Goal: Task Accomplishment & Management: Manage account settings

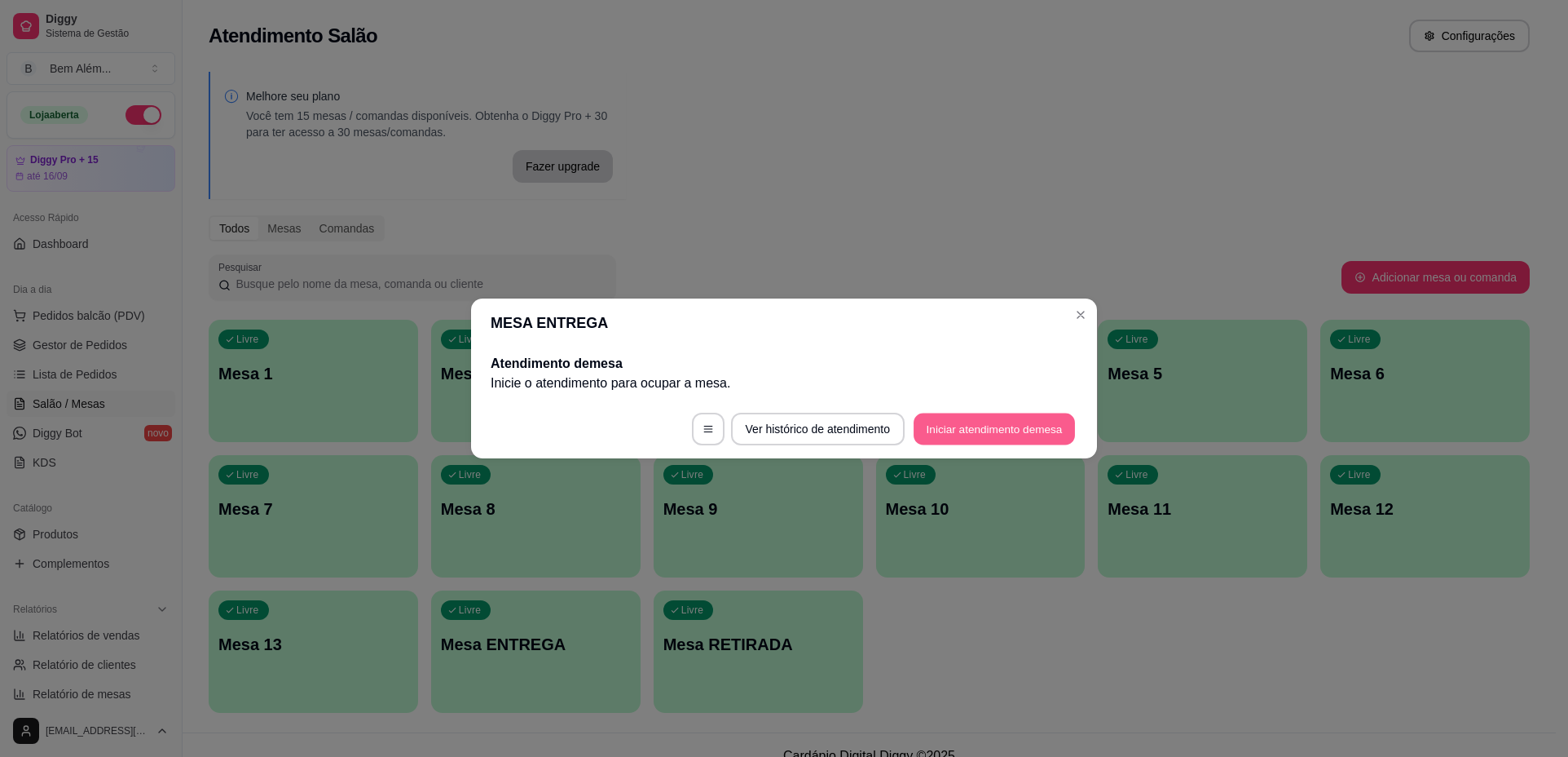
click at [1003, 426] on button "Iniciar atendimento de mesa" at bounding box center [993, 429] width 161 height 32
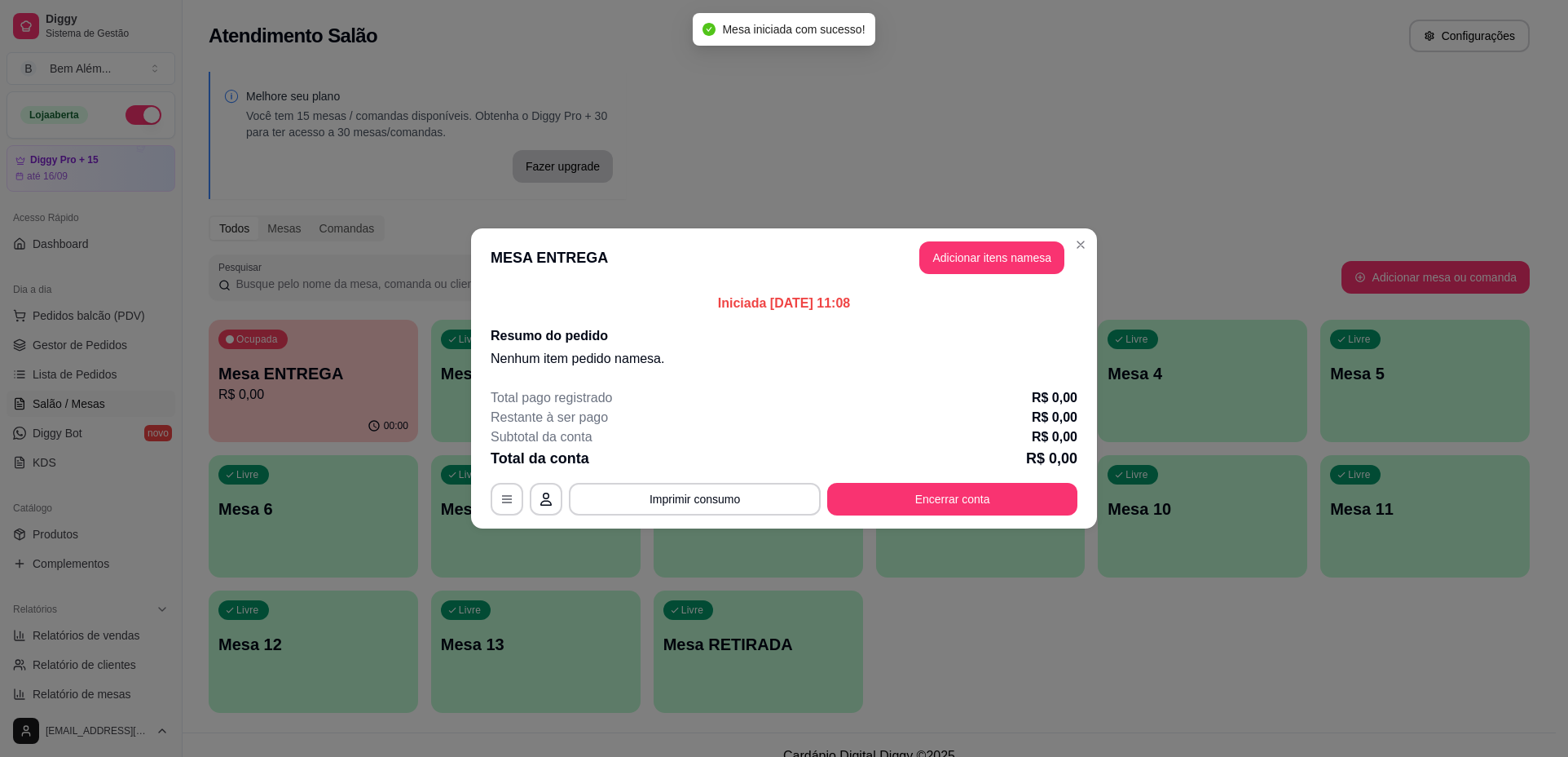
click at [981, 251] on button "Adicionar itens na mesa" at bounding box center [992, 258] width 145 height 32
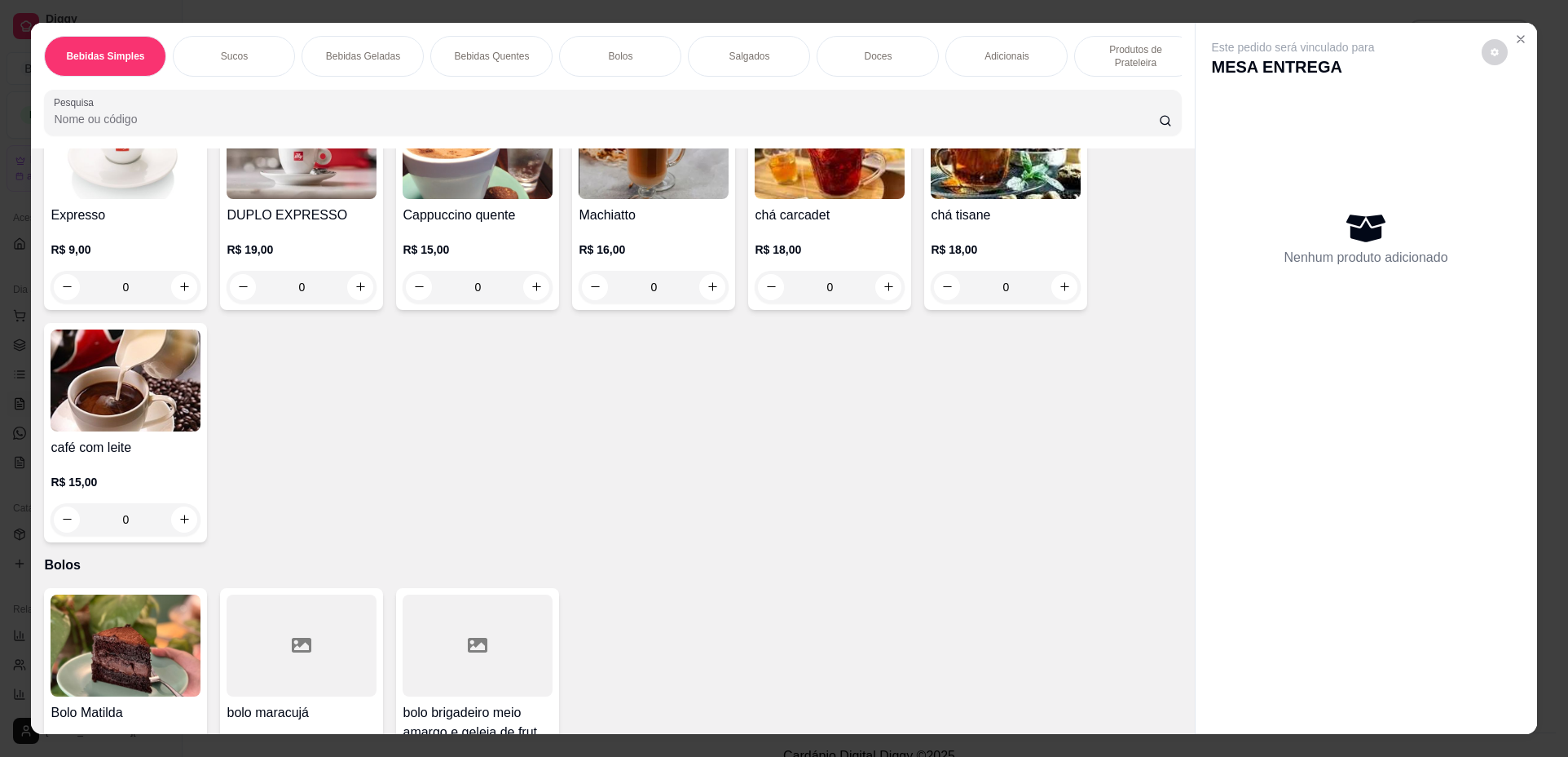
scroll to position [1386, 0]
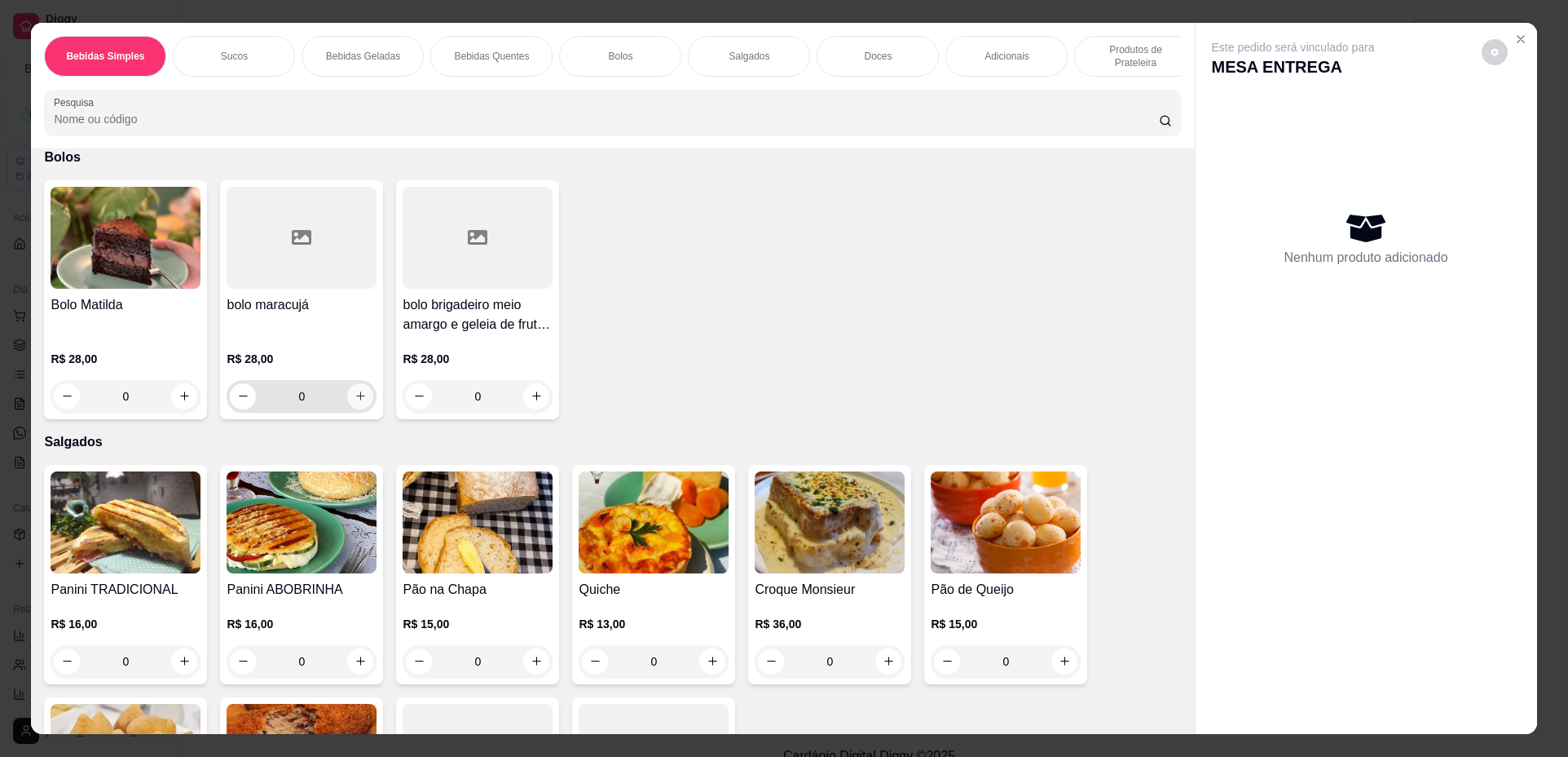
click at [361, 402] on icon "increase-product-quantity" at bounding box center [361, 395] width 12 height 12
type input "1"
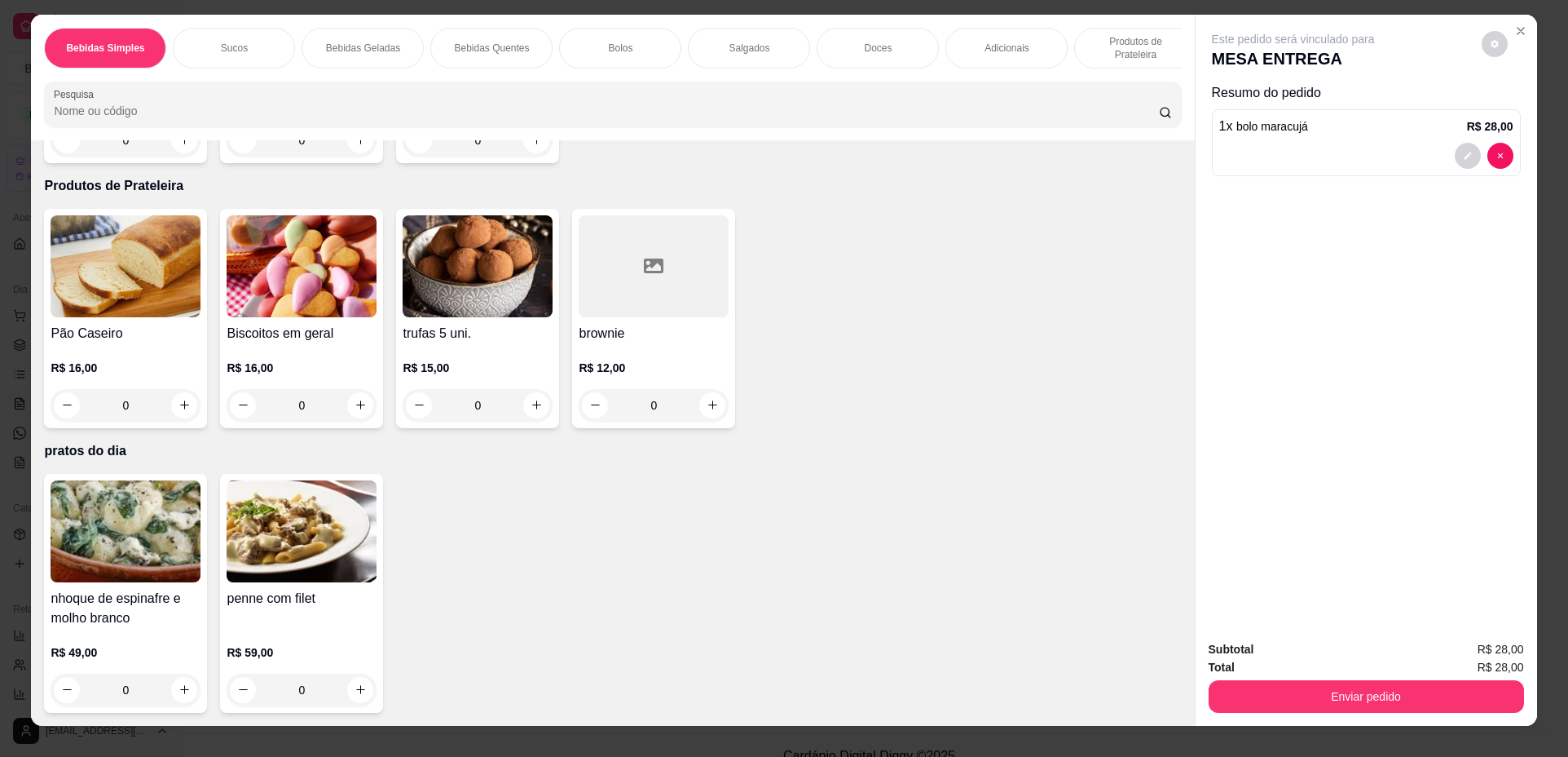
scroll to position [0, 0]
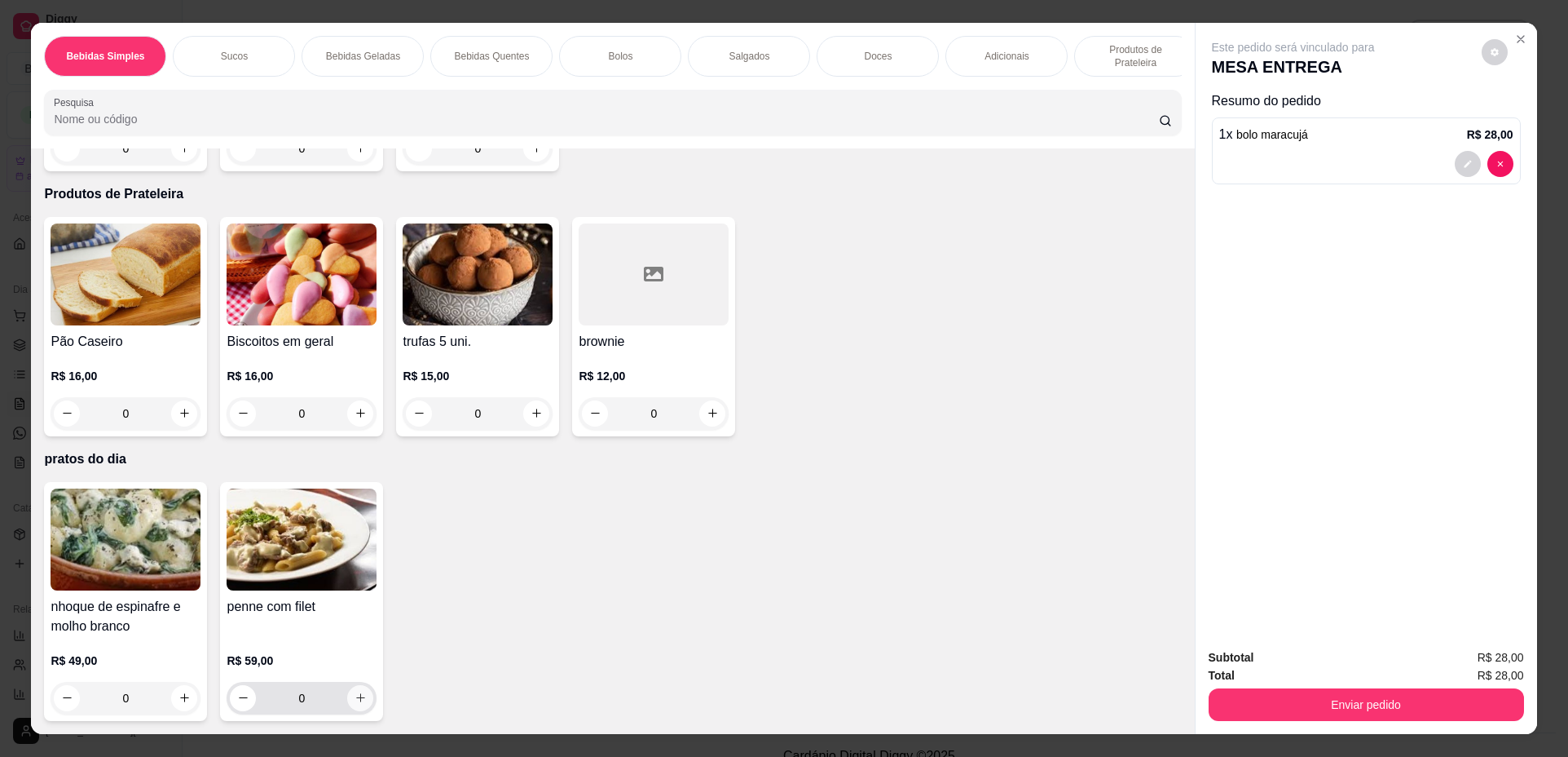
click at [355, 702] on icon "increase-product-quantity" at bounding box center [361, 697] width 12 height 12
type input "1"
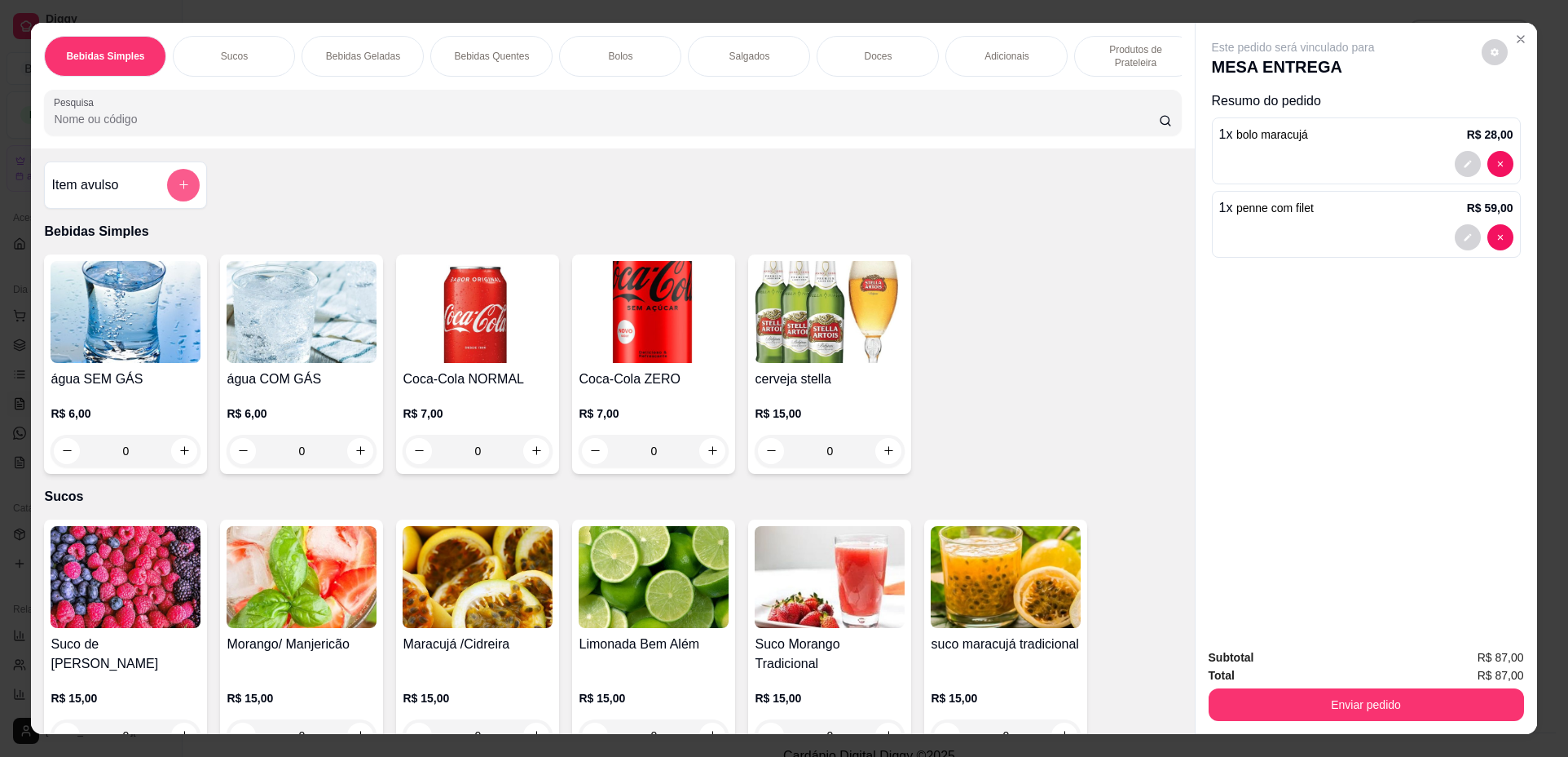
click at [167, 184] on div at bounding box center [183, 185] width 32 height 32
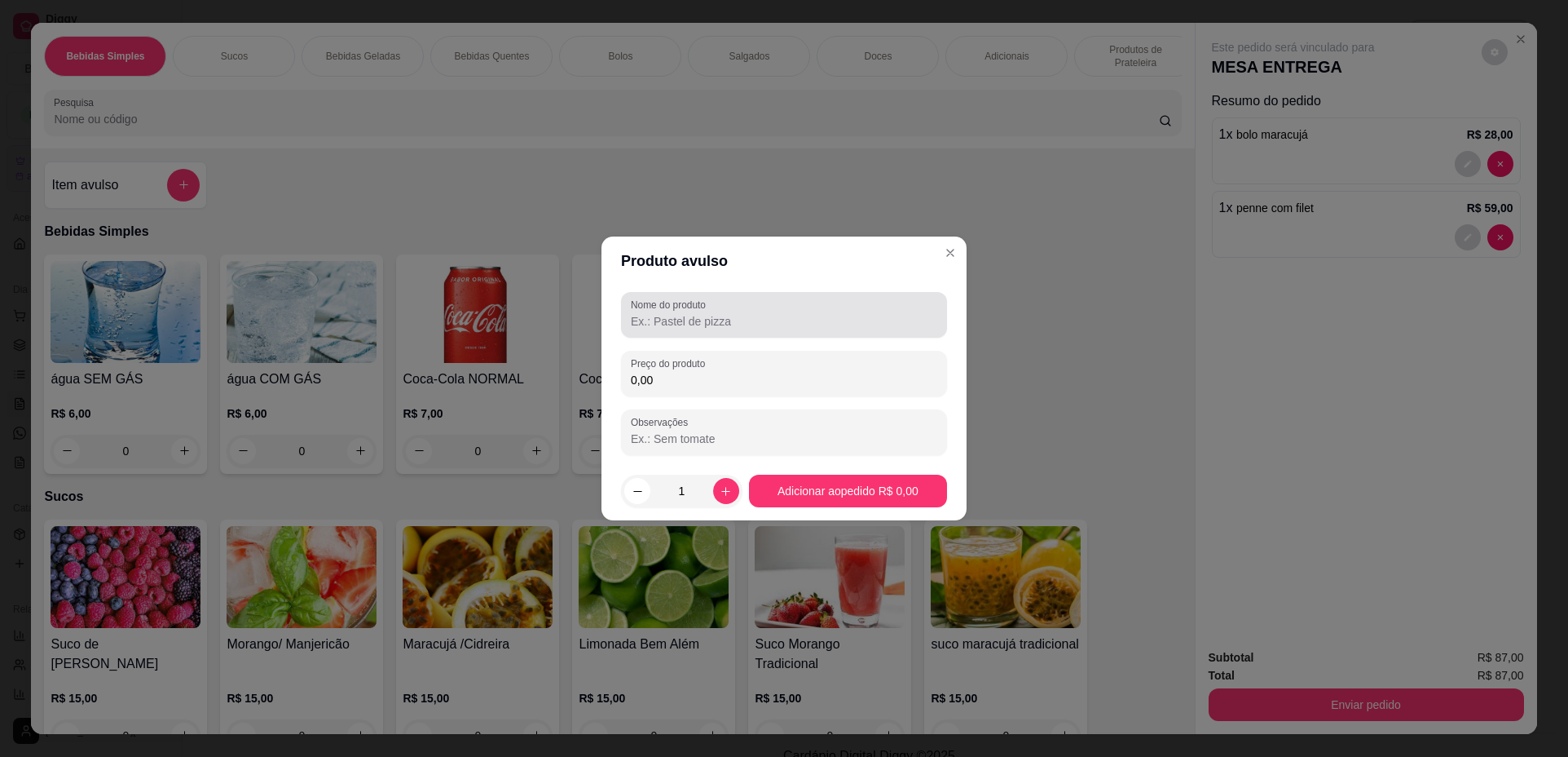
click at [717, 323] on input "Nome do produto" at bounding box center [784, 321] width 306 height 16
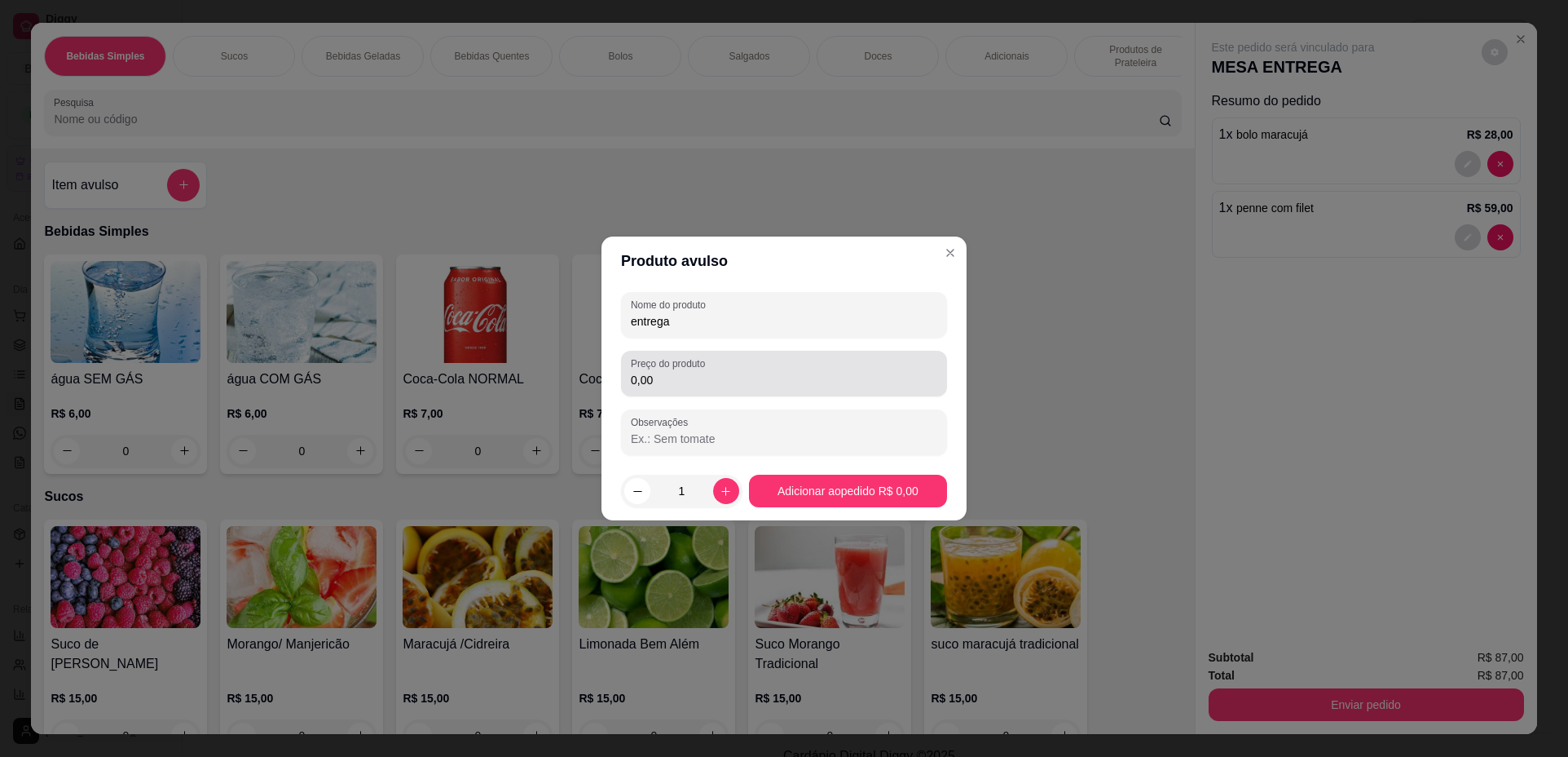
type input "entrega"
click at [745, 380] on input "0,00" at bounding box center [784, 379] width 306 height 16
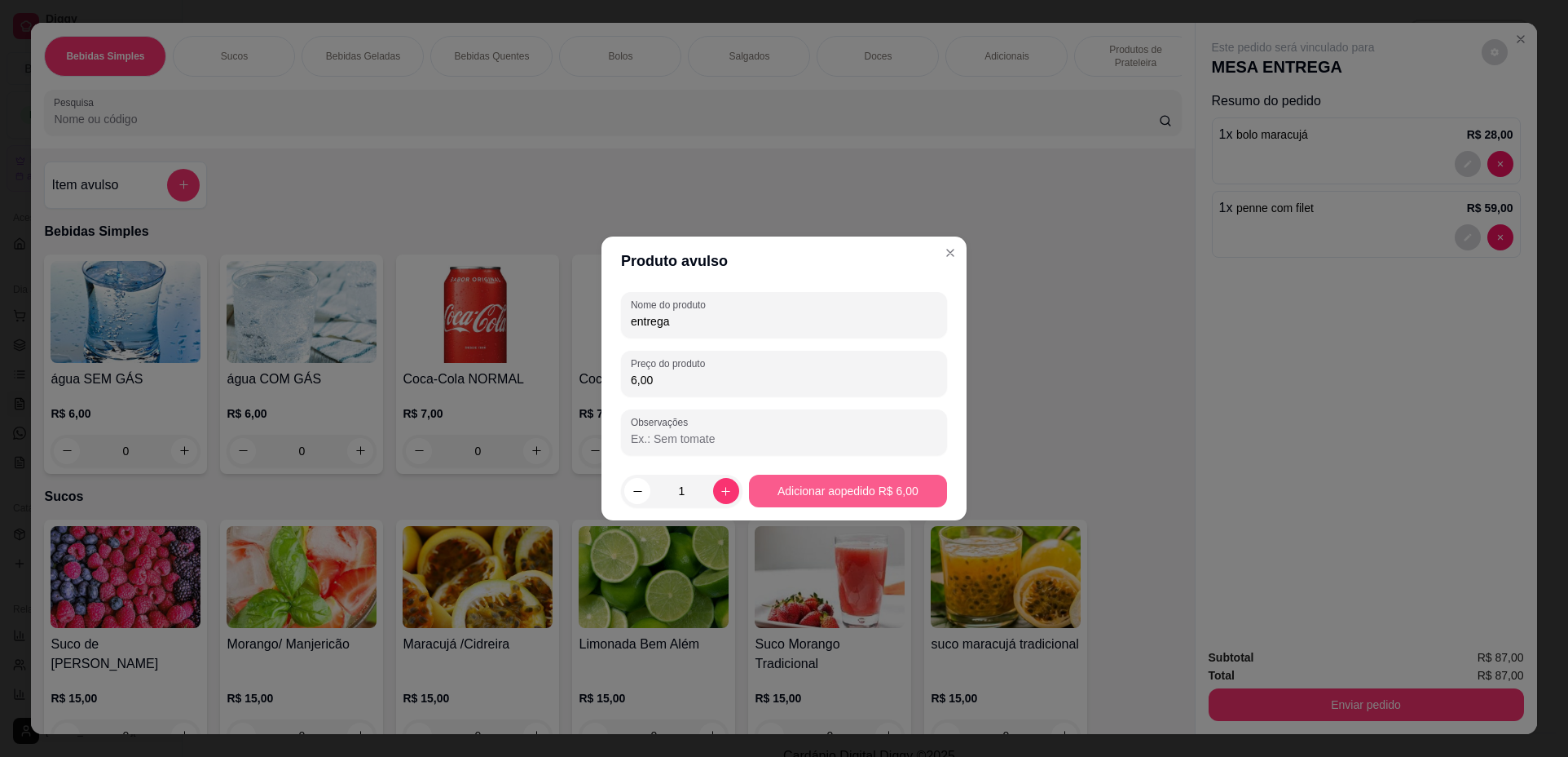
type input "6,00"
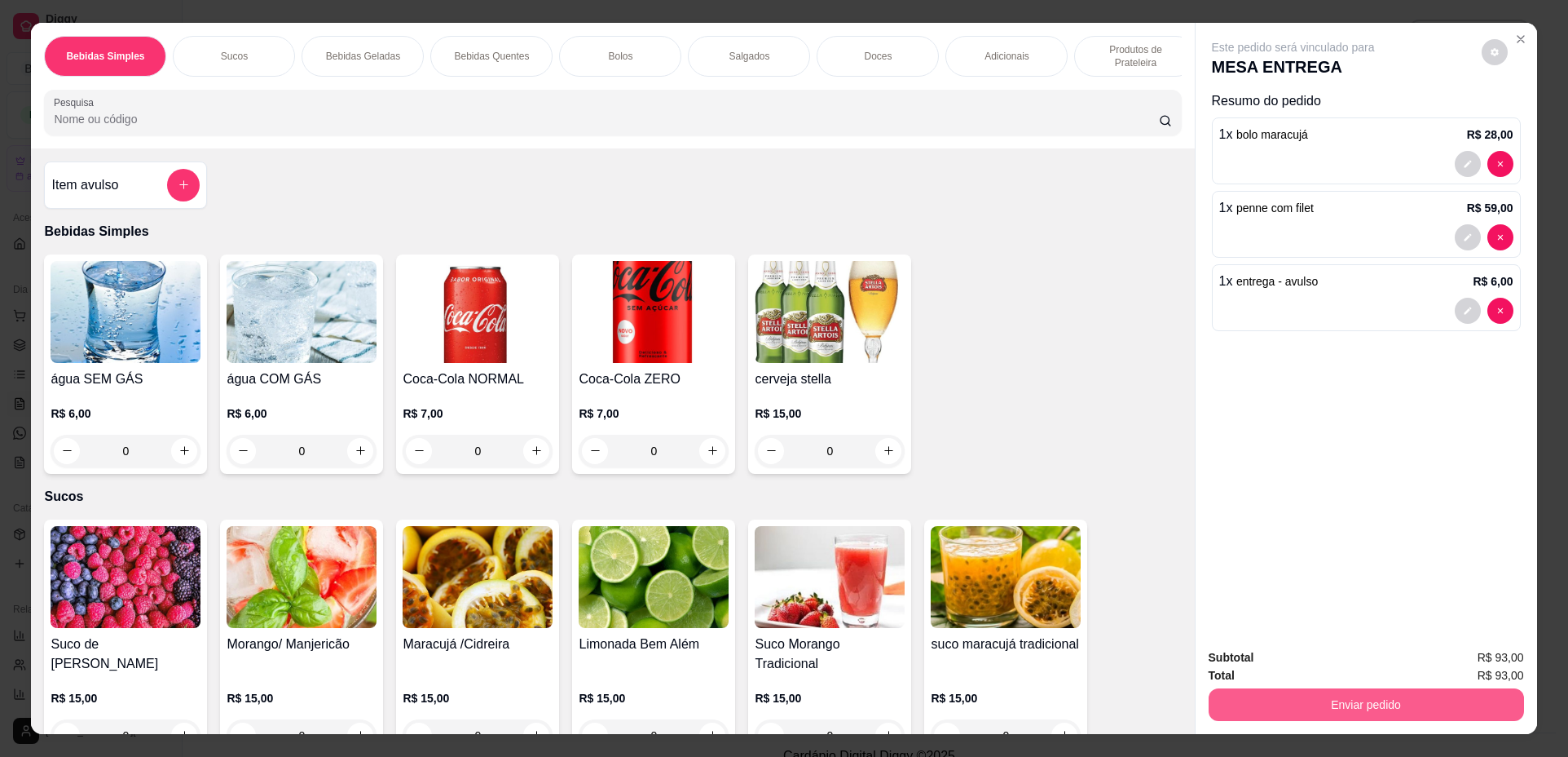
click at [1420, 696] on button "Enviar pedido" at bounding box center [1367, 704] width 316 height 32
click at [1341, 662] on button "Não registrar e enviar pedido" at bounding box center [1312, 664] width 165 height 31
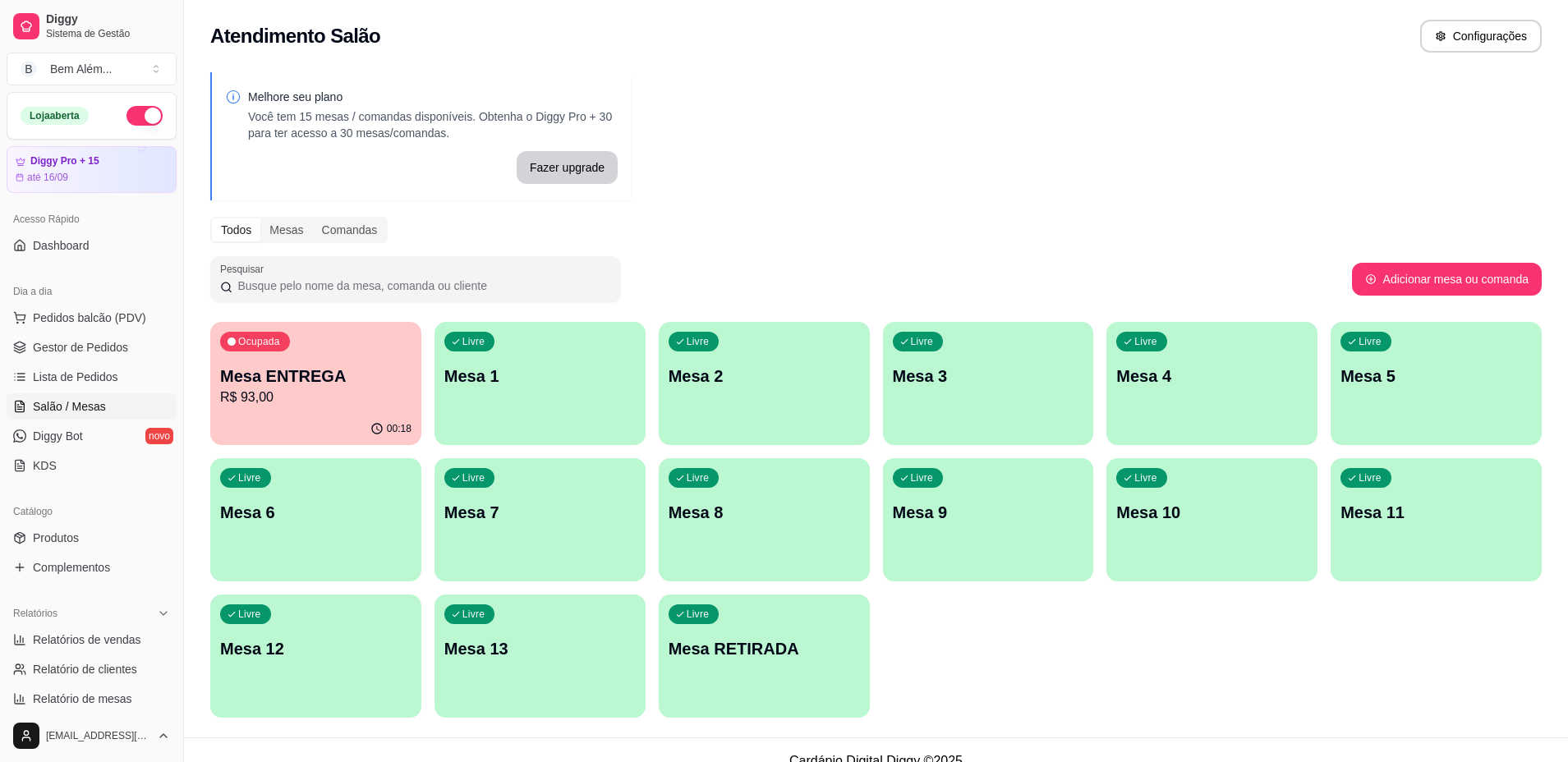
click at [312, 549] on div "Livre Mesa 6" at bounding box center [316, 510] width 212 height 104
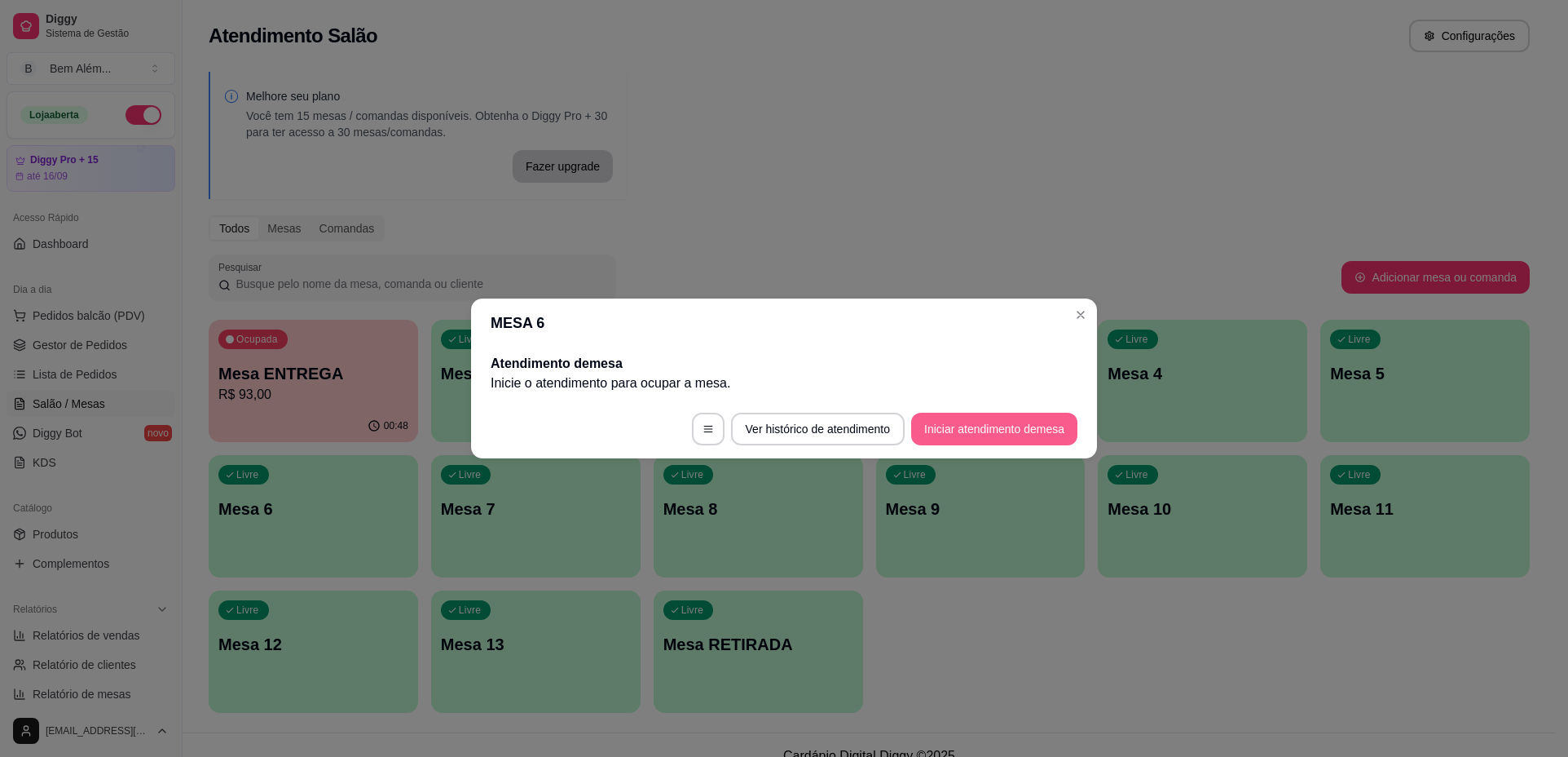
click at [1035, 435] on button "Iniciar atendimento de mesa" at bounding box center [994, 429] width 166 height 32
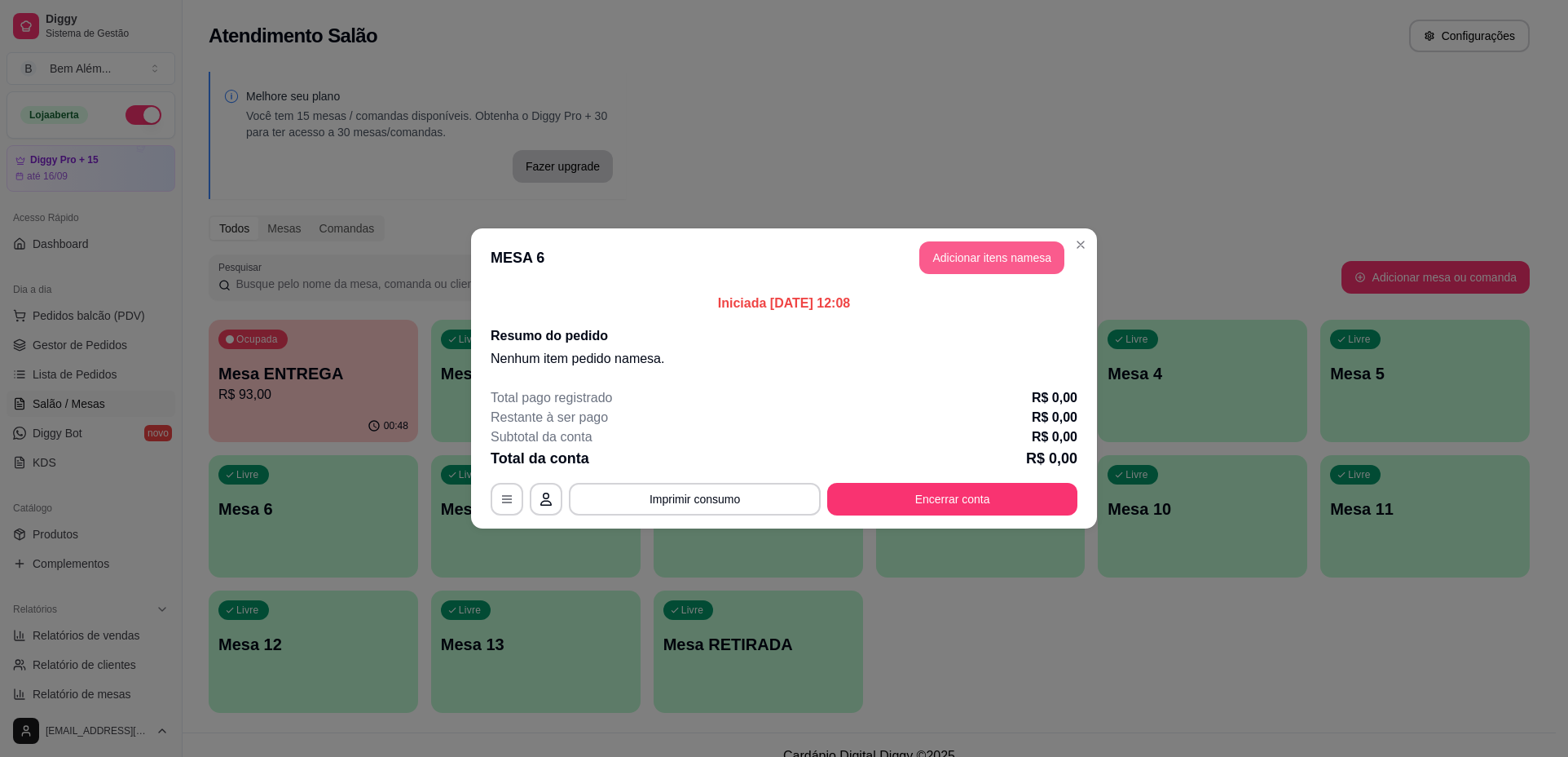
click at [1015, 272] on button "Adicionar itens na mesa" at bounding box center [992, 258] width 145 height 32
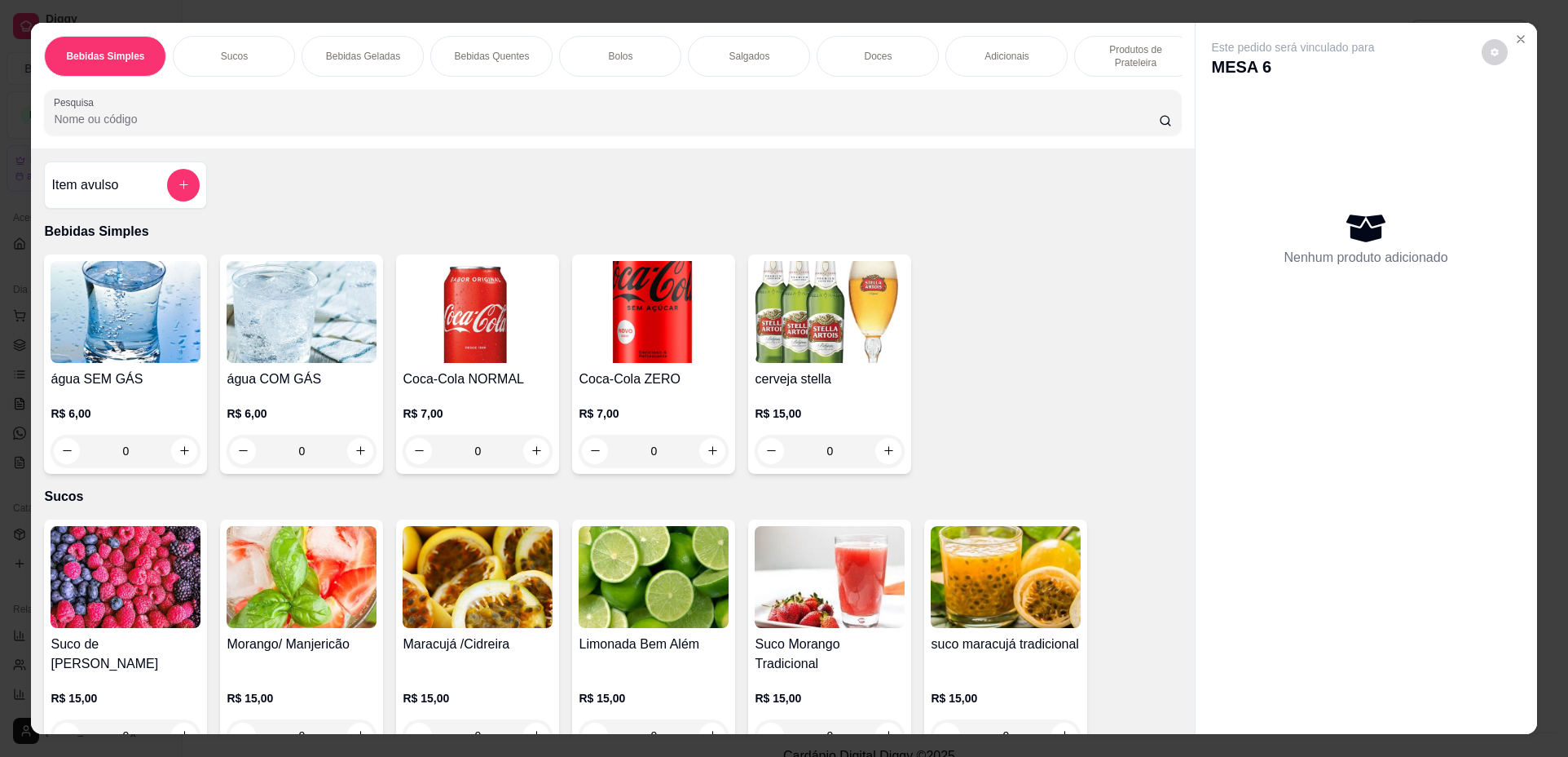
click at [175, 355] on img at bounding box center [125, 311] width 150 height 102
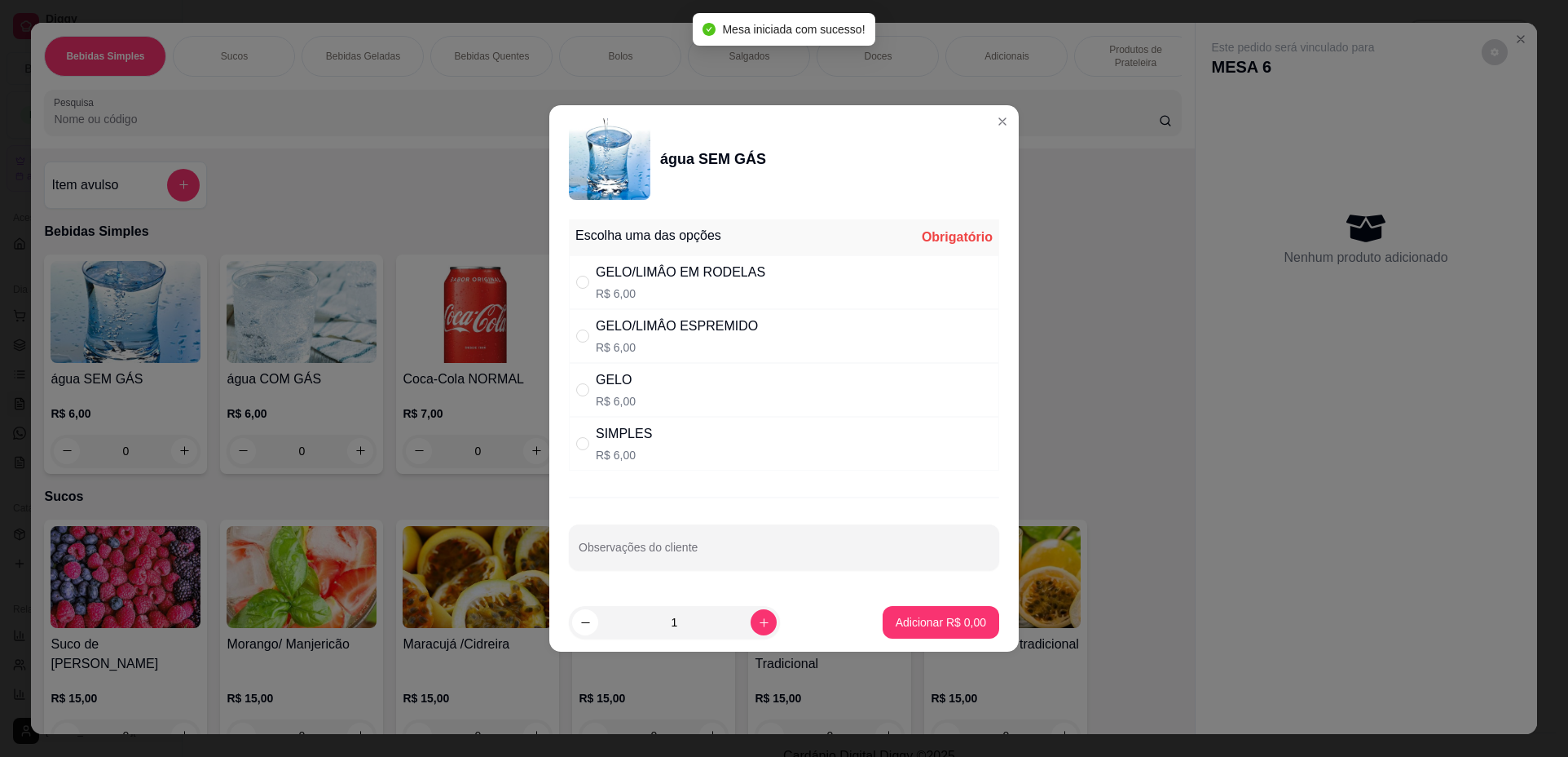
click at [651, 456] on div "SIMPLES R$ 6,00" at bounding box center [784, 443] width 430 height 53
radio input "true"
click at [932, 613] on button "Adicionar R$ 6,00" at bounding box center [941, 621] width 114 height 32
type input "1"
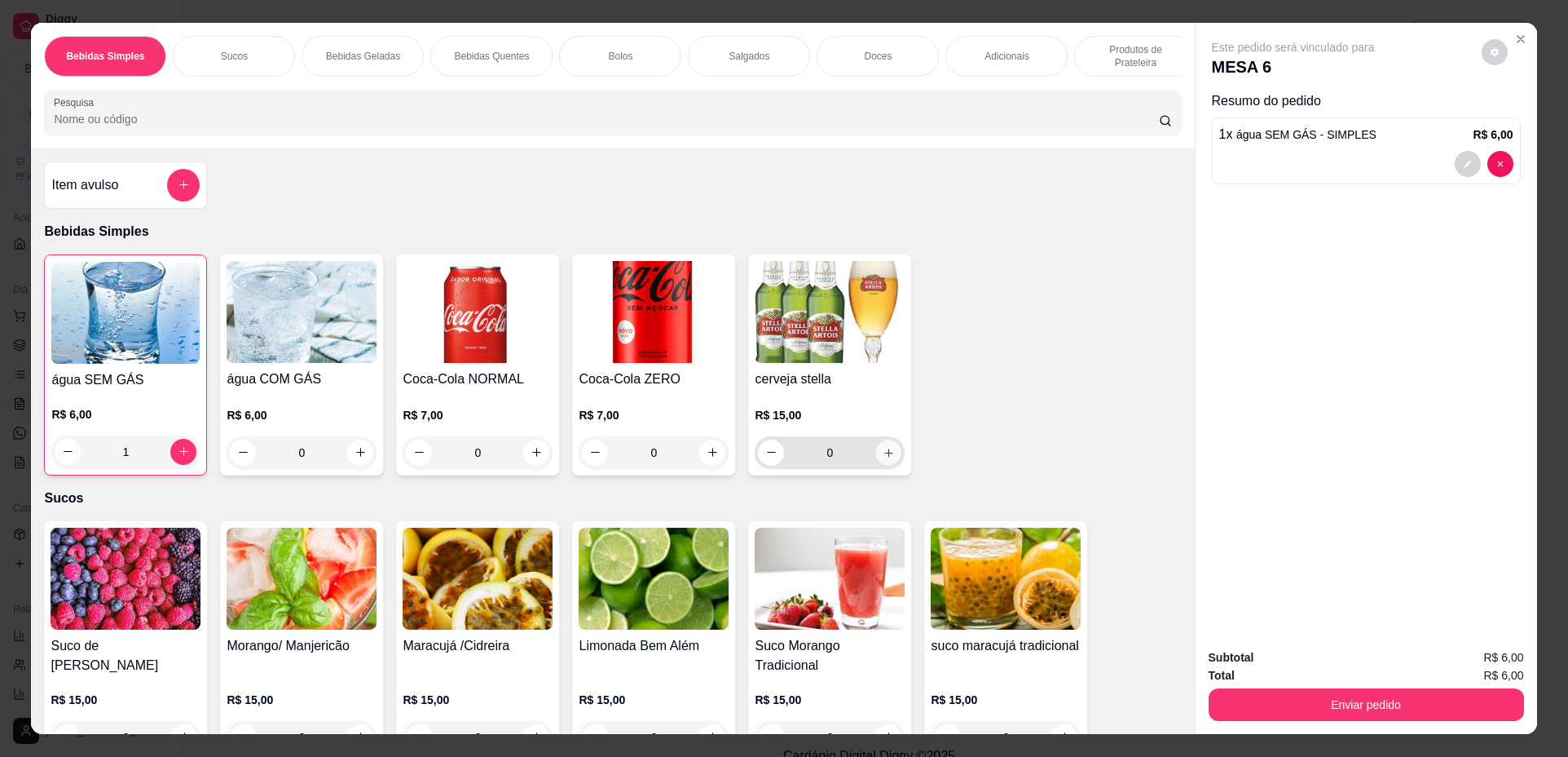
click at [879, 455] on button "increase-product-quantity" at bounding box center [889, 452] width 25 height 25
type input "1"
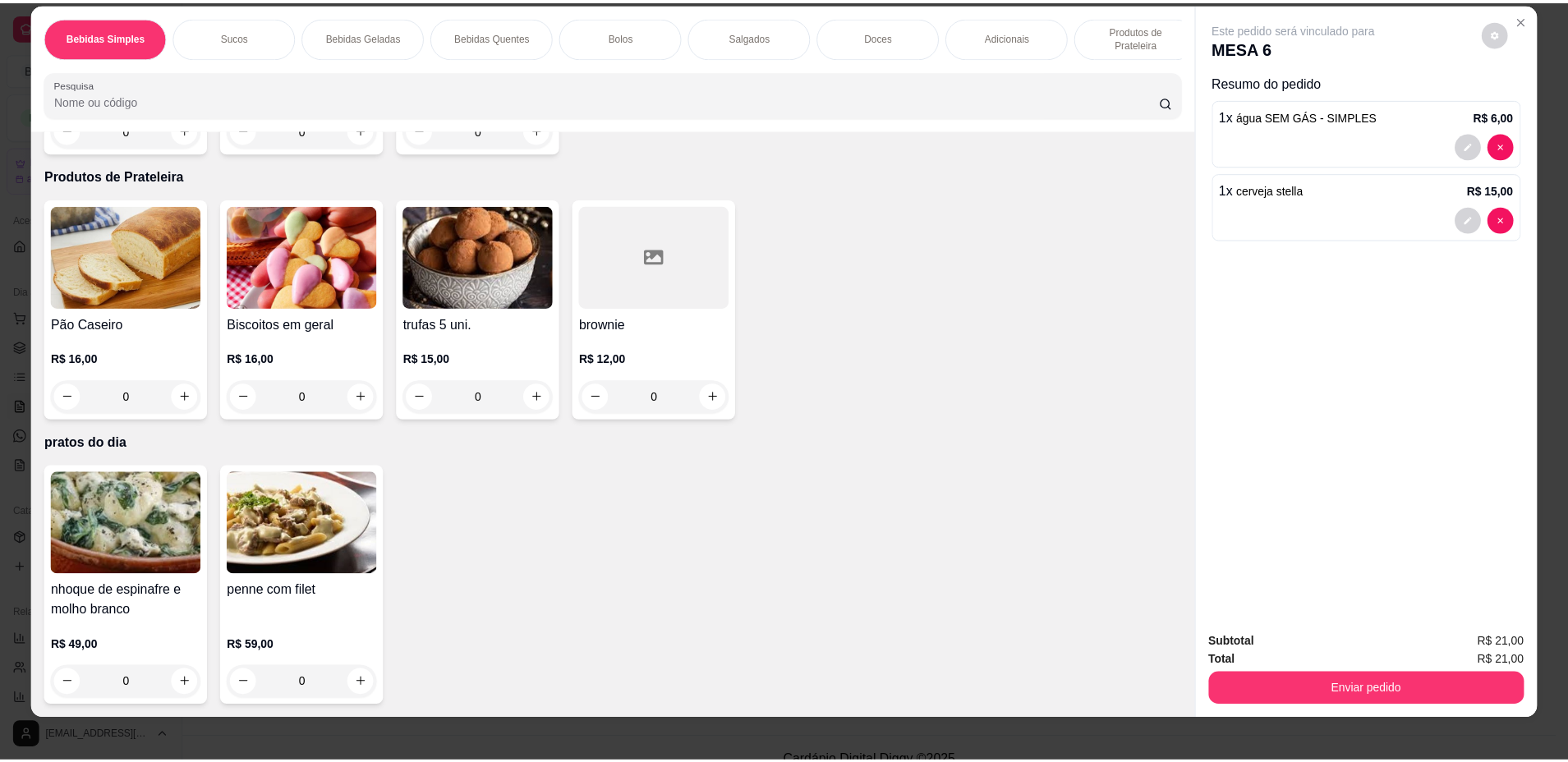
scroll to position [30, 0]
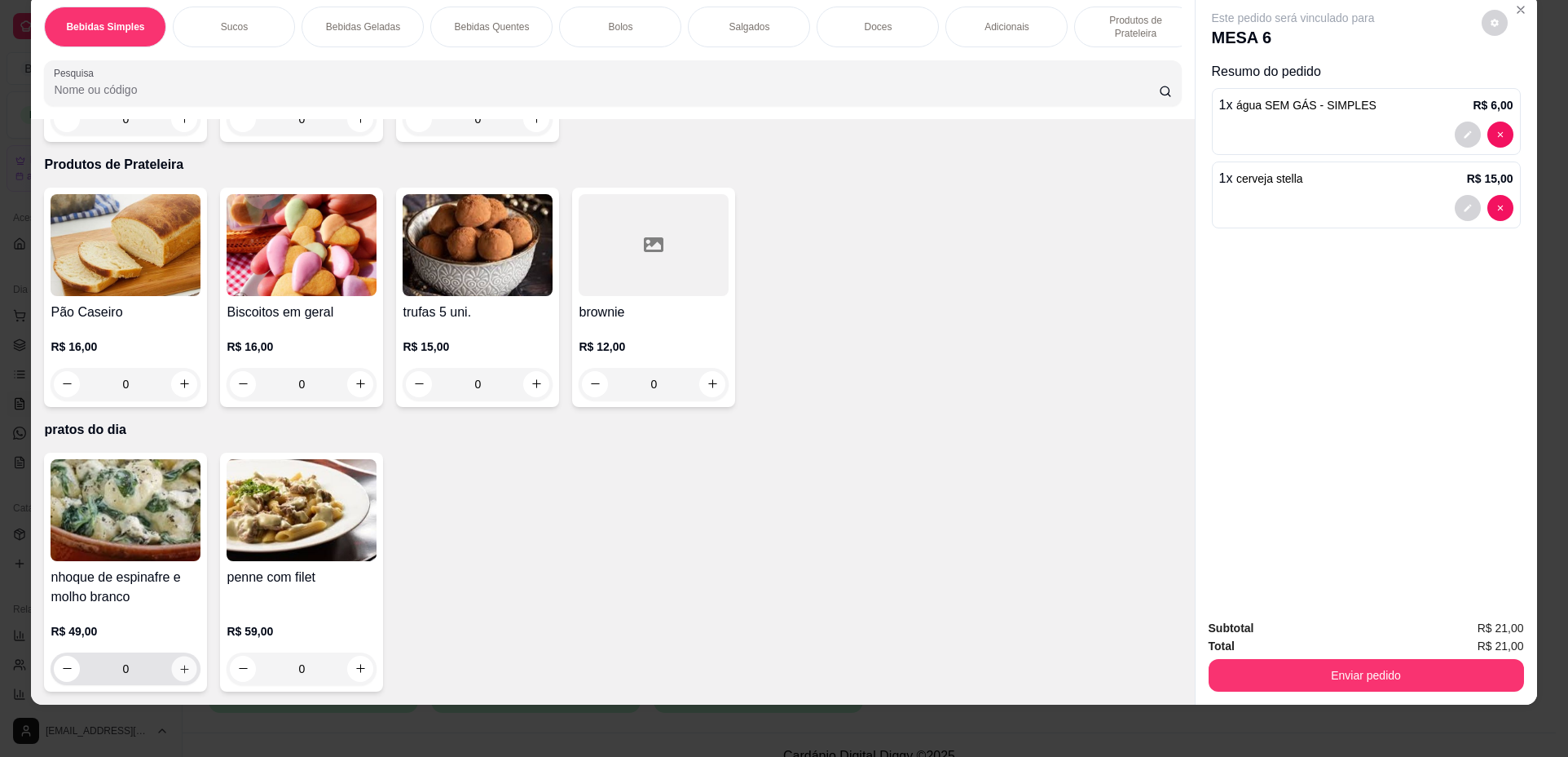
click at [181, 668] on icon "increase-product-quantity" at bounding box center [184, 668] width 12 height 12
type input "2"
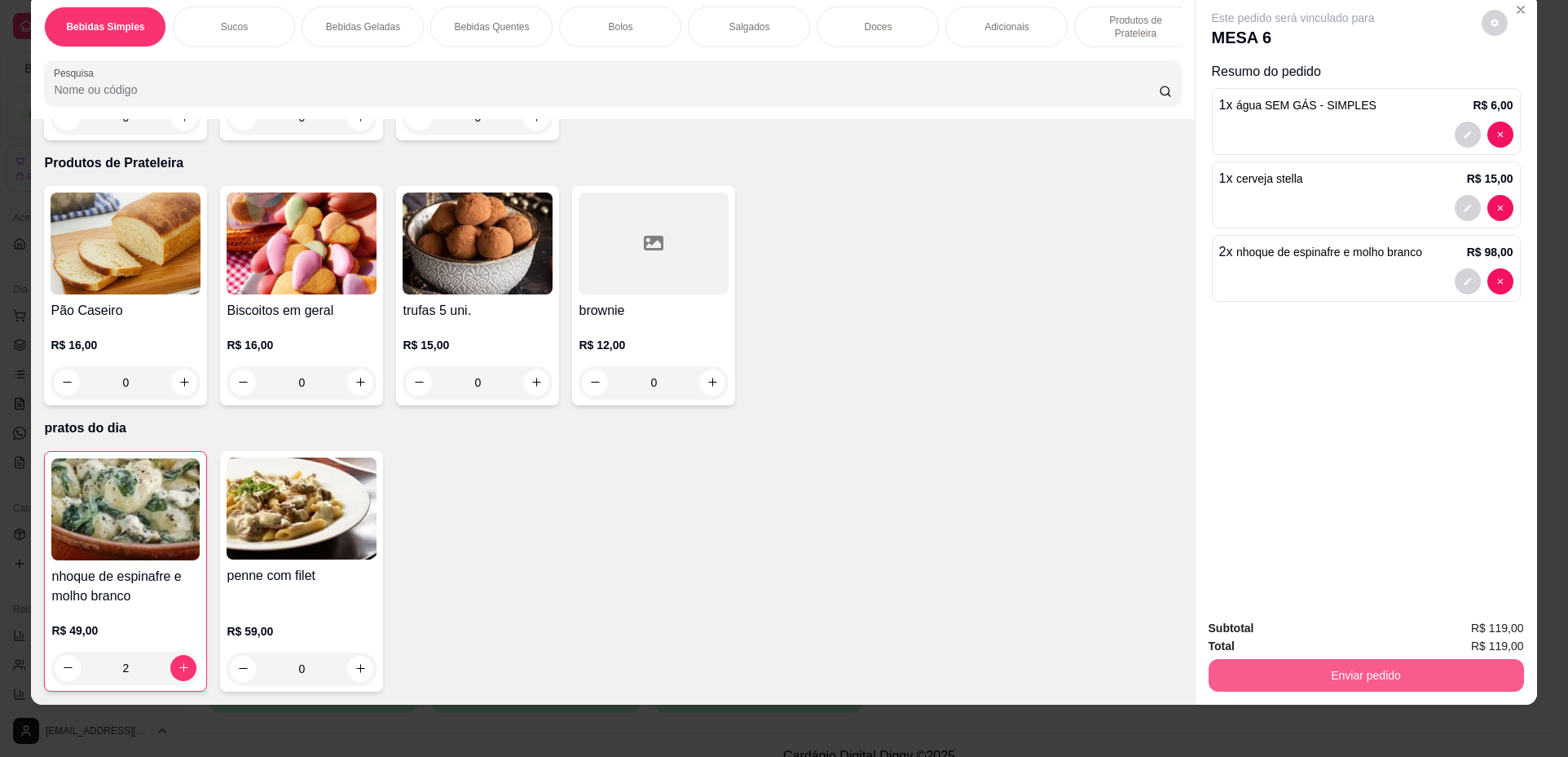
click at [1378, 686] on button "Enviar pedido" at bounding box center [1367, 675] width 316 height 32
click at [1290, 630] on button "Não registrar e enviar pedido" at bounding box center [1312, 635] width 170 height 31
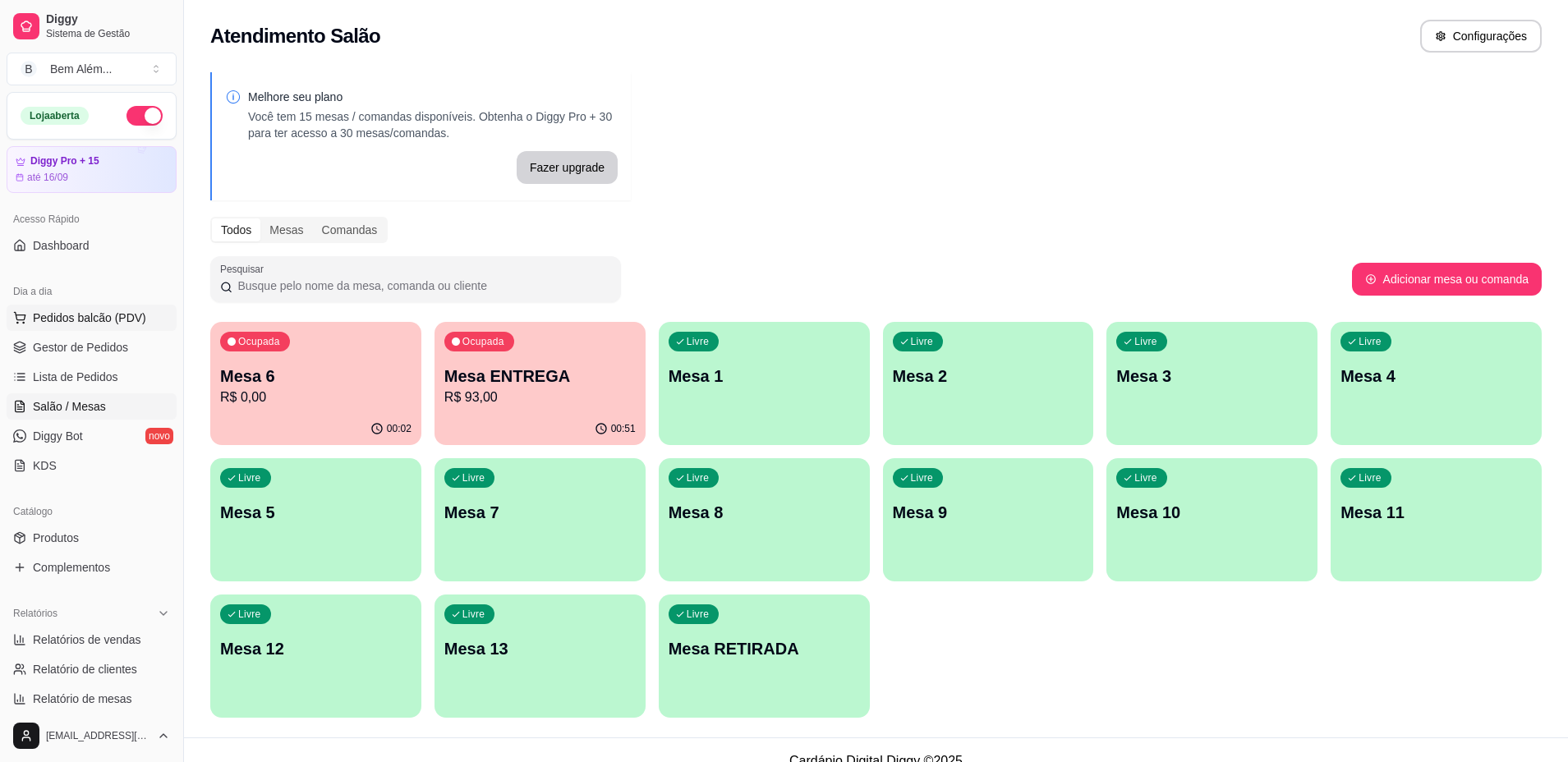
click at [146, 322] on button "Pedidos balcão (PDV)" at bounding box center [91, 317] width 170 height 26
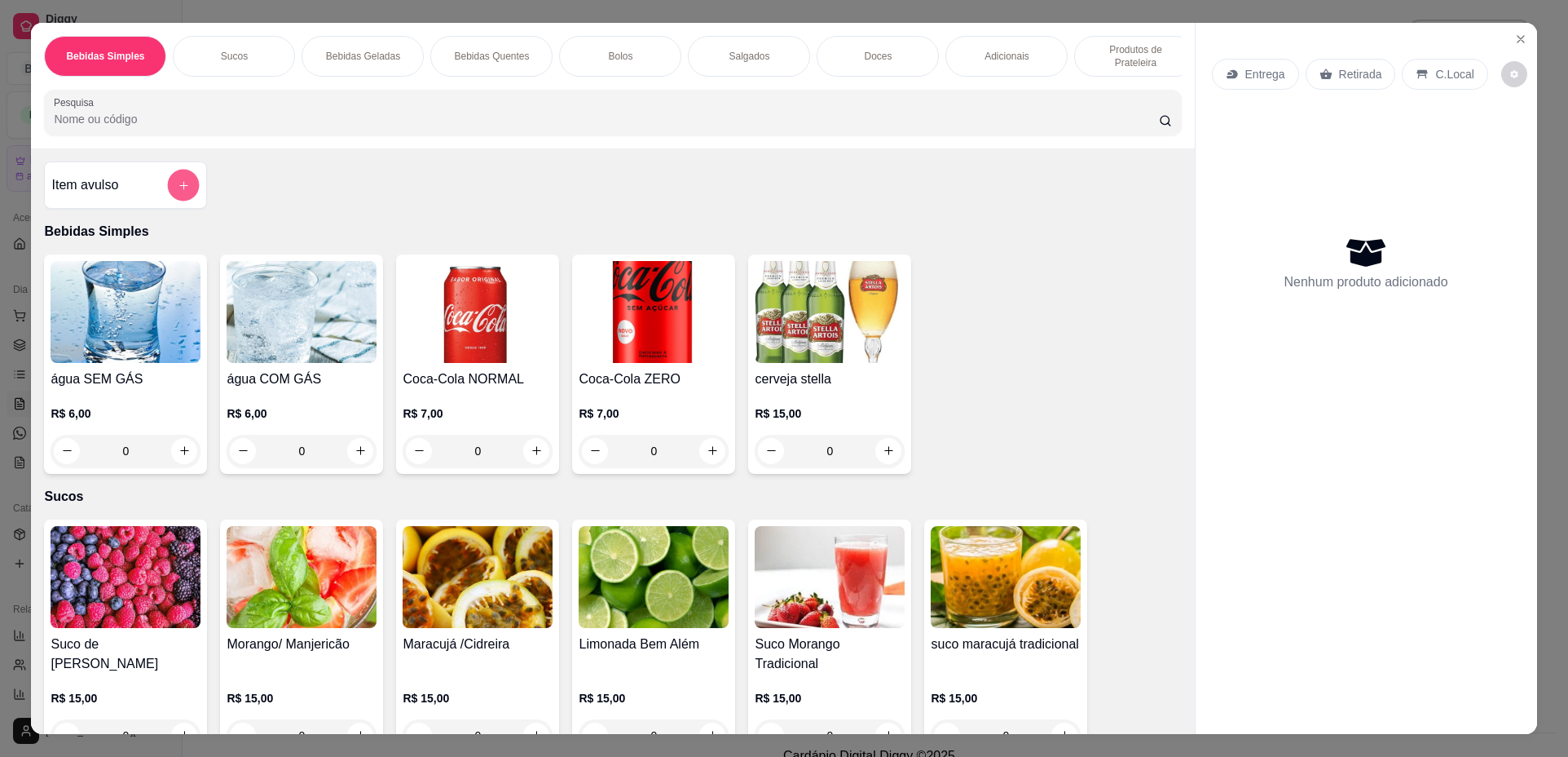
click at [181, 192] on icon "add-separate-item" at bounding box center [183, 185] width 12 height 12
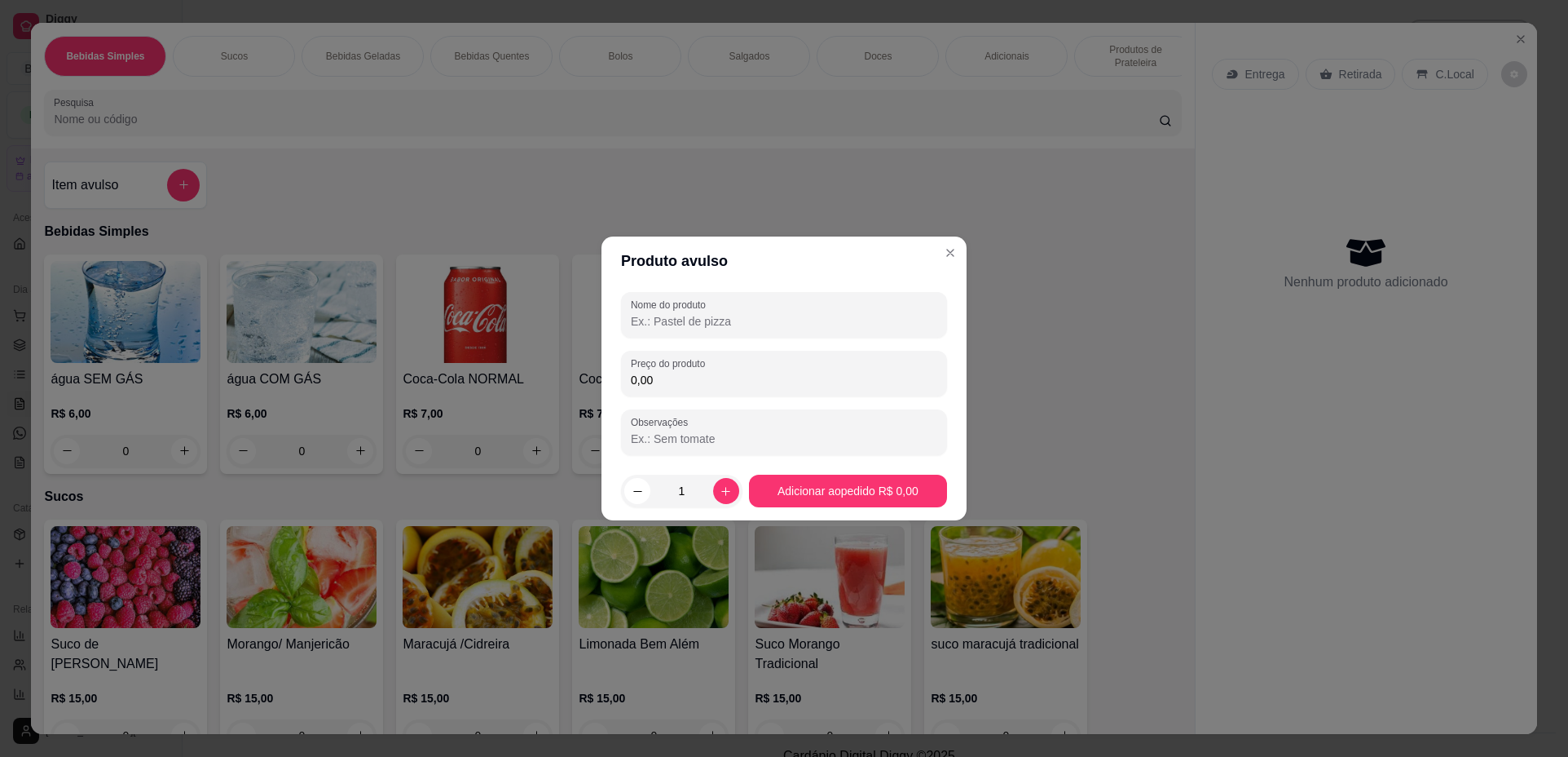
click at [710, 323] on input "Nome do produto" at bounding box center [784, 321] width 306 height 16
type input "bolo inteiro"
click at [751, 387] on input "0,00" at bounding box center [784, 379] width 306 height 16
type input "35,00"
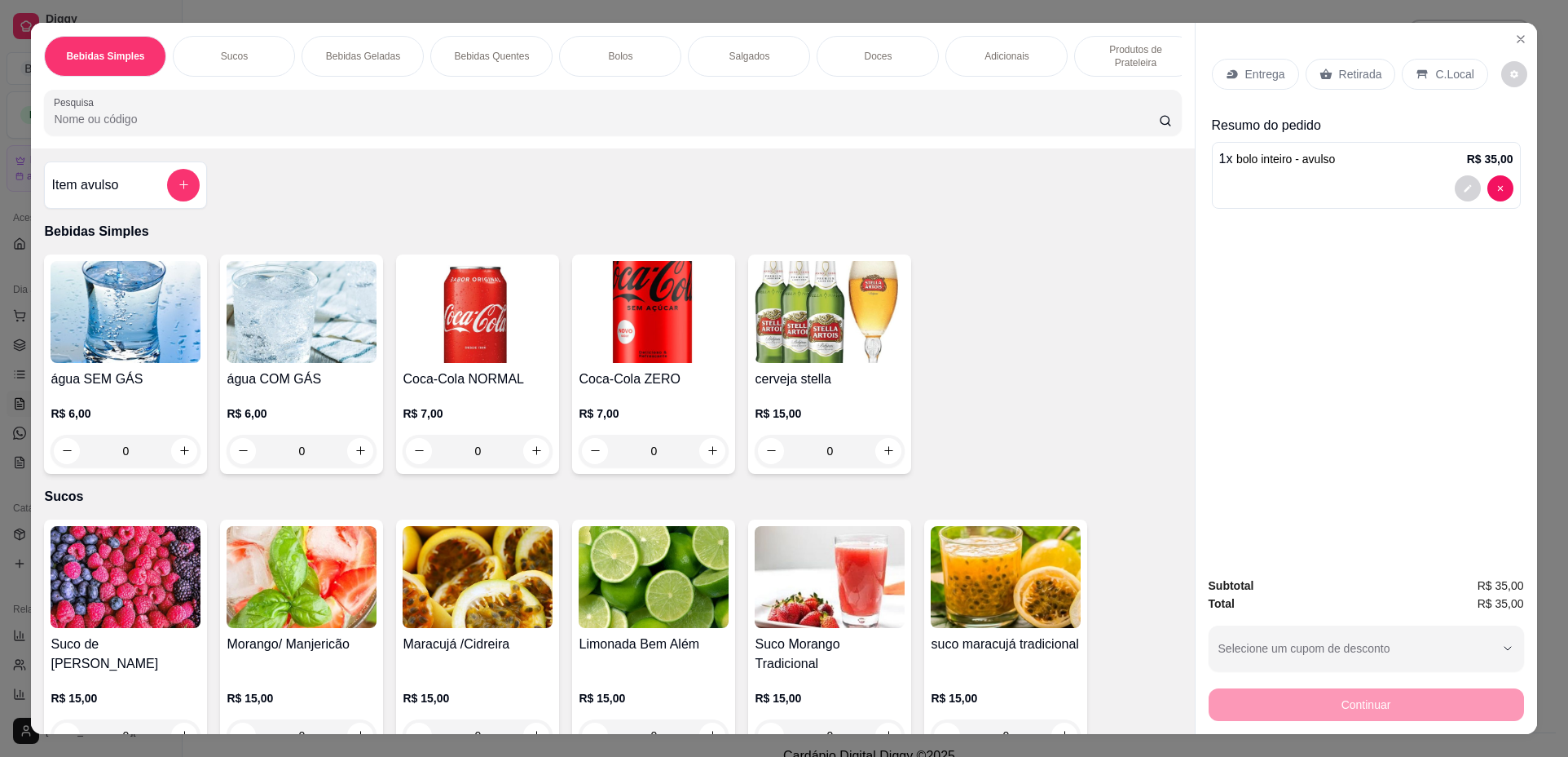
click at [1339, 79] on p "Retirada" at bounding box center [1360, 74] width 43 height 16
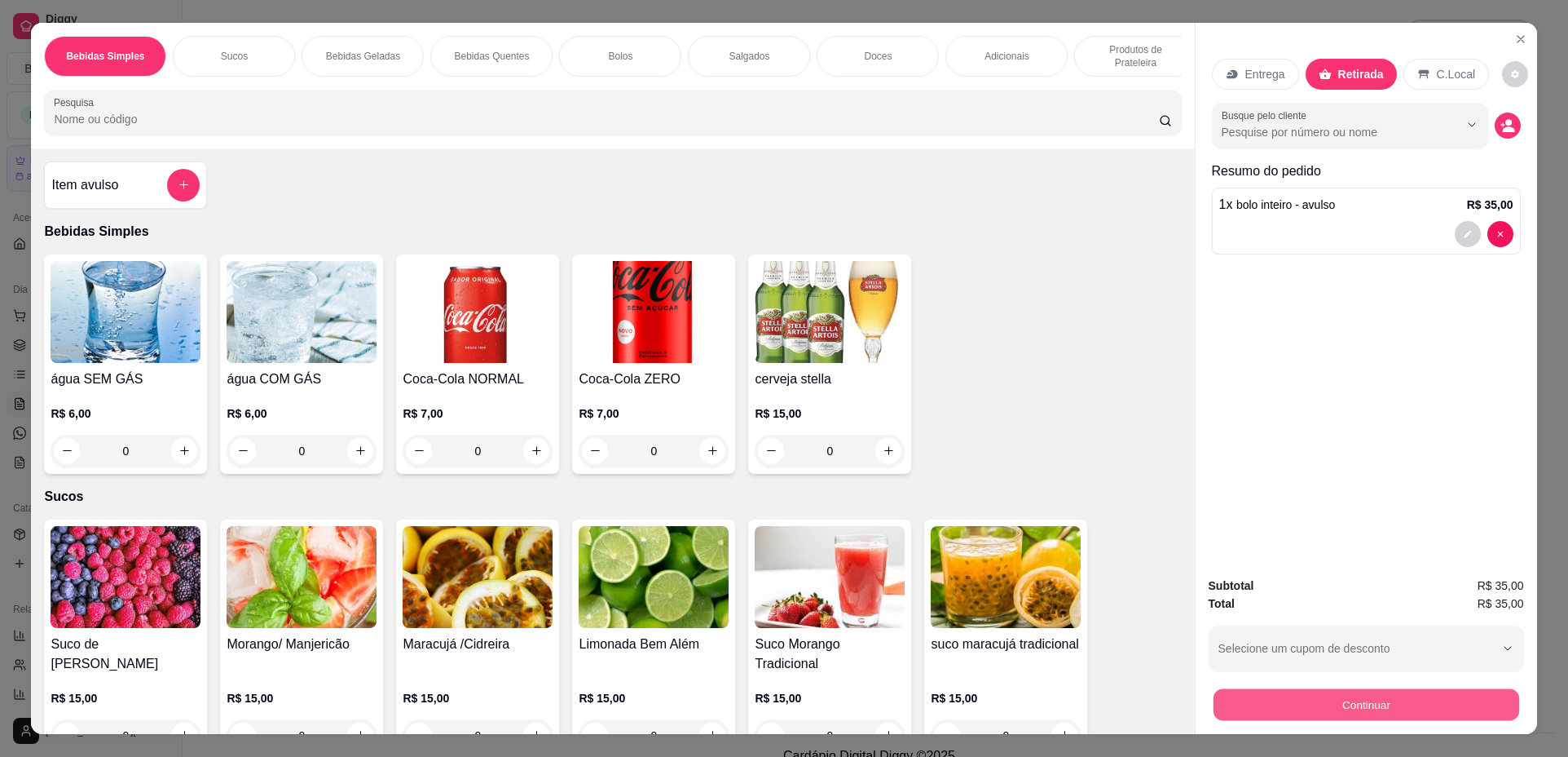
click at [1362, 710] on button "Continuar" at bounding box center [1366, 704] width 305 height 32
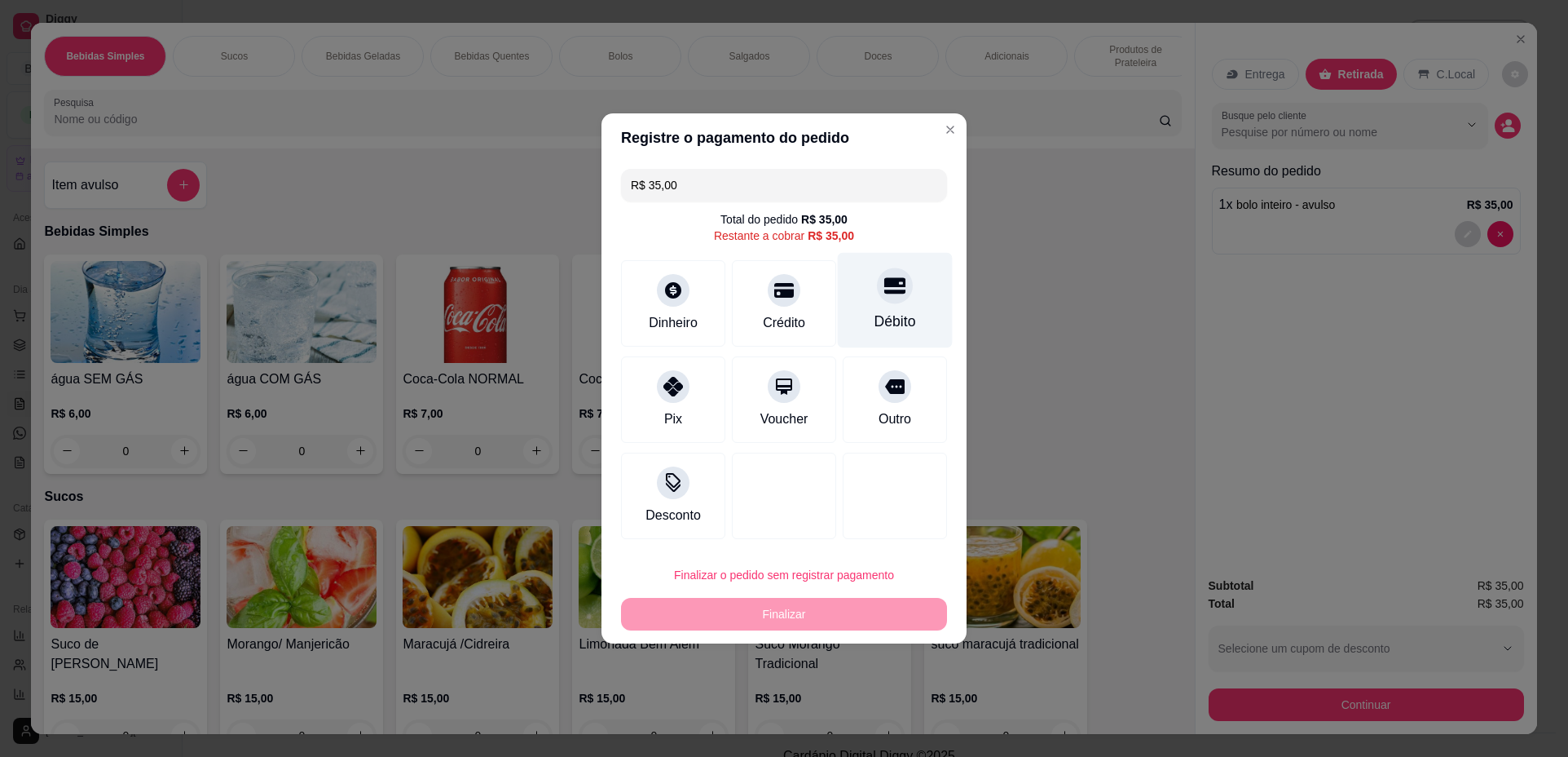
click at [867, 332] on div "Débito" at bounding box center [895, 301] width 115 height 95
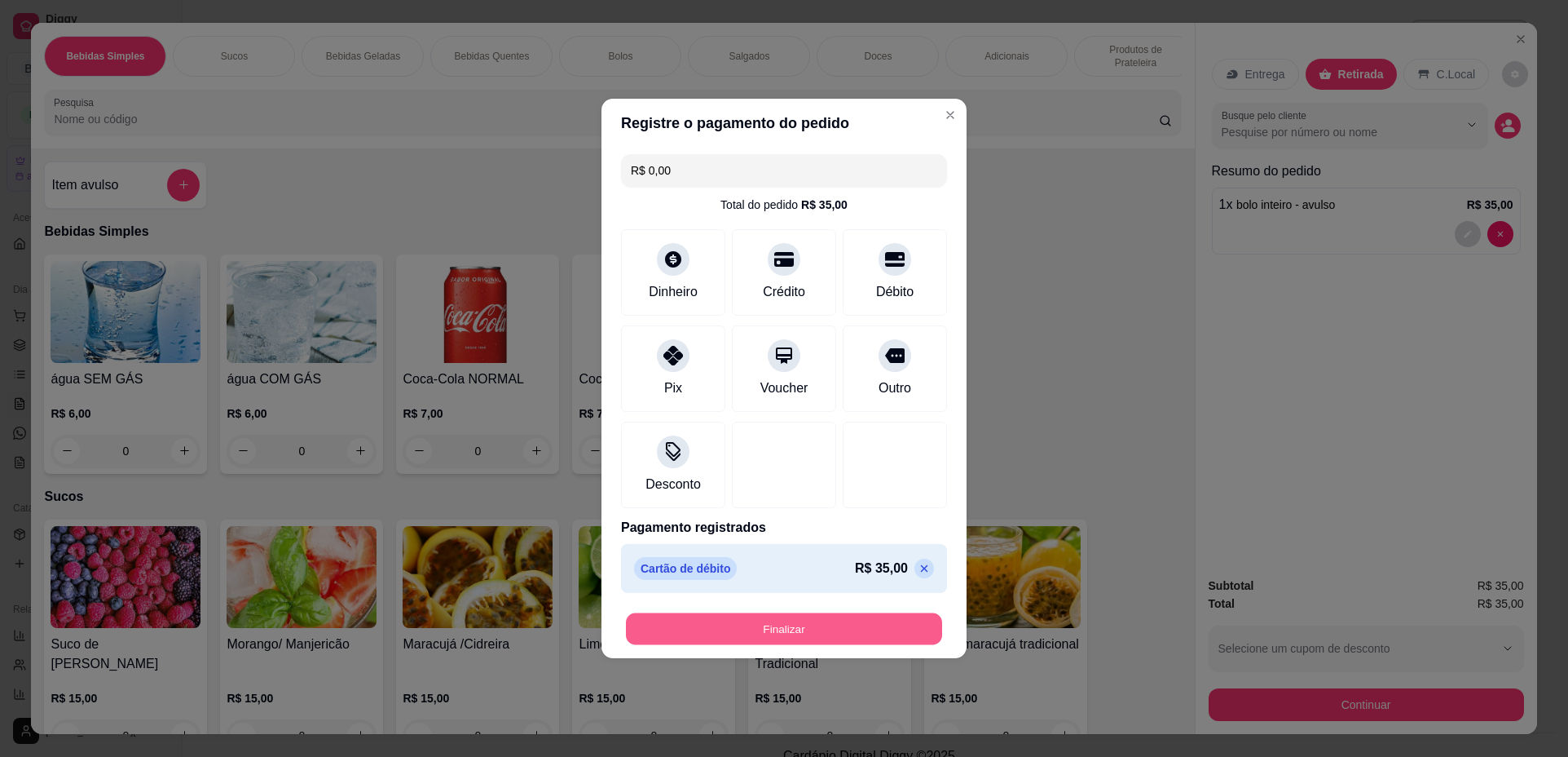
click at [788, 629] on button "Finalizar" at bounding box center [784, 628] width 316 height 32
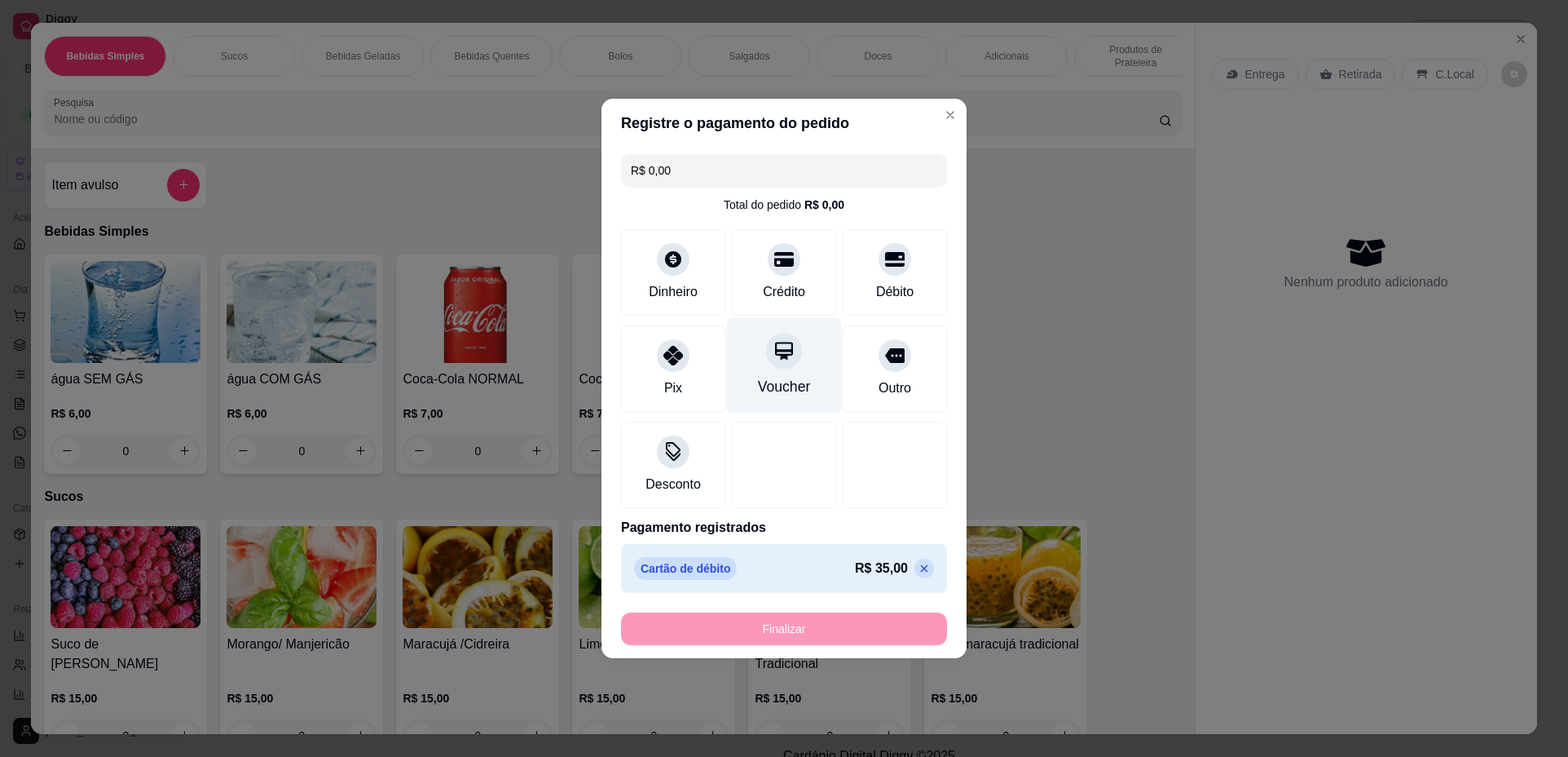
type input "-R$ 35,00"
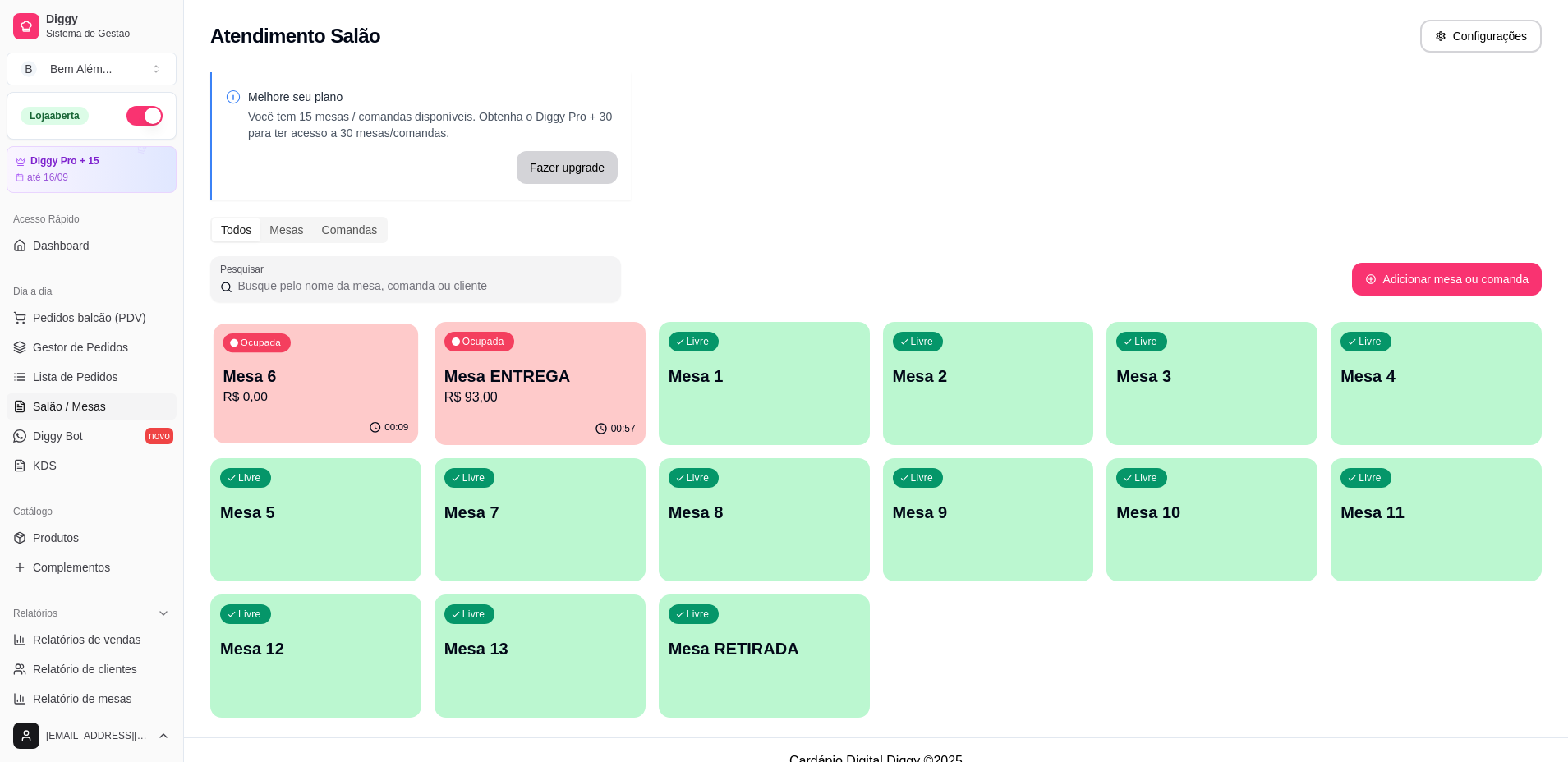
click at [332, 379] on p "Mesa 6" at bounding box center [314, 376] width 186 height 22
click at [234, 357] on div "Ocupada Mesa 6 R$ 0,00" at bounding box center [316, 367] width 212 height 91
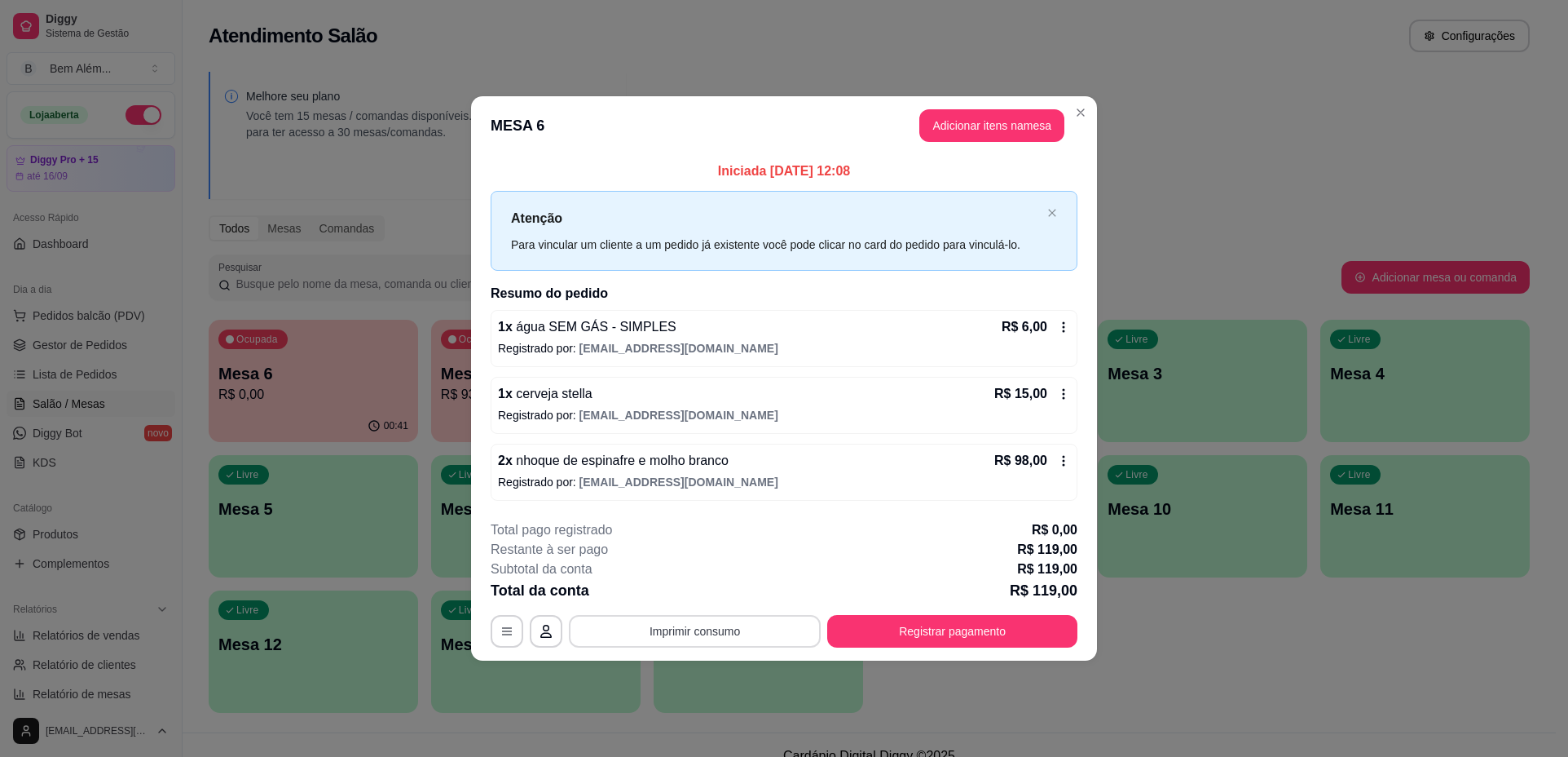
click at [598, 638] on button "Imprimir consumo" at bounding box center [695, 631] width 252 height 32
click at [659, 592] on button "impressao computador" at bounding box center [695, 593] width 122 height 26
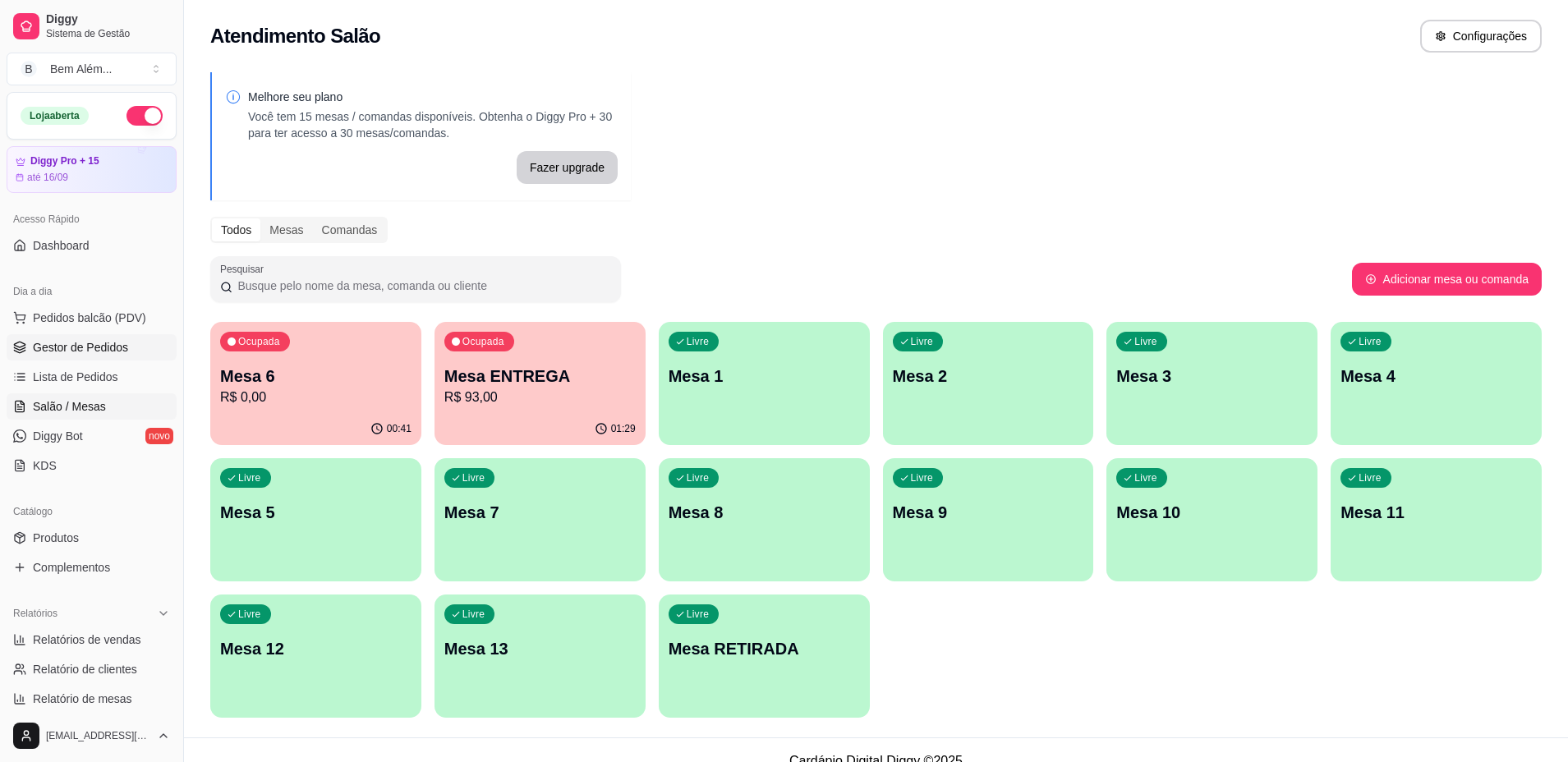
click at [137, 358] on link "Gestor de Pedidos" at bounding box center [91, 347] width 170 height 26
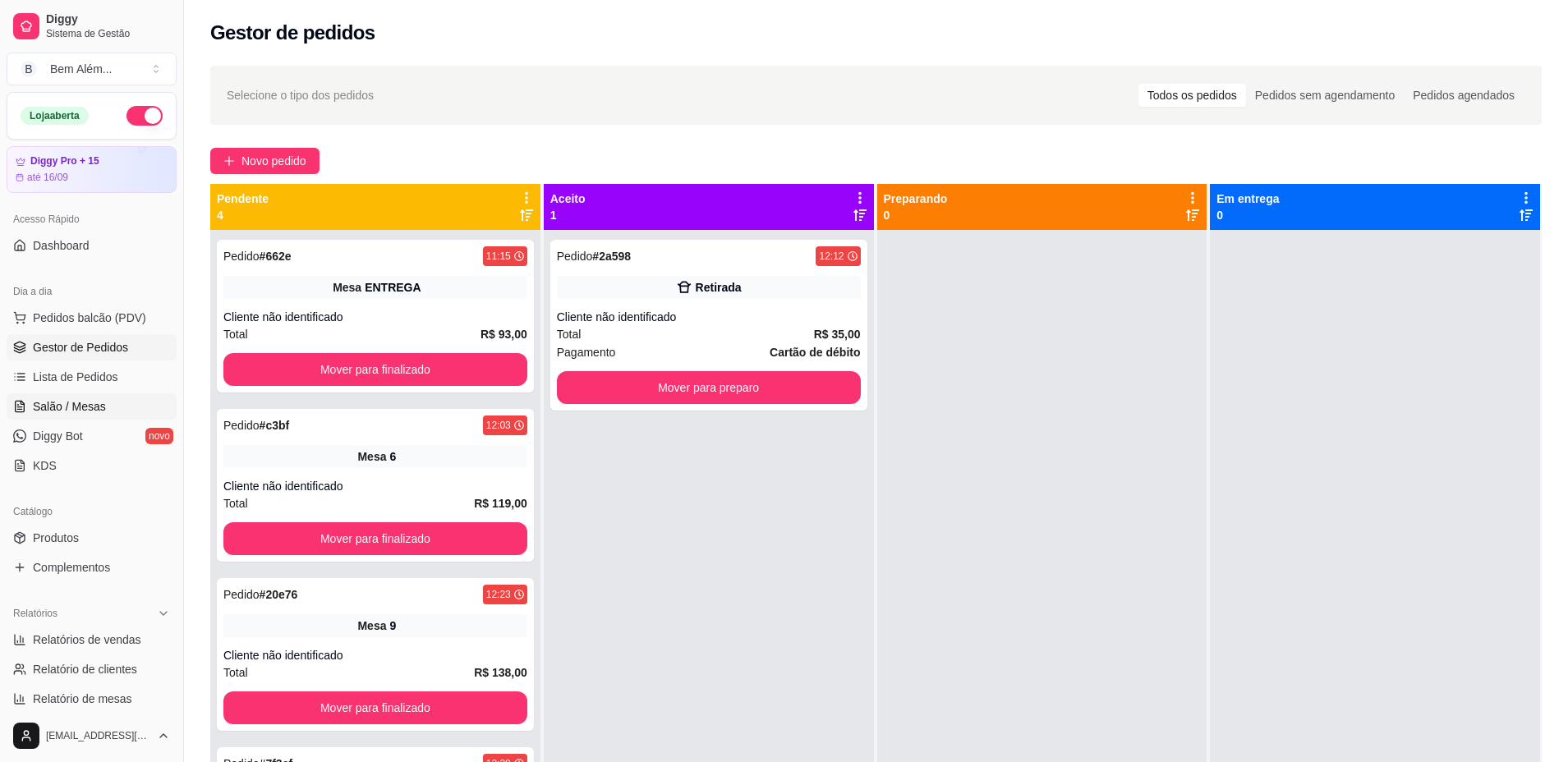
click at [133, 398] on link "Salão / Mesas" at bounding box center [91, 406] width 170 height 26
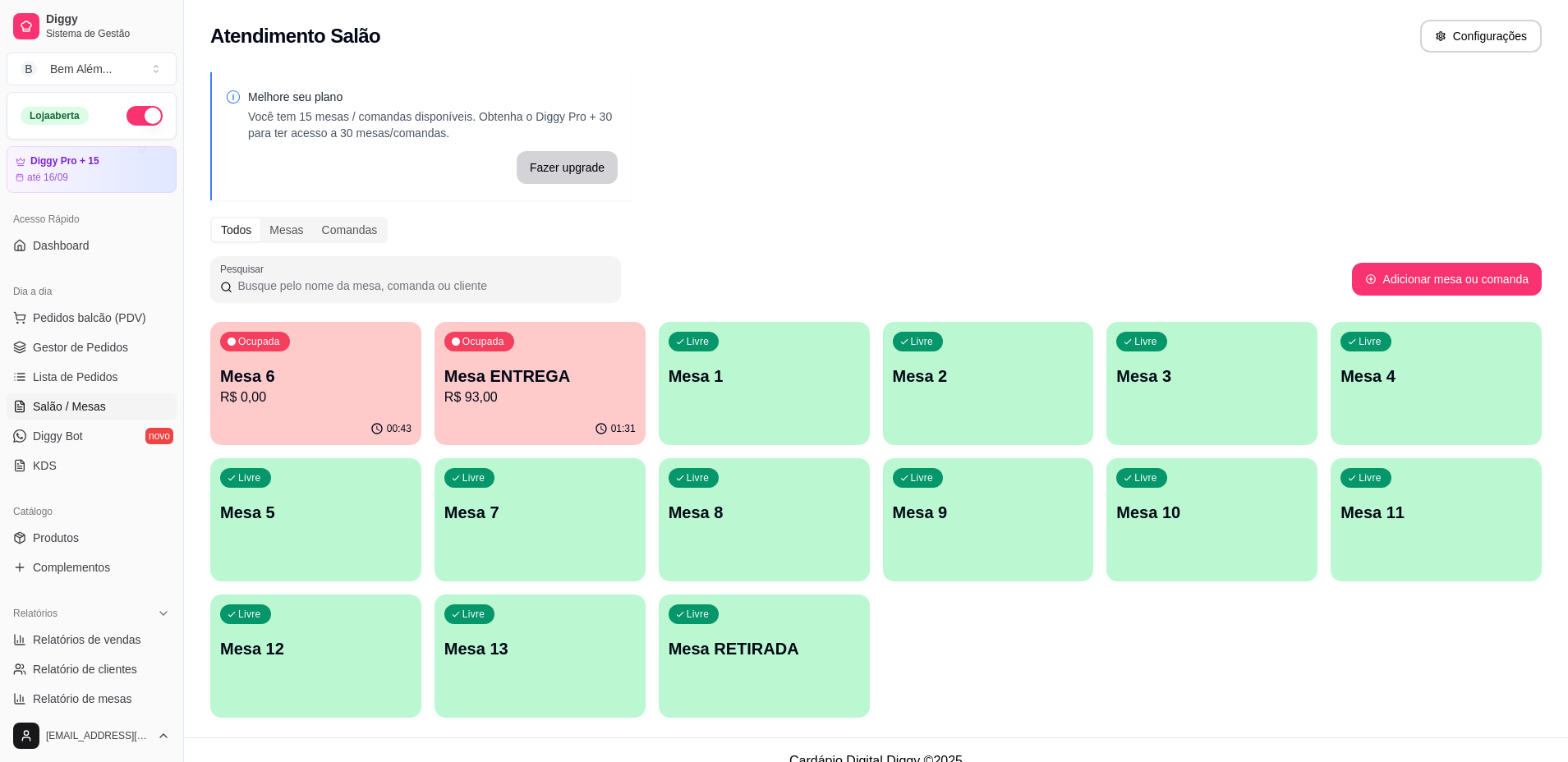
click at [270, 411] on div "Ocupada Mesa 6 R$ 0,00" at bounding box center [316, 367] width 212 height 91
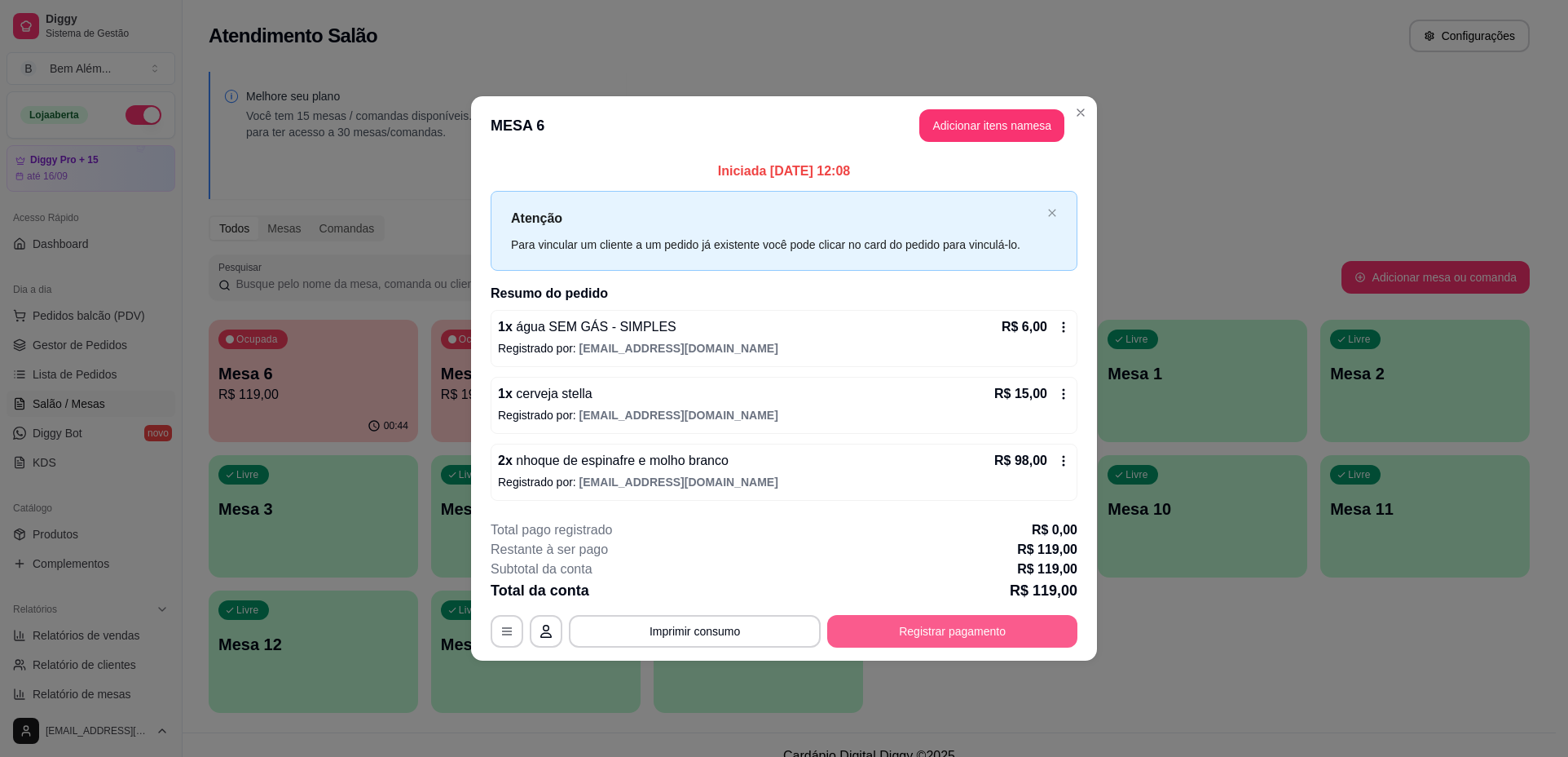
click at [930, 616] on button "Registrar pagamento" at bounding box center [952, 631] width 250 height 32
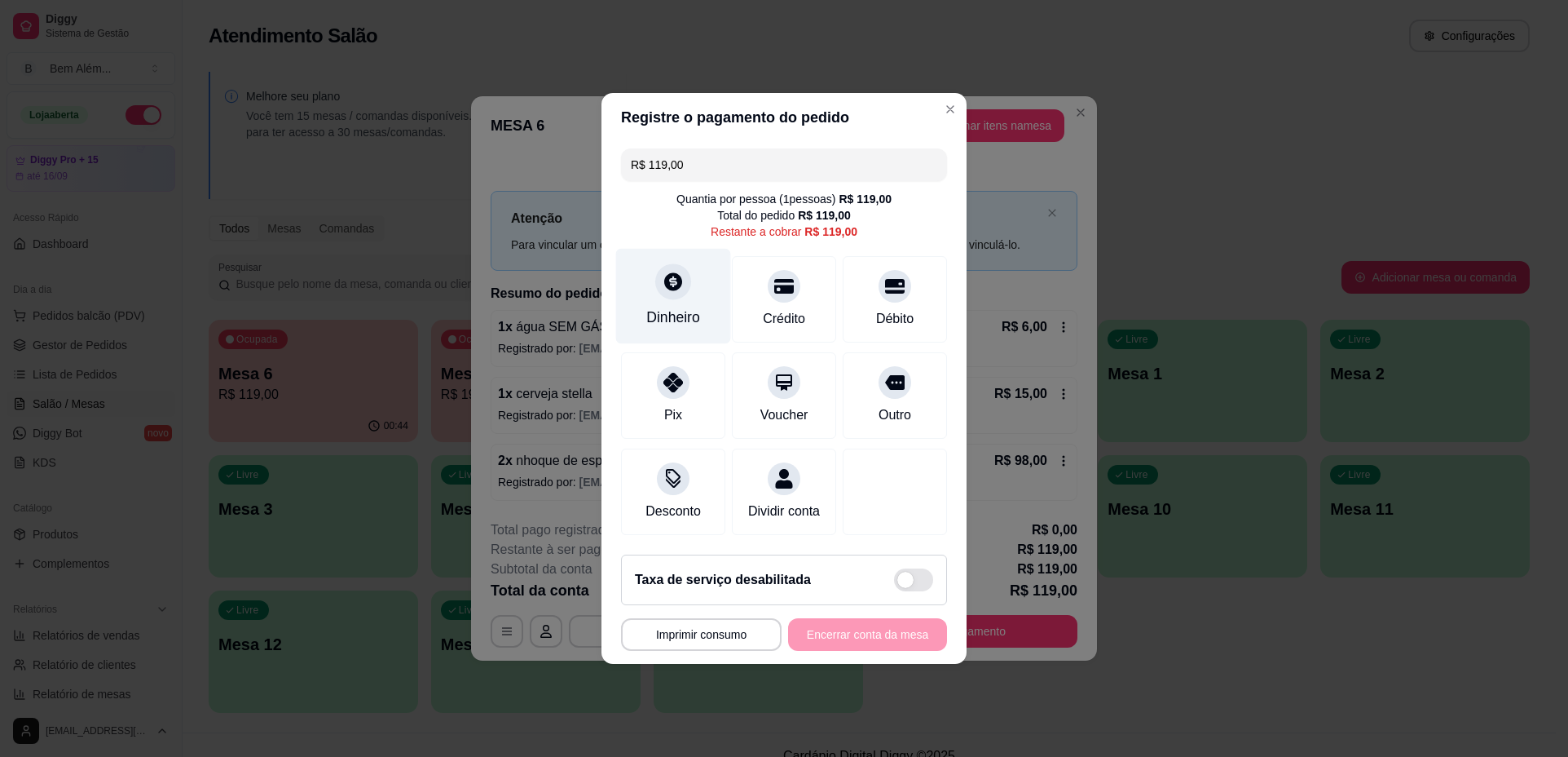
click at [655, 294] on div "Dinheiro" at bounding box center [674, 297] width 115 height 95
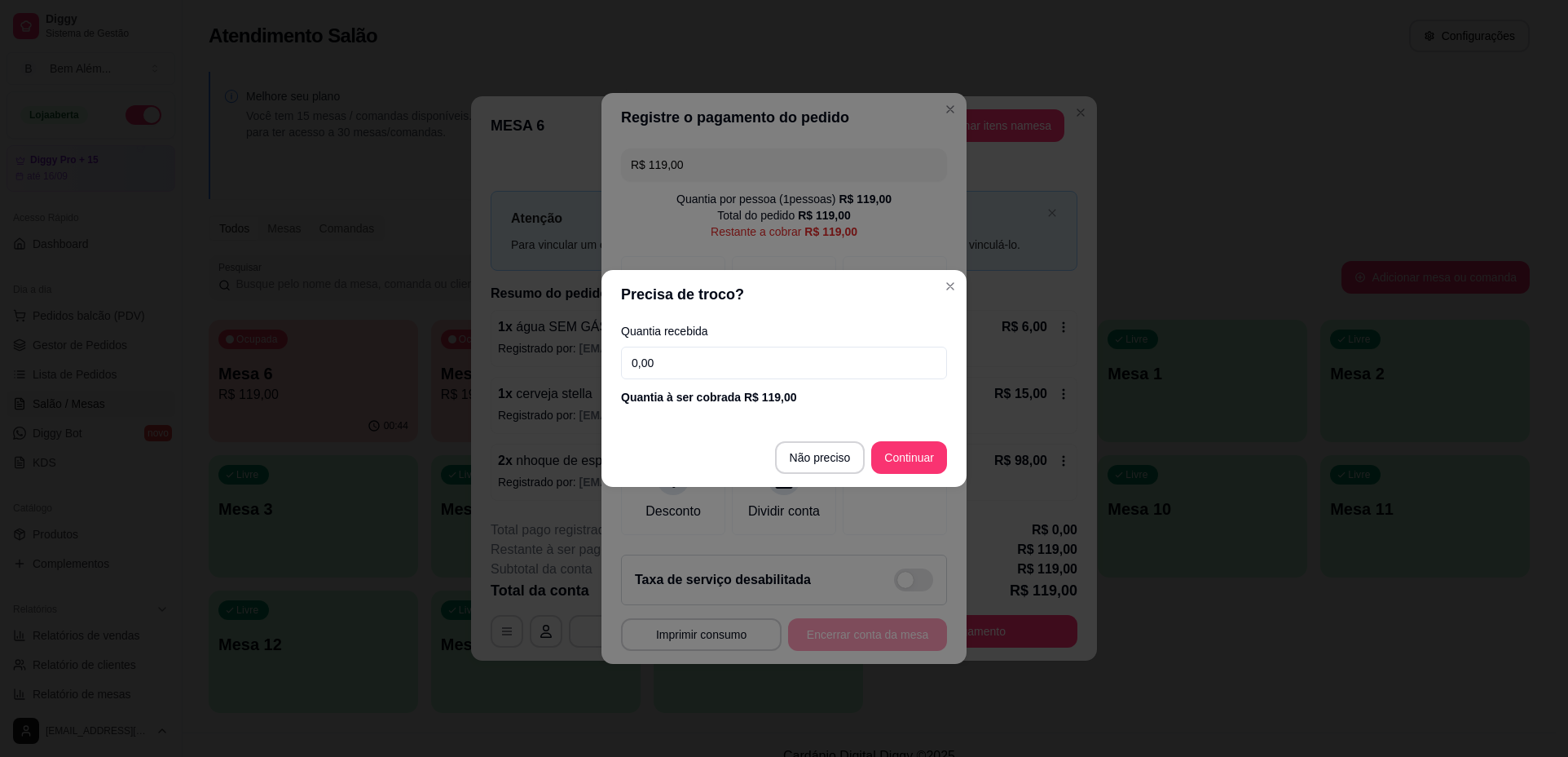
click at [735, 357] on input "0,00" at bounding box center [784, 363] width 326 height 32
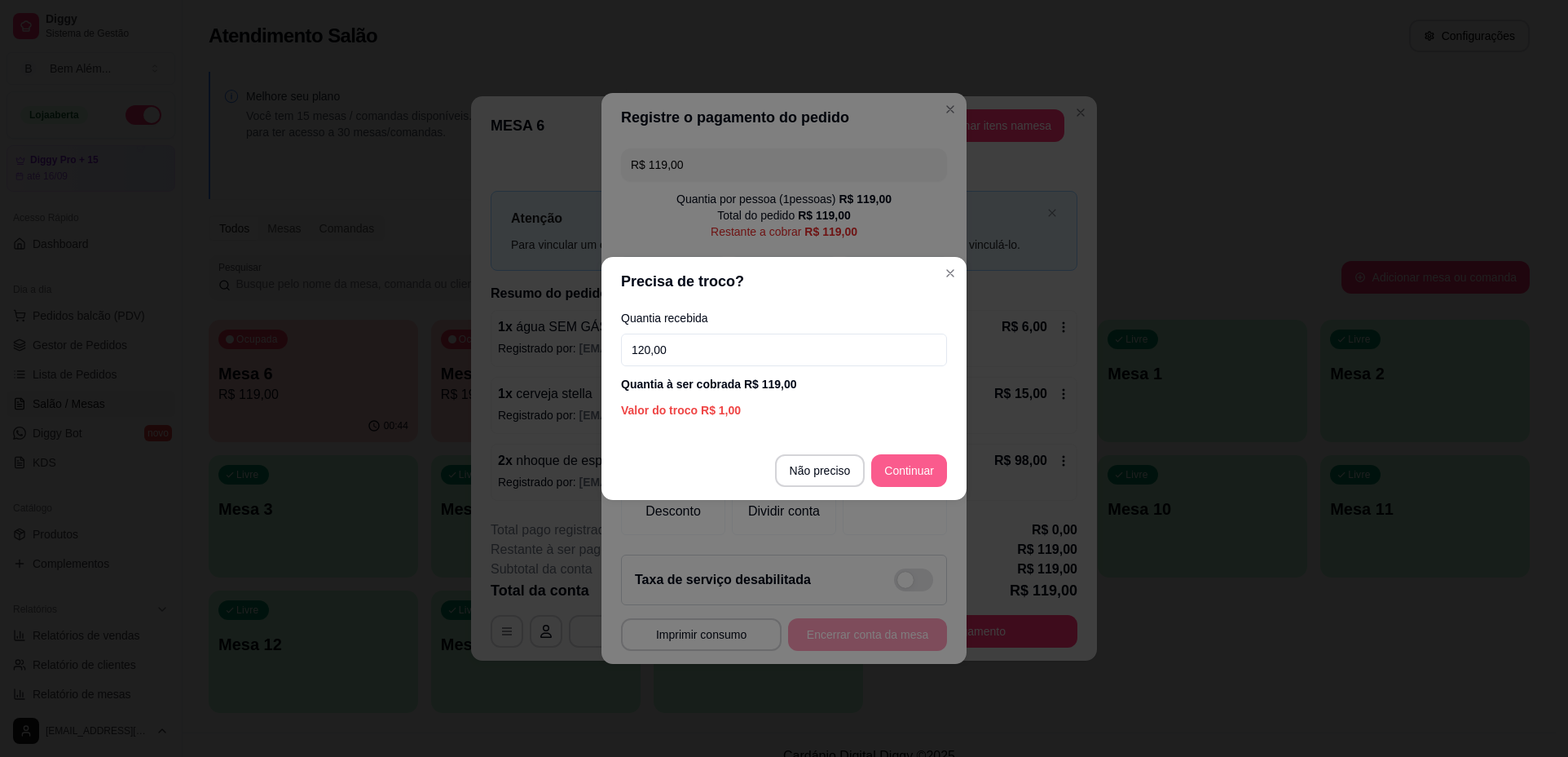
type input "120,00"
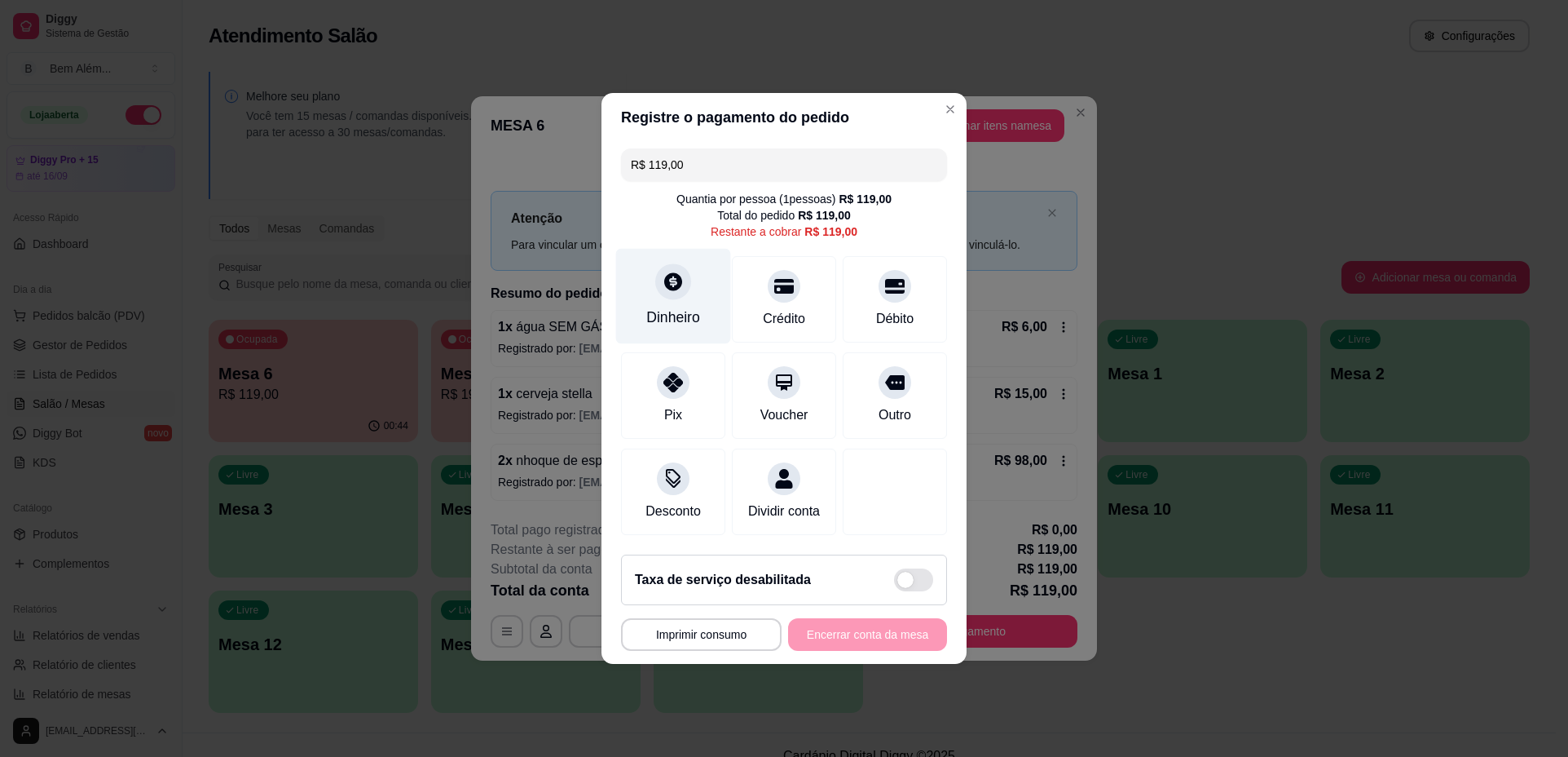
click at [703, 300] on div "Dinheiro" at bounding box center [674, 297] width 115 height 95
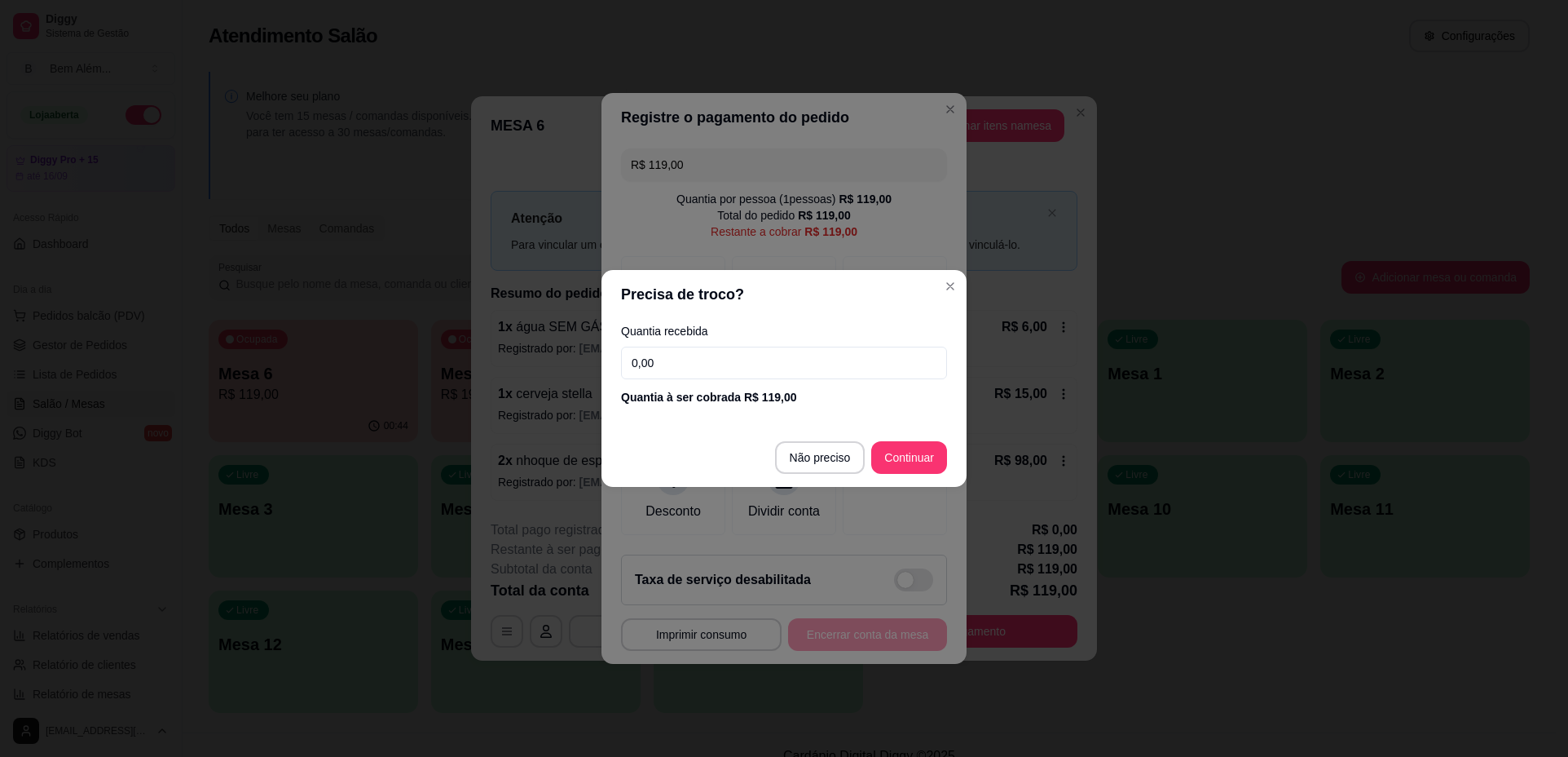
click at [785, 364] on input "0,00" at bounding box center [784, 363] width 326 height 32
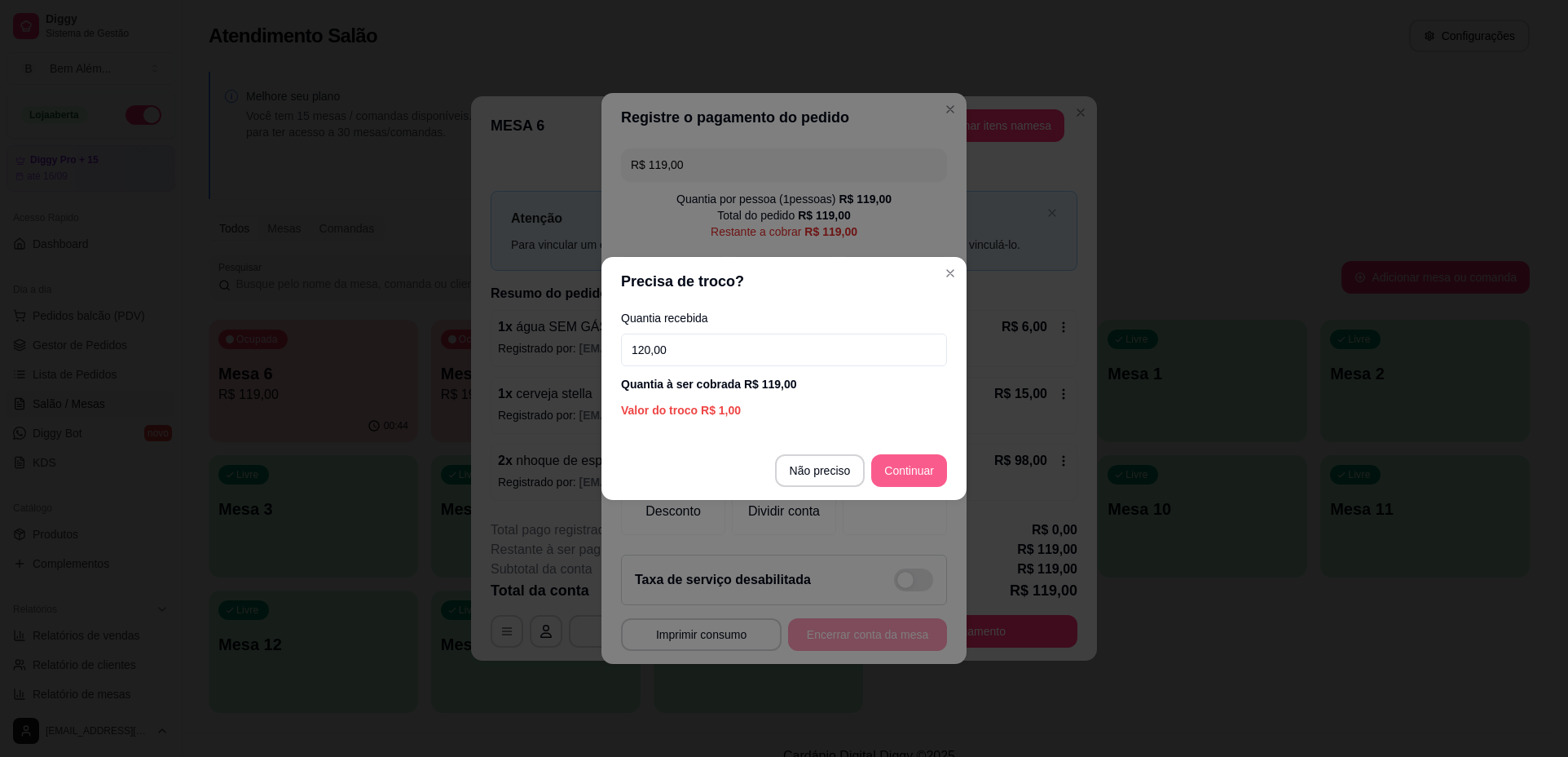
type input "120,00"
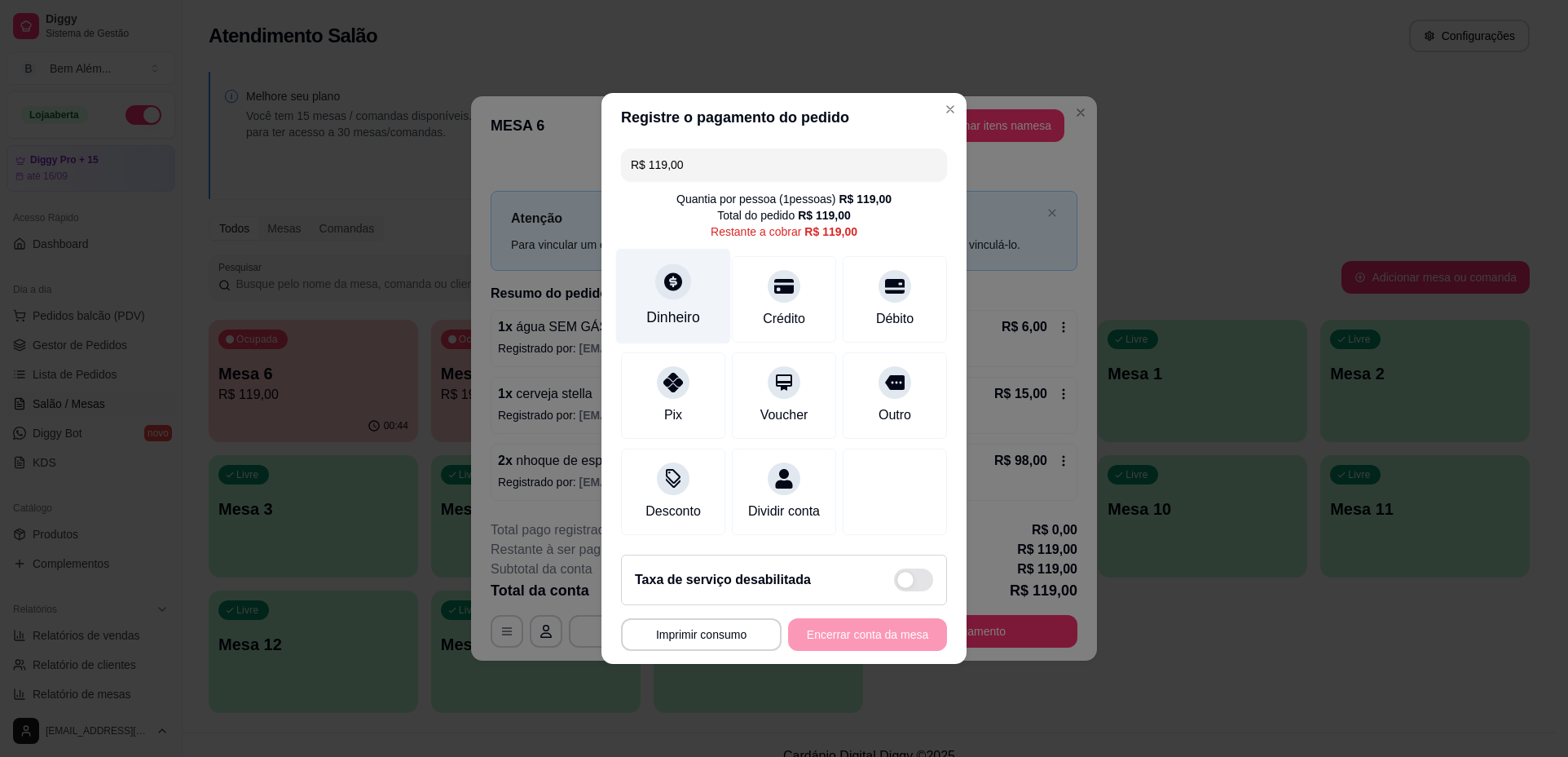
click at [664, 292] on div "Dinheiro" at bounding box center [674, 297] width 115 height 95
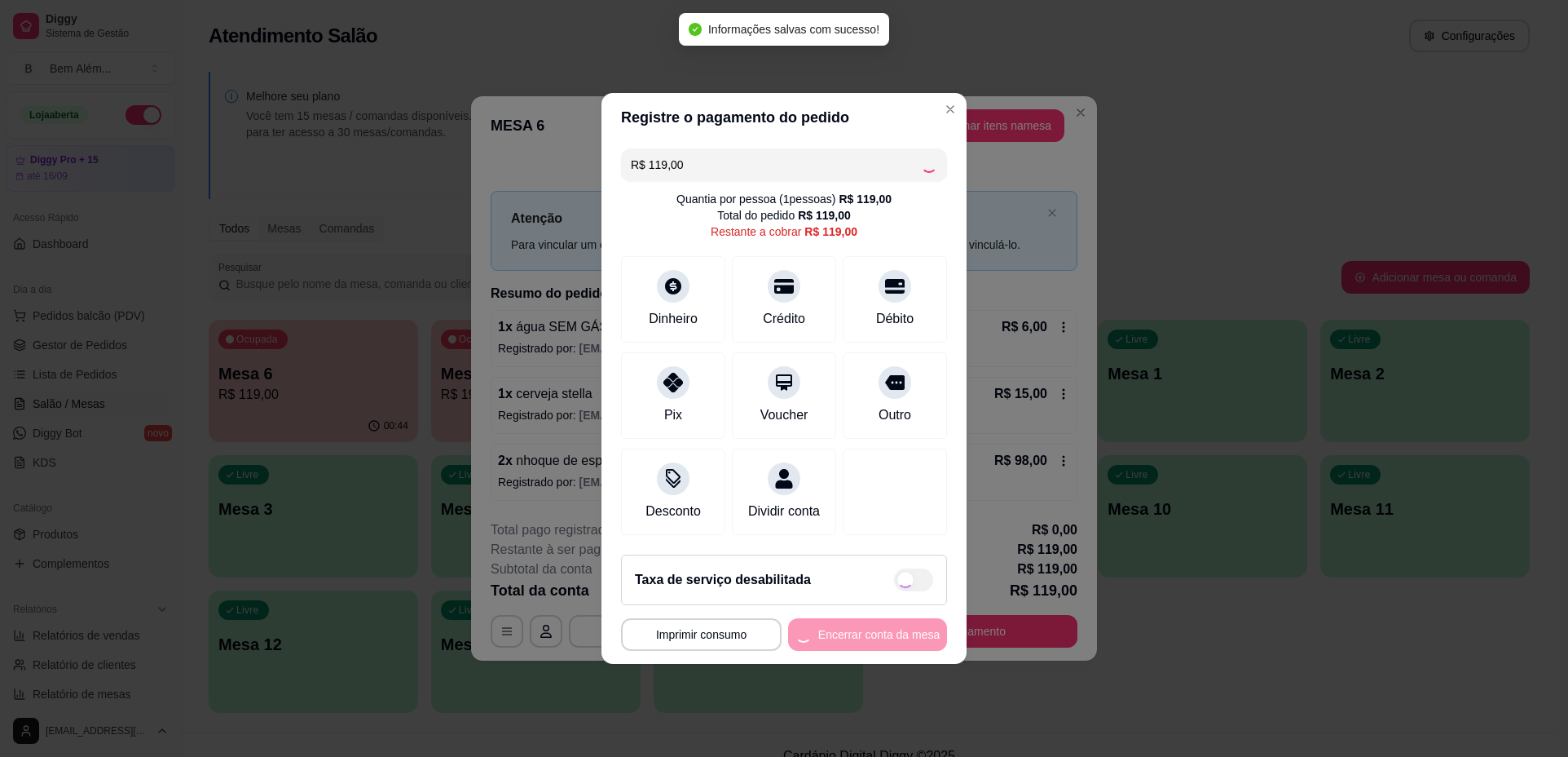
type input "R$ 0,00"
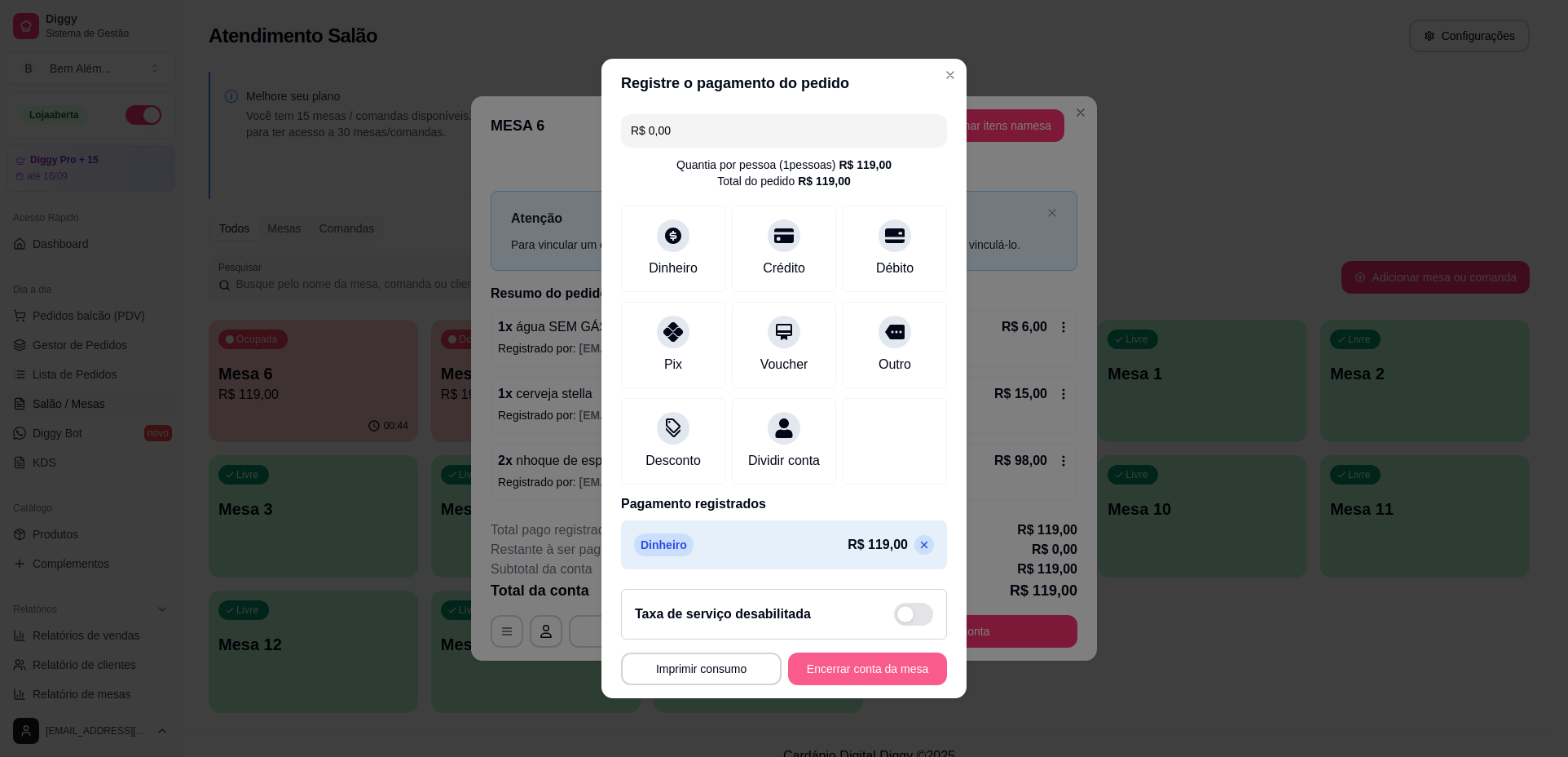
click at [887, 673] on button "Encerrar conta da mesa" at bounding box center [868, 668] width 159 height 32
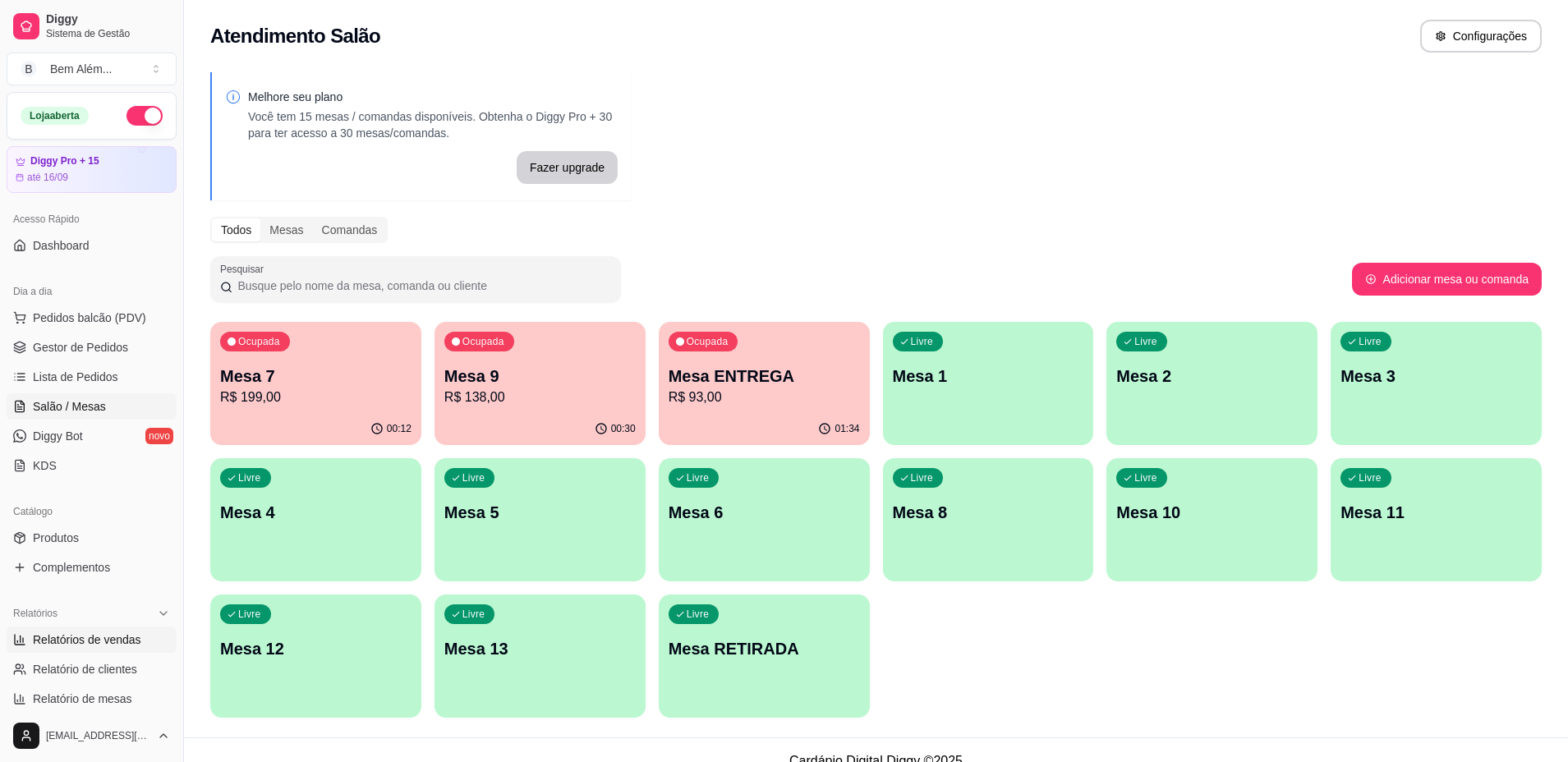
click at [109, 629] on link "Relatórios de vendas" at bounding box center [91, 639] width 170 height 26
select select "ALL"
select select "0"
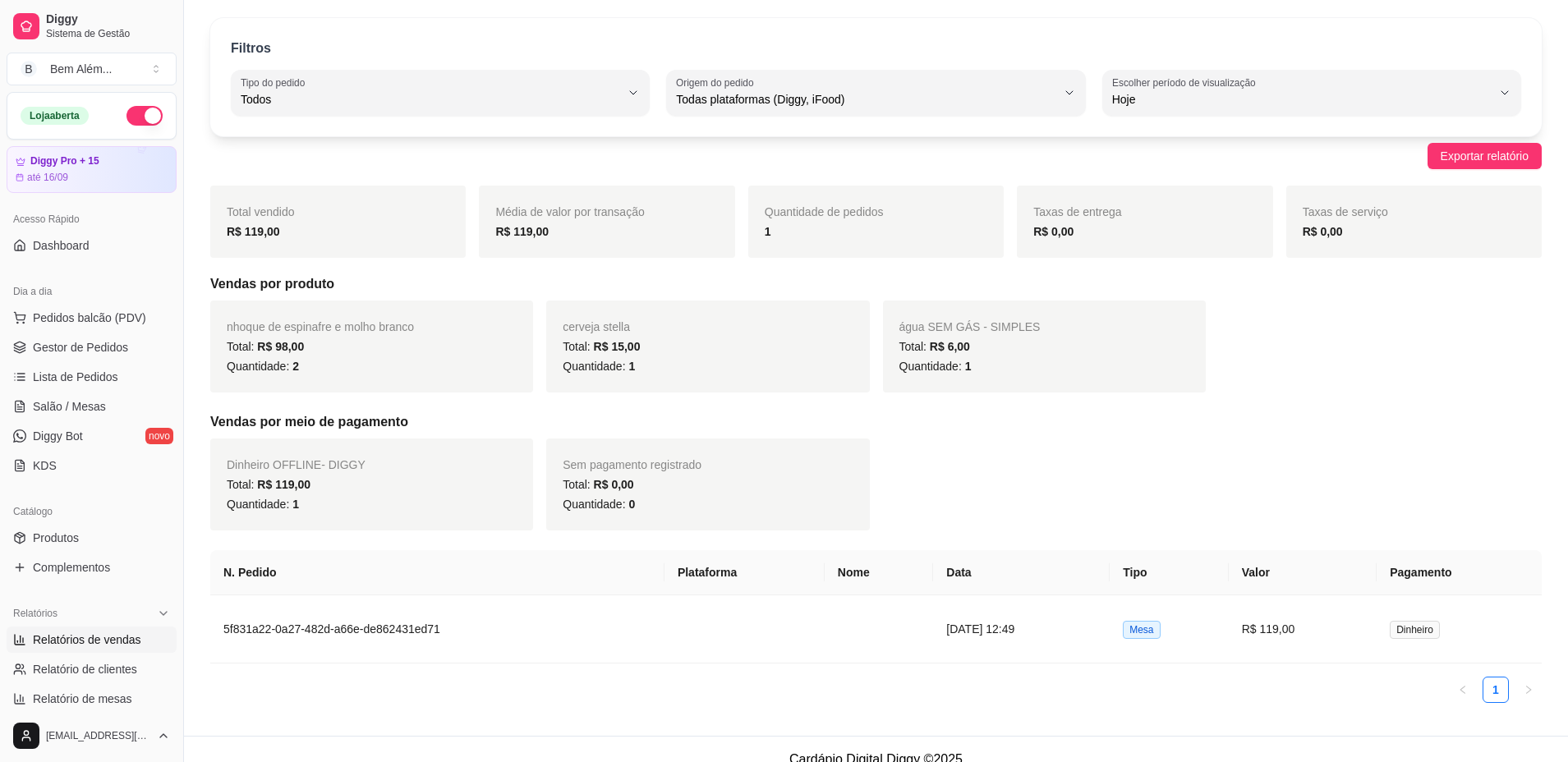
scroll to position [68, 0]
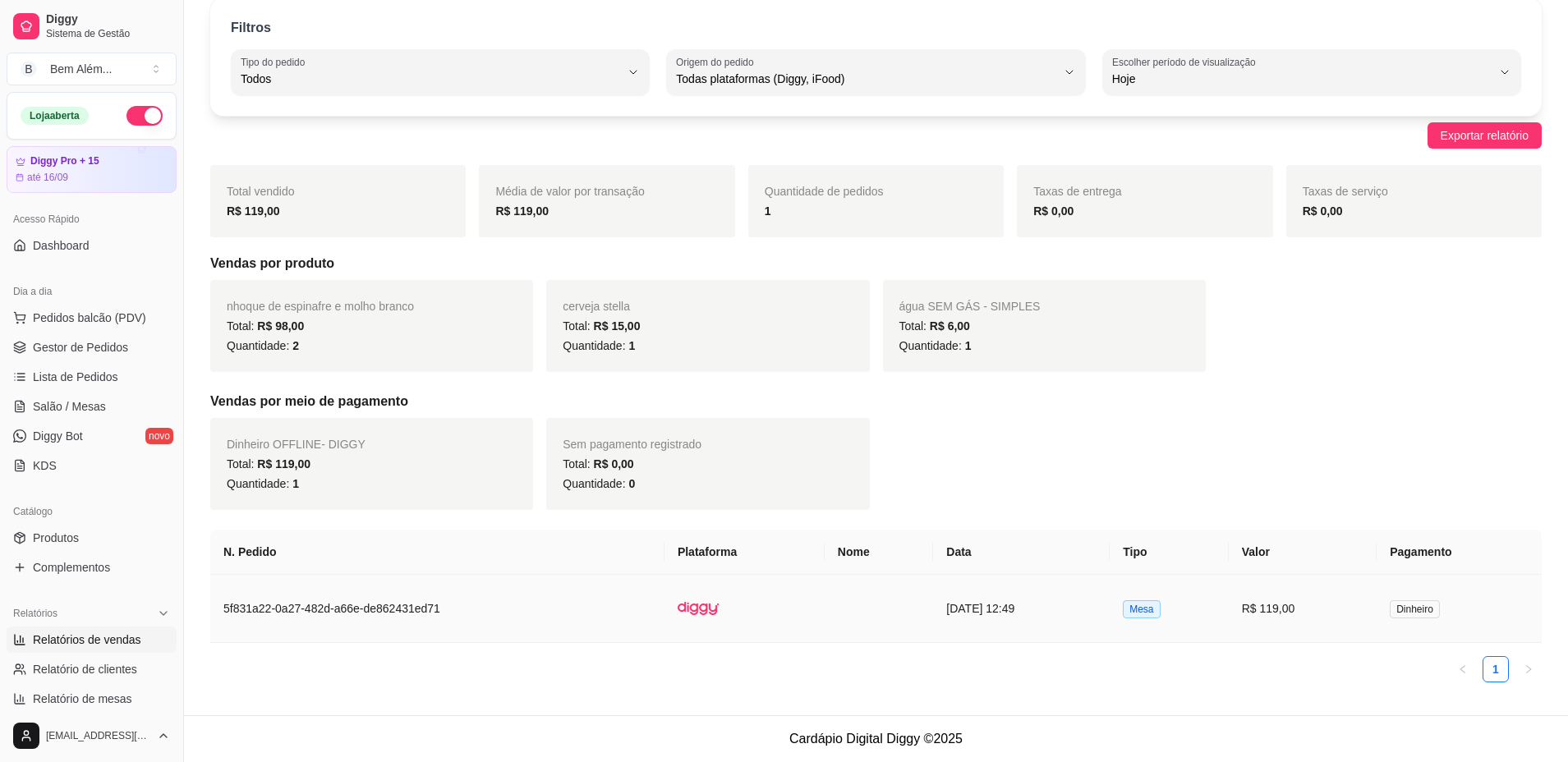
click at [595, 575] on td "5f831a22-0a27-482d-a66e-de862431ed71" at bounding box center [437, 608] width 454 height 68
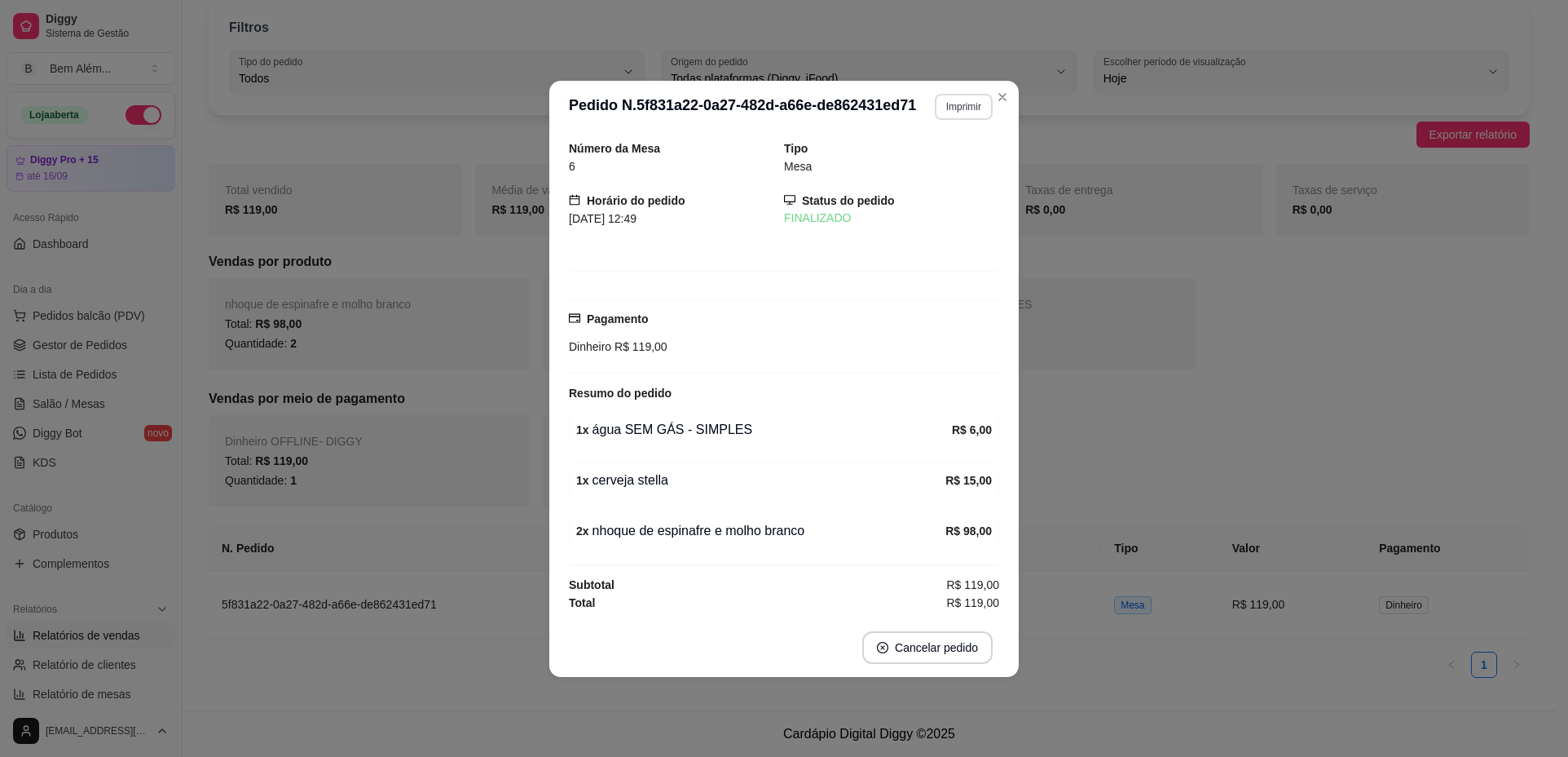
click at [961, 106] on button "Imprimir" at bounding box center [964, 106] width 58 height 26
click at [921, 163] on button "impressao computador" at bounding box center [922, 163] width 122 height 26
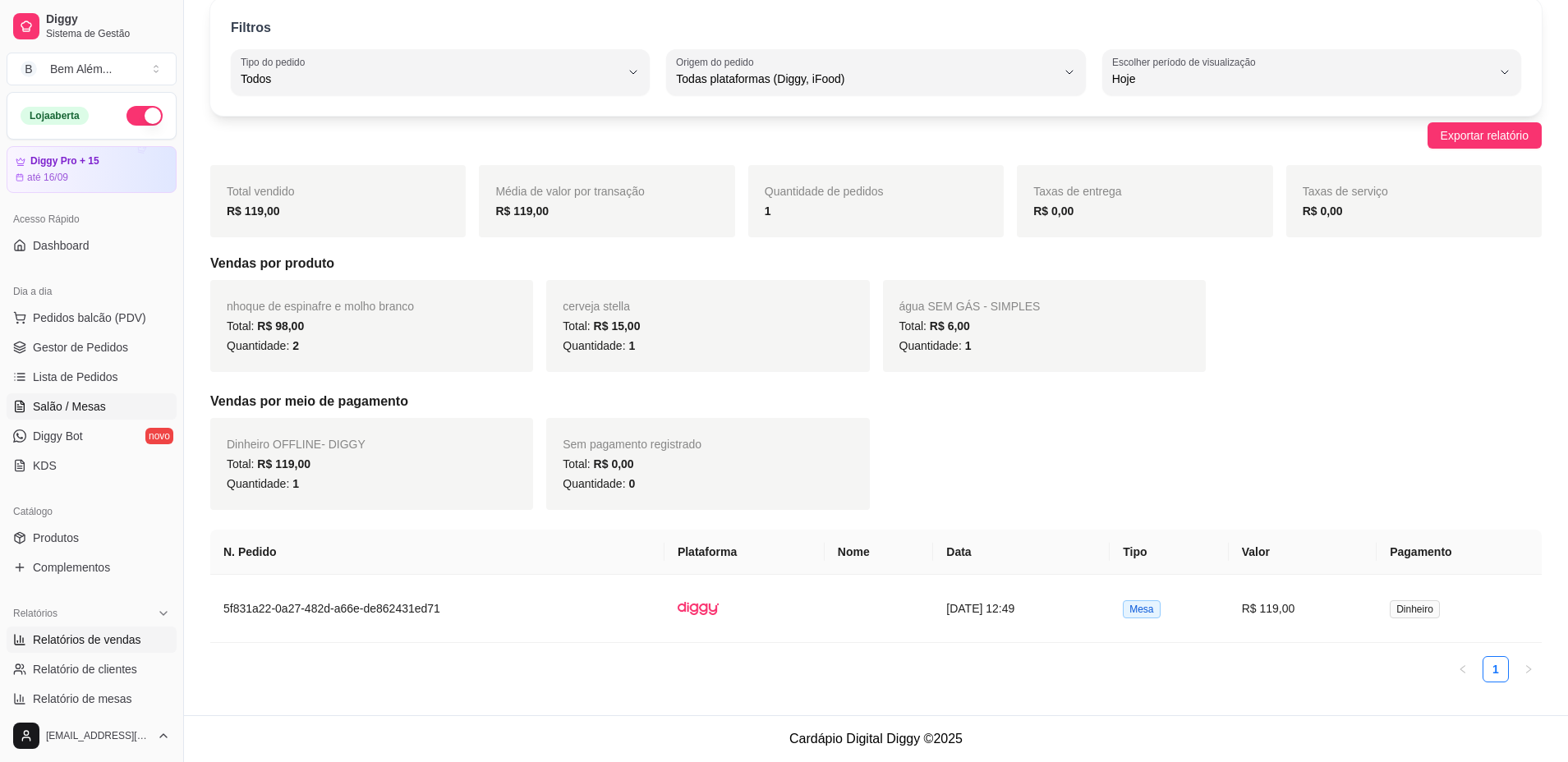
click at [127, 400] on link "Salão / Mesas" at bounding box center [91, 406] width 170 height 26
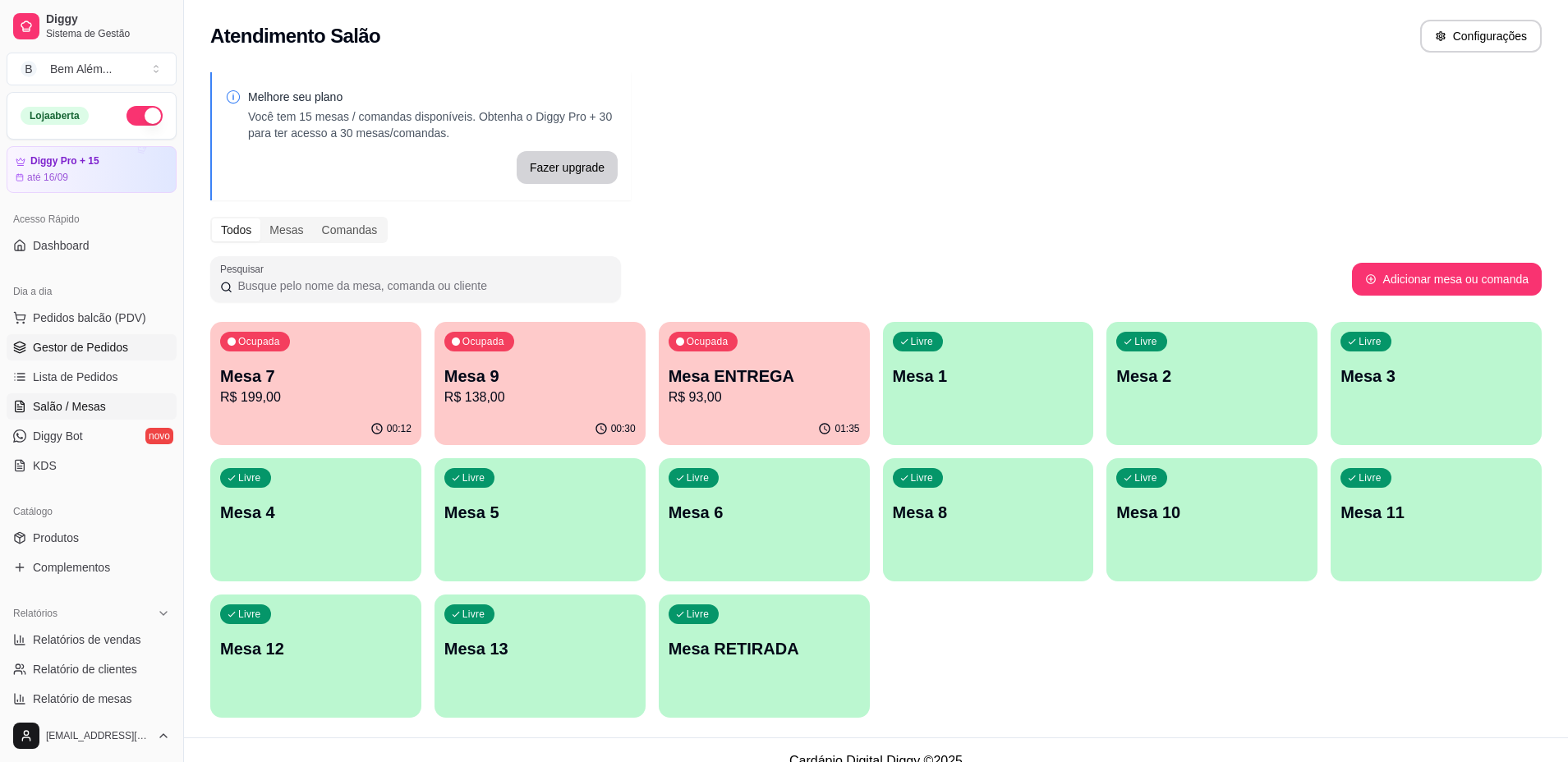
click at [130, 349] on link "Gestor de Pedidos" at bounding box center [91, 347] width 170 height 26
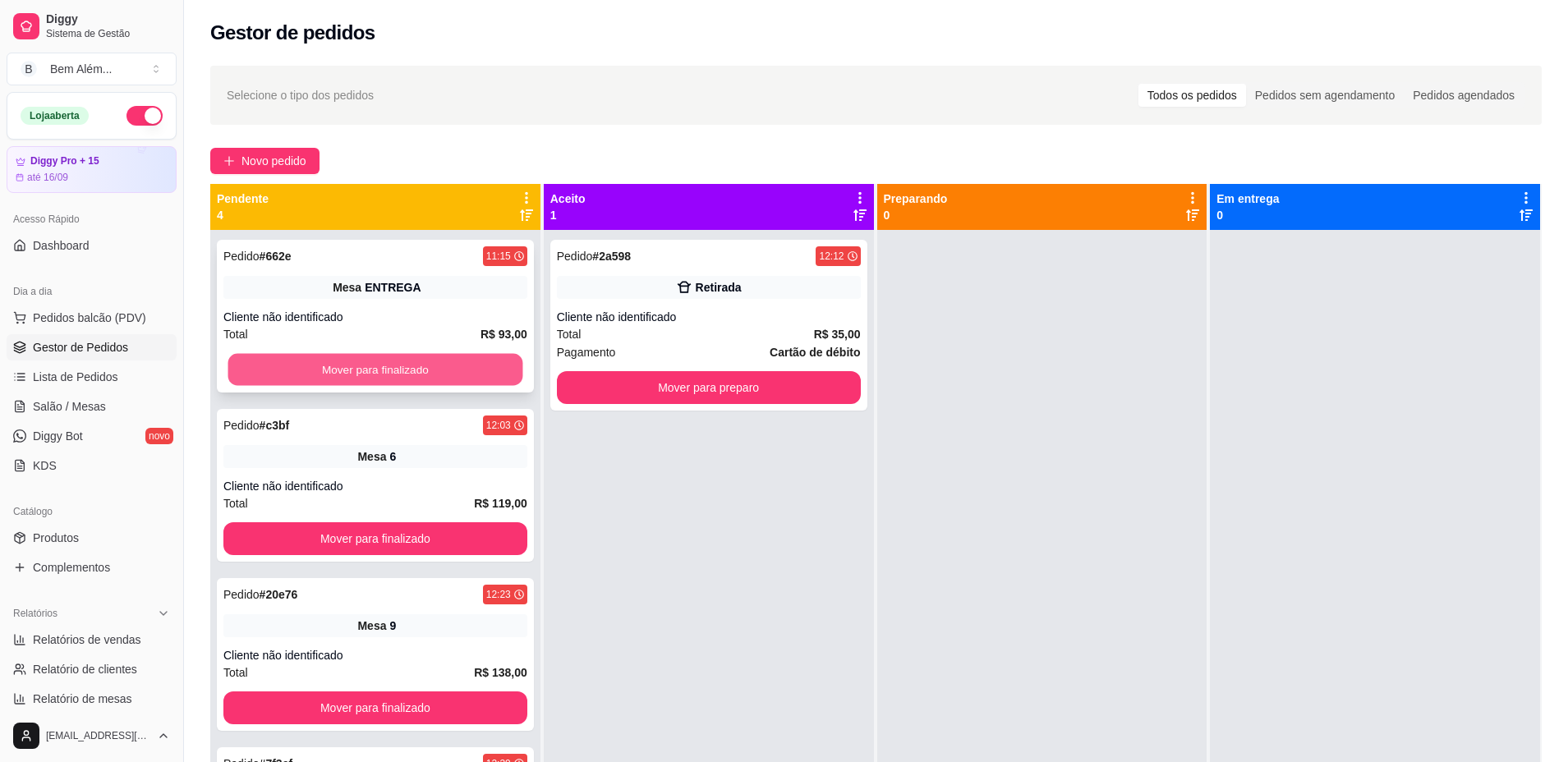
click at [348, 372] on button "Mover para finalizado" at bounding box center [375, 369] width 295 height 32
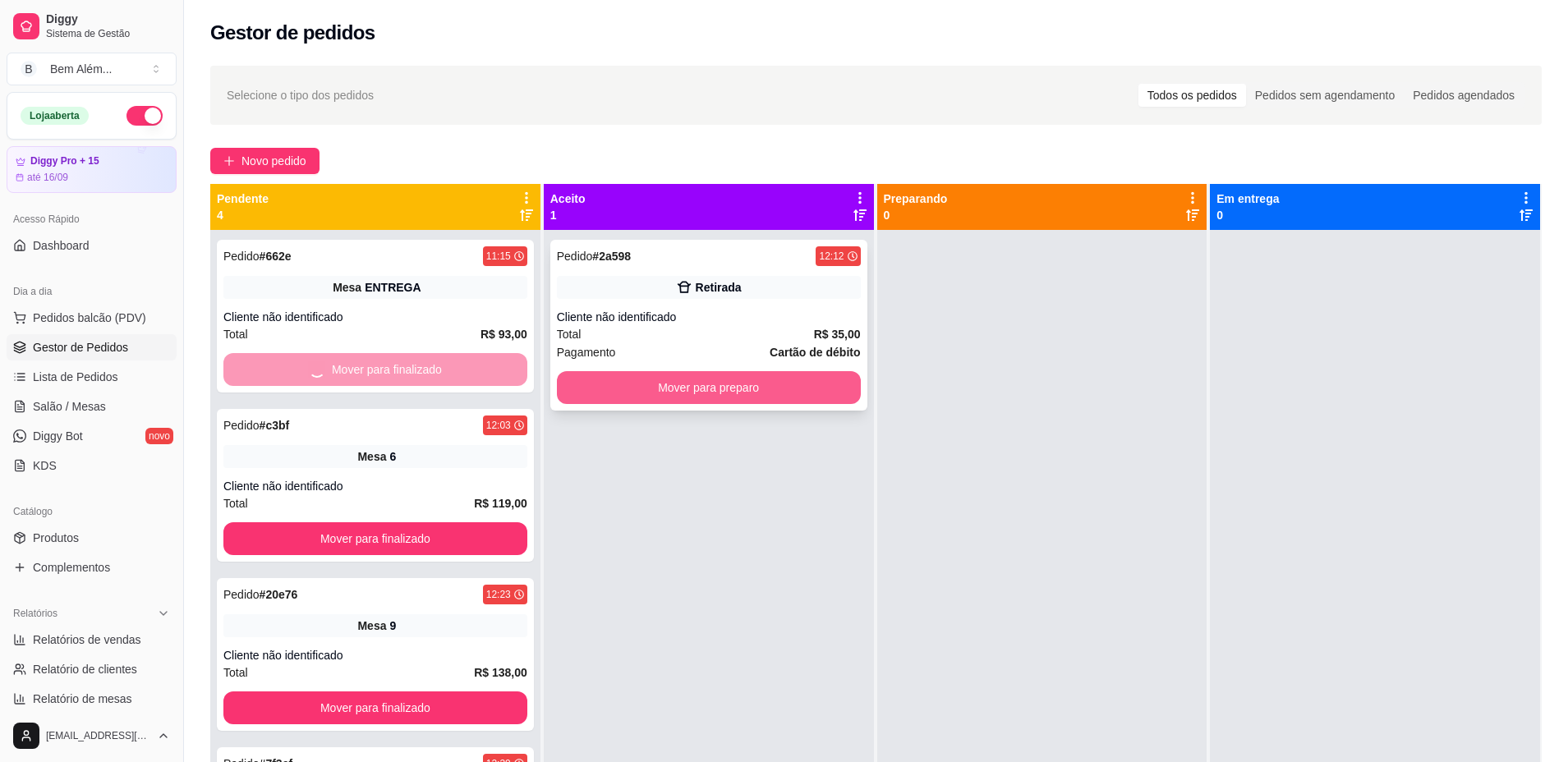
click at [663, 393] on button "Mover para preparo" at bounding box center [709, 387] width 304 height 33
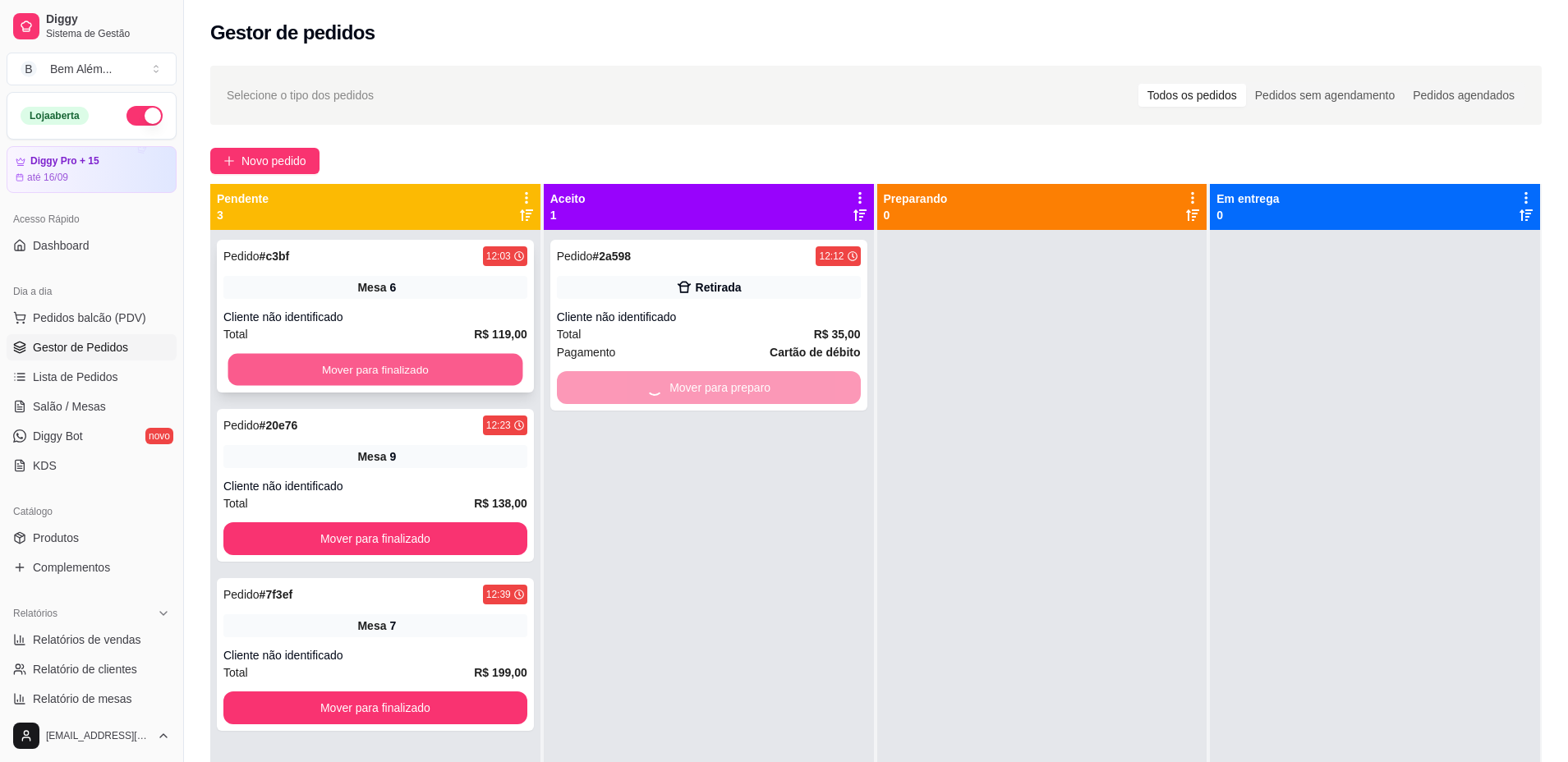
click at [447, 371] on button "Mover para finalizado" at bounding box center [375, 369] width 295 height 32
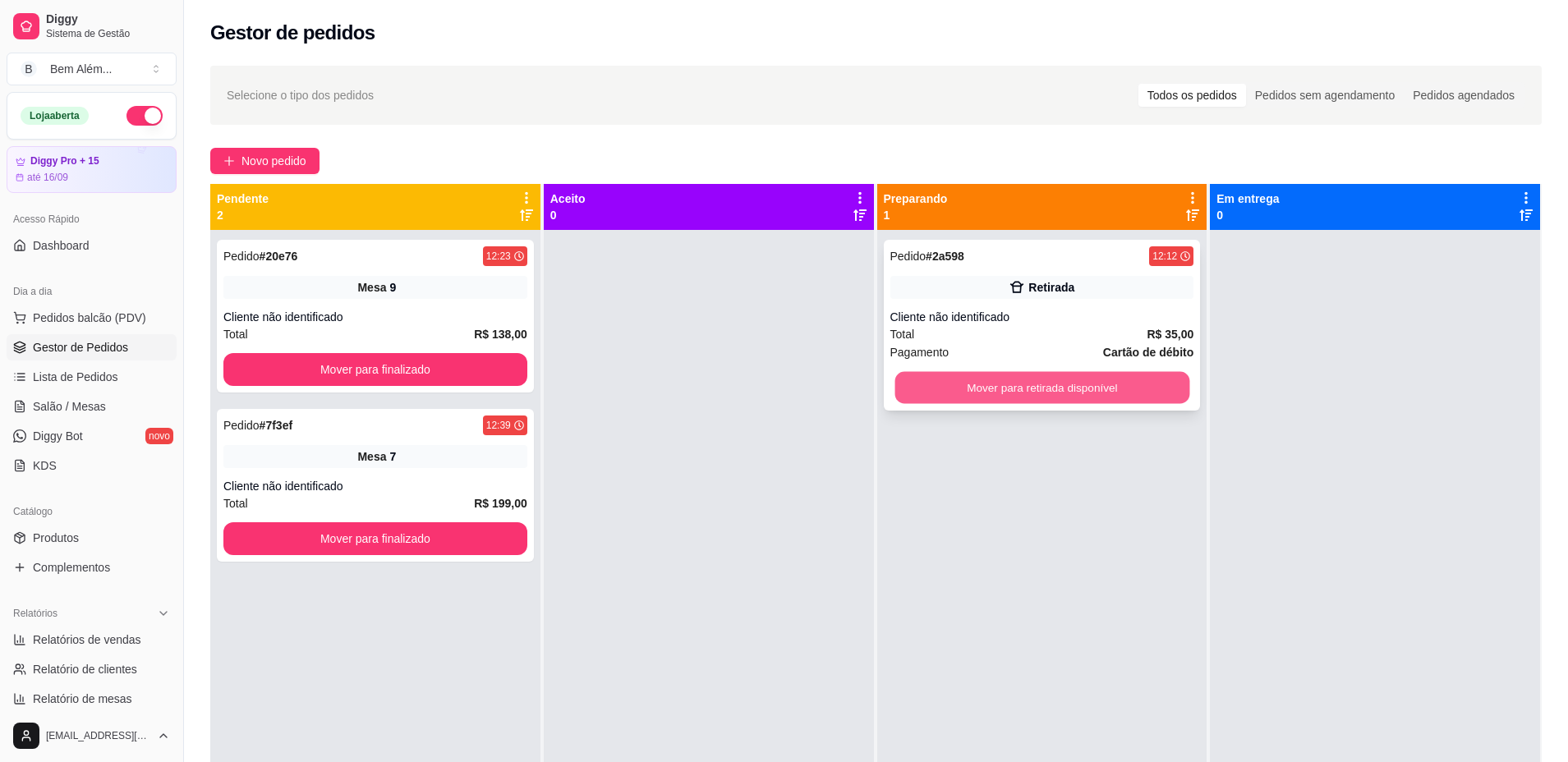
click at [962, 381] on button "Mover para retirada disponível" at bounding box center [1041, 387] width 295 height 32
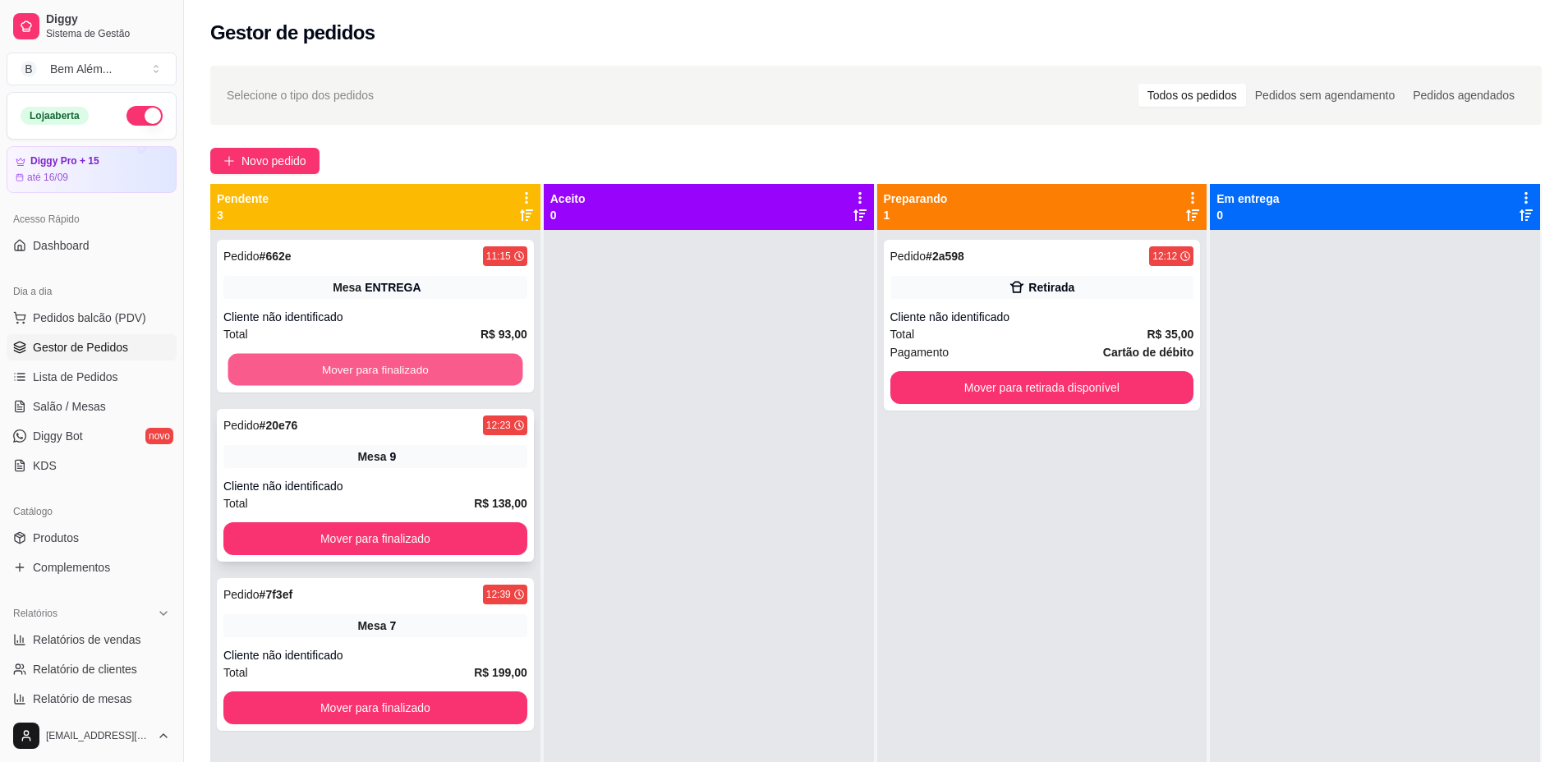
click at [389, 366] on button "Mover para finalizado" at bounding box center [375, 369] width 295 height 32
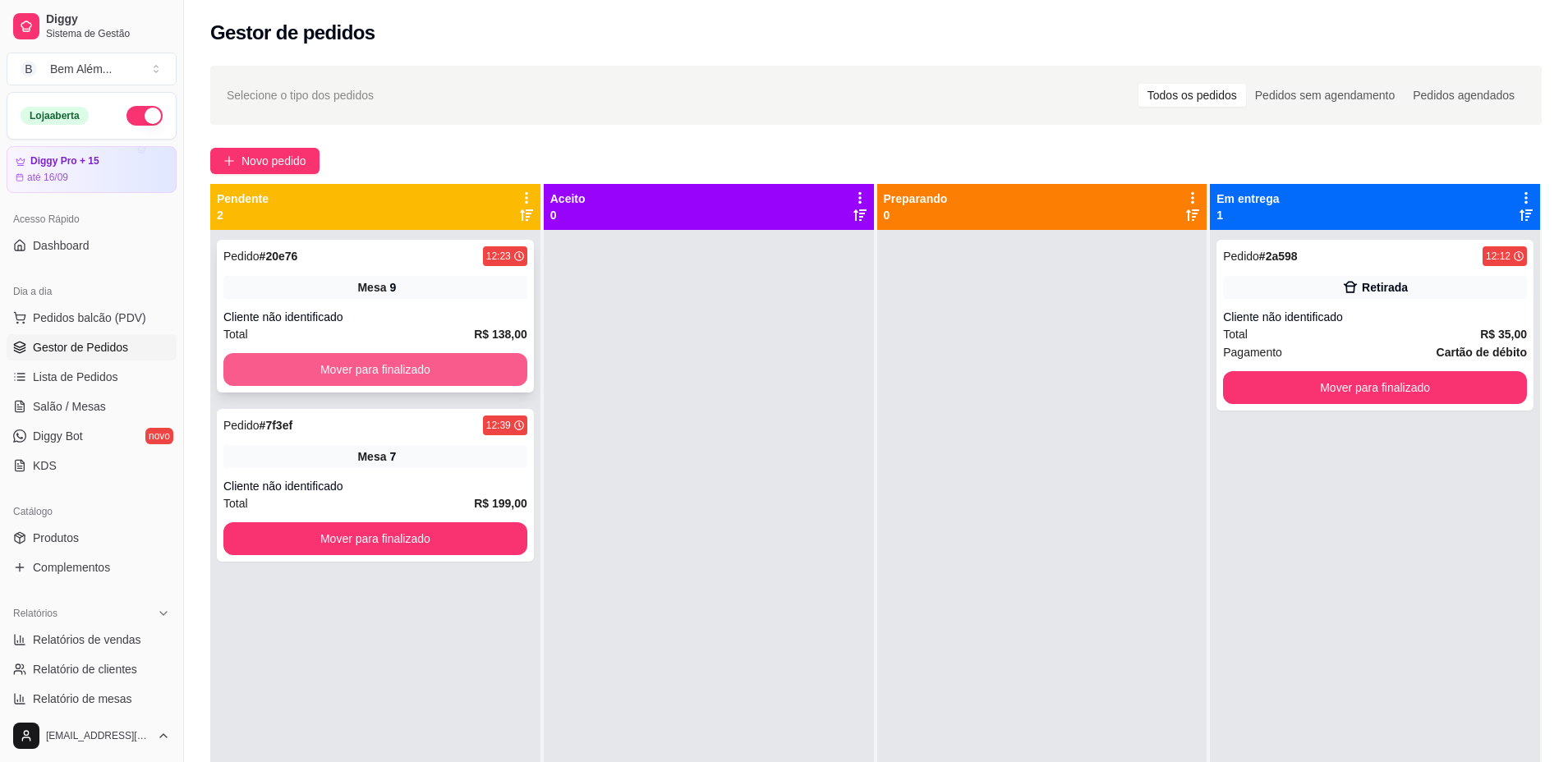
click at [504, 375] on button "Mover para finalizado" at bounding box center [375, 369] width 304 height 33
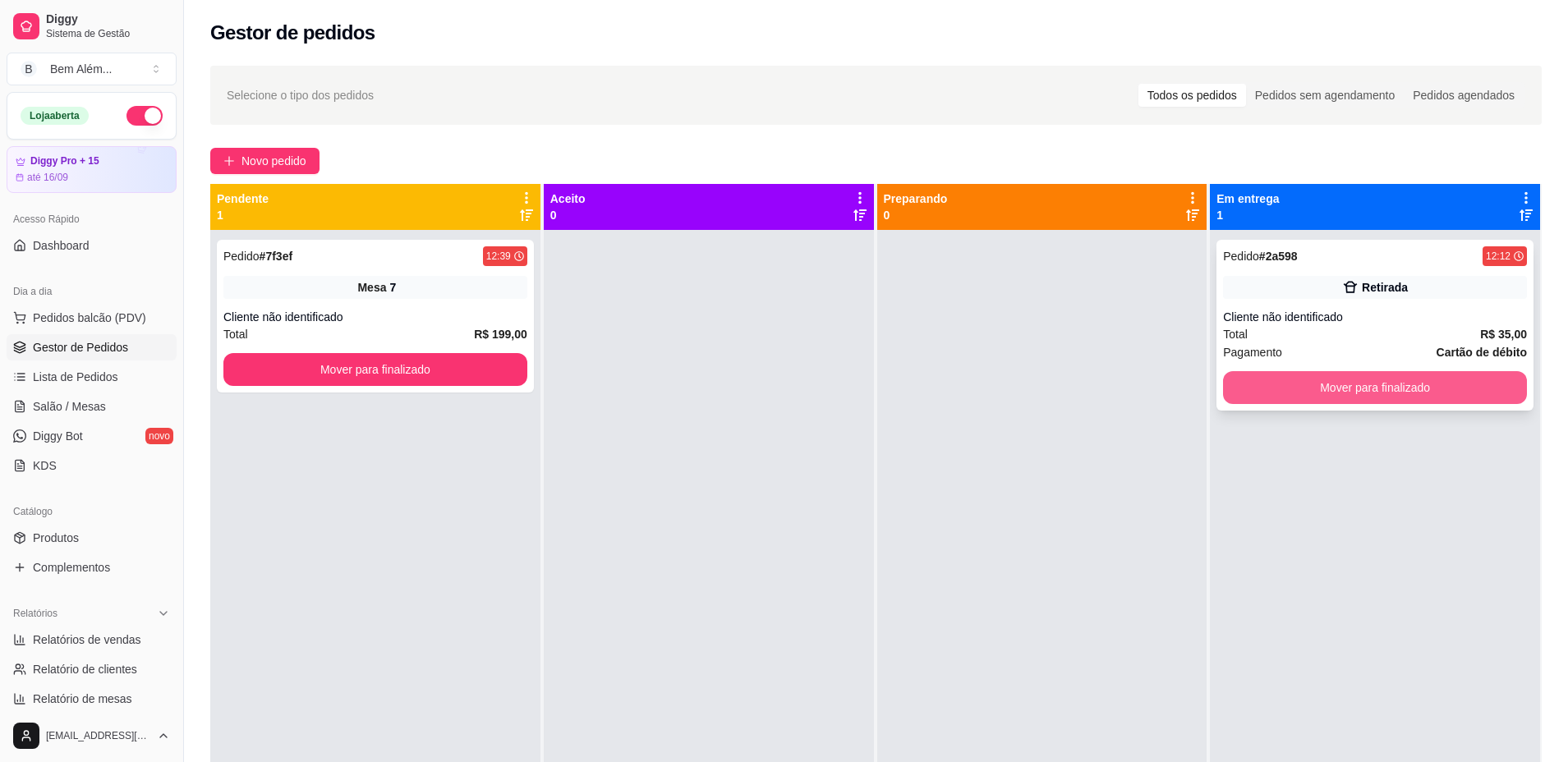
click at [1281, 381] on button "Mover para finalizado" at bounding box center [1375, 387] width 304 height 33
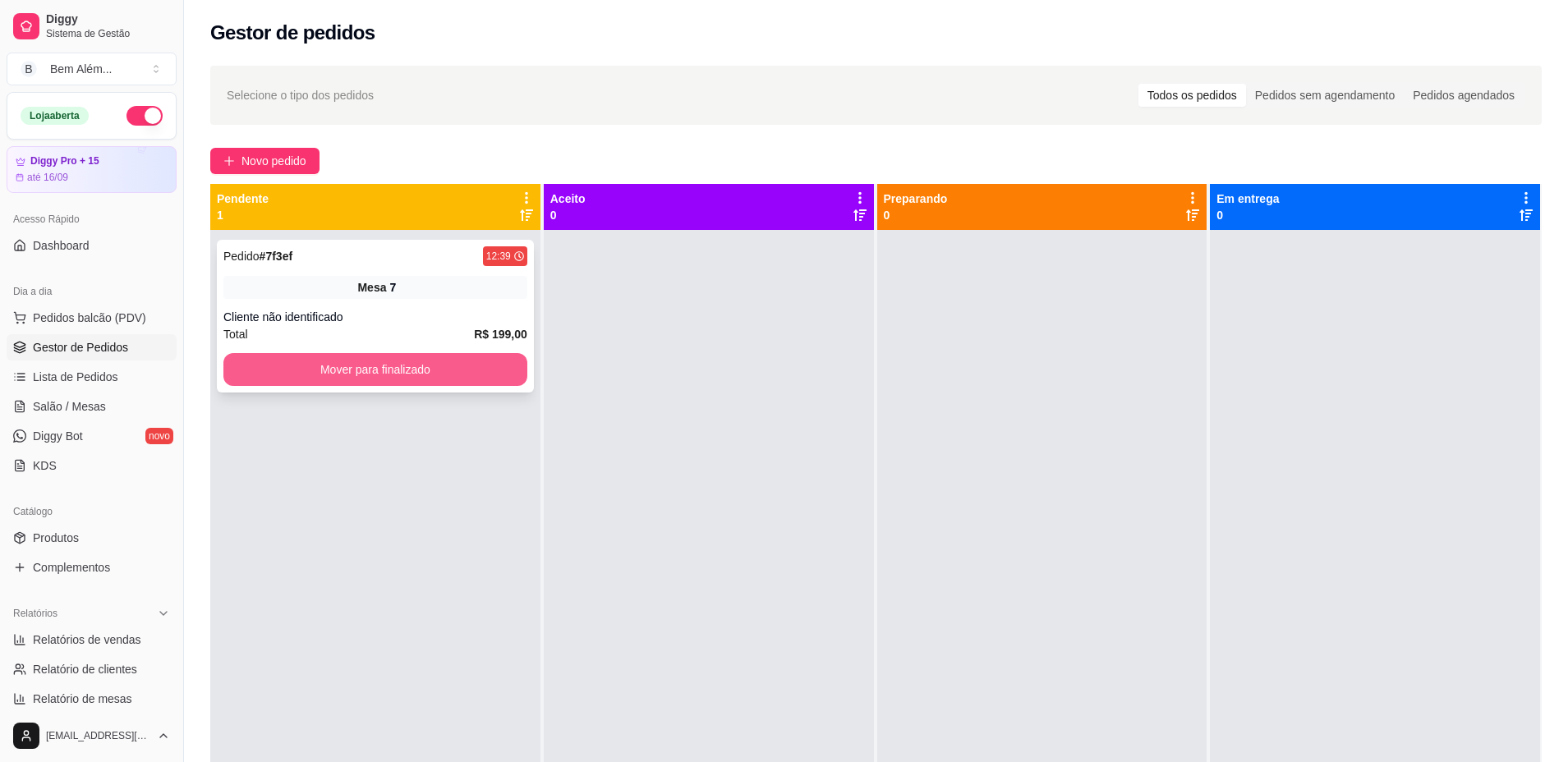
click at [389, 363] on button "Mover para finalizado" at bounding box center [375, 369] width 304 height 33
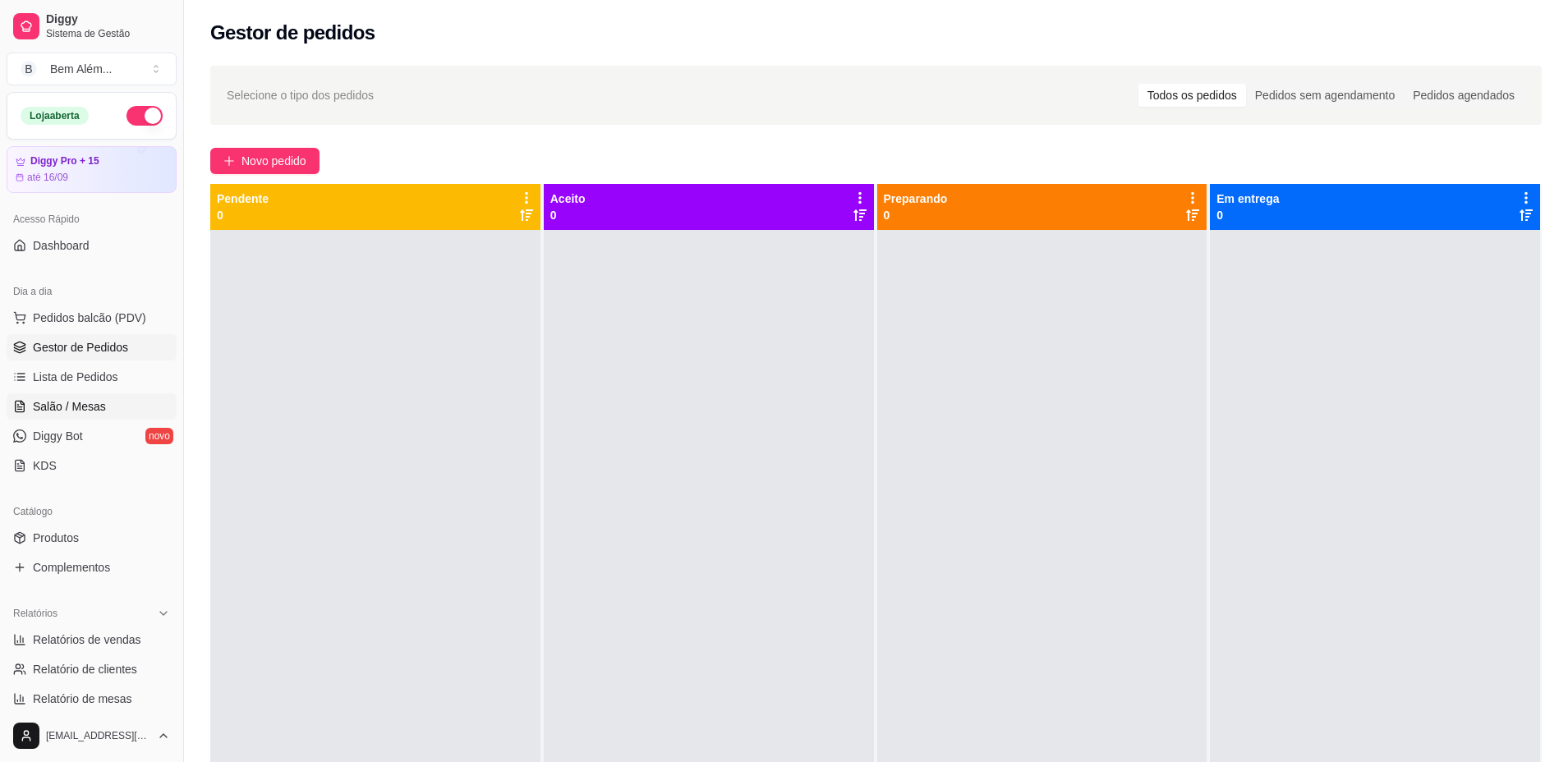
click at [105, 399] on link "Salão / Mesas" at bounding box center [91, 406] width 170 height 26
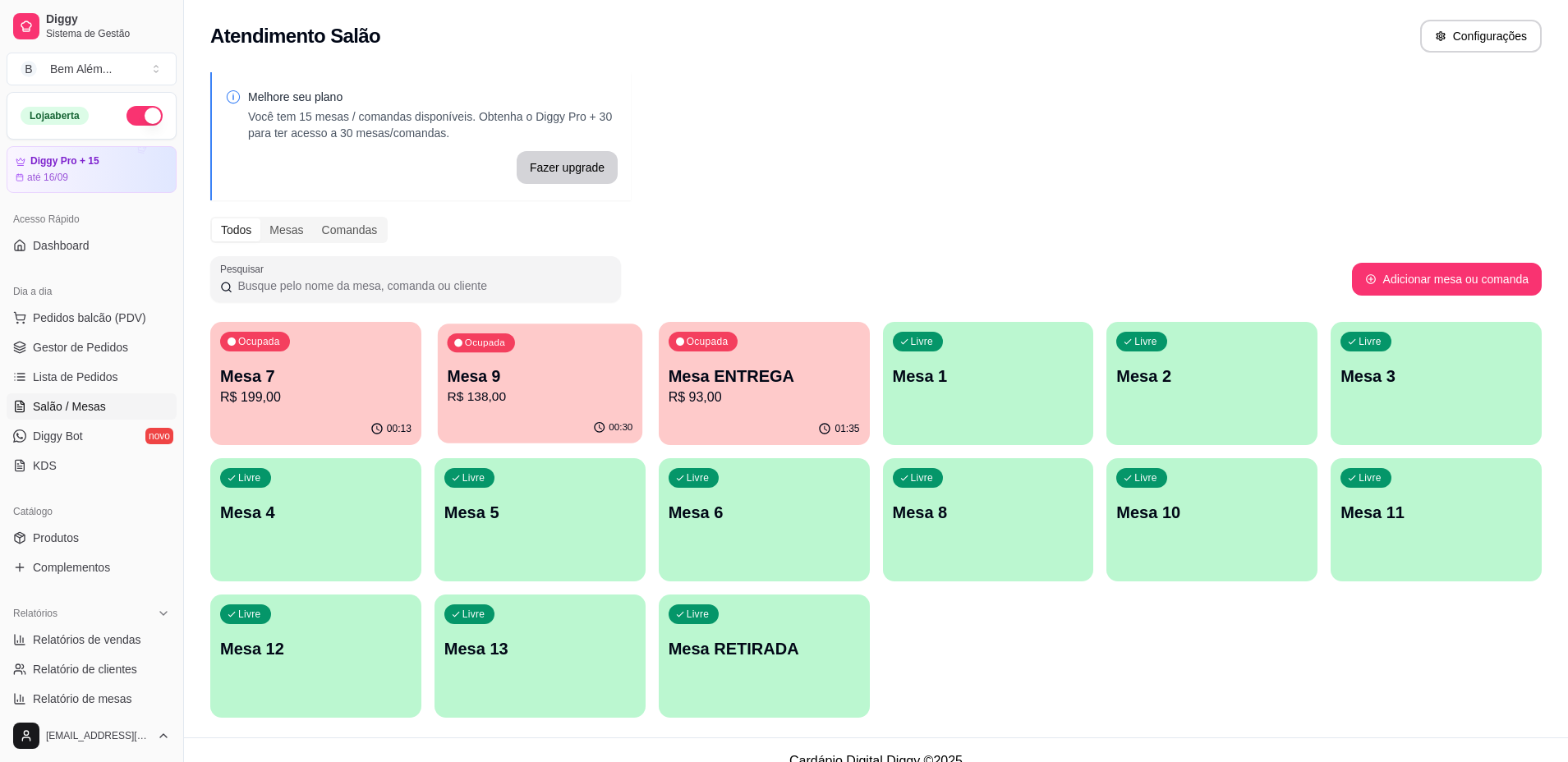
click at [500, 378] on p "Mesa 9" at bounding box center [539, 376] width 186 height 22
click at [745, 389] on p "R$ 93,00" at bounding box center [763, 397] width 186 height 19
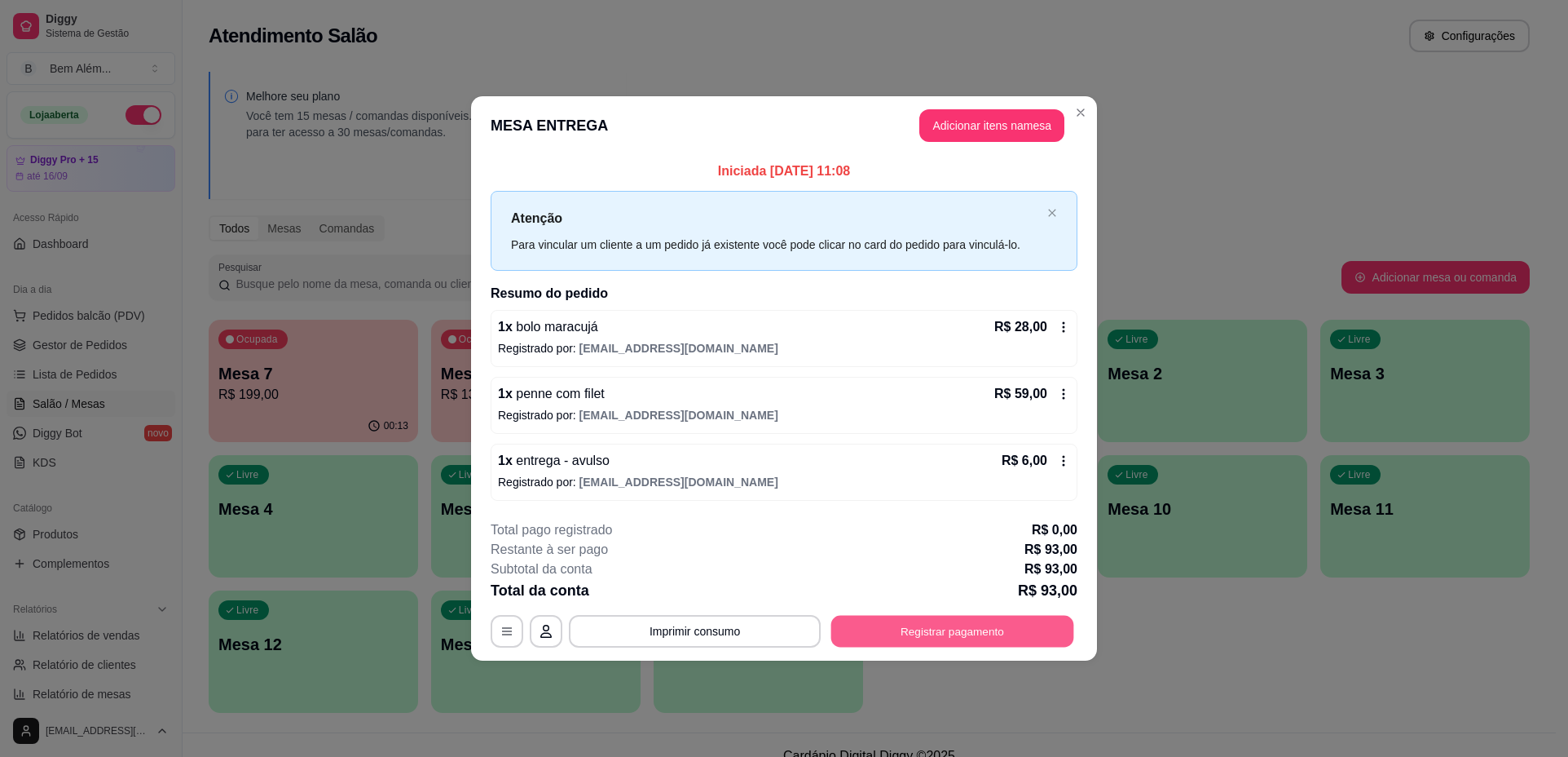
click at [920, 629] on button "Registrar pagamento" at bounding box center [952, 630] width 243 height 32
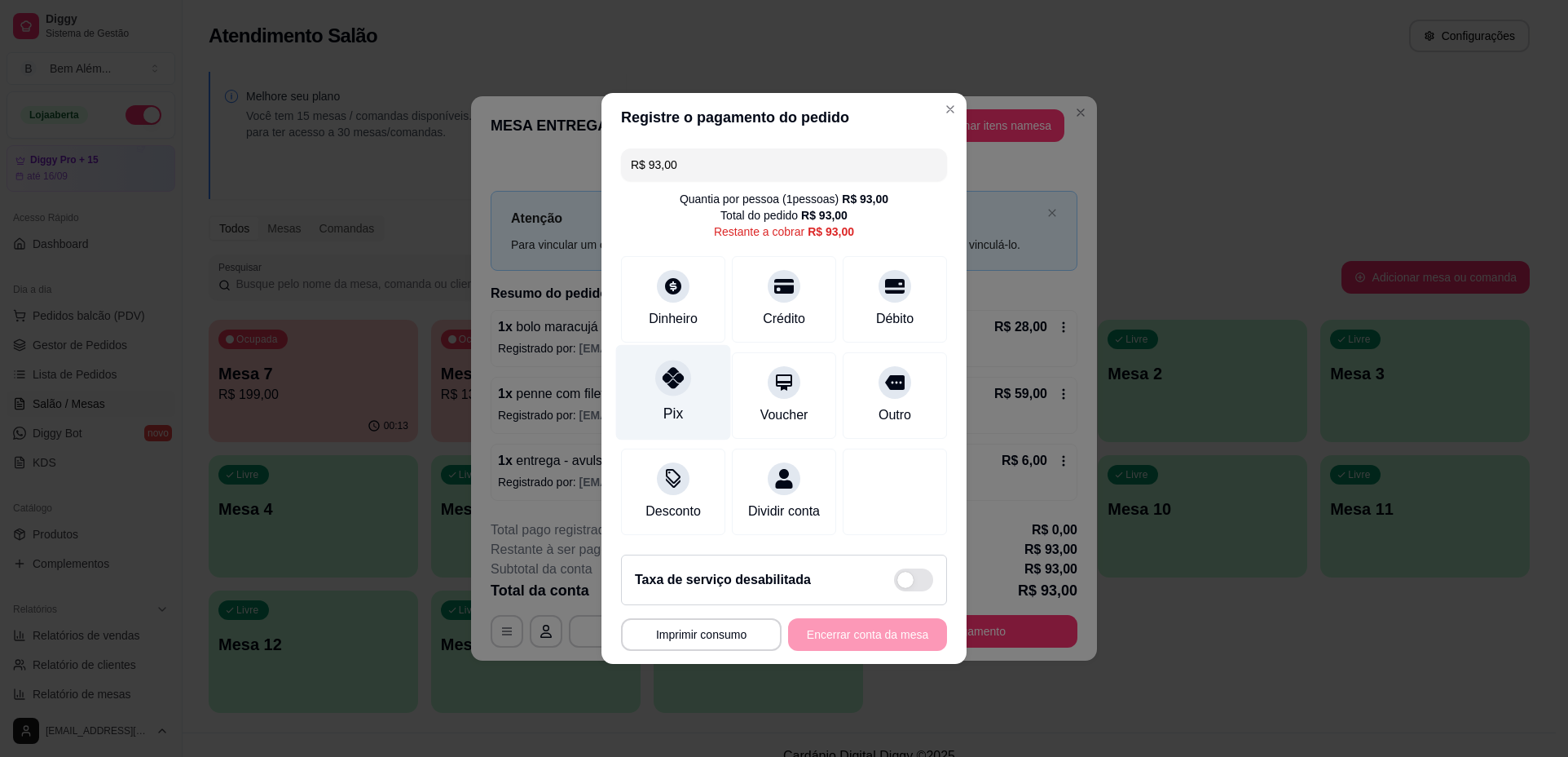
click at [662, 391] on div "Pix" at bounding box center [674, 392] width 115 height 95
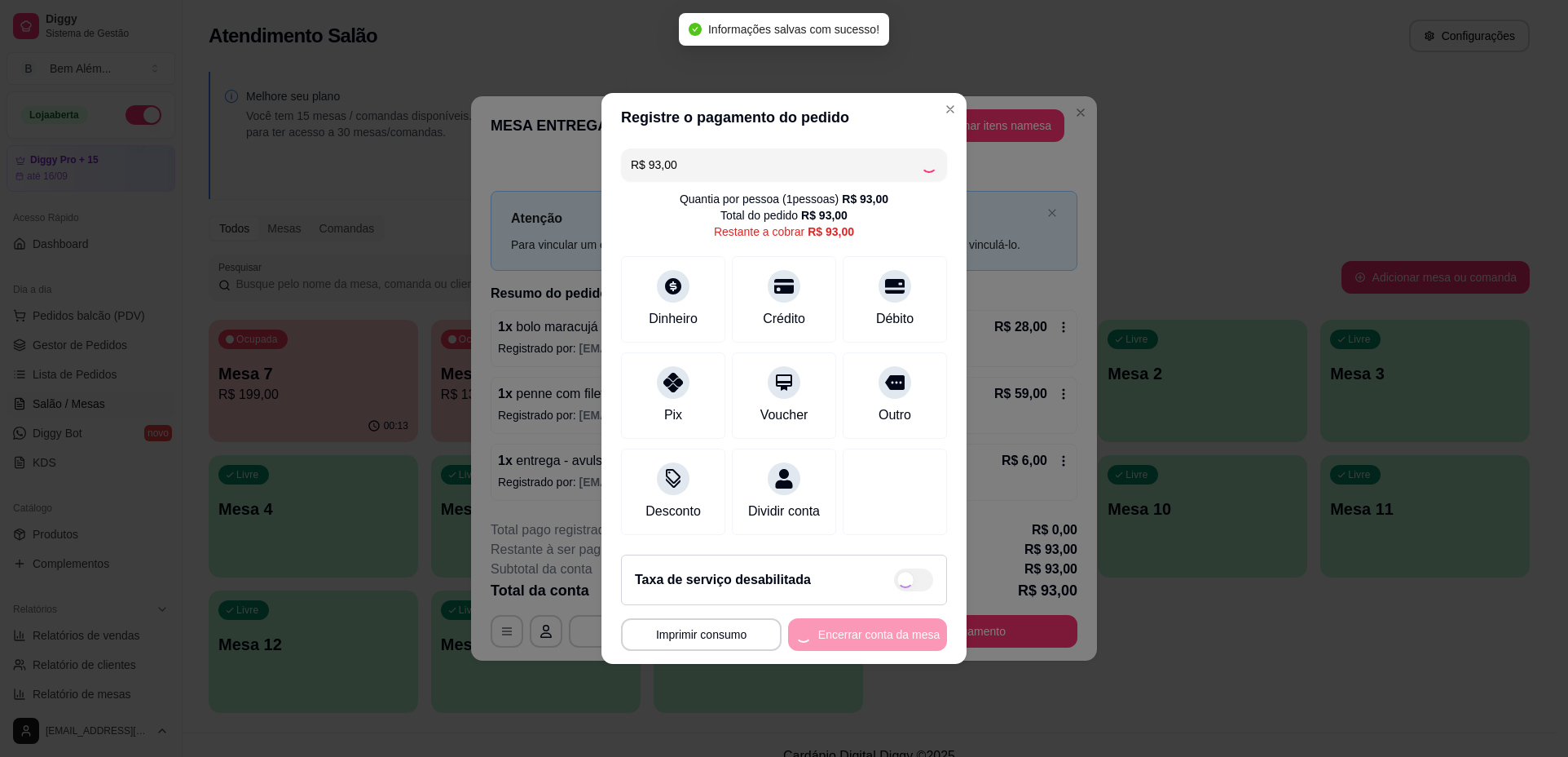
type input "R$ 0,00"
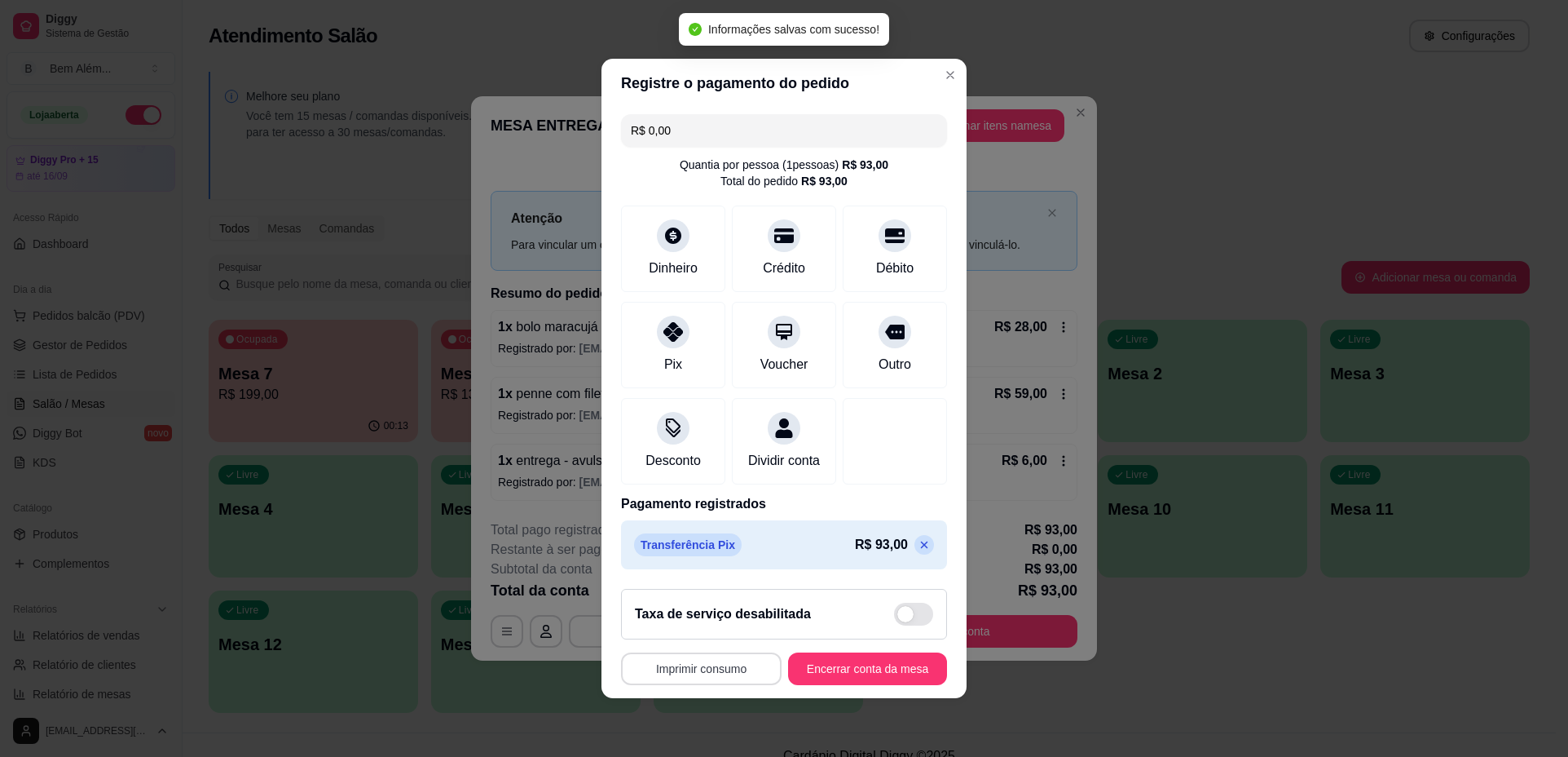
click at [754, 670] on button "Imprimir consumo" at bounding box center [701, 668] width 160 height 32
click at [735, 645] on button "impressao computador" at bounding box center [692, 641] width 119 height 25
click at [835, 683] on button "Encerrar conta da mesa" at bounding box center [868, 668] width 159 height 32
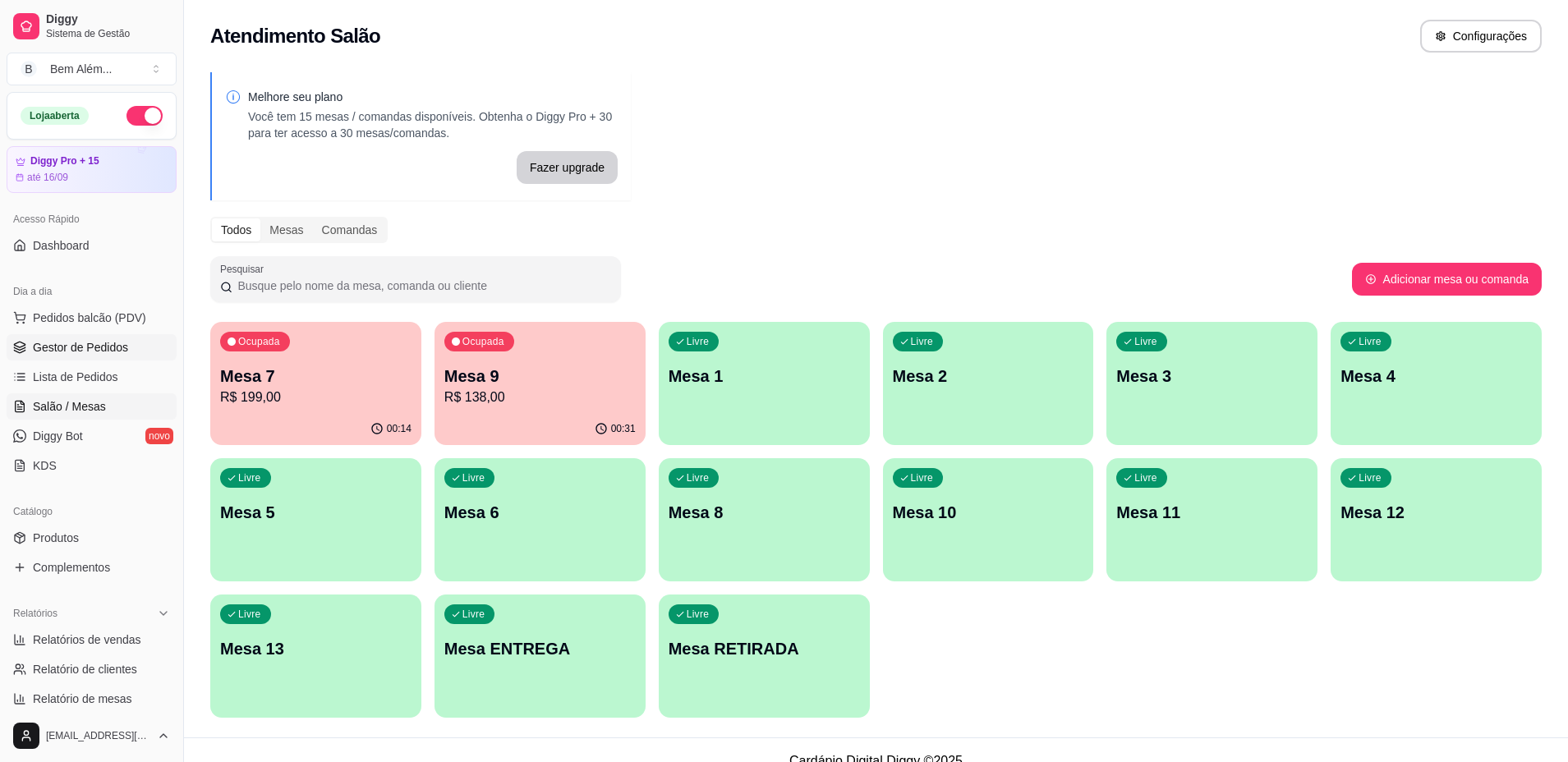
click at [42, 352] on span "Gestor de Pedidos" at bounding box center [80, 347] width 95 height 16
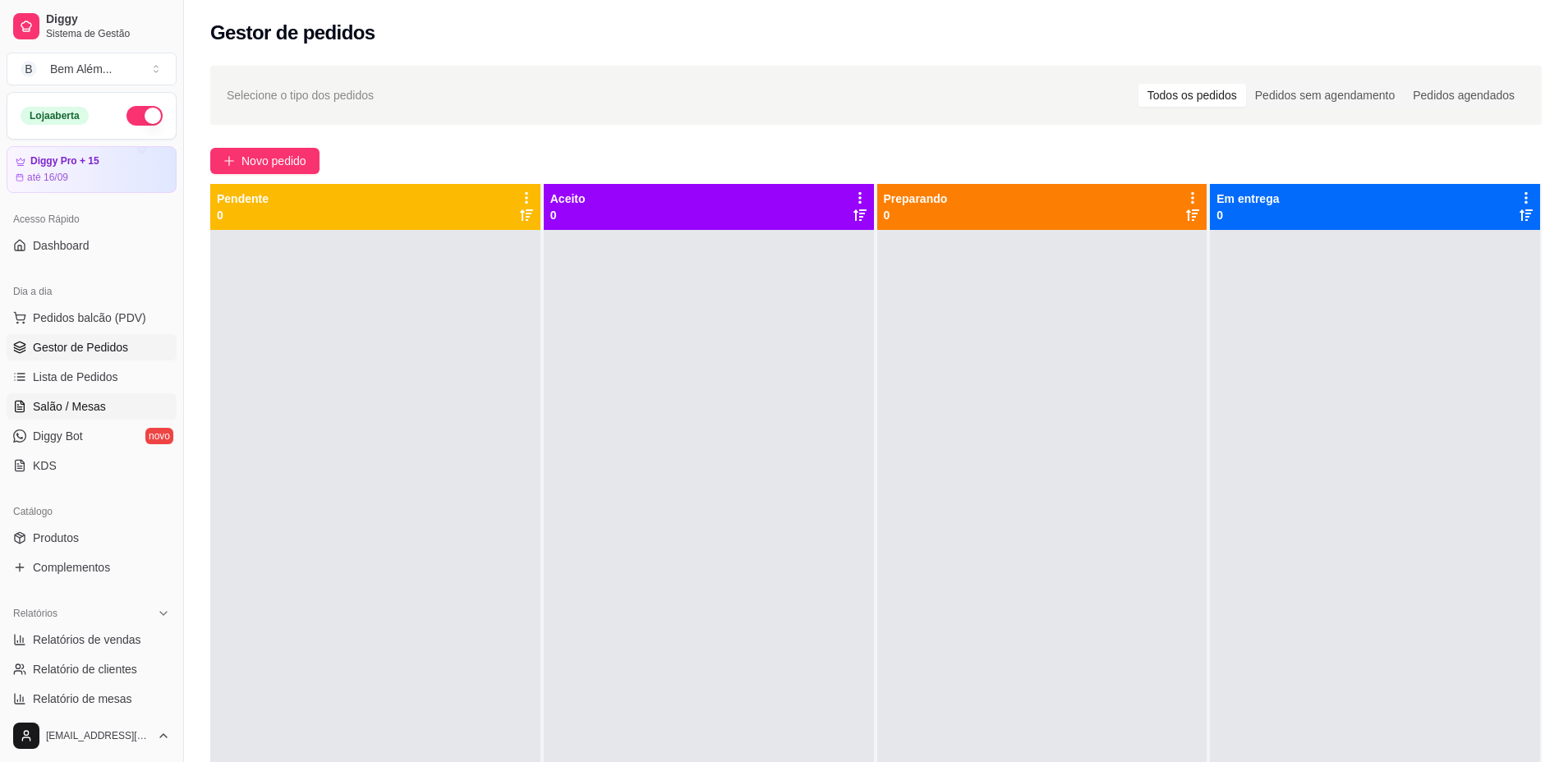
click at [80, 411] on span "Salão / Mesas" at bounding box center [69, 406] width 73 height 16
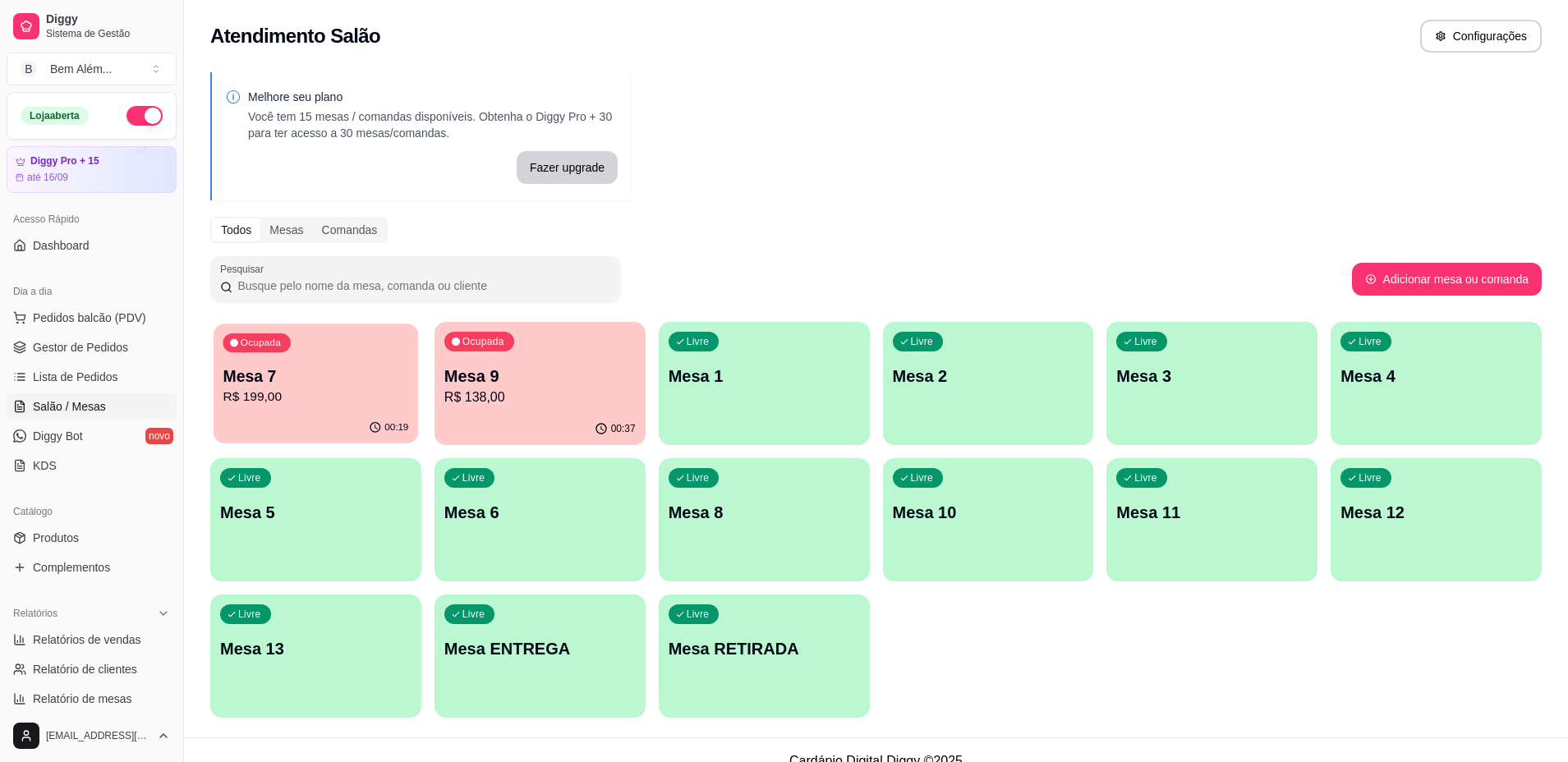
click at [349, 397] on p "R$ 199,00" at bounding box center [314, 397] width 186 height 19
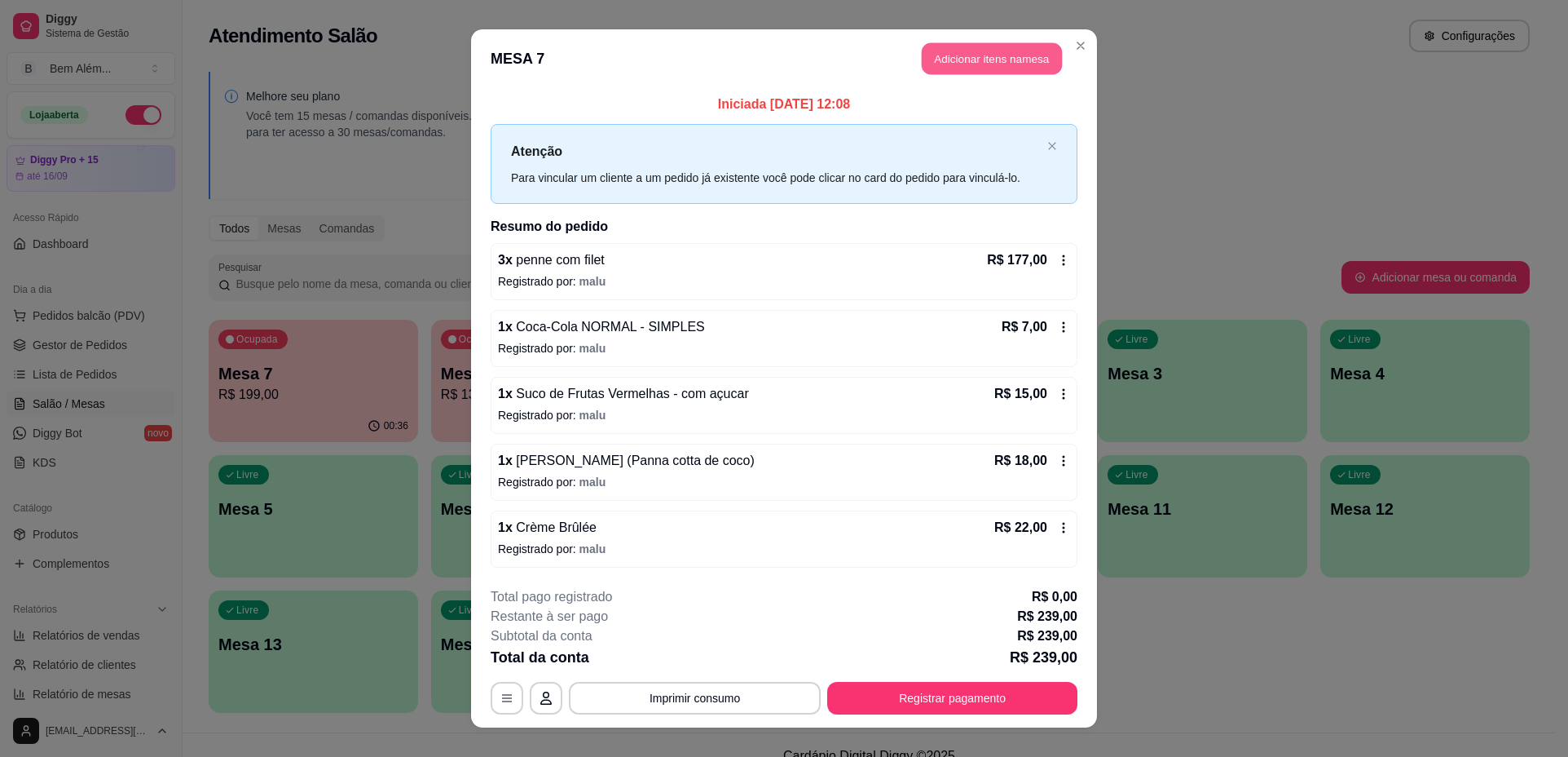
click at [988, 61] on button "Adicionar itens na mesa" at bounding box center [992, 58] width 140 height 32
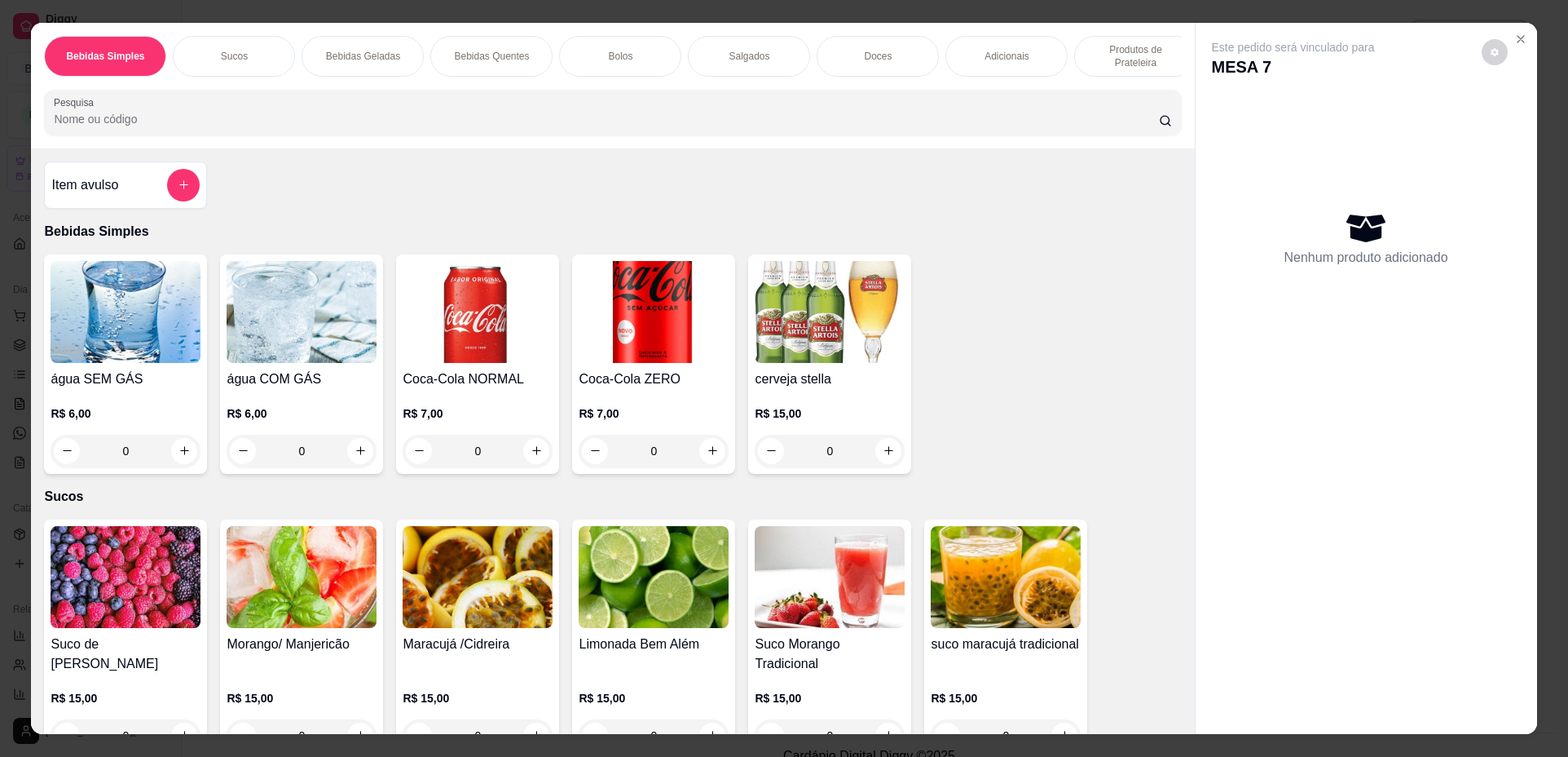
click at [1129, 55] on p "Produtos de Prateleira" at bounding box center [1135, 55] width 94 height 26
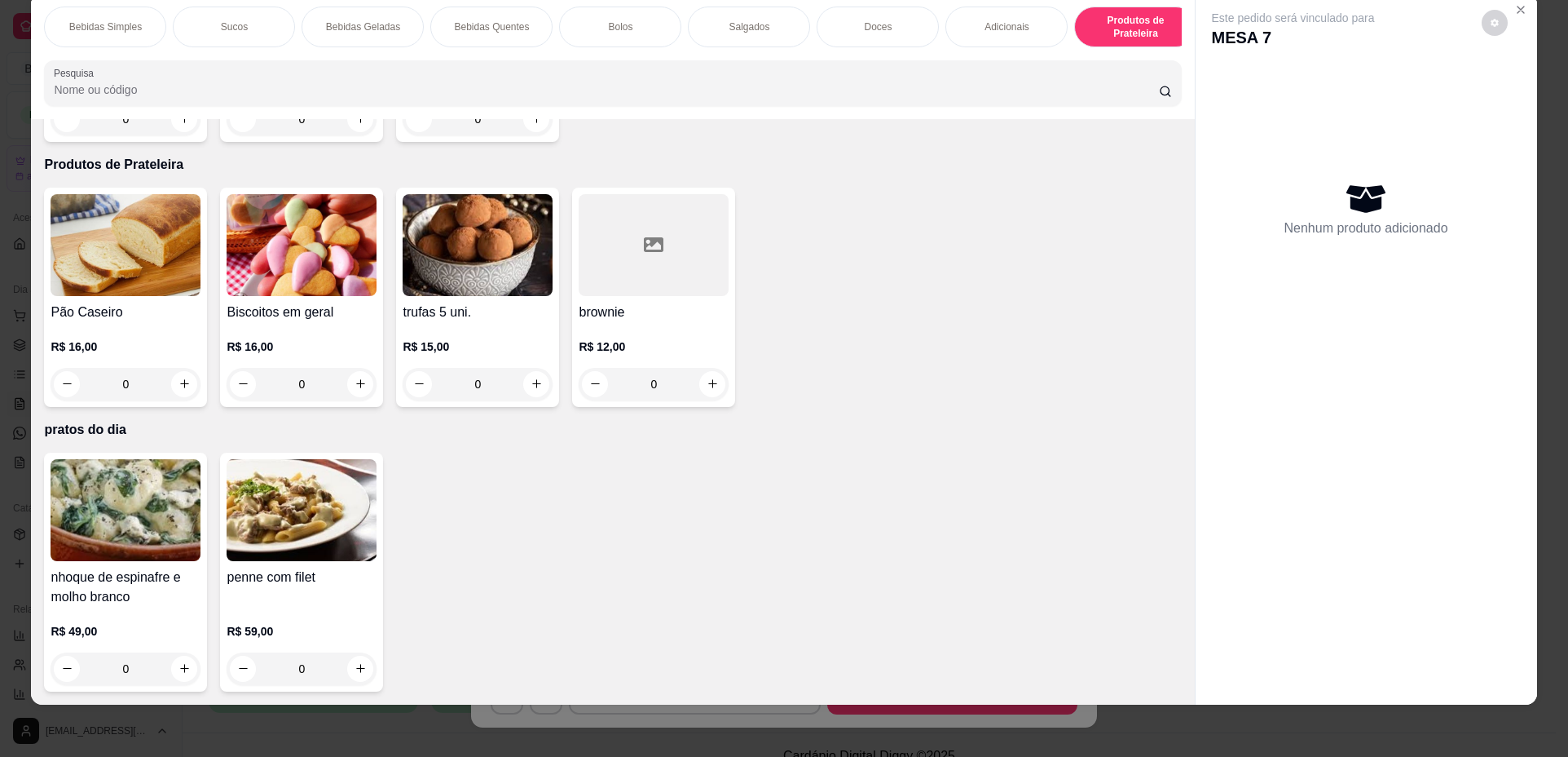
click at [571, 31] on div "Bolos" at bounding box center [620, 27] width 122 height 41
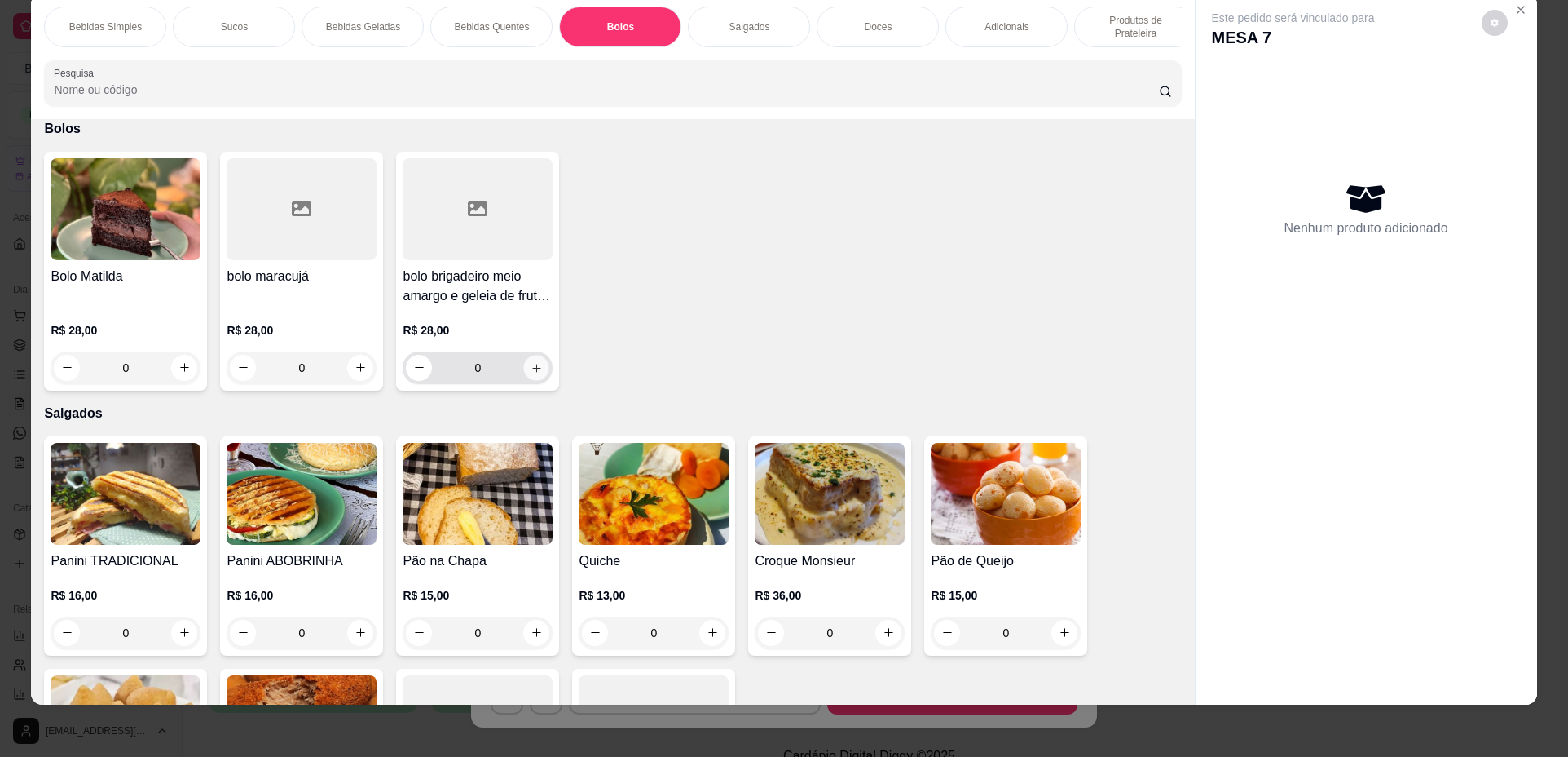
click at [532, 374] on icon "increase-product-quantity" at bounding box center [536, 368] width 12 height 12
type input "1"
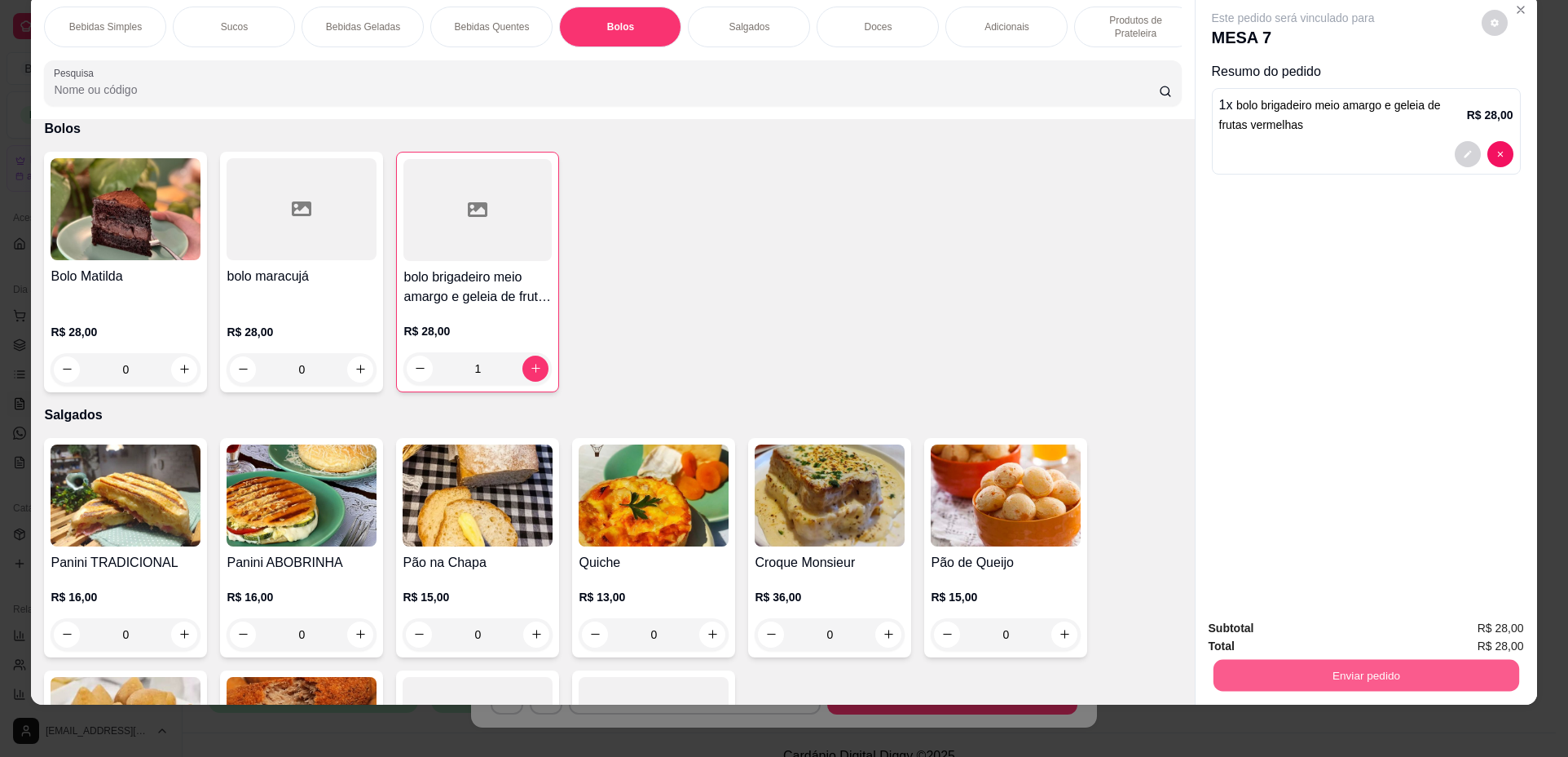
click at [1288, 679] on button "Enviar pedido" at bounding box center [1366, 675] width 305 height 32
click at [1283, 636] on button "Não registrar e enviar pedido" at bounding box center [1312, 635] width 170 height 31
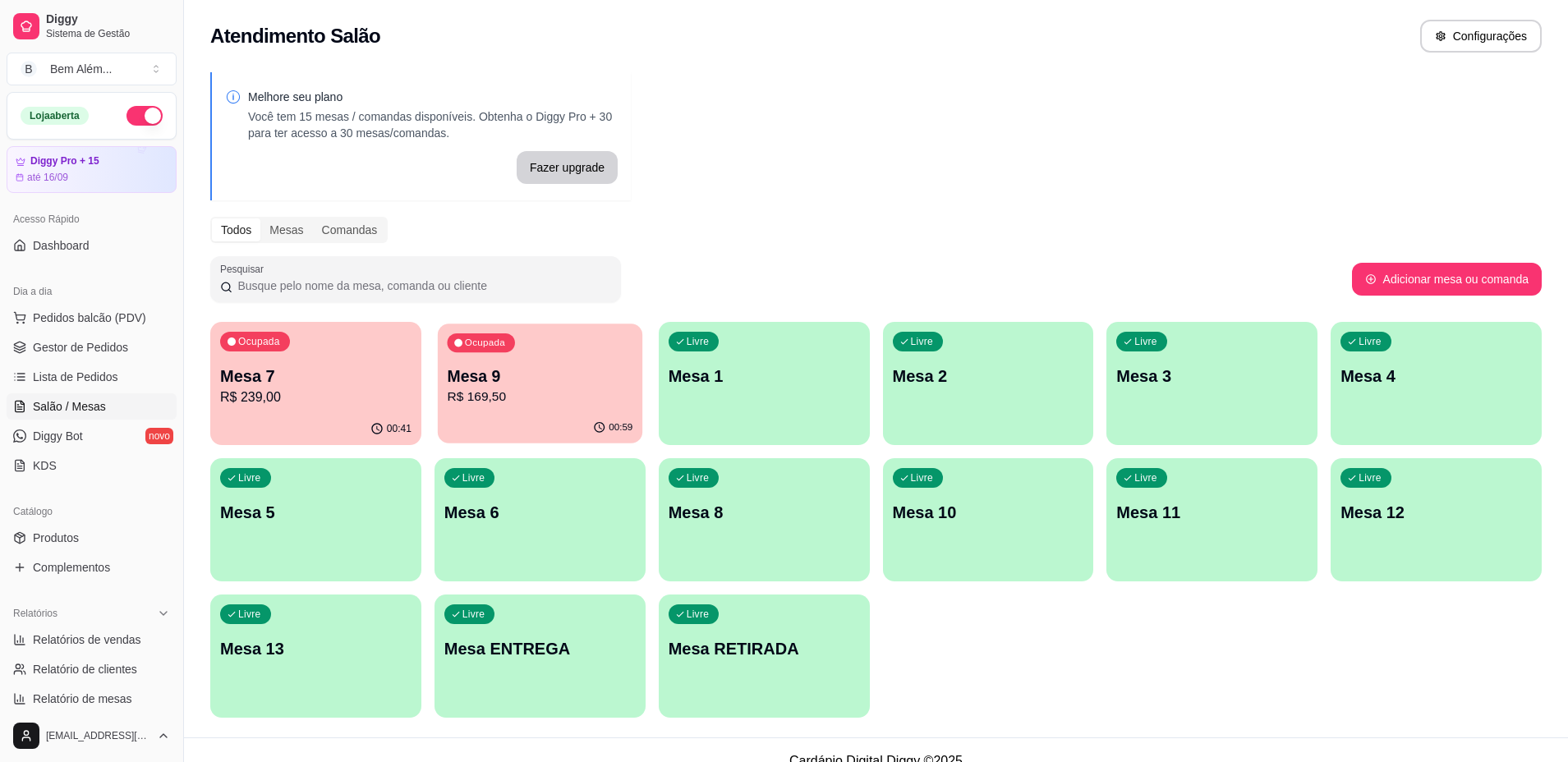
click at [465, 396] on p "R$ 169,50" at bounding box center [539, 397] width 186 height 19
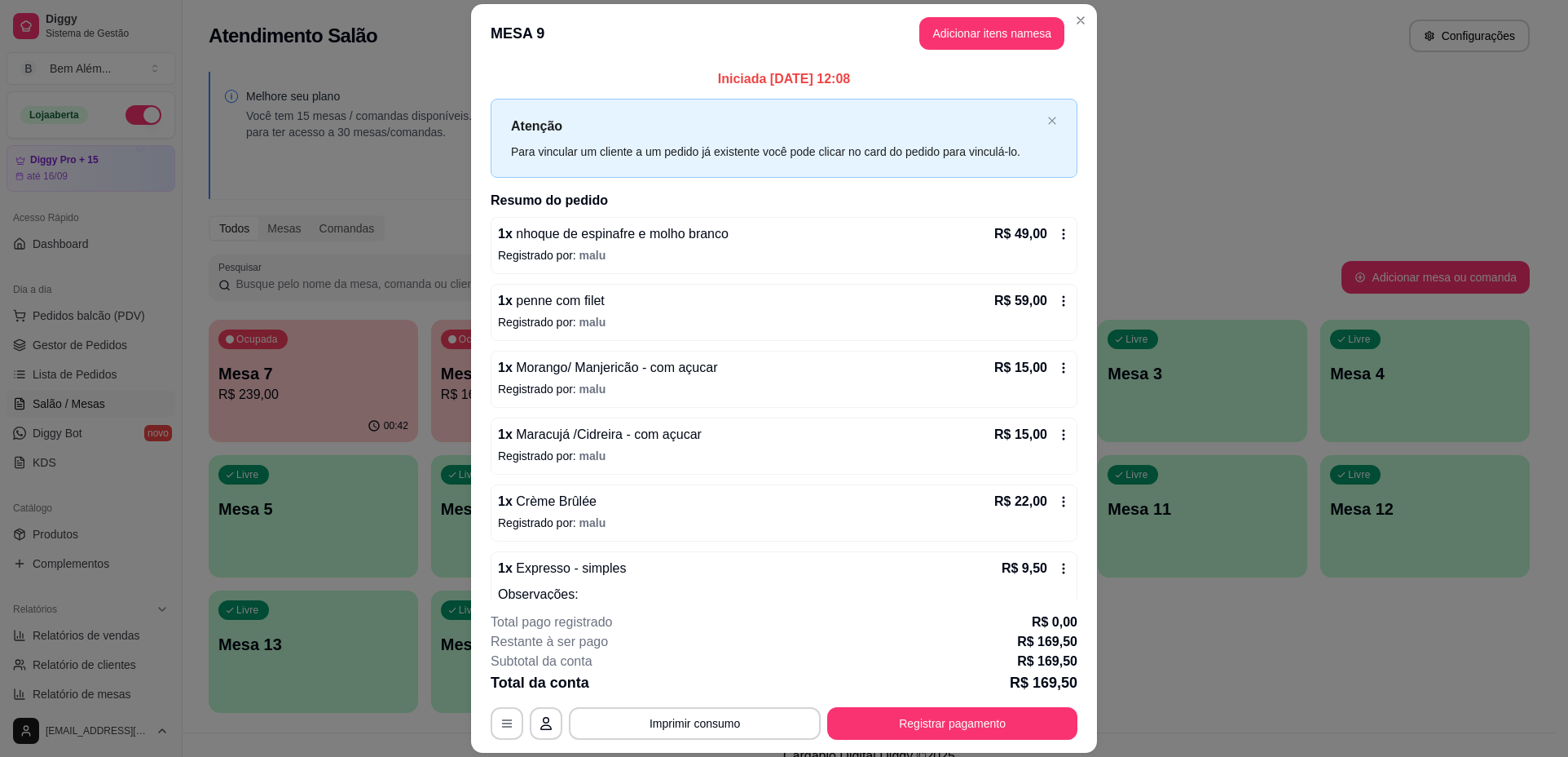
scroll to position [60, 0]
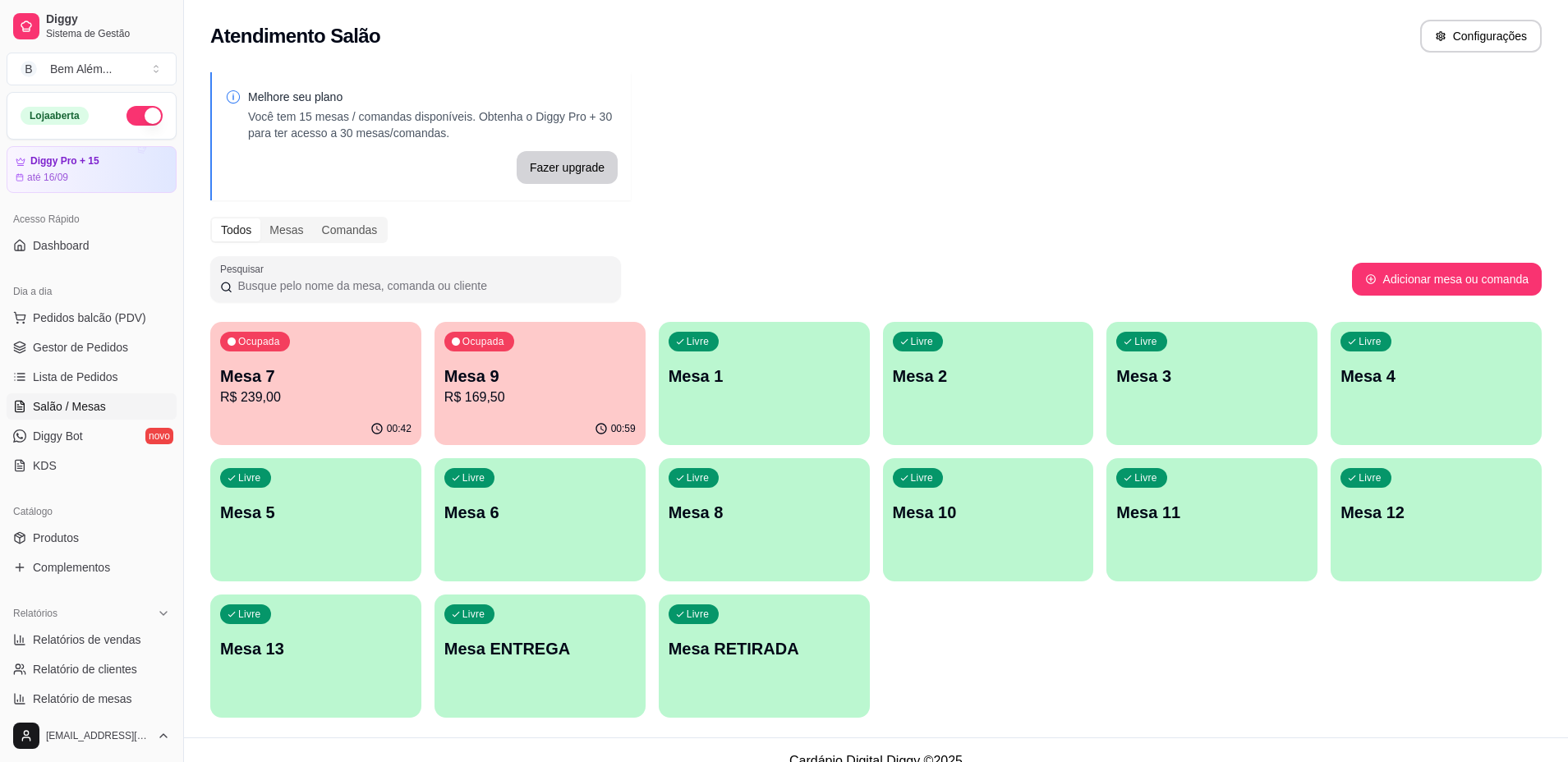
click at [335, 412] on div "Ocupada Mesa 7 R$ 239,00" at bounding box center [316, 367] width 212 height 91
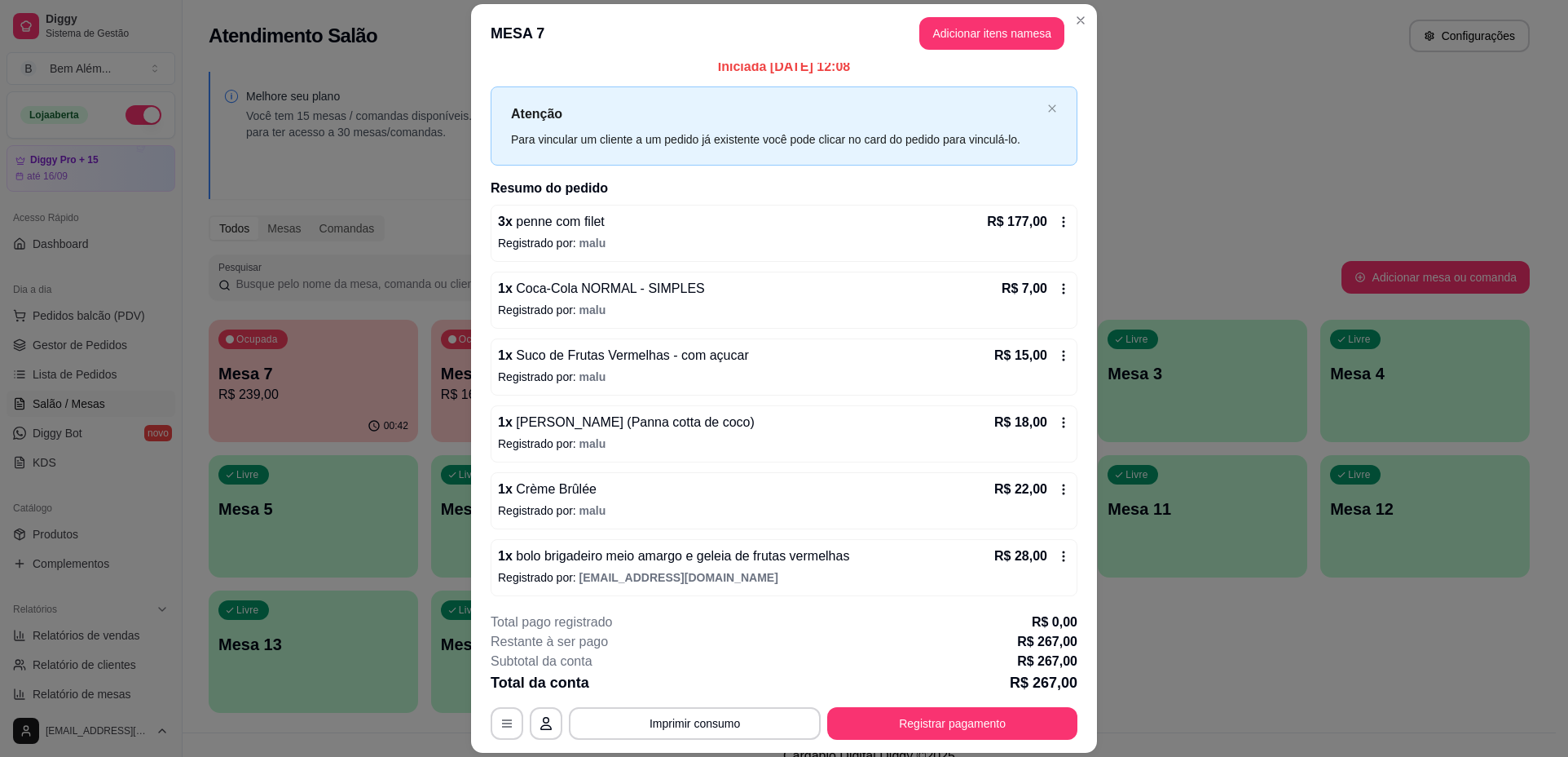
scroll to position [14, 0]
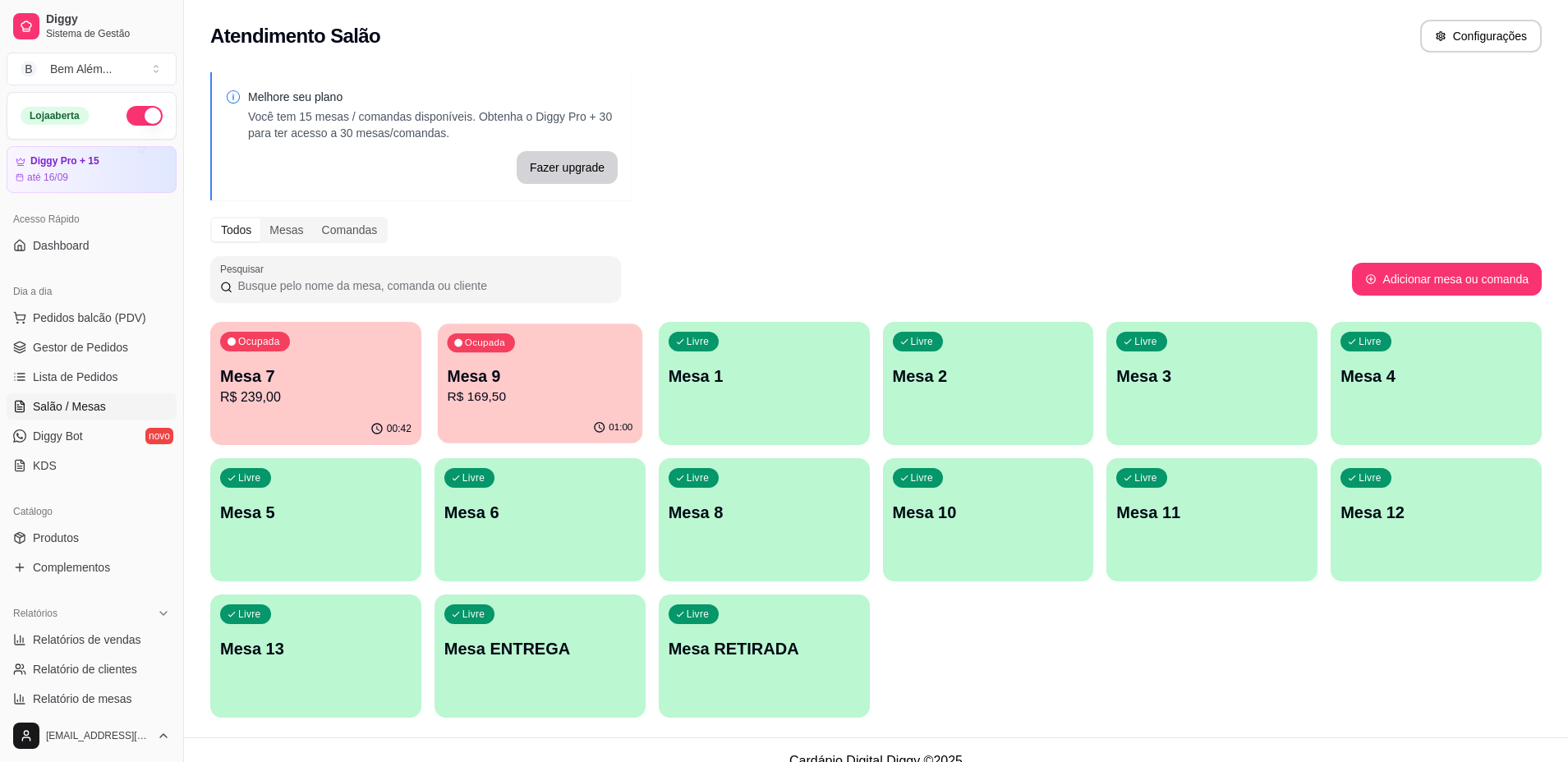
click at [557, 375] on p "Mesa 9" at bounding box center [539, 376] width 186 height 22
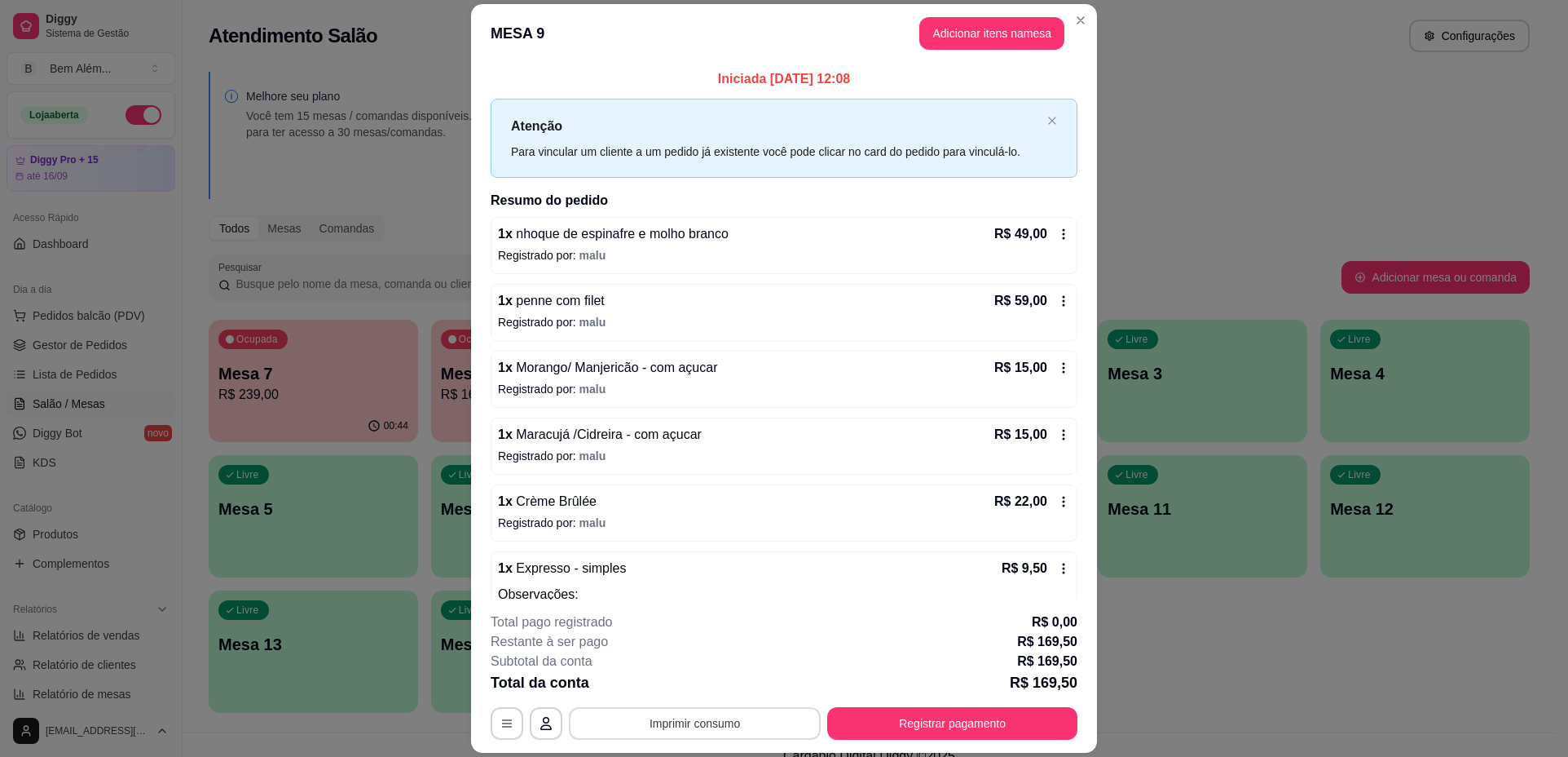
click at [757, 708] on button "Imprimir consumo" at bounding box center [695, 724] width 252 height 32
click at [741, 674] on button "impressao computador" at bounding box center [688, 685] width 119 height 25
click at [853, 731] on button "Registrar pagamento" at bounding box center [952, 724] width 250 height 32
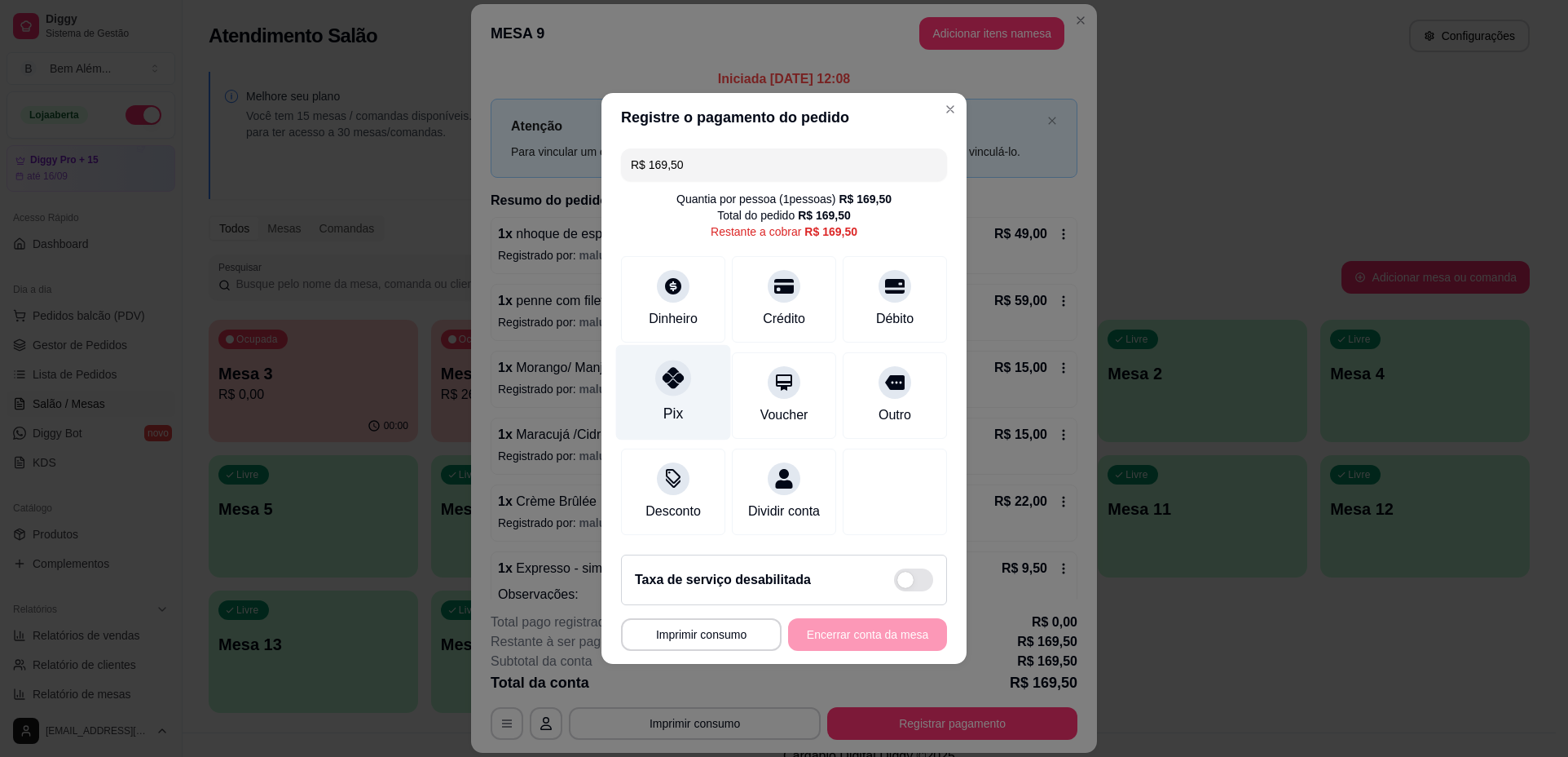
click at [691, 405] on div "Pix" at bounding box center [674, 392] width 115 height 95
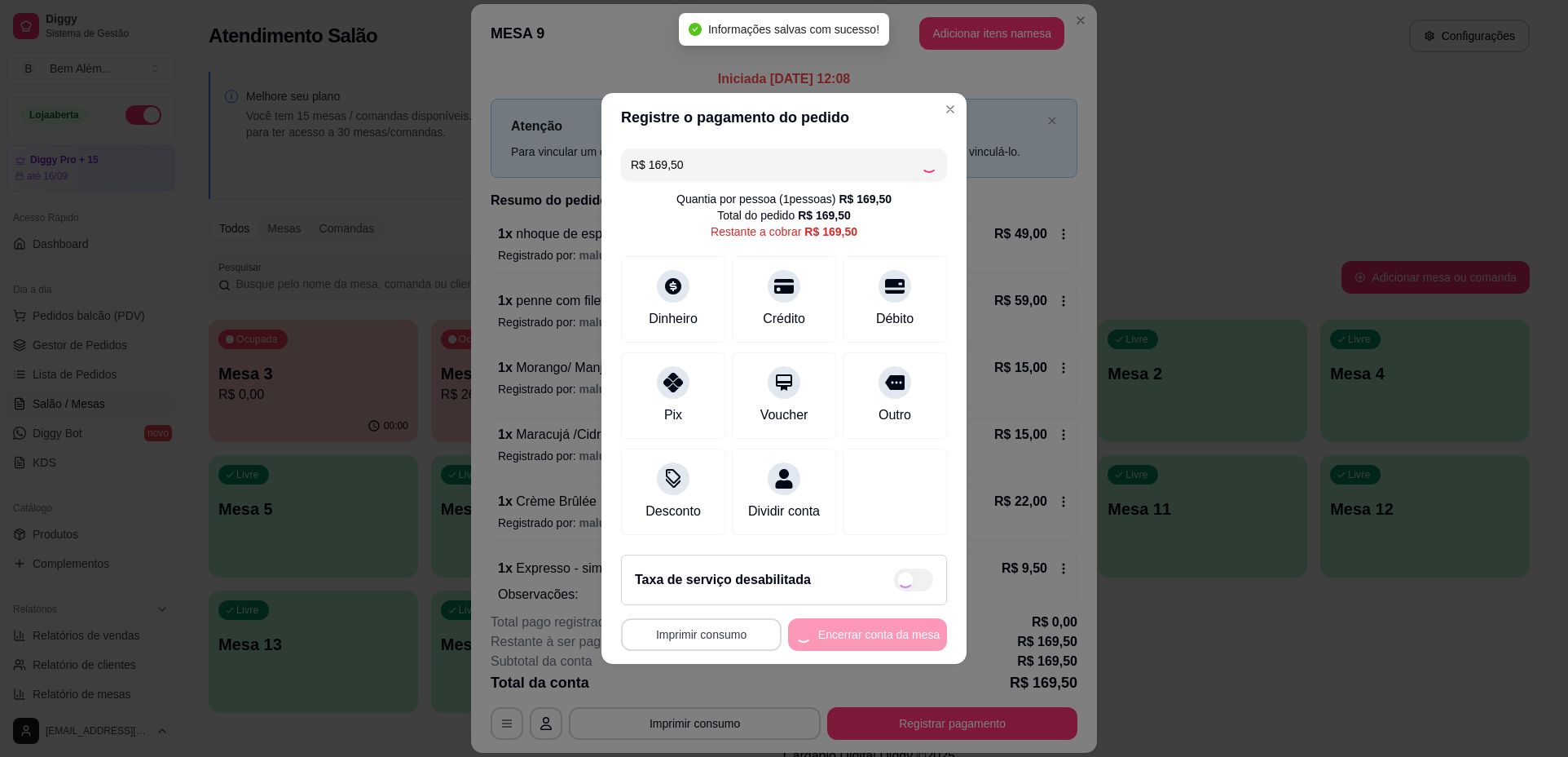
type input "R$ 0,00"
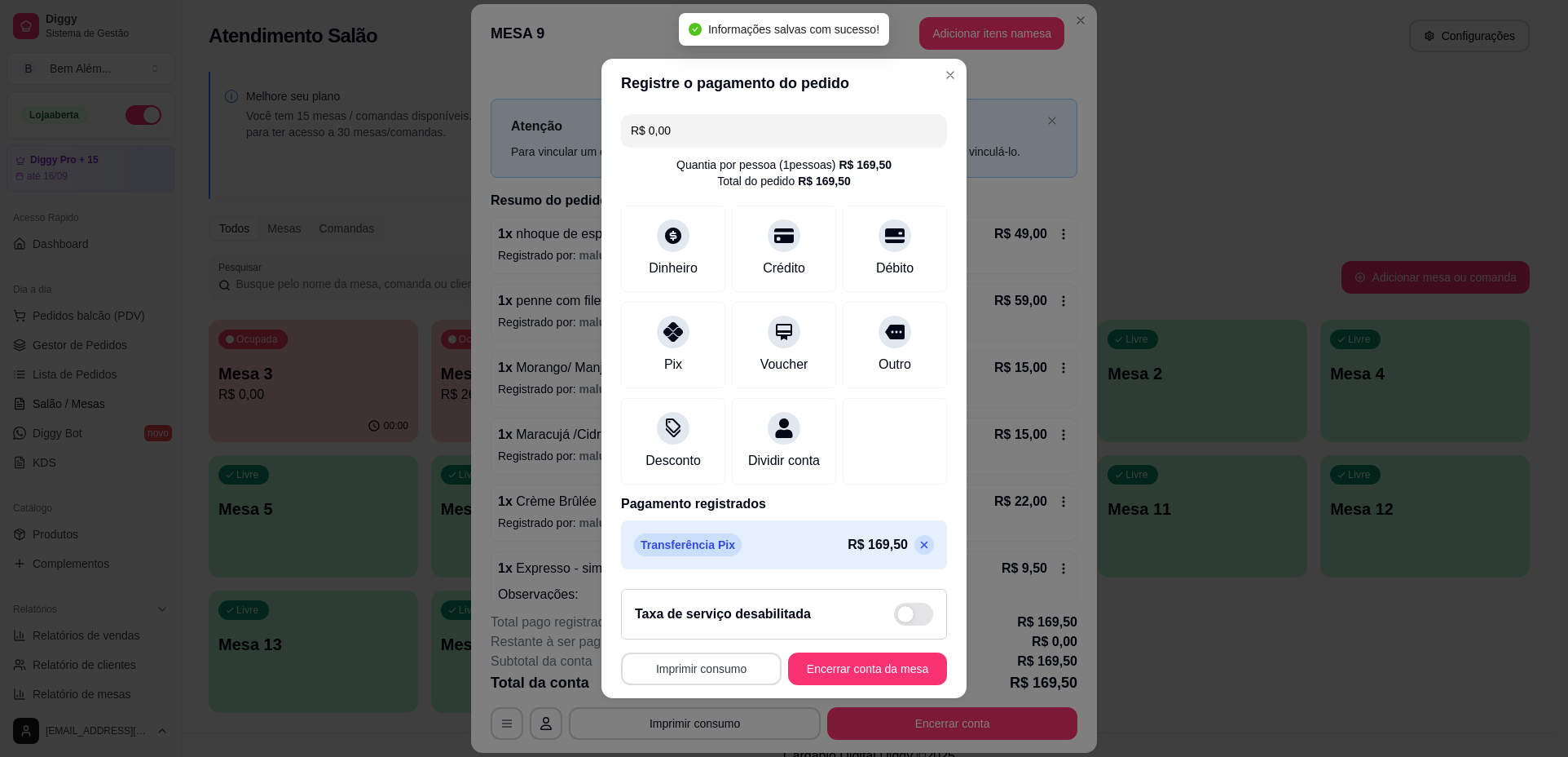
click at [719, 678] on button "Imprimir consumo" at bounding box center [701, 668] width 160 height 32
click at [712, 638] on button "impressao computador" at bounding box center [692, 641] width 119 height 25
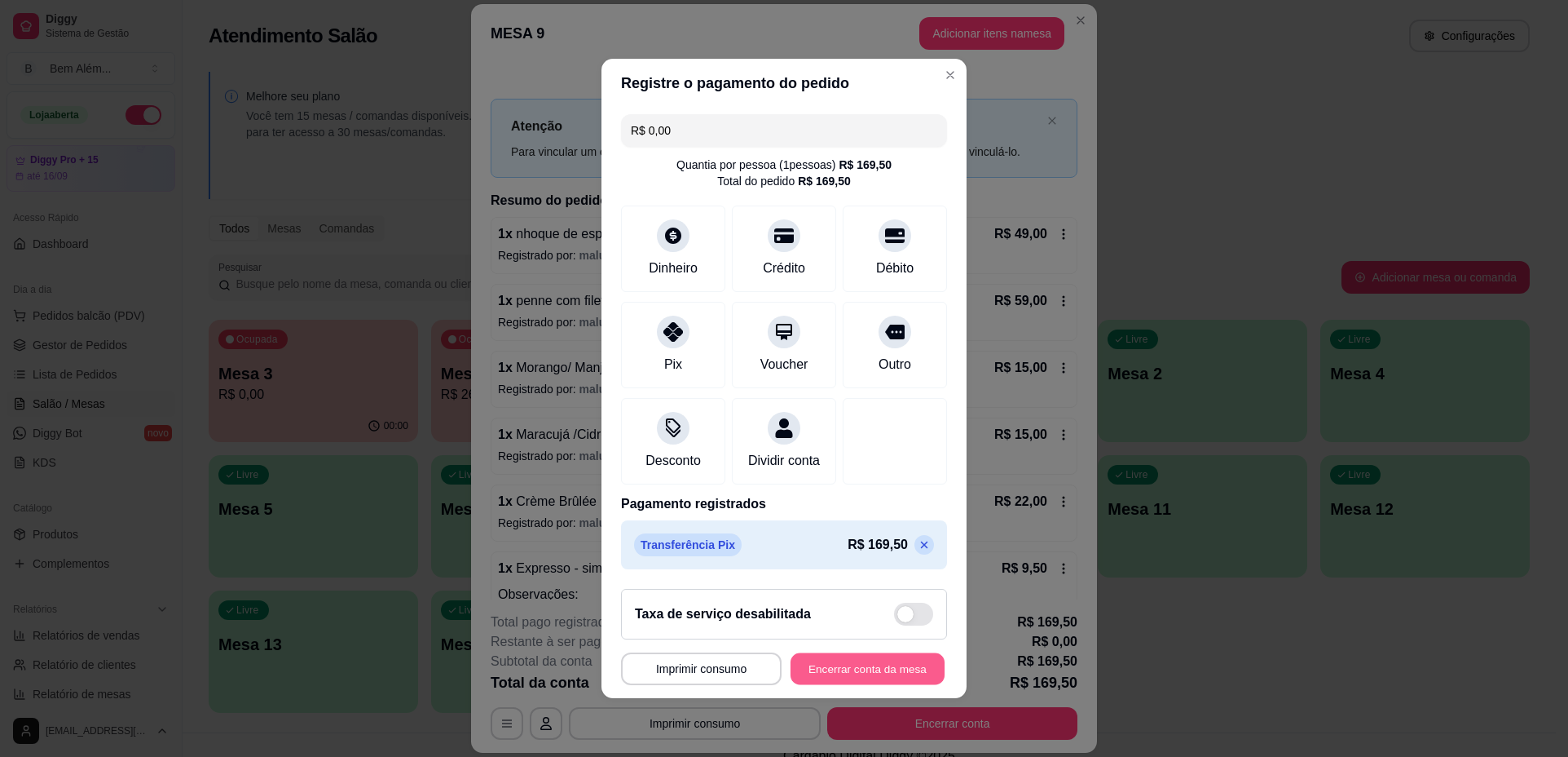
click at [826, 675] on button "Encerrar conta da mesa" at bounding box center [867, 668] width 154 height 32
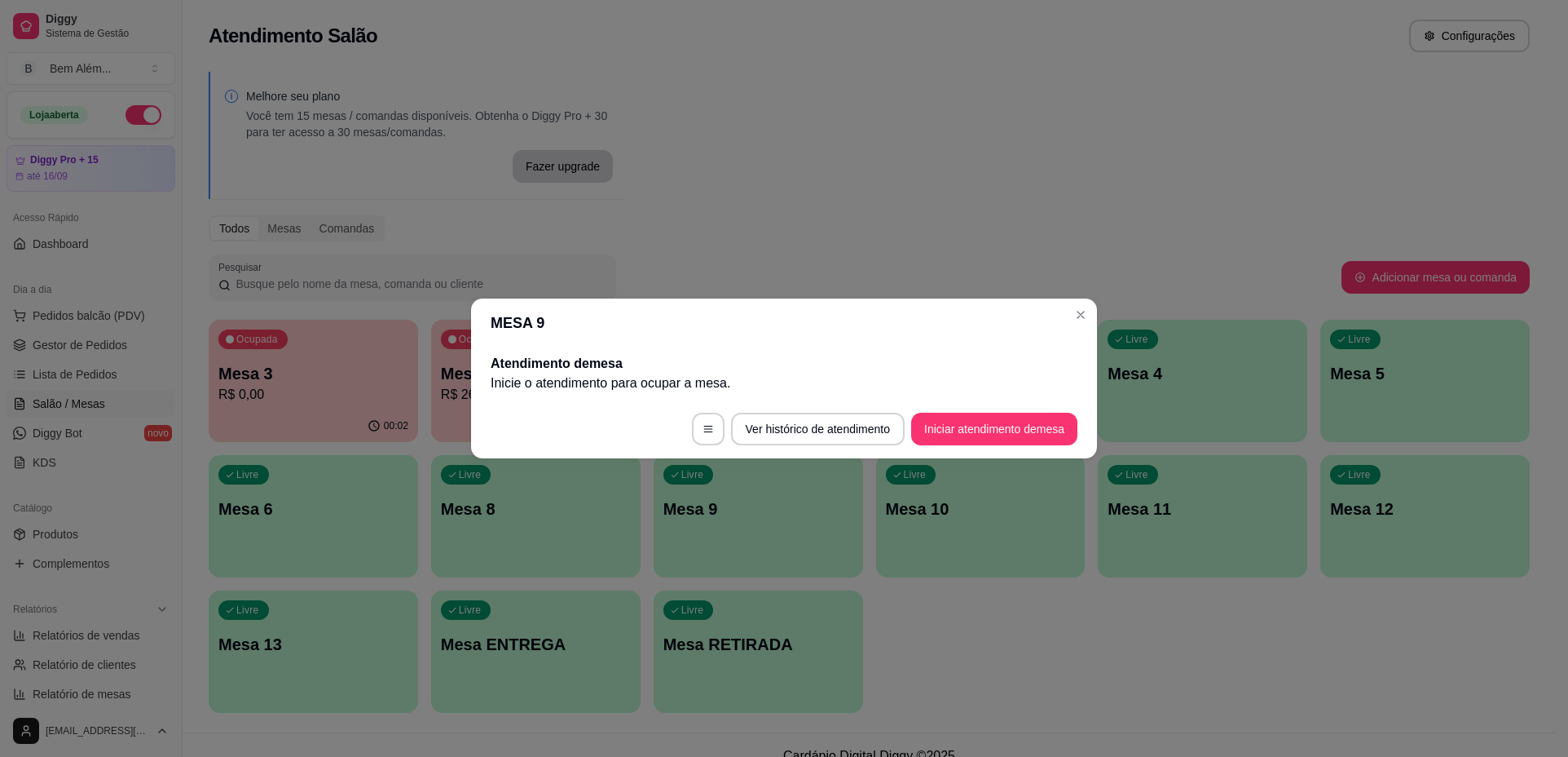
click at [1027, 387] on p "Inicie o atendimento para ocupar a mesa ." at bounding box center [784, 383] width 587 height 19
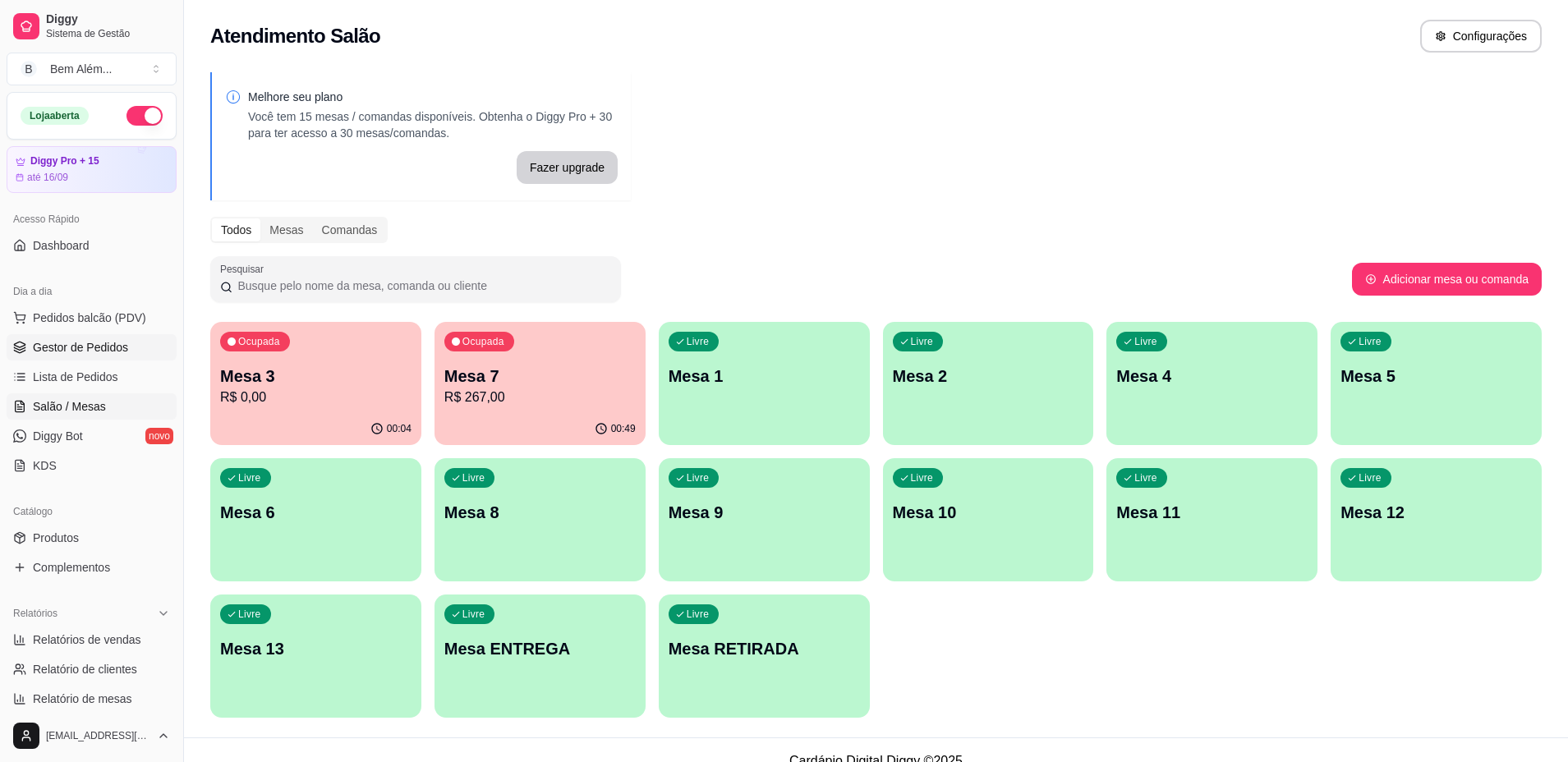
click at [124, 354] on span "Gestor de Pedidos" at bounding box center [80, 347] width 95 height 16
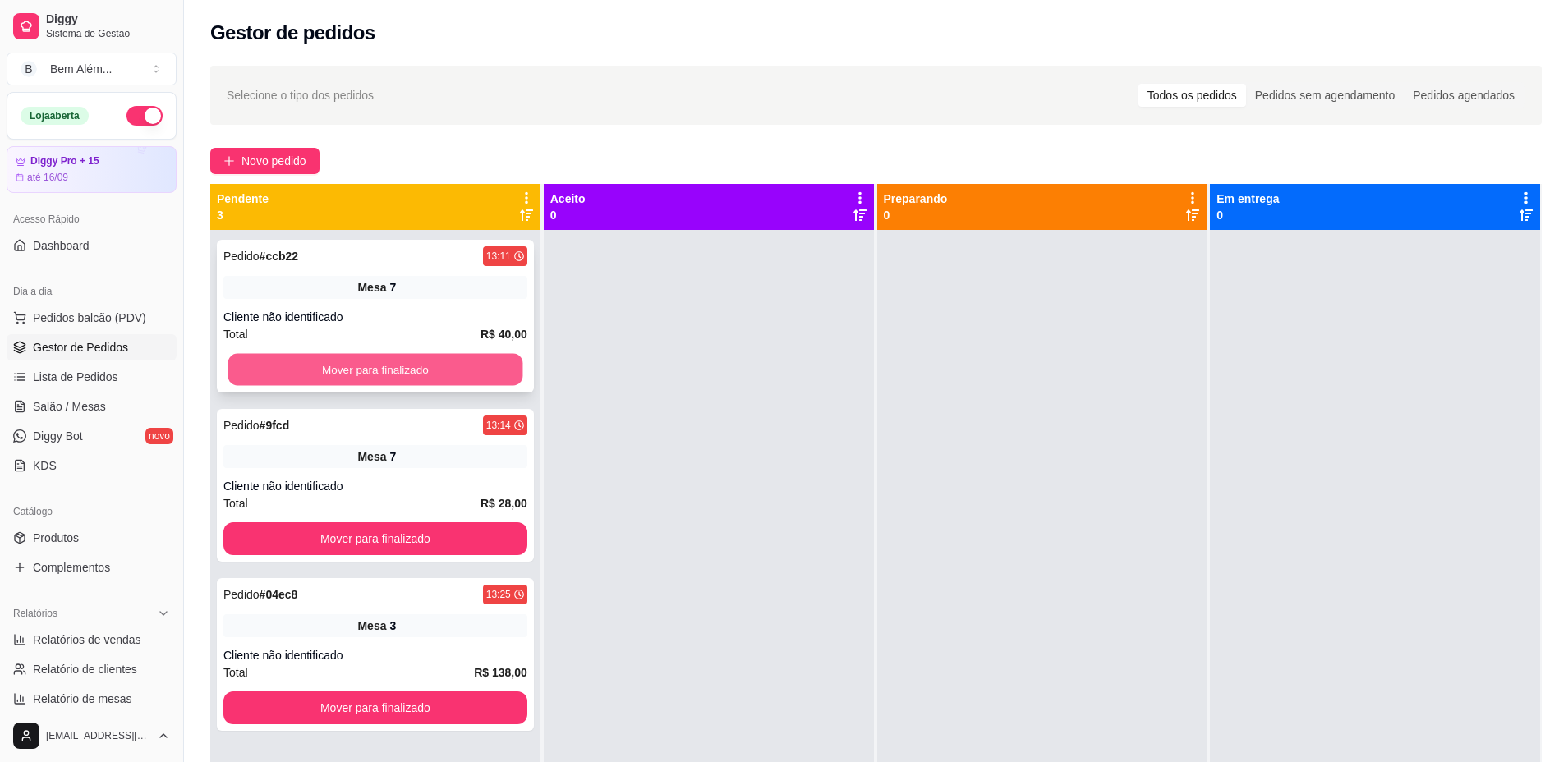
click at [408, 363] on button "Mover para finalizado" at bounding box center [375, 369] width 295 height 32
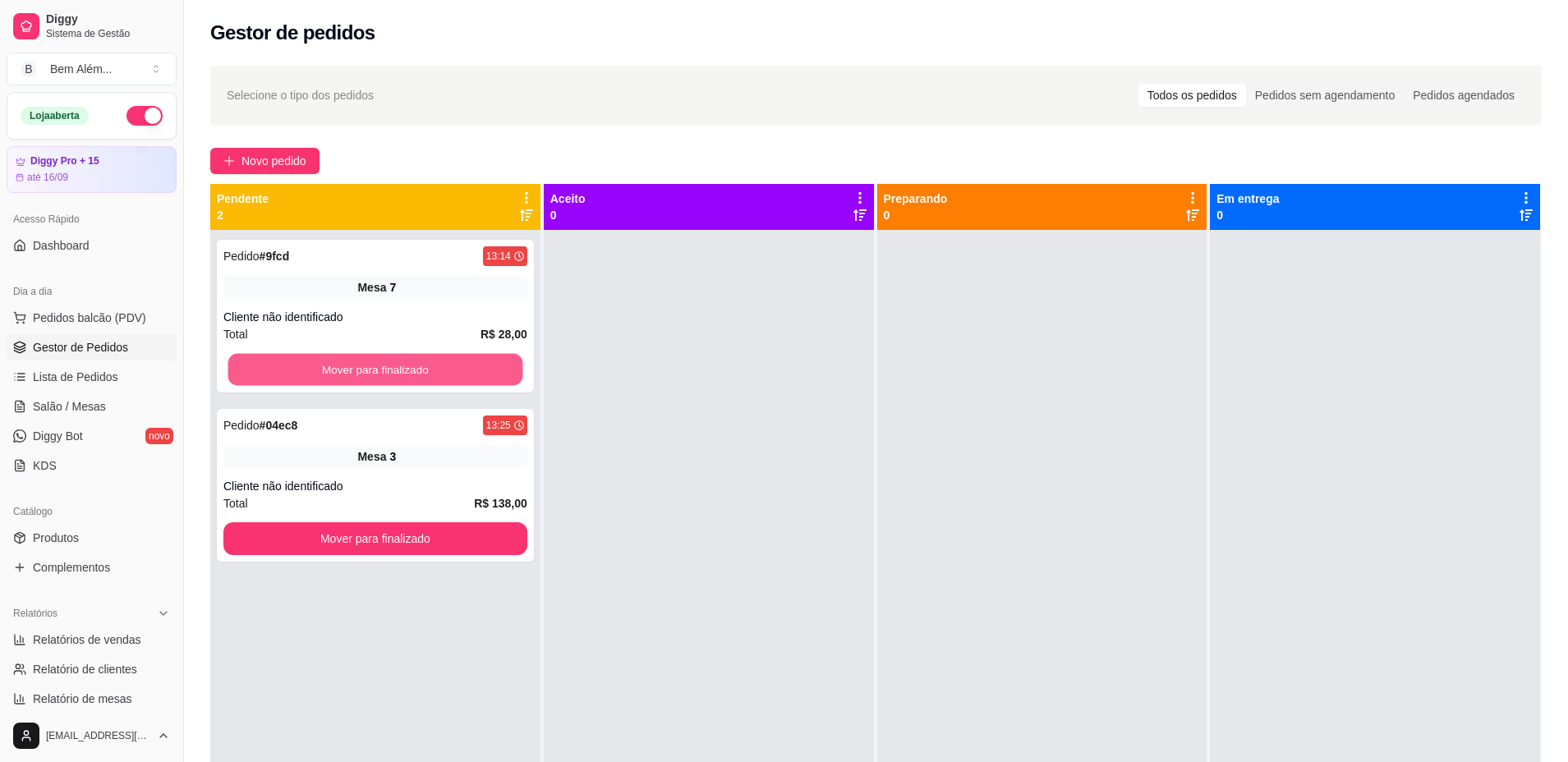
click at [408, 363] on button "Mover para finalizado" at bounding box center [375, 369] width 295 height 32
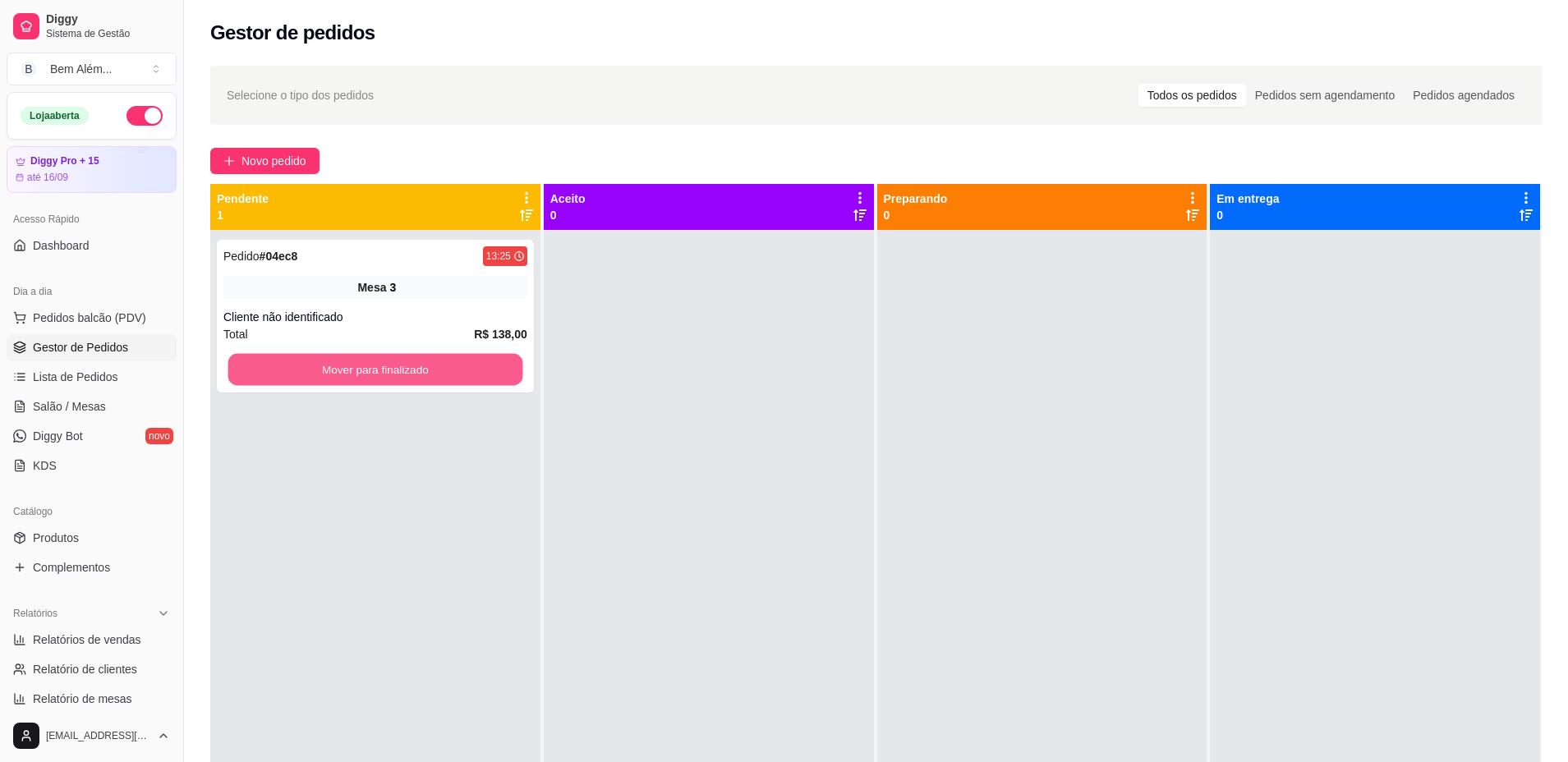
click at [408, 363] on button "Mover para finalizado" at bounding box center [375, 369] width 295 height 32
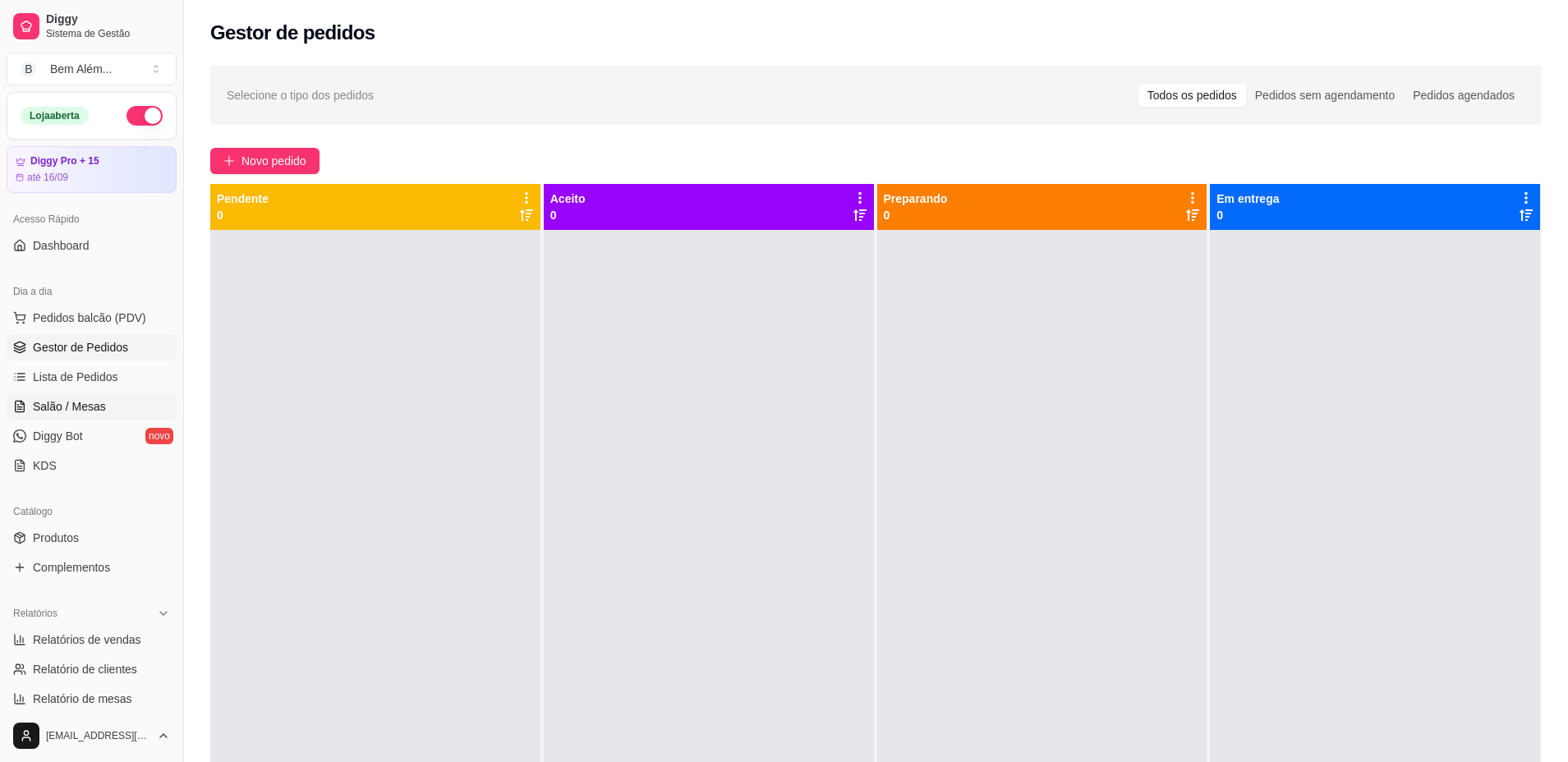
click at [96, 413] on span "Salão / Mesas" at bounding box center [69, 406] width 73 height 16
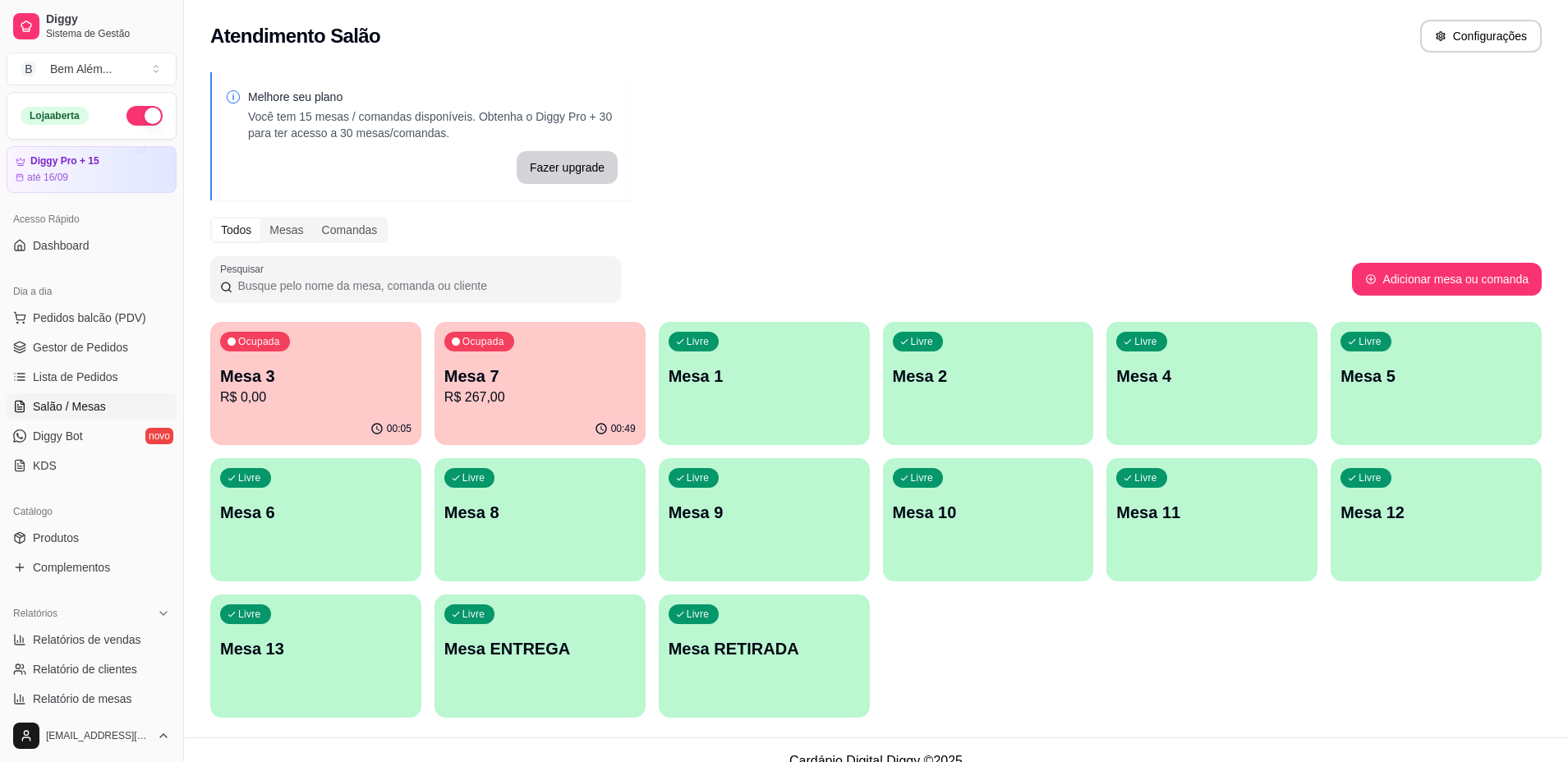
click at [503, 419] on div "00:49" at bounding box center [540, 429] width 212 height 32
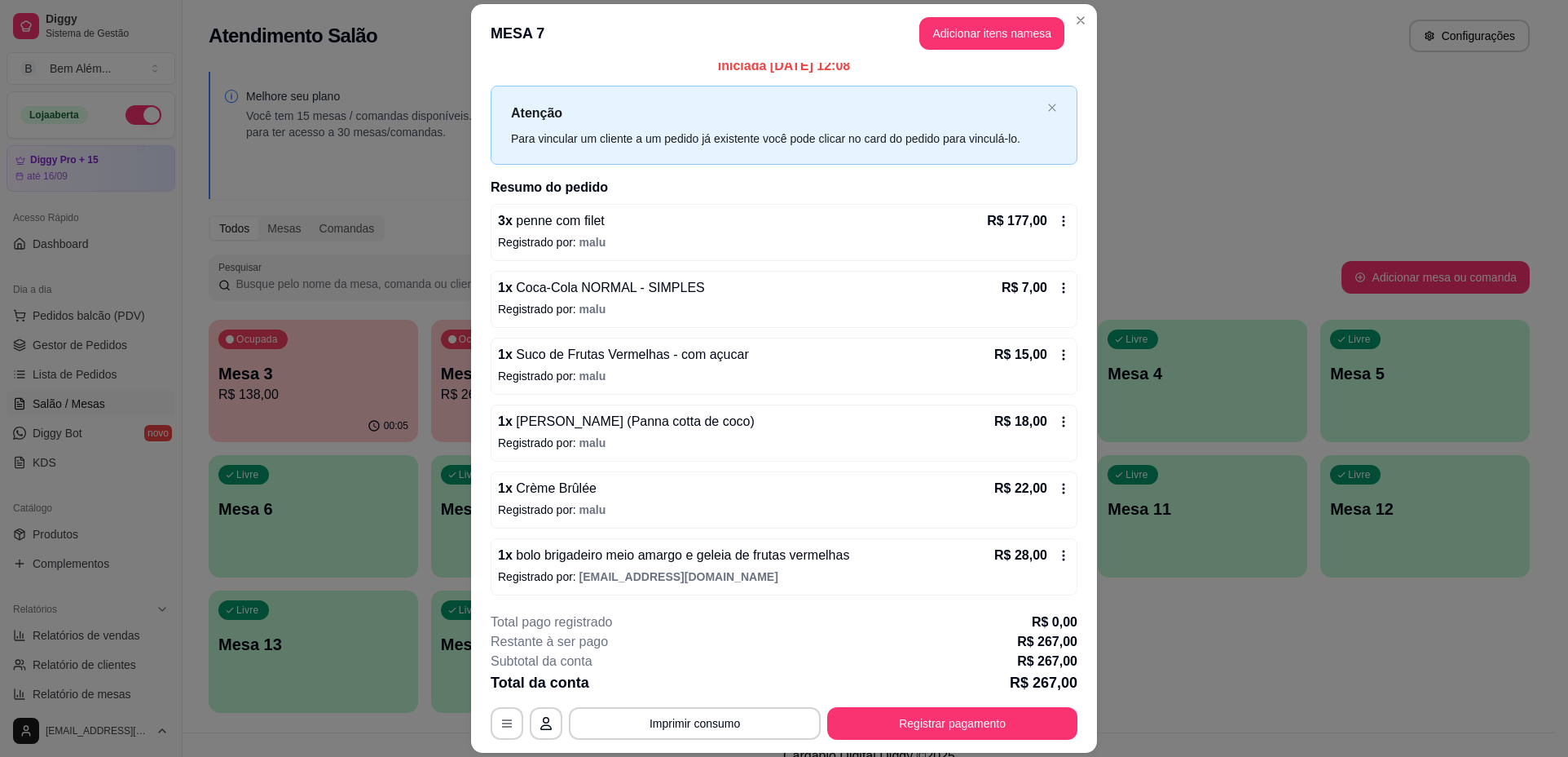
scroll to position [14, 0]
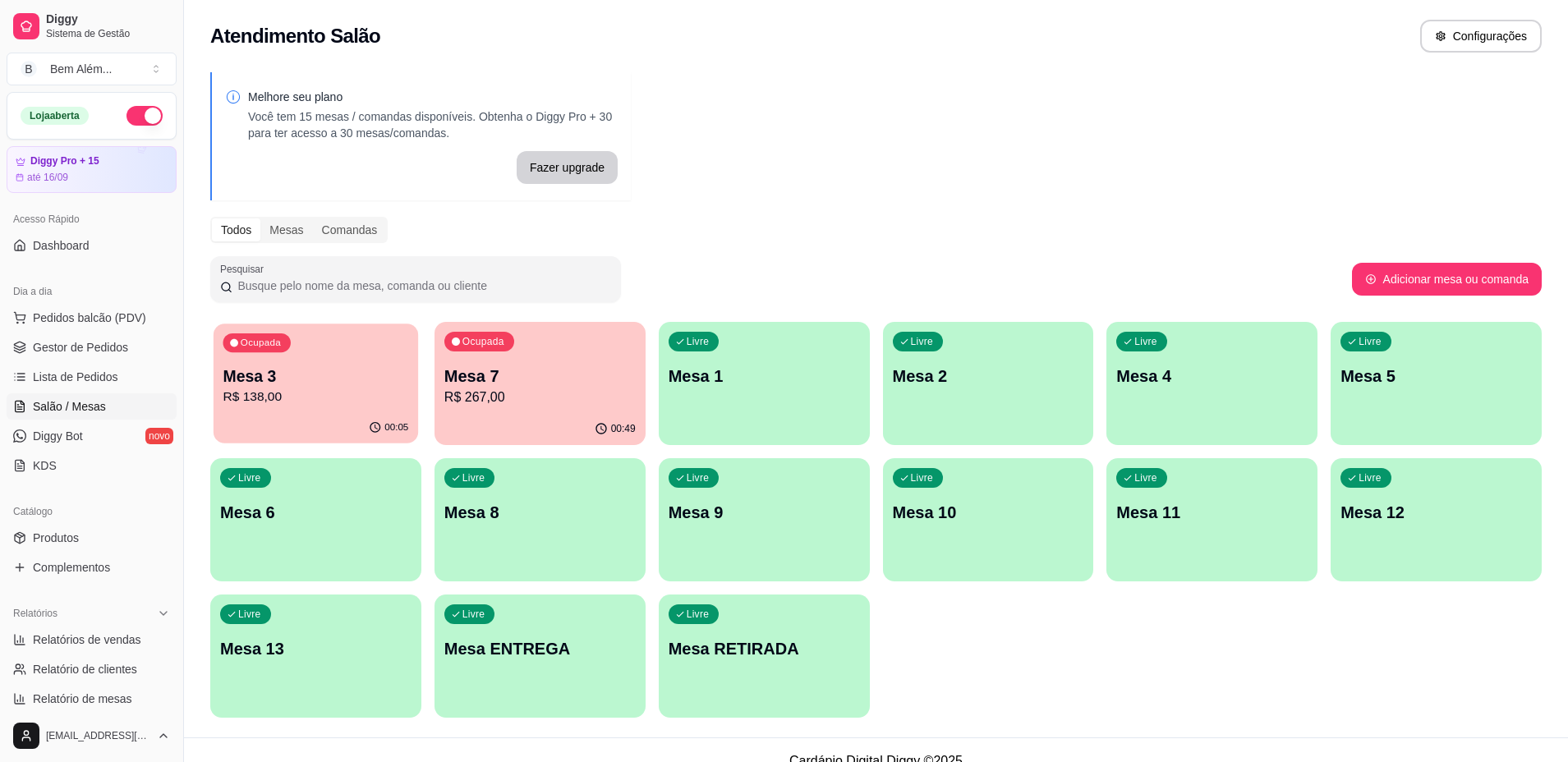
click at [373, 421] on div "00:05" at bounding box center [315, 428] width 205 height 31
click at [519, 403] on p "R$ 267,00" at bounding box center [539, 397] width 191 height 19
click at [327, 404] on p "R$ 138,00" at bounding box center [315, 397] width 191 height 19
click at [510, 369] on p "Mesa 7" at bounding box center [539, 376] width 191 height 23
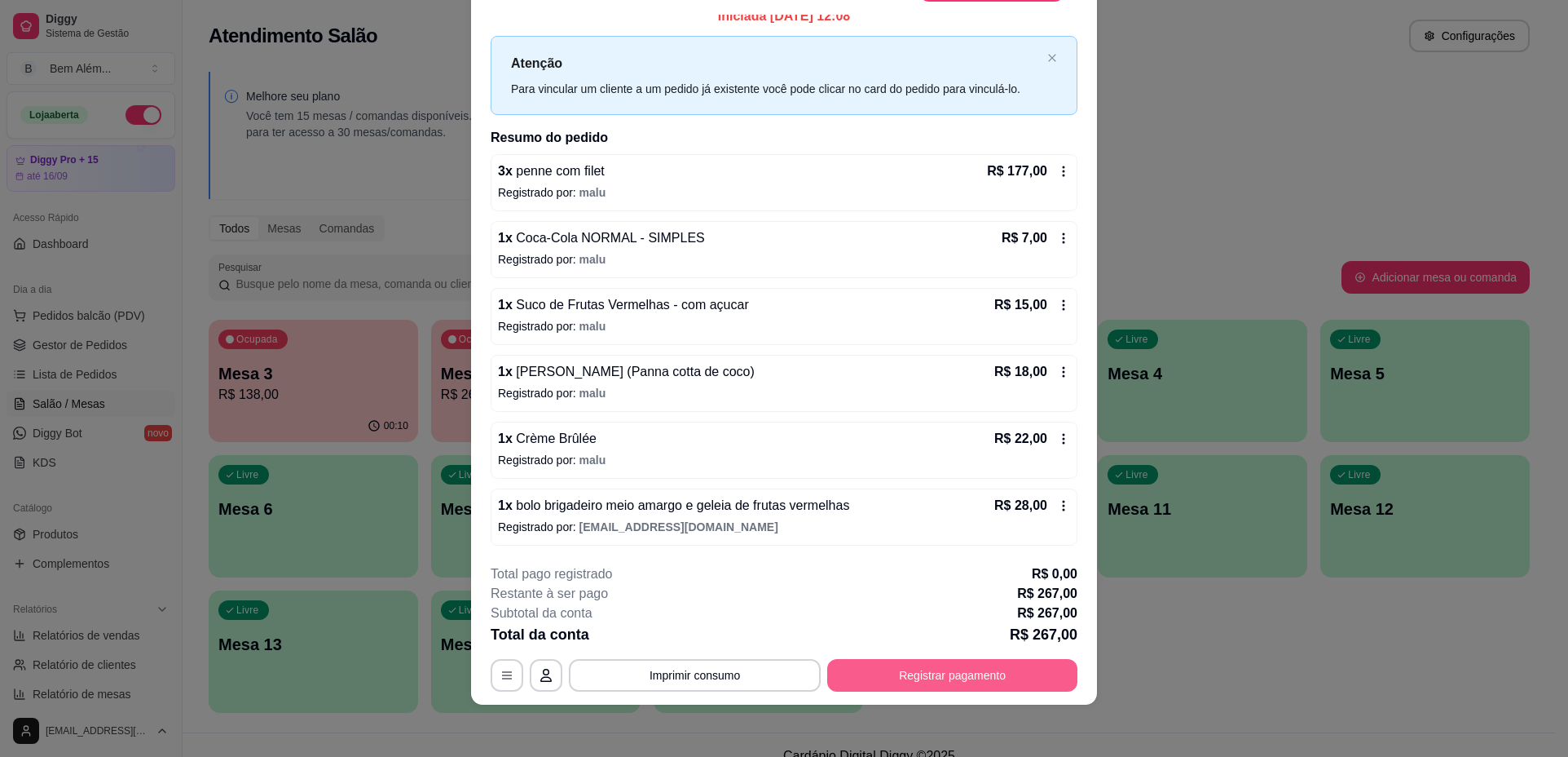
click at [918, 683] on button "Registrar pagamento" at bounding box center [952, 675] width 250 height 32
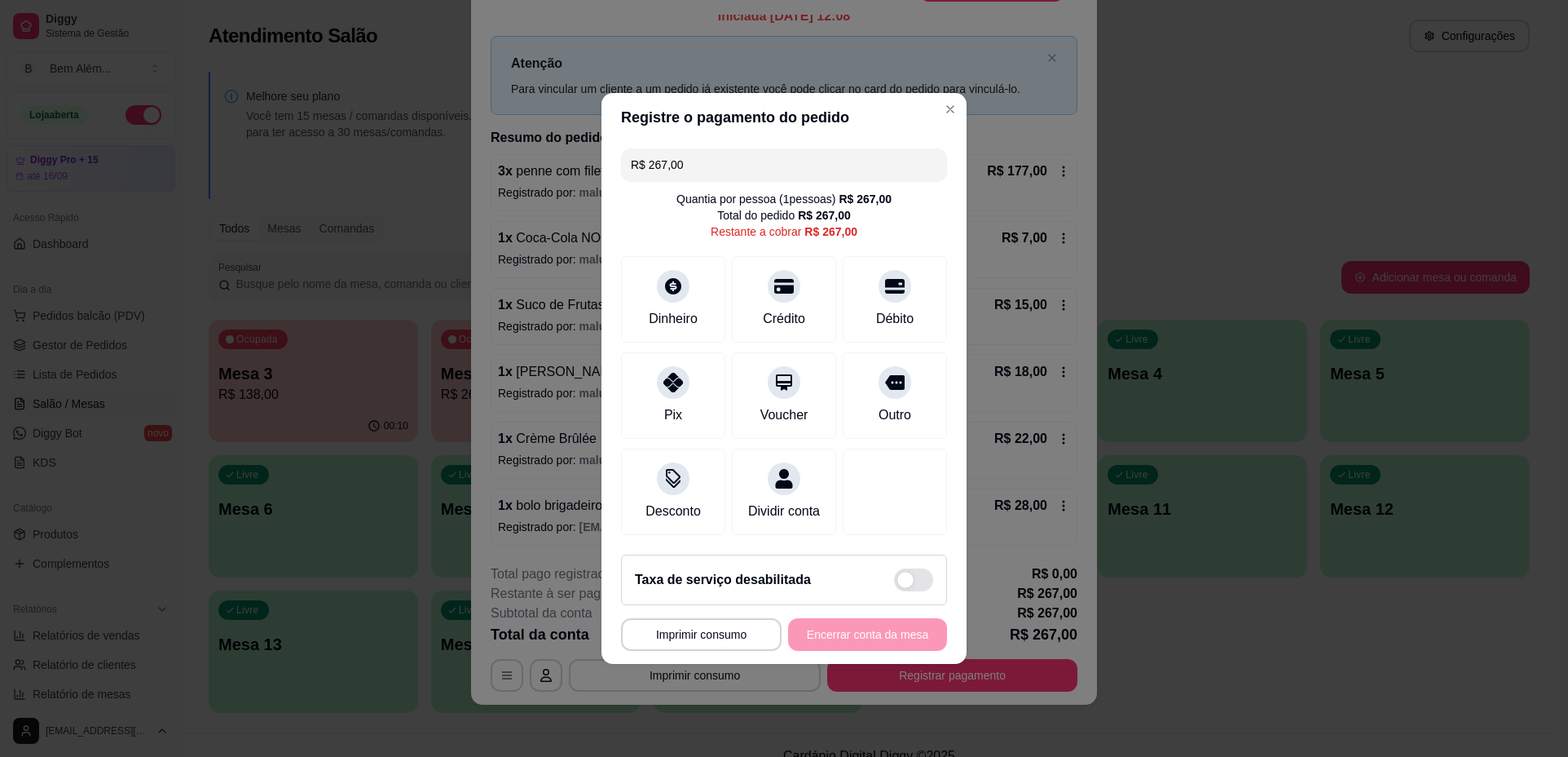
drag, startPoint x: 710, startPoint y: 151, endPoint x: 521, endPoint y: 153, distance: 189.0
click at [521, 153] on div "**********" at bounding box center [784, 378] width 1568 height 757
click at [702, 380] on div "Pix" at bounding box center [674, 392] width 115 height 95
type input "R$ 173,00"
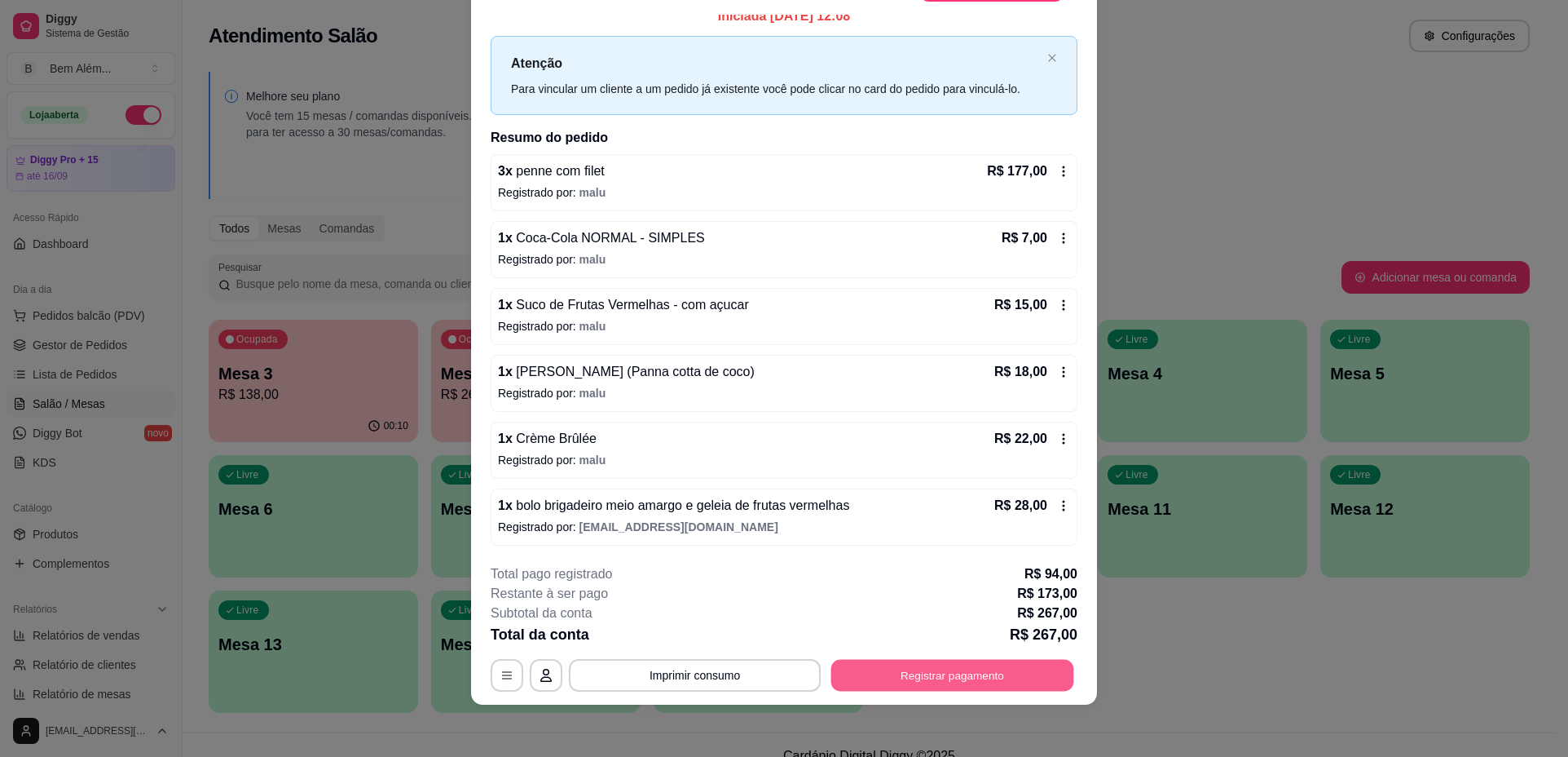
click at [926, 666] on button "Registrar pagamento" at bounding box center [952, 675] width 243 height 32
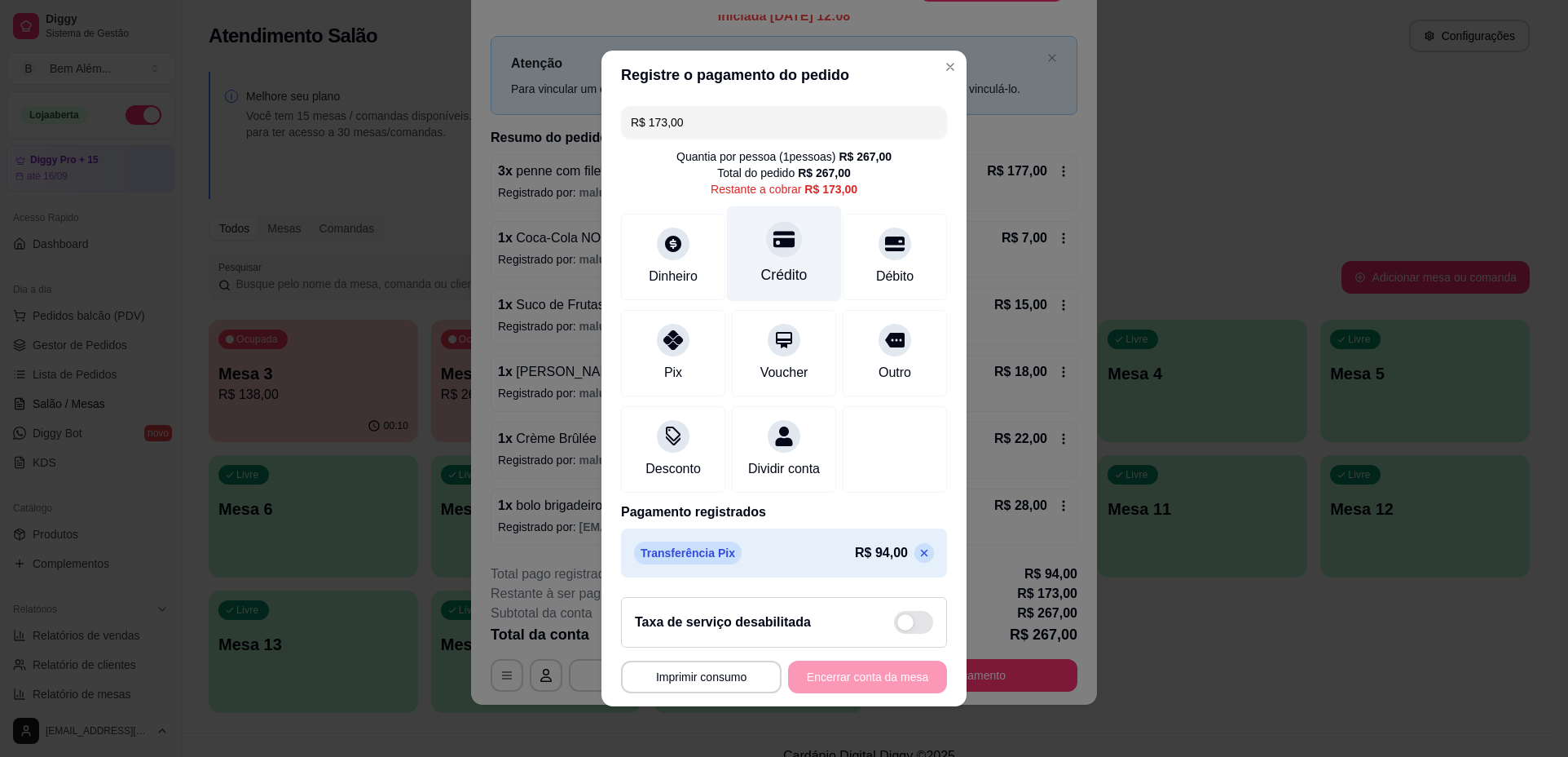
click at [778, 249] on div "Crédito" at bounding box center [784, 254] width 115 height 95
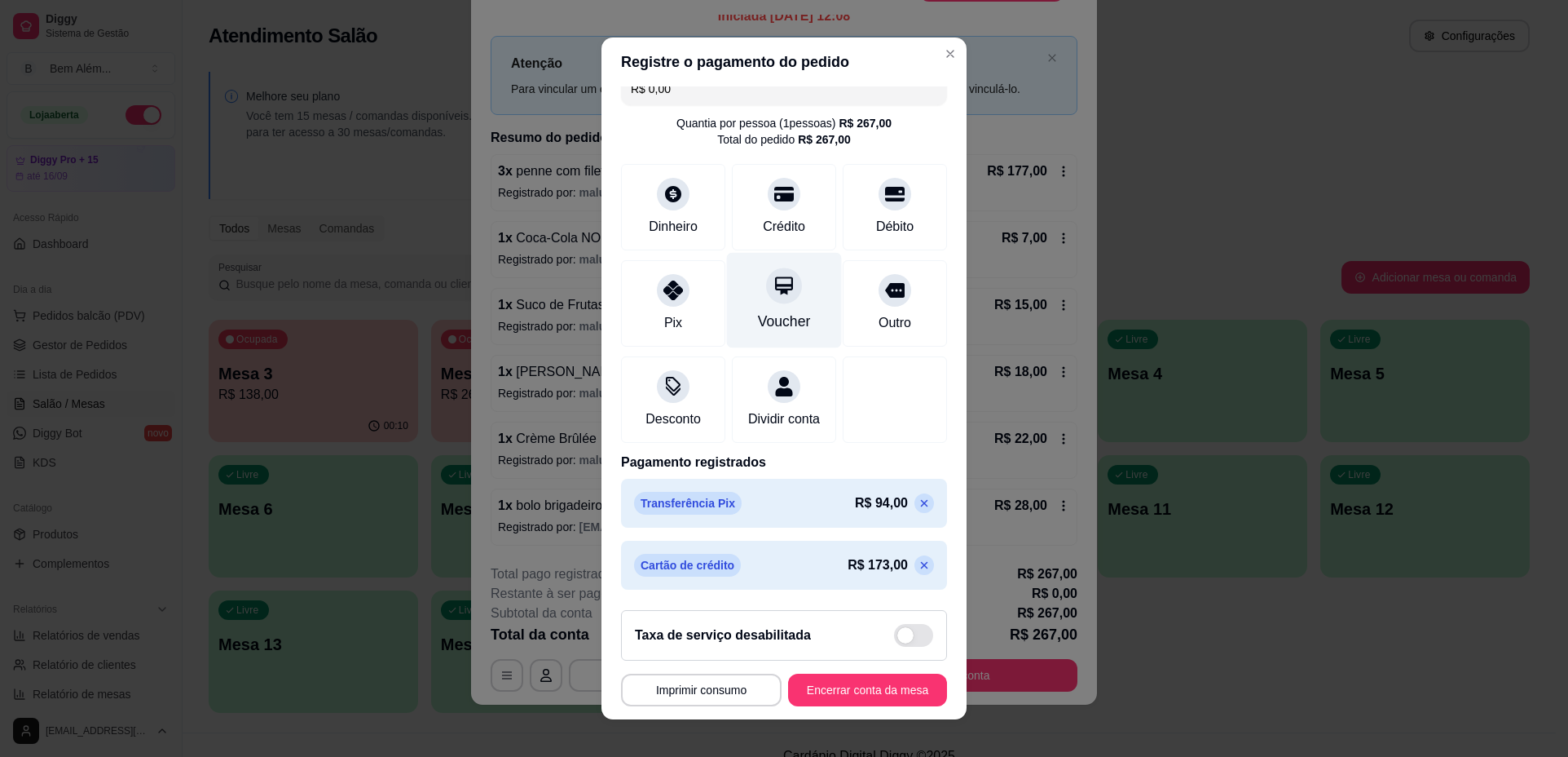
scroll to position [39, 0]
click at [918, 565] on icon at bounding box center [925, 565] width 13 height 13
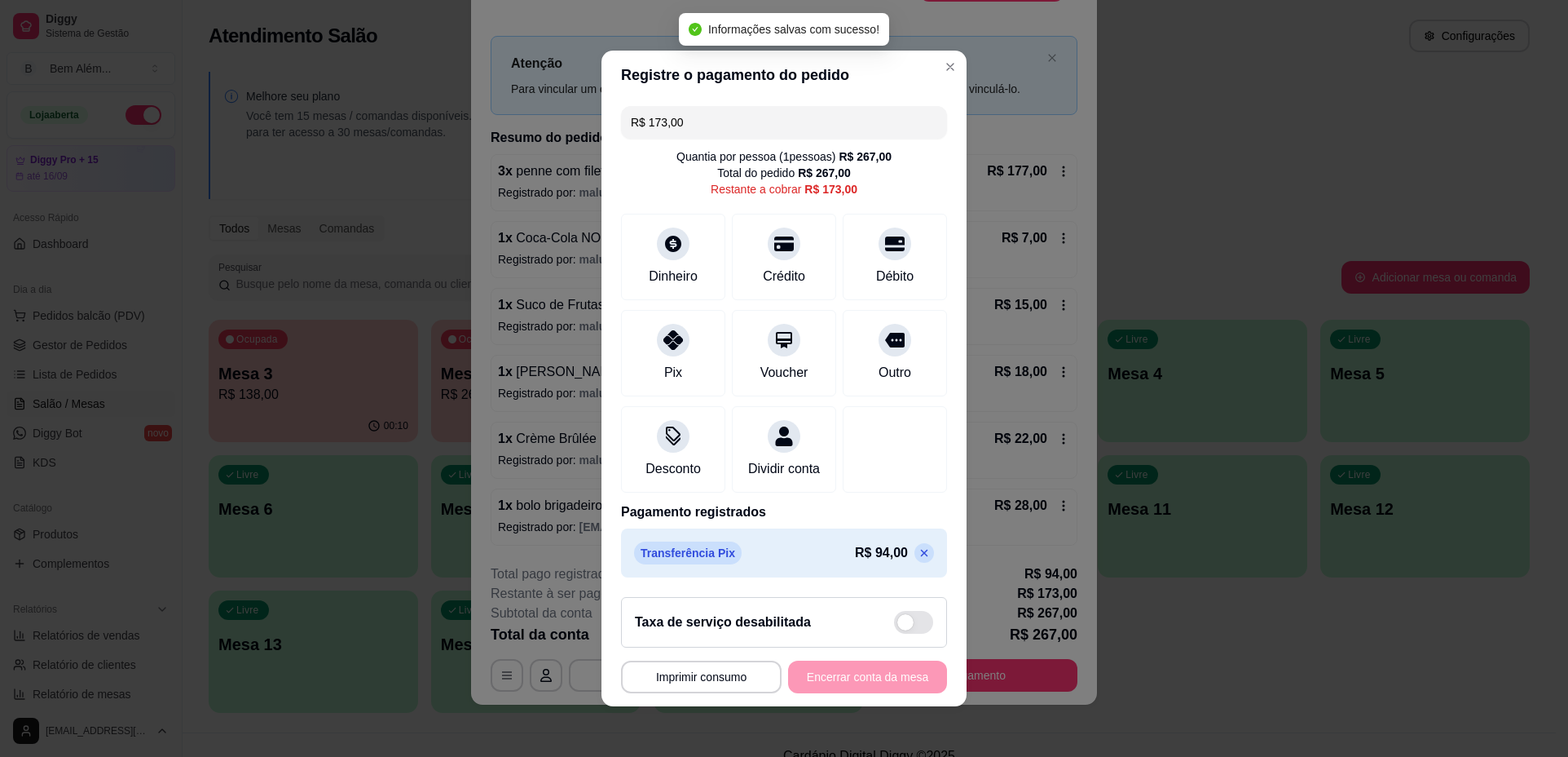
scroll to position [0, 0]
drag, startPoint x: 726, startPoint y: 117, endPoint x: 597, endPoint y: 142, distance: 131.4
click at [601, 142] on div "R$ 173,00 Quantia por pessoa ( 1 pessoas) R$ 267,00 Total do pedido R$ 267,00 R…" at bounding box center [784, 341] width 366 height 484
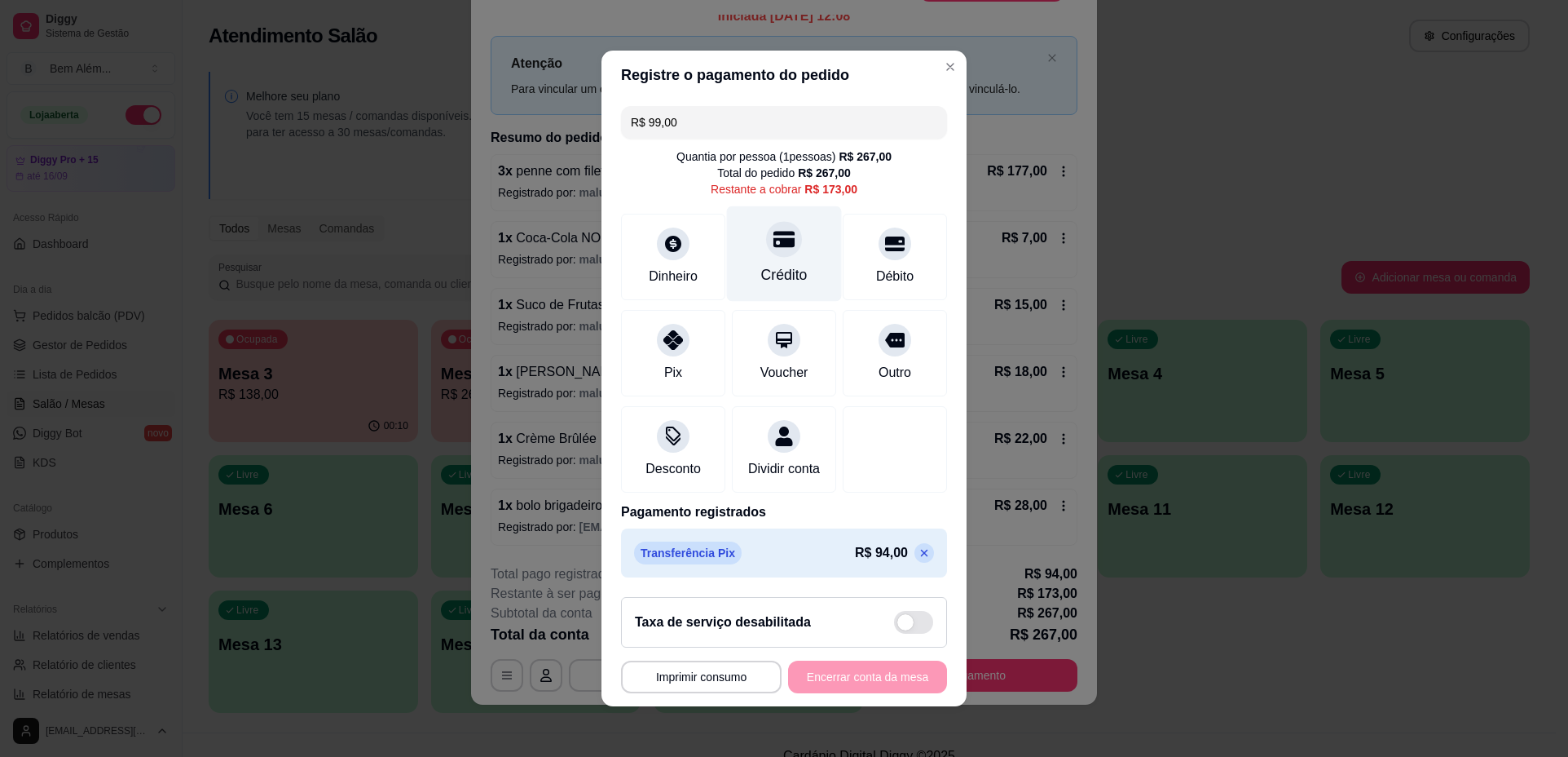
click at [793, 265] on div "Crédito" at bounding box center [784, 275] width 47 height 21
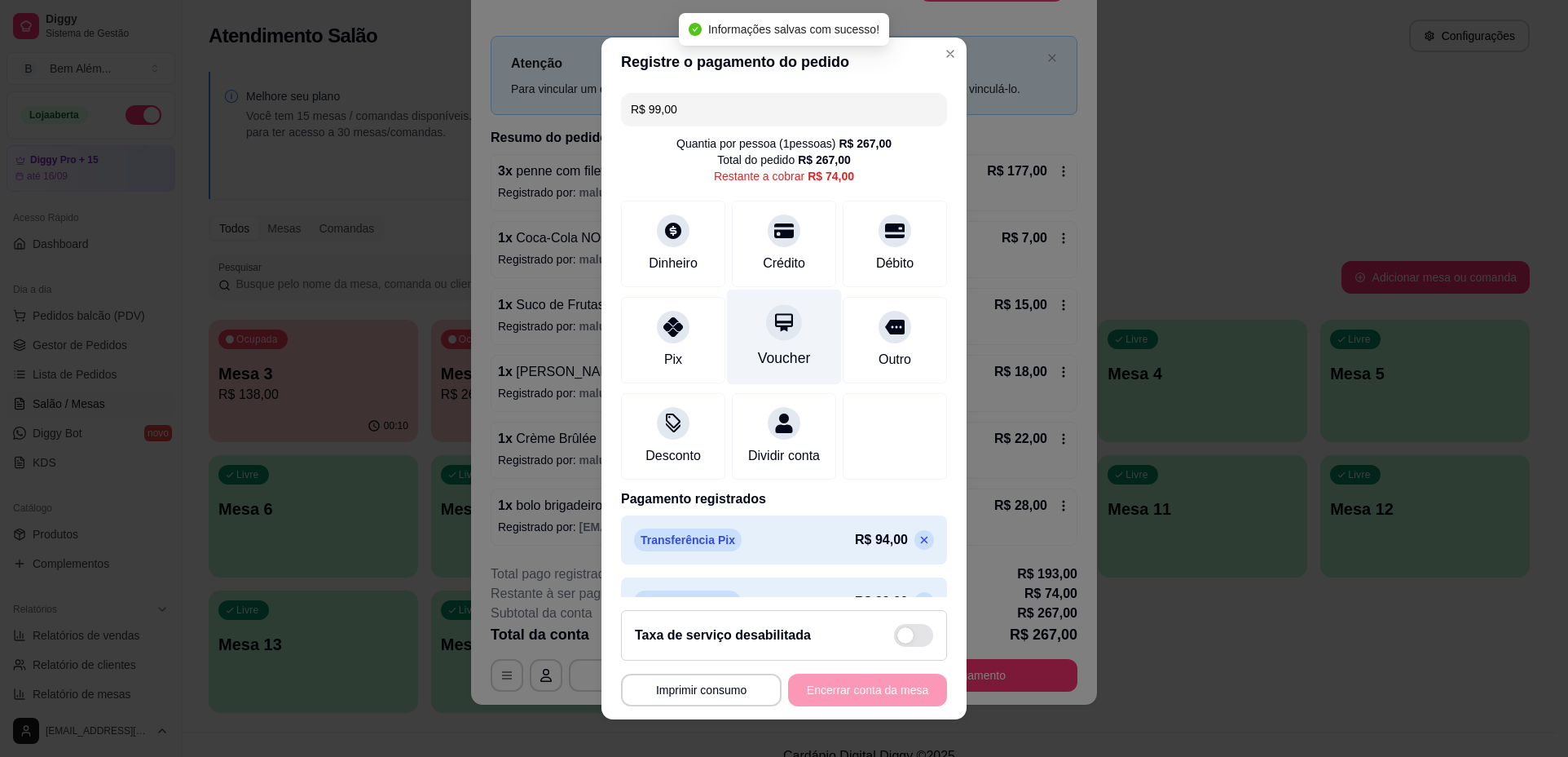
type input "R$ 74,00"
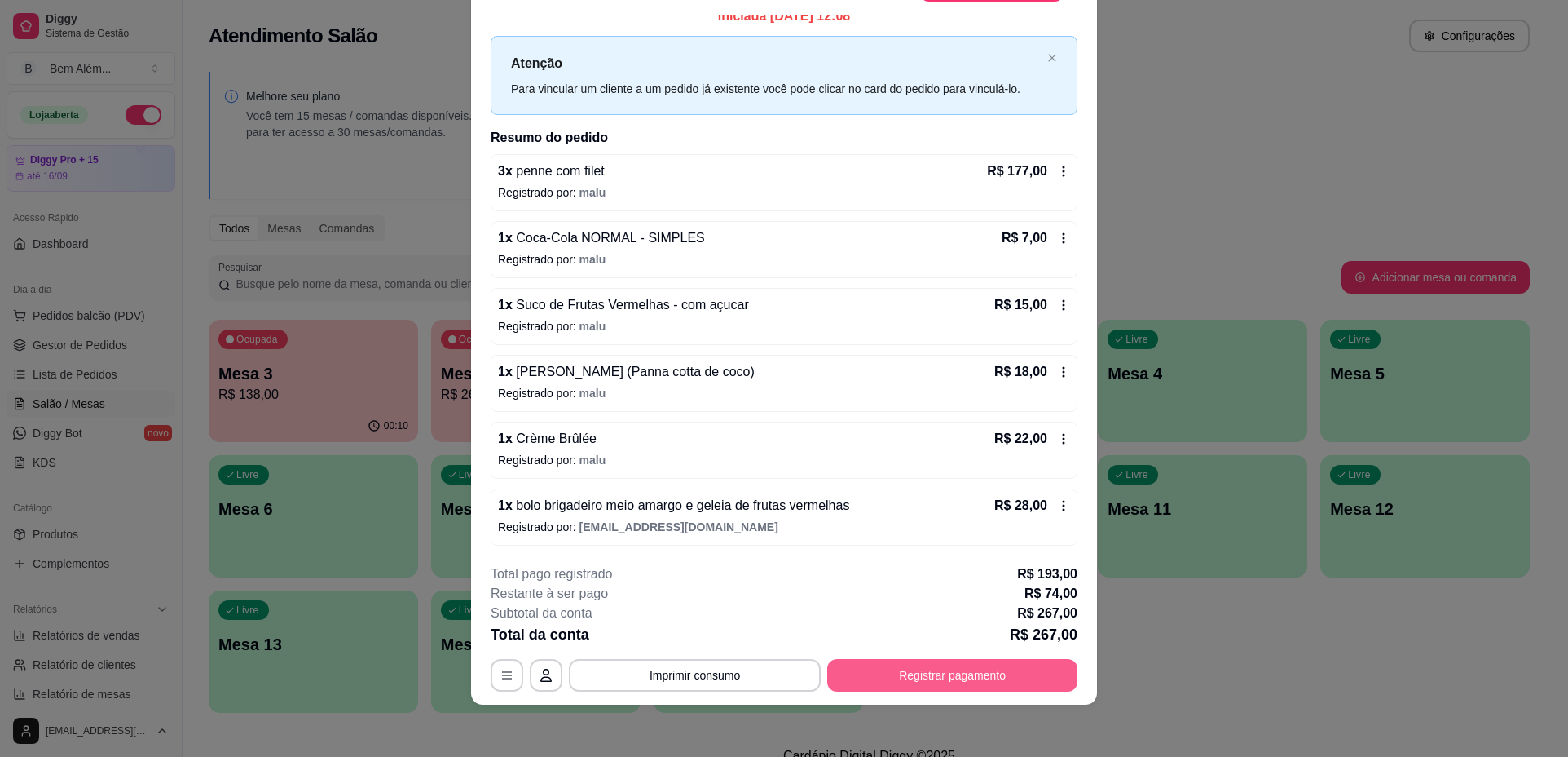
click at [930, 672] on button "Registrar pagamento" at bounding box center [952, 675] width 250 height 32
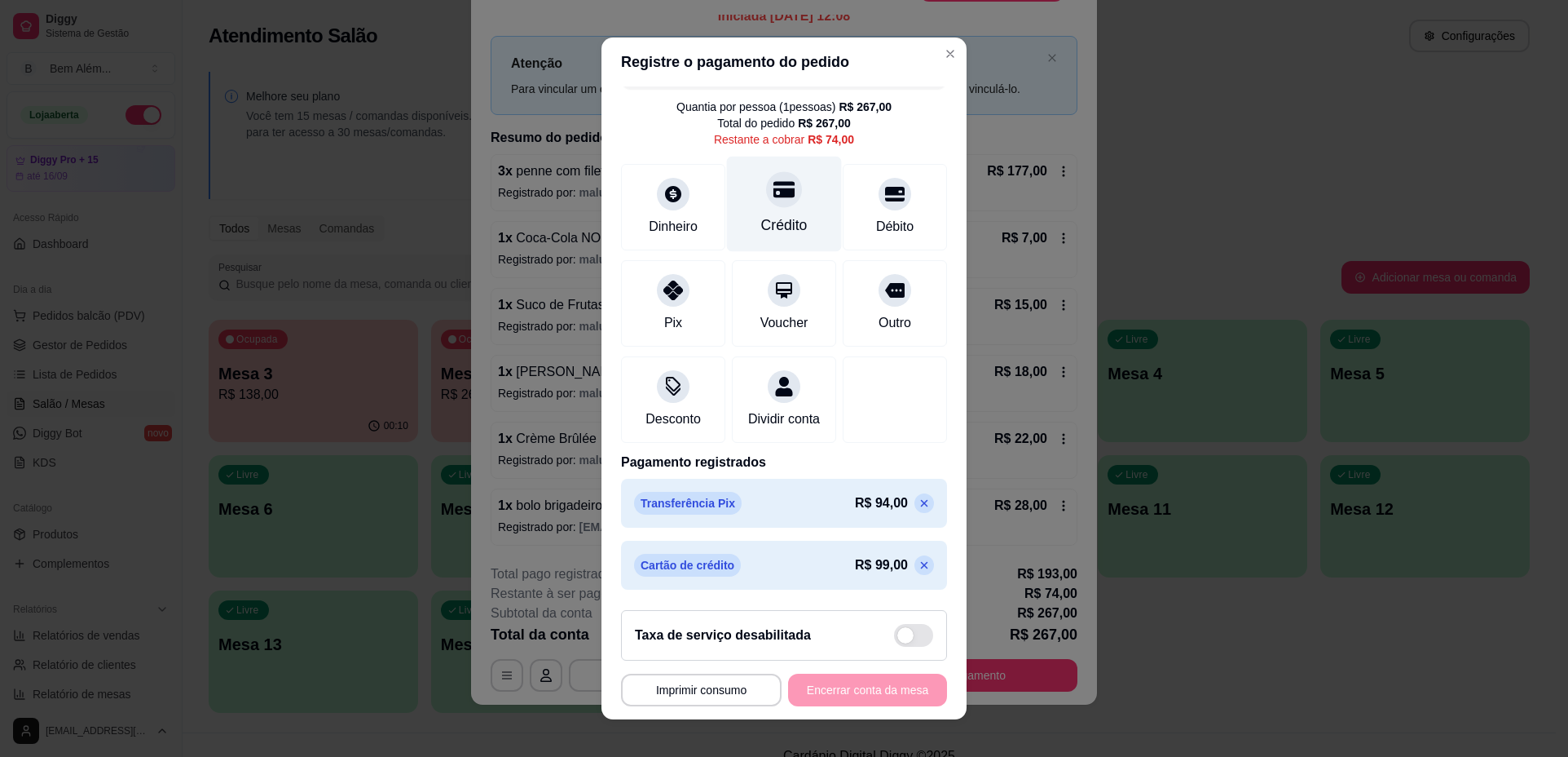
click at [737, 214] on div "Crédito" at bounding box center [784, 204] width 115 height 95
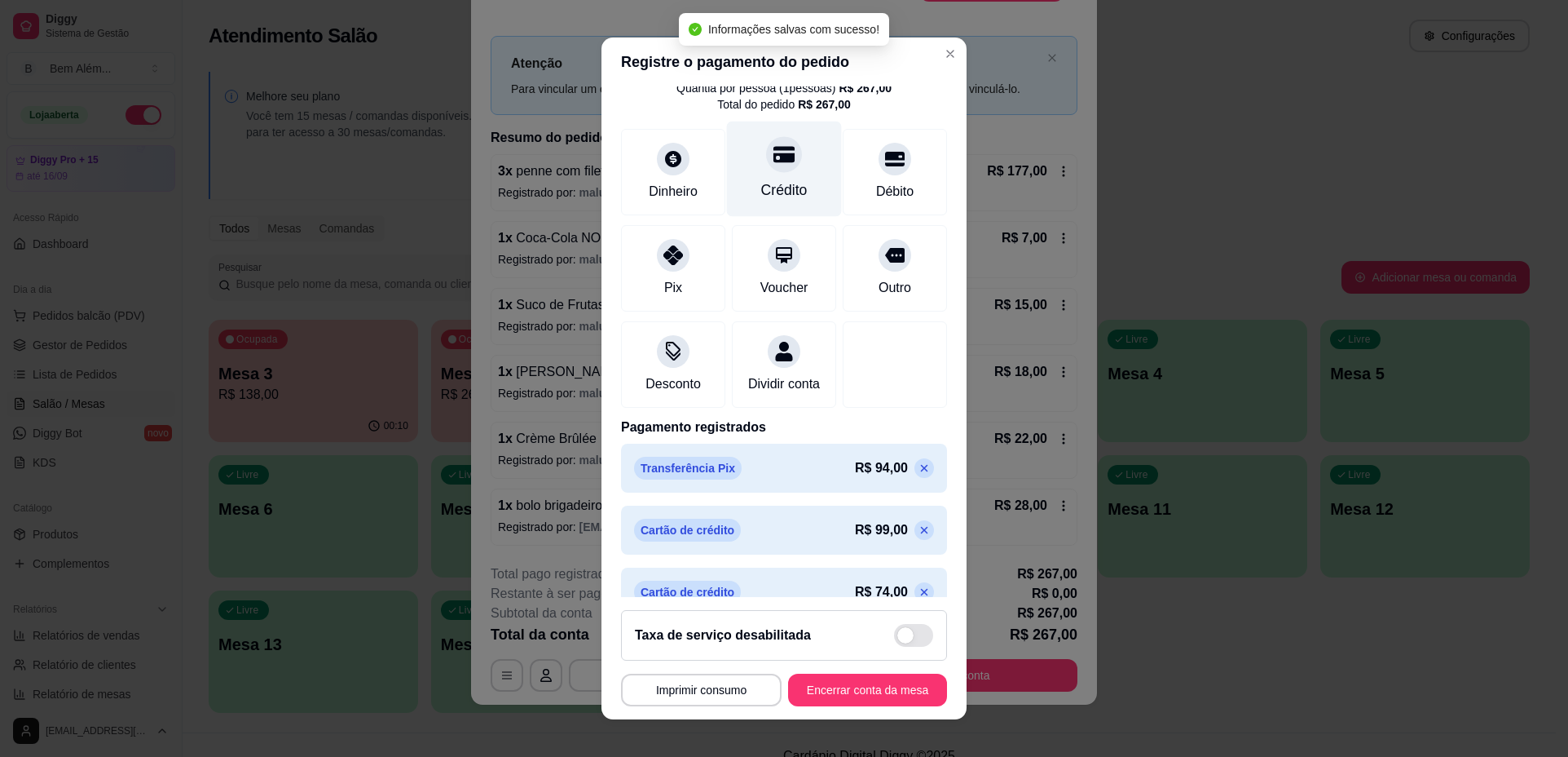
type input "R$ 0,00"
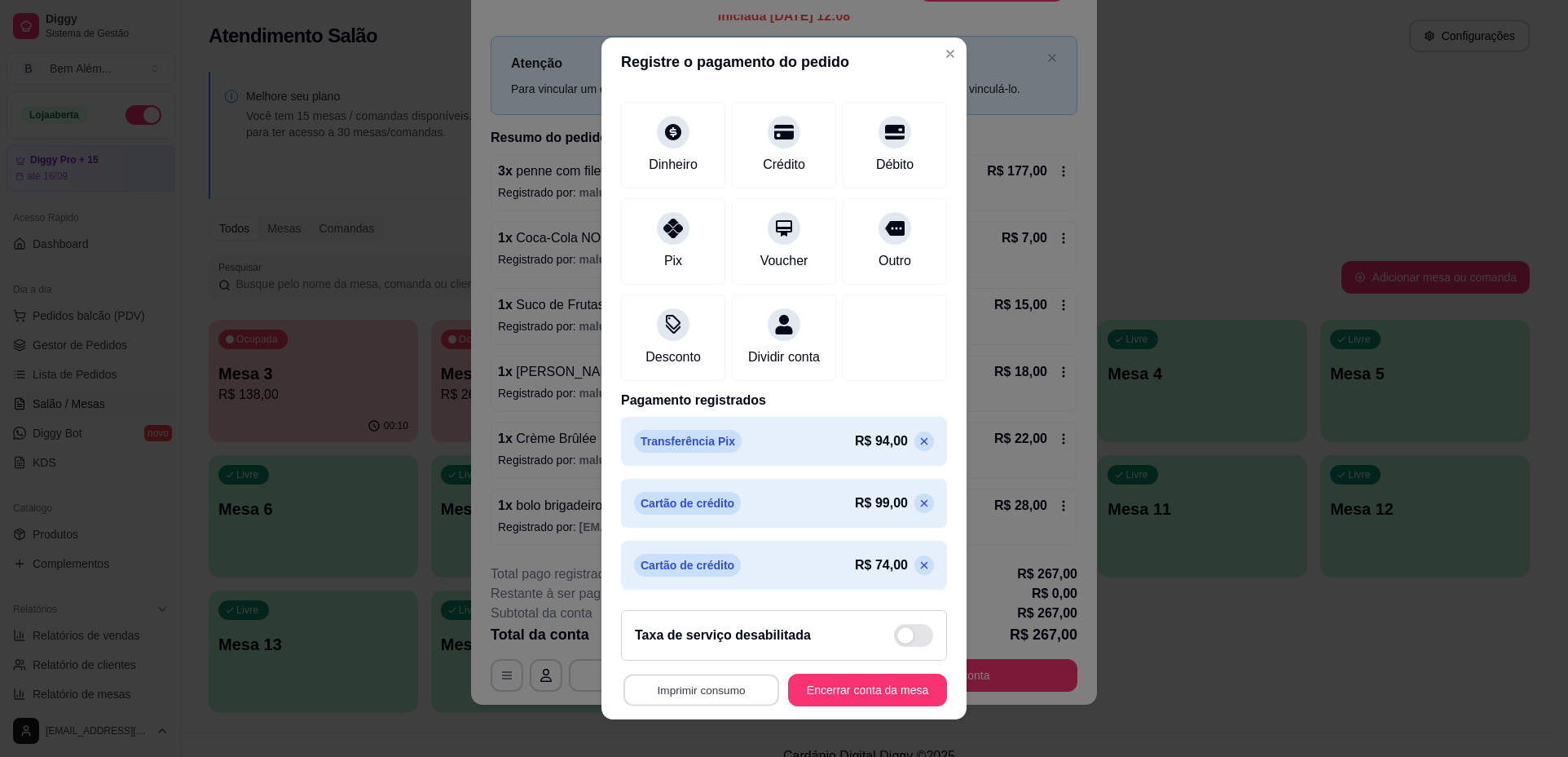
click at [706, 689] on button "Imprimir consumo" at bounding box center [700, 688] width 156 height 32
click at [706, 653] on button "impressao computador" at bounding box center [692, 652] width 122 height 26
click at [842, 685] on button "Encerrar conta da mesa" at bounding box center [868, 689] width 159 height 32
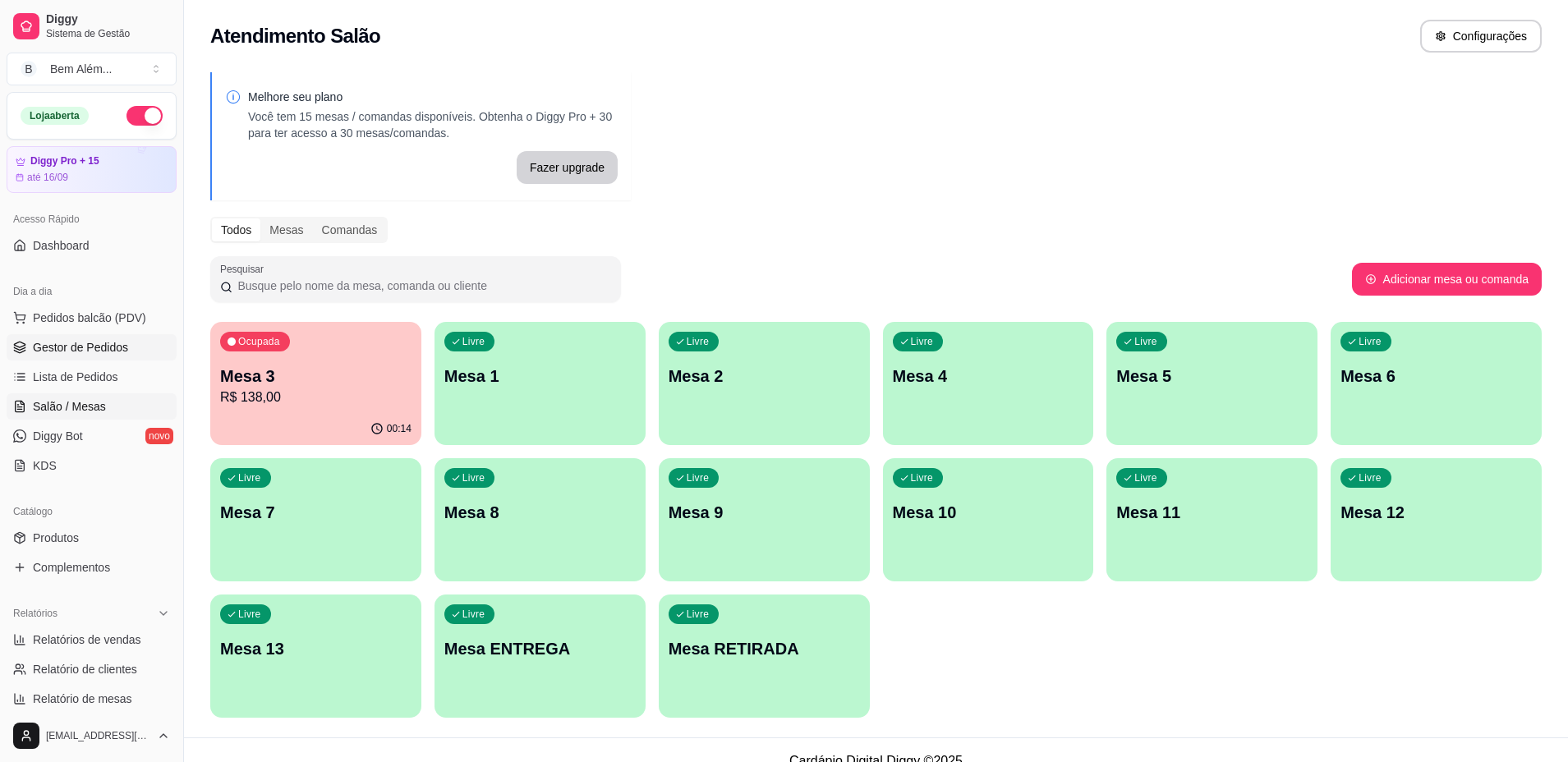
click at [89, 340] on span "Gestor de Pedidos" at bounding box center [80, 347] width 95 height 16
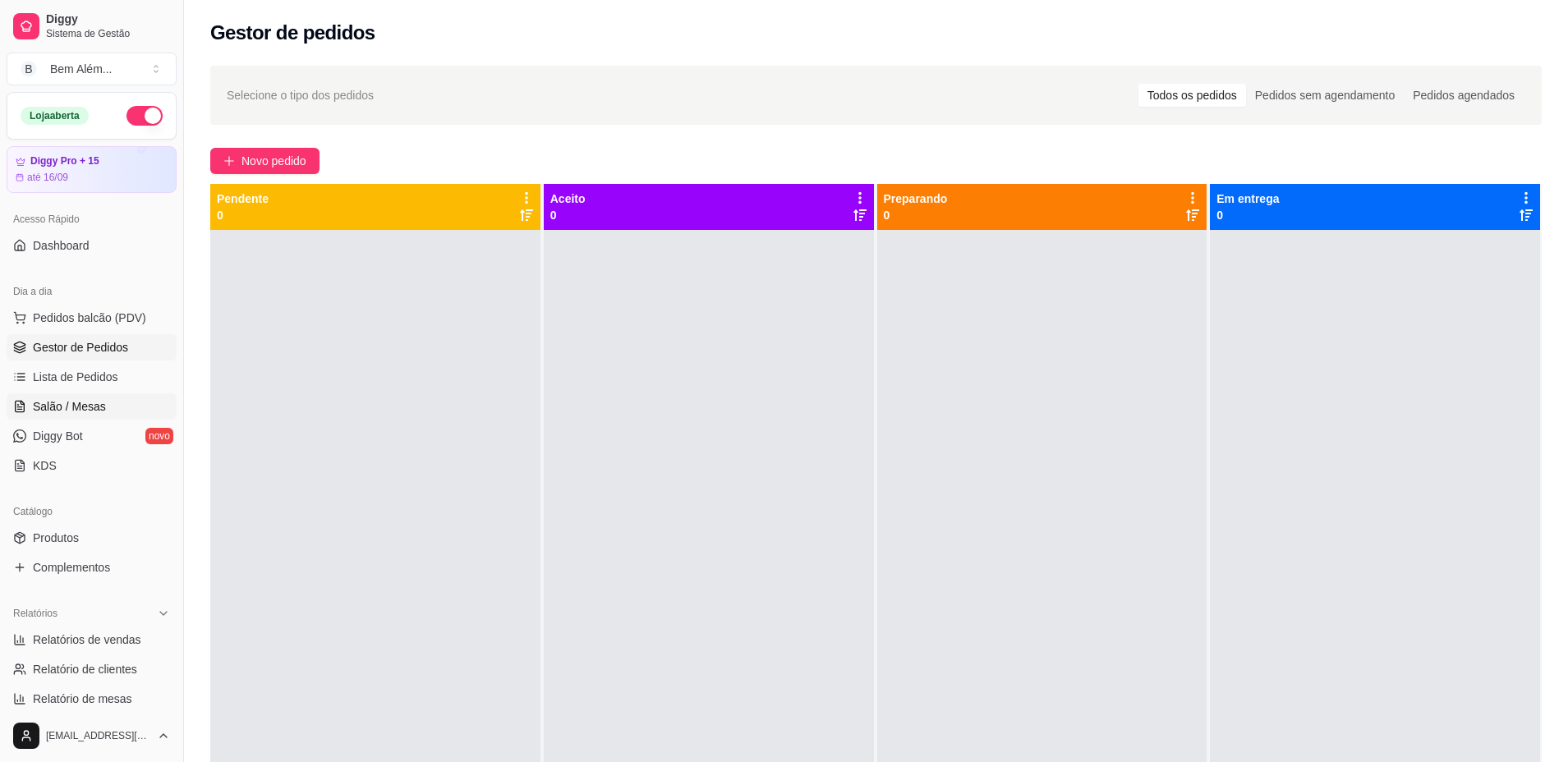
click at [102, 405] on span "Salão / Mesas" at bounding box center [69, 406] width 73 height 16
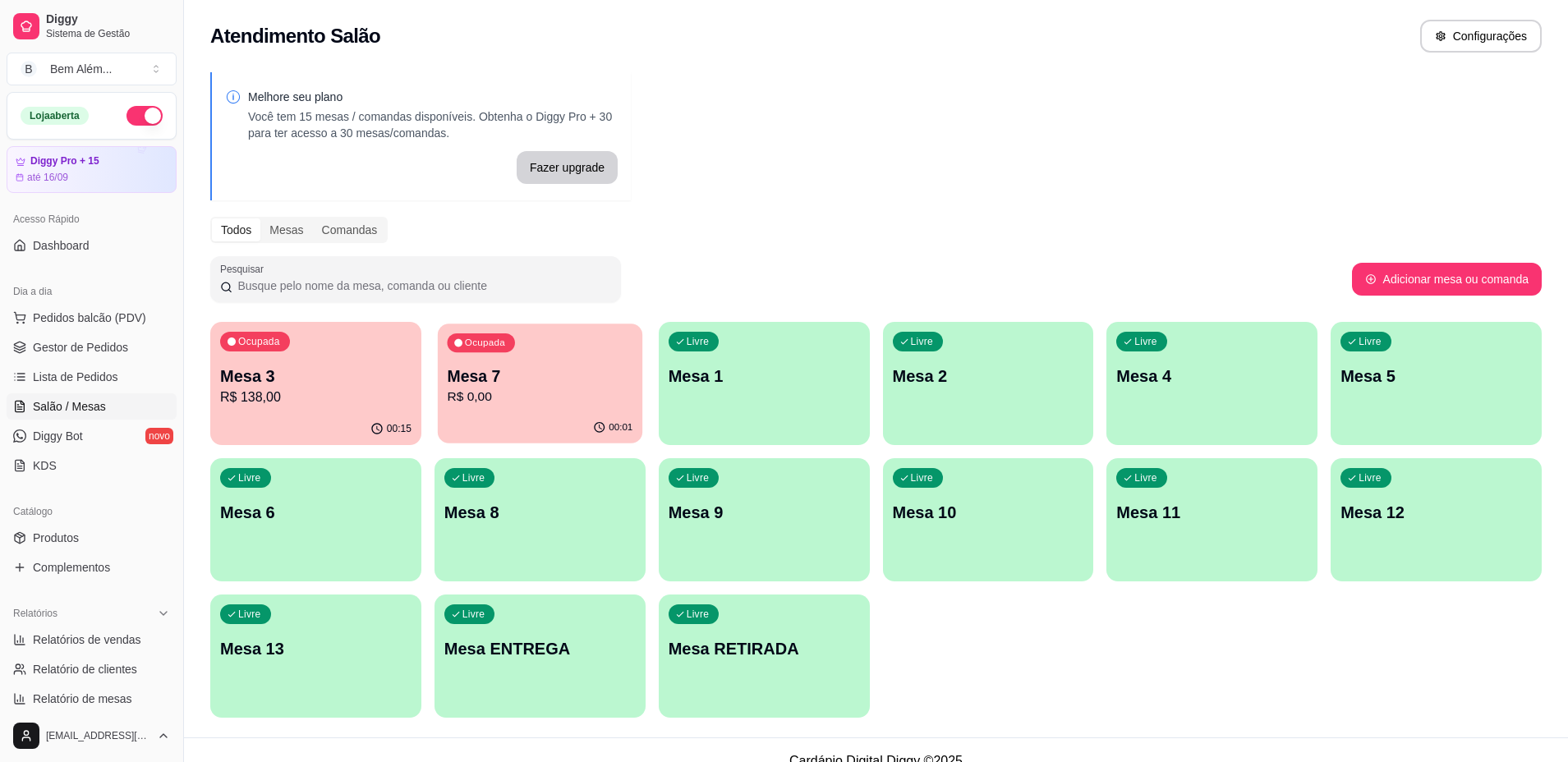
click at [555, 410] on div "Ocupada Mesa 7 R$ 0,00" at bounding box center [539, 368] width 205 height 88
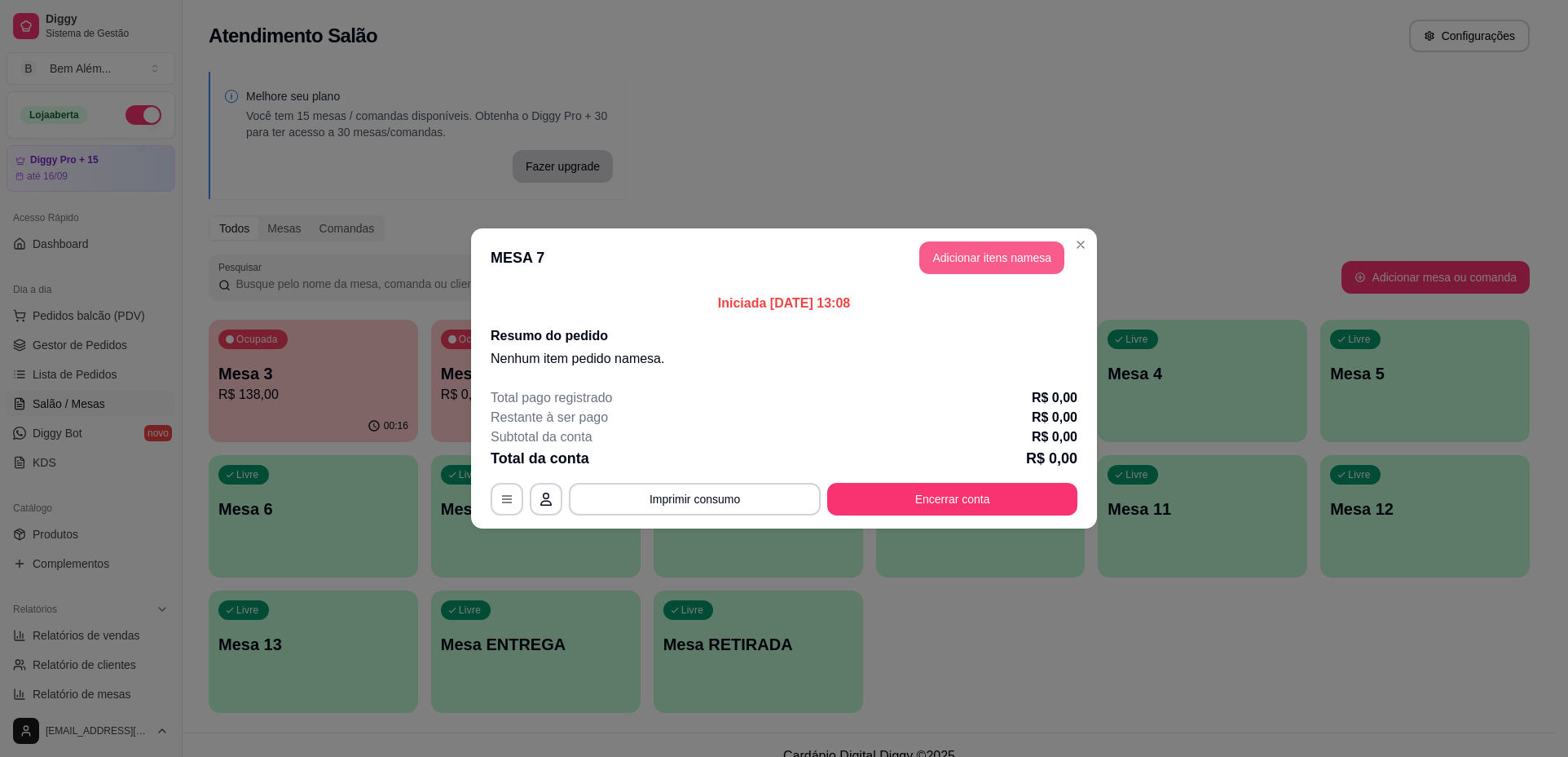
click at [1006, 266] on button "Adicionar itens na mesa" at bounding box center [992, 258] width 145 height 32
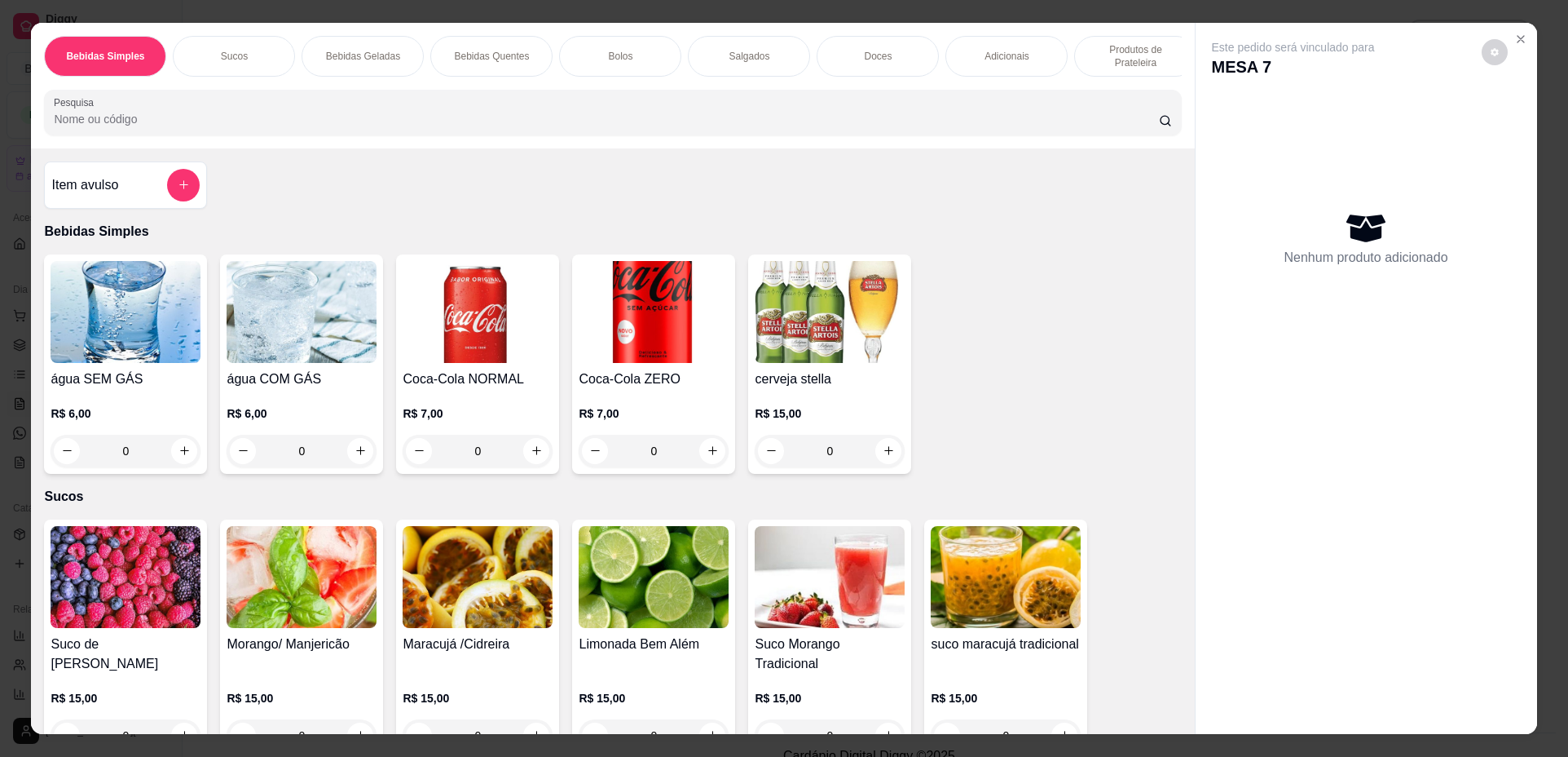
click at [1122, 58] on p "Produtos de Prateleira" at bounding box center [1135, 55] width 94 height 26
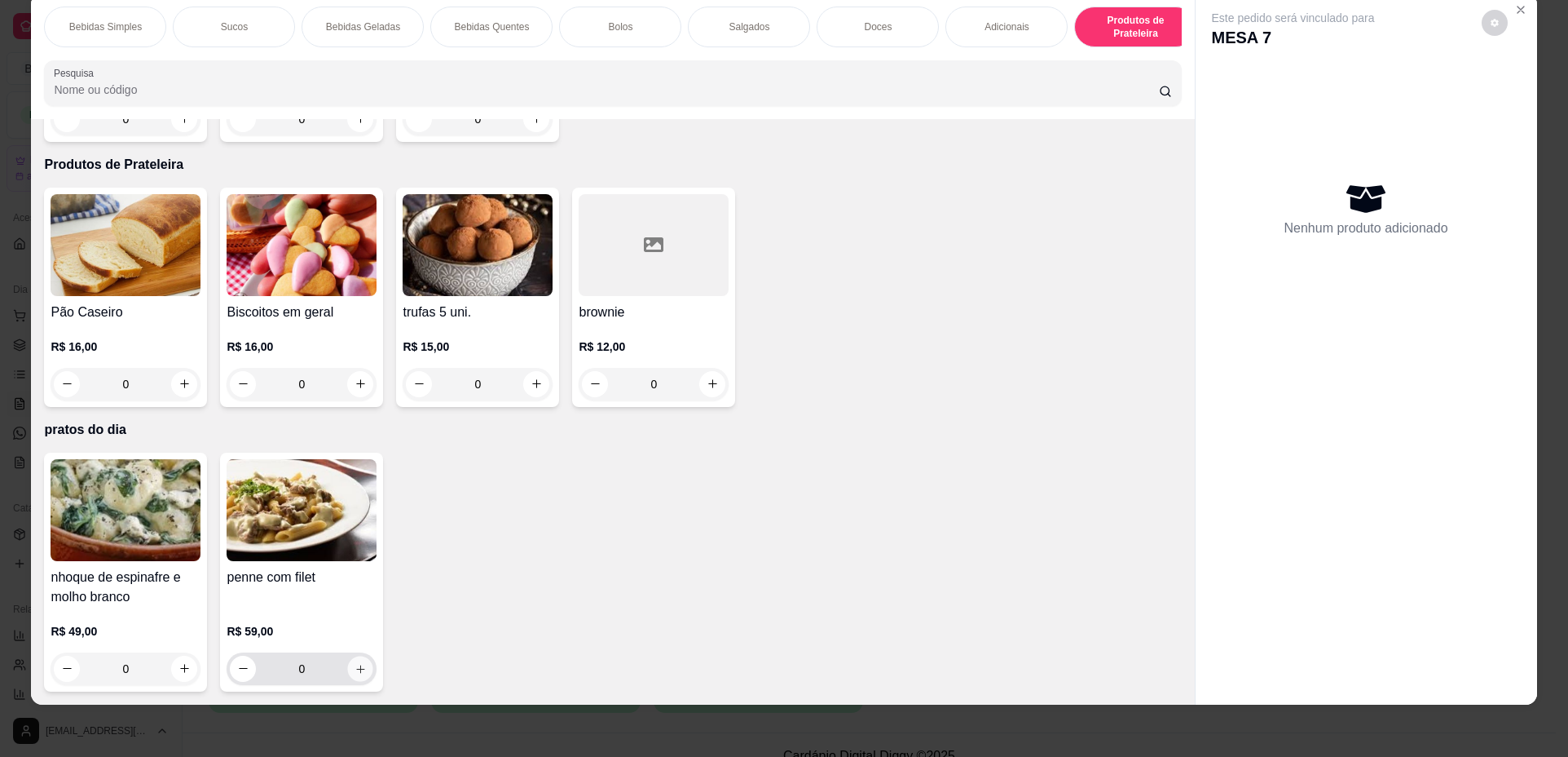
click at [355, 672] on icon "increase-product-quantity" at bounding box center [361, 668] width 12 height 12
type input "1"
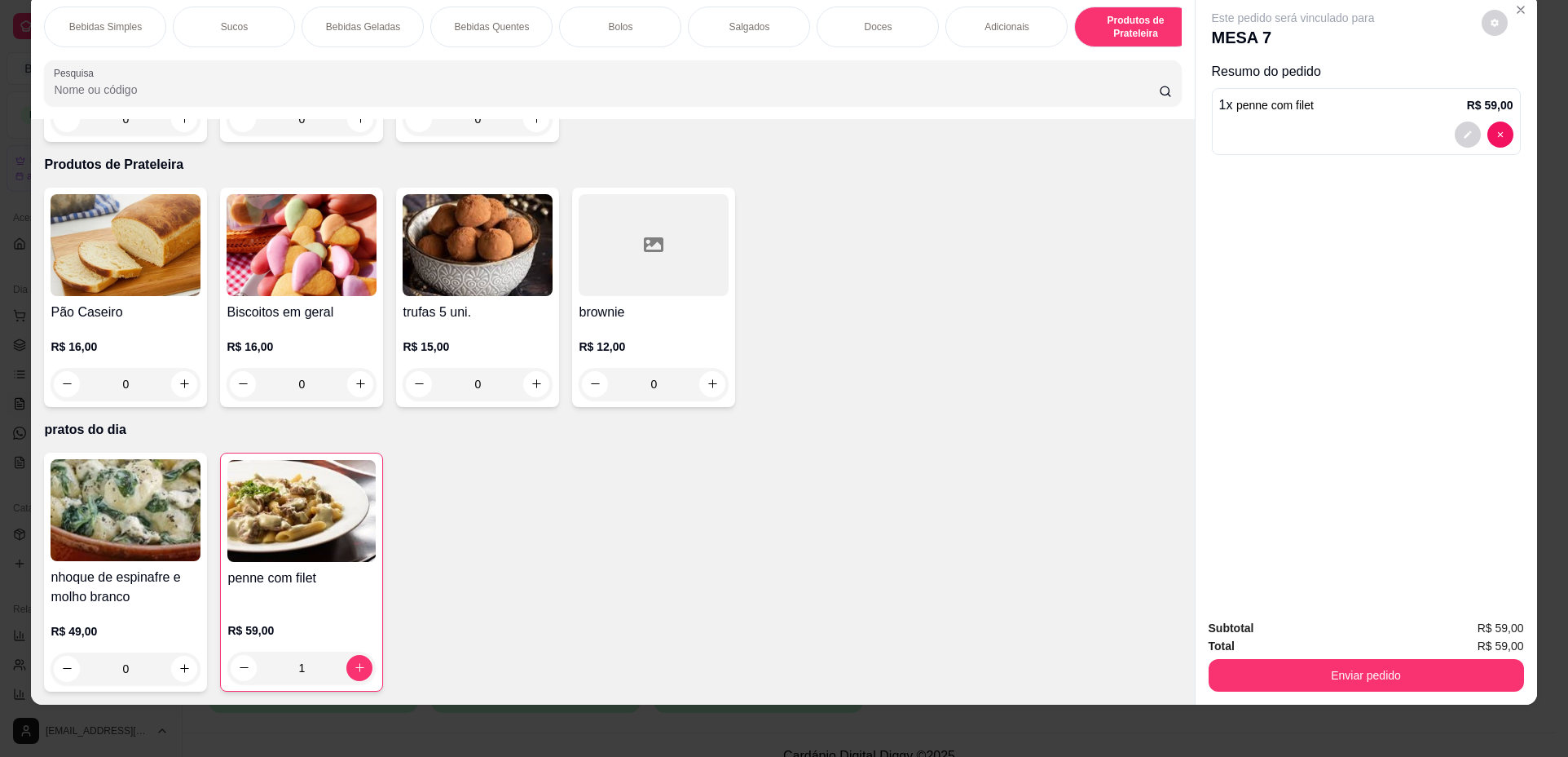
scroll to position [2693, 0]
click at [132, 32] on p "Bebidas Simples" at bounding box center [106, 27] width 73 height 13
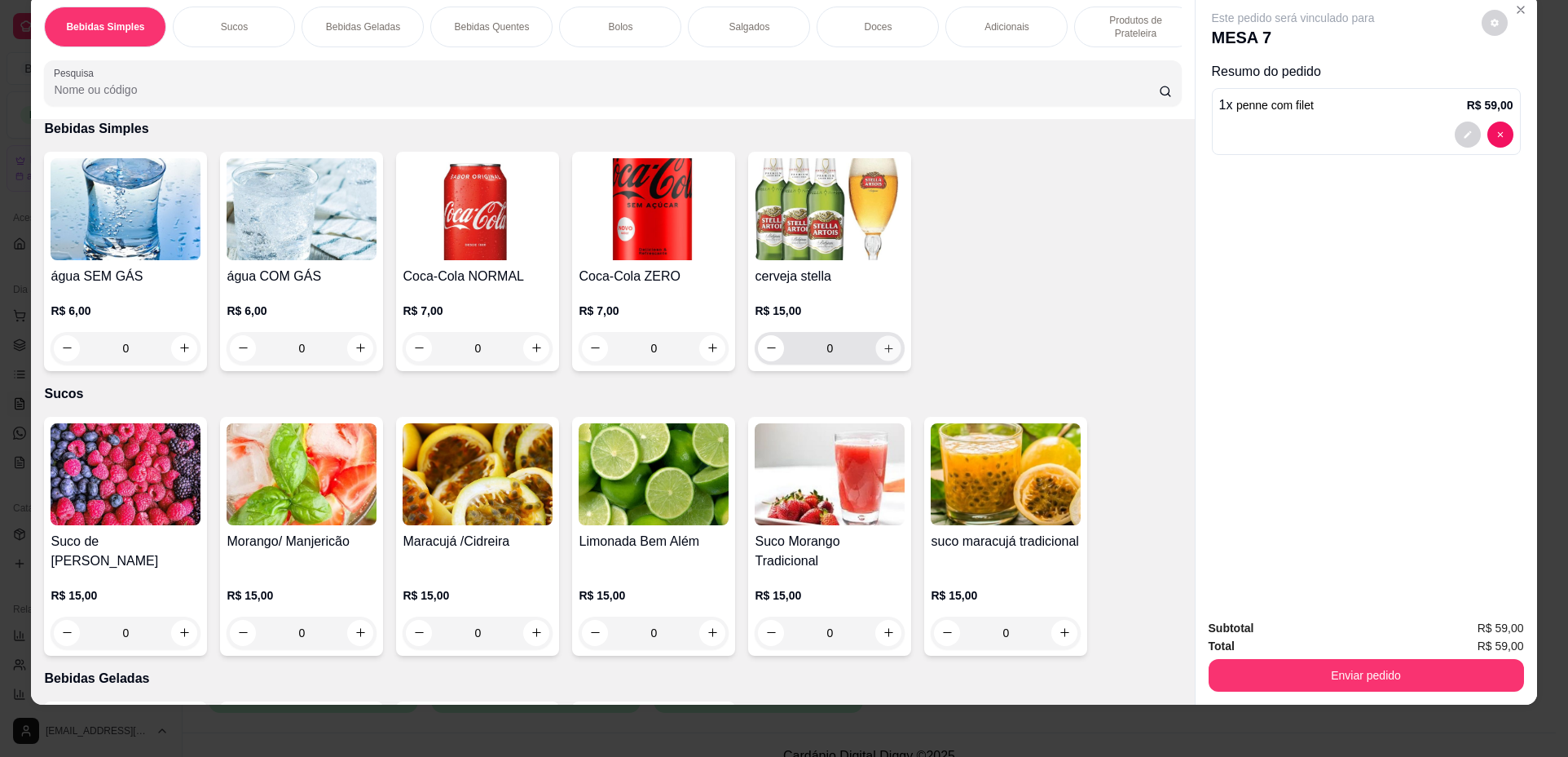
click at [883, 355] on icon "increase-product-quantity" at bounding box center [889, 348] width 12 height 12
type input "1"
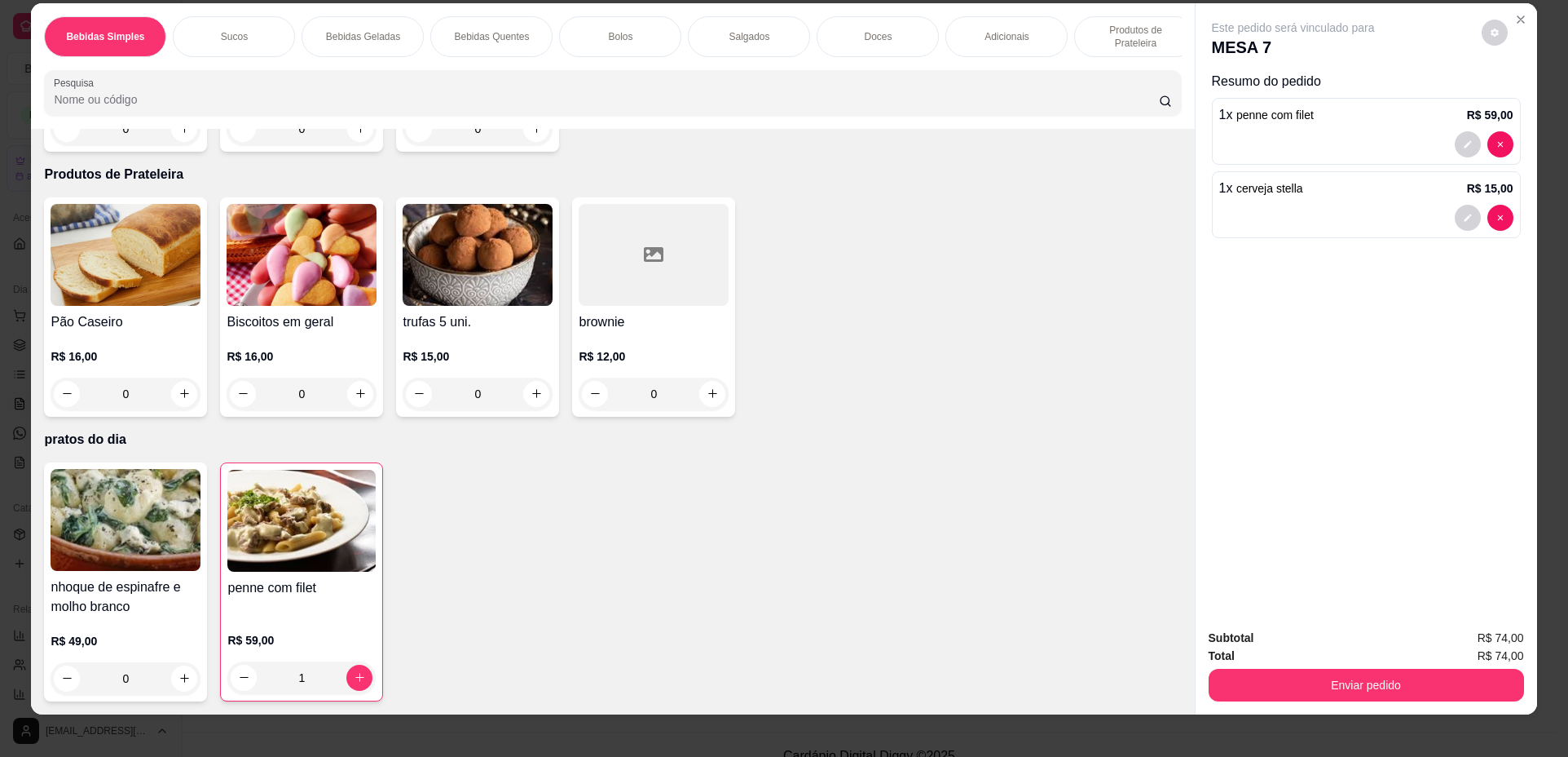
scroll to position [30, 0]
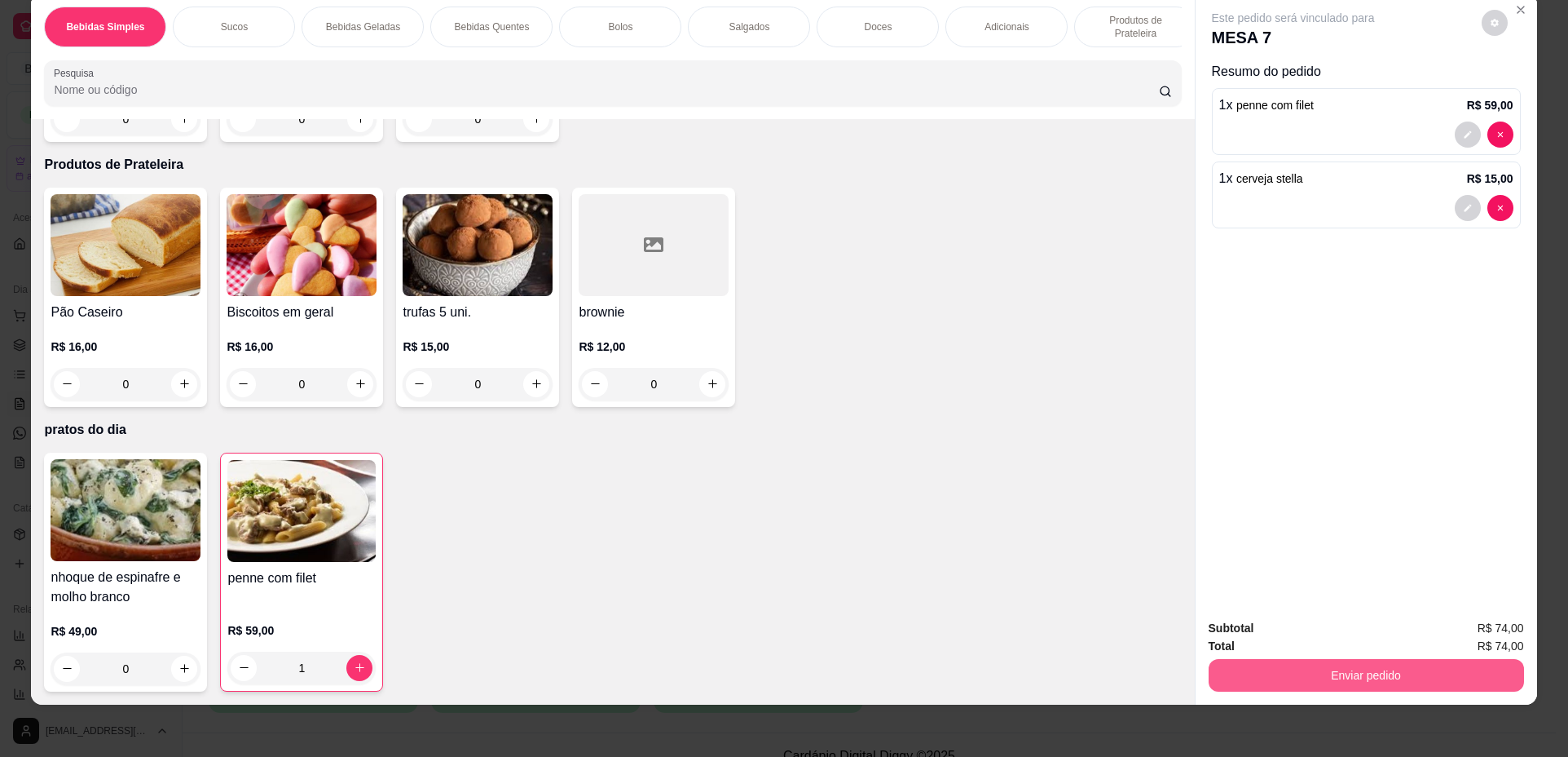
click at [1277, 673] on button "Enviar pedido" at bounding box center [1367, 675] width 316 height 32
click at [1295, 636] on button "Não registrar e enviar pedido" at bounding box center [1312, 635] width 170 height 31
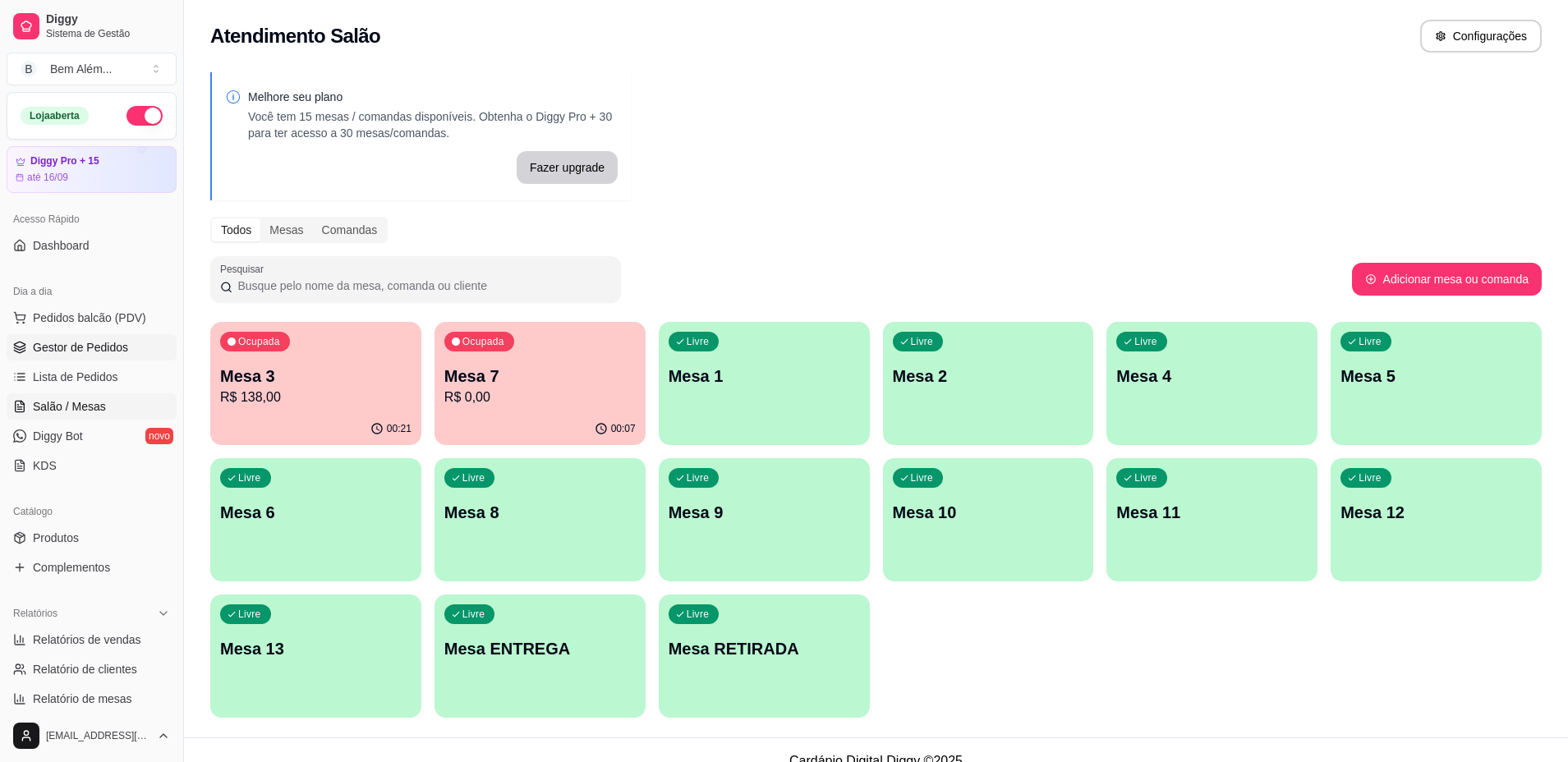
click at [58, 343] on span "Gestor de Pedidos" at bounding box center [80, 347] width 95 height 16
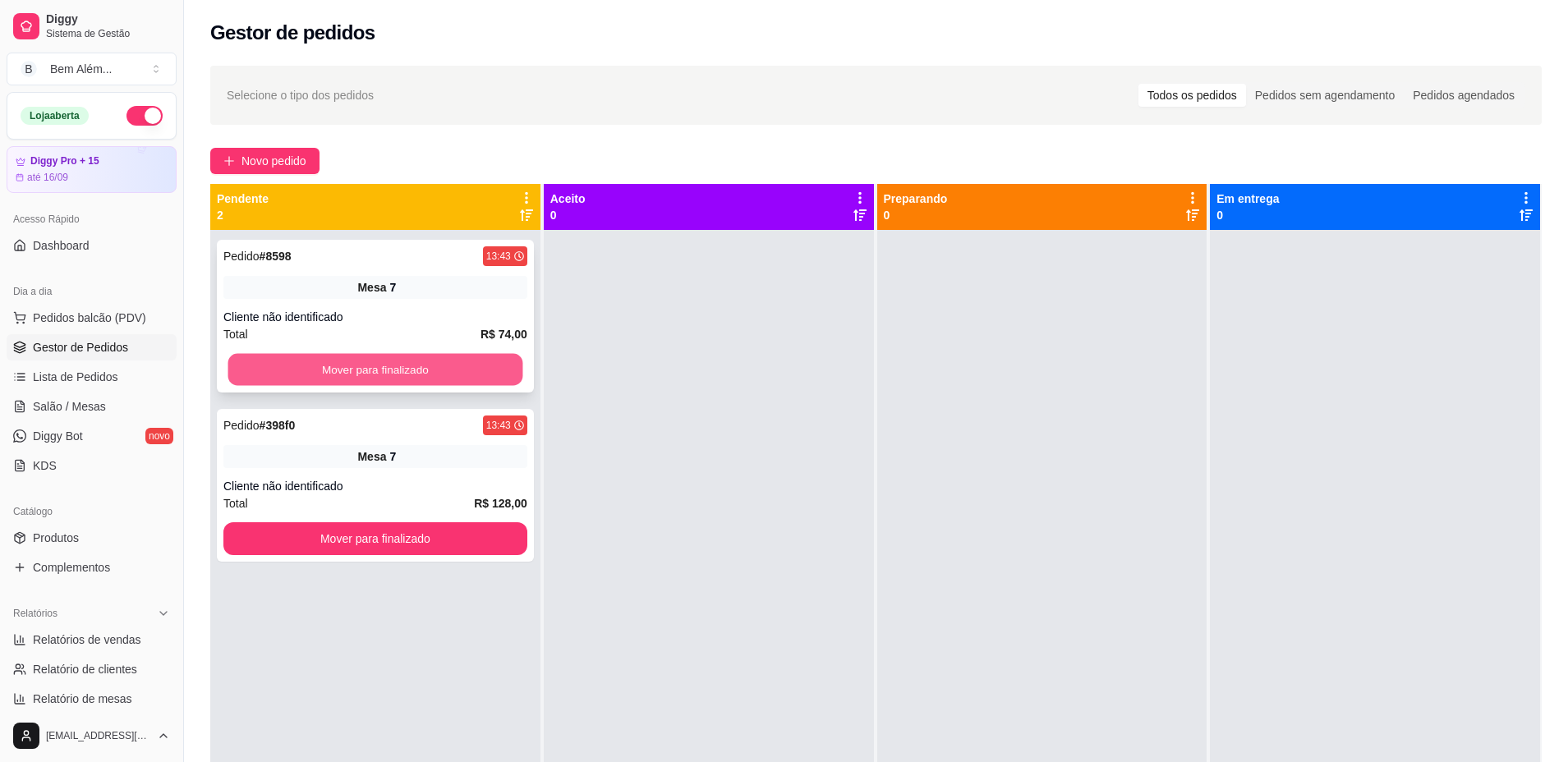
click at [354, 371] on button "Mover para finalizado" at bounding box center [375, 369] width 295 height 32
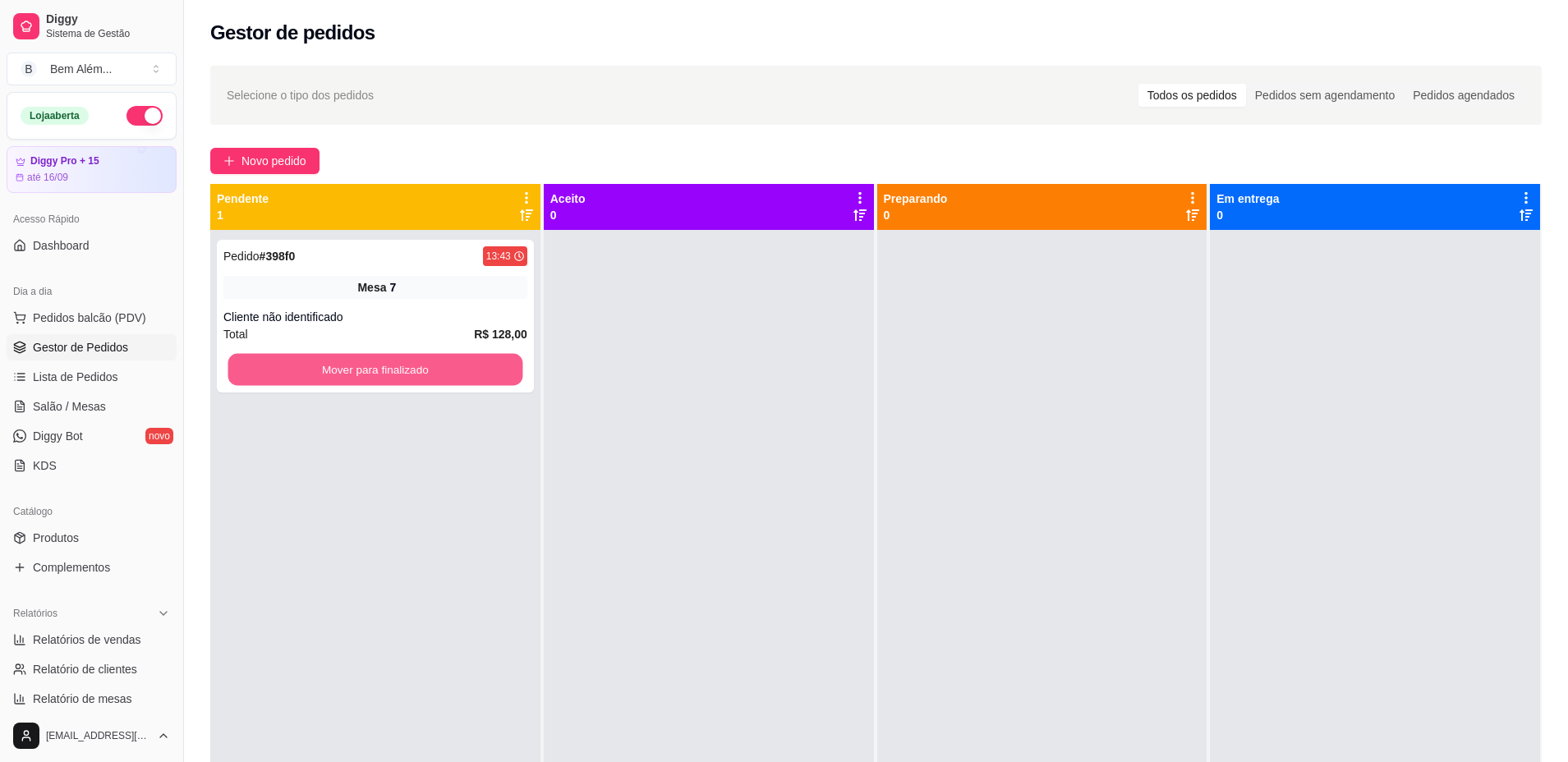
click at [354, 371] on button "Mover para finalizado" at bounding box center [375, 369] width 295 height 32
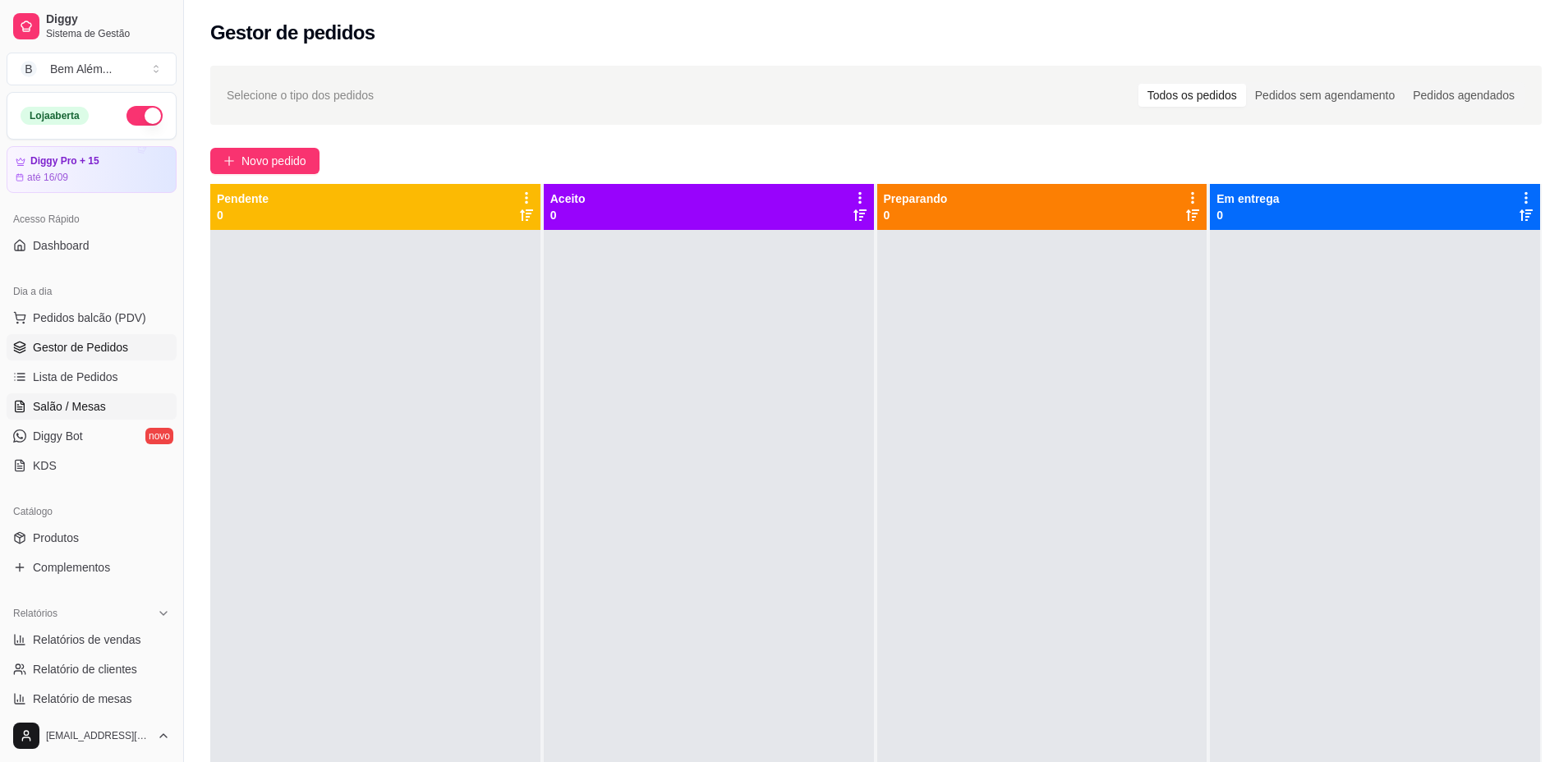
click at [119, 405] on link "Salão / Mesas" at bounding box center [91, 406] width 170 height 26
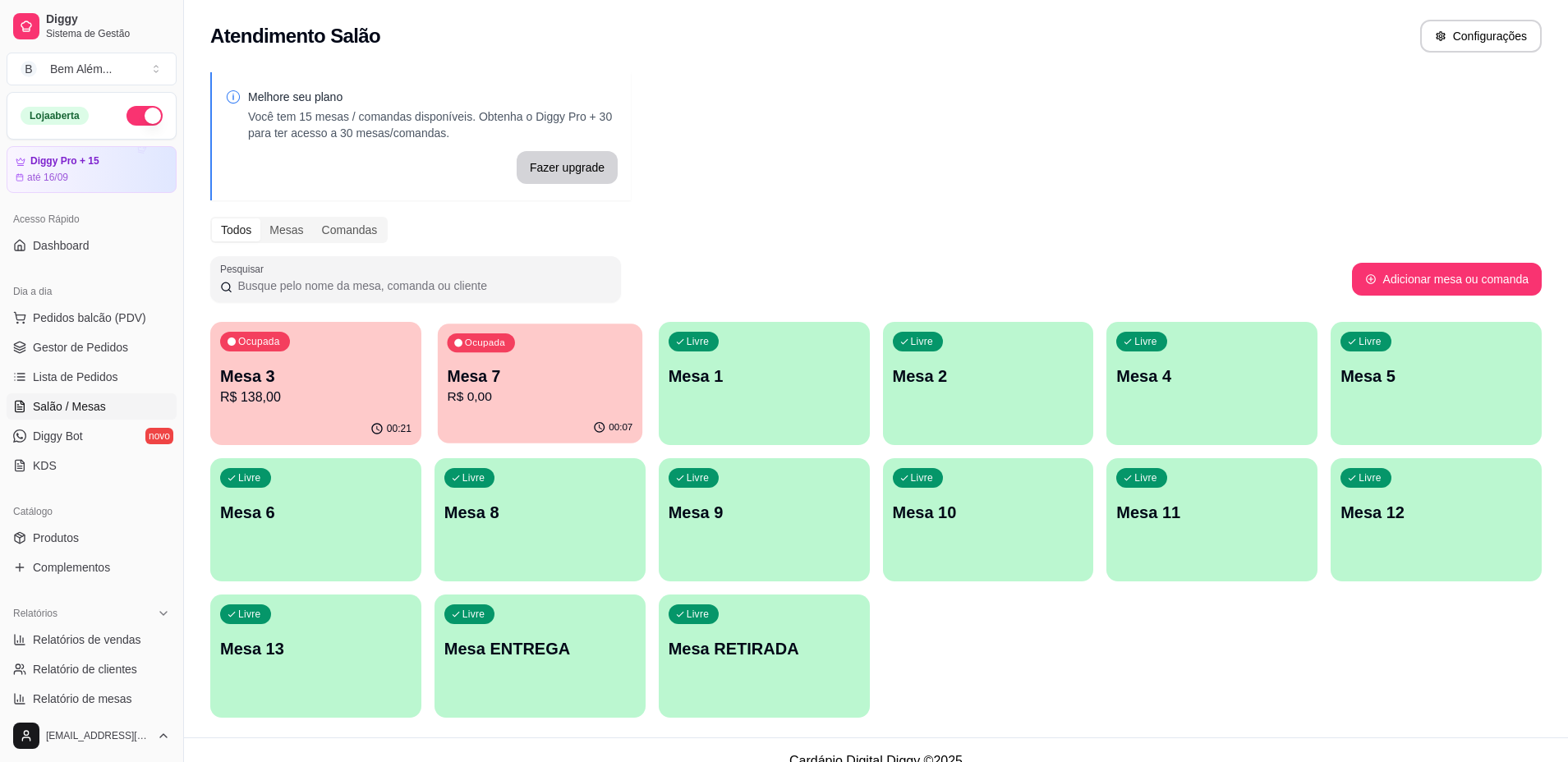
click at [546, 385] on p "Mesa 7" at bounding box center [539, 376] width 186 height 22
click at [493, 369] on p "Mesa 7" at bounding box center [539, 376] width 191 height 23
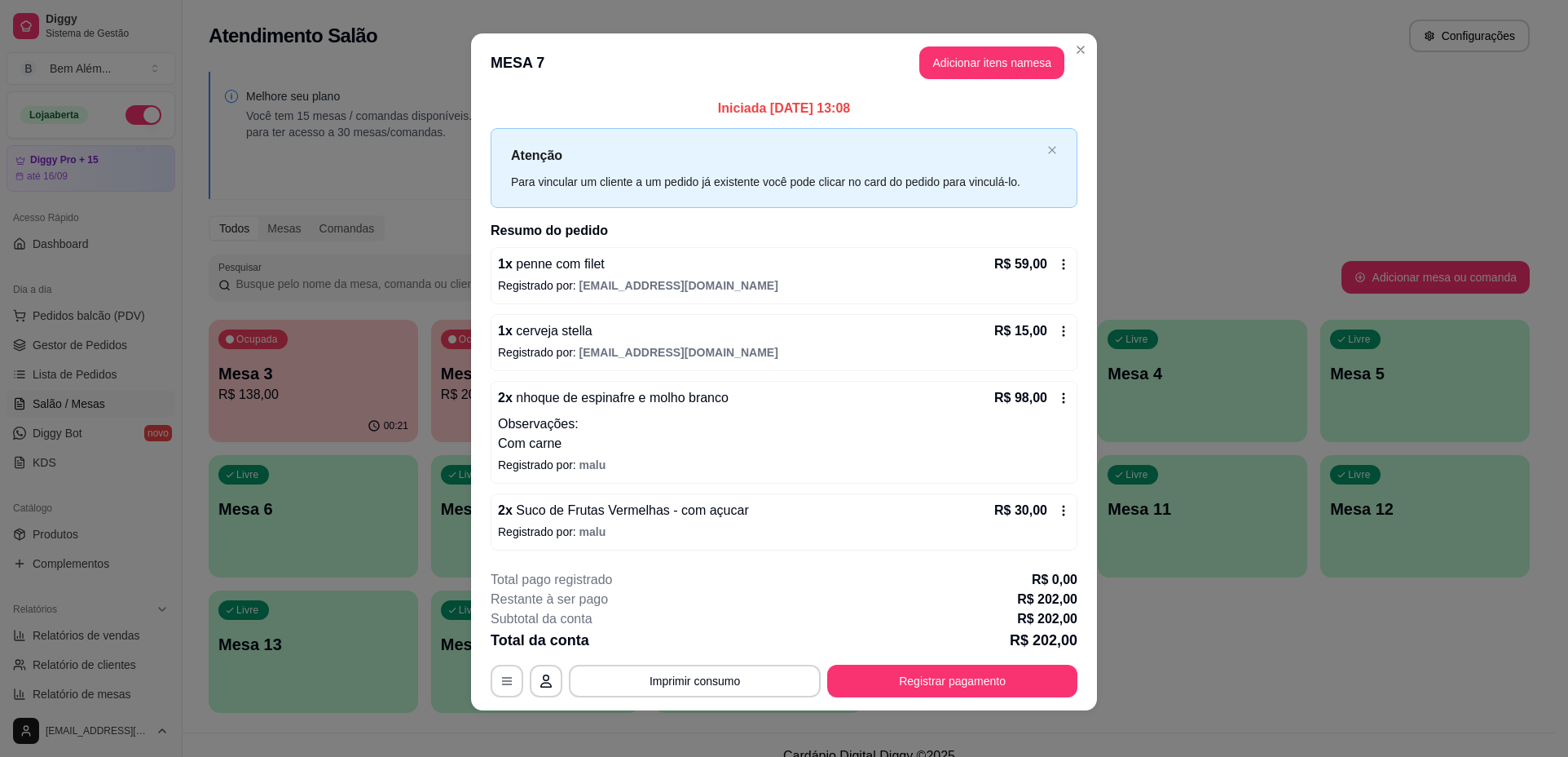
scroll to position [12, 0]
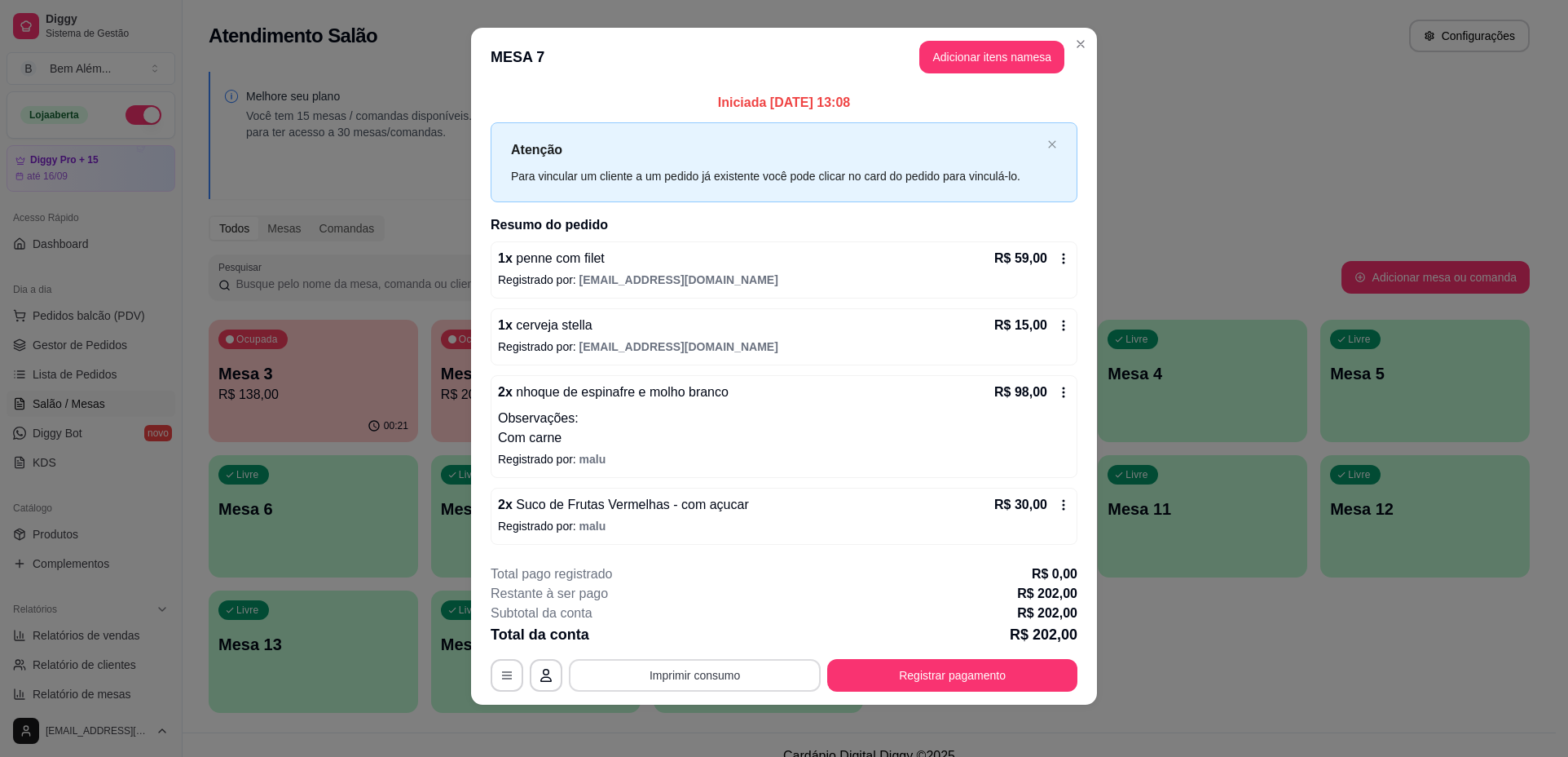
click at [663, 670] on button "Imprimir consumo" at bounding box center [695, 675] width 252 height 32
click at [673, 623] on button "impressao computador" at bounding box center [689, 636] width 122 height 26
click at [1058, 332] on div "R$ 15,00" at bounding box center [1032, 326] width 75 height 19
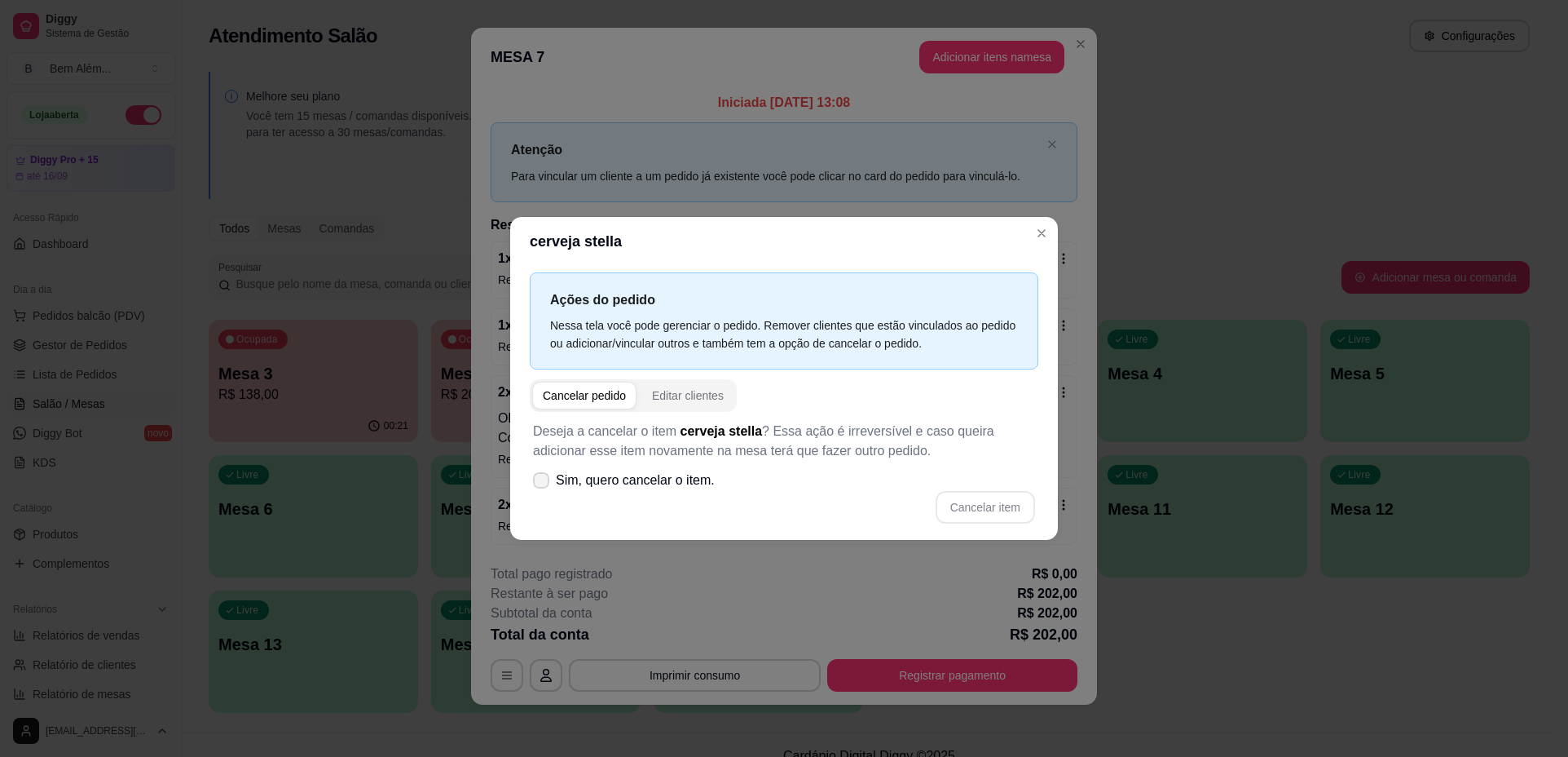
click at [629, 483] on span "Sim, quero cancelar o item." at bounding box center [636, 480] width 159 height 19
click at [543, 483] on input "Sim, quero cancelar o item." at bounding box center [537, 488] width 10 height 11
checkbox input "true"
click at [1000, 504] on button "Cancelar item" at bounding box center [986, 507] width 99 height 32
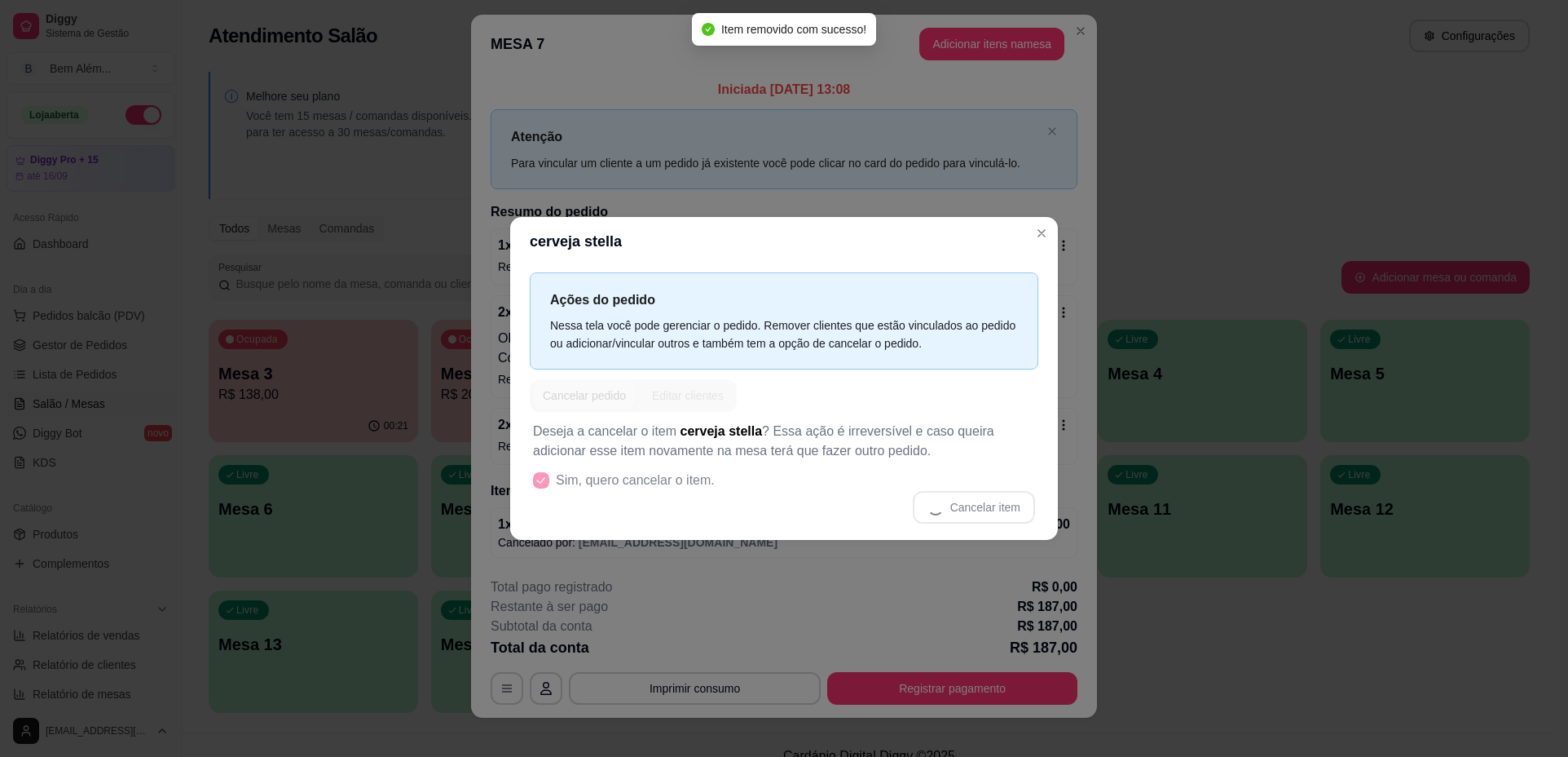
scroll to position [0, 0]
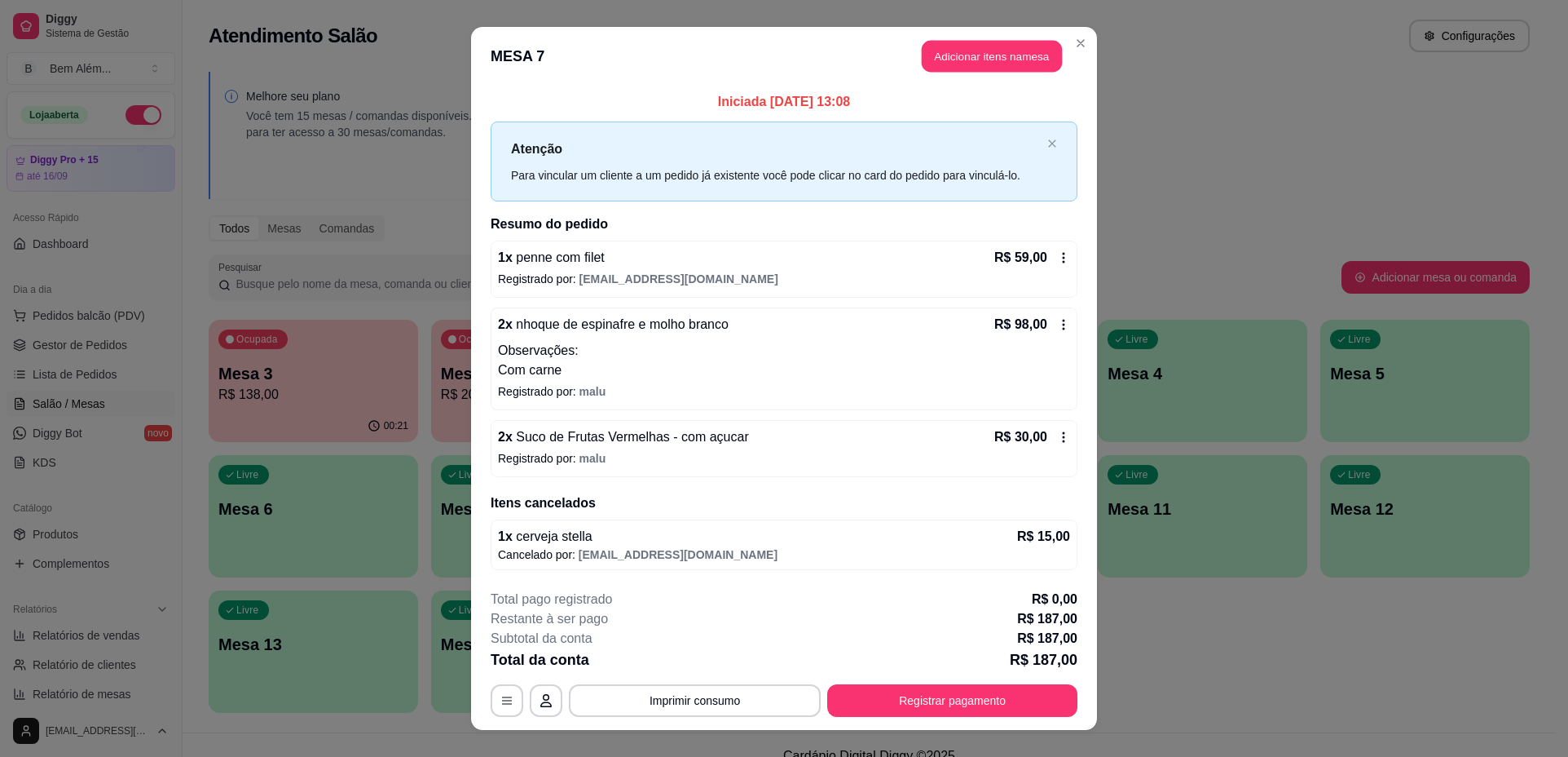
click at [1026, 51] on button "Adicionar itens na mesa" at bounding box center [992, 56] width 140 height 32
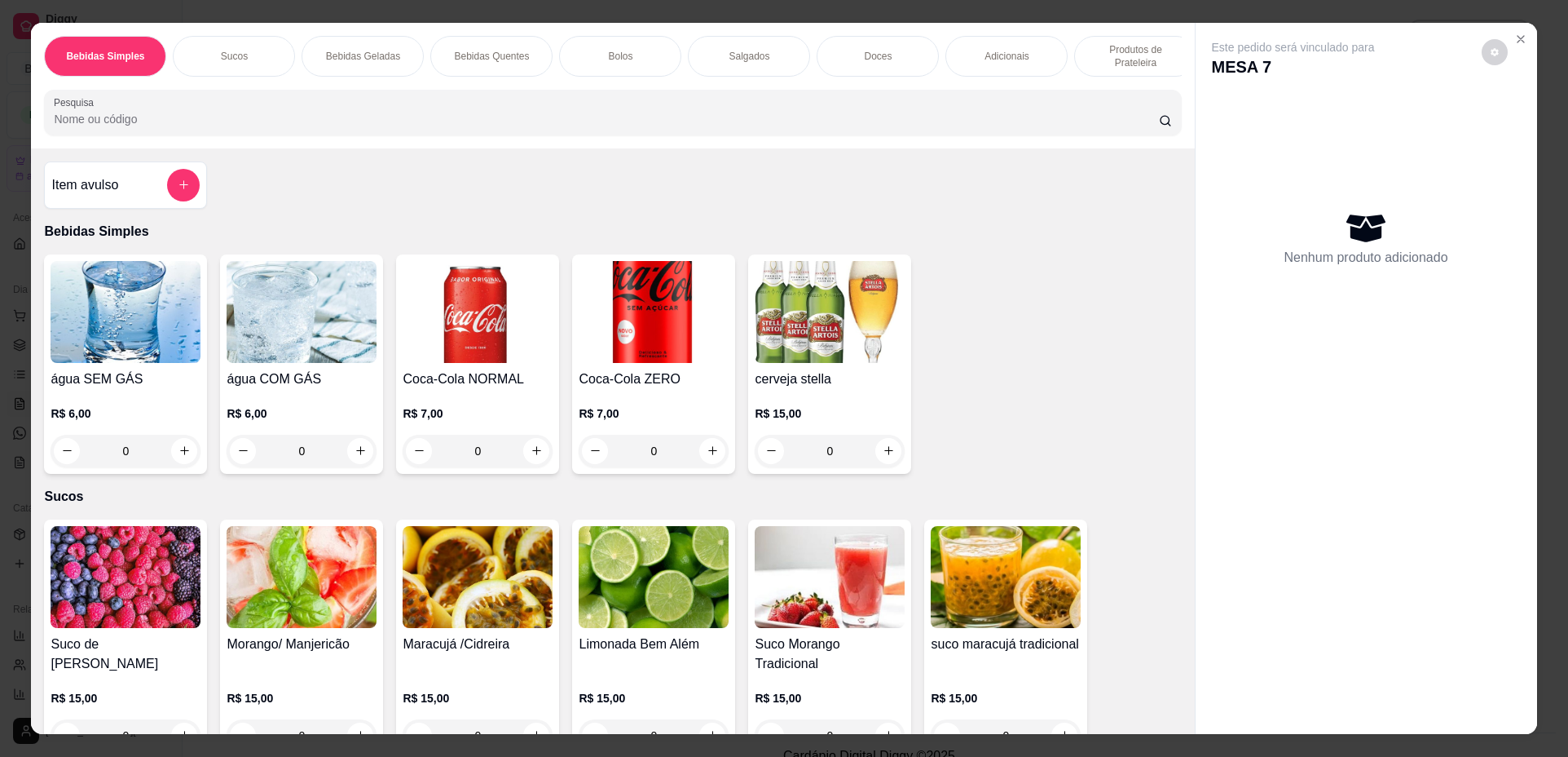
click at [136, 540] on img at bounding box center [125, 577] width 150 height 102
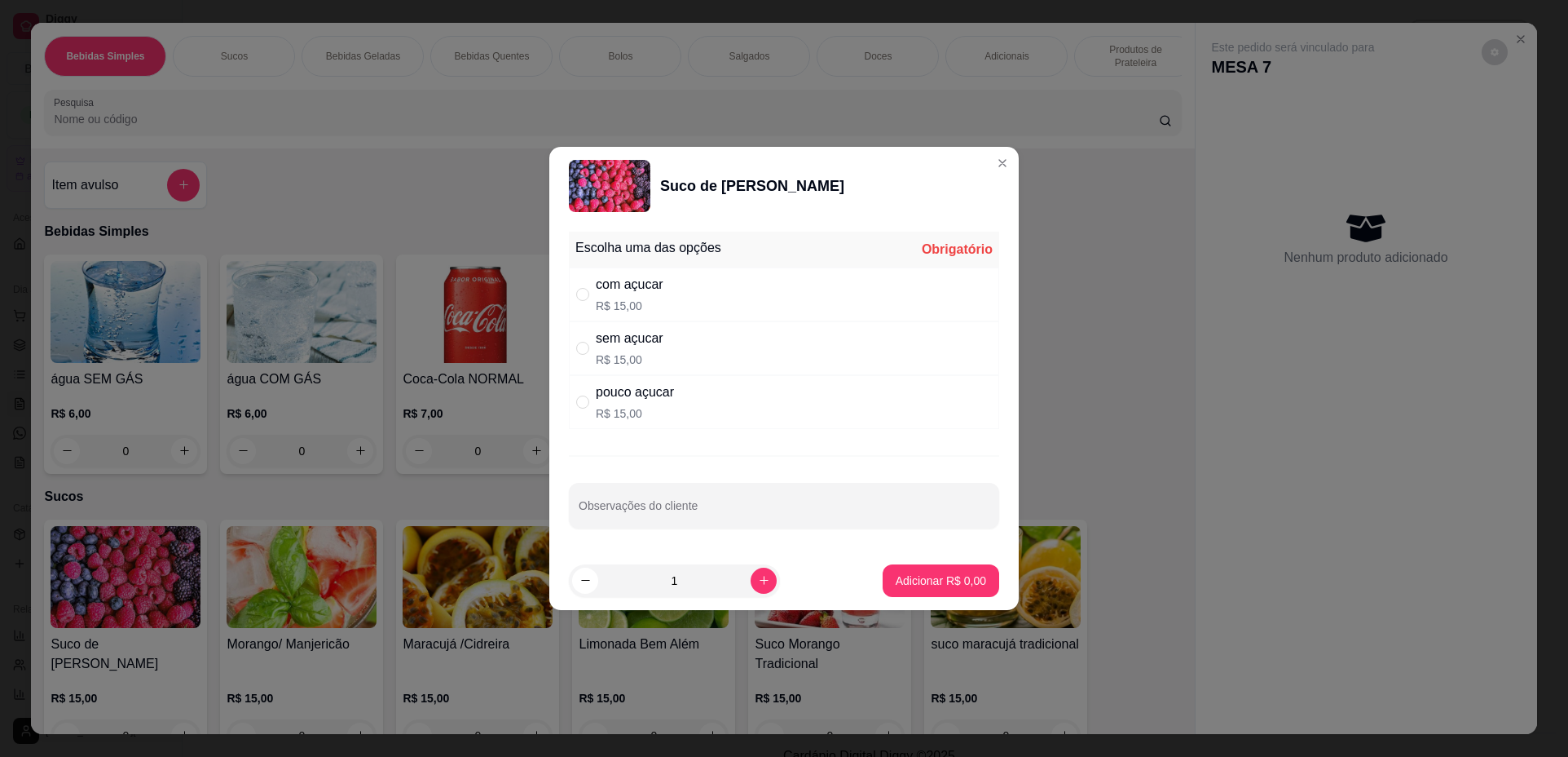
click at [707, 305] on div "com açucar R$ 15,00" at bounding box center [784, 294] width 430 height 53
radio input "true"
click at [889, 576] on p "Adicionar R$ 15,00" at bounding box center [938, 580] width 97 height 16
type input "1"
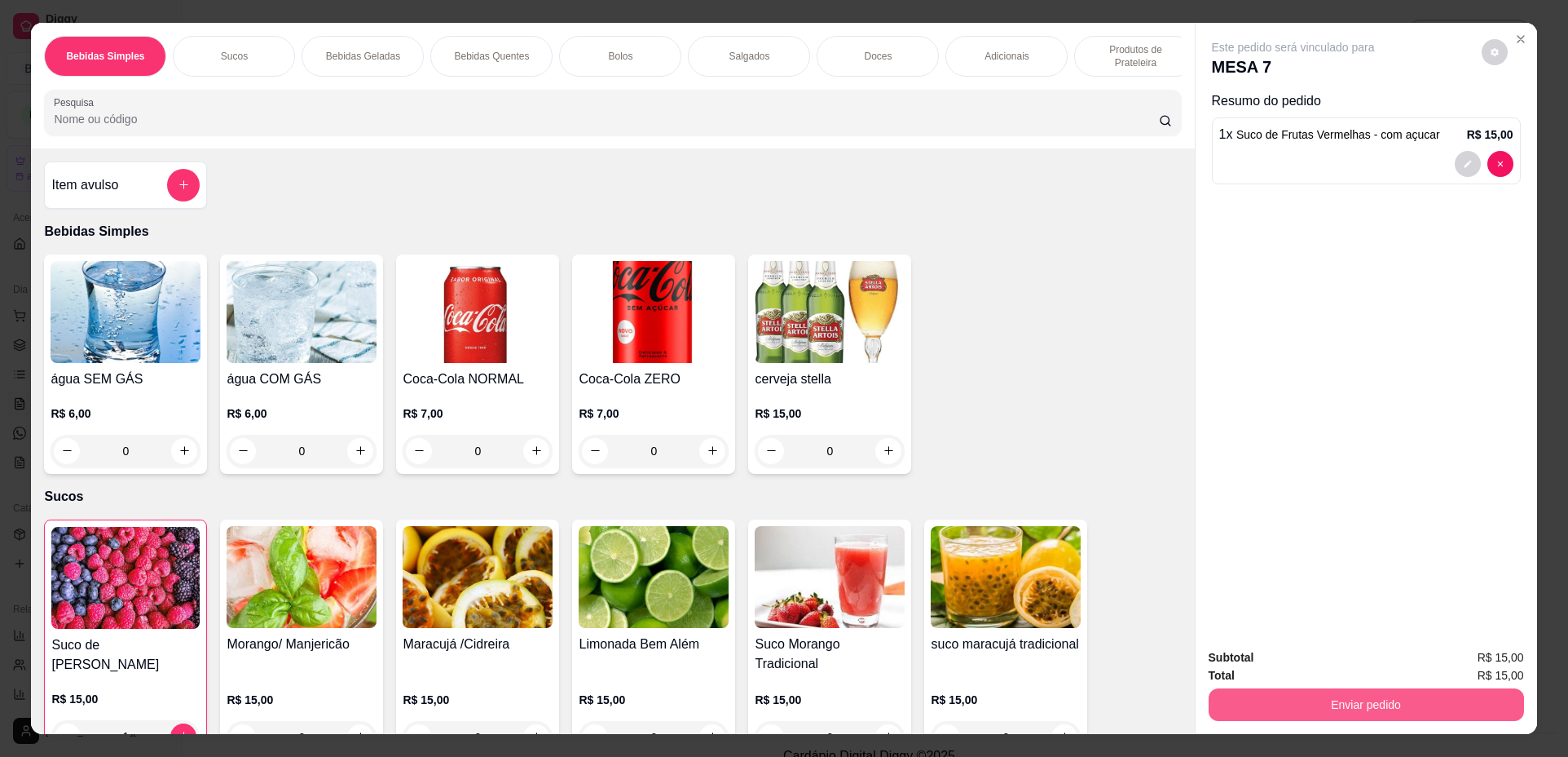
click at [1267, 712] on button "Enviar pedido" at bounding box center [1367, 704] width 316 height 32
click at [1279, 668] on button "Não registrar e enviar pedido" at bounding box center [1312, 664] width 165 height 31
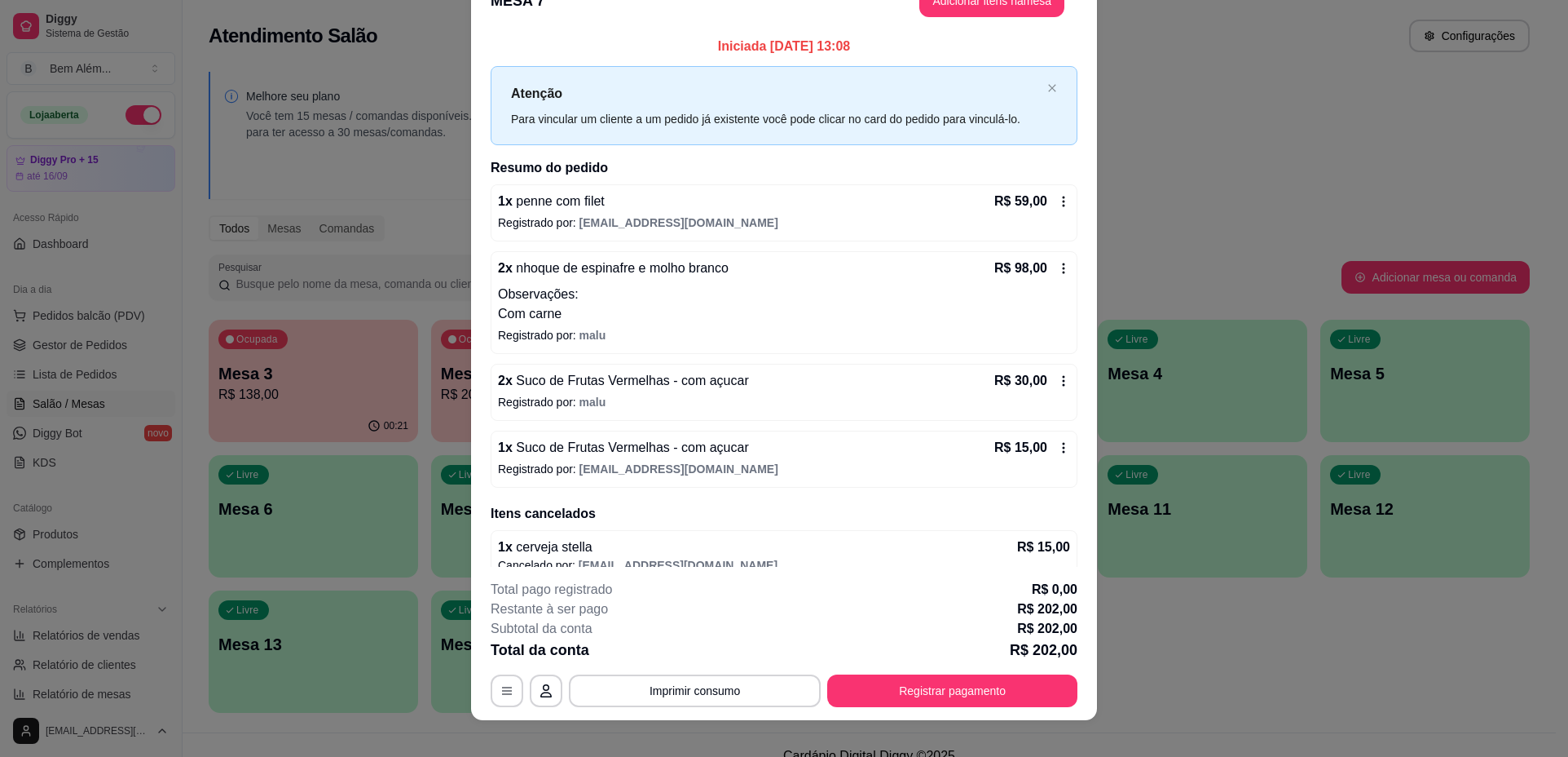
scroll to position [48, 0]
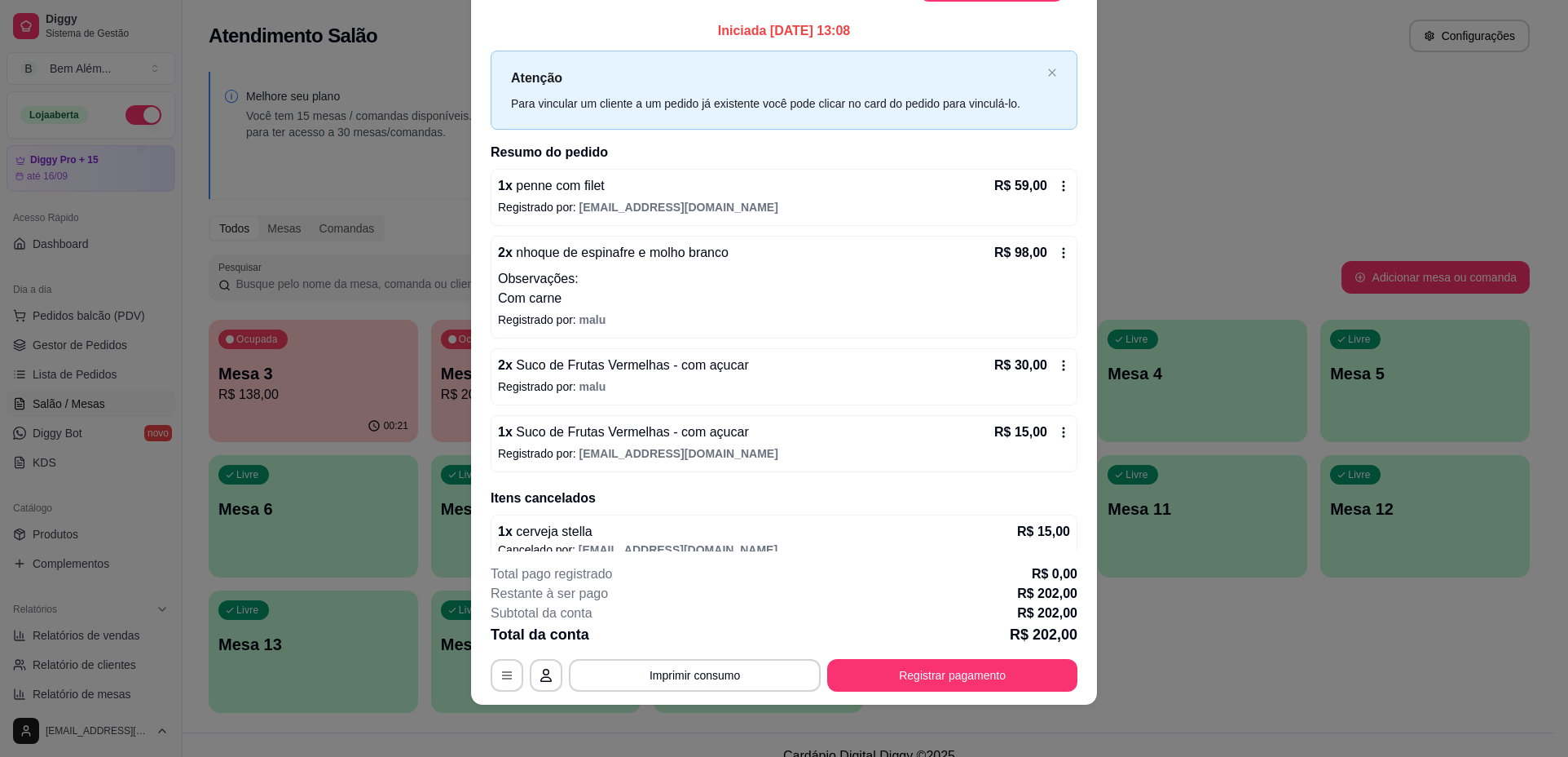
click at [1063, 249] on icon at bounding box center [1064, 252] width 3 height 11
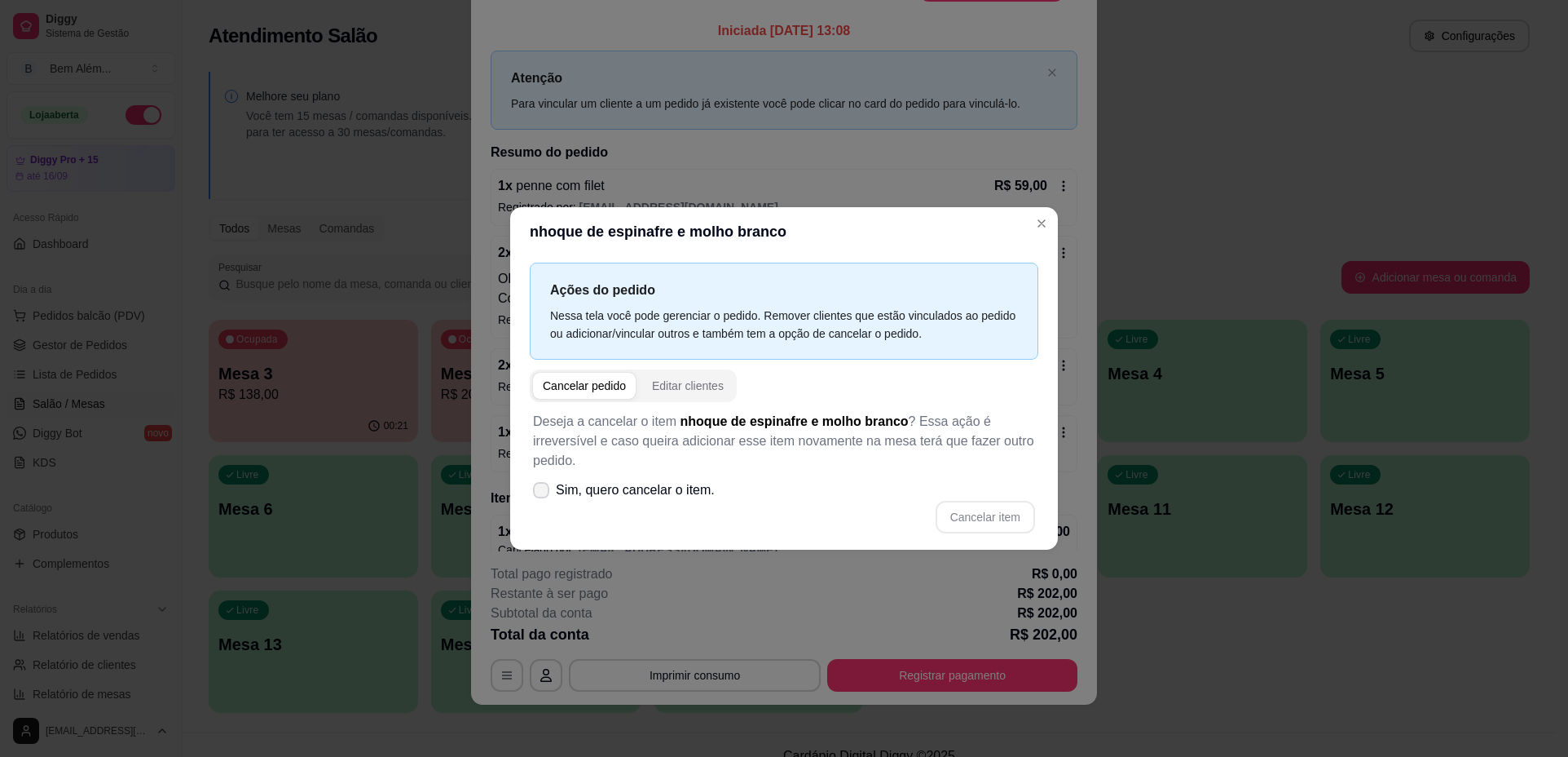
click at [632, 480] on span "Sim, quero cancelar o item." at bounding box center [636, 490] width 159 height 19
click at [543, 494] on input "Sim, quero cancelar o item." at bounding box center [537, 498] width 10 height 11
checkbox input "true"
click at [975, 500] on button "Cancelar item" at bounding box center [986, 516] width 99 height 32
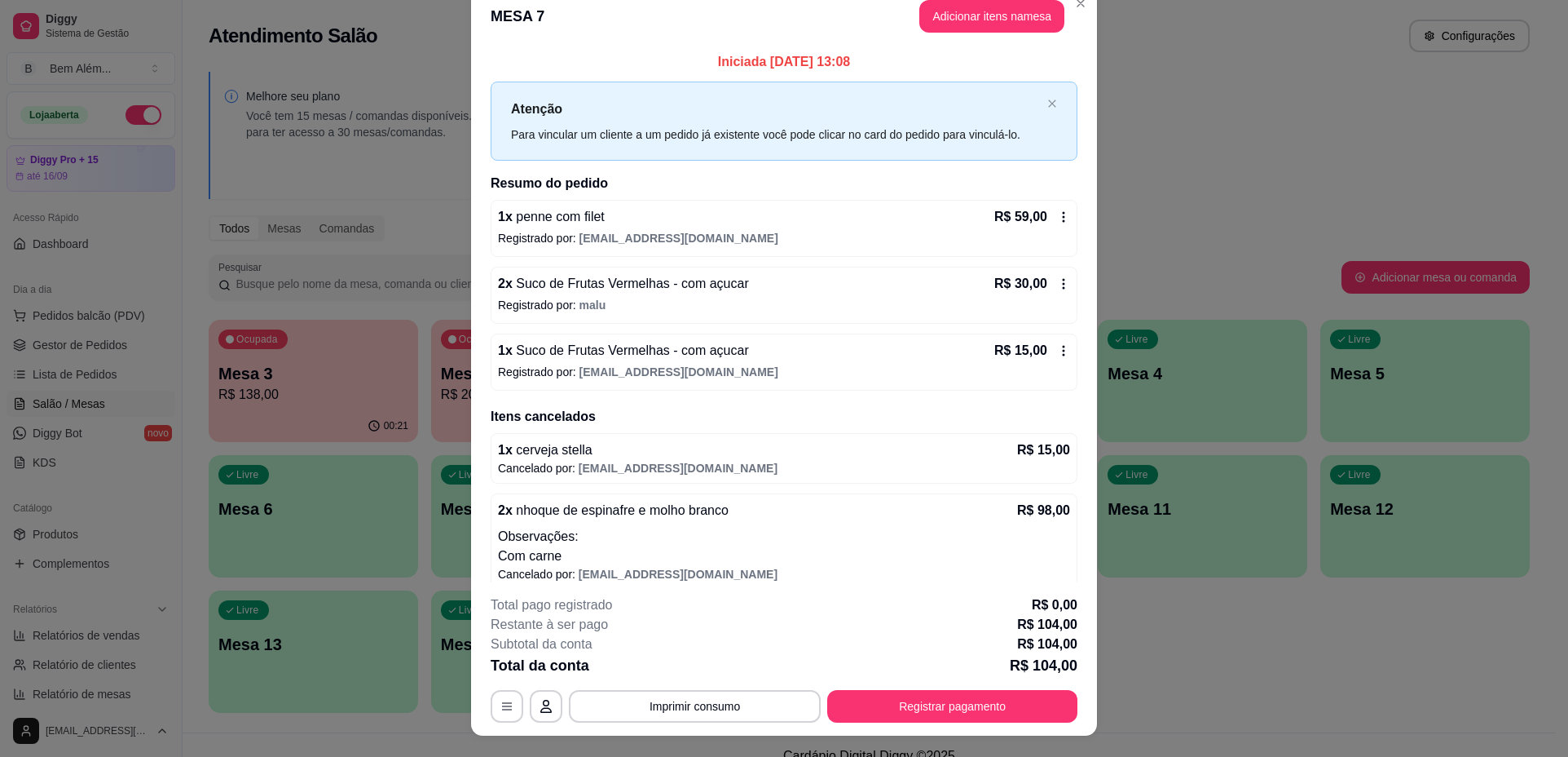
scroll to position [0, 0]
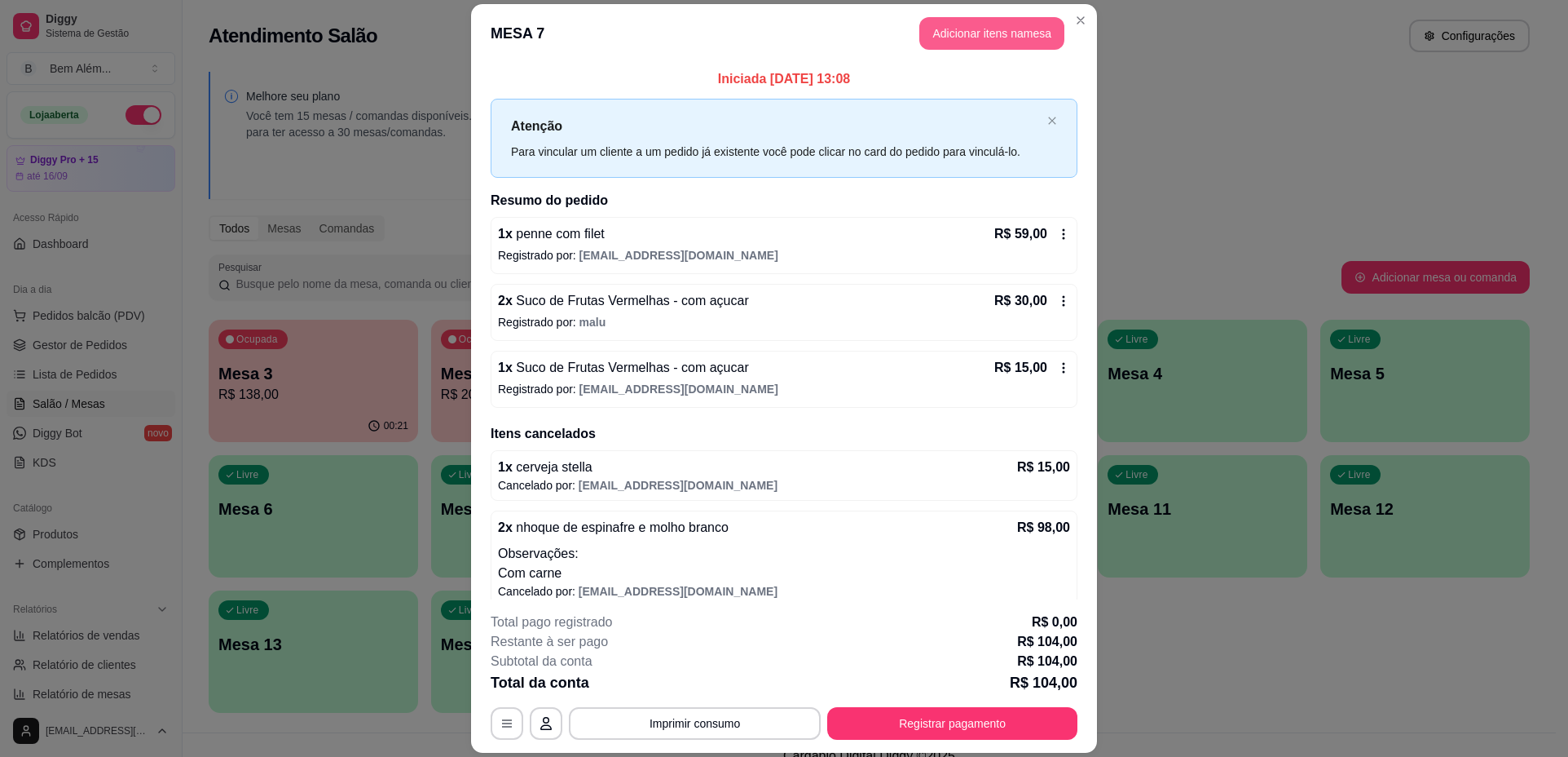
click at [1011, 20] on button "Adicionar itens na mesa" at bounding box center [992, 33] width 145 height 32
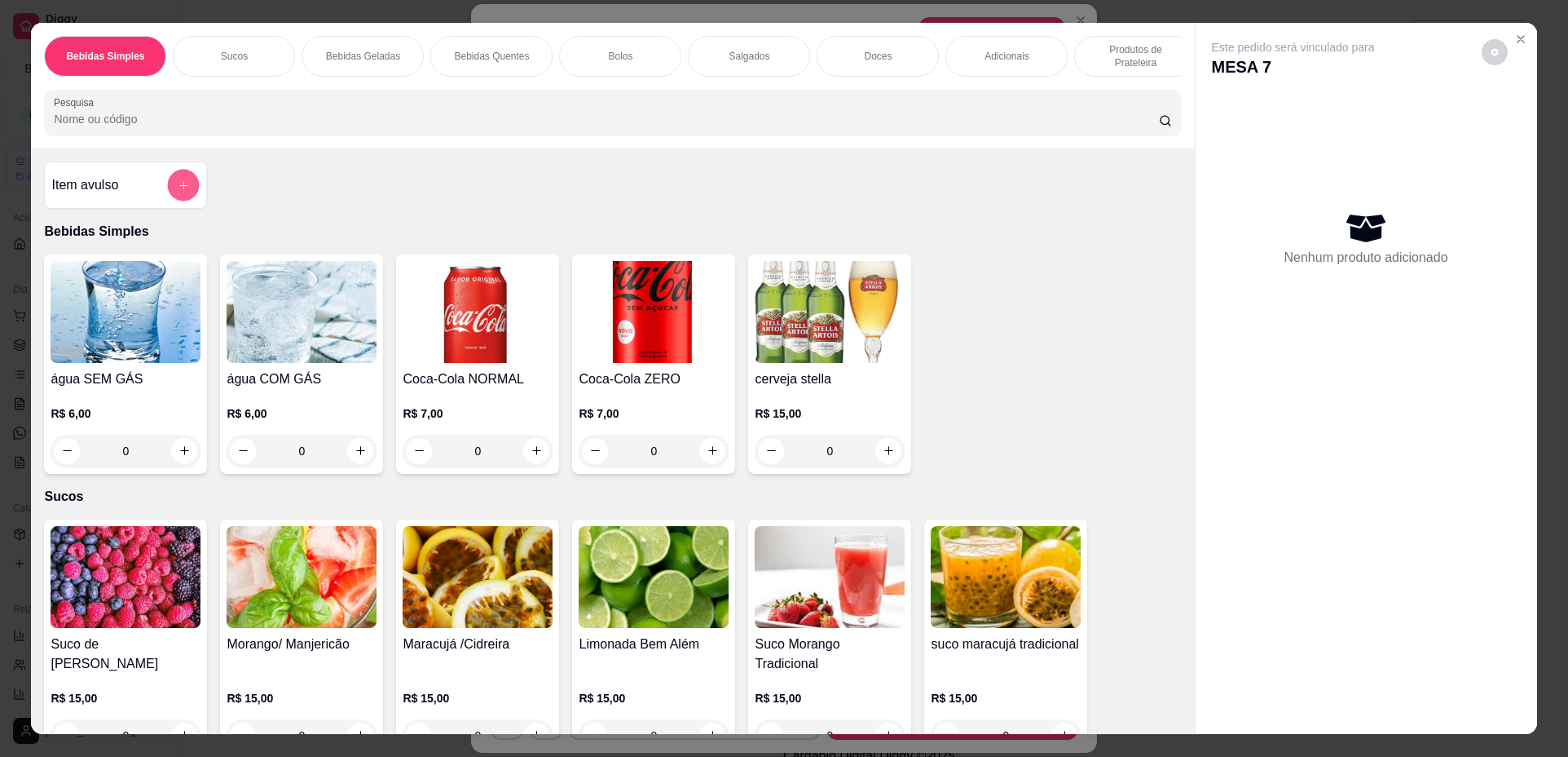
click at [181, 192] on icon "add-separate-item" at bounding box center [183, 185] width 12 height 12
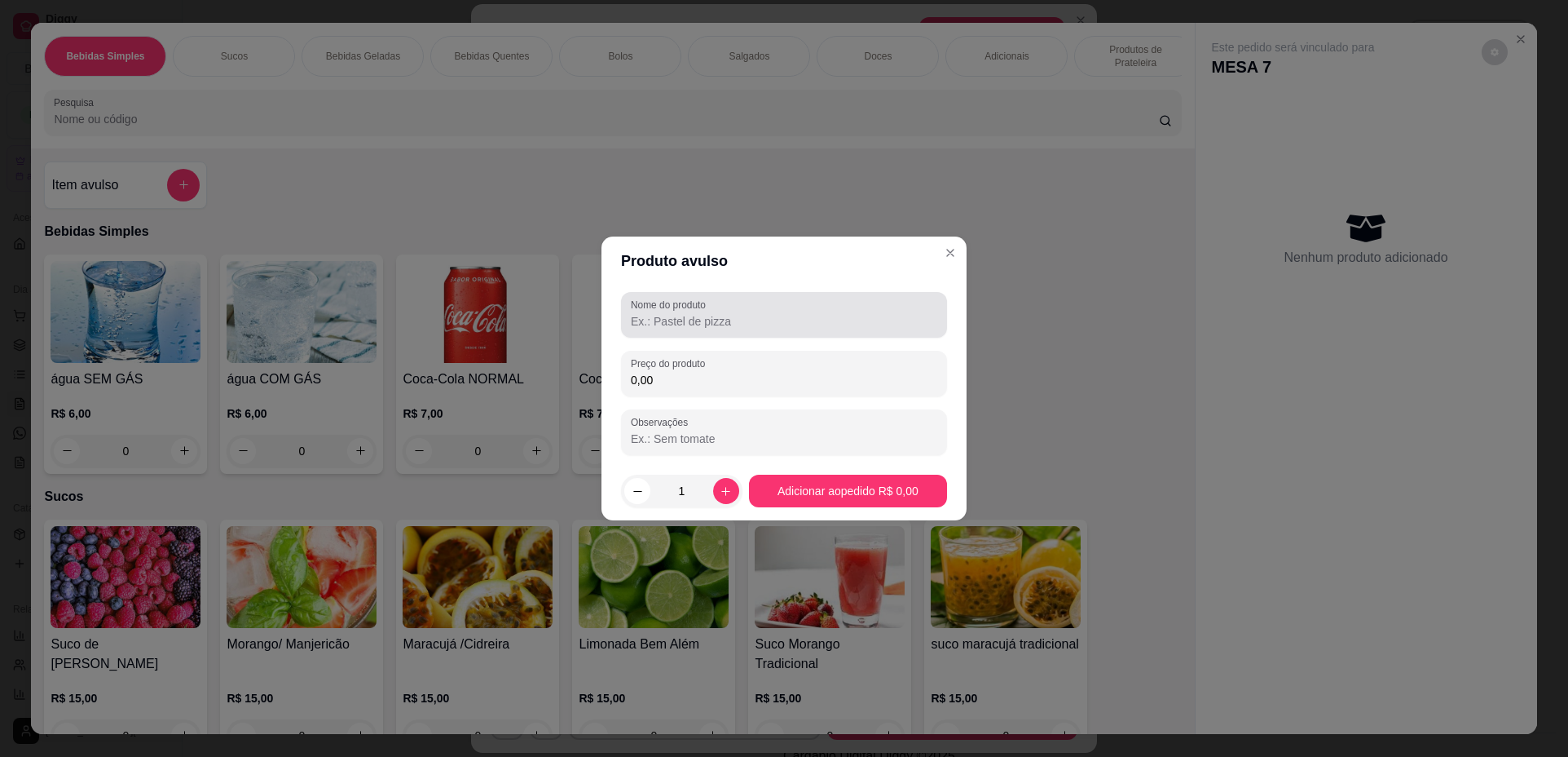
click at [670, 326] on input "Nome do produto" at bounding box center [784, 321] width 306 height 16
click at [723, 388] on input "0,00" at bounding box center [784, 379] width 306 height 16
type input "59,00"
click at [725, 324] on input "Nome do produto" at bounding box center [784, 321] width 306 height 16
type input "nhoque de espinafre com carne"
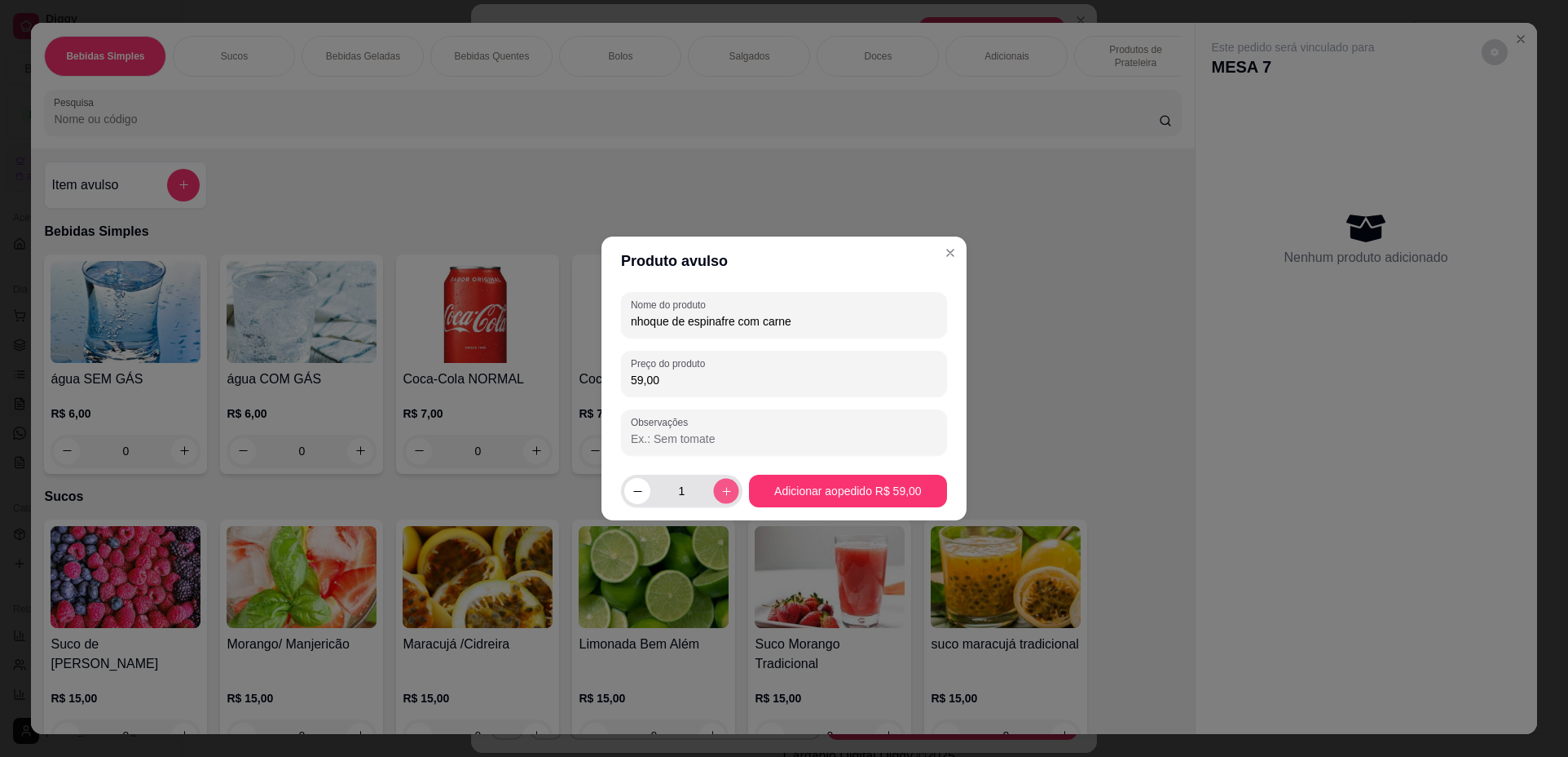
click at [722, 494] on icon "increase-product-quantity" at bounding box center [726, 491] width 9 height 9
click at [725, 494] on icon "increase-product-quantity" at bounding box center [725, 491] width 12 height 12
click at [645, 495] on button "decrease-product-quantity" at bounding box center [637, 491] width 26 height 26
type input "2"
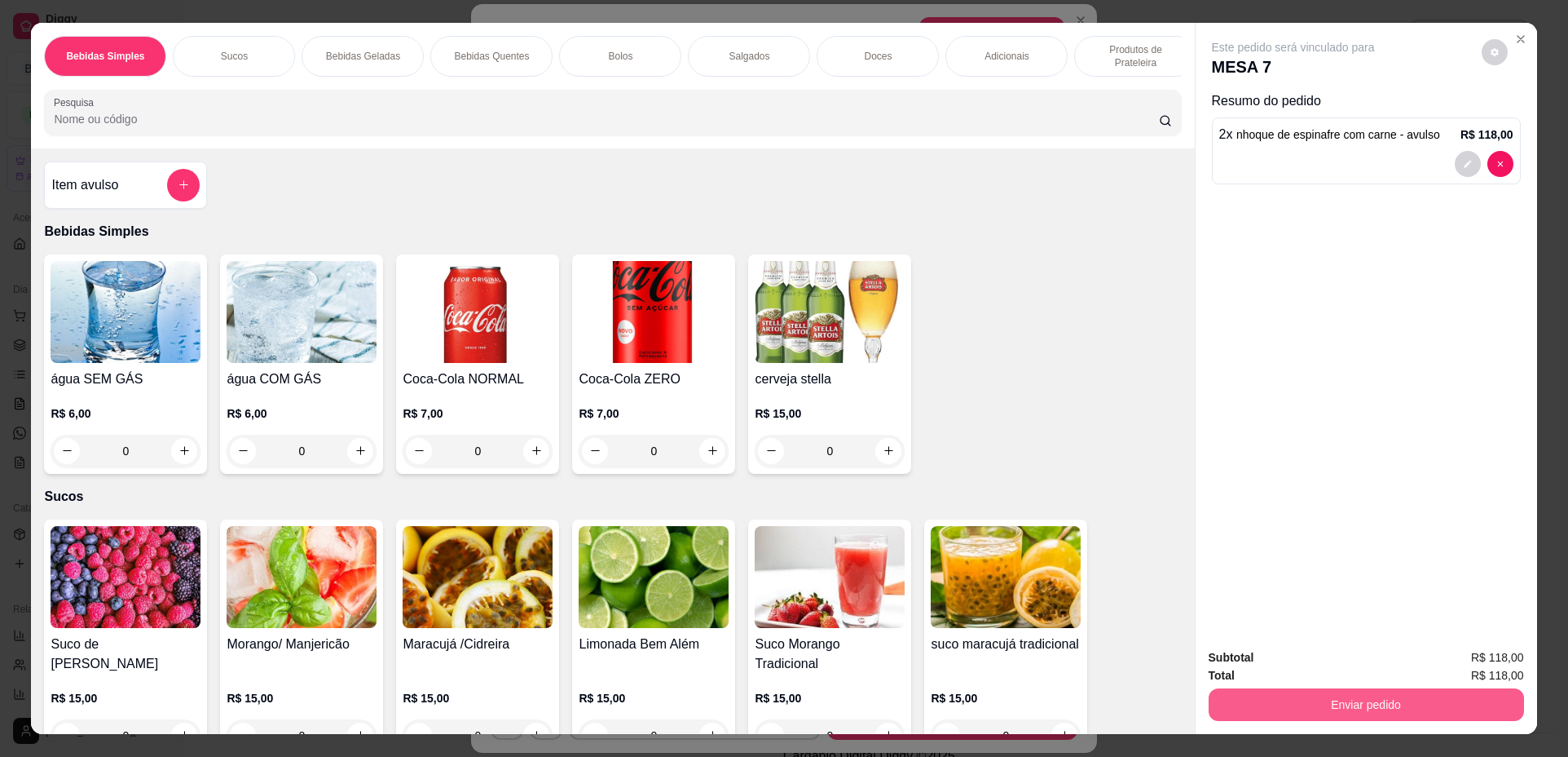
click at [1370, 705] on button "Enviar pedido" at bounding box center [1367, 704] width 316 height 32
click at [1349, 661] on button "Não registrar e enviar pedido" at bounding box center [1312, 664] width 170 height 31
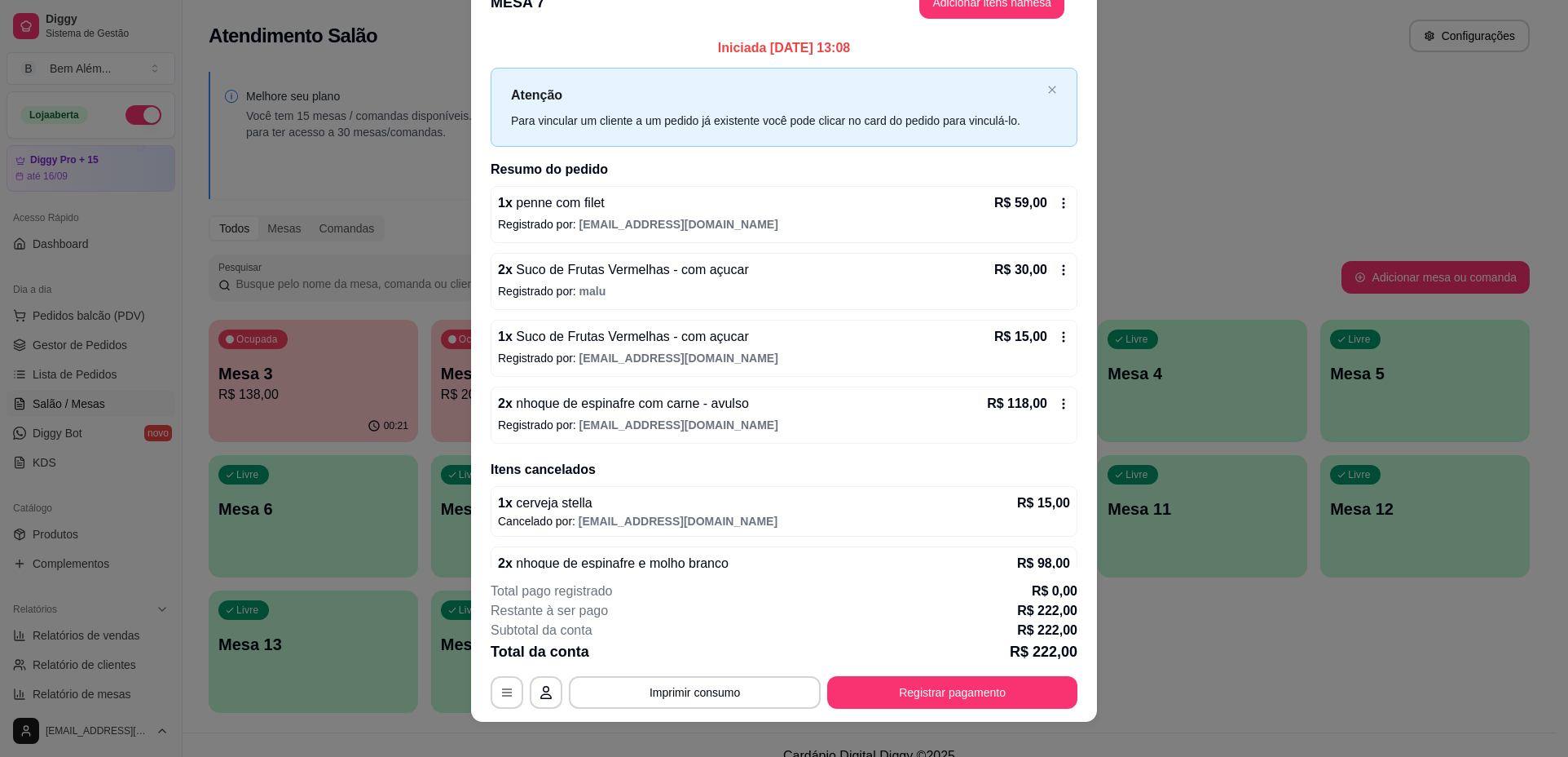
scroll to position [48, 0]
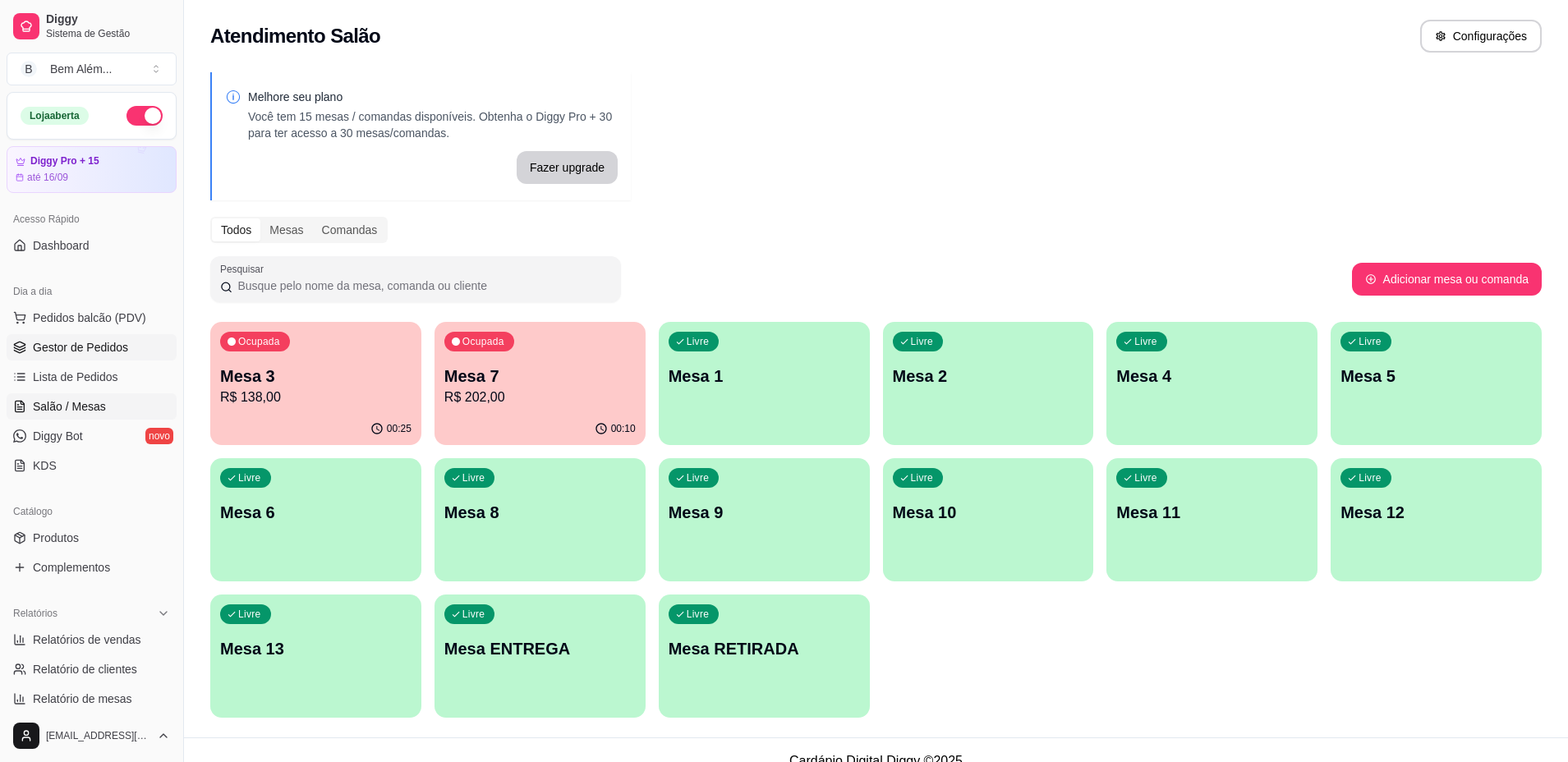
click at [156, 352] on link "Gestor de Pedidos" at bounding box center [91, 347] width 170 height 26
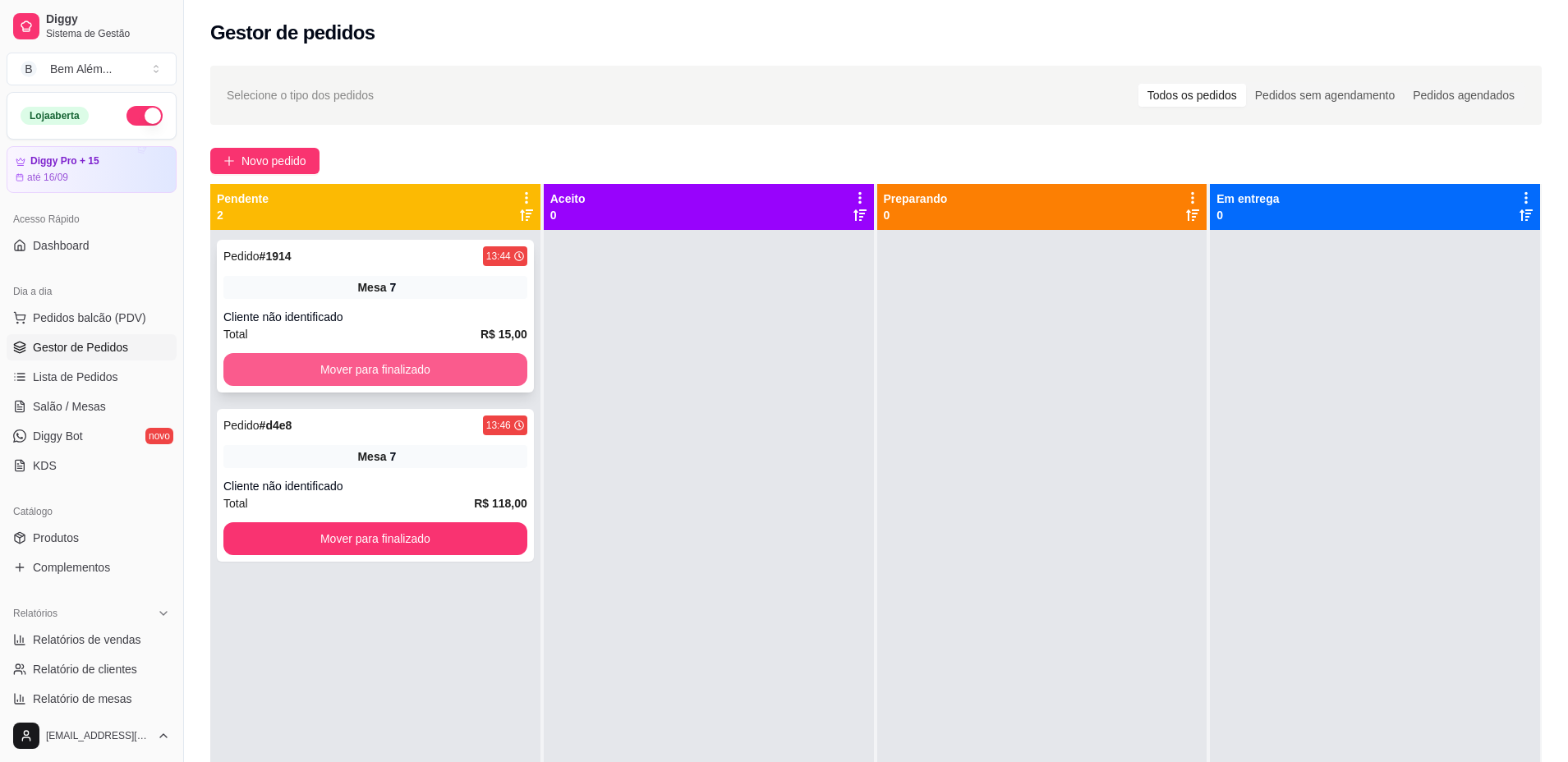
click at [488, 376] on button "Mover para finalizado" at bounding box center [375, 369] width 304 height 33
click at [488, 376] on div "Mover para finalizado" at bounding box center [375, 369] width 304 height 33
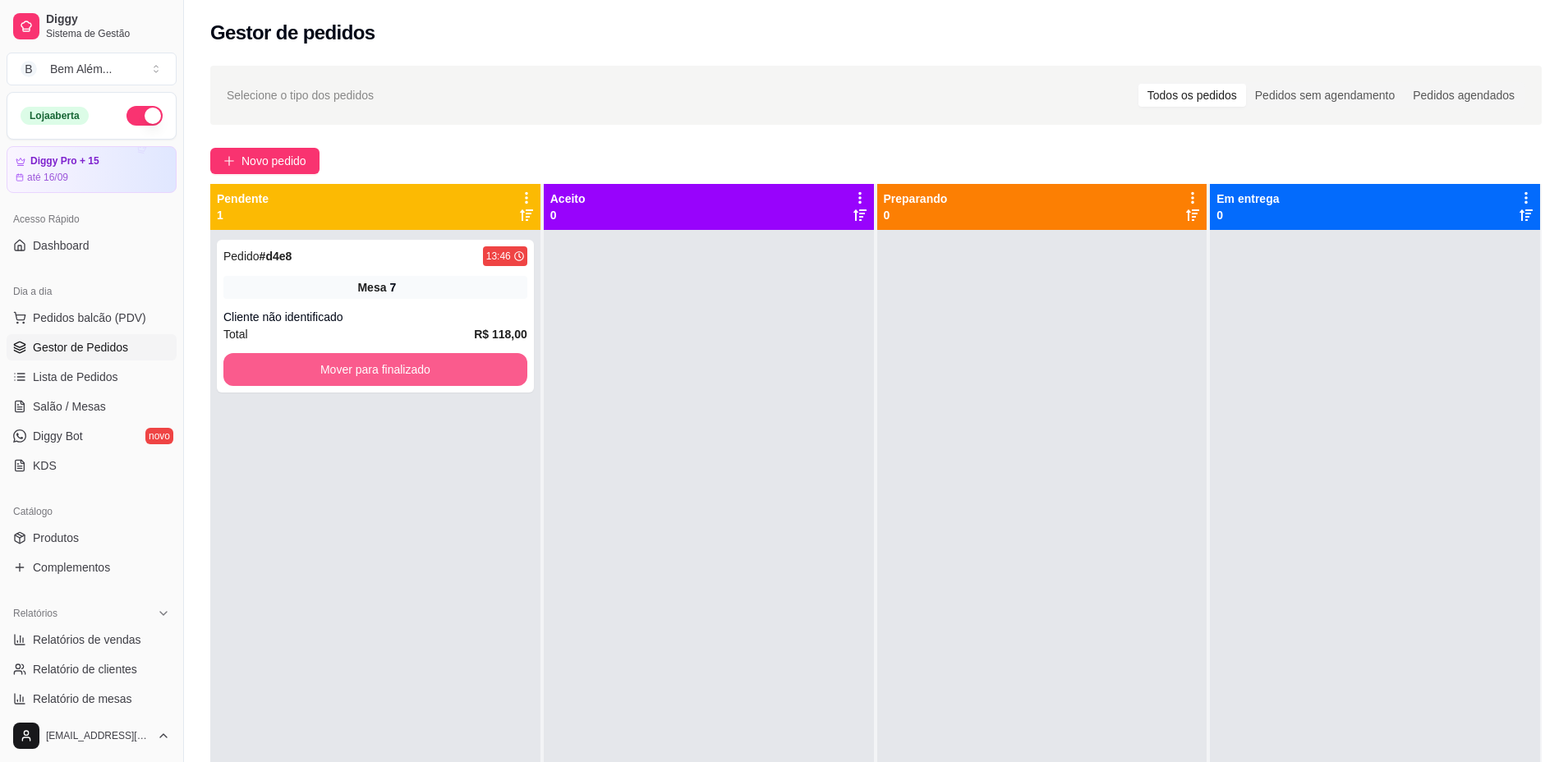
click at [488, 376] on button "Mover para finalizado" at bounding box center [375, 369] width 304 height 33
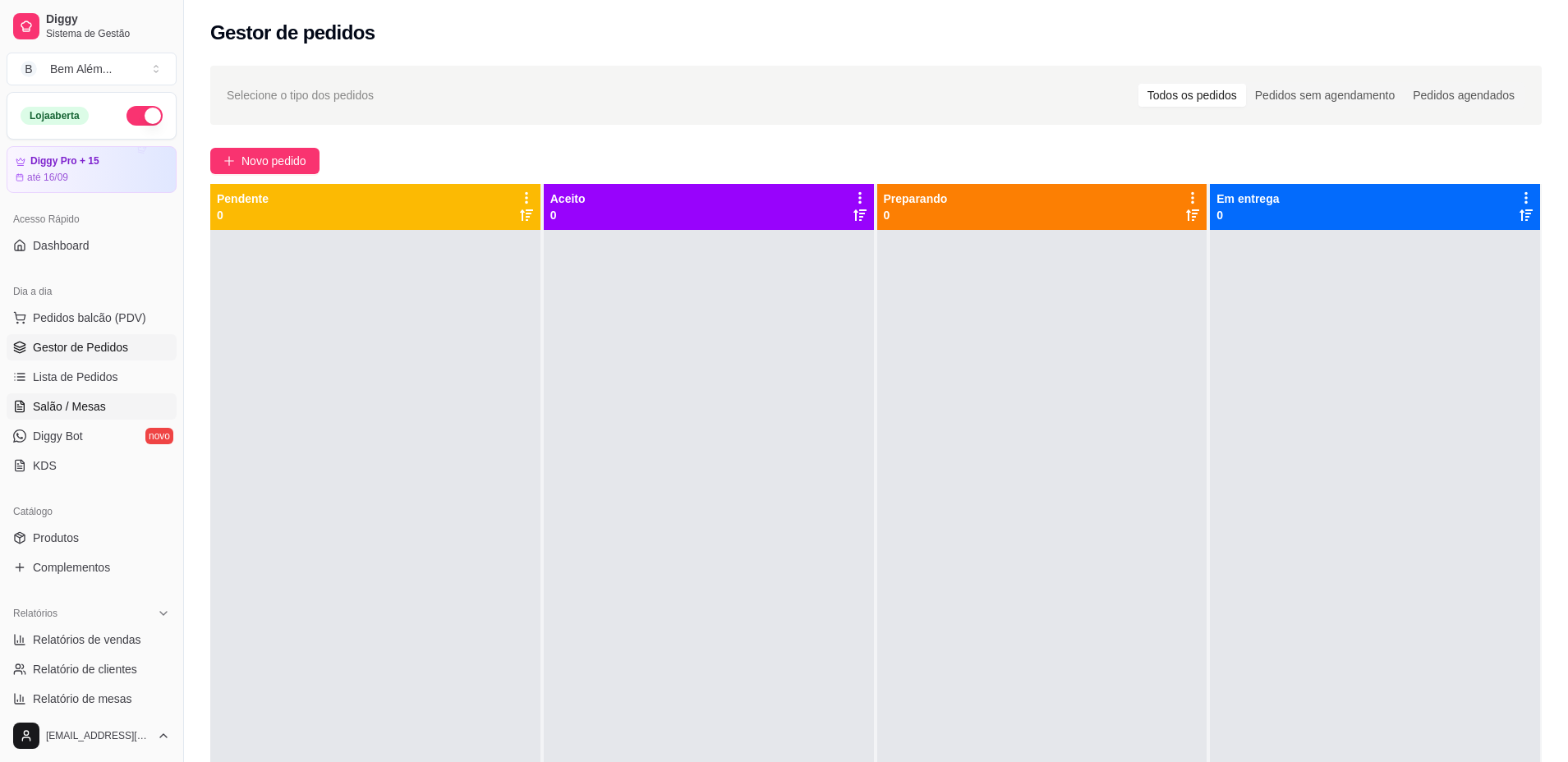
click at [143, 419] on link "Salão / Mesas" at bounding box center [91, 406] width 170 height 26
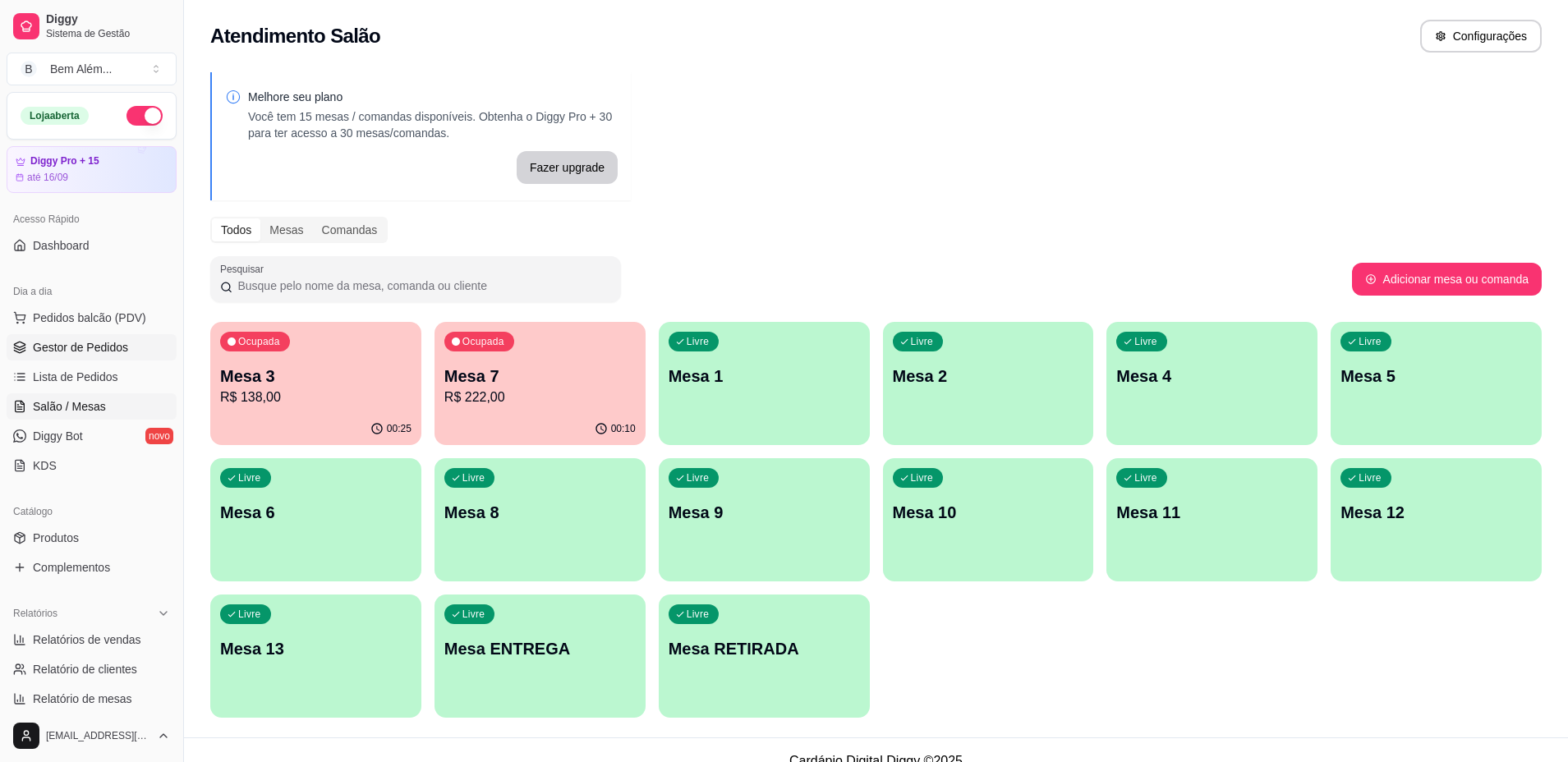
click at [92, 345] on span "Gestor de Pedidos" at bounding box center [80, 347] width 95 height 16
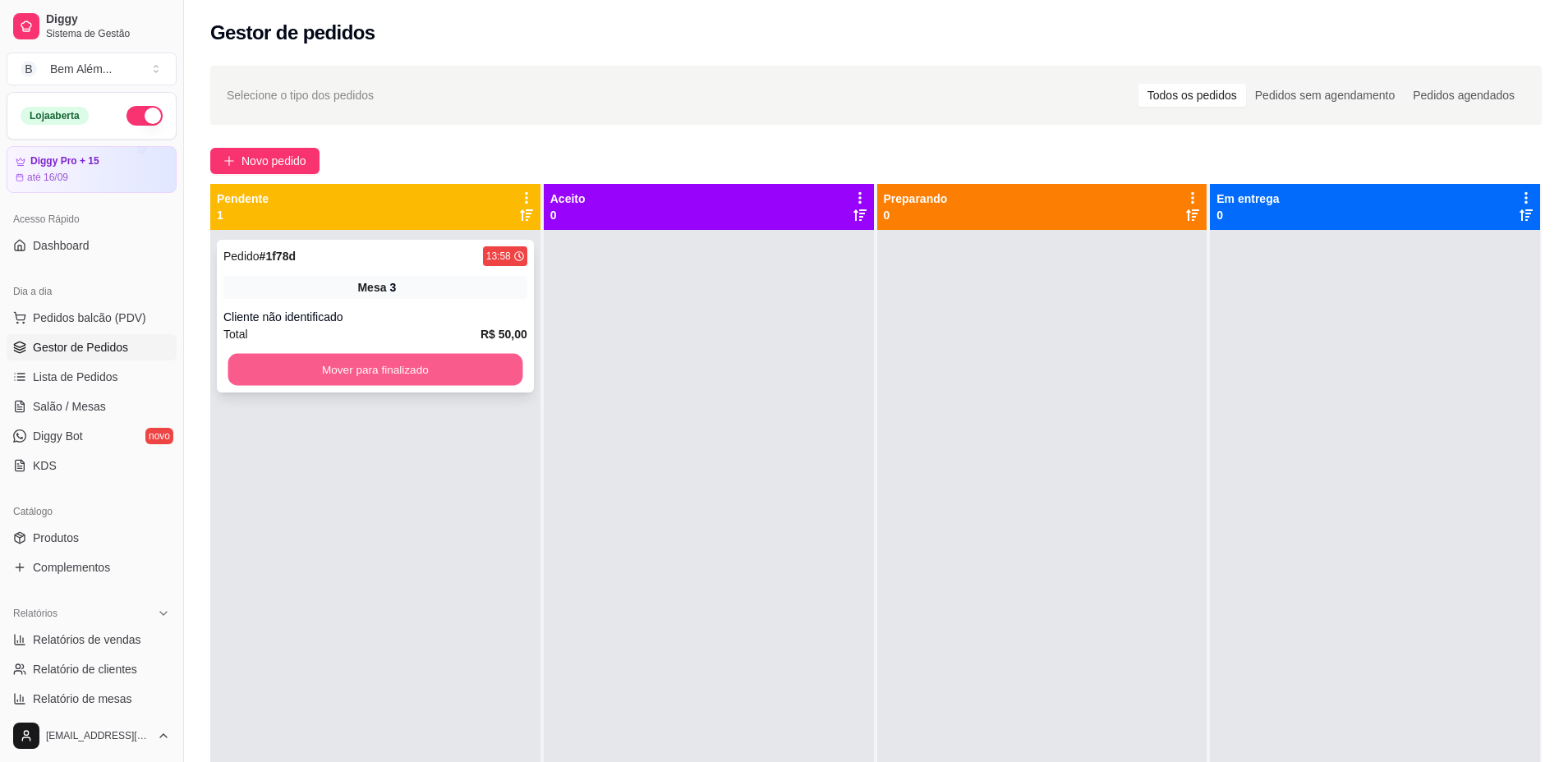
click at [264, 371] on button "Mover para finalizado" at bounding box center [375, 369] width 295 height 32
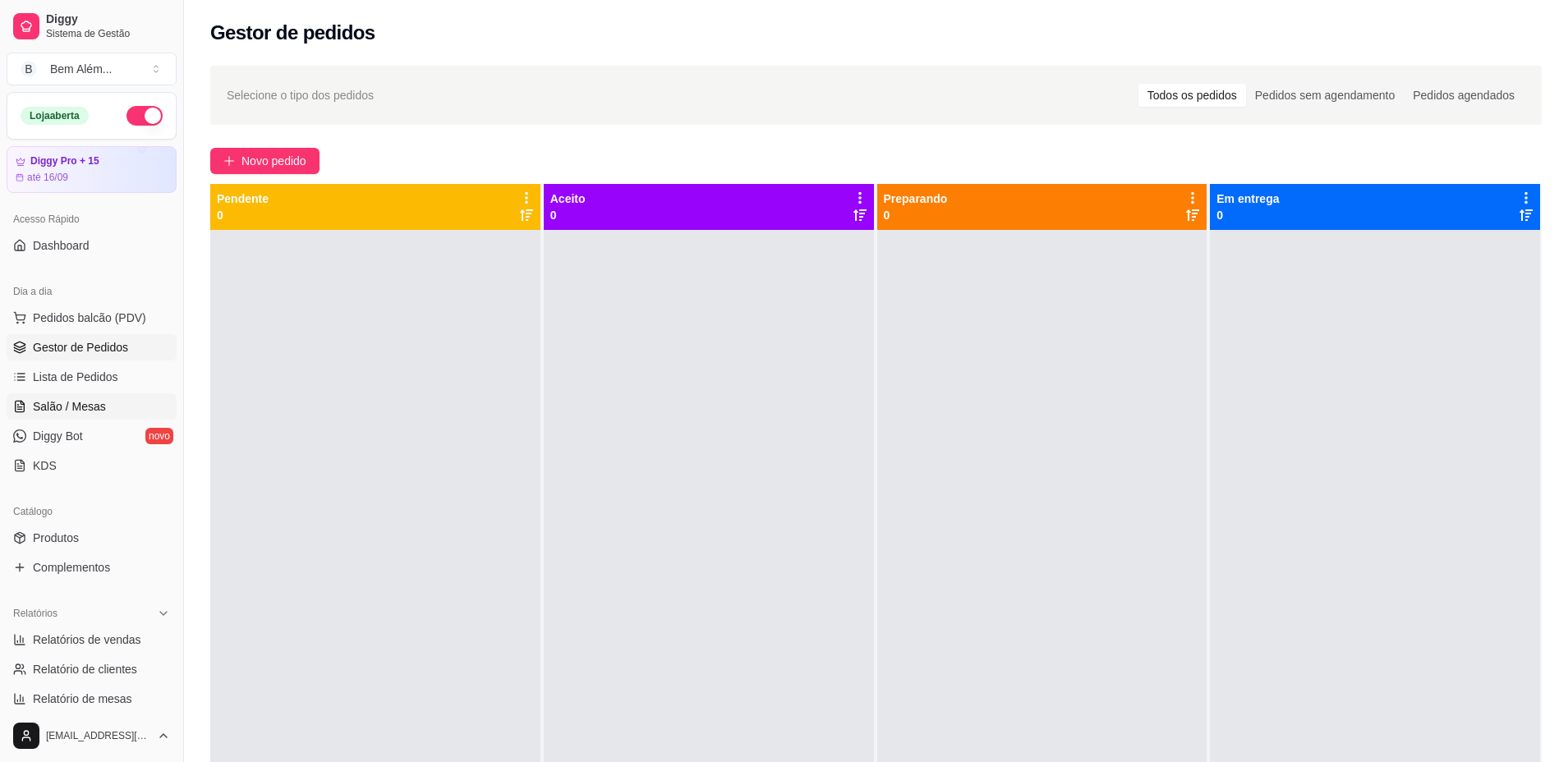
click at [87, 413] on span "Salão / Mesas" at bounding box center [69, 406] width 73 height 16
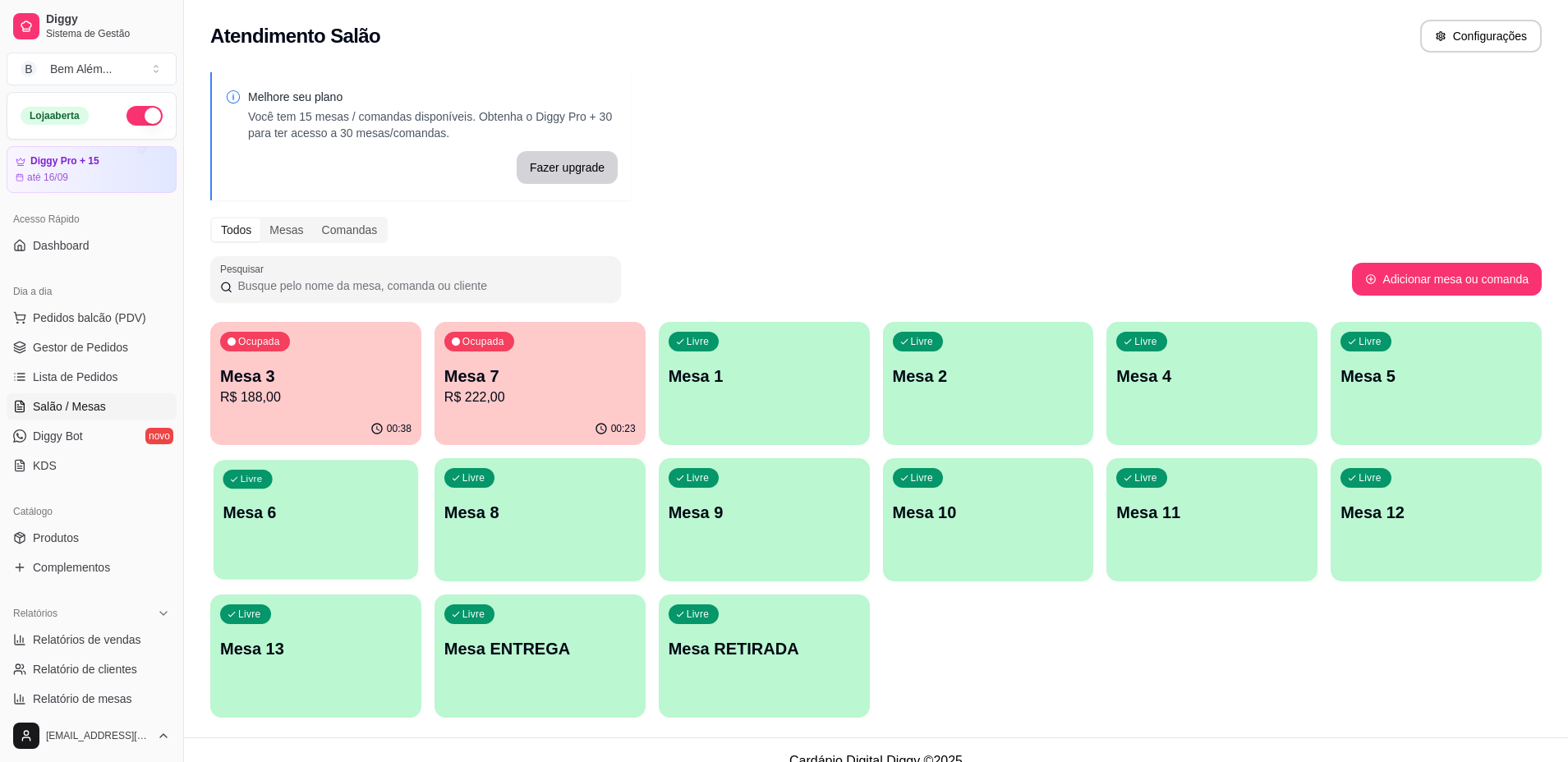
click at [407, 509] on p "Mesa 6" at bounding box center [314, 512] width 186 height 22
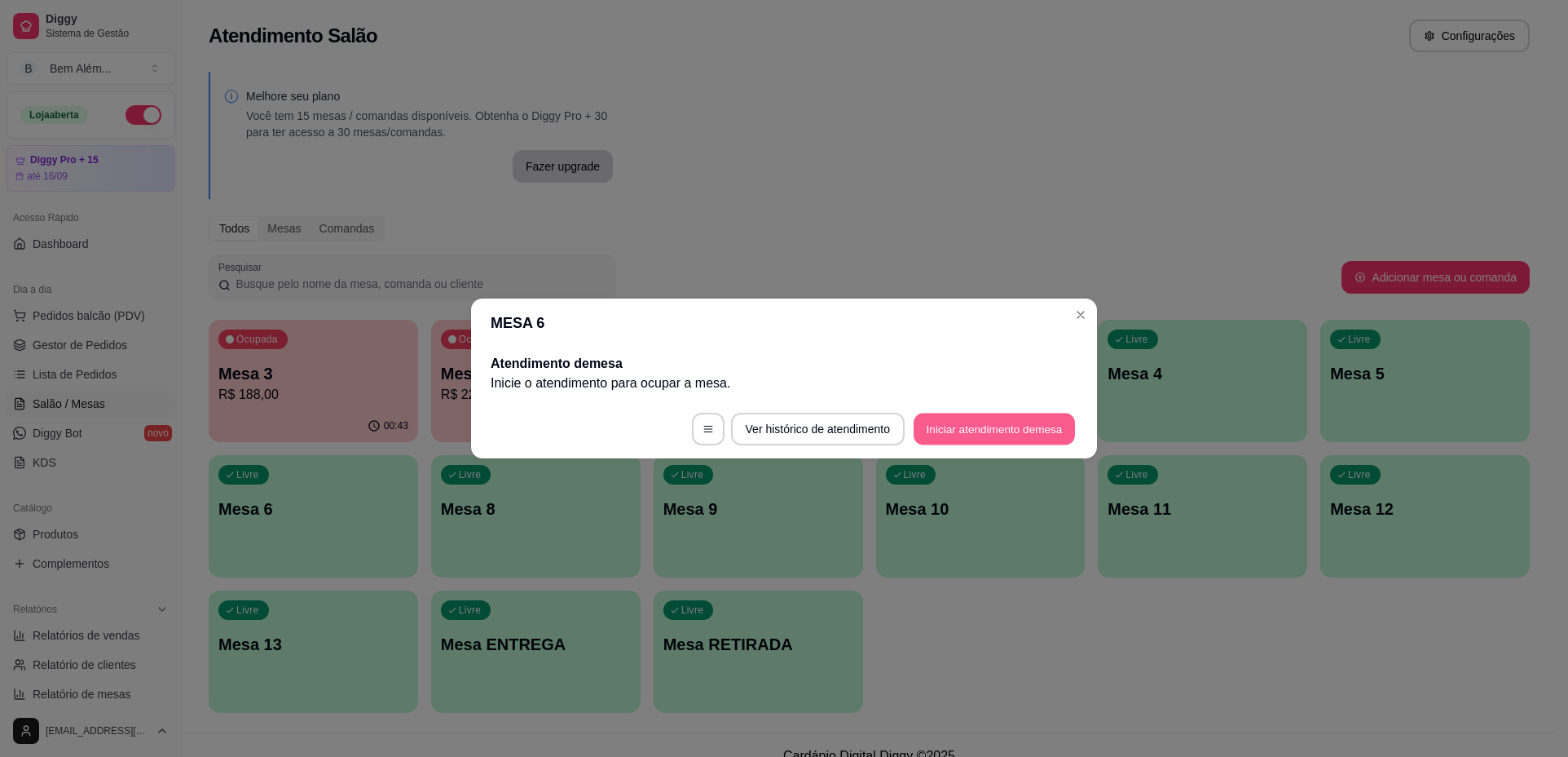
click at [981, 428] on button "Iniciar atendimento de mesa" at bounding box center [993, 429] width 161 height 32
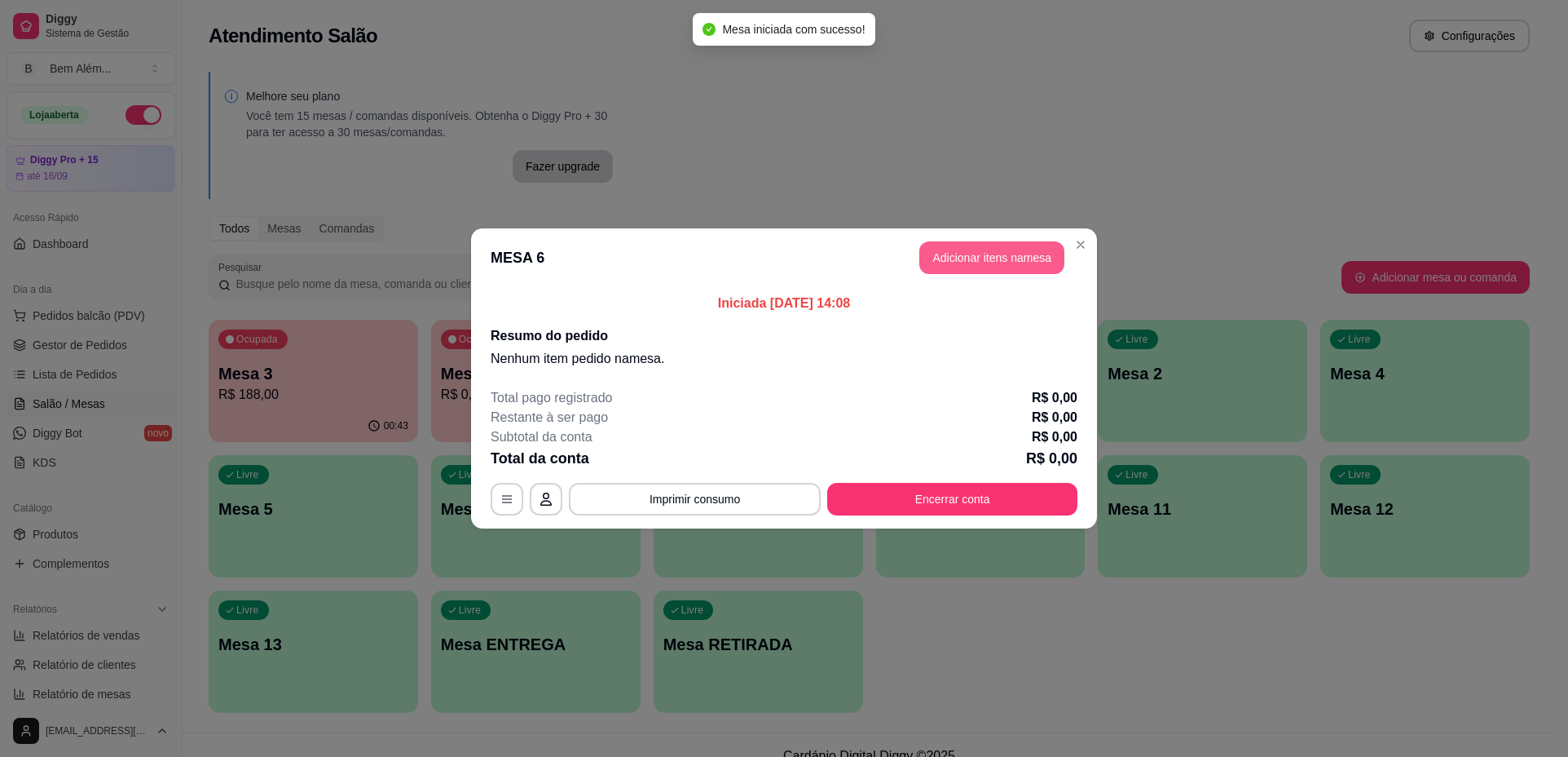
click at [1019, 260] on button "Adicionar itens na mesa" at bounding box center [992, 258] width 145 height 32
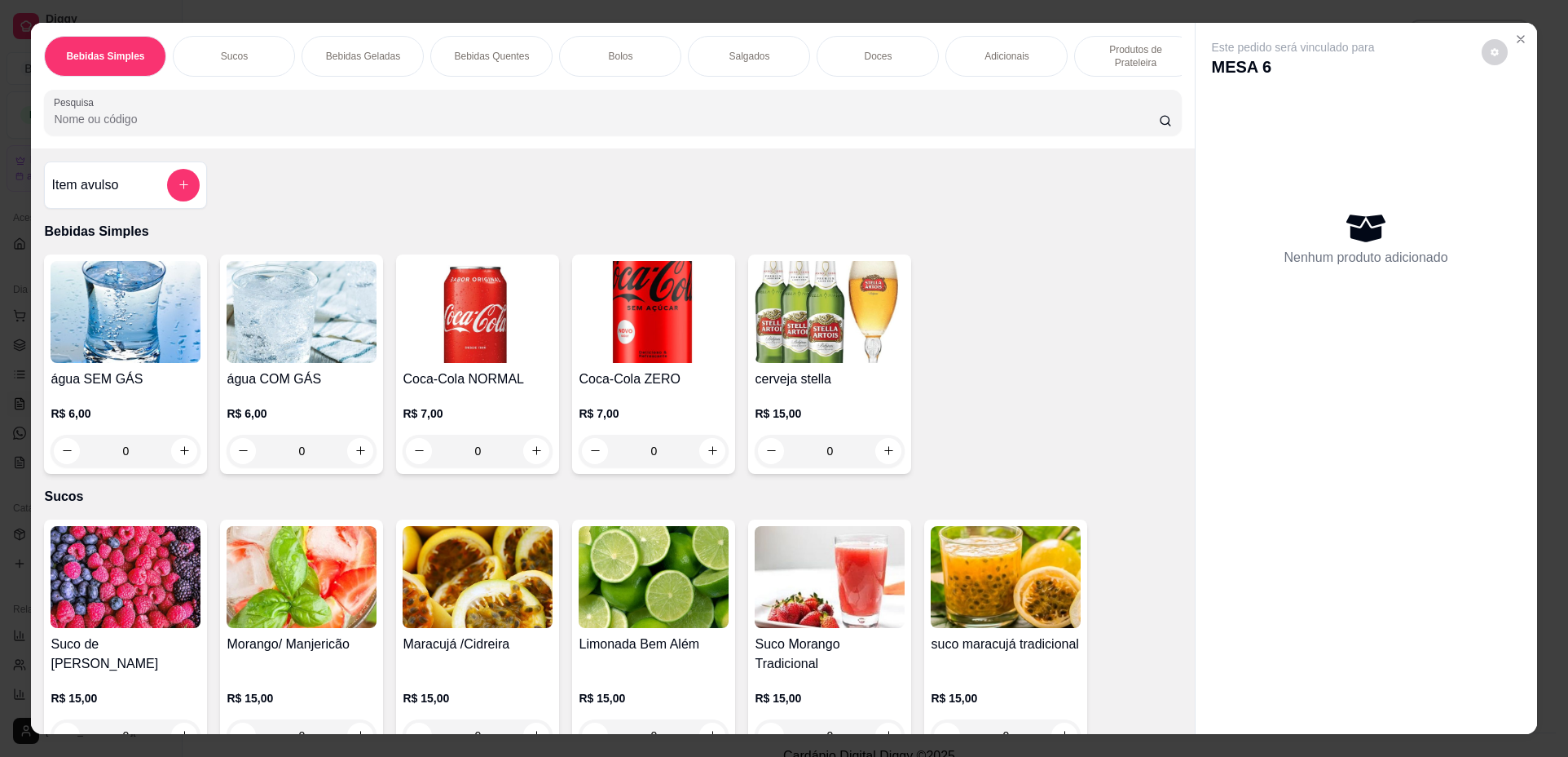
click at [1093, 65] on p "Produtos de Prateleira" at bounding box center [1135, 55] width 94 height 26
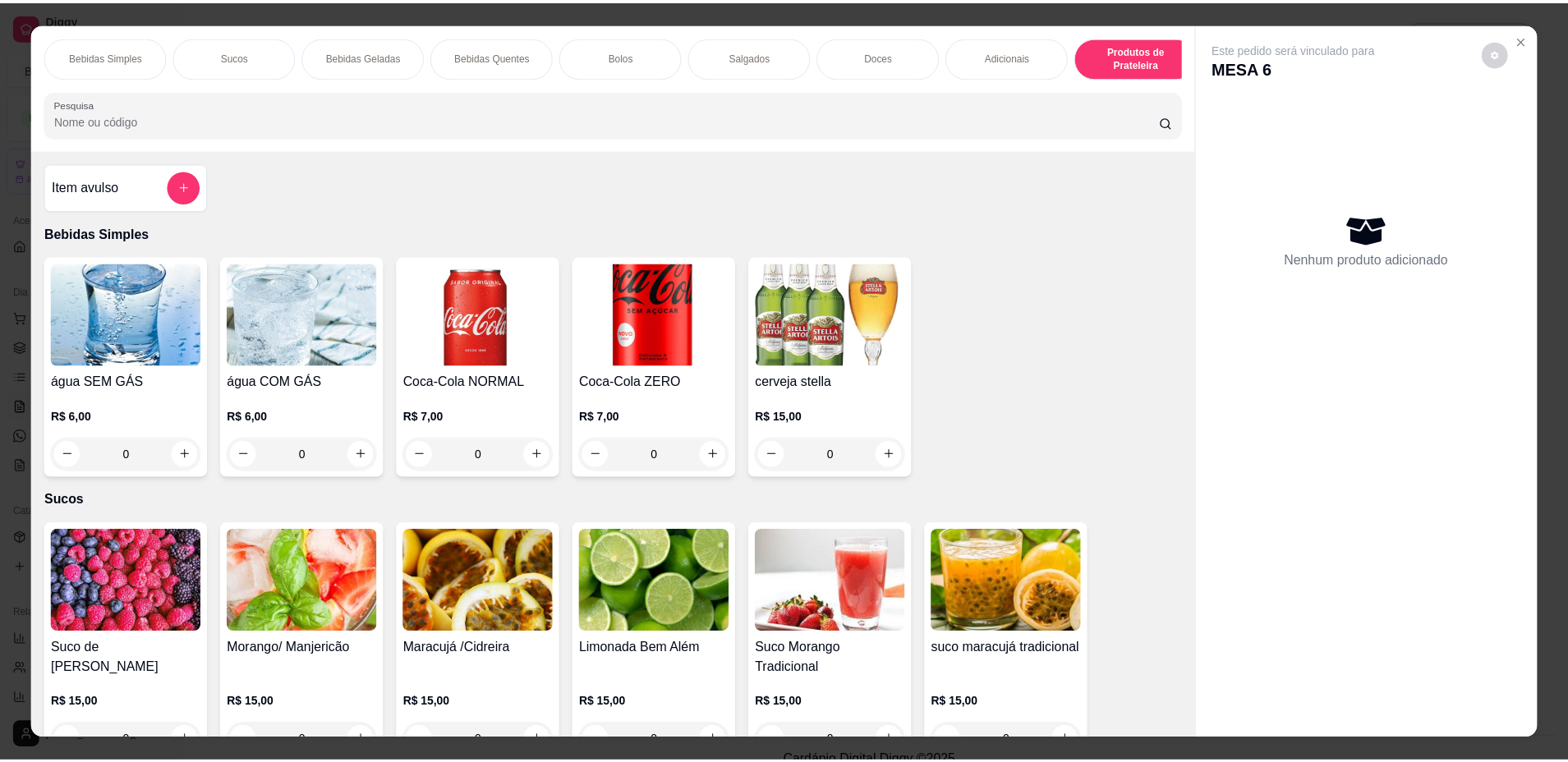
scroll to position [30, 0]
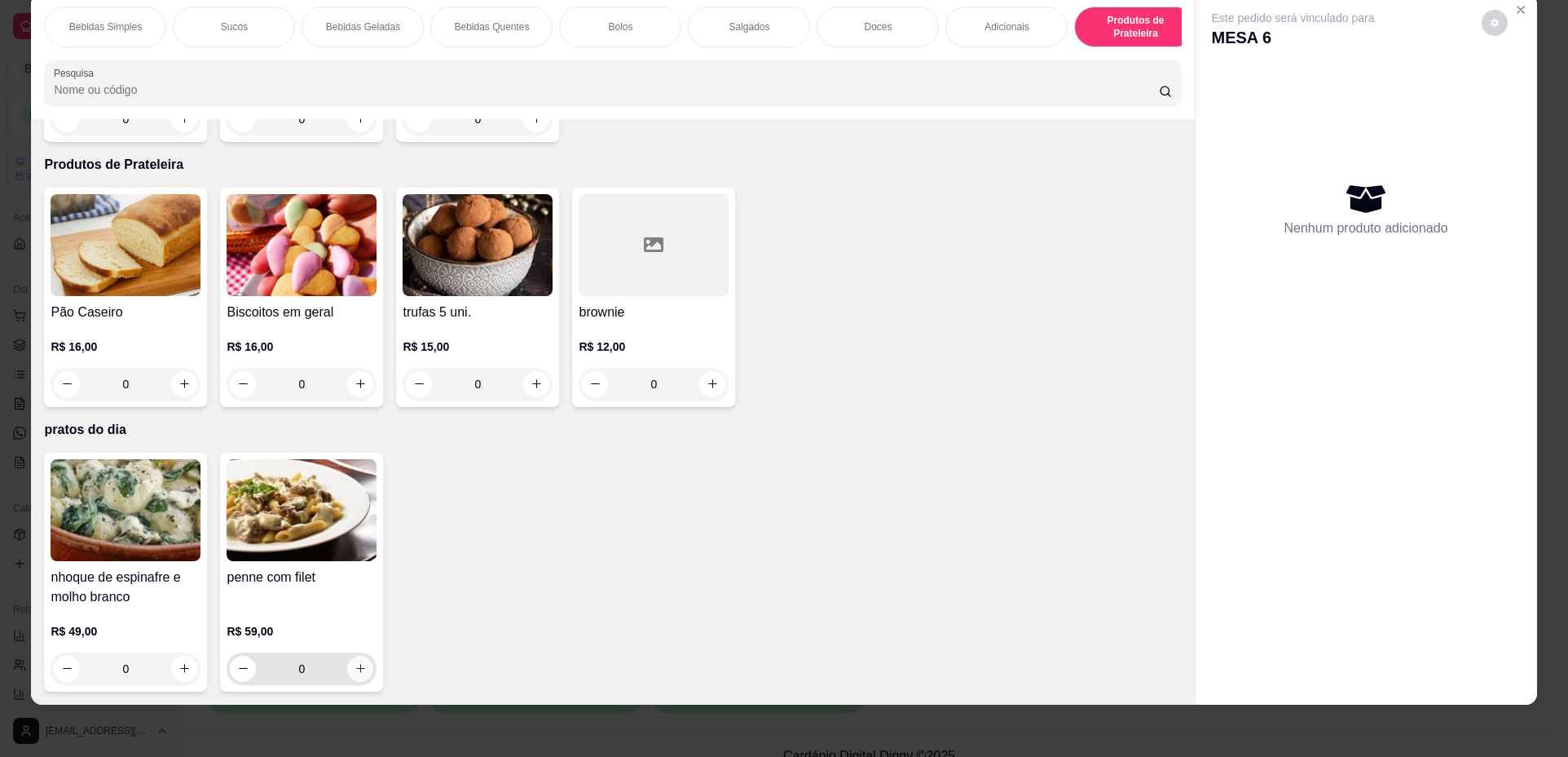
click at [355, 663] on icon "increase-product-quantity" at bounding box center [361, 668] width 12 height 12
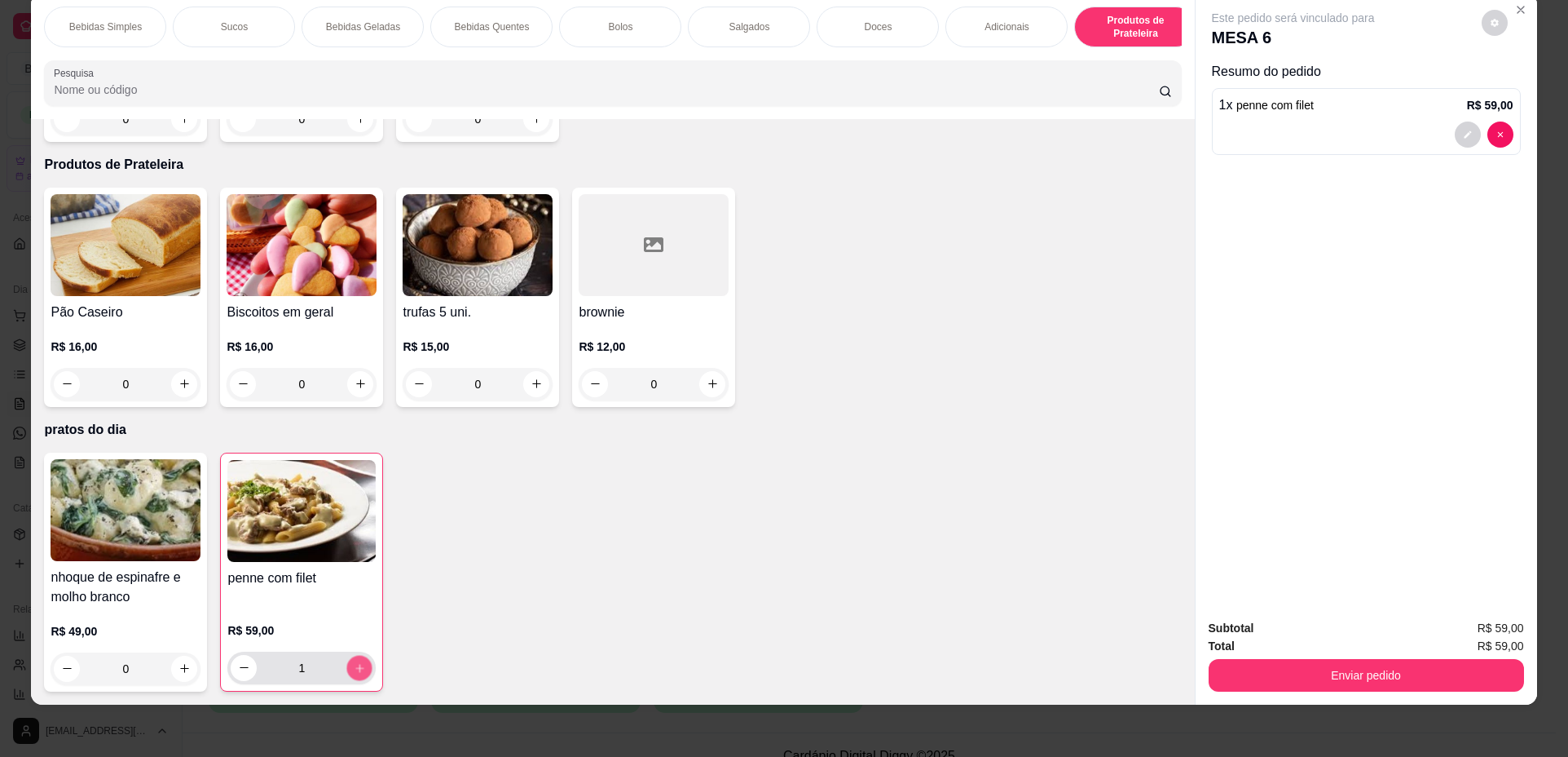
click at [354, 663] on icon "increase-product-quantity" at bounding box center [360, 668] width 12 height 12
type input "2"
click at [1321, 677] on button "Enviar pedido" at bounding box center [1366, 675] width 305 height 32
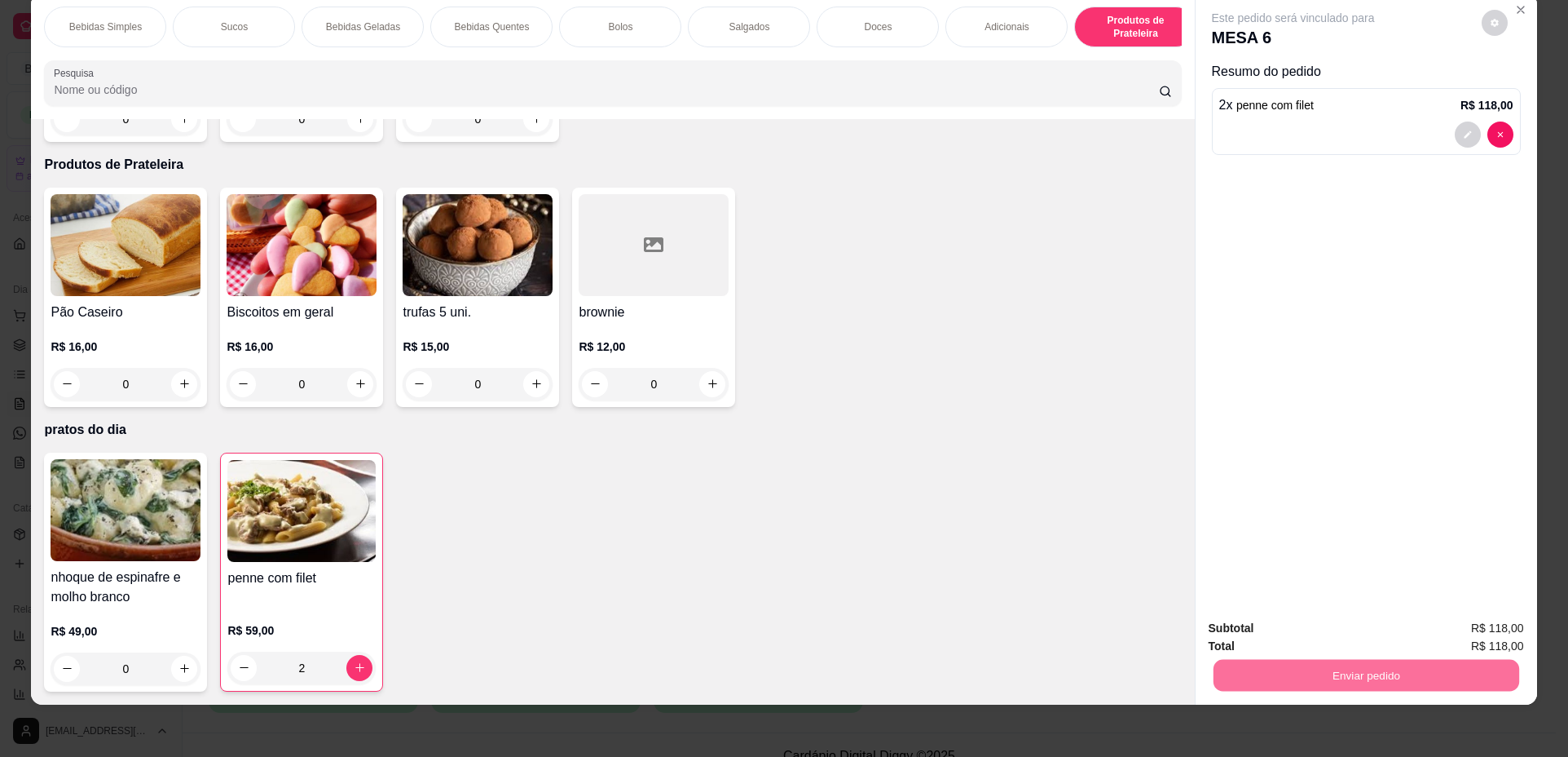
click at [1328, 635] on button "Não registrar e enviar pedido" at bounding box center [1312, 635] width 170 height 31
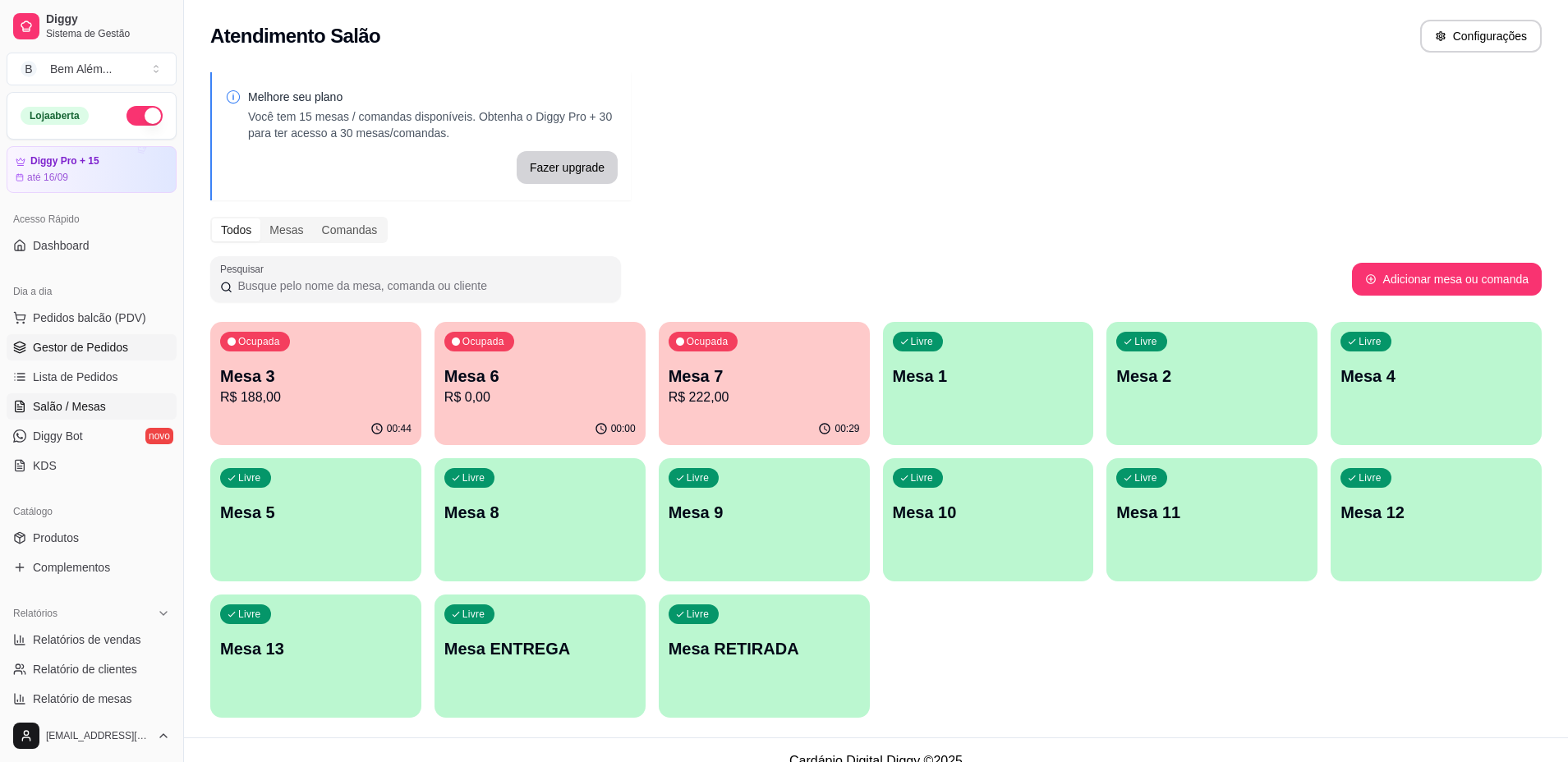
click at [92, 340] on span "Gestor de Pedidos" at bounding box center [80, 347] width 95 height 16
click at [133, 352] on link "Gestor de Pedidos" at bounding box center [91, 347] width 170 height 26
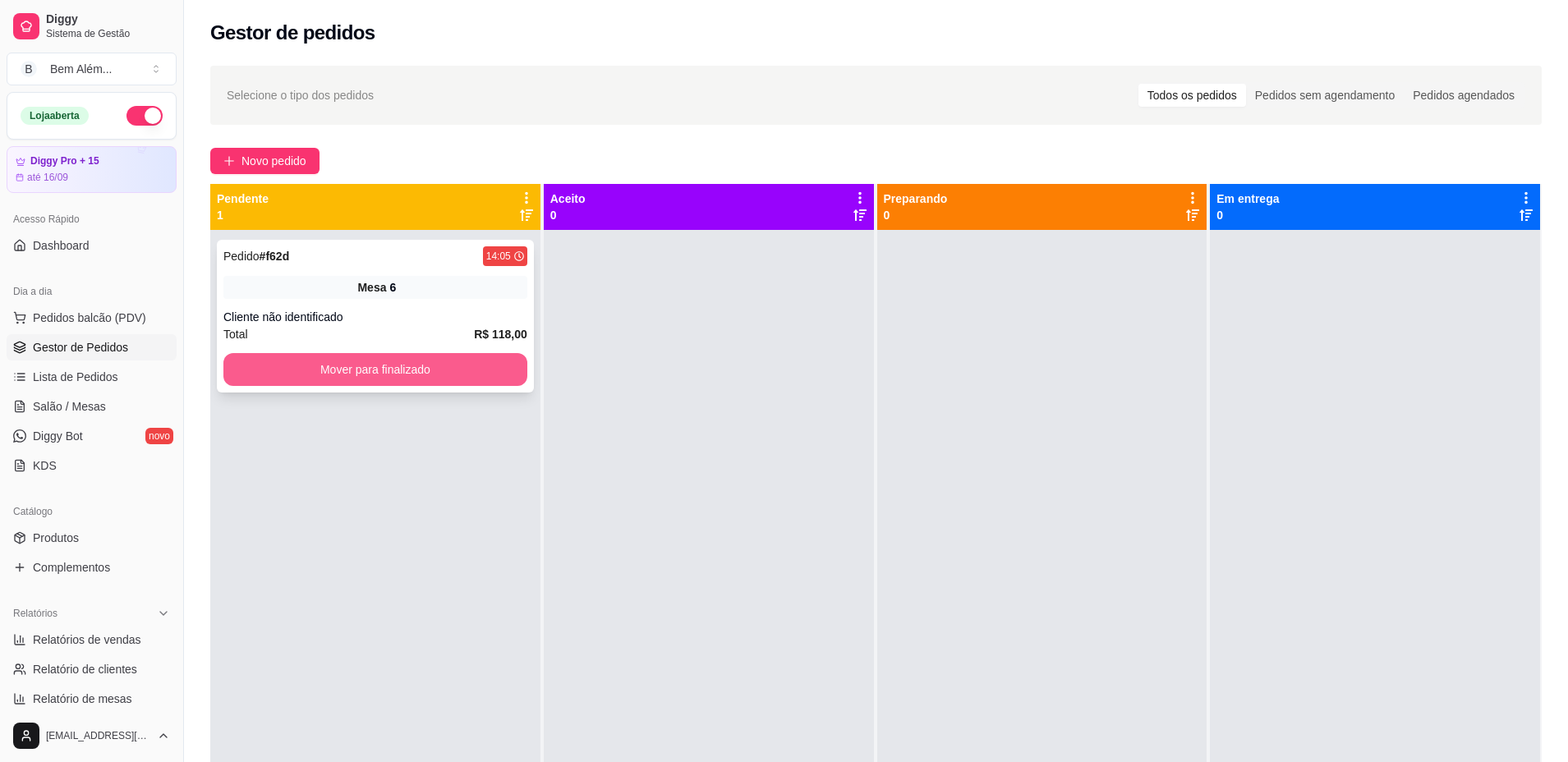
click at [302, 373] on button "Mover para finalizado" at bounding box center [375, 369] width 304 height 33
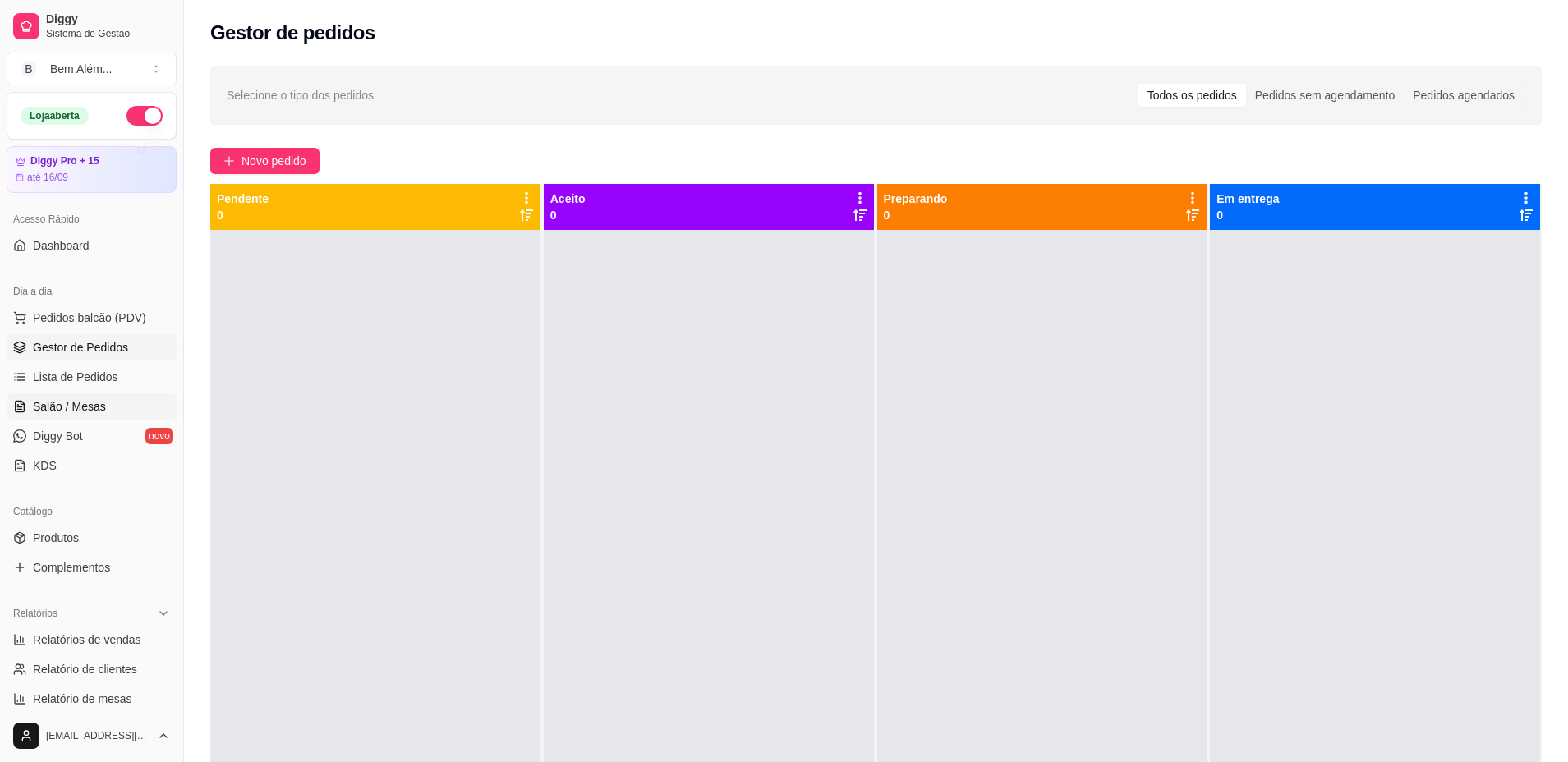
click at [136, 410] on link "Salão / Mesas" at bounding box center [91, 406] width 170 height 26
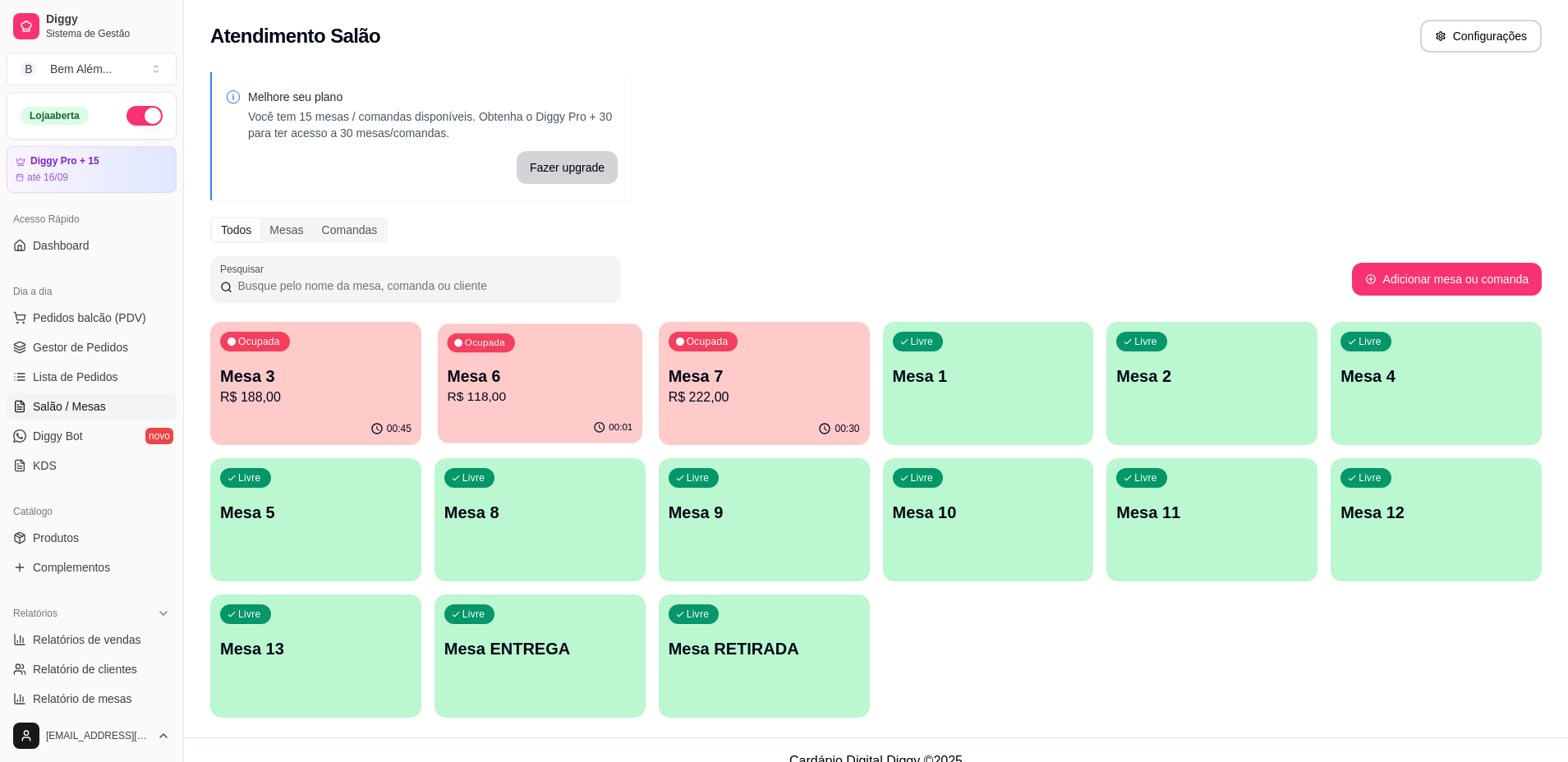
click at [526, 381] on p "Mesa 6" at bounding box center [539, 376] width 186 height 22
click at [639, 380] on div "Ocupada Mesa 6 R$ 118,00" at bounding box center [539, 368] width 205 height 88
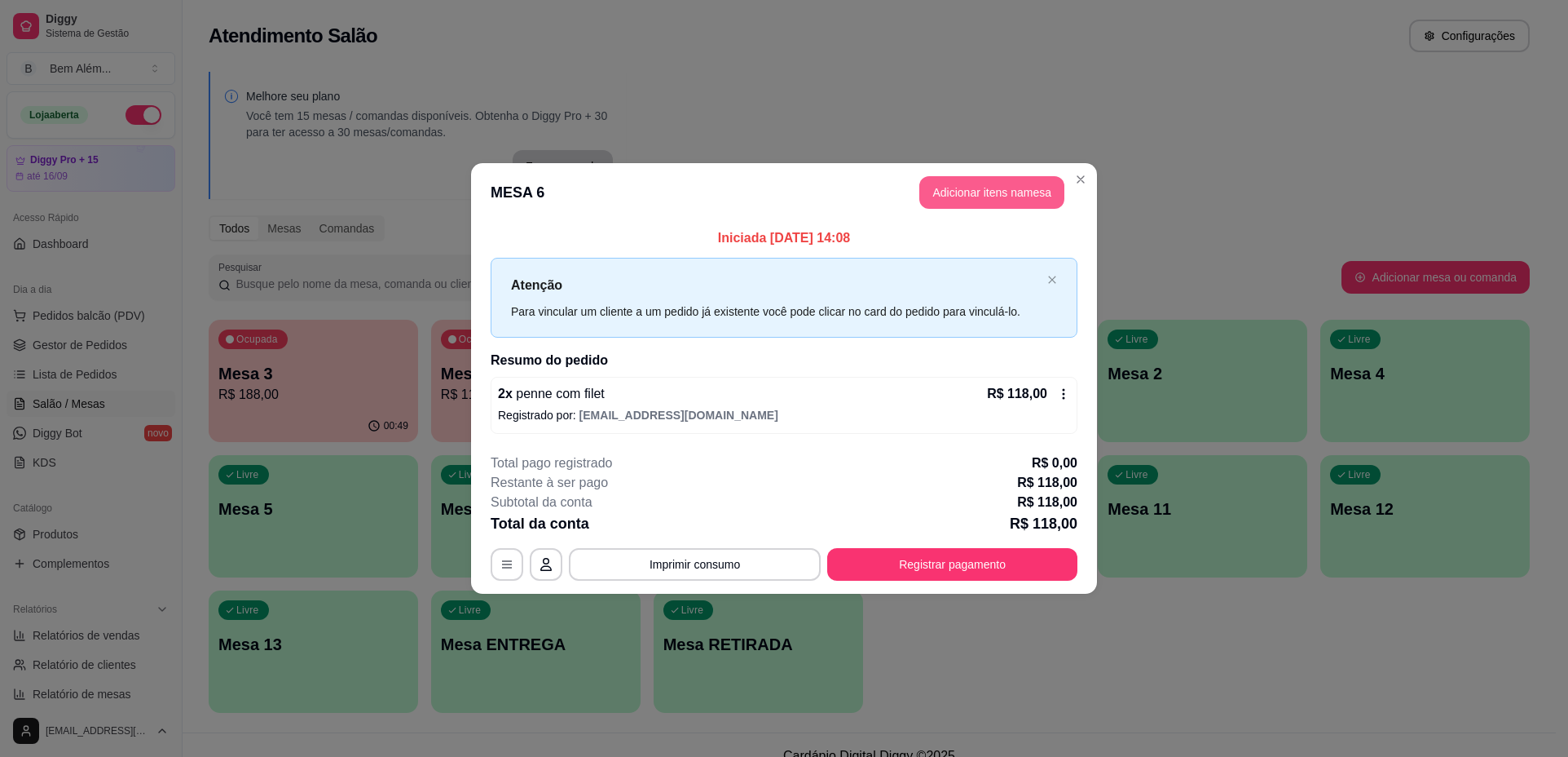
click at [993, 180] on button "Adicionar itens na mesa" at bounding box center [992, 192] width 145 height 32
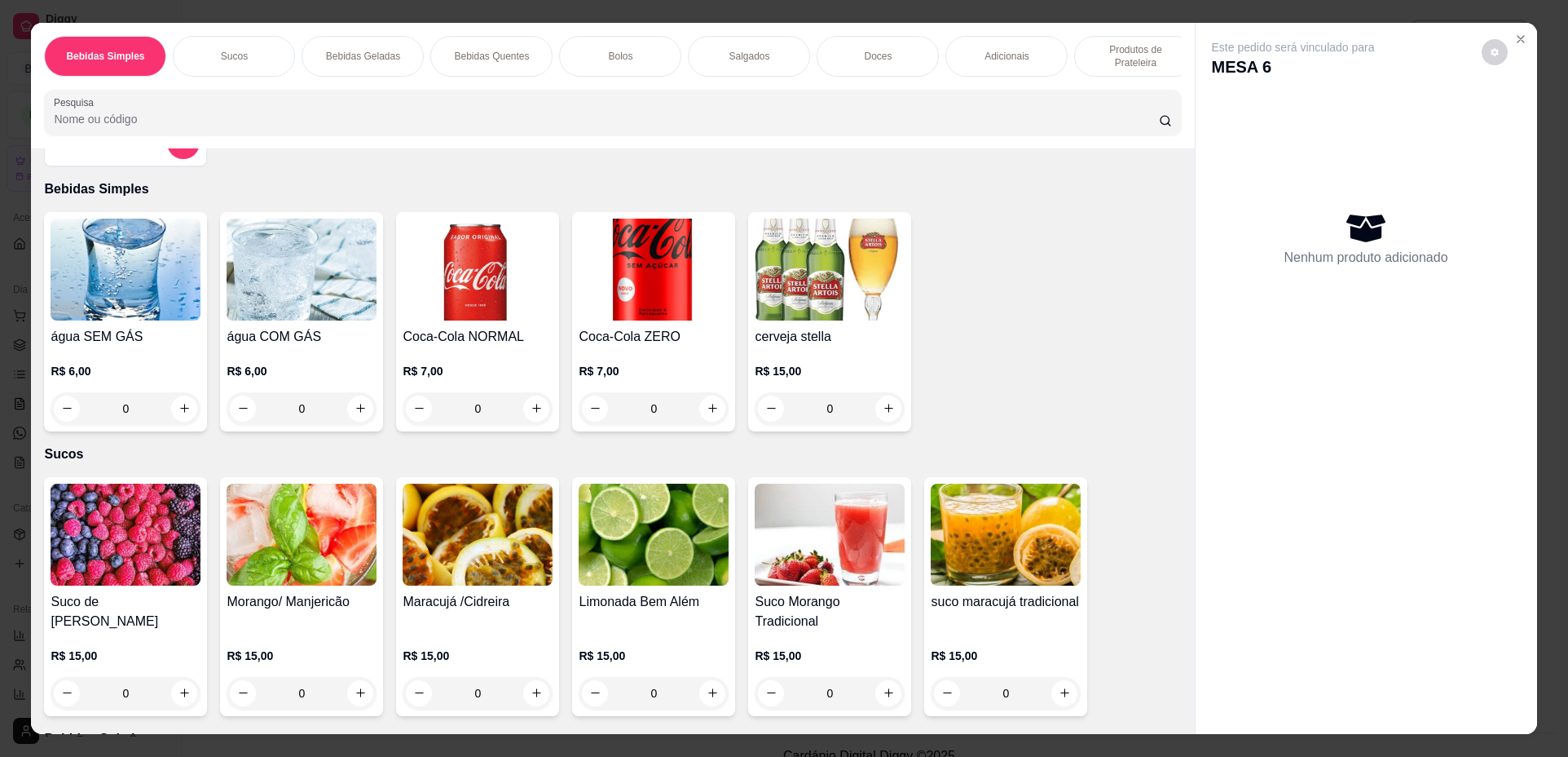
scroll to position [81, 0]
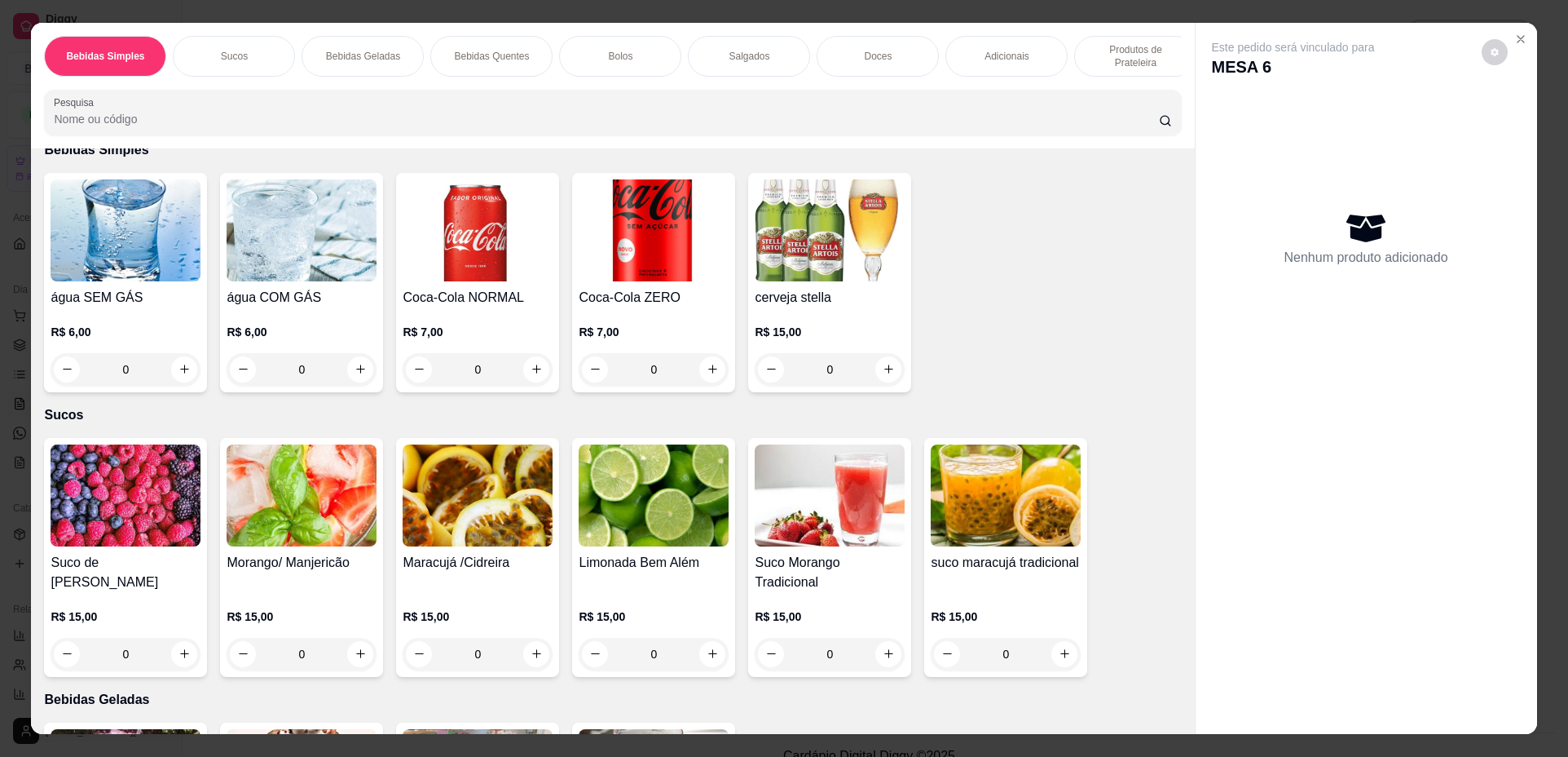
click at [651, 546] on img at bounding box center [653, 494] width 150 height 102
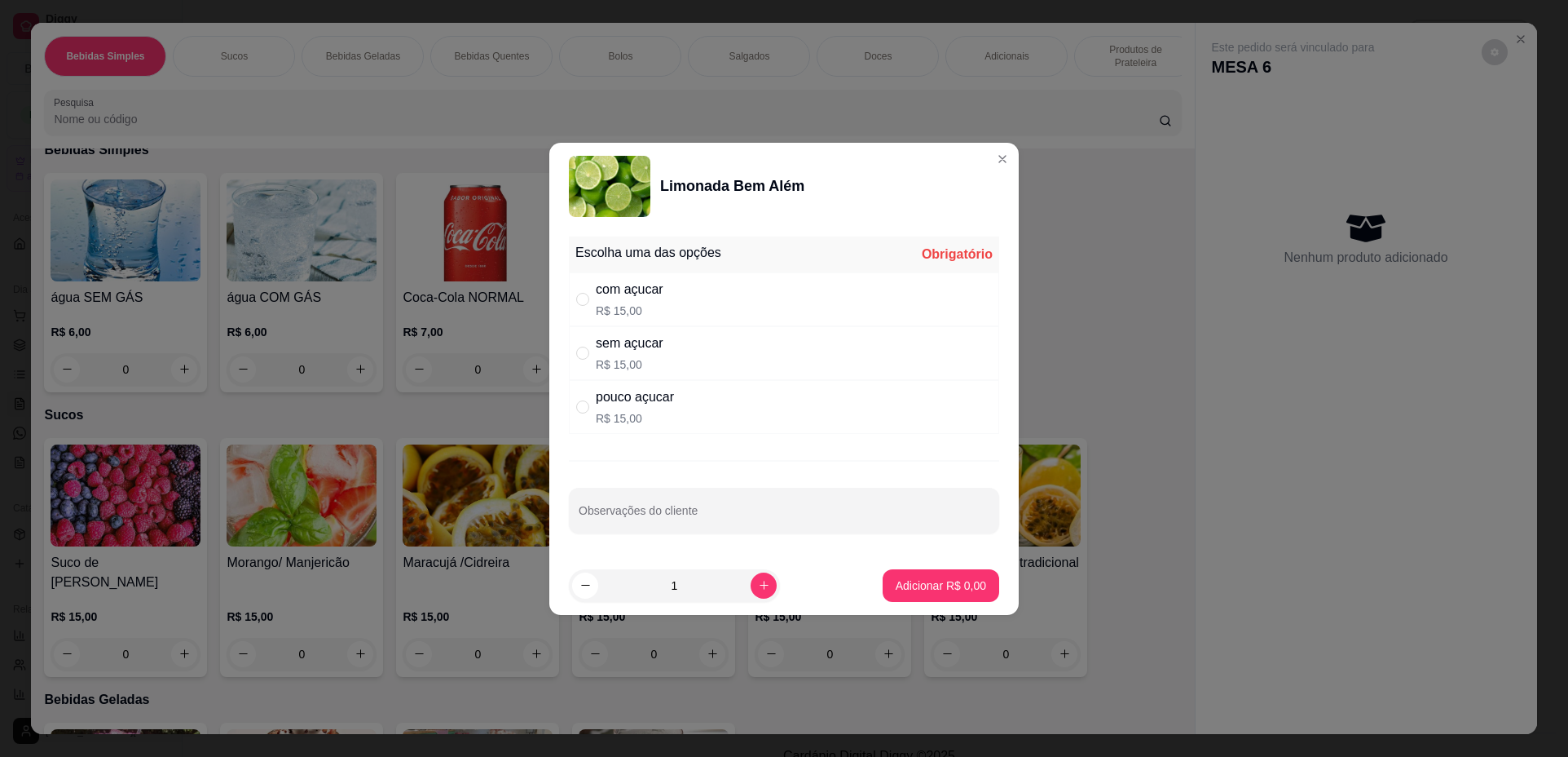
click at [889, 339] on div "sem açucar R$ 15,00" at bounding box center [784, 353] width 430 height 53
radio input "true"
click at [886, 316] on div "com açucar R$ 15,00" at bounding box center [784, 299] width 430 height 53
radio input "true"
radio input "false"
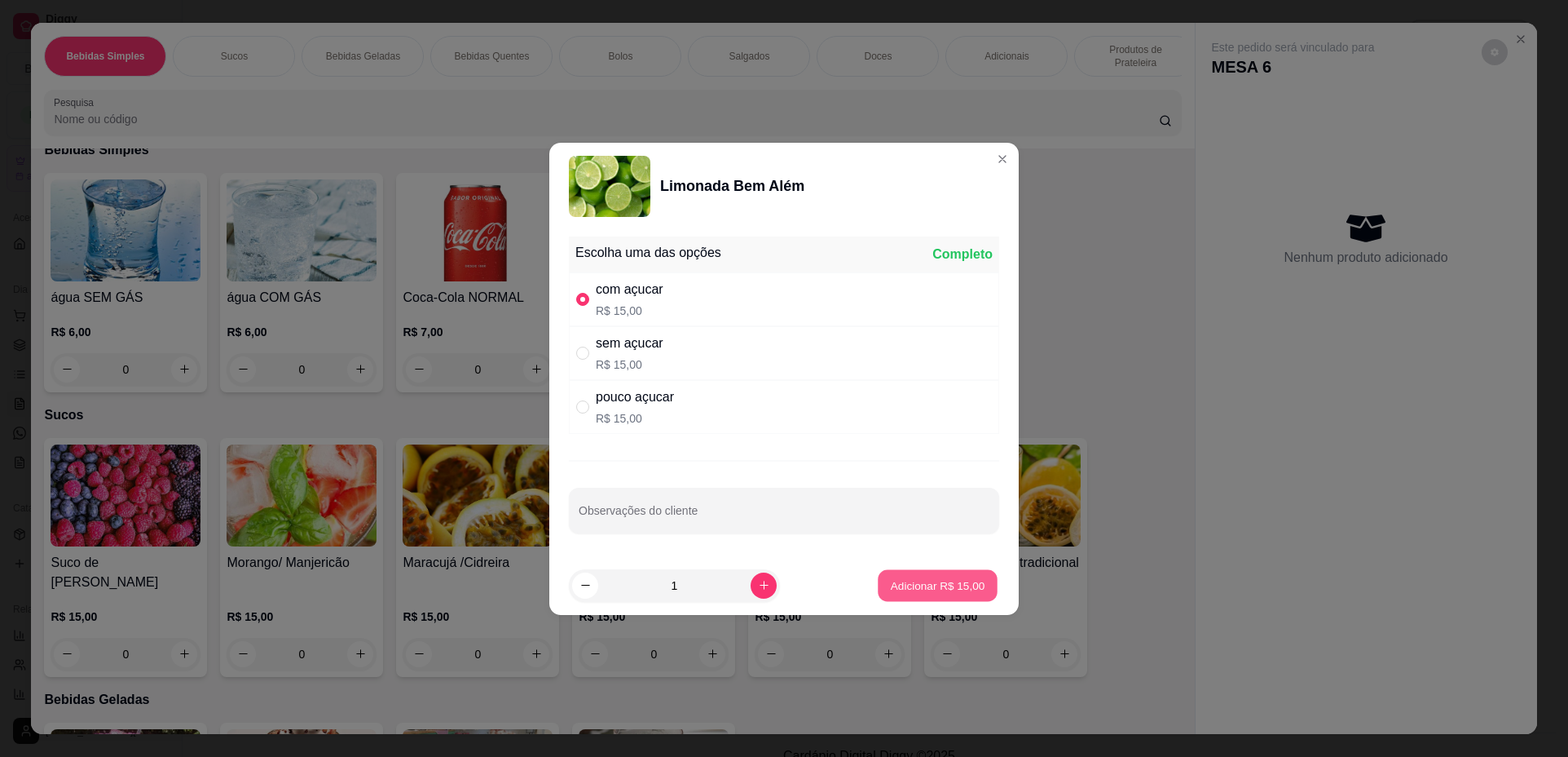
click at [928, 583] on p "Adicionar R$ 15,00" at bounding box center [938, 585] width 94 height 15
type input "1"
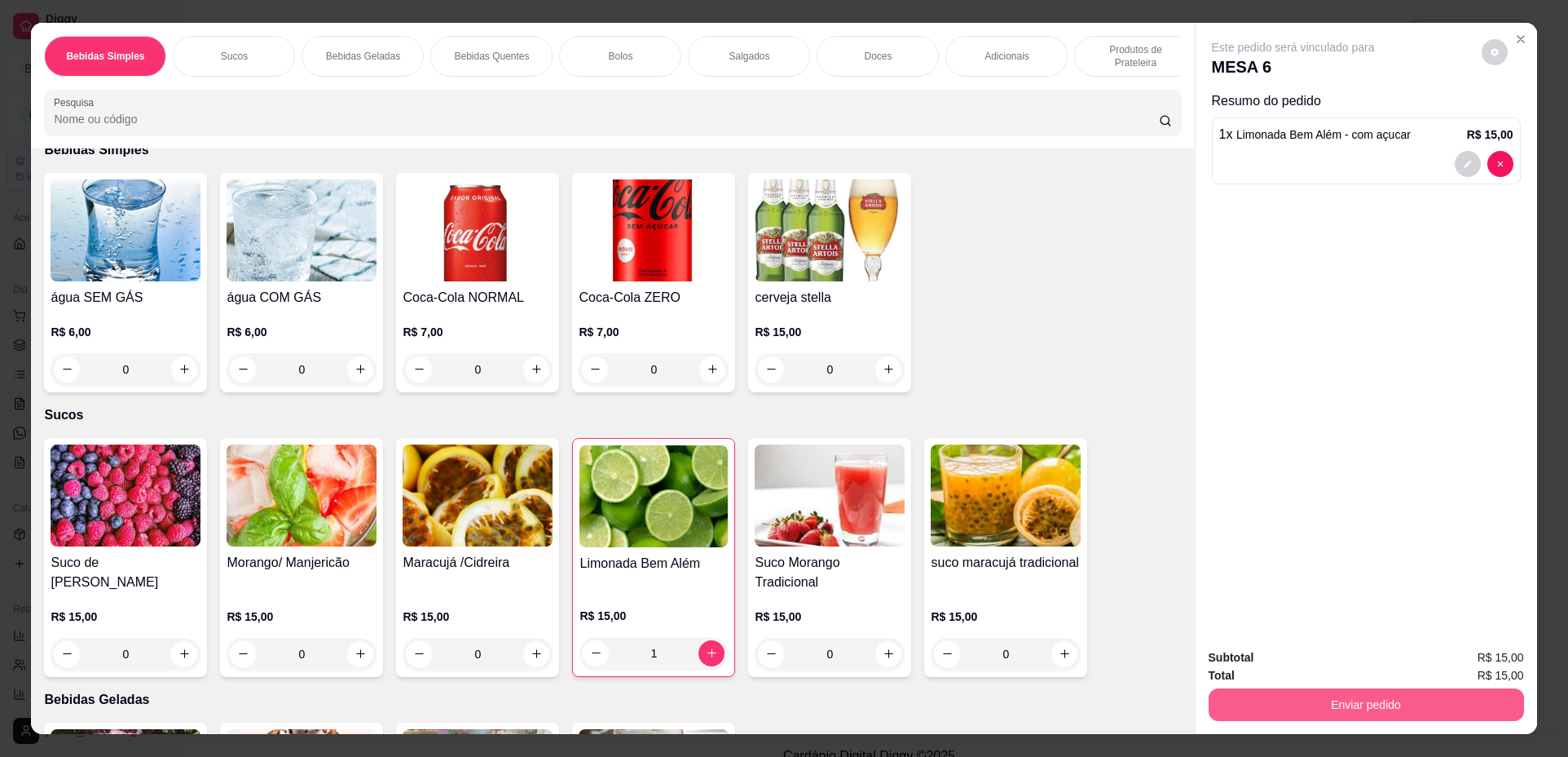
click at [1320, 718] on button "Enviar pedido" at bounding box center [1367, 704] width 316 height 32
click at [1310, 655] on button "Não registrar e enviar pedido" at bounding box center [1312, 664] width 170 height 31
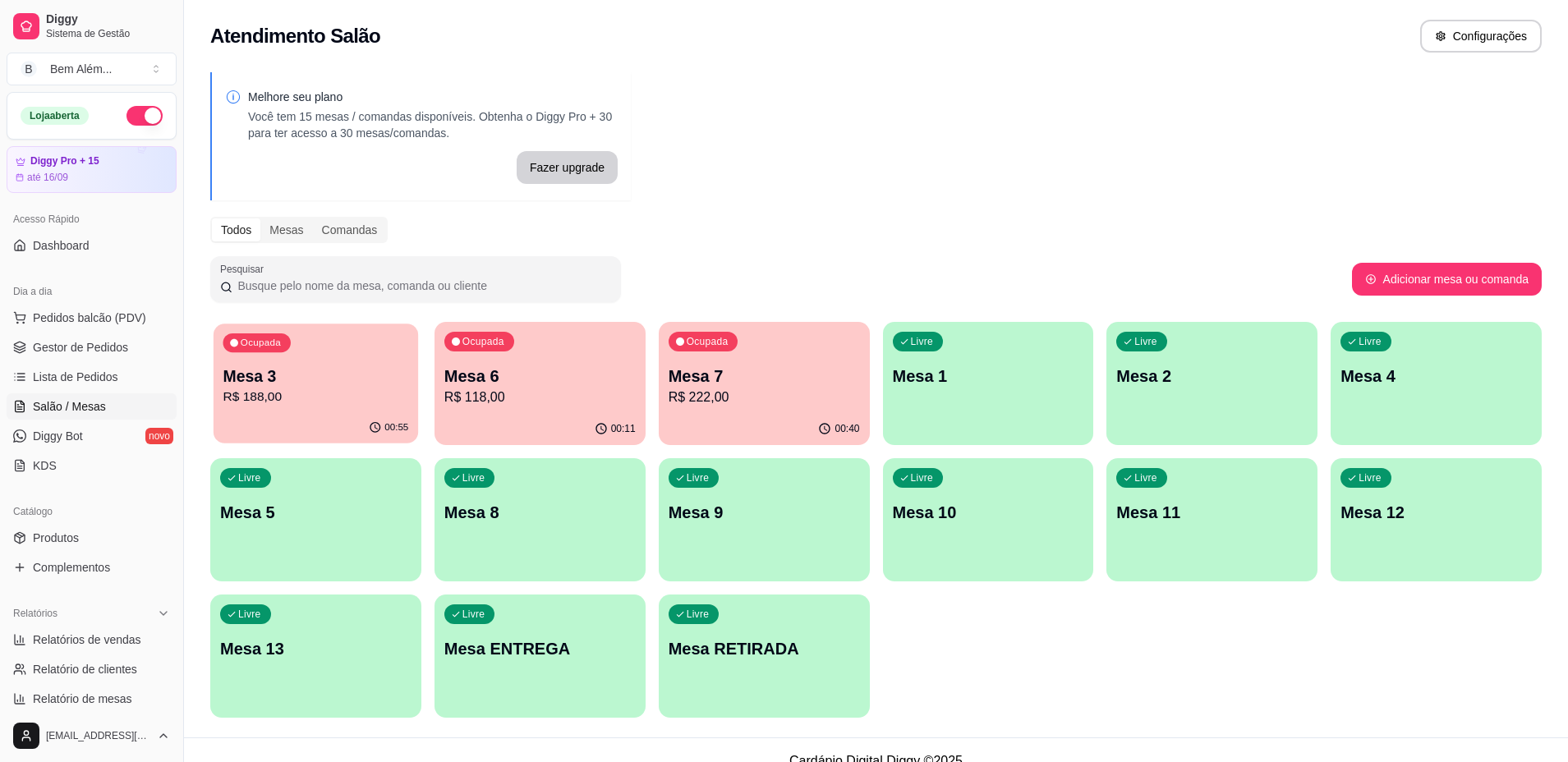
click at [329, 363] on div "Ocupada Mesa 3 R$ 188,00" at bounding box center [315, 368] width 205 height 88
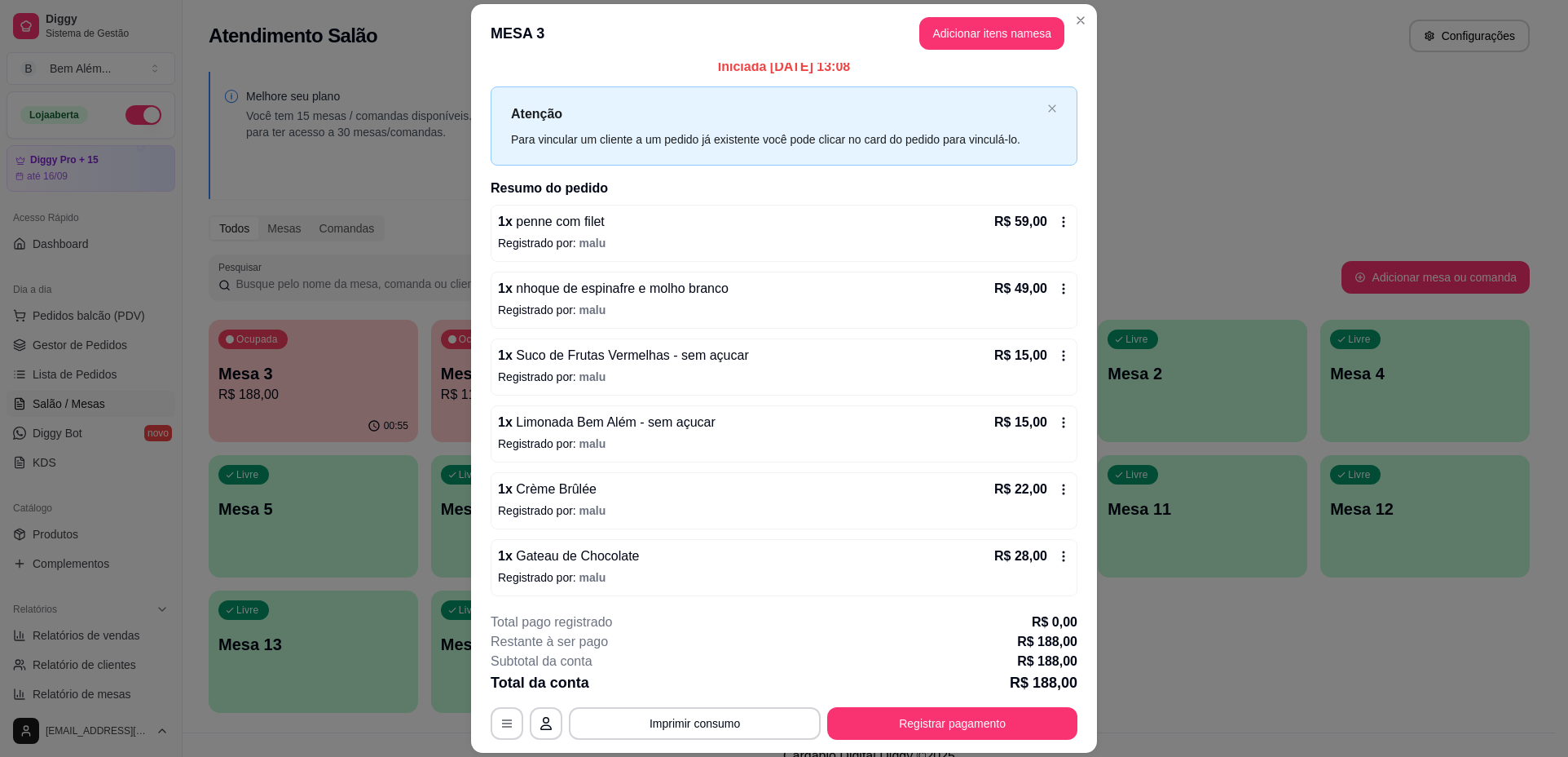
scroll to position [14, 0]
click at [695, 716] on button "Imprimir consumo" at bounding box center [695, 724] width 252 height 32
click at [710, 689] on button "impressao computador" at bounding box center [689, 685] width 122 height 26
click at [986, 729] on button "Registrar pagamento" at bounding box center [952, 723] width 243 height 32
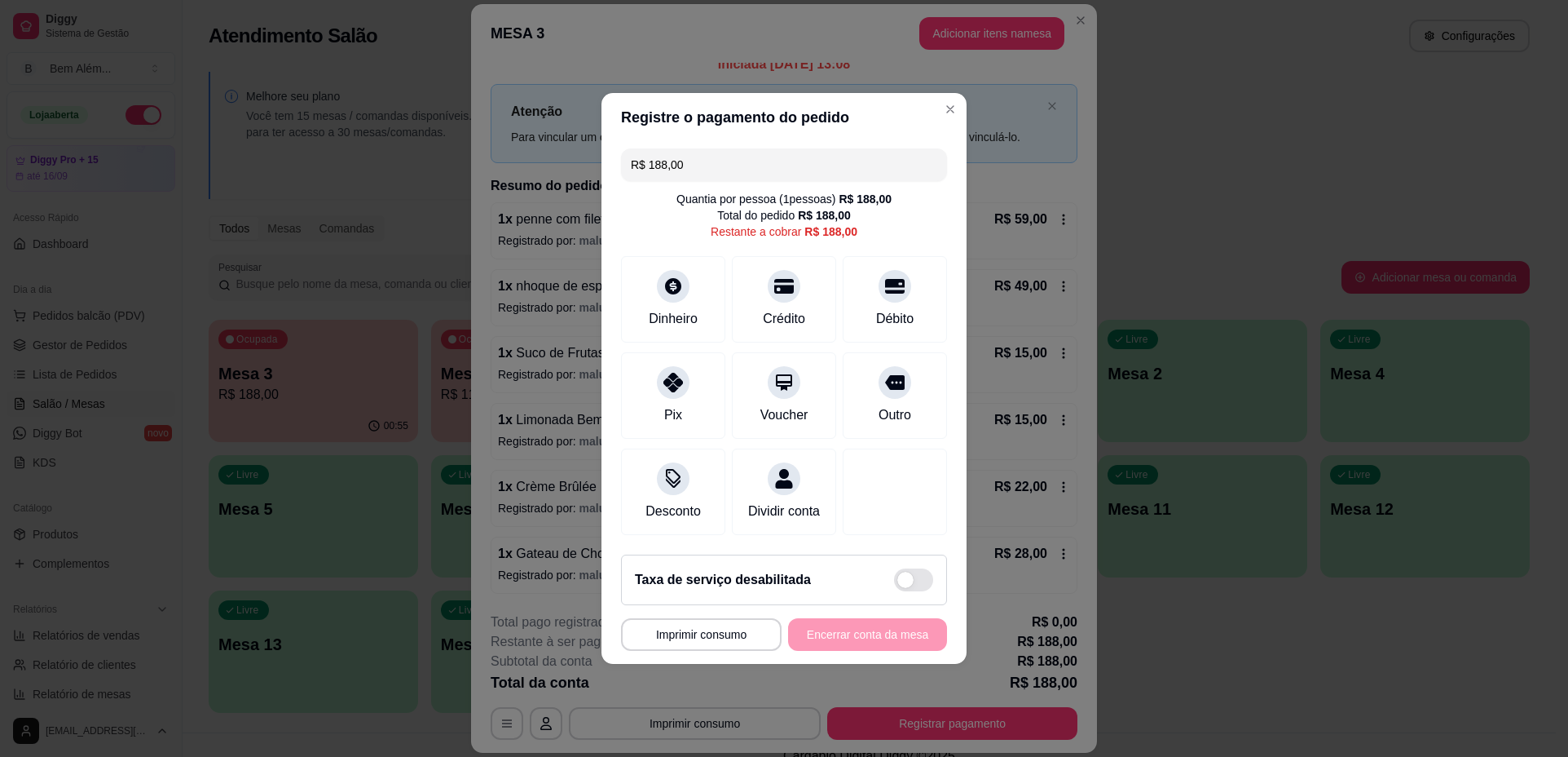
drag, startPoint x: 707, startPoint y: 141, endPoint x: 474, endPoint y: 187, distance: 237.5
click at [474, 187] on div "**********" at bounding box center [784, 378] width 1568 height 757
click at [790, 310] on div "Crédito" at bounding box center [784, 317] width 47 height 21
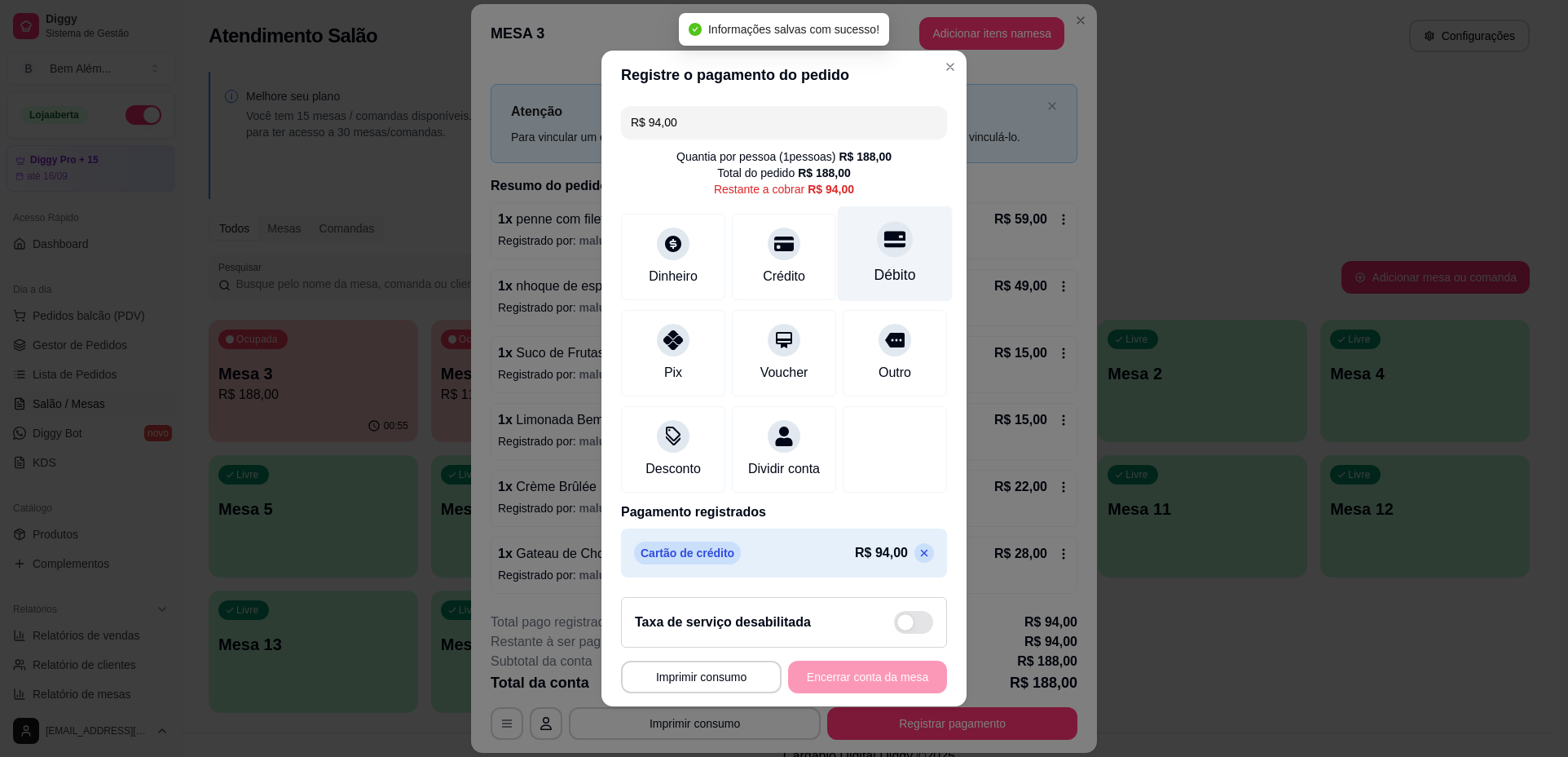
click at [876, 264] on div "Débito" at bounding box center [895, 275] width 42 height 21
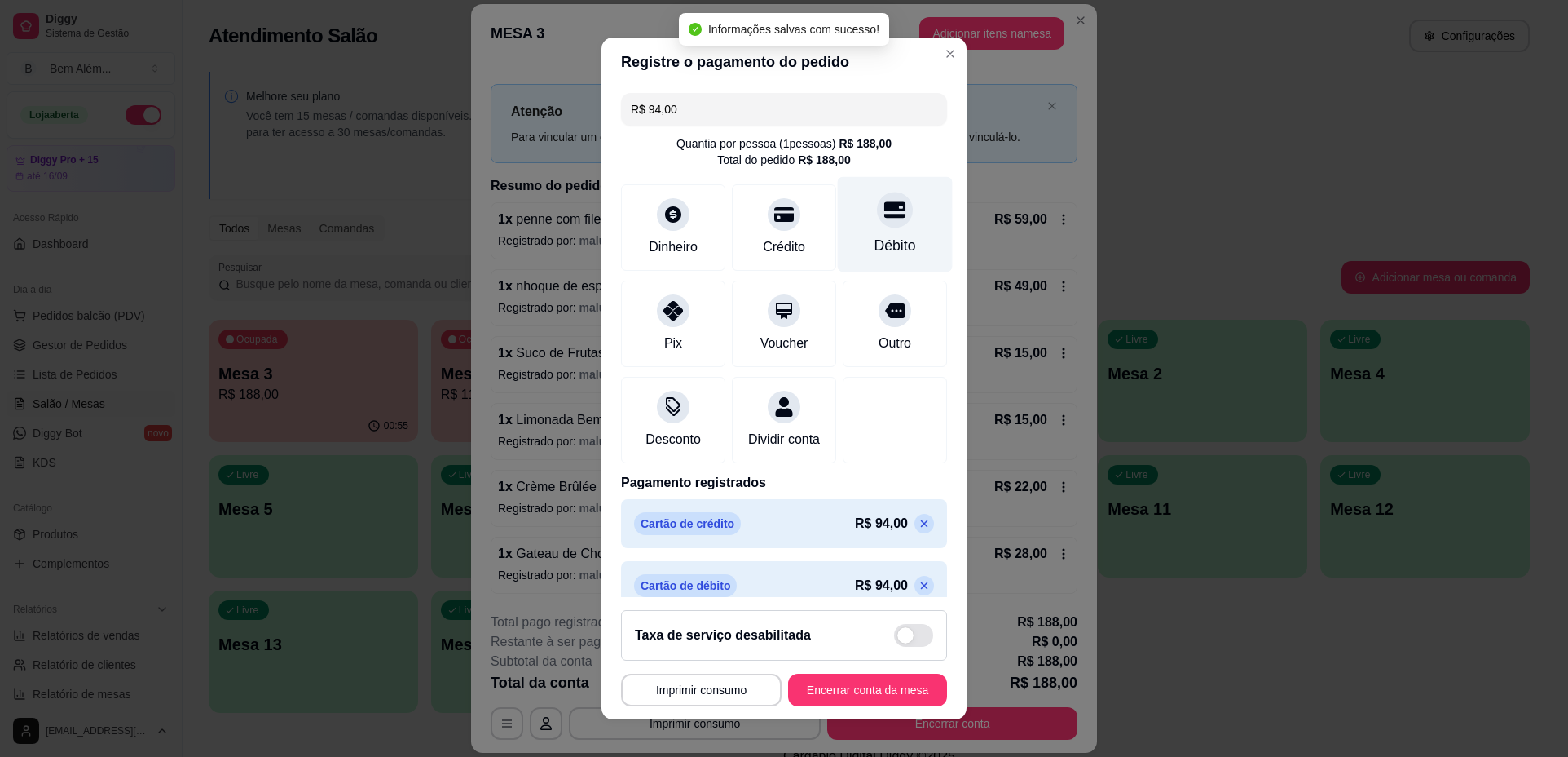
type input "R$ 0,00"
click at [825, 685] on button "Encerrar conta da mesa" at bounding box center [868, 689] width 159 height 32
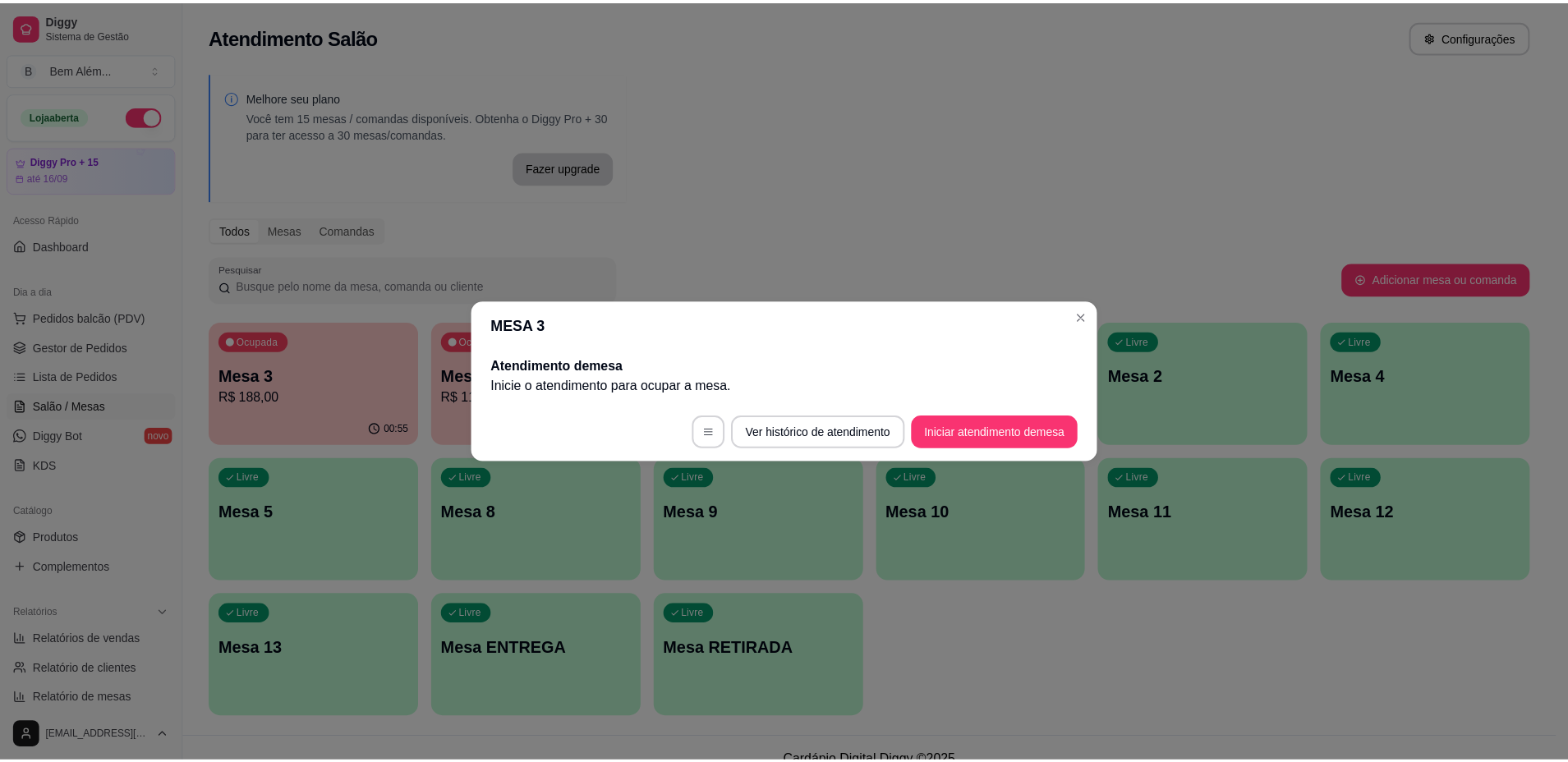
scroll to position [0, 0]
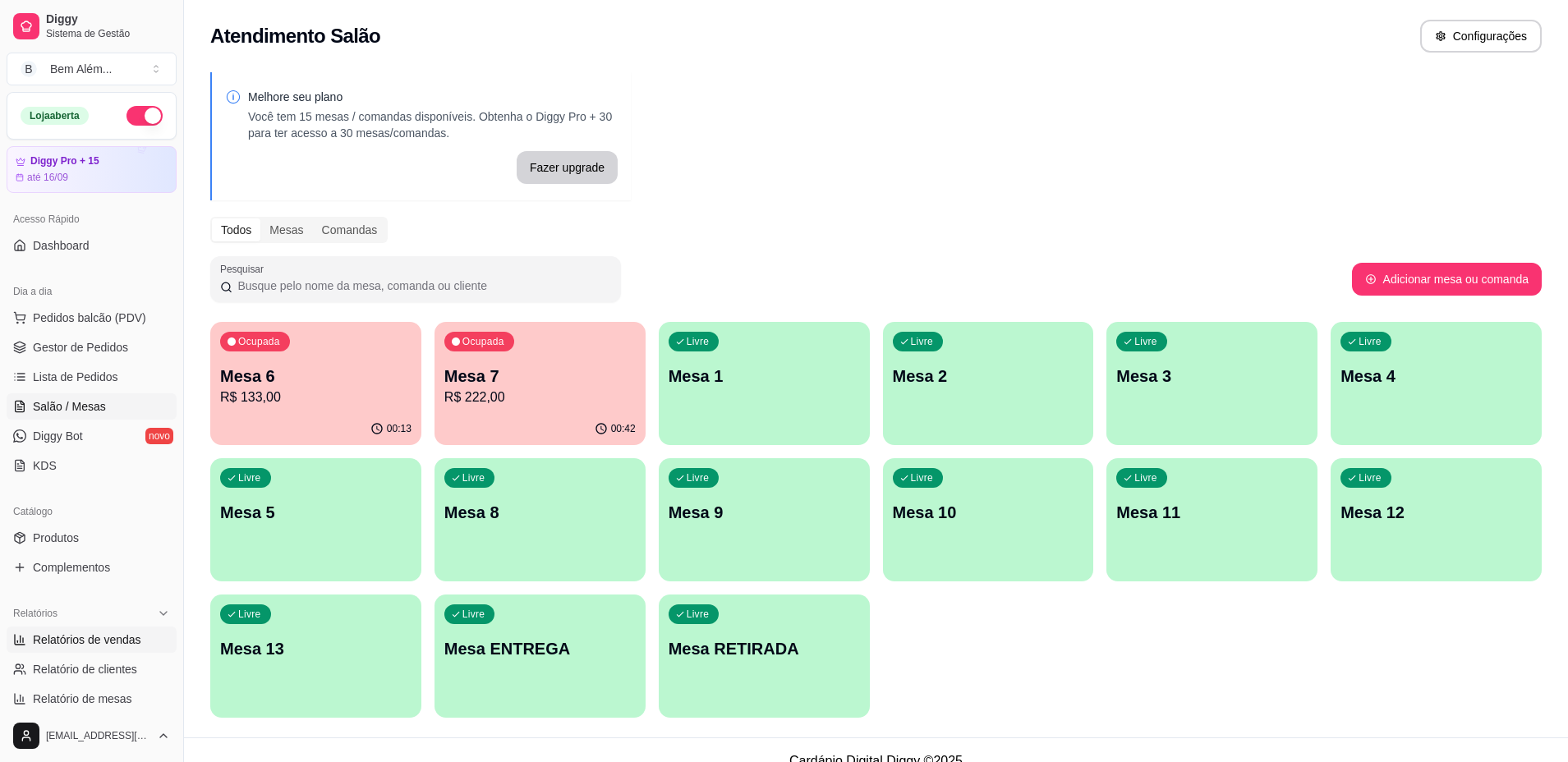
click at [52, 641] on span "Relatórios de vendas" at bounding box center [87, 639] width 109 height 16
select select "ALL"
select select "0"
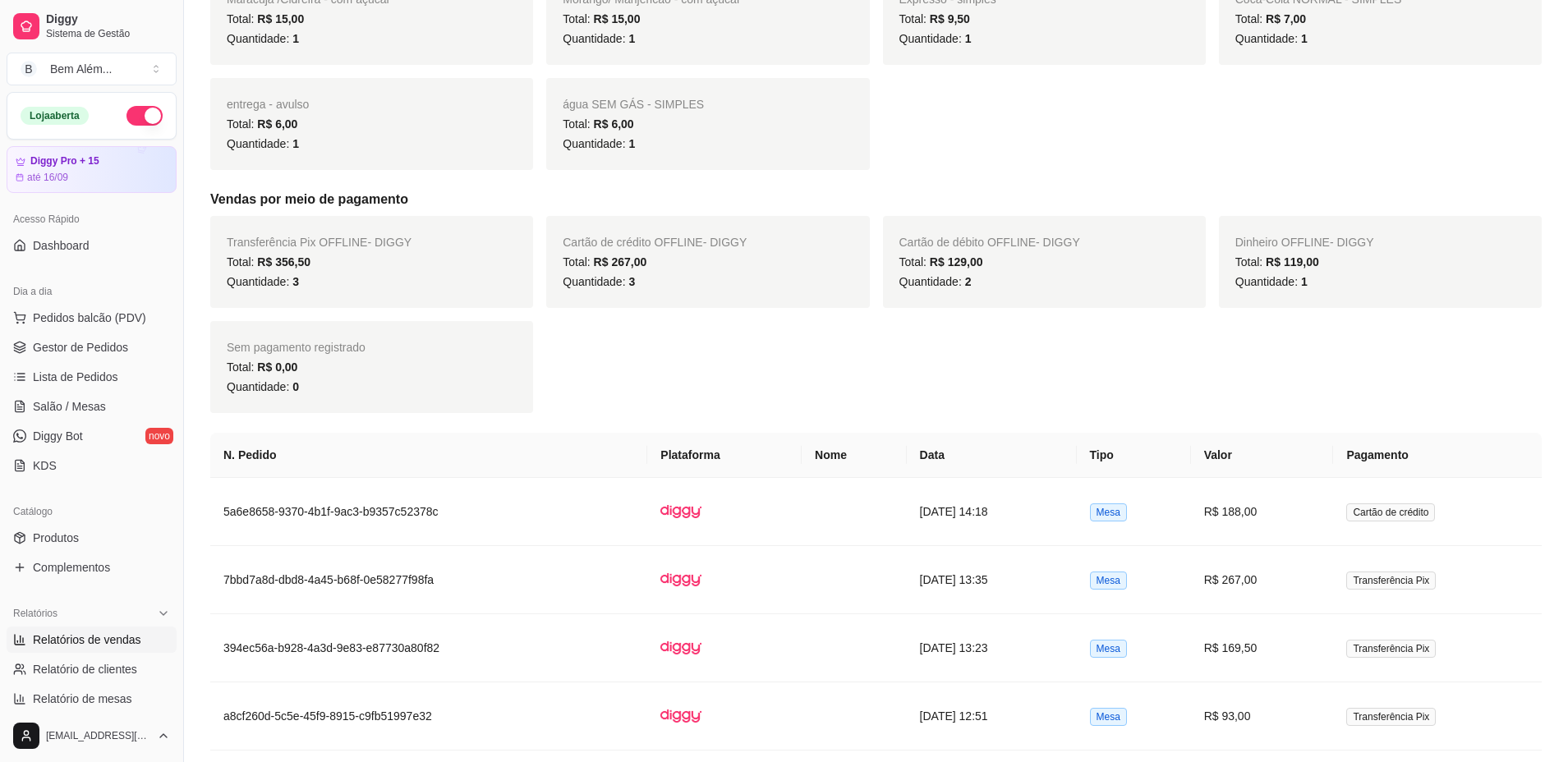
scroll to position [739, 0]
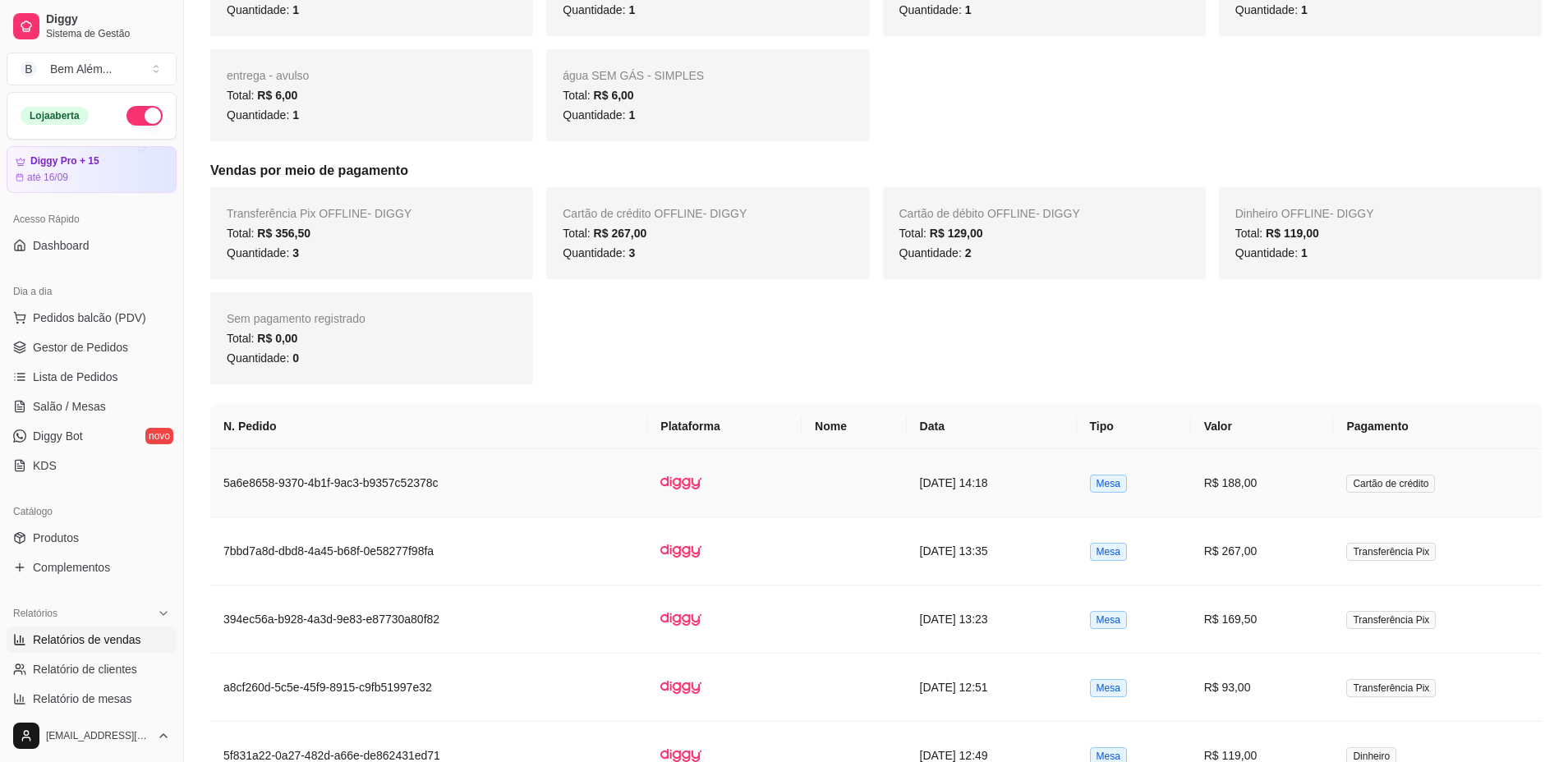
click at [499, 497] on td "5a6e8658-9370-4b1f-9ac3-b9357c52378c" at bounding box center [429, 482] width 436 height 68
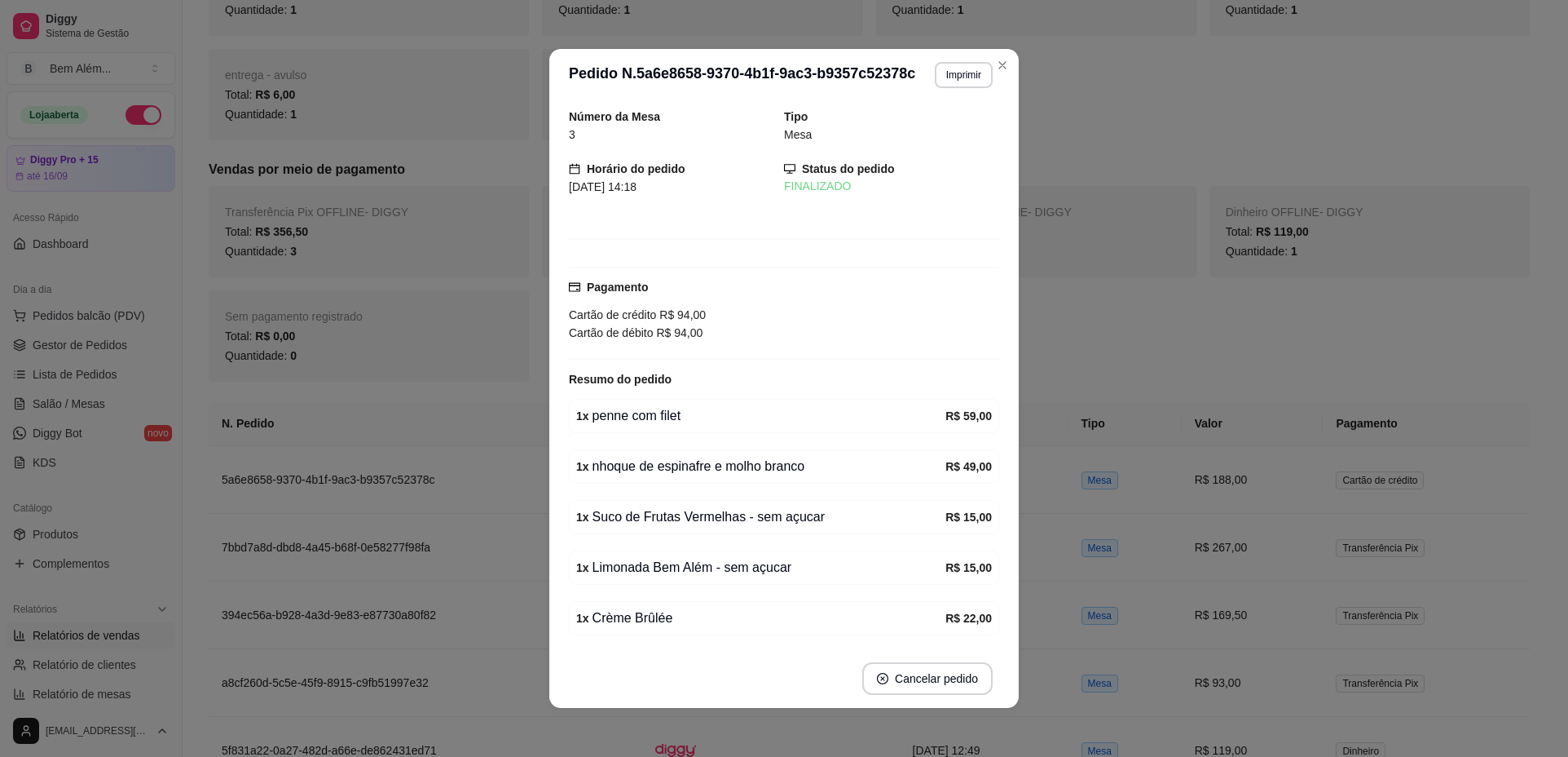
drag, startPoint x: 979, startPoint y: 58, endPoint x: 992, endPoint y: 82, distance: 27.3
click at [980, 57] on header "**********" at bounding box center [784, 74] width 470 height 53
click at [956, 81] on button "Imprimir" at bounding box center [964, 74] width 58 height 26
click at [926, 134] on button "impressao computador" at bounding box center [916, 132] width 122 height 26
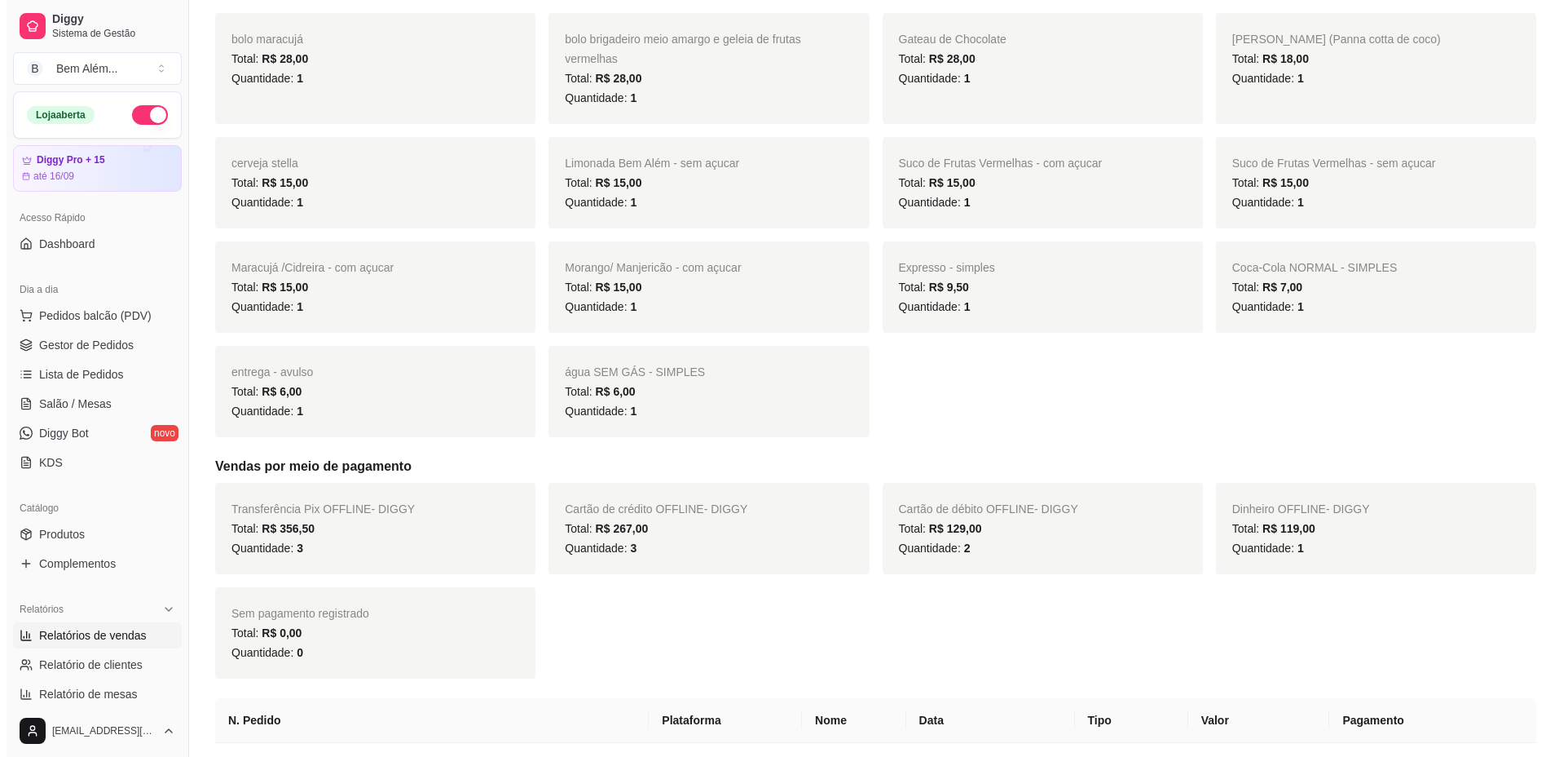
scroll to position [0, 0]
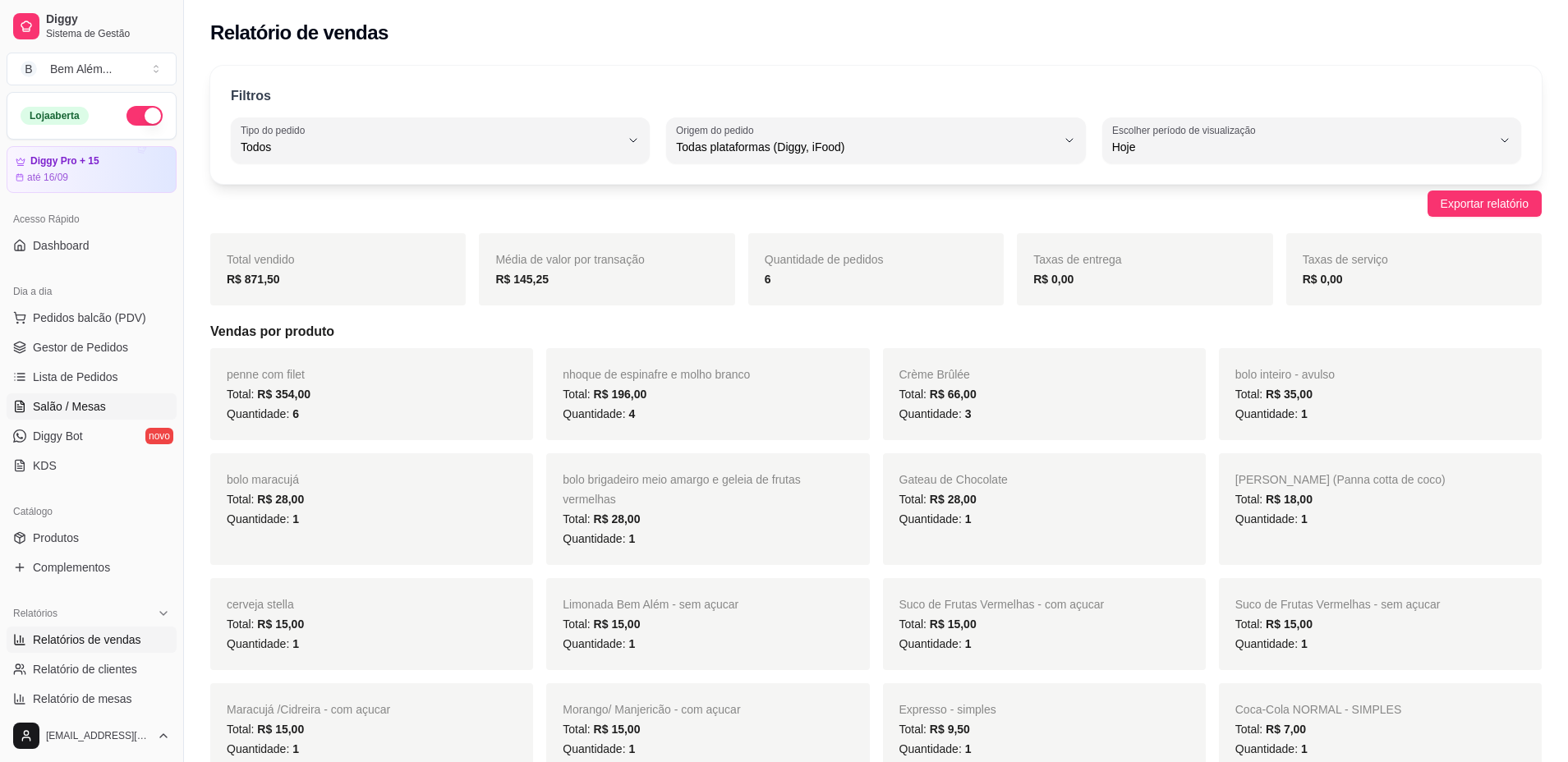
click at [70, 407] on span "Salão / Mesas" at bounding box center [69, 406] width 73 height 16
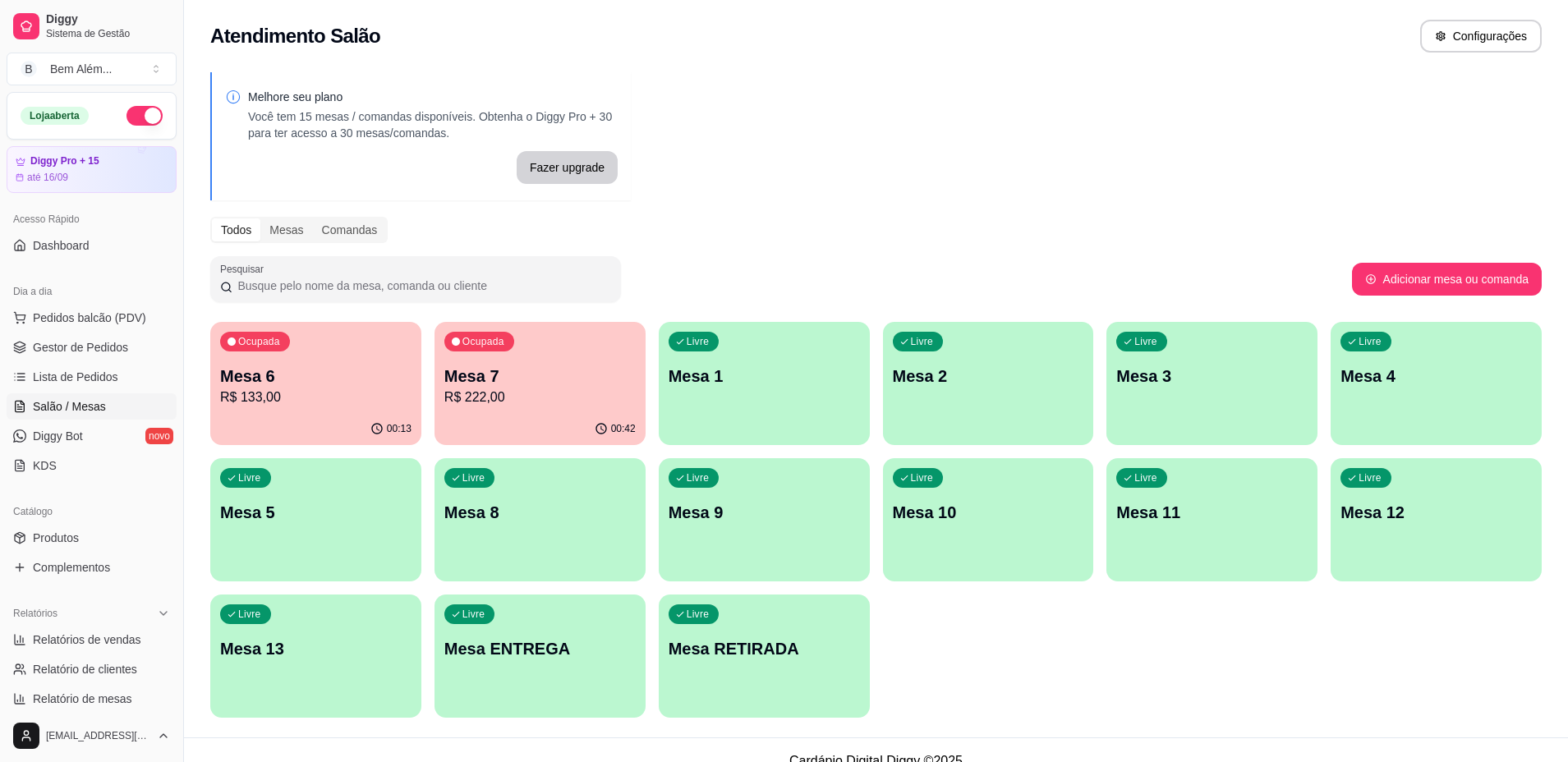
click at [996, 524] on div "Livre Mesa 10" at bounding box center [988, 510] width 212 height 104
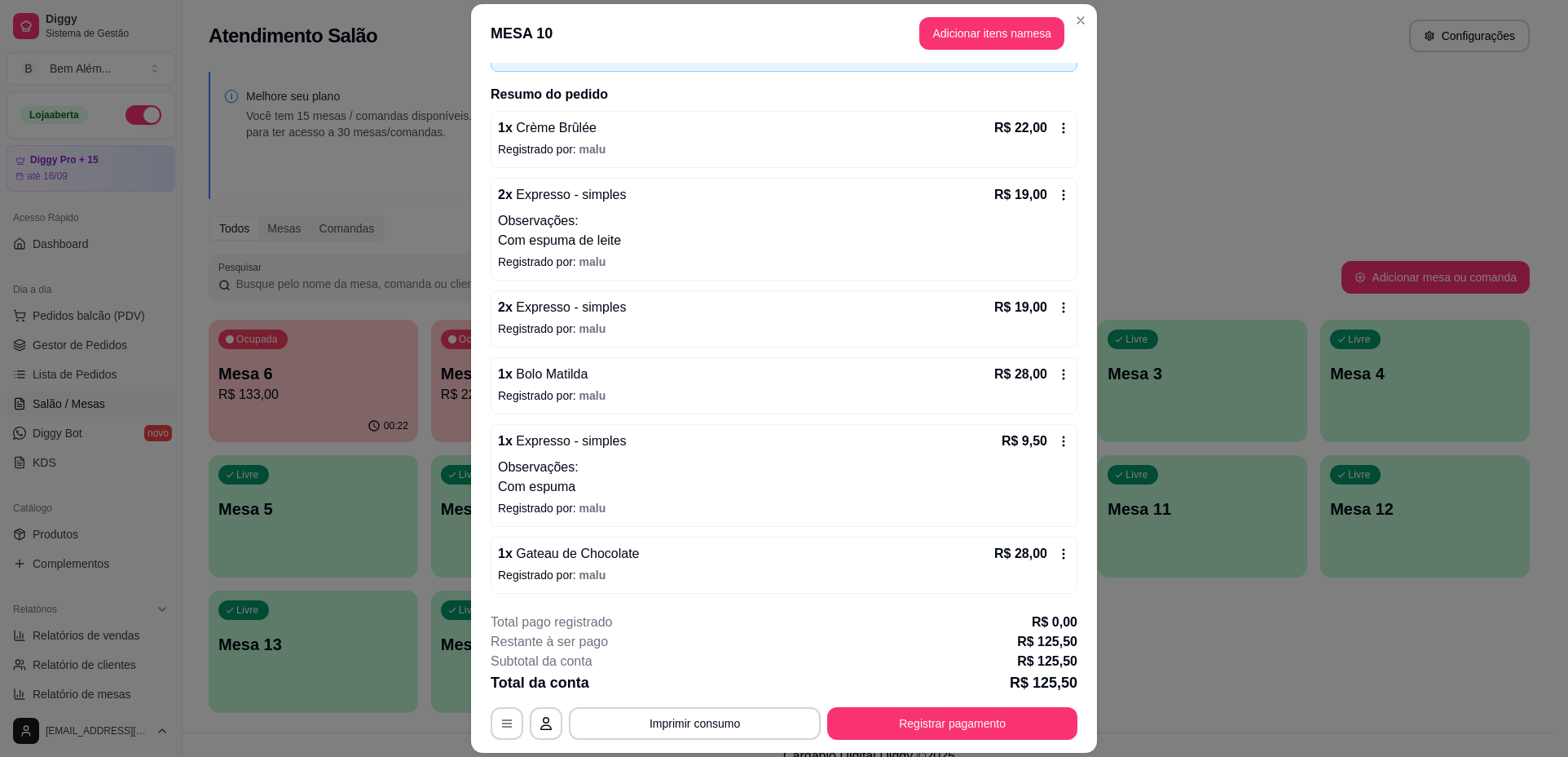
scroll to position [48, 0]
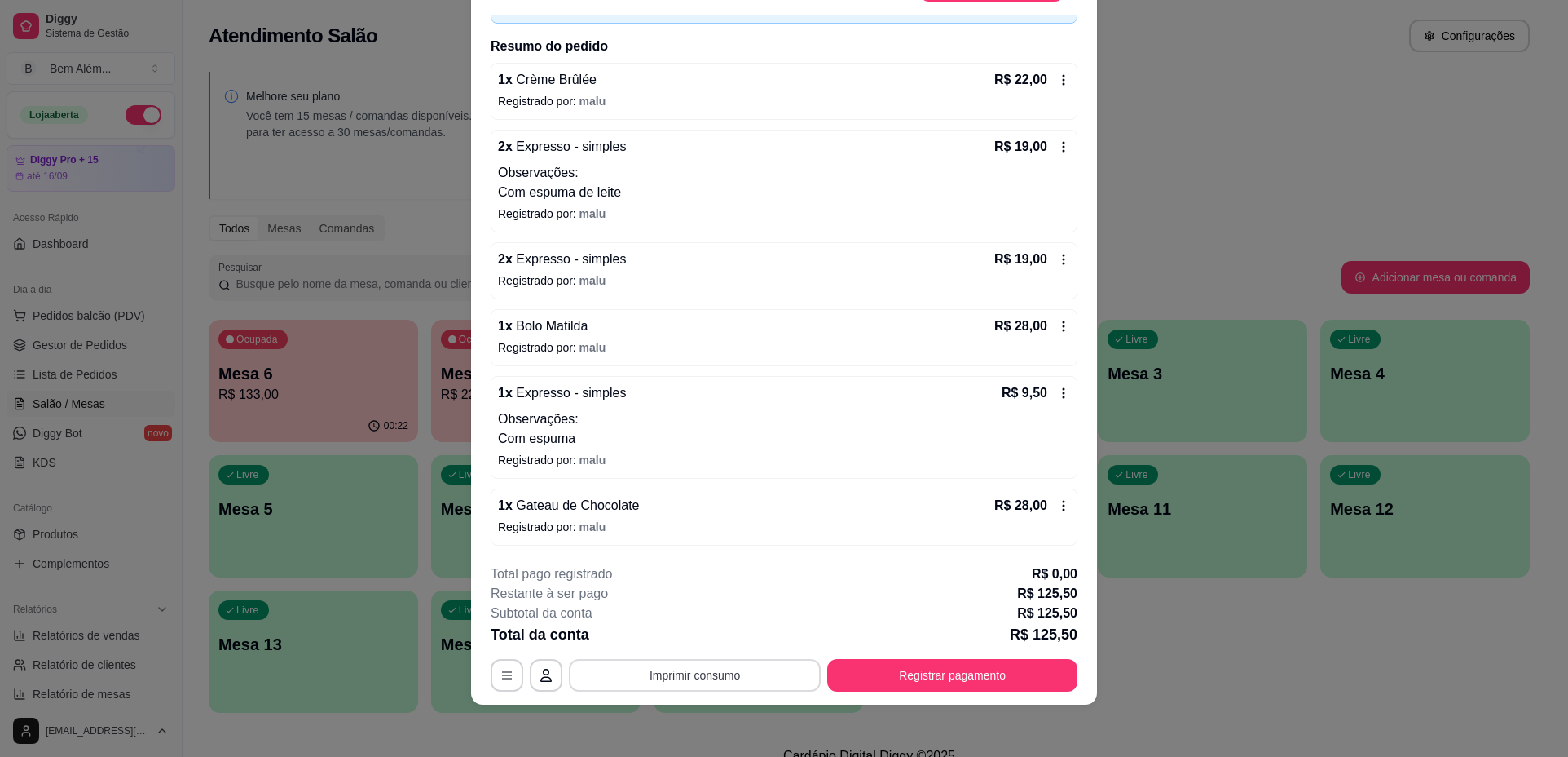
click at [688, 669] on button "Imprimir consumo" at bounding box center [695, 675] width 252 height 32
click at [667, 622] on div "Escolha a impressora impressao computador" at bounding box center [688, 626] width 138 height 55
click at [675, 664] on button "Imprimir consumo" at bounding box center [695, 675] width 244 height 32
click at [634, 692] on footer "**********" at bounding box center [784, 627] width 626 height 154
click at [633, 679] on button "Imprimir consumo" at bounding box center [695, 675] width 252 height 32
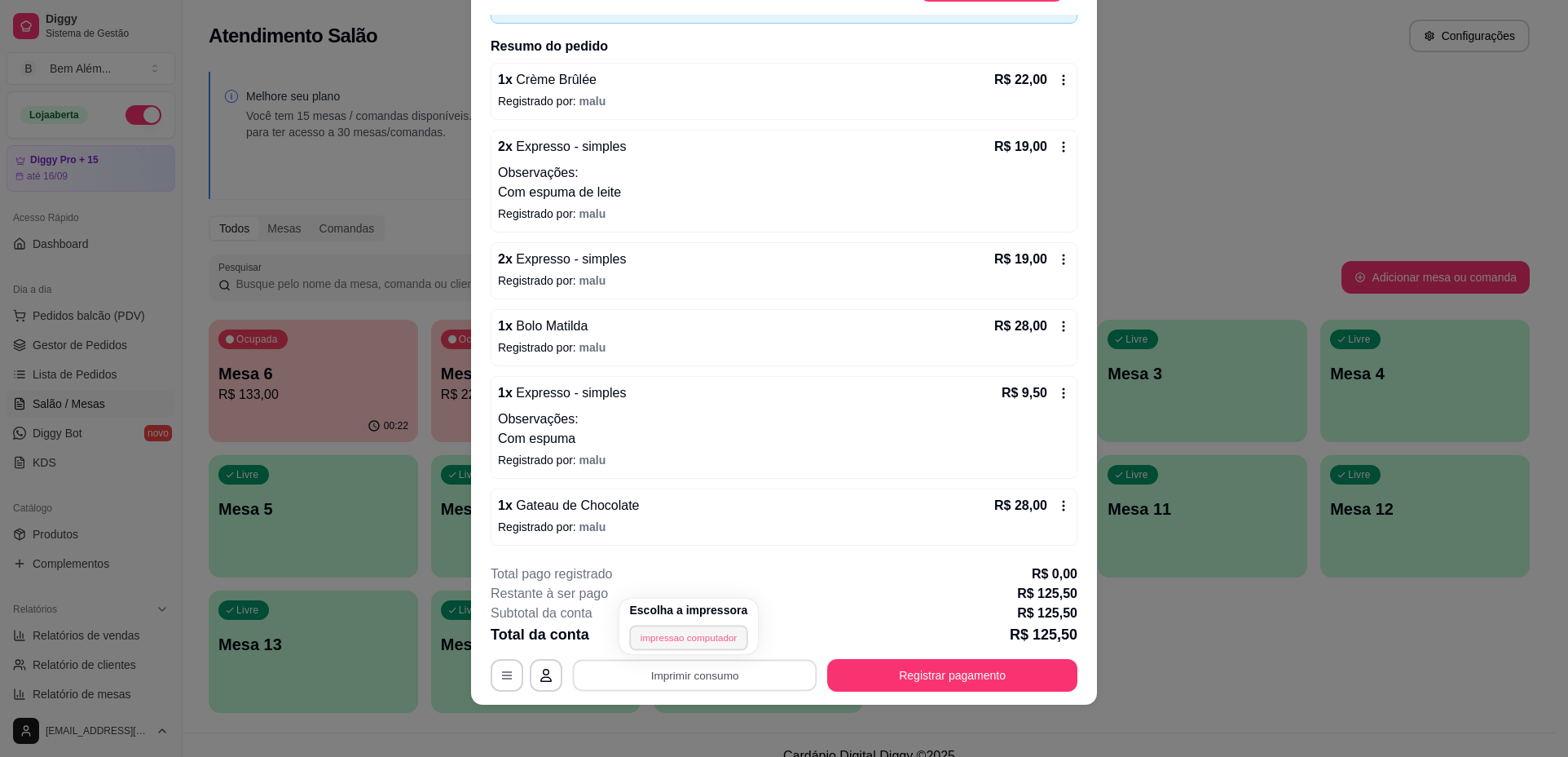
click at [647, 644] on button "impressao computador" at bounding box center [688, 637] width 119 height 25
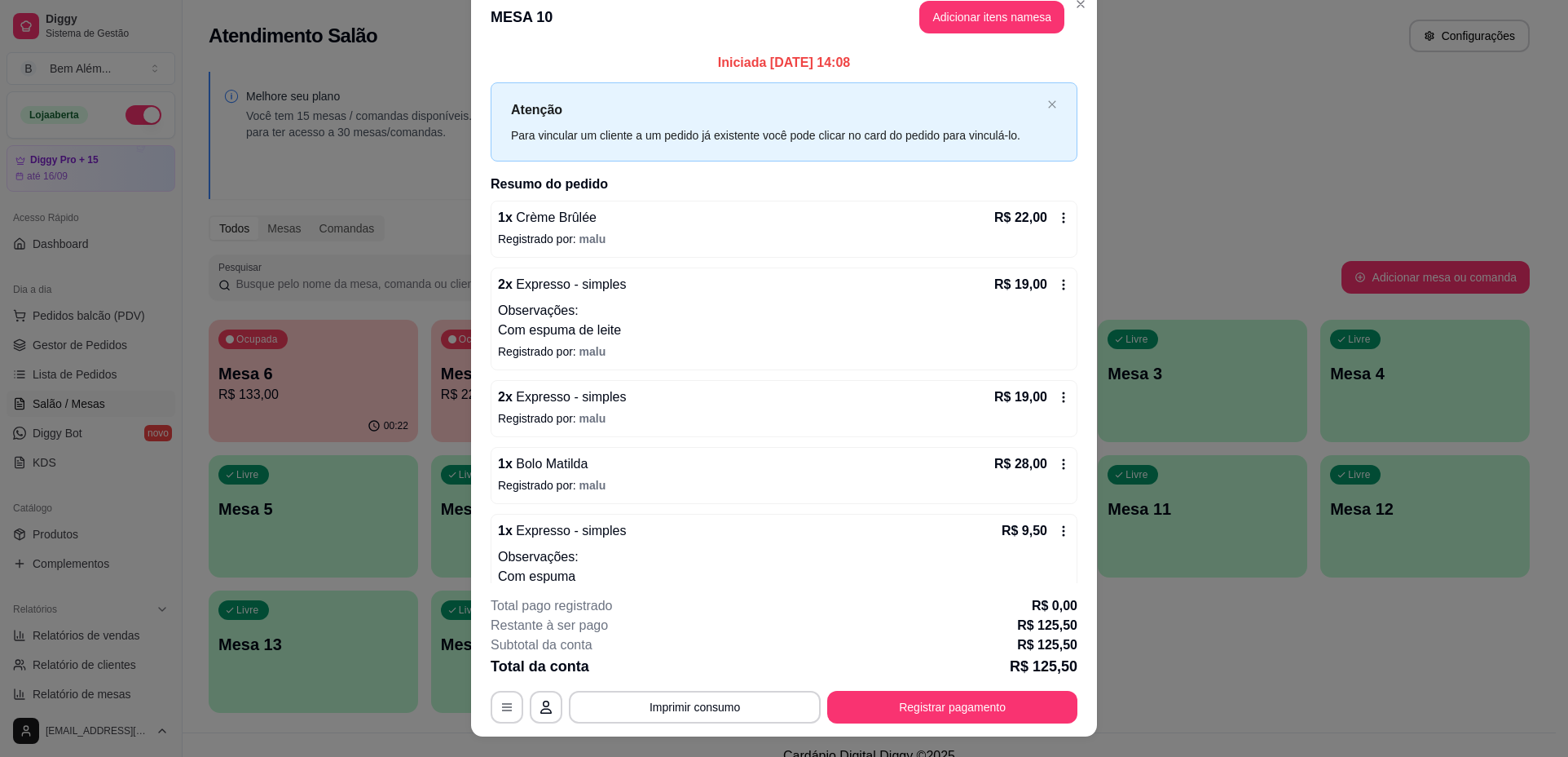
scroll to position [0, 0]
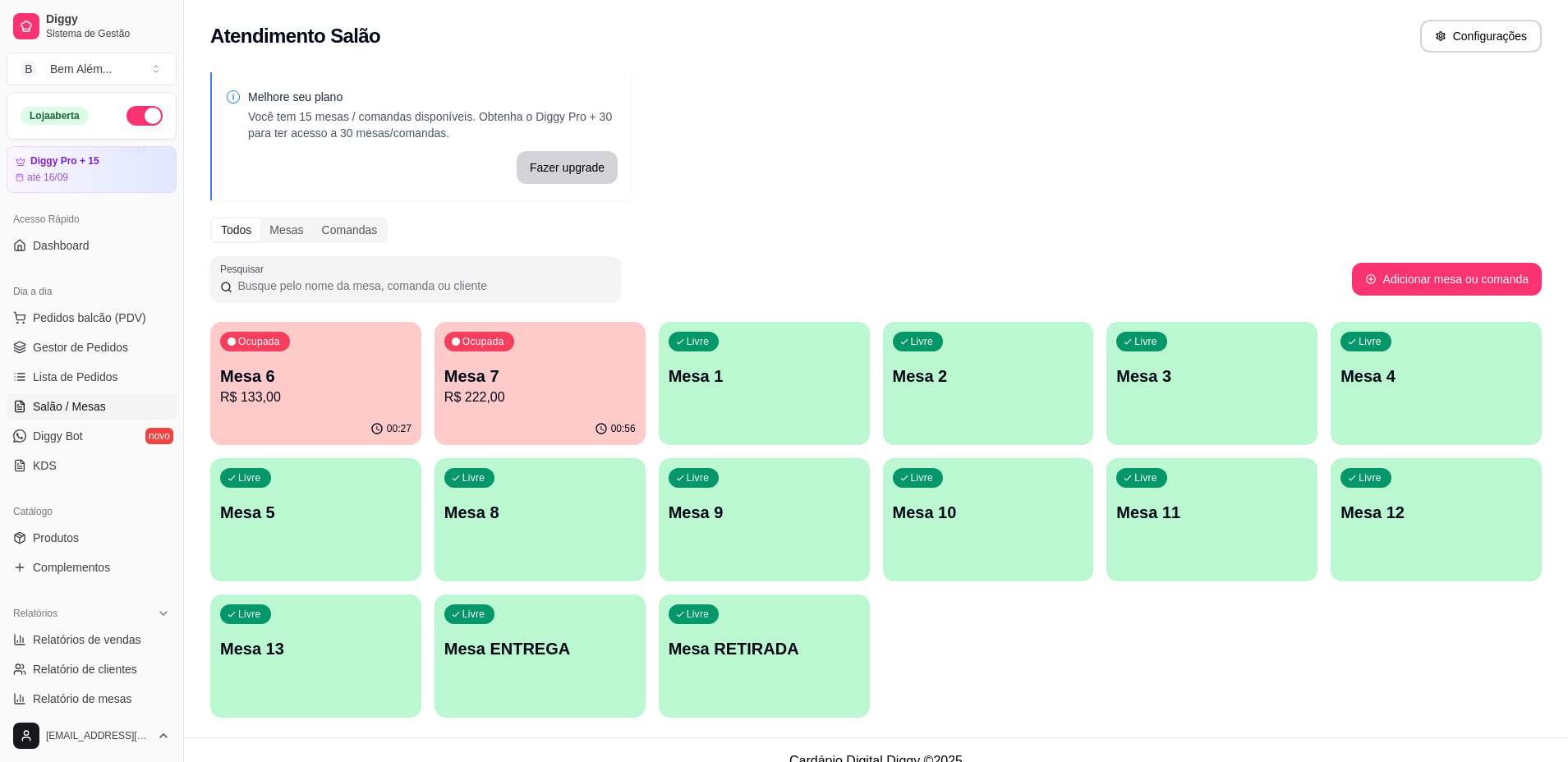
click at [480, 355] on div "Ocupada Mesa 7 R$ 222,00" at bounding box center [540, 367] width 212 height 91
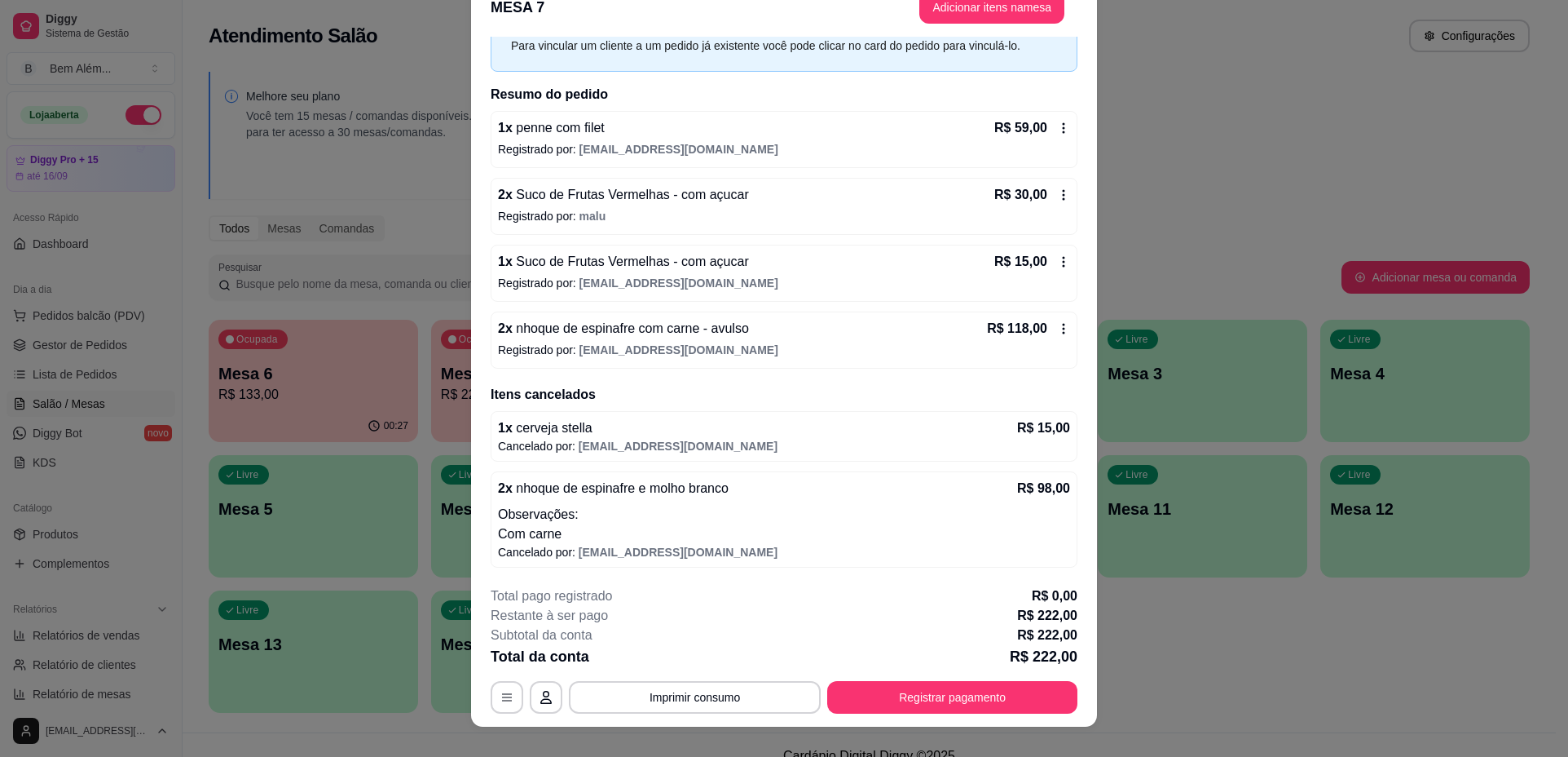
scroll to position [48, 0]
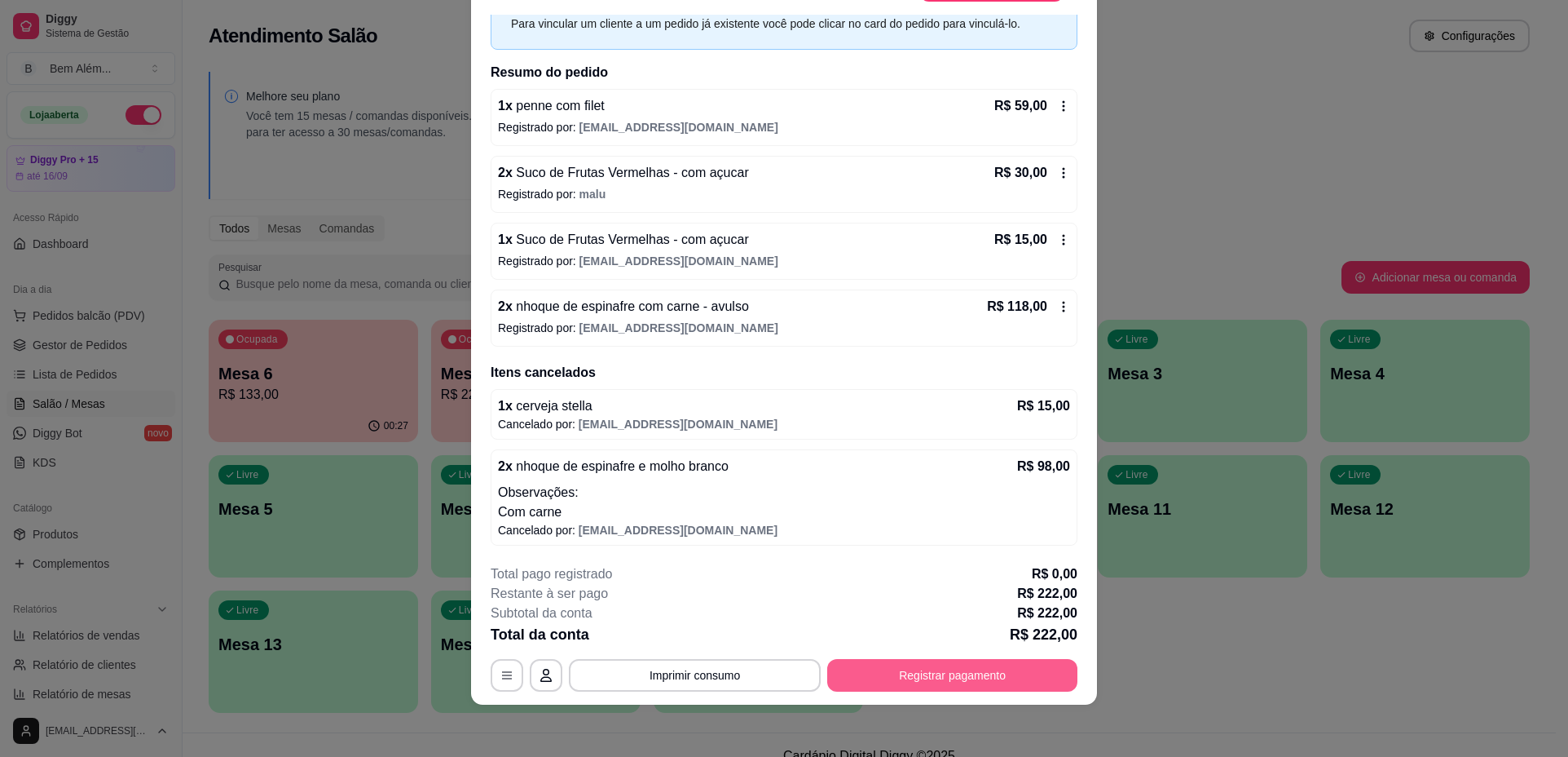
click at [871, 672] on button "Registrar pagamento" at bounding box center [952, 675] width 250 height 32
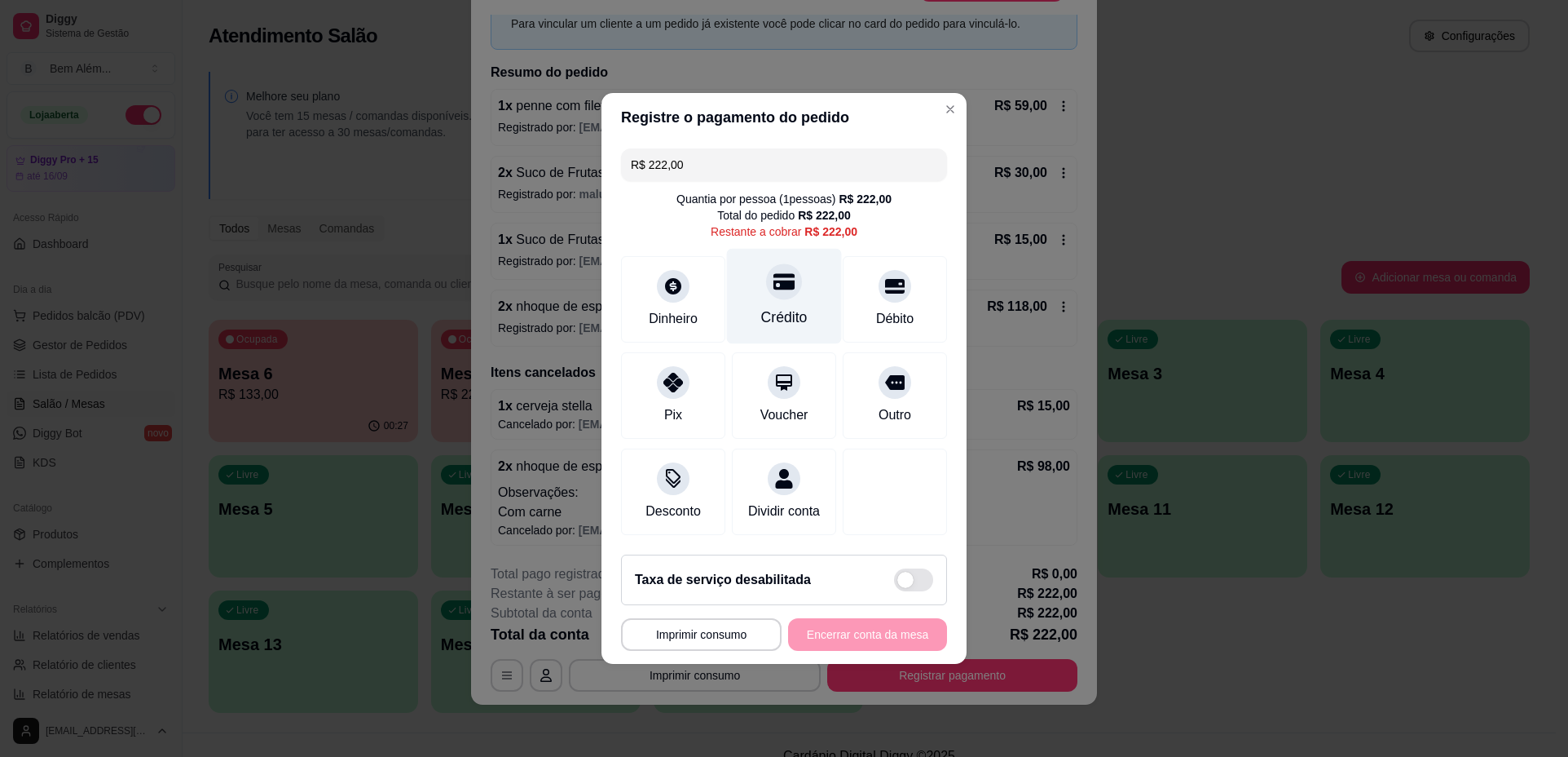
click at [757, 277] on div "Crédito" at bounding box center [784, 297] width 115 height 95
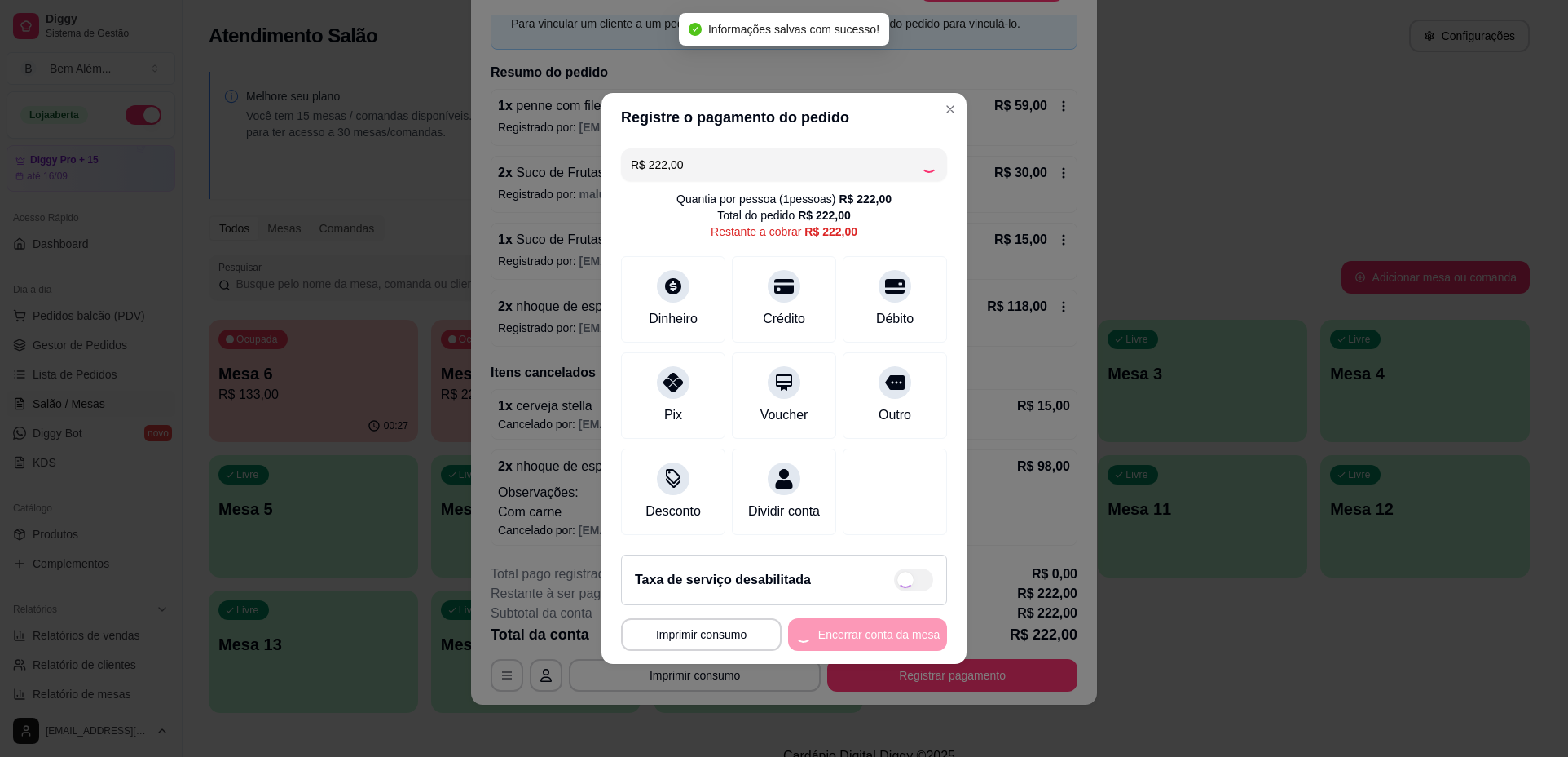
type input "R$ 0,00"
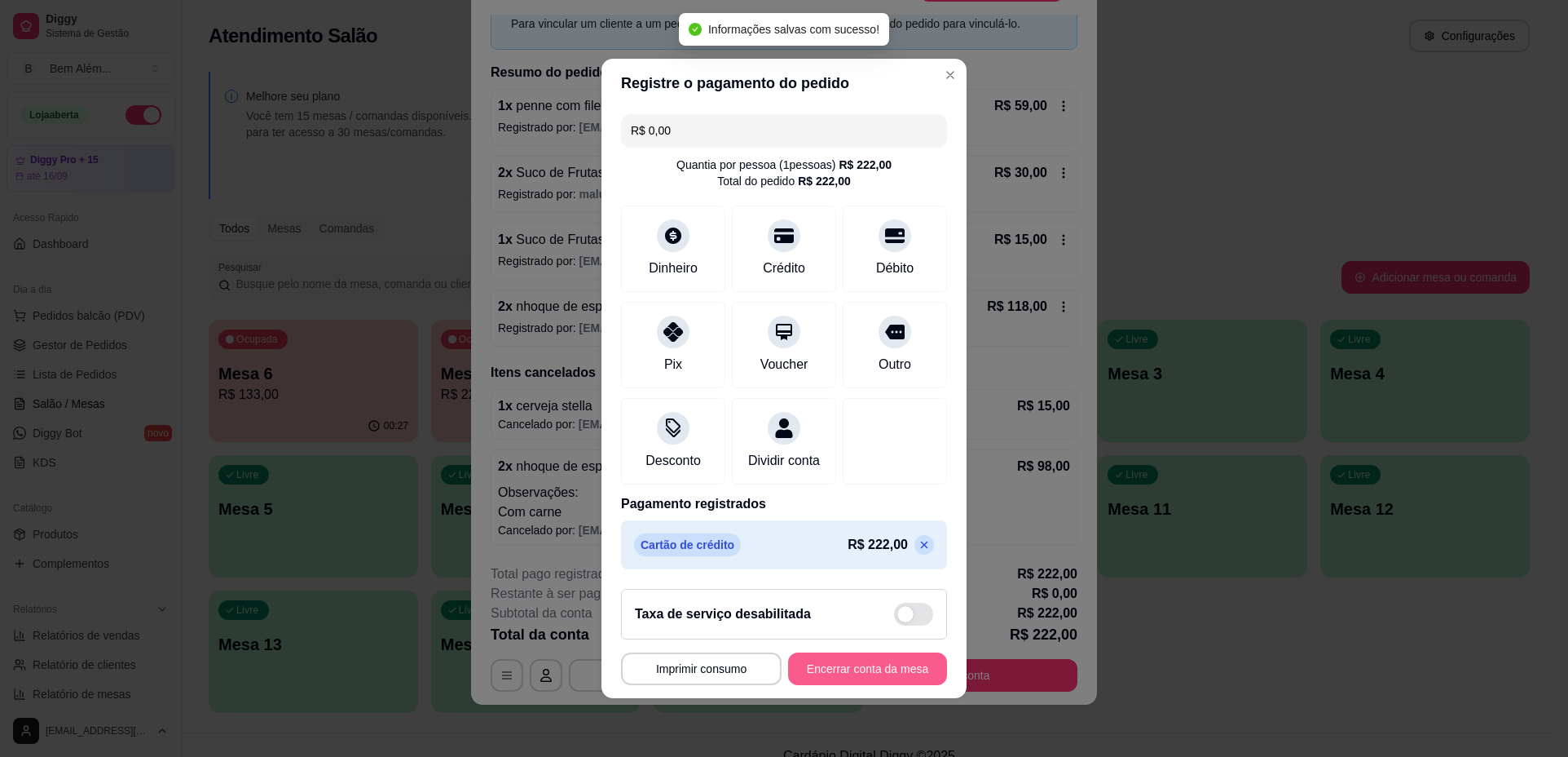
click at [835, 669] on button "Encerrar conta da mesa" at bounding box center [868, 668] width 159 height 32
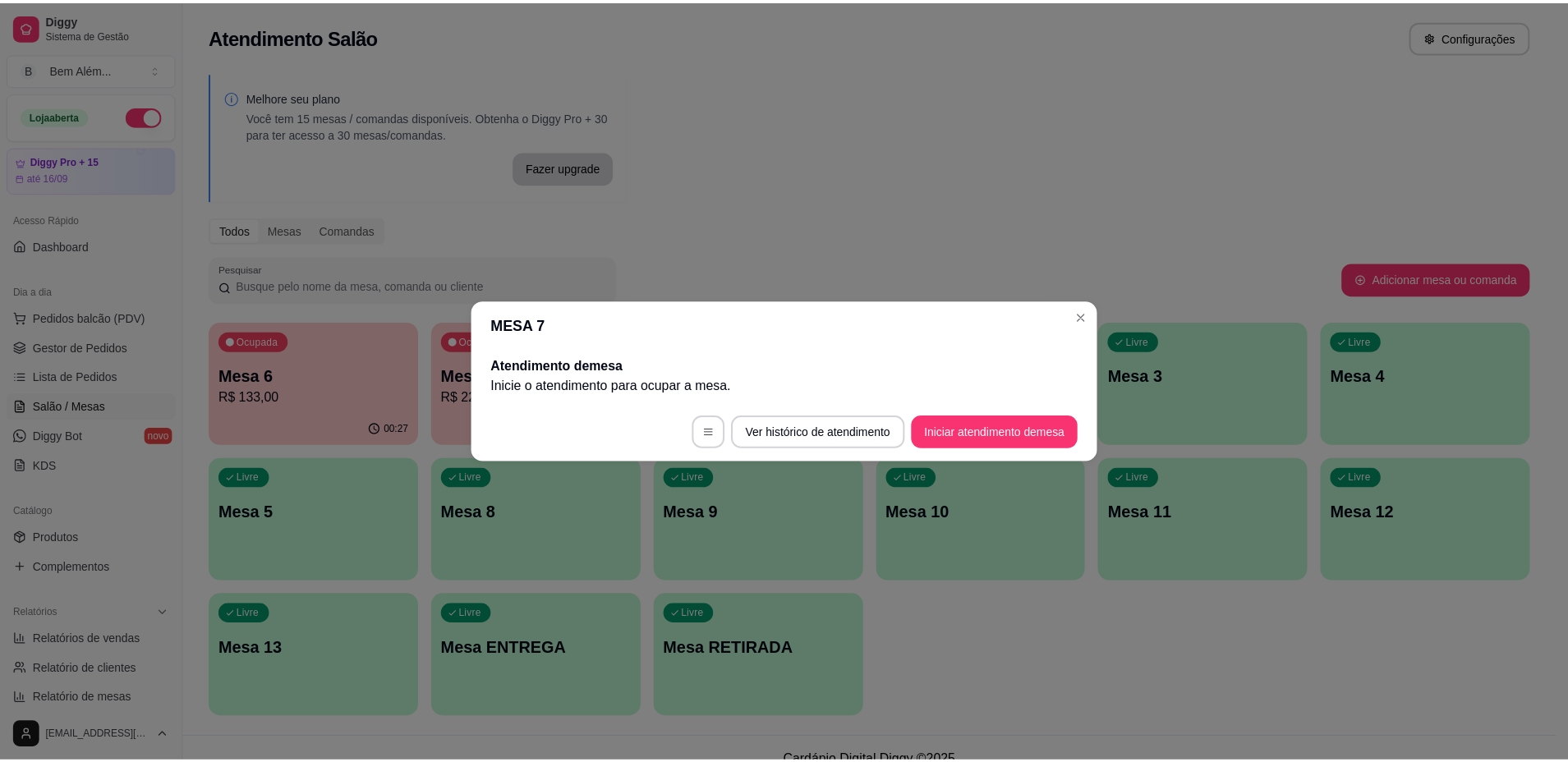
scroll to position [0, 0]
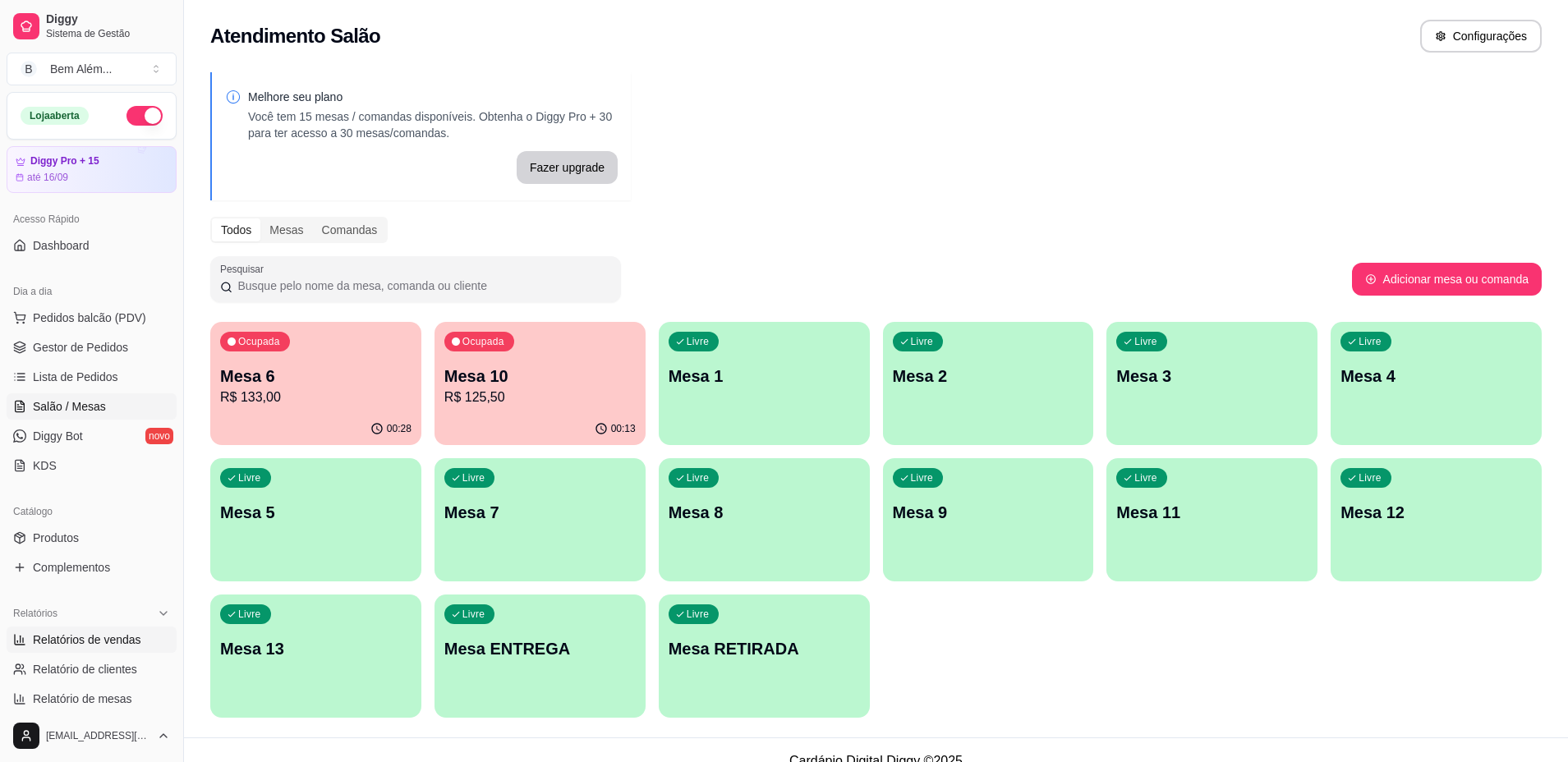
click at [87, 631] on span "Relatórios de vendas" at bounding box center [87, 639] width 109 height 16
select select "ALL"
select select "0"
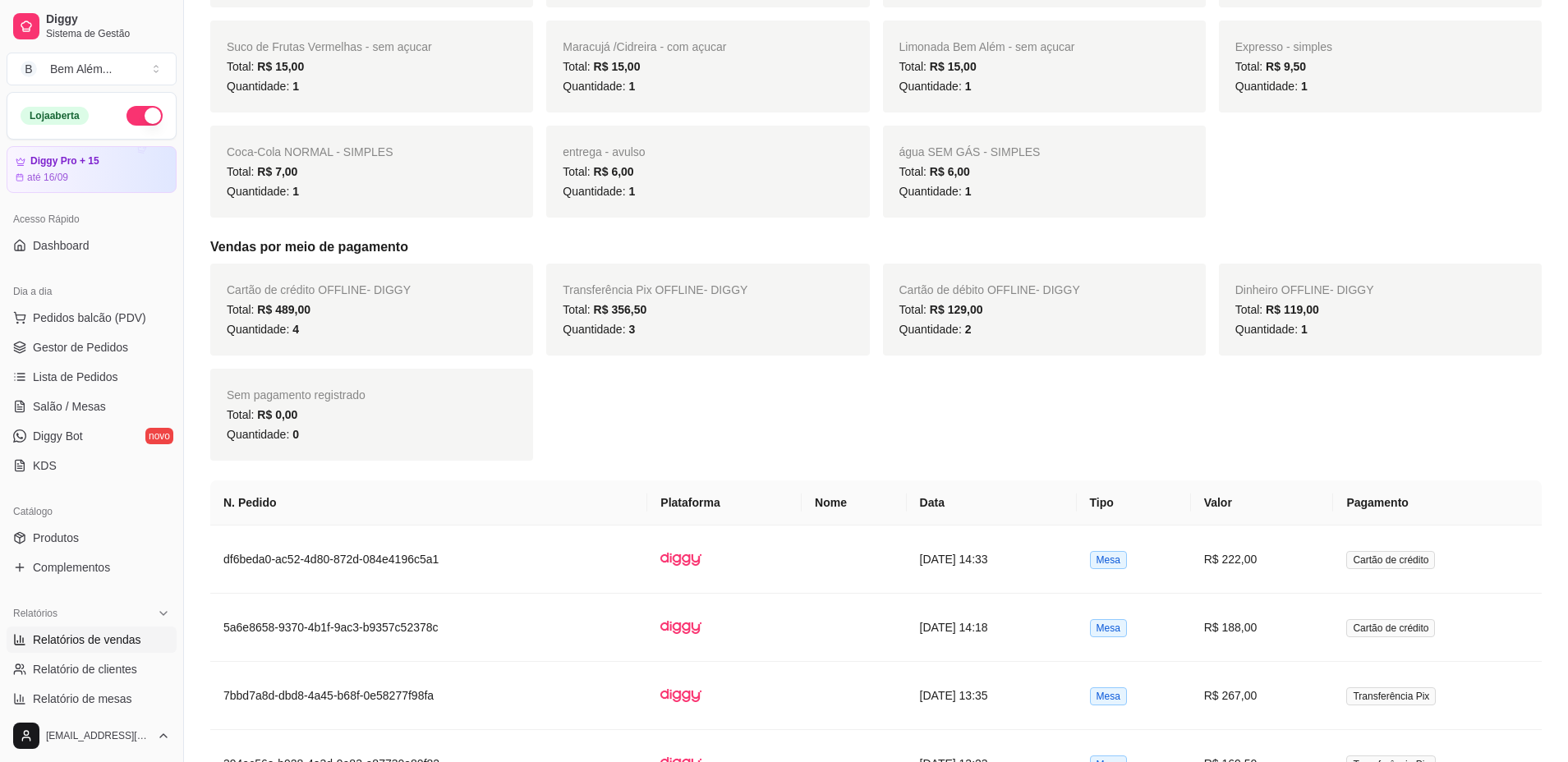
scroll to position [745, 0]
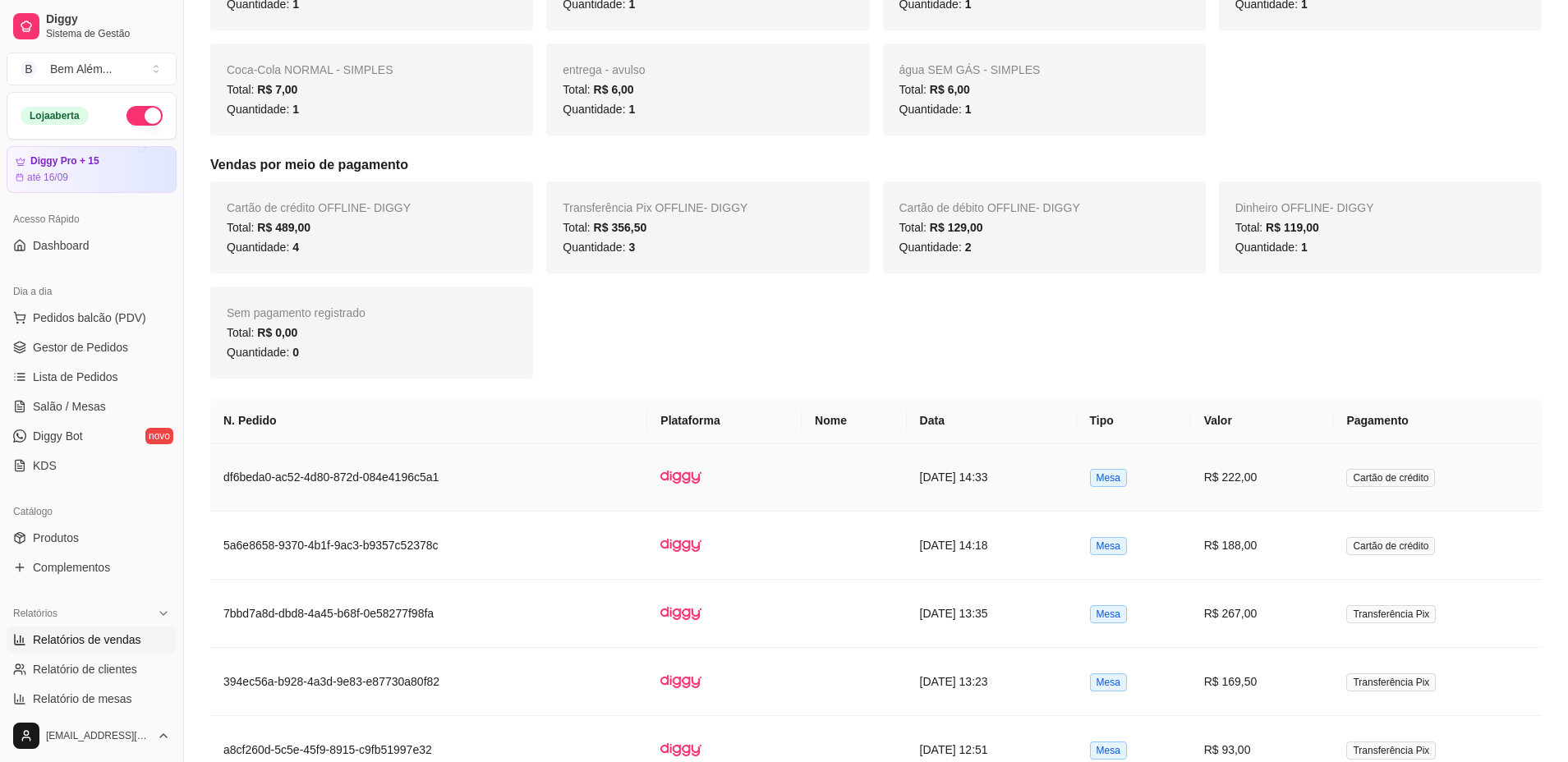
click at [502, 474] on td "df6beda0-ac52-4d80-872d-084e4196c5a1" at bounding box center [429, 477] width 436 height 68
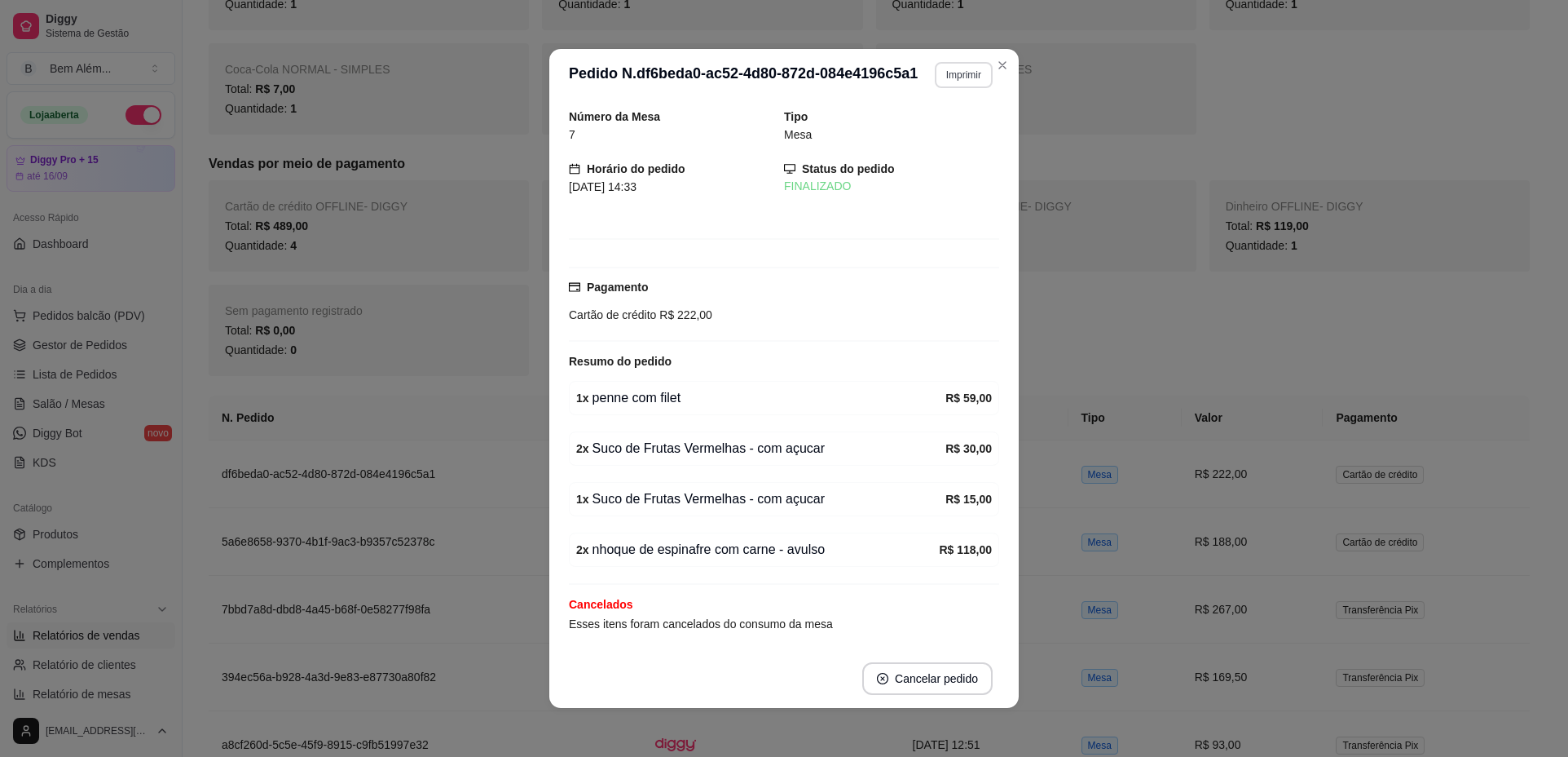
click at [945, 75] on button "Imprimir" at bounding box center [964, 74] width 58 height 26
click at [905, 137] on button "impressao computador" at bounding box center [917, 132] width 119 height 25
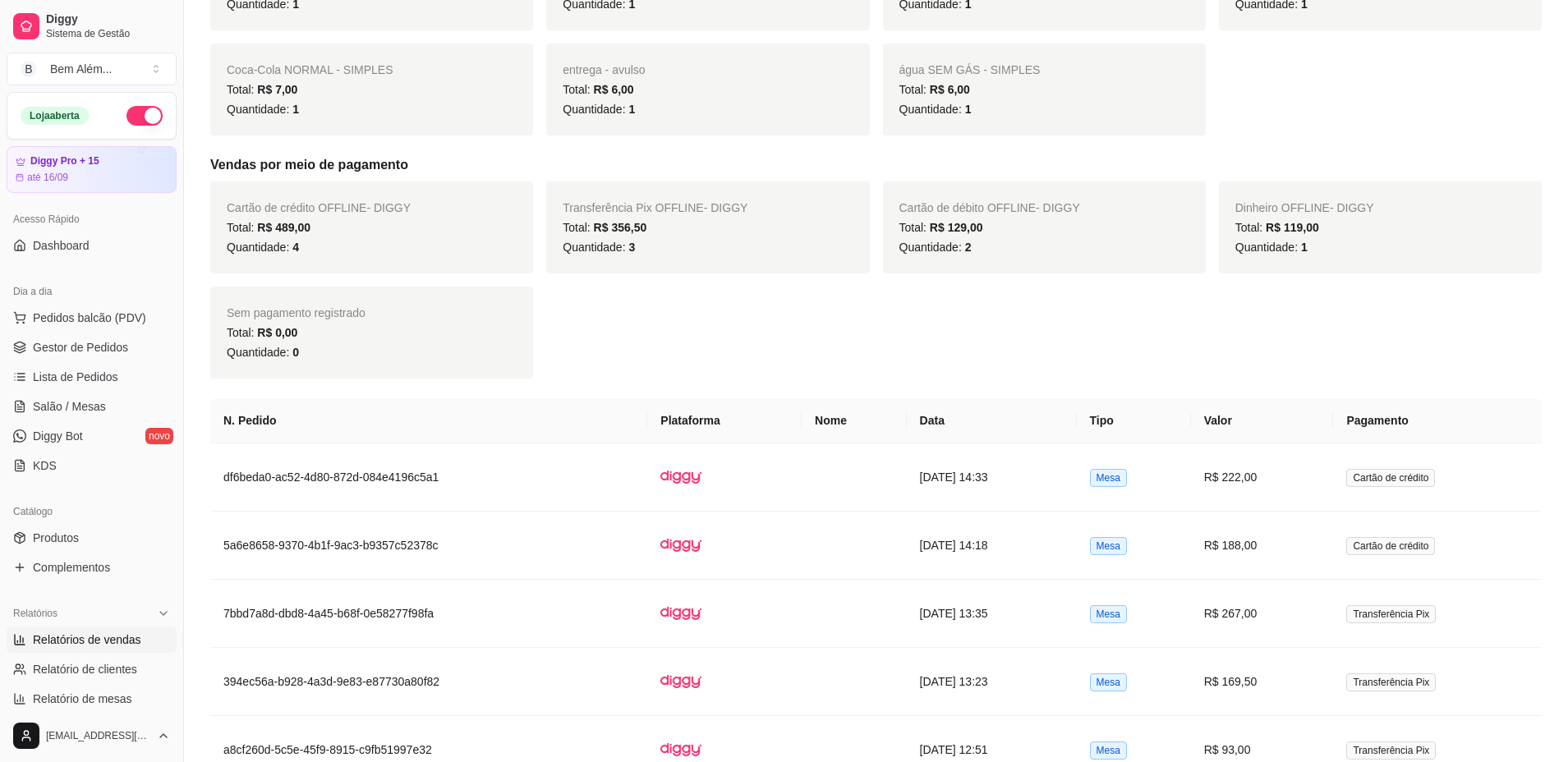
click at [137, 396] on link "Salão / Mesas" at bounding box center [91, 406] width 170 height 26
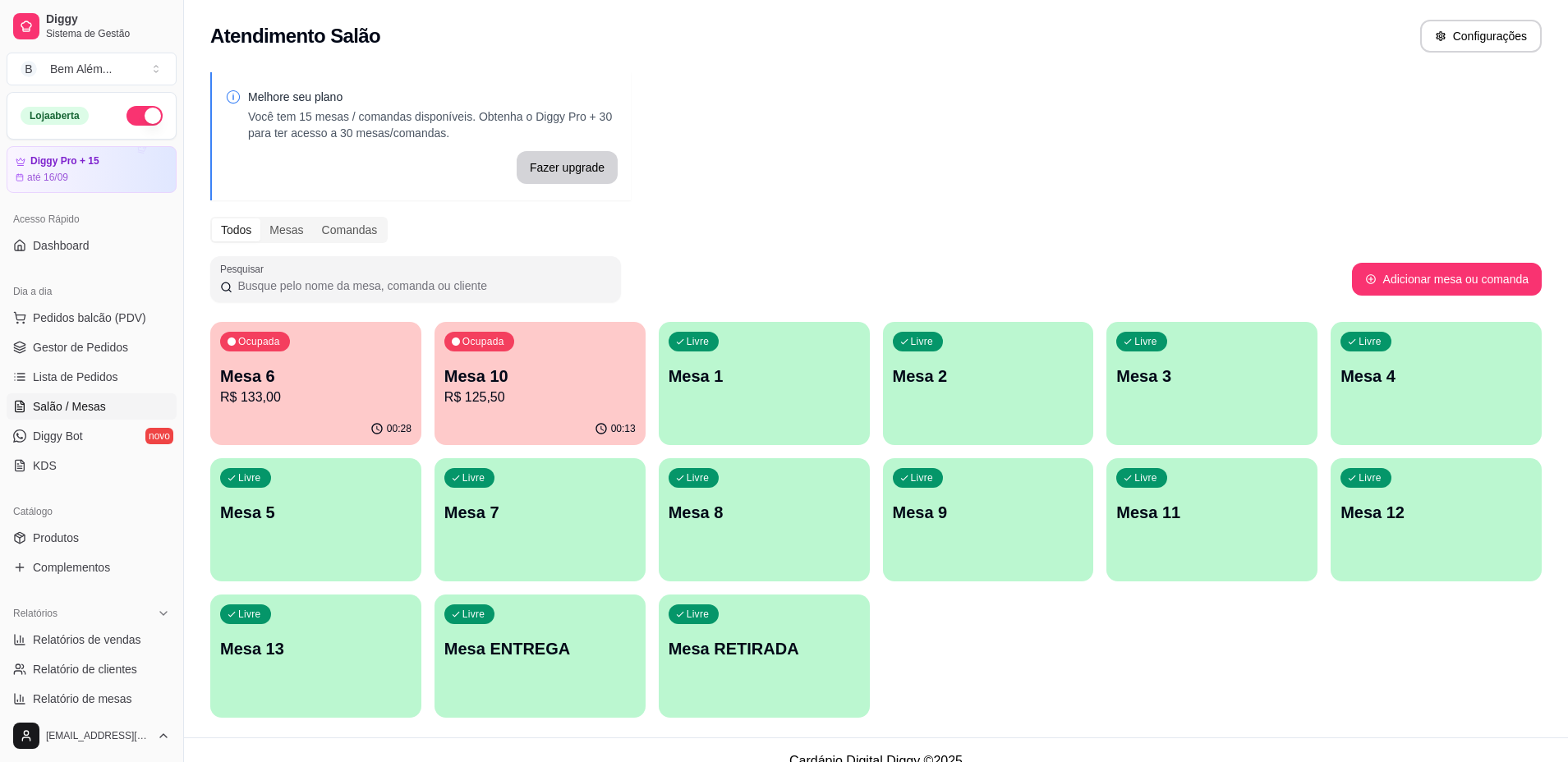
click at [341, 374] on p "Mesa 6" at bounding box center [315, 376] width 191 height 23
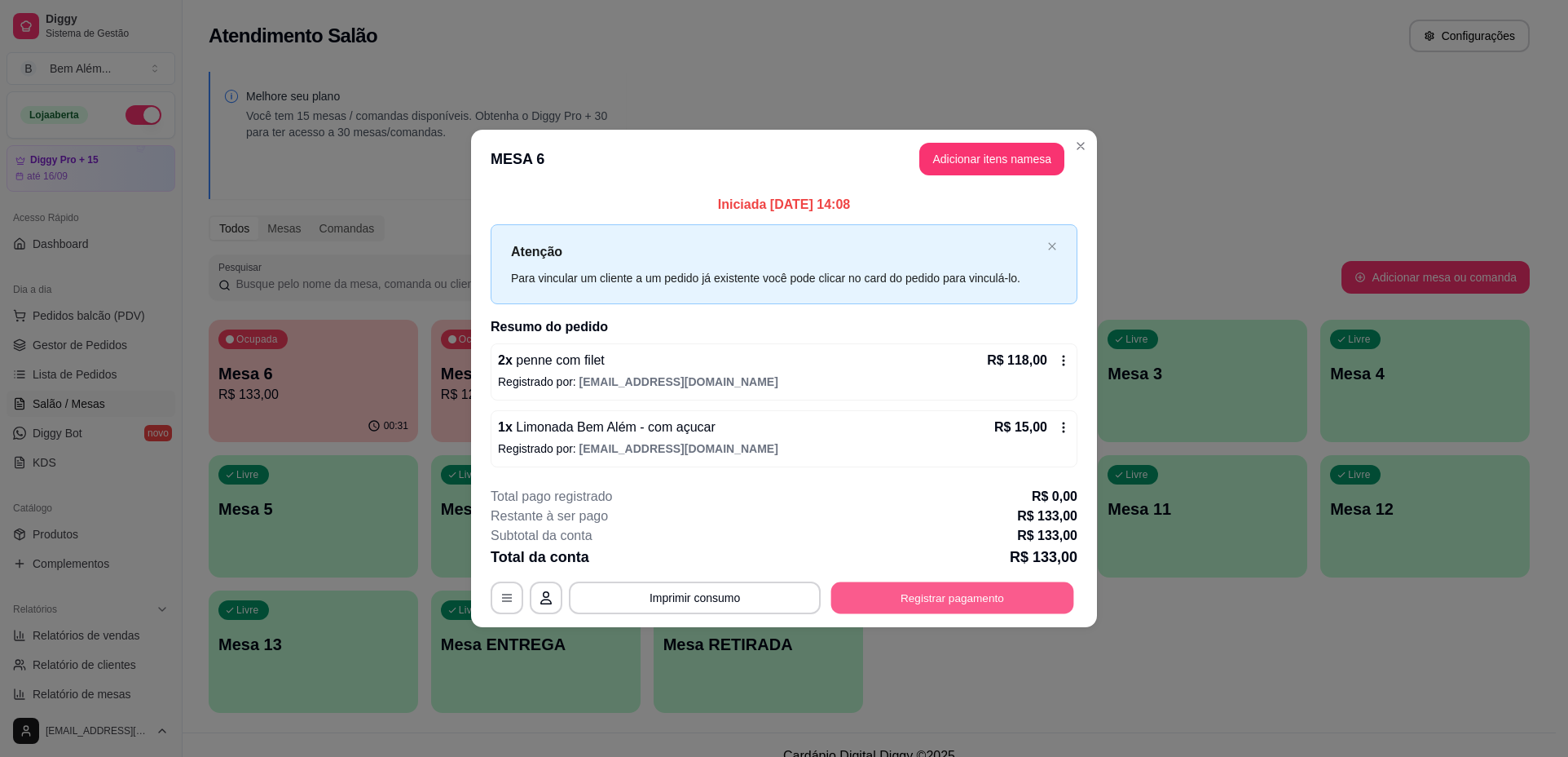
click at [999, 585] on button "Registrar pagamento" at bounding box center [952, 597] width 243 height 32
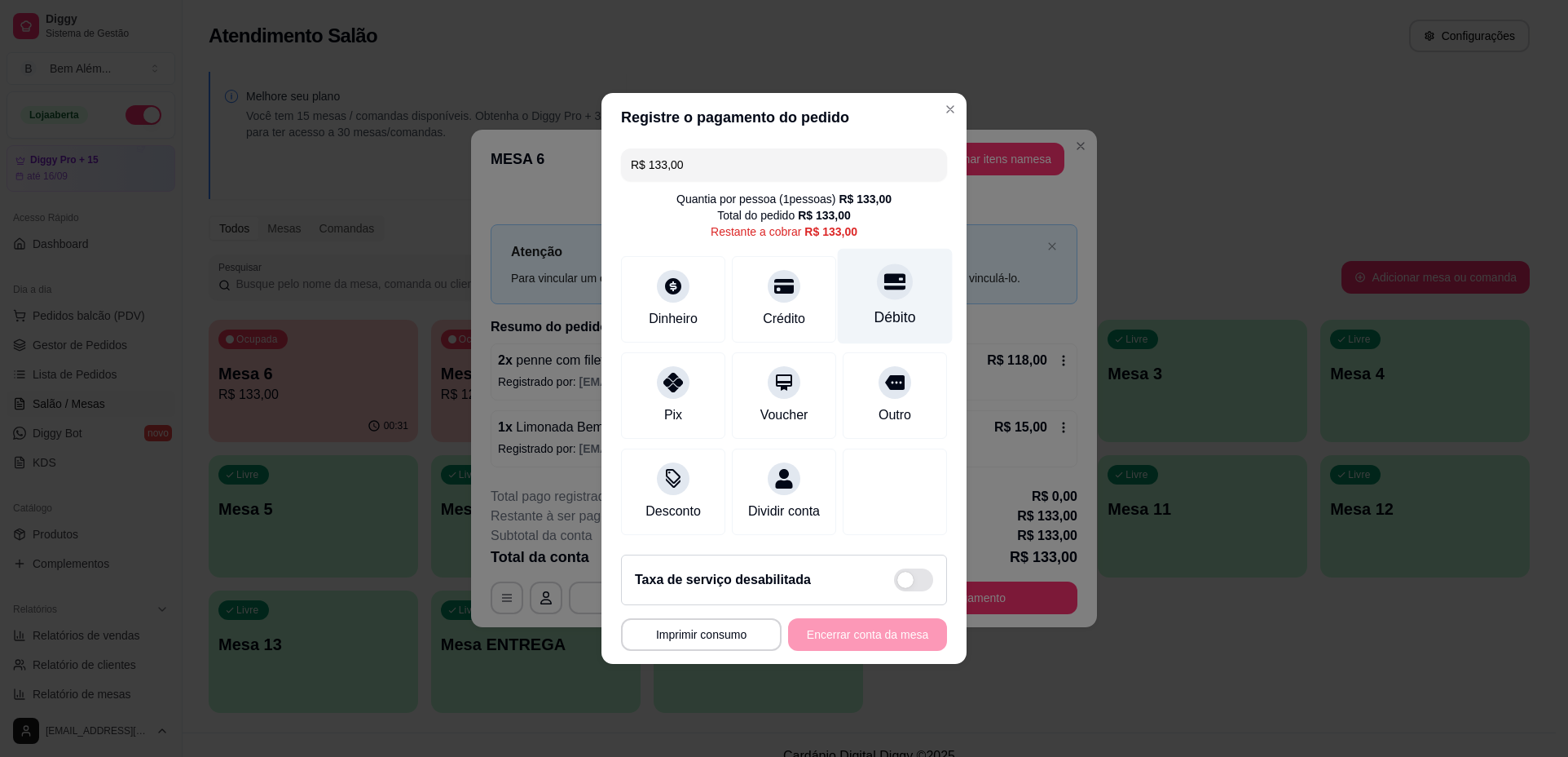
click at [885, 276] on icon at bounding box center [895, 282] width 21 height 21
type input "R$ 0,00"
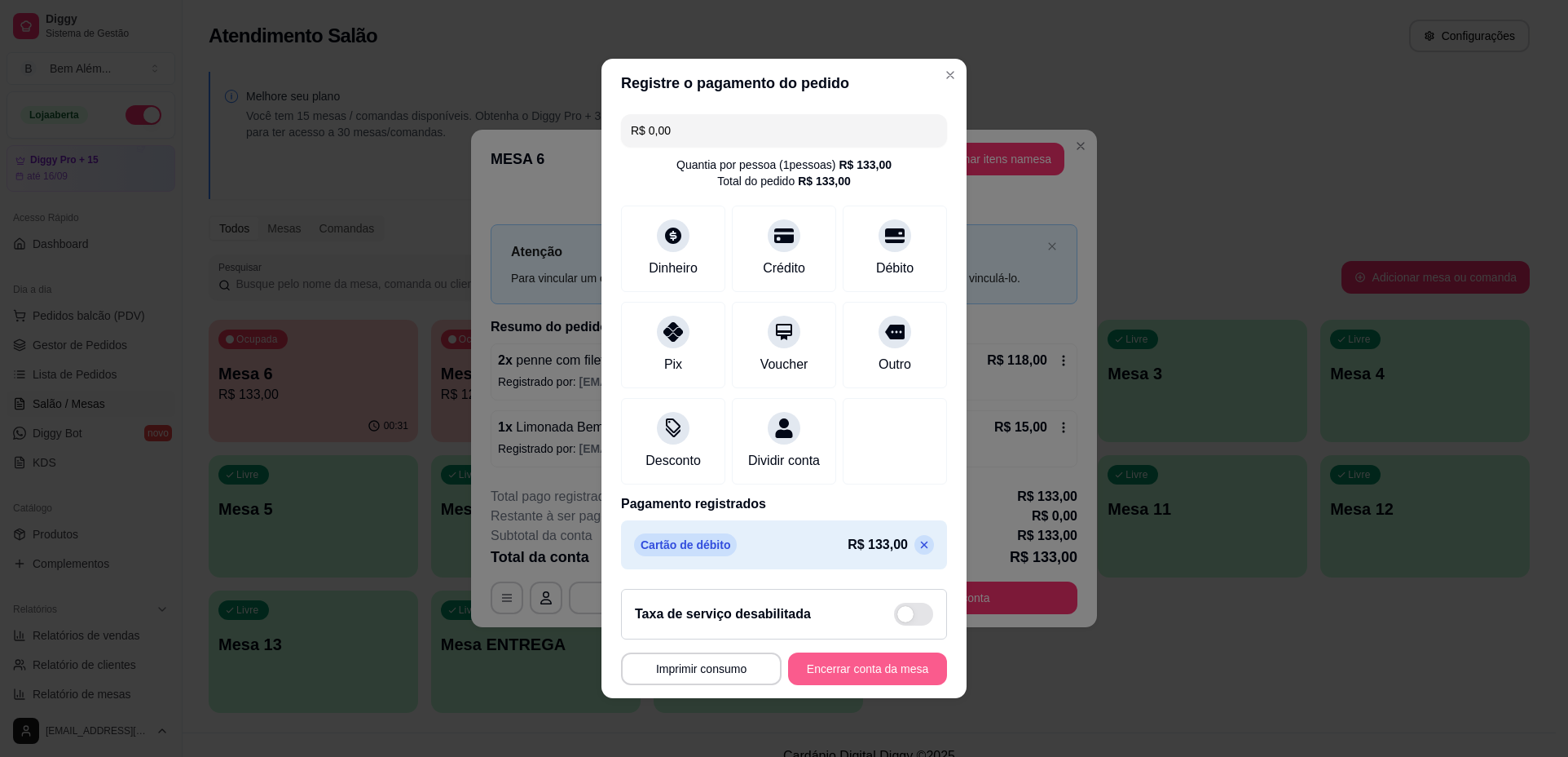
click at [865, 668] on button "Encerrar conta da mesa" at bounding box center [868, 668] width 159 height 32
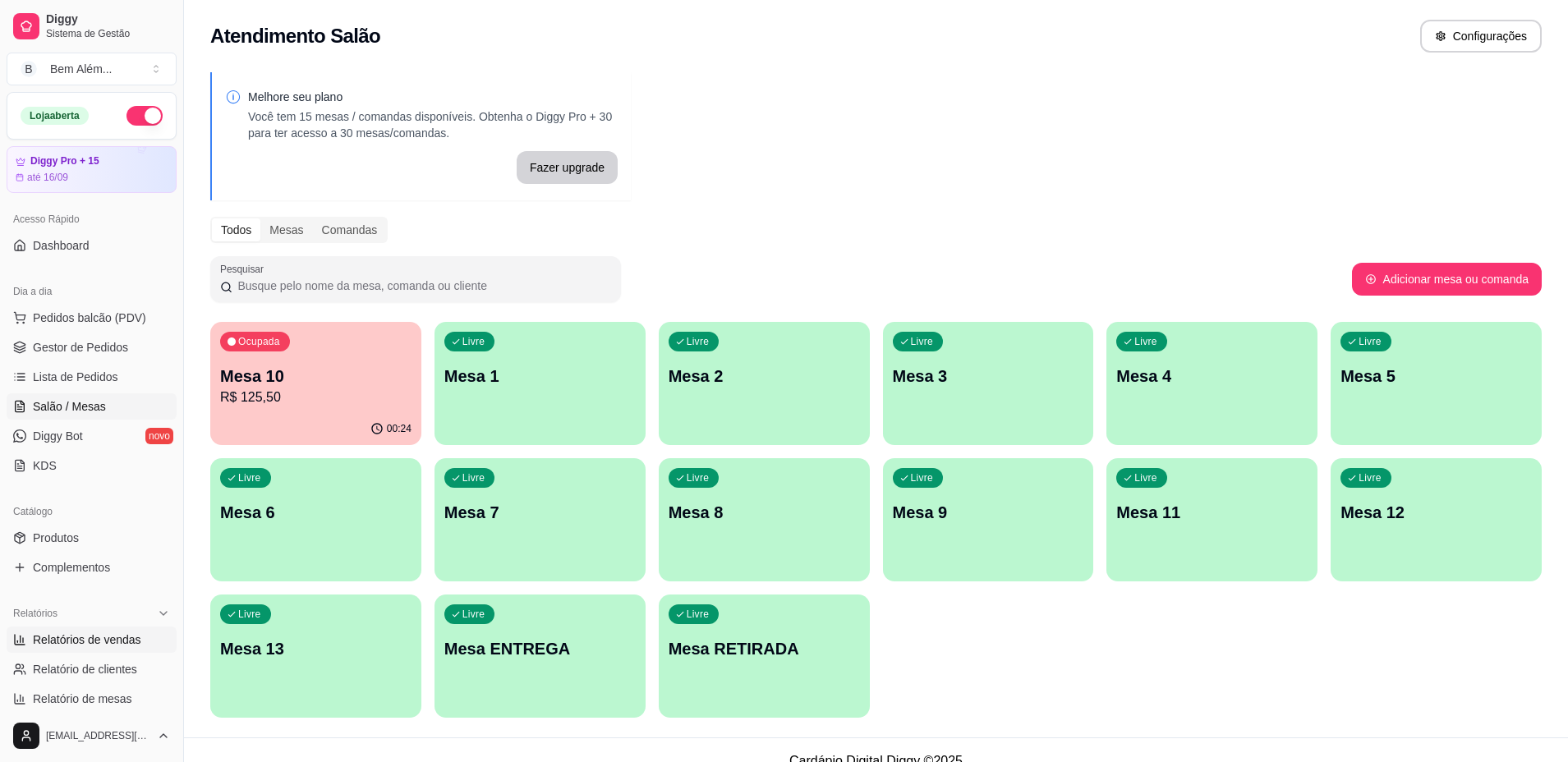
click at [128, 633] on span "Relatórios de vendas" at bounding box center [87, 639] width 109 height 16
select select "ALL"
select select "0"
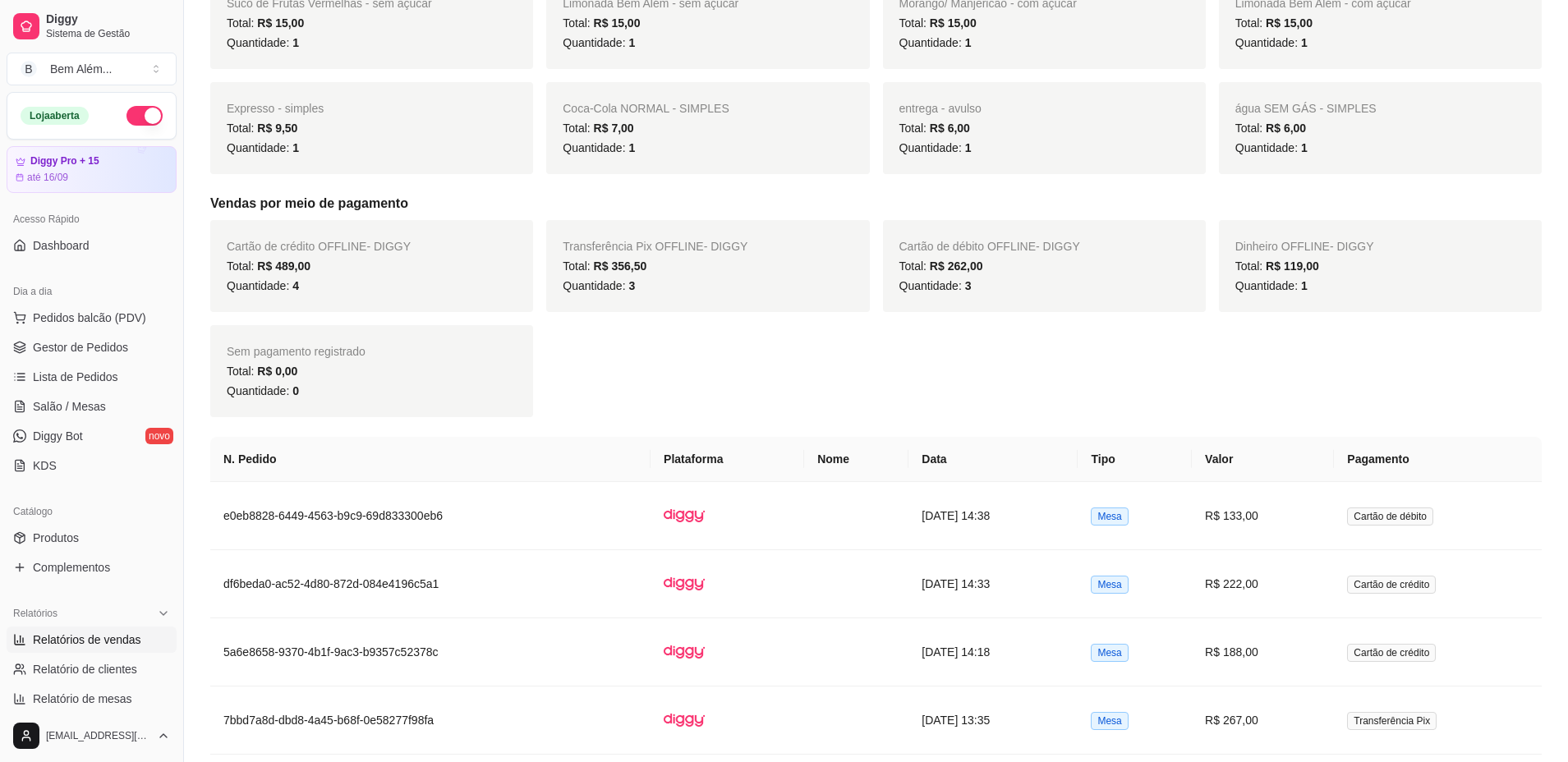
scroll to position [739, 0]
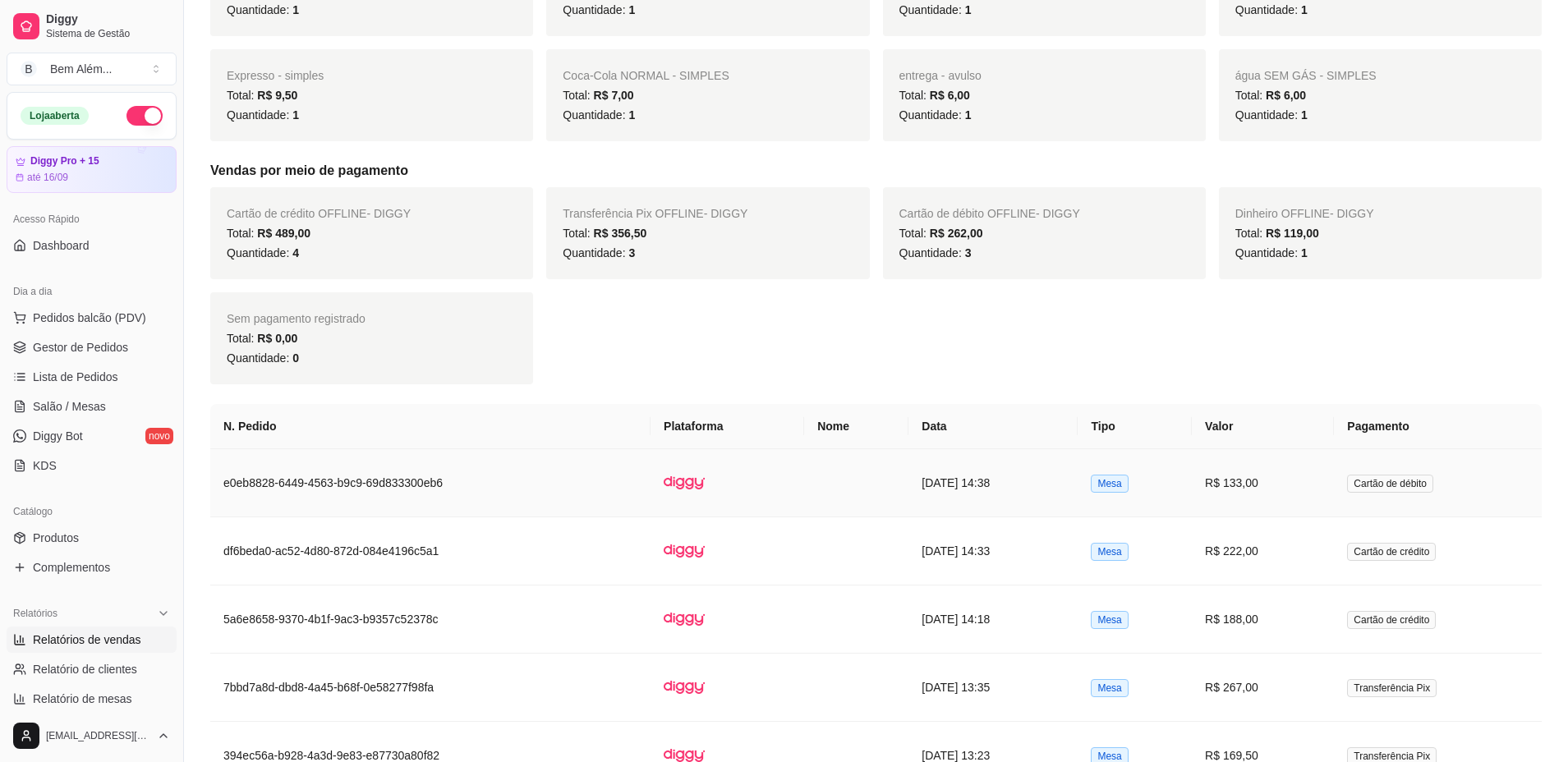
click at [409, 488] on td "e0eb8828-6449-4563-b9c9-69d833300eb6" at bounding box center [431, 482] width 440 height 68
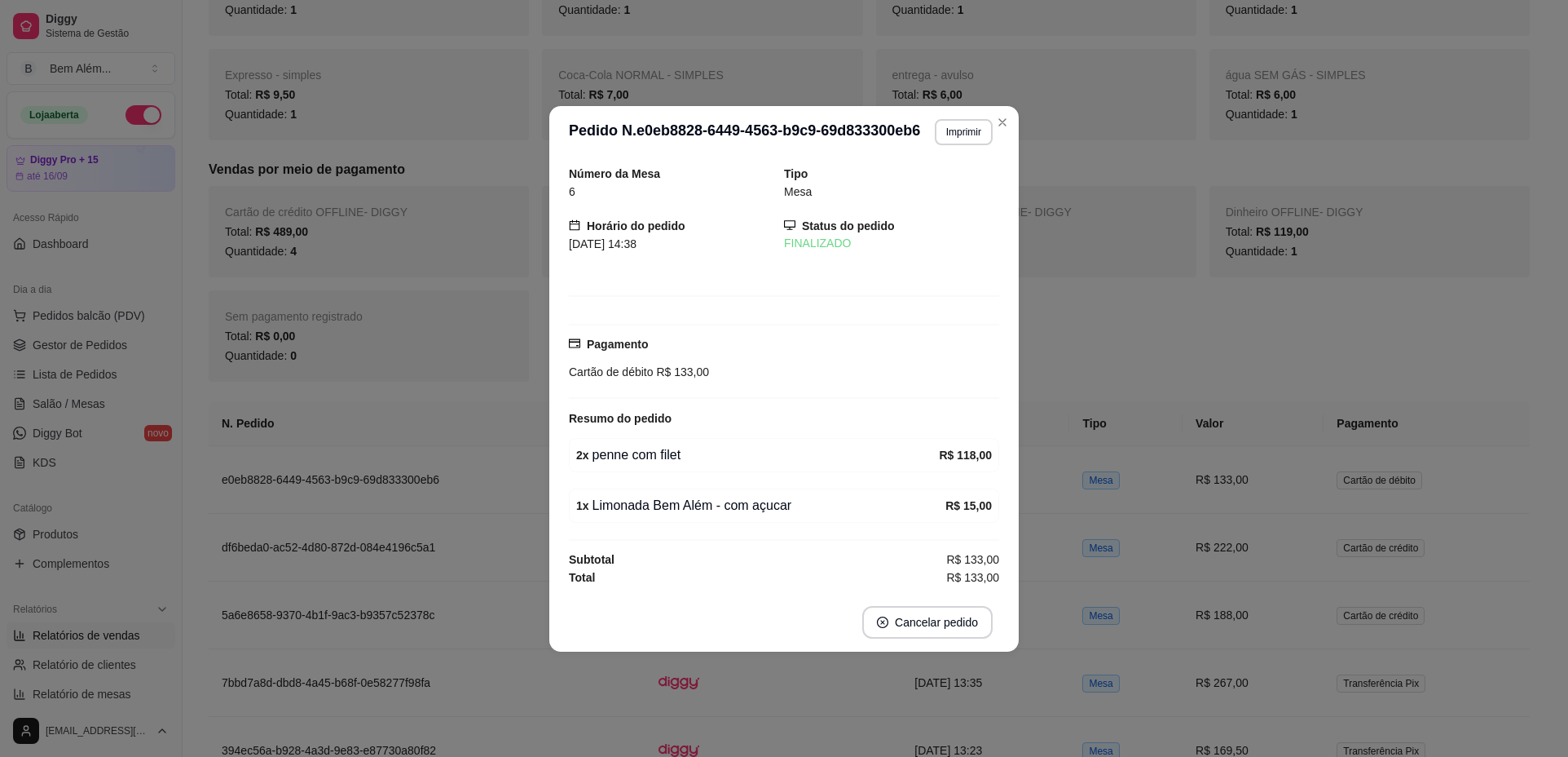
click at [960, 125] on button "Imprimir" at bounding box center [964, 132] width 58 height 26
click at [907, 179] on button "impressao computador" at bounding box center [923, 179] width 122 height 26
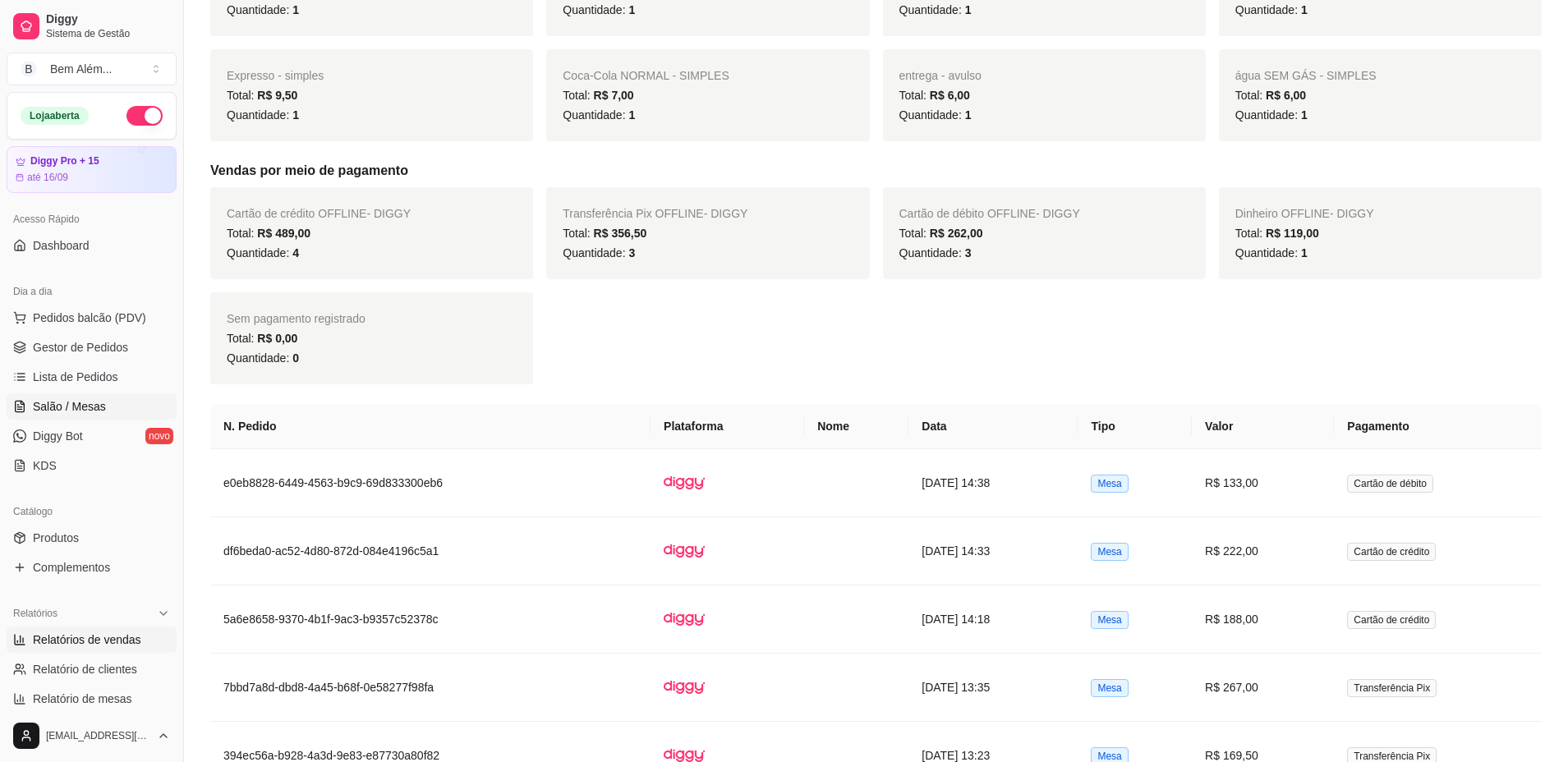
click at [79, 413] on span "Salão / Mesas" at bounding box center [69, 406] width 73 height 16
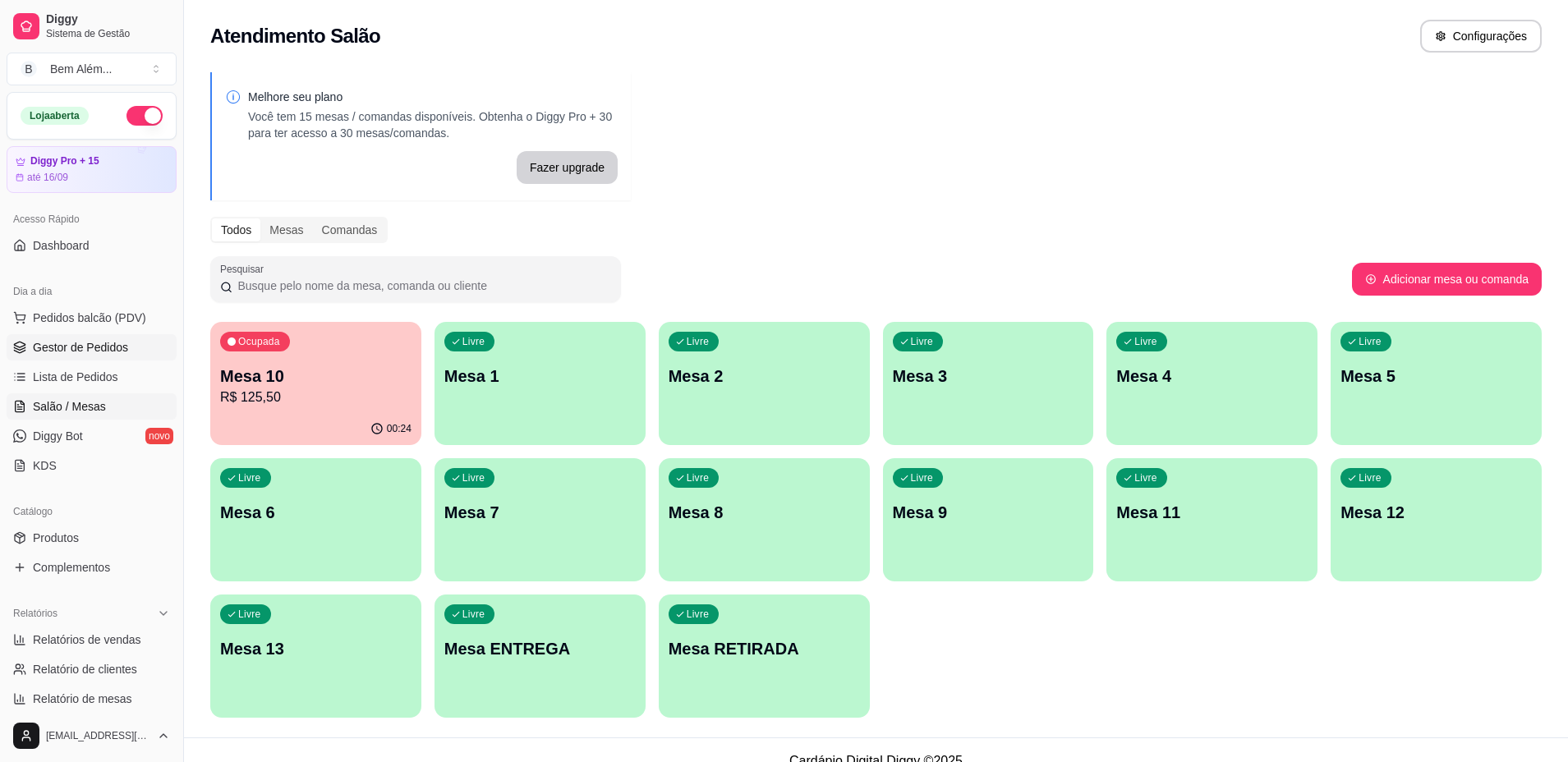
click at [101, 354] on span "Gestor de Pedidos" at bounding box center [80, 347] width 95 height 16
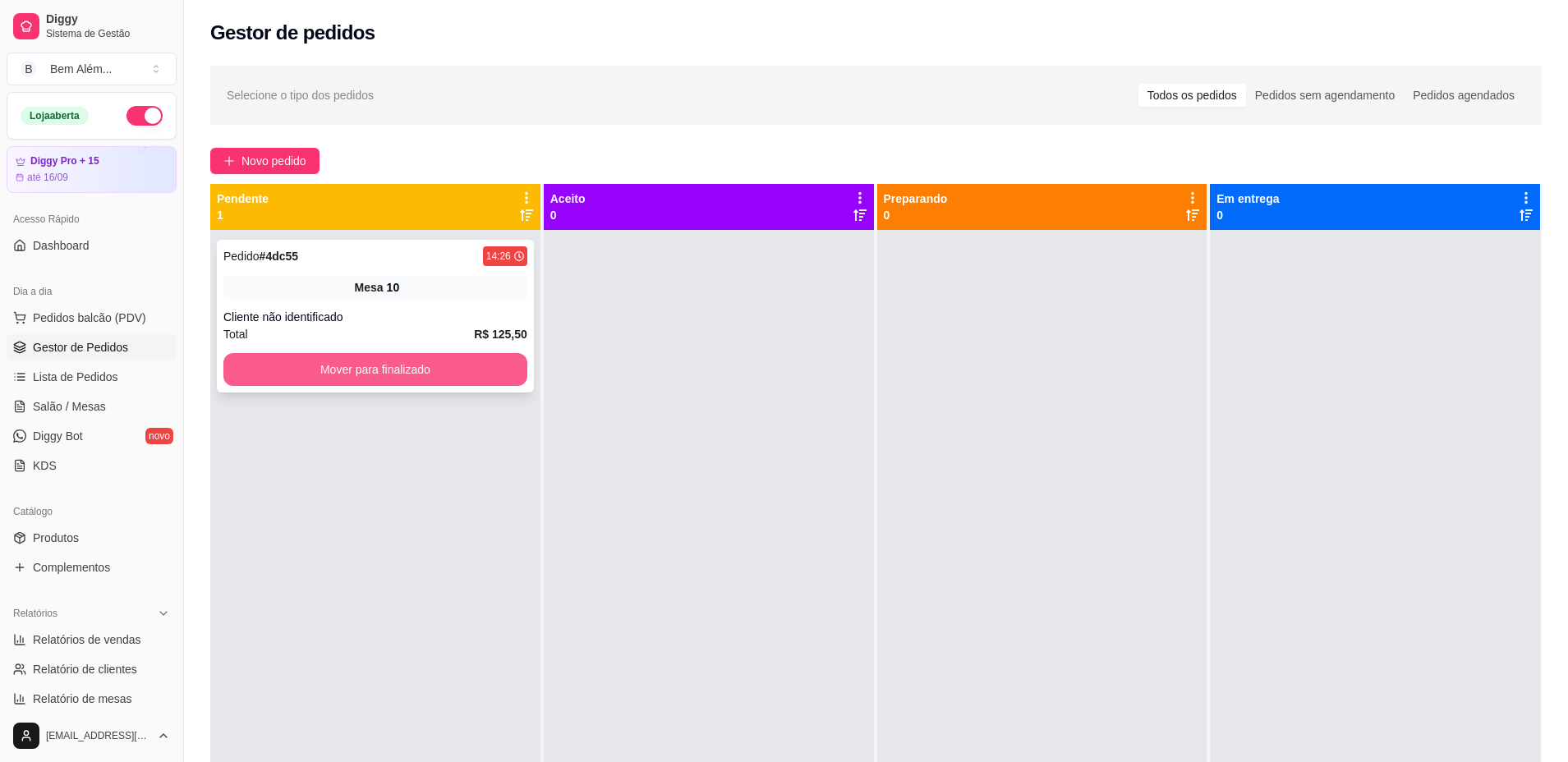
click at [234, 366] on button "Mover para finalizado" at bounding box center [375, 369] width 304 height 33
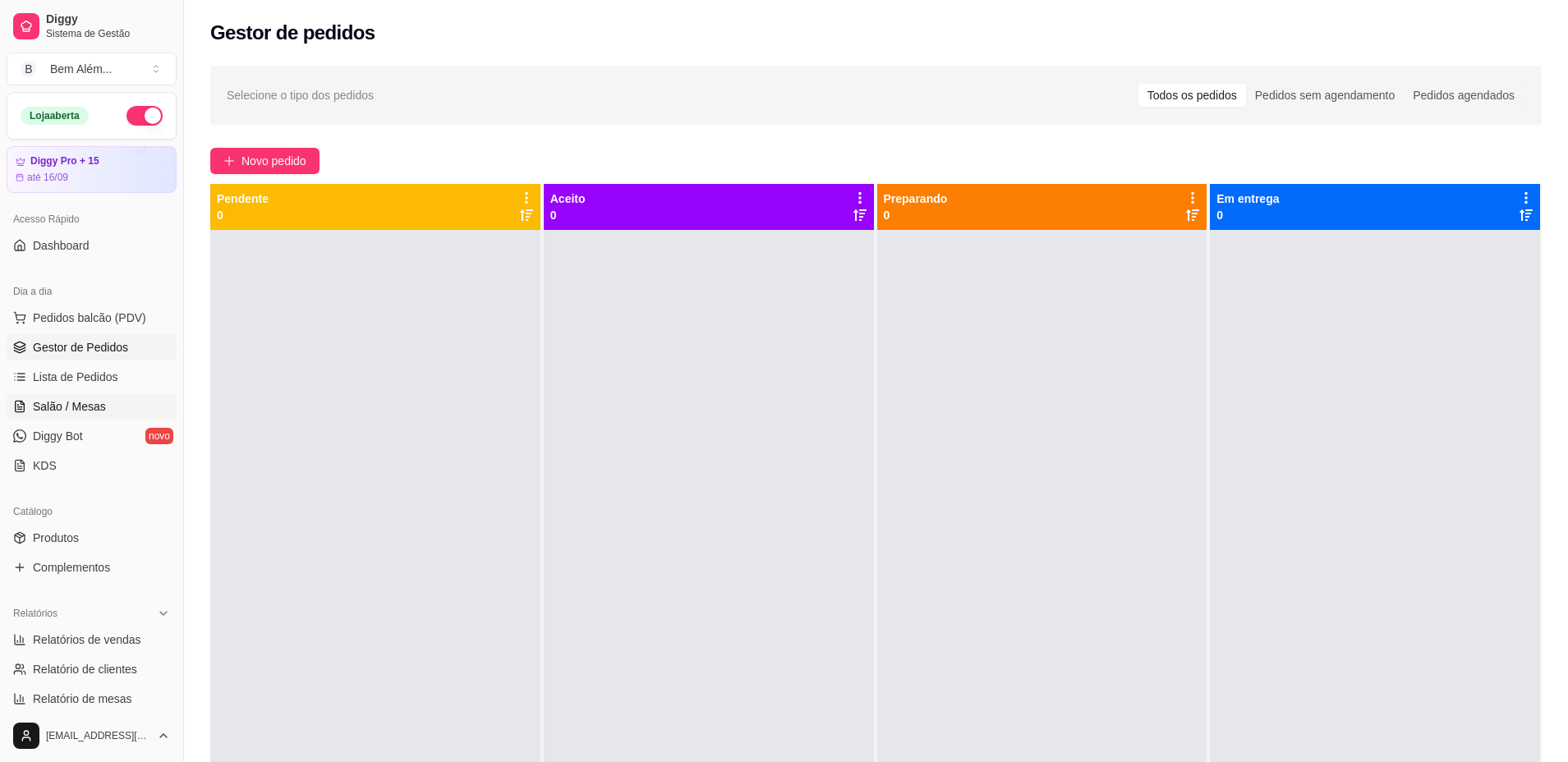
click at [125, 413] on link "Salão / Mesas" at bounding box center [91, 406] width 170 height 26
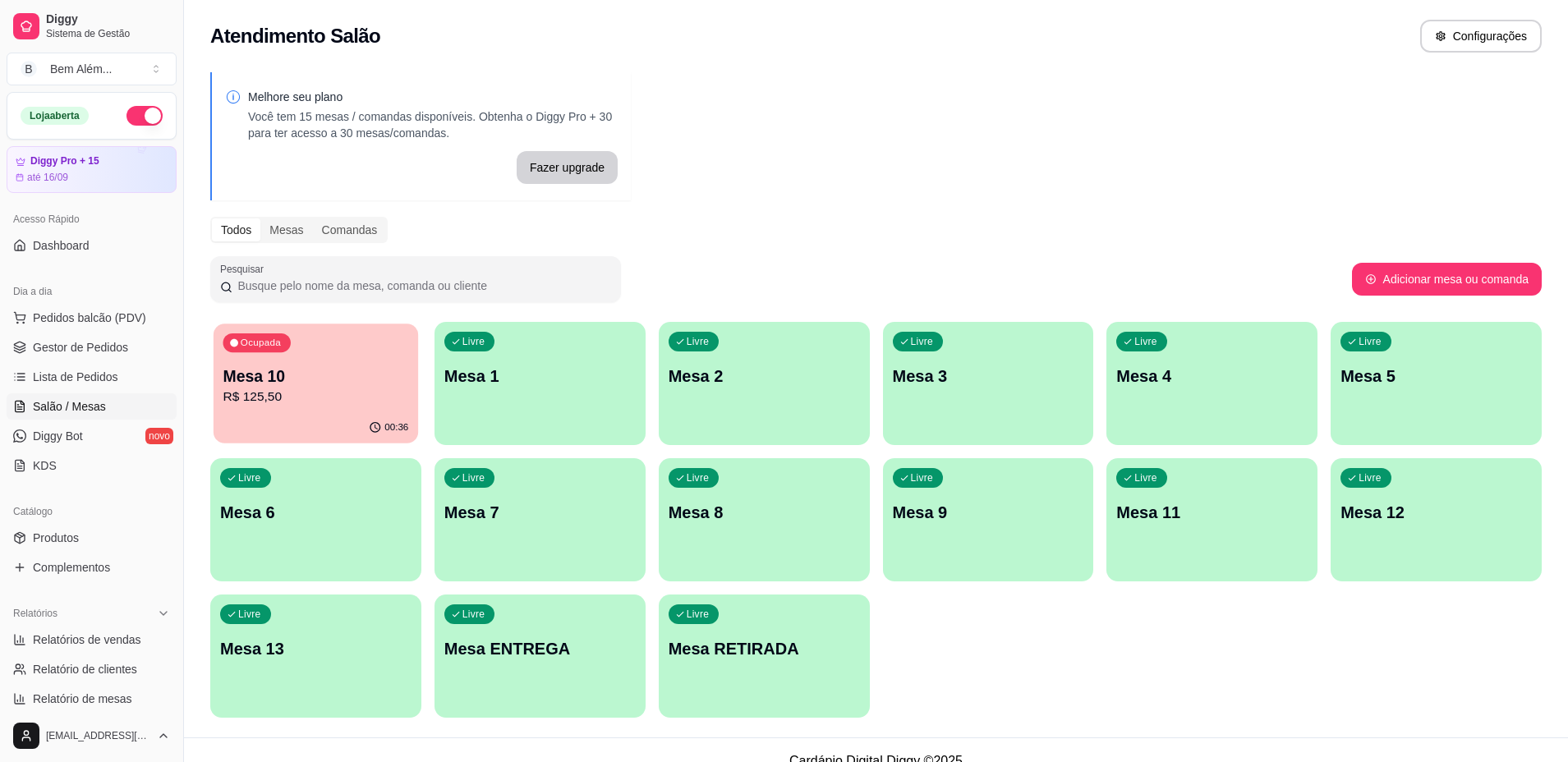
click at [261, 419] on div "00:36" at bounding box center [315, 428] width 205 height 31
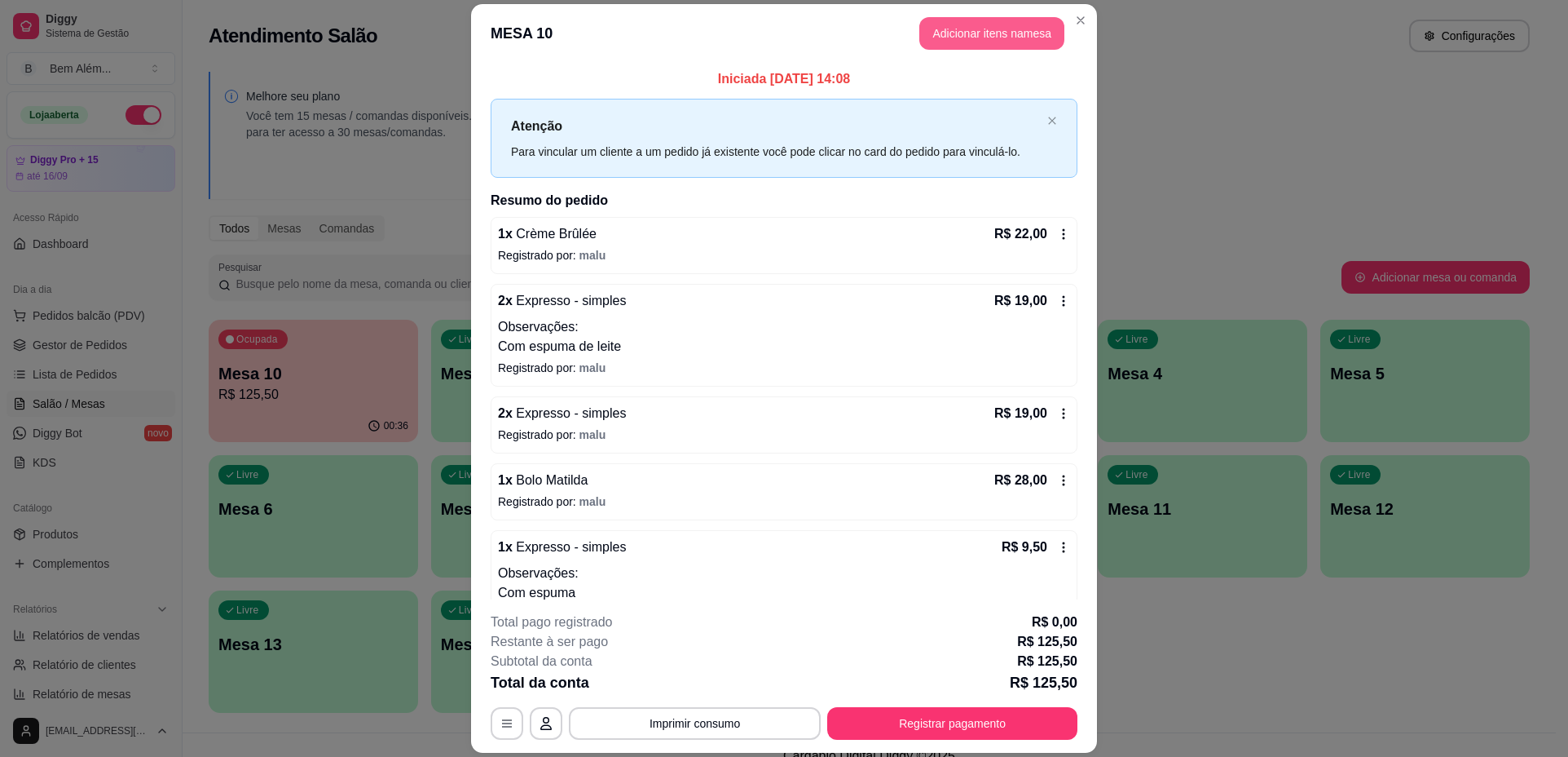
click at [952, 25] on button "Adicionar itens na mesa" at bounding box center [992, 33] width 145 height 32
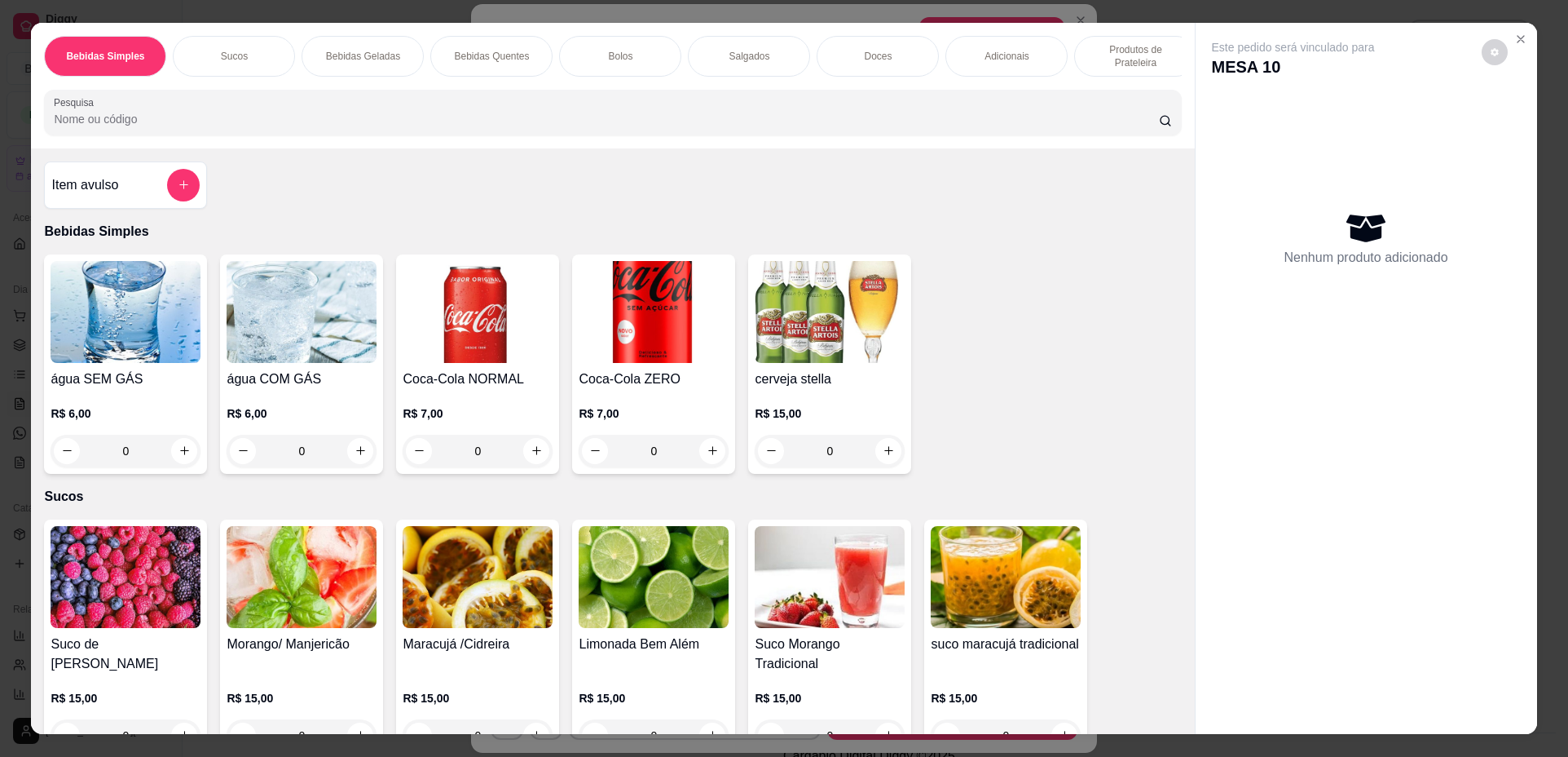
click at [136, 389] on h4 "água SEM GÁS" at bounding box center [125, 379] width 150 height 19
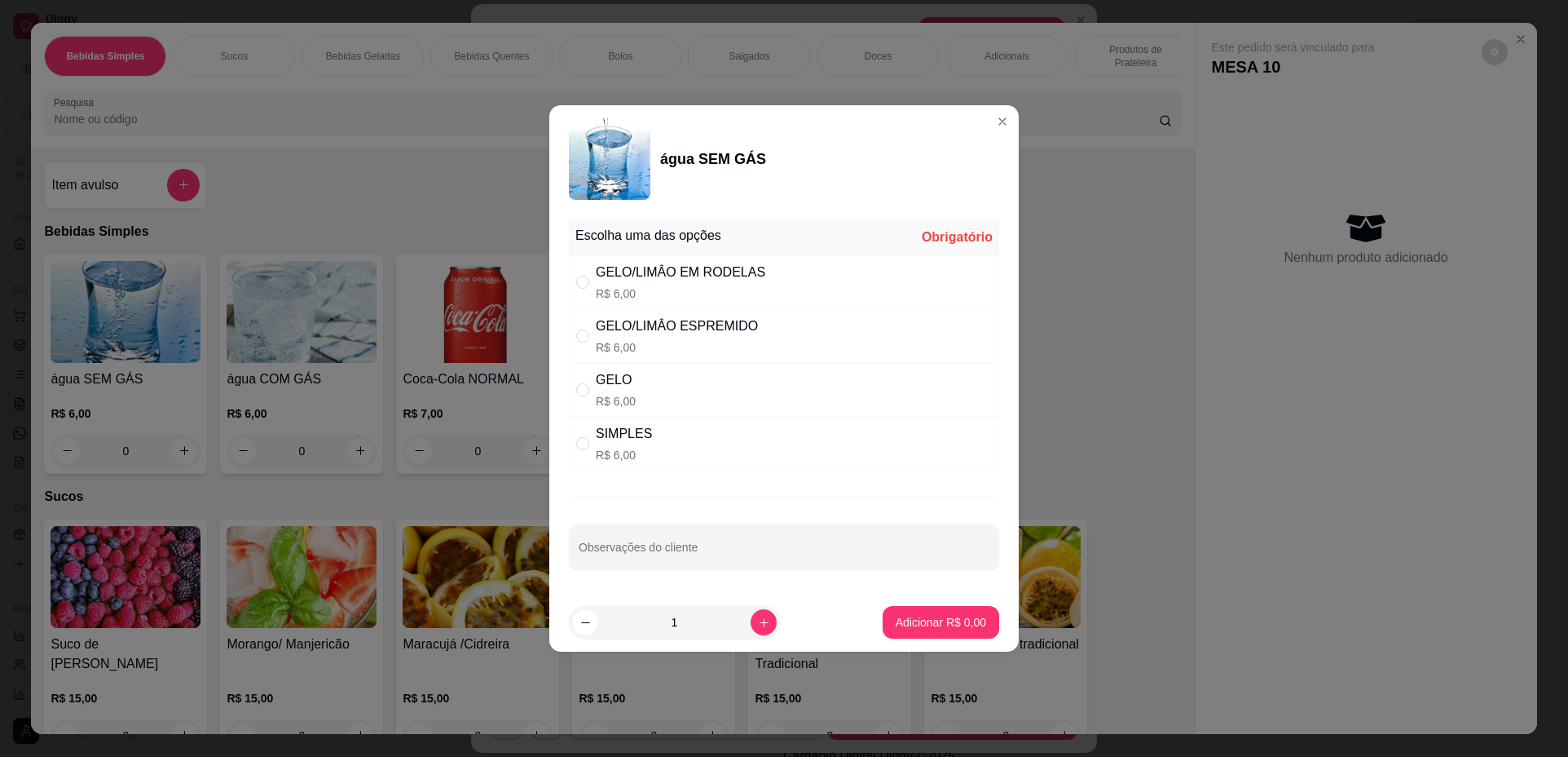
click at [774, 473] on div "Escolha uma das opções Obrigatório GELO/LIMÂO EM RODELAS R$ 6,00 GELO/LIMÂO ESP…" at bounding box center [784, 403] width 470 height 380
click at [816, 457] on div "SIMPLES R$ 6,00" at bounding box center [784, 443] width 430 height 53
radio input "true"
click at [939, 619] on p "Adicionar R$ 6,00" at bounding box center [941, 621] width 88 height 15
type input "1"
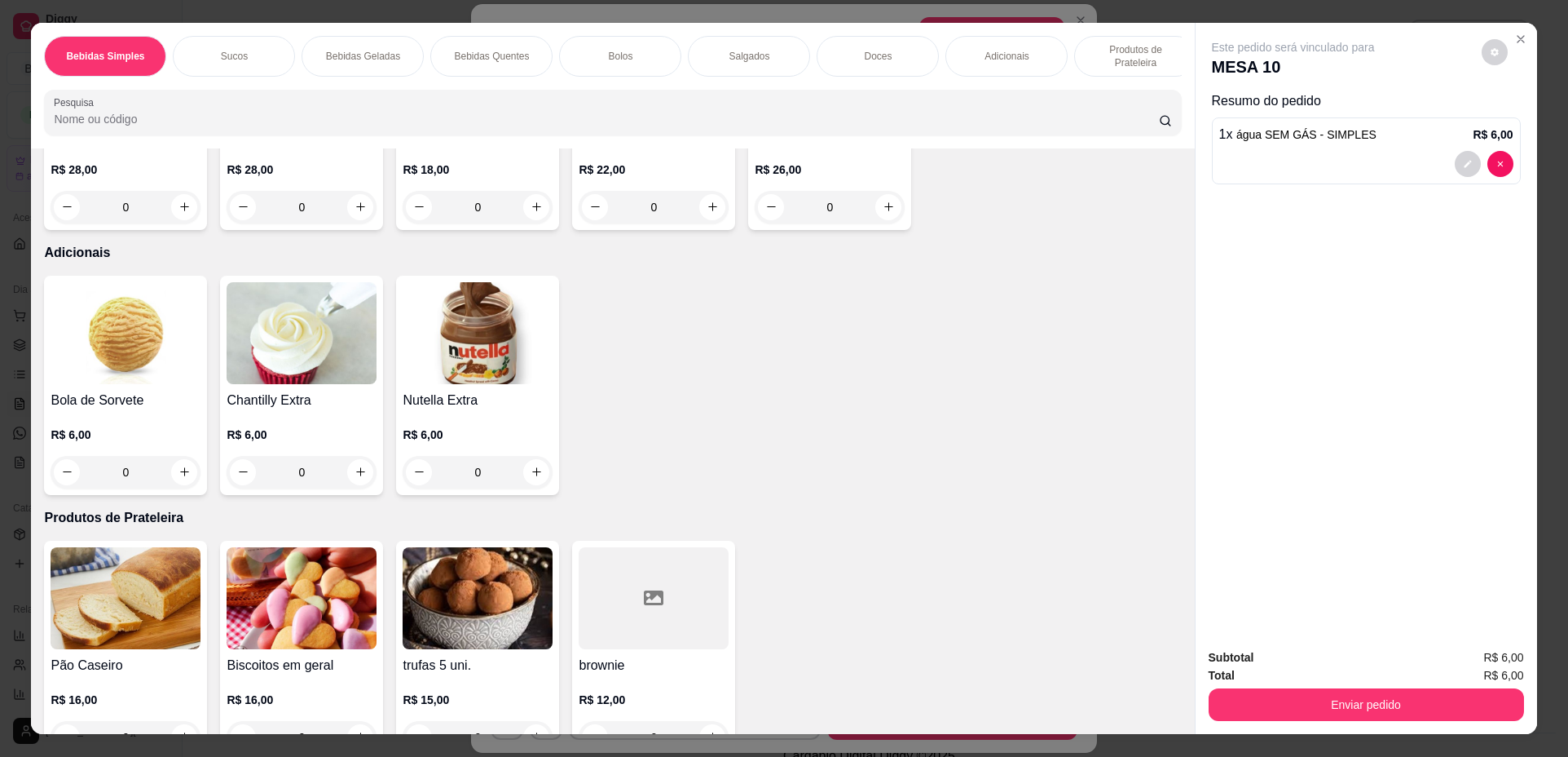
scroll to position [2365, 0]
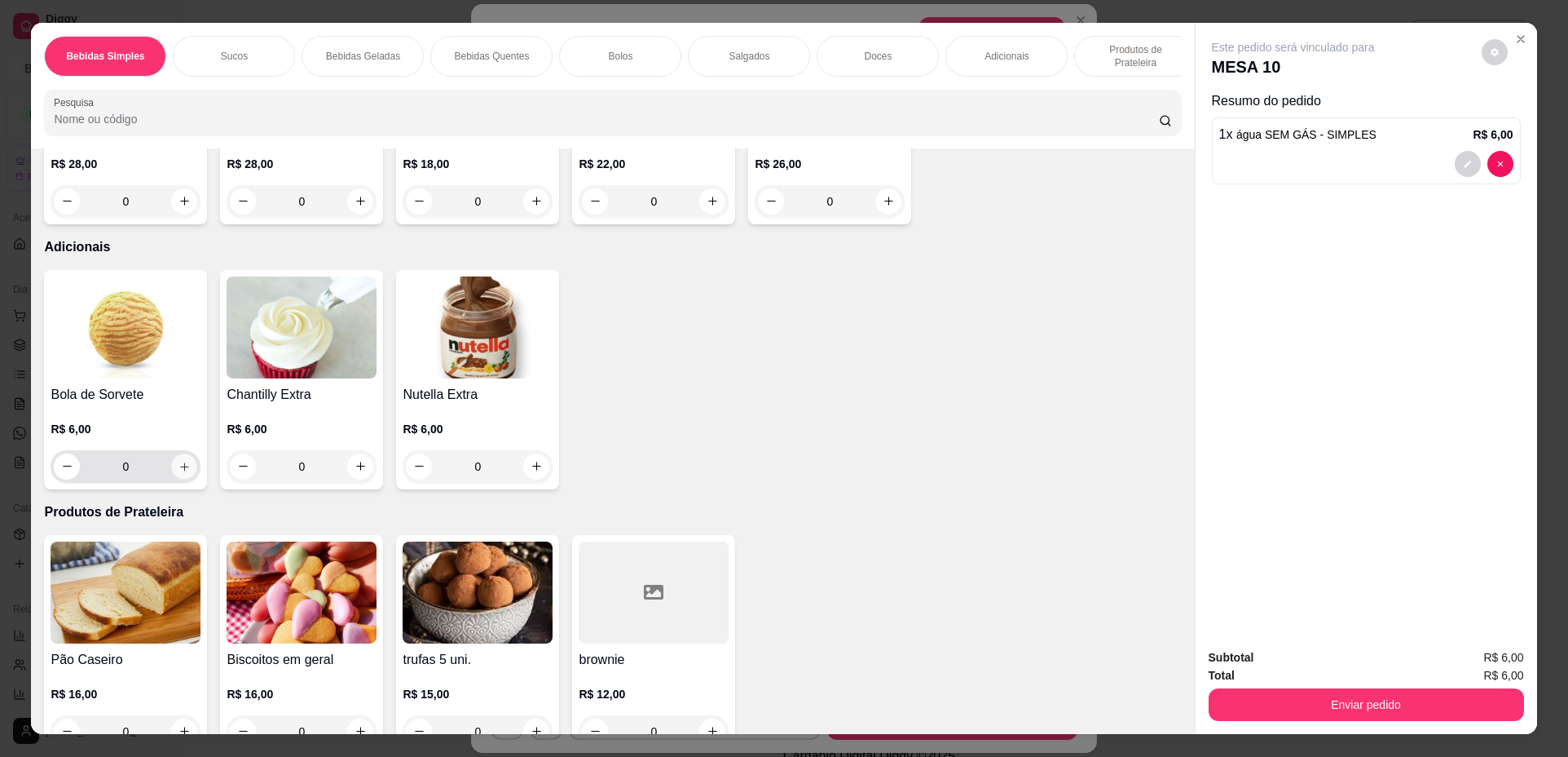
click at [180, 471] on icon "increase-product-quantity" at bounding box center [184, 466] width 9 height 9
type input "1"
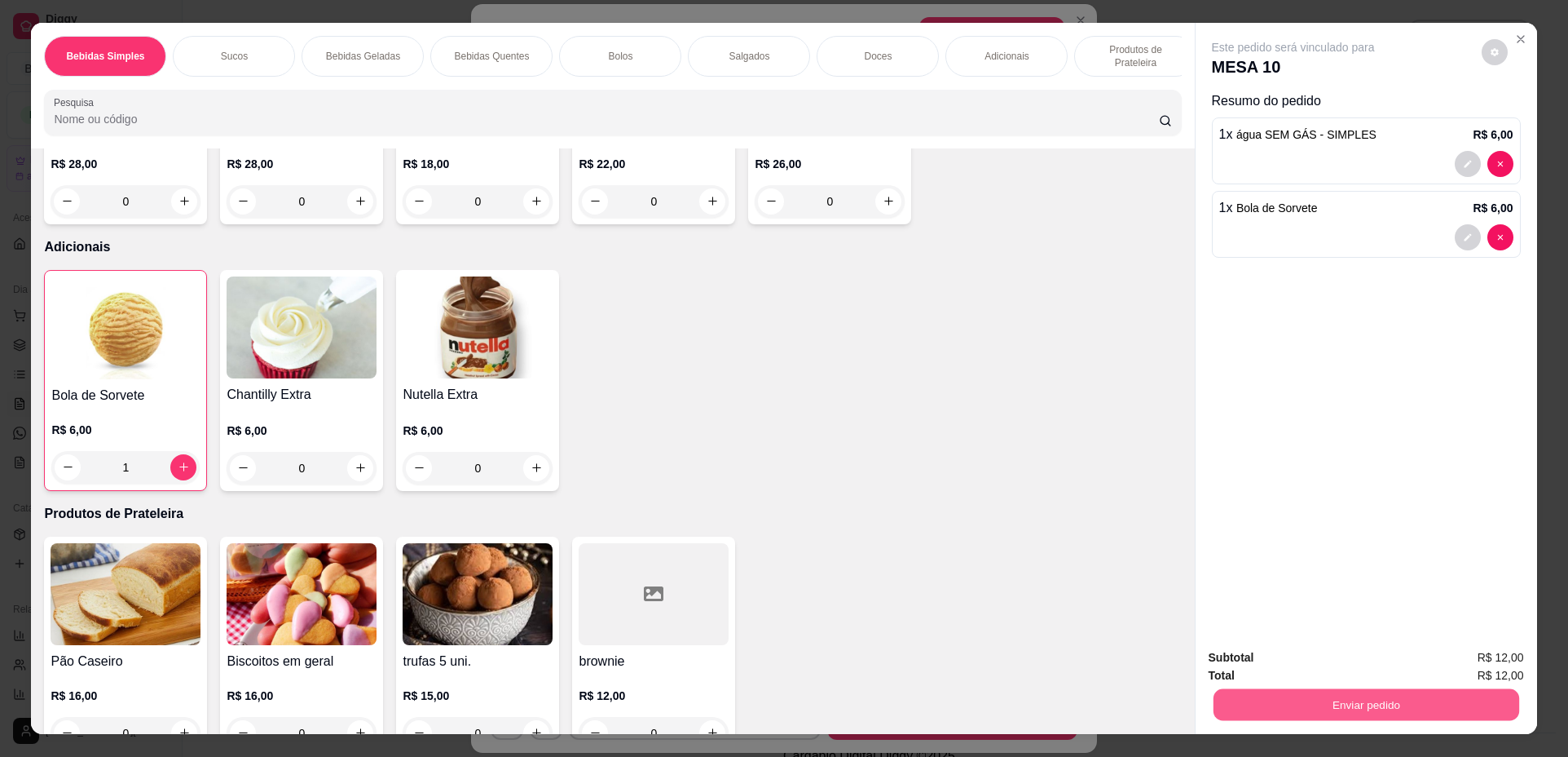
click at [1273, 713] on button "Enviar pedido" at bounding box center [1366, 704] width 305 height 32
click at [1262, 661] on button "Não registrar e enviar pedido" at bounding box center [1312, 664] width 170 height 31
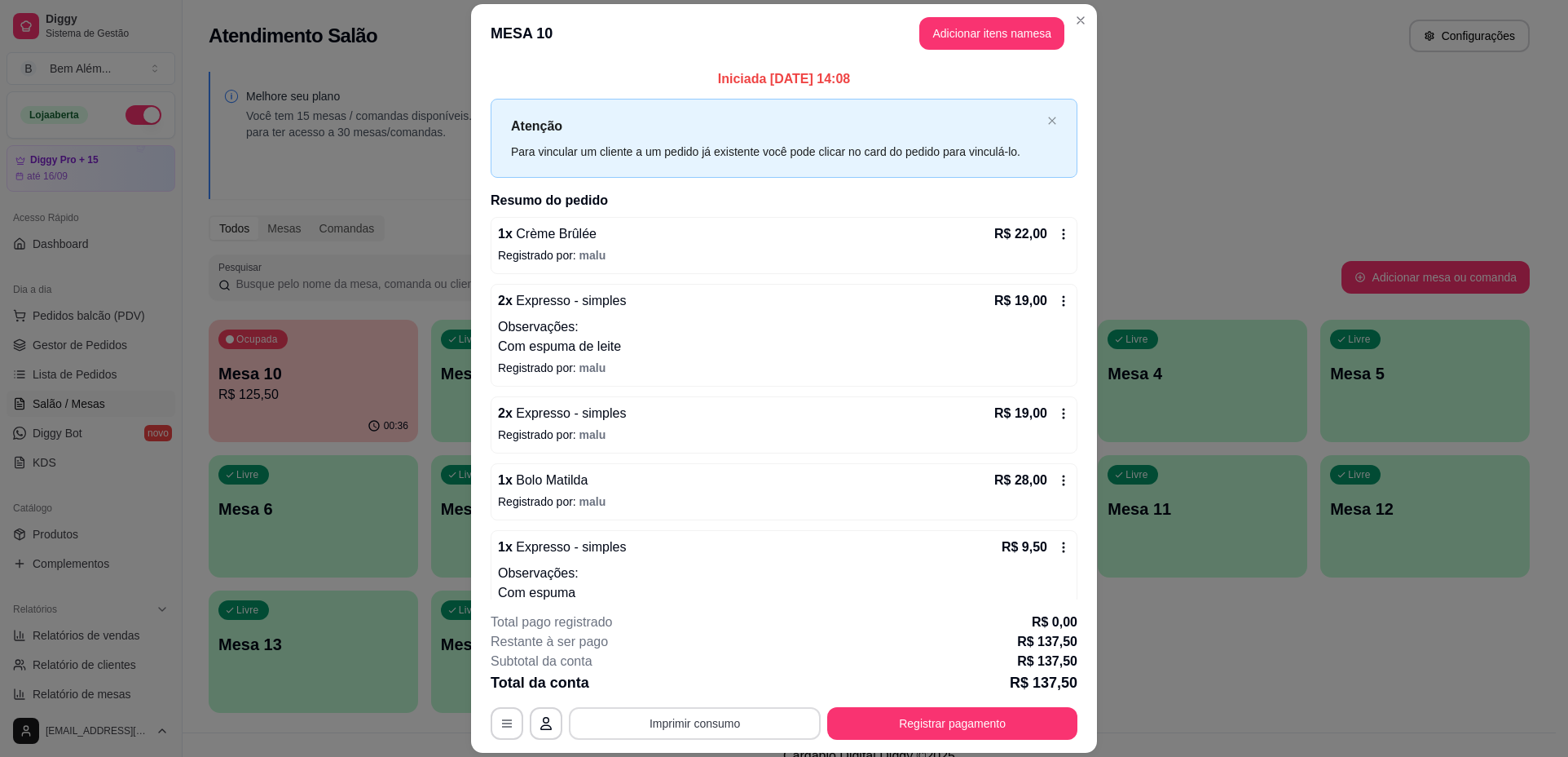
click at [764, 728] on button "Imprimir consumo" at bounding box center [695, 724] width 252 height 32
click at [733, 680] on button "impressao computador" at bounding box center [689, 685] width 122 height 26
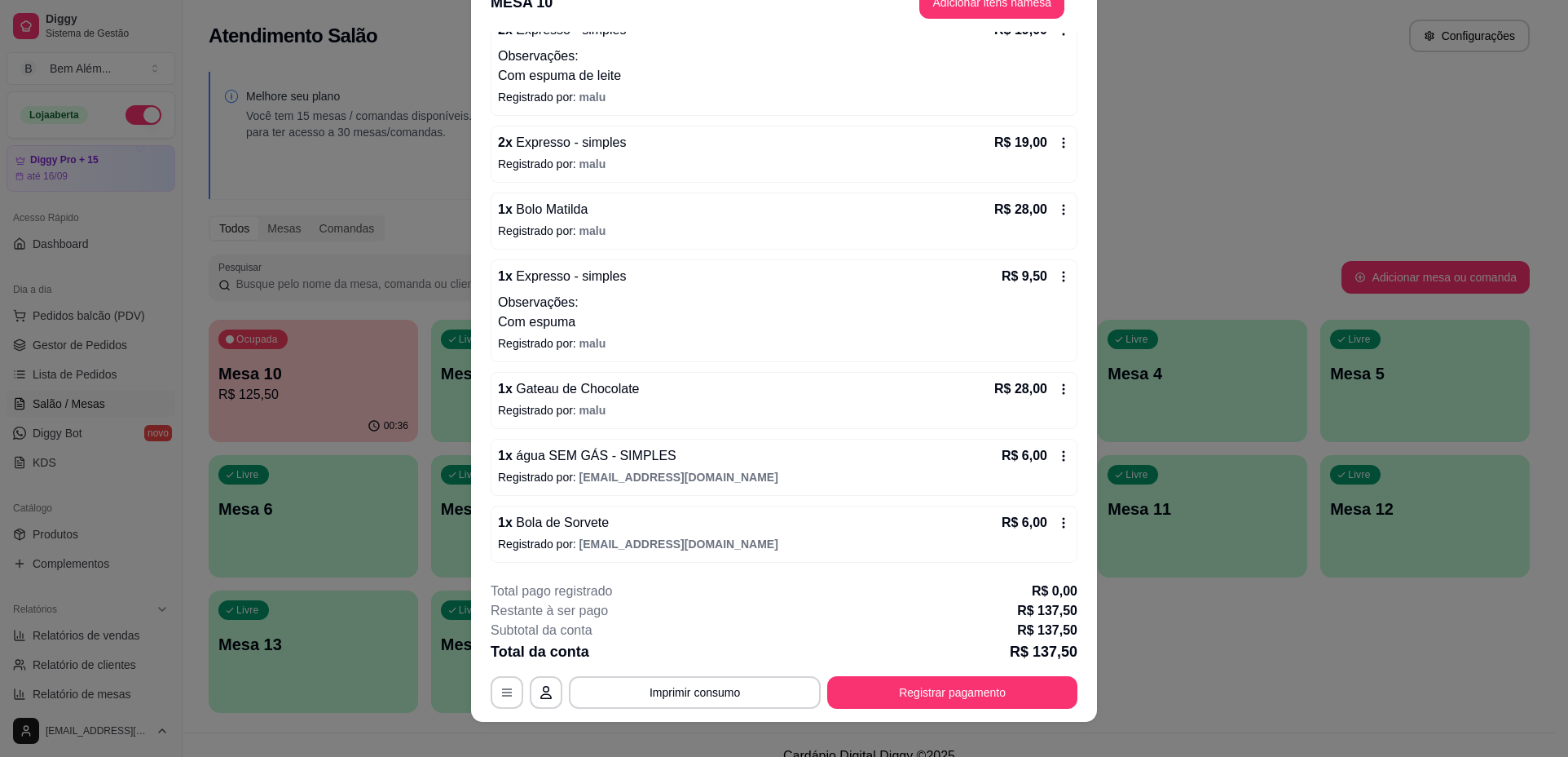
scroll to position [48, 0]
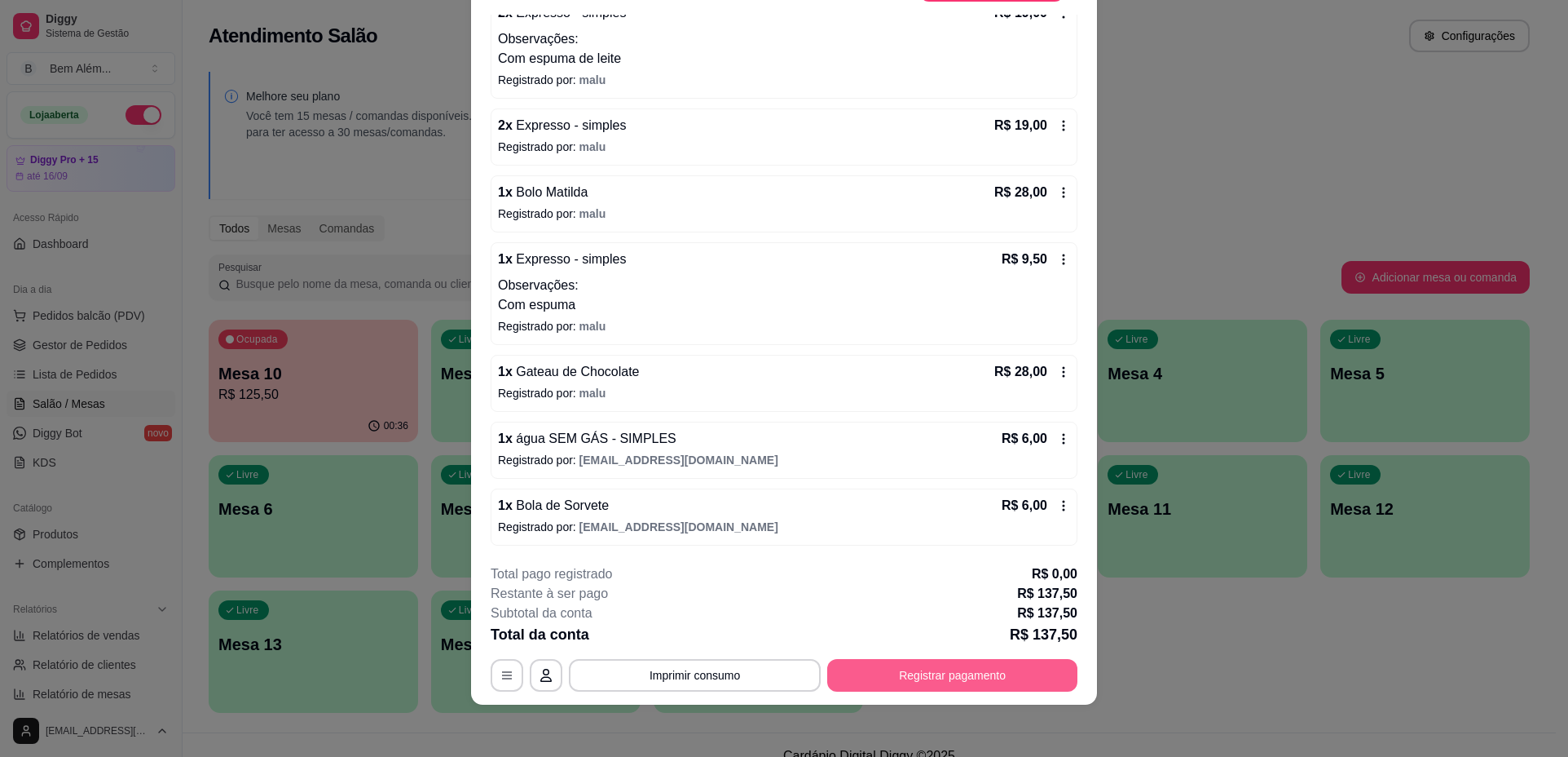
click at [978, 679] on button "Registrar pagamento" at bounding box center [952, 675] width 250 height 32
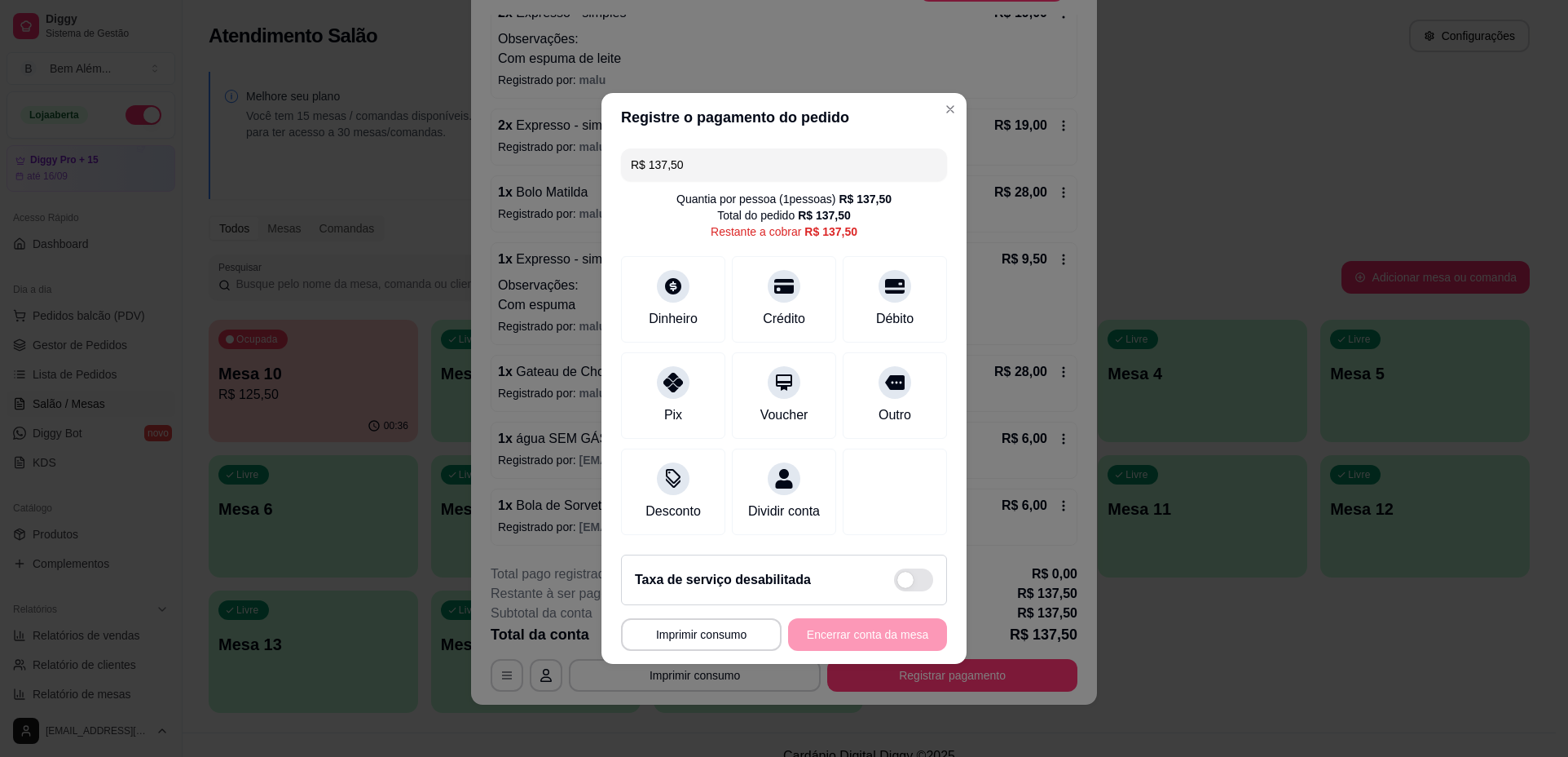
drag, startPoint x: 728, startPoint y: 158, endPoint x: 561, endPoint y: 123, distance: 170.6
click at [561, 123] on div "**********" at bounding box center [784, 378] width 1568 height 757
click at [785, 309] on div "Crédito" at bounding box center [784, 317] width 47 height 21
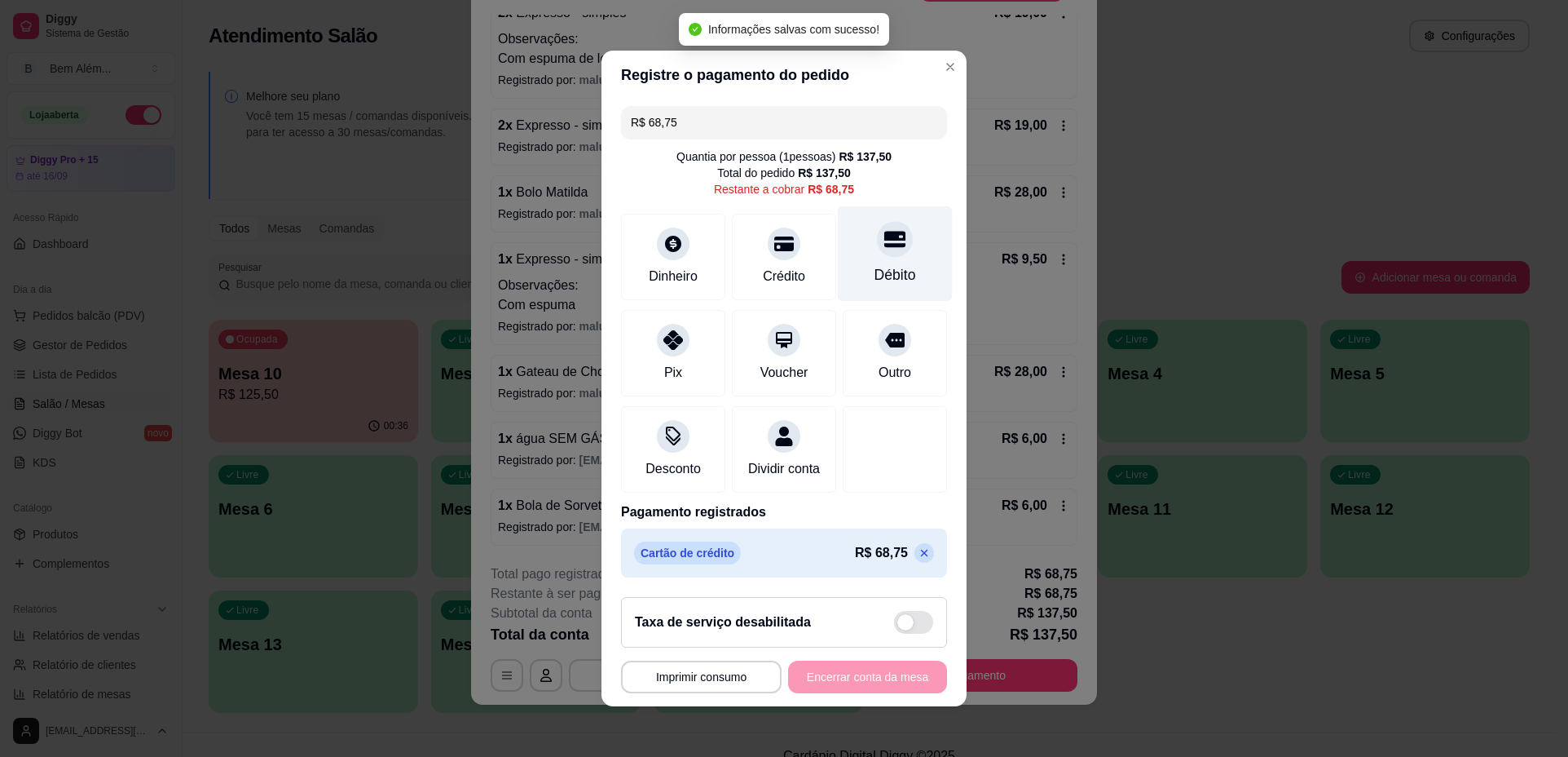
click at [888, 277] on div "Débito" at bounding box center [895, 254] width 115 height 95
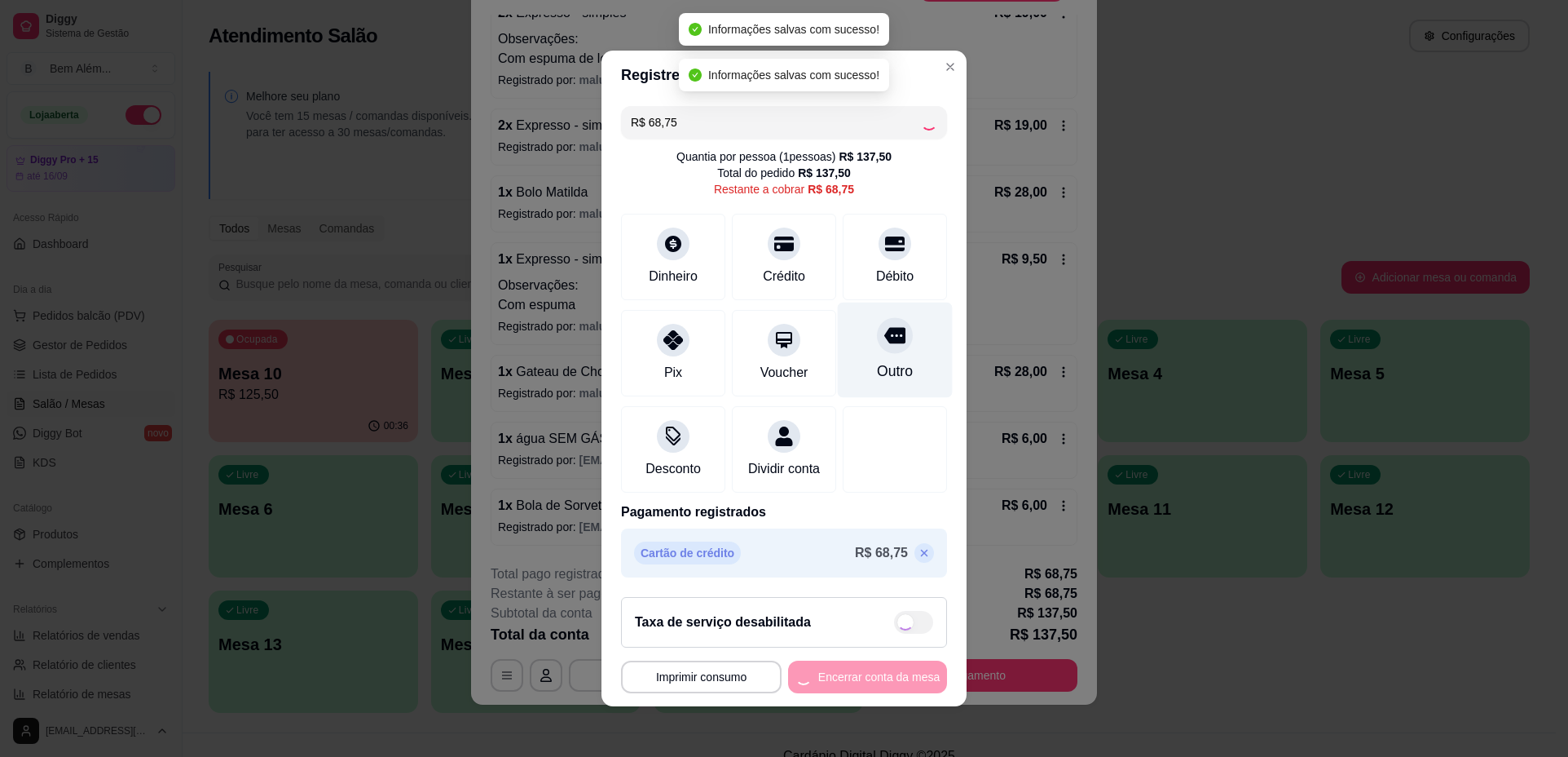
type input "R$ 0,00"
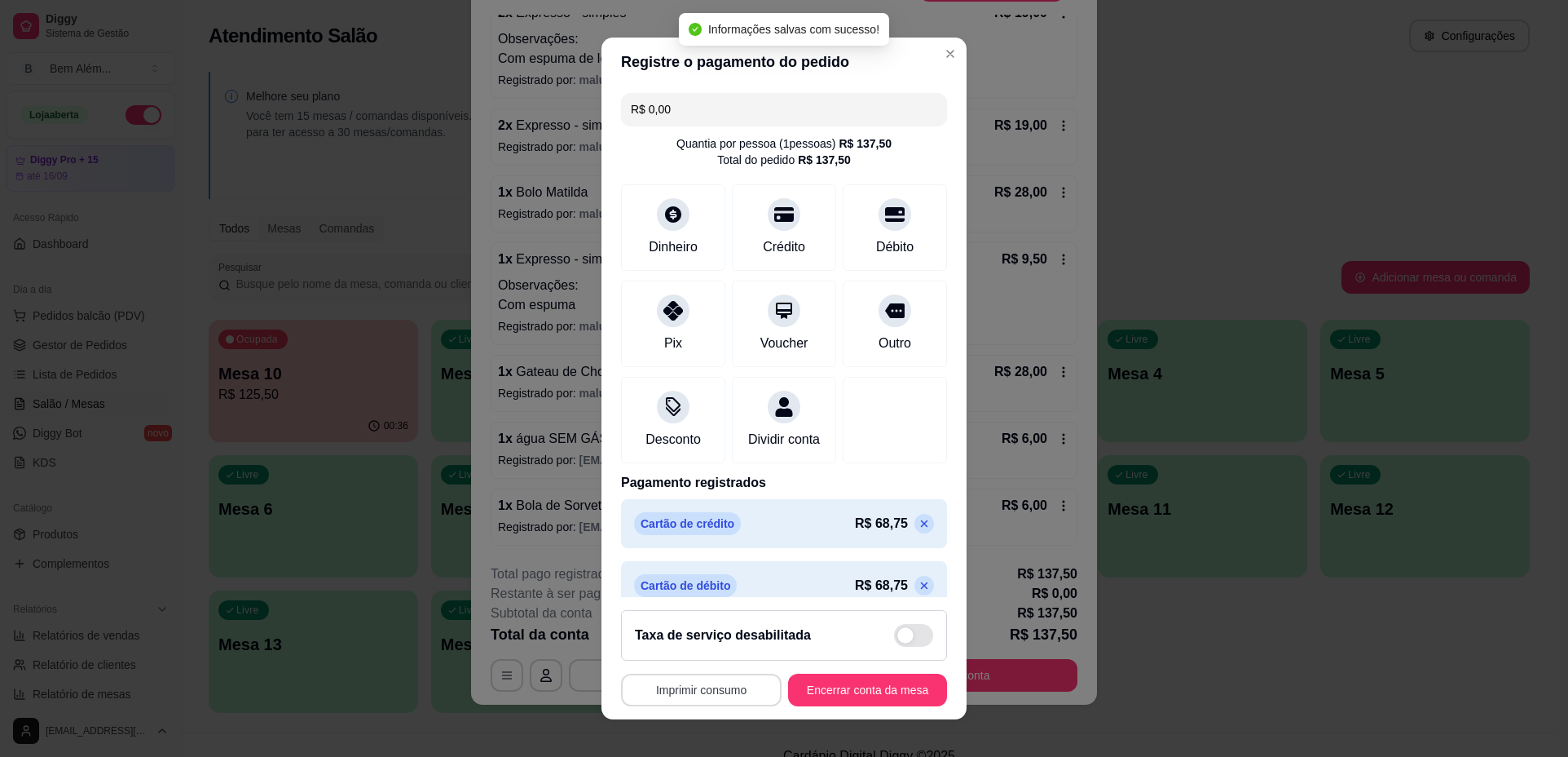
click at [723, 704] on button "Imprimir consumo" at bounding box center [701, 689] width 160 height 32
click at [719, 655] on button "impressao computador" at bounding box center [692, 652] width 119 height 25
click at [816, 690] on button "Encerrar conta da mesa" at bounding box center [868, 689] width 159 height 32
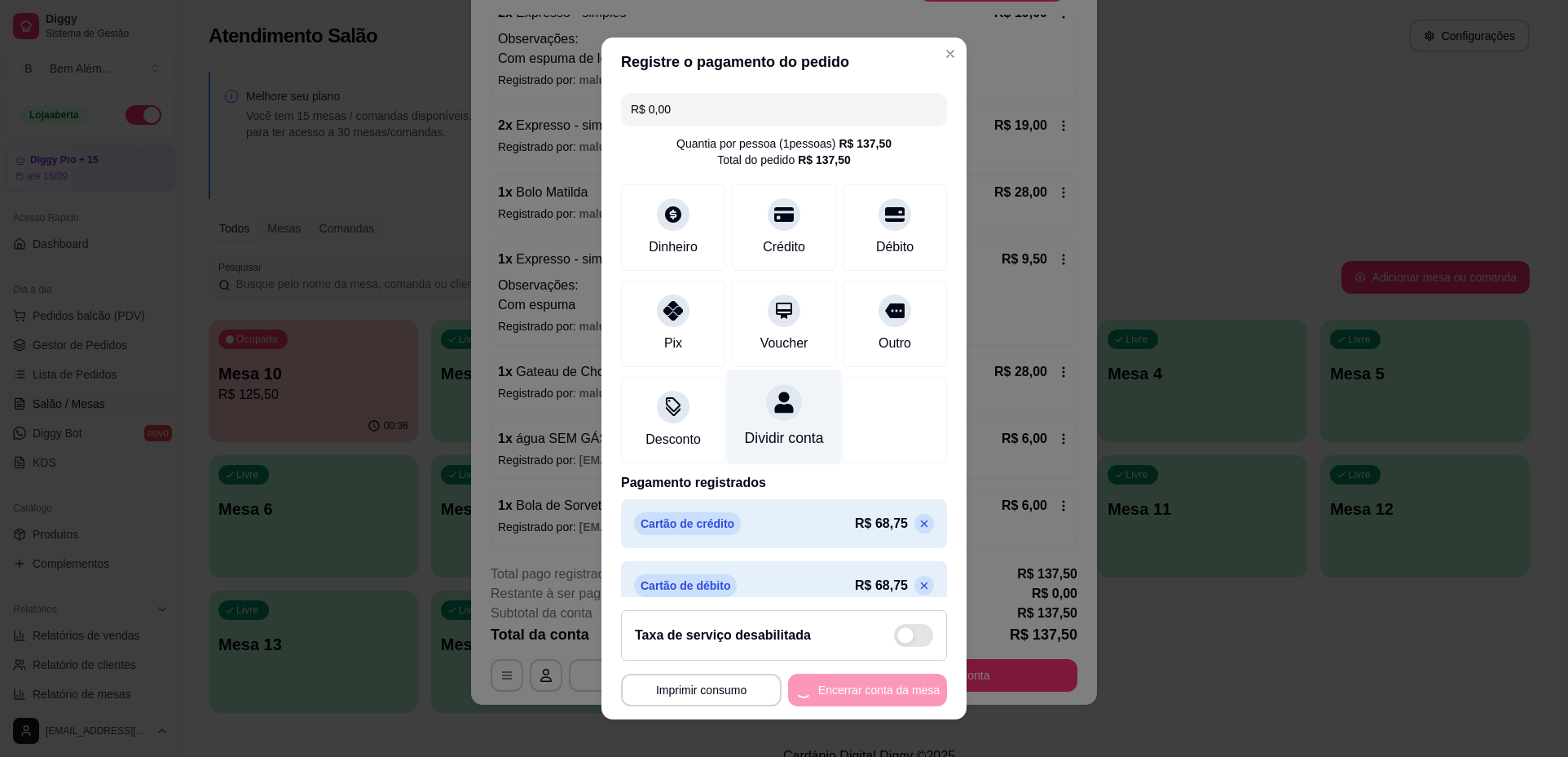
scroll to position [0, 0]
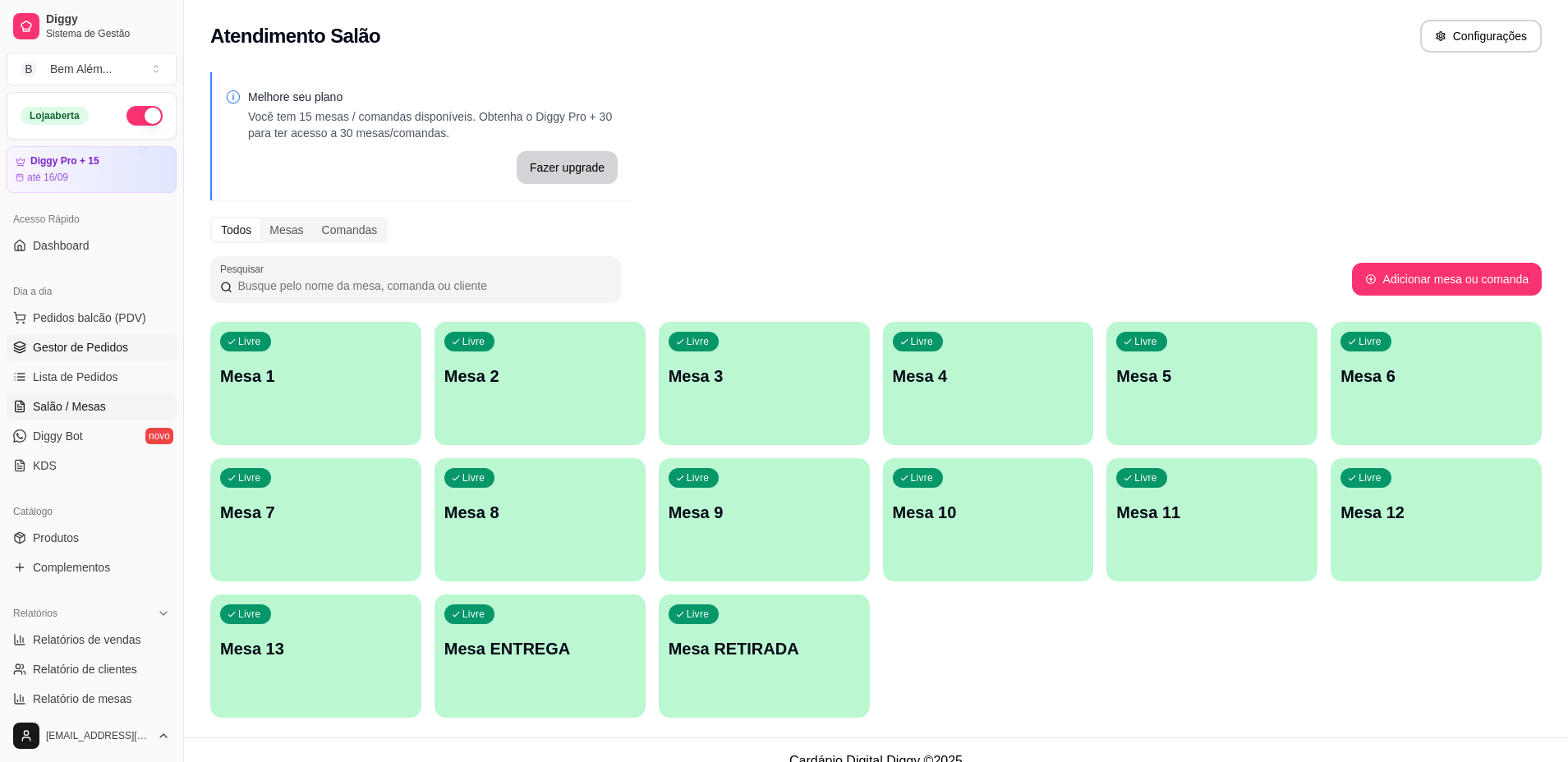
click at [150, 337] on link "Gestor de Pedidos" at bounding box center [91, 347] width 170 height 26
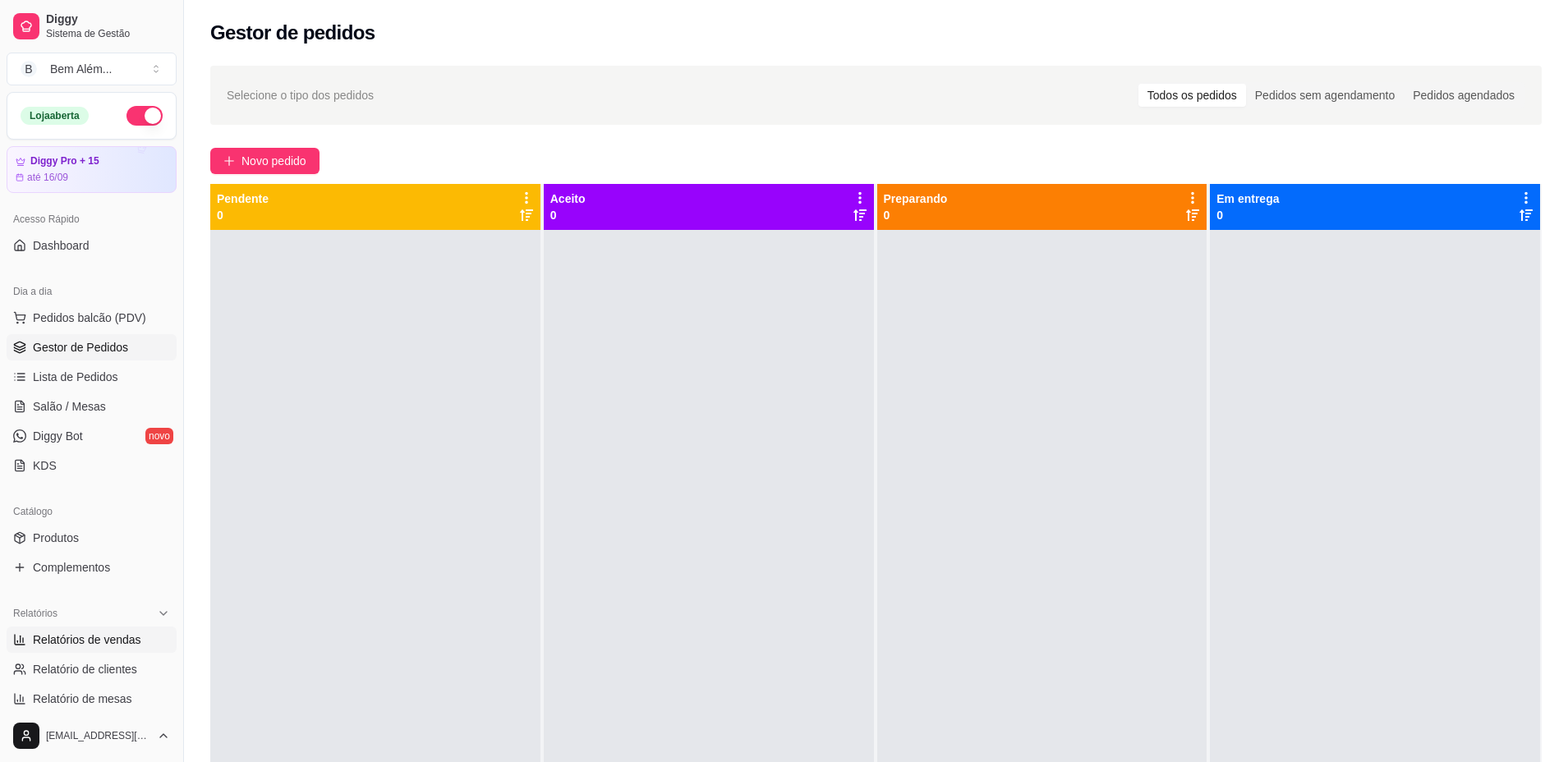
click at [127, 641] on span "Relatórios de vendas" at bounding box center [87, 639] width 109 height 16
select select "ALL"
select select "0"
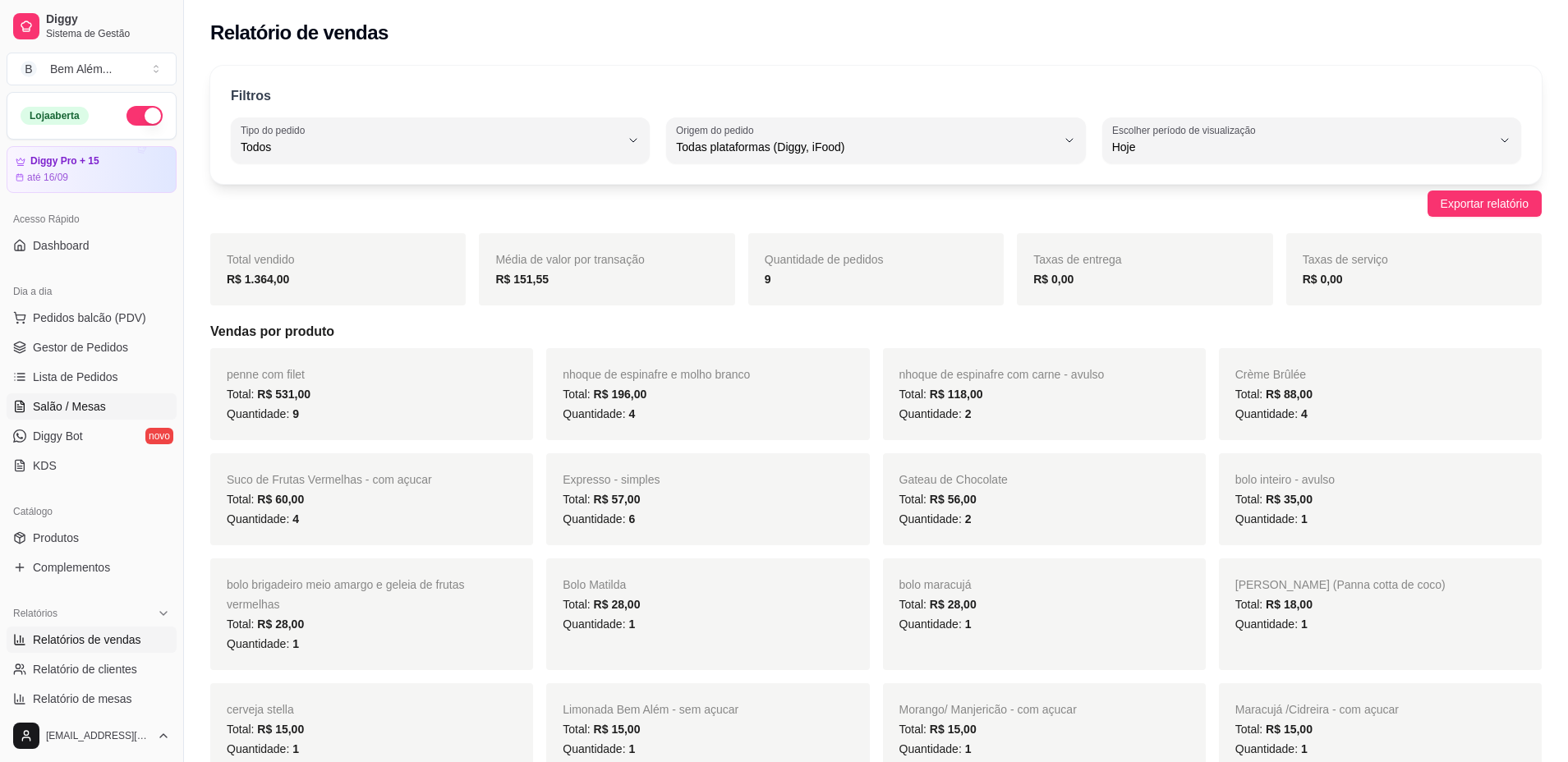
click at [103, 407] on span "Salão / Mesas" at bounding box center [69, 406] width 73 height 16
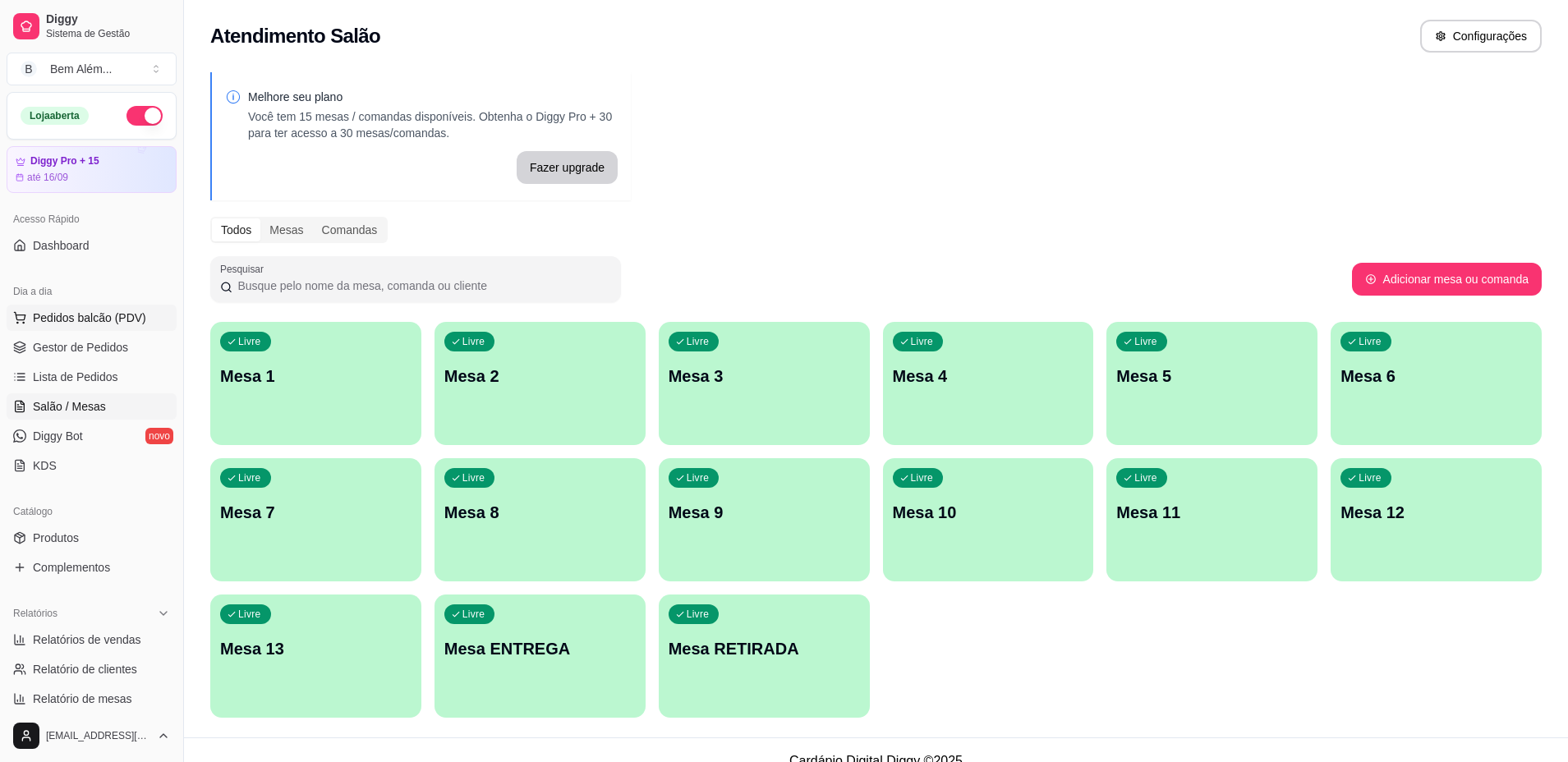
click at [121, 320] on span "Pedidos balcão (PDV)" at bounding box center [89, 317] width 113 height 16
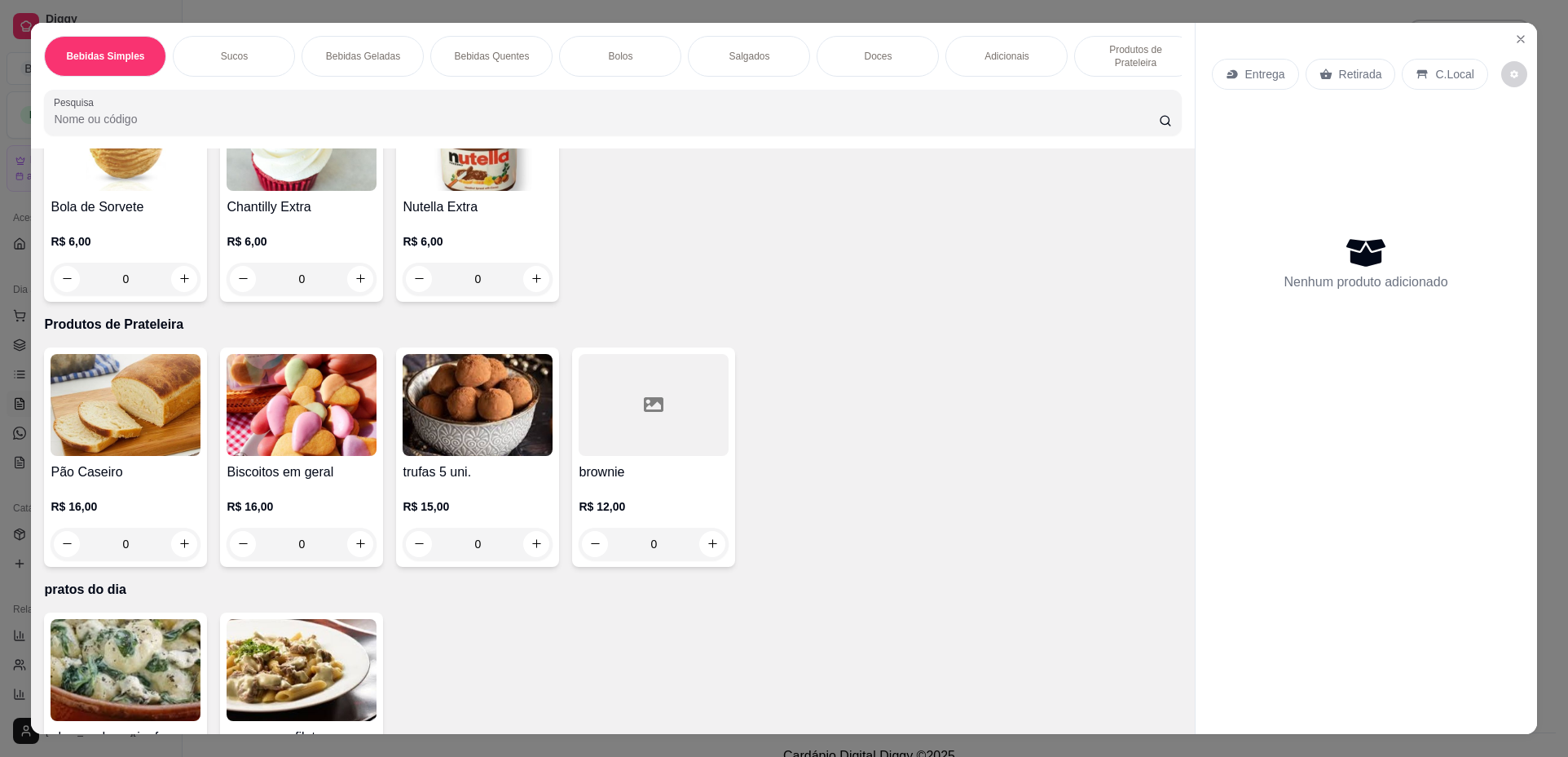
scroll to position [2693, 0]
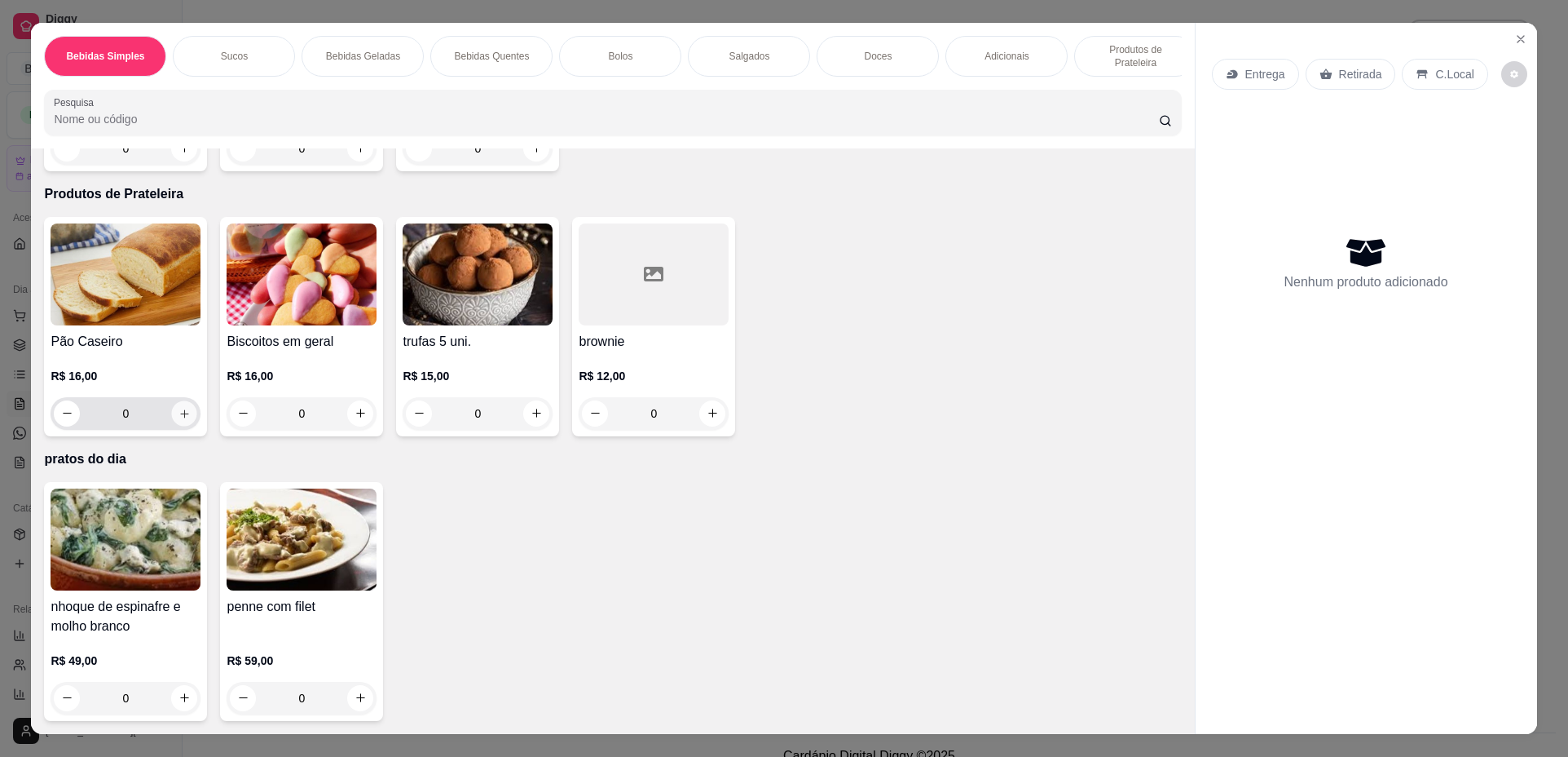
click at [181, 413] on icon "increase-product-quantity" at bounding box center [184, 413] width 9 height 9
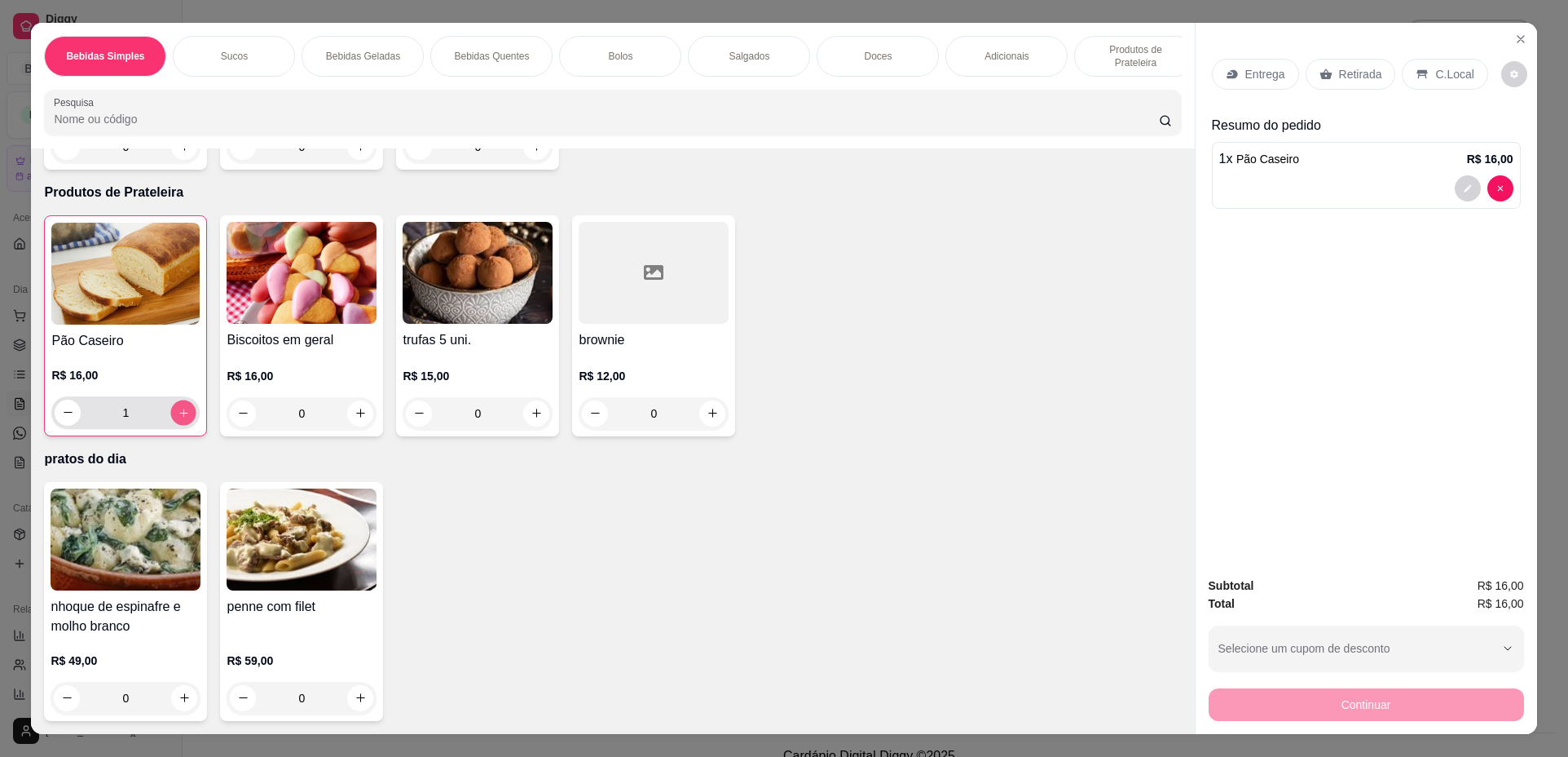
click at [181, 413] on icon "increase-product-quantity" at bounding box center [183, 412] width 12 height 12
type input "3"
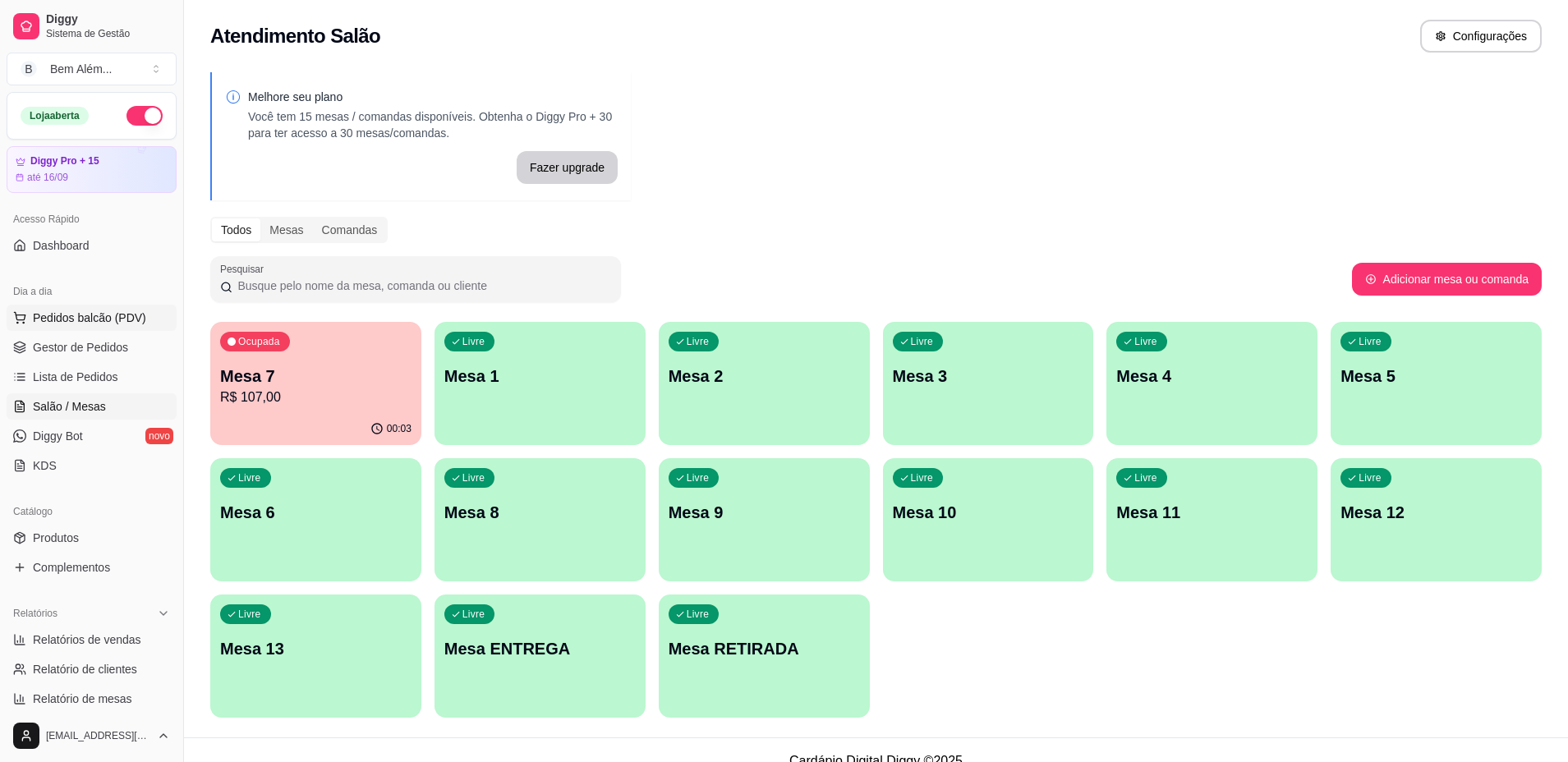
drag, startPoint x: 1426, startPoint y: 387, endPoint x: 87, endPoint y: 319, distance: 1340.7
click at [87, 319] on span "Pedidos balcão (PDV)" at bounding box center [89, 317] width 113 height 16
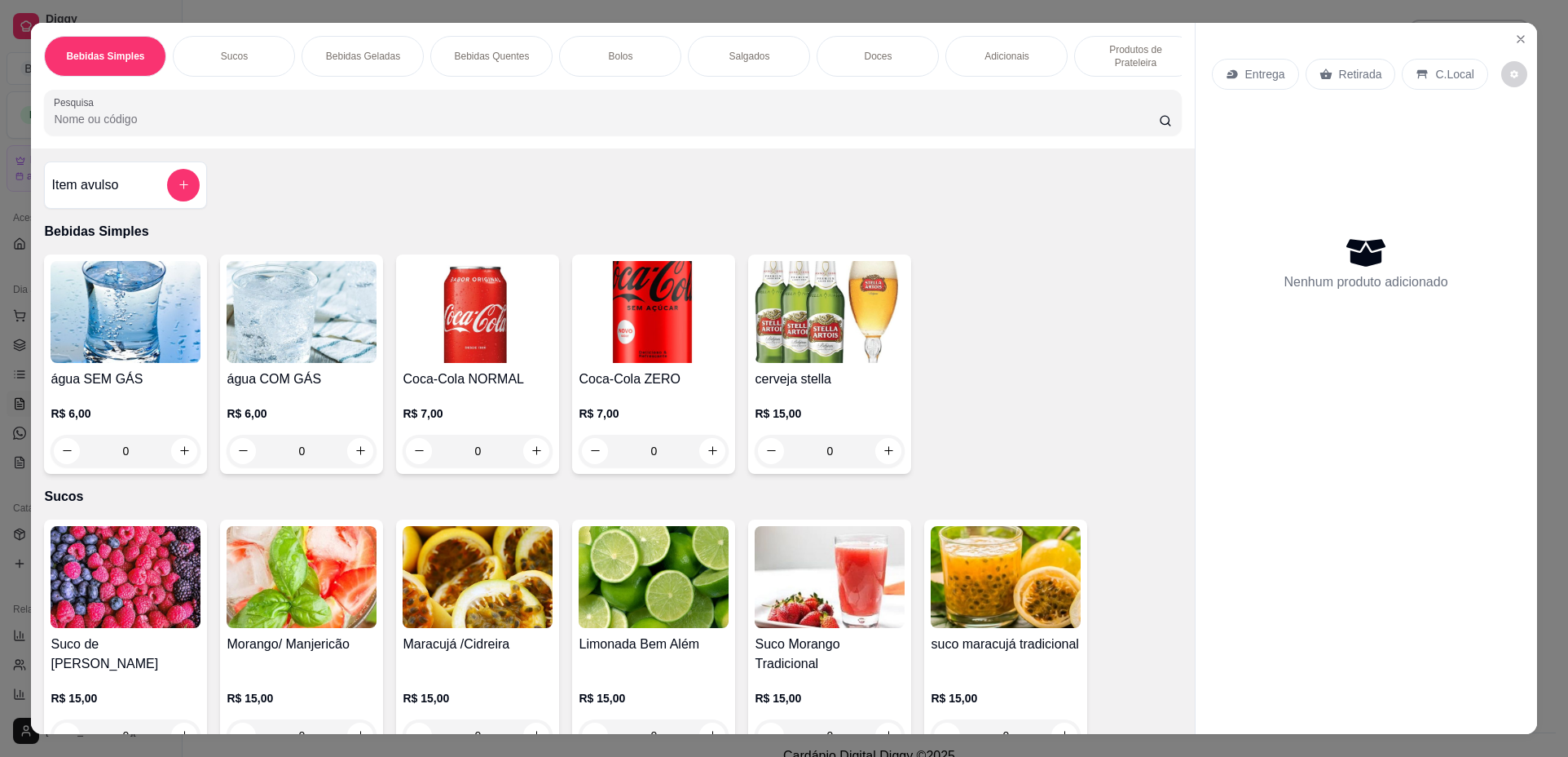
click at [1119, 53] on p "Produtos de Prateleira" at bounding box center [1135, 55] width 94 height 26
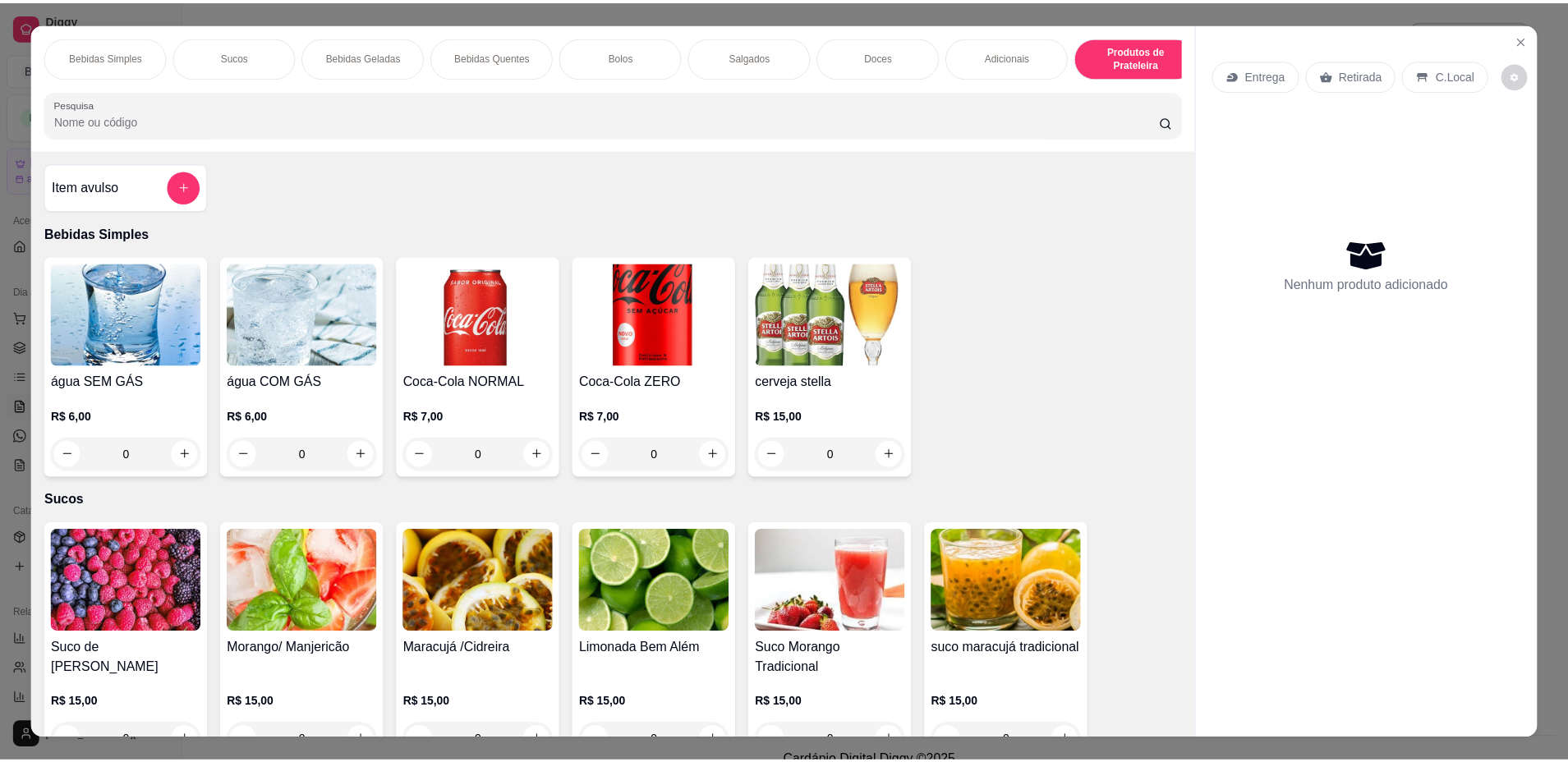
scroll to position [30, 0]
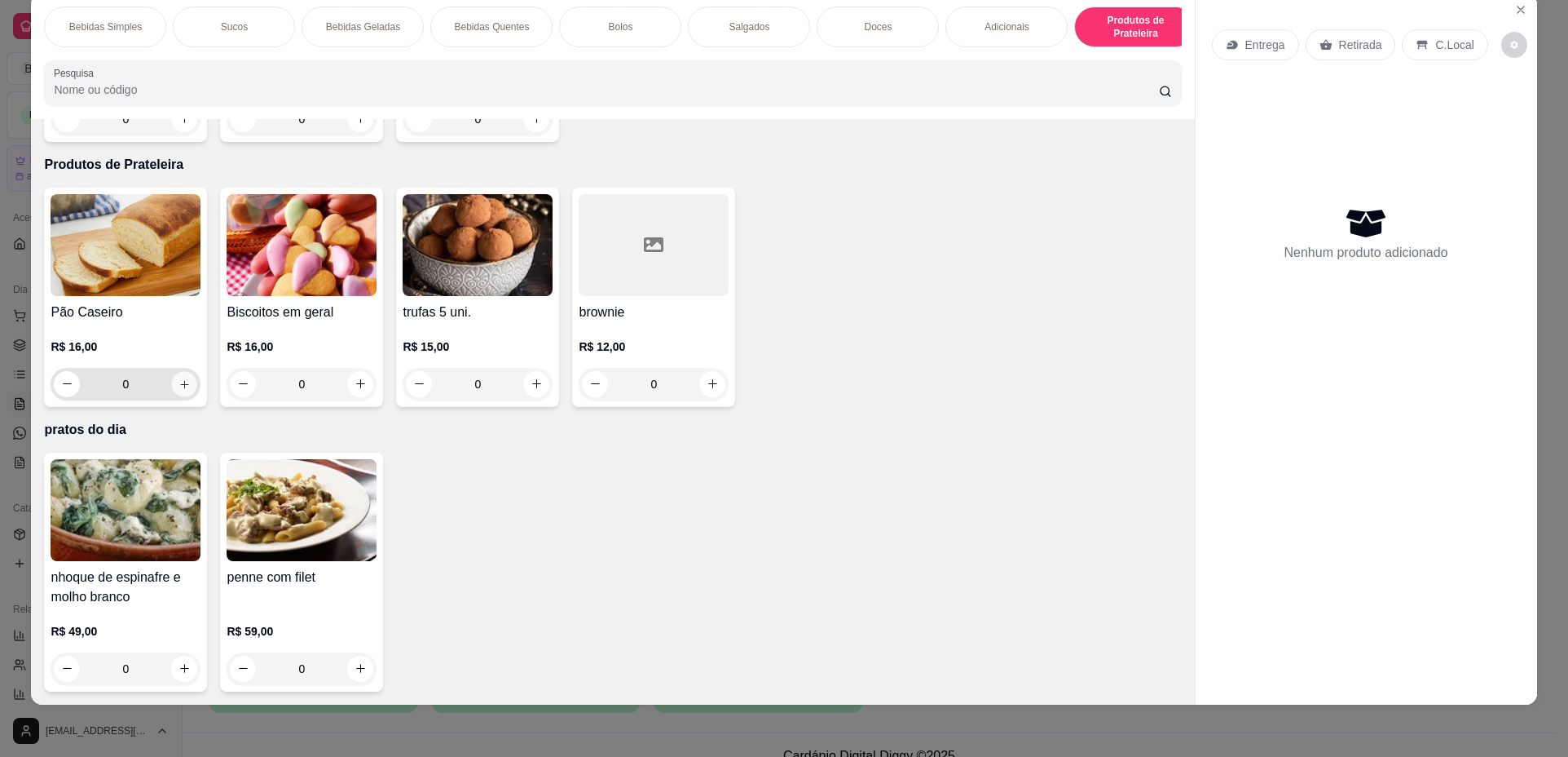
click at [180, 383] on icon "increase-product-quantity" at bounding box center [184, 384] width 12 height 12
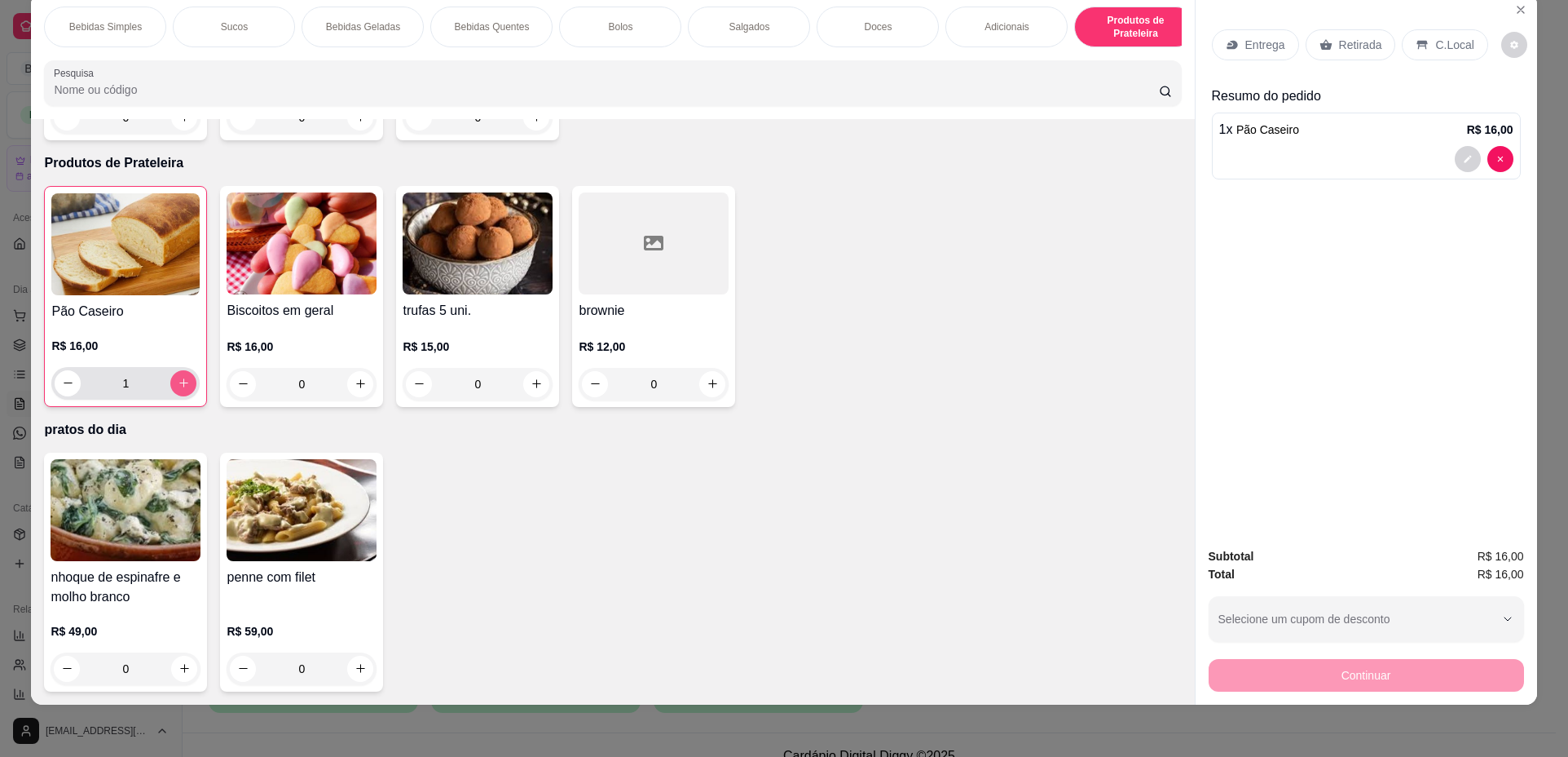
click at [180, 383] on icon "increase-product-quantity" at bounding box center [183, 383] width 12 height 12
type input "3"
click at [1355, 36] on p "Retirada" at bounding box center [1360, 44] width 43 height 16
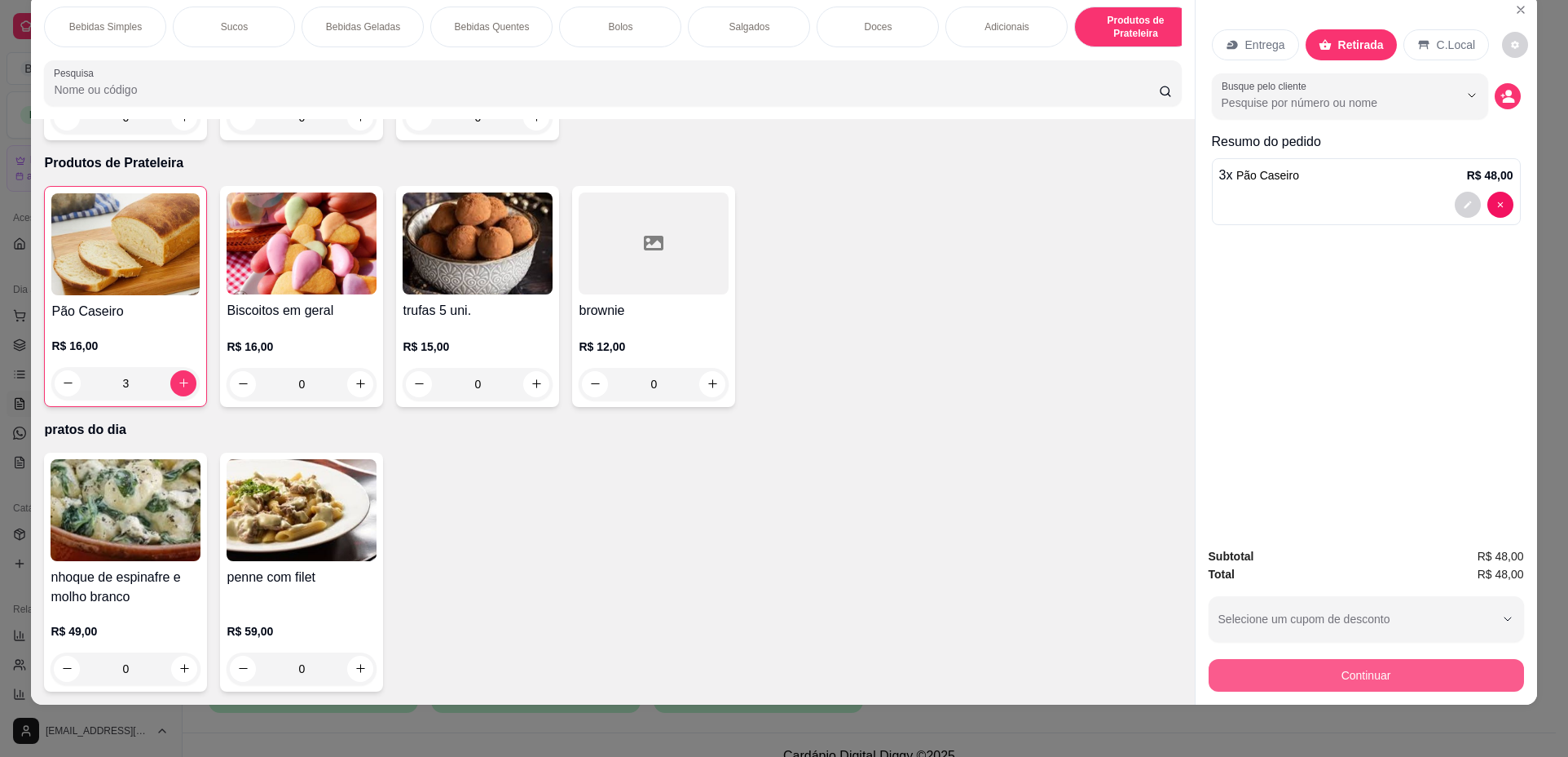
click at [1393, 675] on button "Continuar" at bounding box center [1367, 675] width 316 height 32
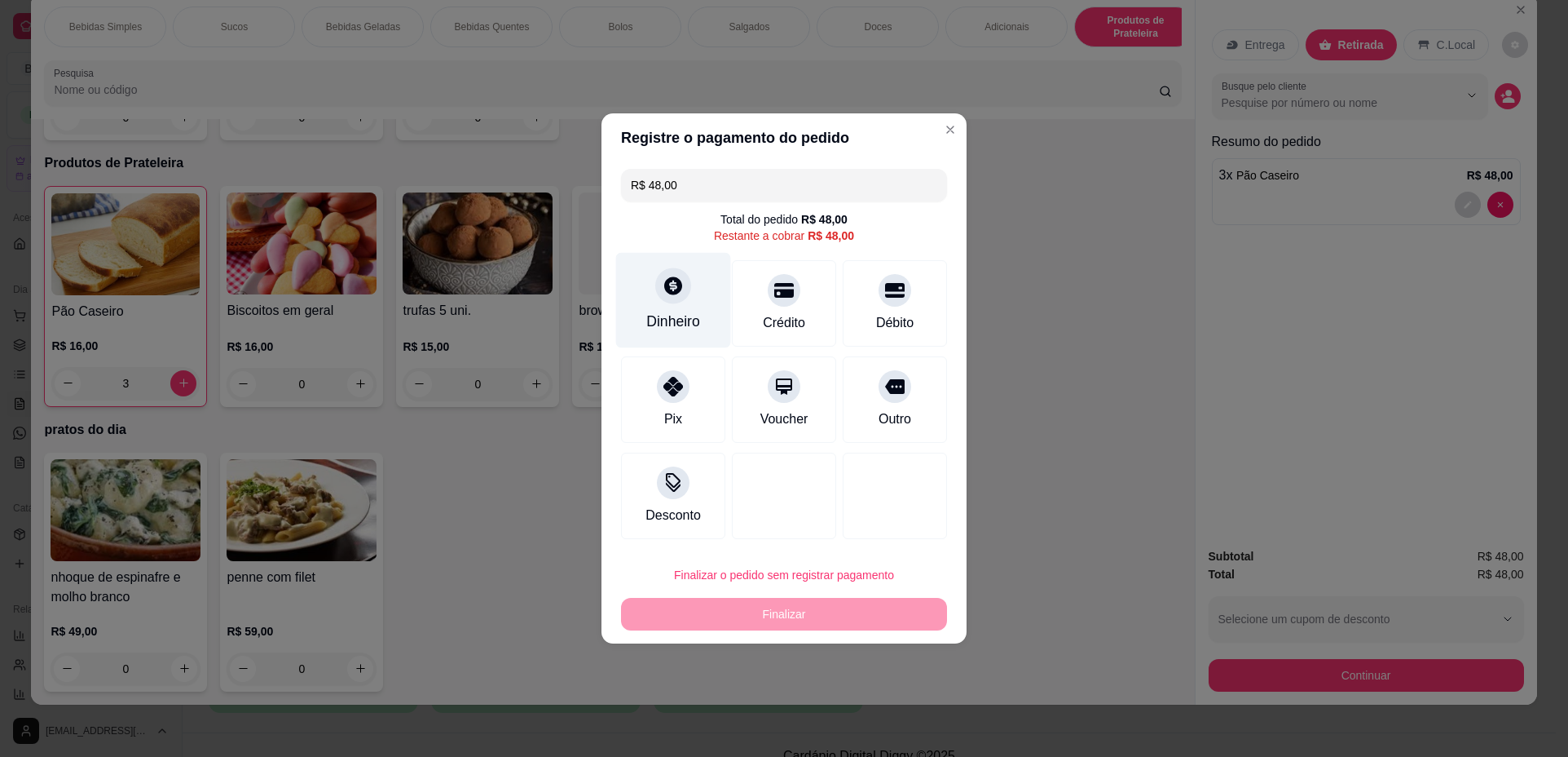
click at [681, 305] on div "Dinheiro" at bounding box center [674, 301] width 115 height 95
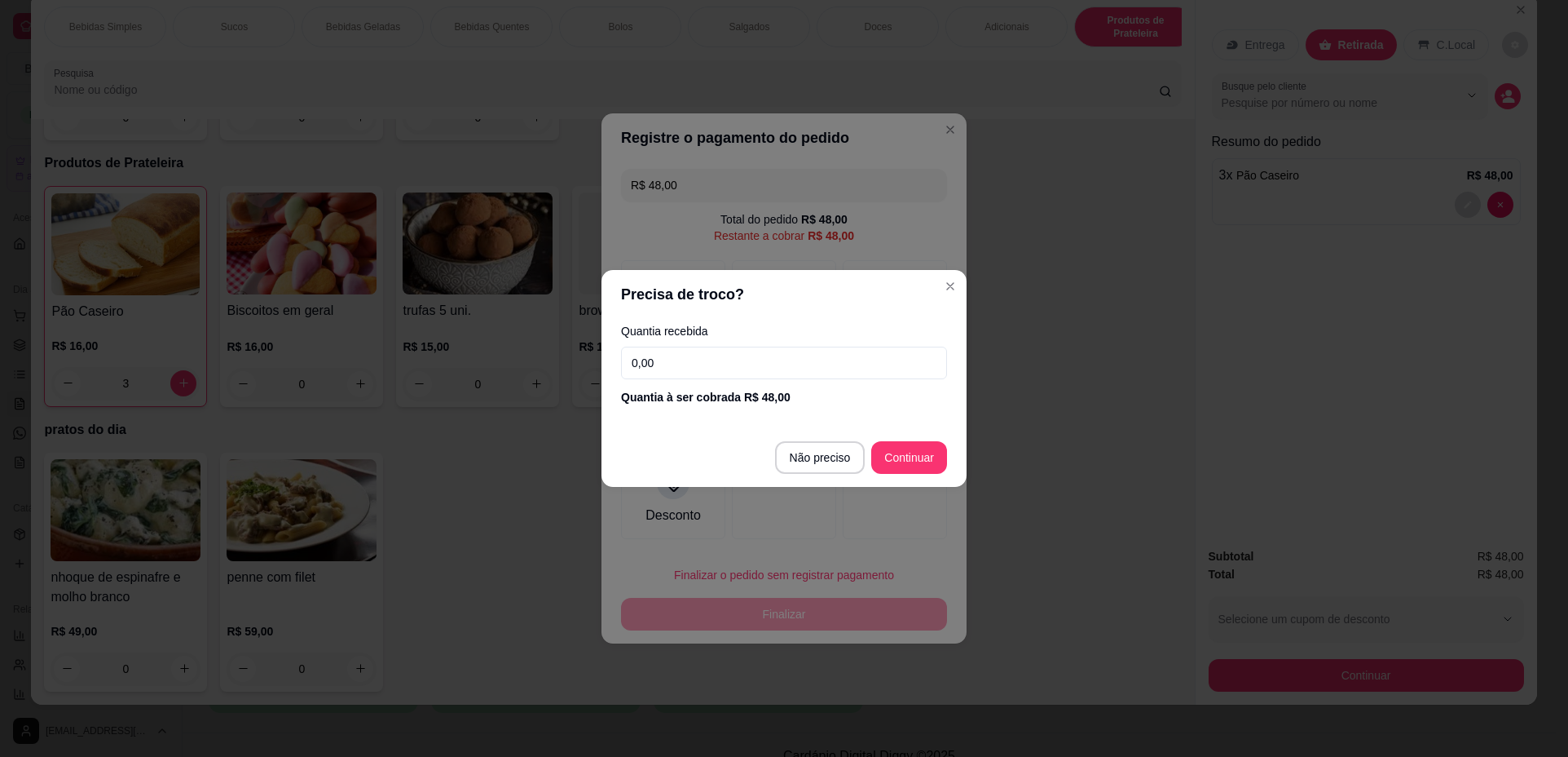
click at [758, 364] on input "0,00" at bounding box center [784, 363] width 326 height 32
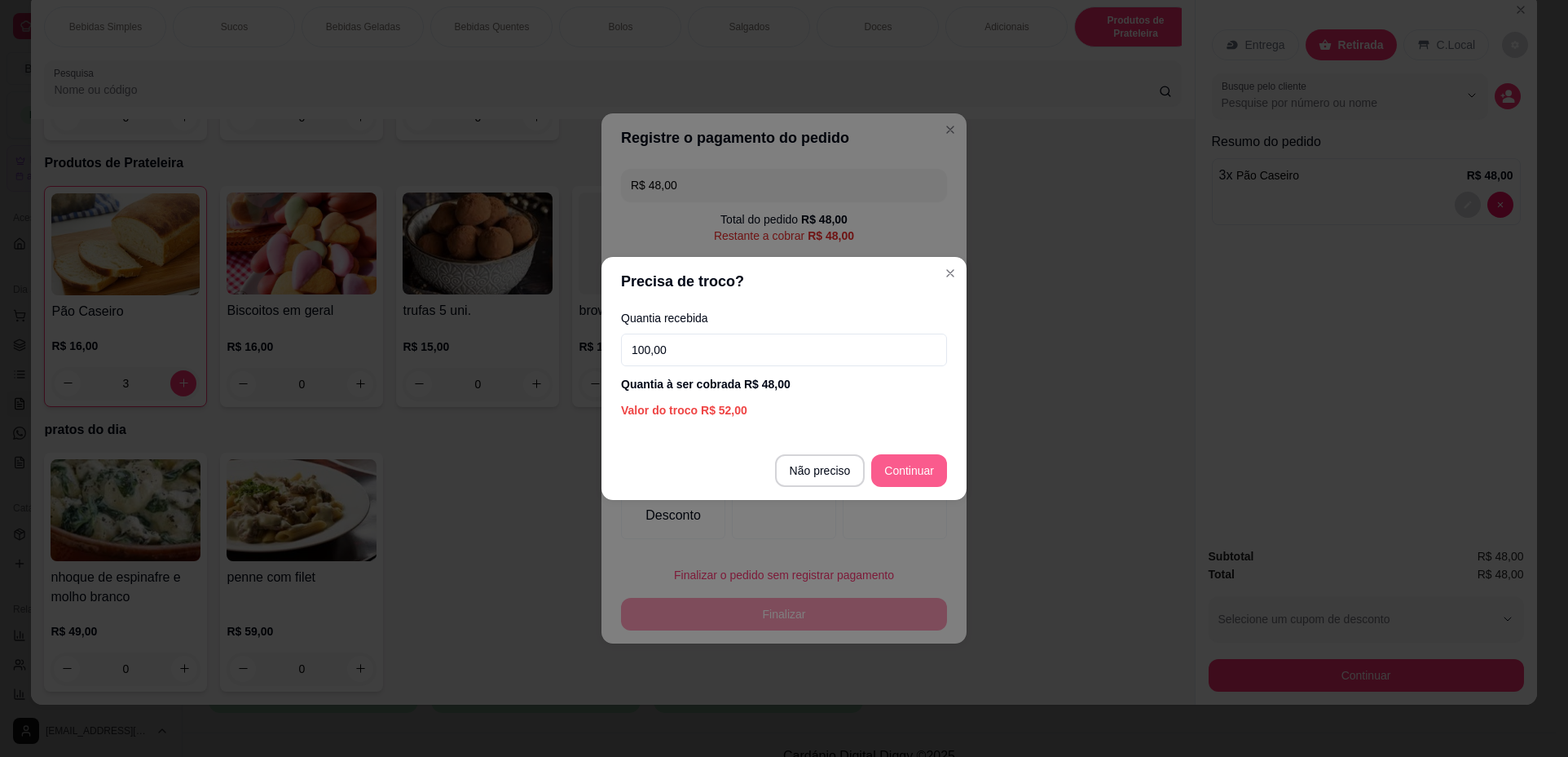
type input "100,00"
type input "R$ 0,00"
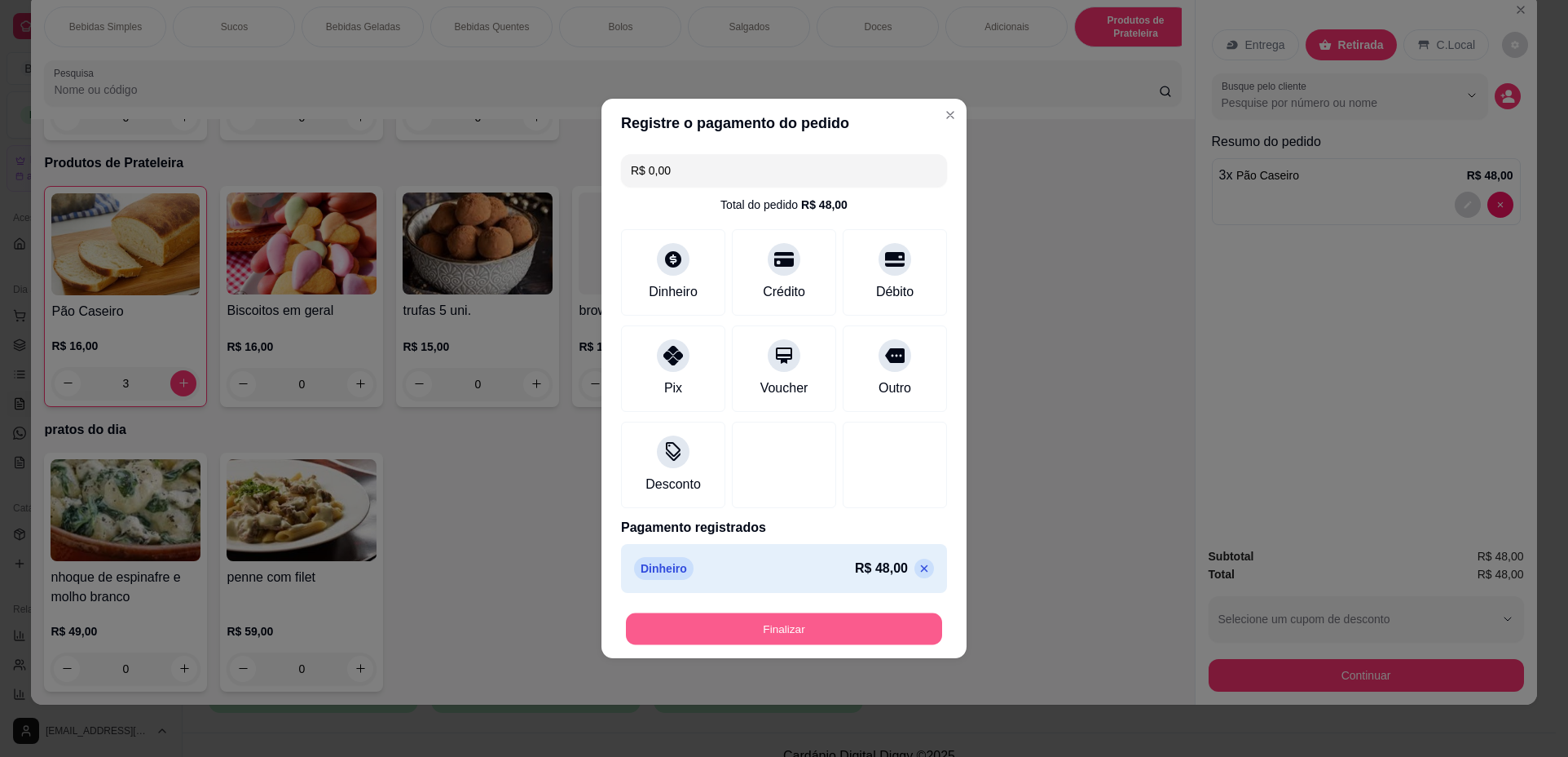
click at [828, 626] on button "Finalizar" at bounding box center [784, 628] width 316 height 32
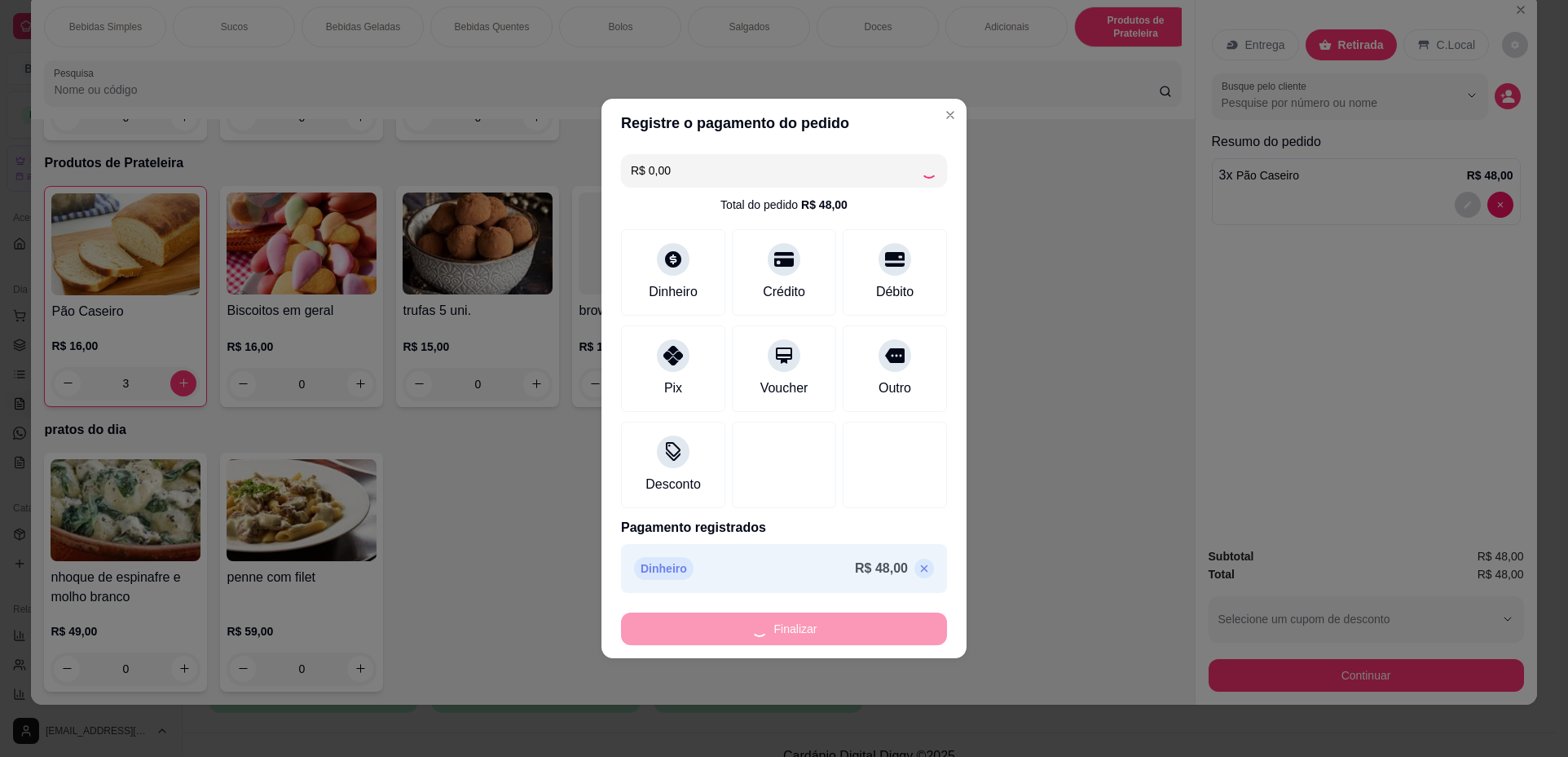
type input "0"
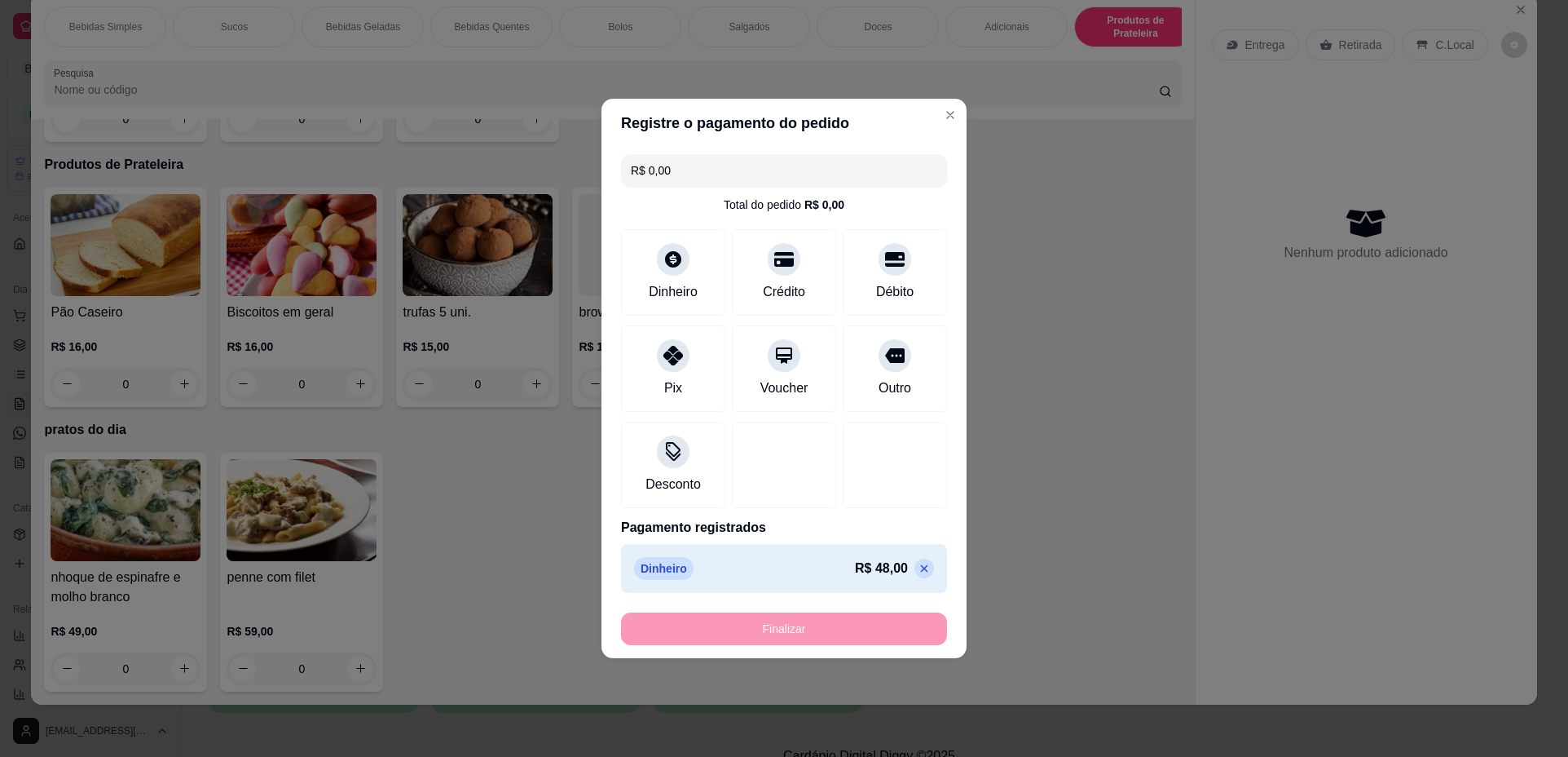
type input "-R$ 48,00"
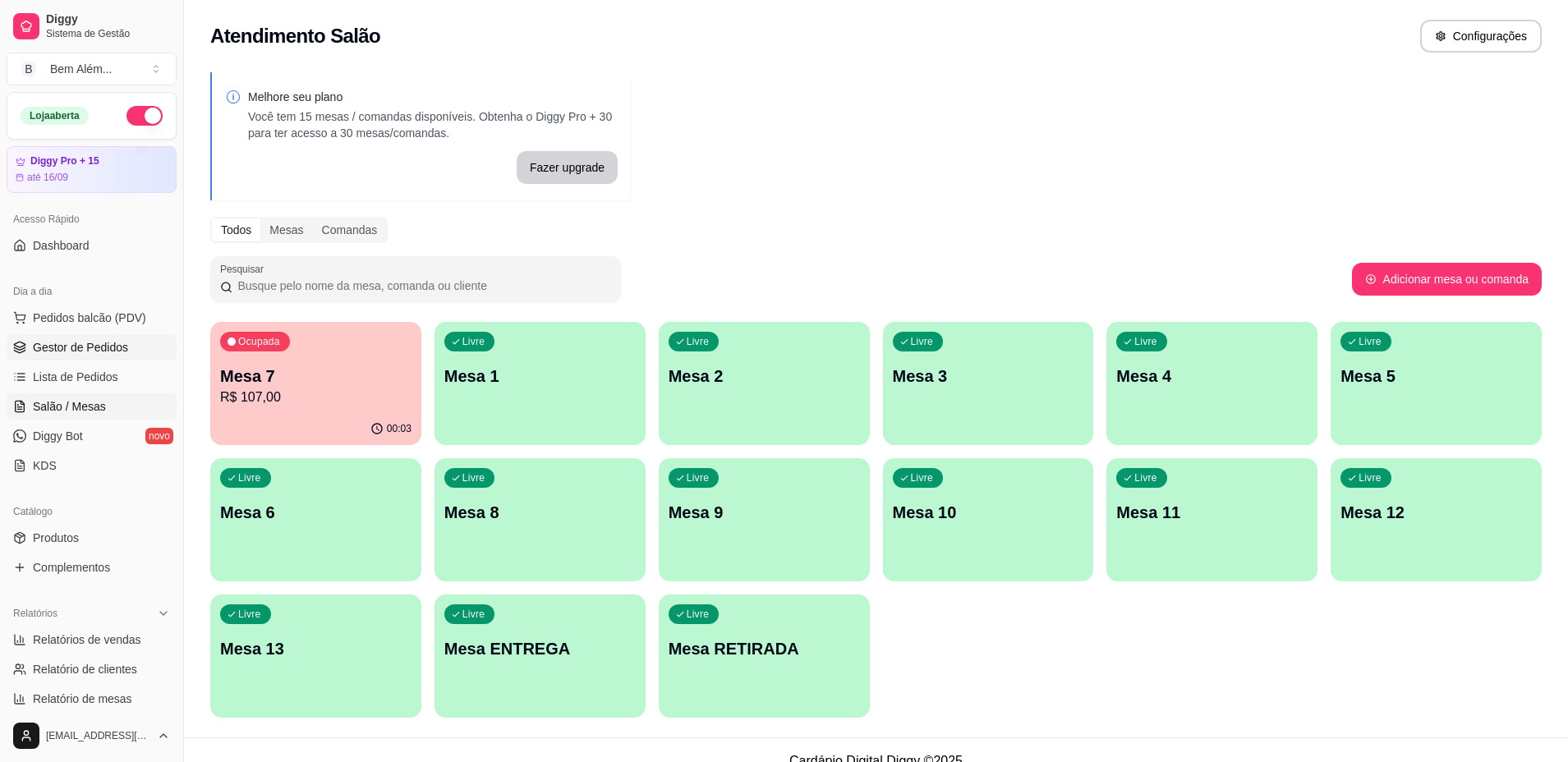
click at [130, 352] on link "Gestor de Pedidos" at bounding box center [91, 347] width 170 height 26
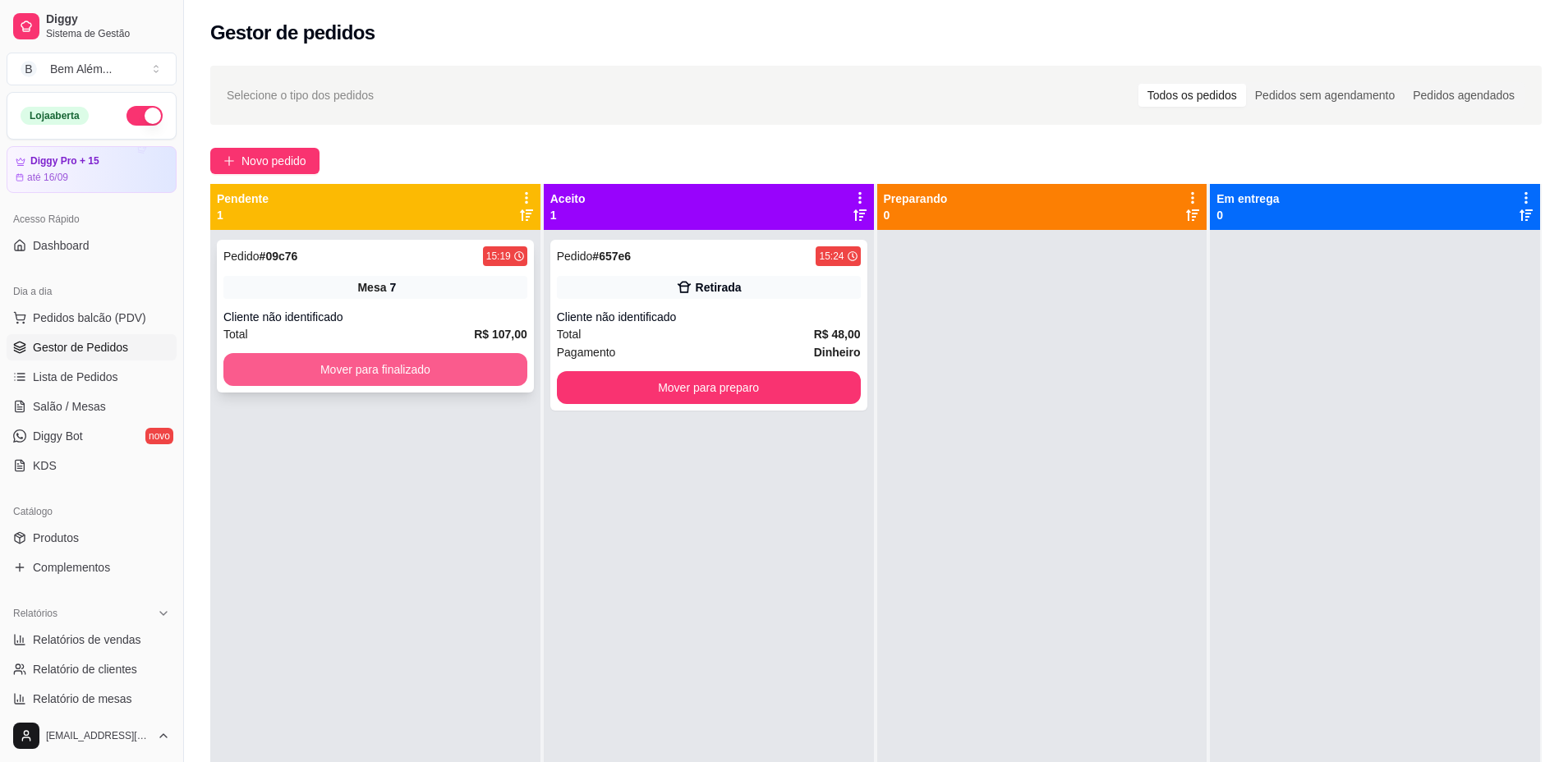
click at [349, 372] on button "Mover para finalizado" at bounding box center [375, 369] width 304 height 33
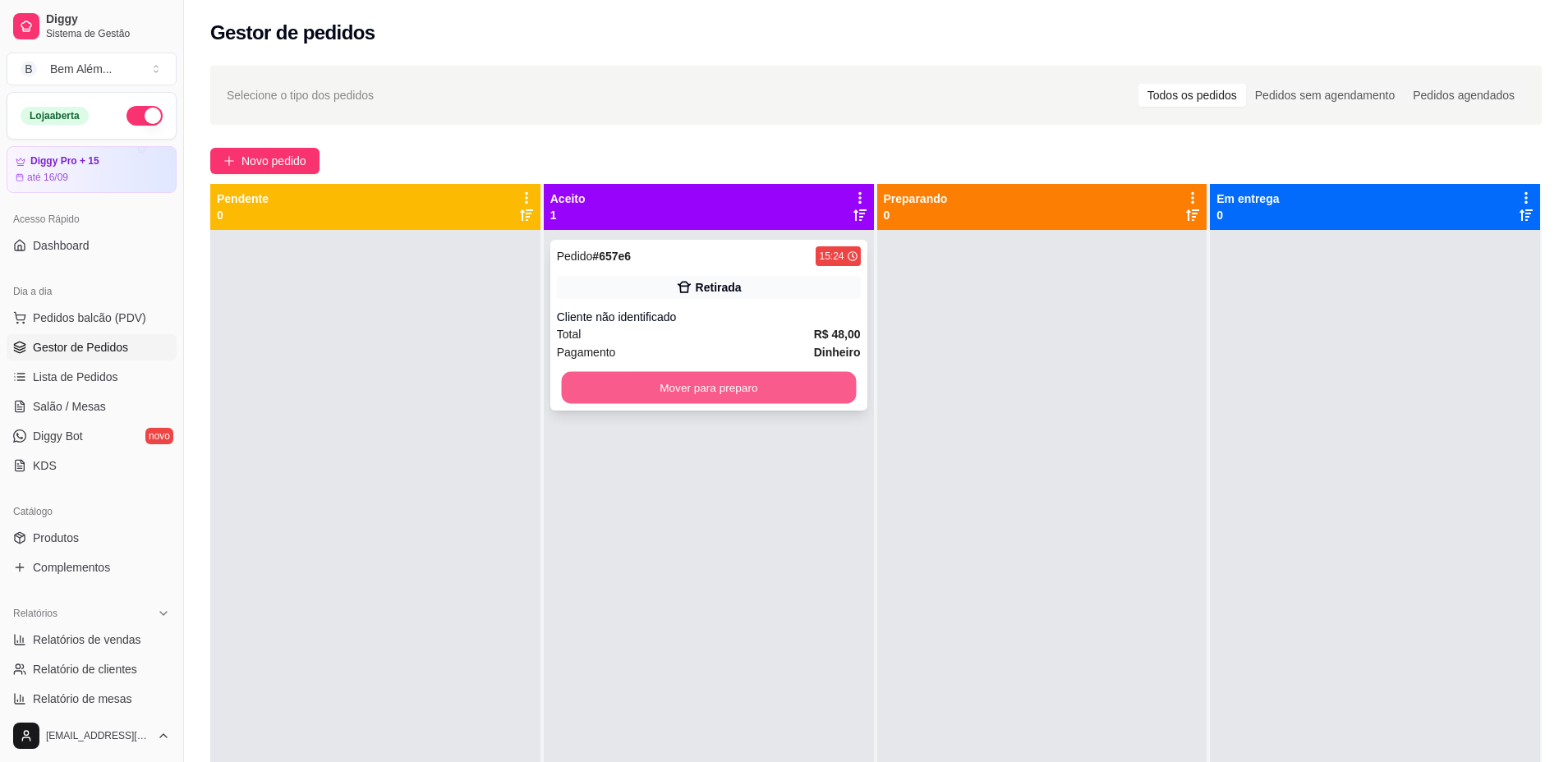
click at [634, 397] on button "Mover para preparo" at bounding box center [708, 387] width 295 height 32
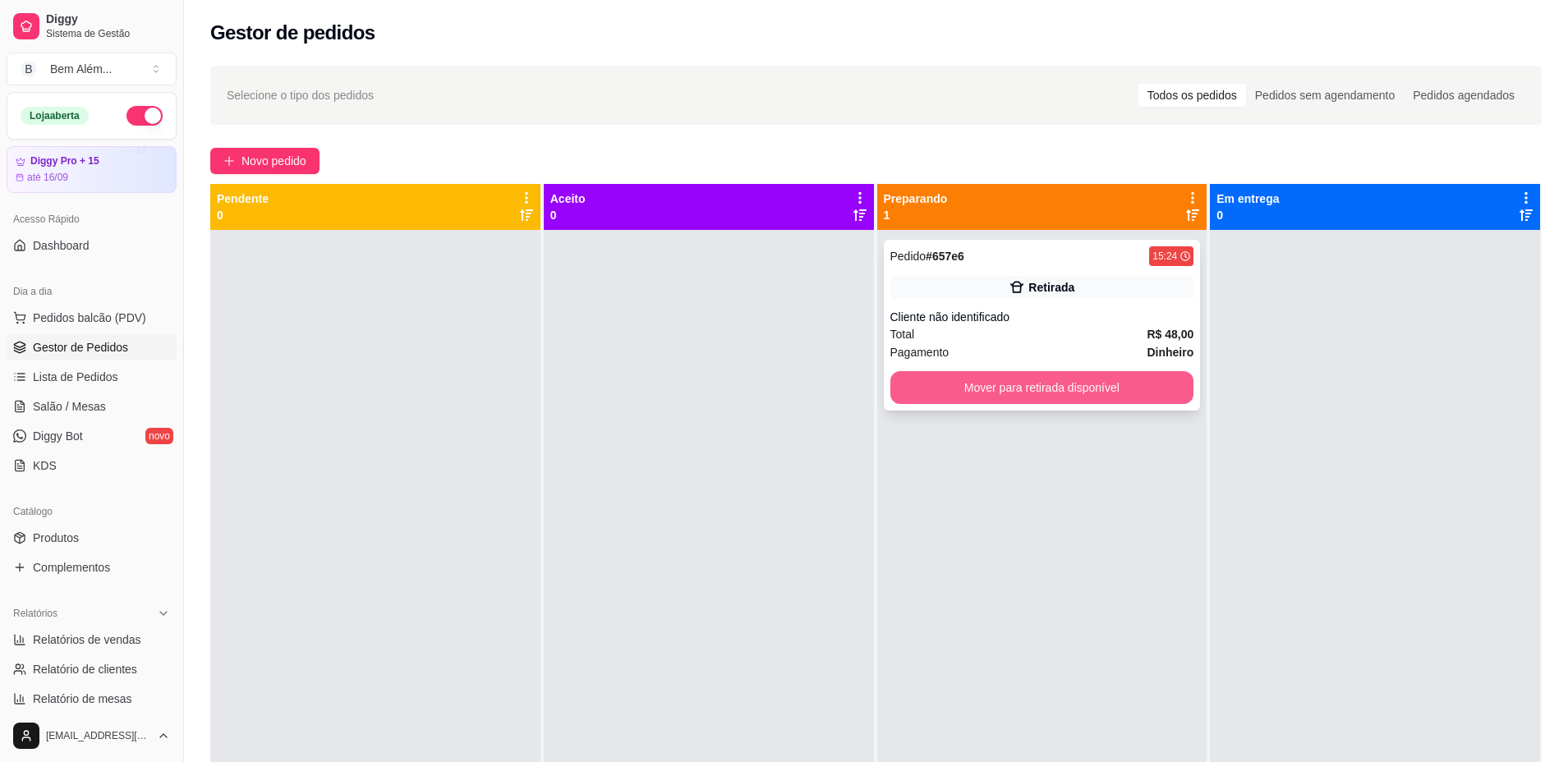
click at [987, 390] on button "Mover para retirada disponível" at bounding box center [1042, 387] width 304 height 33
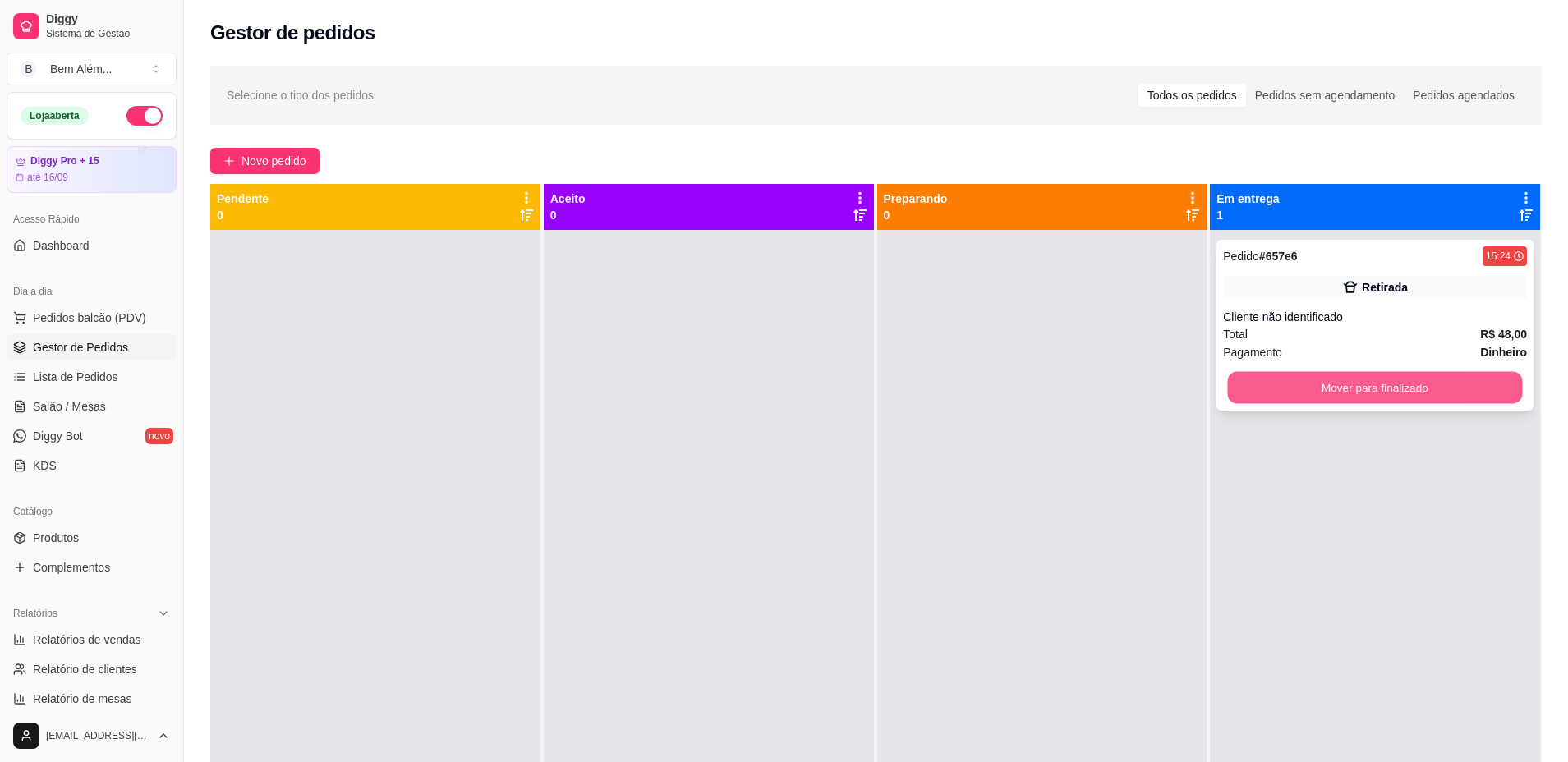
click at [1312, 387] on button "Mover para finalizado" at bounding box center [1375, 387] width 295 height 32
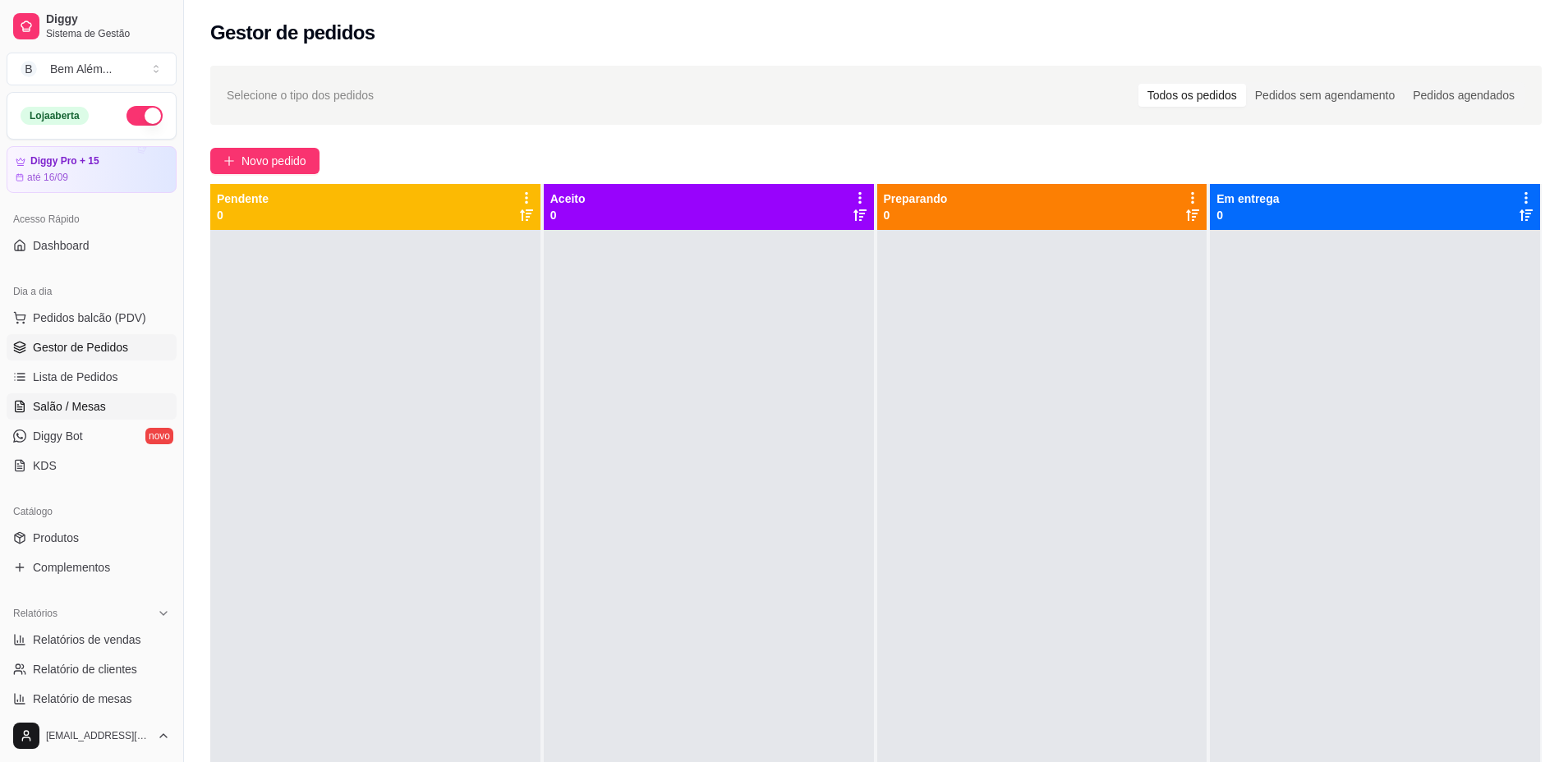
click at [33, 410] on span "Salão / Mesas" at bounding box center [69, 406] width 73 height 16
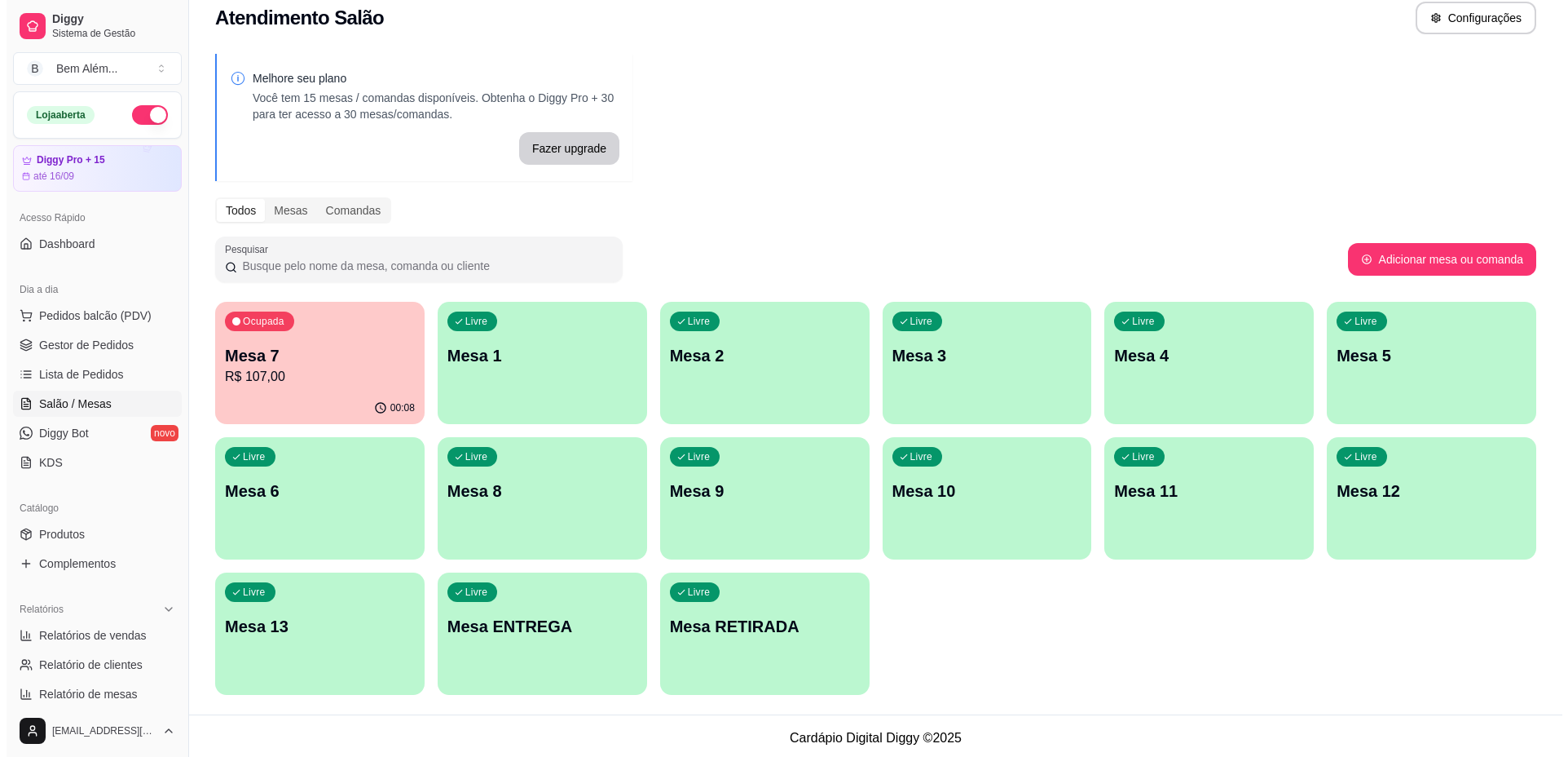
scroll to position [22, 0]
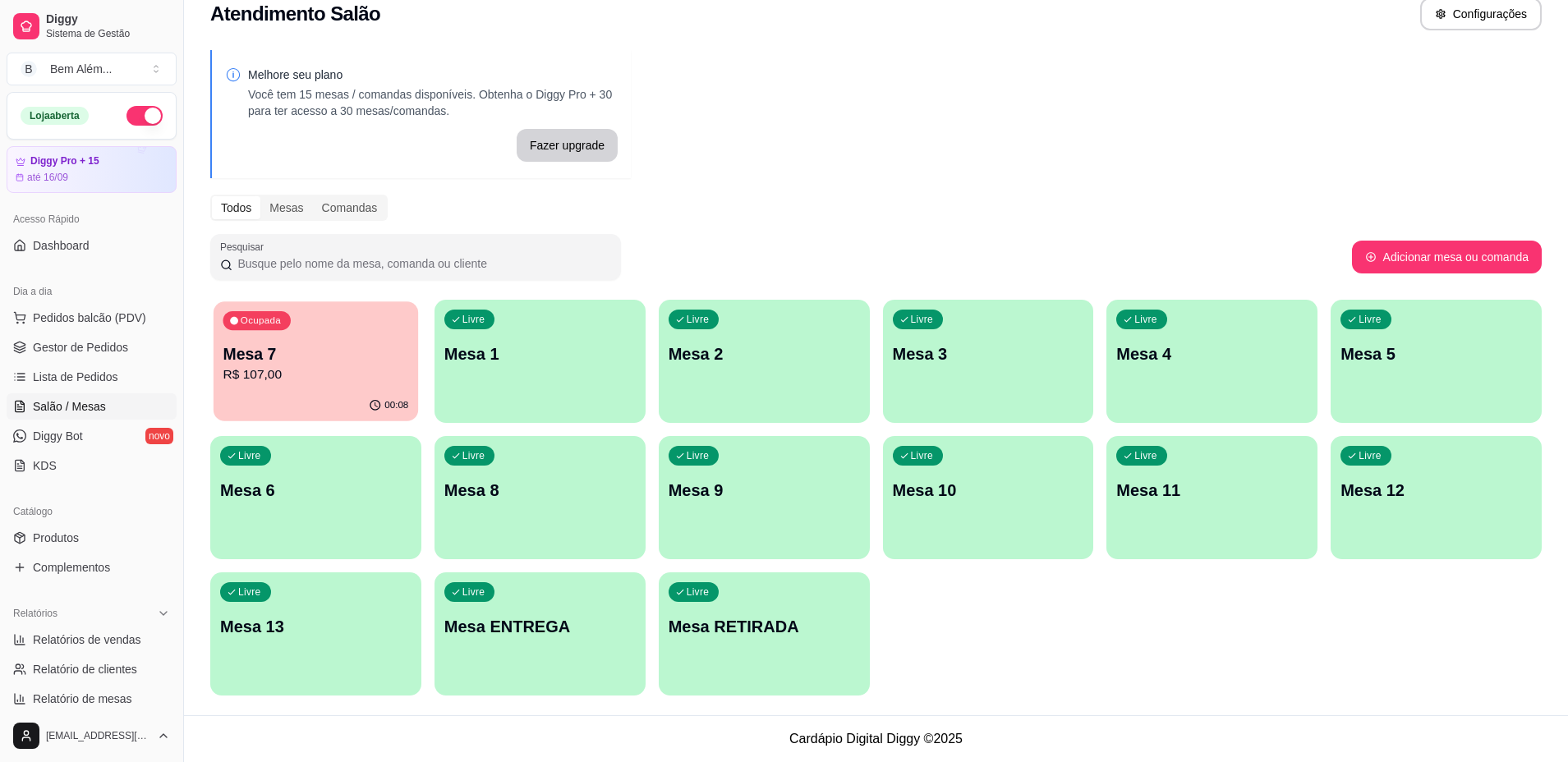
click at [245, 390] on button "Ocupada Mesa 7 R$ 107,00 00:08" at bounding box center [315, 360] width 205 height 120
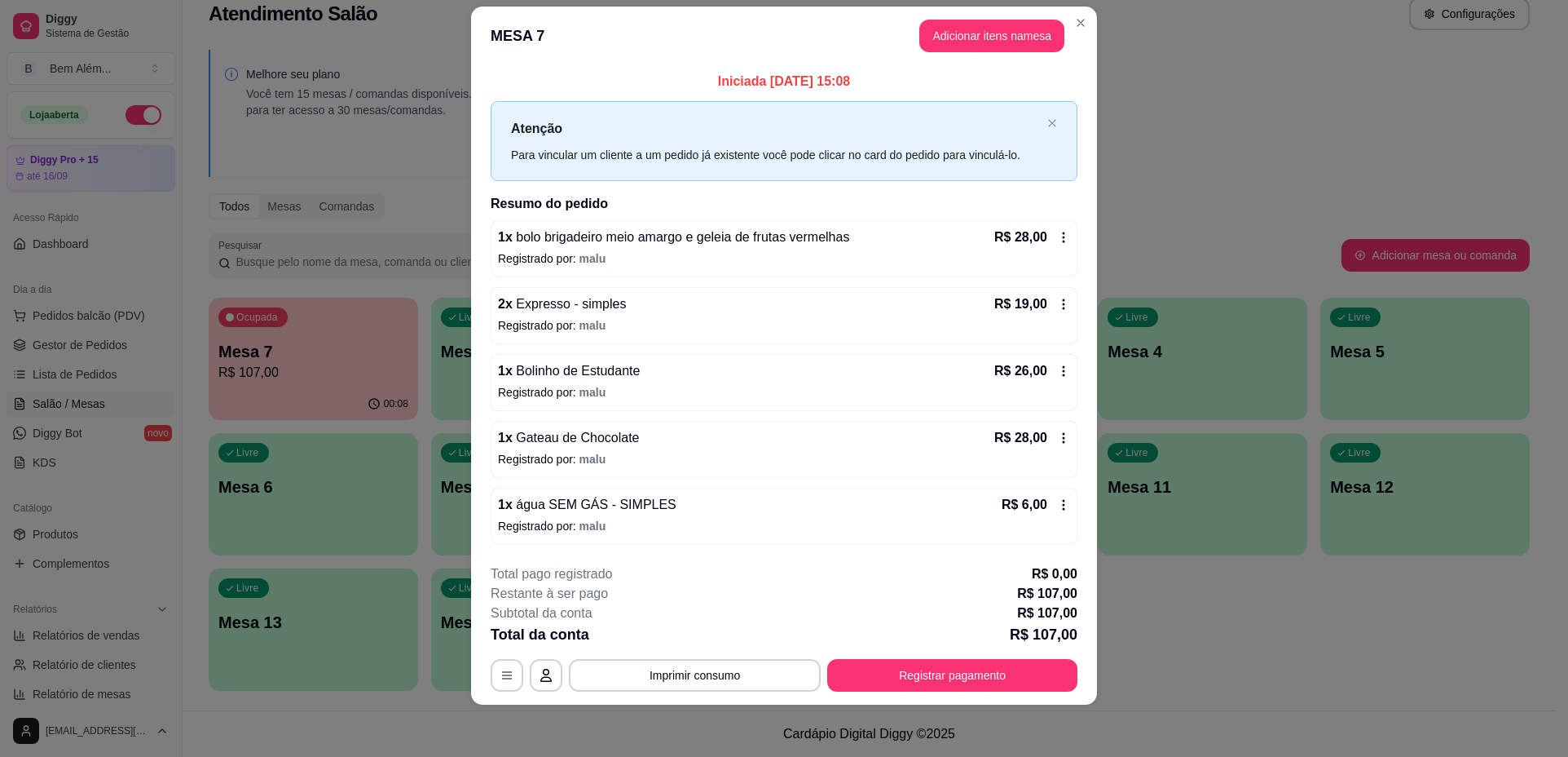
scroll to position [1, 142]
click at [947, 676] on button "Registrar pagamento" at bounding box center [952, 674] width 243 height 32
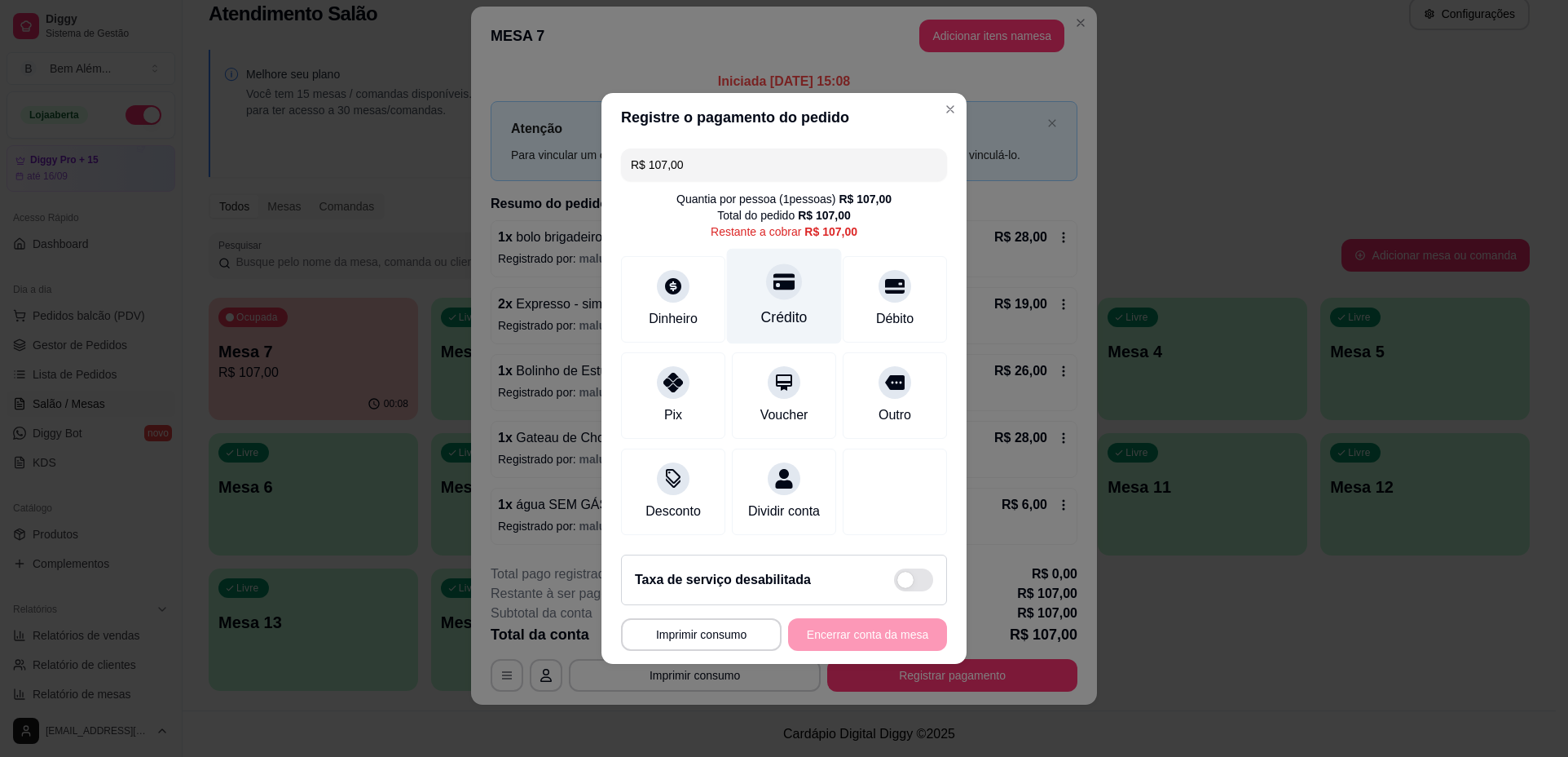
click at [782, 284] on div at bounding box center [784, 282] width 36 height 36
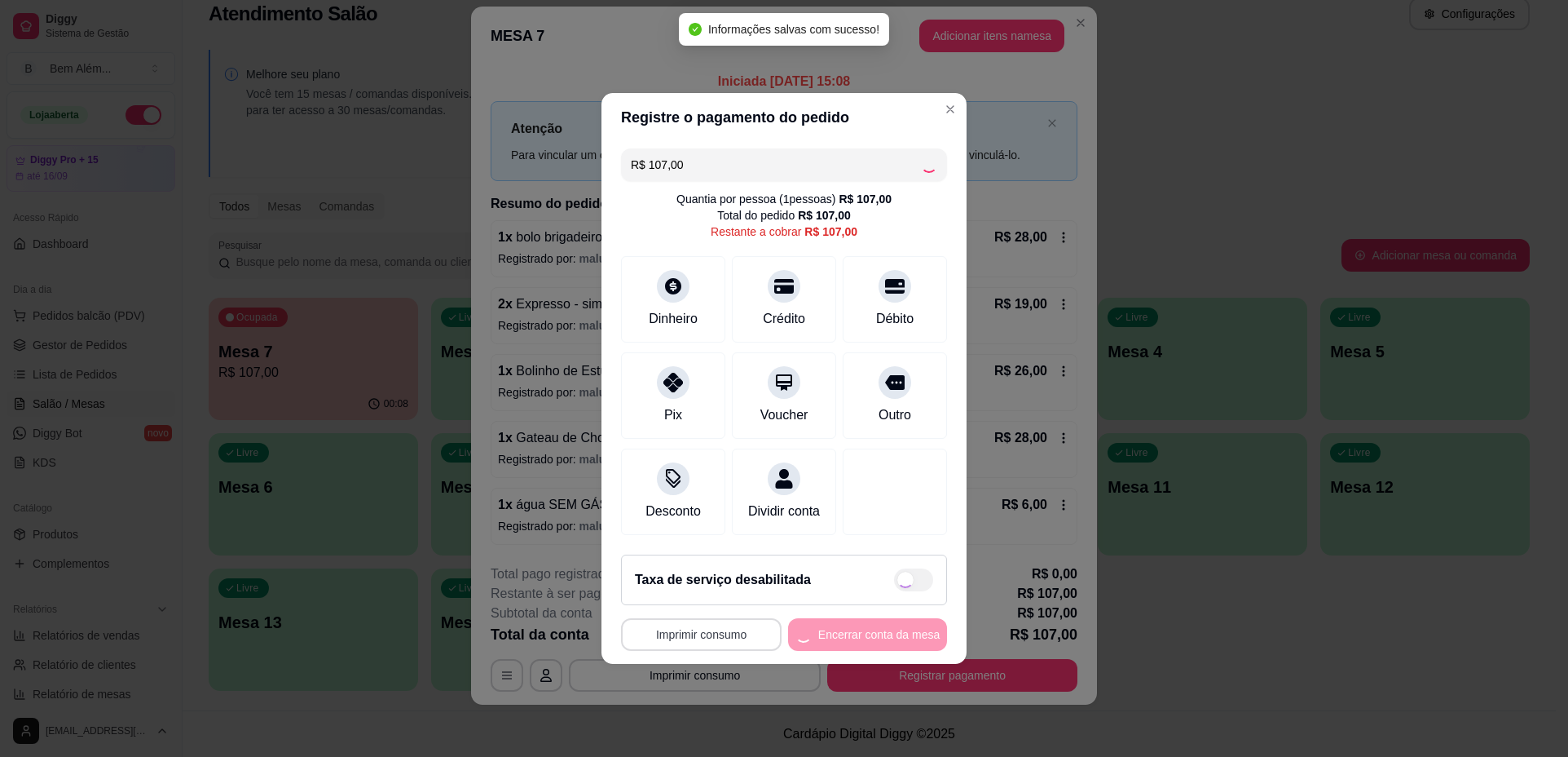
type input "R$ 0,00"
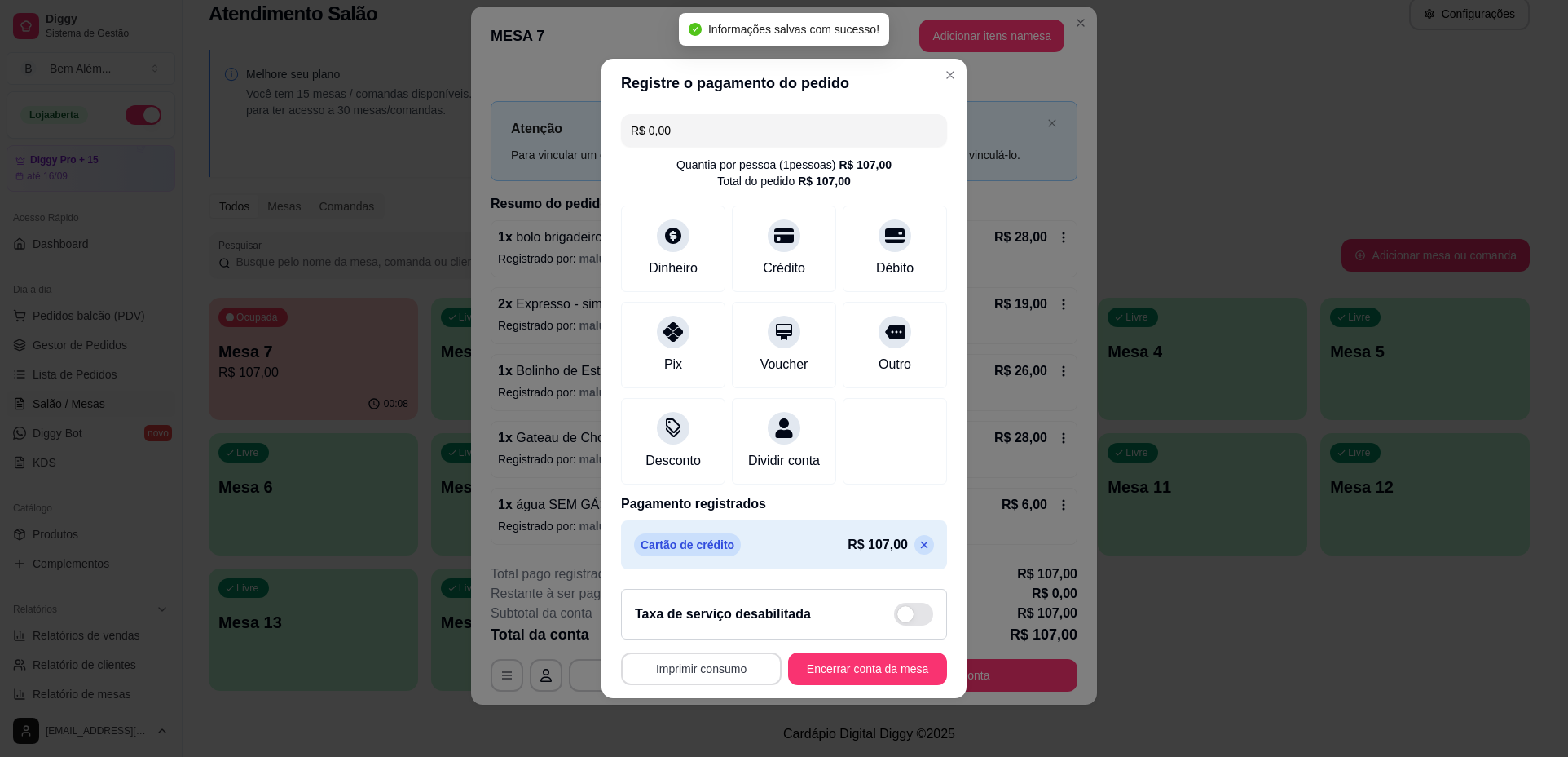
click at [712, 684] on button "Imprimir consumo" at bounding box center [701, 668] width 160 height 32
click at [738, 640] on button "impressao computador" at bounding box center [692, 641] width 122 height 26
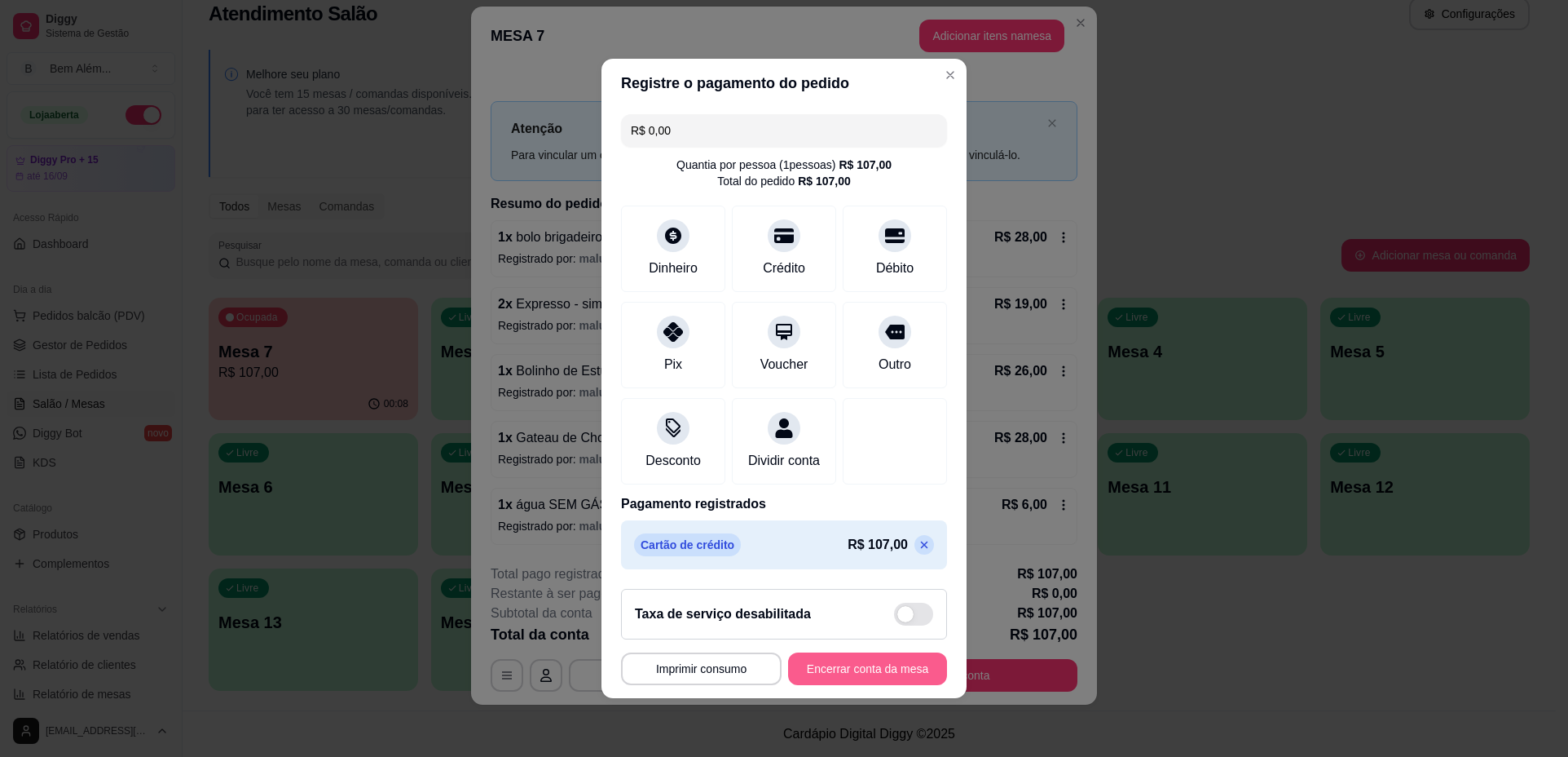
click at [862, 684] on button "Encerrar conta da mesa" at bounding box center [868, 668] width 159 height 32
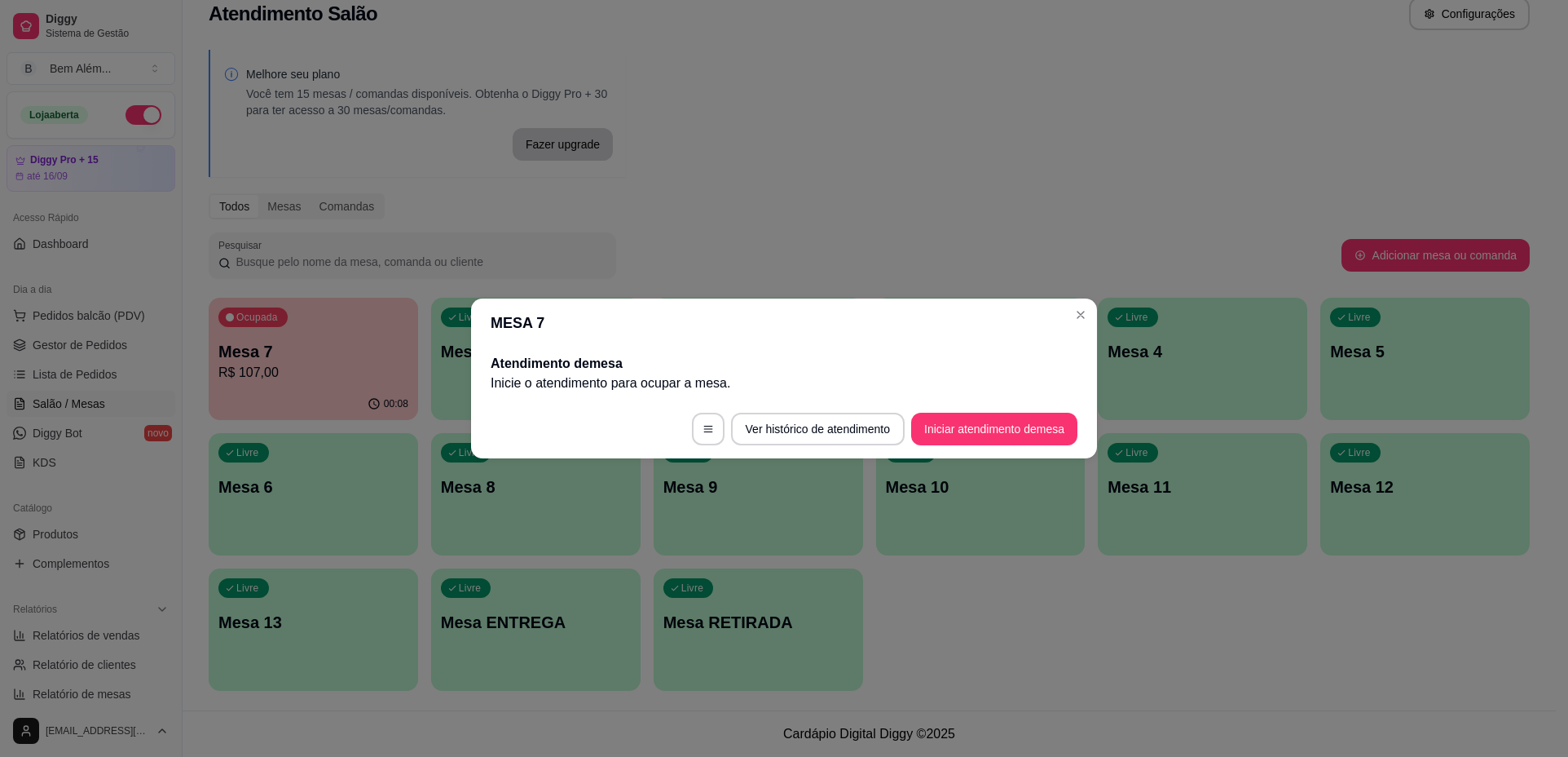
scroll to position [0, 0]
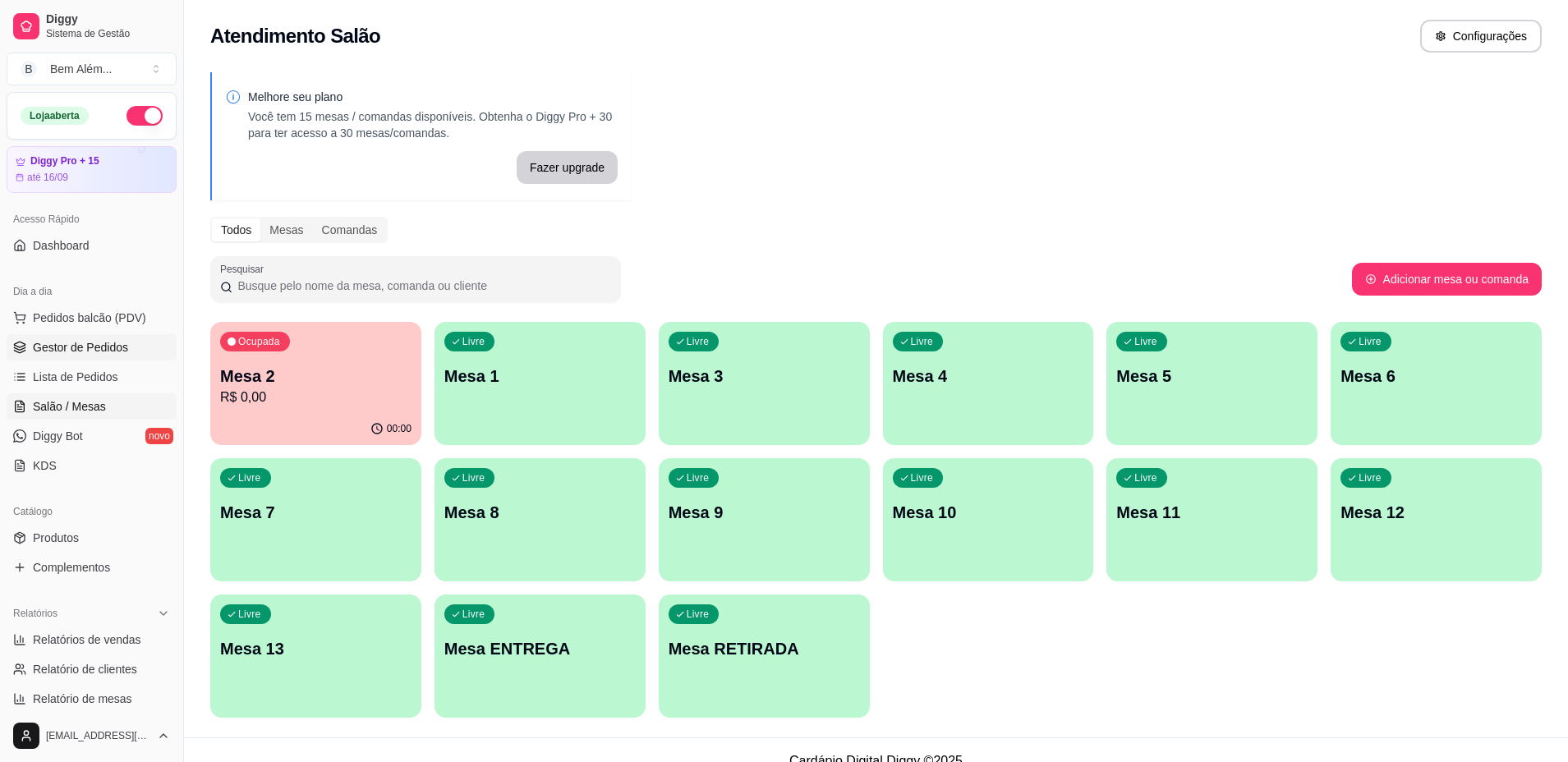
click at [130, 344] on link "Gestor de Pedidos" at bounding box center [91, 347] width 170 height 26
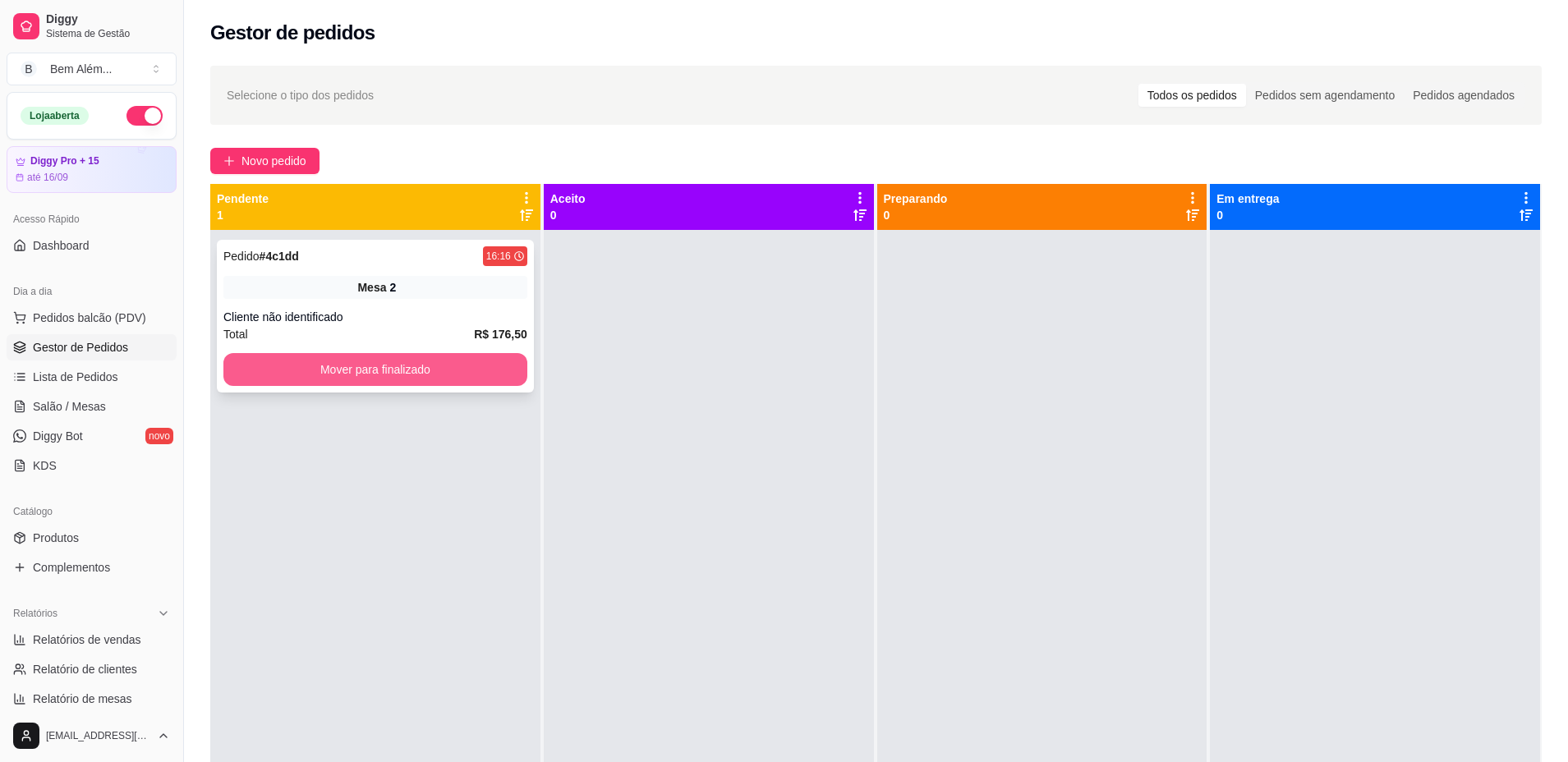
click at [305, 371] on button "Mover para finalizado" at bounding box center [375, 369] width 304 height 33
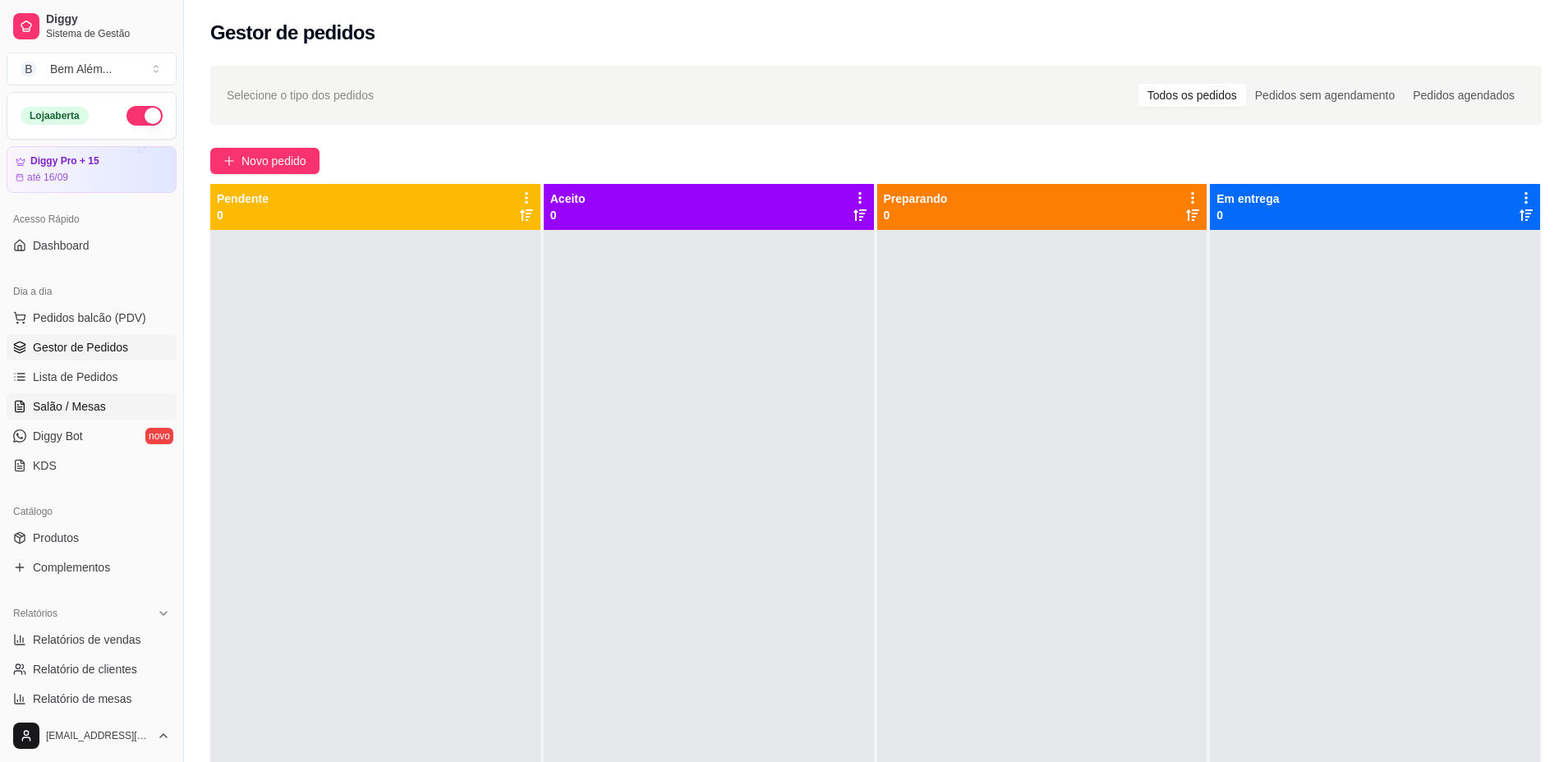
click at [97, 413] on span "Salão / Mesas" at bounding box center [69, 406] width 73 height 16
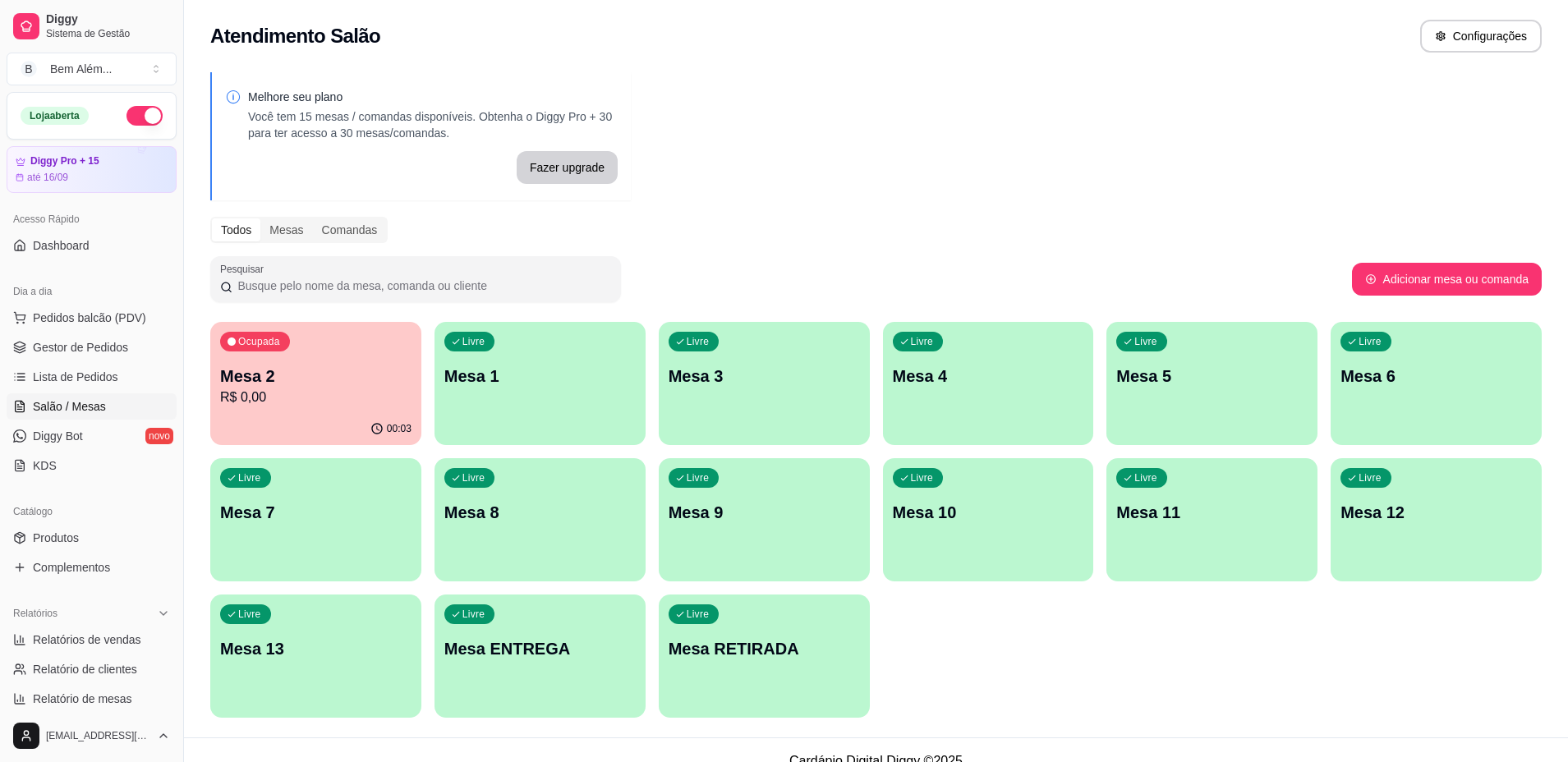
click at [307, 411] on div "Ocupada Mesa 2 R$ 0,00" at bounding box center [316, 367] width 212 height 91
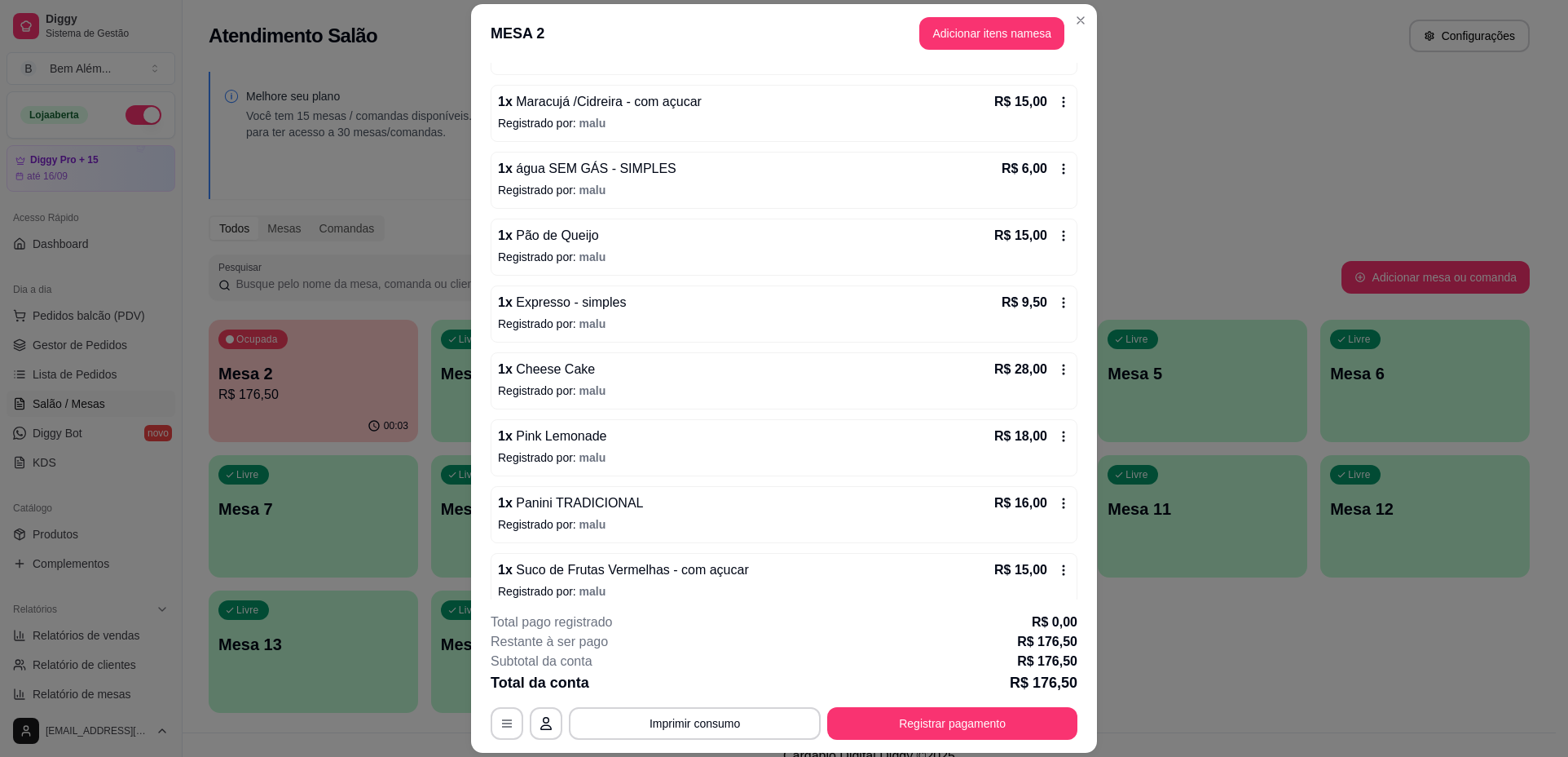
scroll to position [283, 0]
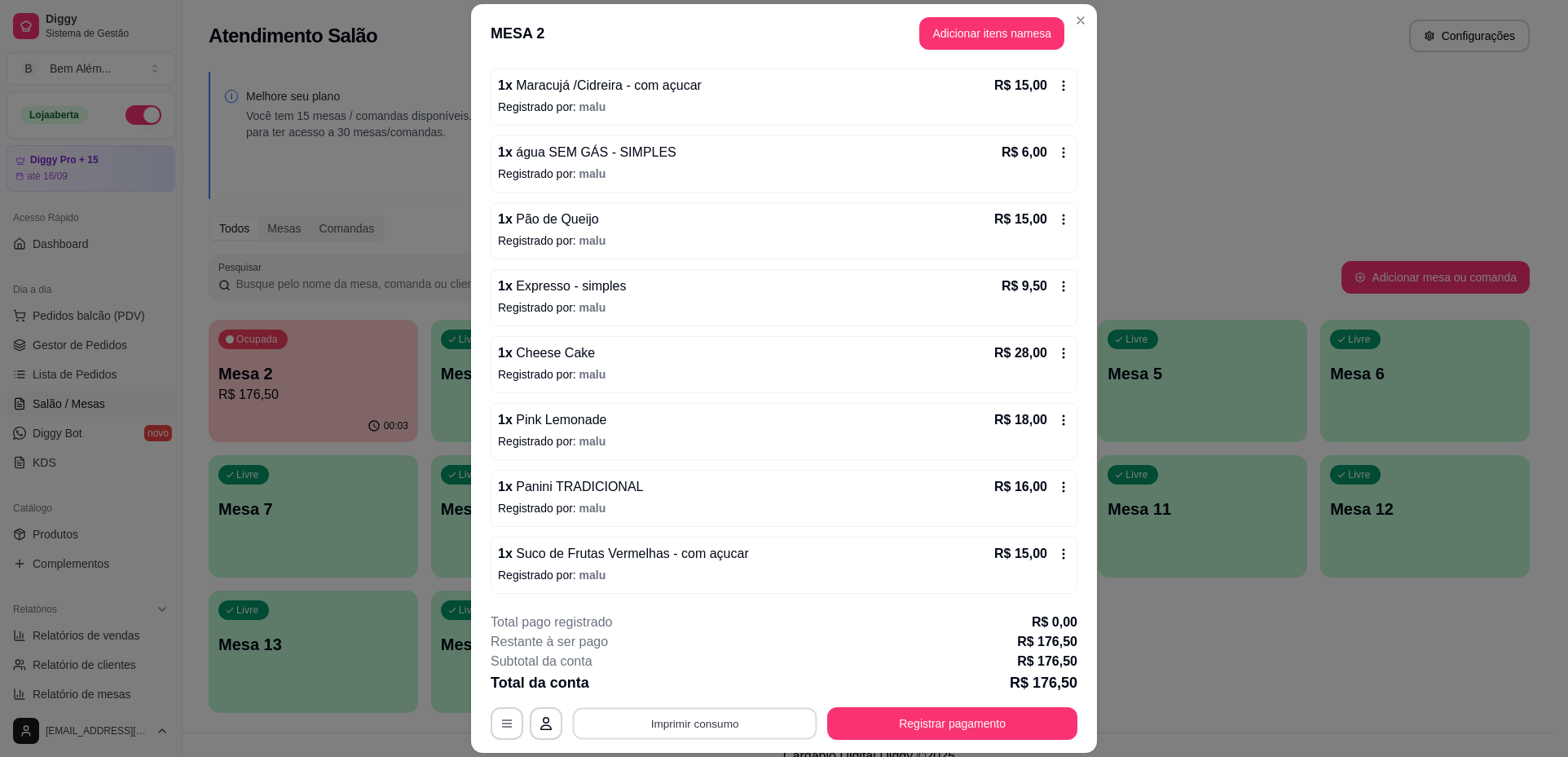
click at [696, 718] on button "Imprimir consumo" at bounding box center [695, 723] width 244 height 32
click at [722, 688] on button "impressao computador" at bounding box center [689, 685] width 122 height 26
click at [940, 35] on button "Adicionar itens na mesa" at bounding box center [992, 32] width 140 height 32
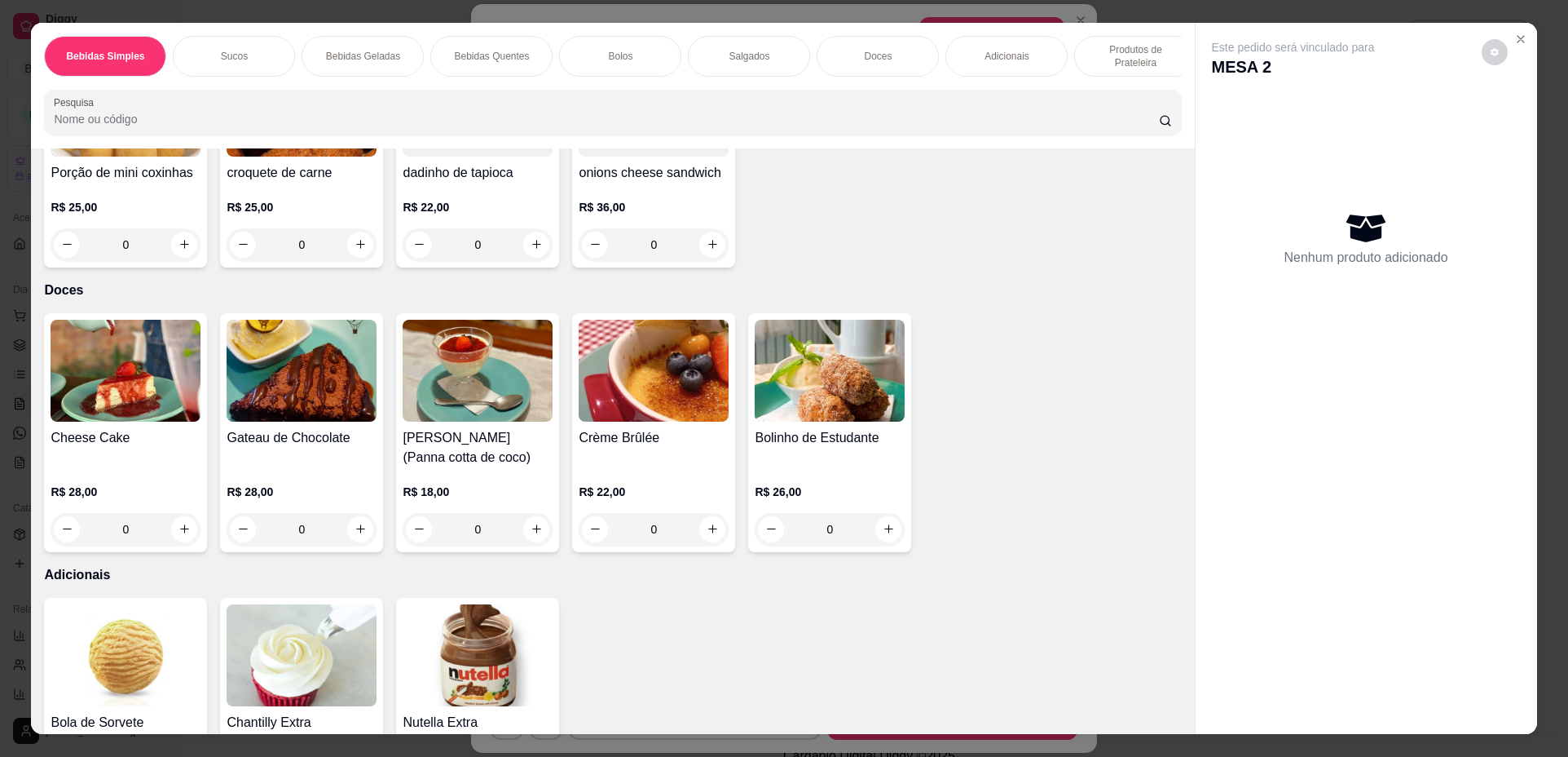
scroll to position [2038, 0]
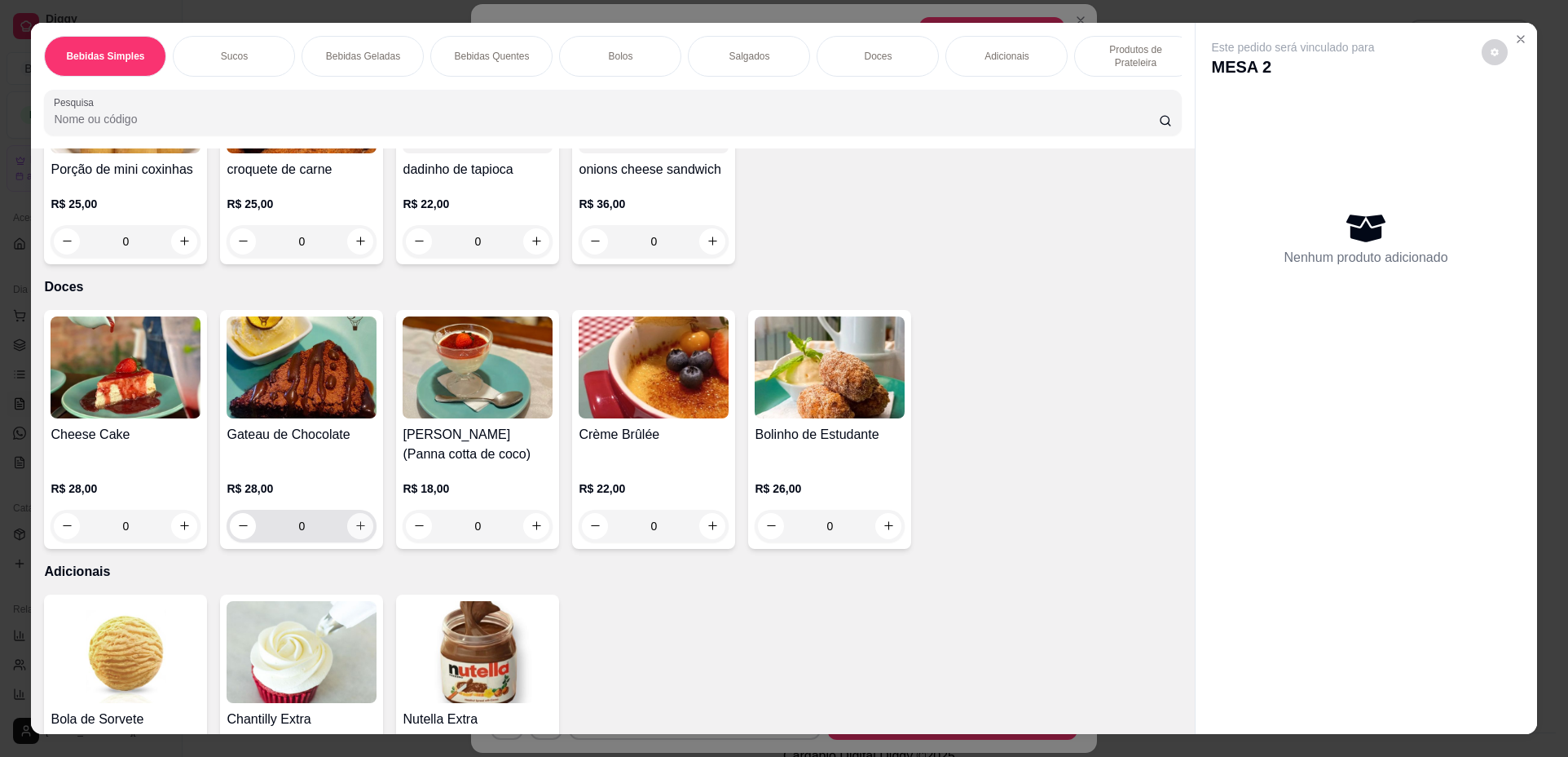
click at [366, 515] on div "R$ 28,00 0" at bounding box center [301, 511] width 150 height 62
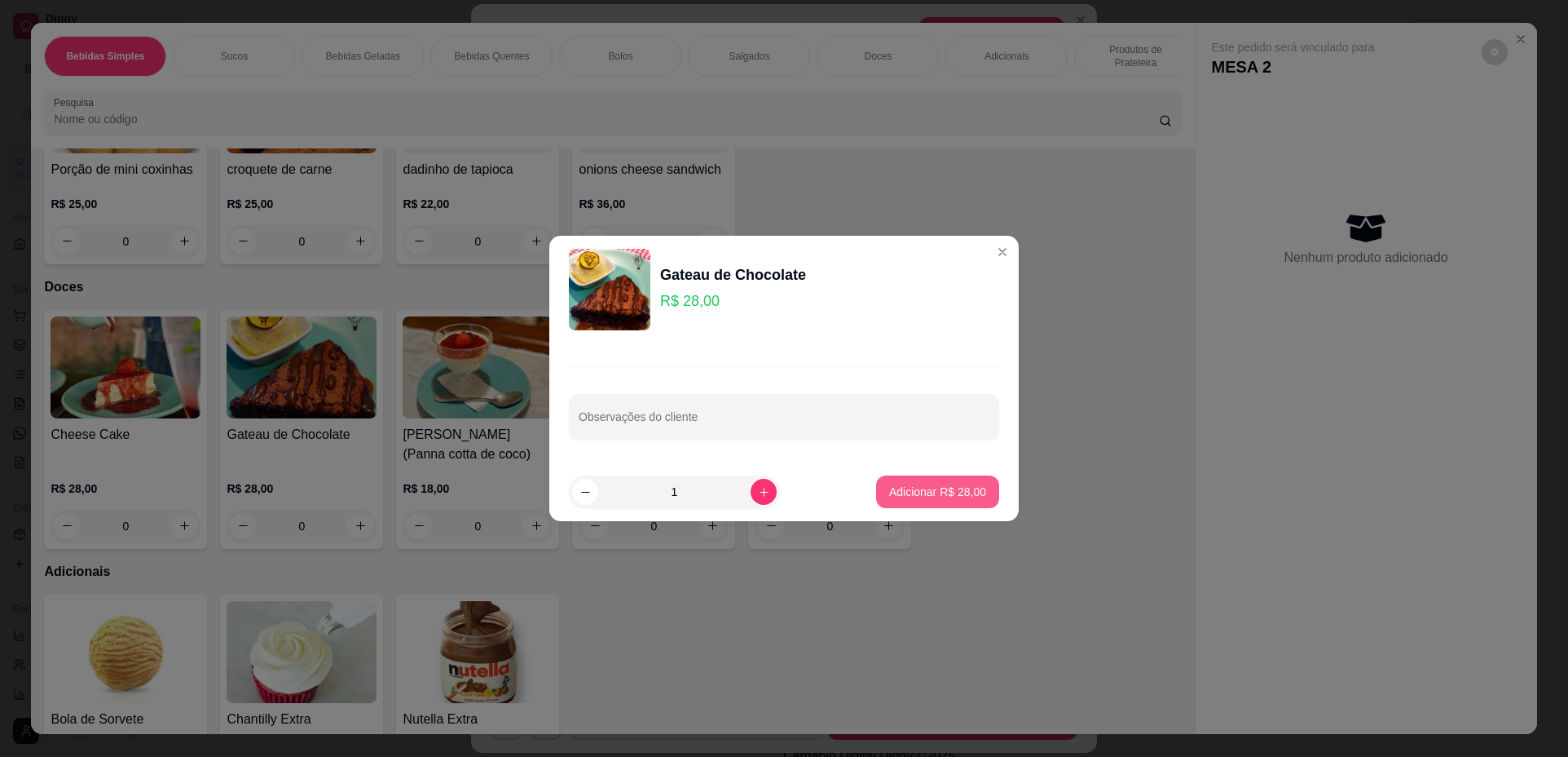
click at [907, 491] on p "Adicionar R$ 28,00" at bounding box center [938, 491] width 97 height 16
type input "1"
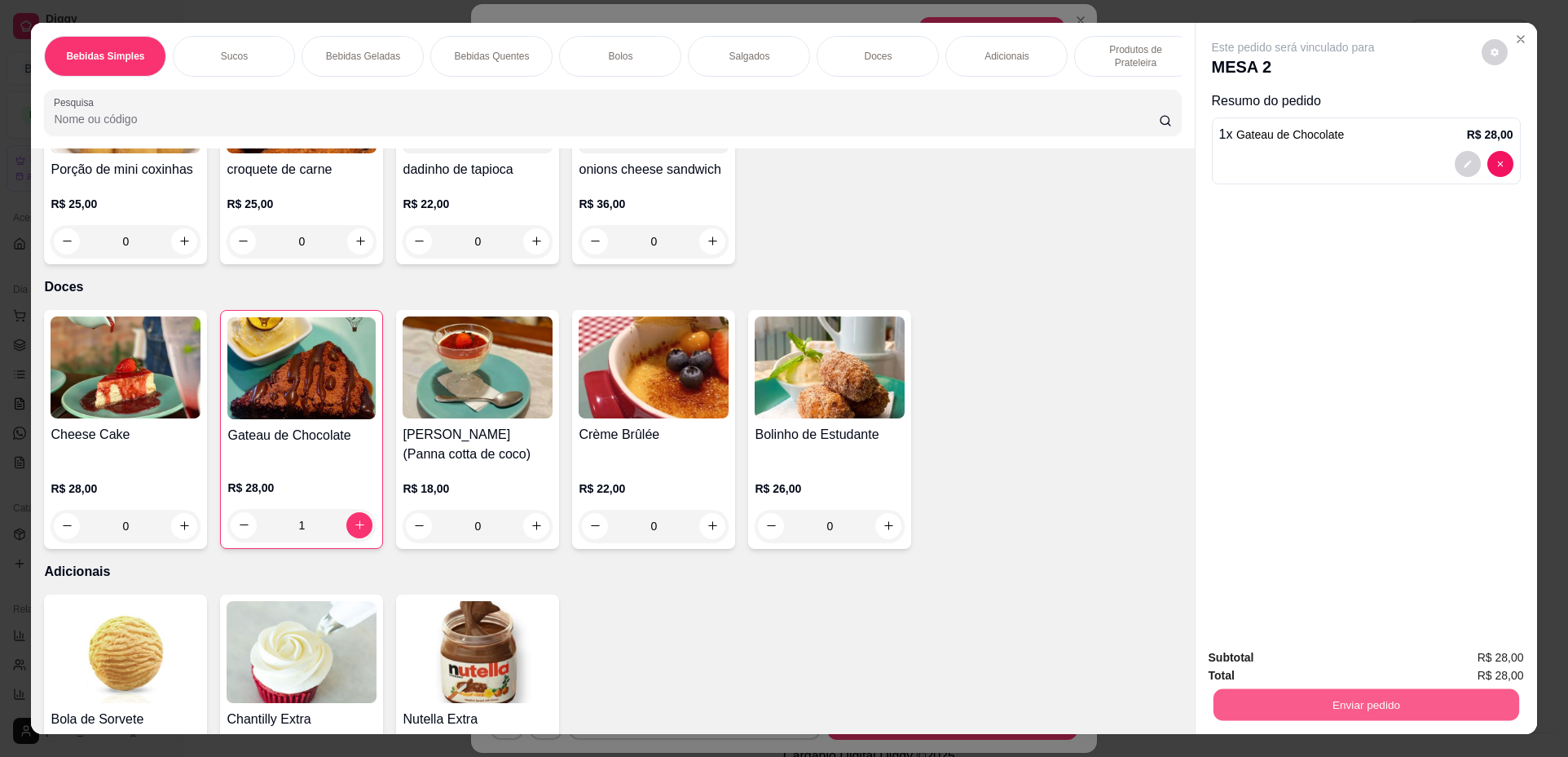
click at [1340, 698] on button "Enviar pedido" at bounding box center [1366, 704] width 305 height 32
click at [1304, 663] on button "Não registrar e enviar pedido" at bounding box center [1312, 664] width 170 height 31
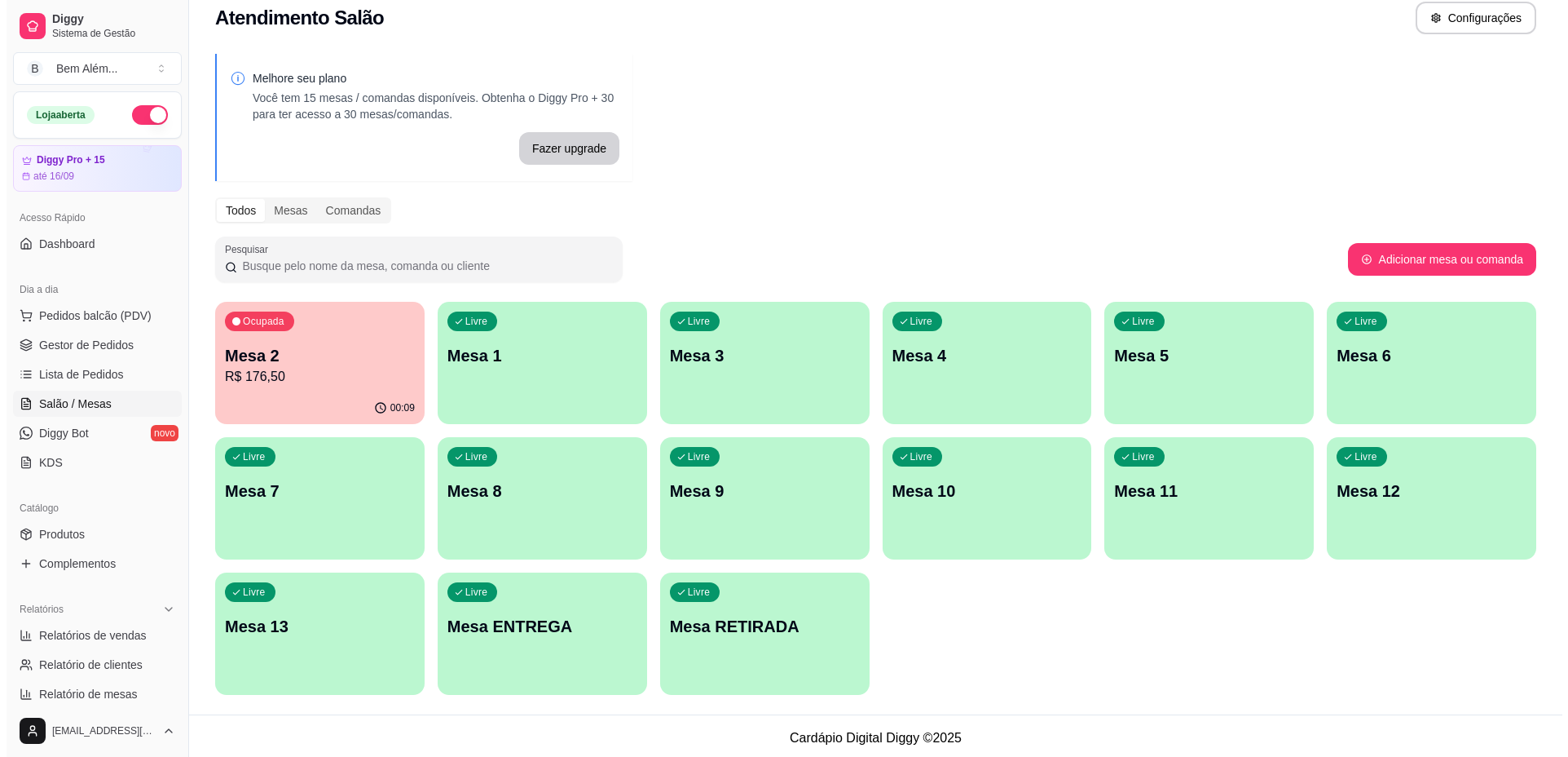
scroll to position [22, 0]
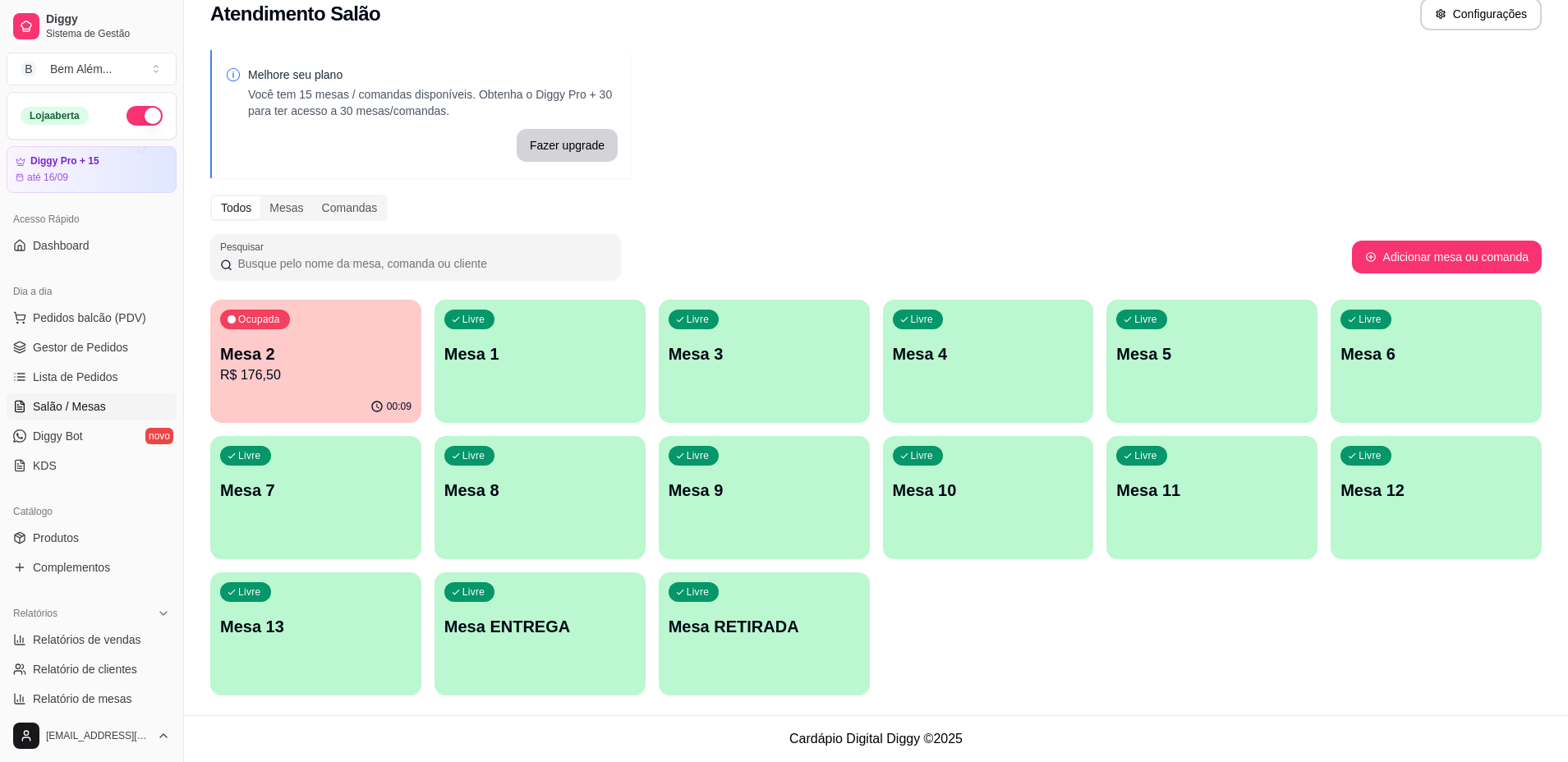
click at [299, 356] on p "Mesa 2" at bounding box center [315, 354] width 191 height 23
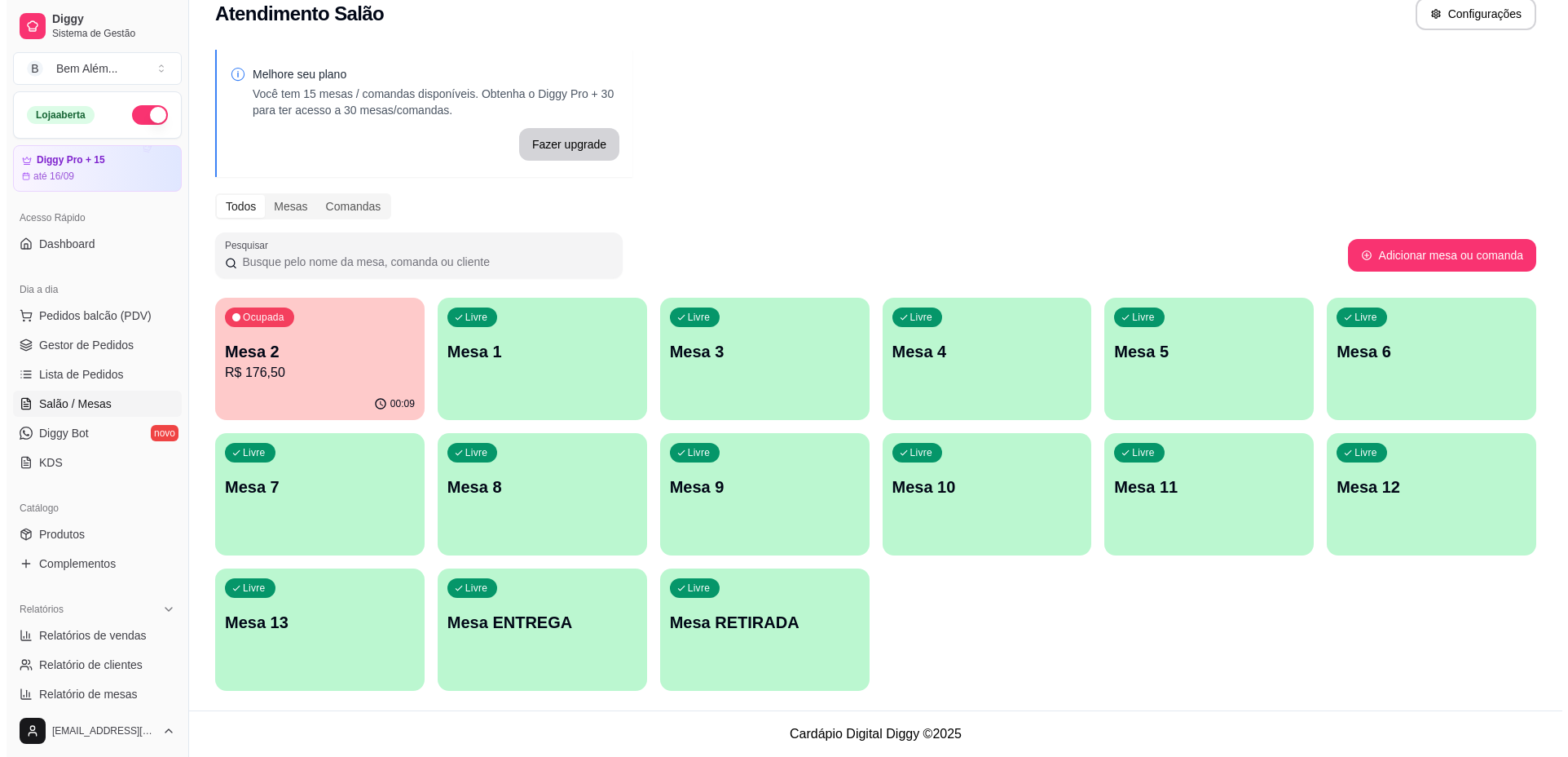
scroll to position [0, 0]
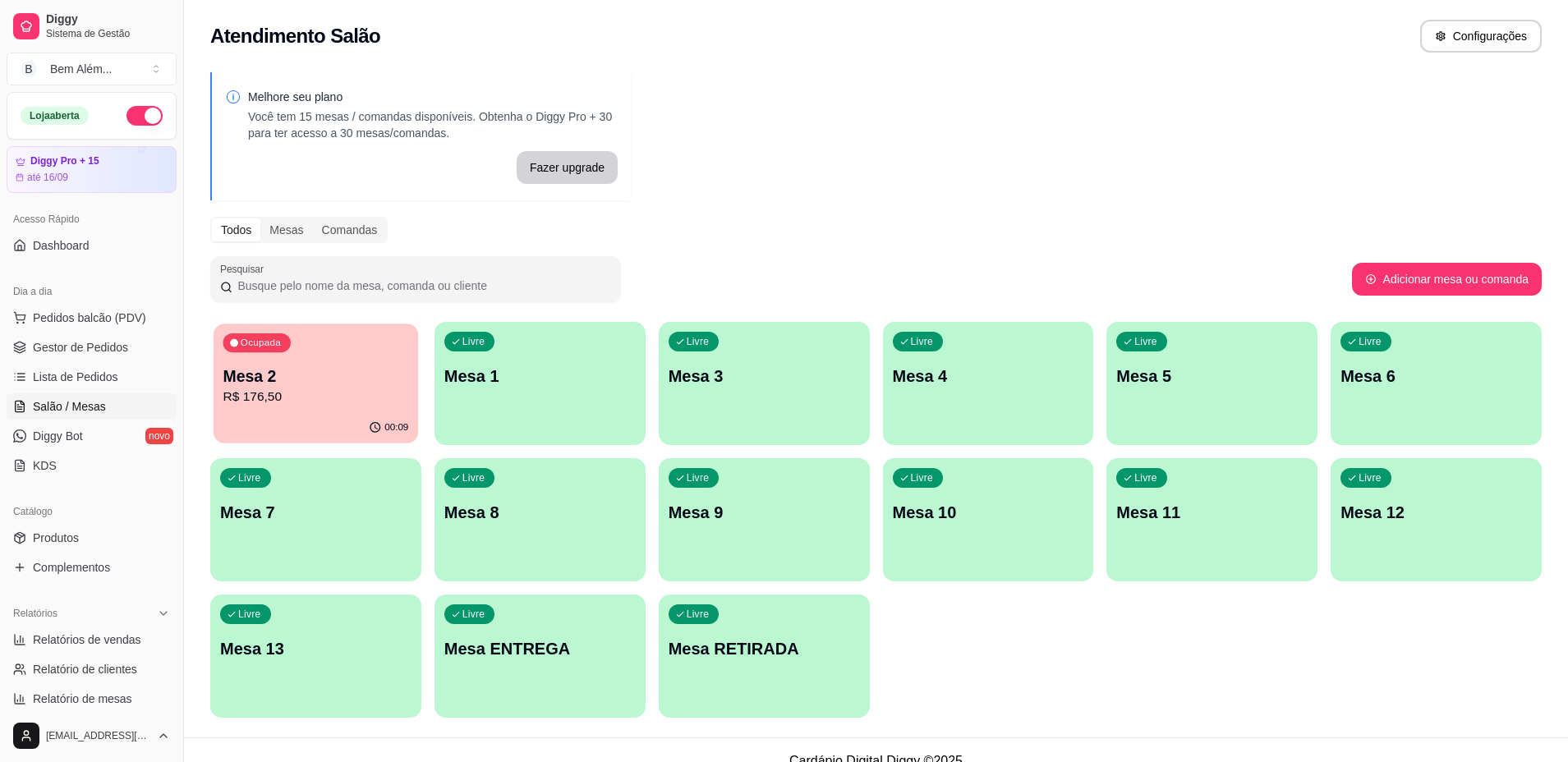
click at [290, 420] on div "00:09" at bounding box center [315, 428] width 205 height 31
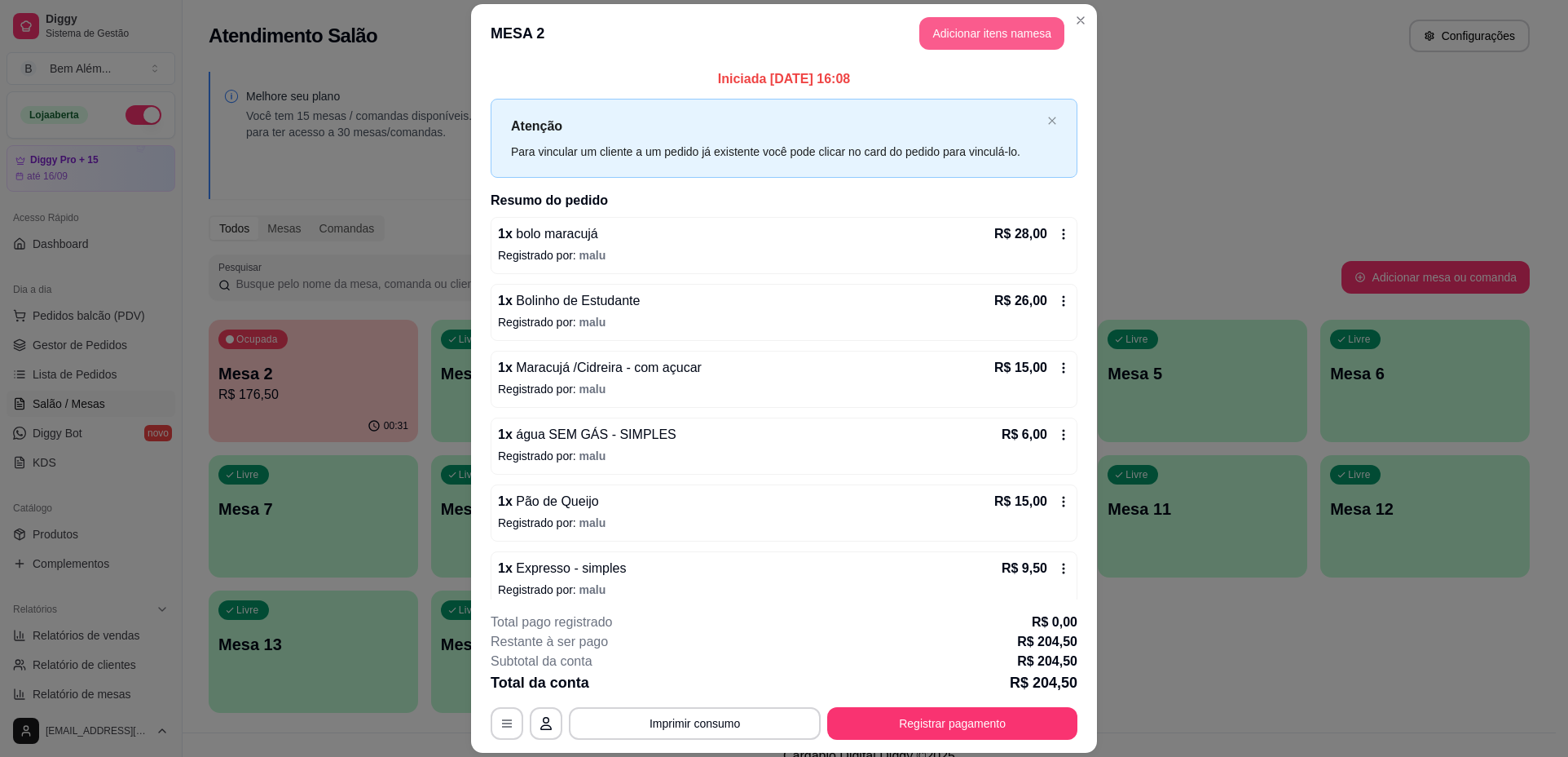
click at [995, 24] on button "Adicionar itens na mesa" at bounding box center [992, 33] width 145 height 32
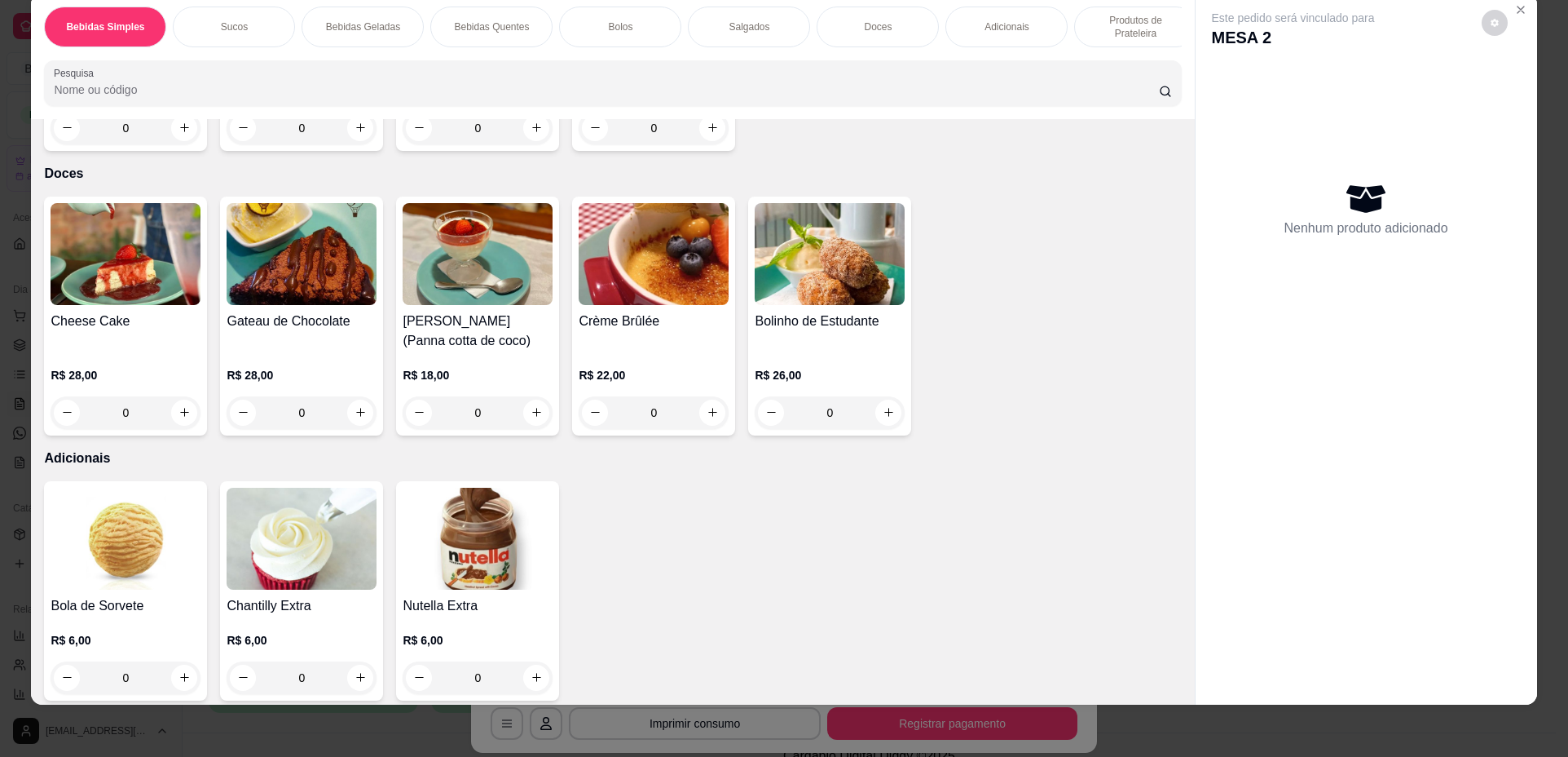
scroll to position [2612, 0]
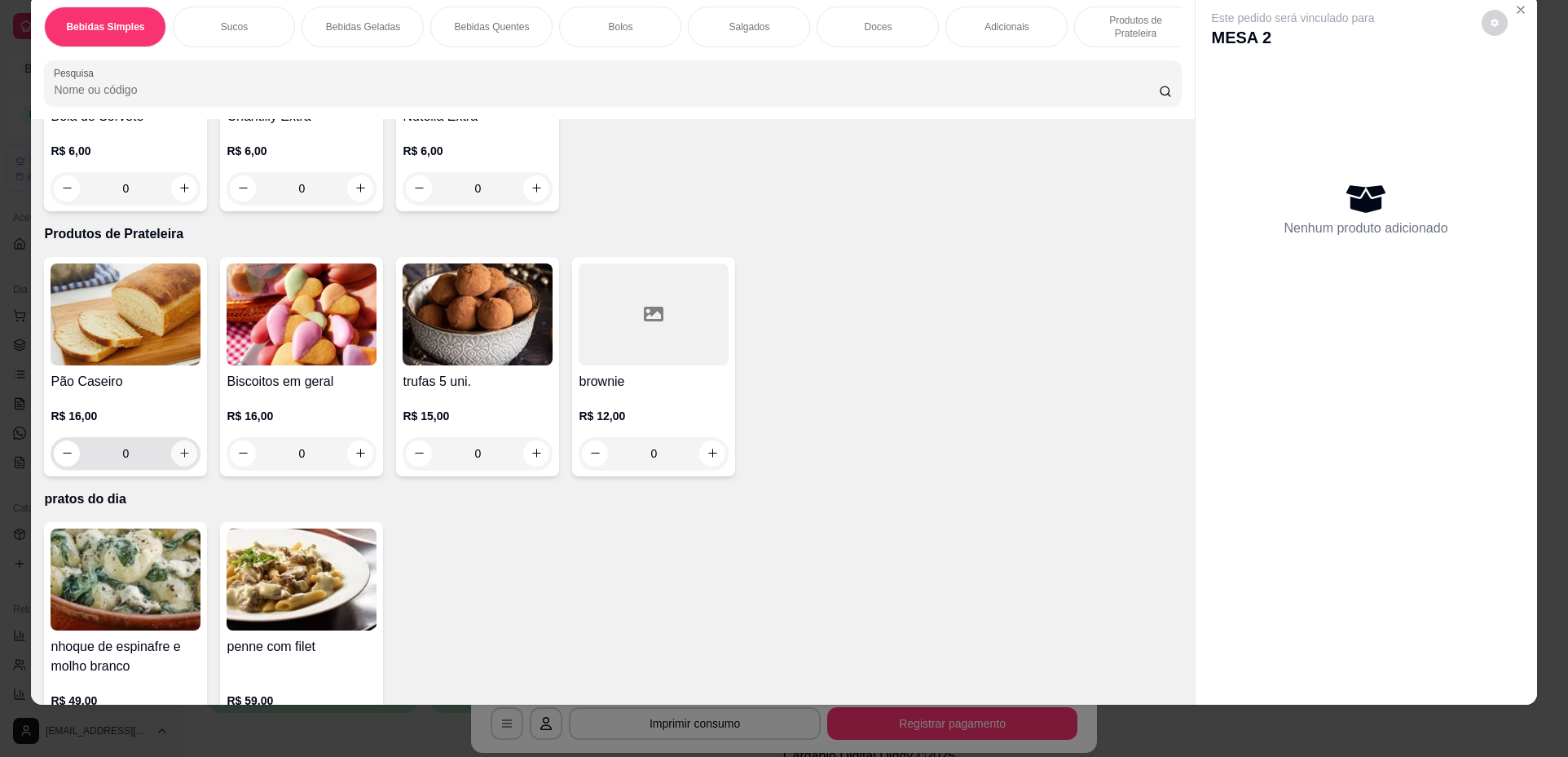
click at [178, 459] on icon "increase-product-quantity" at bounding box center [184, 452] width 12 height 12
type input "1"
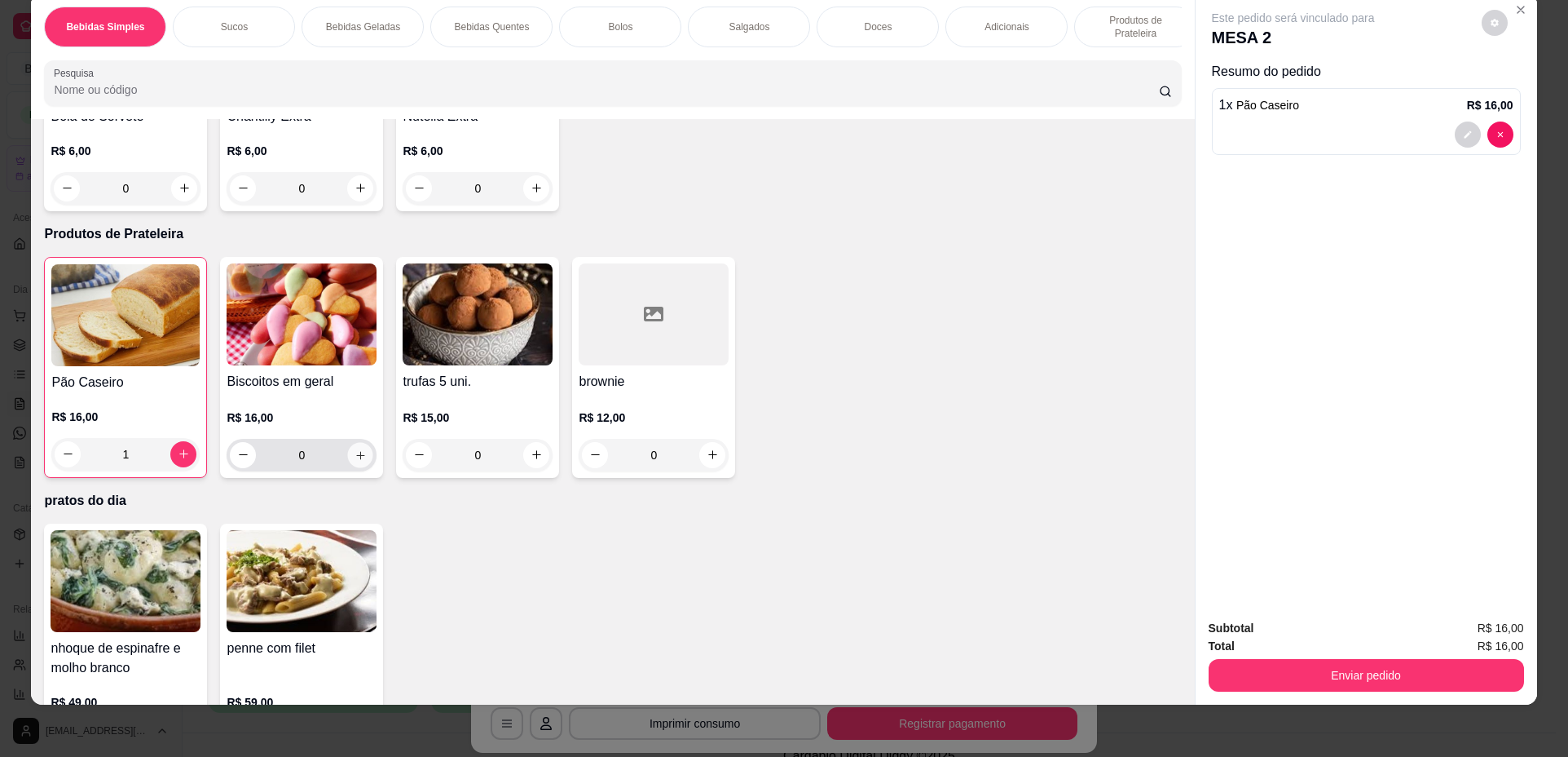
click at [357, 459] on button "increase-product-quantity" at bounding box center [361, 454] width 25 height 25
type input "2"
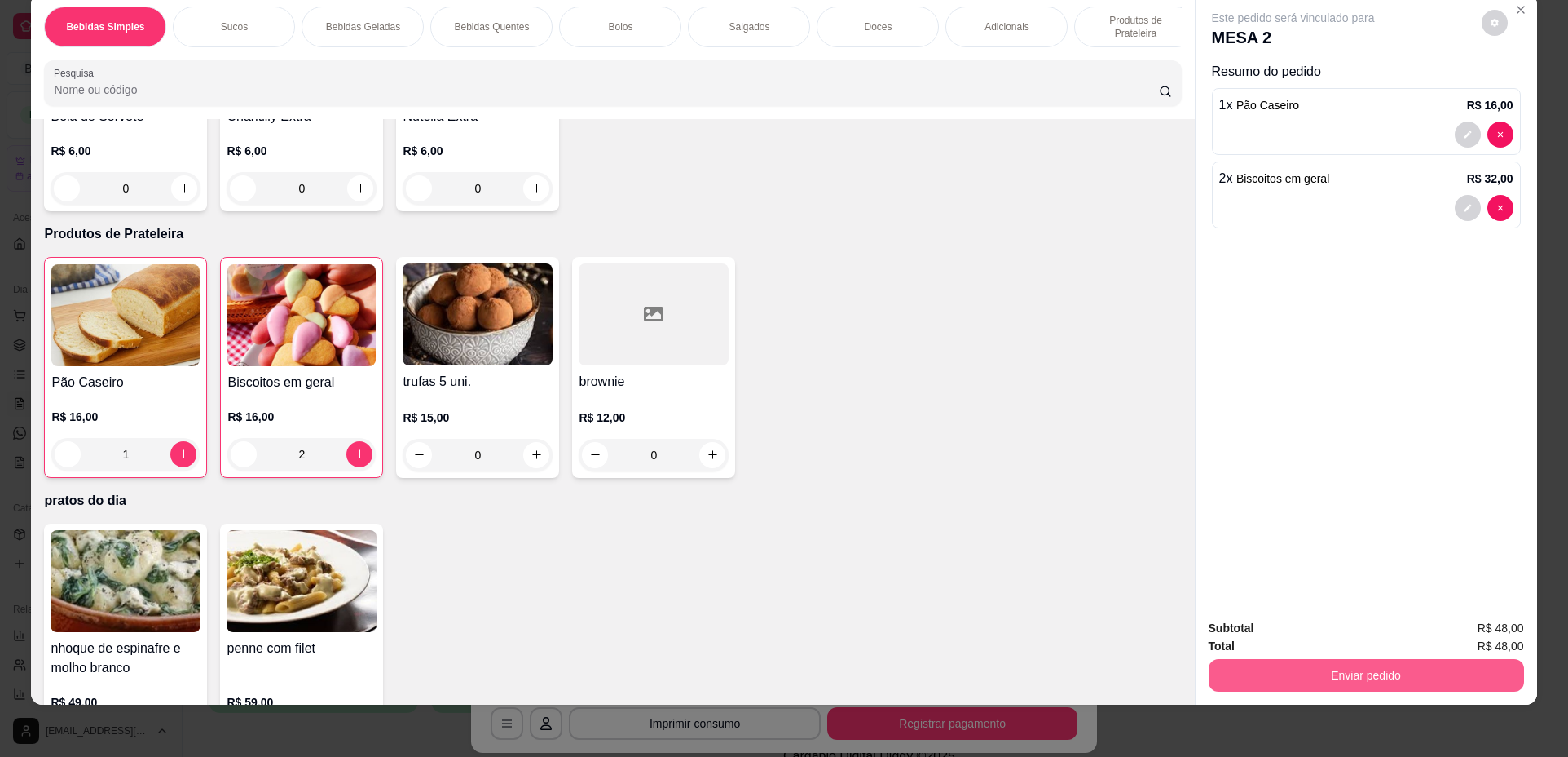
click at [1379, 683] on button "Enviar pedido" at bounding box center [1367, 675] width 316 height 32
click at [1320, 637] on button "Não registrar e enviar pedido" at bounding box center [1312, 635] width 165 height 31
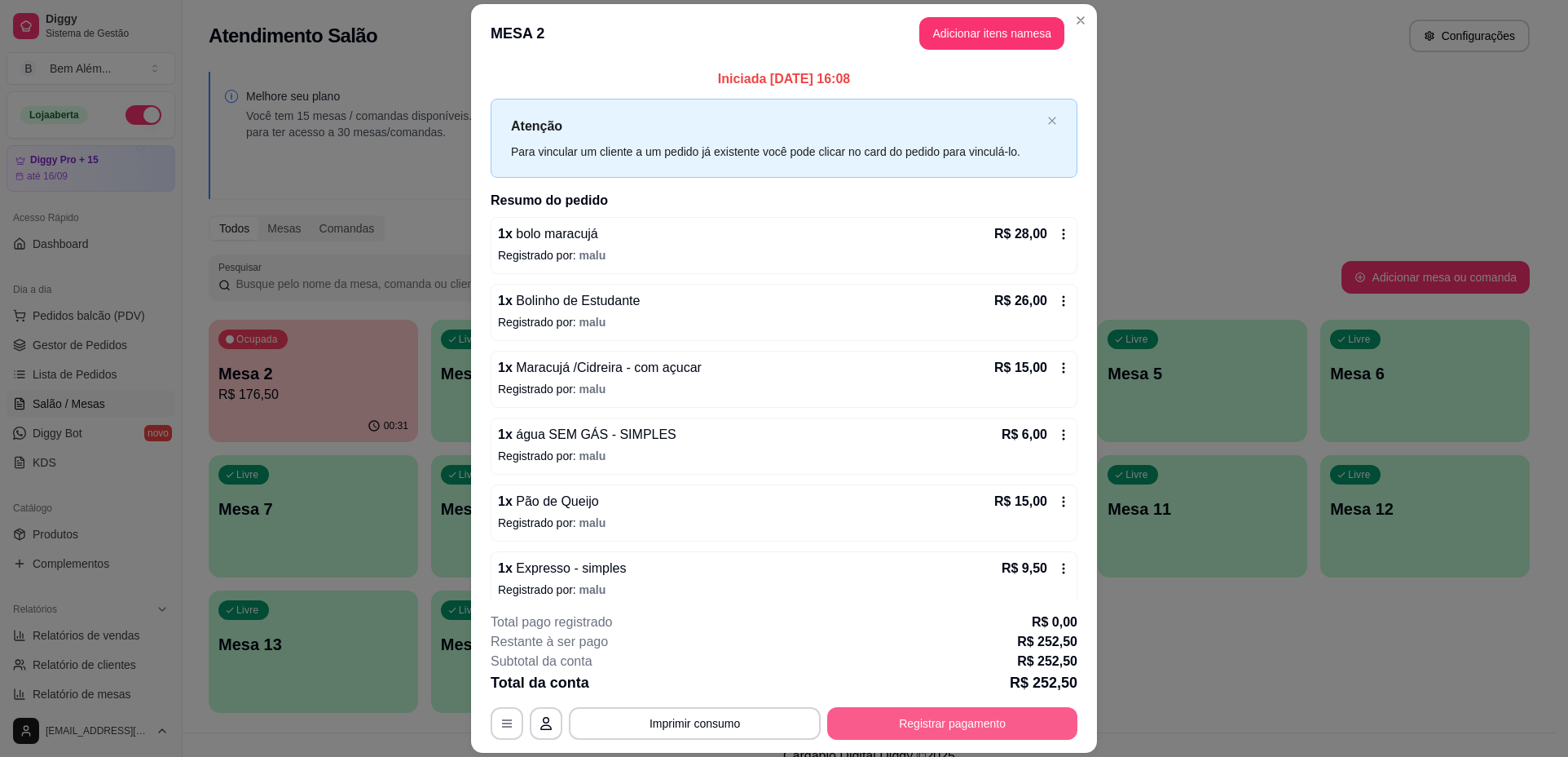
click at [917, 722] on button "Registrar pagamento" at bounding box center [952, 724] width 250 height 32
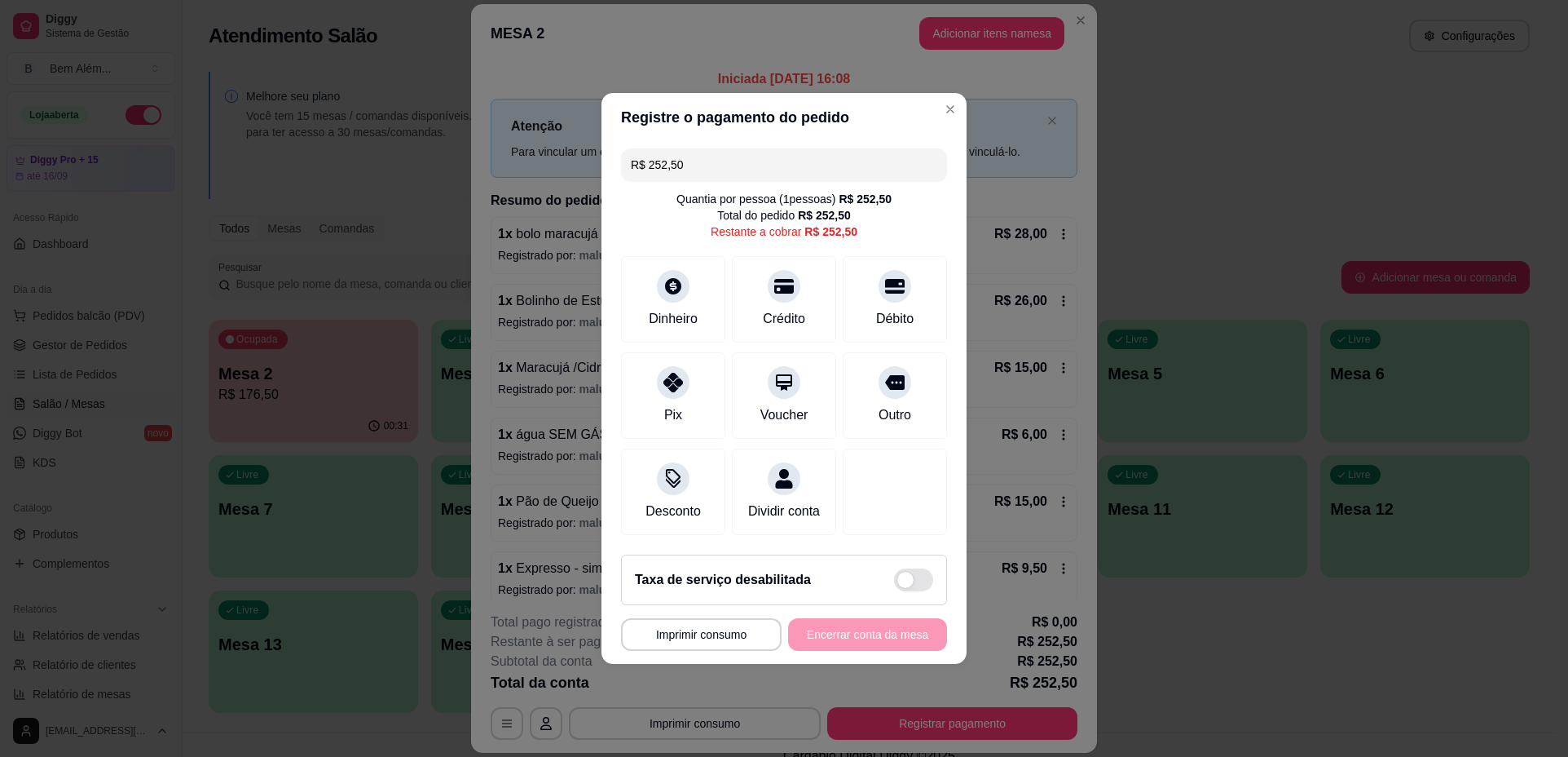
drag, startPoint x: 768, startPoint y: 179, endPoint x: 774, endPoint y: 152, distance: 27.7
click at [768, 171] on div "R$ 252,50 Quantia por pessoa ( 1 pessoas) R$ 252,50 Total do pedido R$ 252,50 R…" at bounding box center [784, 342] width 366 height 400
click at [725, 148] on input "R$ 252,50" at bounding box center [784, 164] width 306 height 32
drag, startPoint x: 676, startPoint y: 154, endPoint x: 363, endPoint y: 181, distance: 314.2
click at [363, 181] on div "**********" at bounding box center [784, 378] width 1568 height 757
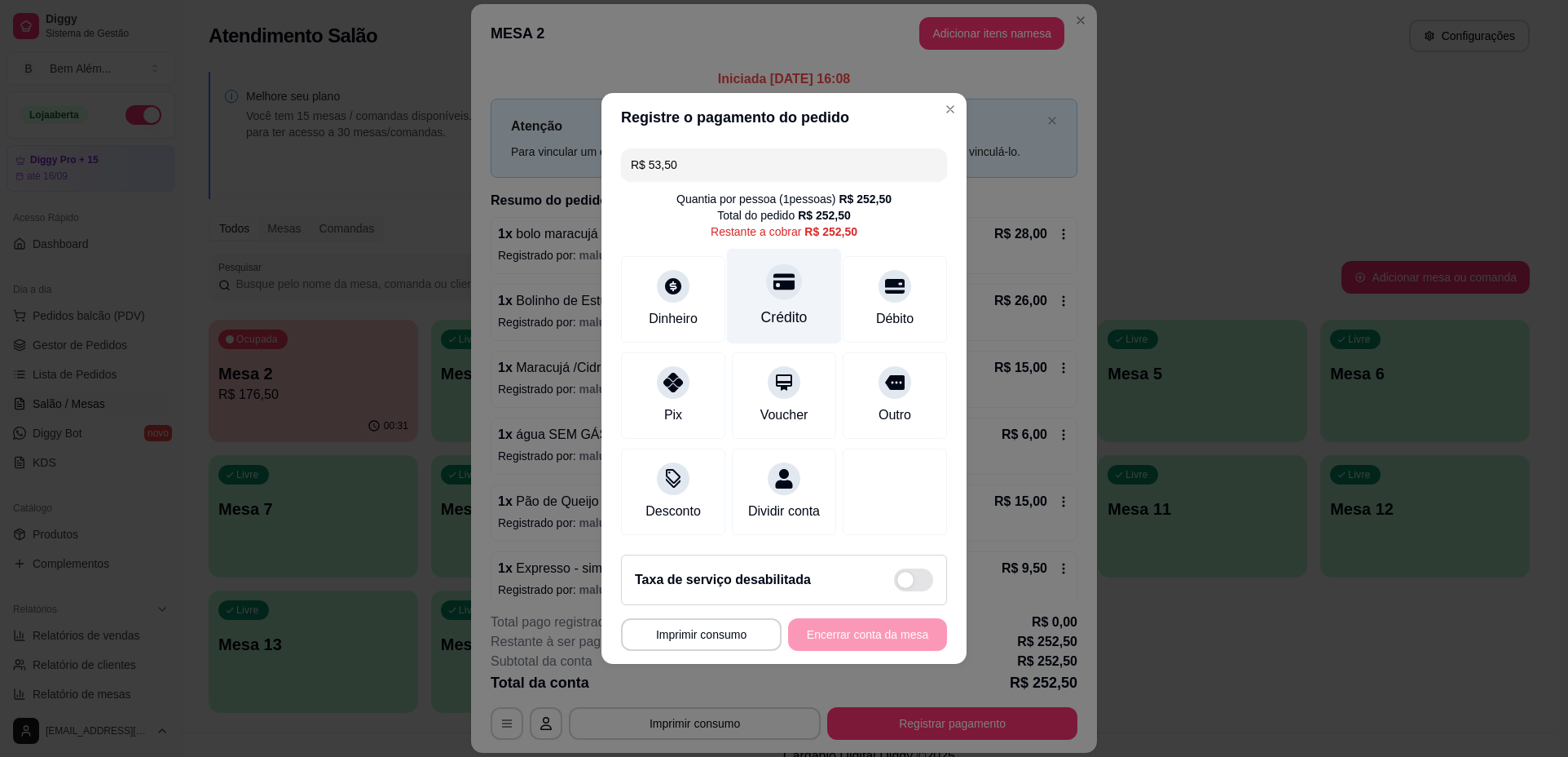
click at [782, 282] on icon at bounding box center [784, 282] width 21 height 21
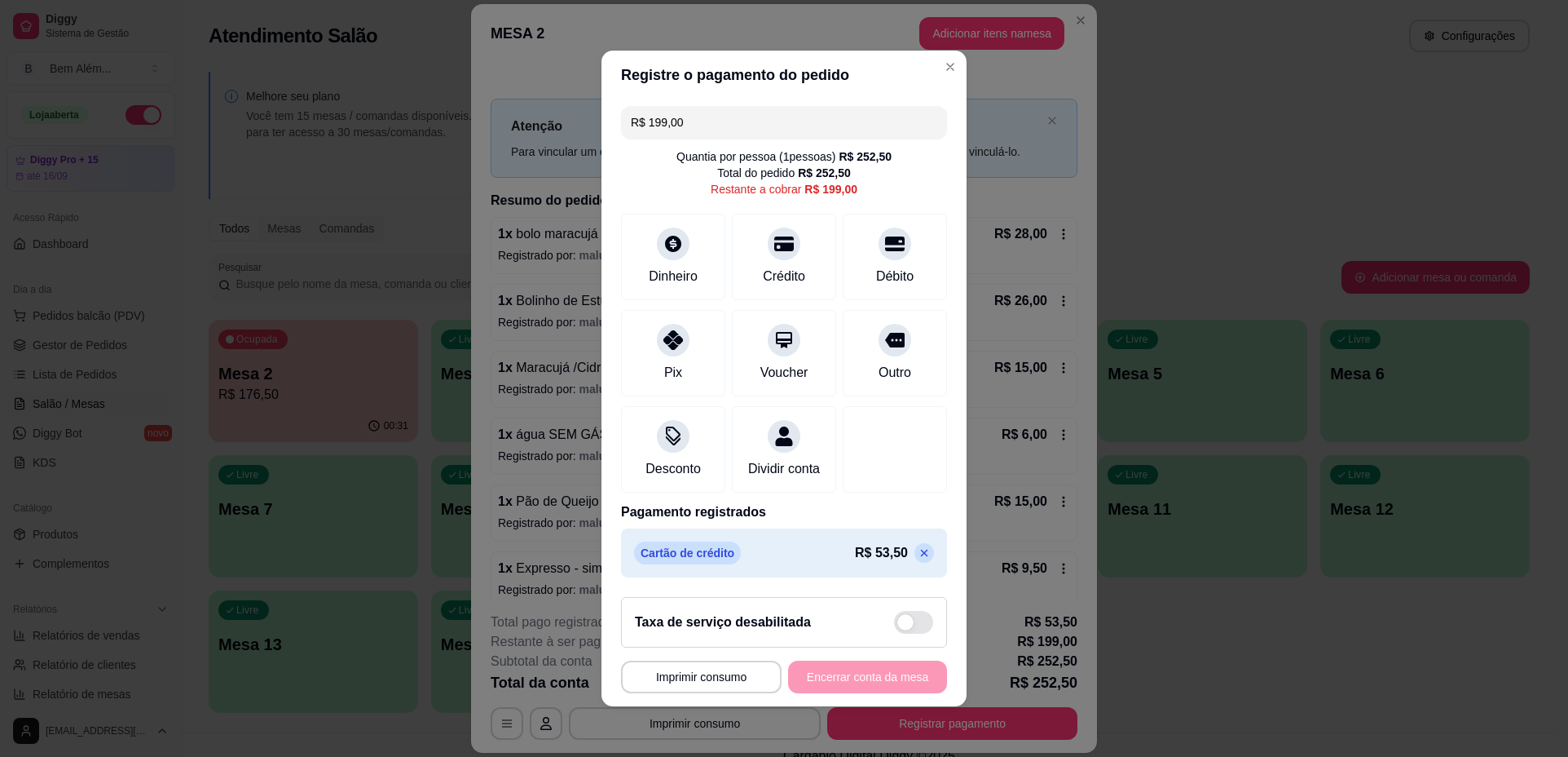
drag, startPoint x: 729, startPoint y: 110, endPoint x: 290, endPoint y: 193, distance: 446.8
click at [290, 193] on div "**********" at bounding box center [784, 378] width 1568 height 757
click at [752, 249] on div "Crédito" at bounding box center [784, 254] width 115 height 95
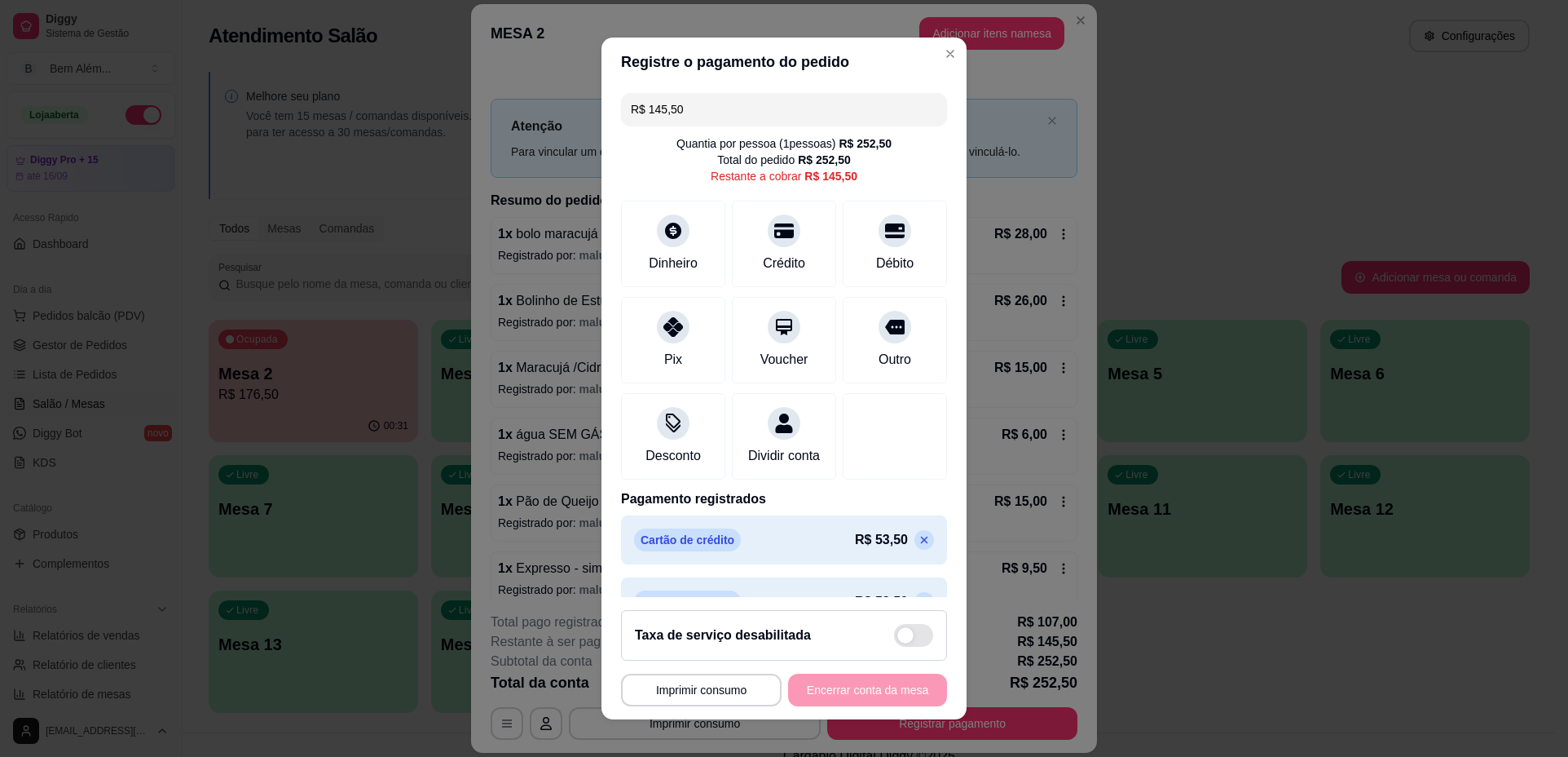
drag, startPoint x: 528, startPoint y: 128, endPoint x: 450, endPoint y: 151, distance: 81.3
click at [450, 151] on div "**********" at bounding box center [784, 378] width 1568 height 757
click at [797, 243] on div "Crédito" at bounding box center [784, 241] width 115 height 95
click at [659, 252] on div "Dinheiro" at bounding box center [673, 263] width 53 height 21
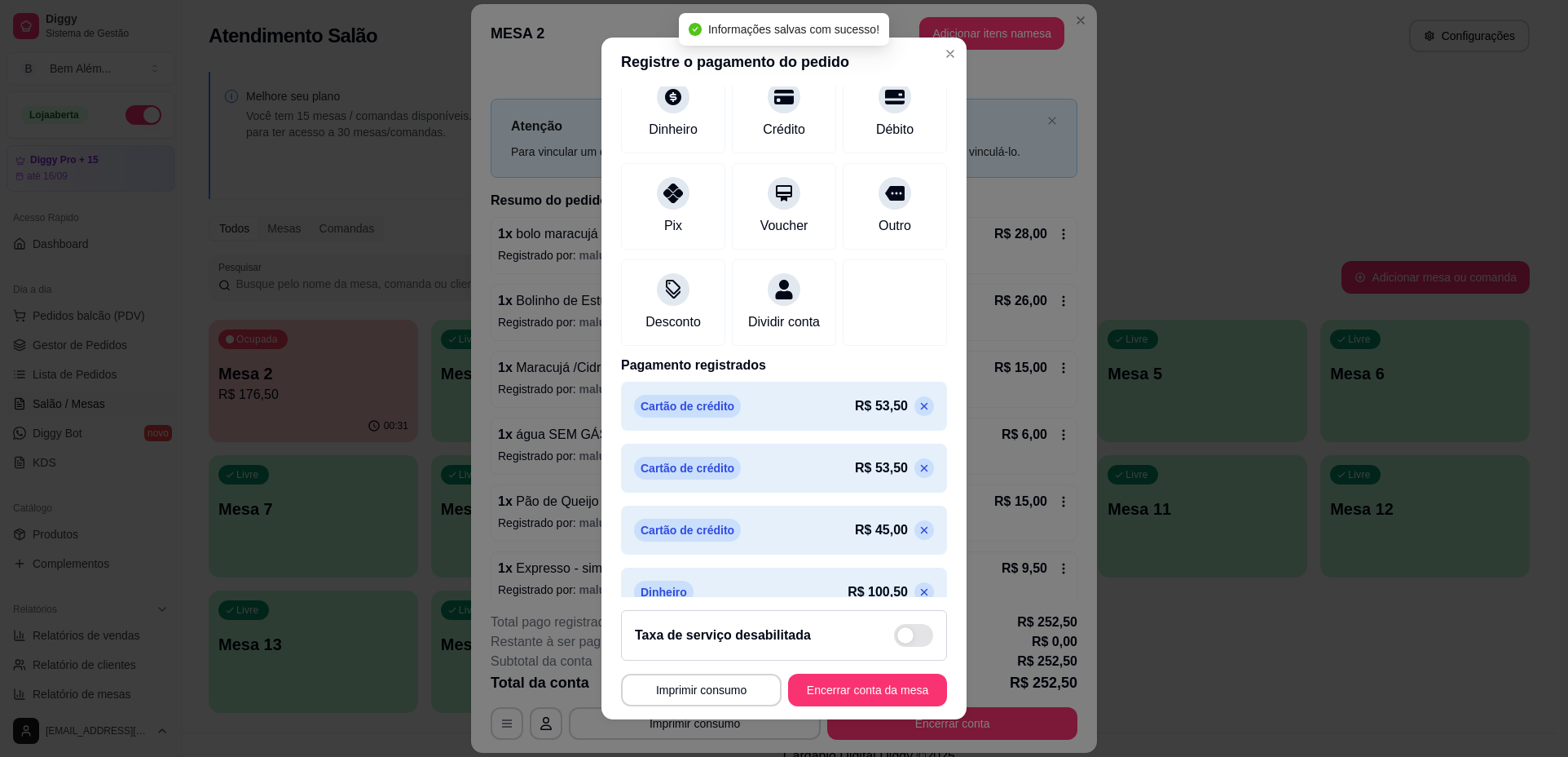
type input "R$ 0,00"
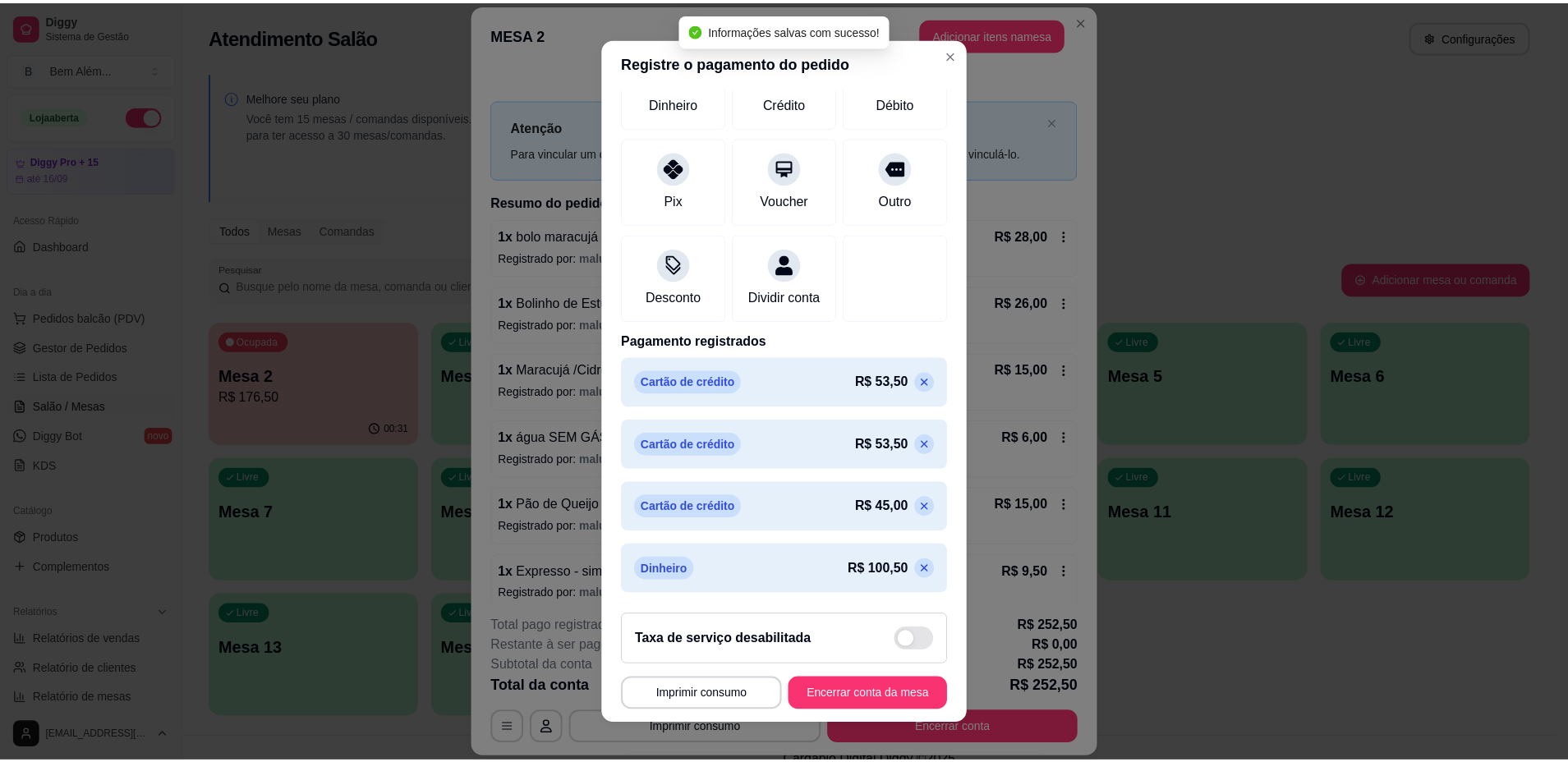
scroll to position [164, 0]
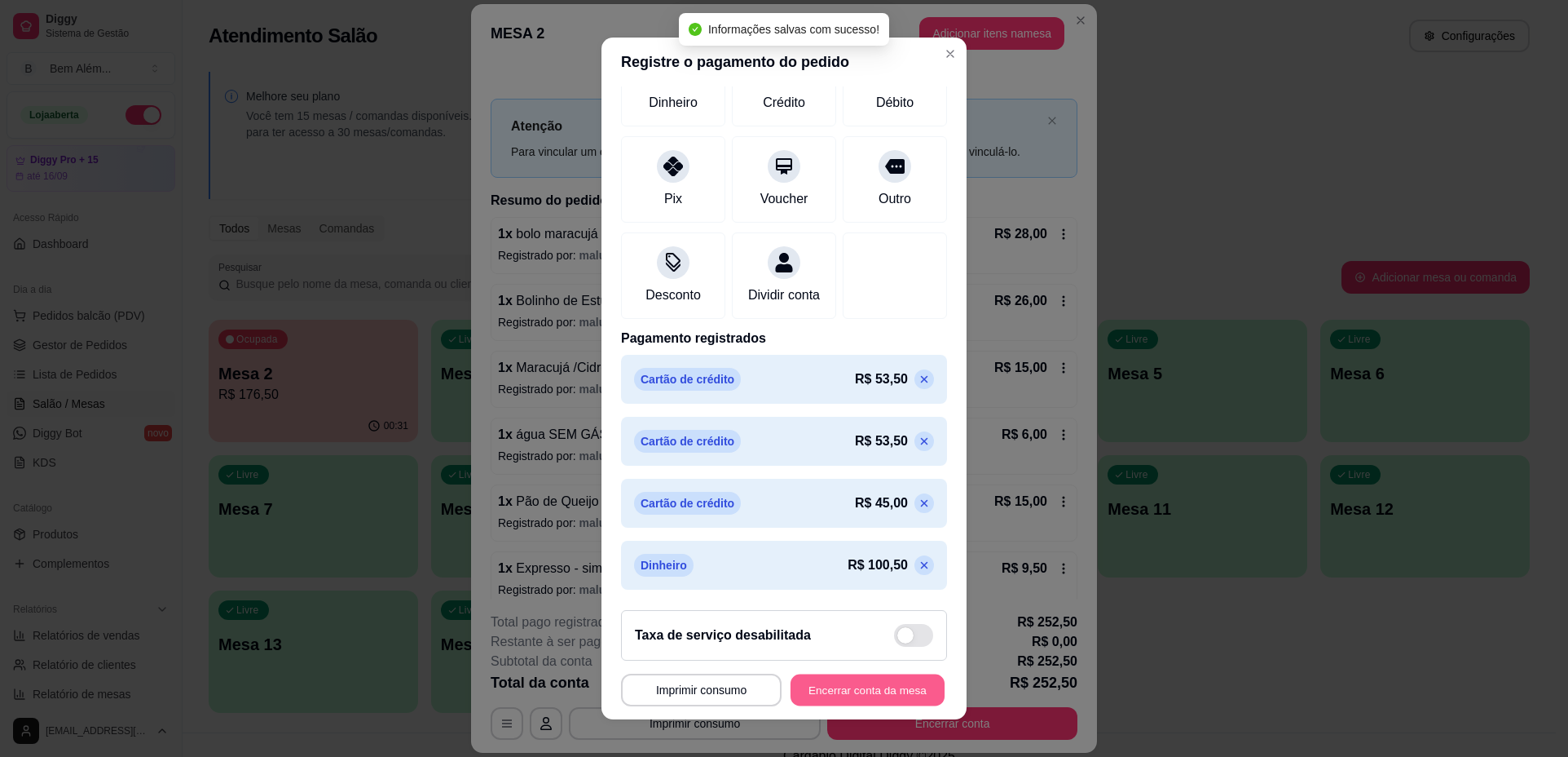
click at [868, 691] on button "Encerrar conta da mesa" at bounding box center [867, 688] width 154 height 32
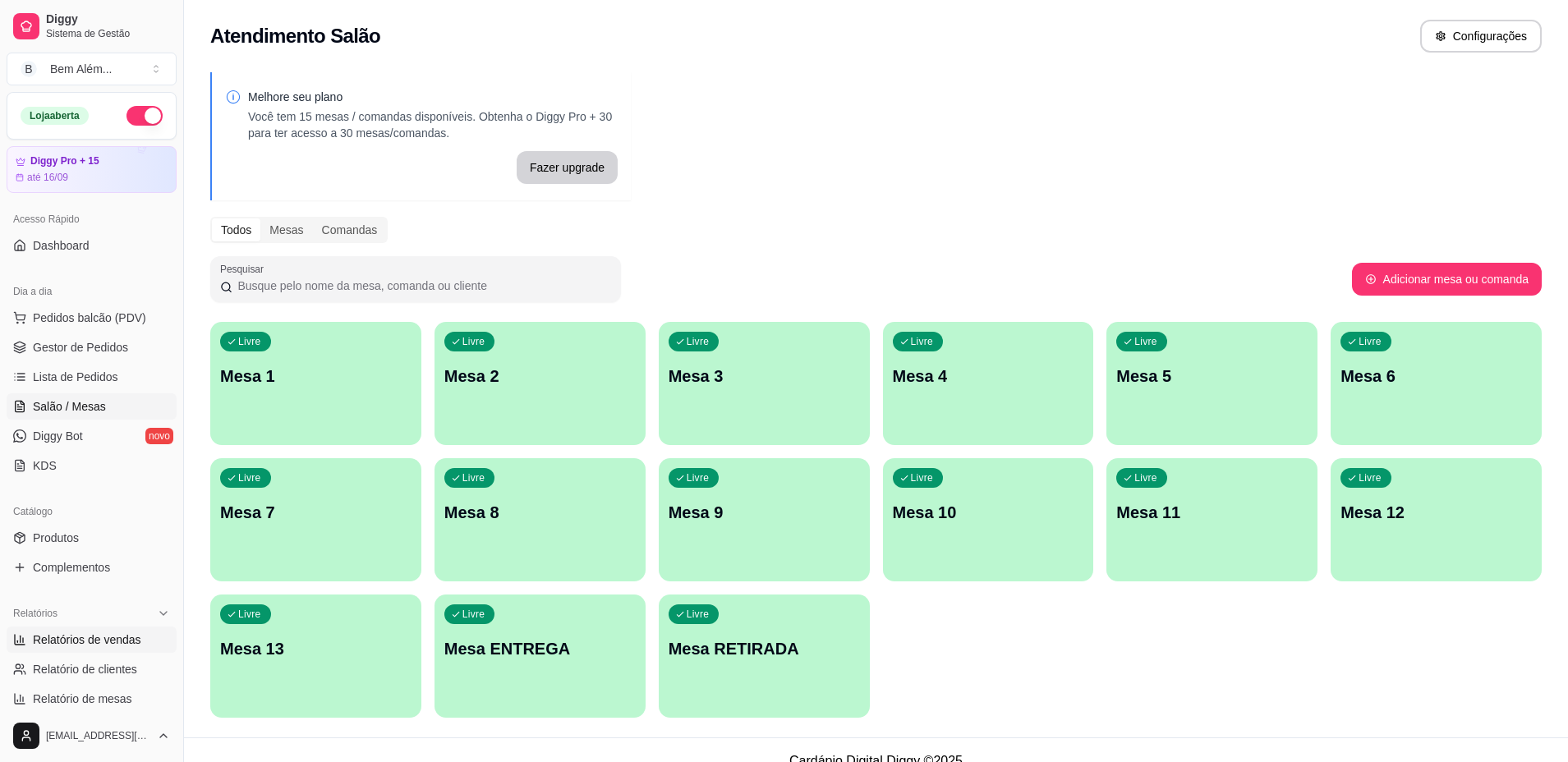
click at [133, 651] on link "Relatórios de vendas" at bounding box center [91, 639] width 170 height 26
select select "ALL"
select select "0"
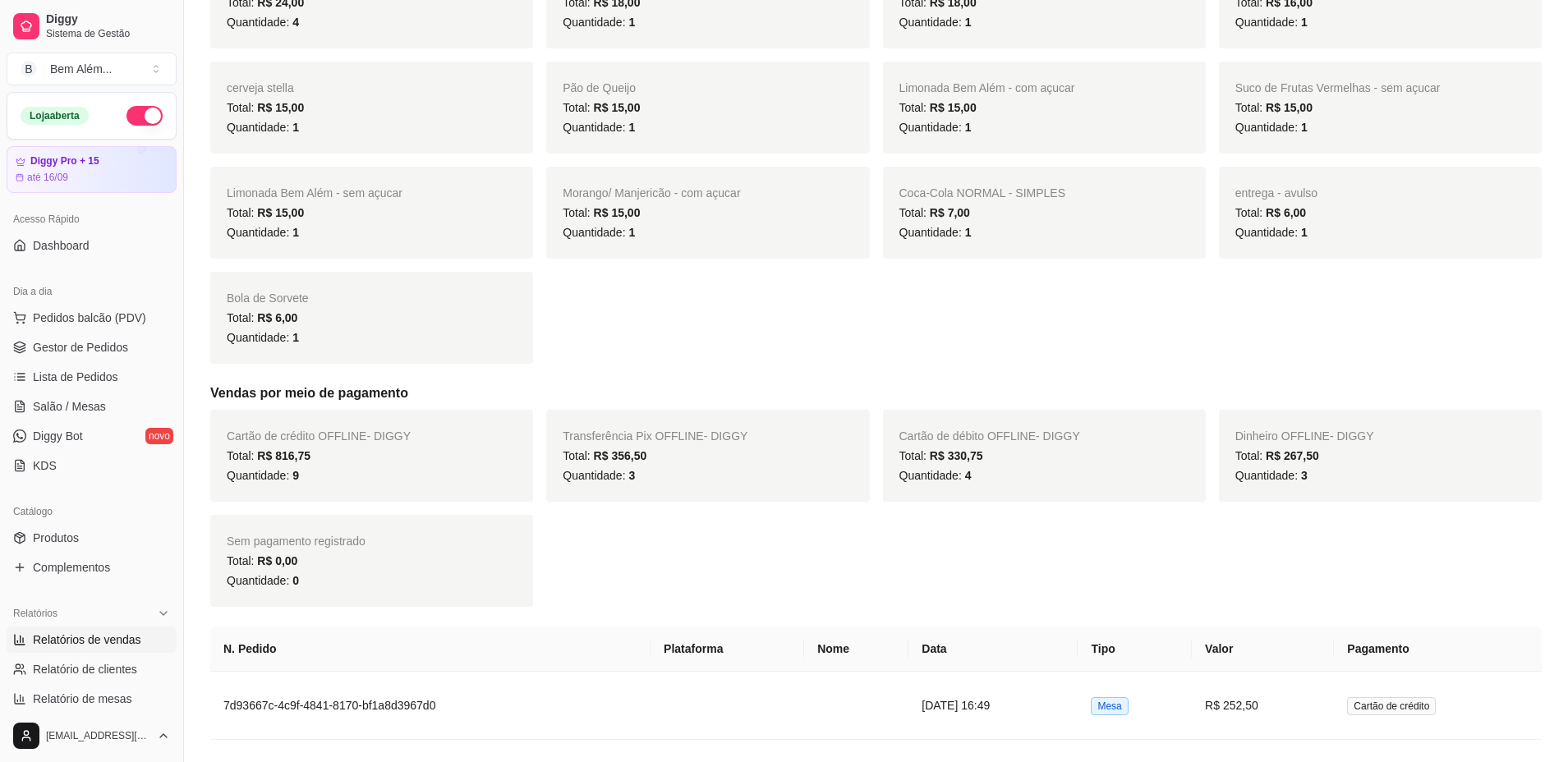
scroll to position [985, 0]
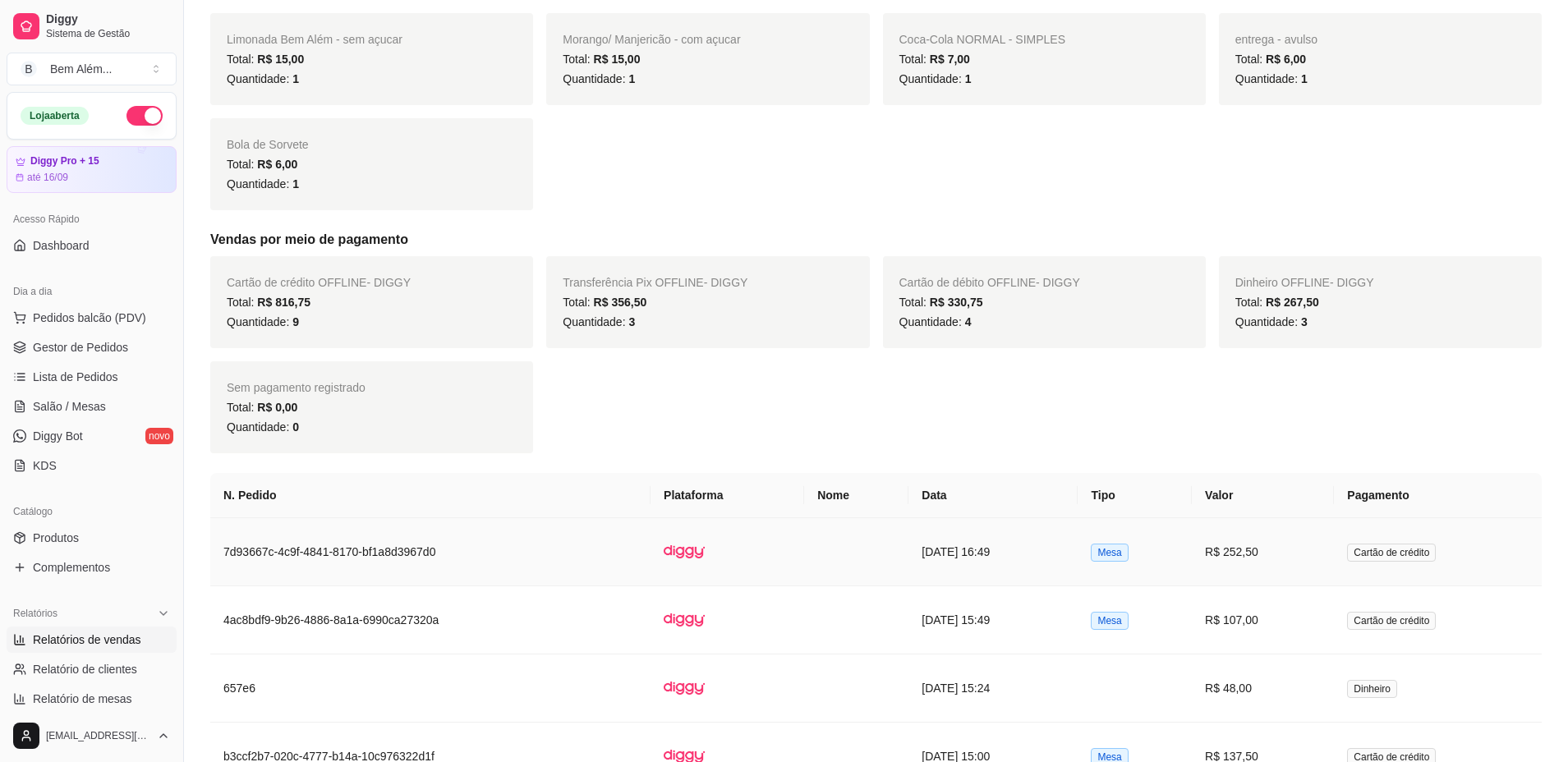
click at [707, 540] on td at bounding box center [727, 552] width 154 height 68
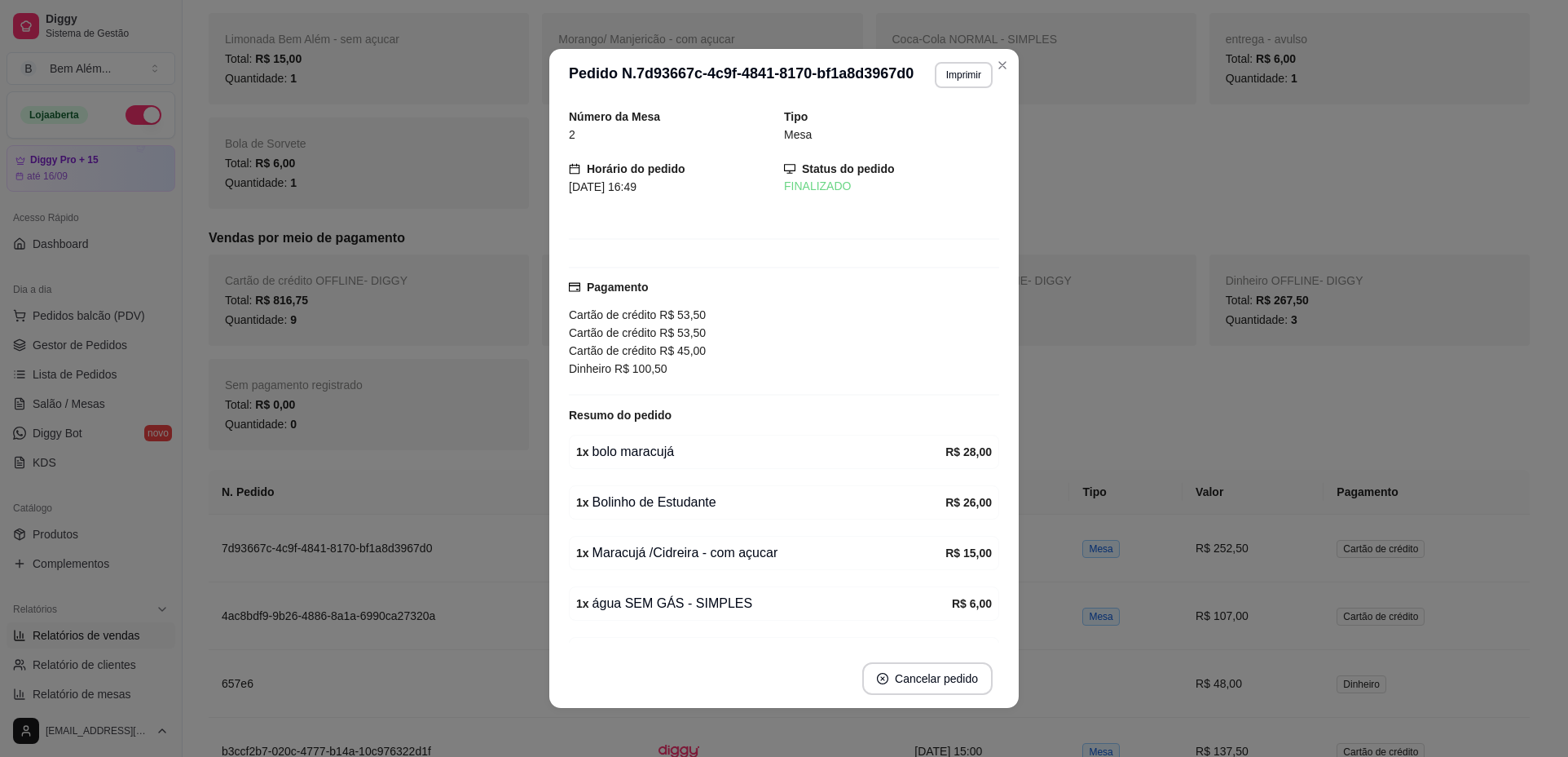
click at [948, 74] on button "Imprimir" at bounding box center [964, 74] width 58 height 26
click at [932, 128] on button "impressao computador" at bounding box center [917, 132] width 119 height 25
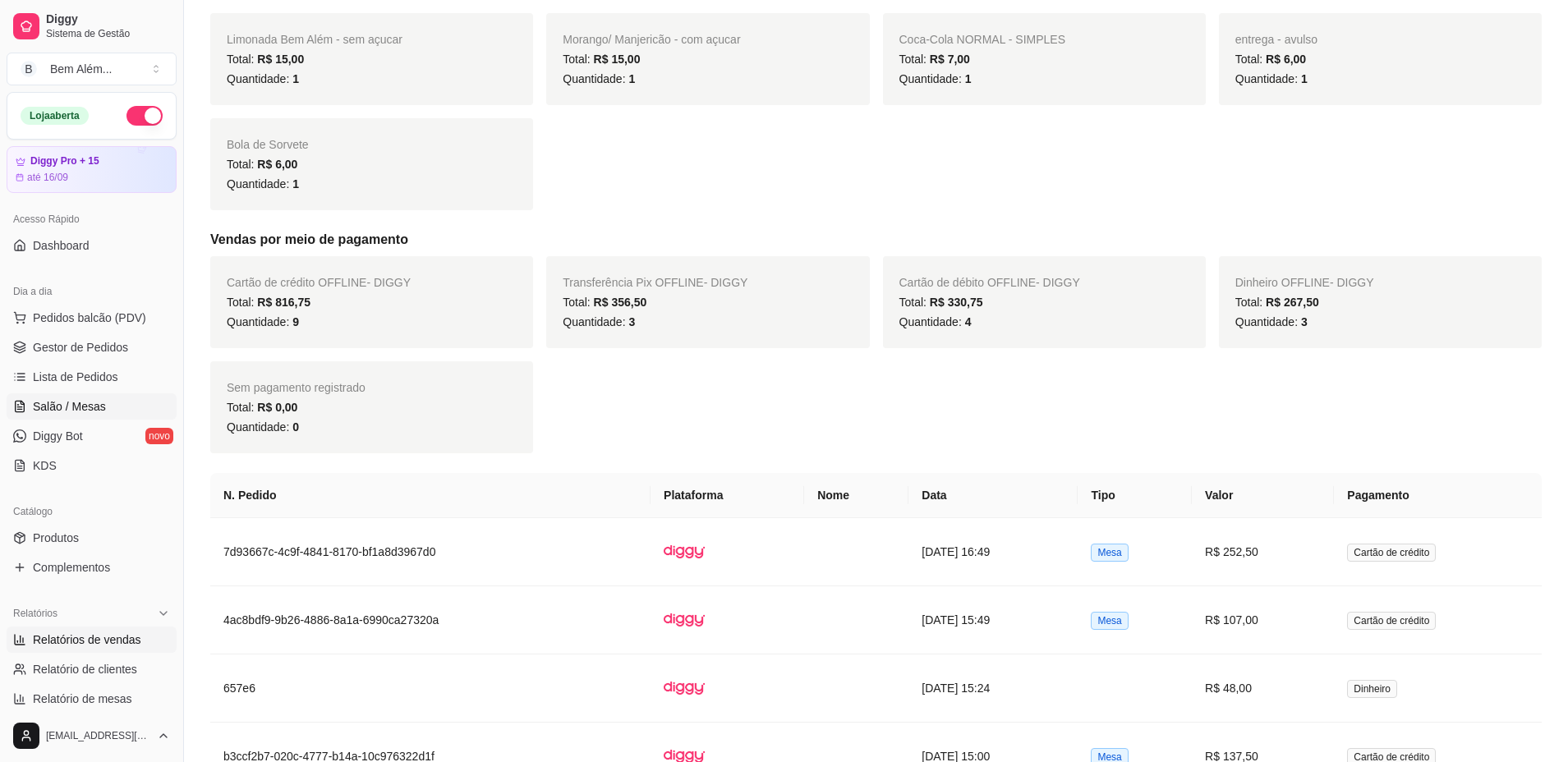
click at [73, 407] on span "Salão / Mesas" at bounding box center [69, 406] width 73 height 16
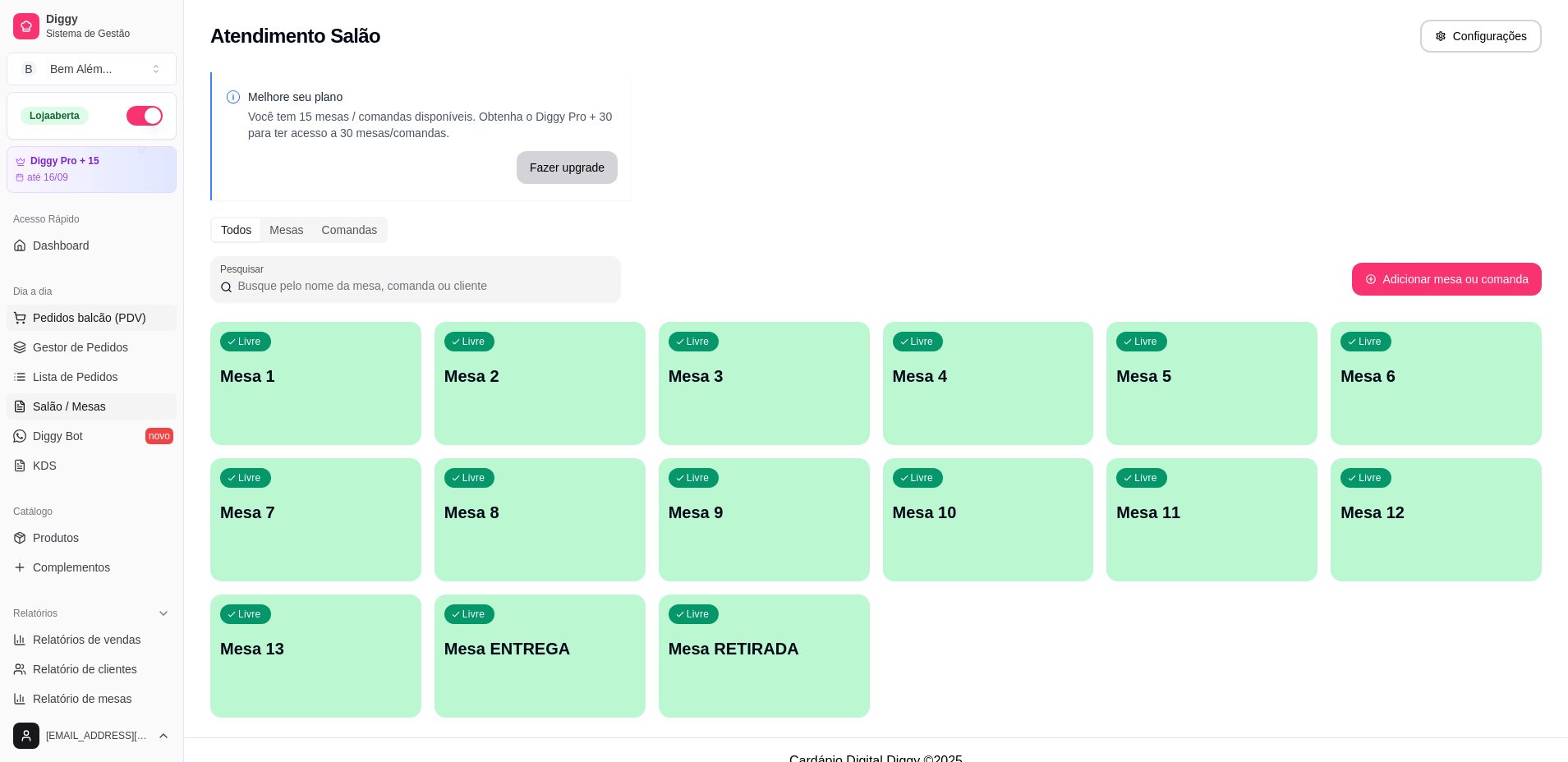
click at [105, 313] on span "Pedidos balcão (PDV)" at bounding box center [89, 317] width 113 height 16
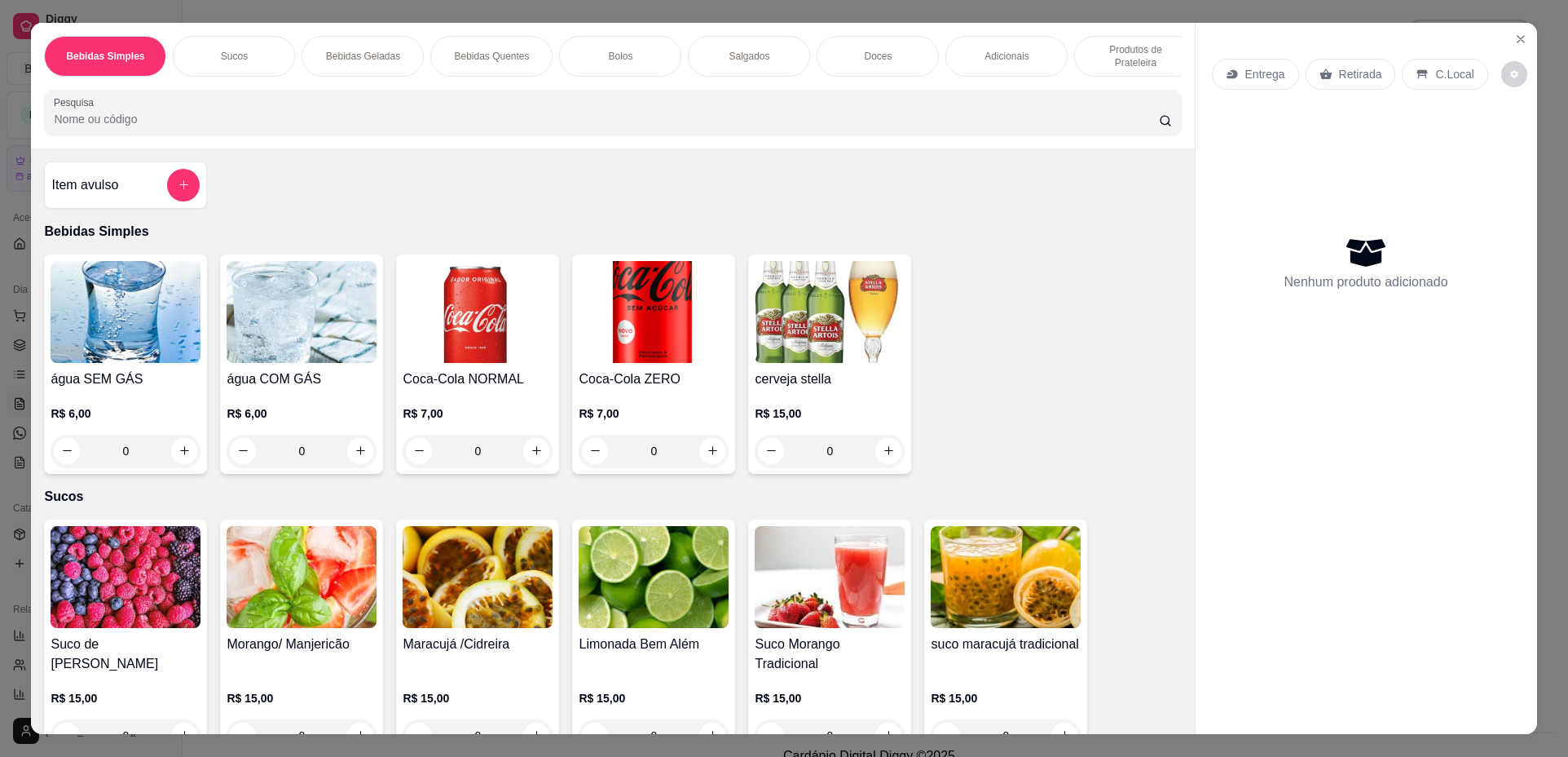
click at [165, 179] on div "Item avulso" at bounding box center [125, 185] width 163 height 48
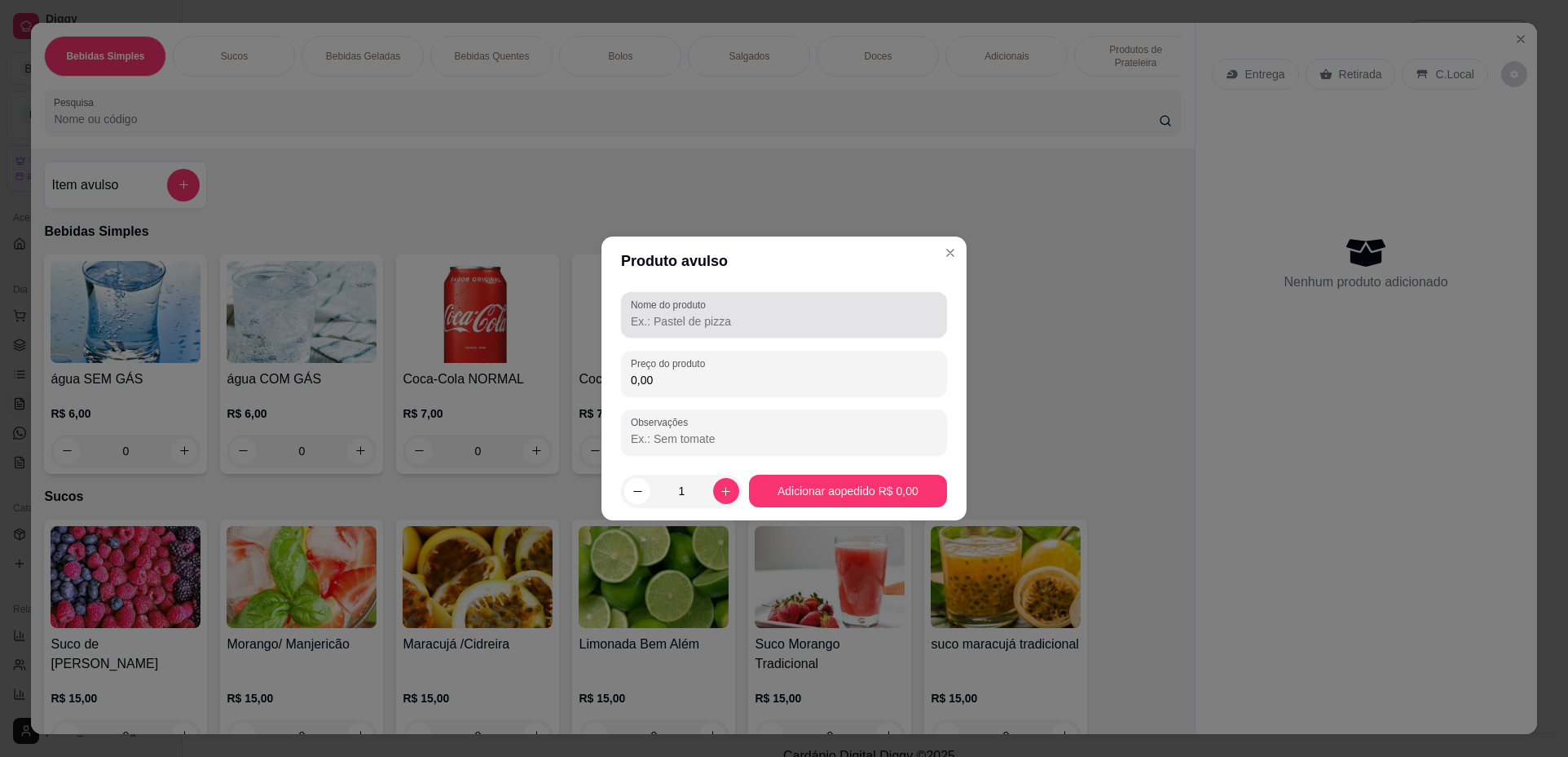
click at [711, 308] on label "Nome do produto" at bounding box center [671, 305] width 81 height 14
click at [711, 313] on input "Nome do produto" at bounding box center [784, 321] width 306 height 16
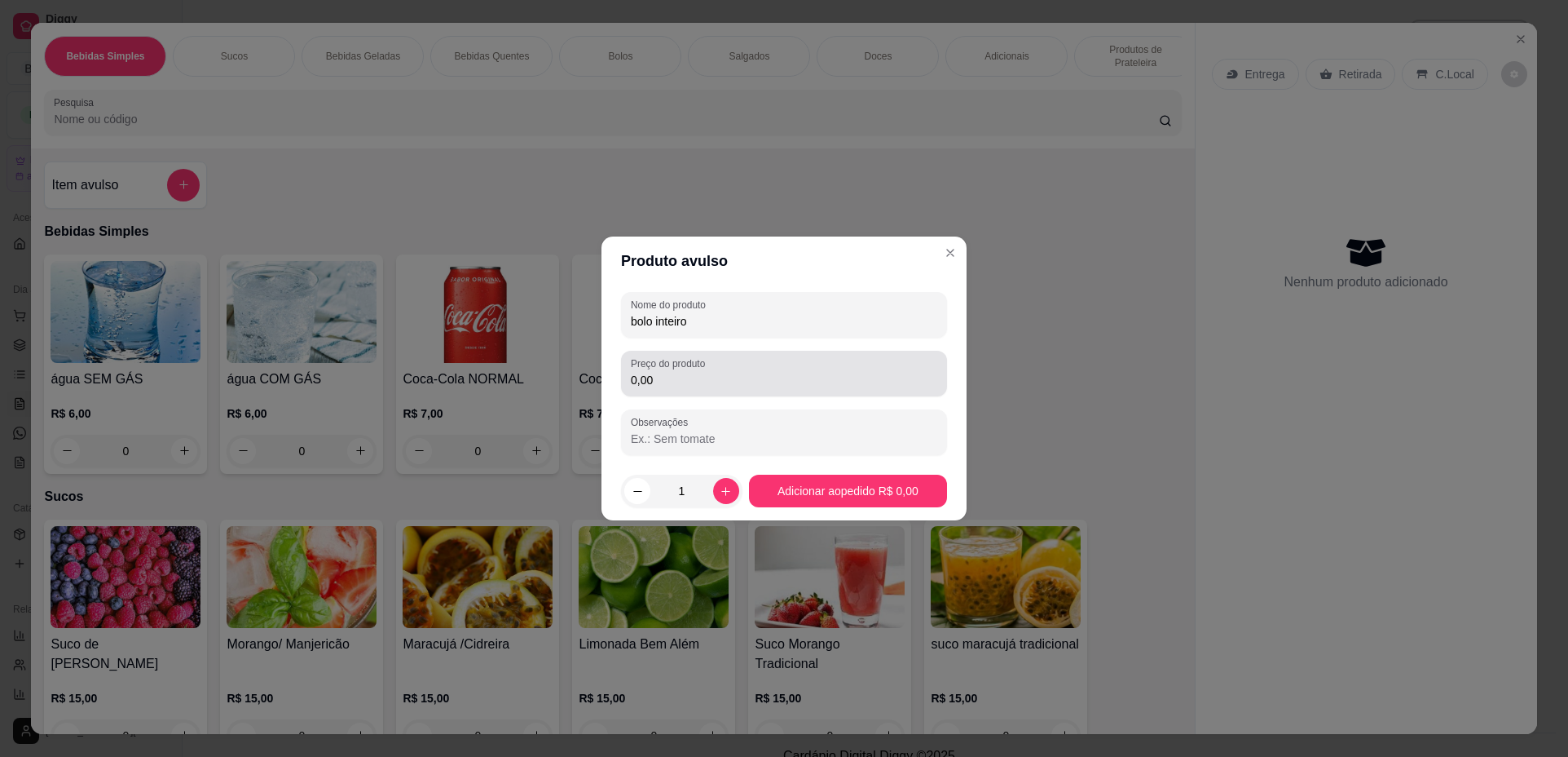
type input "bolo inteiro"
click at [794, 368] on div "0,00" at bounding box center [784, 373] width 306 height 32
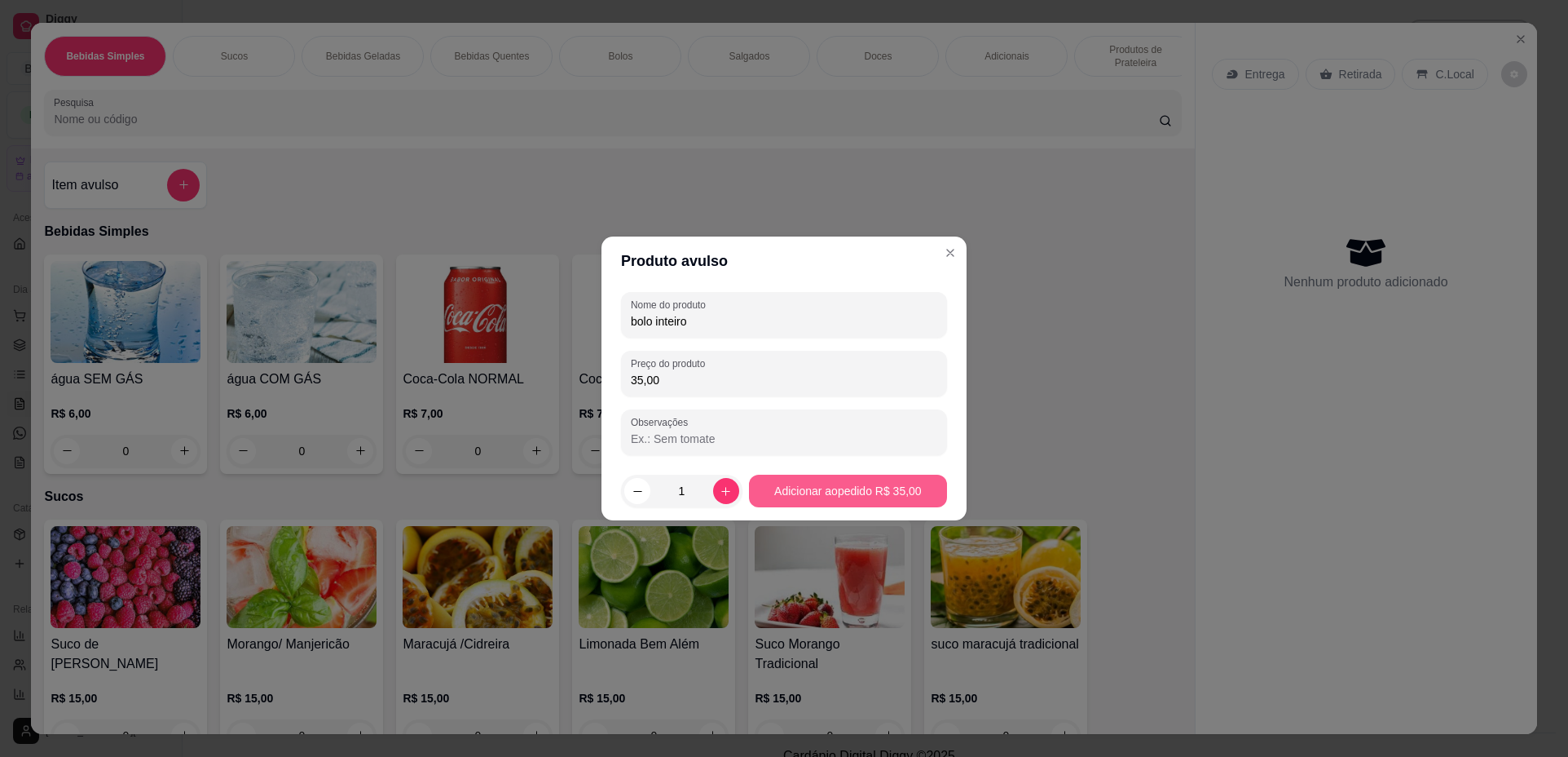
type input "35,00"
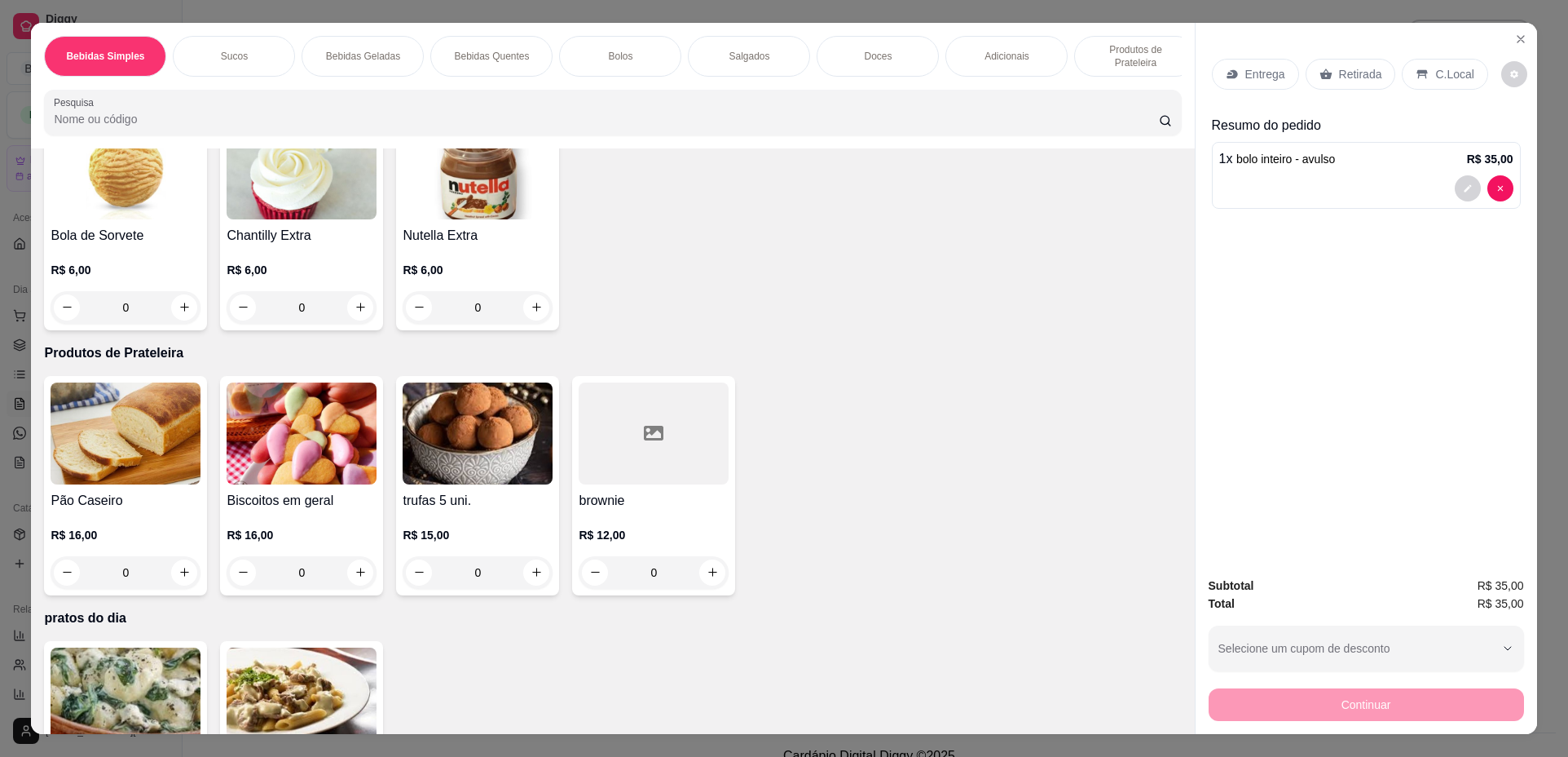
scroll to position [2609, 0]
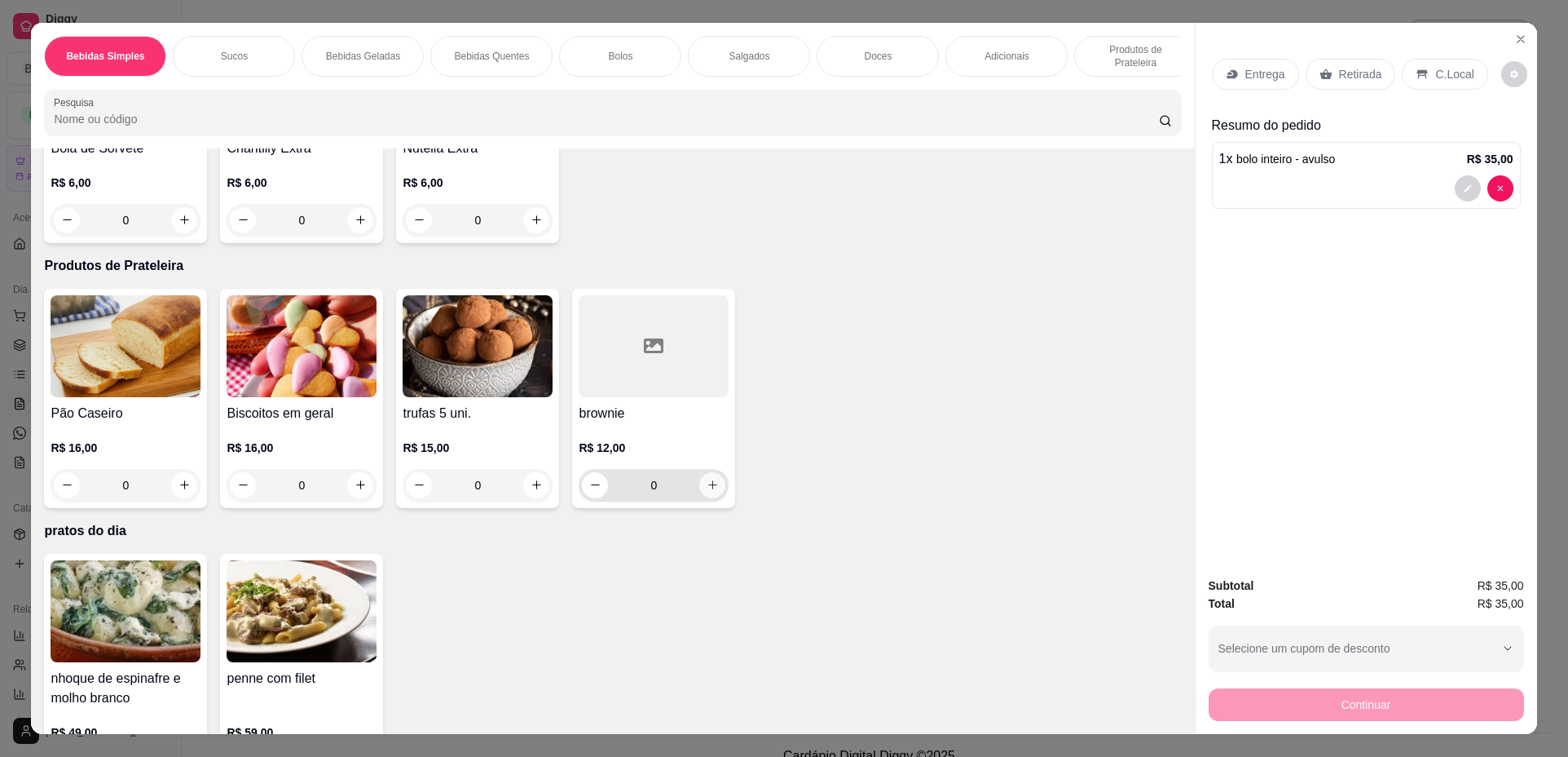
click at [707, 491] on icon "increase-product-quantity" at bounding box center [713, 484] width 12 height 12
type input "1"
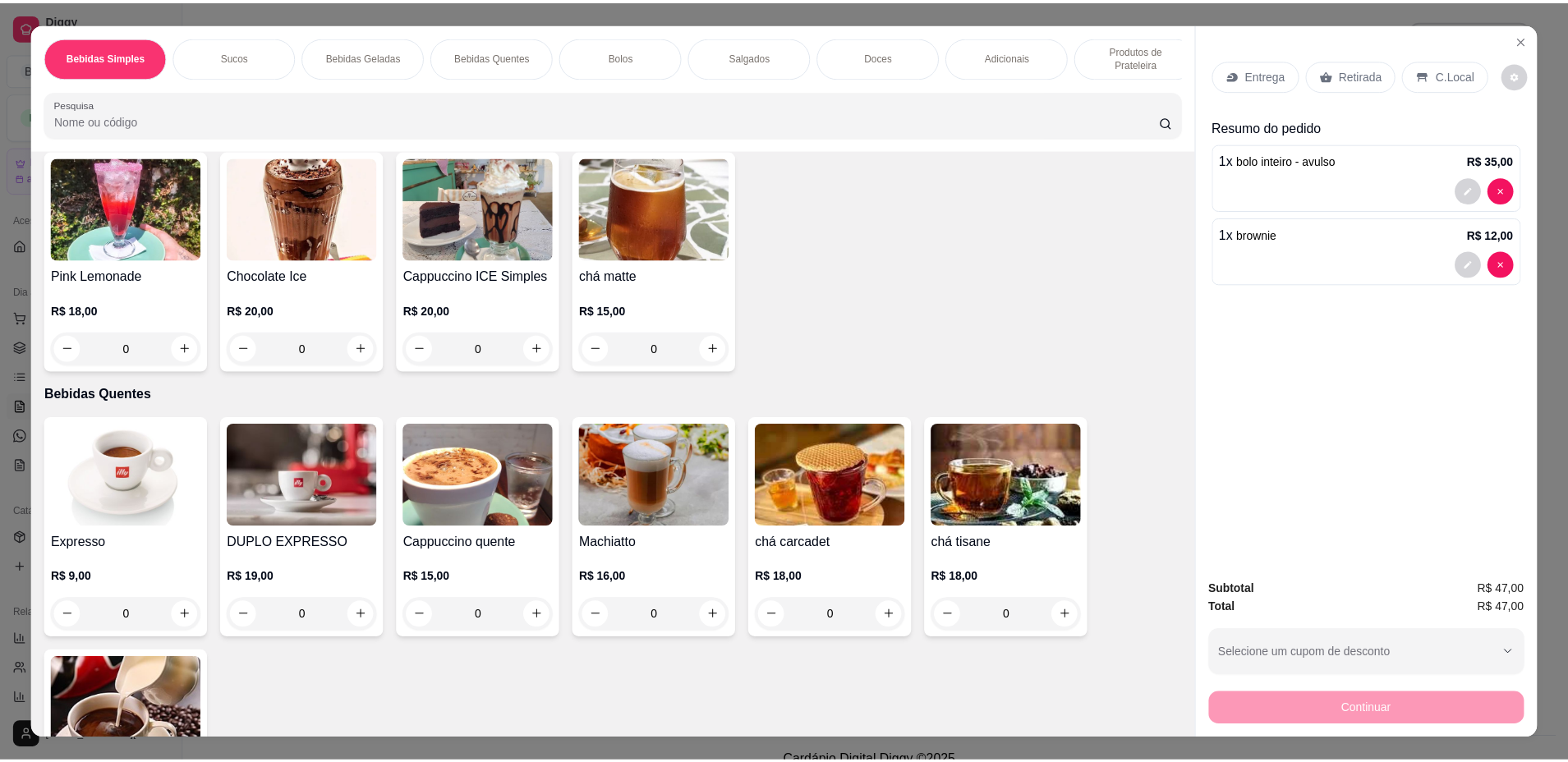
scroll to position [575, 0]
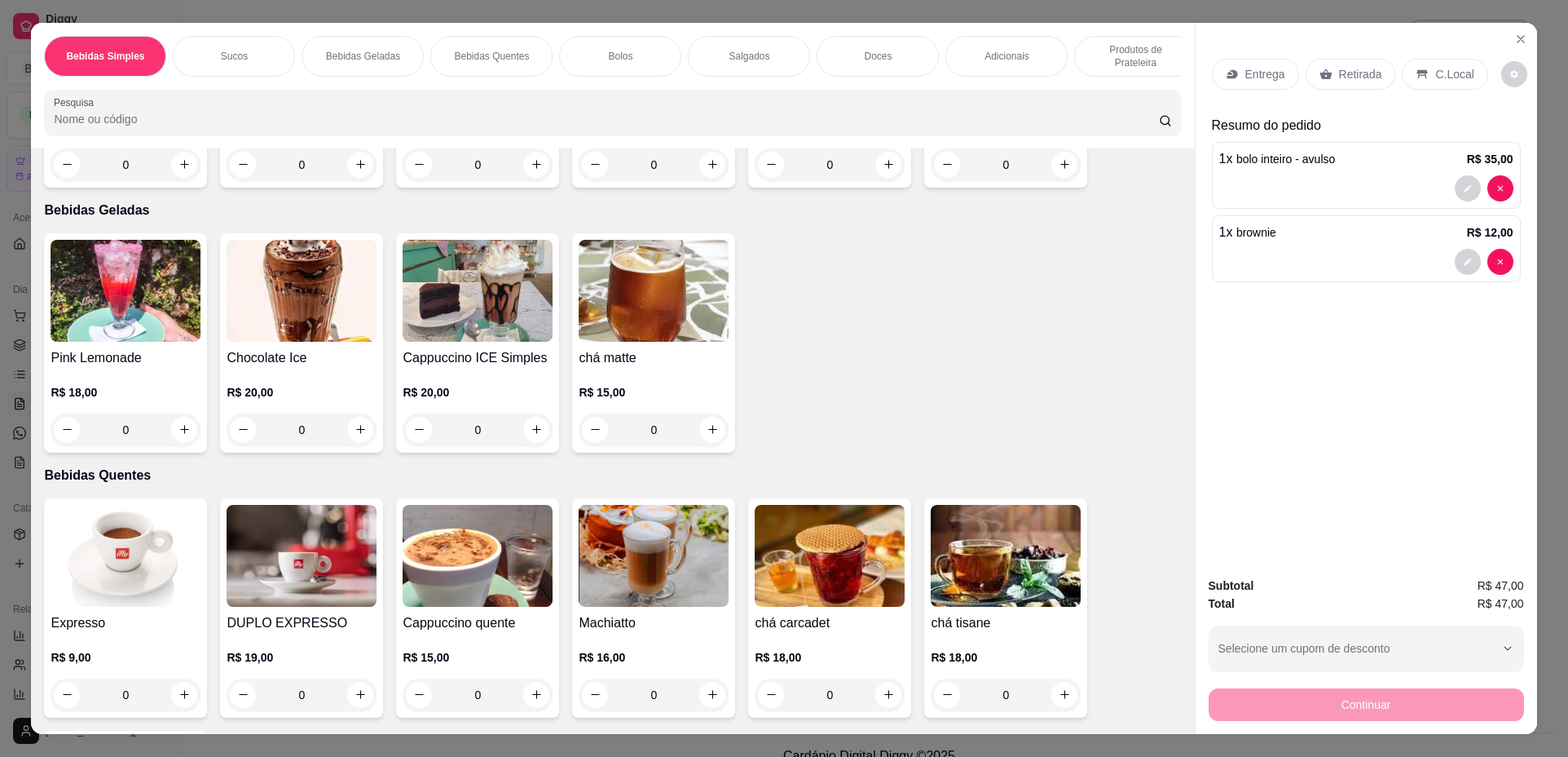
click at [121, 562] on img at bounding box center [125, 556] width 150 height 102
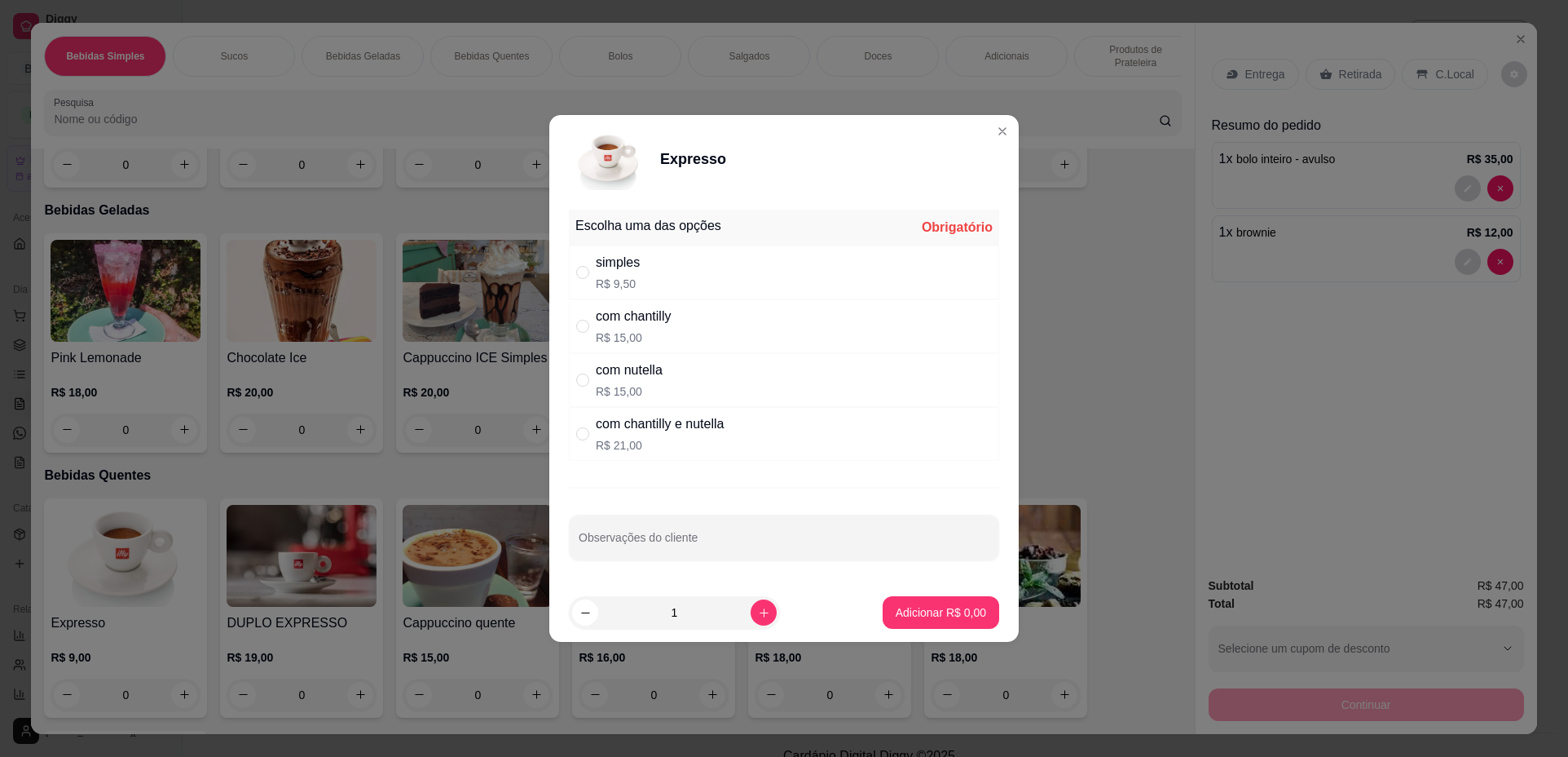
click at [783, 277] on div "simples R$ 9,50" at bounding box center [784, 272] width 430 height 53
radio input "true"
click at [913, 601] on button "Adicionar R$ 9,50" at bounding box center [941, 612] width 114 height 32
type input "1"
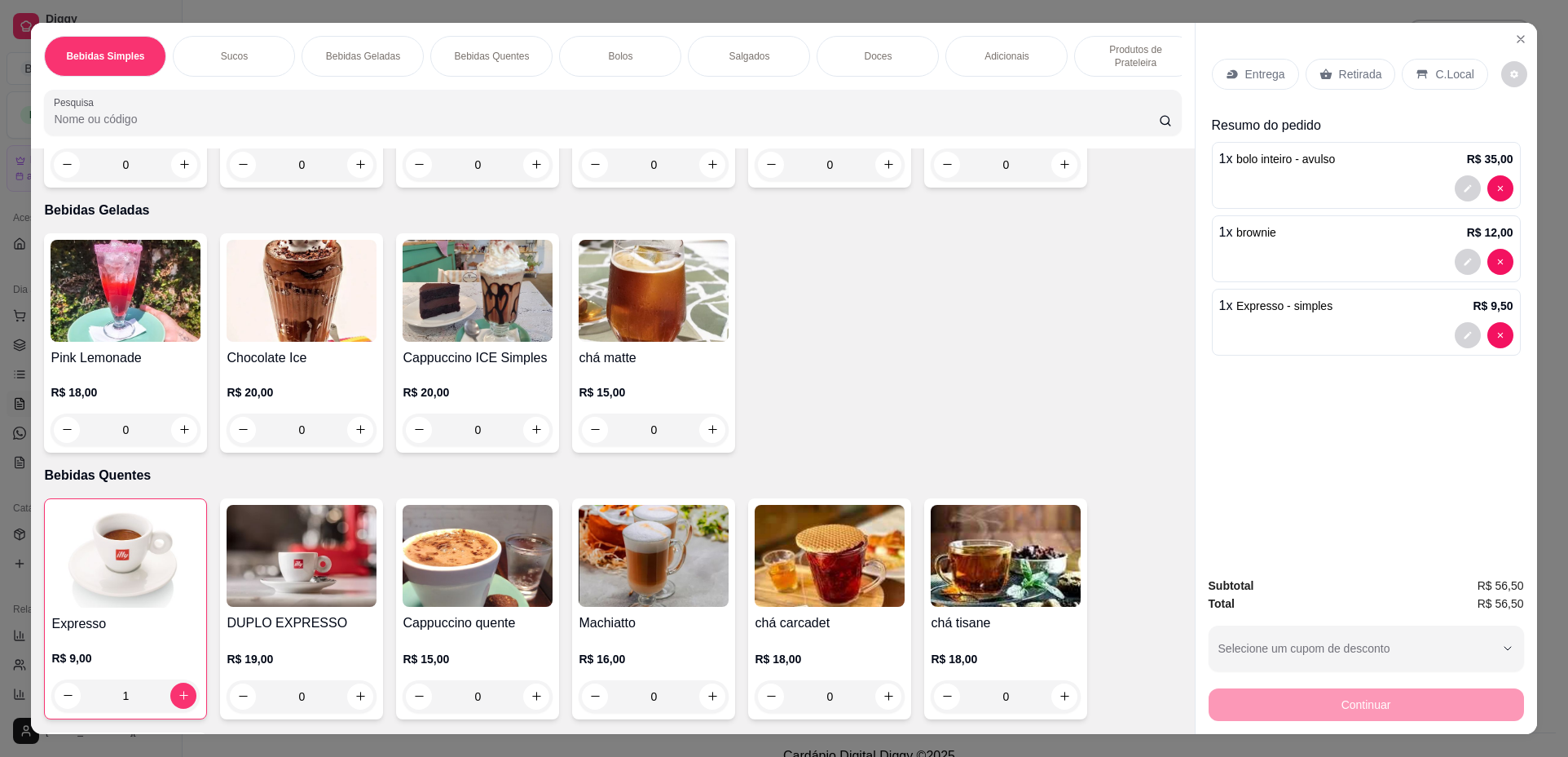
click at [1320, 83] on div "Retirada" at bounding box center [1350, 74] width 91 height 31
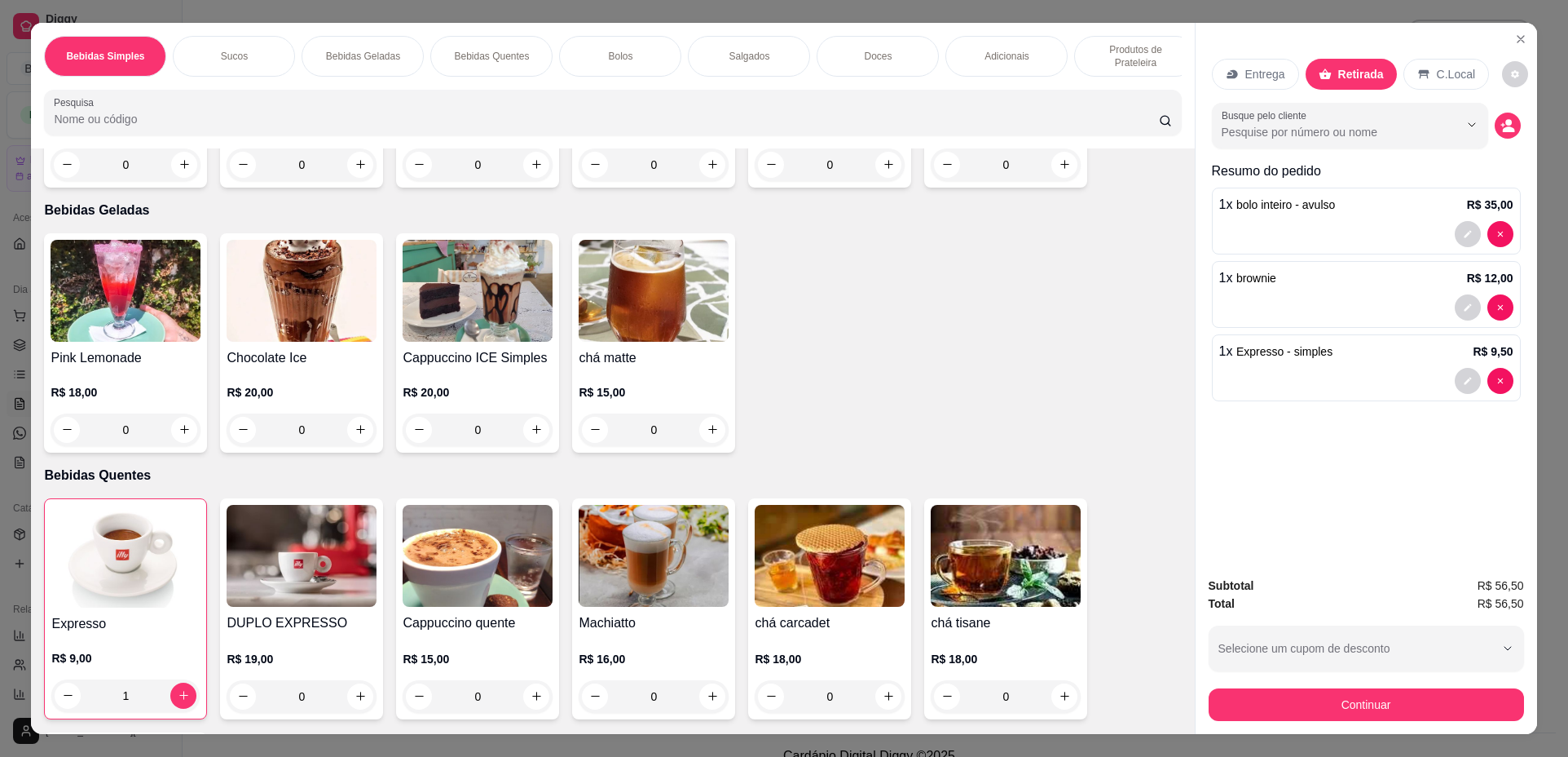
click at [1413, 722] on div "Subtotal R$ 56,50 Total R$ 56,50 Selecione um cupom de desconto Selecione um cu…" at bounding box center [1367, 648] width 342 height 171
click at [1410, 708] on button "Continuar" at bounding box center [1367, 704] width 316 height 32
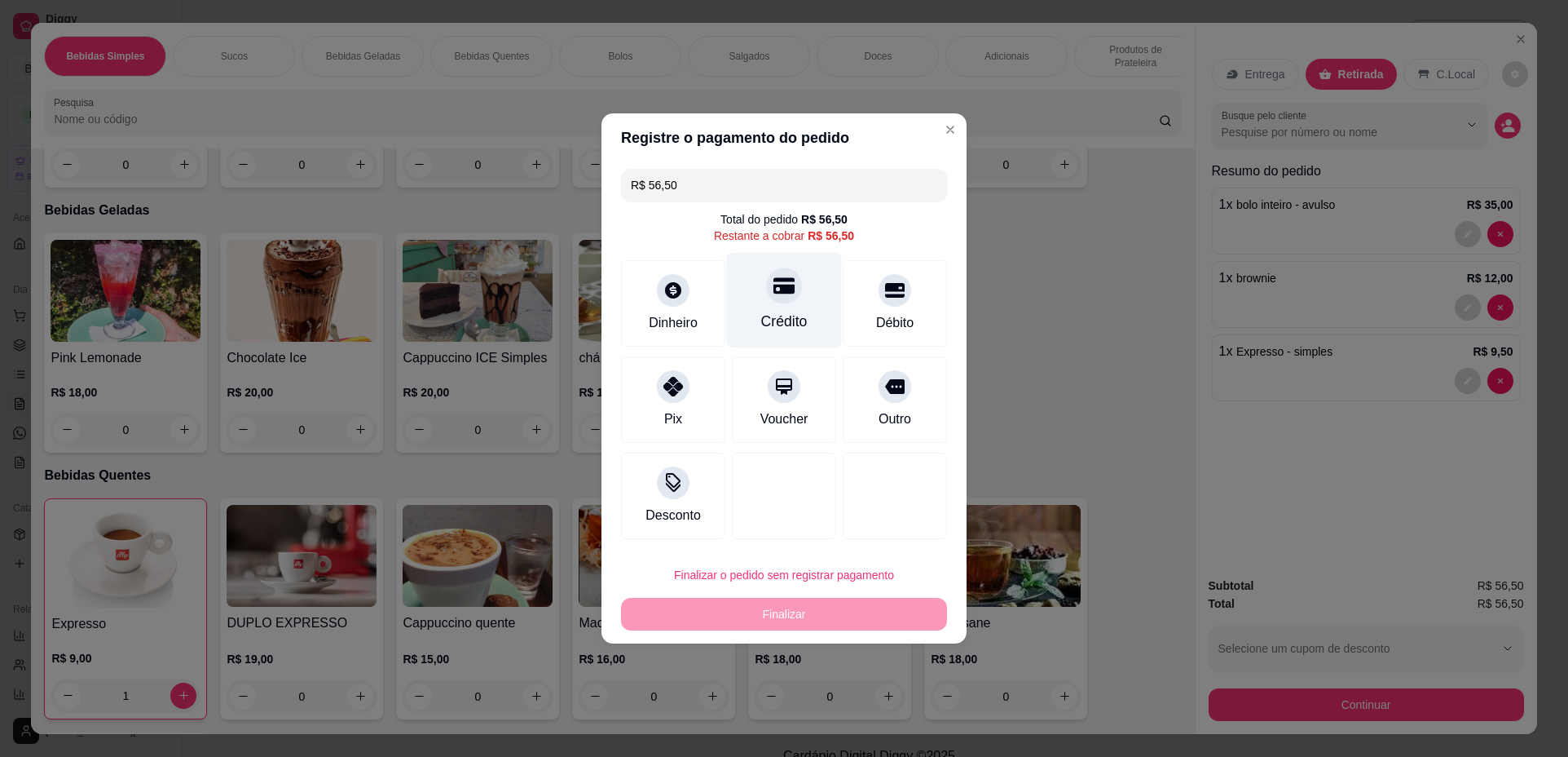
click at [795, 294] on div "Crédito" at bounding box center [784, 301] width 115 height 95
type input "R$ 0,00"
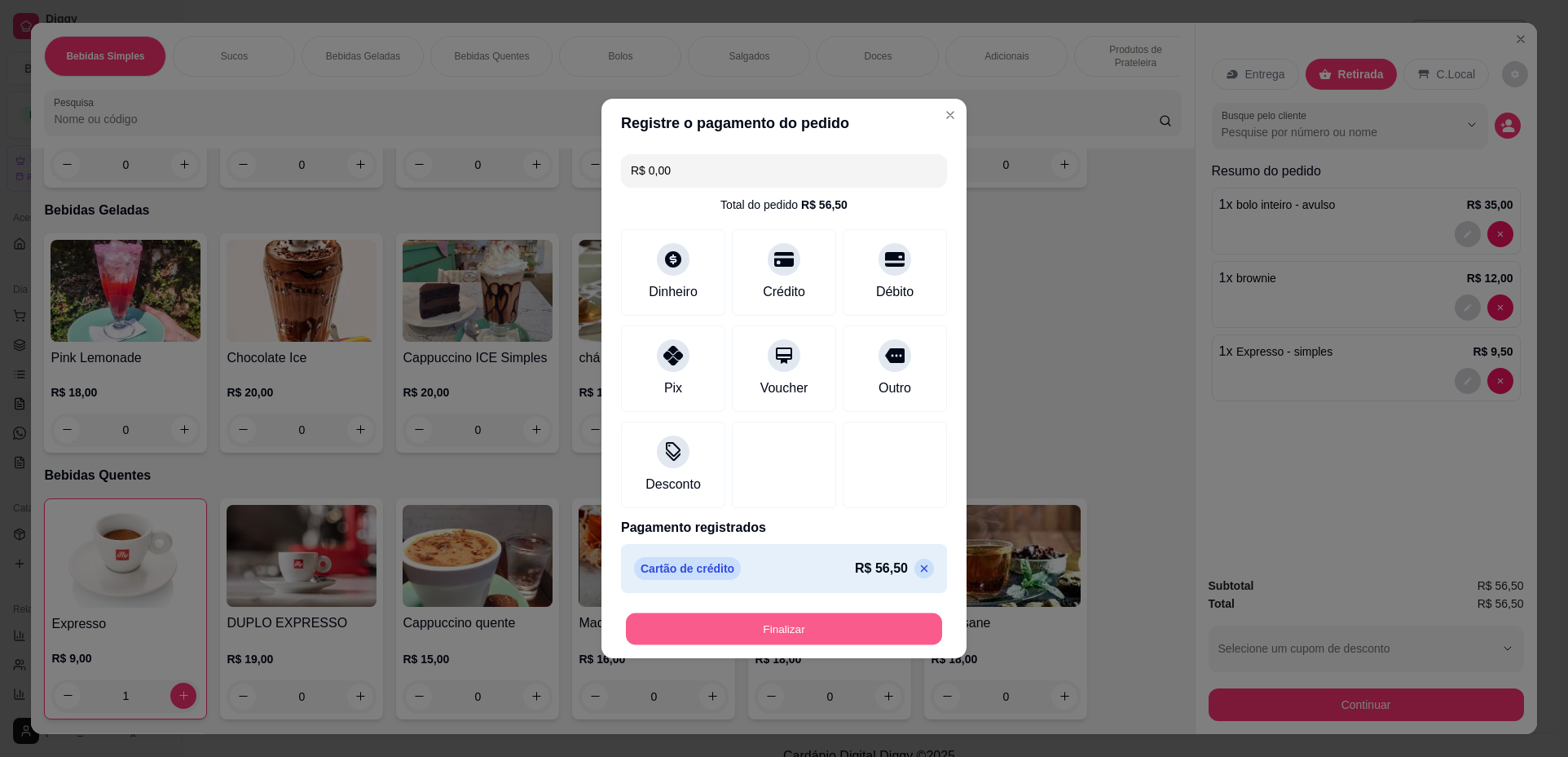
click at [868, 631] on button "Finalizar" at bounding box center [784, 628] width 316 height 32
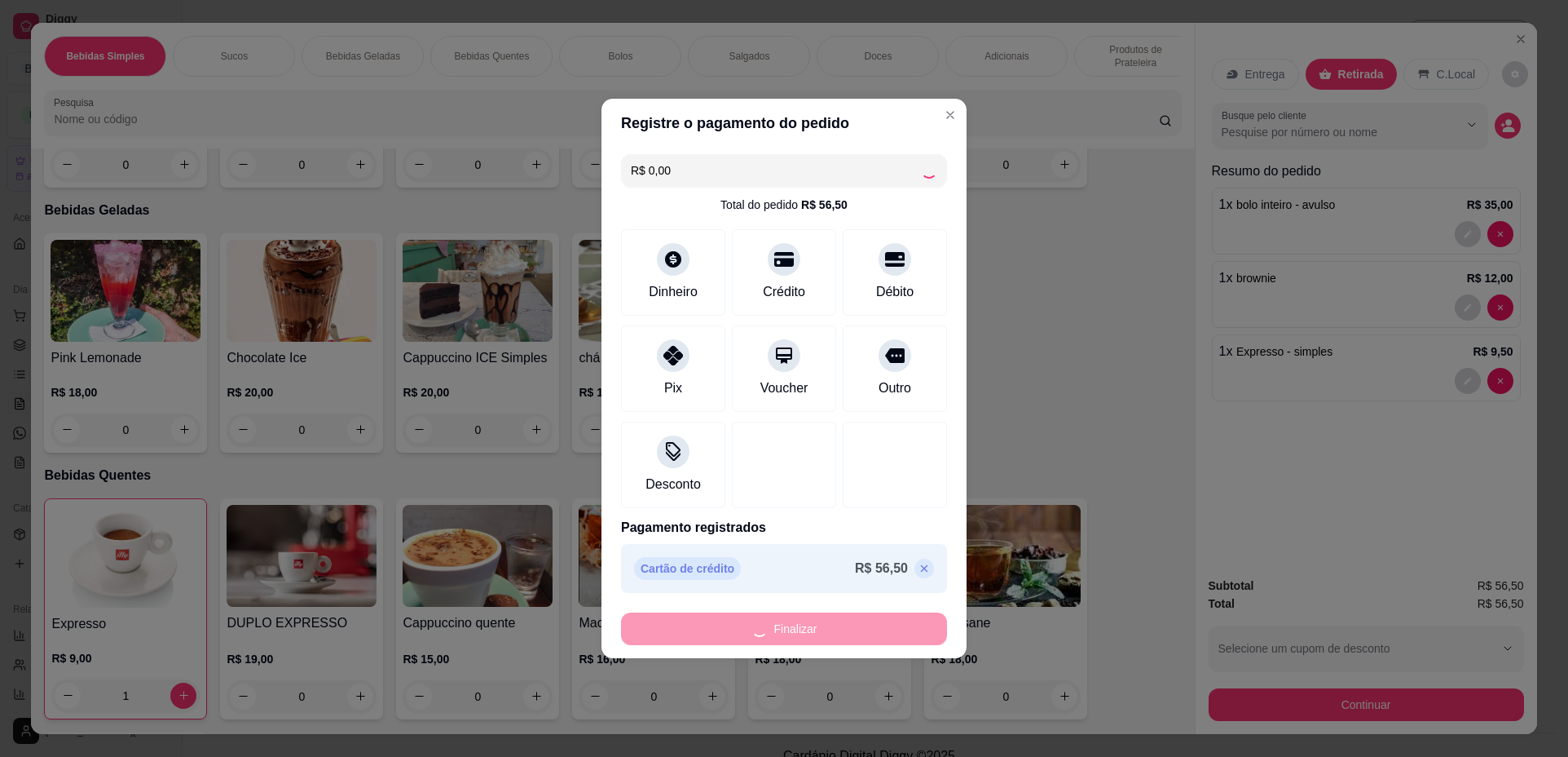
type input "0"
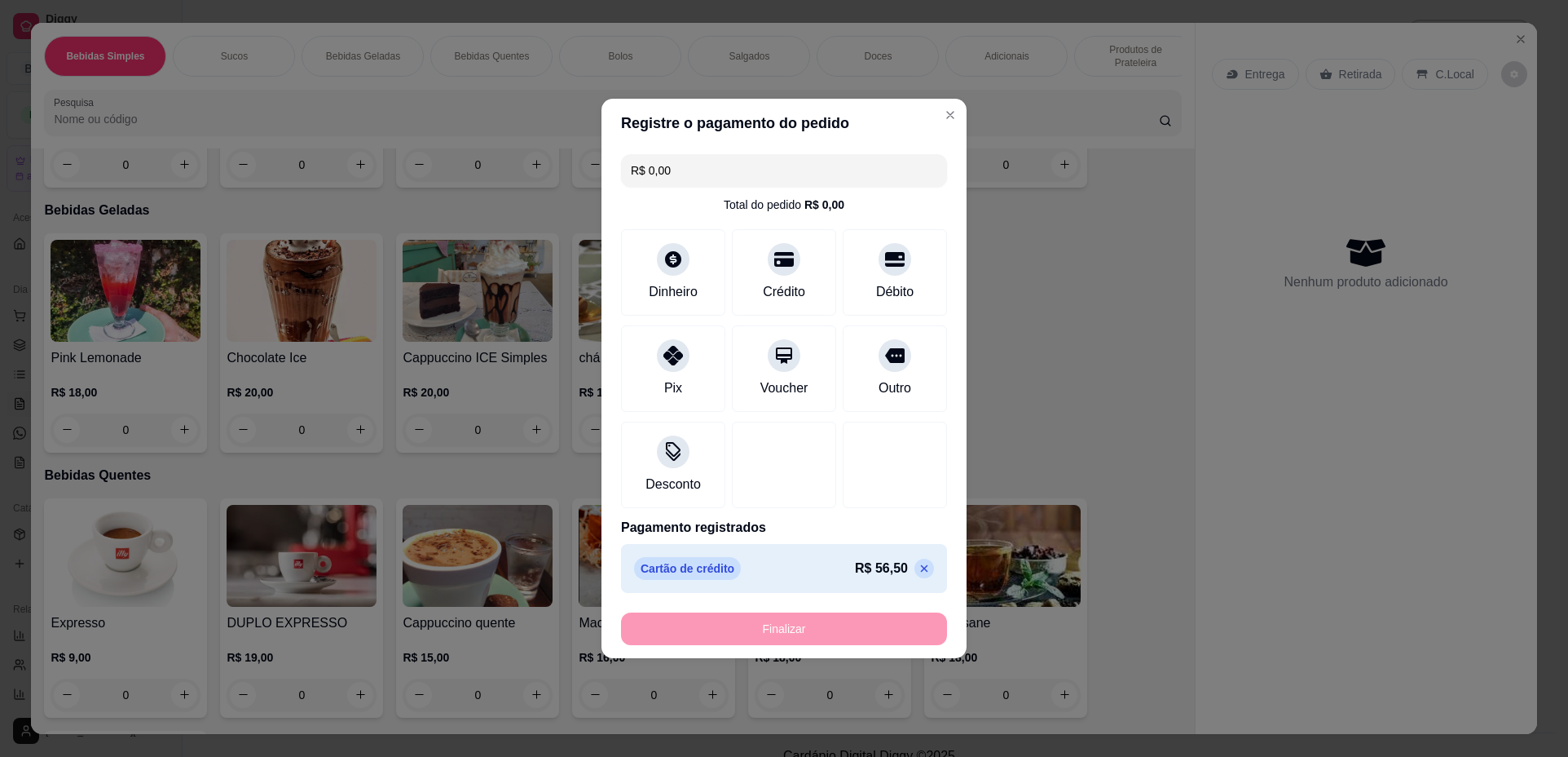
type input "-R$ 56,50"
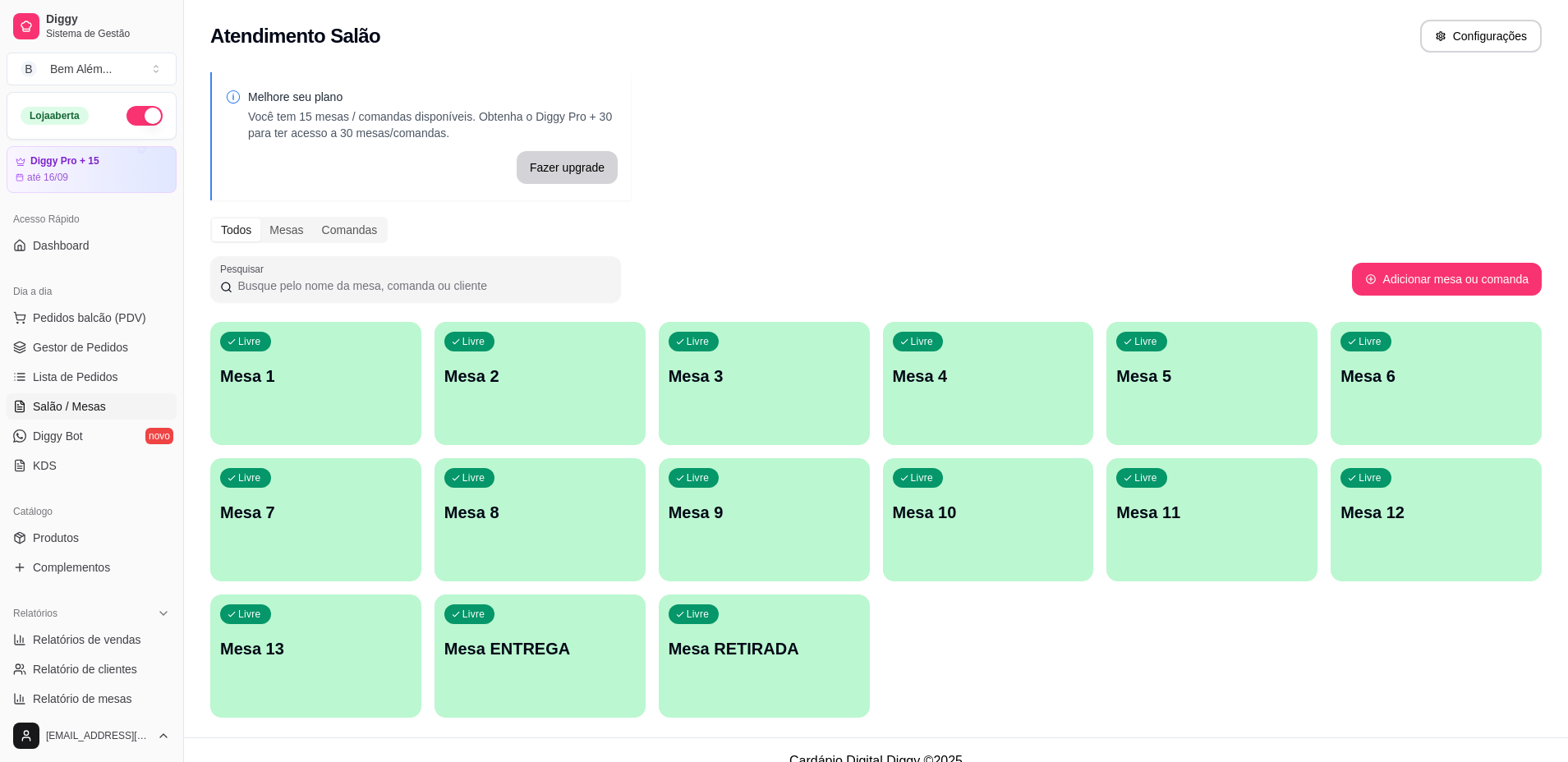
scroll to position [22, 0]
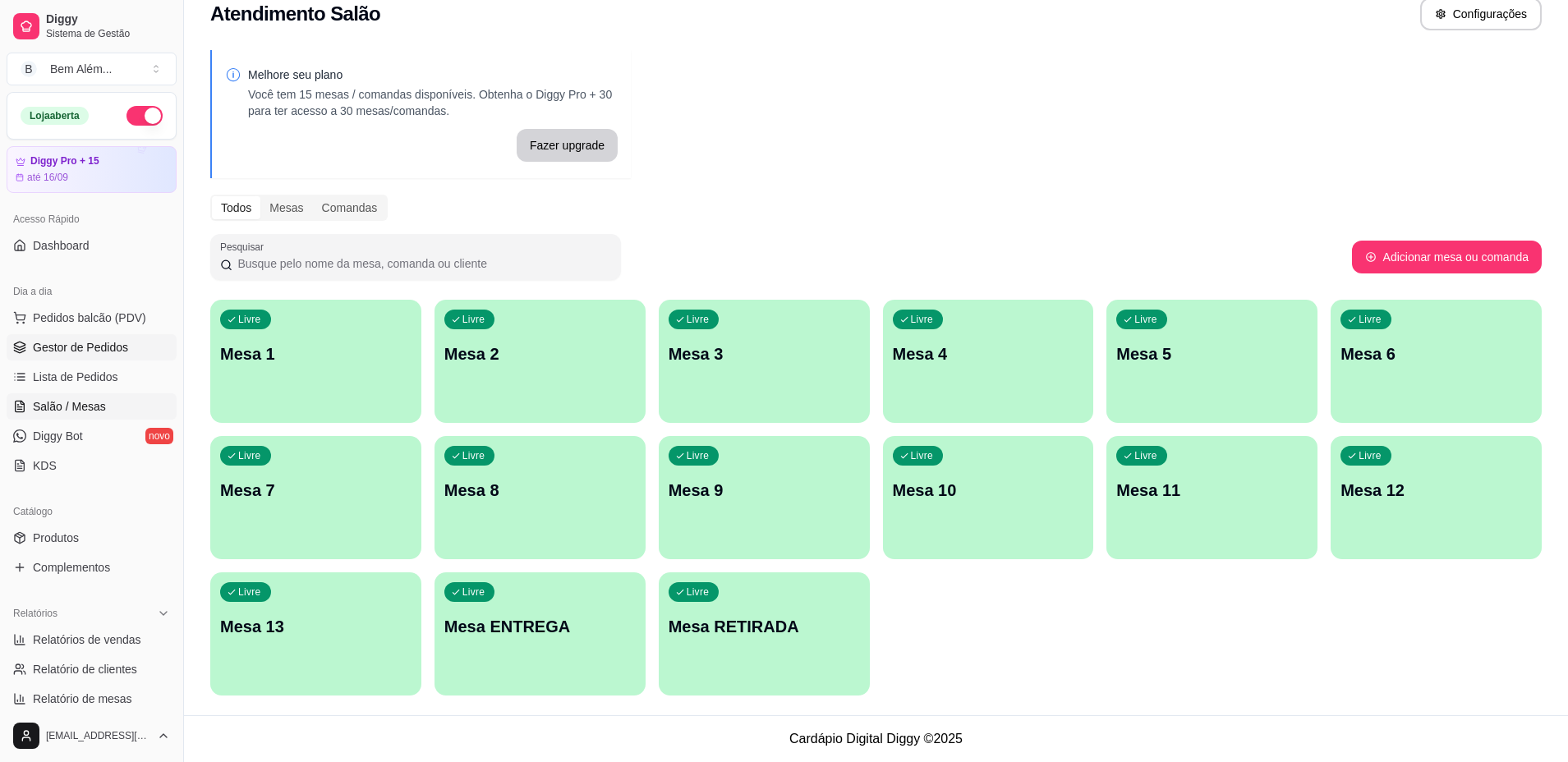
click at [114, 348] on span "Gestor de Pedidos" at bounding box center [80, 347] width 95 height 16
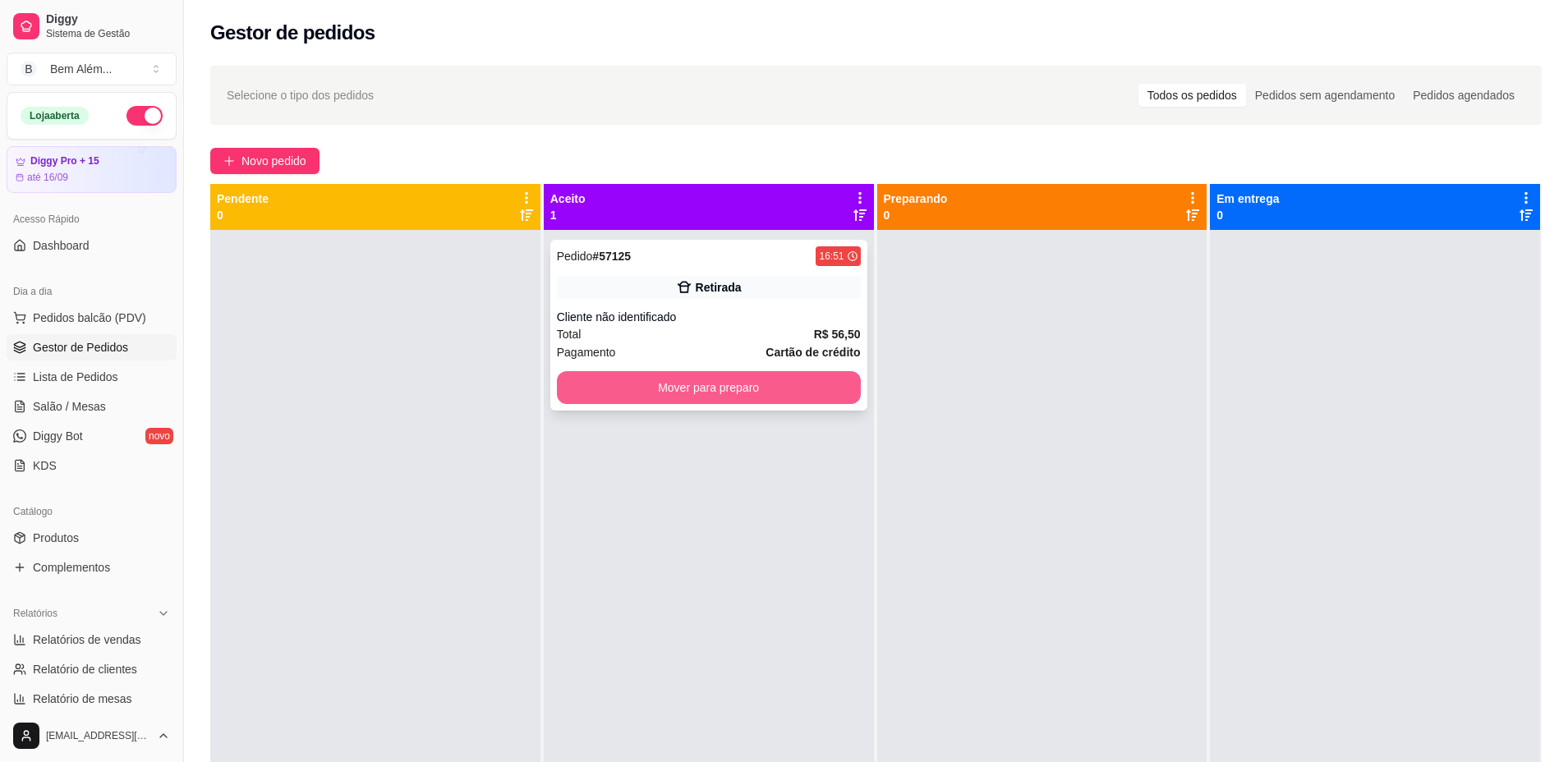
click at [825, 377] on button "Mover para preparo" at bounding box center [709, 387] width 304 height 33
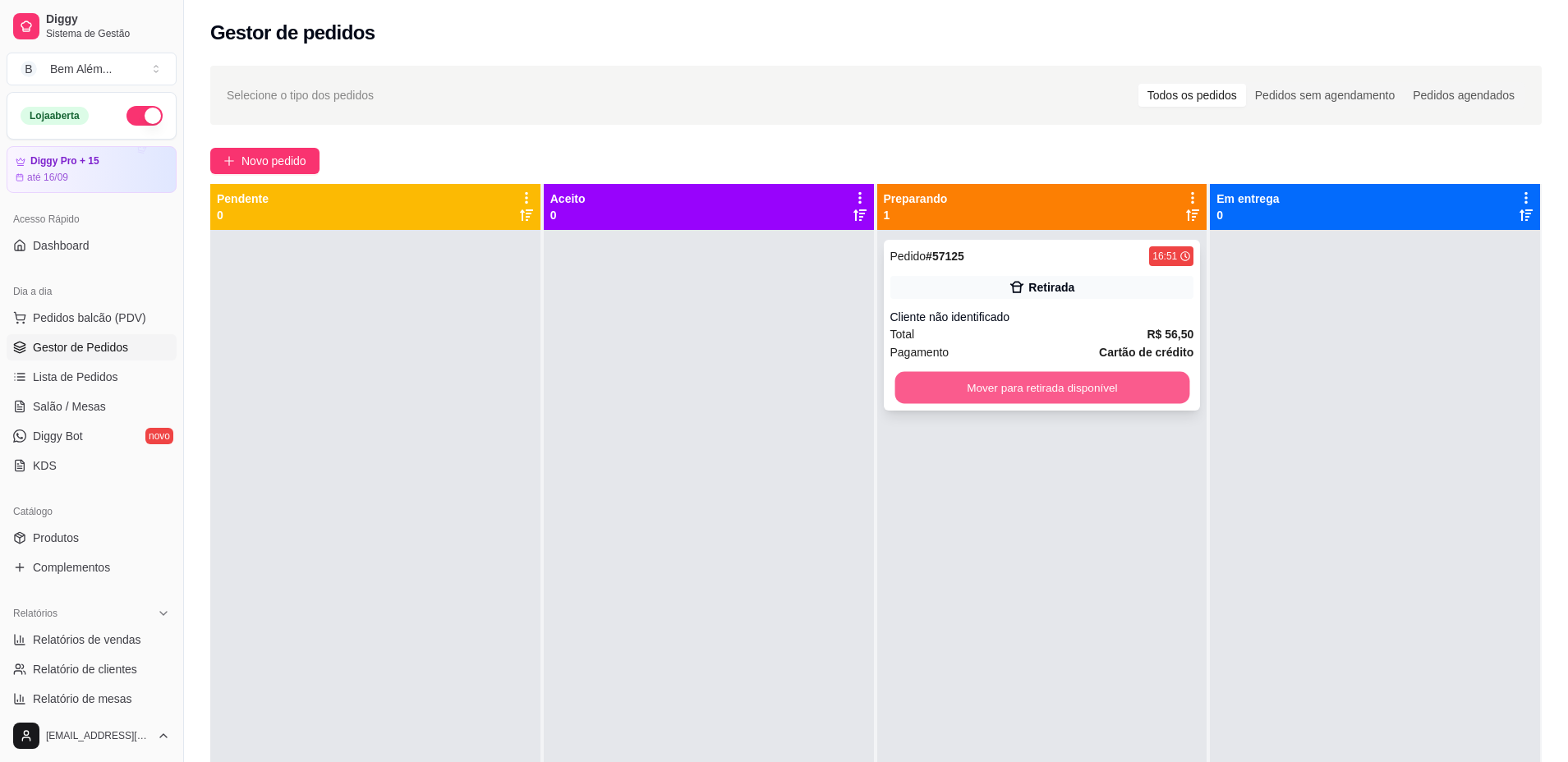
click at [936, 380] on button "Mover para retirada disponível" at bounding box center [1041, 387] width 295 height 32
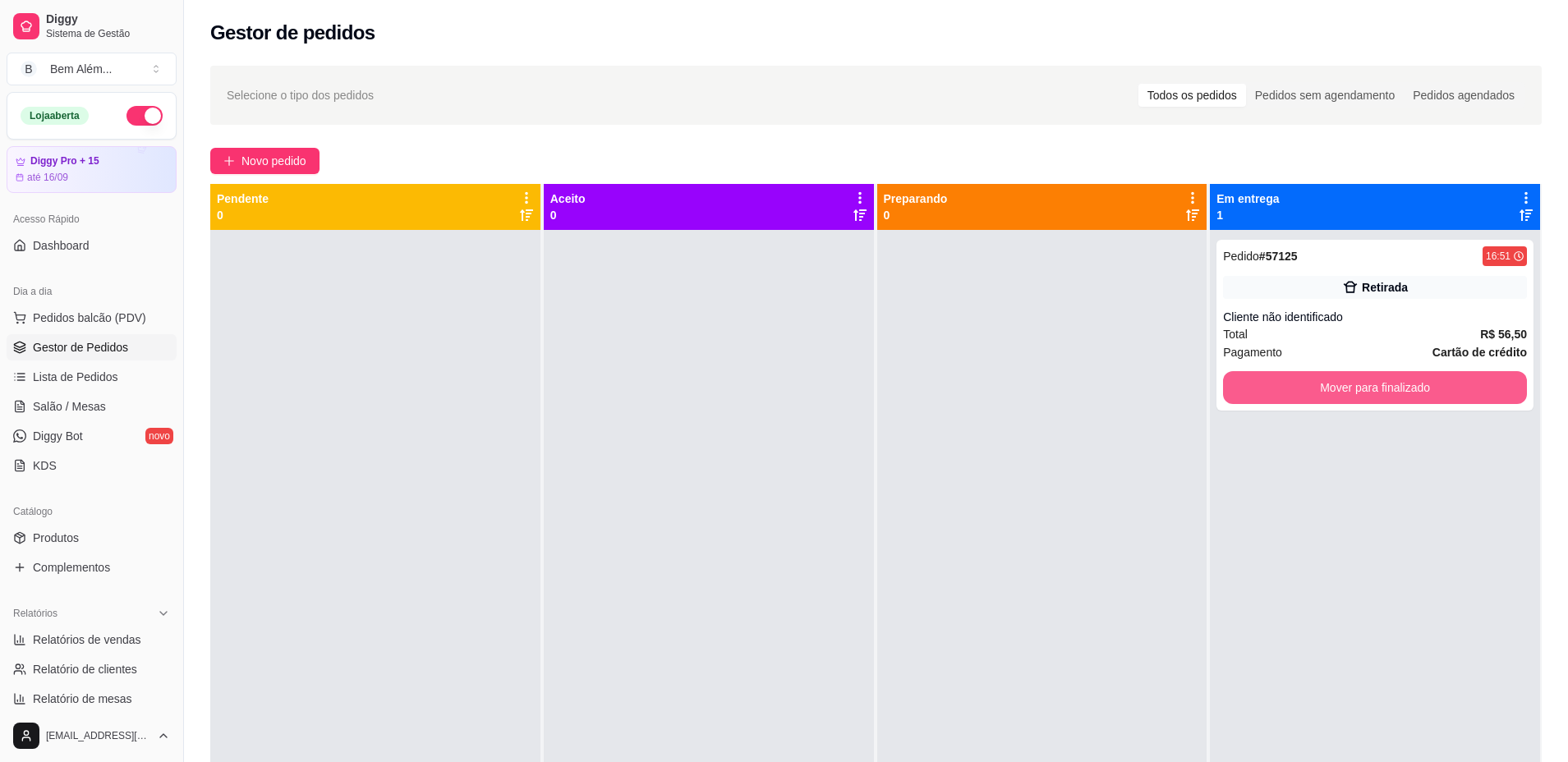
click at [1274, 395] on button "Mover para finalizado" at bounding box center [1375, 387] width 304 height 33
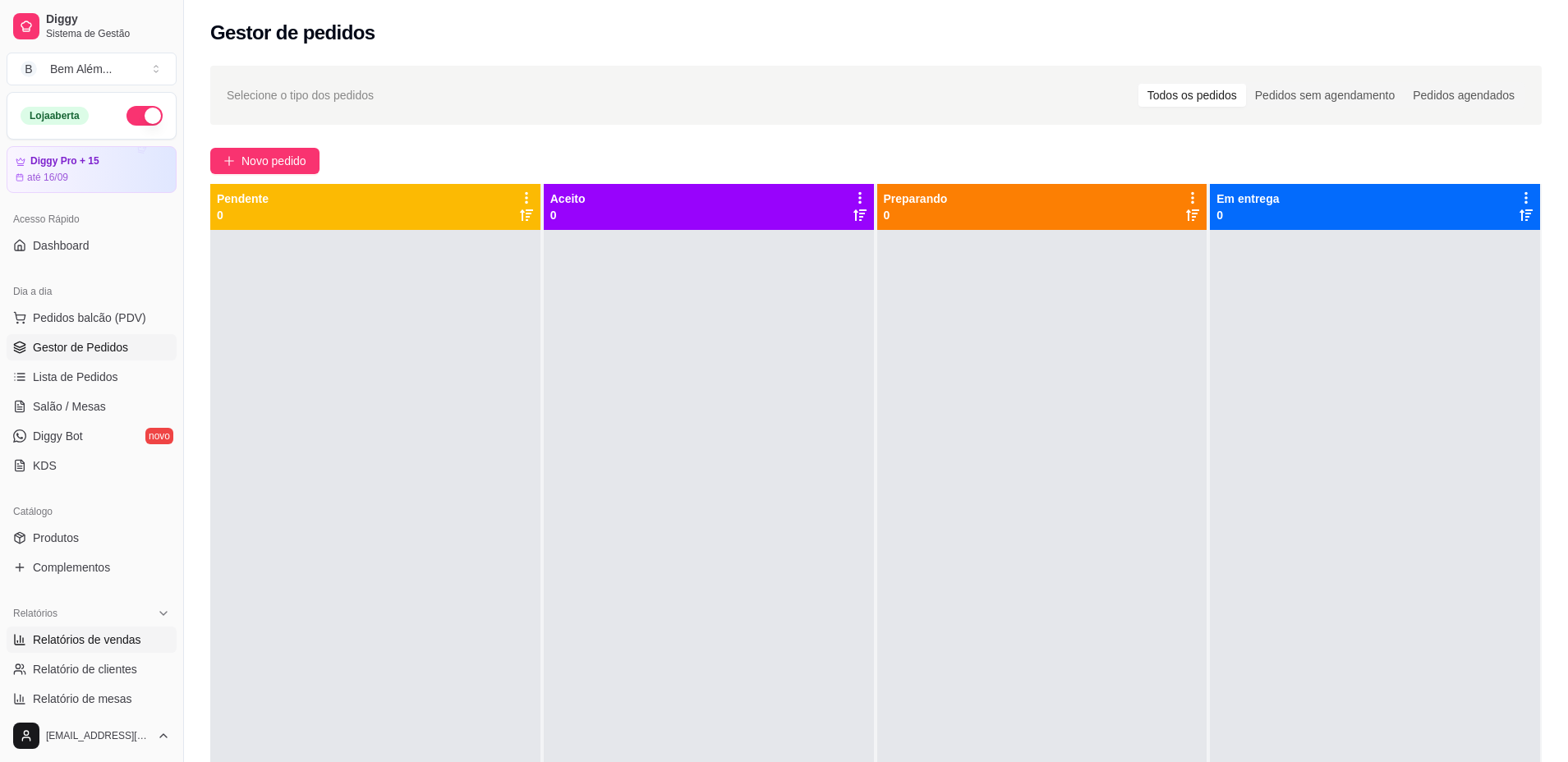
click at [72, 641] on span "Relatórios de vendas" at bounding box center [87, 639] width 109 height 16
select select "ALL"
select select "0"
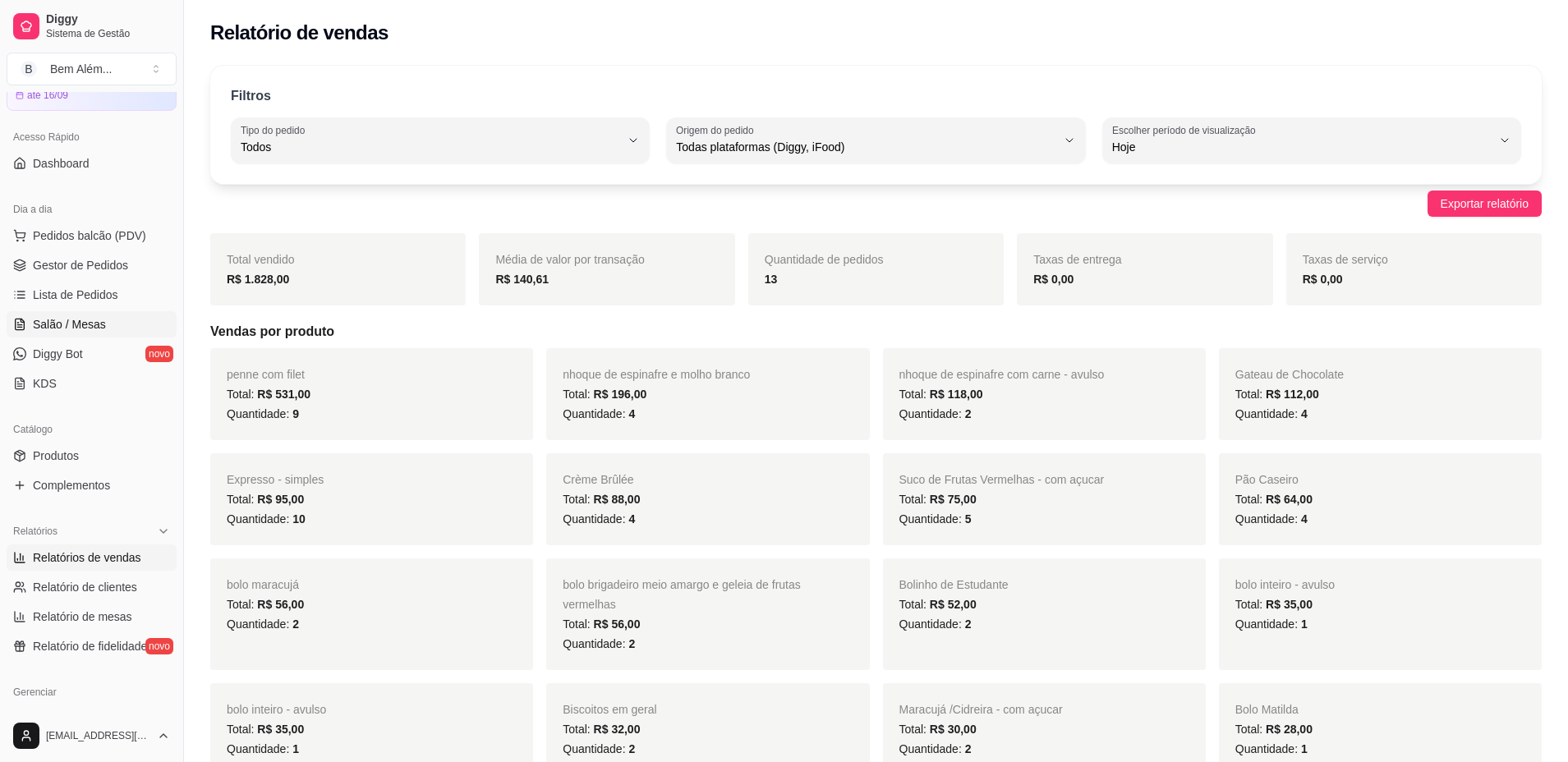
click at [104, 330] on link "Salão / Mesas" at bounding box center [91, 324] width 170 height 26
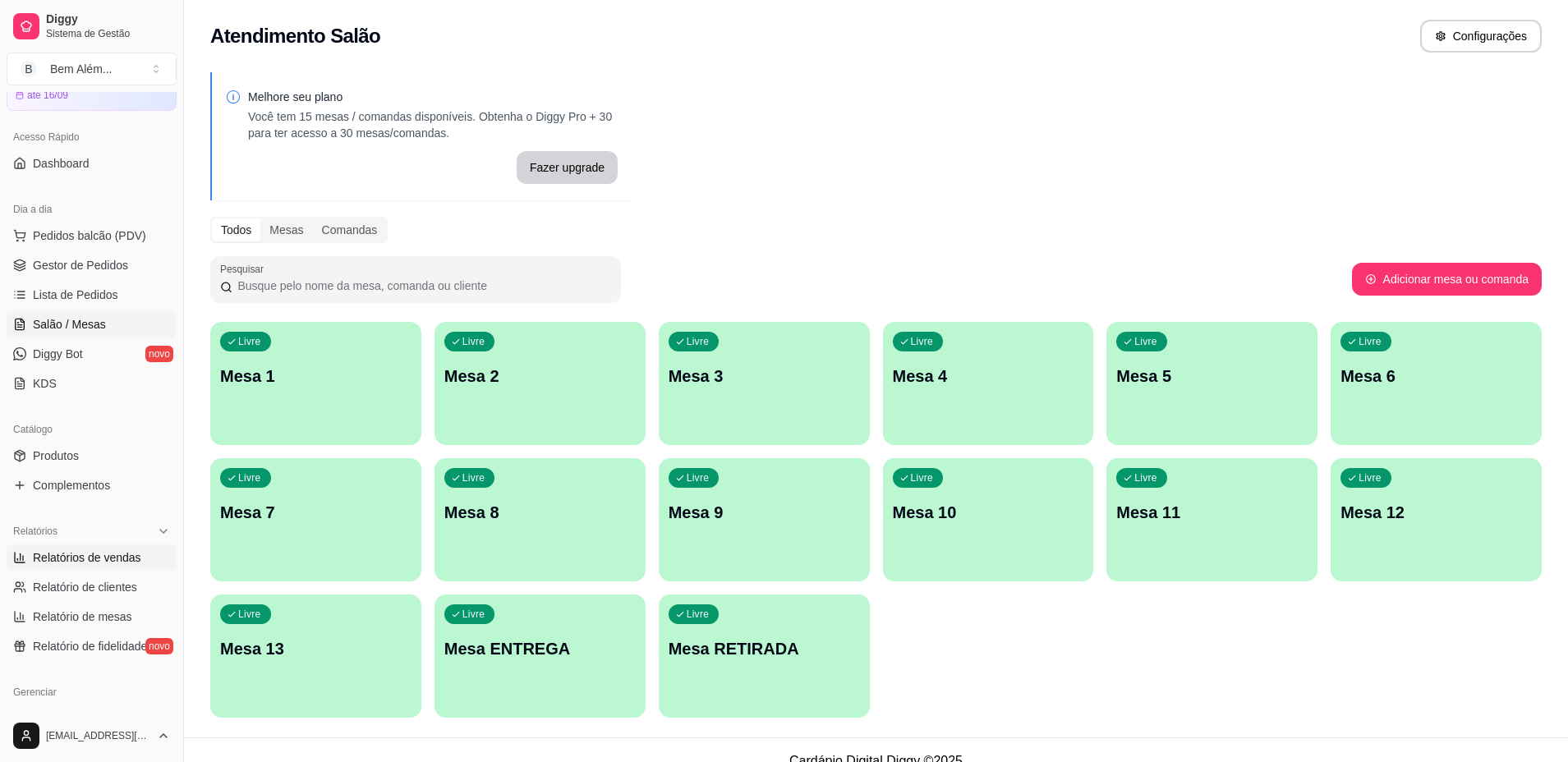
click at [137, 558] on link "Relatórios de vendas" at bounding box center [91, 556] width 170 height 26
select select "ALL"
select select "0"
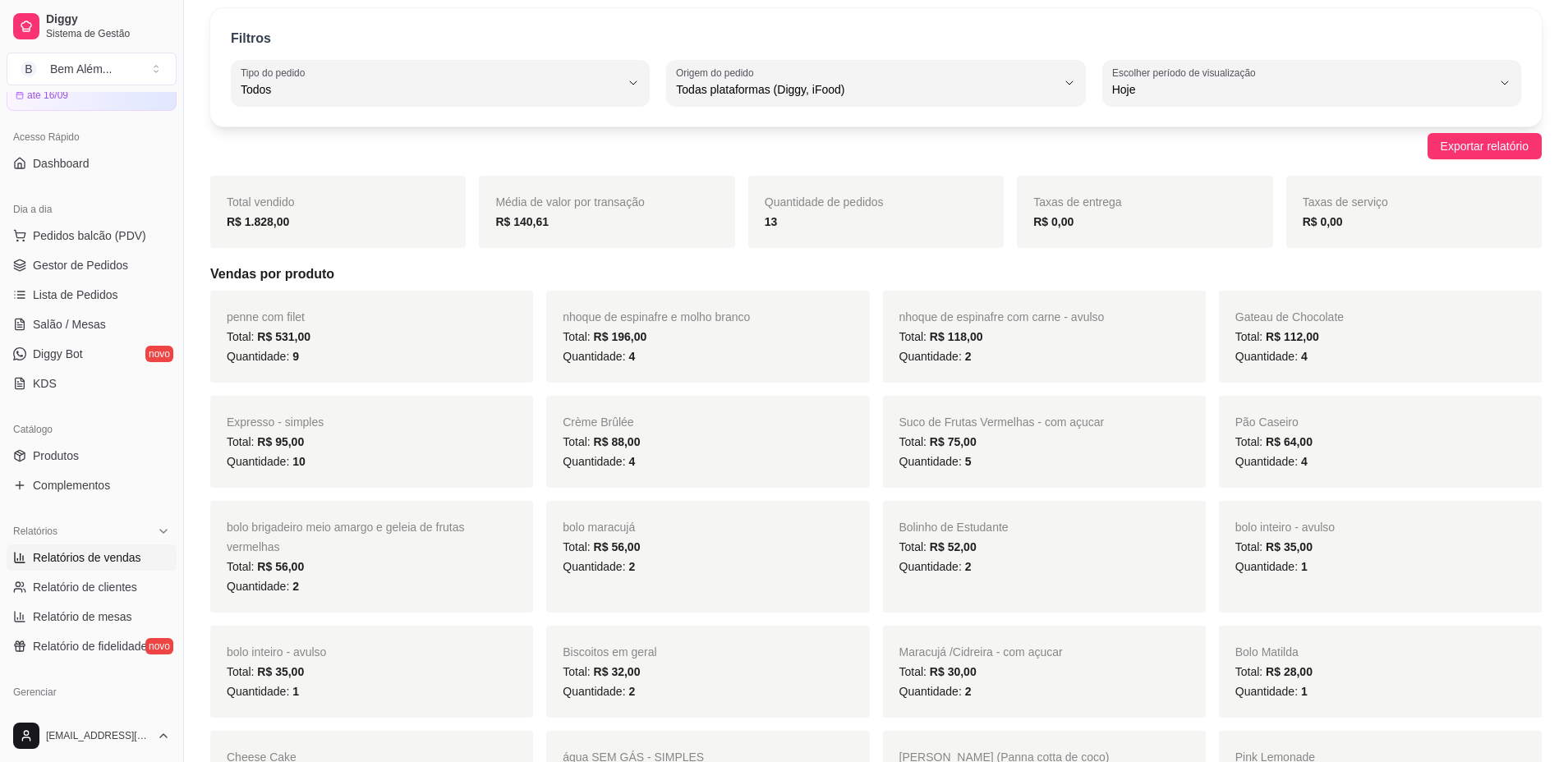
scroll to position [82, 0]
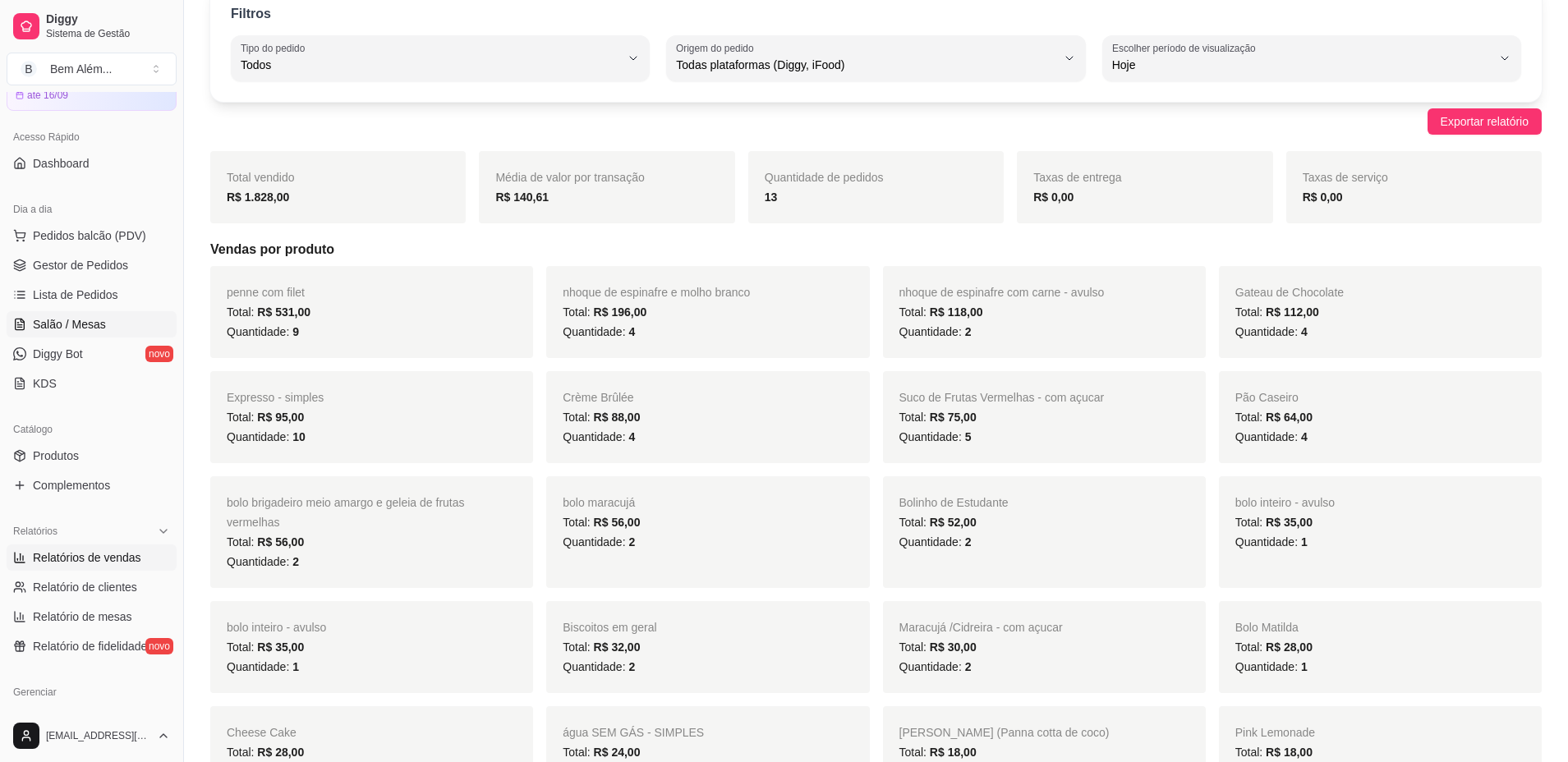
click at [104, 327] on link "Salão / Mesas" at bounding box center [91, 324] width 170 height 26
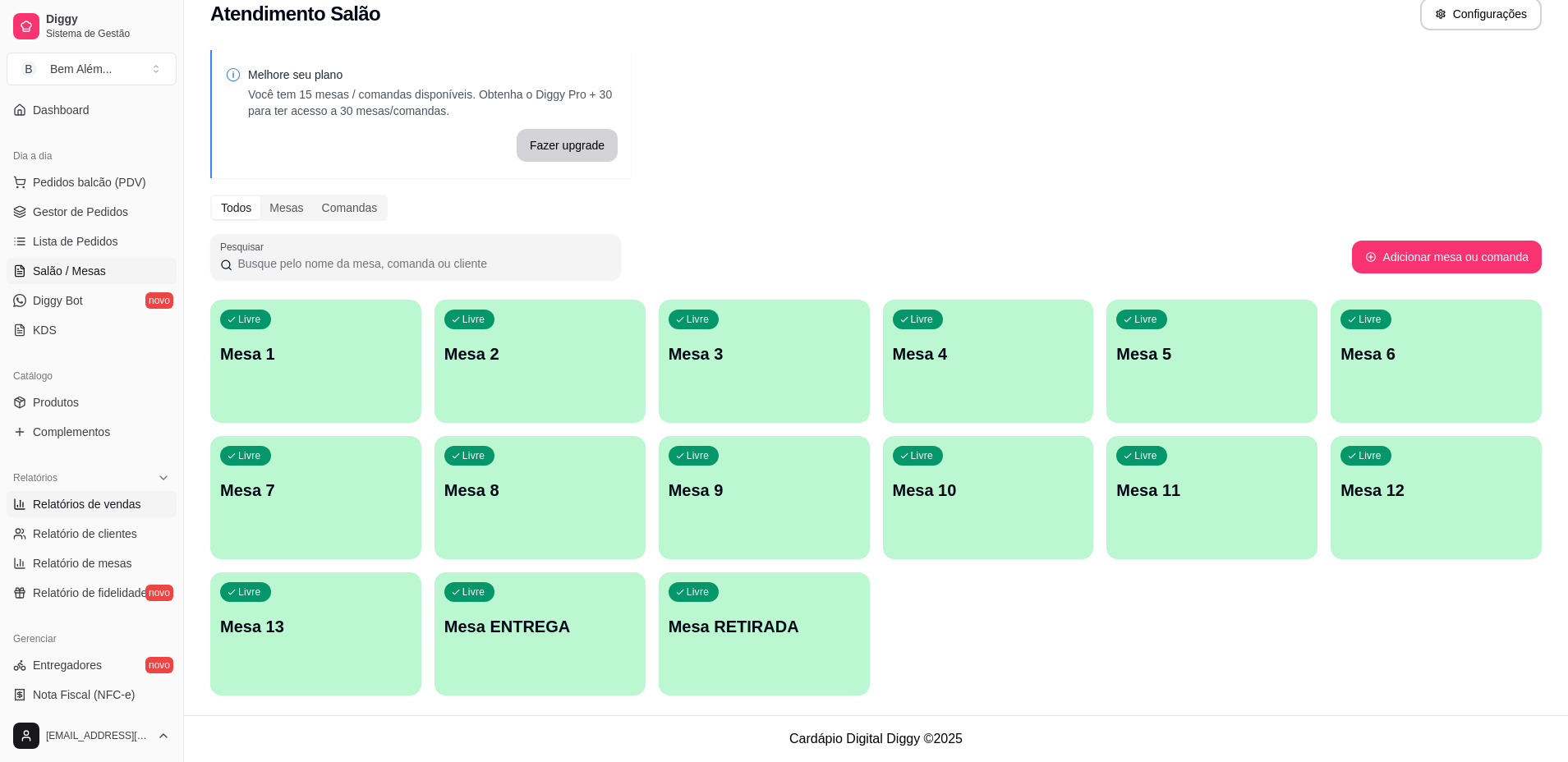
scroll to position [164, 0]
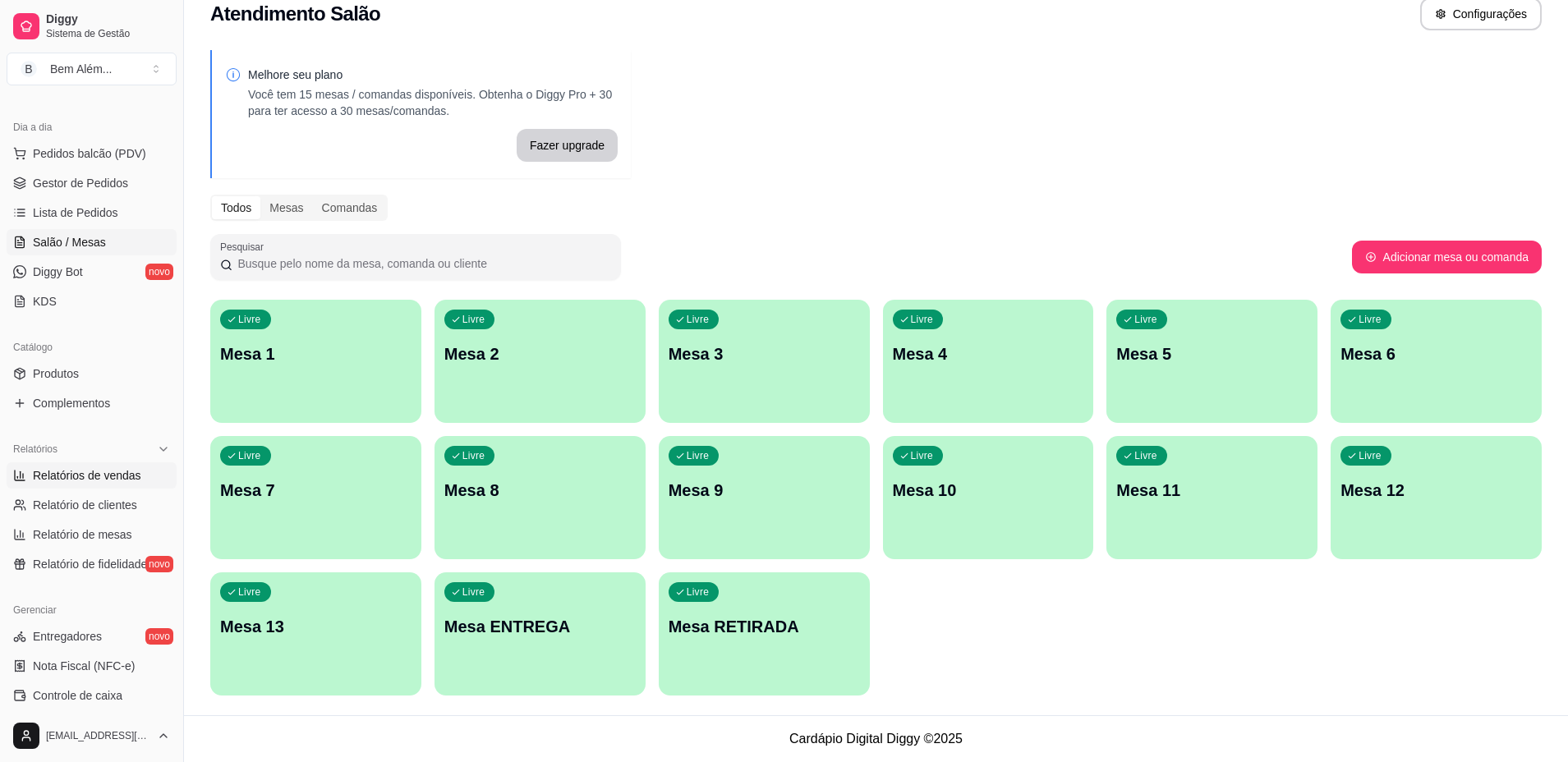
click at [101, 486] on link "Relatórios de vendas" at bounding box center [91, 475] width 170 height 26
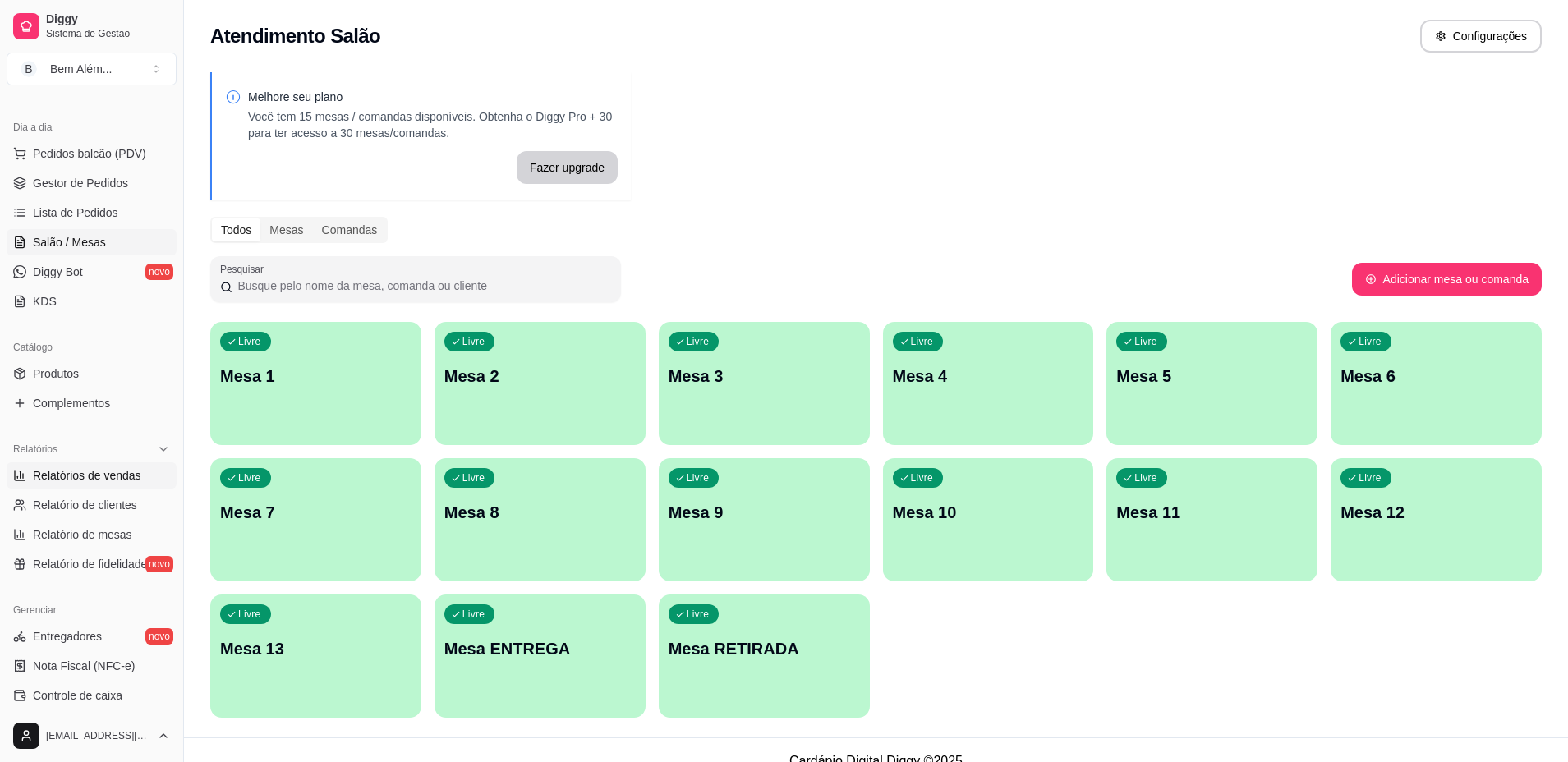
select select "ALL"
select select "0"
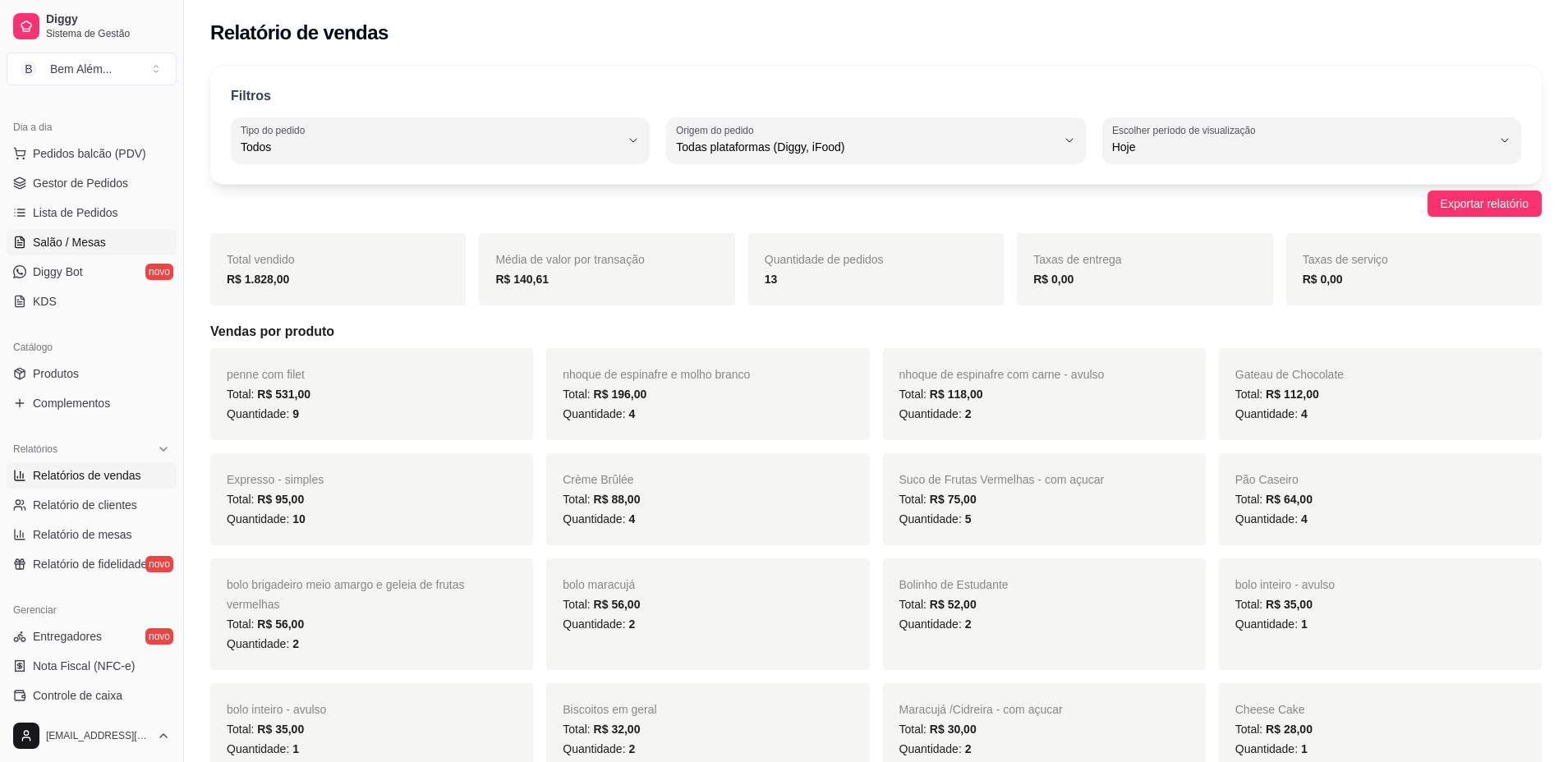
click at [87, 244] on span "Salão / Mesas" at bounding box center [69, 241] width 73 height 16
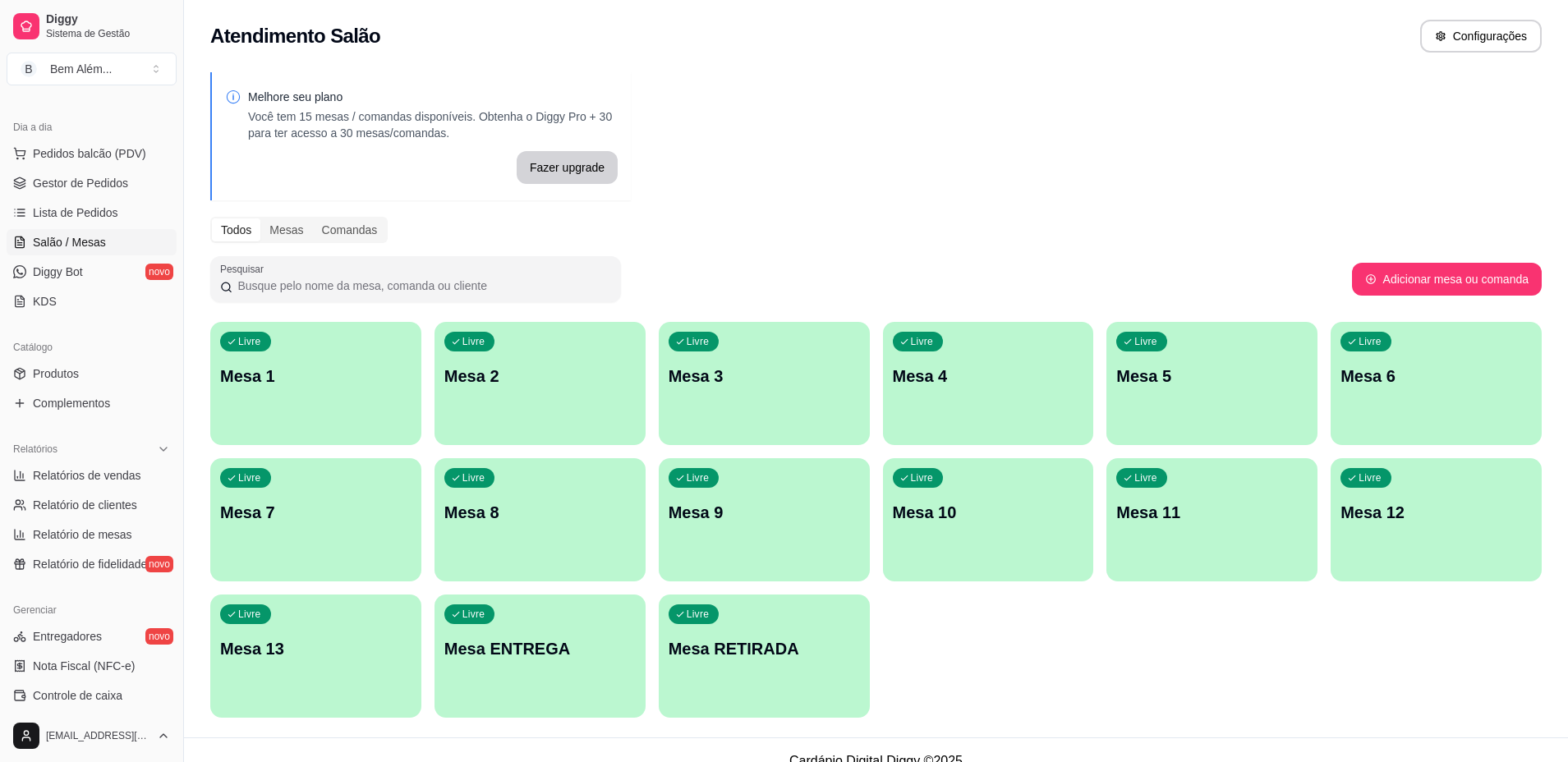
scroll to position [22, 0]
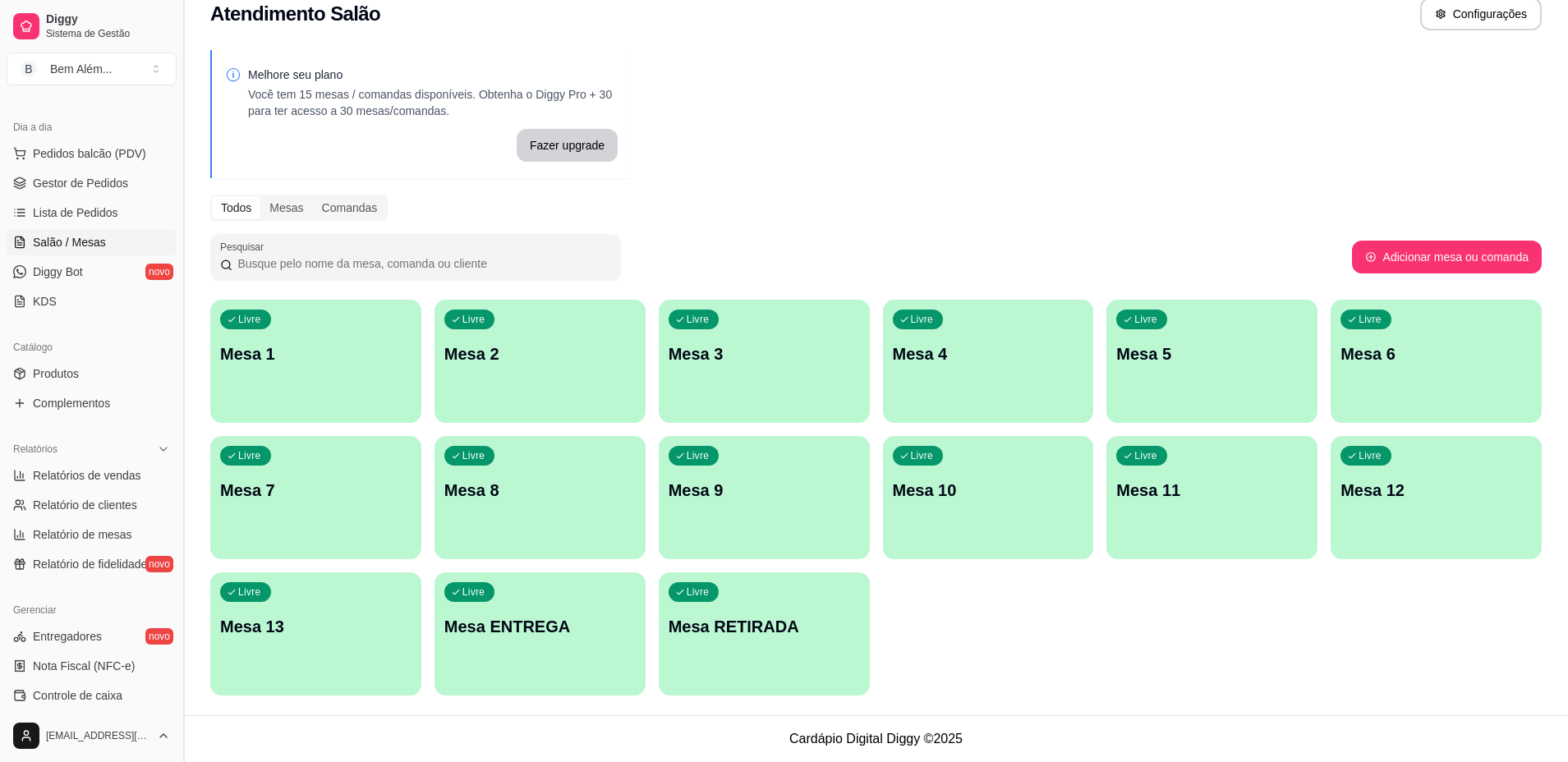
click at [178, 354] on button "Toggle Sidebar" at bounding box center [184, 381] width 13 height 762
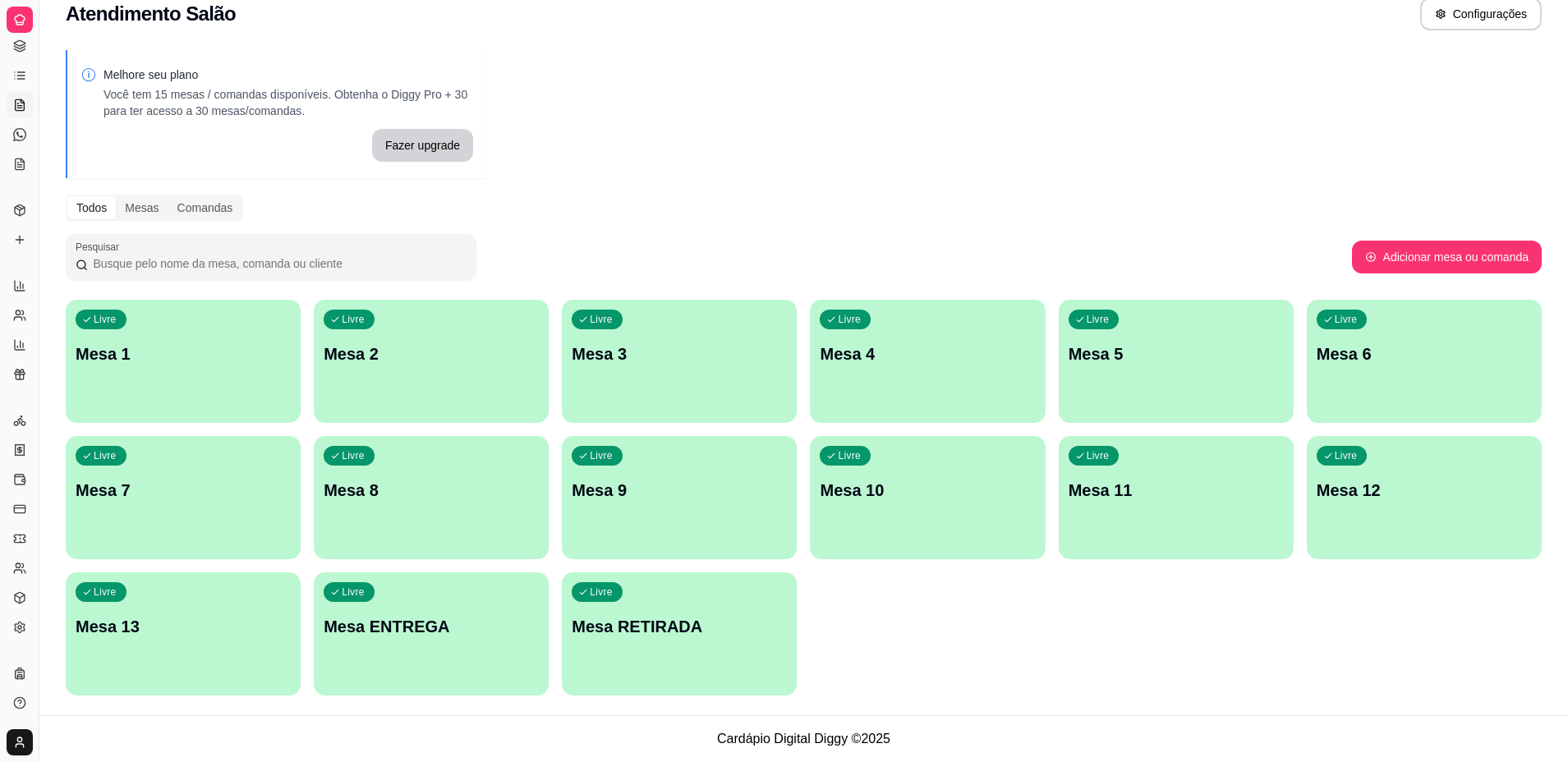
scroll to position [57, 0]
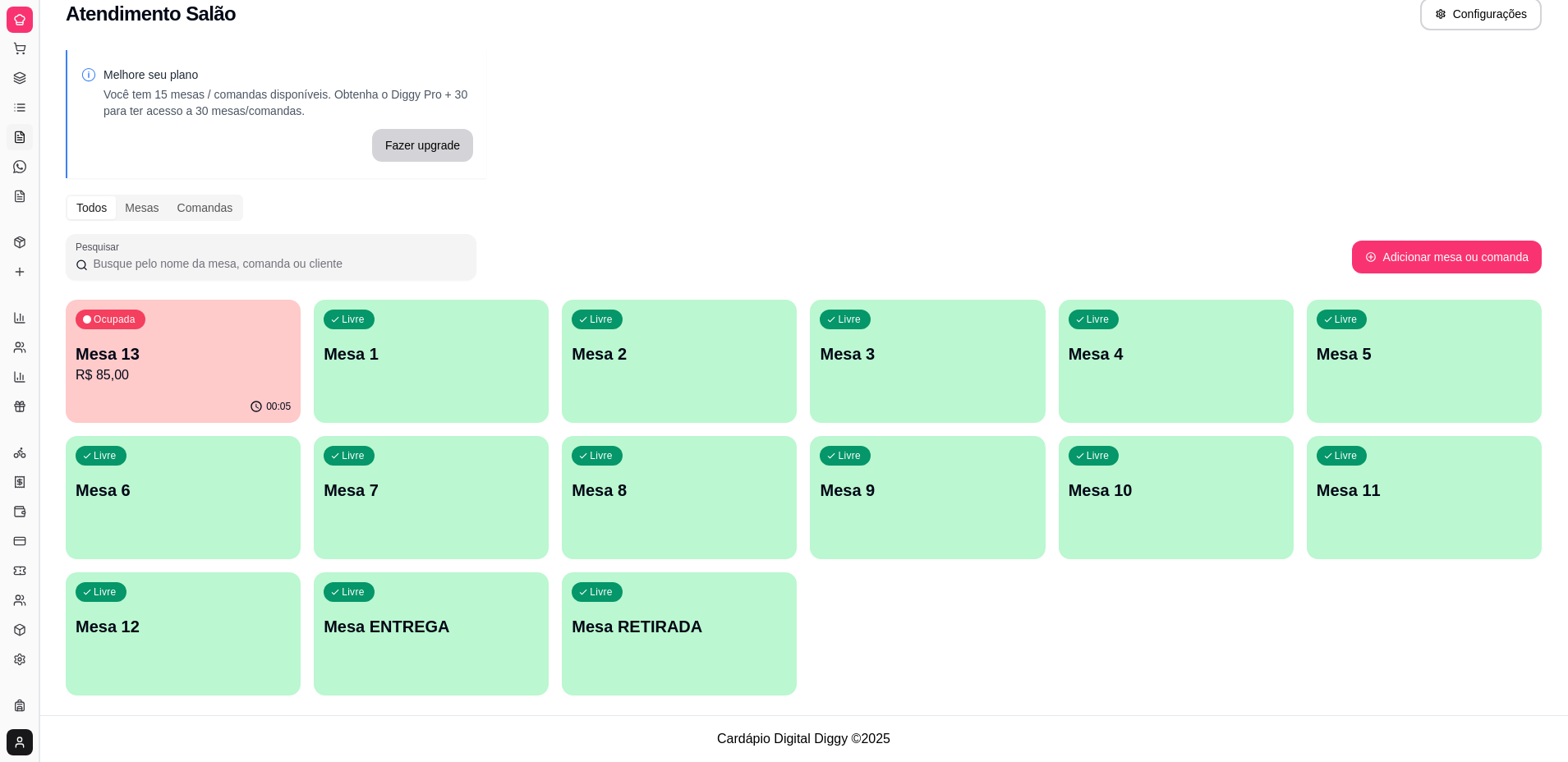
click at [40, 346] on button "Toggle Sidebar" at bounding box center [38, 381] width 13 height 762
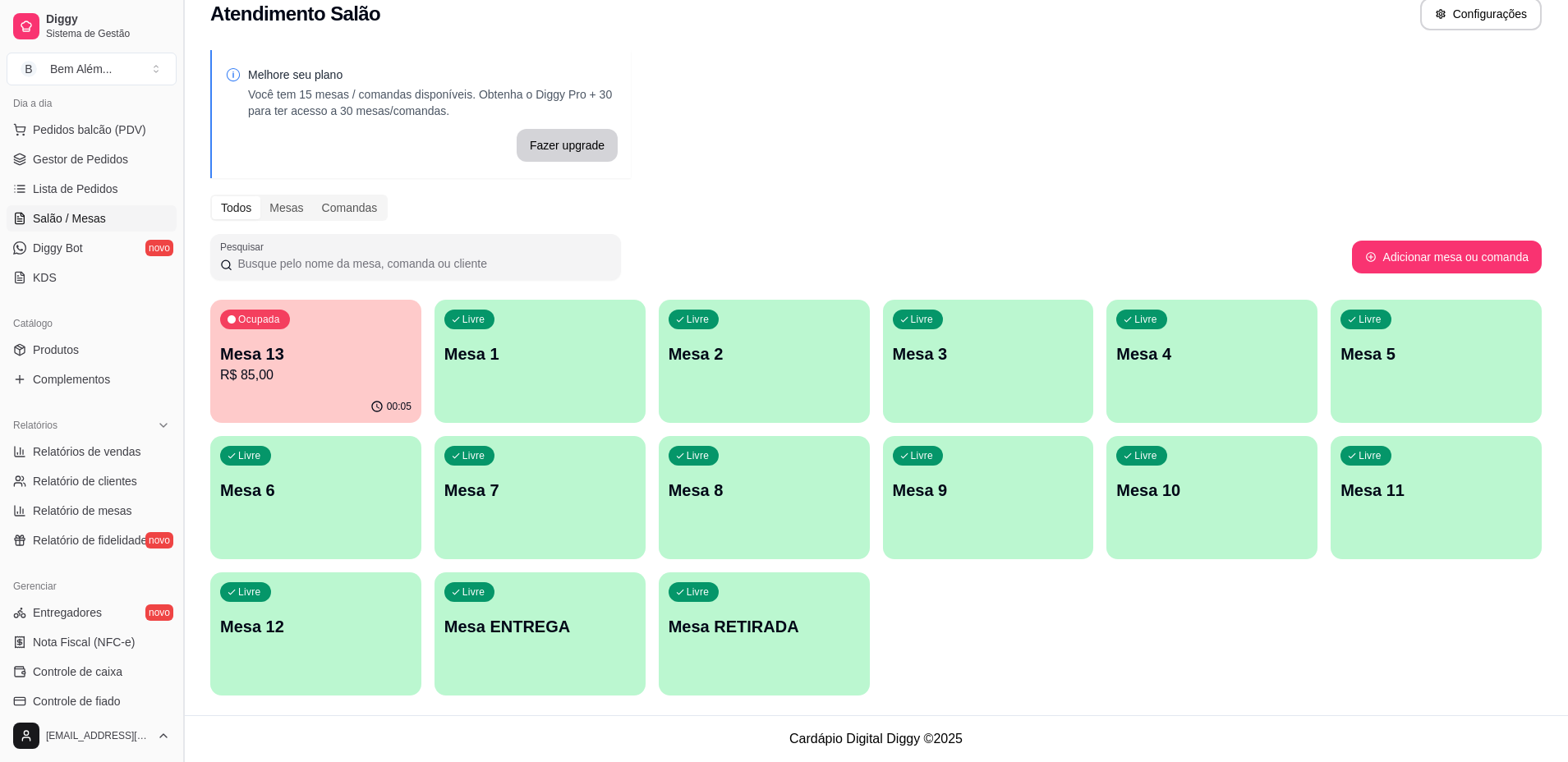
scroll to position [164, 0]
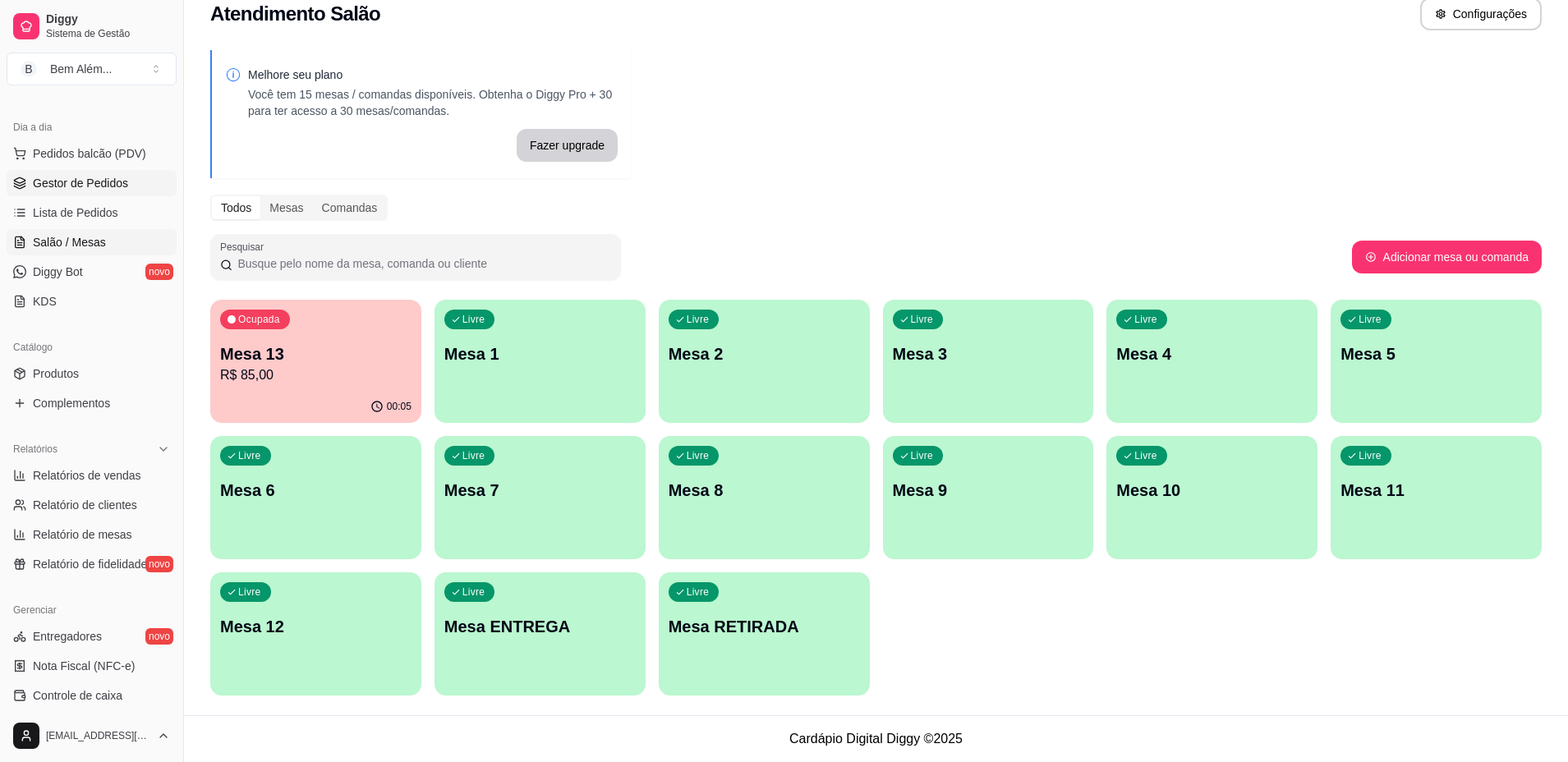
click at [120, 192] on link "Gestor de Pedidos" at bounding box center [91, 183] width 170 height 26
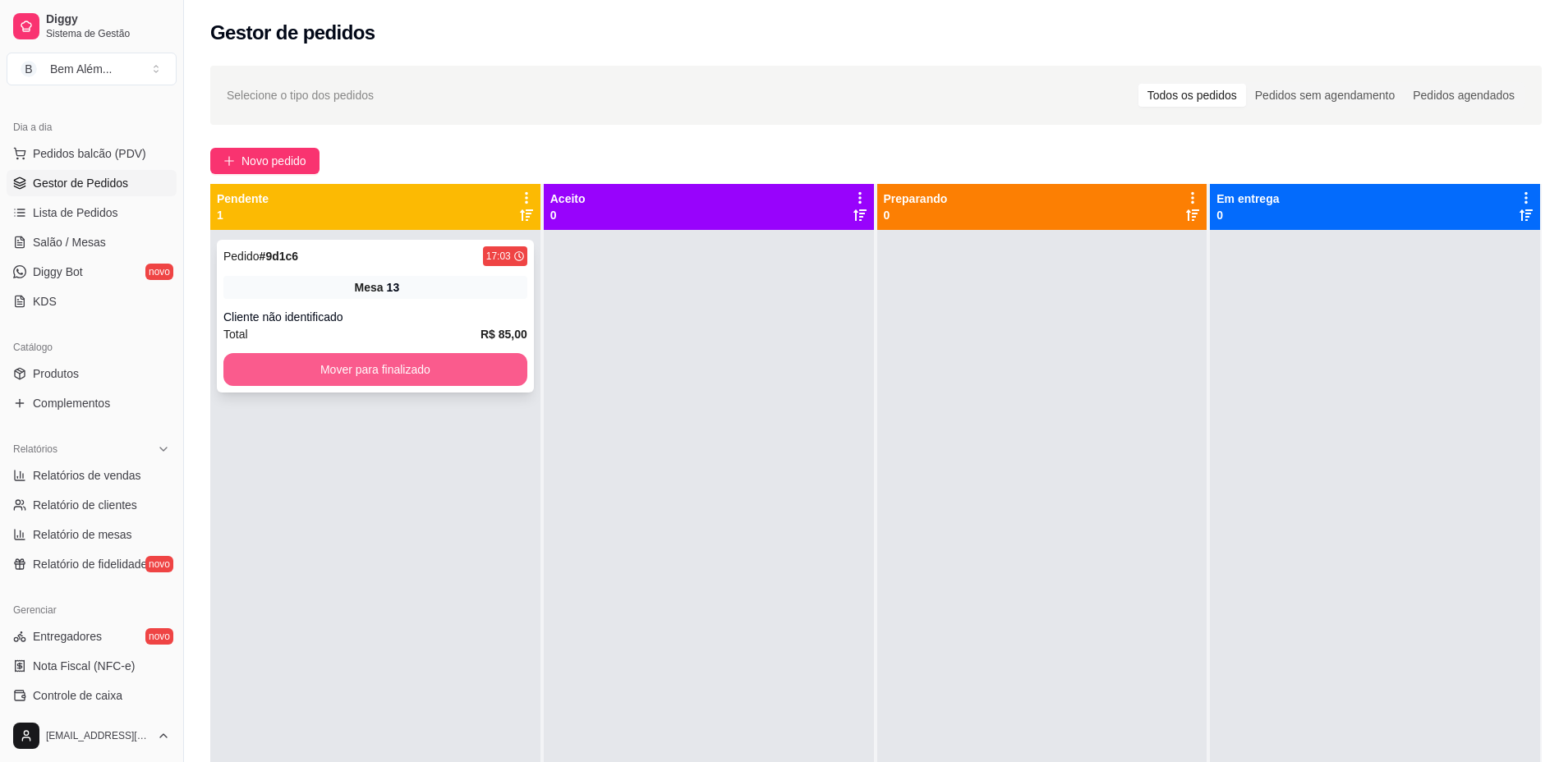
click at [279, 364] on button "Mover para finalizado" at bounding box center [375, 369] width 304 height 33
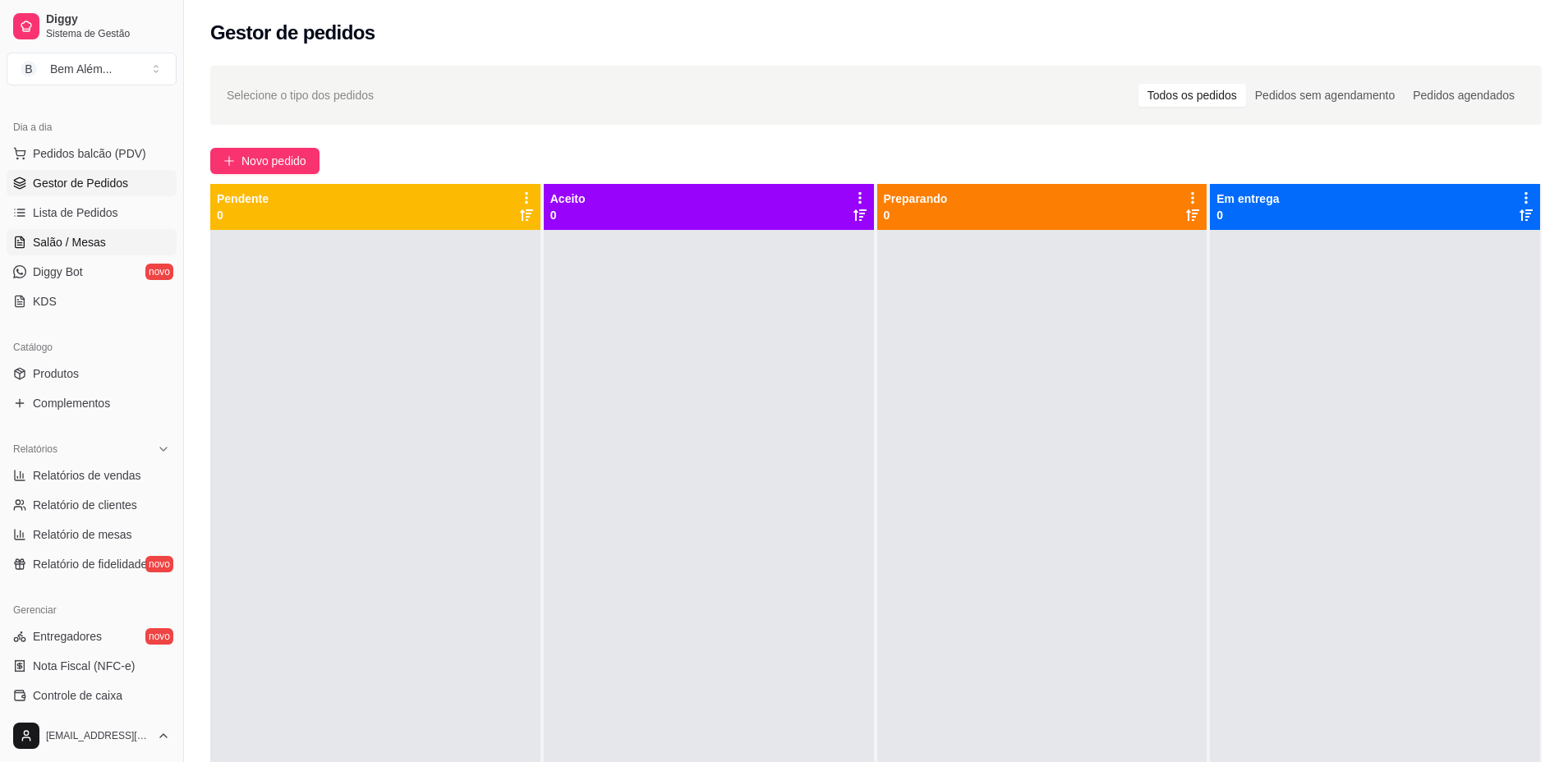
click at [82, 245] on span "Salão / Mesas" at bounding box center [69, 241] width 73 height 16
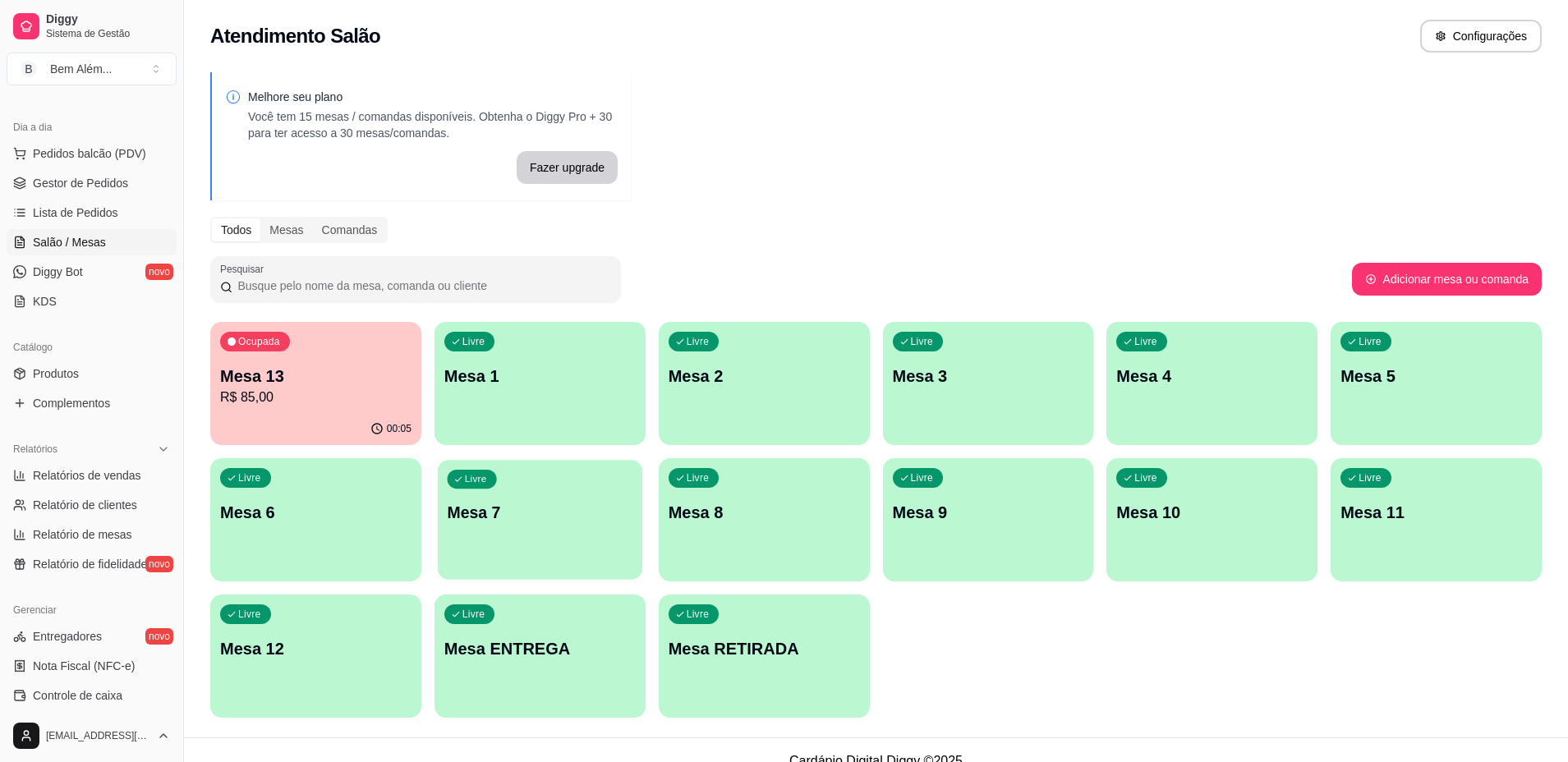
click at [614, 525] on div "Livre Mesa 7" at bounding box center [539, 509] width 205 height 100
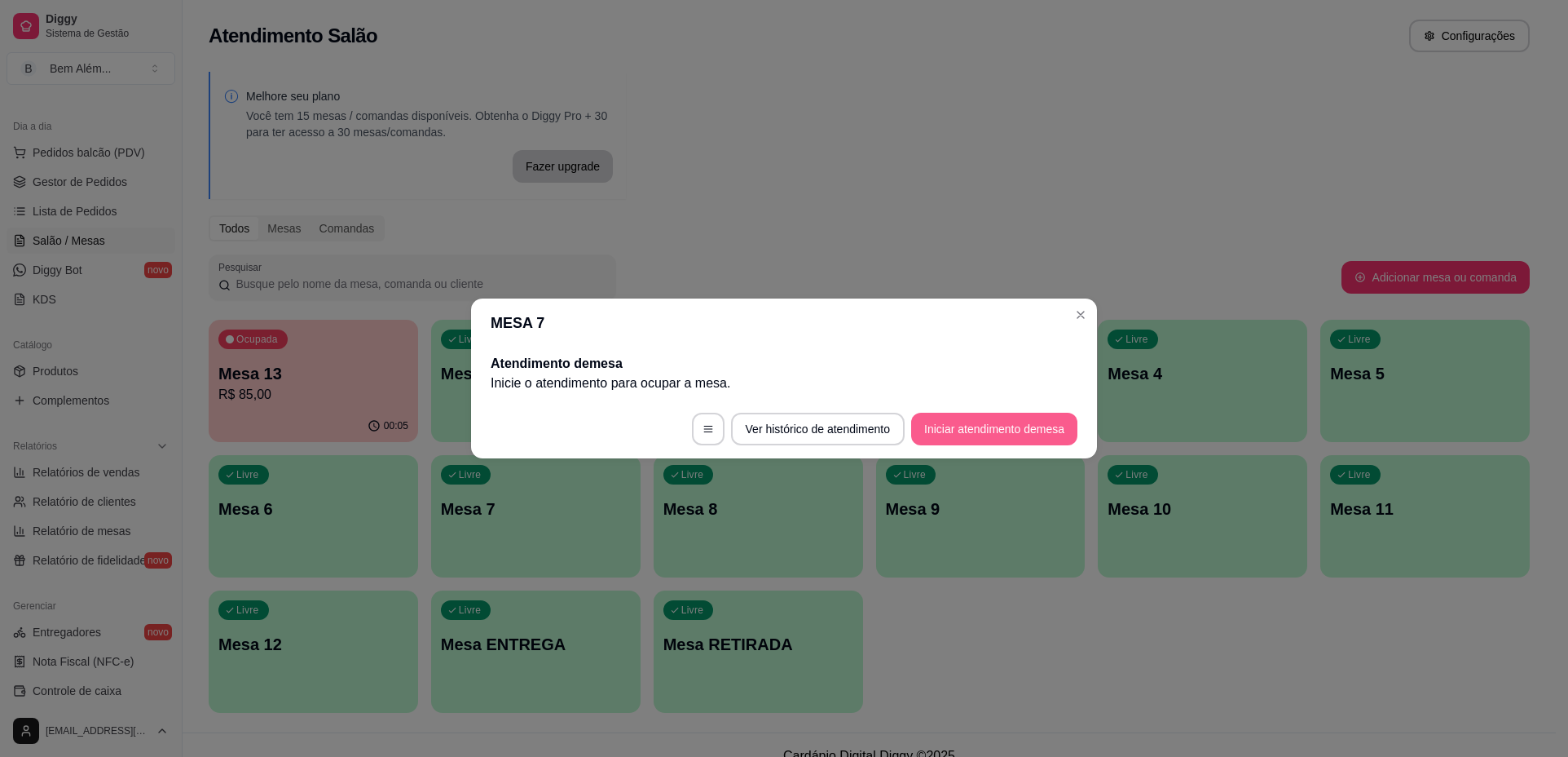
click at [958, 428] on button "Iniciar atendimento de mesa" at bounding box center [994, 429] width 166 height 32
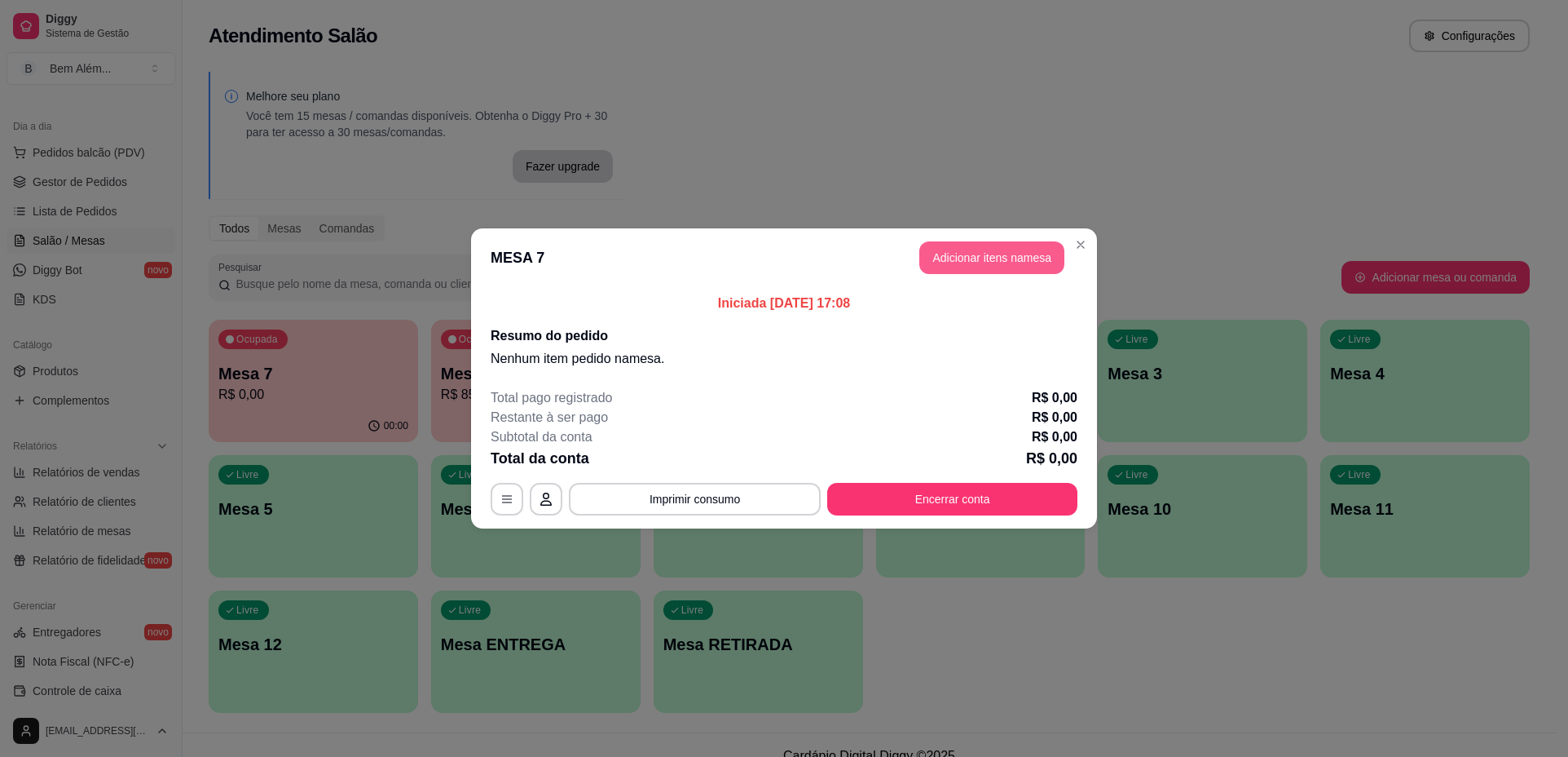
click at [1004, 251] on button "Adicionar itens na mesa" at bounding box center [992, 258] width 145 height 32
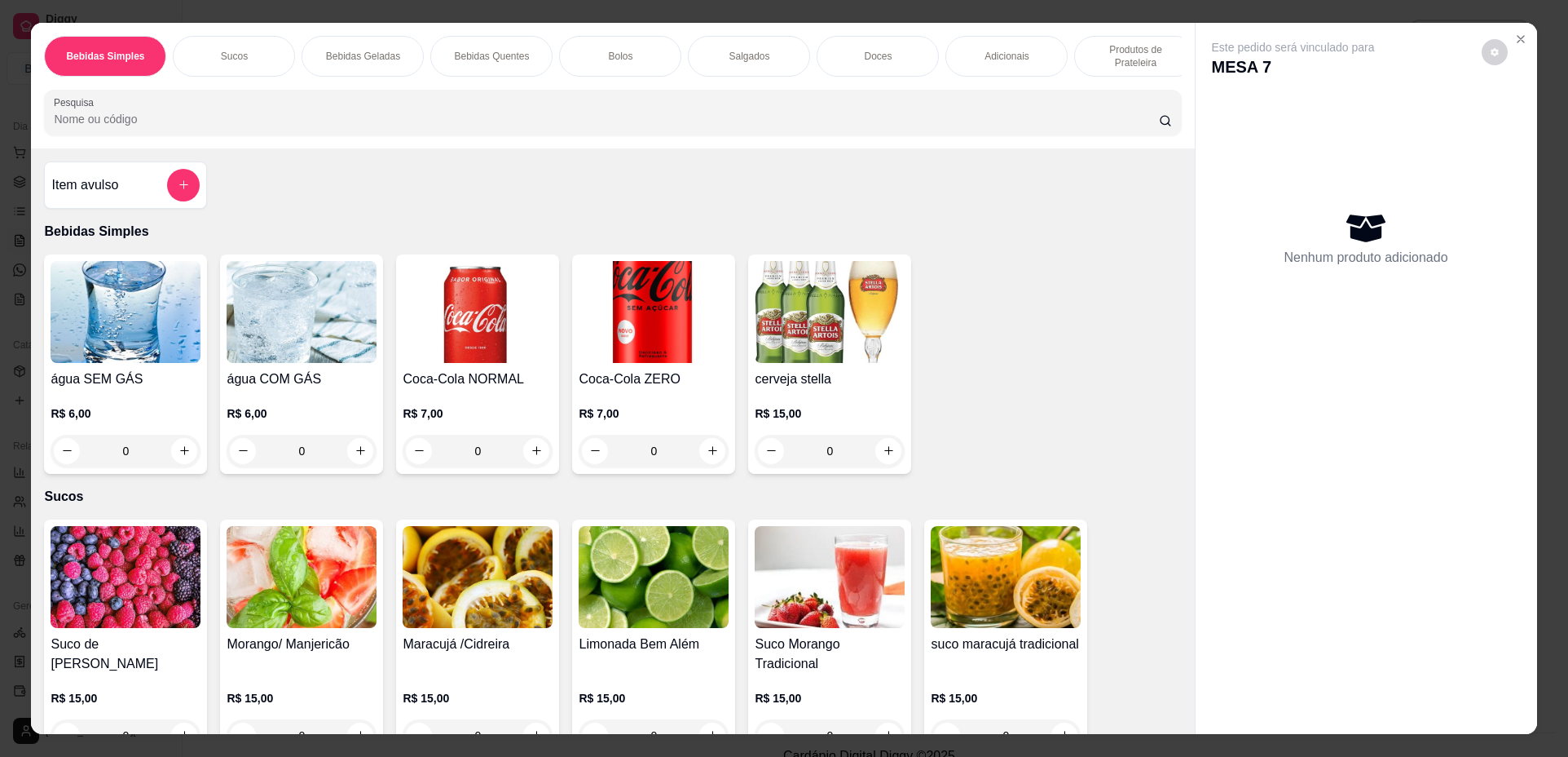
click at [350, 461] on div "0" at bounding box center [301, 451] width 150 height 32
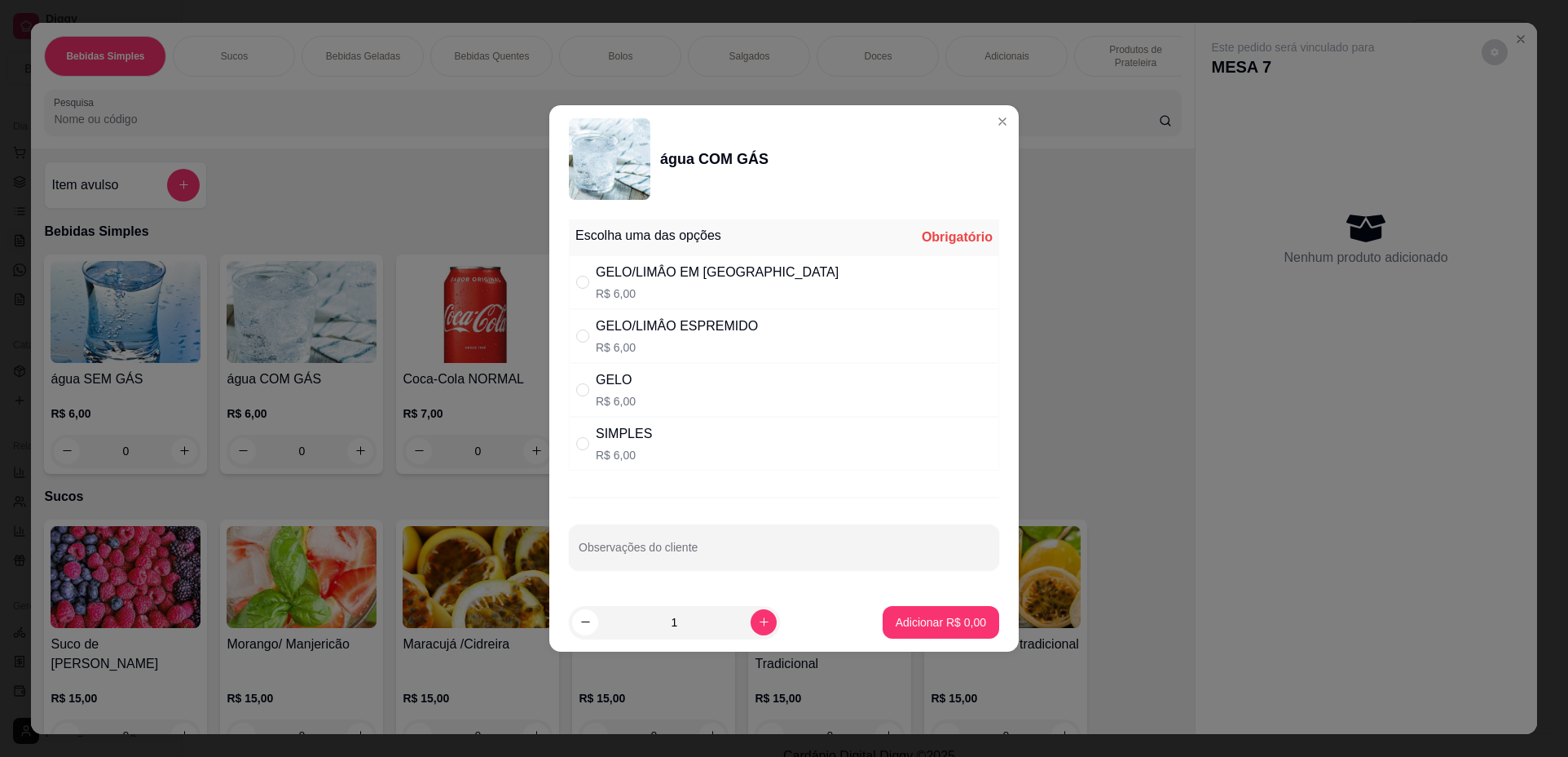
click at [830, 278] on div "GELO/LIMÂO EM RODELA R$ 6,00" at bounding box center [784, 282] width 430 height 53
radio input "true"
click at [930, 626] on p "Adicionar R$ 6,00" at bounding box center [941, 621] width 88 height 15
type input "1"
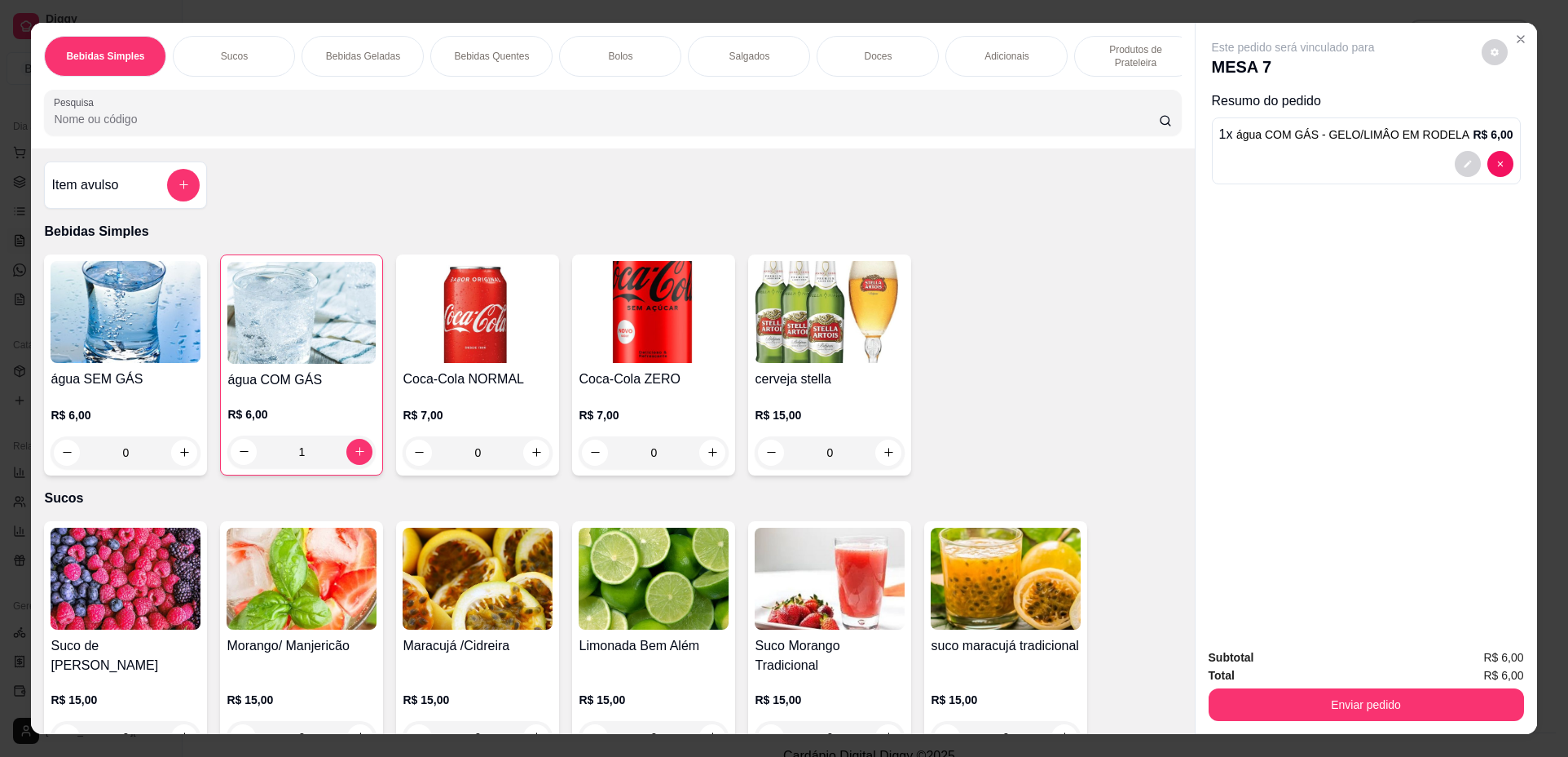
click at [700, 464] on div "0" at bounding box center [653, 452] width 150 height 32
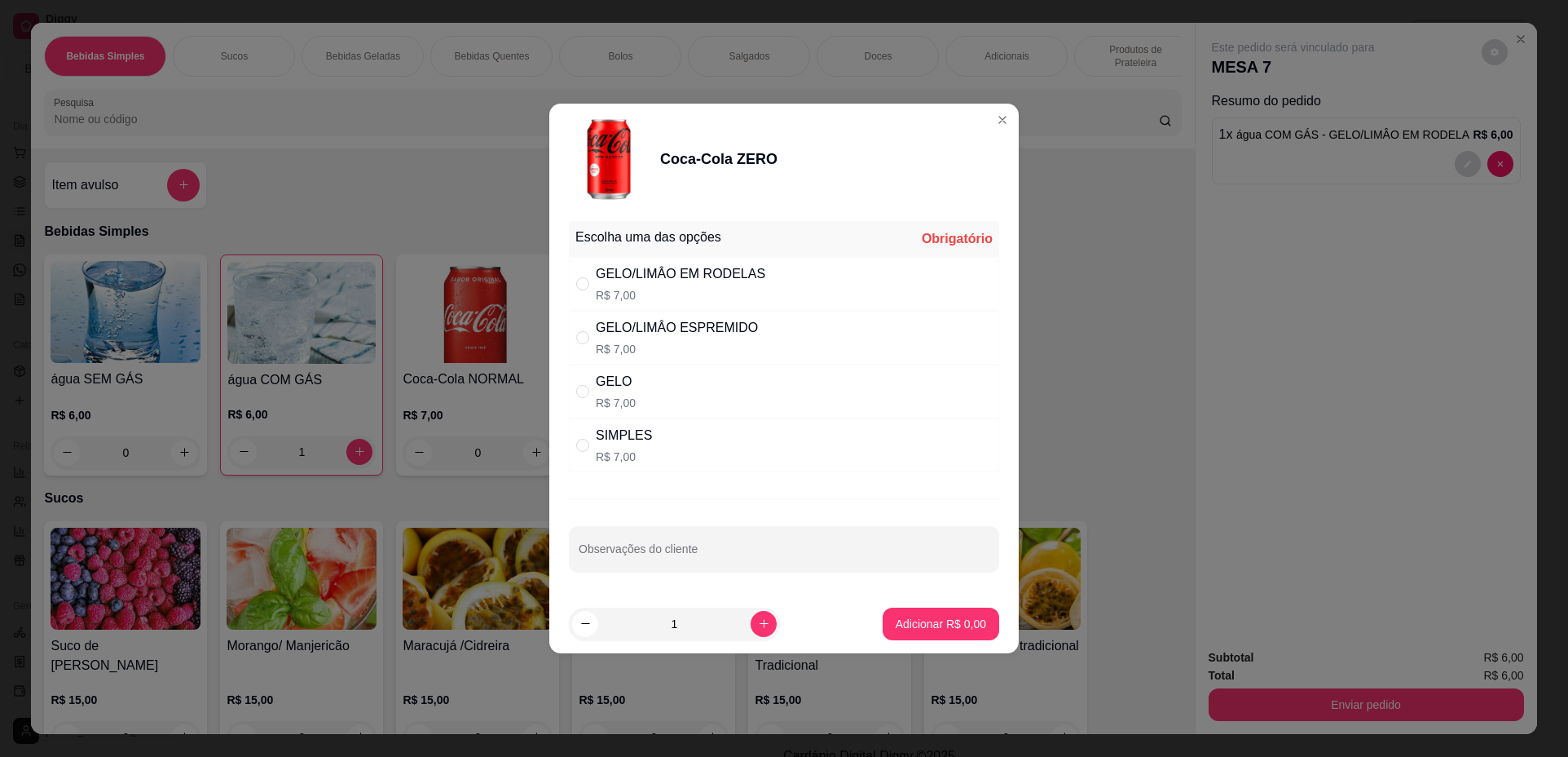
drag, startPoint x: 813, startPoint y: 431, endPoint x: 878, endPoint y: 494, distance: 90.5
click at [813, 431] on div "SIMPLES R$ 7,00" at bounding box center [784, 445] width 430 height 53
radio input "true"
click at [935, 636] on button "Adicionar R$ 7,00" at bounding box center [941, 622] width 114 height 32
type input "1"
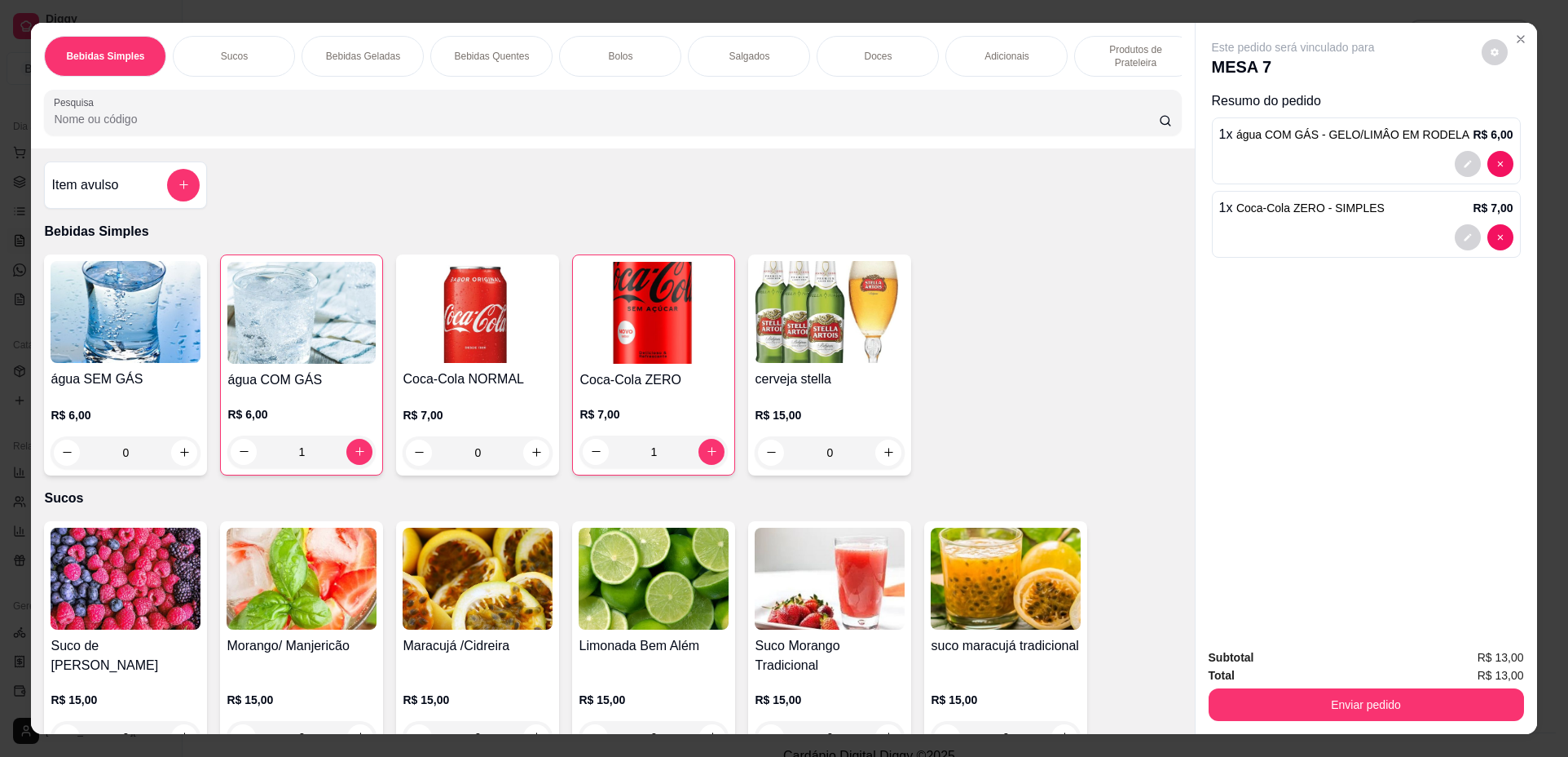
click at [868, 58] on p "Doces" at bounding box center [877, 56] width 28 height 13
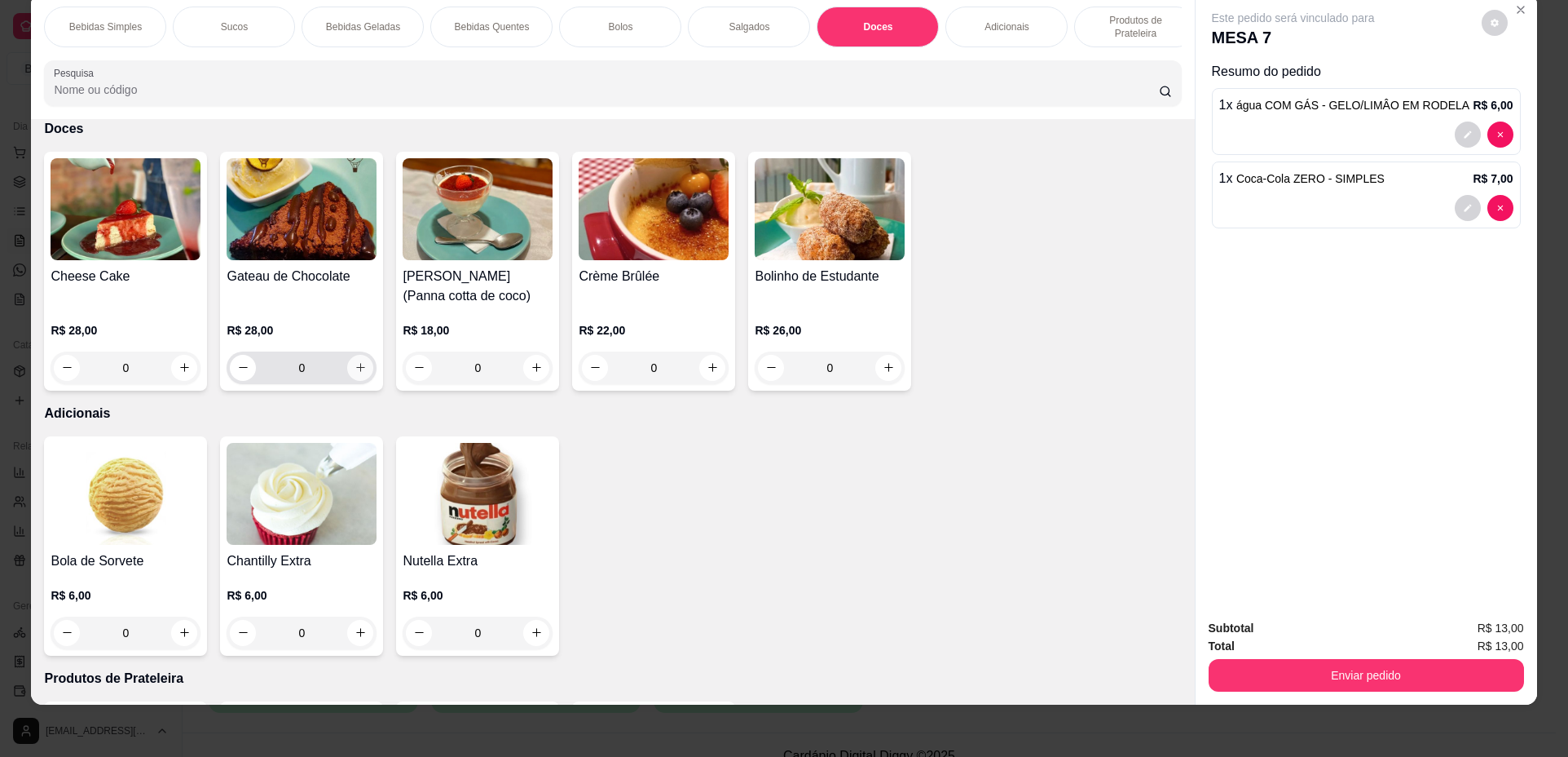
click at [361, 373] on icon "increase-product-quantity" at bounding box center [361, 367] width 12 height 12
type input "1"
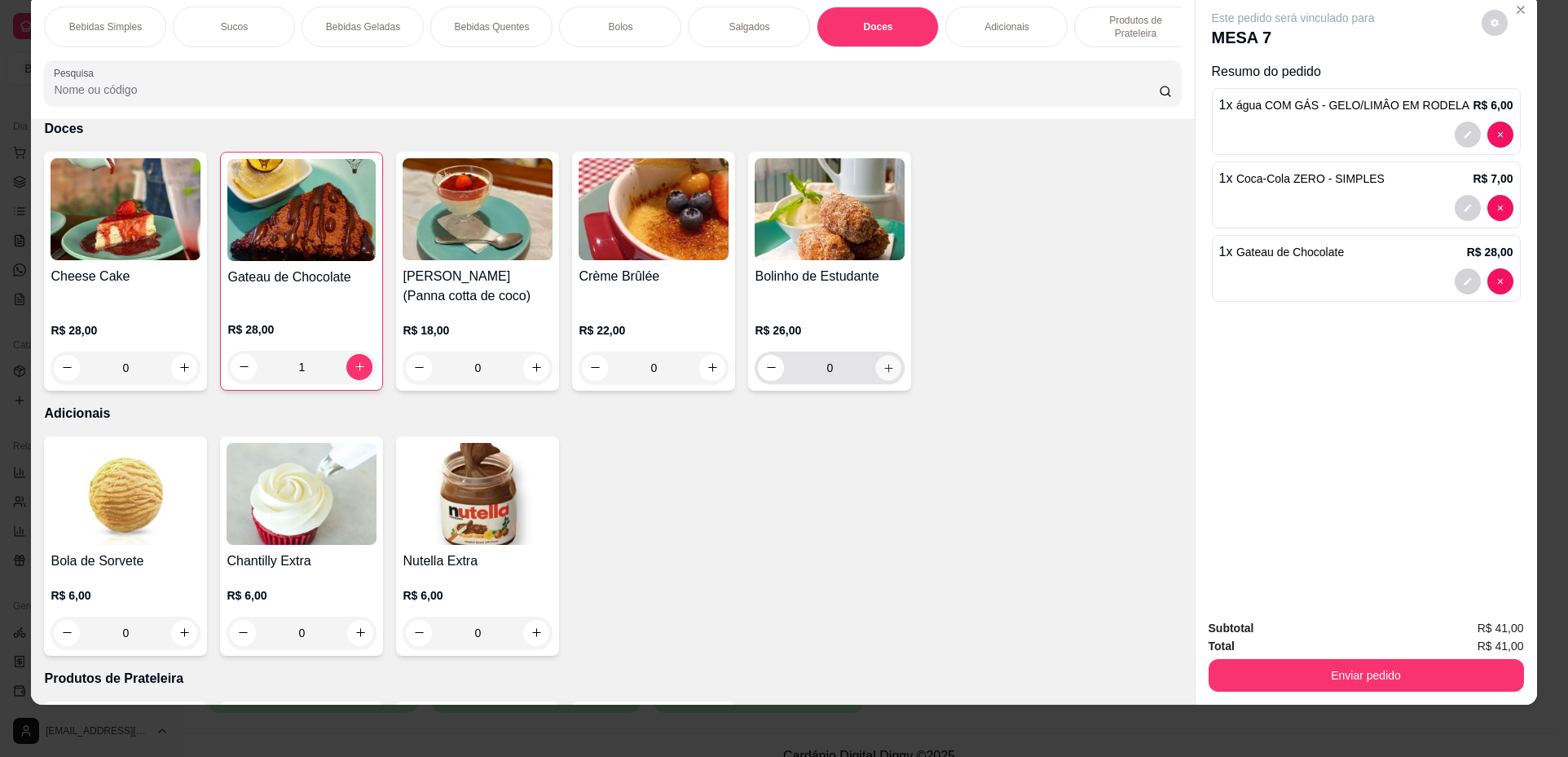
click at [891, 380] on button "increase-product-quantity" at bounding box center [889, 368] width 25 height 25
type input "1"
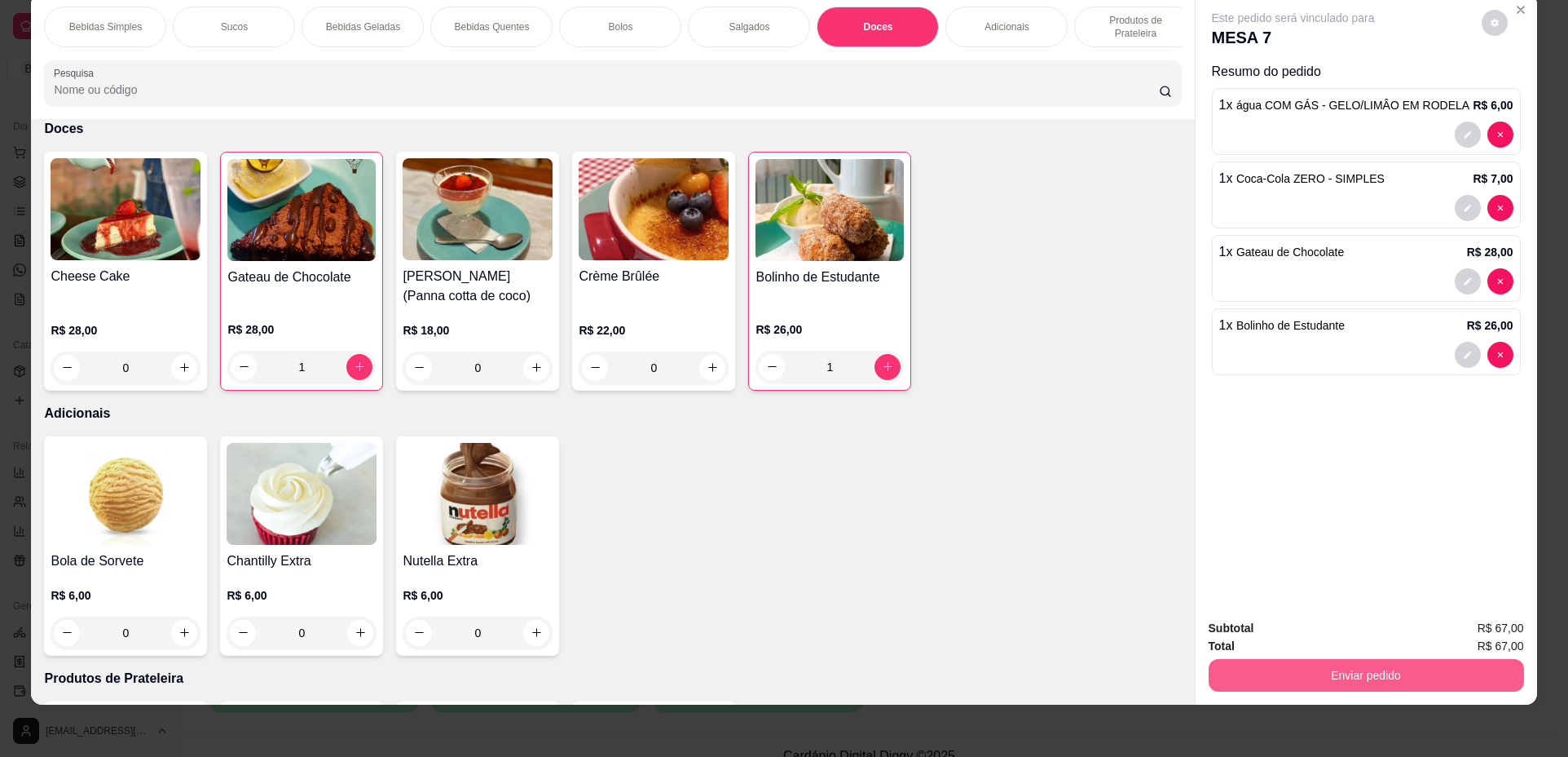
click at [1316, 673] on button "Enviar pedido" at bounding box center [1367, 675] width 316 height 32
click at [1301, 630] on button "Não registrar e enviar pedido" at bounding box center [1312, 635] width 170 height 31
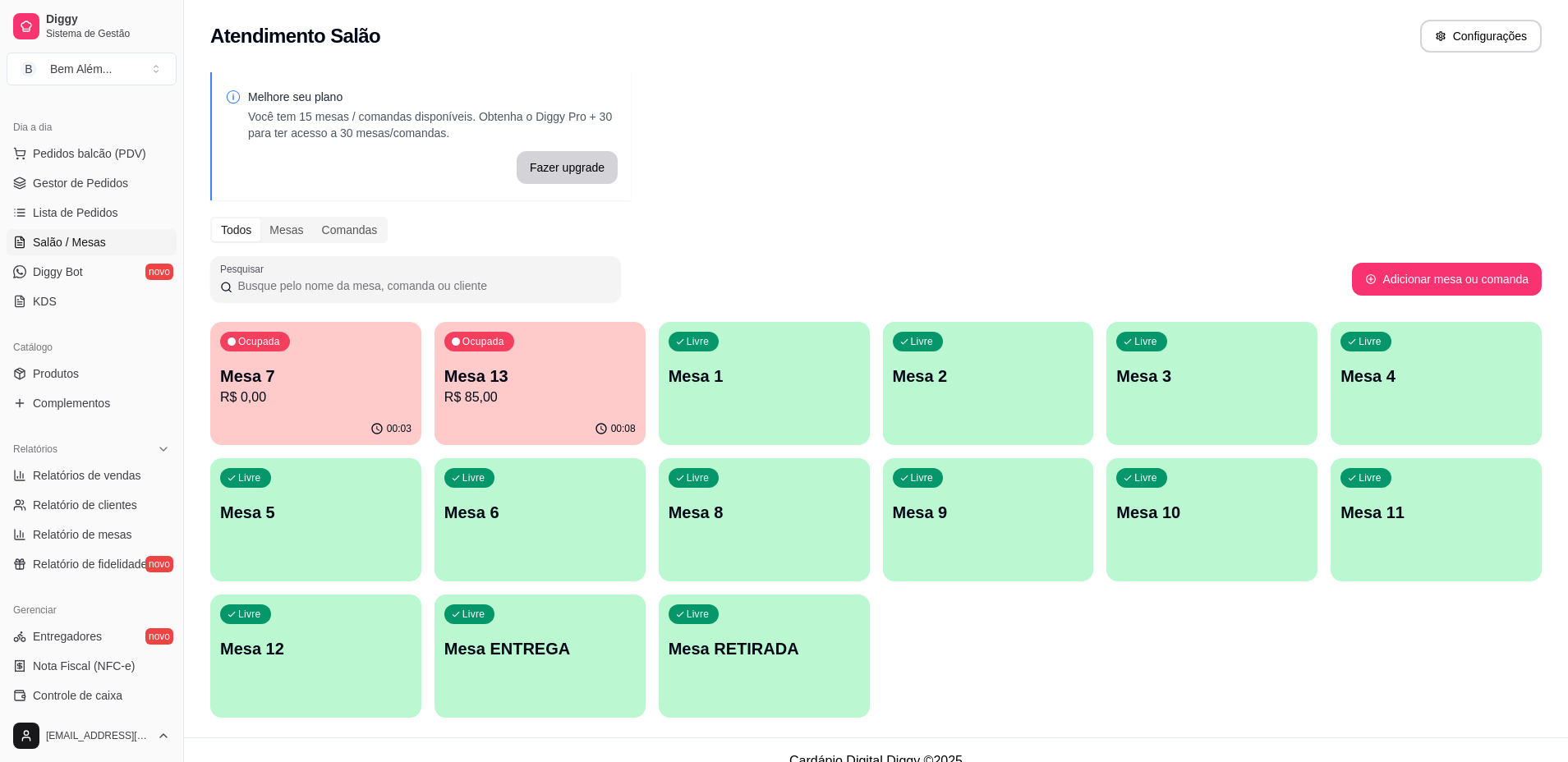
click at [517, 395] on p "R$ 85,00" at bounding box center [539, 397] width 191 height 19
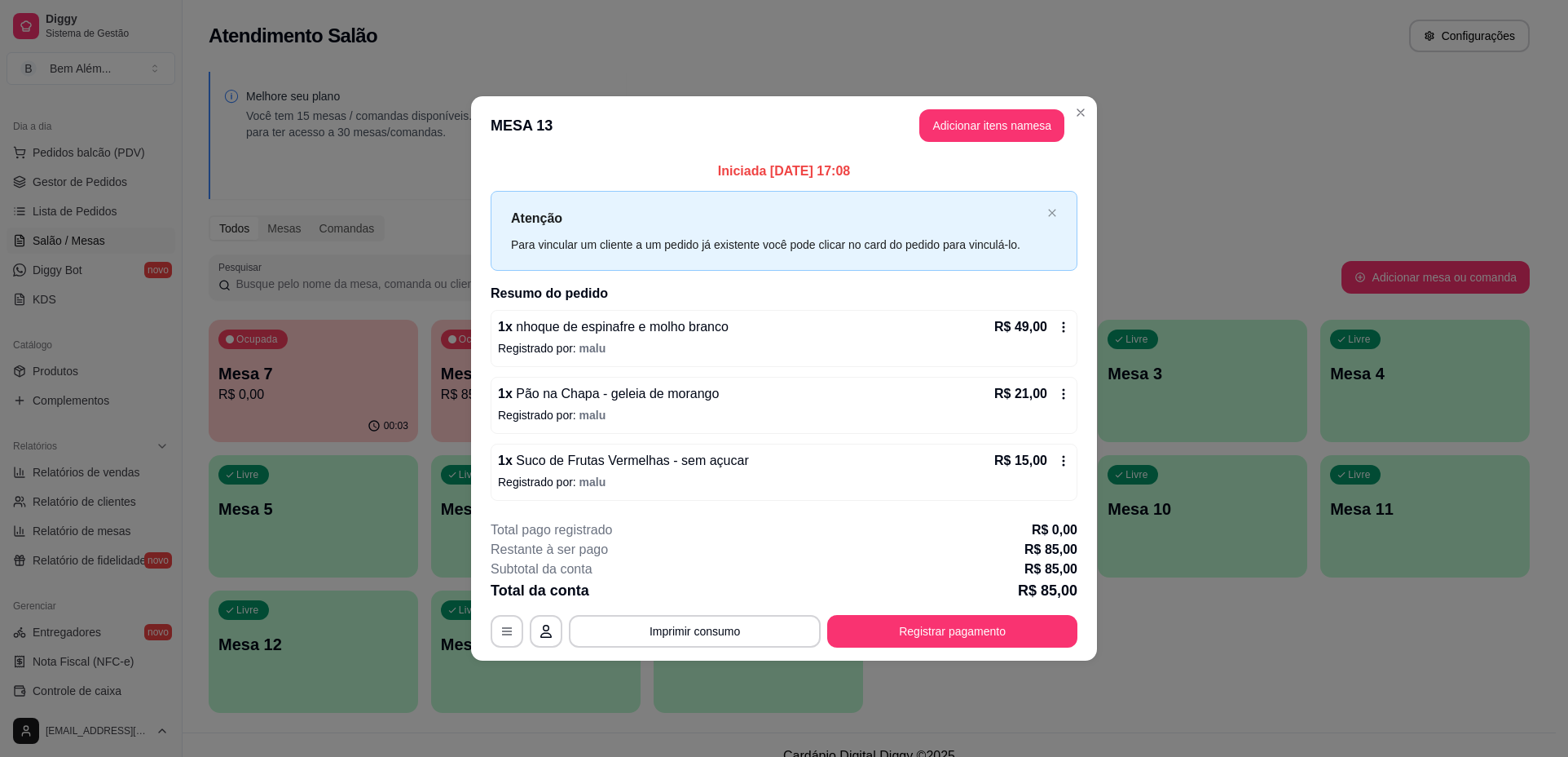
click at [1049, 109] on header "MESA 13 Adicionar itens na mesa" at bounding box center [784, 125] width 626 height 58
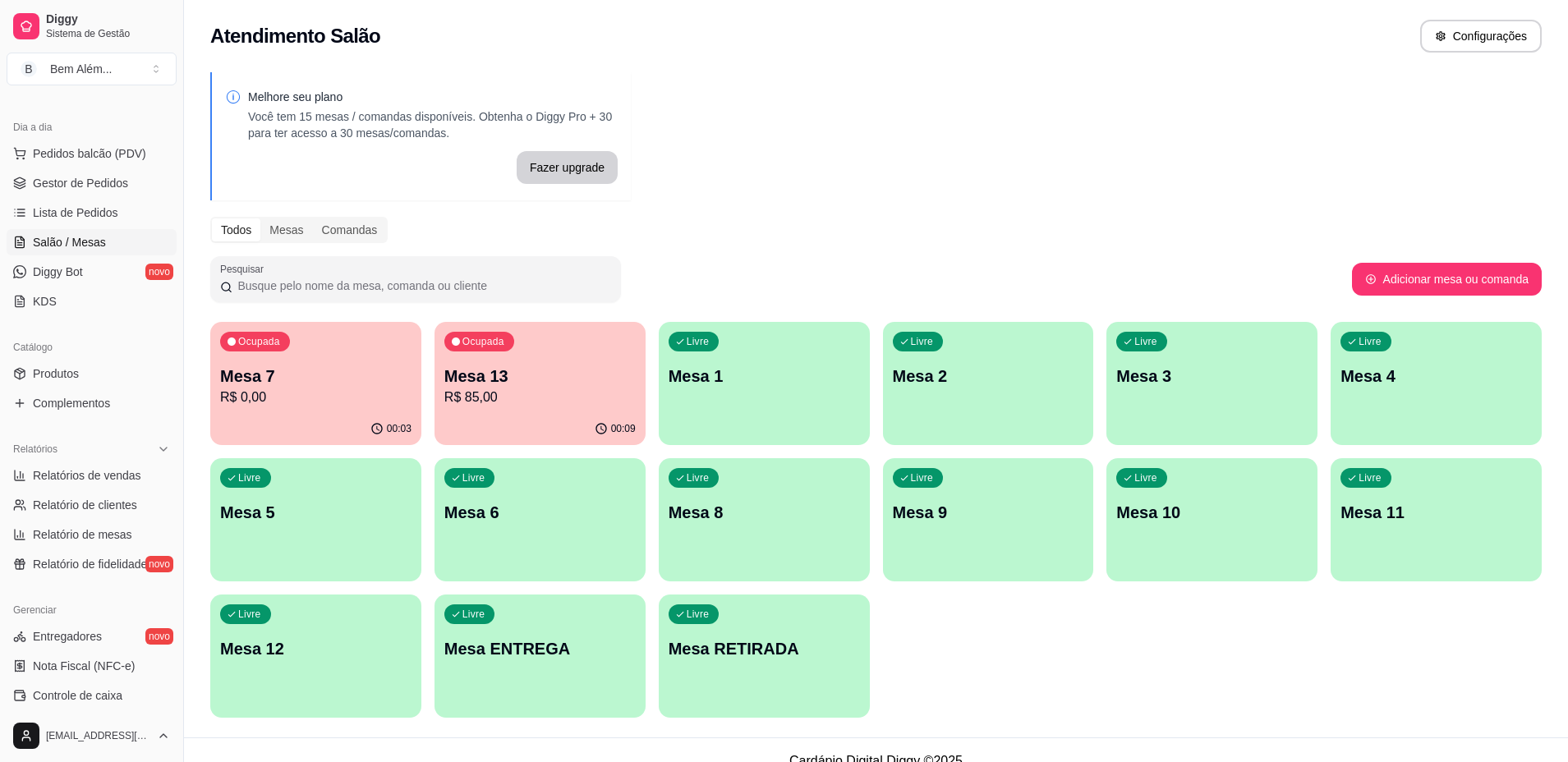
click at [1117, 137] on div "Melhore seu plano Você tem 15 mesas / comandas disponíveis. Obtenha o Diggy Pro…" at bounding box center [875, 400] width 1383 height 675
click at [251, 384] on p "Mesa 7" at bounding box center [315, 376] width 191 height 23
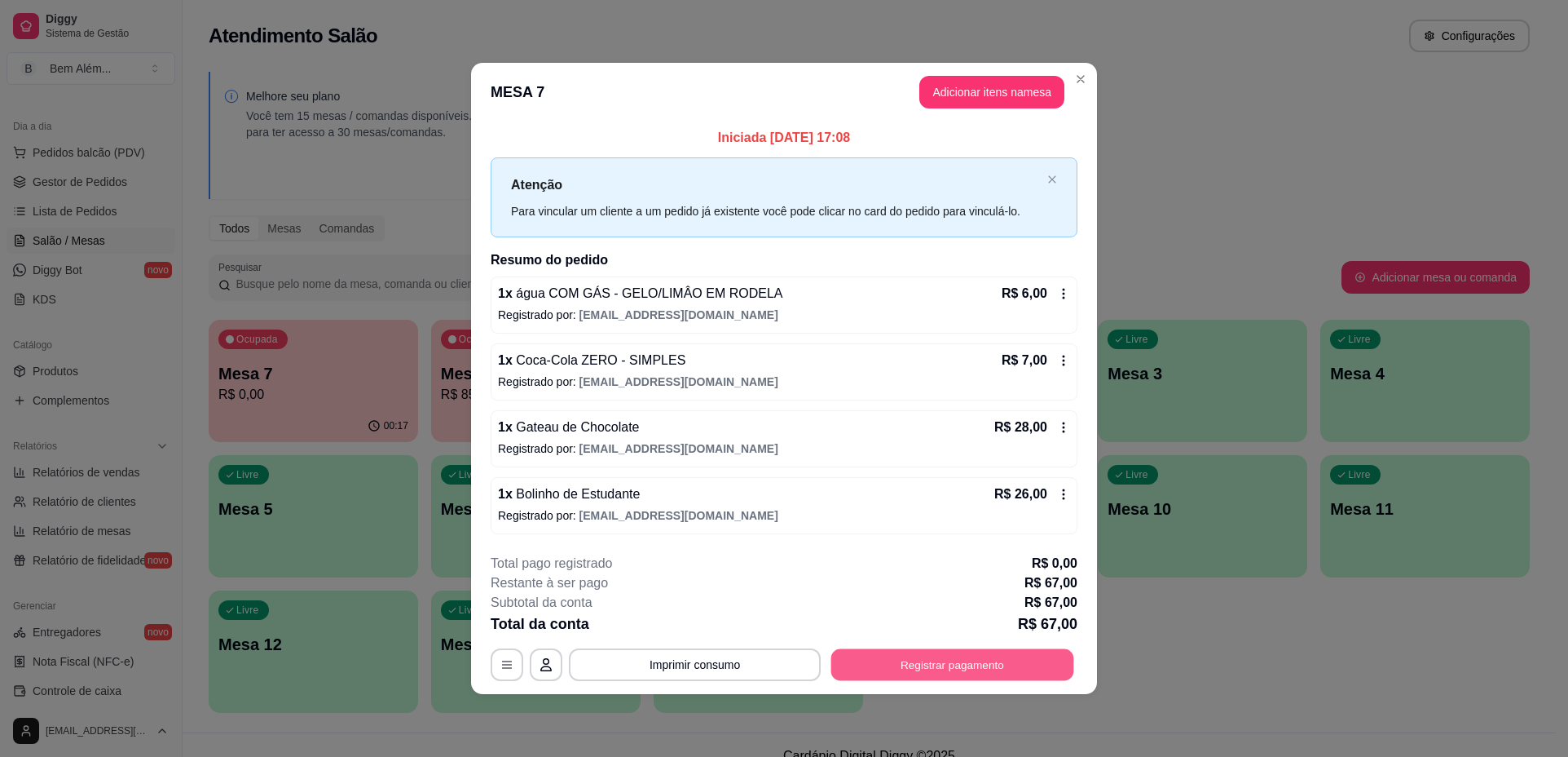
click at [1019, 662] on button "Registrar pagamento" at bounding box center [952, 663] width 243 height 32
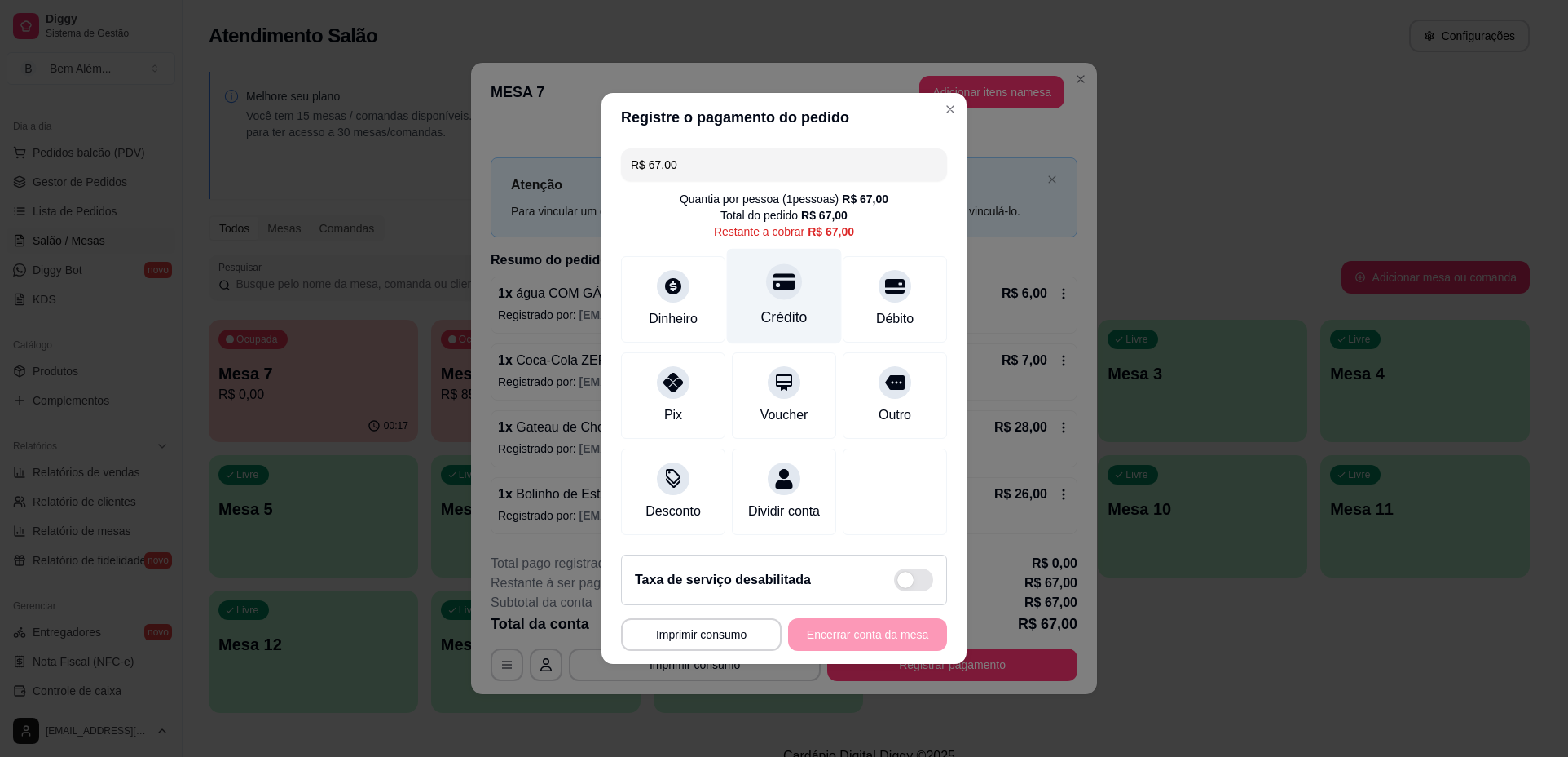
click at [802, 293] on div "Crédito" at bounding box center [784, 297] width 115 height 95
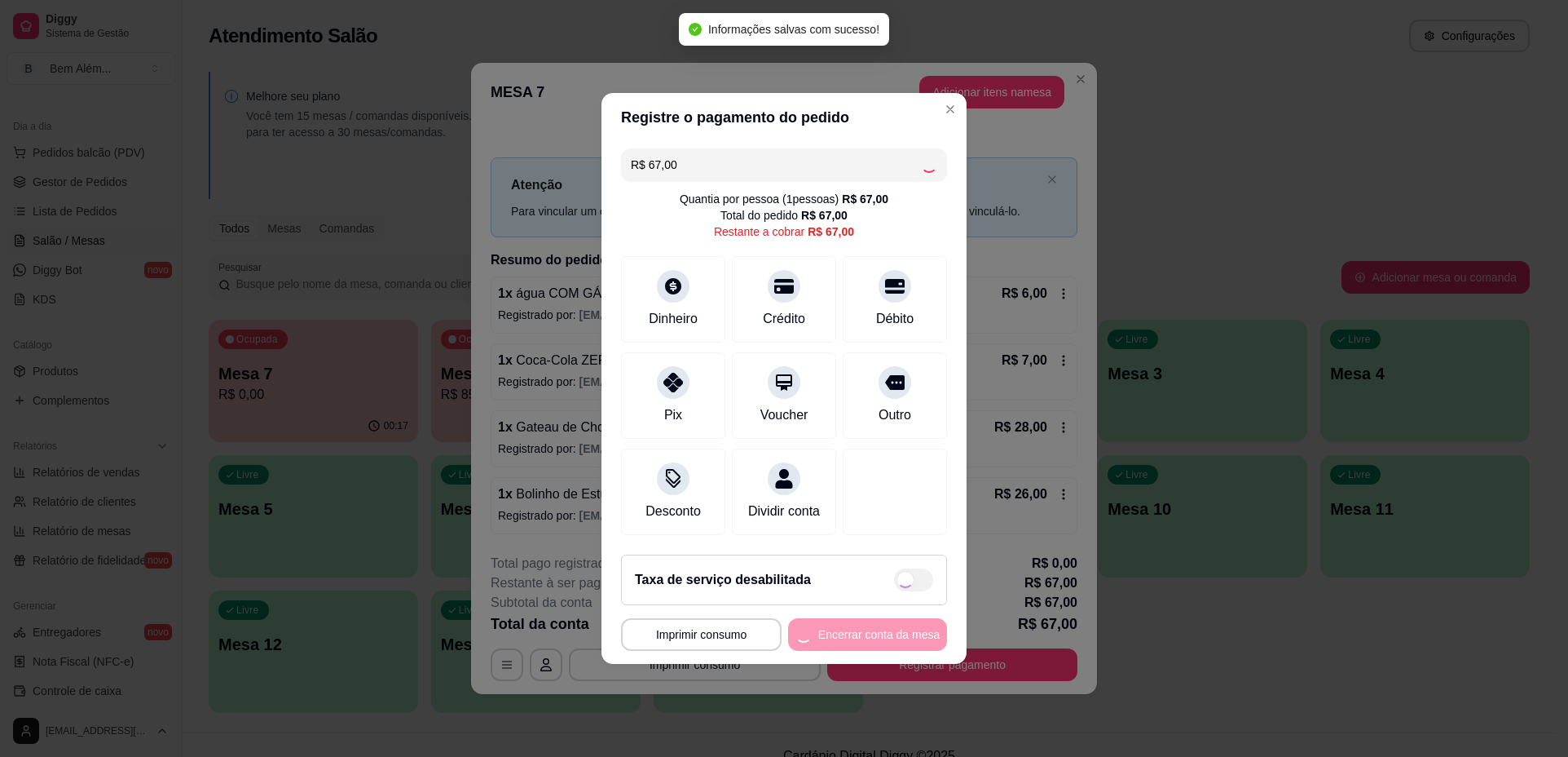
type input "R$ 0,00"
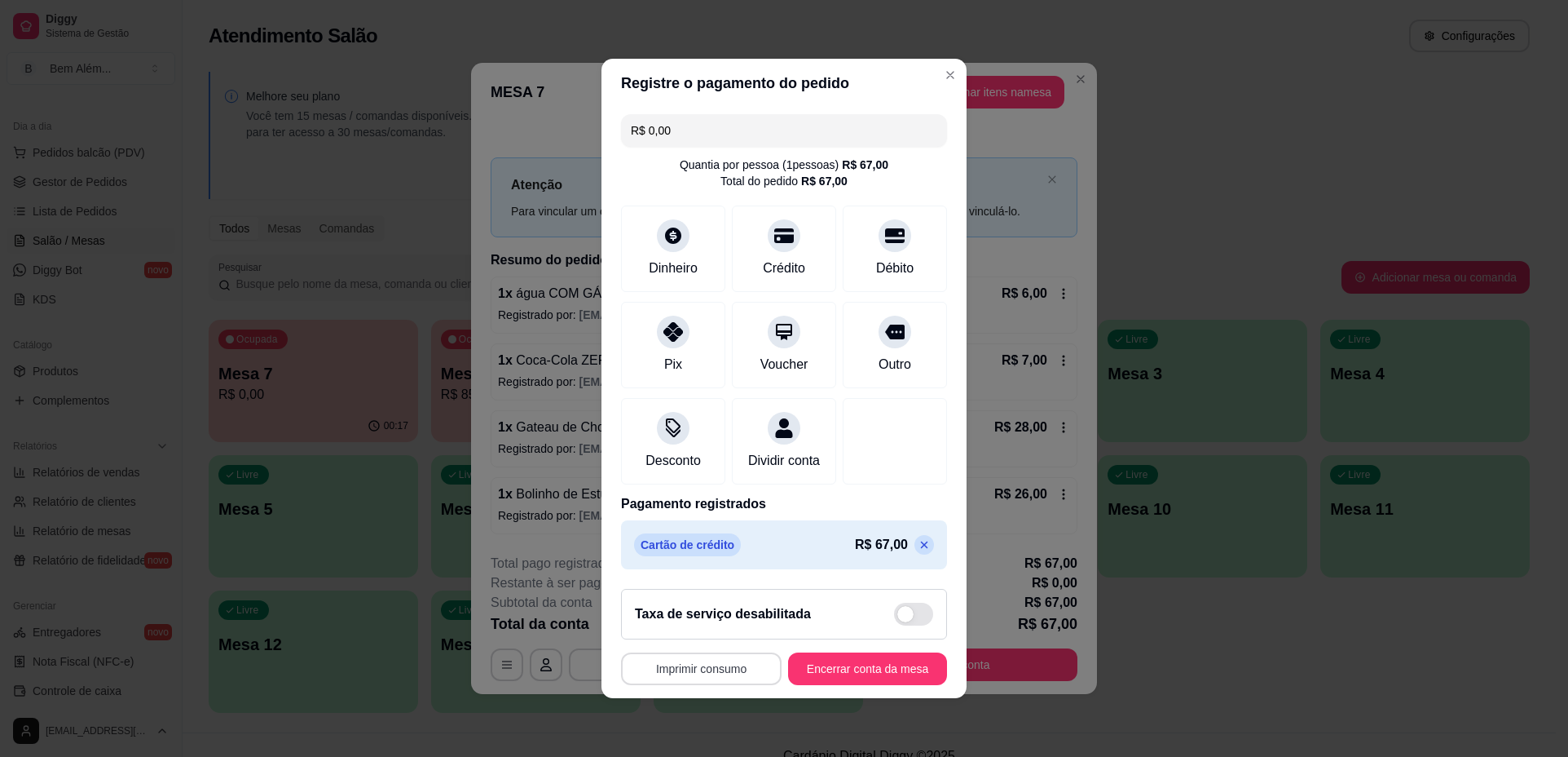
click at [746, 679] on button "Imprimir consumo" at bounding box center [701, 668] width 160 height 32
click at [729, 640] on button "impressao computador" at bounding box center [692, 641] width 119 height 25
click at [874, 684] on button "Encerrar conta da mesa" at bounding box center [867, 668] width 154 height 32
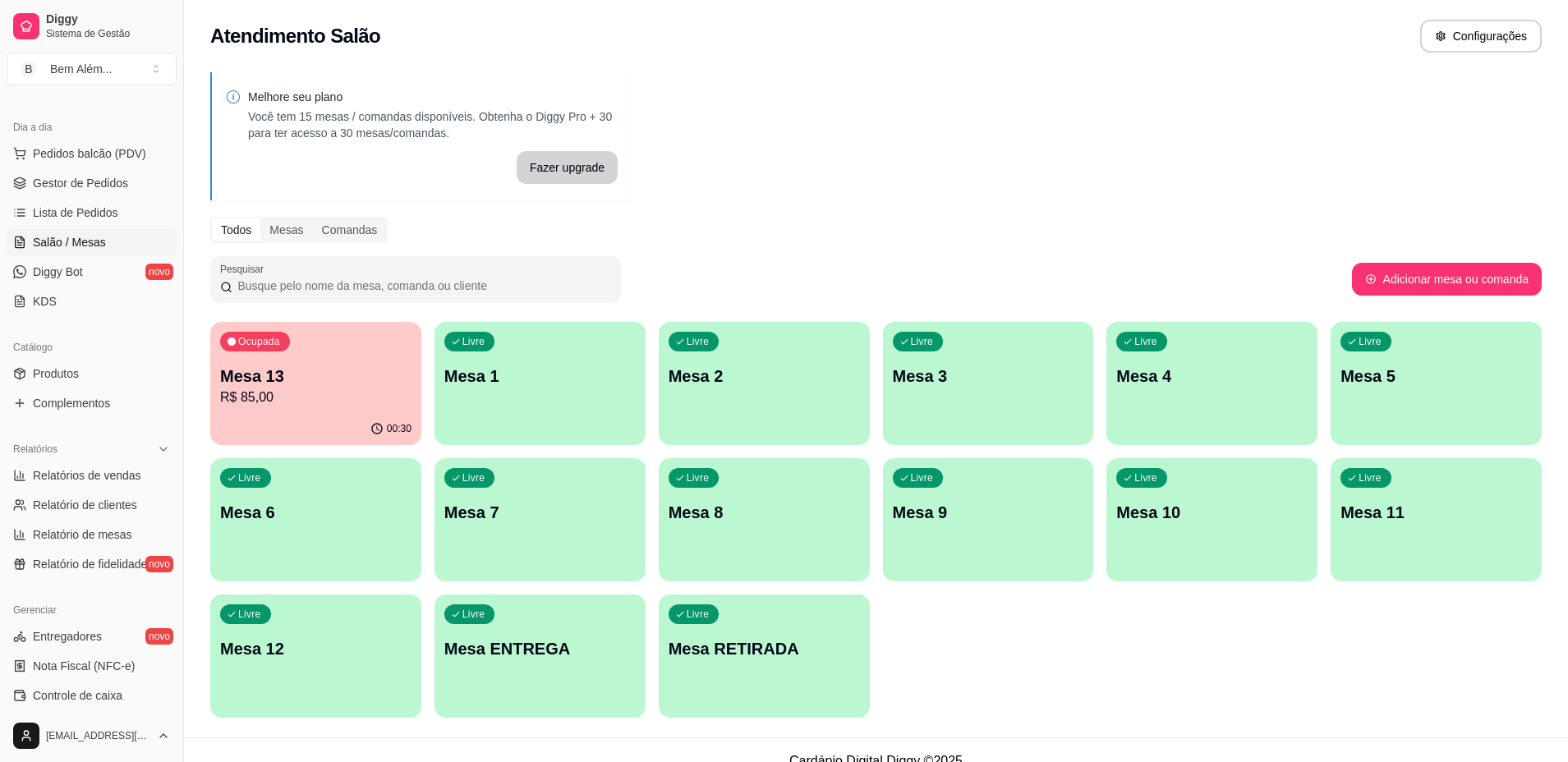
click at [352, 421] on div "00:30" at bounding box center [316, 429] width 212 height 32
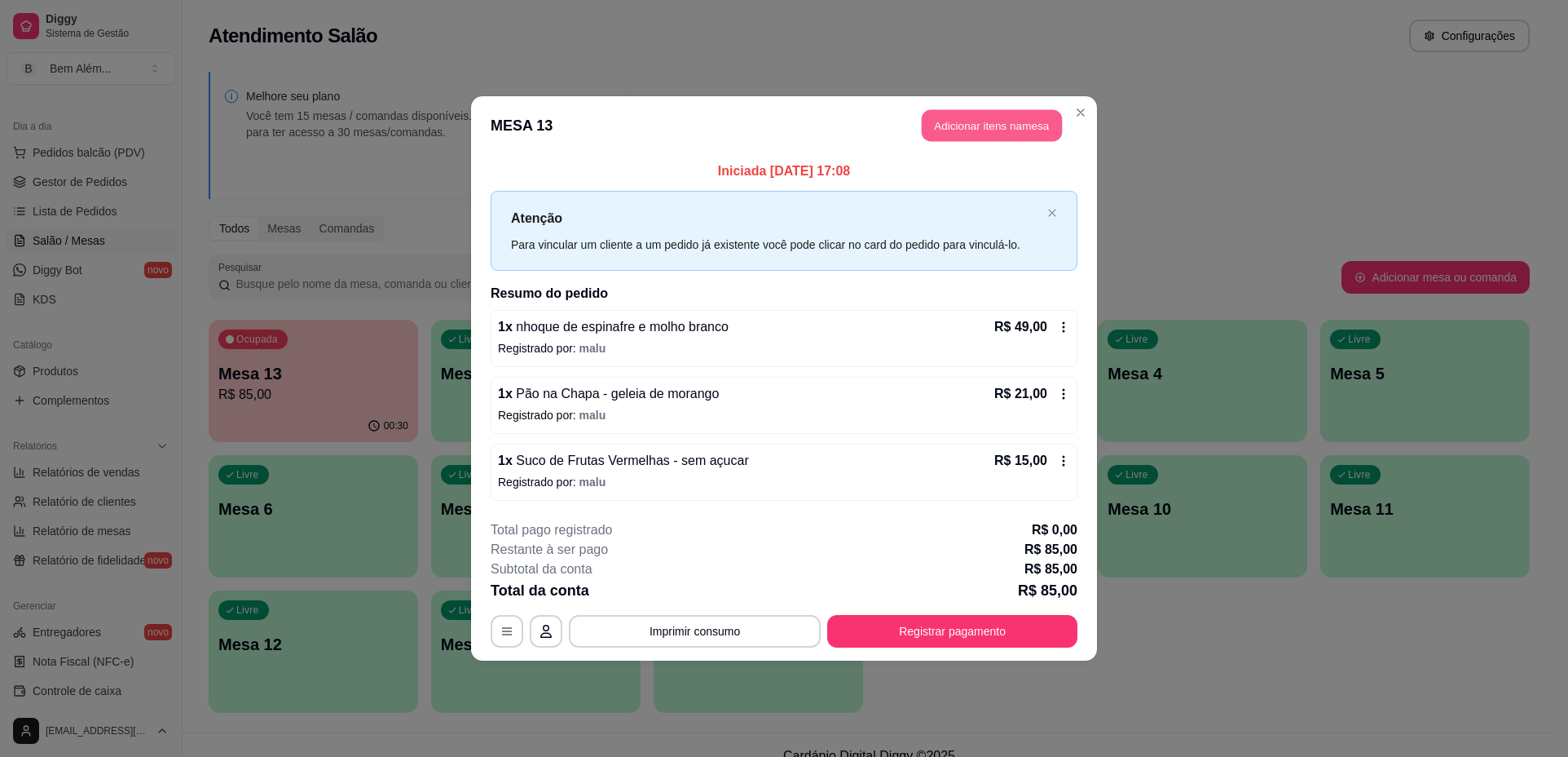
click at [1031, 137] on button "Adicionar itens na mesa" at bounding box center [992, 125] width 140 height 32
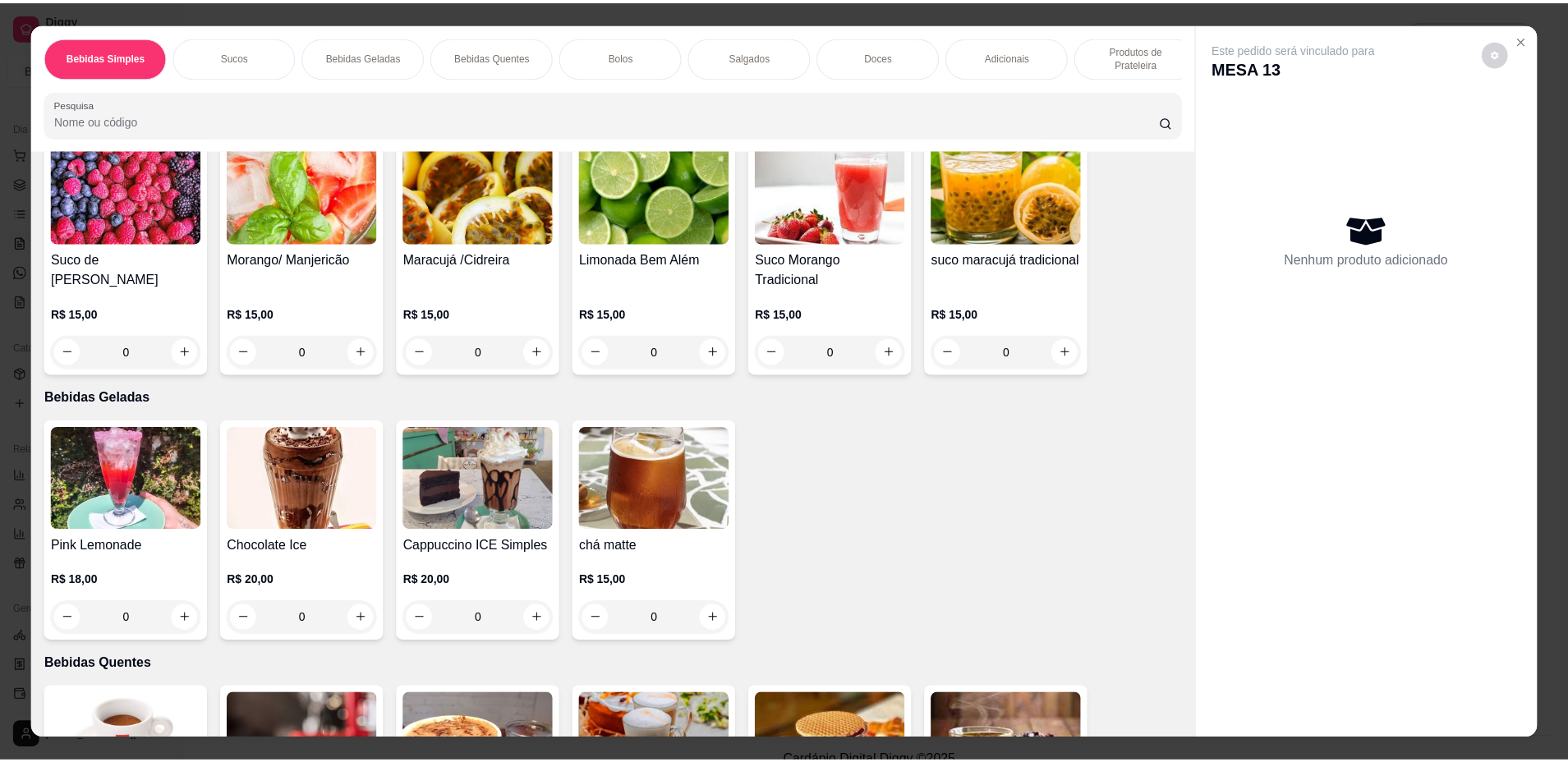
scroll to position [329, 0]
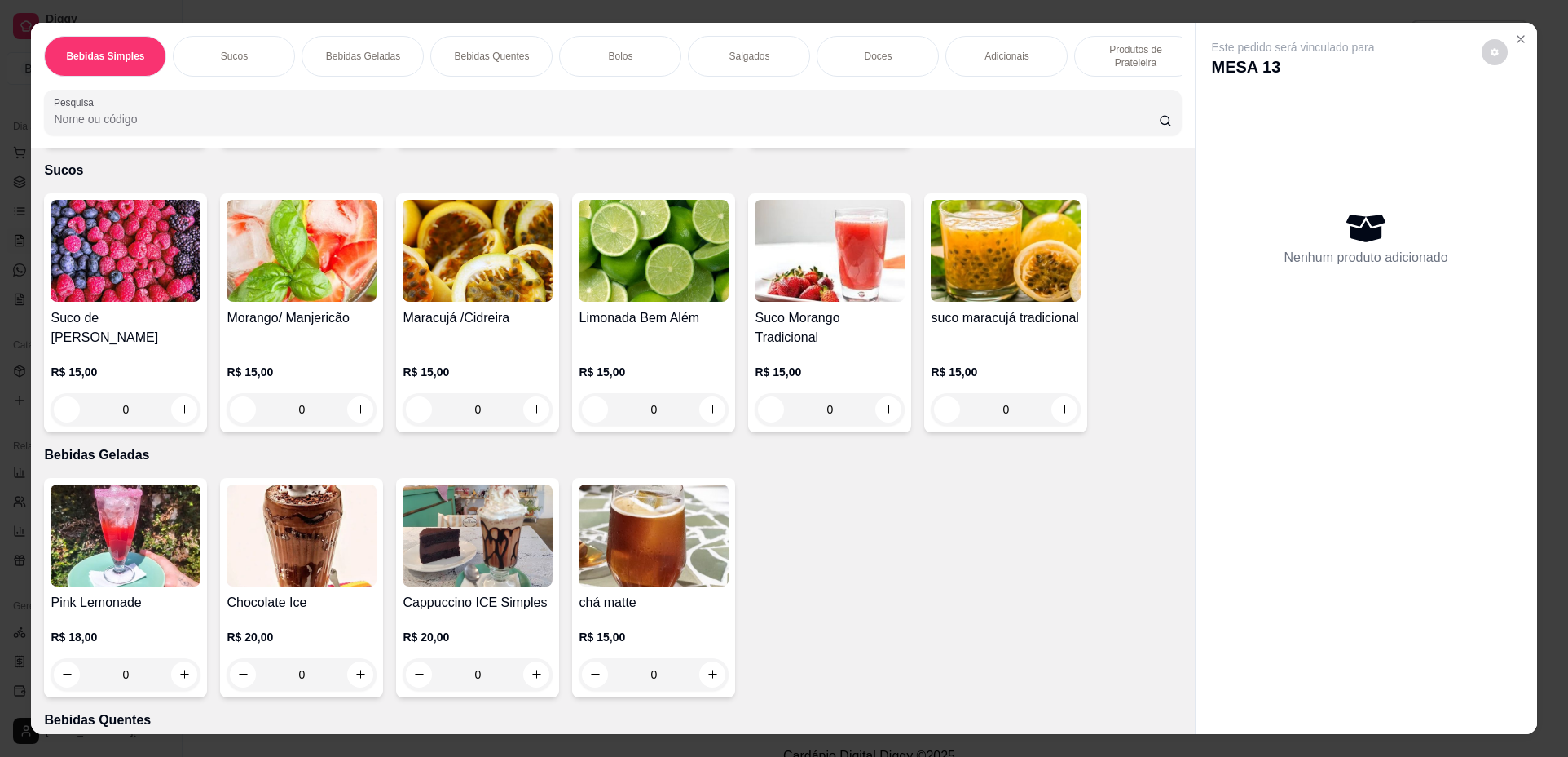
click at [97, 255] on img at bounding box center [125, 250] width 150 height 102
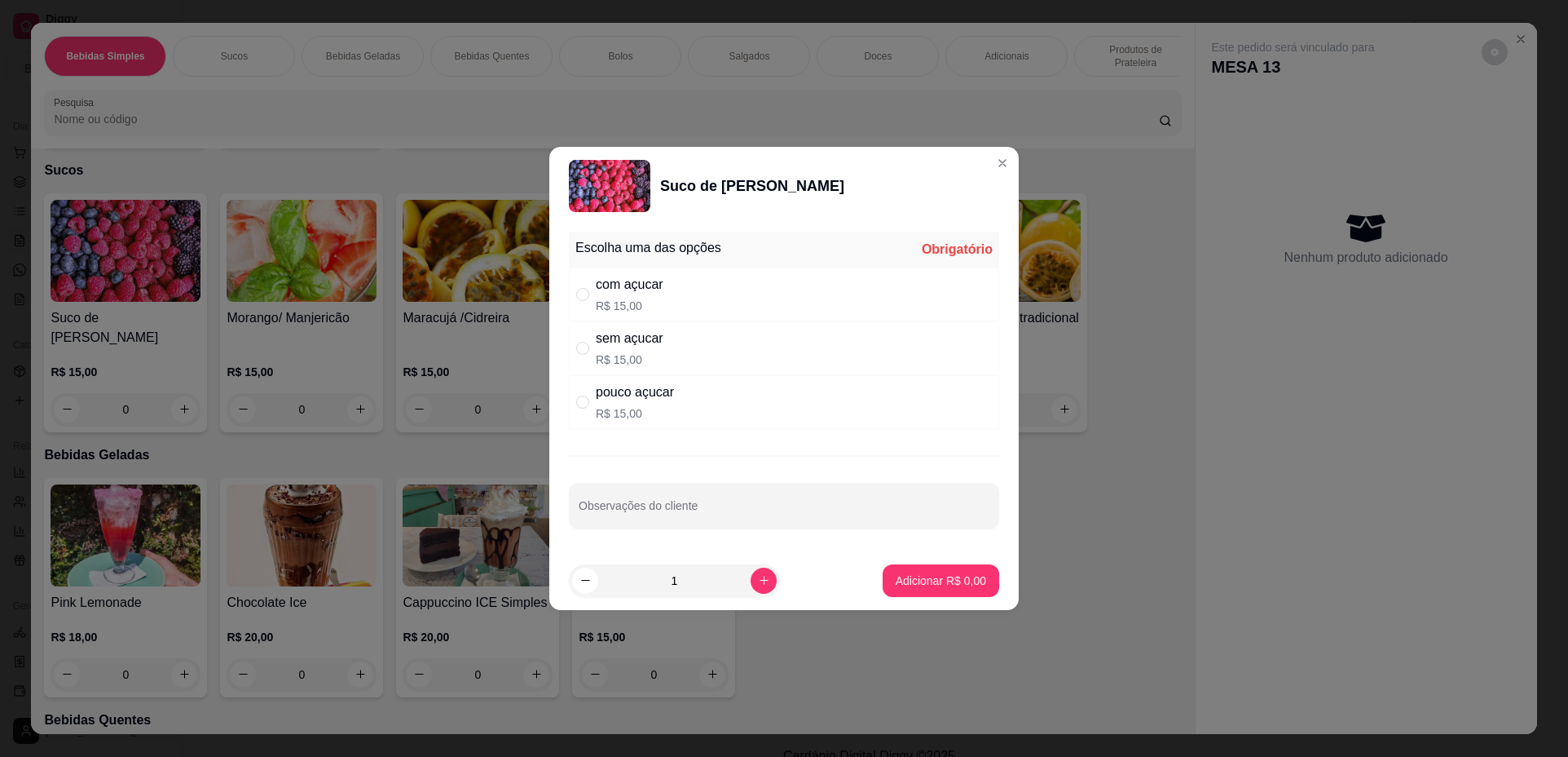
click at [805, 343] on div "sem açucar R$ 15,00" at bounding box center [784, 348] width 430 height 53
radio input "true"
click at [899, 587] on p "Adicionar R$ 15,00" at bounding box center [938, 580] width 97 height 16
type input "1"
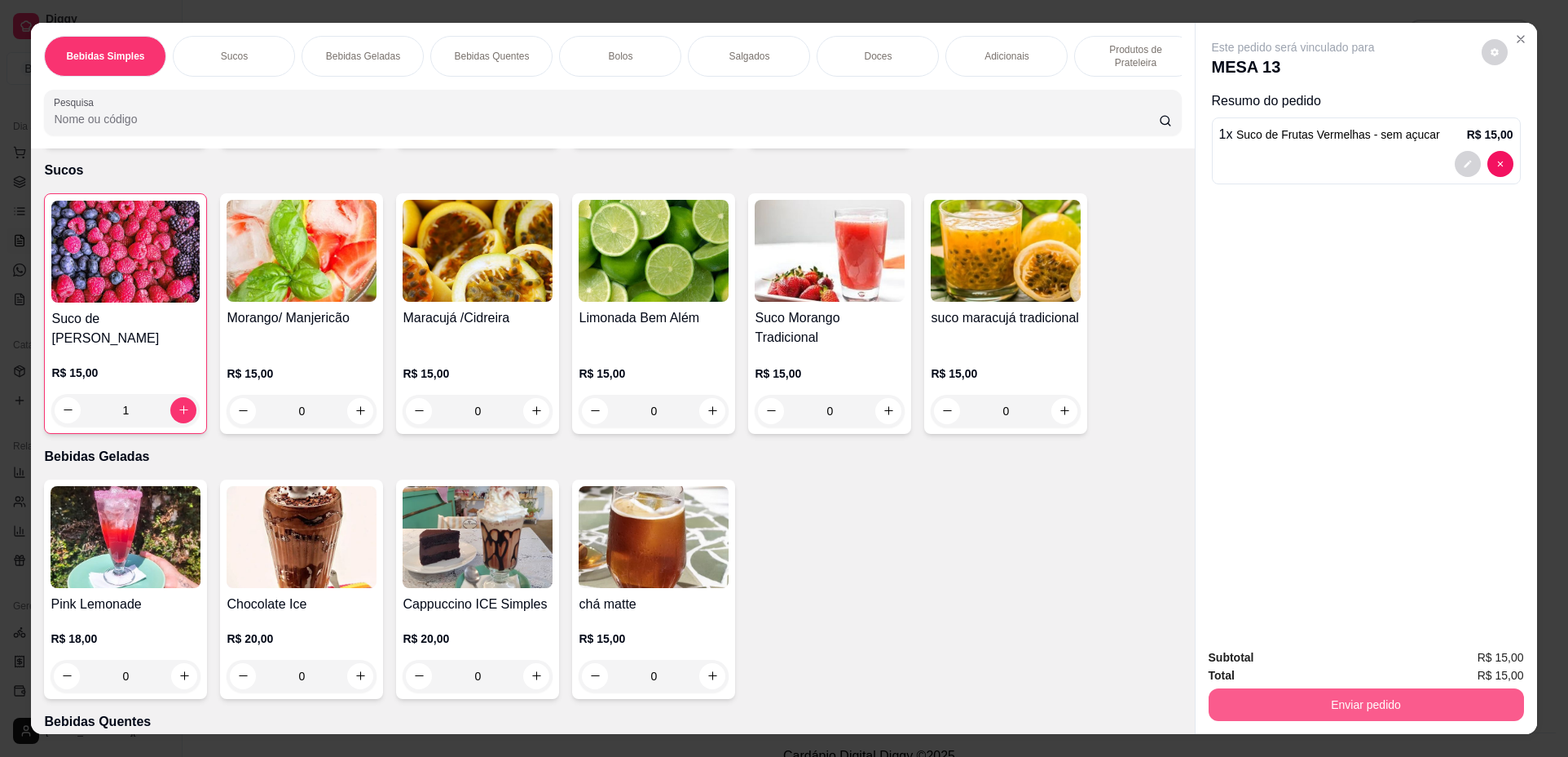
click at [1271, 696] on button "Enviar pedido" at bounding box center [1367, 704] width 316 height 32
click at [1271, 662] on button "Não registrar e enviar pedido" at bounding box center [1312, 664] width 165 height 31
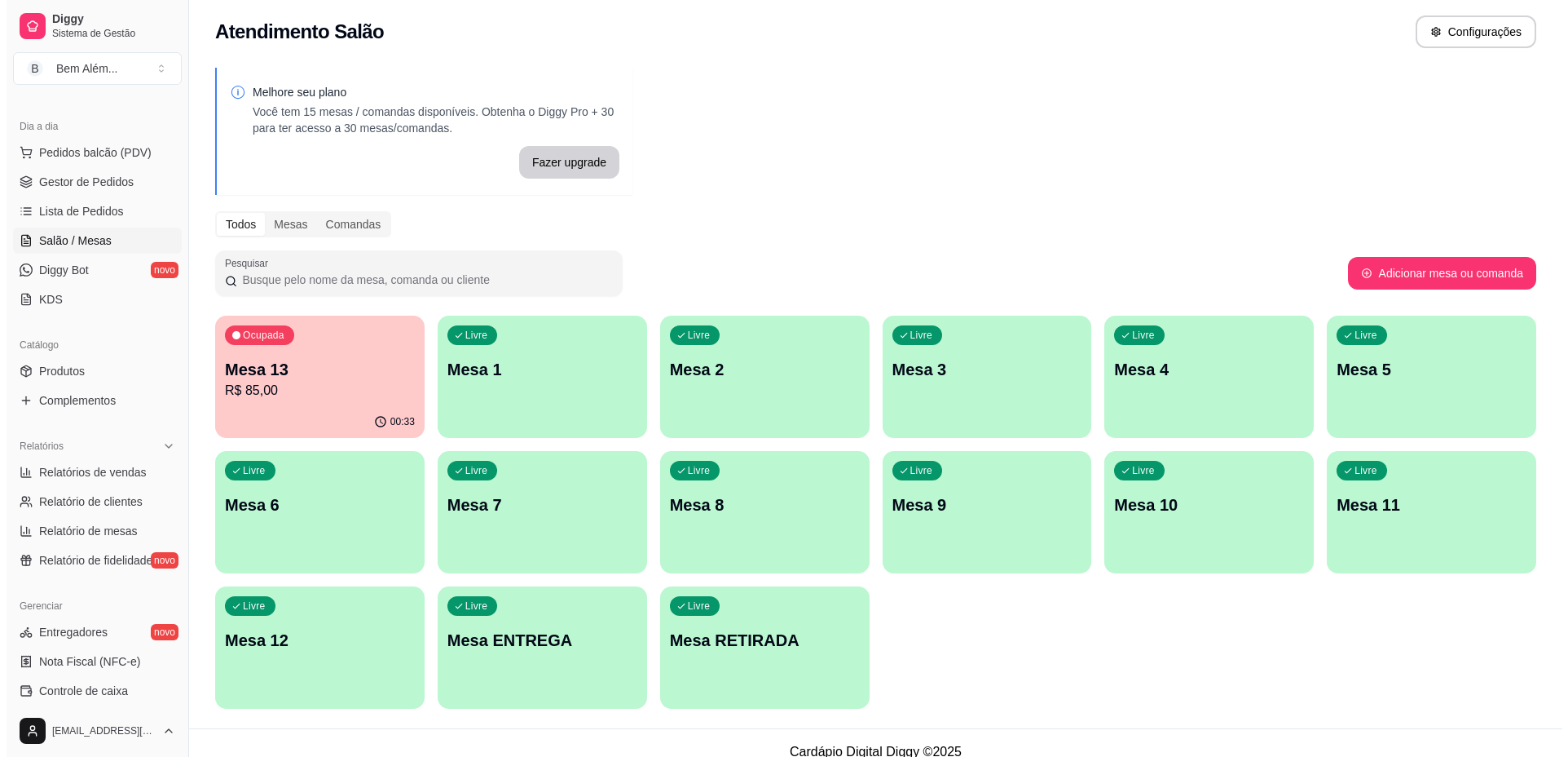
scroll to position [0, 0]
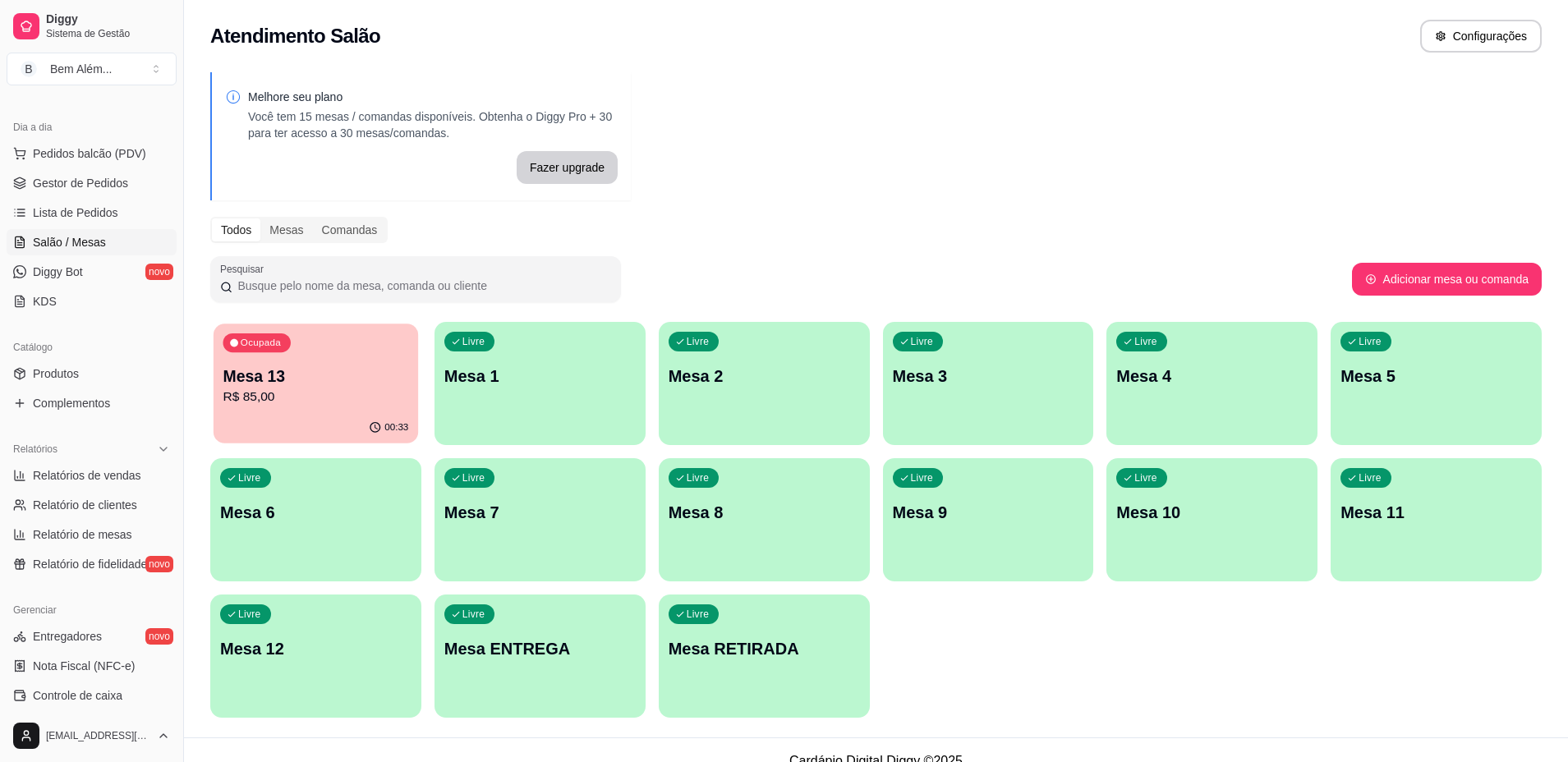
click at [373, 406] on p "R$ 85,00" at bounding box center [314, 397] width 186 height 19
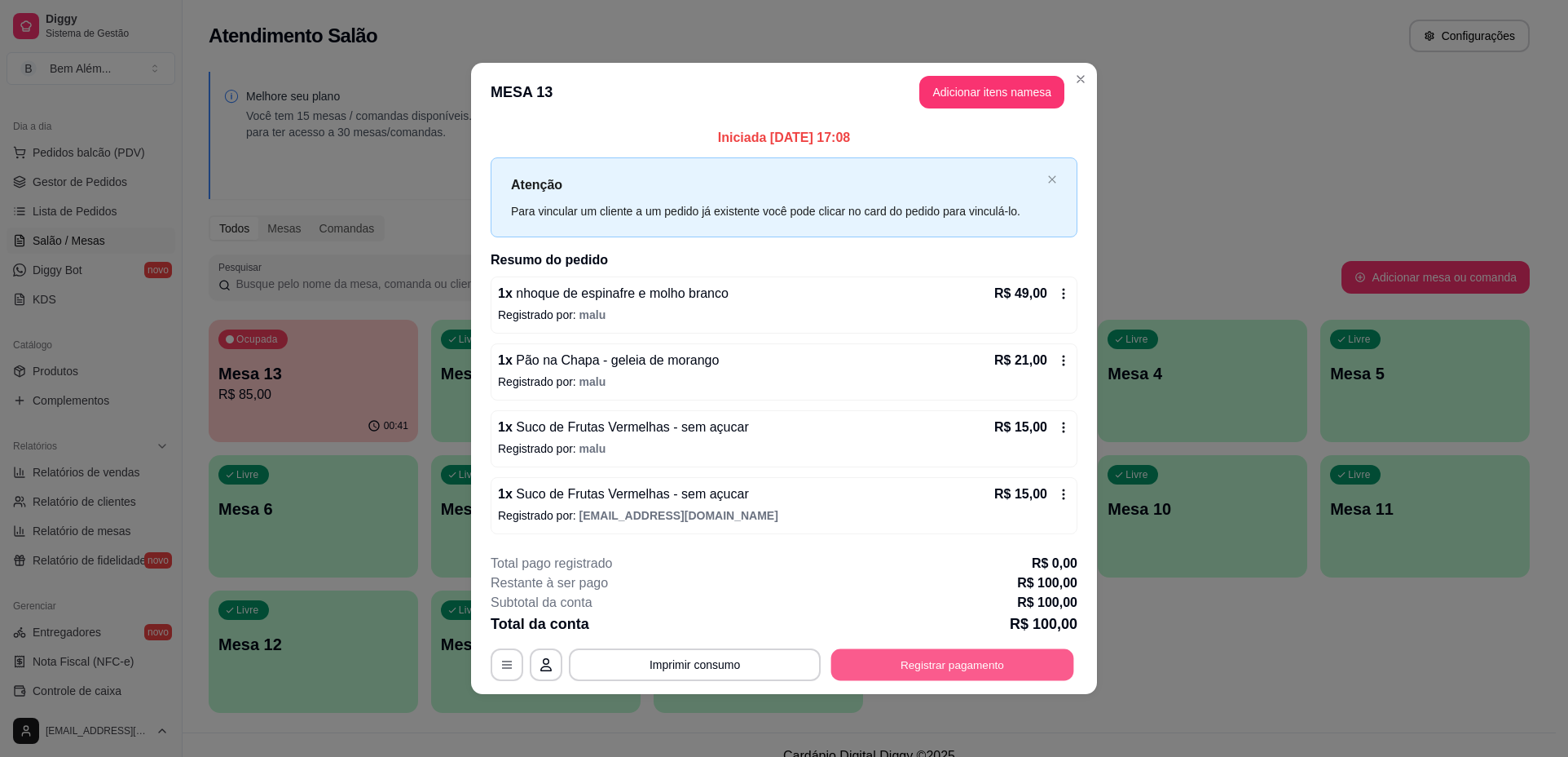
click at [1053, 657] on button "Registrar pagamento" at bounding box center [952, 663] width 243 height 32
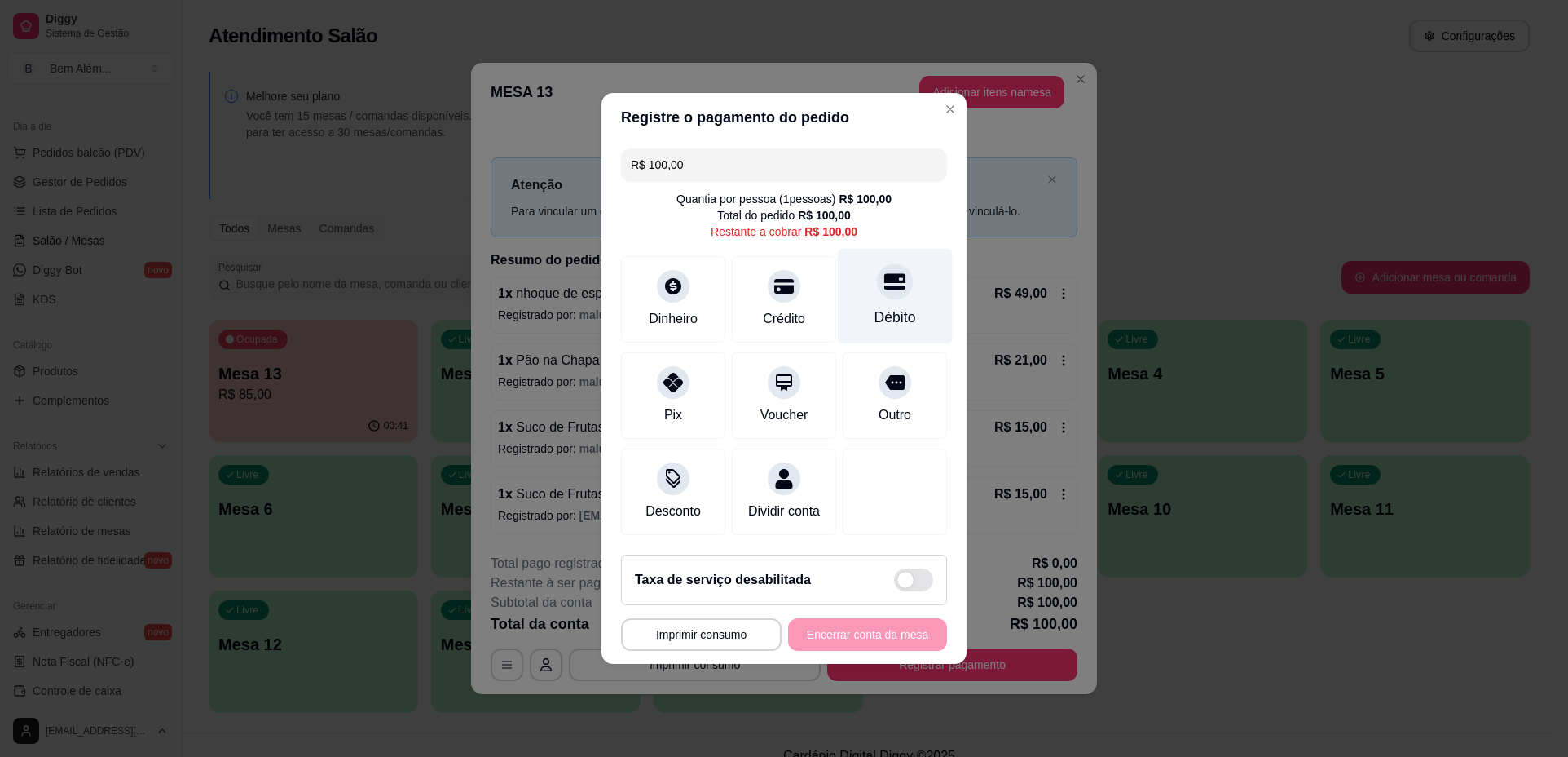
click at [888, 311] on div "Débito" at bounding box center [895, 317] width 42 height 21
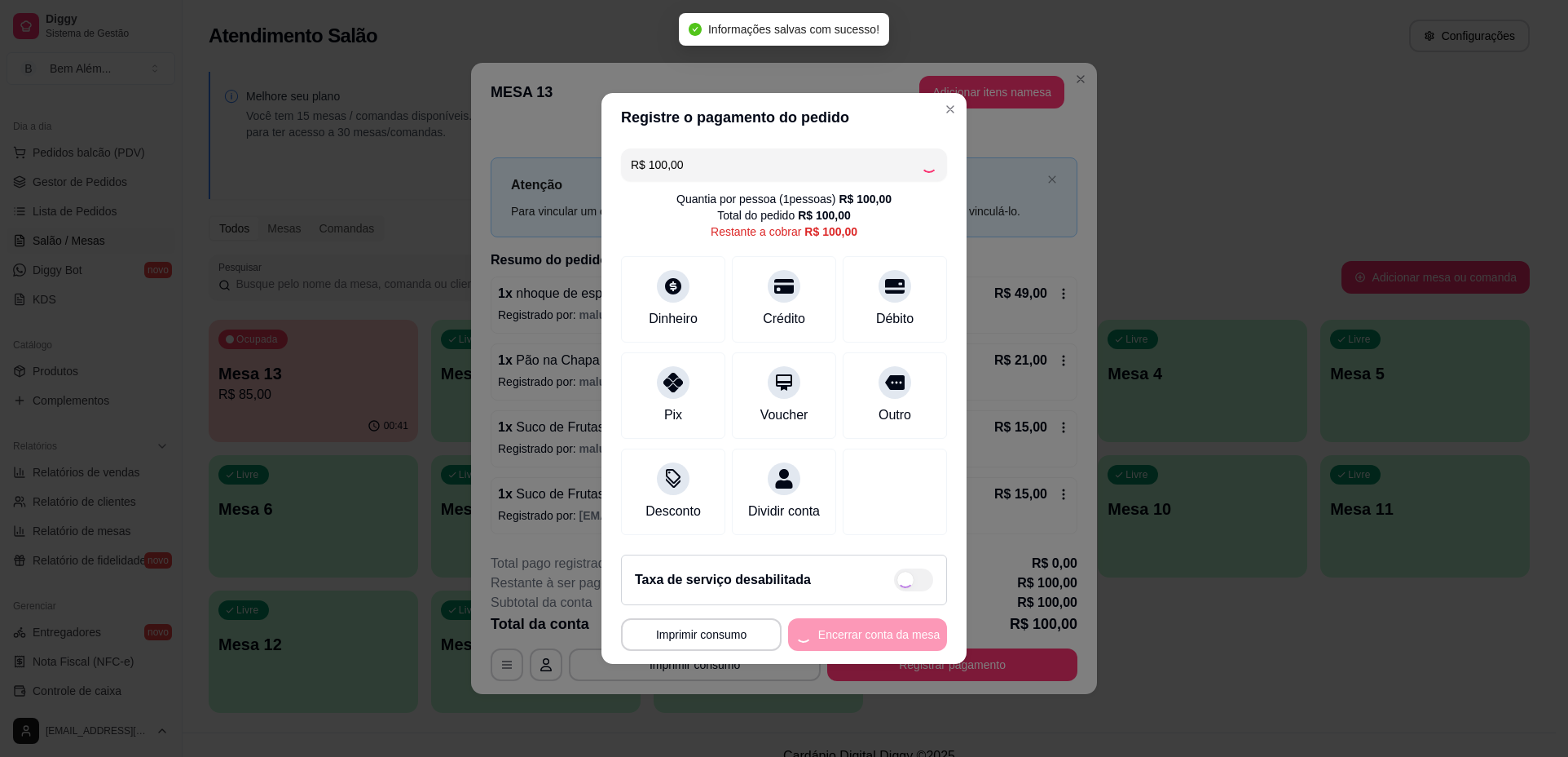
type input "R$ 0,00"
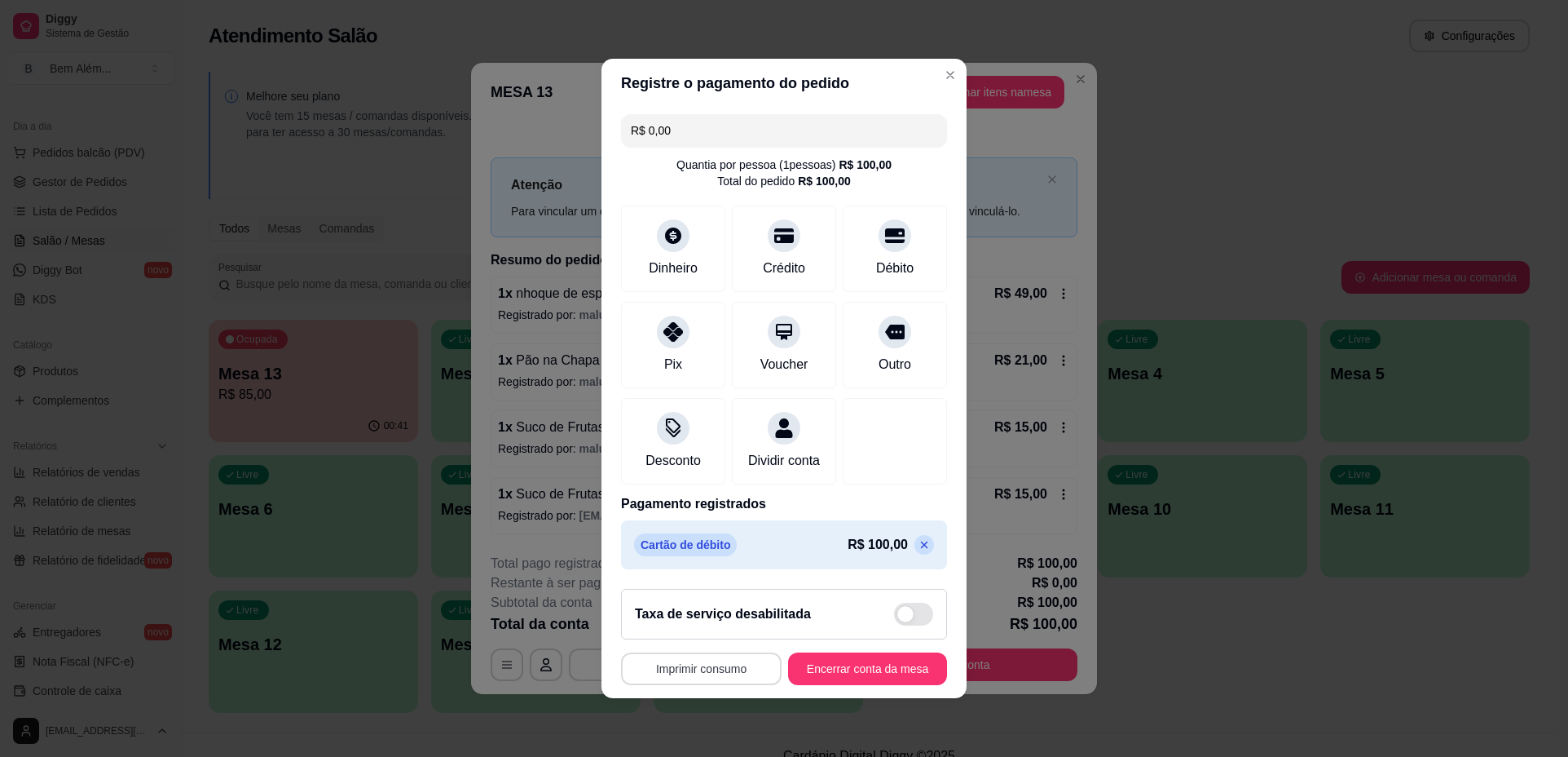
click at [667, 680] on button "Imprimir consumo" at bounding box center [701, 668] width 160 height 32
click at [684, 641] on button "impressao computador" at bounding box center [692, 641] width 119 height 25
click at [879, 683] on button "Encerrar conta da mesa" at bounding box center [868, 668] width 159 height 32
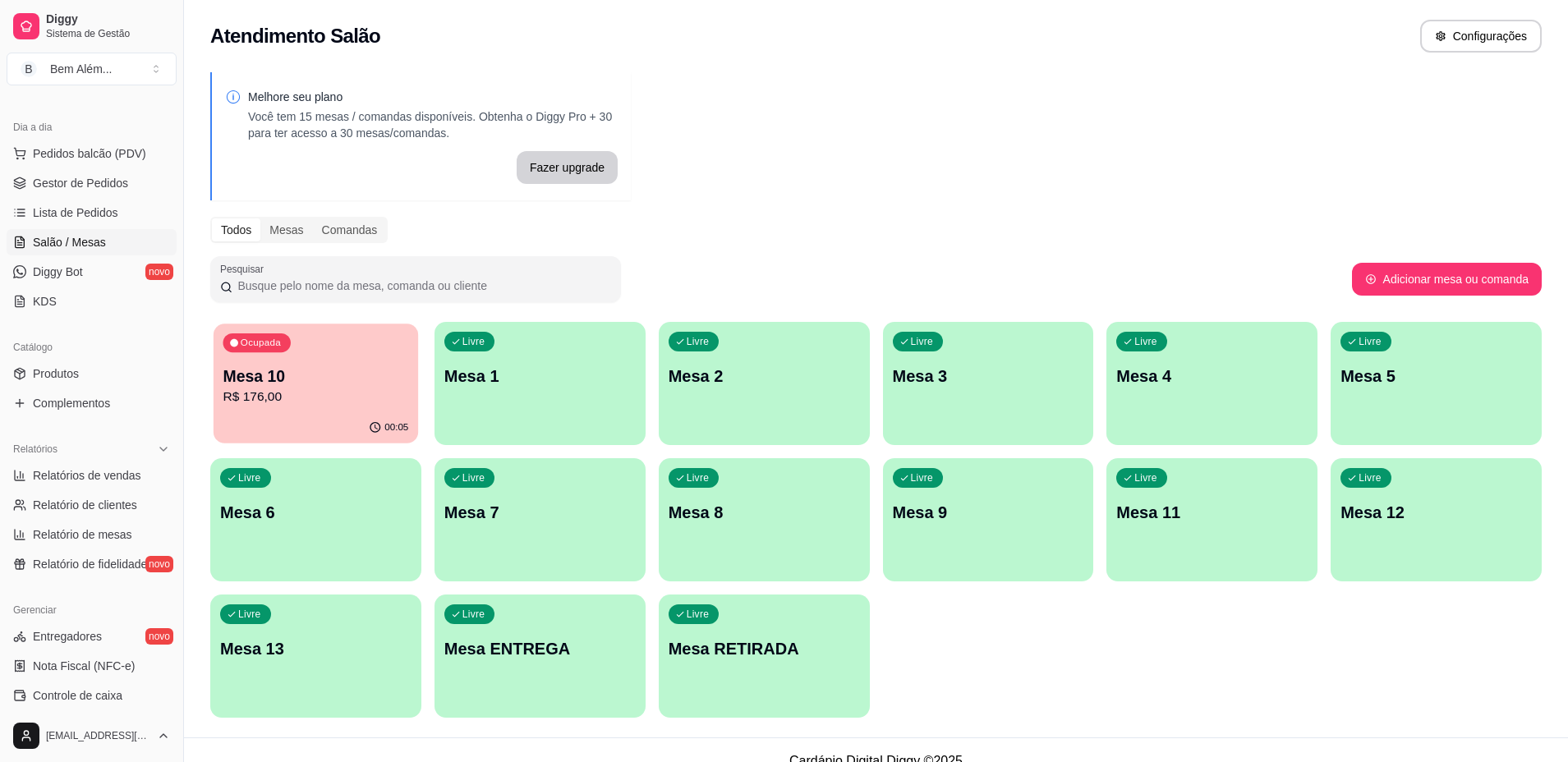
click at [341, 387] on p "R$ 176,00" at bounding box center [314, 397] width 186 height 19
click at [785, 672] on div "Livre Mesa RETIRADA" at bounding box center [764, 646] width 212 height 104
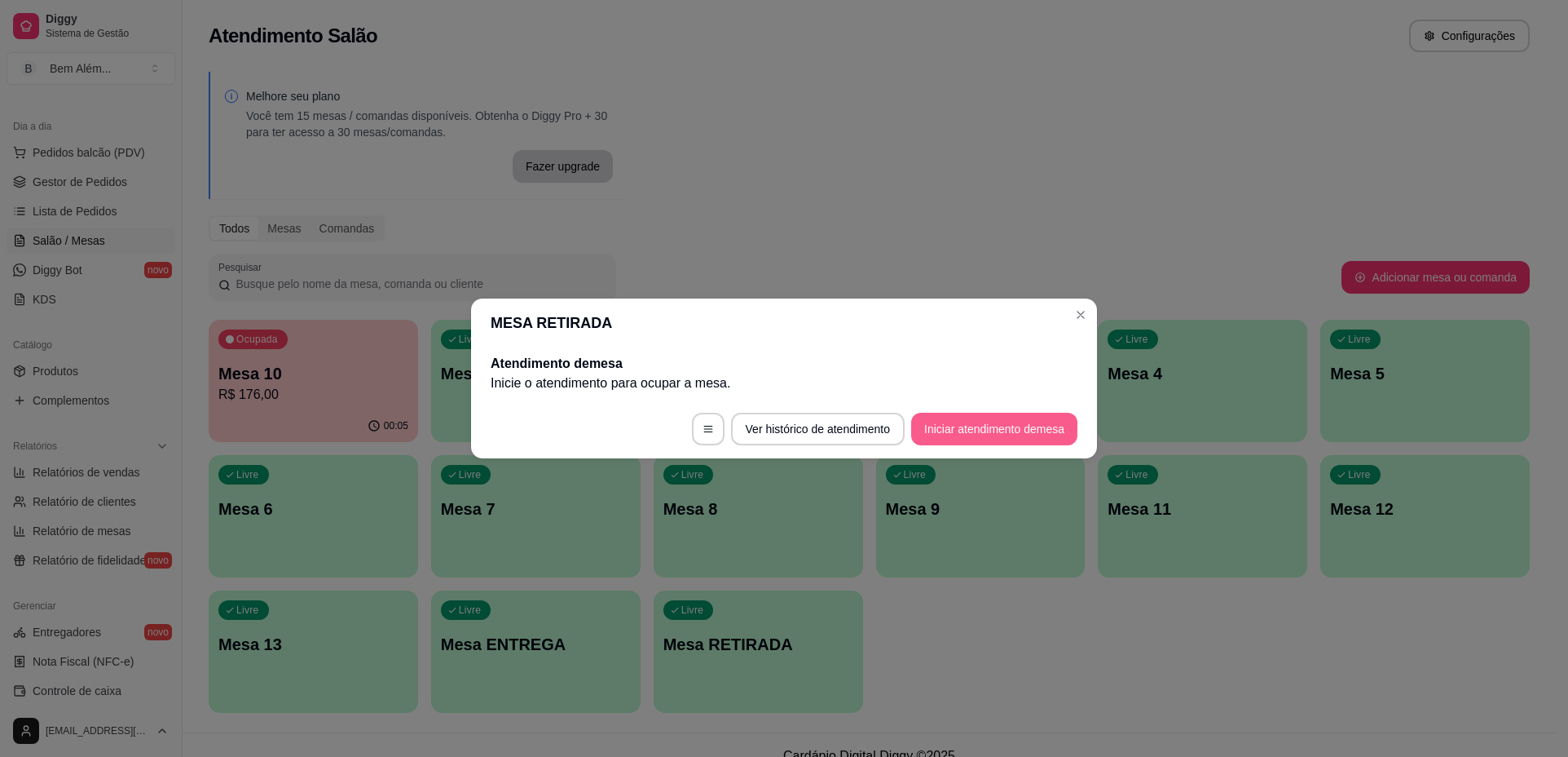
click at [972, 436] on button "Iniciar atendimento de mesa" at bounding box center [994, 429] width 166 height 32
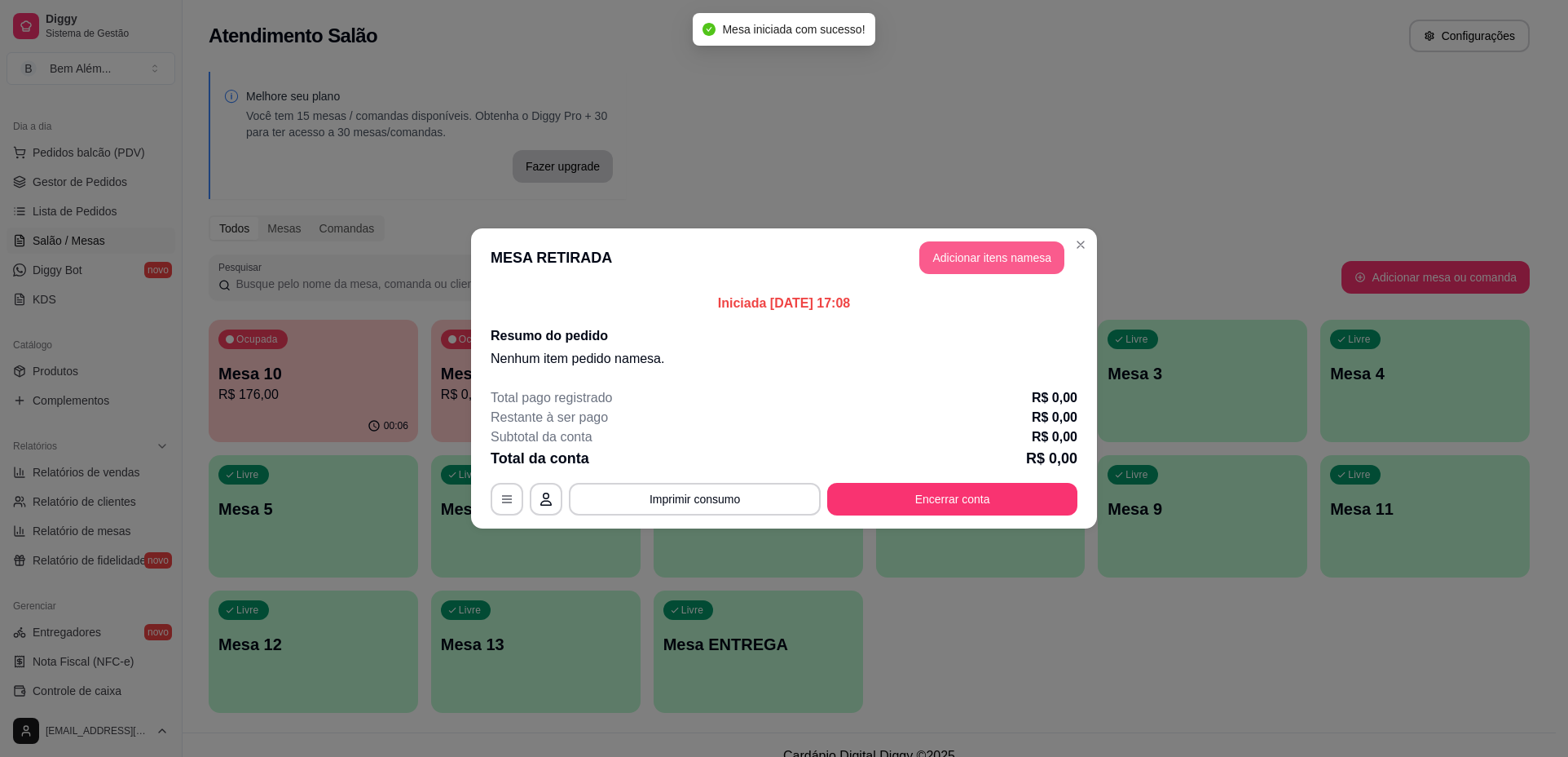
click at [966, 257] on button "Adicionar itens na mesa" at bounding box center [992, 258] width 145 height 32
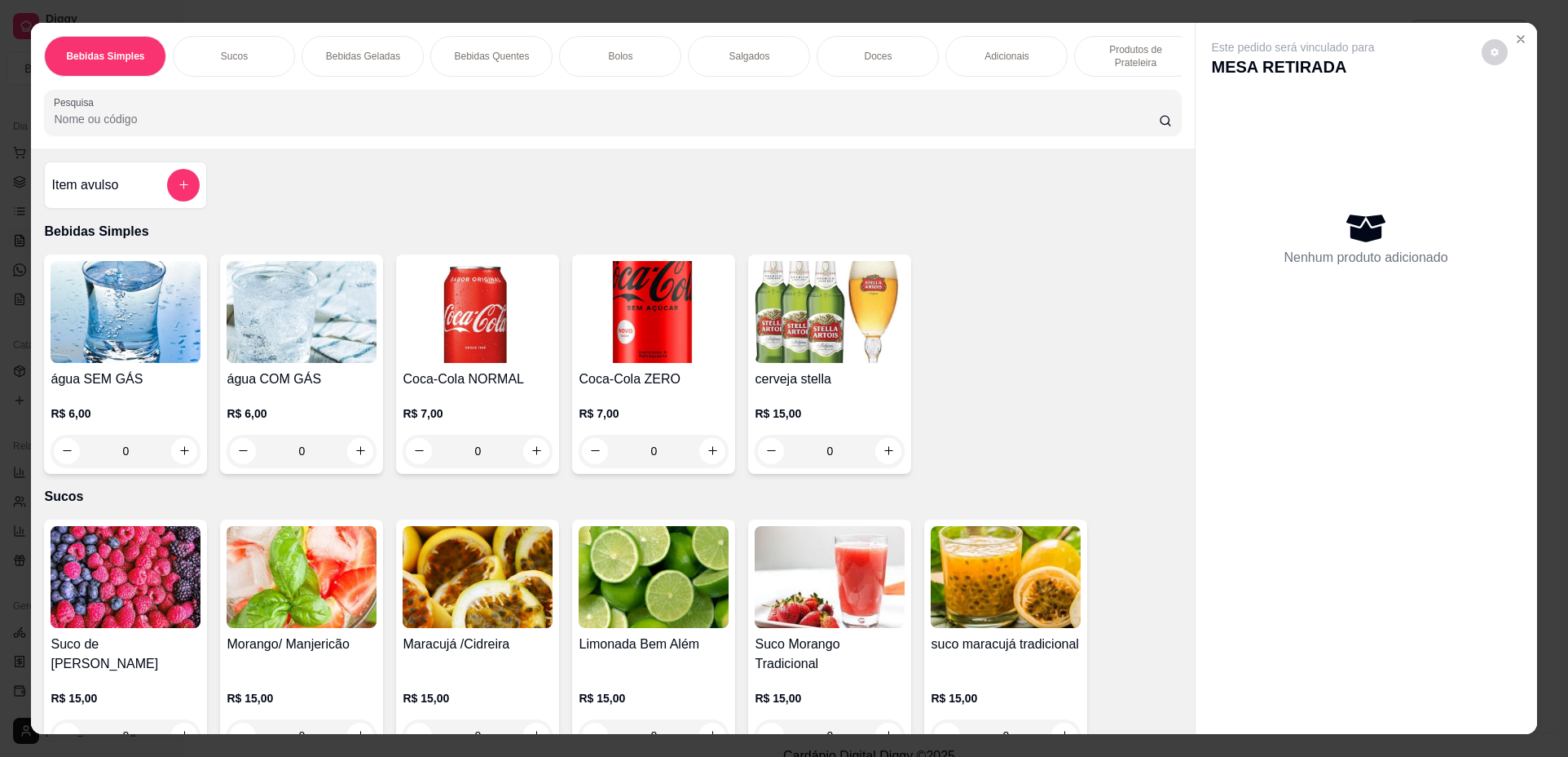
click at [1115, 62] on p "Produtos de Prateleira" at bounding box center [1135, 55] width 94 height 26
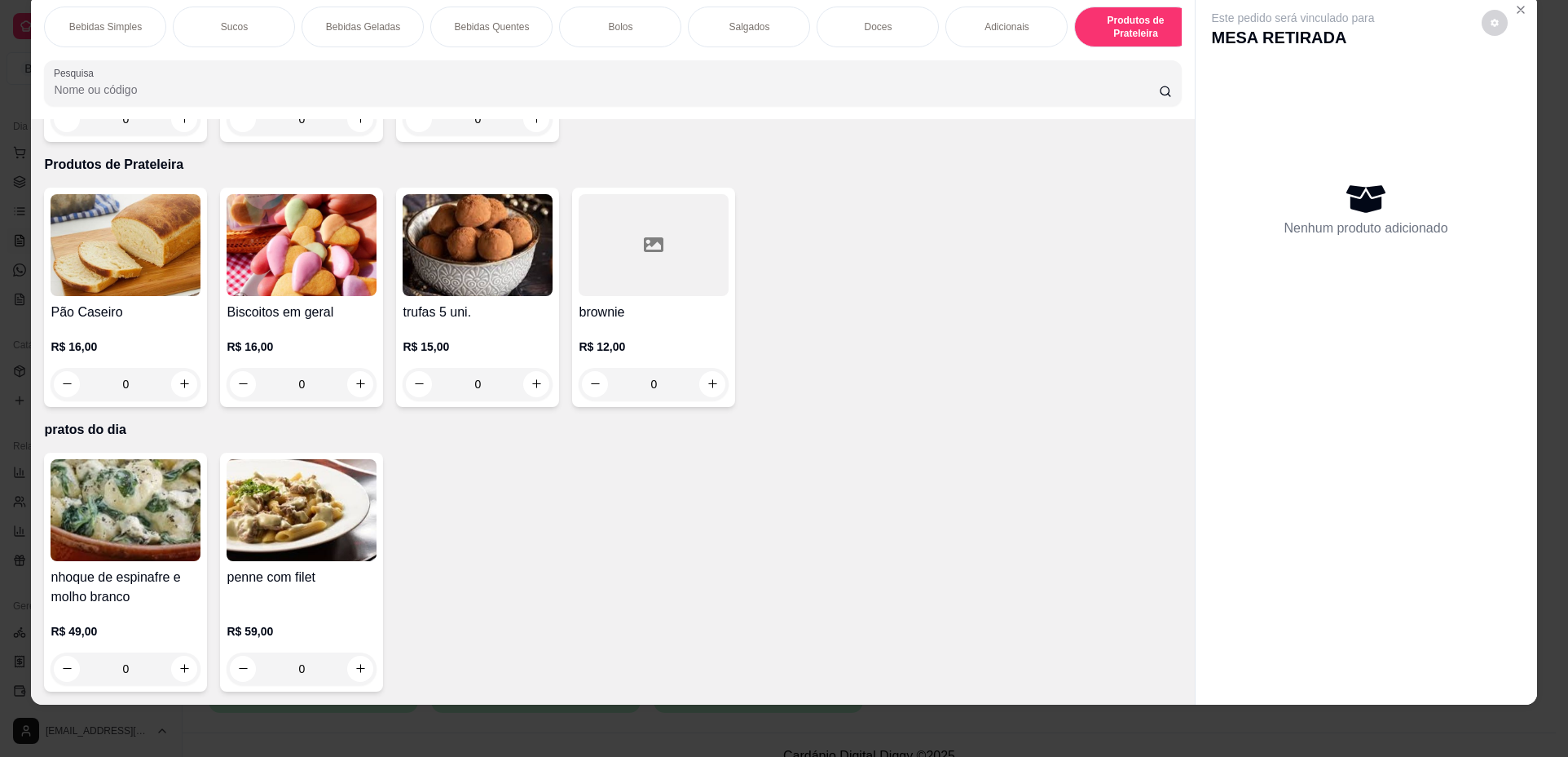
click at [126, 597] on h4 "nhoque de espinafre e molho branco" at bounding box center [125, 586] width 150 height 39
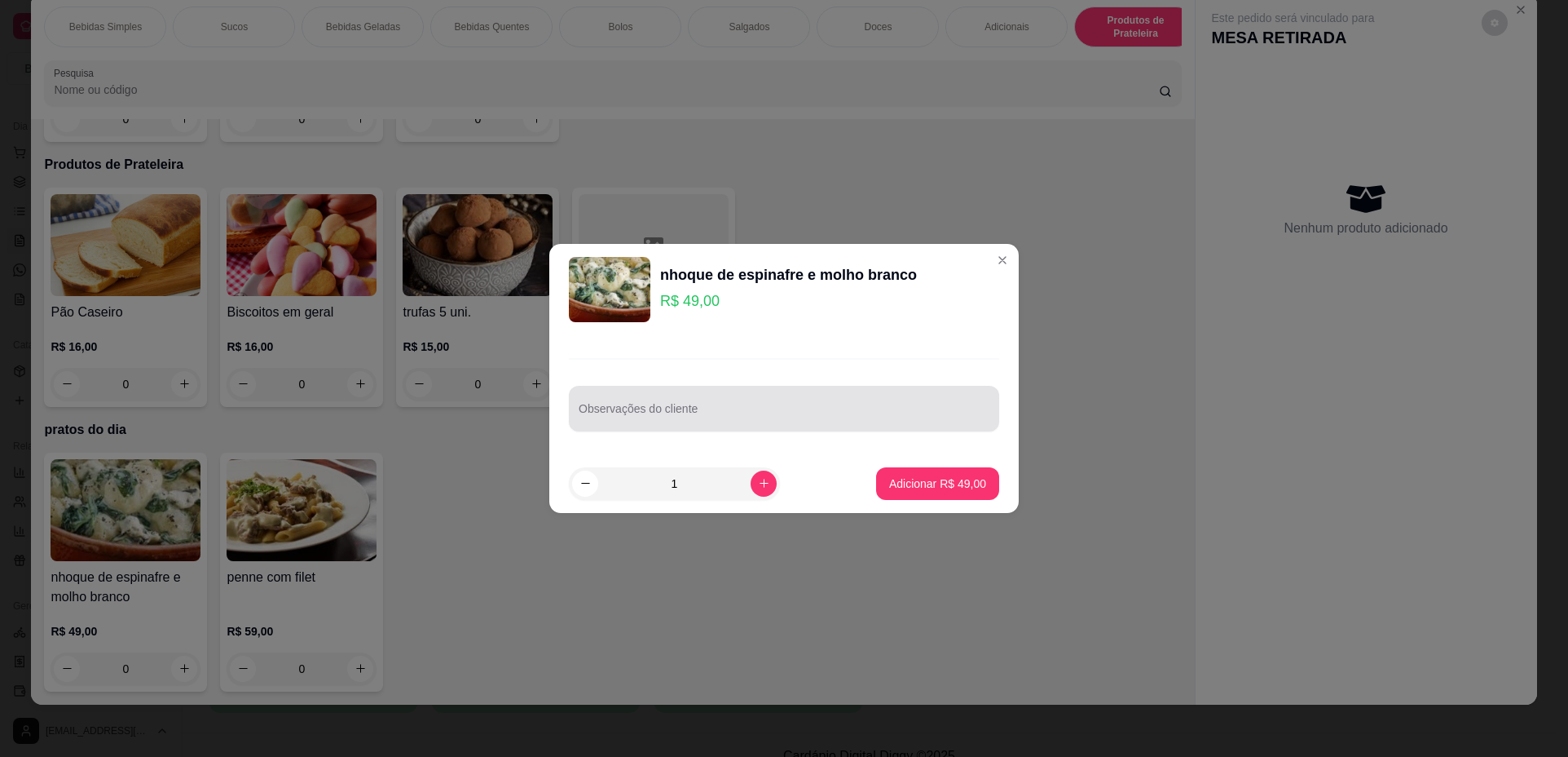
click at [630, 386] on div "Observações do cliente" at bounding box center [784, 409] width 430 height 46
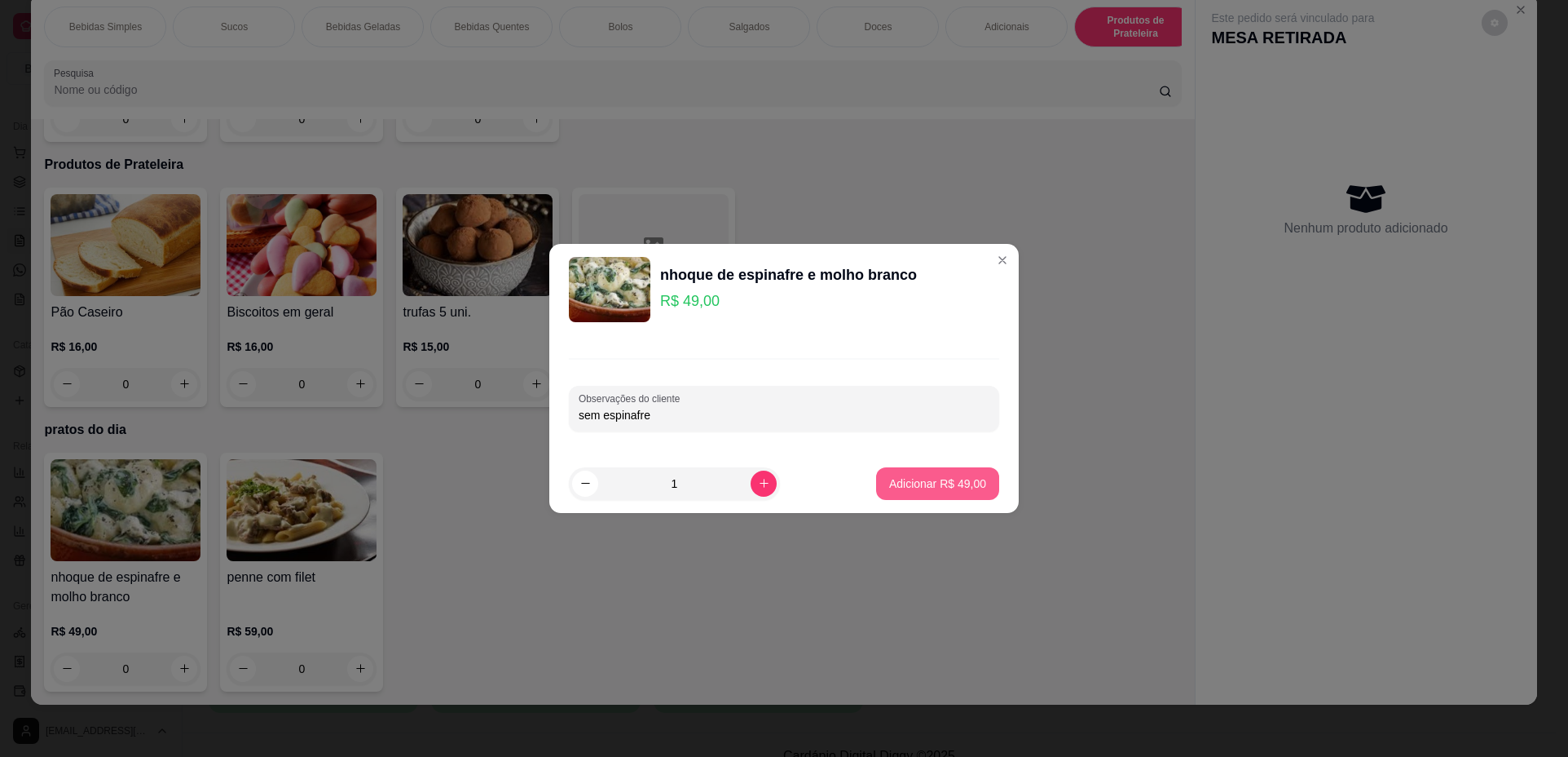
type input "sem espinafre"
click at [936, 481] on p "Adicionar R$ 49,00" at bounding box center [938, 483] width 94 height 15
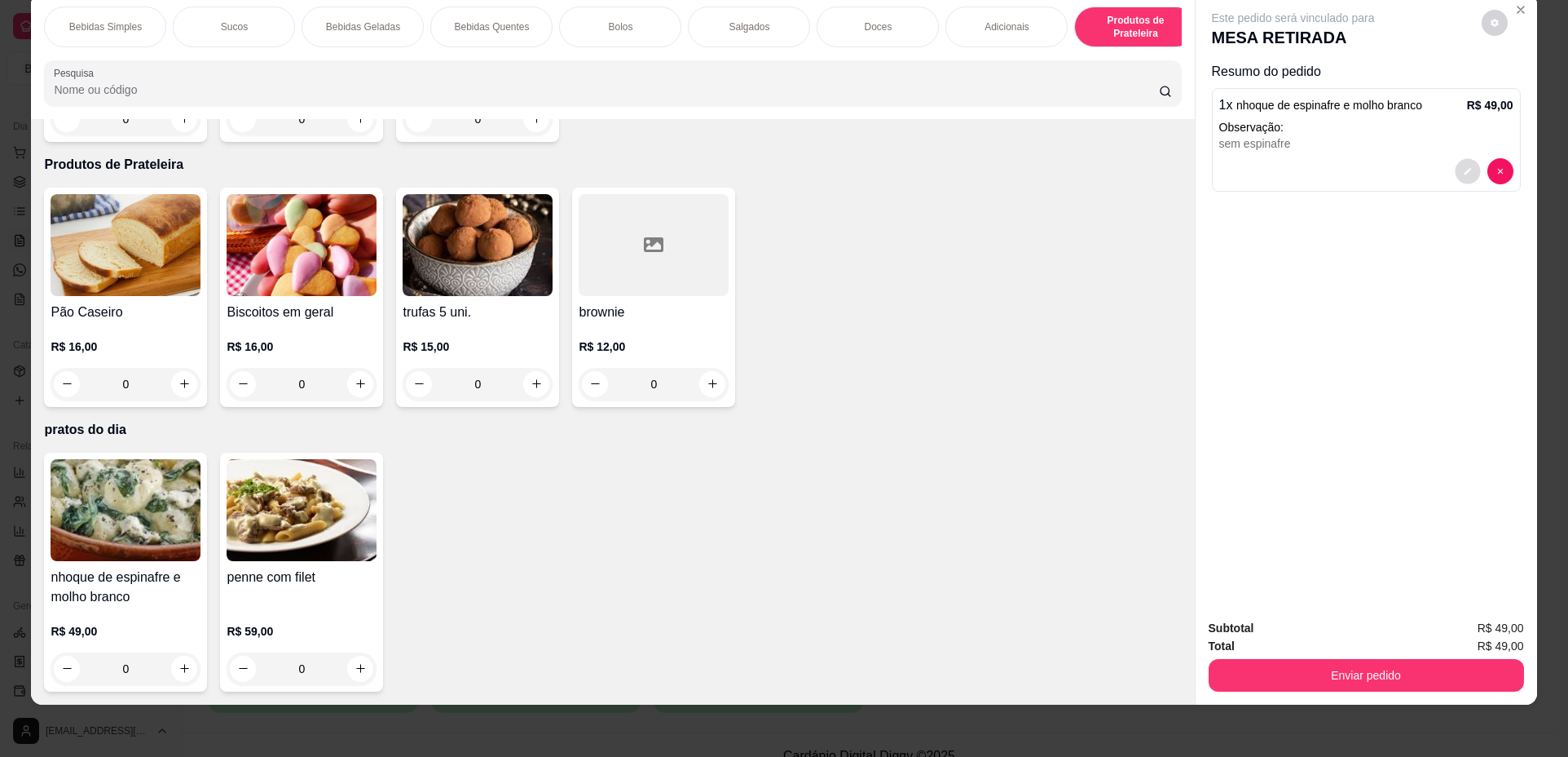
click at [1463, 170] on icon "decrease-product-quantity" at bounding box center [1468, 171] width 10 height 10
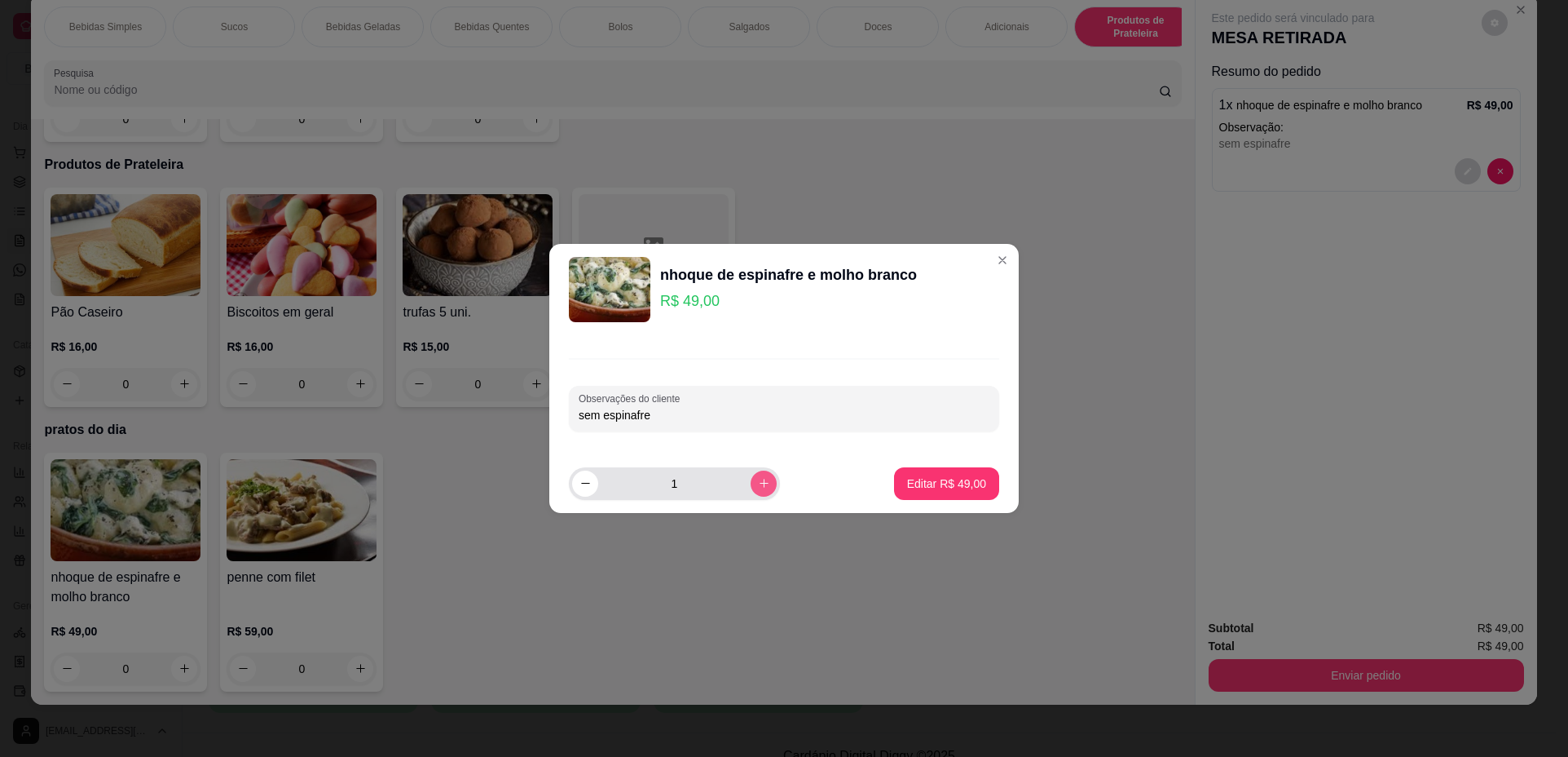
click at [758, 481] on icon "increase-product-quantity" at bounding box center [763, 483] width 12 height 12
type input "2"
click at [957, 485] on p "Editar R$ 98,00" at bounding box center [947, 483] width 79 height 16
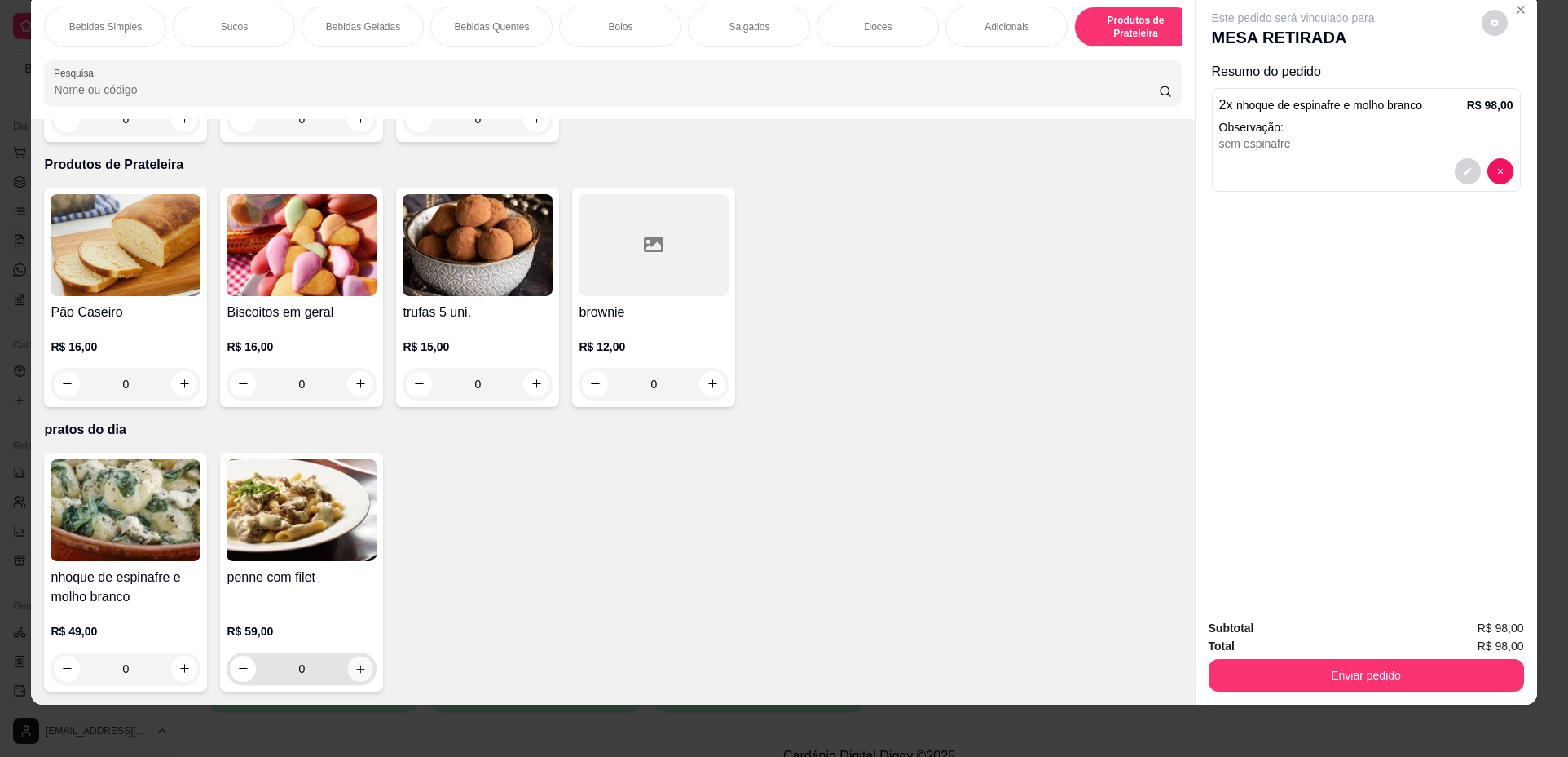
click at [360, 661] on button "increase-product-quantity" at bounding box center [361, 668] width 25 height 25
type input "1"
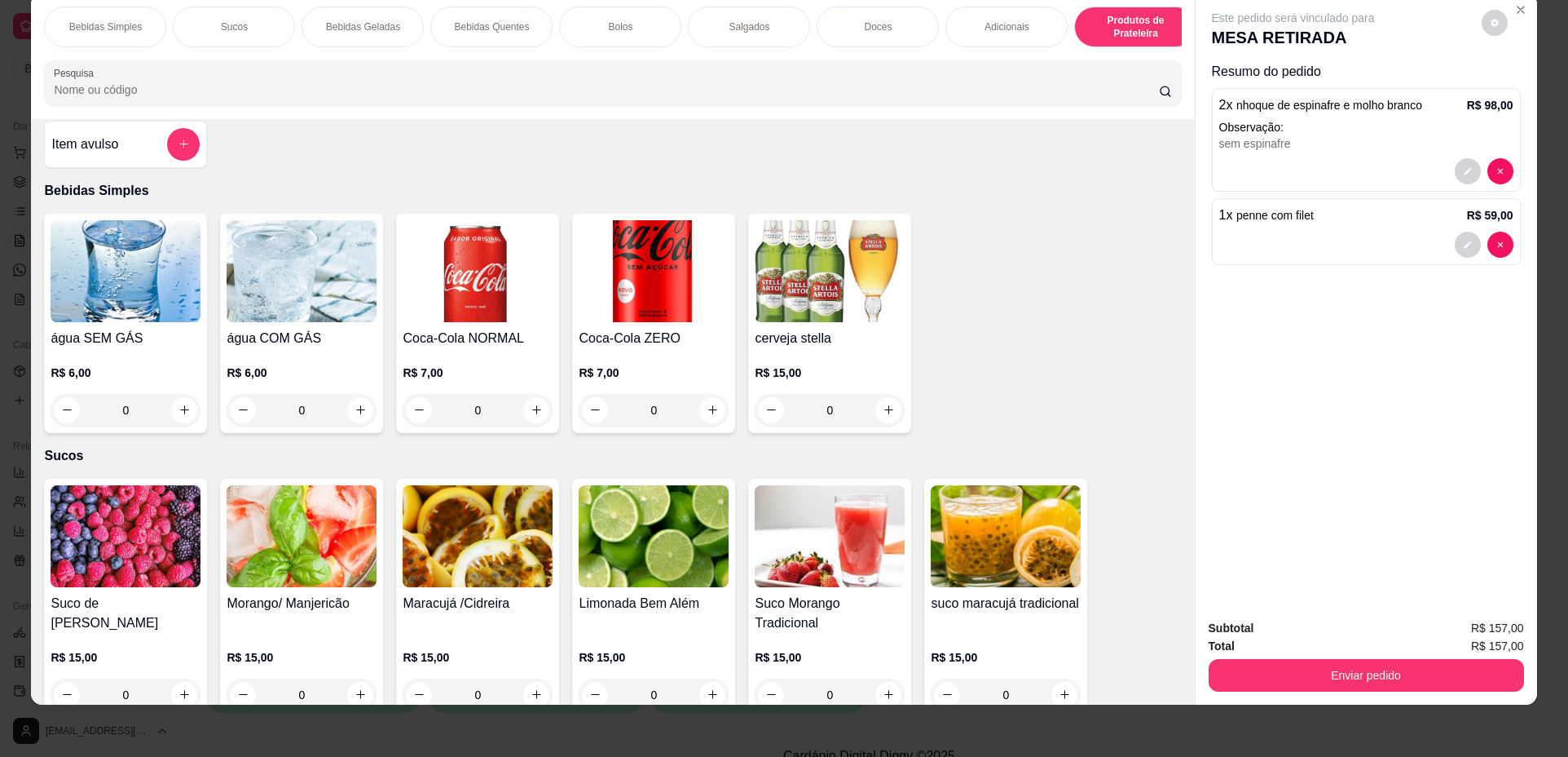
scroll to position [0, 0]
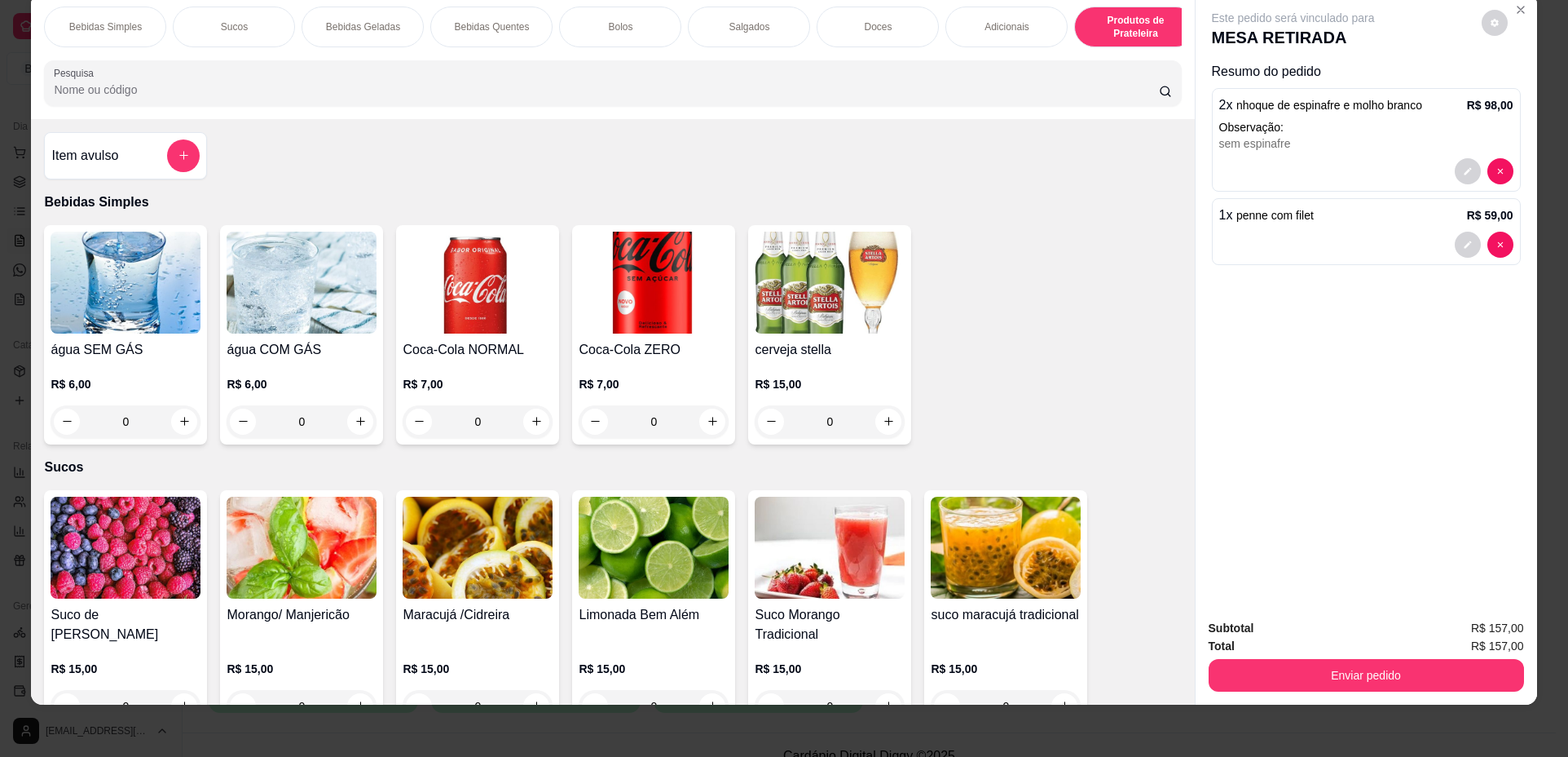
click at [160, 228] on div "Item avulso Bebidas Simples água SEM GÁS R$ 6,00 0 água COM GÁS R$ 6,00 0 Coca-…" at bounding box center [612, 411] width 1163 height 585
click at [154, 299] on img at bounding box center [125, 283] width 150 height 102
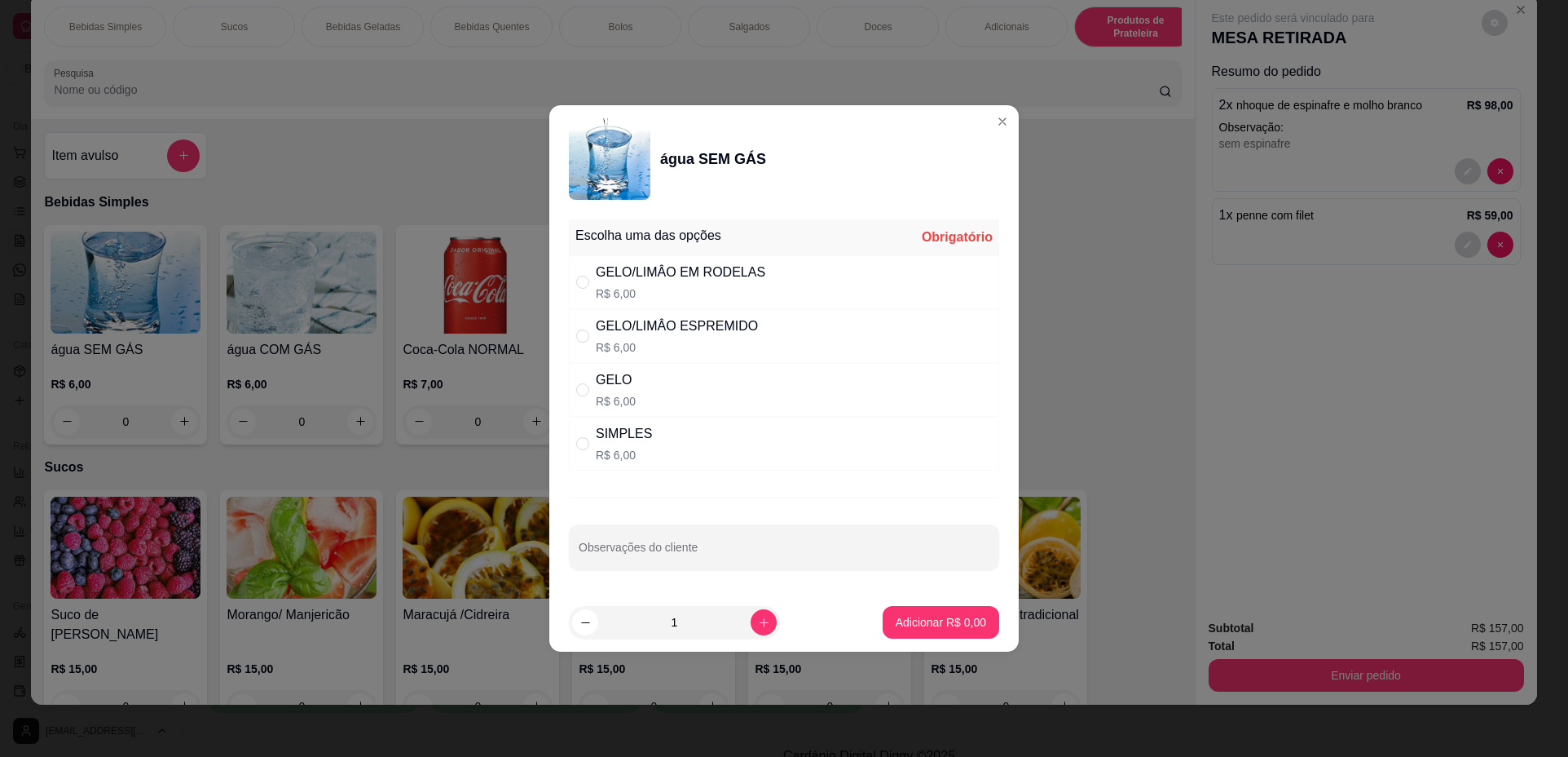
click at [766, 434] on div "SIMPLES R$ 6,00" at bounding box center [784, 443] width 430 height 53
radio input "true"
click at [957, 639] on div "Adicionar R$ 6,00" at bounding box center [941, 622] width 116 height 32
click at [951, 624] on p "Adicionar R$ 6,00" at bounding box center [941, 621] width 88 height 15
type input "1"
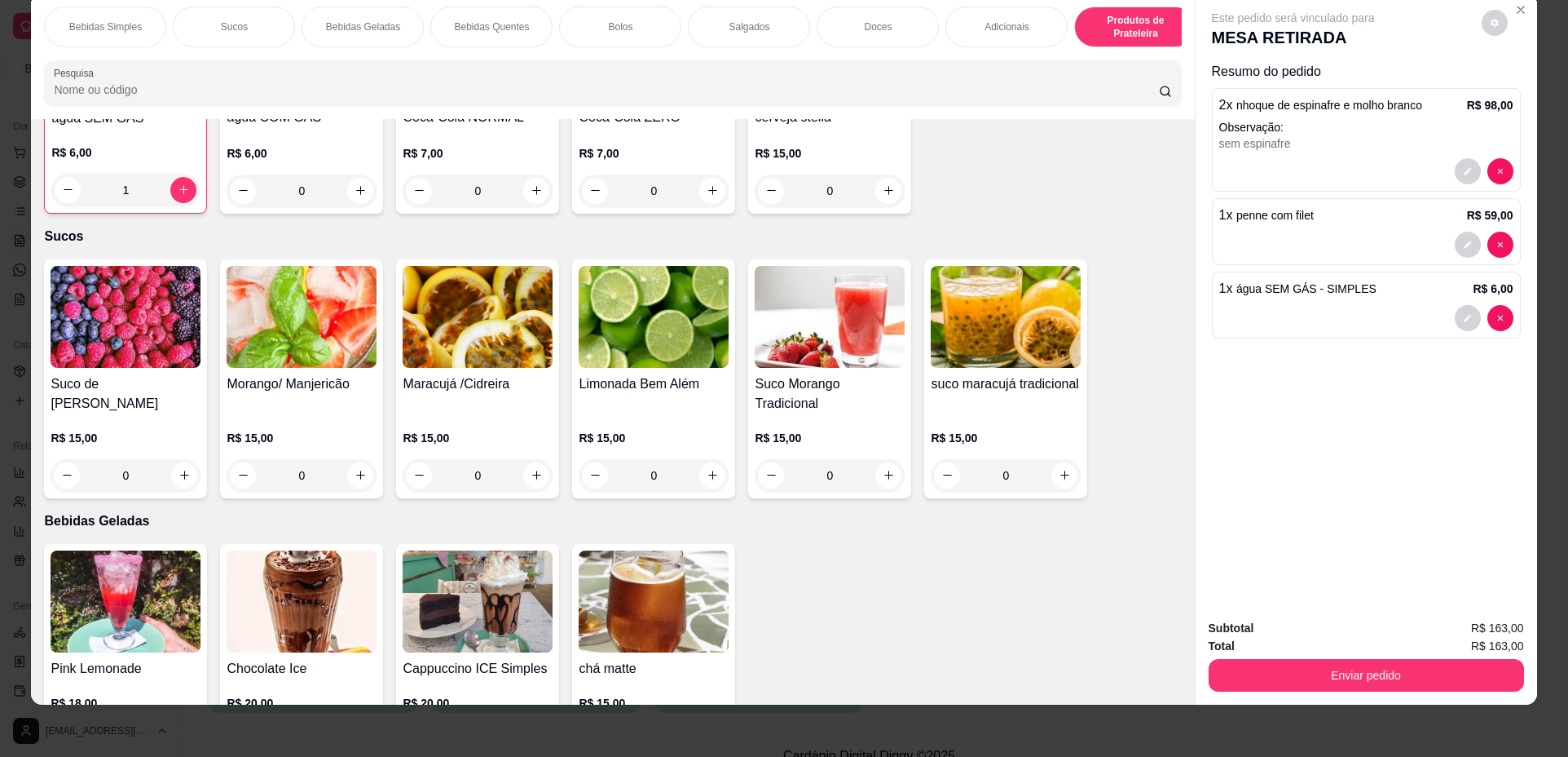
scroll to position [244, 0]
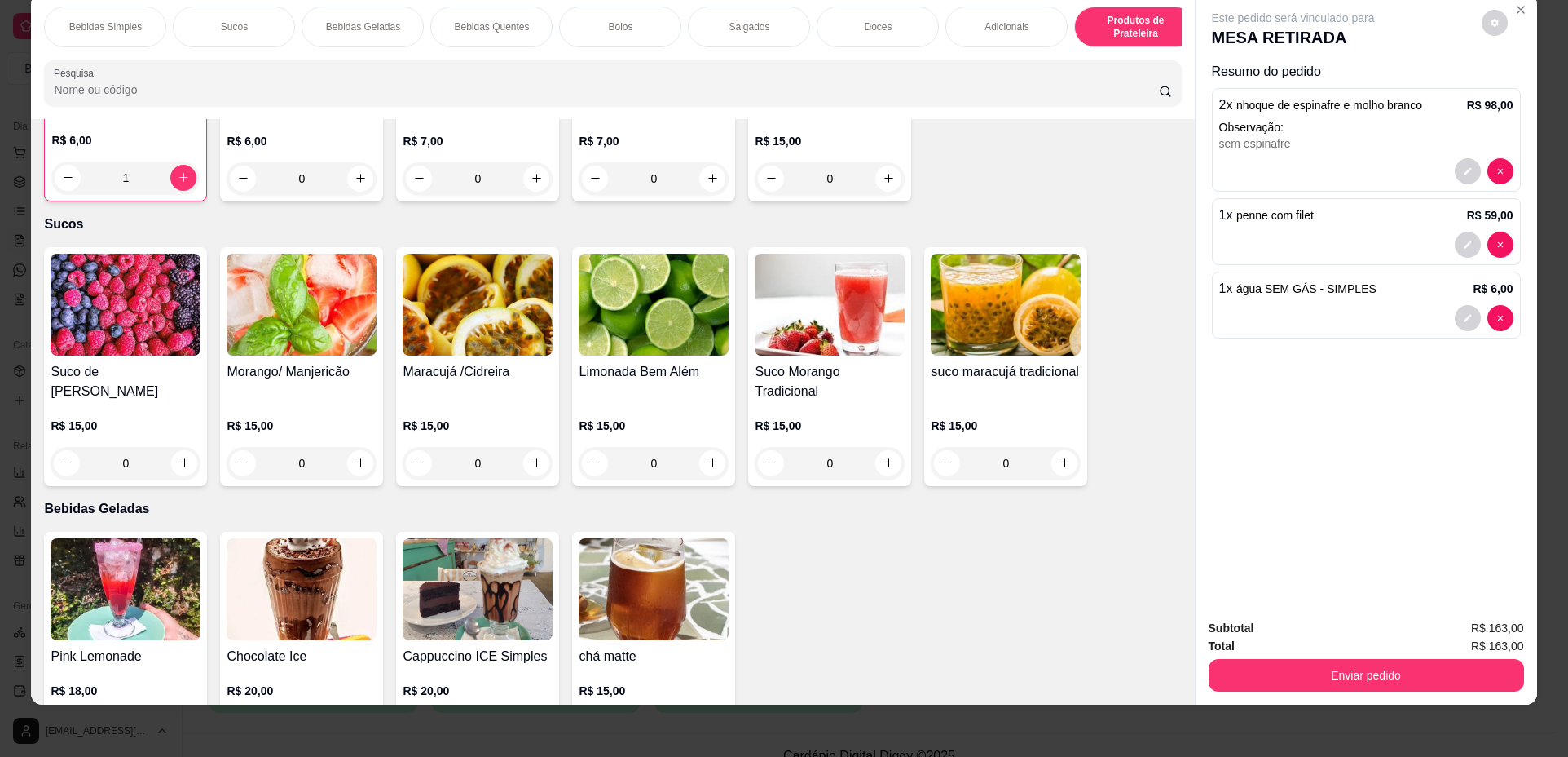
click at [103, 333] on img at bounding box center [125, 305] width 150 height 102
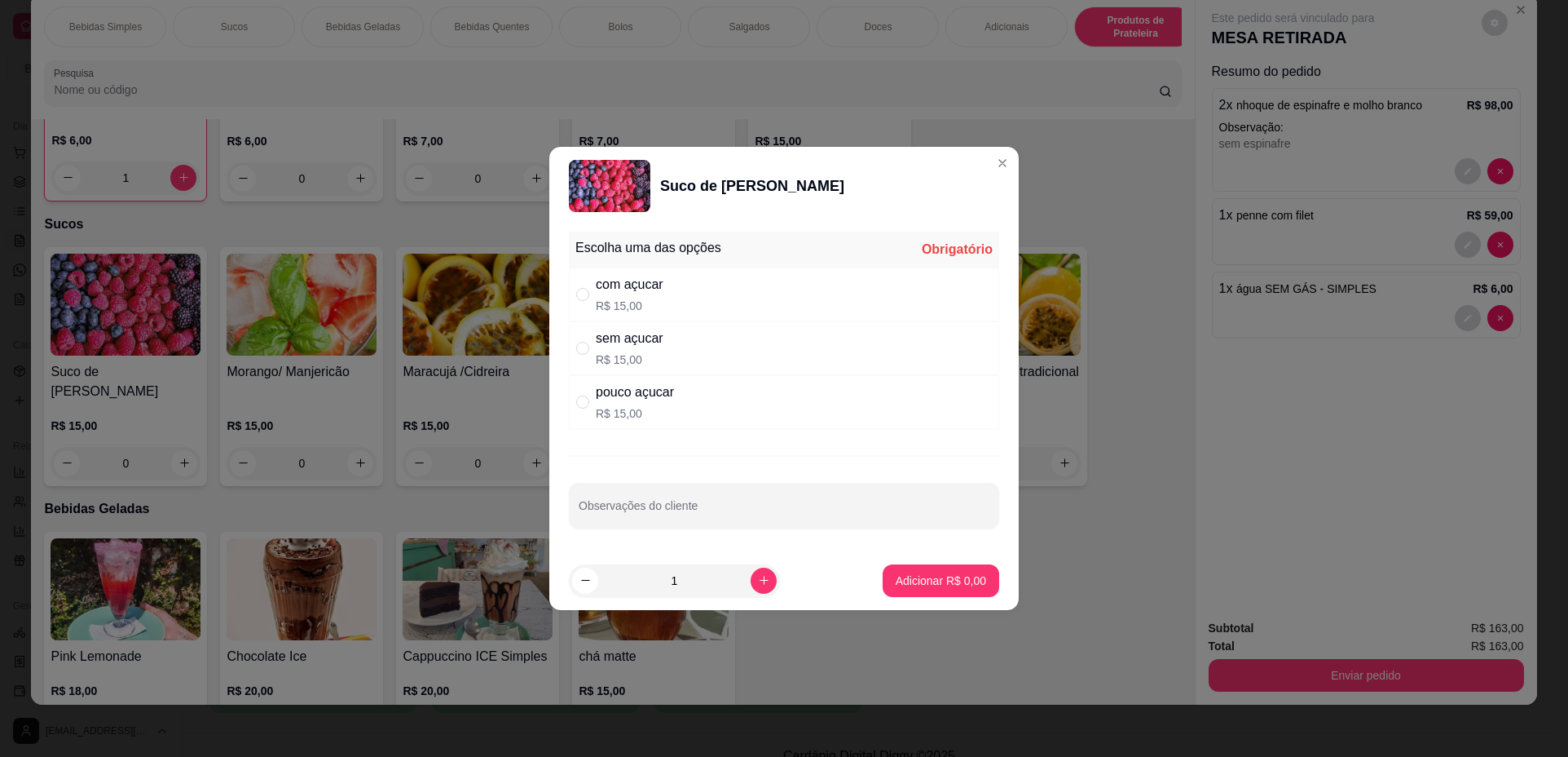
click at [644, 283] on div "com açucar" at bounding box center [629, 284] width 68 height 19
radio input "true"
click at [919, 575] on p "Adicionar R$ 15,00" at bounding box center [938, 580] width 94 height 15
type input "1"
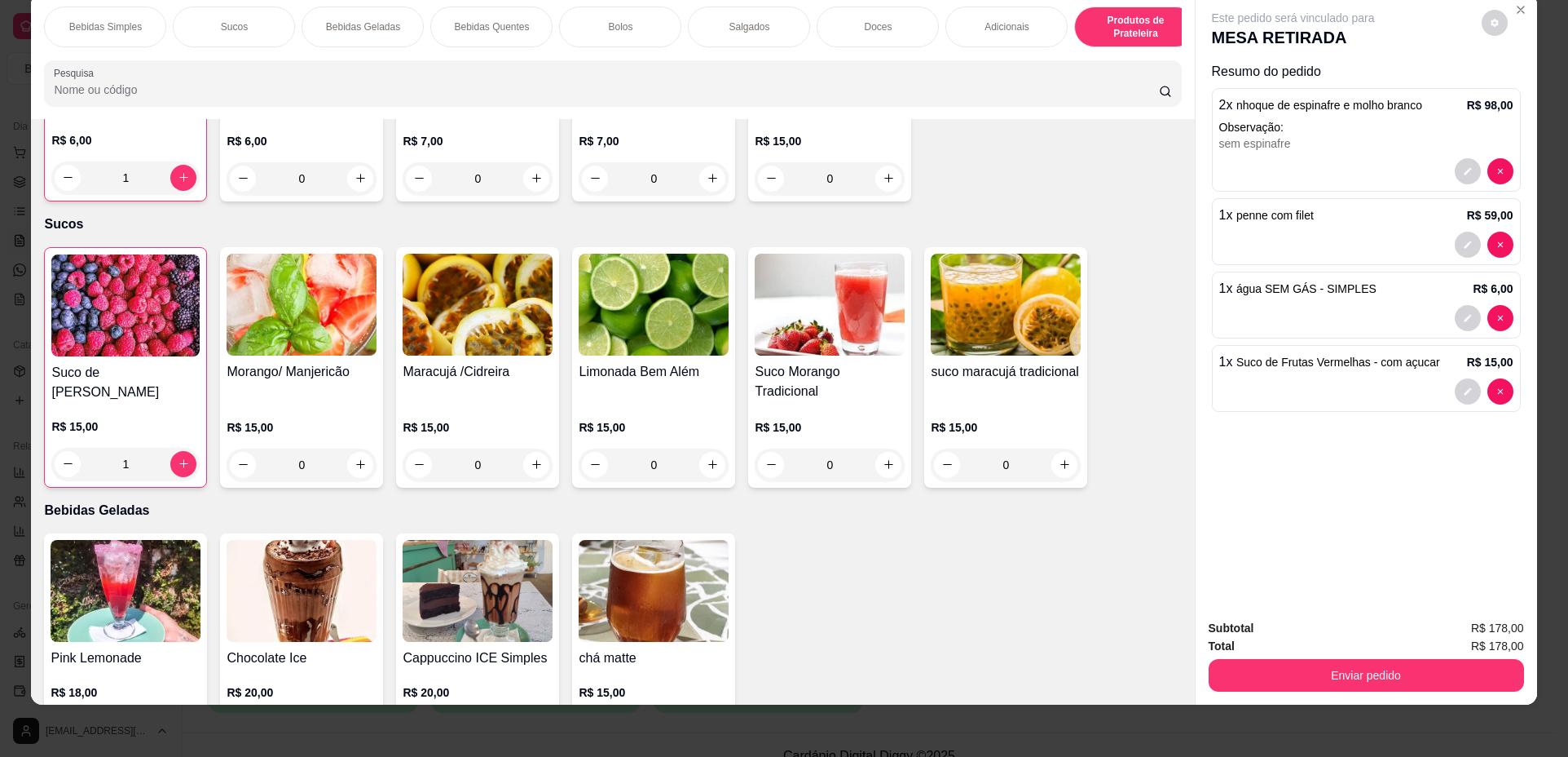
click at [516, 355] on img at bounding box center [477, 305] width 150 height 102
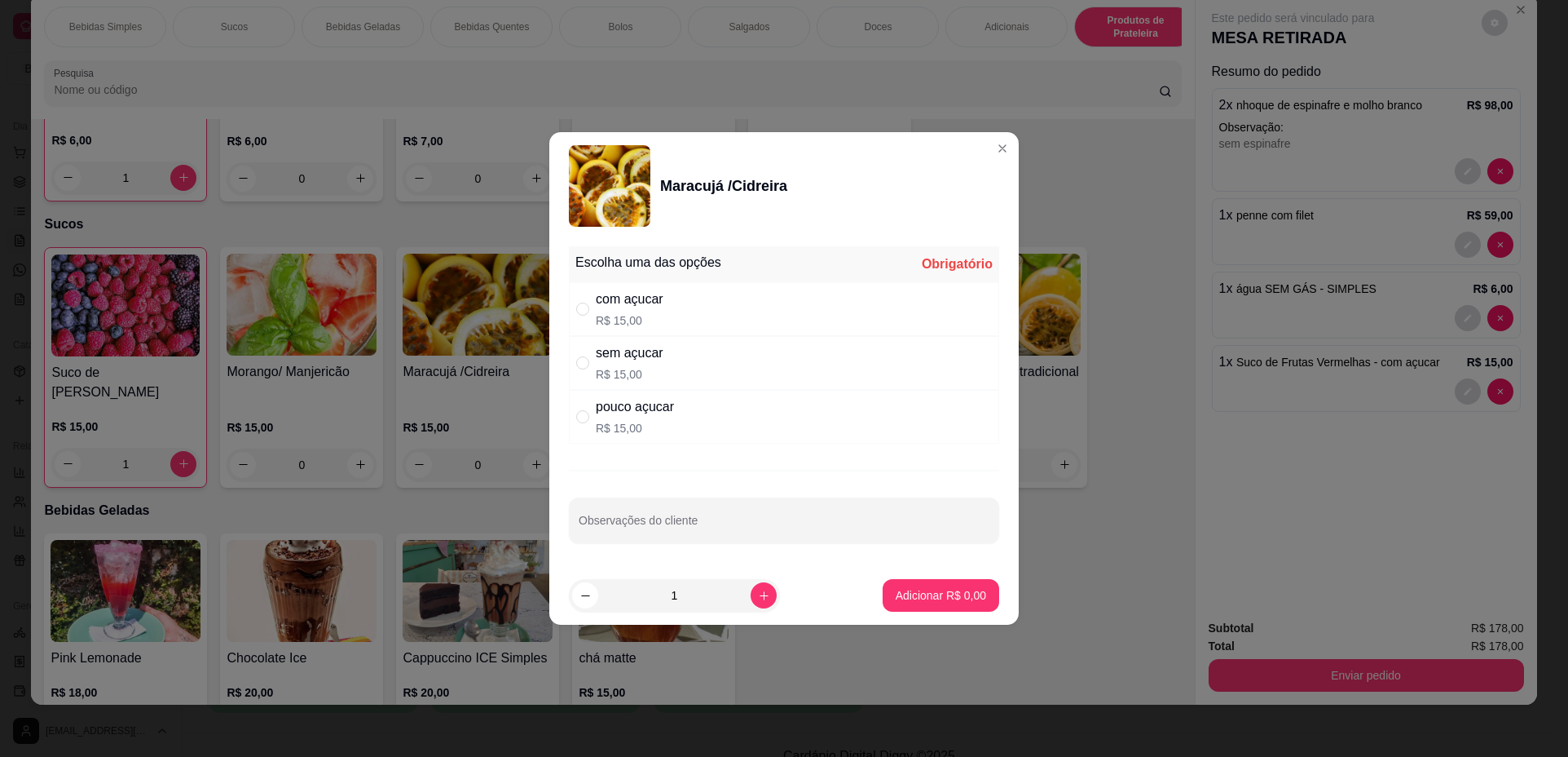
click at [642, 377] on p "R$ 15,00" at bounding box center [629, 373] width 68 height 16
radio input "true"
click at [925, 600] on p "Adicionar R$ 15,00" at bounding box center [938, 595] width 97 height 16
type input "1"
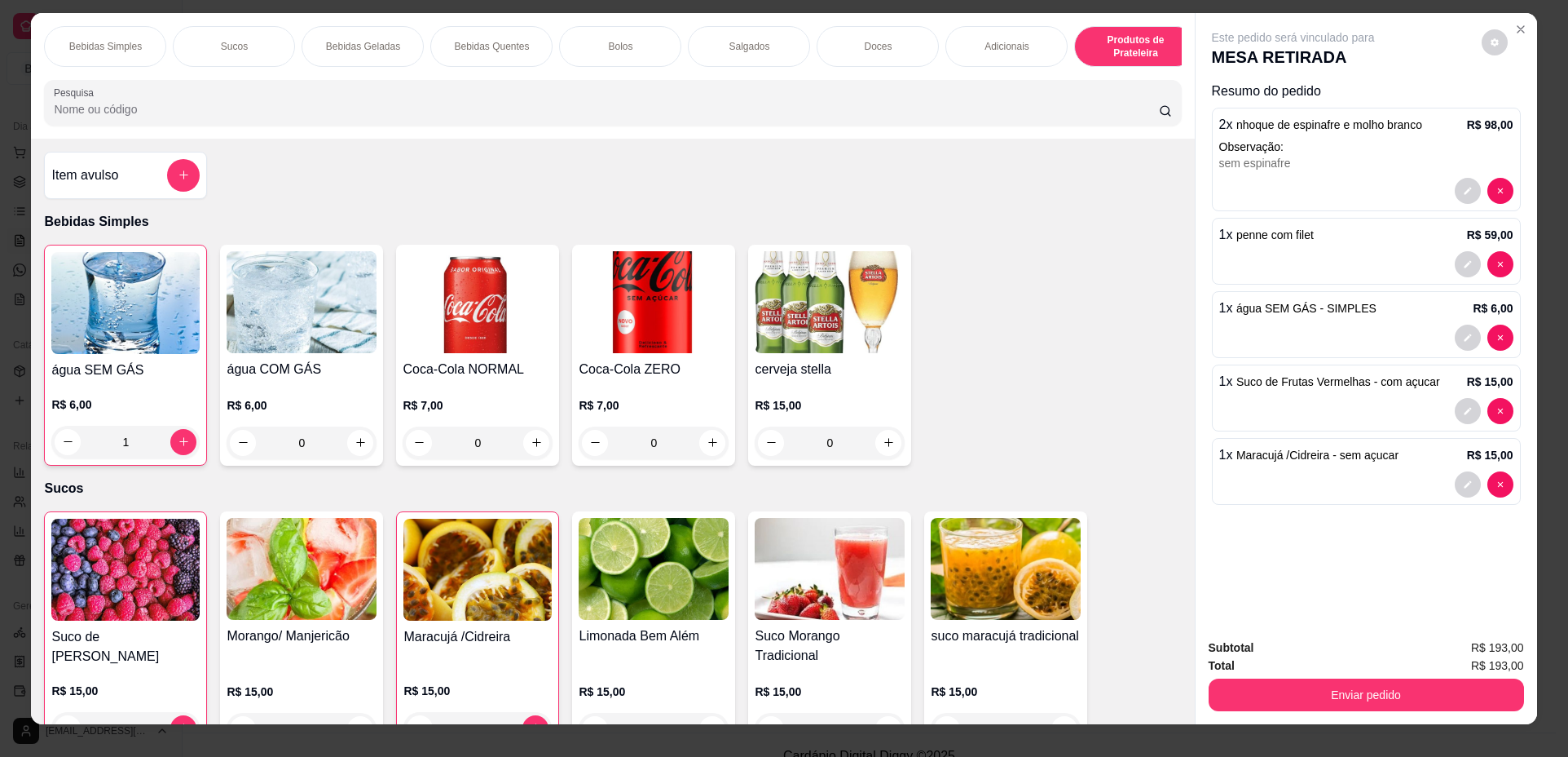
scroll to position [0, 0]
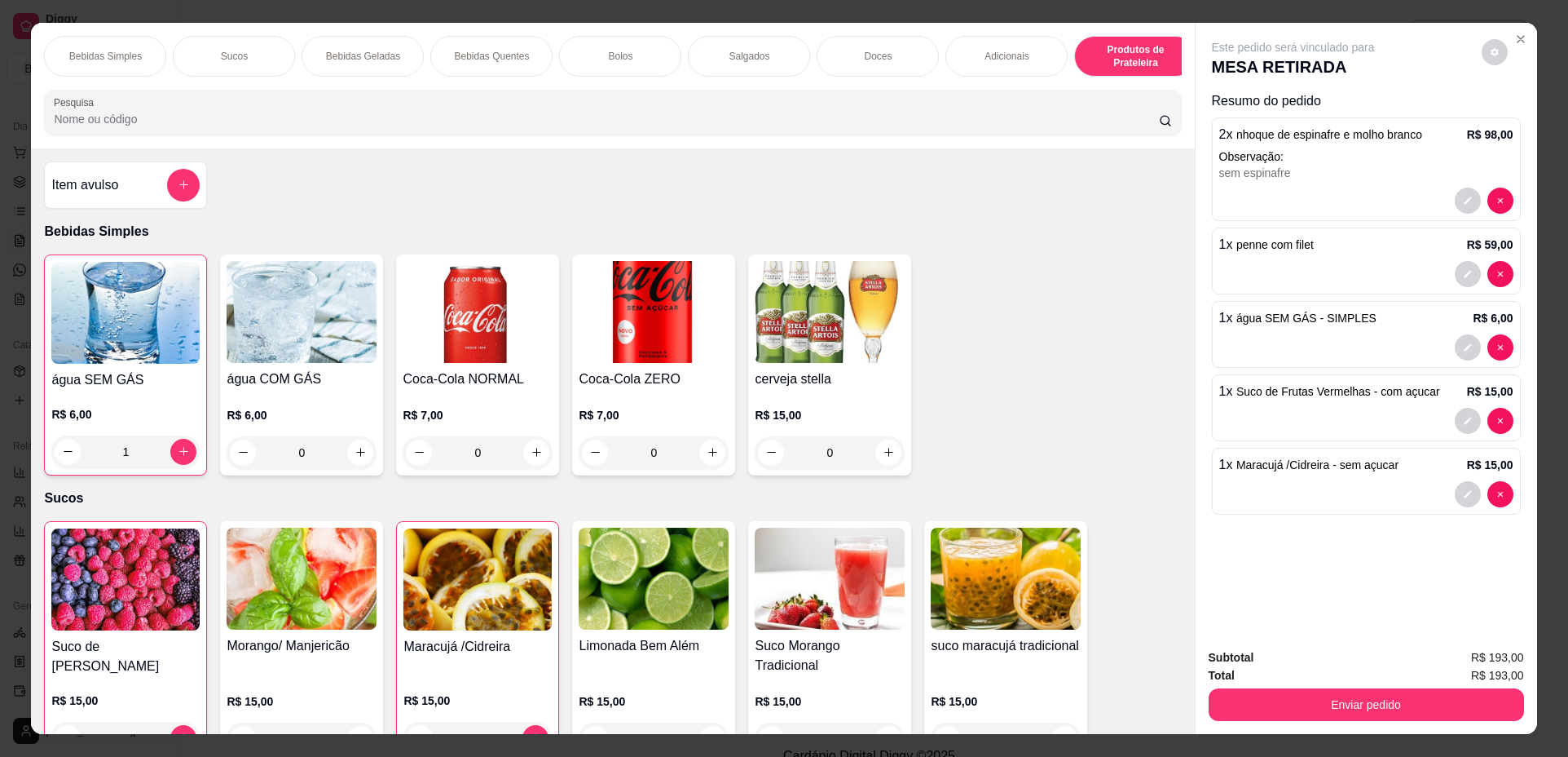
click at [662, 363] on img at bounding box center [653, 311] width 150 height 102
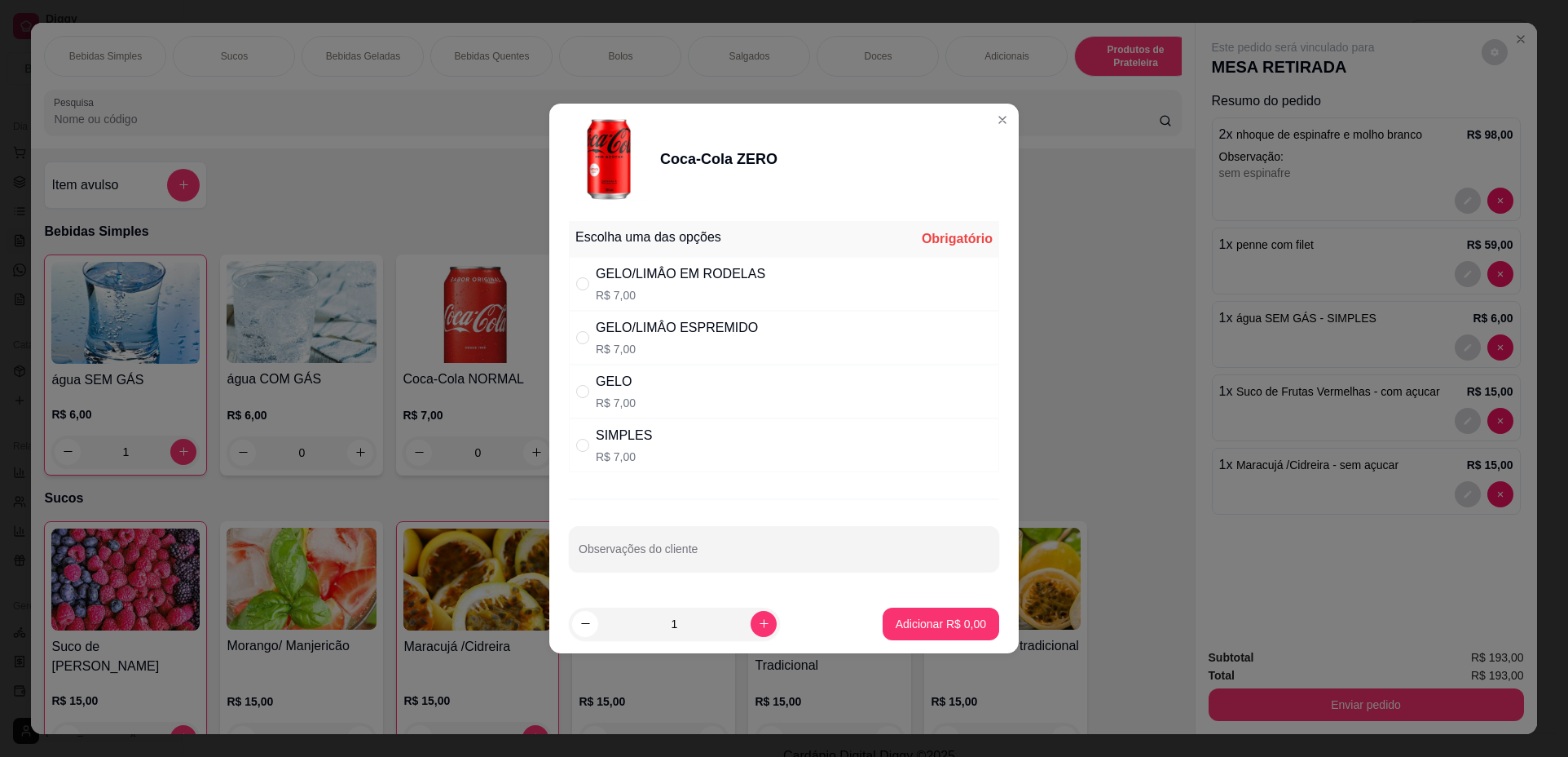
click at [741, 291] on p "R$ 7,00" at bounding box center [680, 295] width 170 height 16
radio input "true"
click at [944, 630] on p "Adicionar R$ 7,00" at bounding box center [941, 623] width 88 height 15
type input "1"
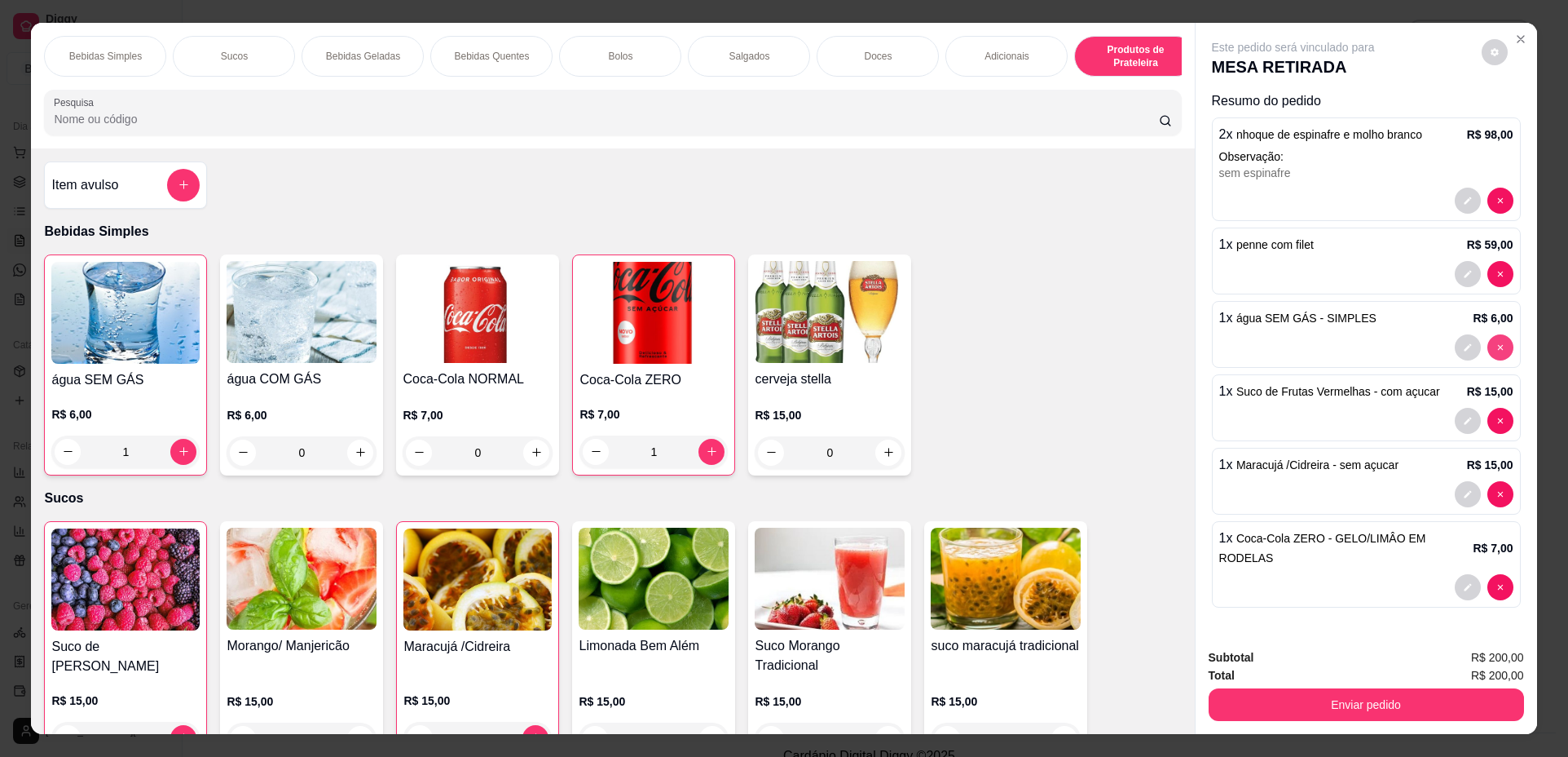
type input "0"
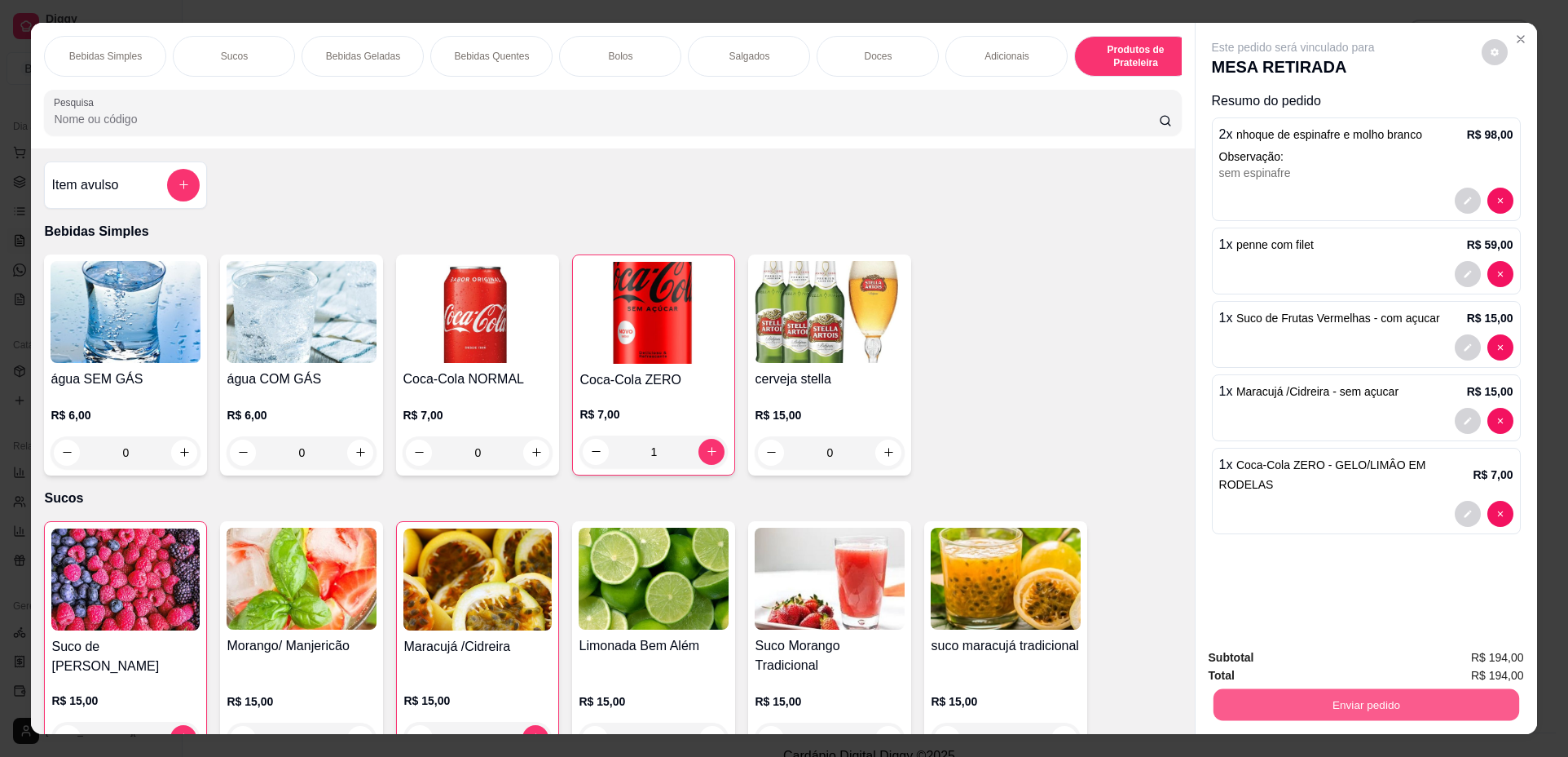
click at [1383, 704] on button "Enviar pedido" at bounding box center [1366, 704] width 305 height 32
click at [1338, 664] on button "Não registrar e enviar pedido" at bounding box center [1312, 664] width 170 height 31
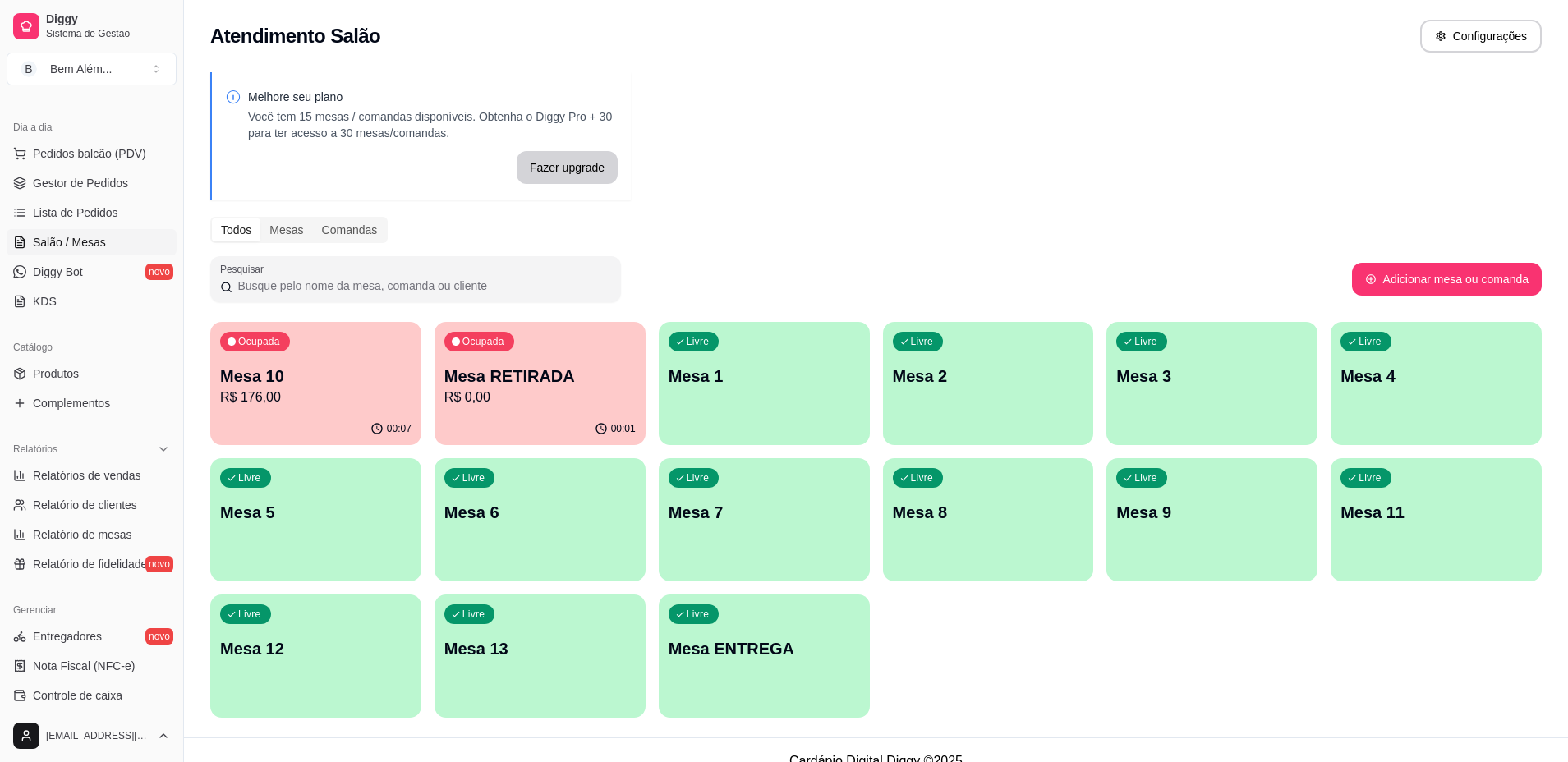
click at [353, 376] on p "Mesa 10" at bounding box center [315, 376] width 191 height 23
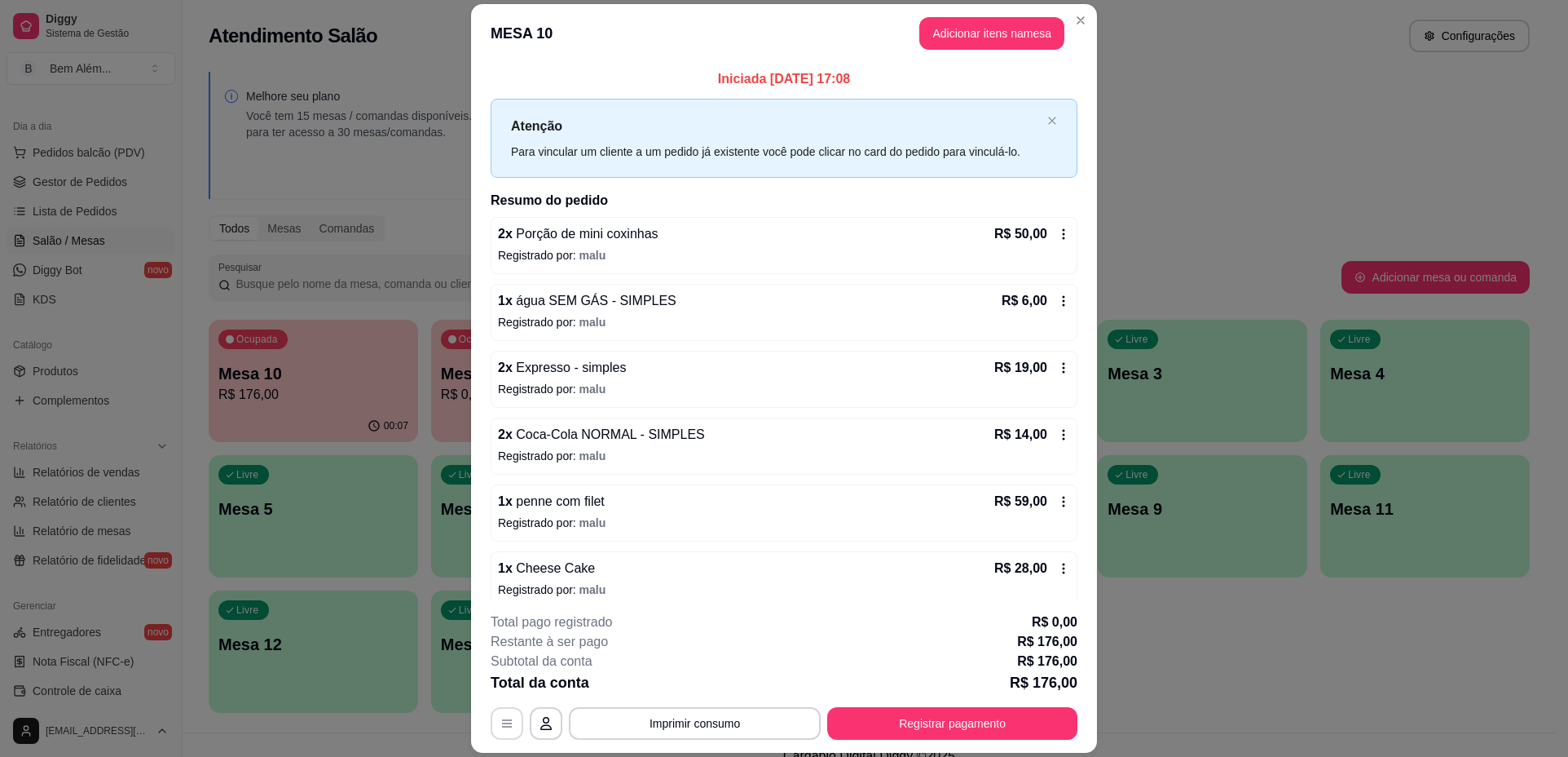
click at [501, 725] on icon "button" at bounding box center [507, 724] width 13 height 13
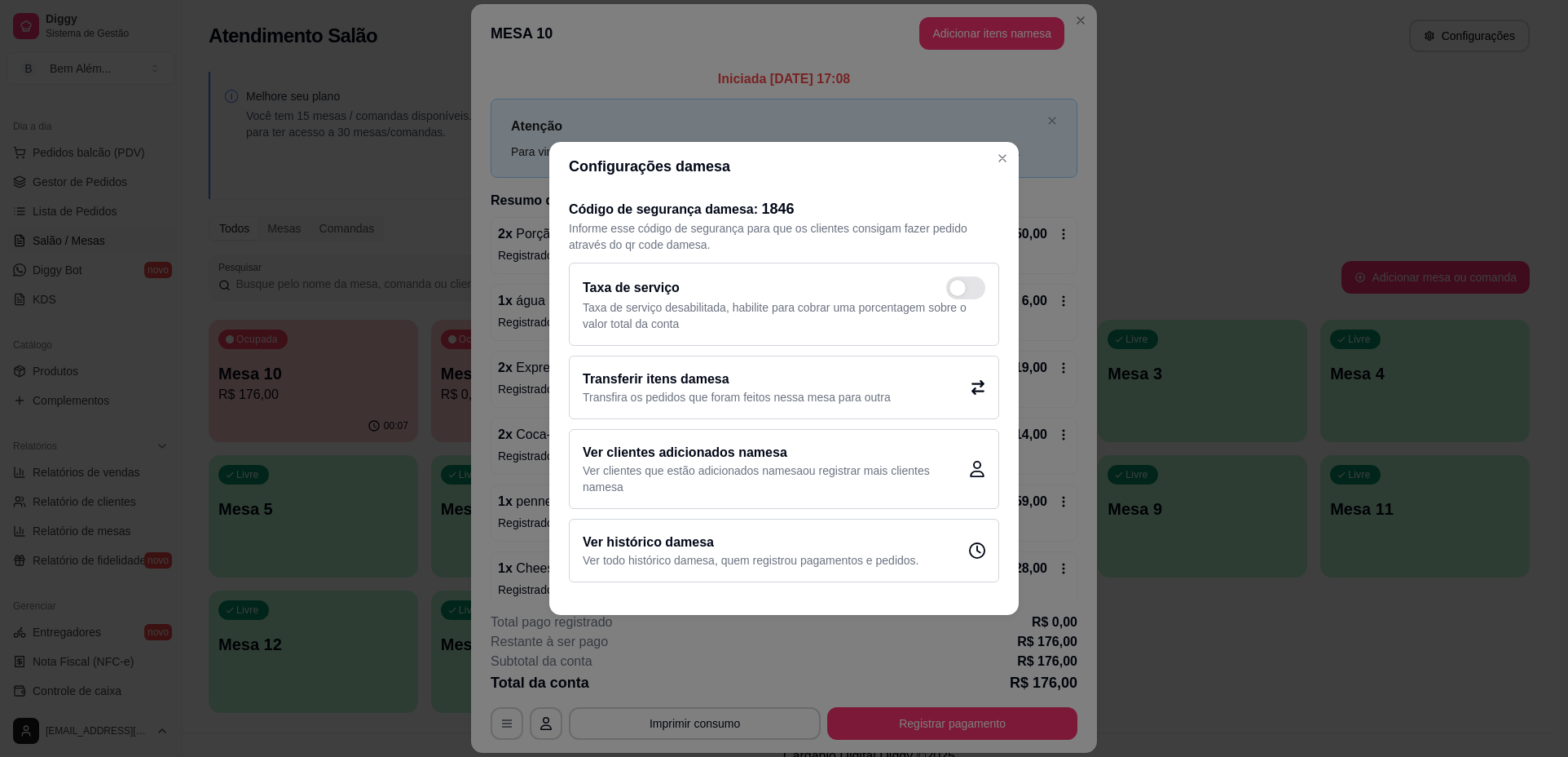
click at [763, 394] on p "Transfira os pedidos que foram feitos nessa mesa para outra" at bounding box center [737, 396] width 308 height 16
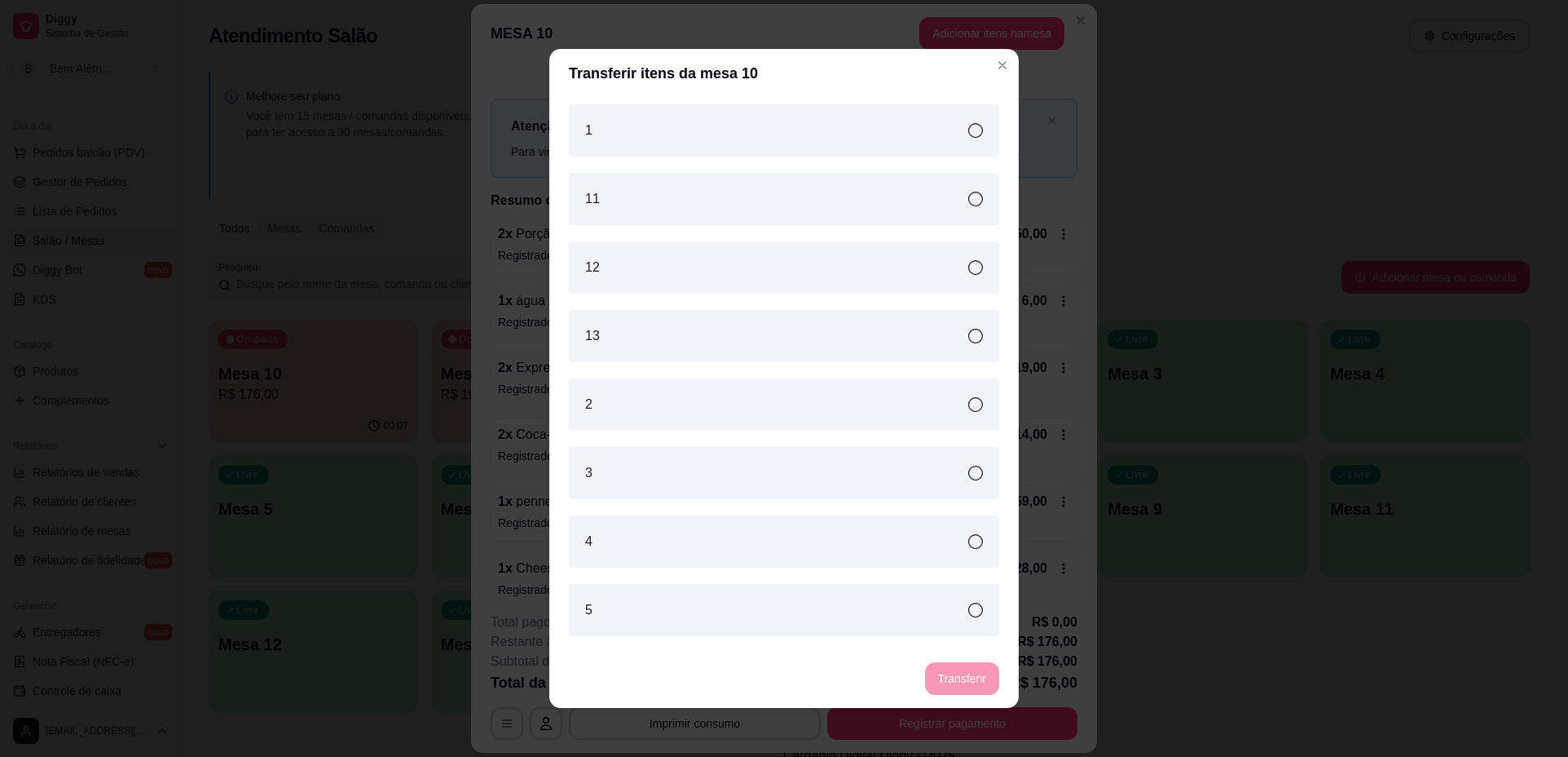
click at [969, 334] on icon at bounding box center [975, 335] width 14 height 14
click at [975, 678] on button "Transferir" at bounding box center [962, 679] width 74 height 32
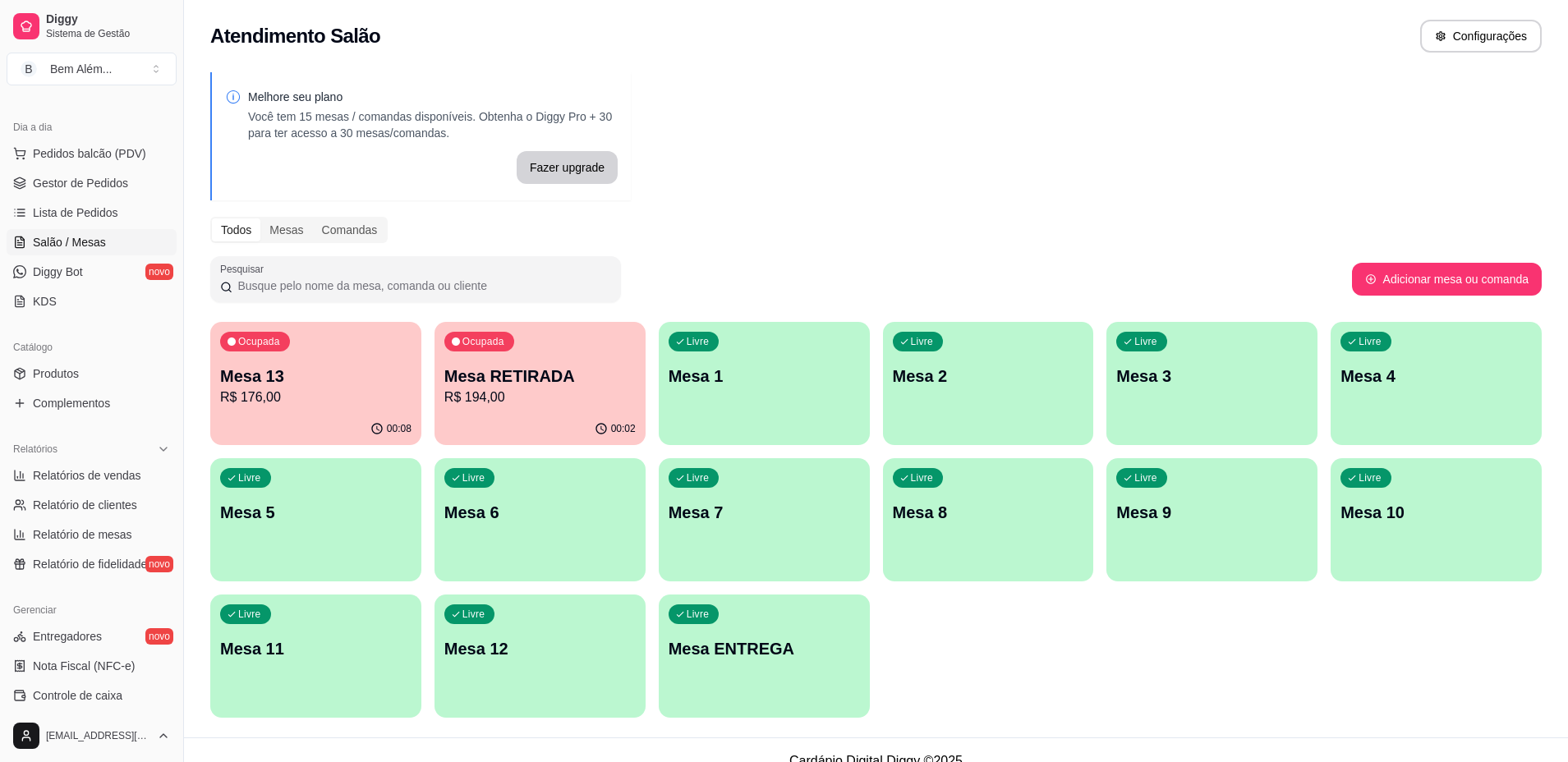
click at [304, 393] on p "R$ 176,00" at bounding box center [315, 397] width 191 height 19
click at [1515, 532] on div "Livre Mesa 10" at bounding box center [1436, 510] width 212 height 104
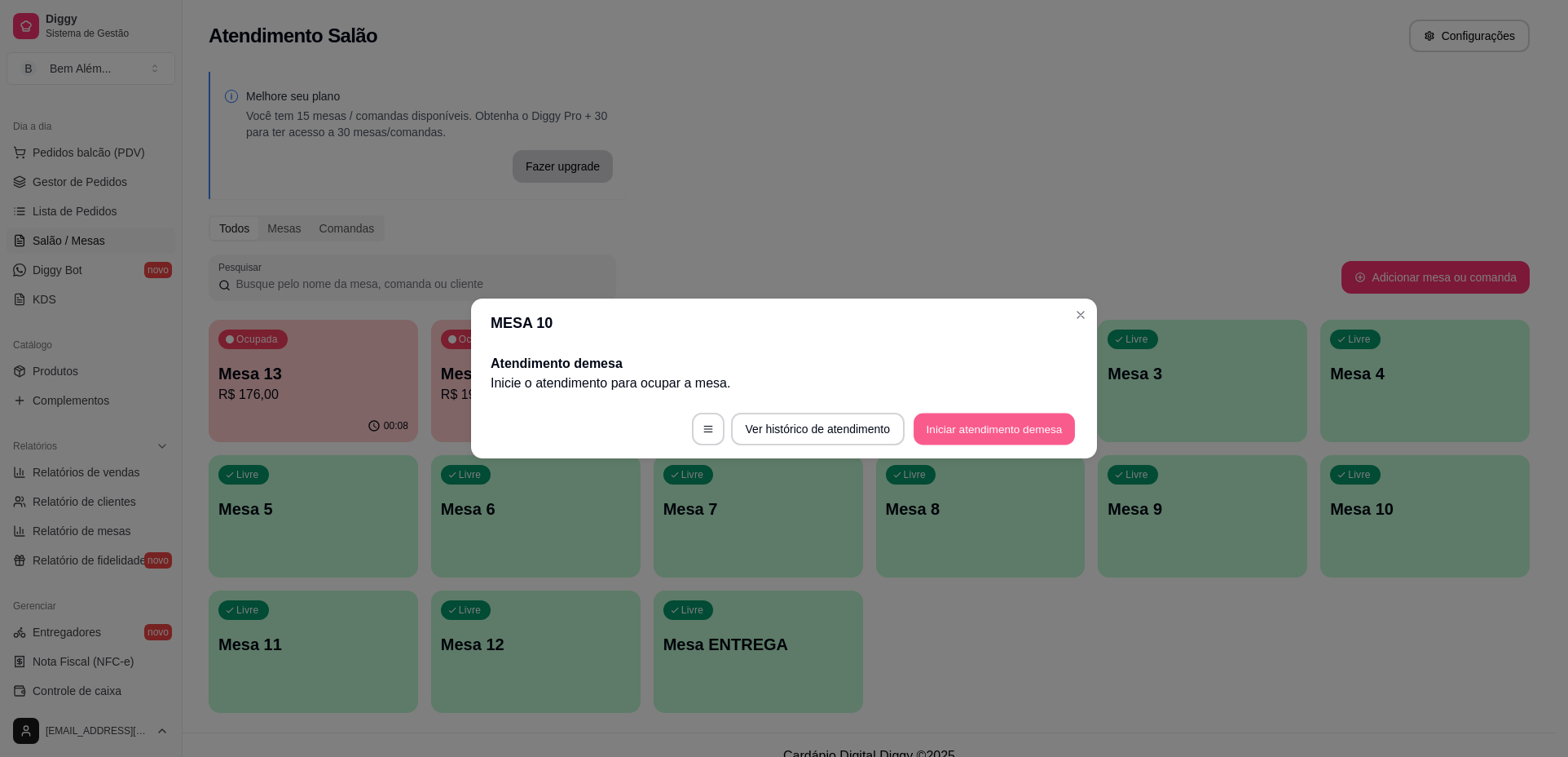
click at [947, 431] on button "Iniciar atendimento de mesa" at bounding box center [993, 429] width 161 height 32
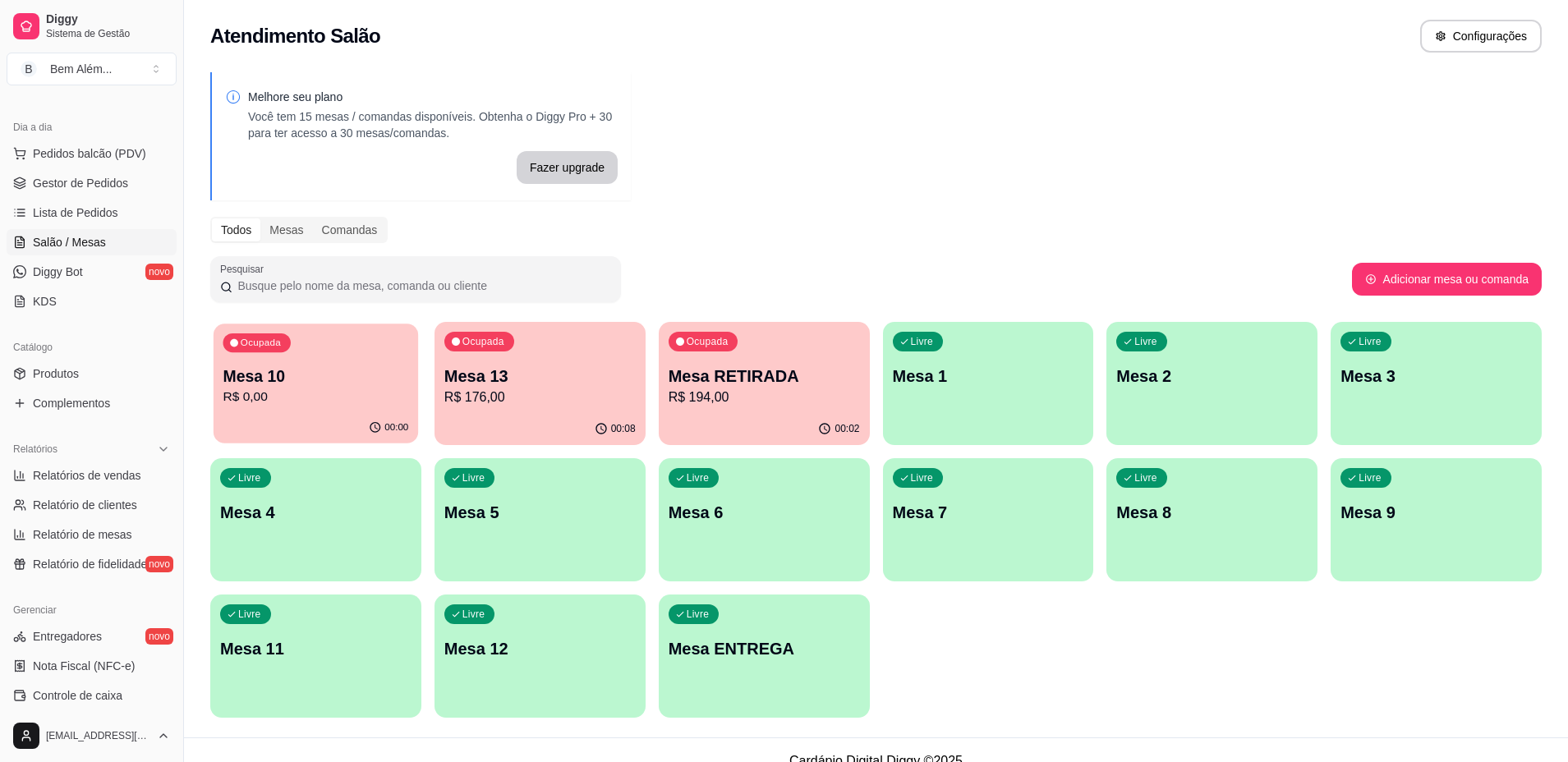
click at [291, 397] on p "R$ 0,00" at bounding box center [314, 397] width 186 height 19
click at [544, 350] on div "Ocupada Mesa 13 R$ 176,00" at bounding box center [539, 368] width 205 height 88
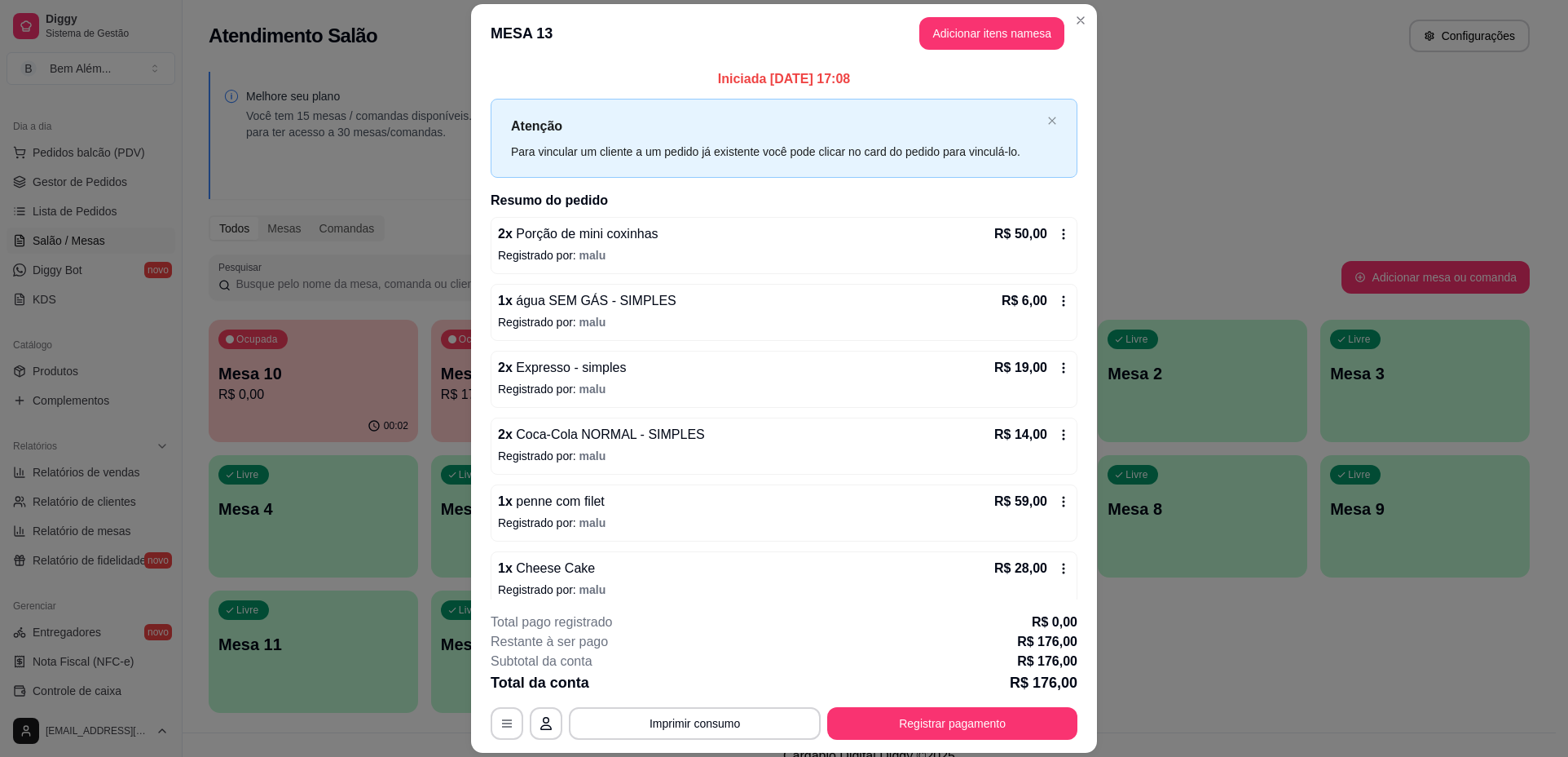
scroll to position [14, 0]
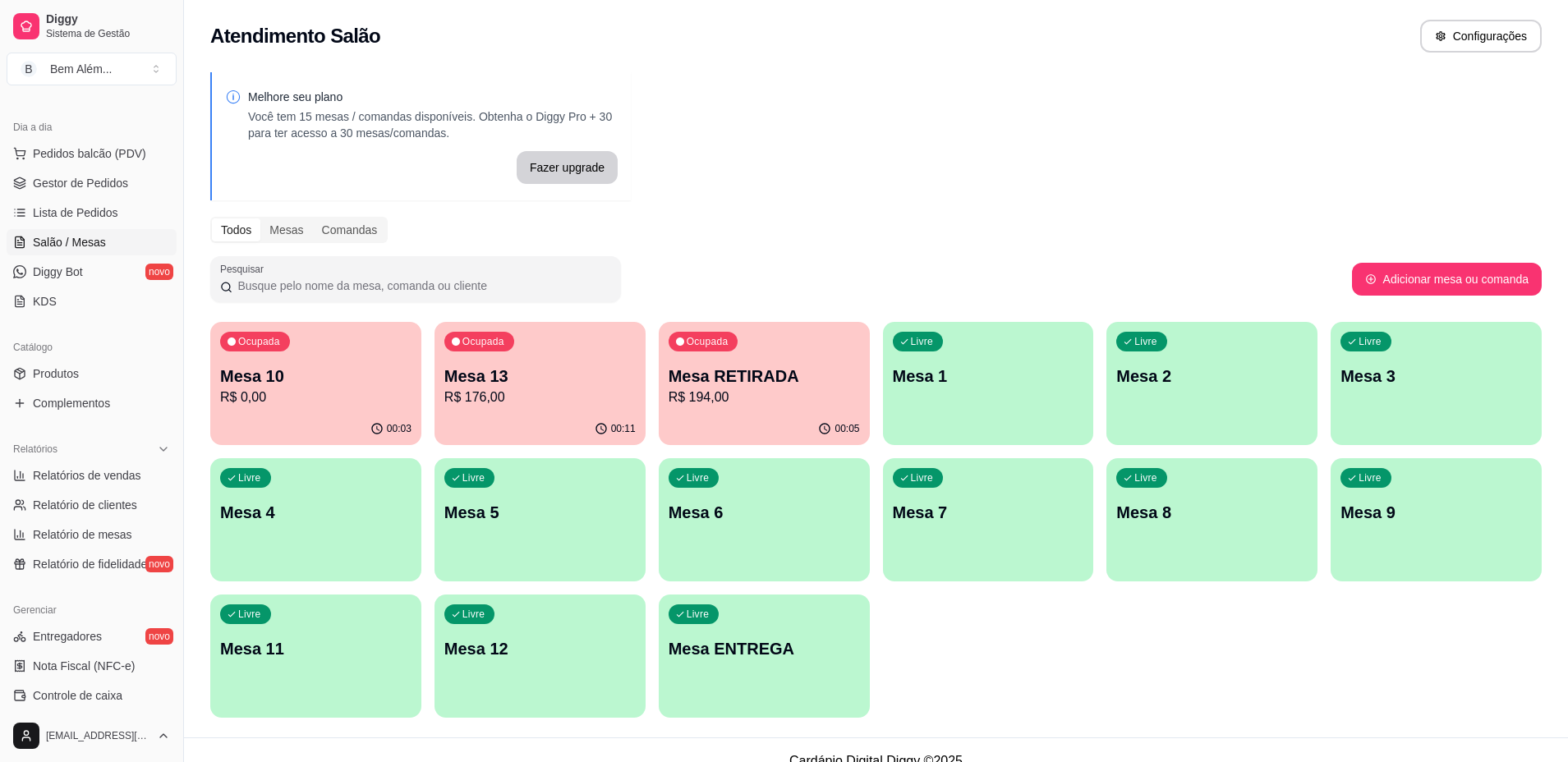
click at [303, 409] on div "Ocupada Mesa 10 R$ 0,00" at bounding box center [316, 367] width 212 height 91
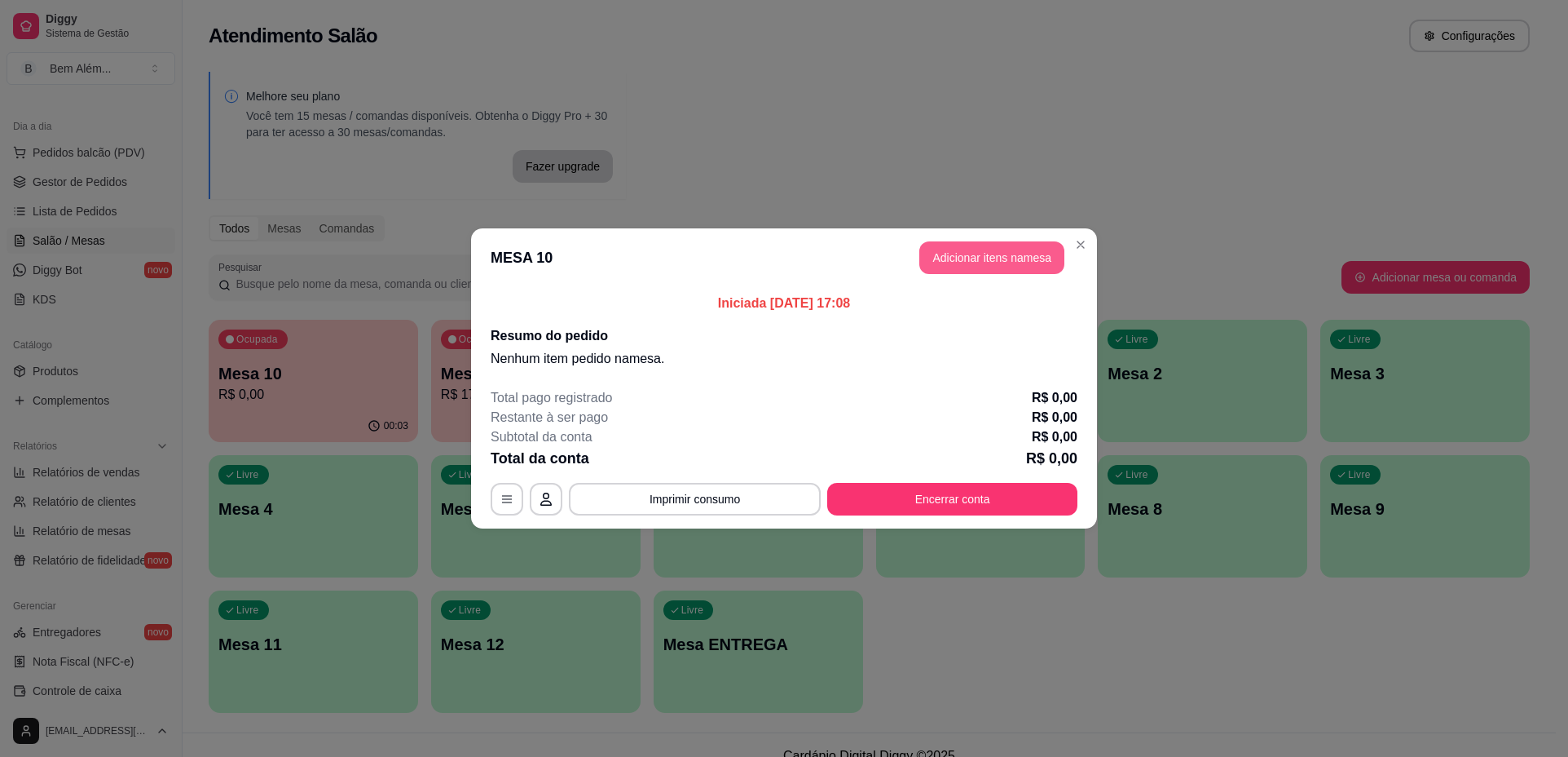
click at [970, 249] on button "Adicionar itens na mesa" at bounding box center [992, 258] width 145 height 32
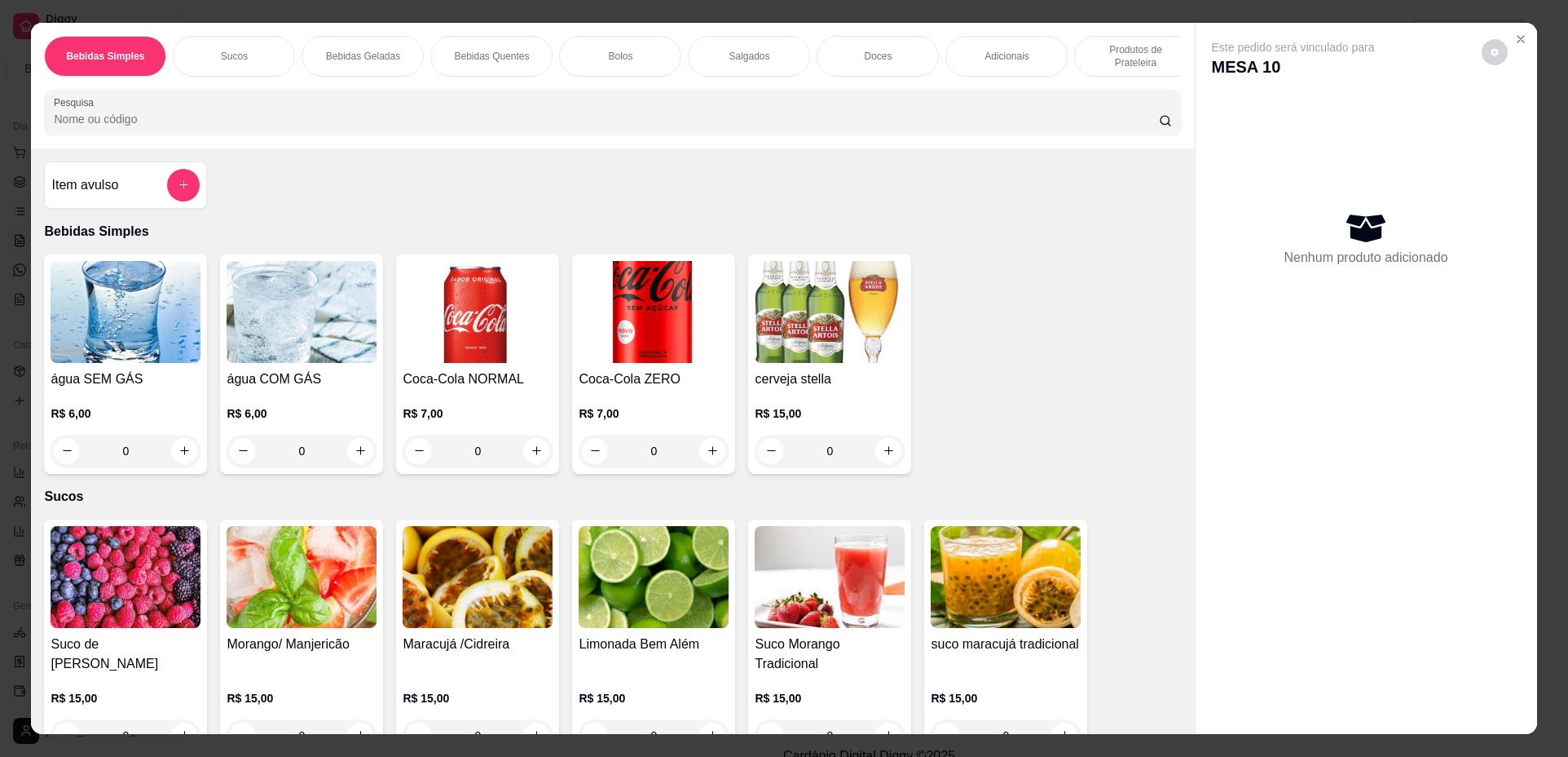
click at [361, 466] on div "0" at bounding box center [301, 451] width 150 height 32
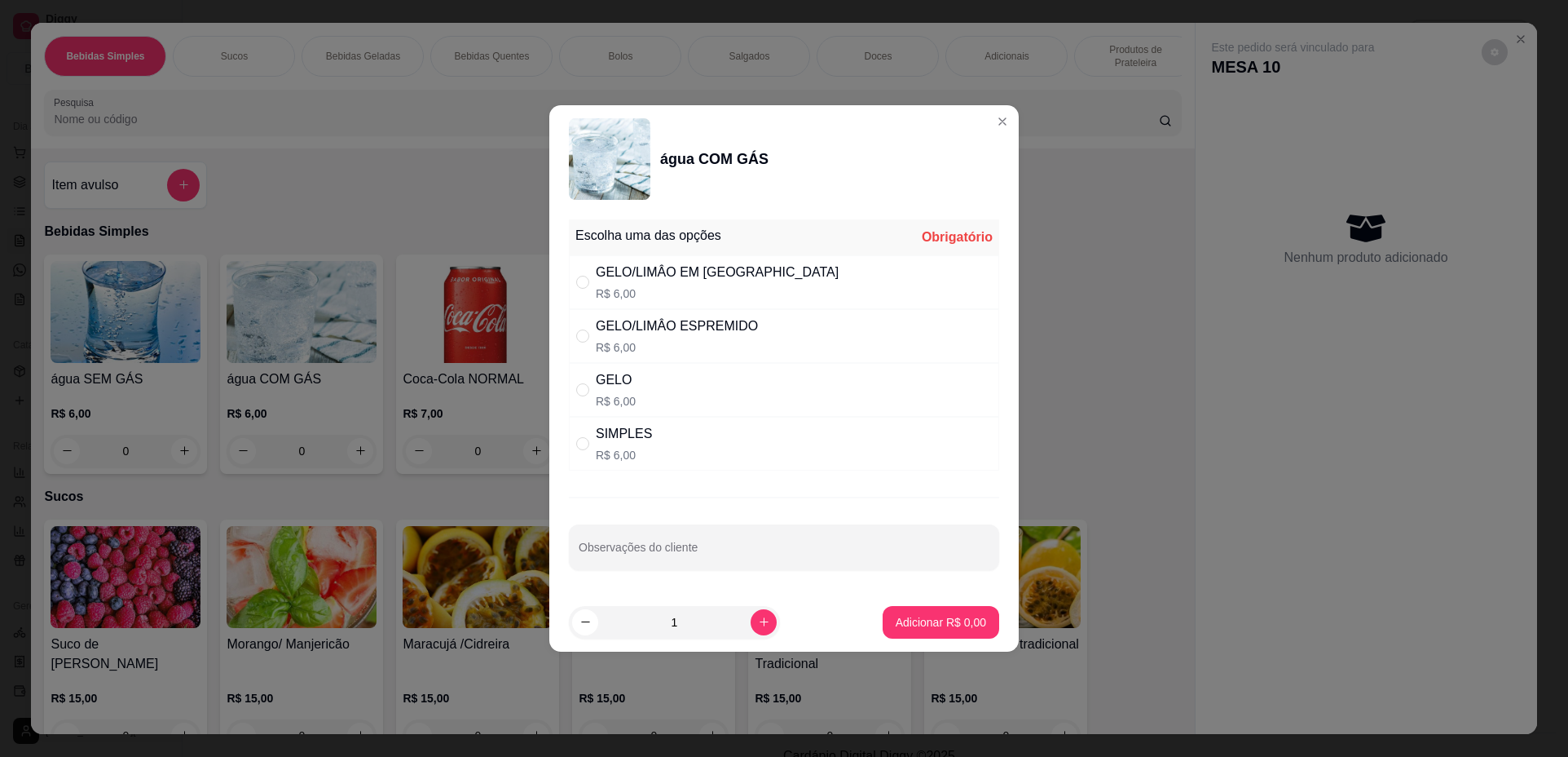
click at [773, 444] on div "SIMPLES R$ 6,00" at bounding box center [784, 443] width 430 height 53
radio input "true"
click at [925, 619] on p "Adicionar R$ 6,00" at bounding box center [941, 621] width 88 height 15
type input "1"
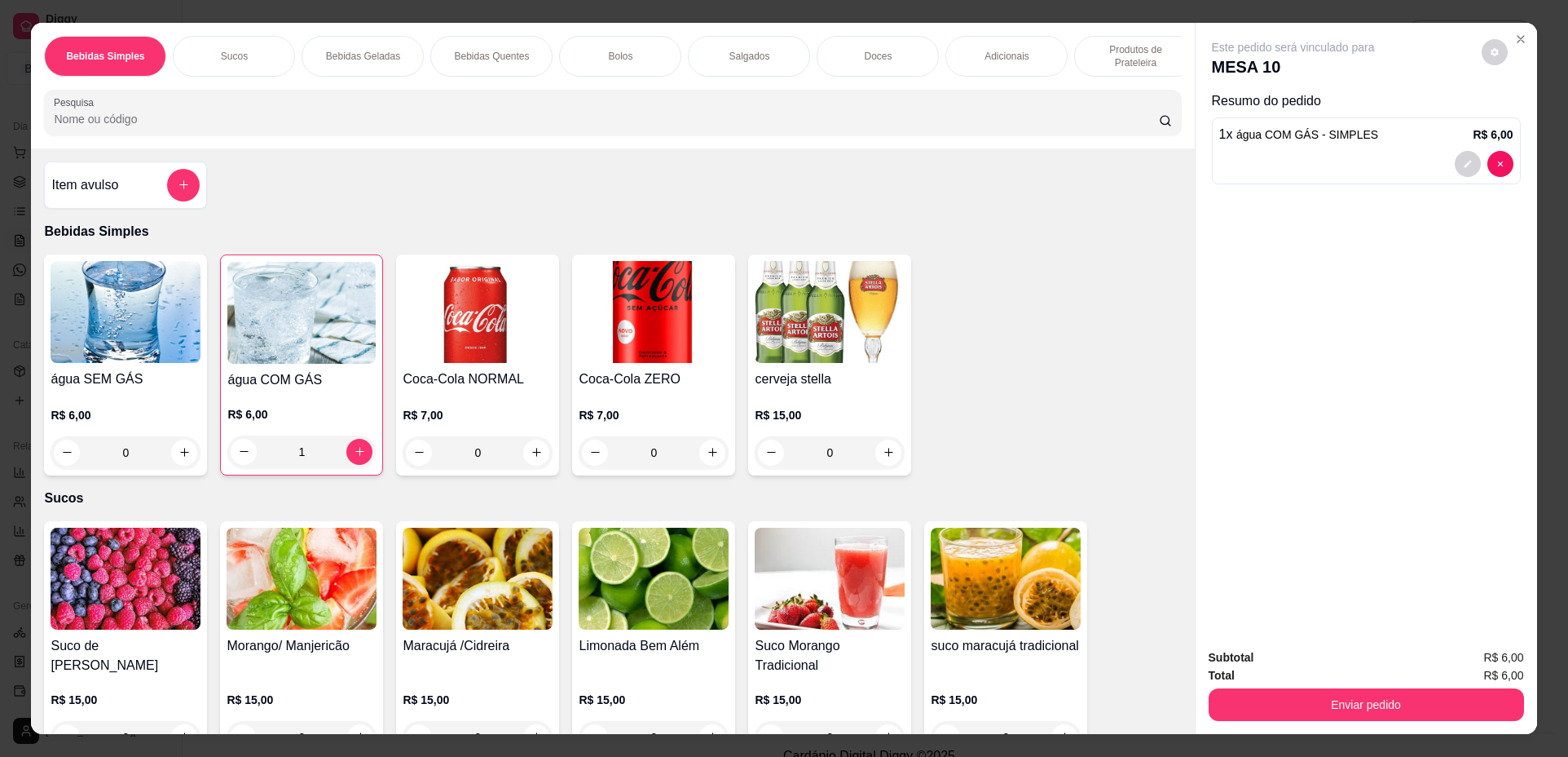
click at [298, 608] on img at bounding box center [301, 578] width 150 height 102
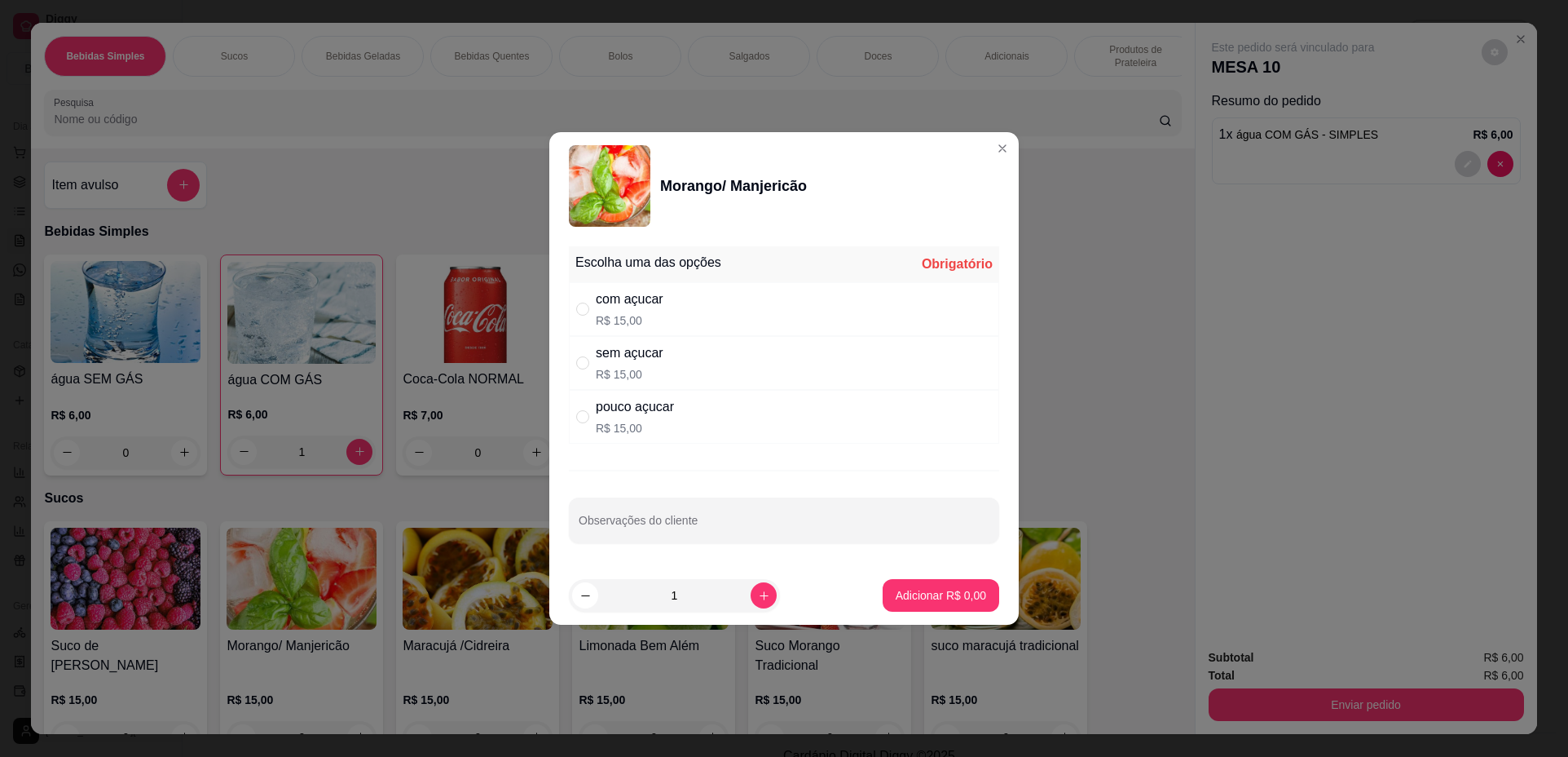
click at [667, 312] on div "com açucar R$ 15,00" at bounding box center [784, 309] width 430 height 53
radio input "true"
click at [919, 595] on p "Adicionar R$ 15,00" at bounding box center [938, 595] width 97 height 16
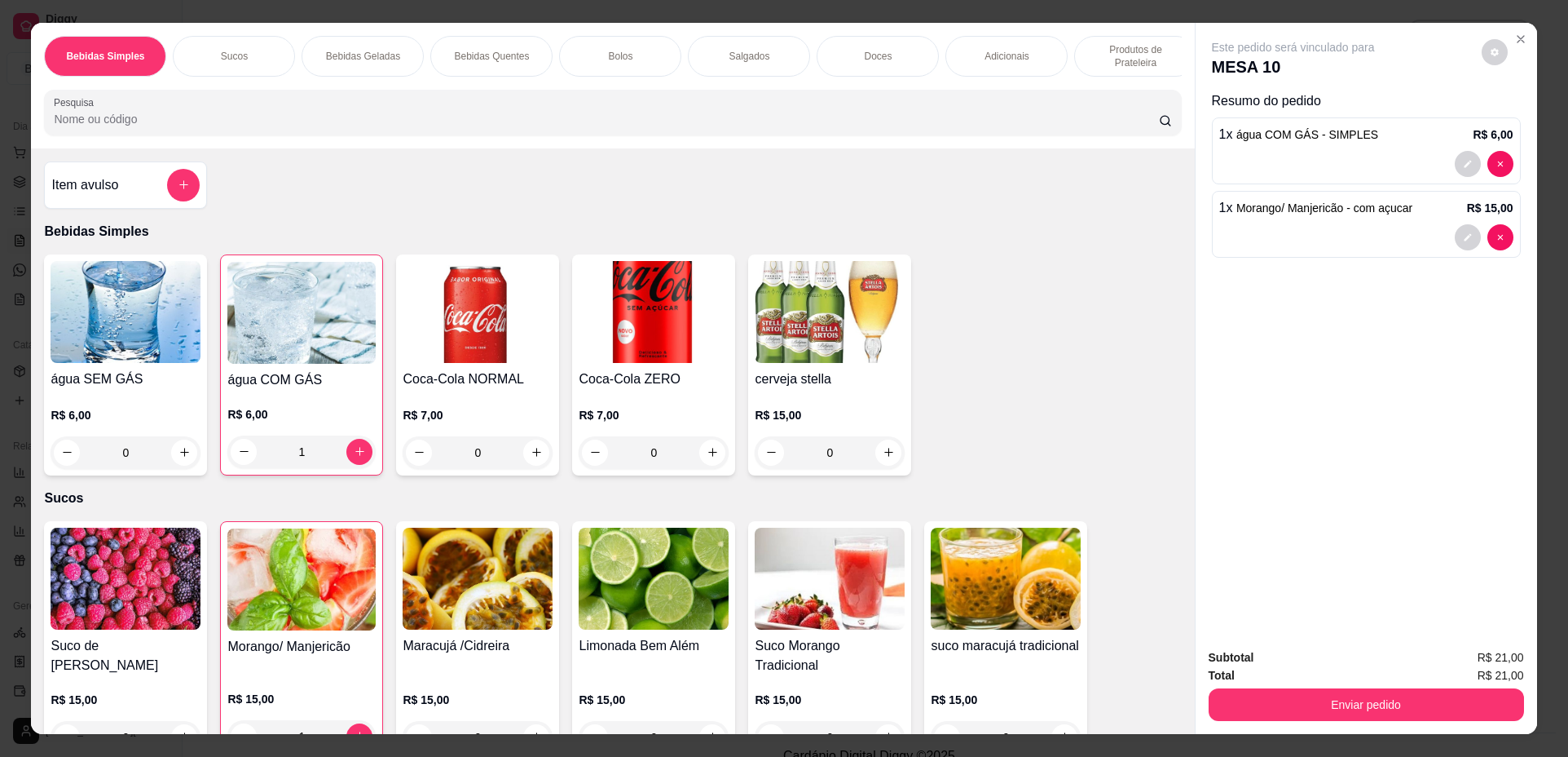
type input "1"
click at [768, 58] on div "Salgados" at bounding box center [749, 56] width 122 height 41
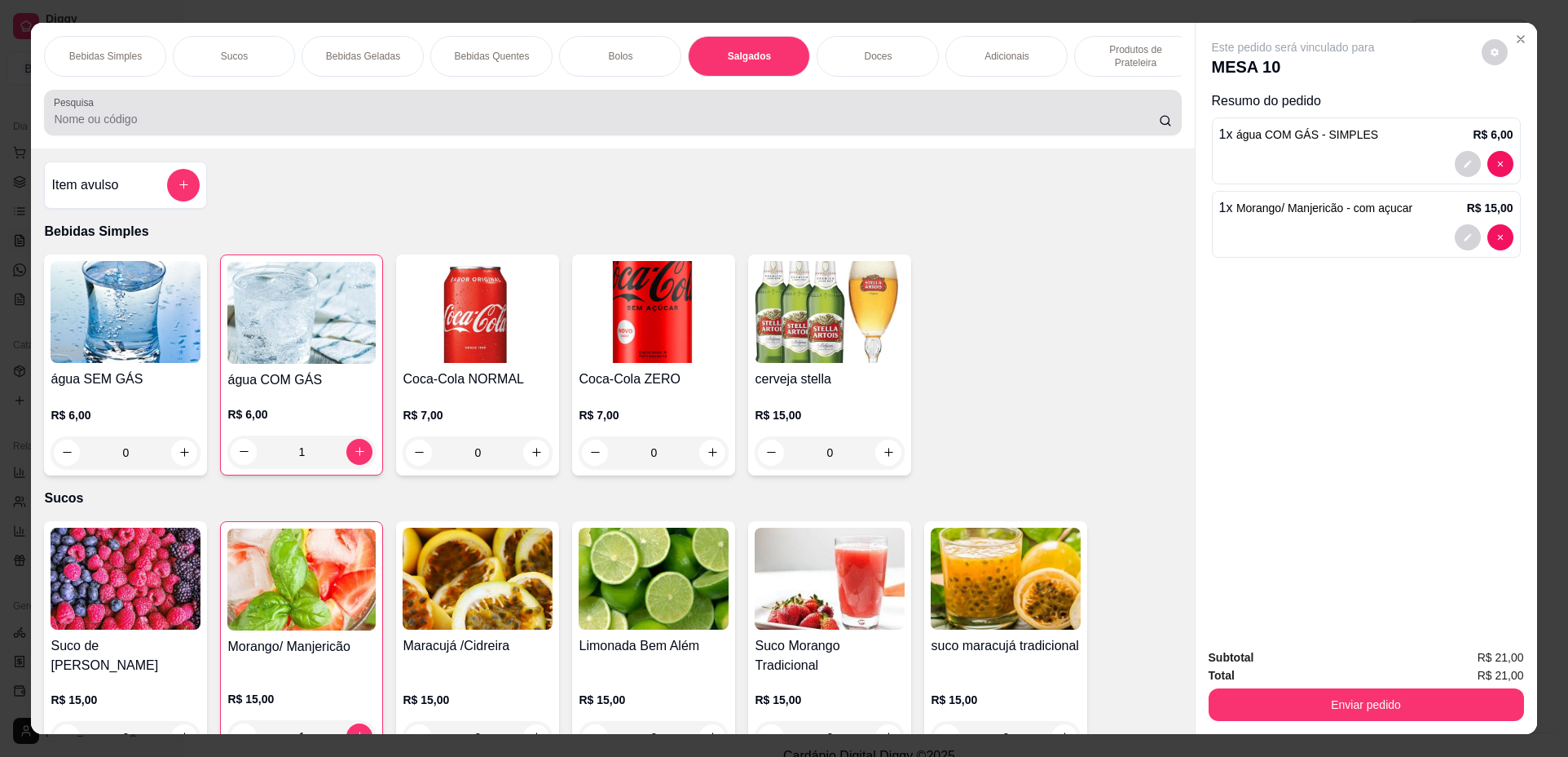
scroll to position [30, 0]
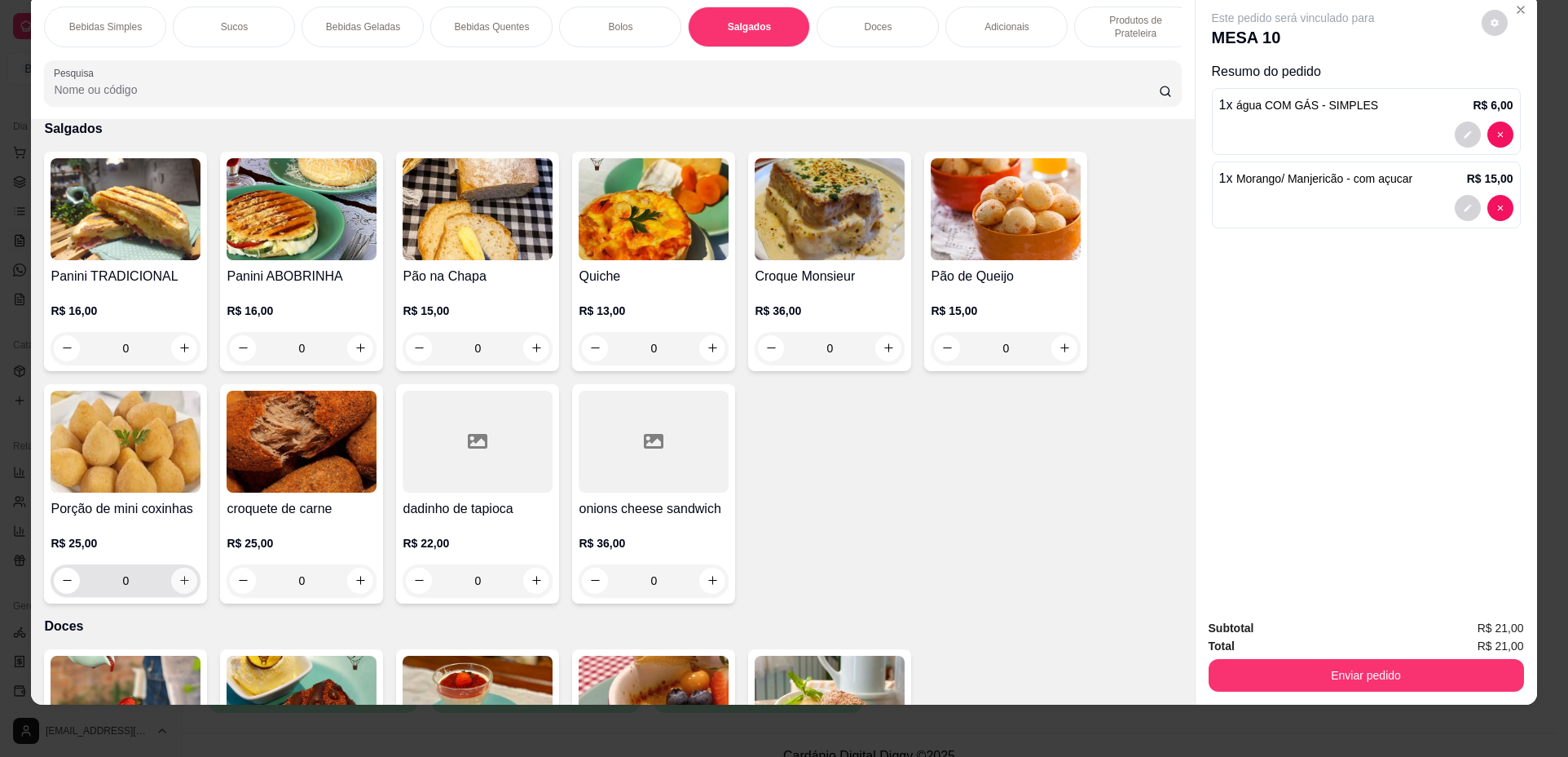
click at [178, 586] on icon "increase-product-quantity" at bounding box center [184, 579] width 12 height 12
type input "1"
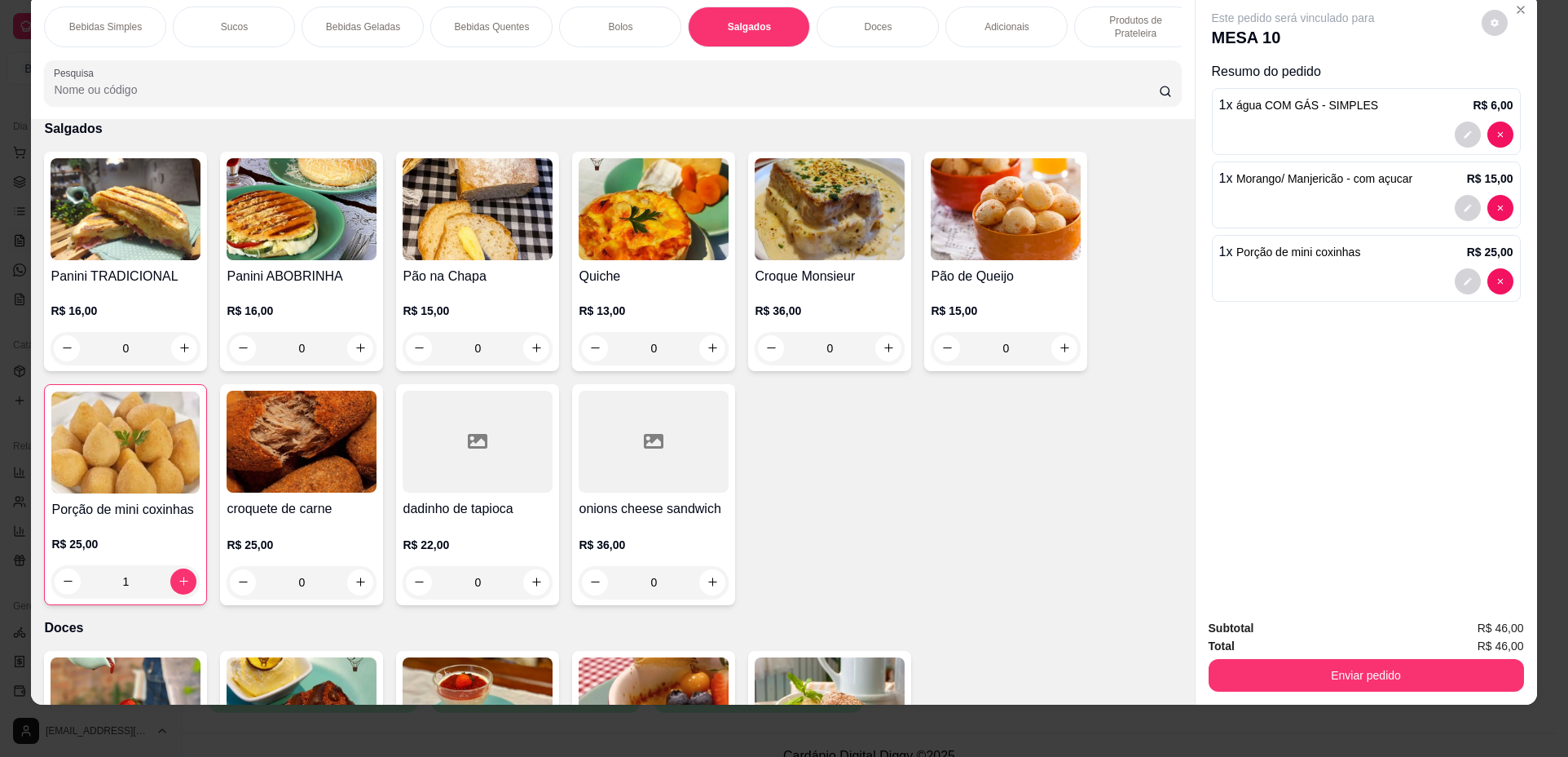
click at [603, 33] on div "Bolos" at bounding box center [620, 27] width 122 height 41
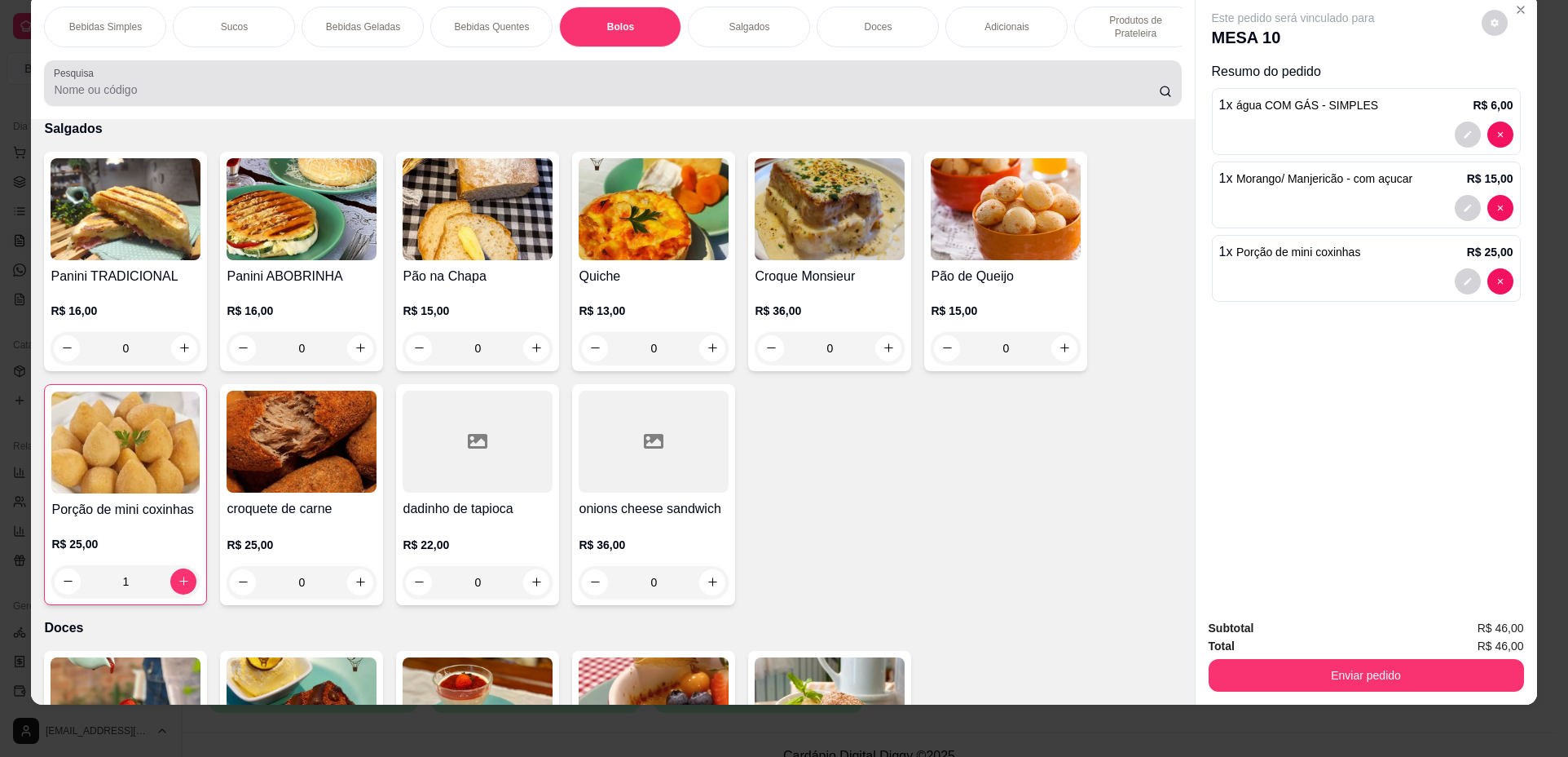
scroll to position [1387, 0]
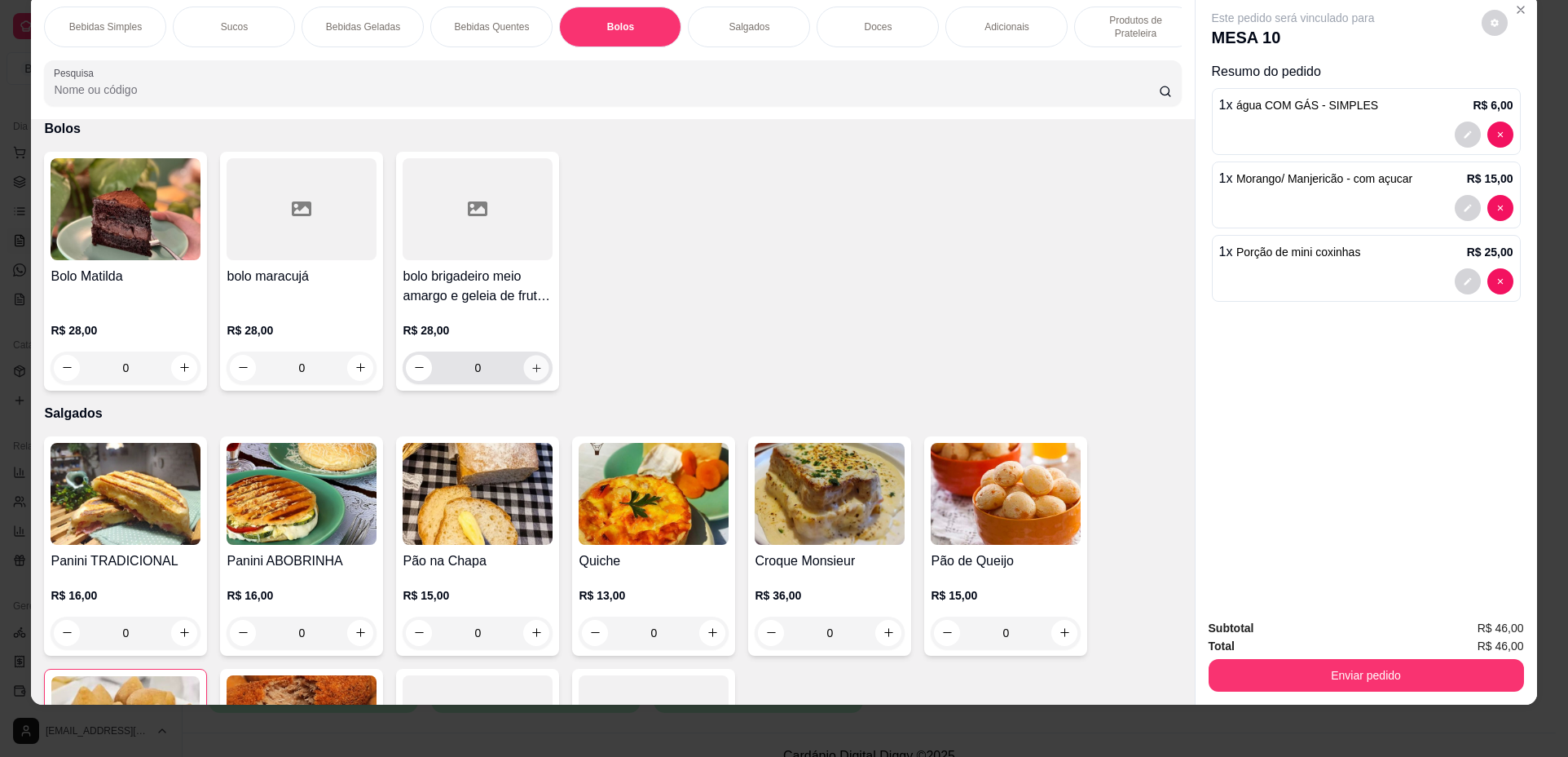
click at [531, 374] on icon "increase-product-quantity" at bounding box center [536, 368] width 12 height 12
type input "1"
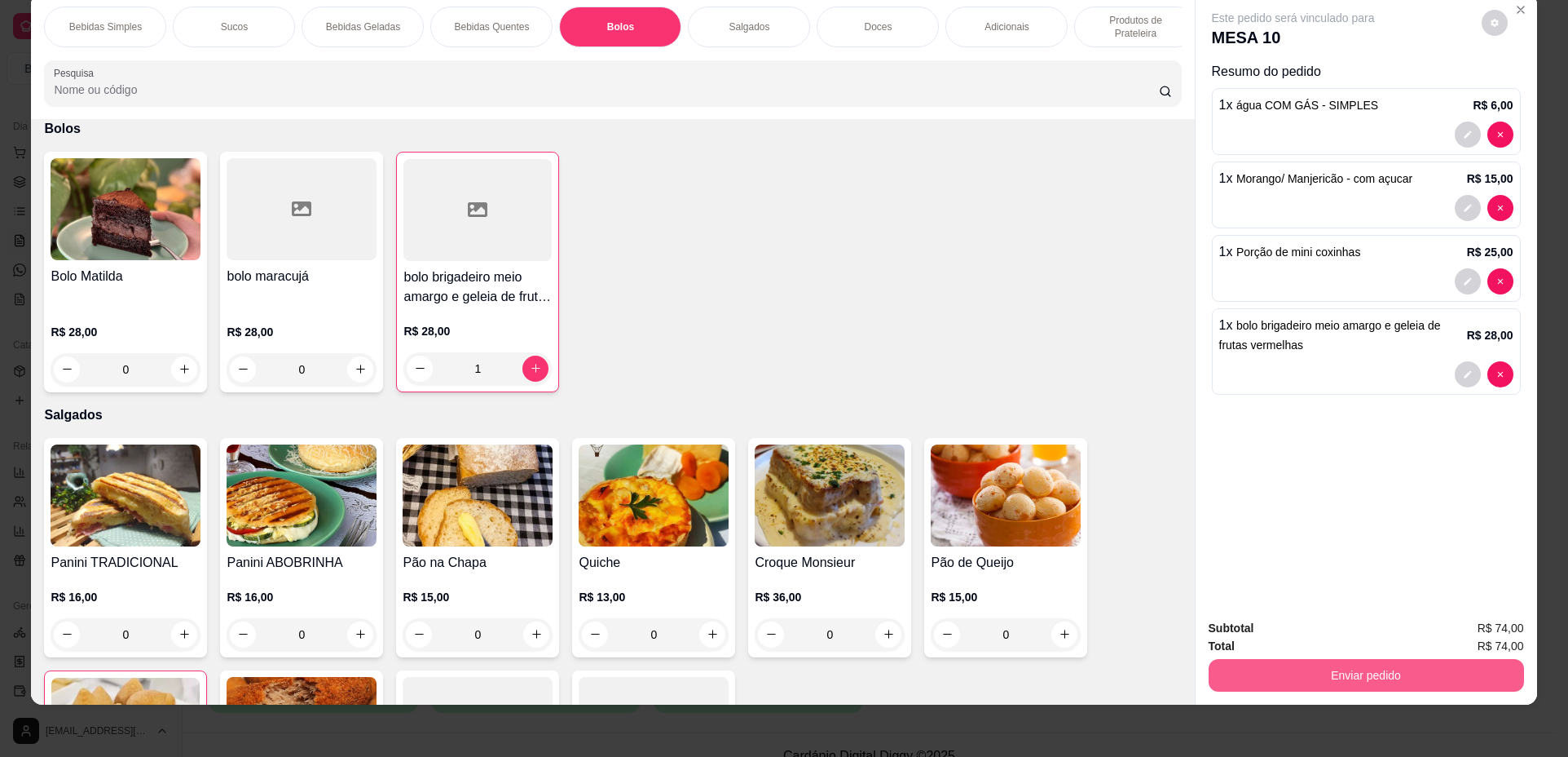
click at [1384, 670] on button "Enviar pedido" at bounding box center [1367, 675] width 316 height 32
click at [1371, 641] on button "Não registrar e enviar pedido" at bounding box center [1312, 635] width 170 height 31
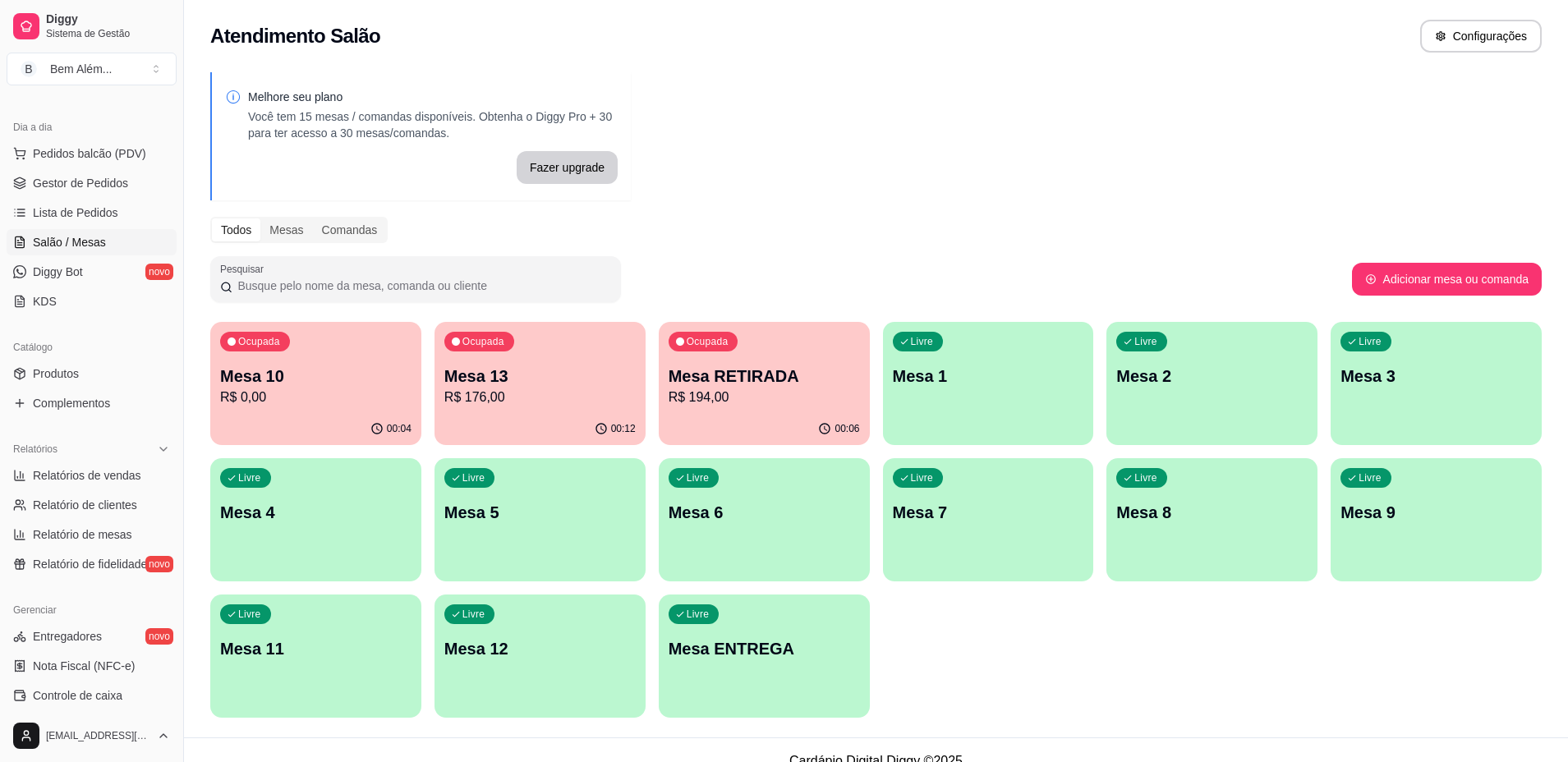
click at [604, 407] on div "Ocupada Mesa 13 R$ 176,00" at bounding box center [540, 367] width 212 height 91
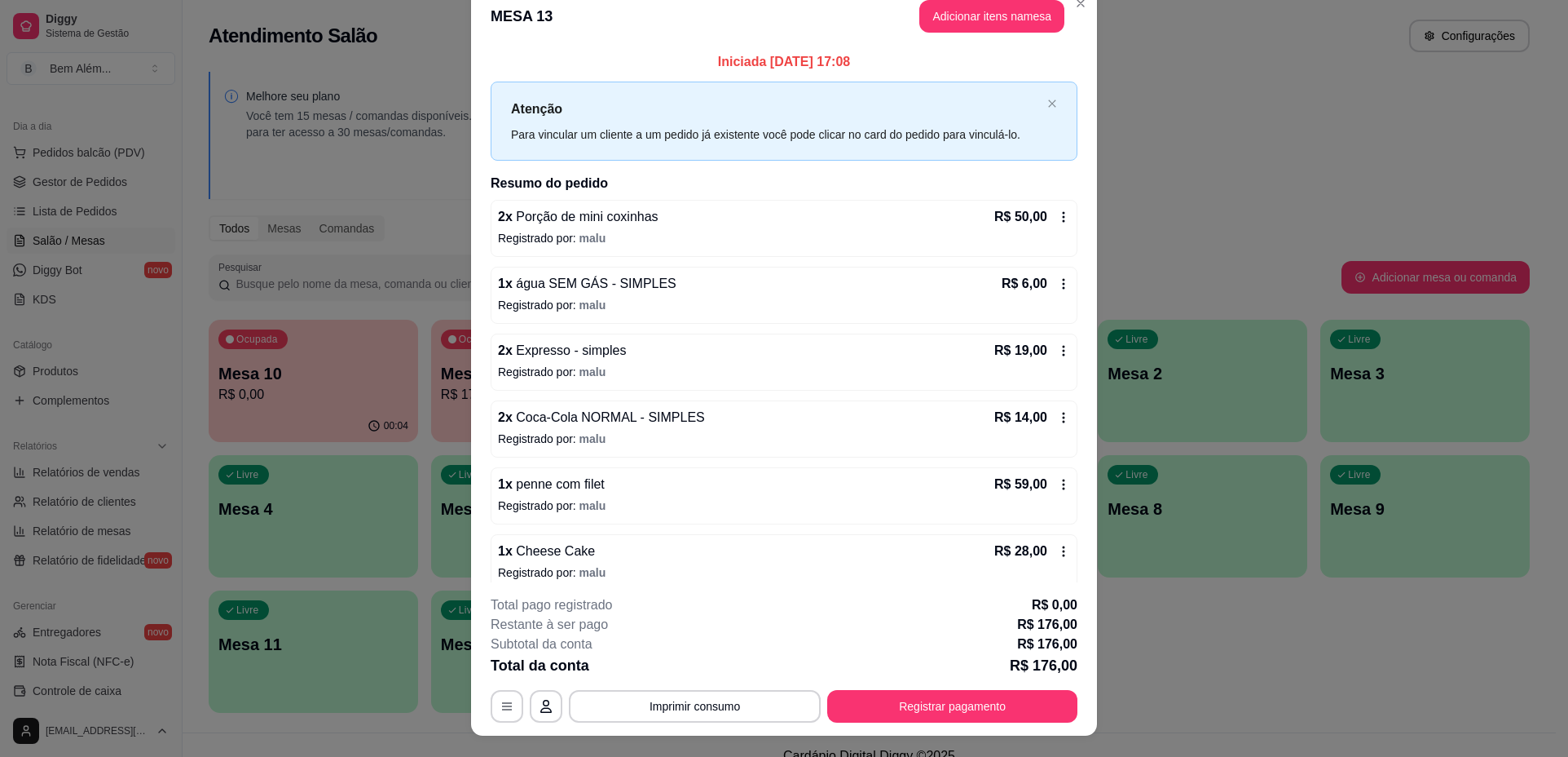
scroll to position [0, 0]
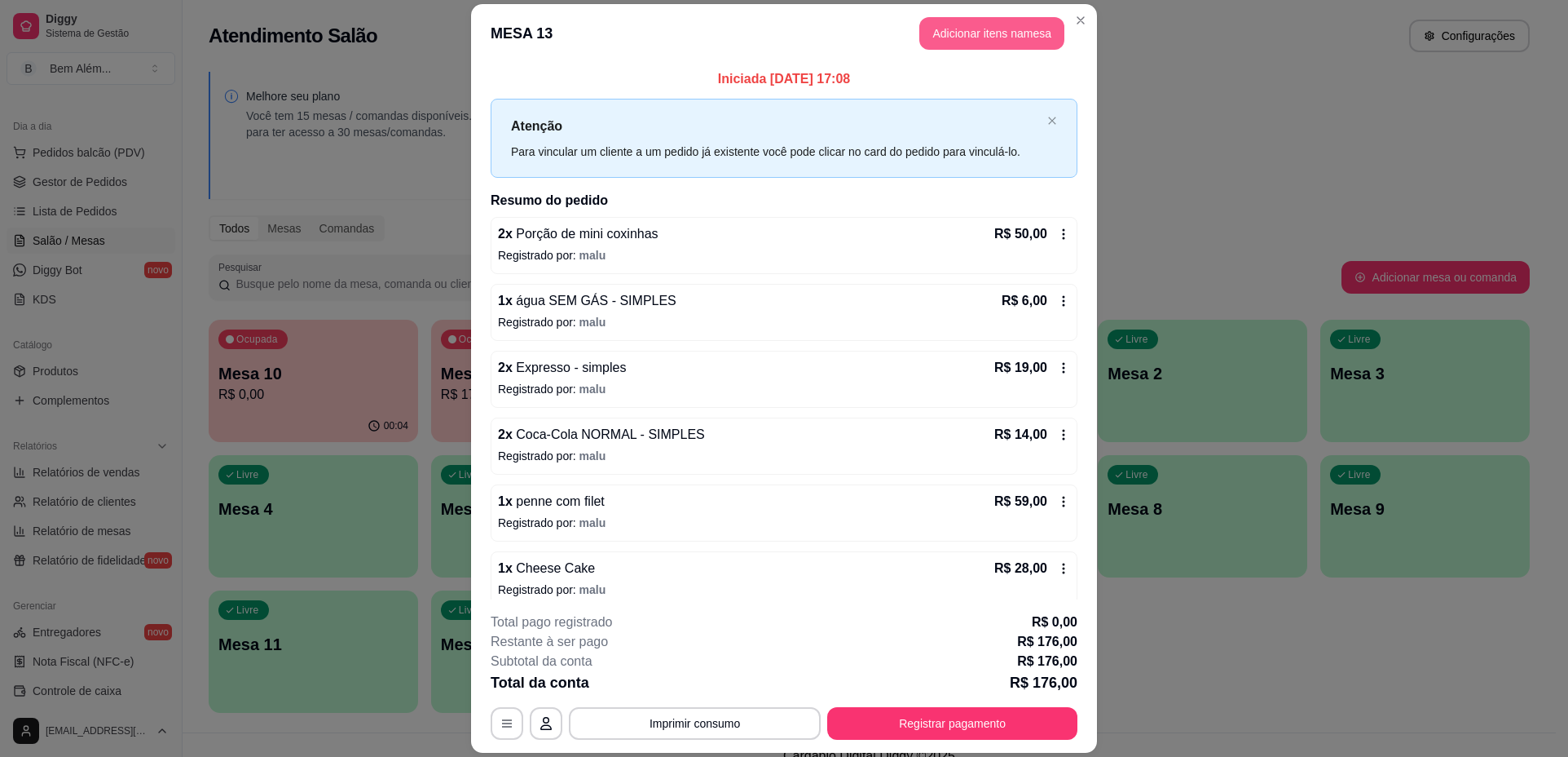
click at [1024, 25] on button "Adicionar itens na mesa" at bounding box center [992, 33] width 145 height 32
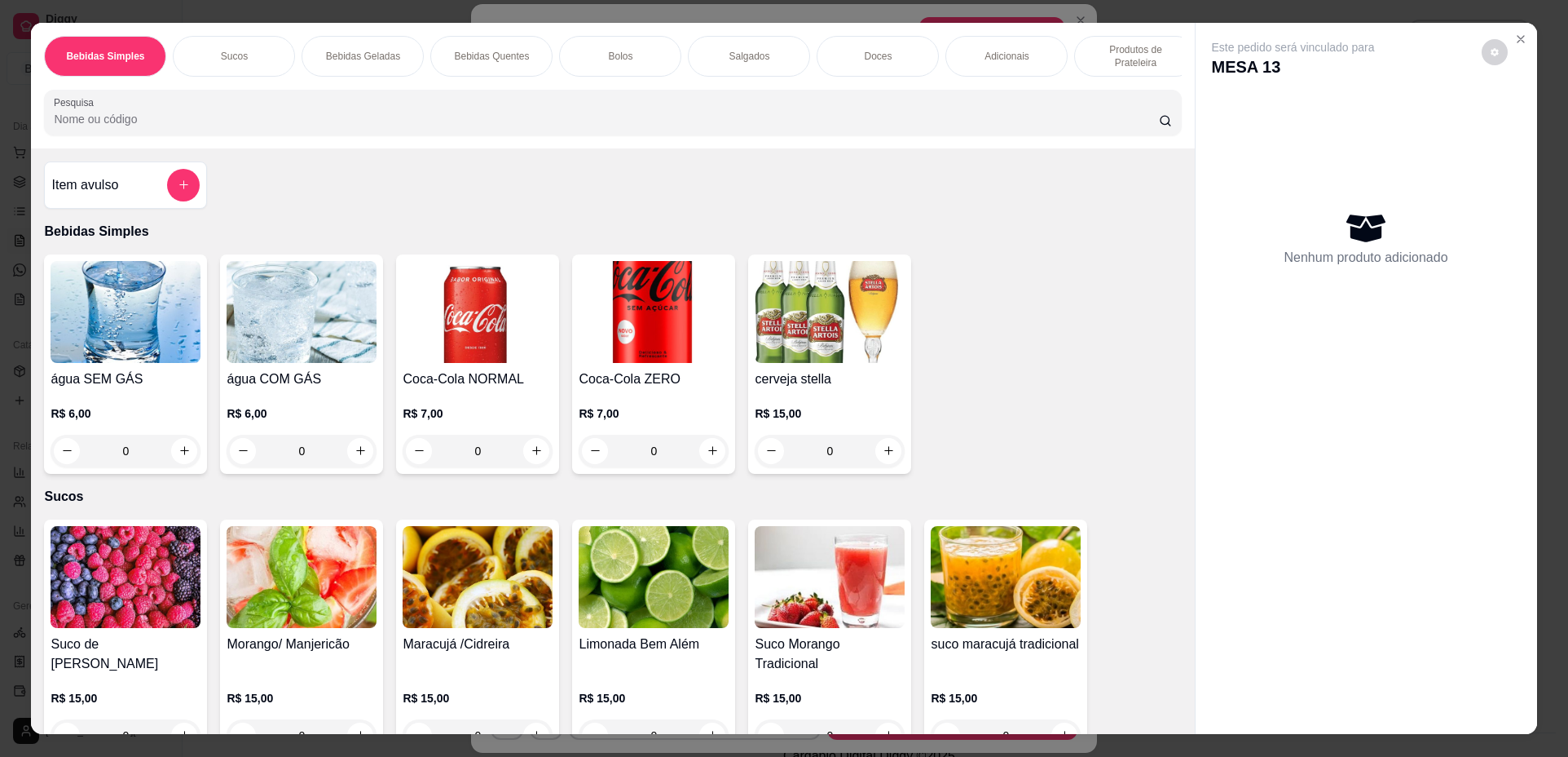
click at [365, 467] on div "0" at bounding box center [301, 451] width 150 height 32
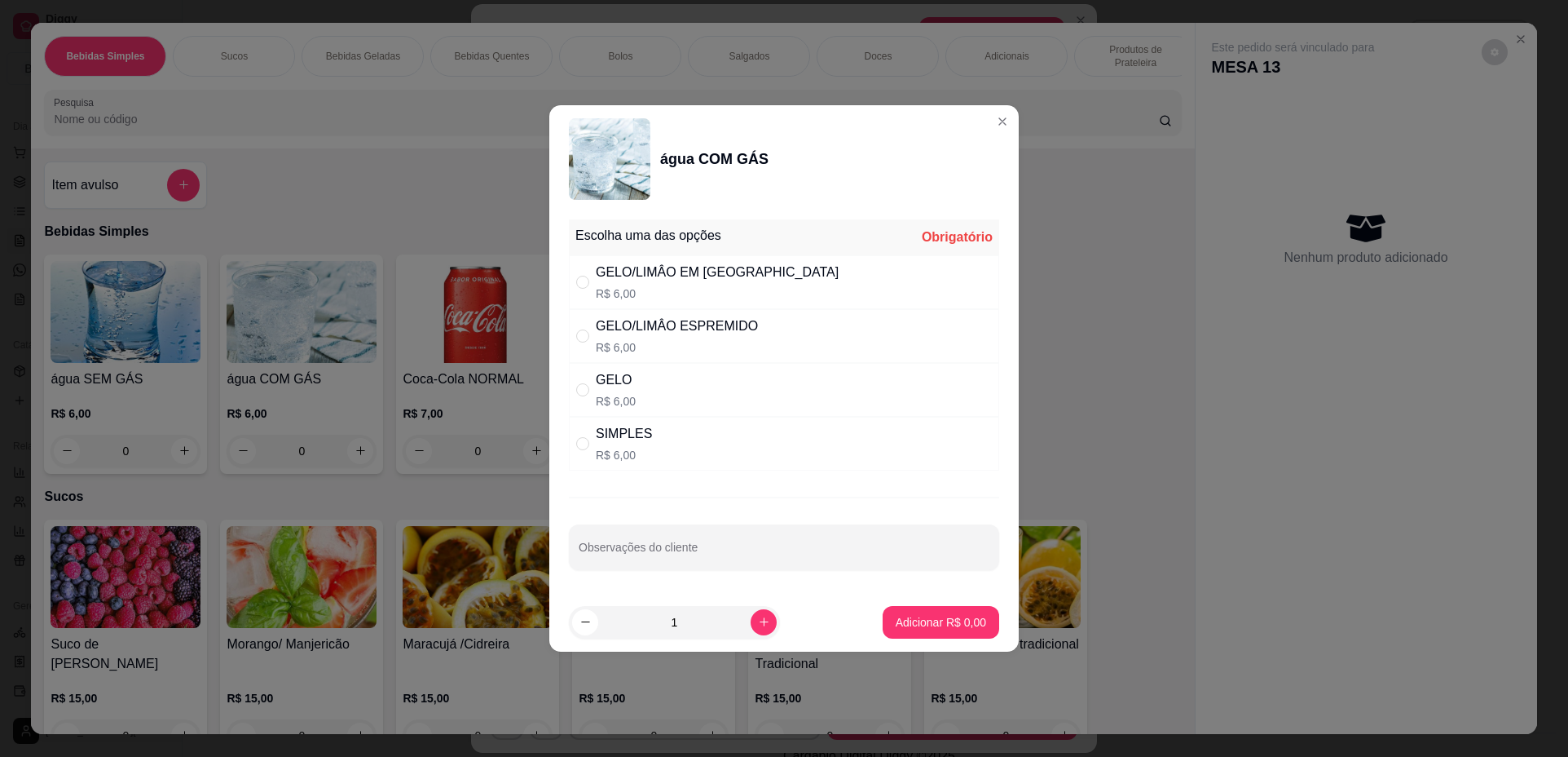
click at [757, 448] on div "SIMPLES R$ 6,00" at bounding box center [784, 443] width 430 height 53
radio input "true"
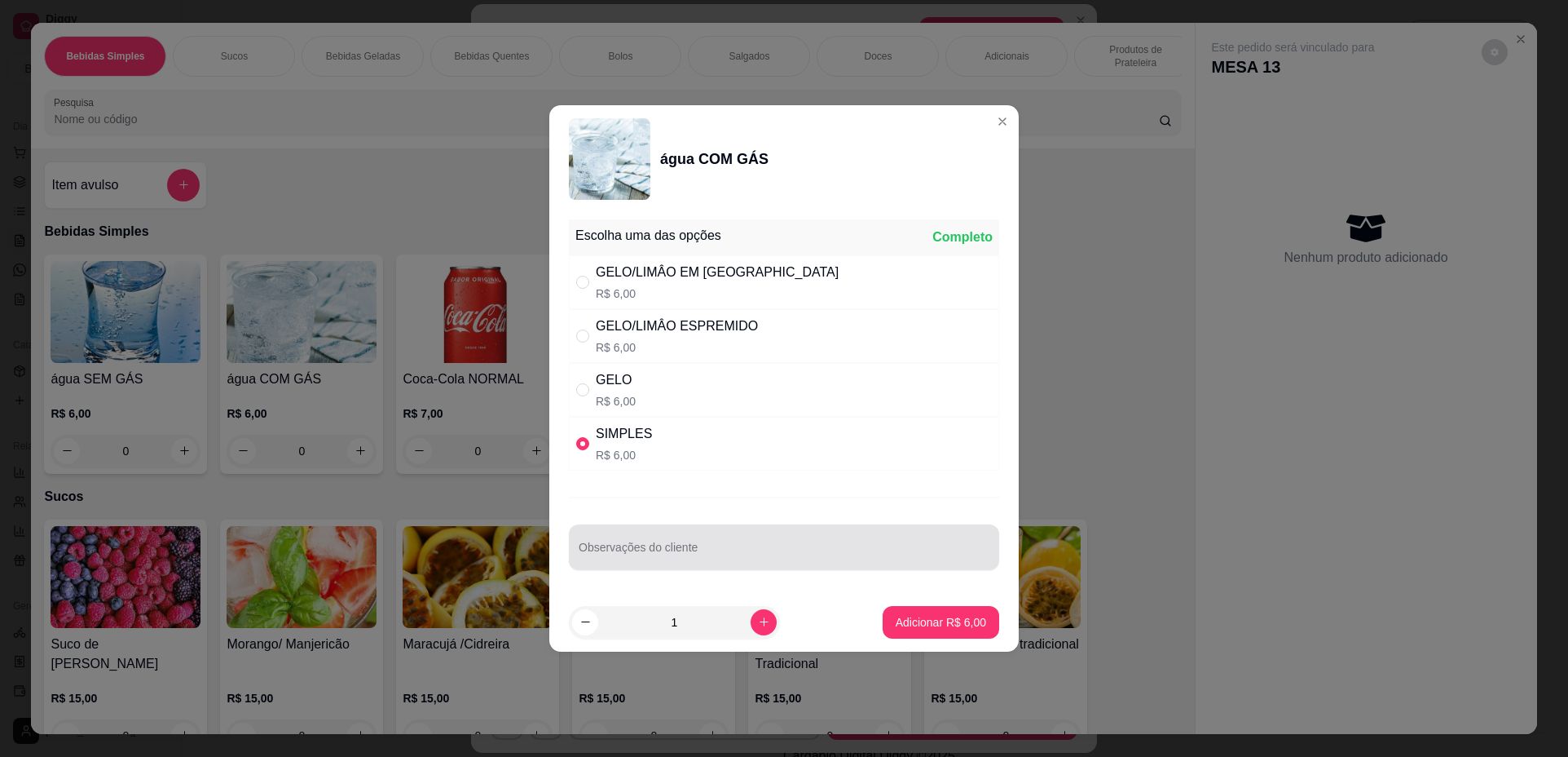
click at [740, 550] on input "Observações do cliente" at bounding box center [784, 553] width 410 height 16
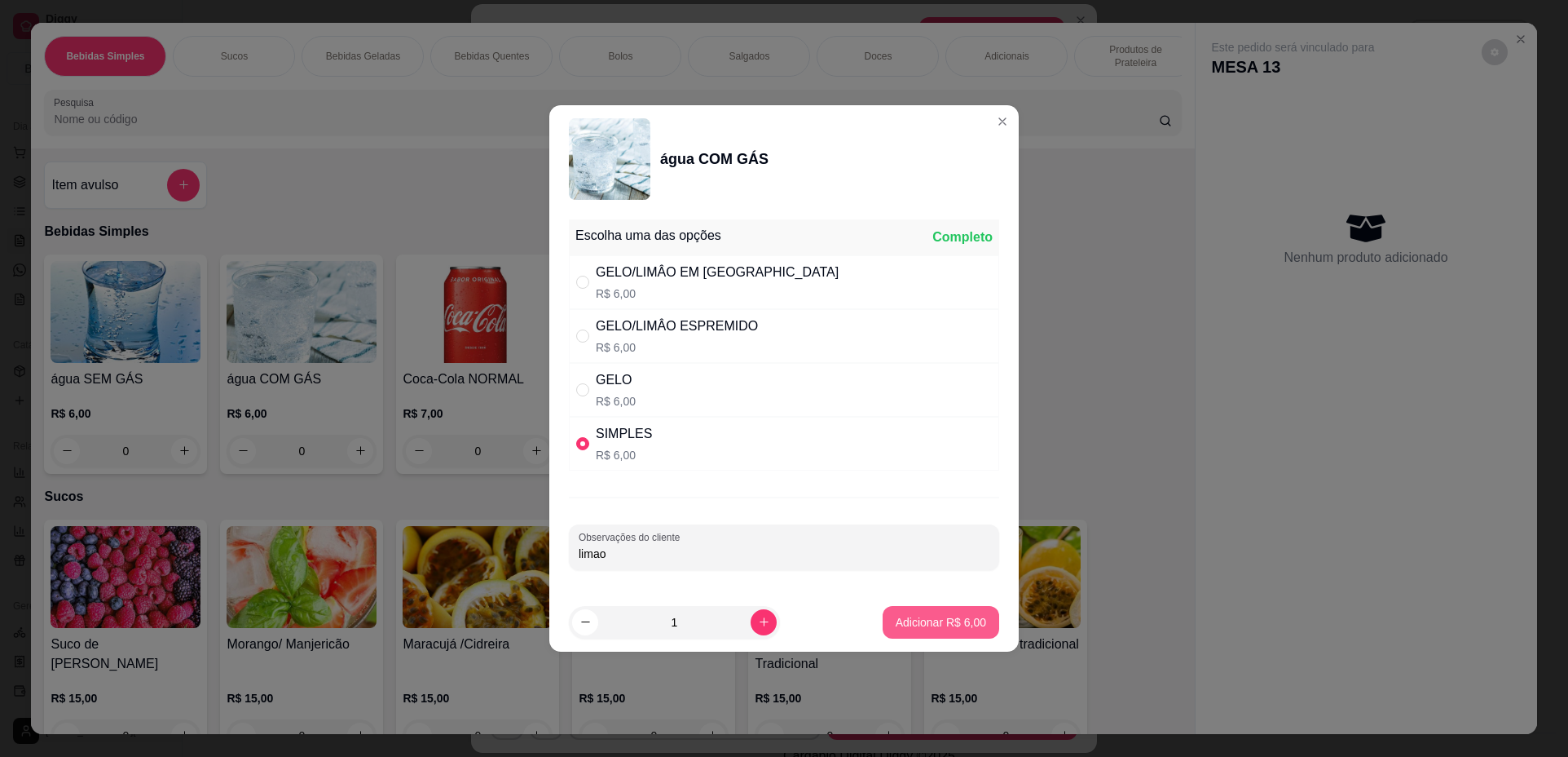
type input "limao"
click at [908, 623] on p "Adicionar R$ 6,00" at bounding box center [941, 621] width 88 height 15
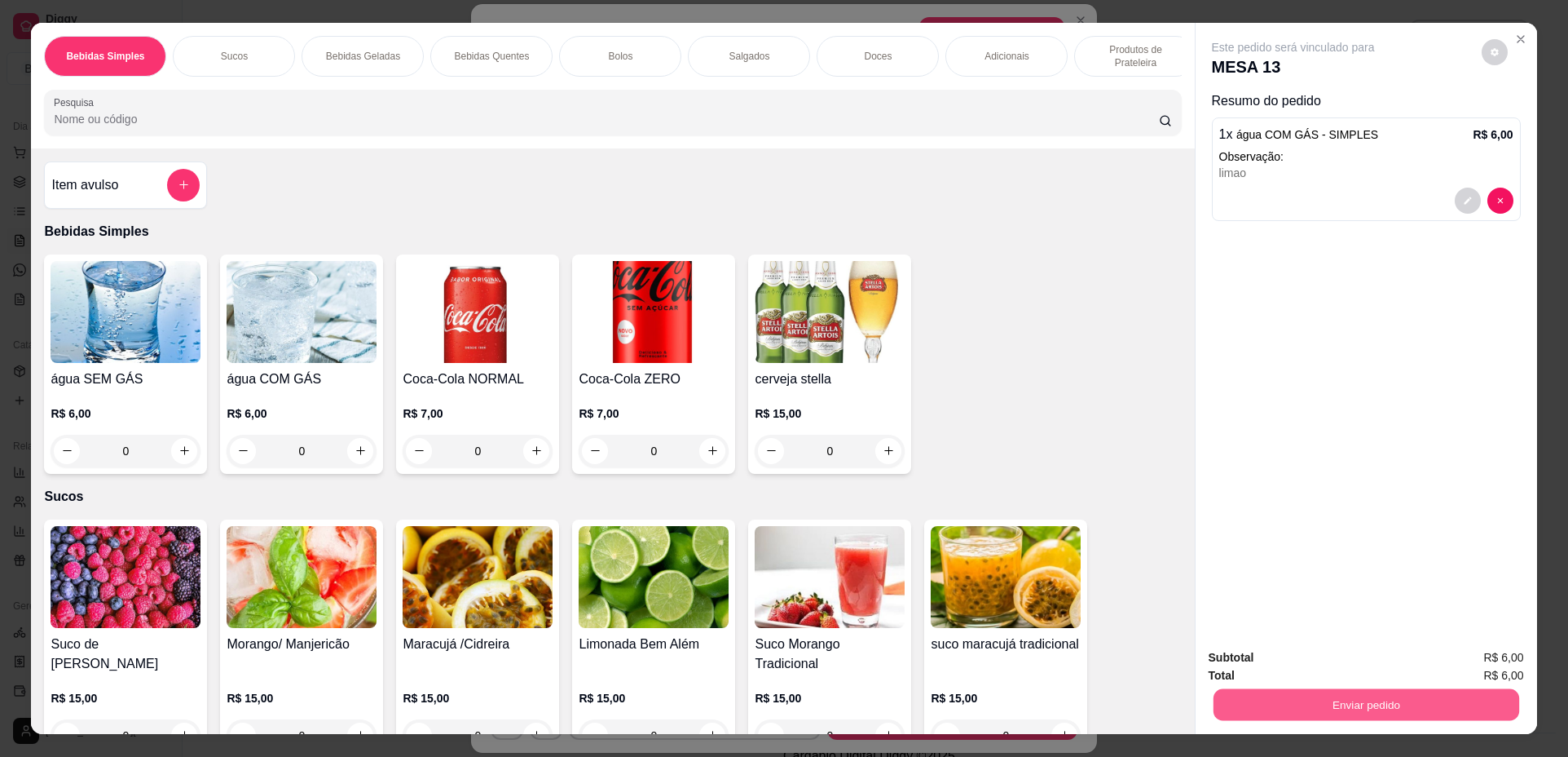
click at [1358, 708] on button "Enviar pedido" at bounding box center [1366, 704] width 305 height 32
click at [1277, 657] on button "Não registrar e enviar pedido" at bounding box center [1312, 664] width 170 height 31
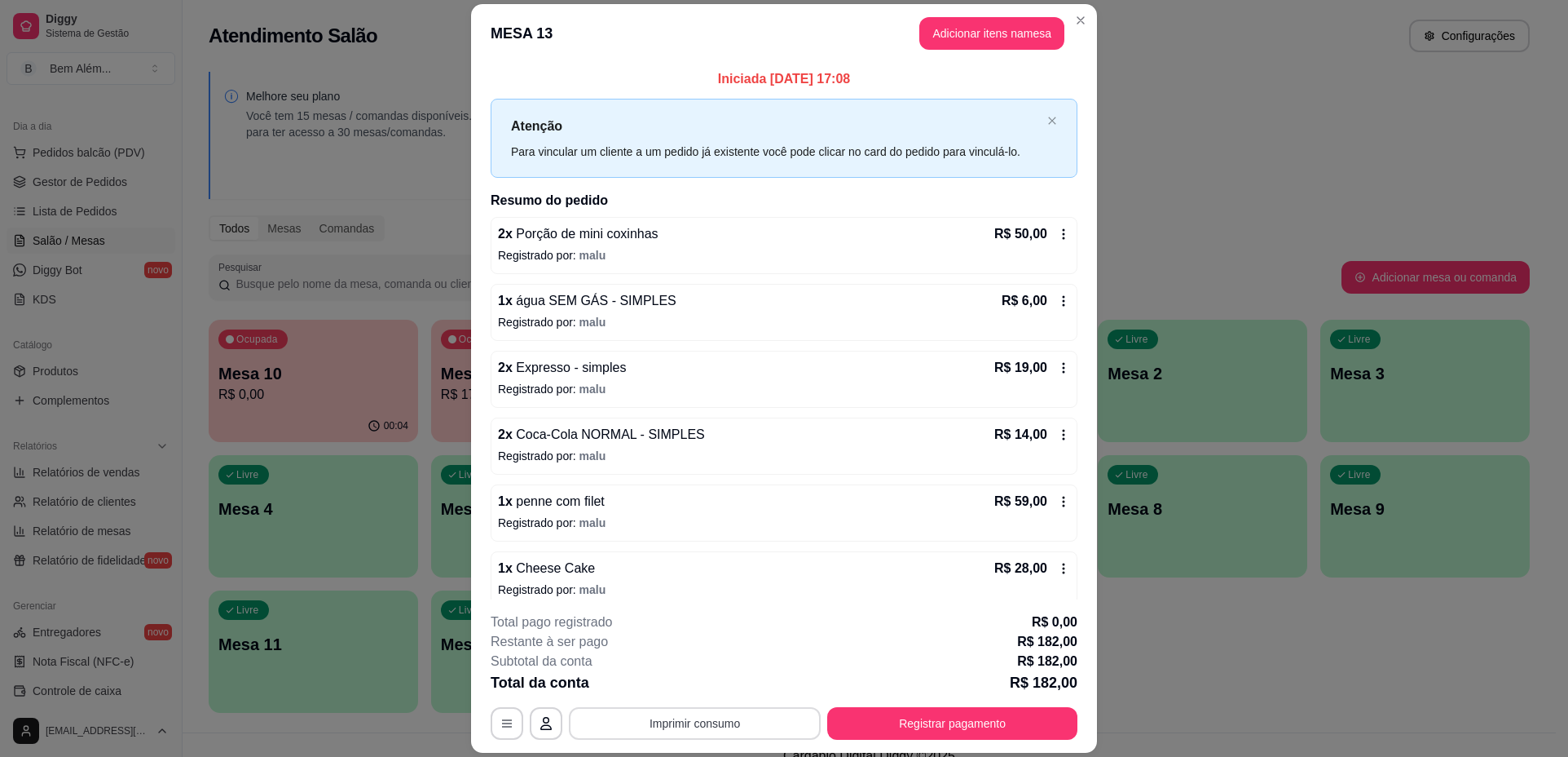
click at [746, 718] on button "Imprimir consumo" at bounding box center [695, 724] width 252 height 32
click at [721, 685] on button "impressao computador" at bounding box center [689, 685] width 122 height 26
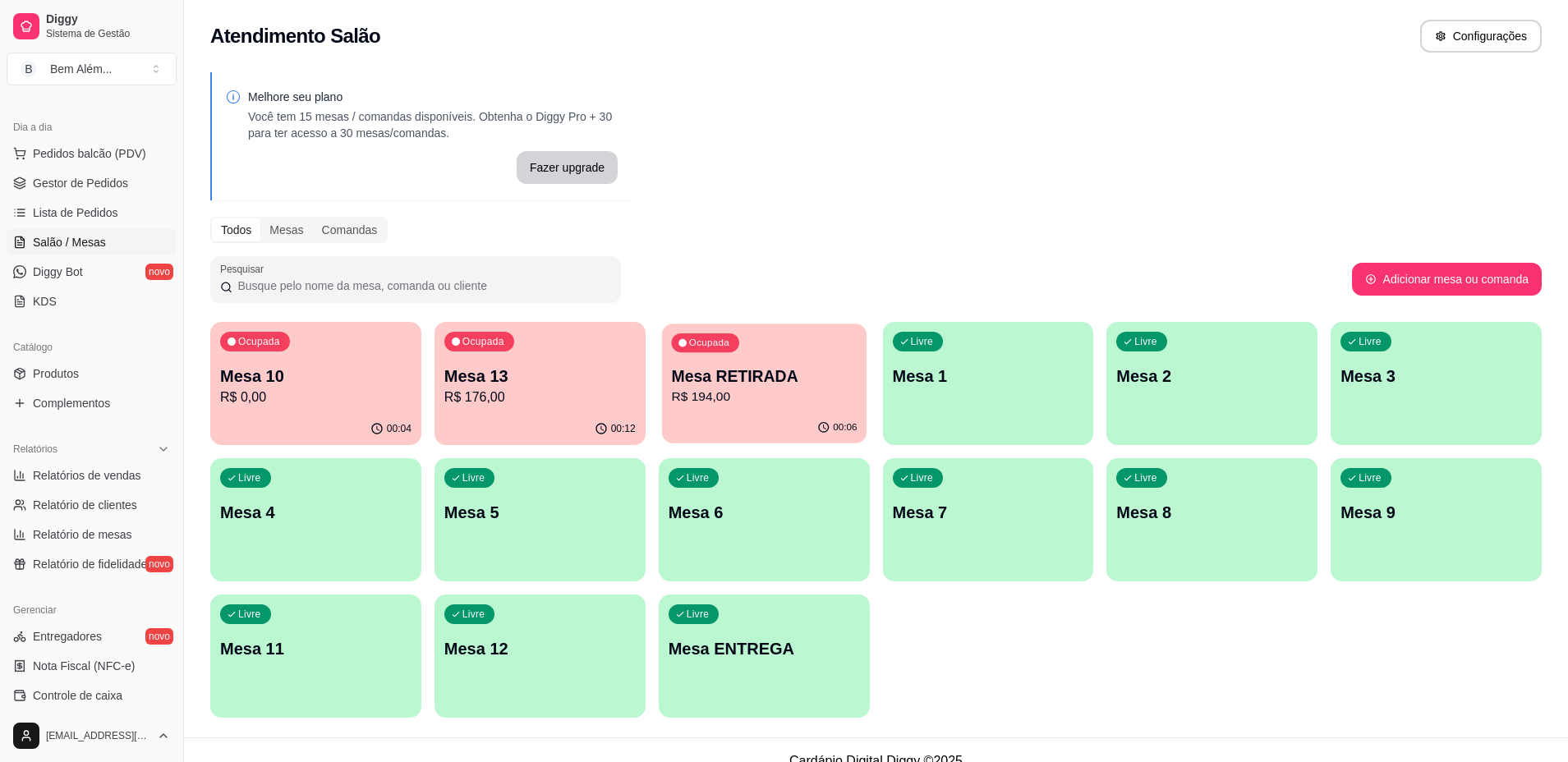
click at [816, 395] on p "R$ 194,00" at bounding box center [763, 397] width 186 height 19
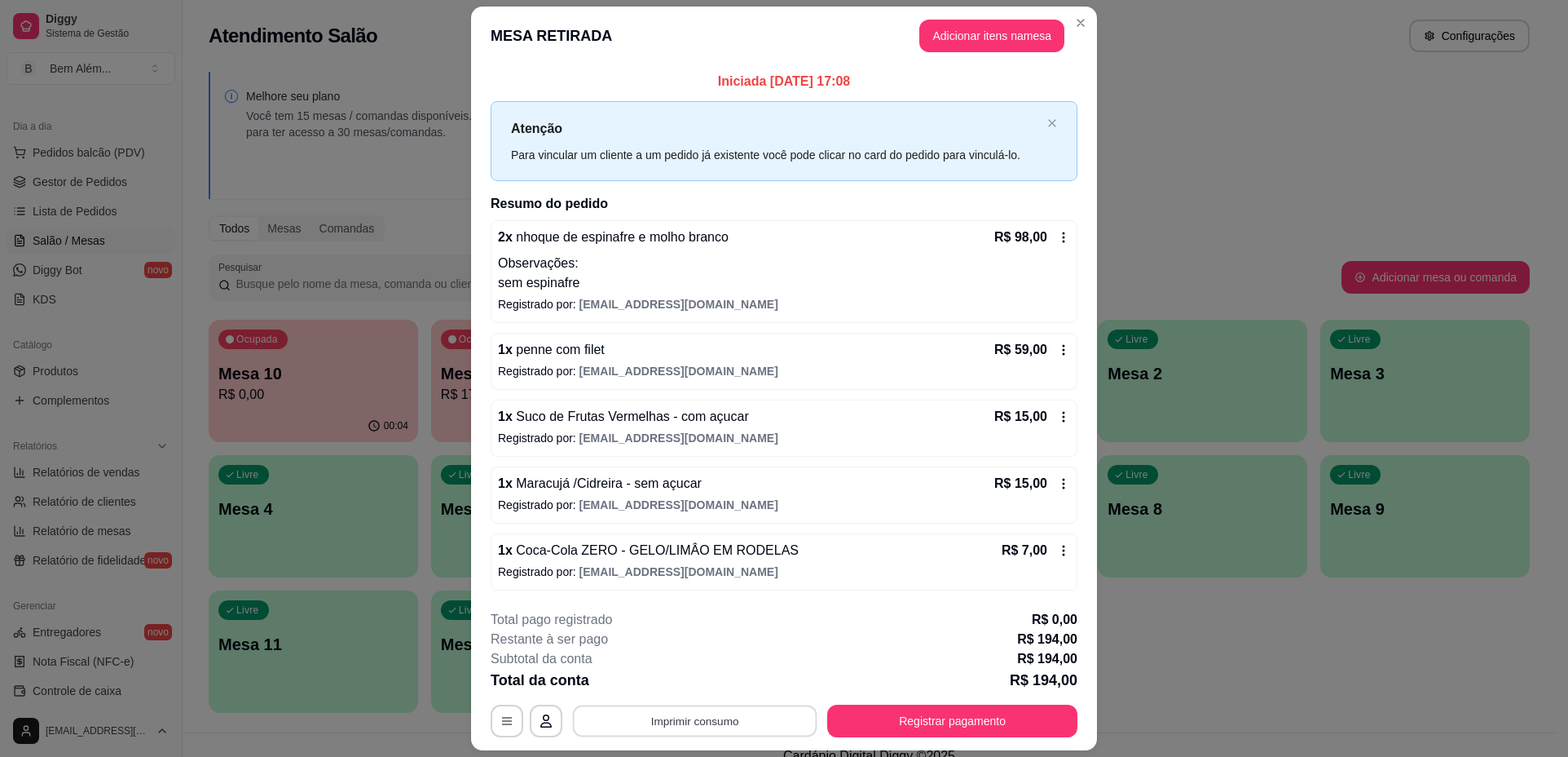
click at [768, 723] on button "Imprimir consumo" at bounding box center [695, 720] width 244 height 32
click at [714, 682] on button "impressao computador" at bounding box center [689, 682] width 122 height 26
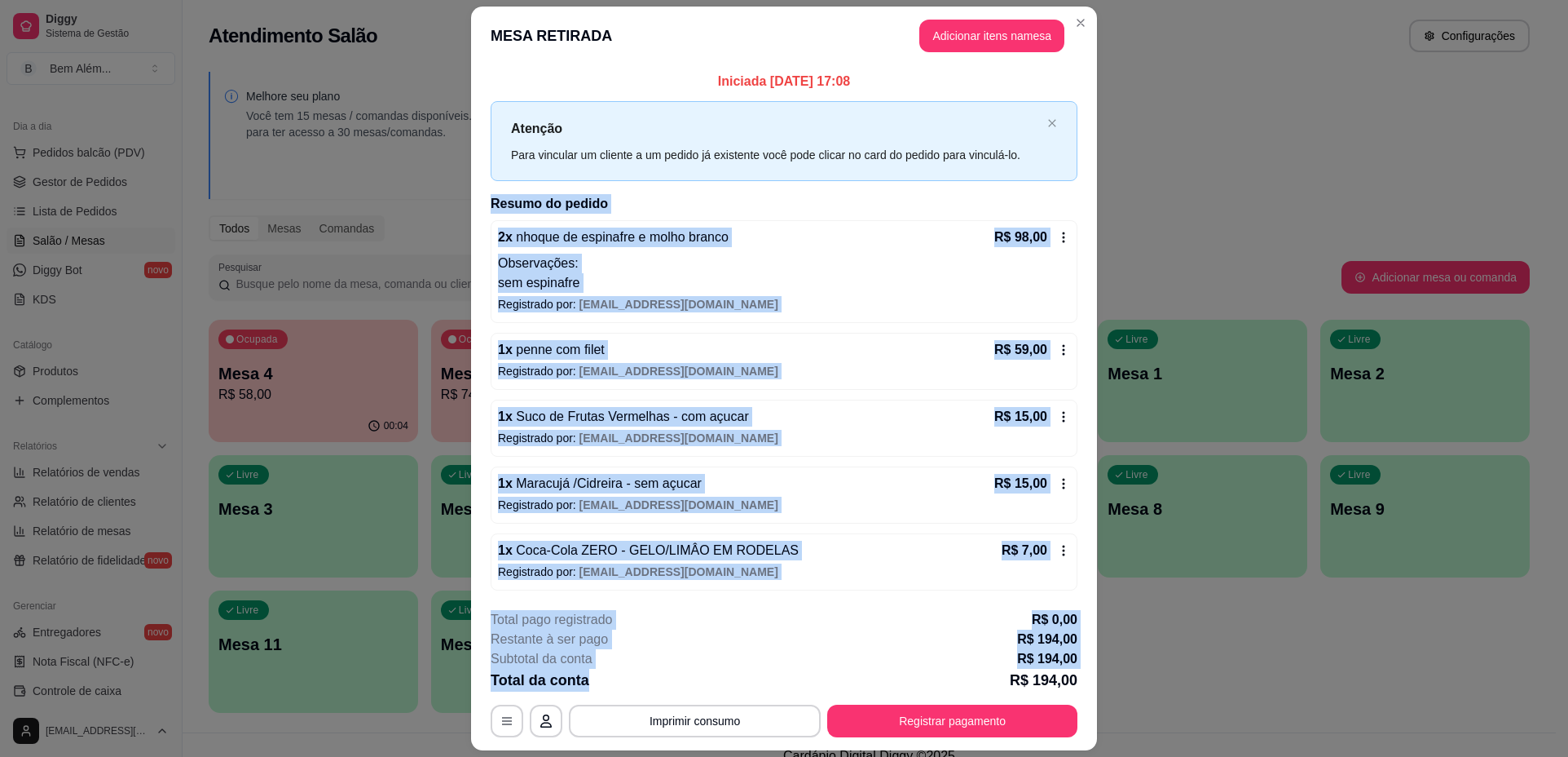
drag, startPoint x: 714, startPoint y: 684, endPoint x: 1567, endPoint y: 5, distance: 1090.3
click at [1567, 93] on div "MESA RETIRADA Adicionar itens na mesa Iniciada [DATE] 17:08 Atenção Para vincul…" at bounding box center [784, 378] width 1568 height 757
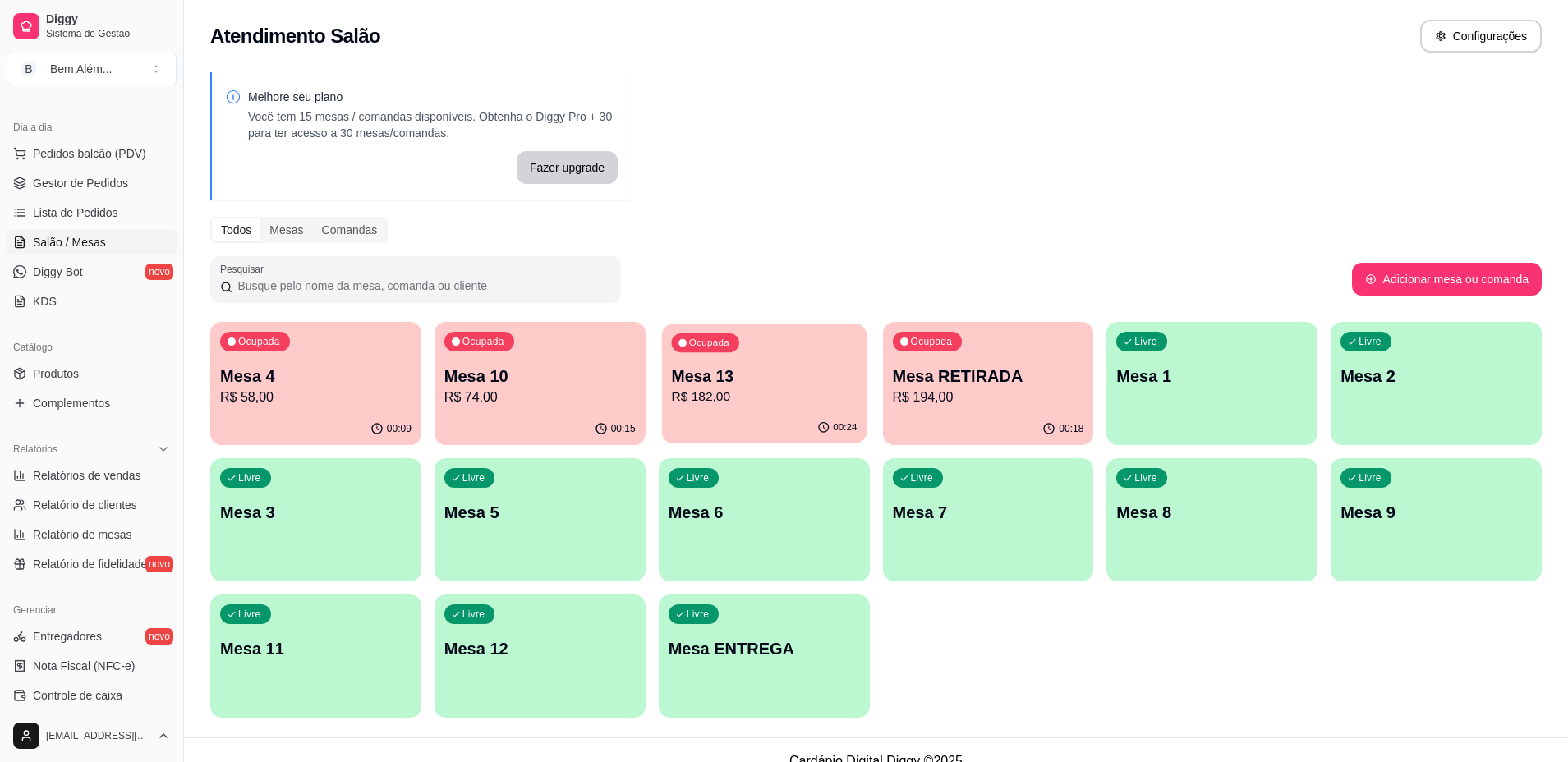
click at [752, 356] on div "Ocupada Mesa 13 R$ 182,00" at bounding box center [763, 368] width 205 height 88
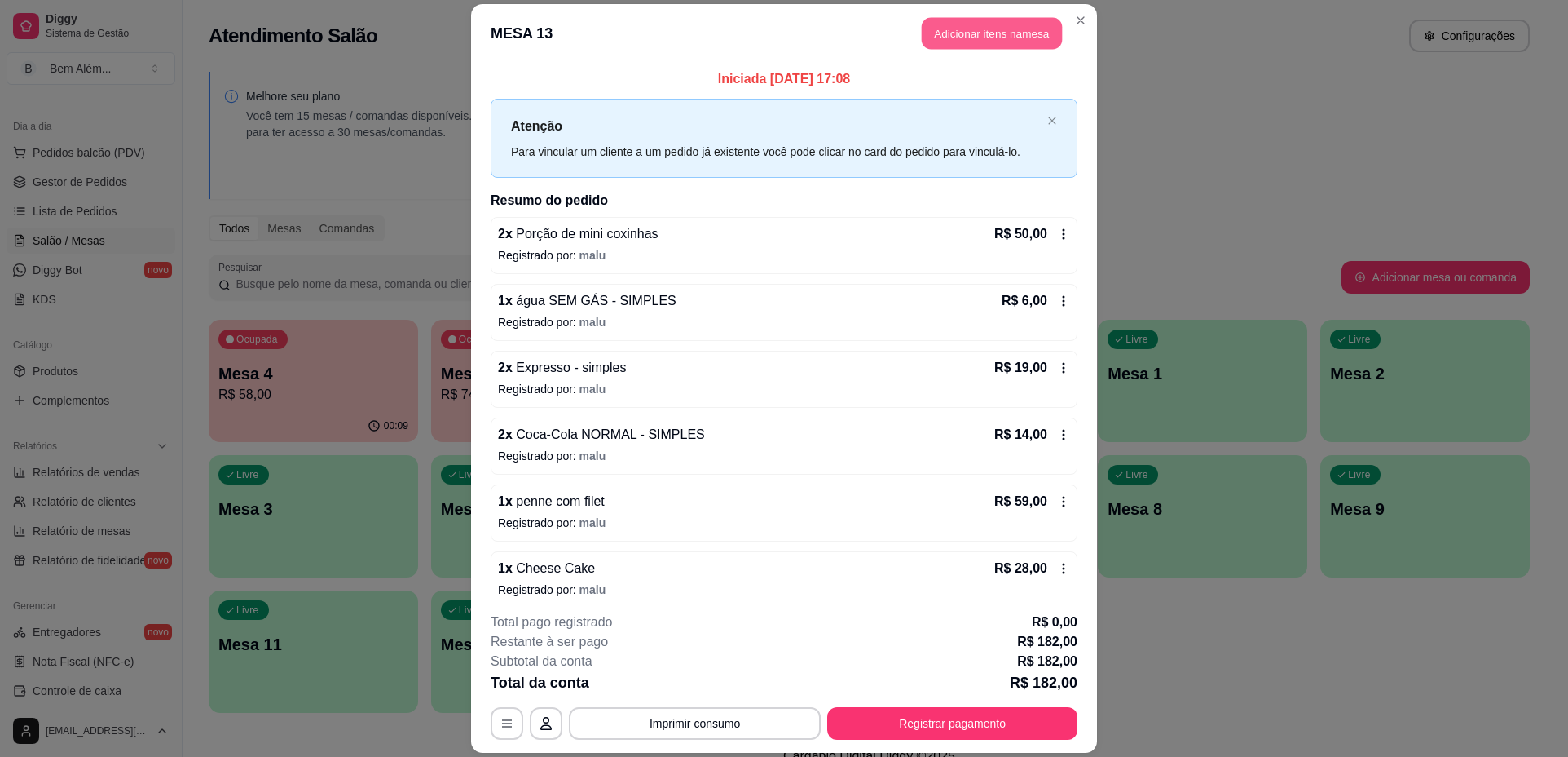
click at [936, 38] on button "Adicionar itens na mesa" at bounding box center [992, 32] width 140 height 32
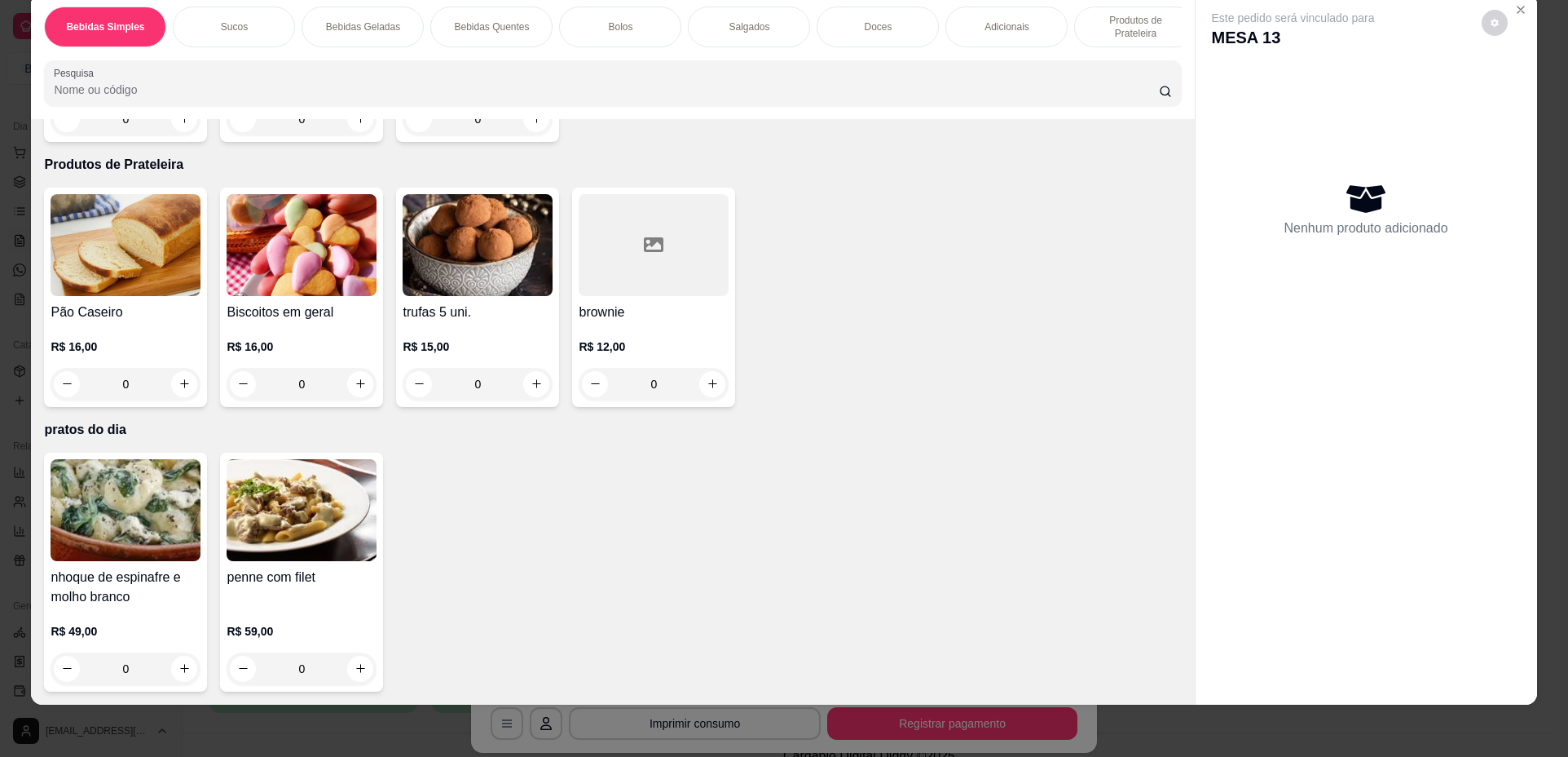
scroll to position [2693, 0]
click at [355, 670] on icon "increase-product-quantity" at bounding box center [361, 668] width 12 height 12
type input "1"
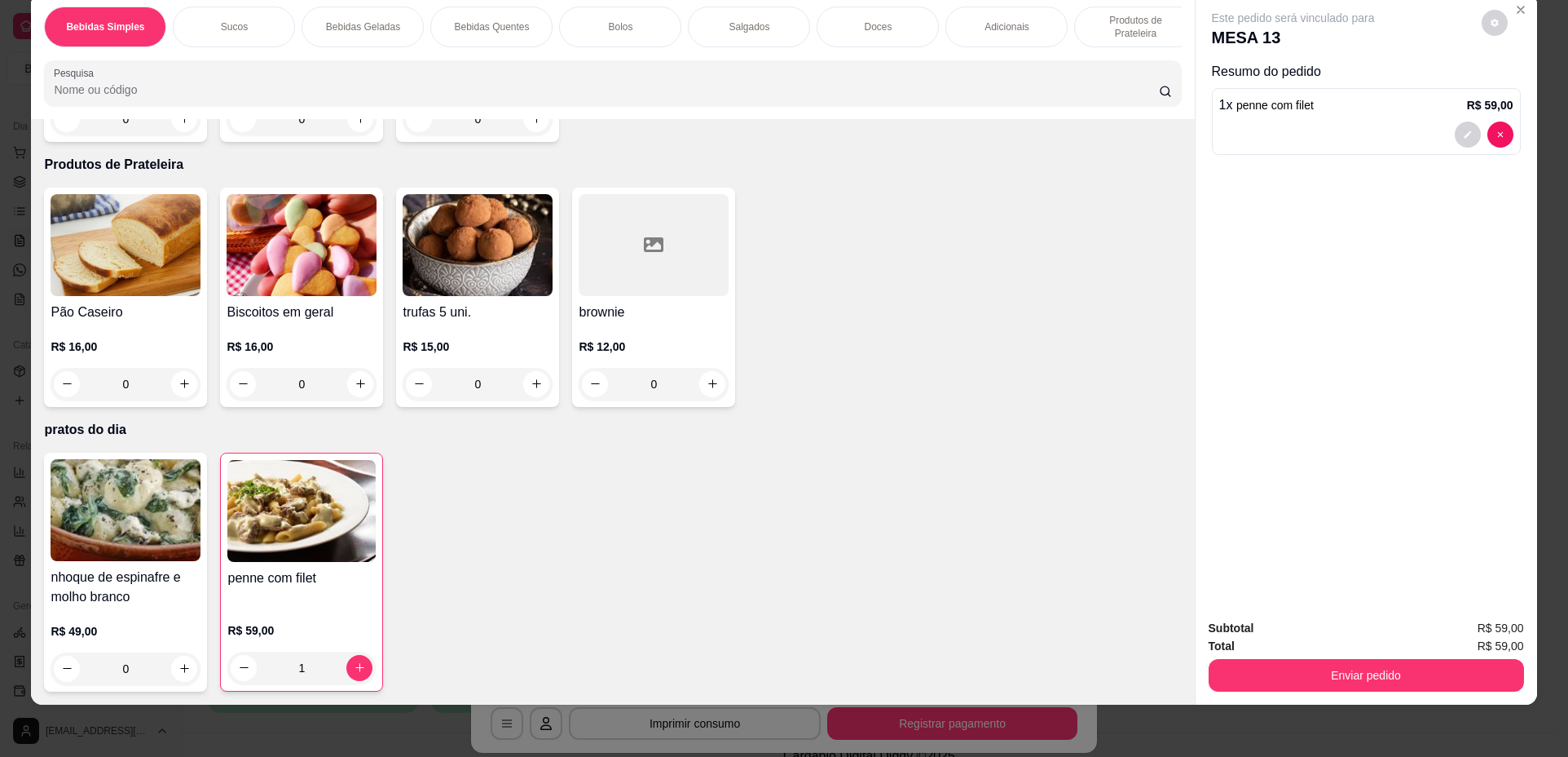
click at [1379, 694] on div "Subtotal R$ 59,00 Total R$ 59,00 Enviar pedido" at bounding box center [1367, 655] width 342 height 98
click at [1383, 680] on button "Enviar pedido" at bounding box center [1367, 675] width 316 height 32
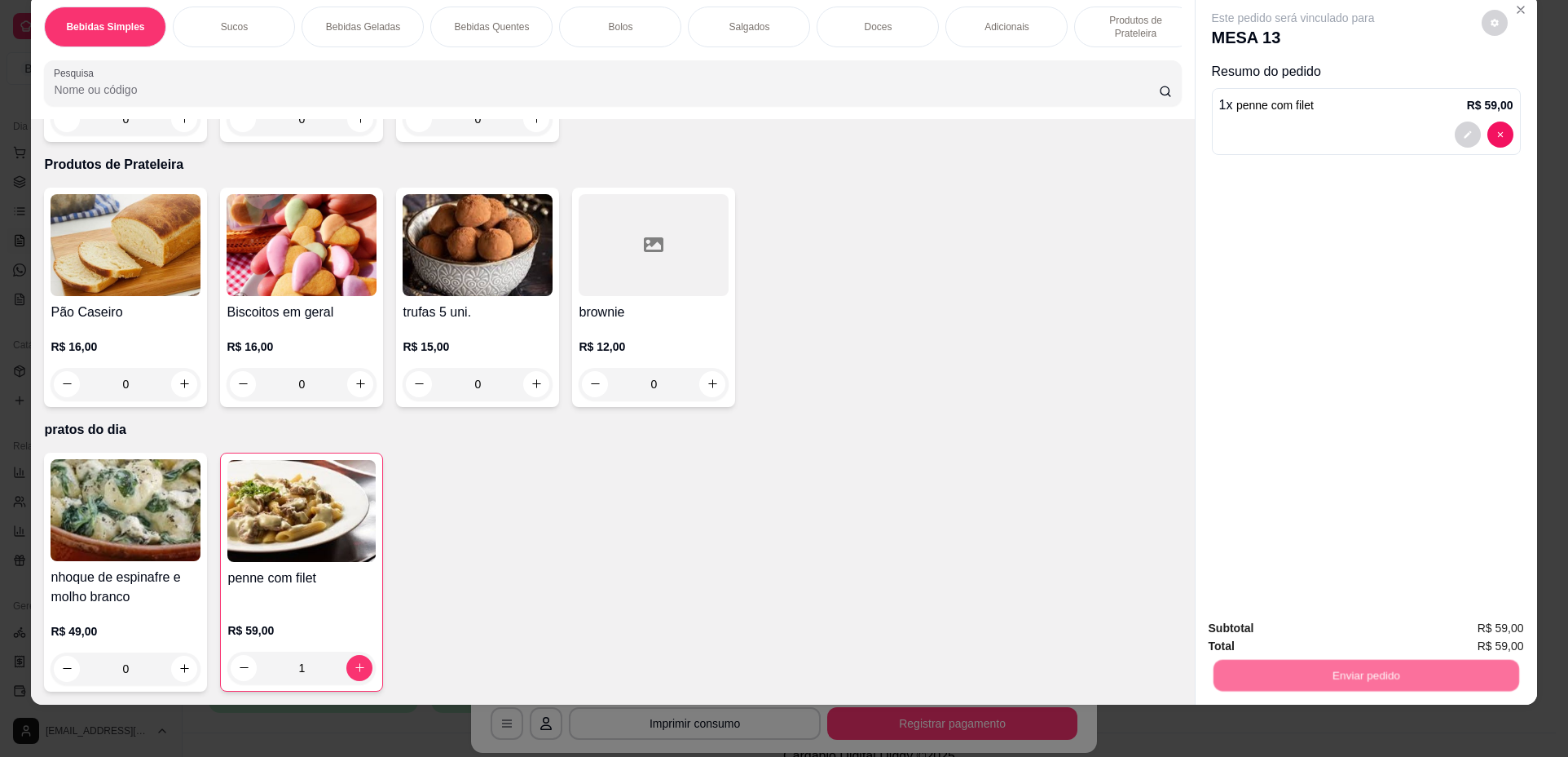
click at [1338, 633] on button "Não registrar e enviar pedido" at bounding box center [1312, 635] width 165 height 31
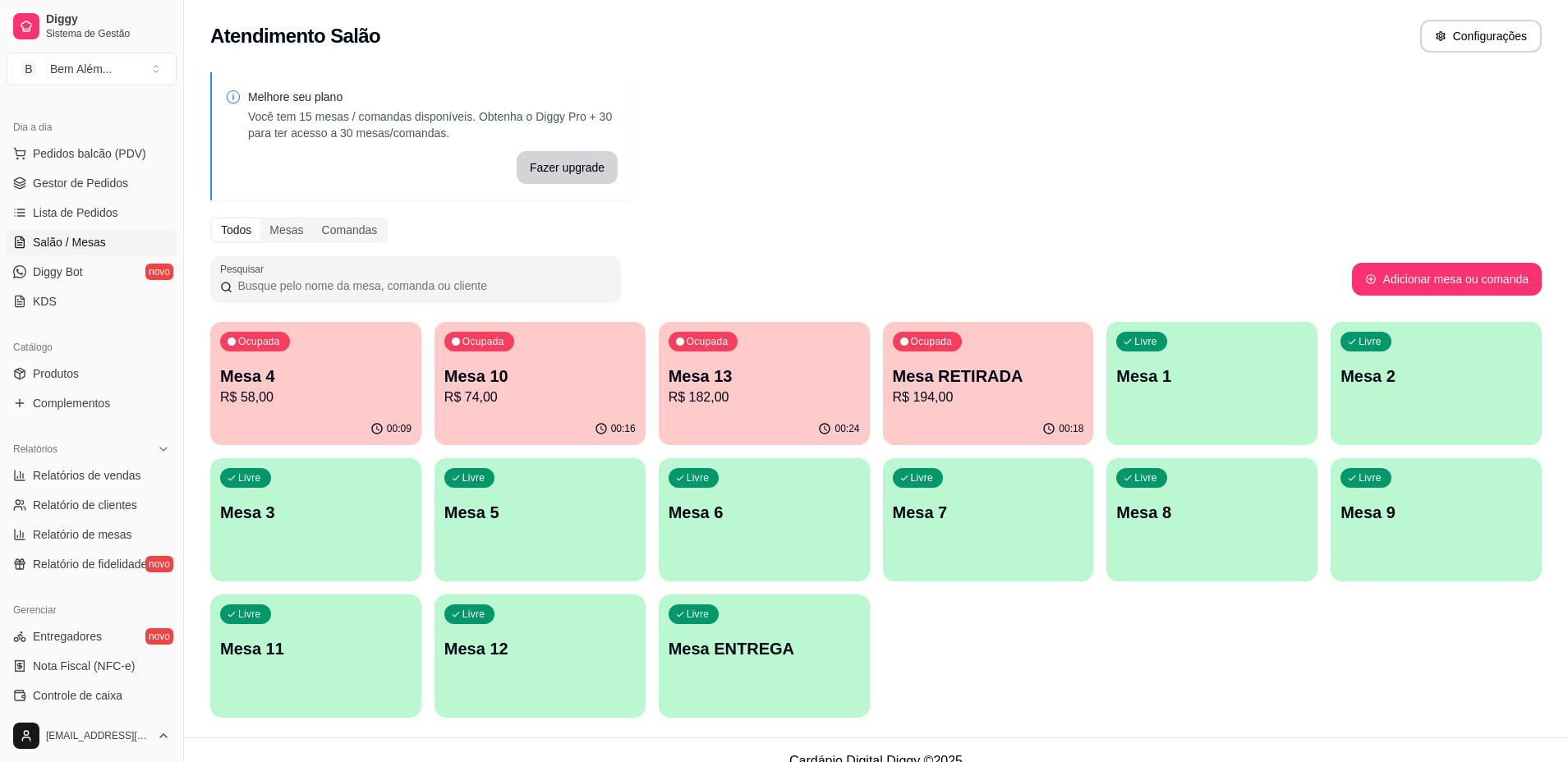
click at [415, 408] on div "Ocupada Mesa 4 R$ 58,00" at bounding box center [316, 367] width 212 height 91
click at [535, 385] on p "Mesa 10" at bounding box center [539, 376] width 186 height 22
click at [678, 431] on div "00:27" at bounding box center [764, 429] width 212 height 32
click at [723, 407] on div "Ocupada Mesa 13 R$ 241,00" at bounding box center [764, 367] width 212 height 91
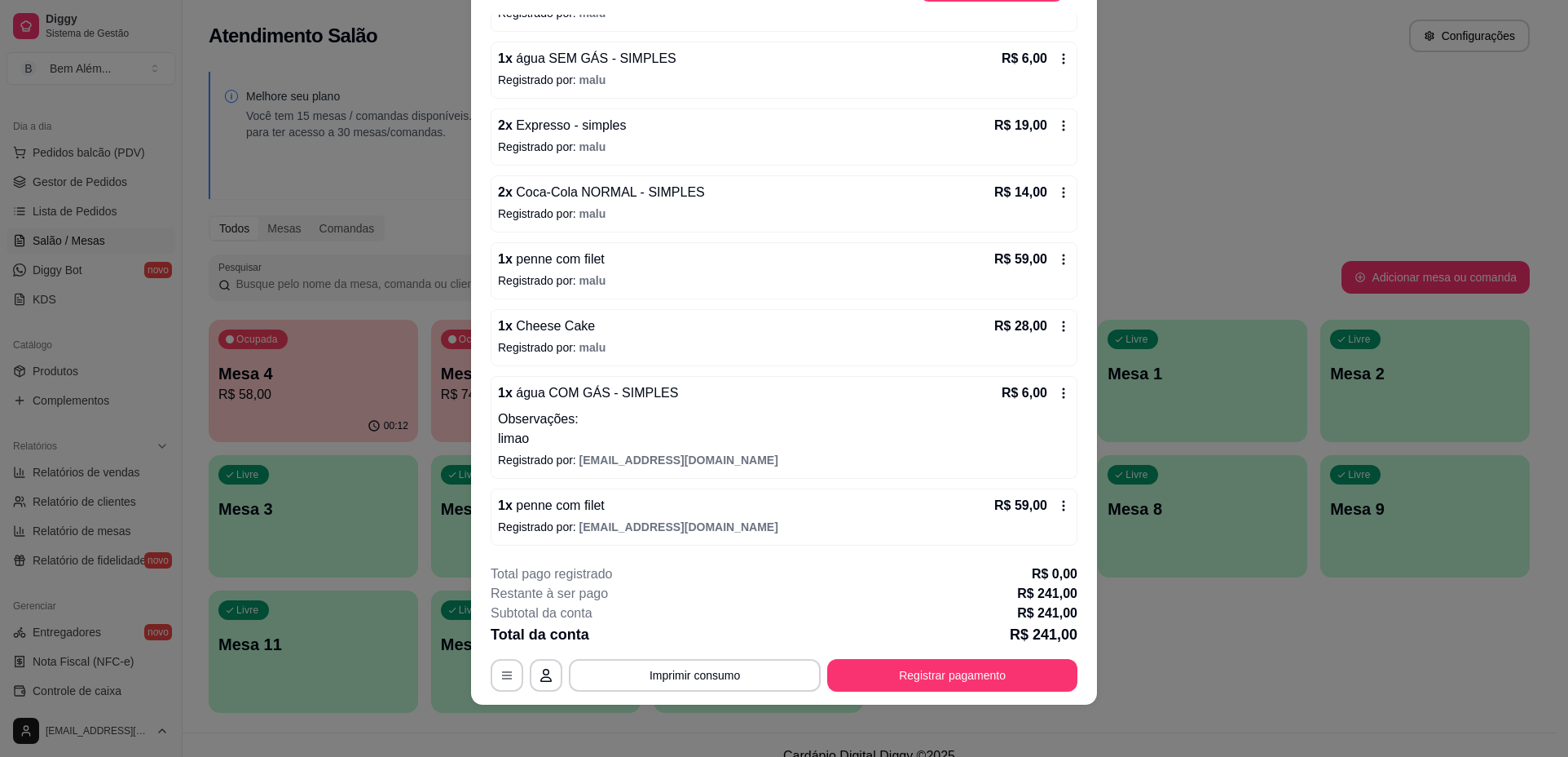
scroll to position [0, 0]
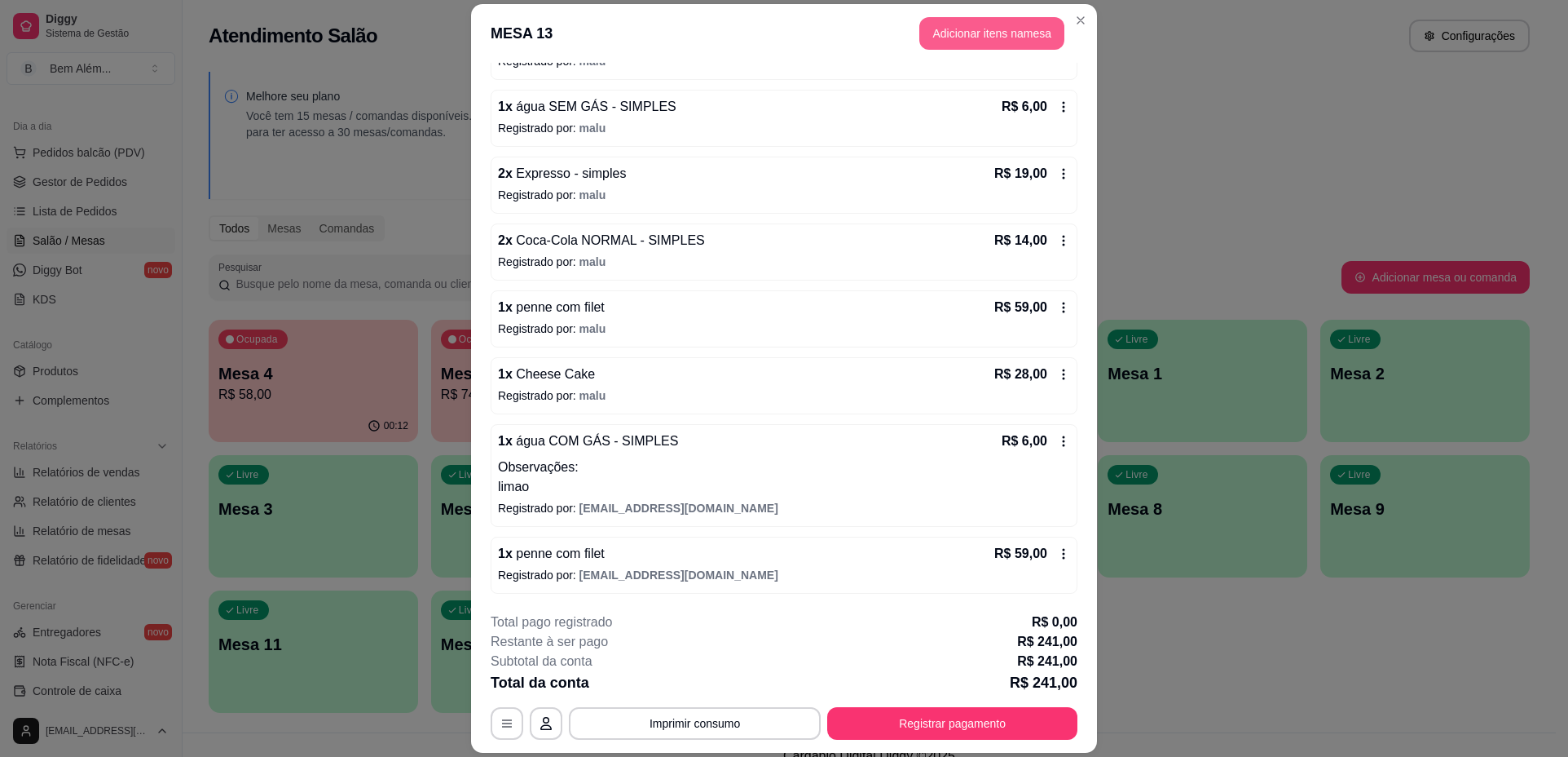
click at [958, 23] on button "Adicionar itens na mesa" at bounding box center [992, 33] width 145 height 32
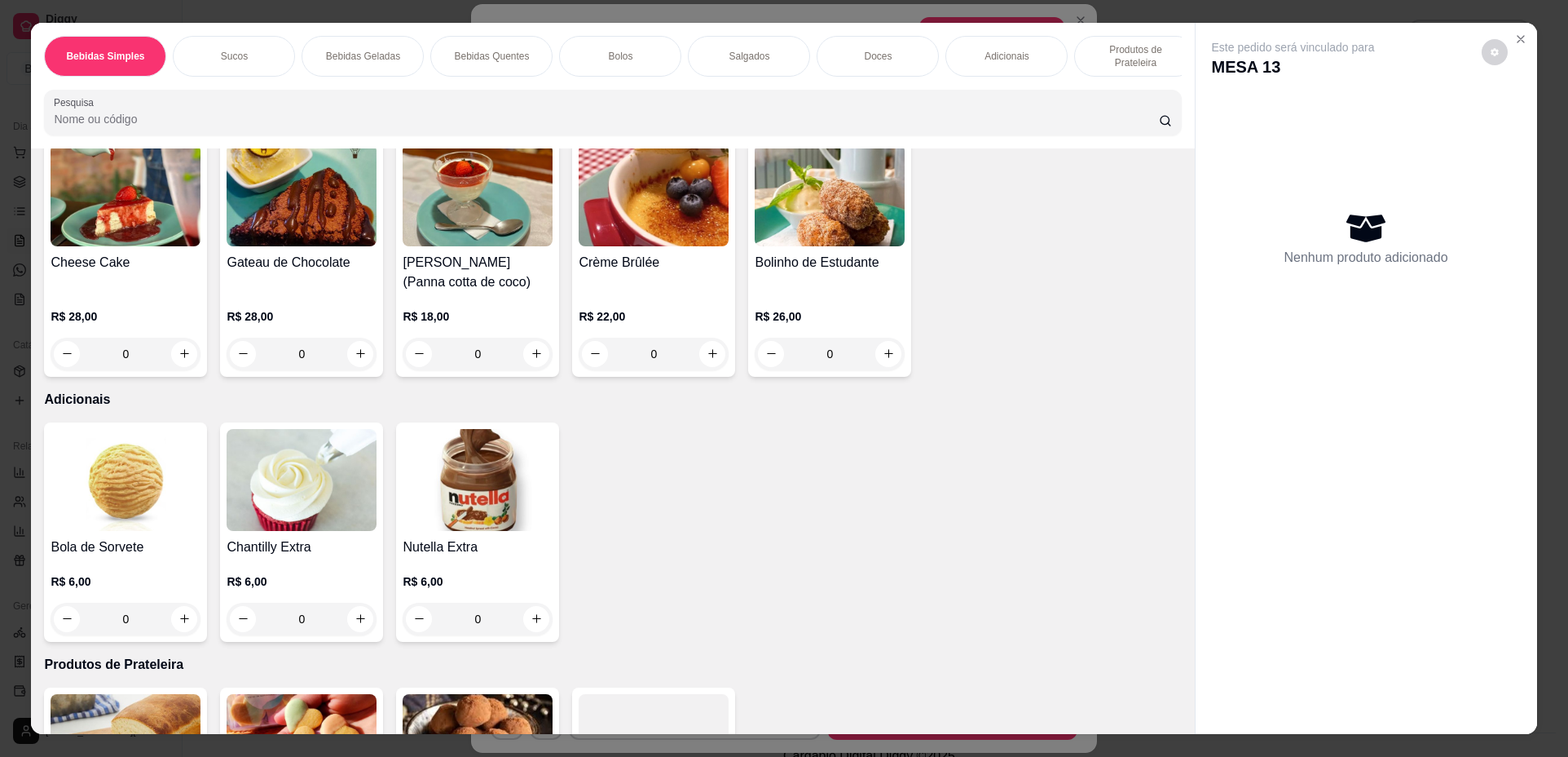
scroll to position [2120, 0]
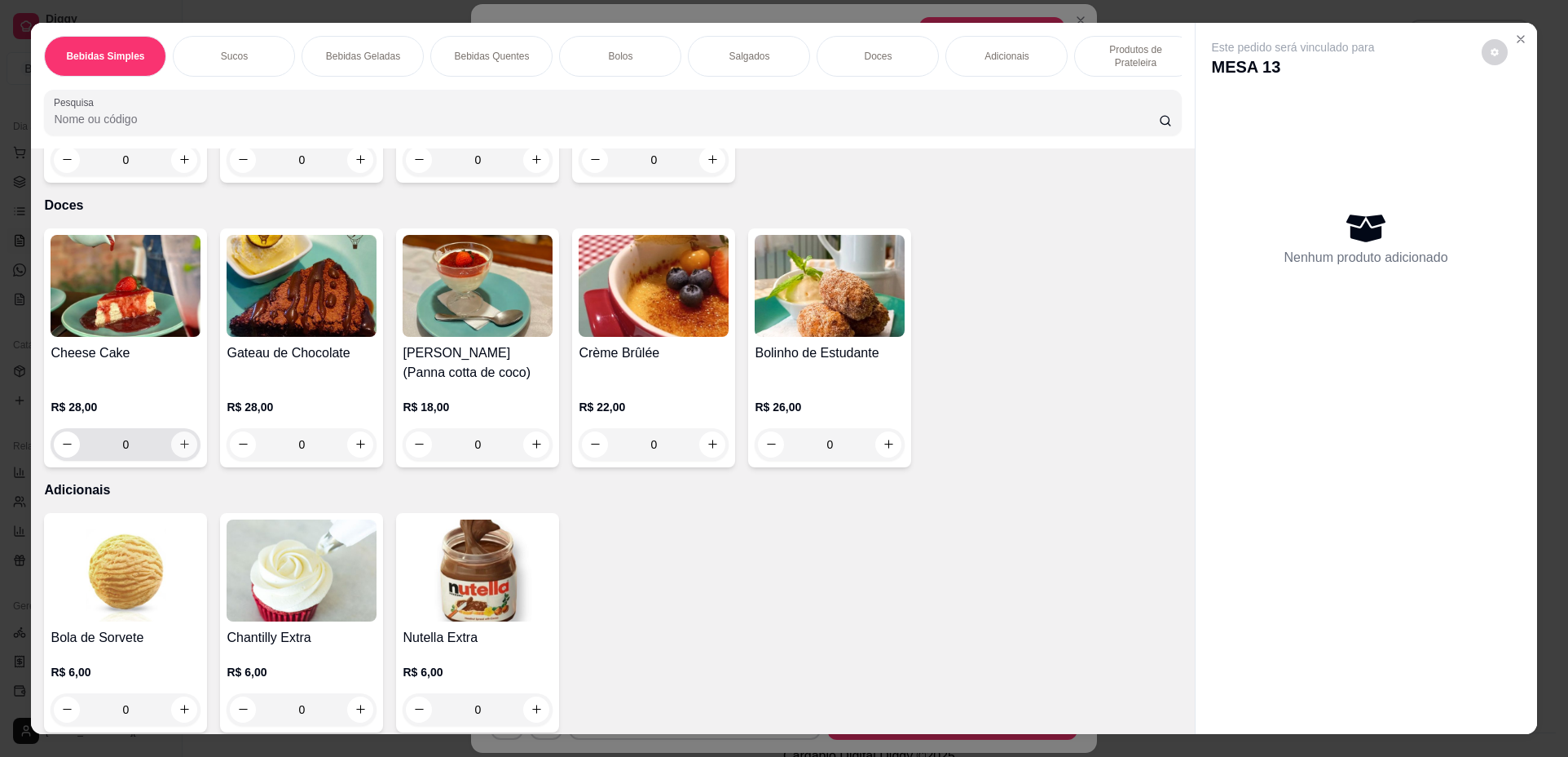
click at [184, 450] on icon "increase-product-quantity" at bounding box center [184, 444] width 12 height 12
type input "1"
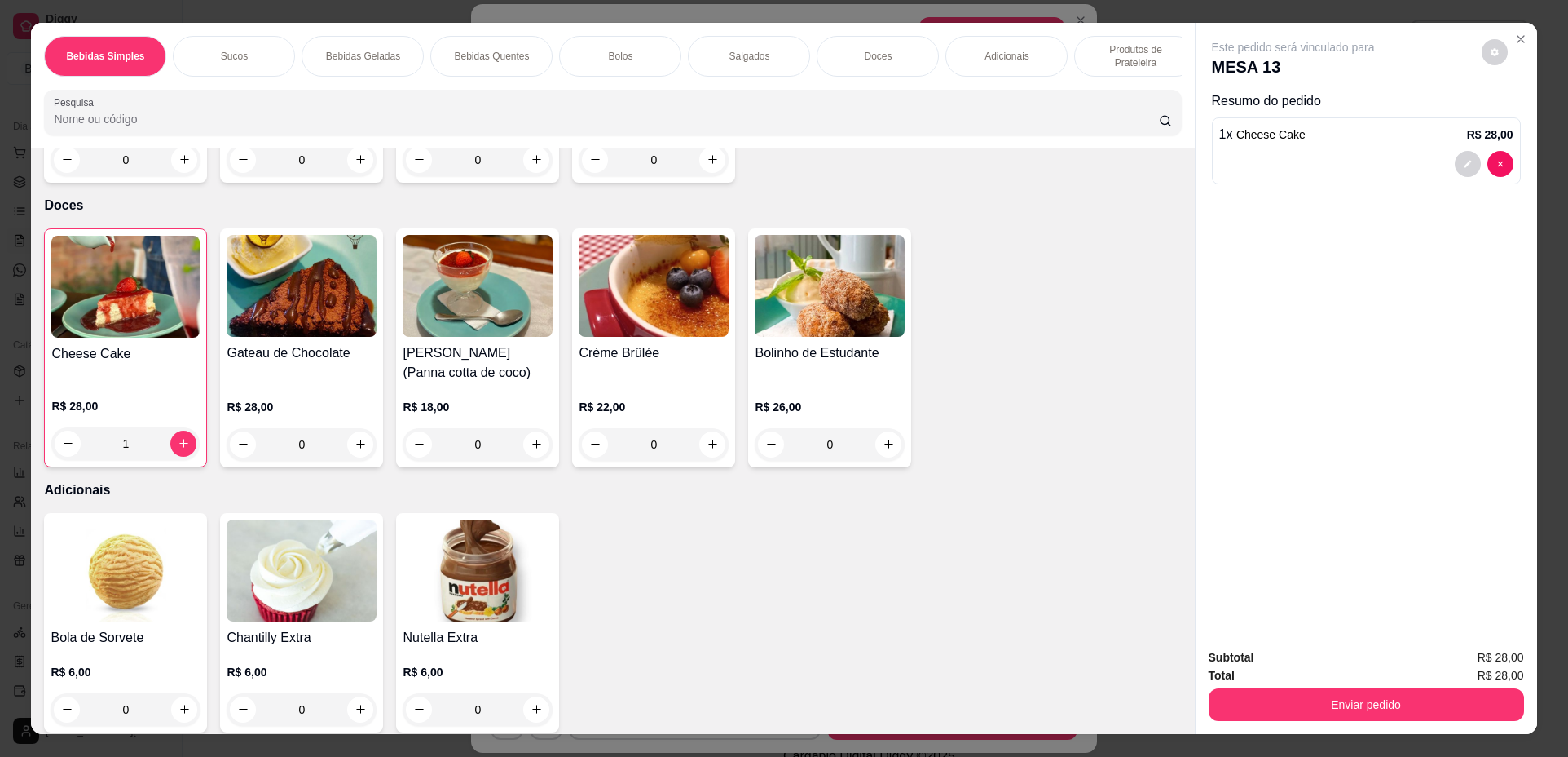
click at [1355, 702] on button "Enviar pedido" at bounding box center [1367, 704] width 316 height 32
click at [1323, 659] on button "Não registrar e enviar pedido" at bounding box center [1312, 664] width 170 height 31
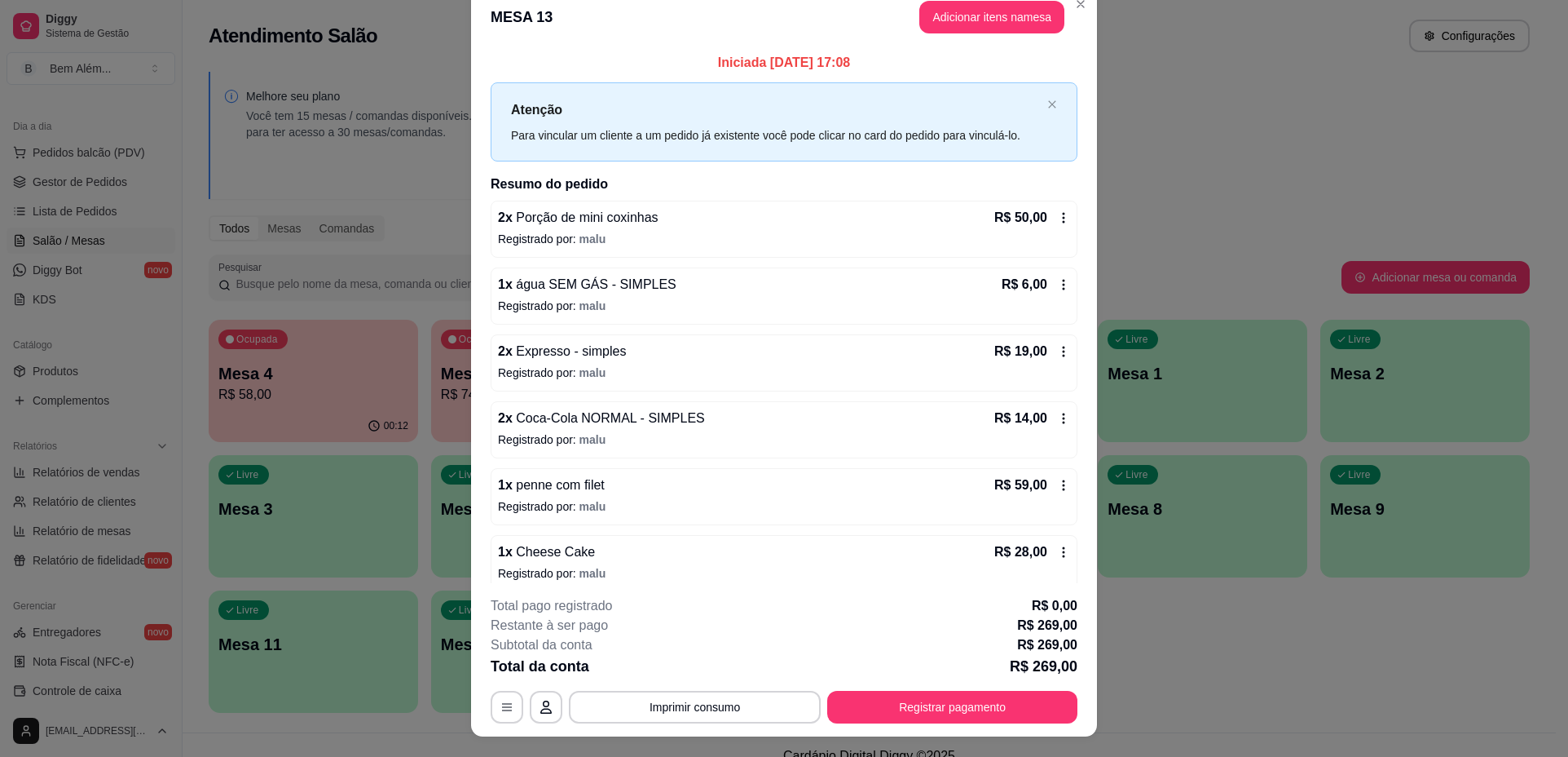
scroll to position [0, 0]
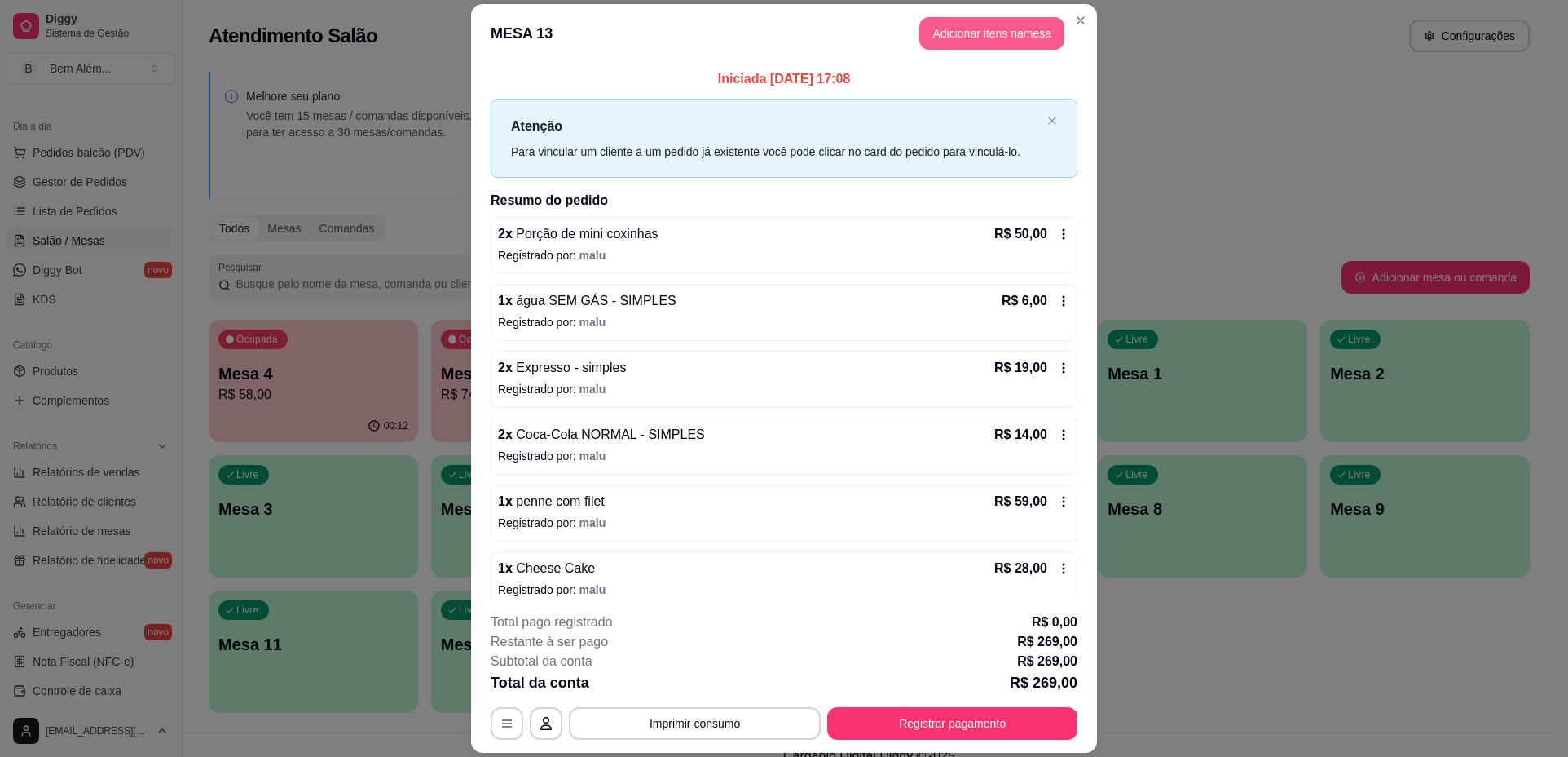
click at [1029, 31] on button "Adicionar itens na mesa" at bounding box center [992, 33] width 145 height 32
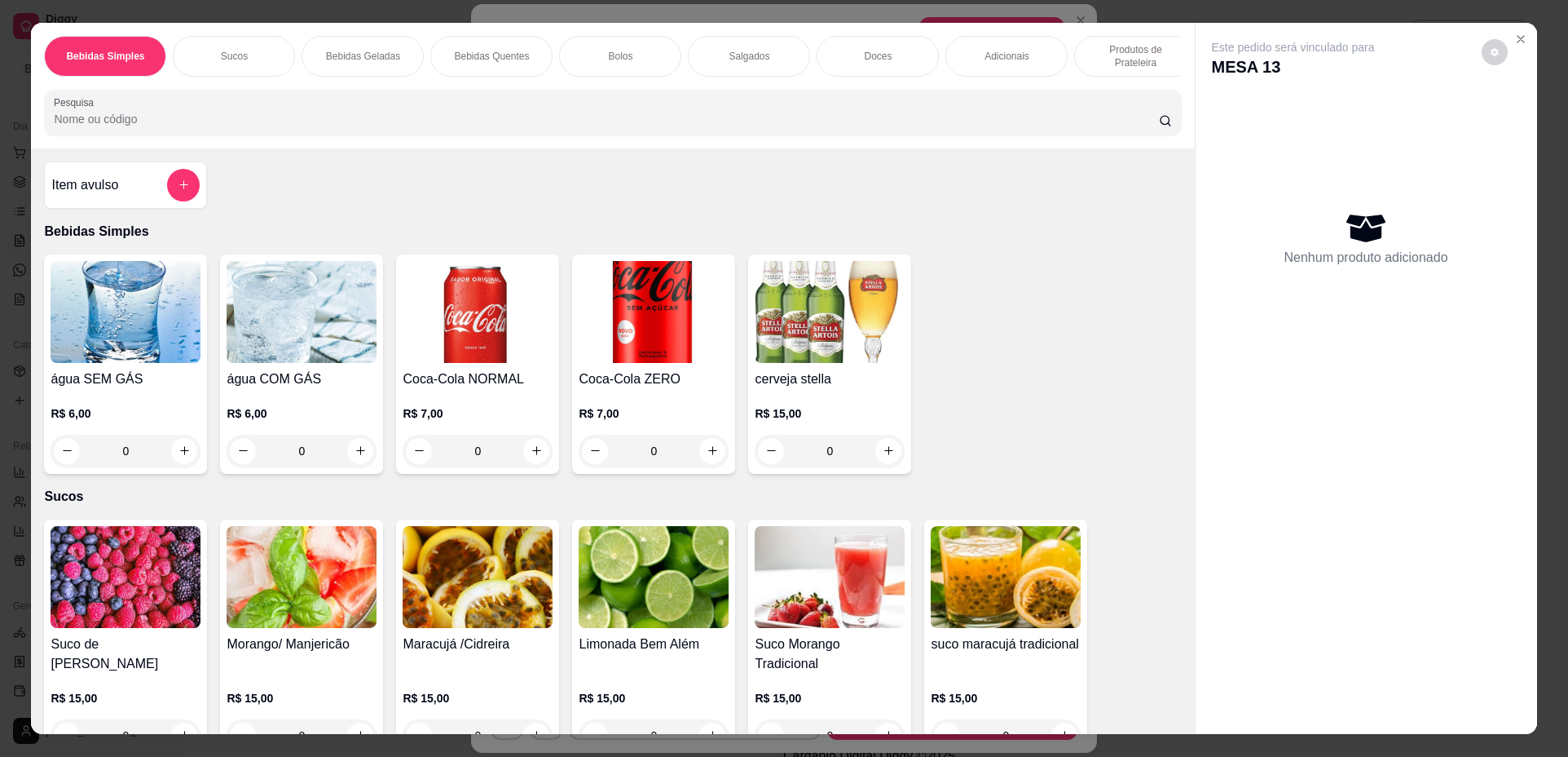
click at [456, 58] on p "Bebidas Quentes" at bounding box center [491, 56] width 75 height 13
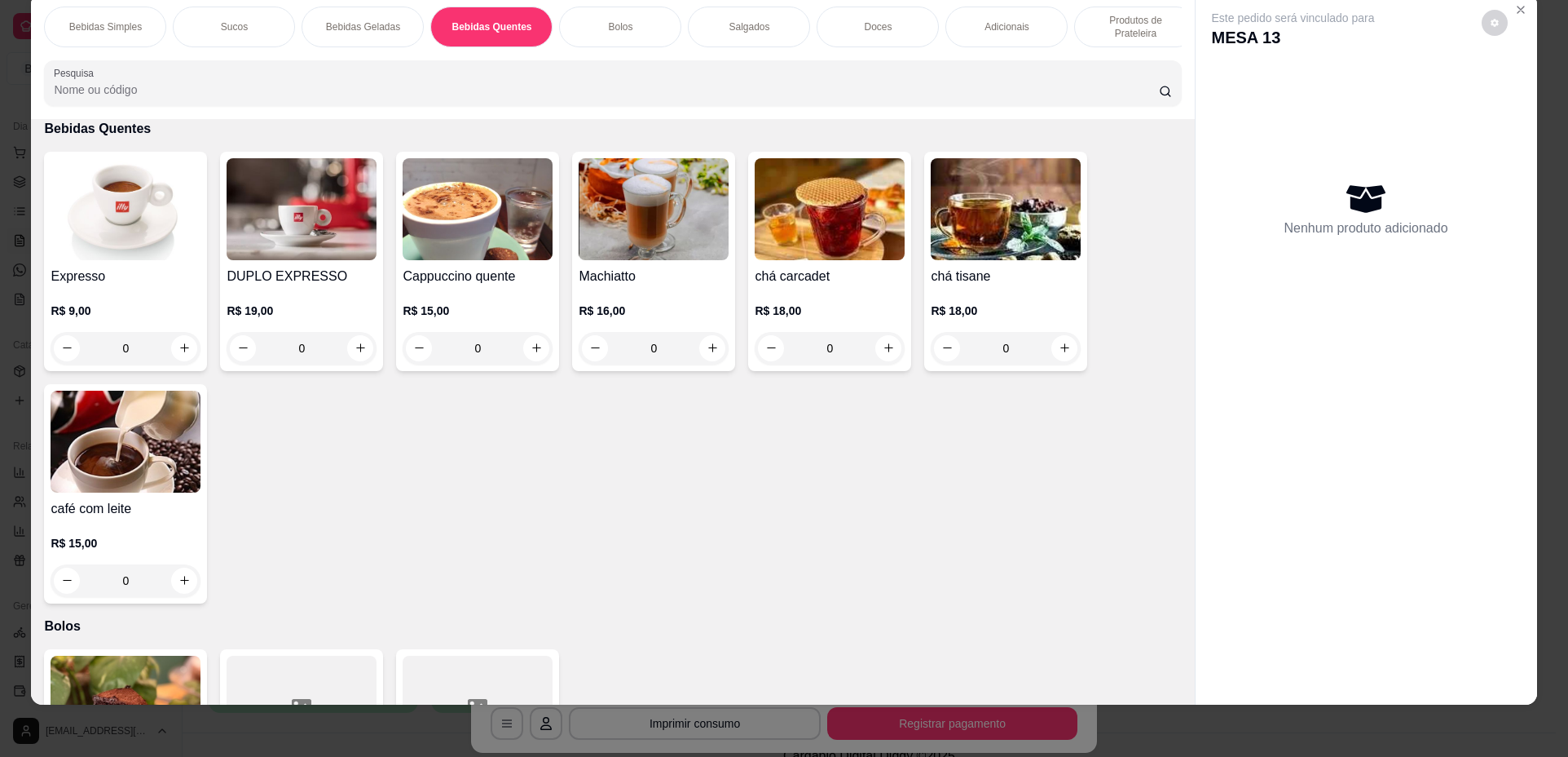
click at [178, 353] on div "0" at bounding box center [125, 348] width 150 height 32
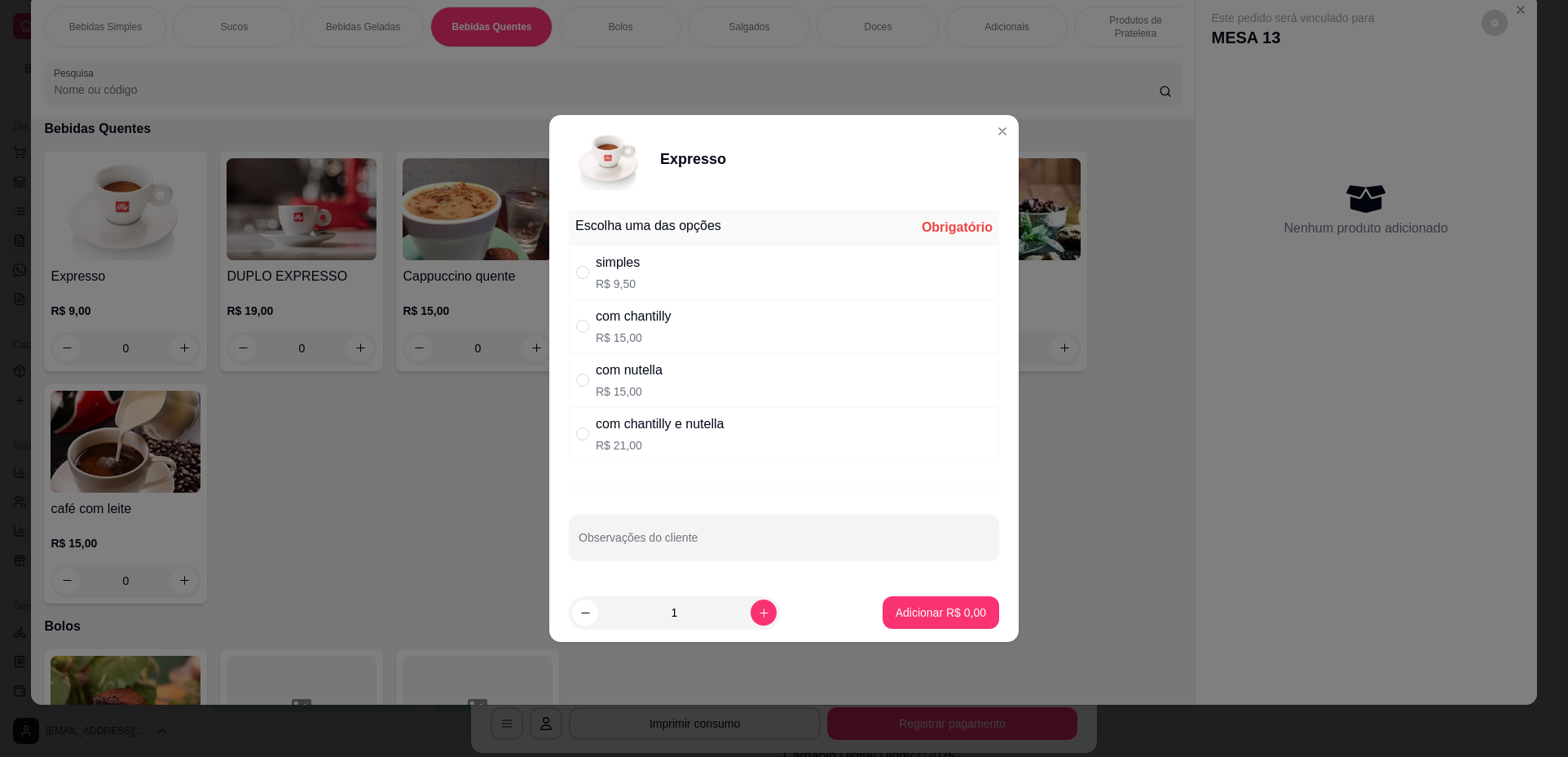
drag, startPoint x: 645, startPoint y: 282, endPoint x: 743, endPoint y: 366, distance: 129.1
click at [647, 281] on div "simples R$ 9,50" at bounding box center [784, 272] width 430 height 53
radio input "true"
click at [906, 606] on p "Adicionar R$ 9,50" at bounding box center [941, 612] width 88 height 15
type input "1"
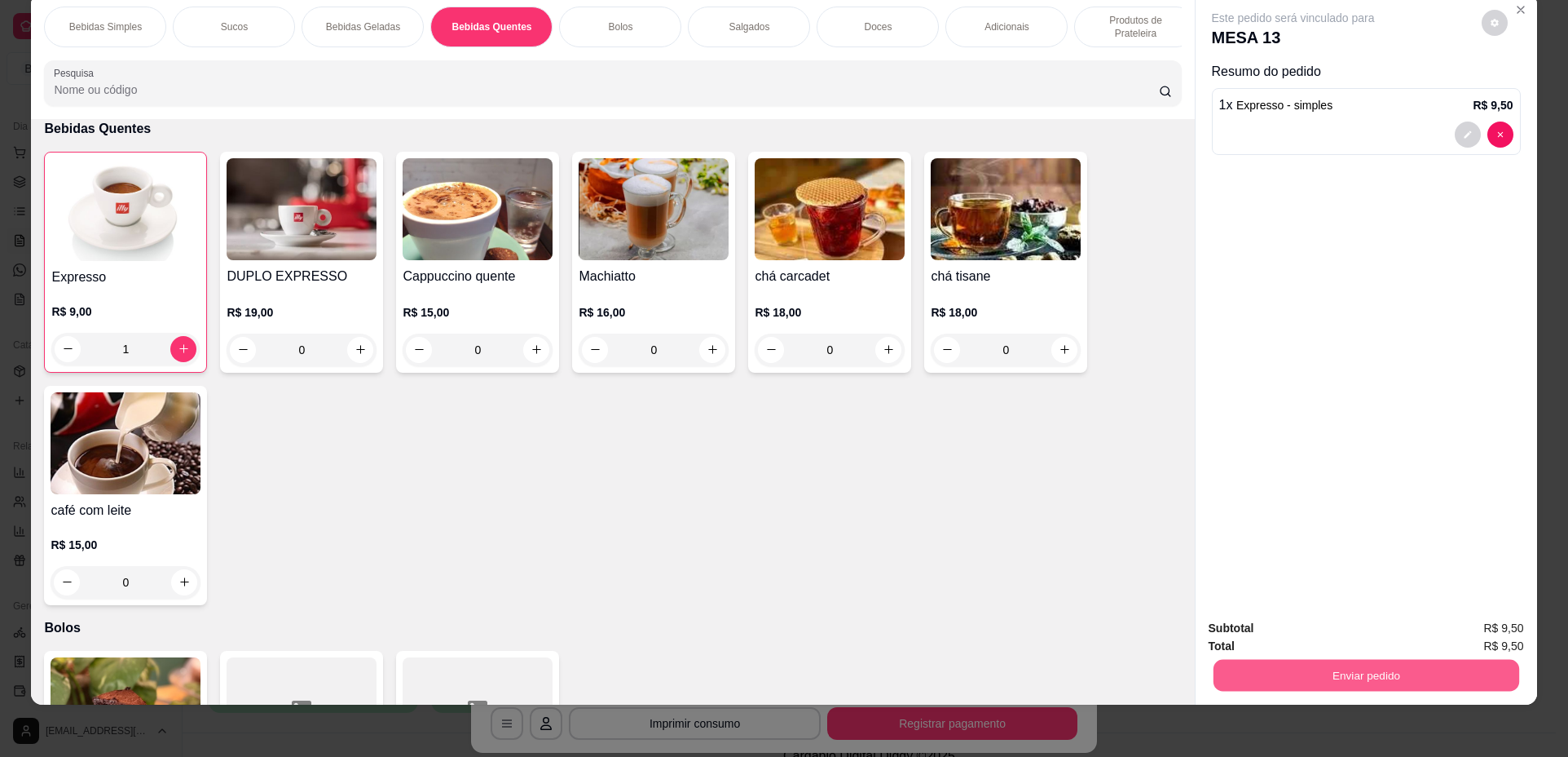
click at [1290, 673] on button "Enviar pedido" at bounding box center [1366, 675] width 305 height 32
click at [1283, 639] on button "Não registrar e enviar pedido" at bounding box center [1312, 635] width 165 height 31
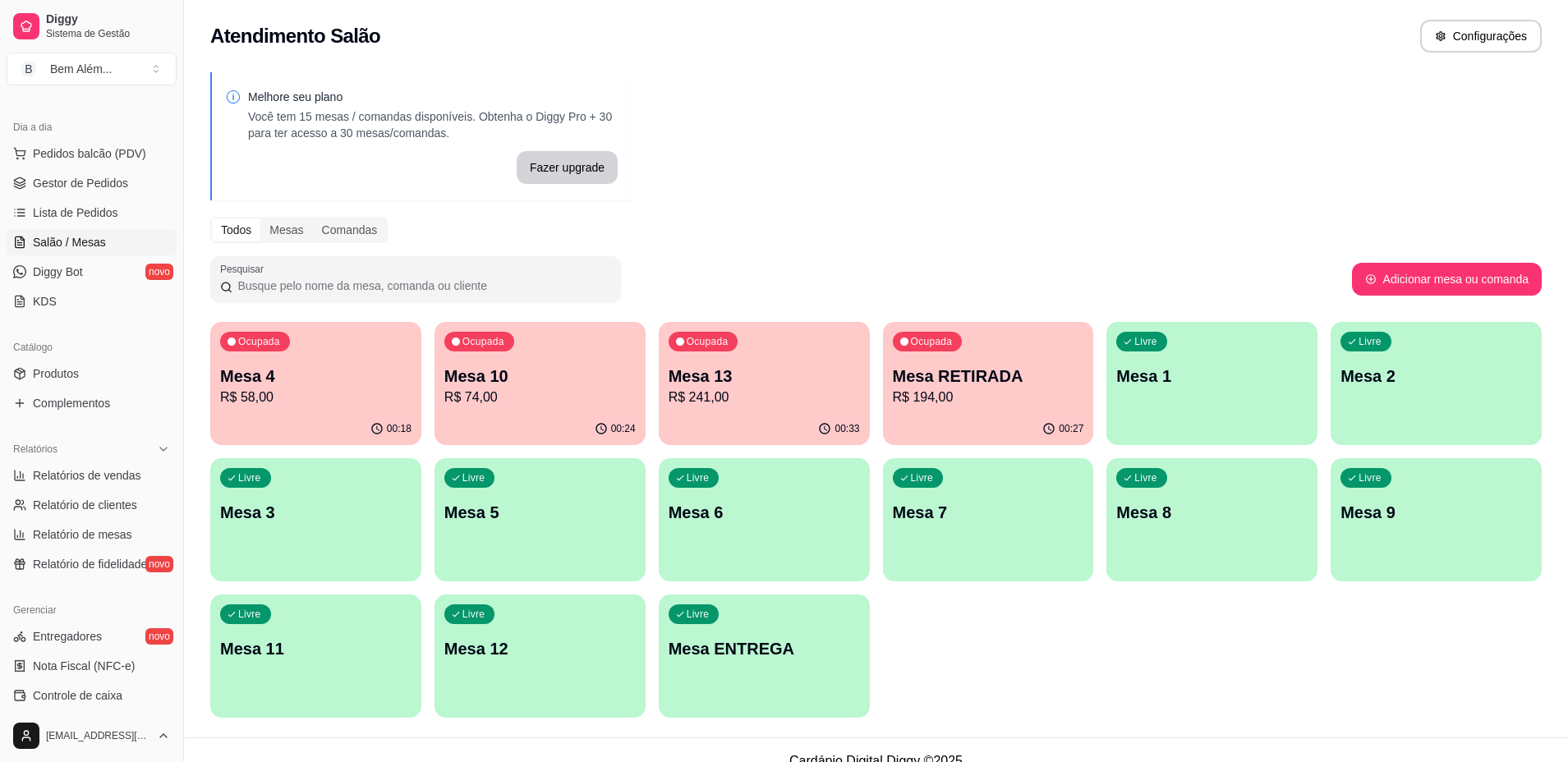
click at [808, 695] on div "Livre Mesa ENTREGA" at bounding box center [764, 646] width 212 height 104
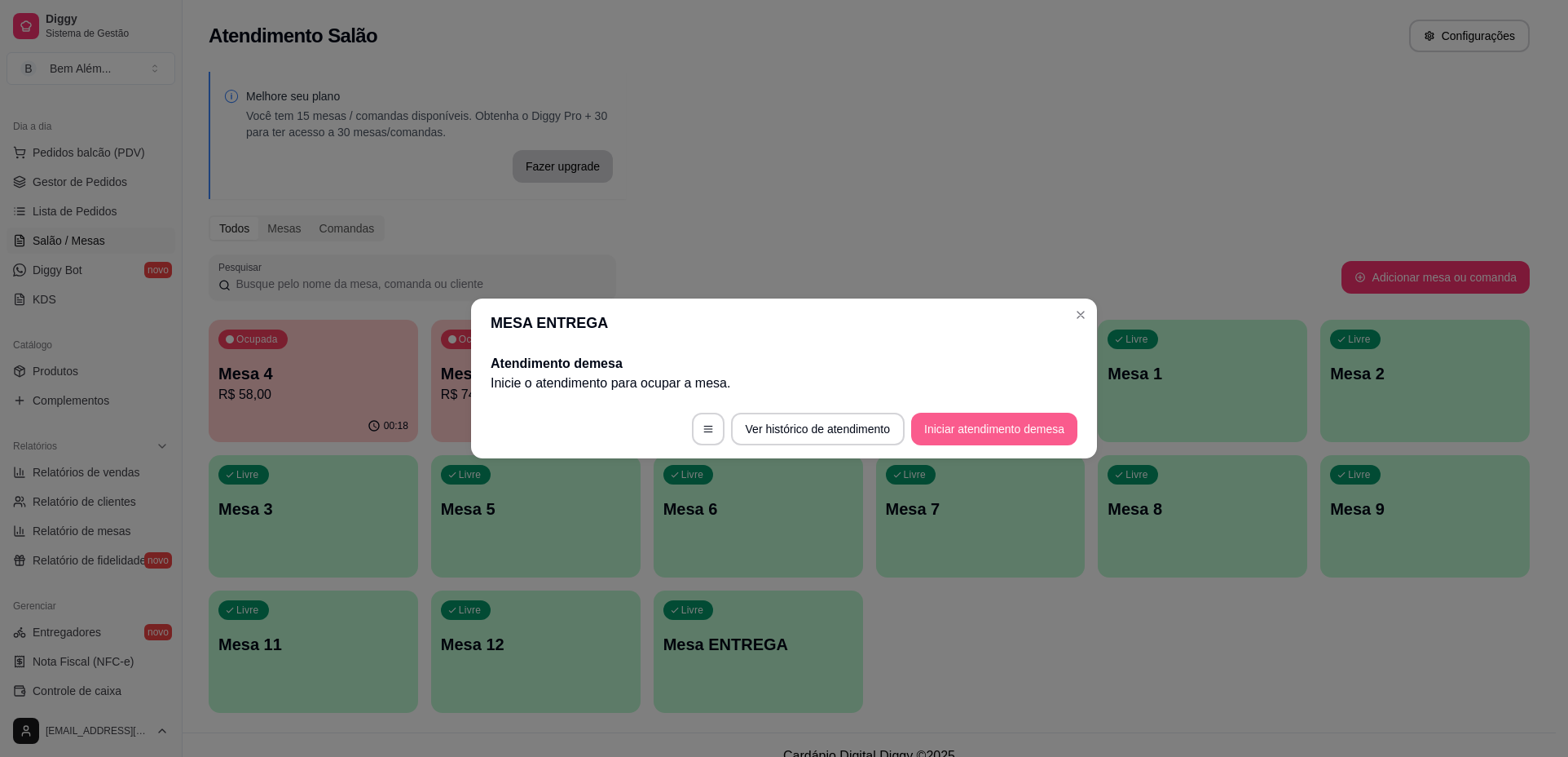
click at [978, 431] on button "Iniciar atendimento de mesa" at bounding box center [994, 429] width 166 height 32
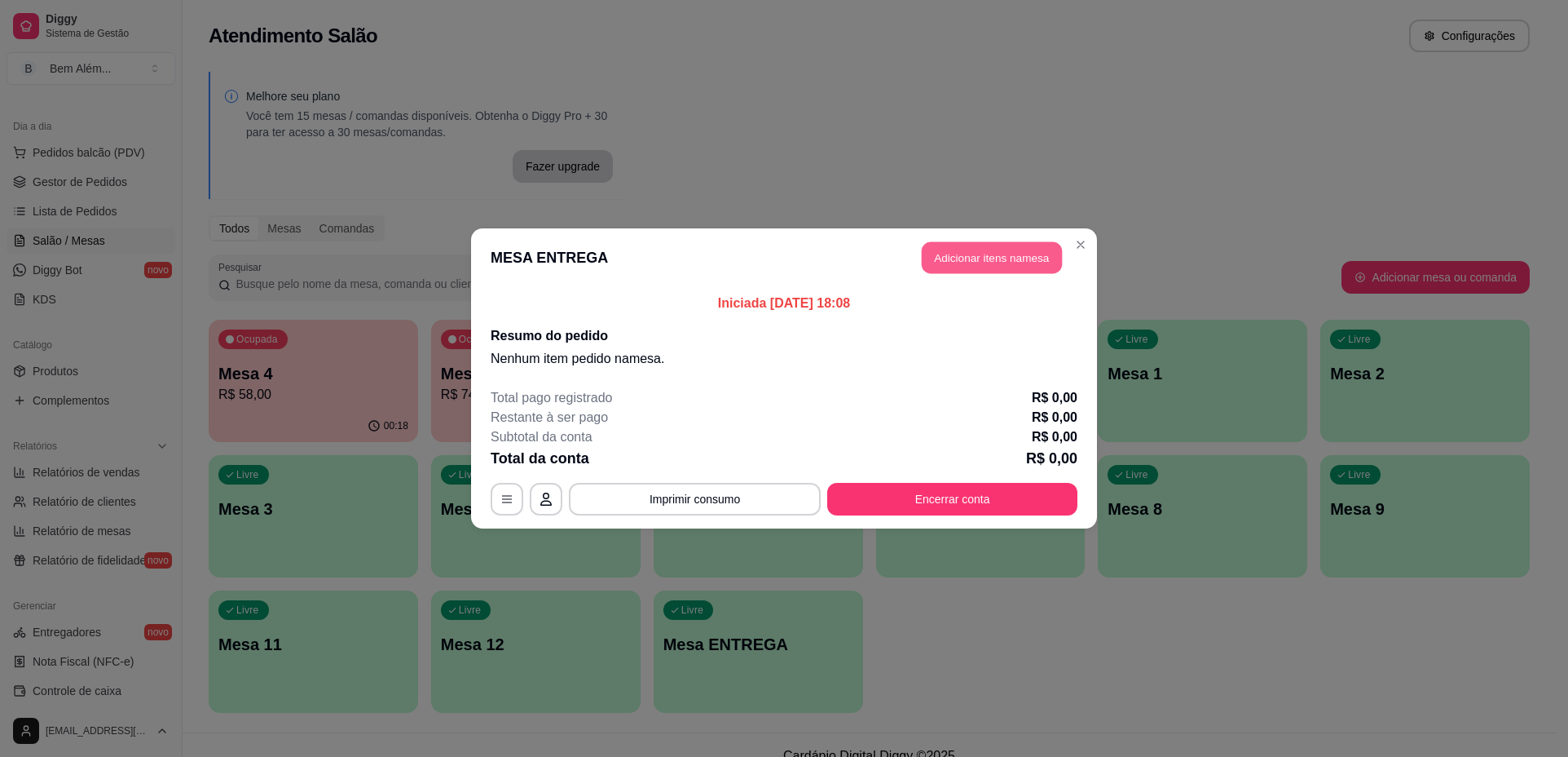
click at [1004, 259] on button "Adicionar itens na mesa" at bounding box center [992, 258] width 140 height 32
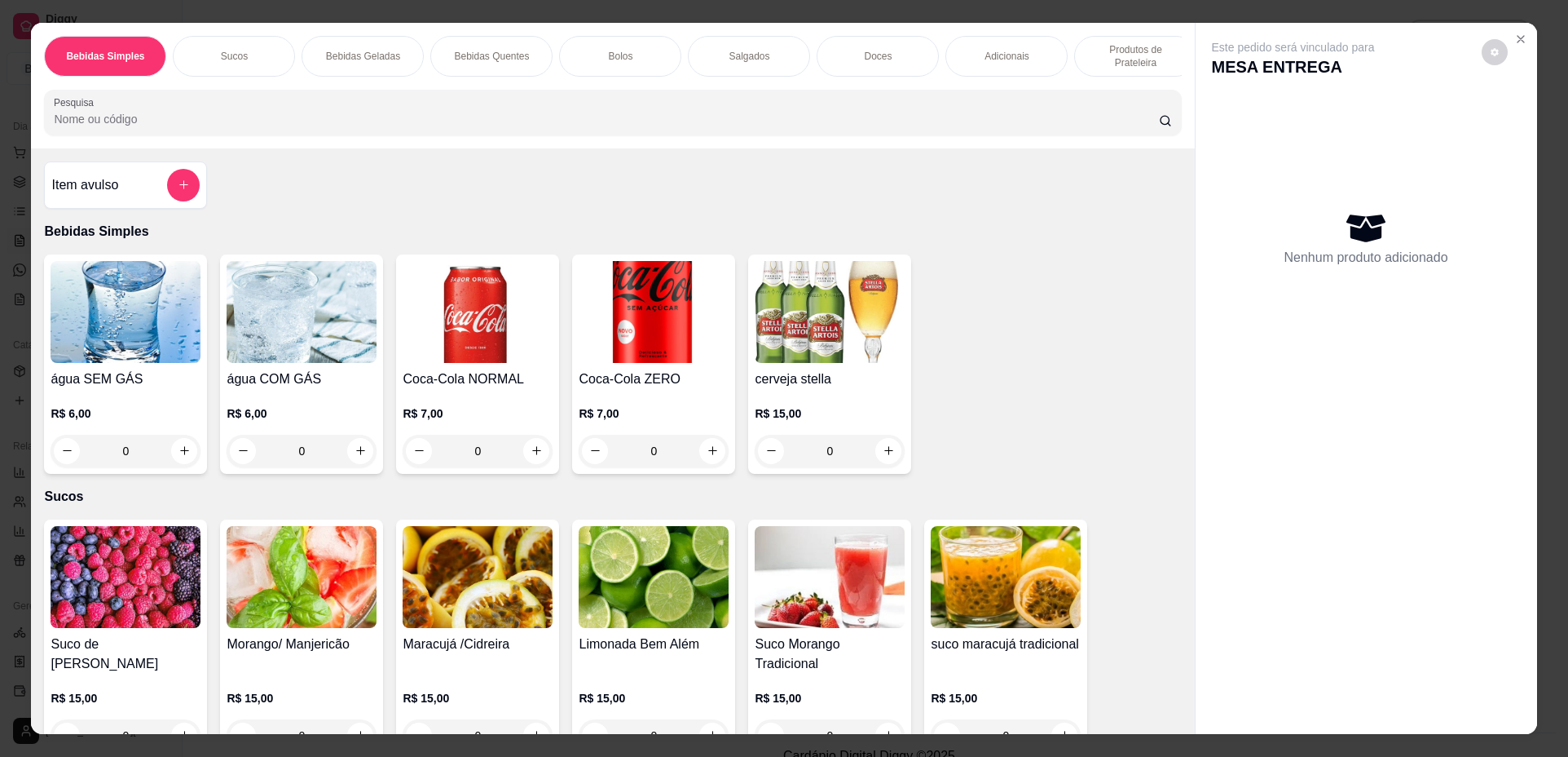
click at [773, 59] on div "Salgados" at bounding box center [749, 56] width 122 height 41
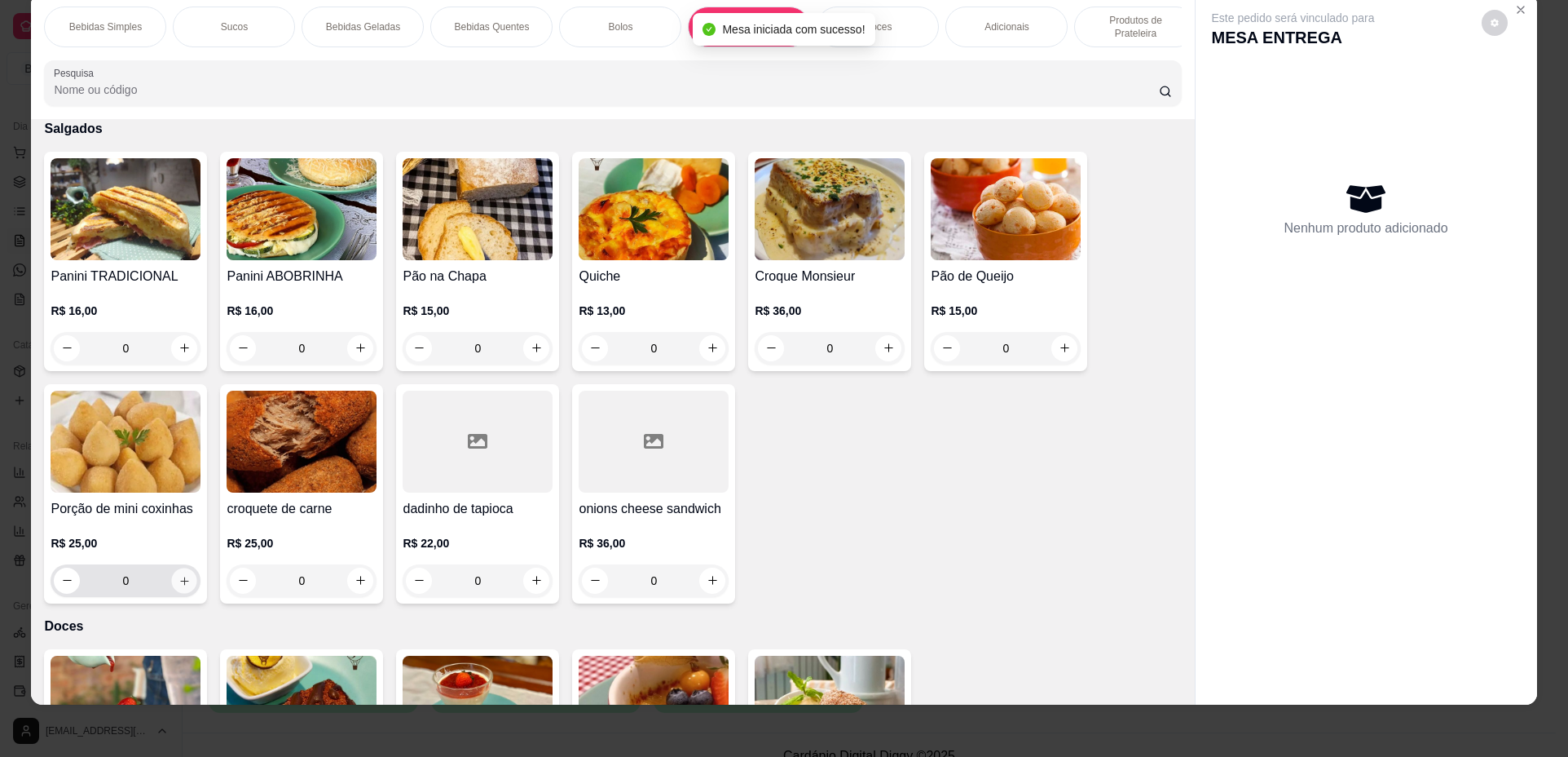
click at [180, 587] on icon "increase-product-quantity" at bounding box center [184, 580] width 12 height 12
type input "1"
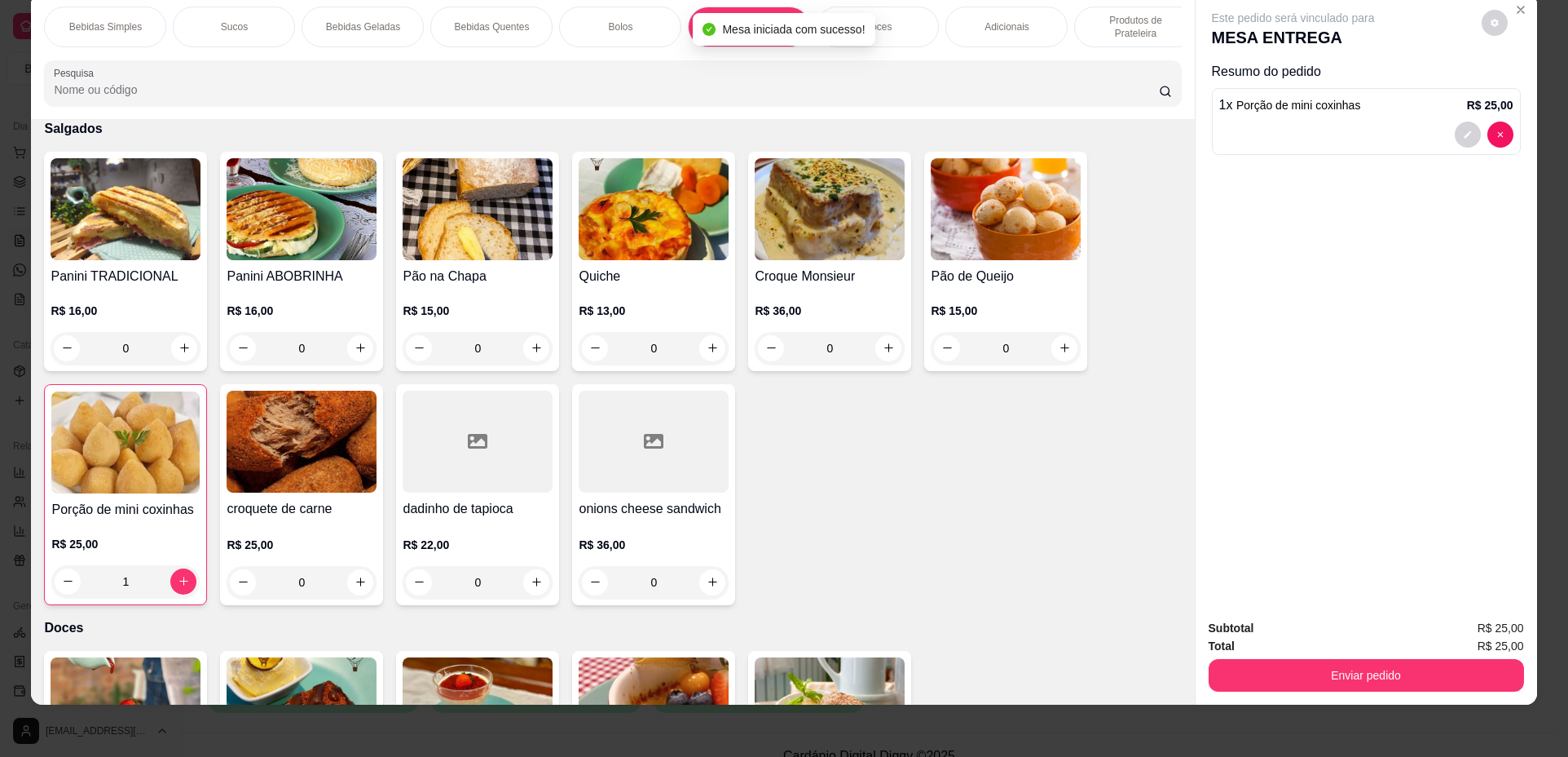
click at [1115, 33] on p "Produtos de Prateleira" at bounding box center [1135, 27] width 94 height 26
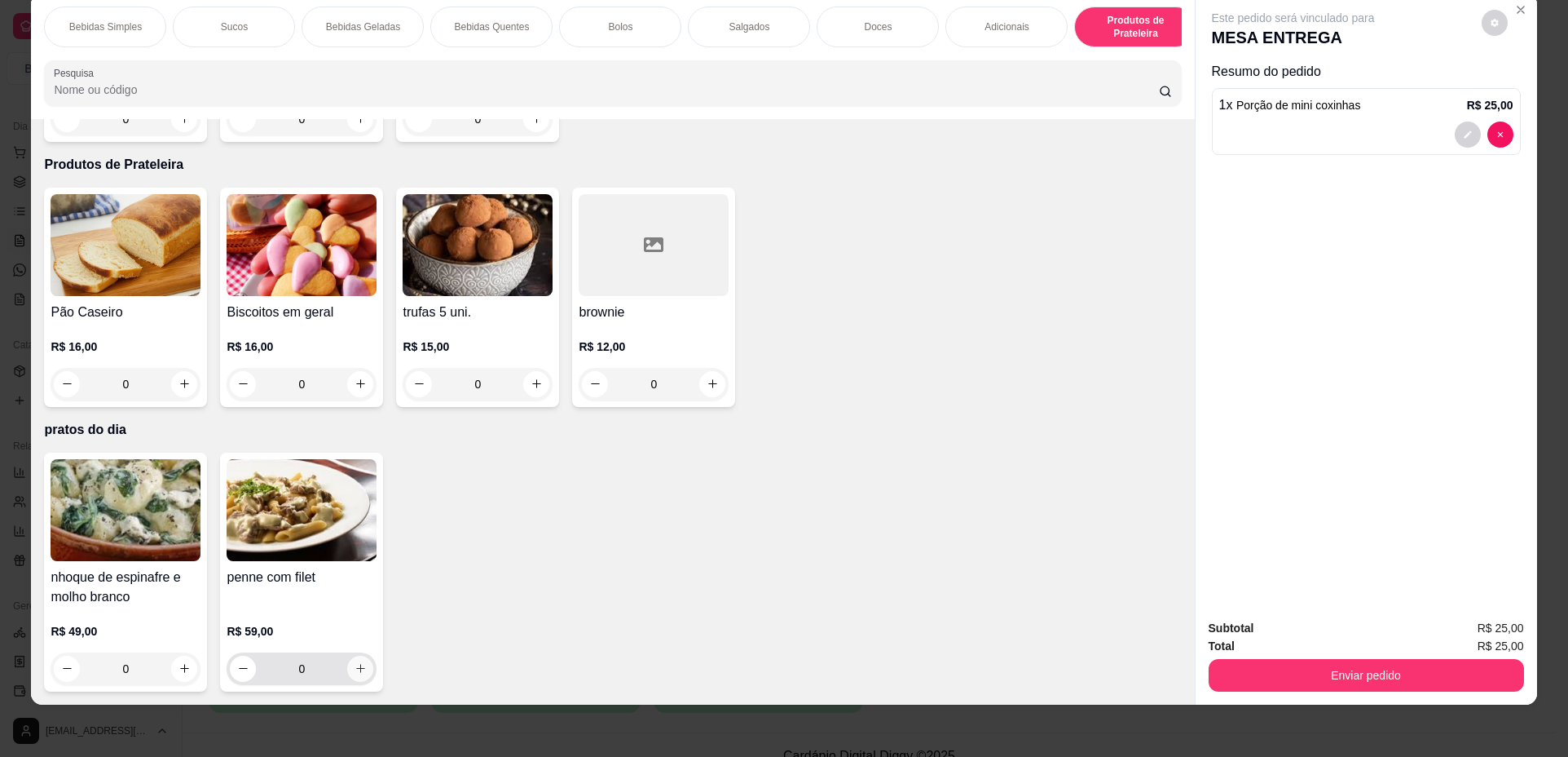
click at [355, 673] on icon "increase-product-quantity" at bounding box center [361, 668] width 12 height 12
type input "1"
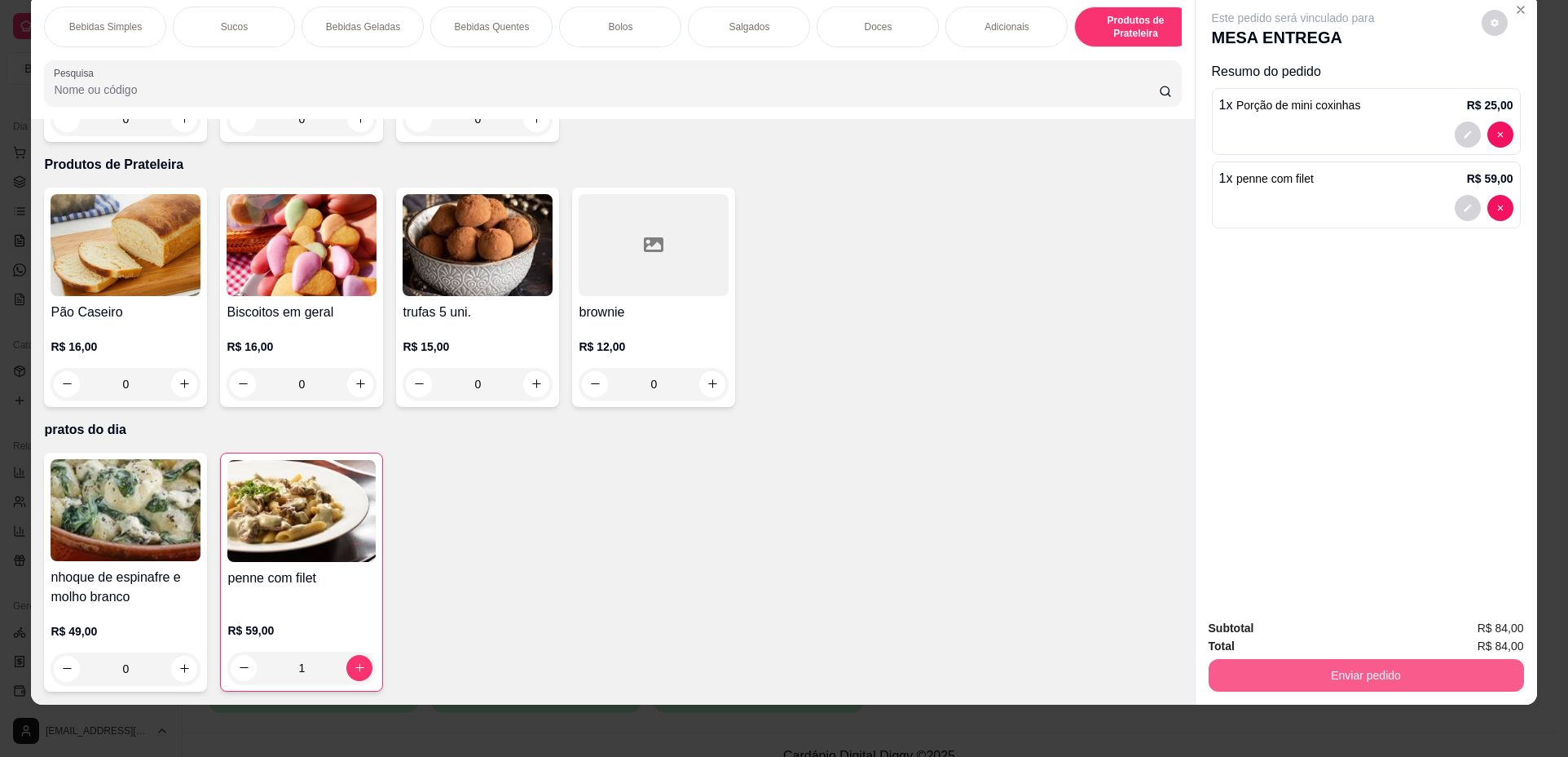
click at [1288, 669] on button "Enviar pedido" at bounding box center [1367, 675] width 316 height 32
click at [1285, 635] on button "Não registrar e enviar pedido" at bounding box center [1312, 635] width 165 height 31
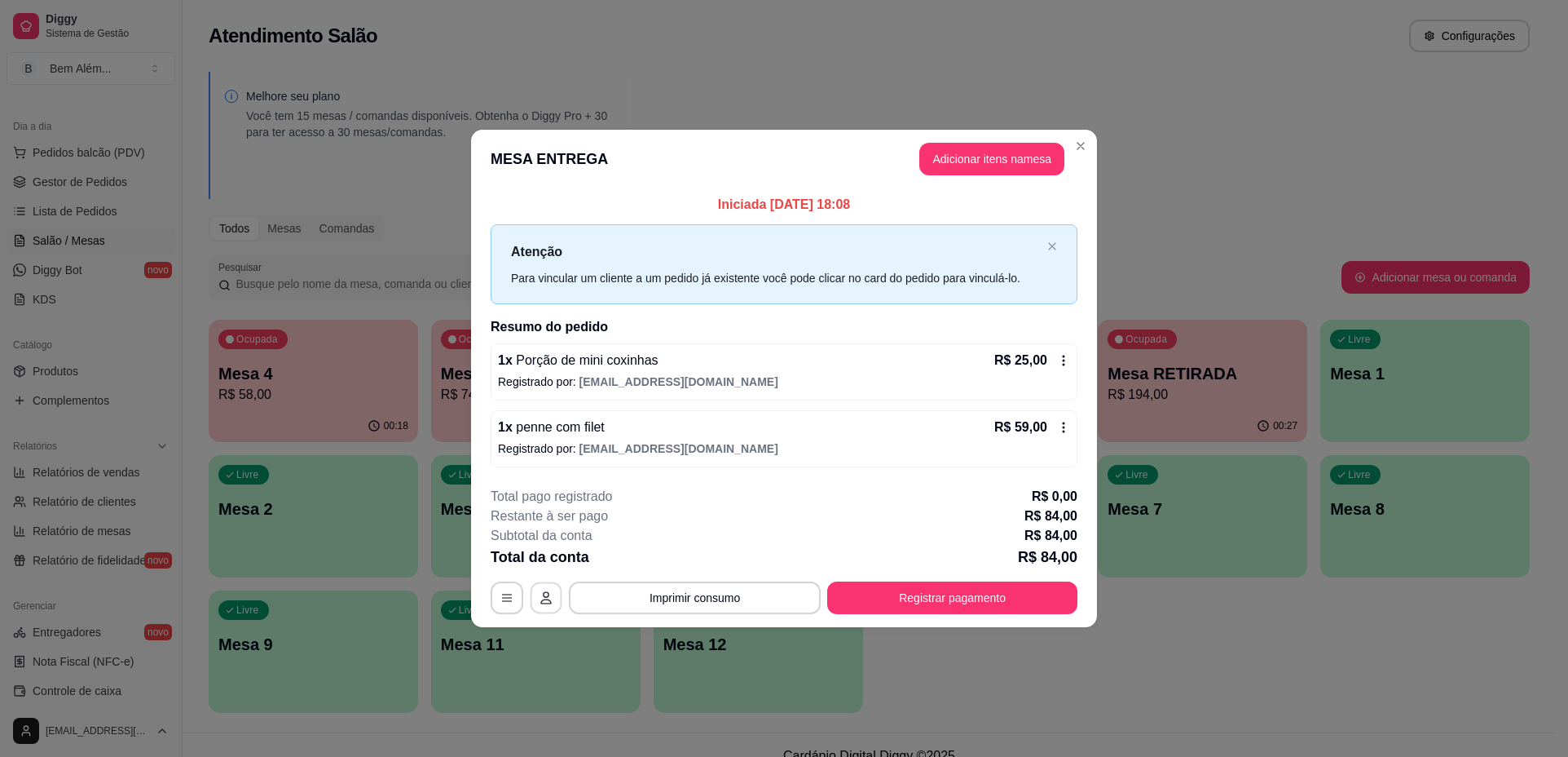
click at [543, 606] on button "button" at bounding box center [546, 597] width 31 height 32
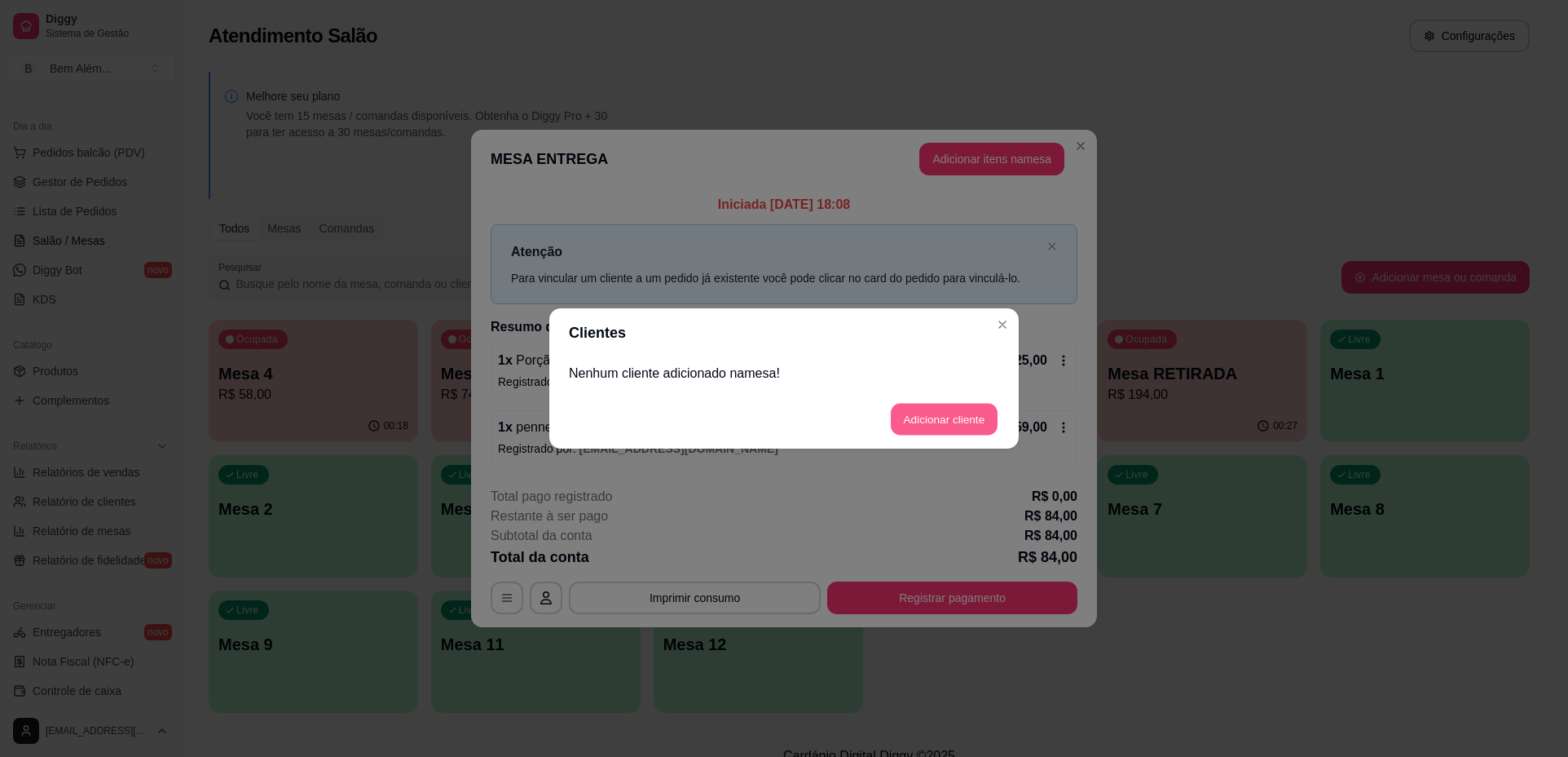
click at [942, 420] on button "Adicionar cliente" at bounding box center [945, 419] width 107 height 32
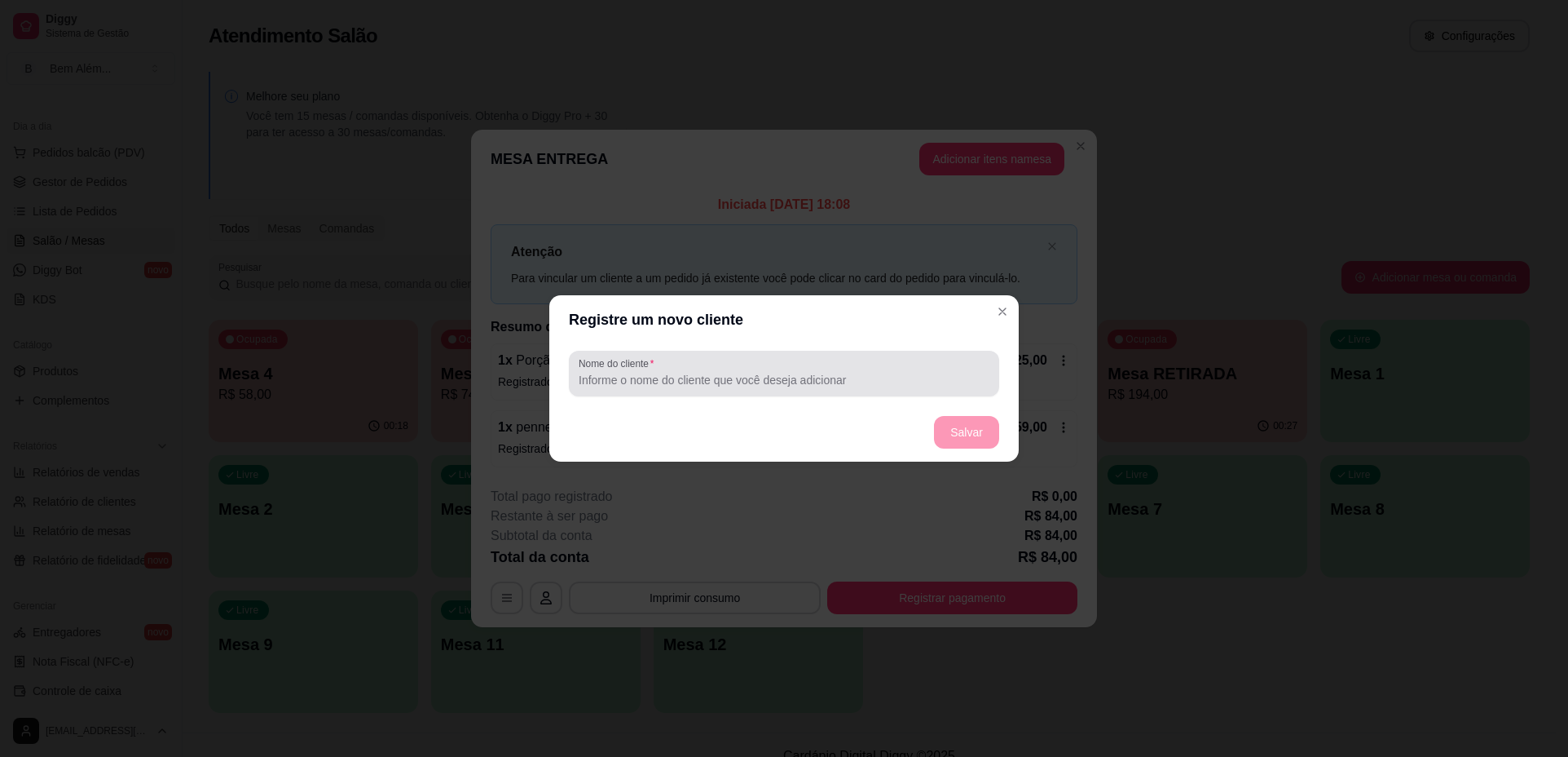
click at [919, 389] on div "Nome do cliente" at bounding box center [784, 373] width 430 height 46
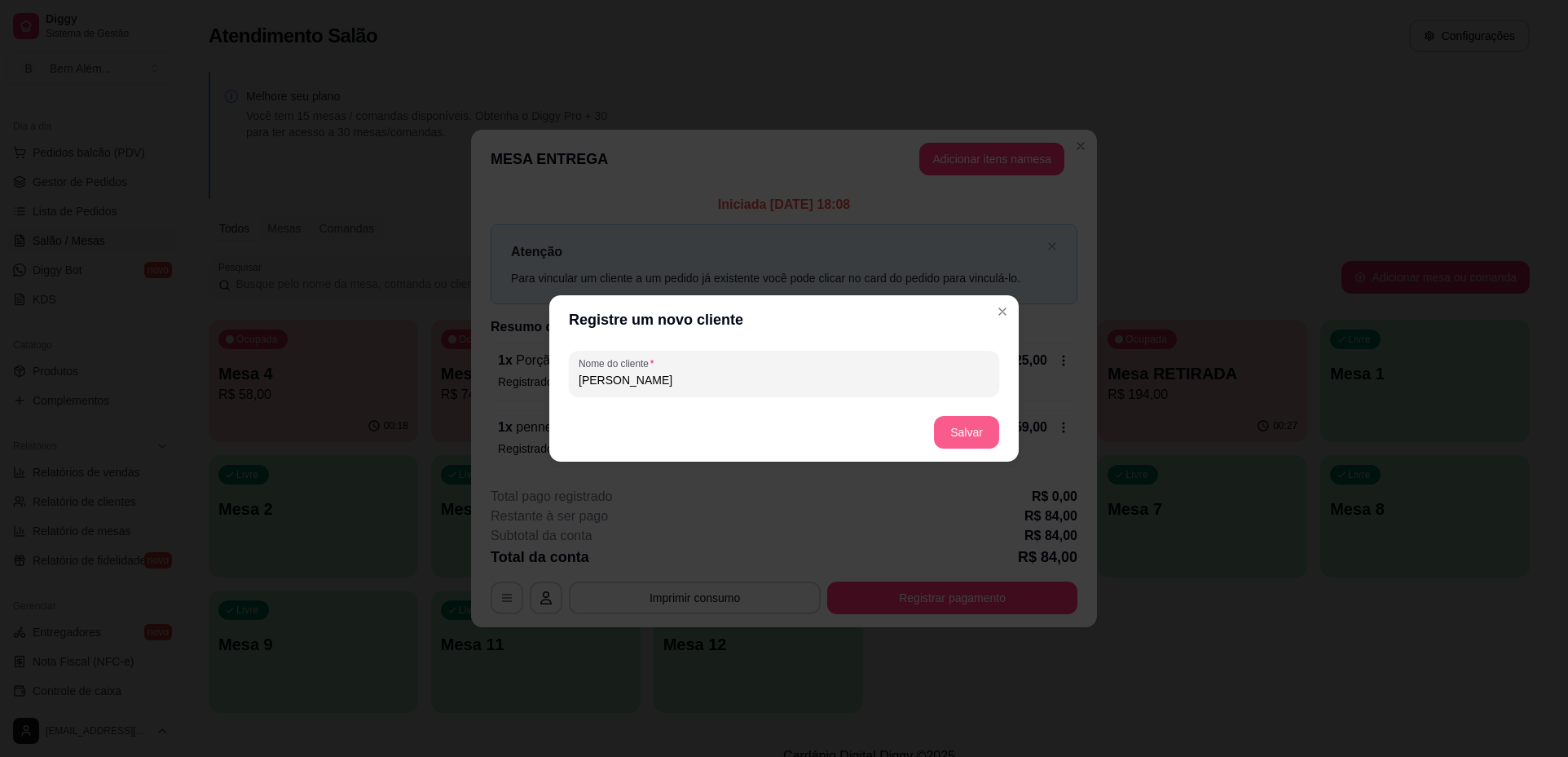
type input "[PERSON_NAME]"
click at [952, 425] on button "Salvar" at bounding box center [967, 432] width 65 height 32
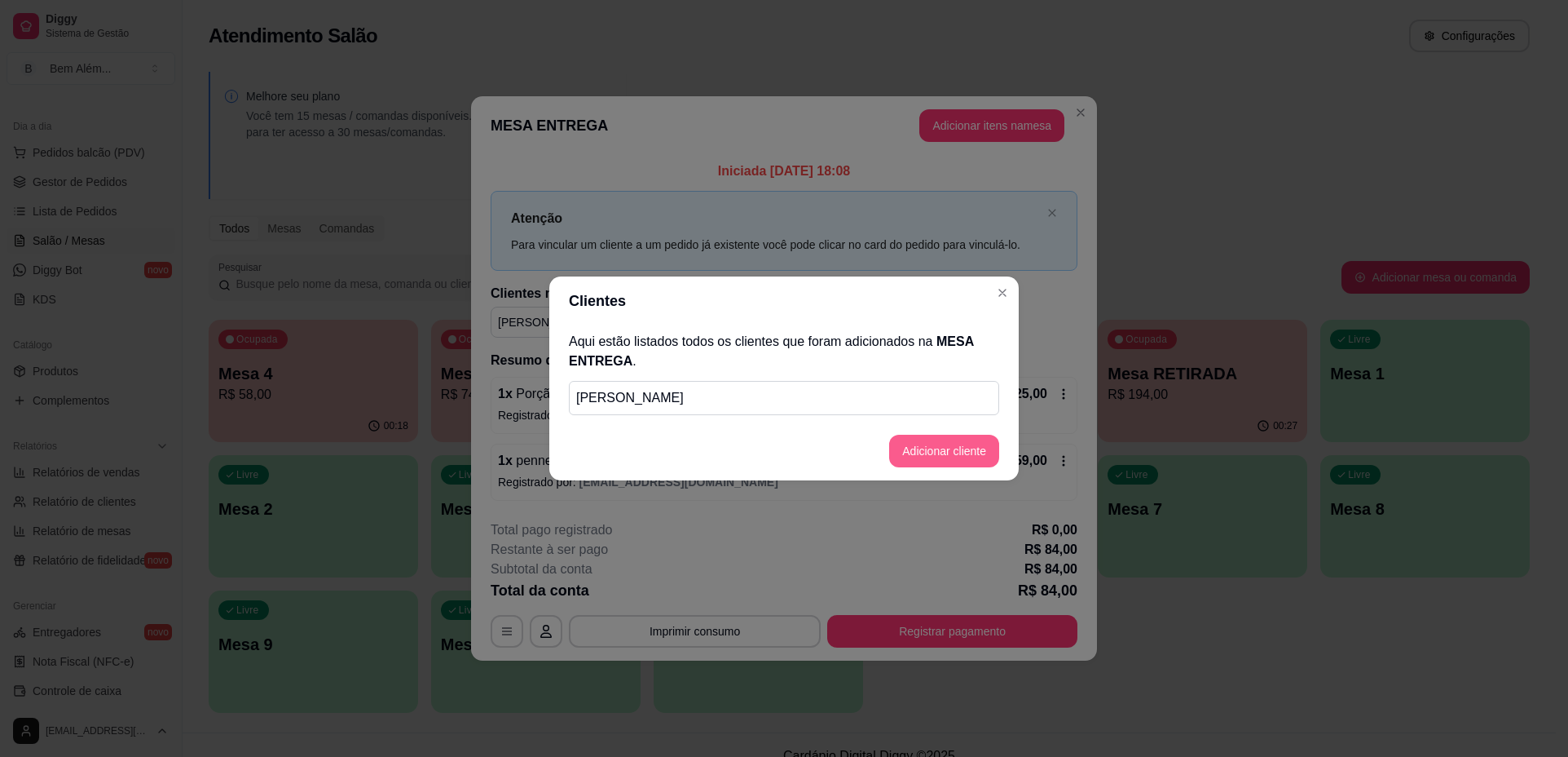
click at [977, 455] on button "Adicionar cliente" at bounding box center [944, 451] width 110 height 32
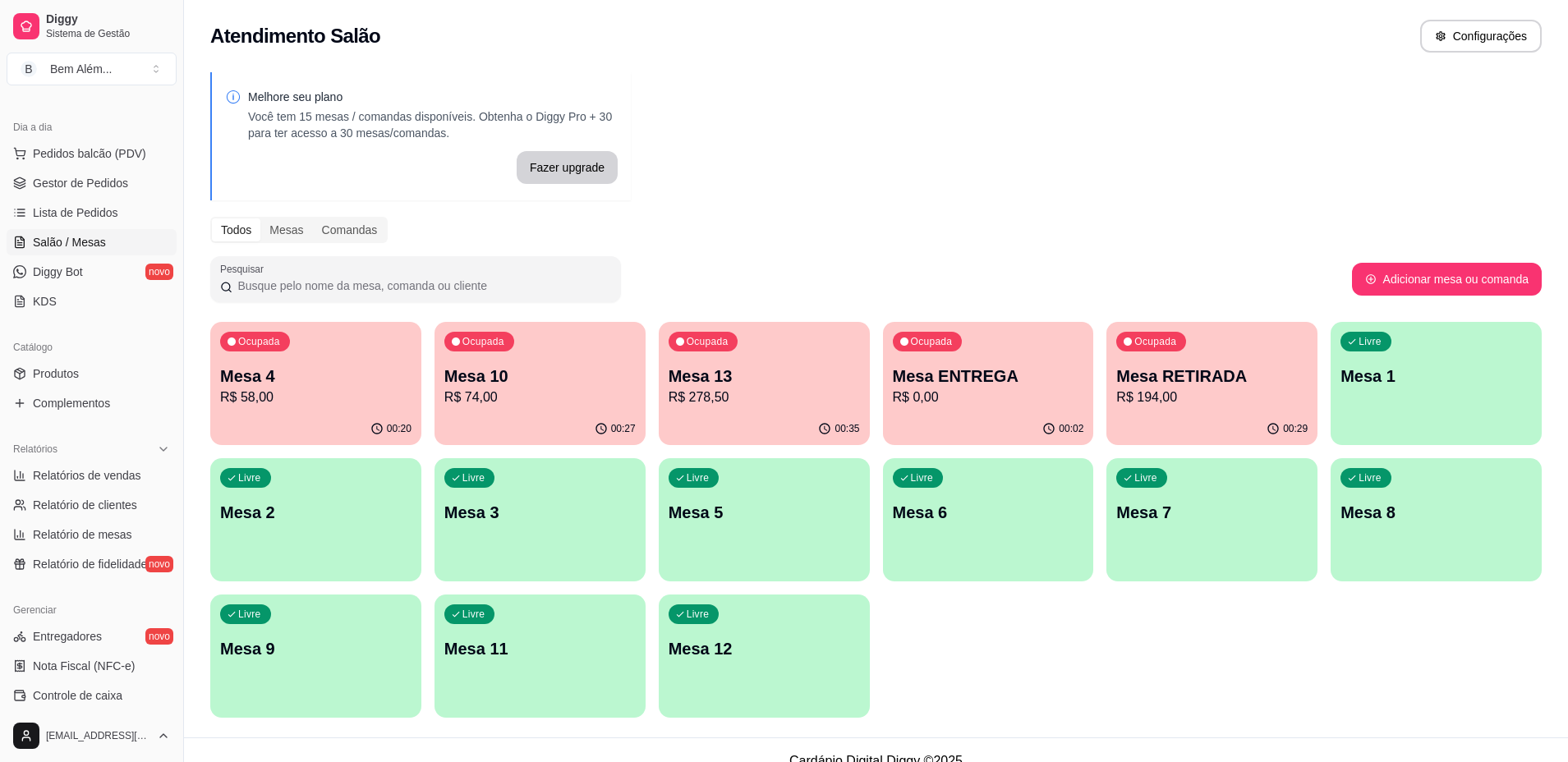
click at [1010, 397] on p "R$ 0,00" at bounding box center [987, 397] width 191 height 19
click at [119, 191] on link "Gestor de Pedidos" at bounding box center [91, 183] width 170 height 26
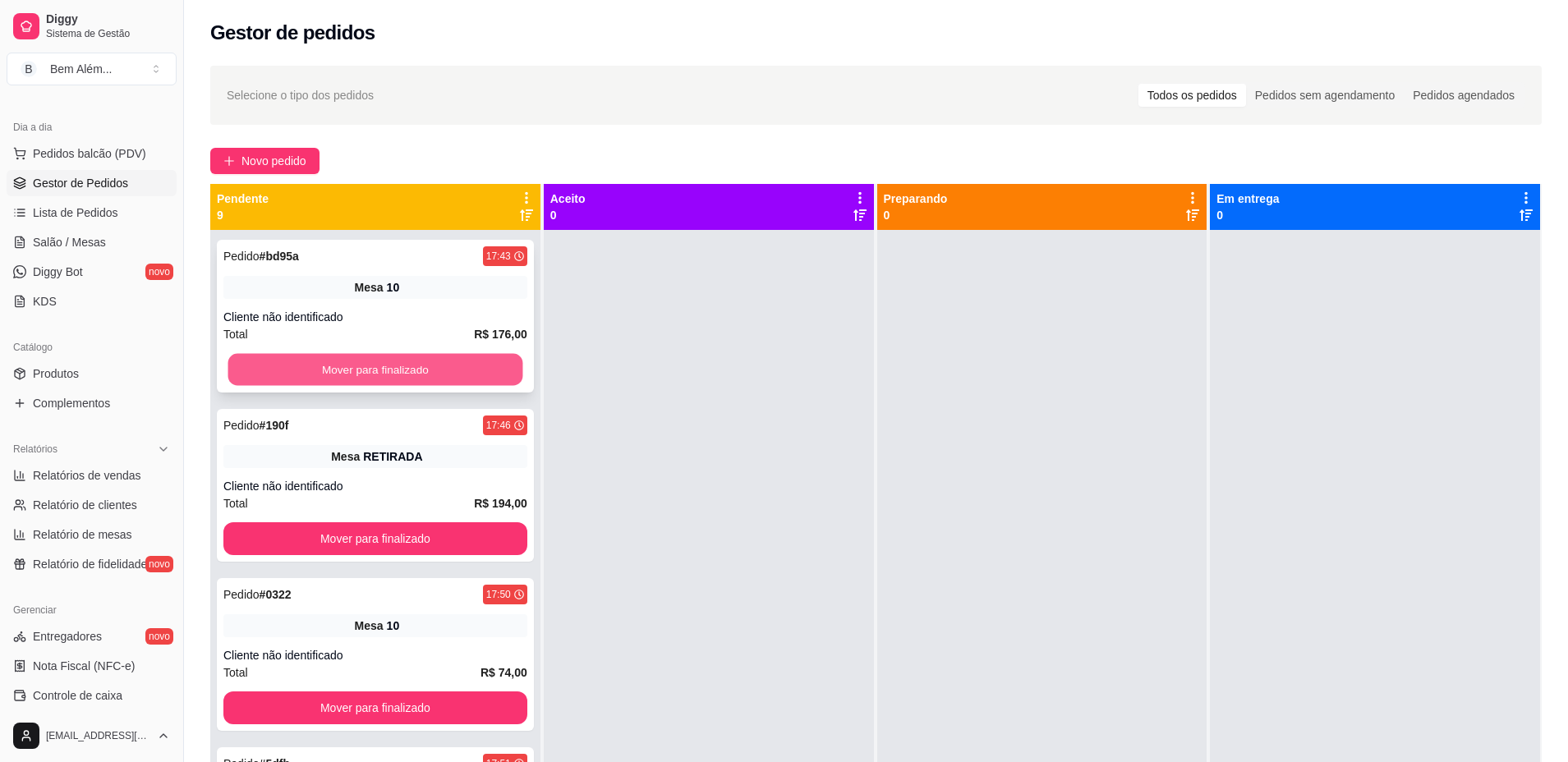
click at [382, 374] on button "Mover para finalizado" at bounding box center [375, 369] width 295 height 32
click at [383, 374] on button "Mover para finalizado" at bounding box center [375, 369] width 304 height 33
click at [380, 371] on button "Mover para finalizado" at bounding box center [375, 369] width 304 height 33
click at [376, 369] on button "Mover para finalizado" at bounding box center [375, 369] width 304 height 33
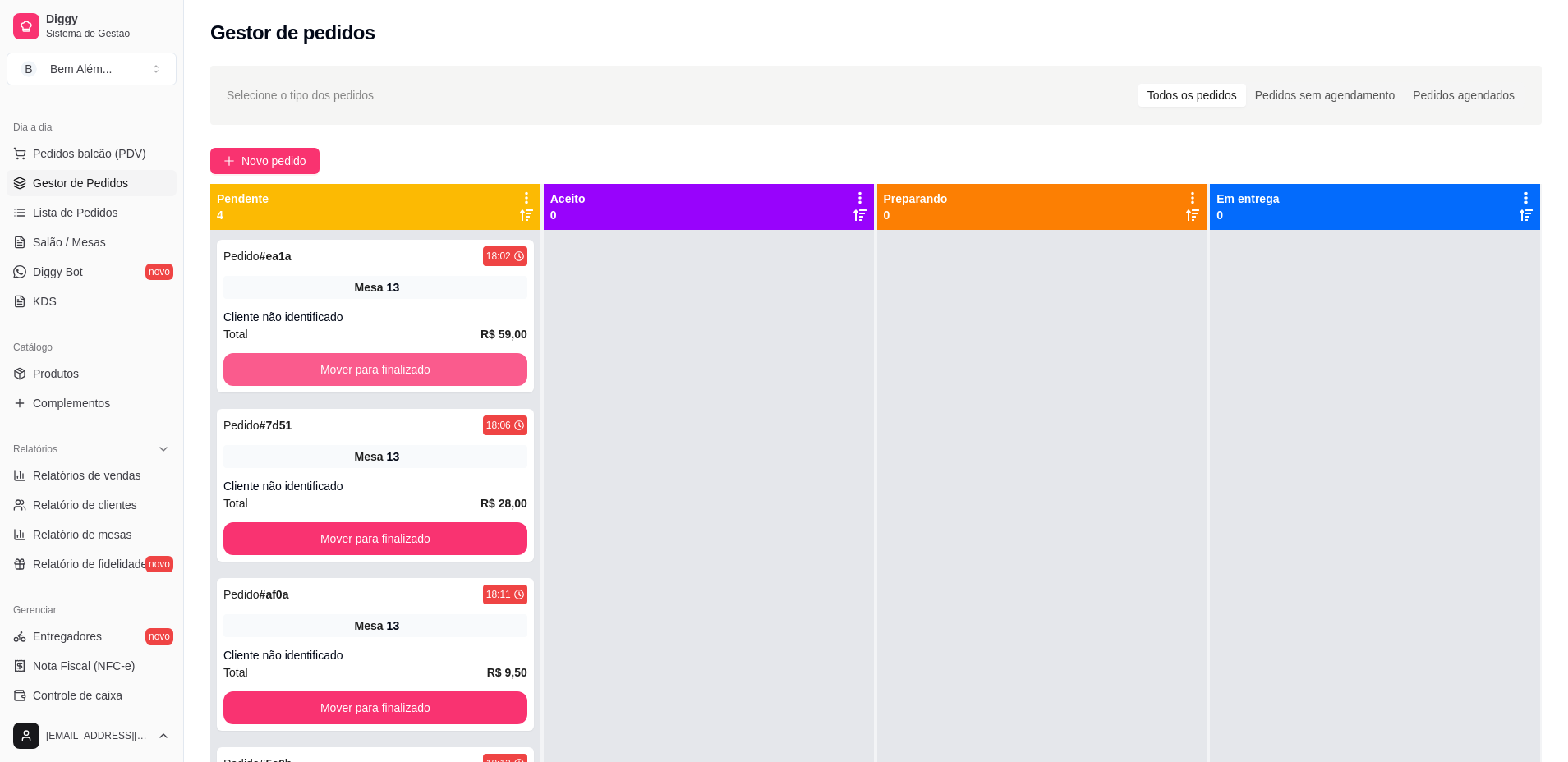
click at [375, 369] on button "Mover para finalizado" at bounding box center [375, 369] width 304 height 33
click at [373, 368] on div "Mover para finalizado" at bounding box center [375, 369] width 304 height 33
click at [372, 368] on button "Mover para finalizado" at bounding box center [375, 369] width 295 height 32
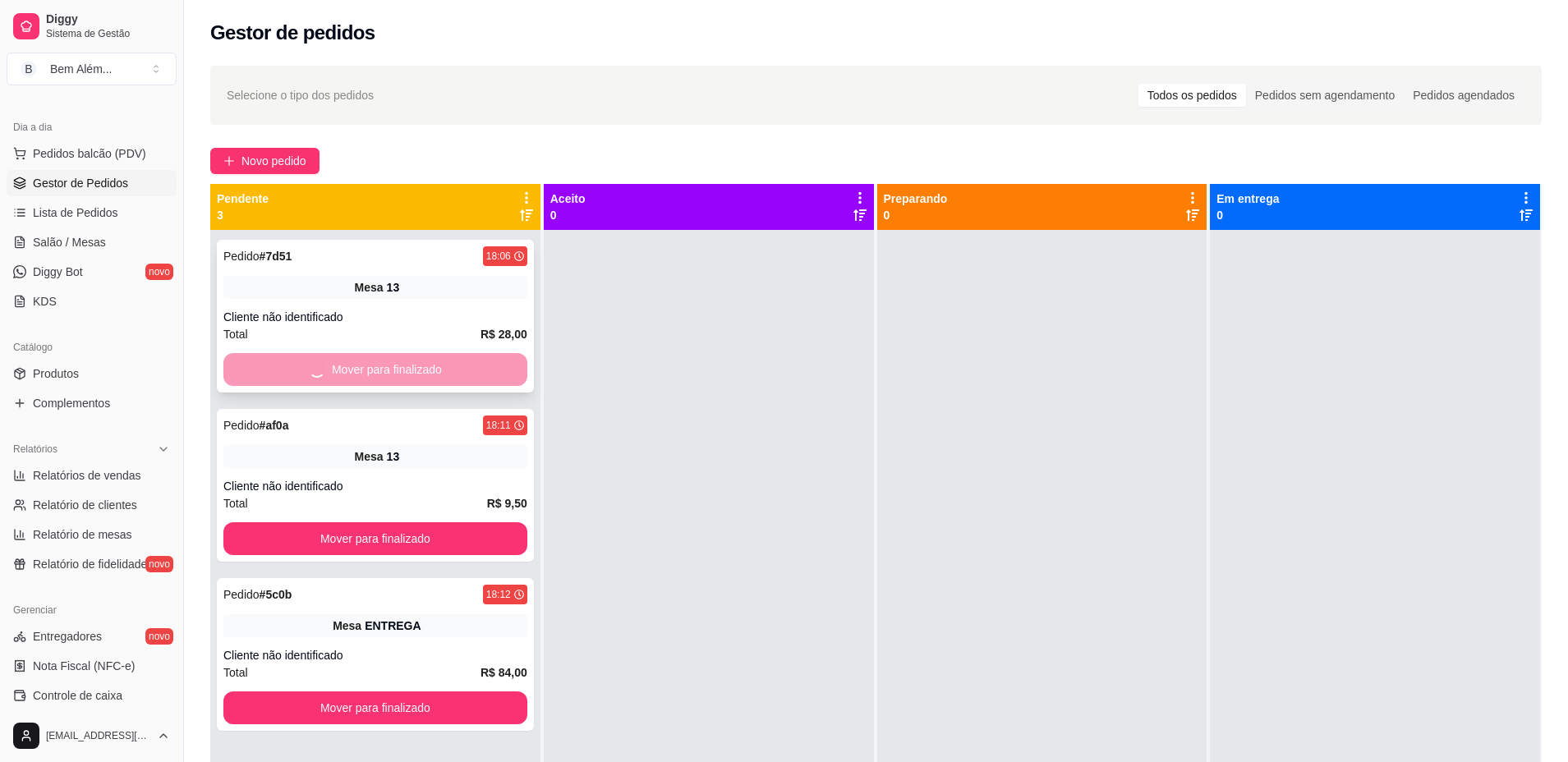
click at [371, 369] on div "Mover para finalizado" at bounding box center [375, 369] width 304 height 33
click at [363, 363] on button "Mover para finalizado" at bounding box center [375, 369] width 304 height 33
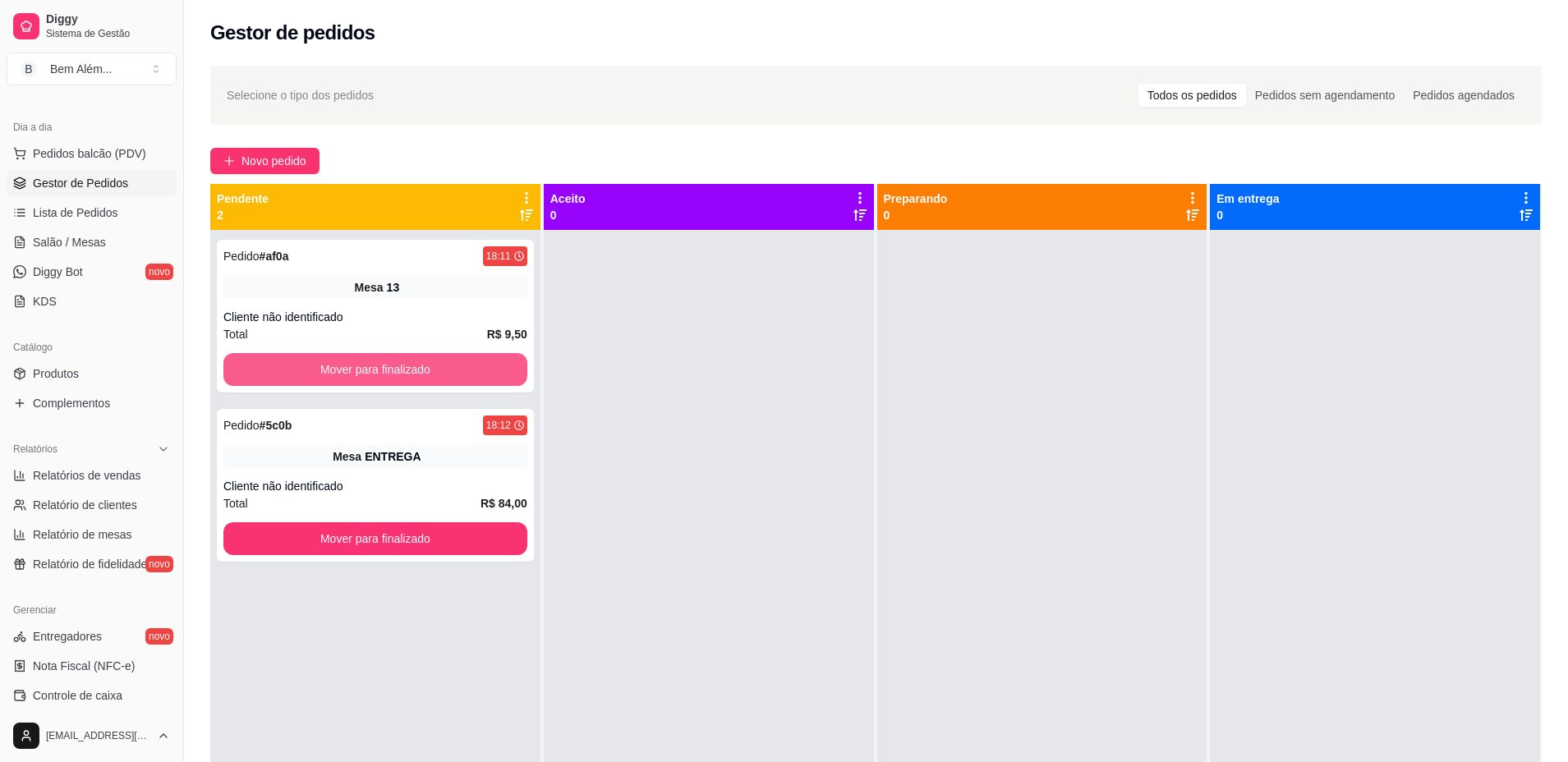
click at [363, 363] on button "Mover para finalizado" at bounding box center [375, 369] width 304 height 33
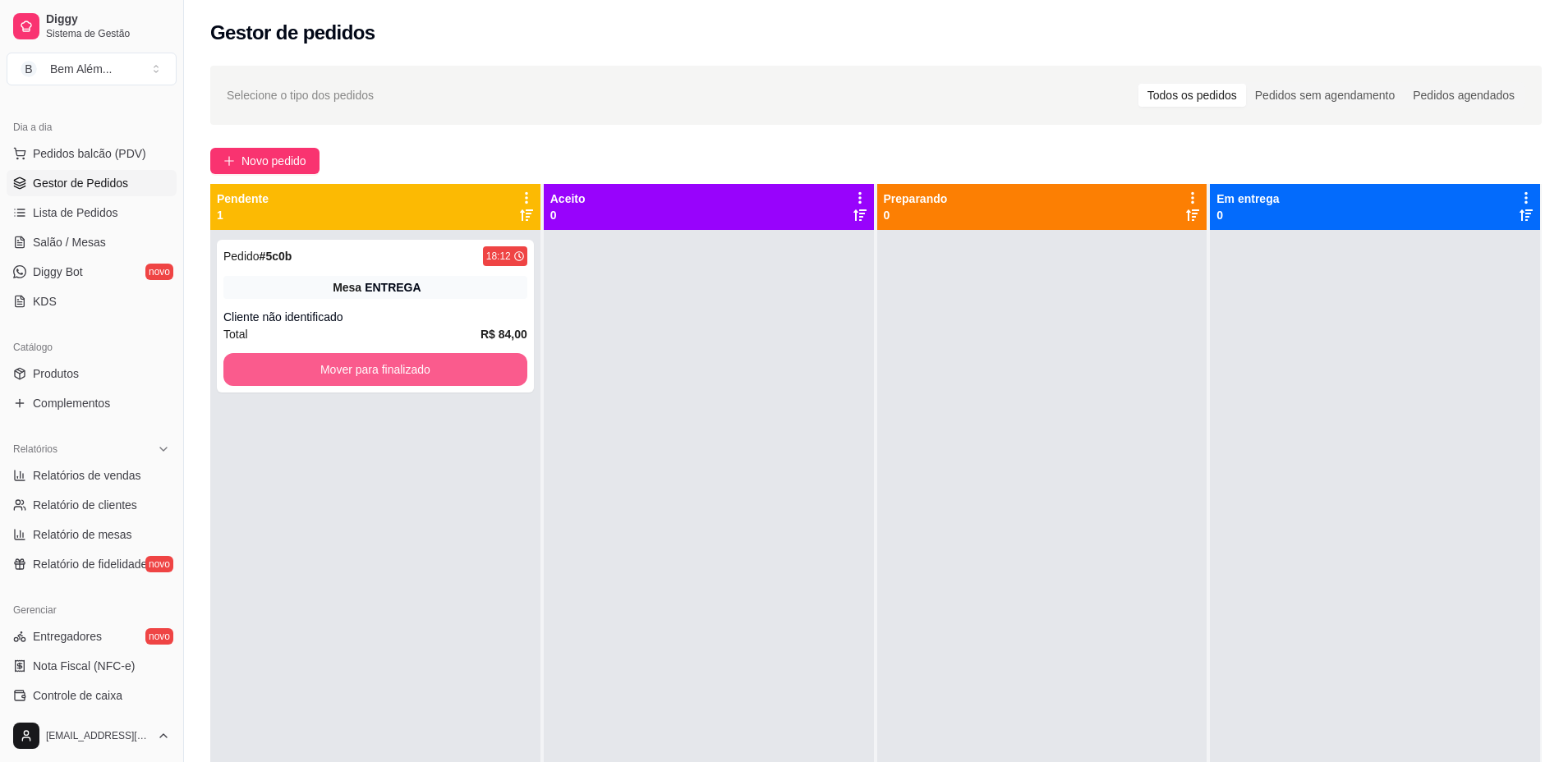
click at [361, 363] on button "Mover para finalizado" at bounding box center [375, 369] width 304 height 33
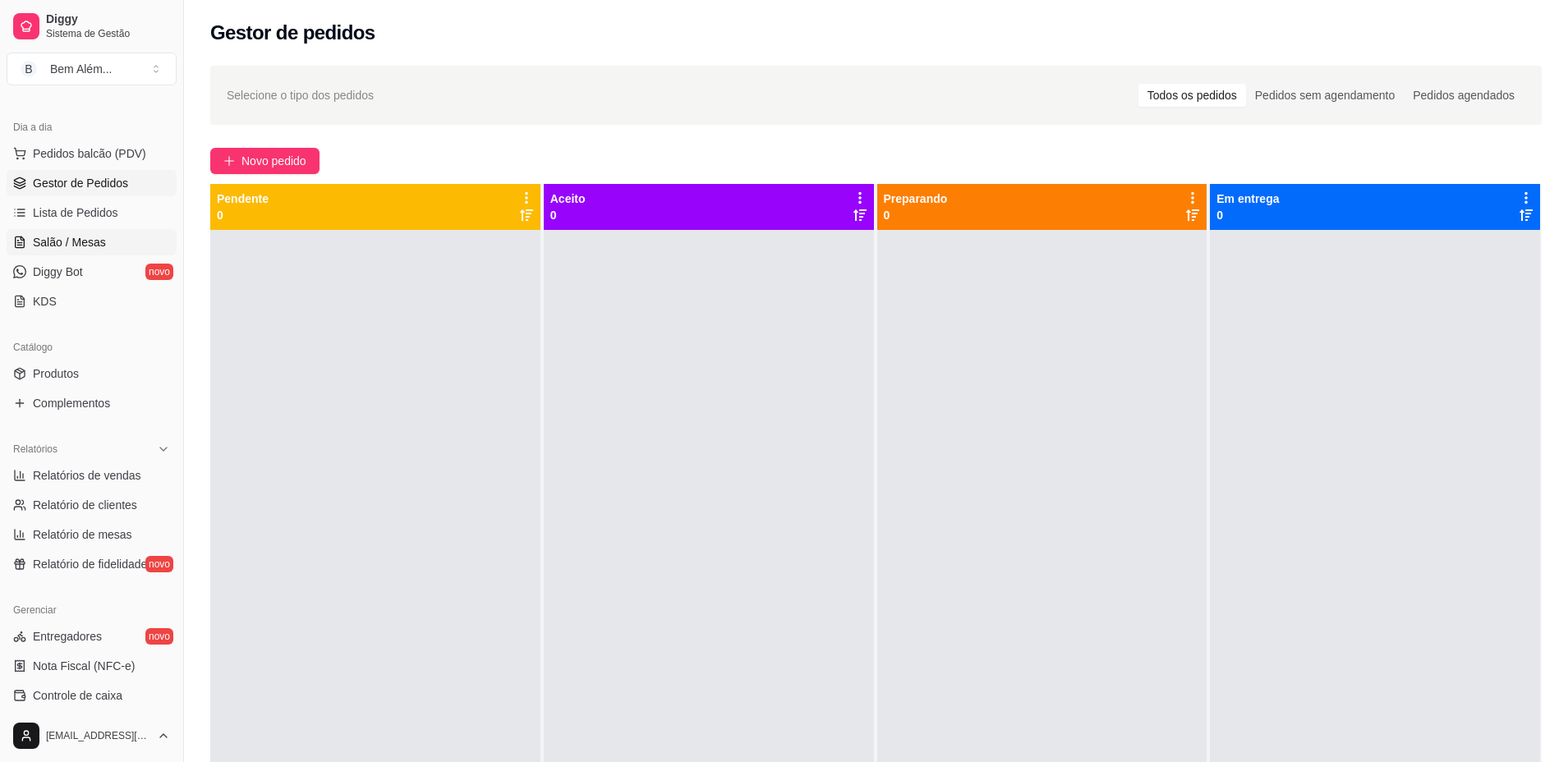
click at [77, 243] on span "Salão / Mesas" at bounding box center [69, 241] width 73 height 16
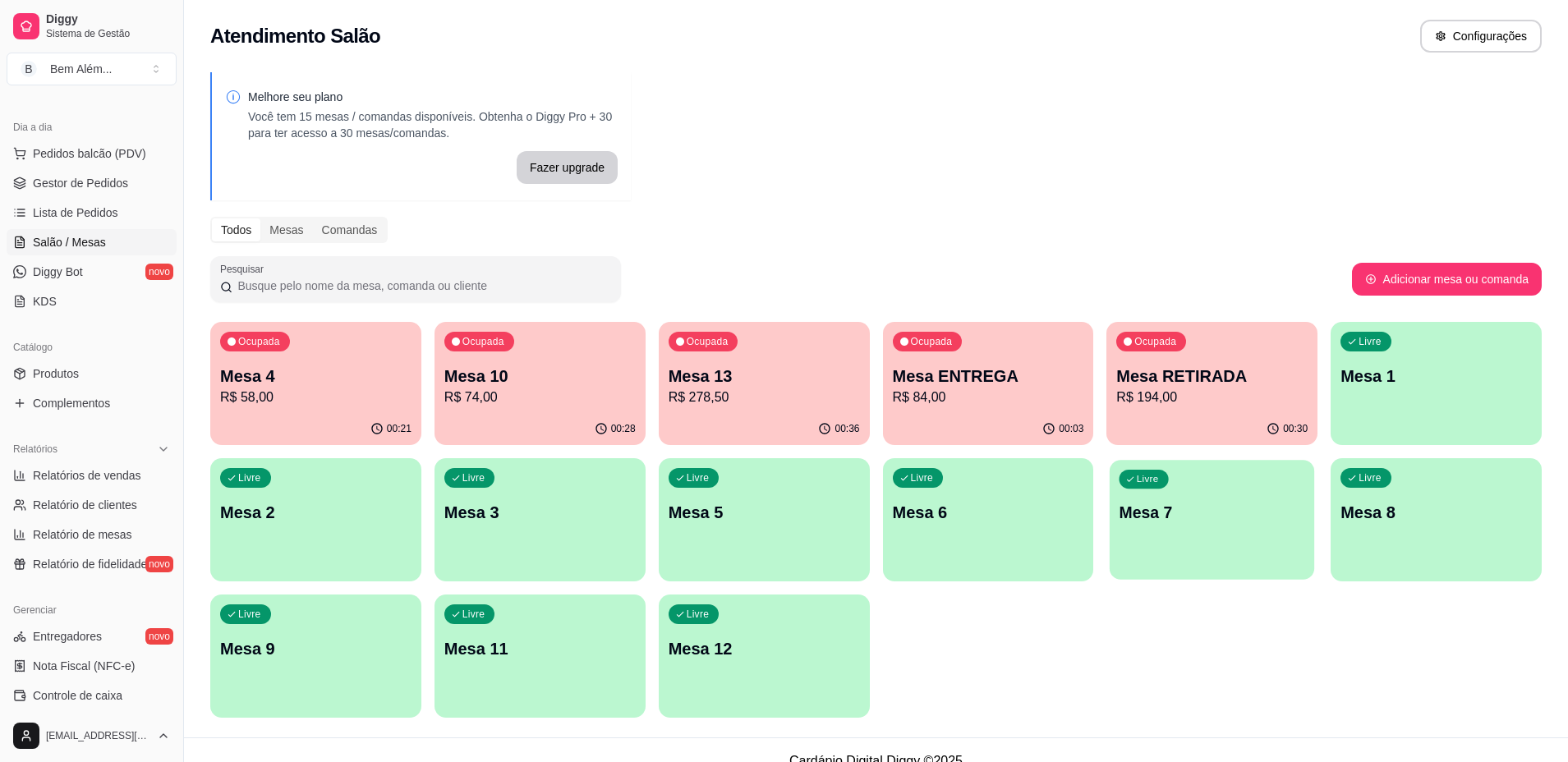
click at [1157, 538] on div "Livre Mesa 7" at bounding box center [1211, 509] width 205 height 100
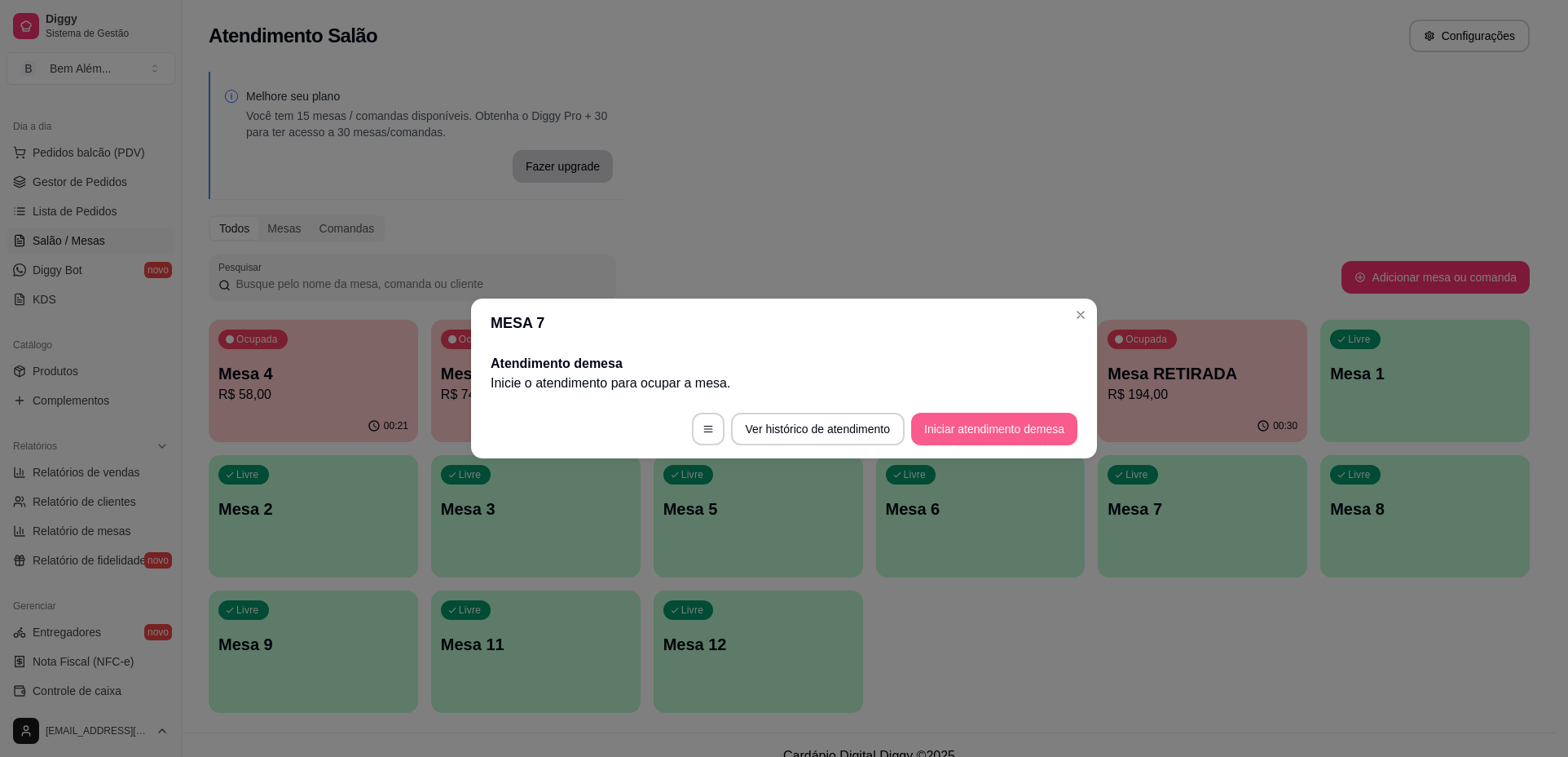
click at [1035, 426] on button "Iniciar atendimento de mesa" at bounding box center [994, 429] width 166 height 32
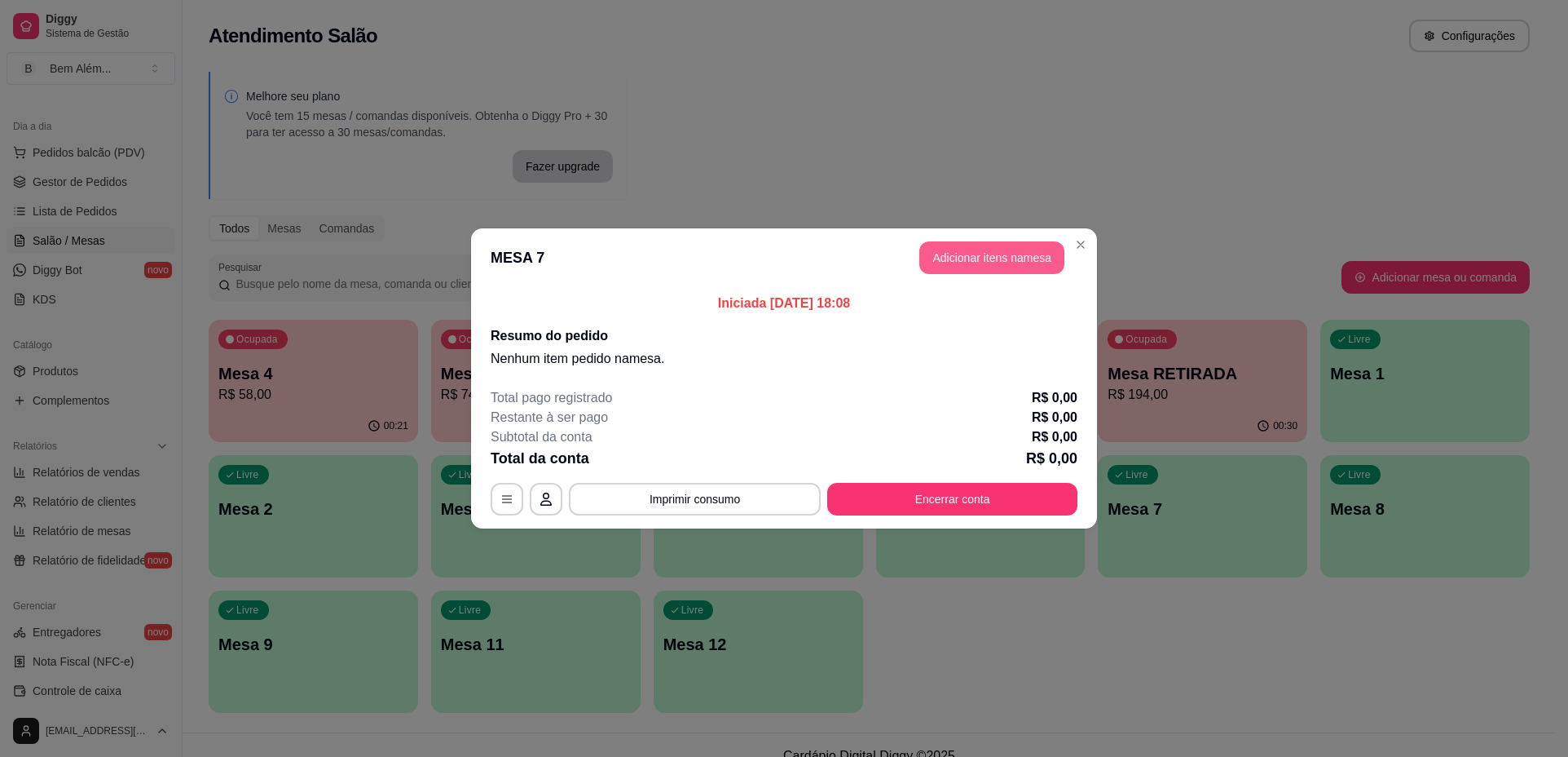
click at [990, 260] on button "Adicionar itens na mesa" at bounding box center [992, 258] width 145 height 32
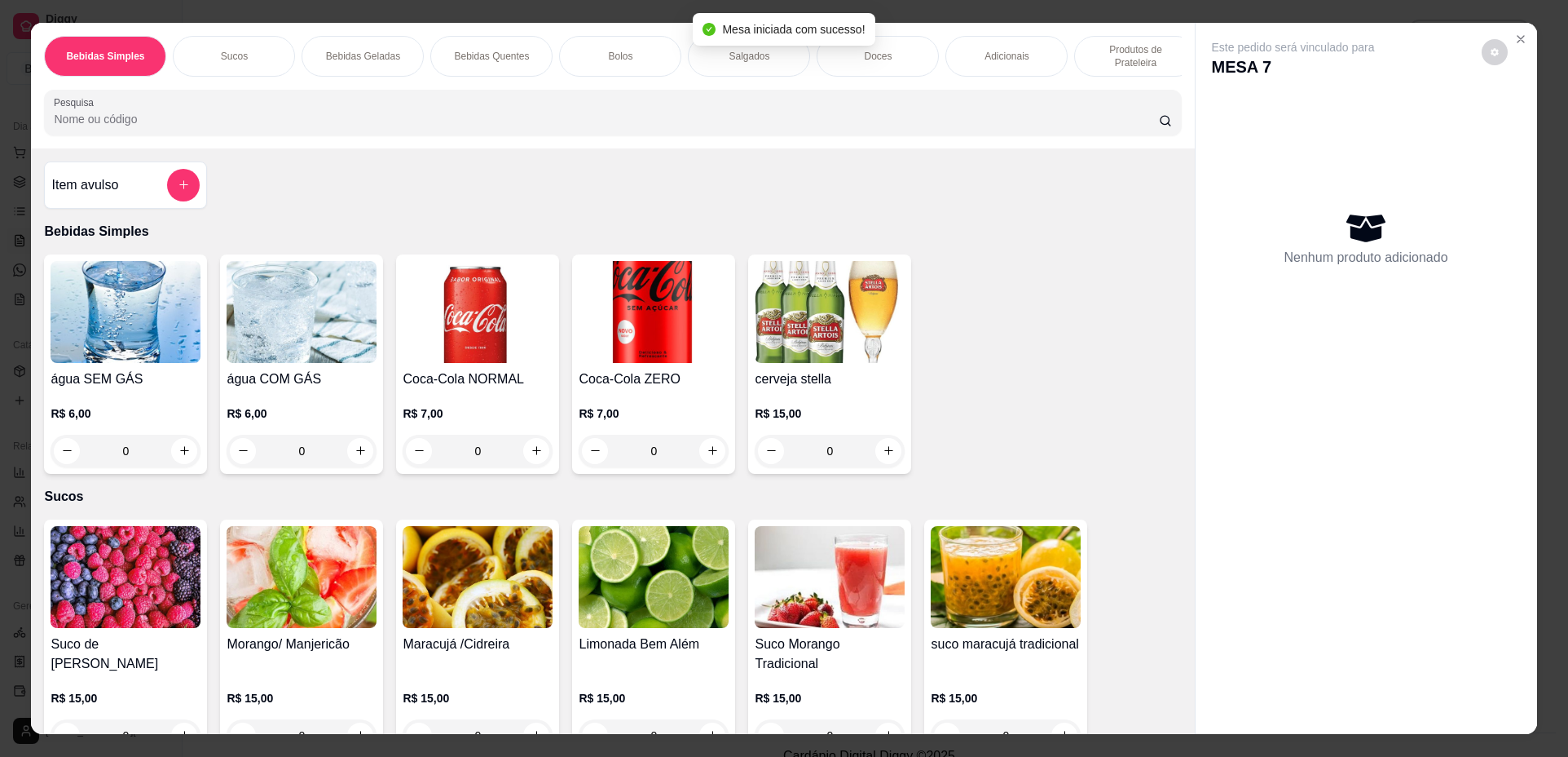
click at [1158, 53] on p "Produtos de Prateleira" at bounding box center [1135, 55] width 94 height 26
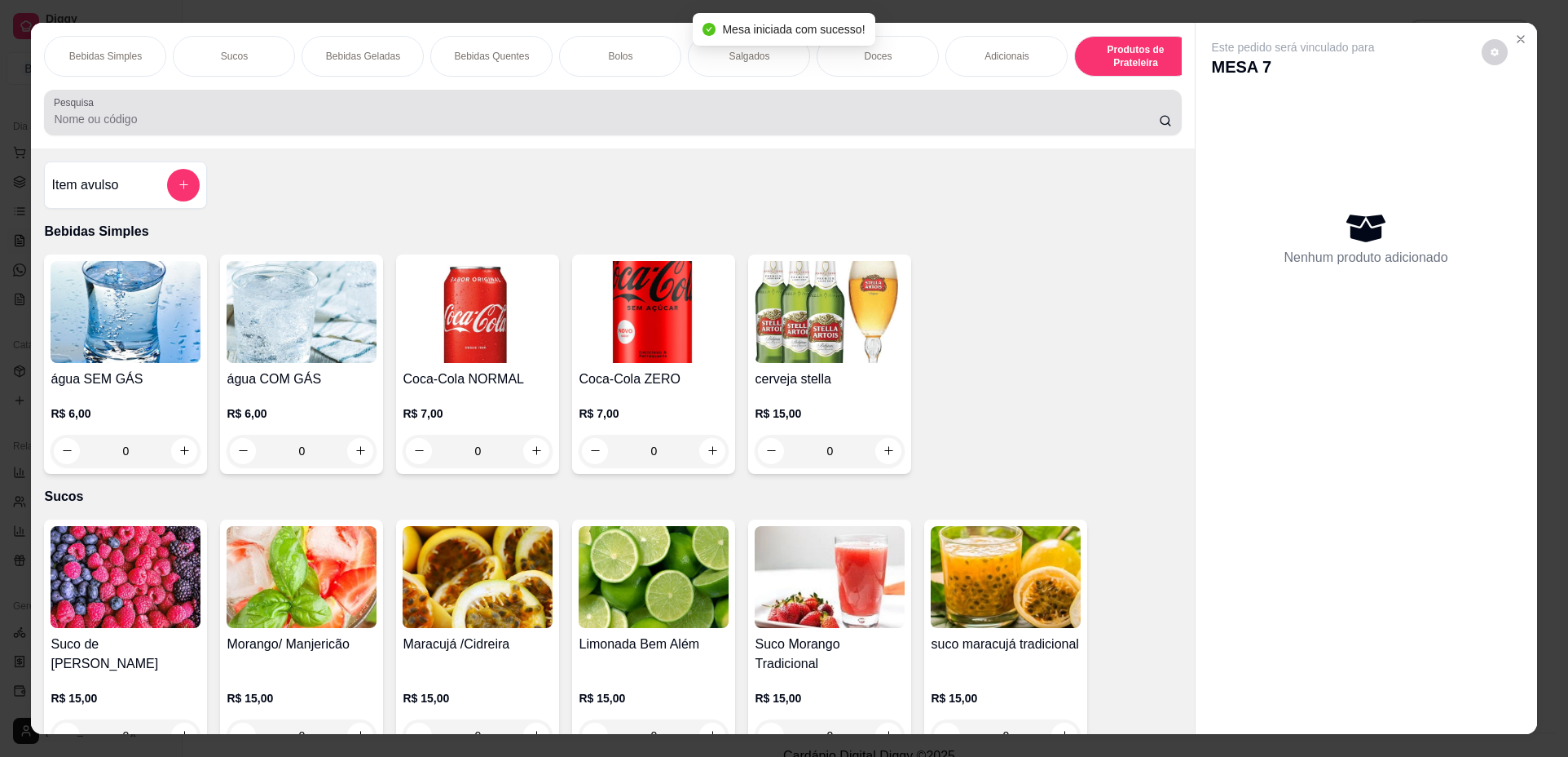
scroll to position [30, 0]
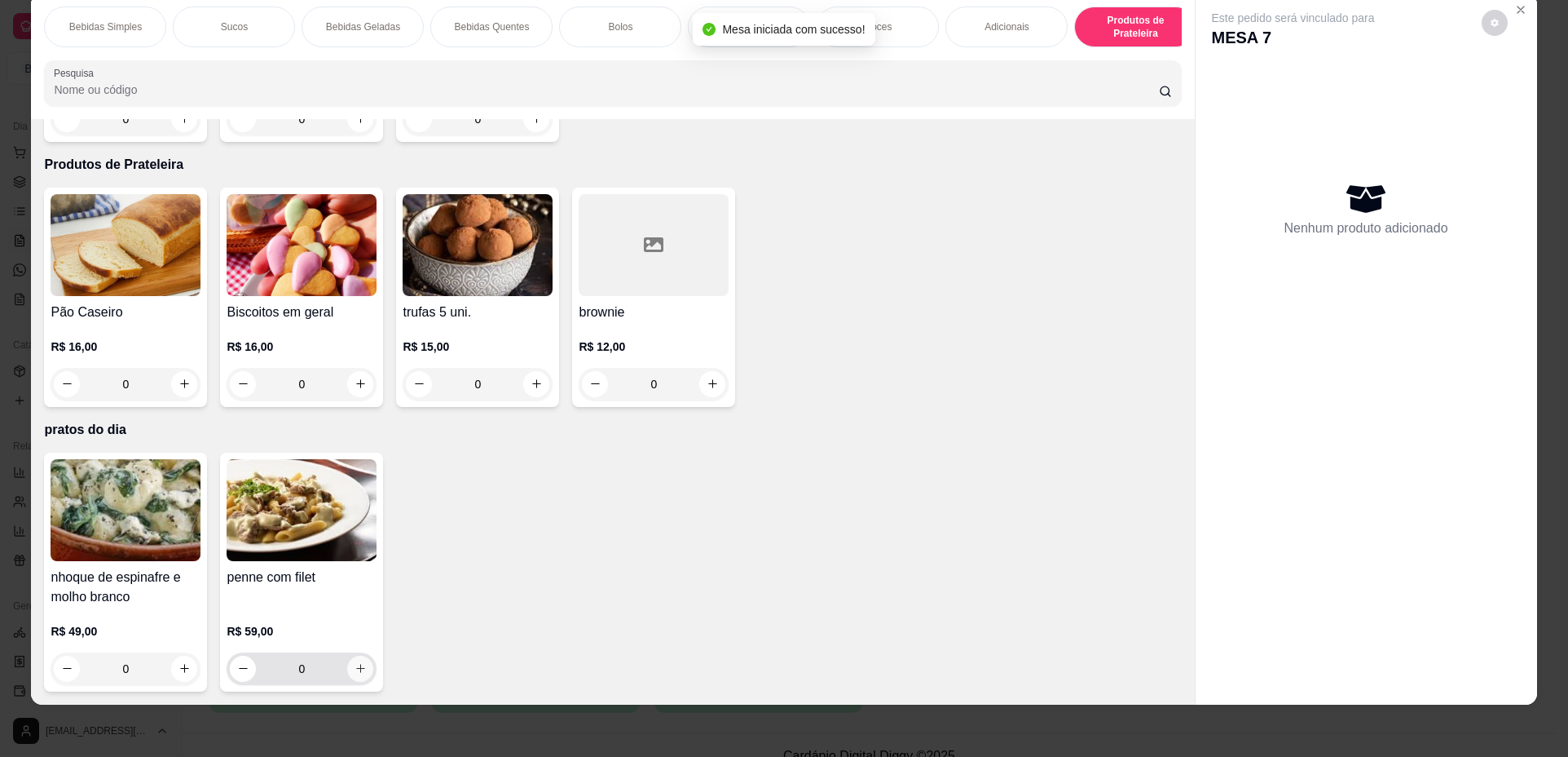
click at [352, 676] on button "increase-product-quantity" at bounding box center [360, 668] width 26 height 26
type input "1"
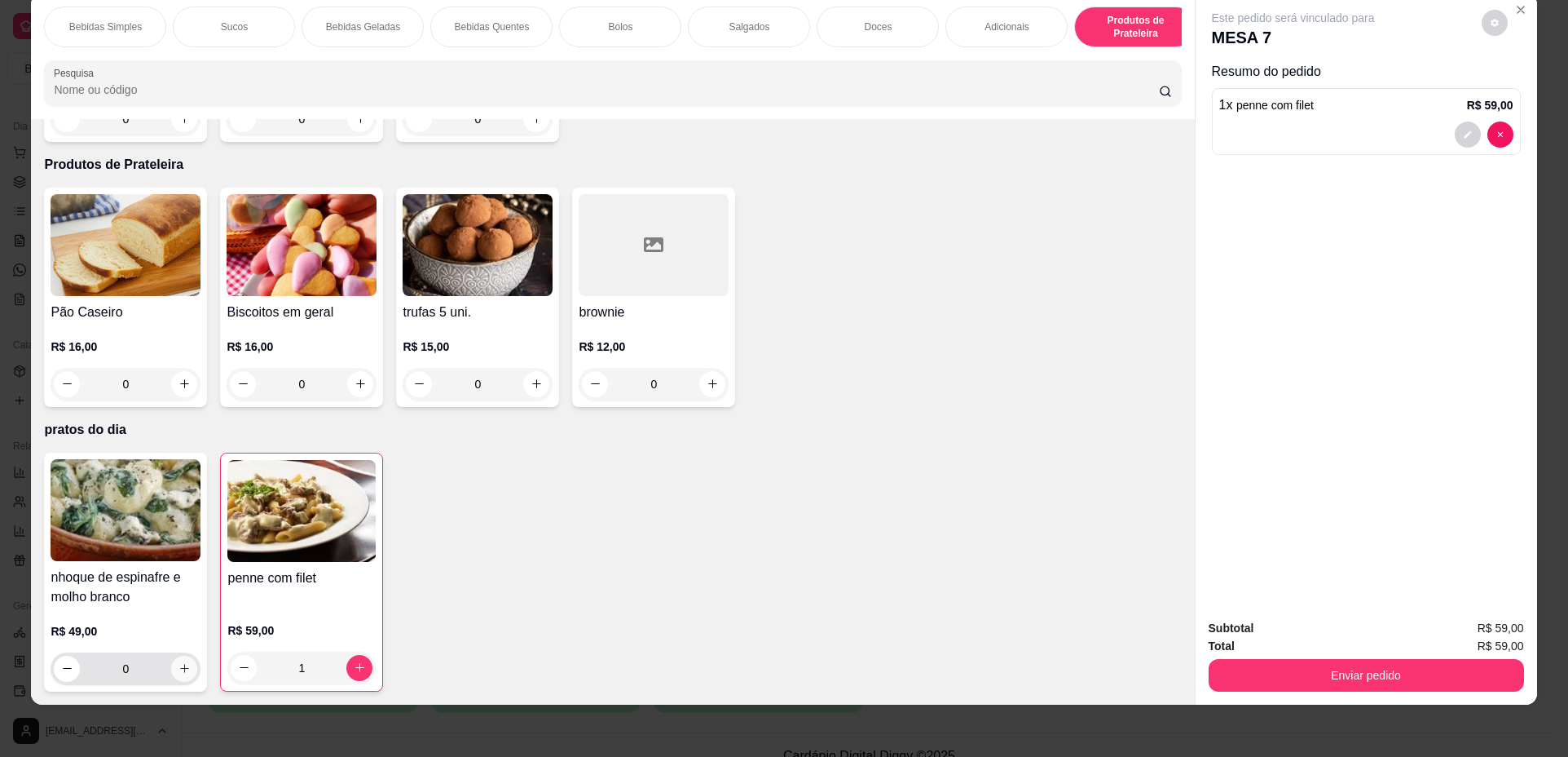
click at [180, 668] on icon "increase-product-quantity" at bounding box center [184, 668] width 9 height 9
type input "1"
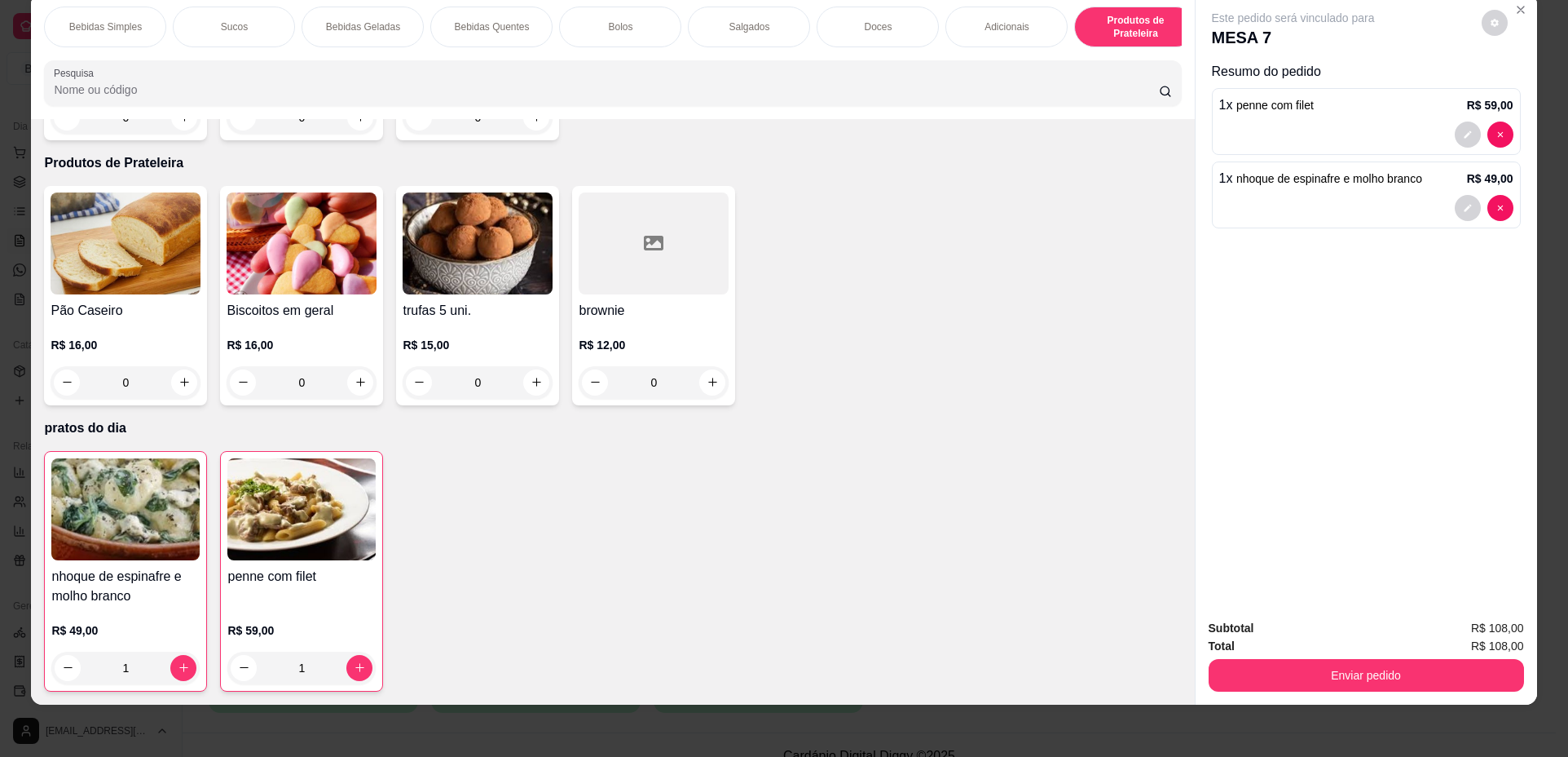
click at [150, 588] on h4 "nhoque de espinafre e molho branco" at bounding box center [125, 586] width 148 height 39
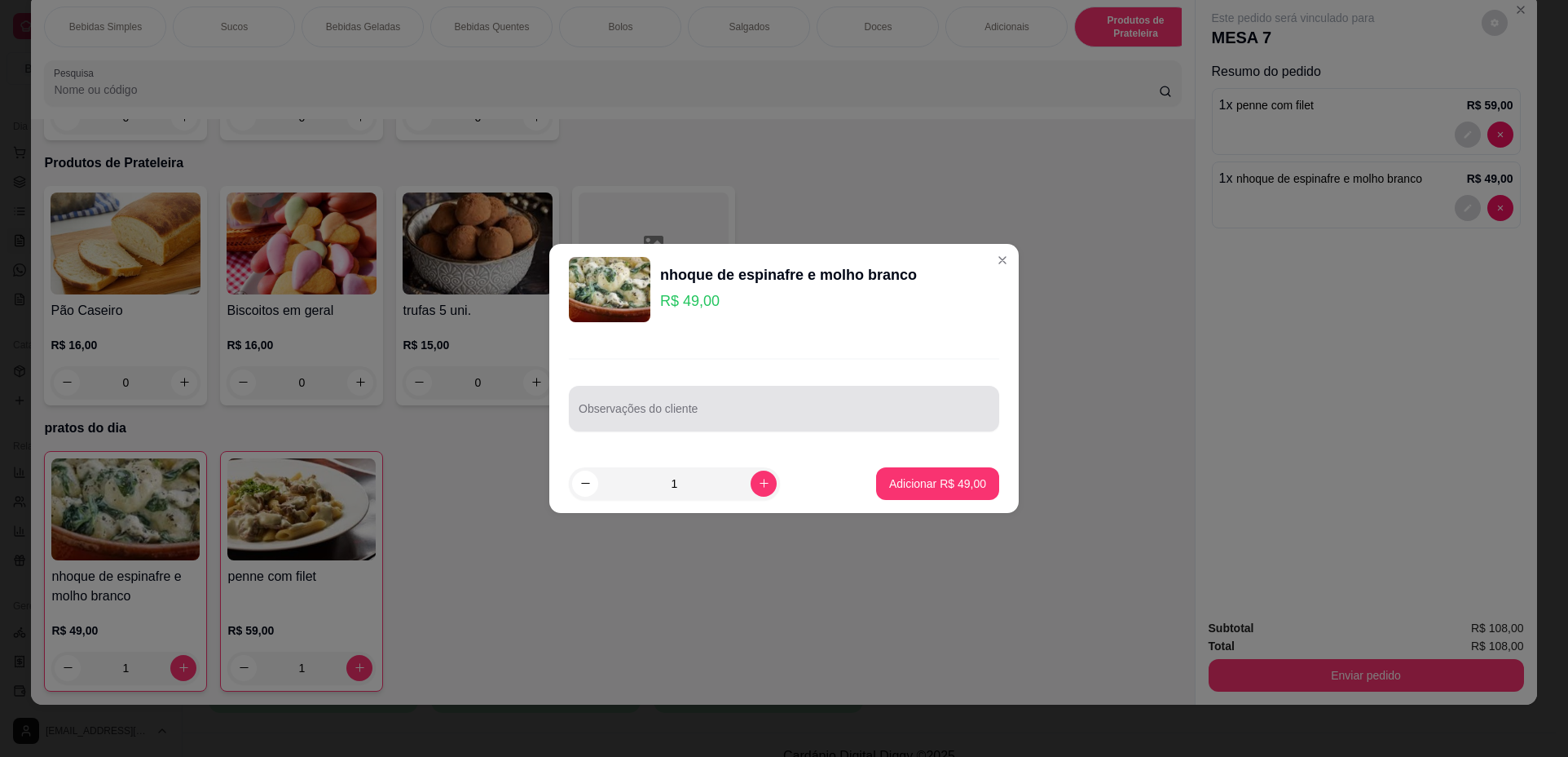
click at [671, 413] on input "Observações do cliente" at bounding box center [784, 414] width 410 height 16
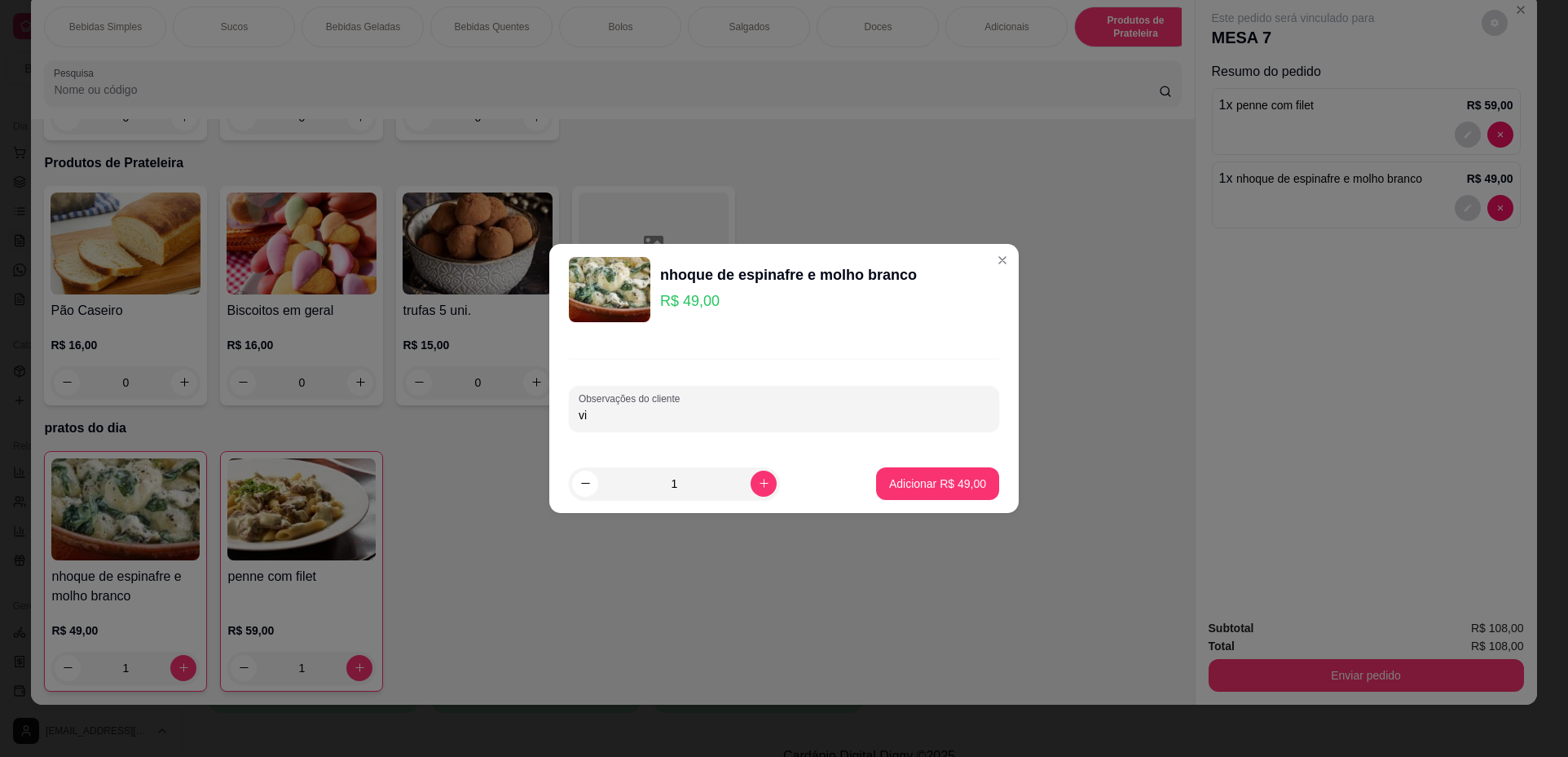
type input "v"
type input "levar"
click at [980, 488] on button "Adicionar R$ 49,00" at bounding box center [937, 483] width 123 height 32
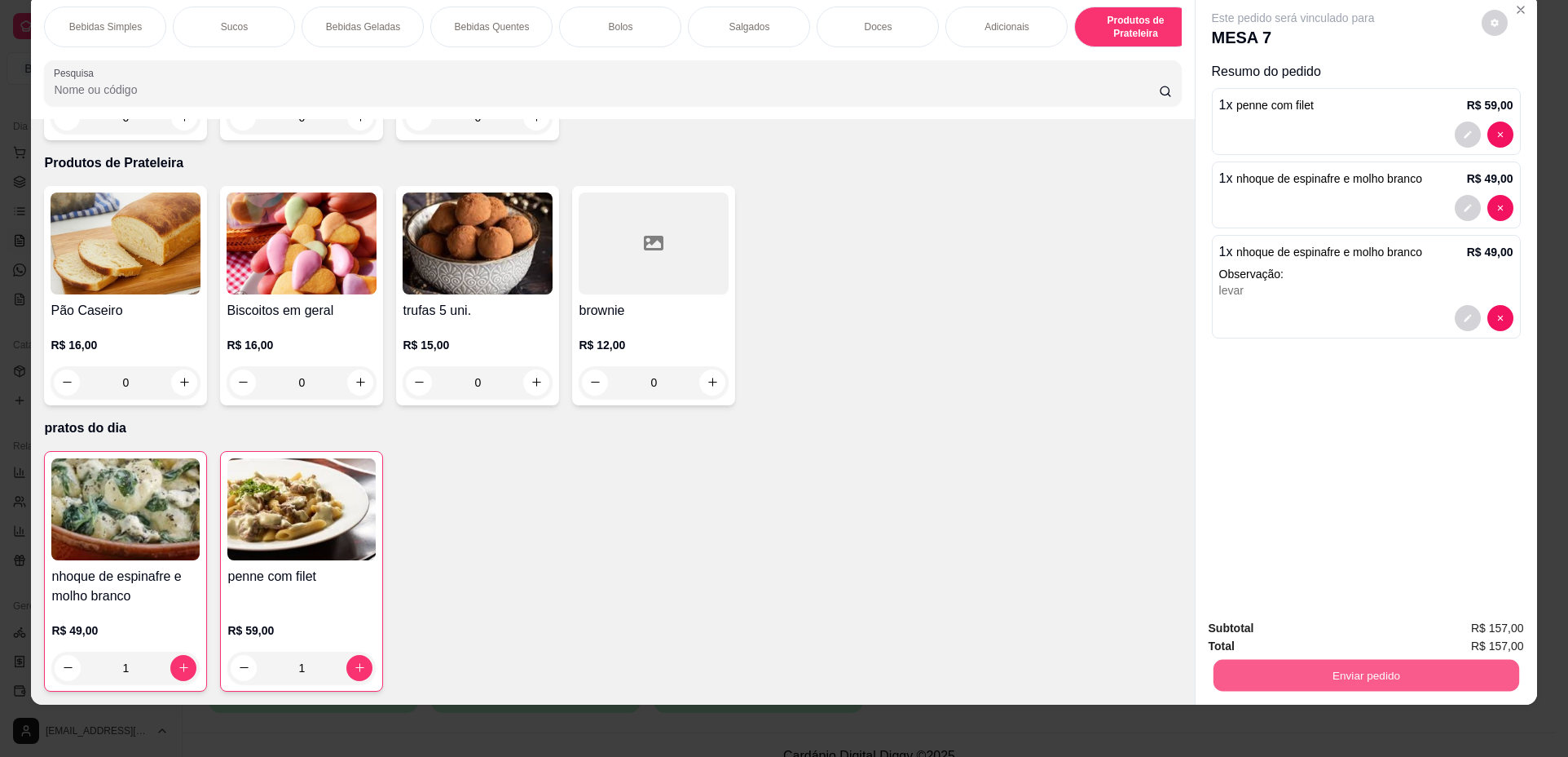
click at [1335, 673] on button "Enviar pedido" at bounding box center [1366, 675] width 305 height 32
click at [1332, 627] on button "Não registrar e enviar pedido" at bounding box center [1312, 635] width 165 height 31
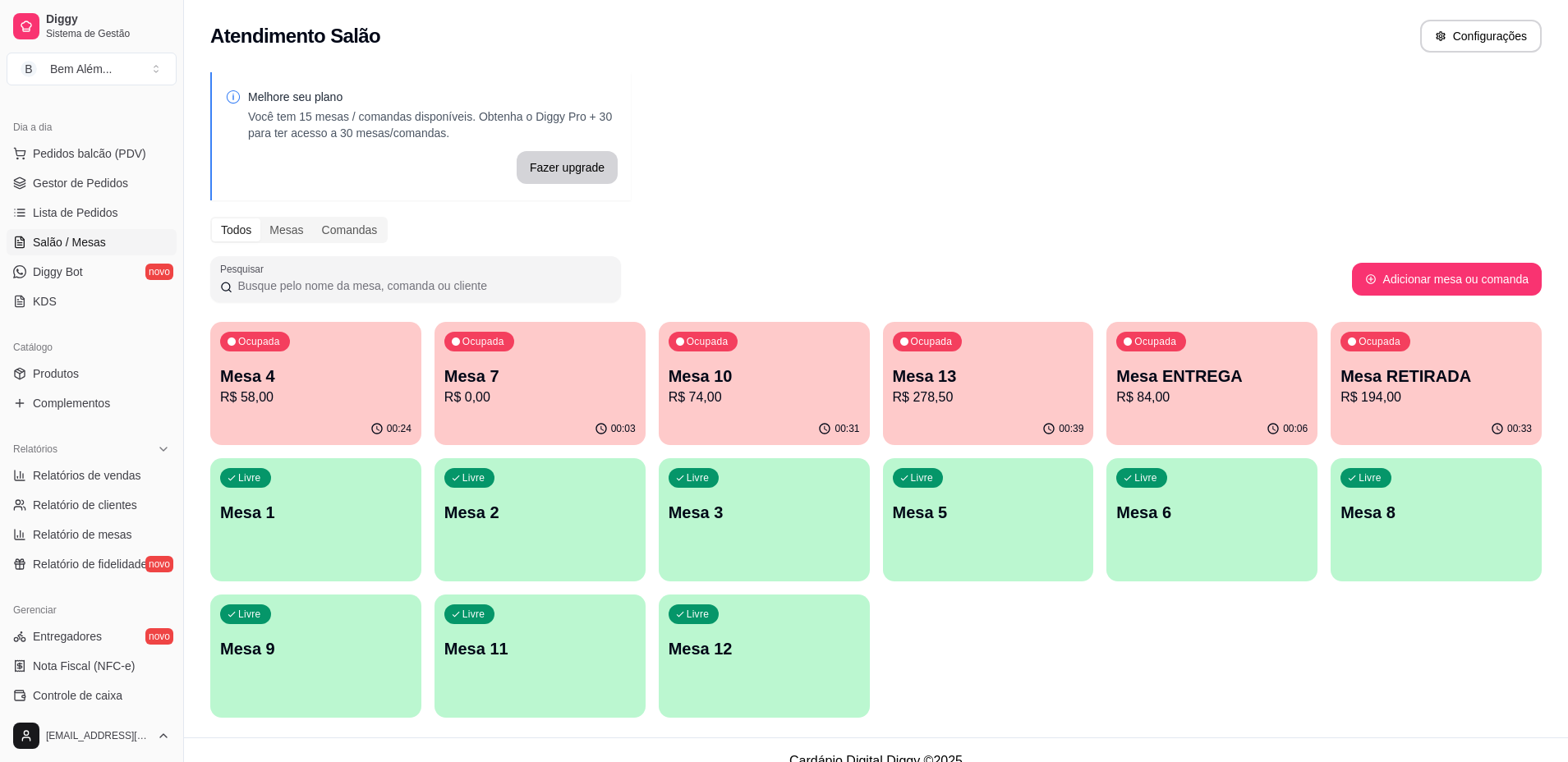
click at [1423, 400] on p "R$ 194,00" at bounding box center [1435, 397] width 191 height 19
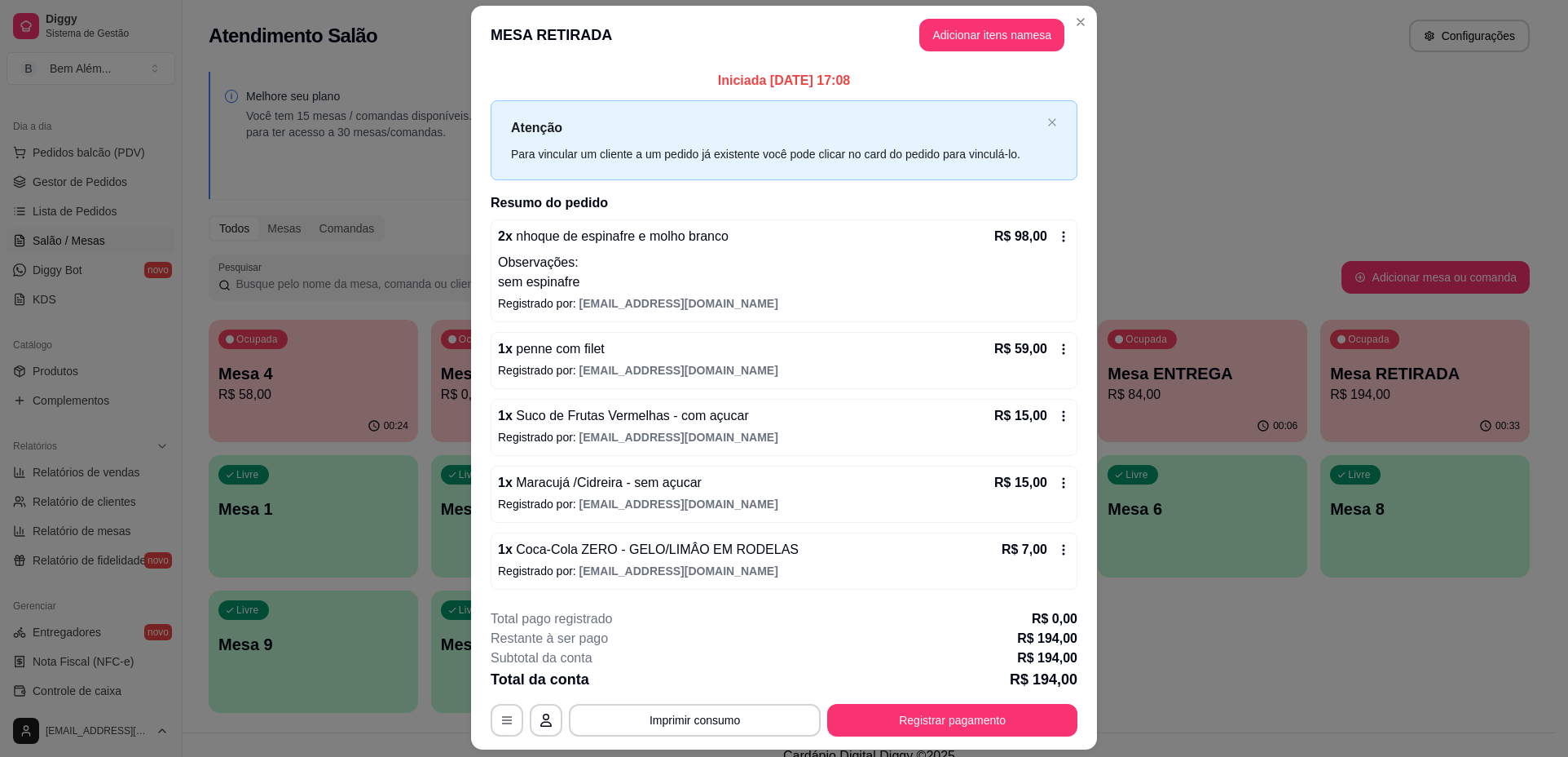
scroll to position [0, 0]
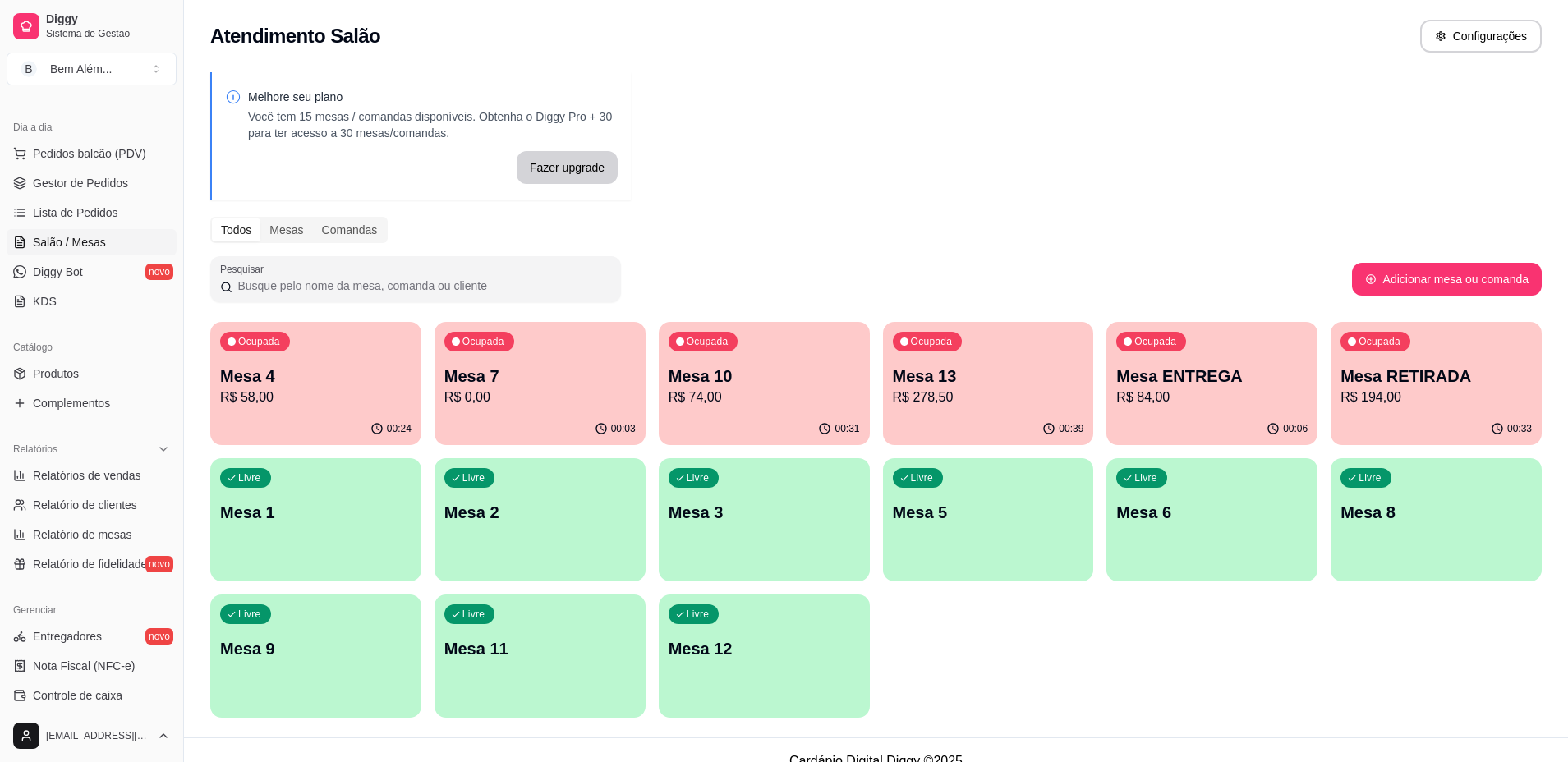
click at [1196, 333] on div "Ocupada Mesa ENTREGA R$ 84,00" at bounding box center [1211, 367] width 212 height 91
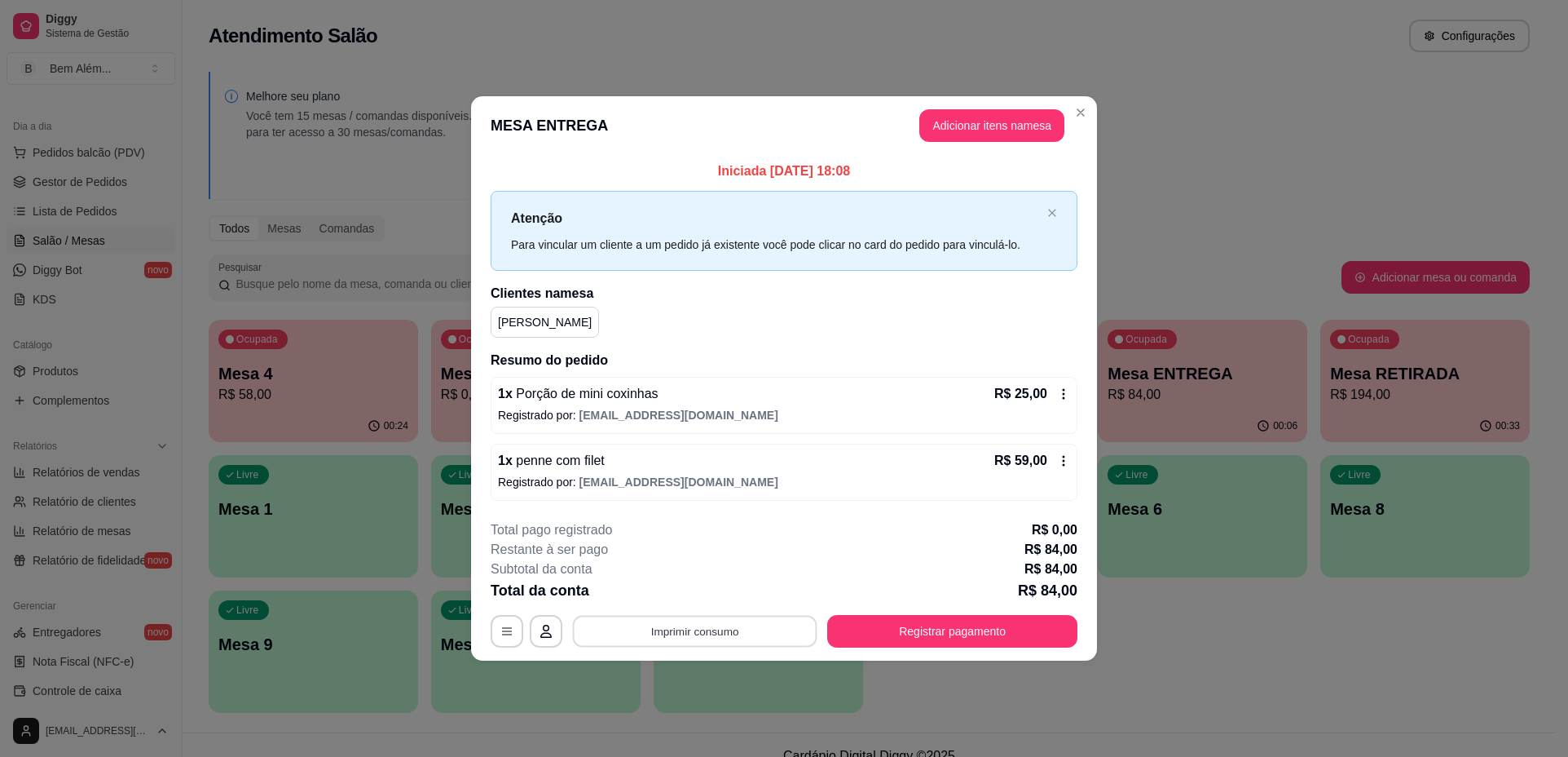
click at [701, 639] on button "Imprimir consumo" at bounding box center [695, 630] width 244 height 32
click at [717, 598] on button "impressao computador" at bounding box center [695, 593] width 122 height 26
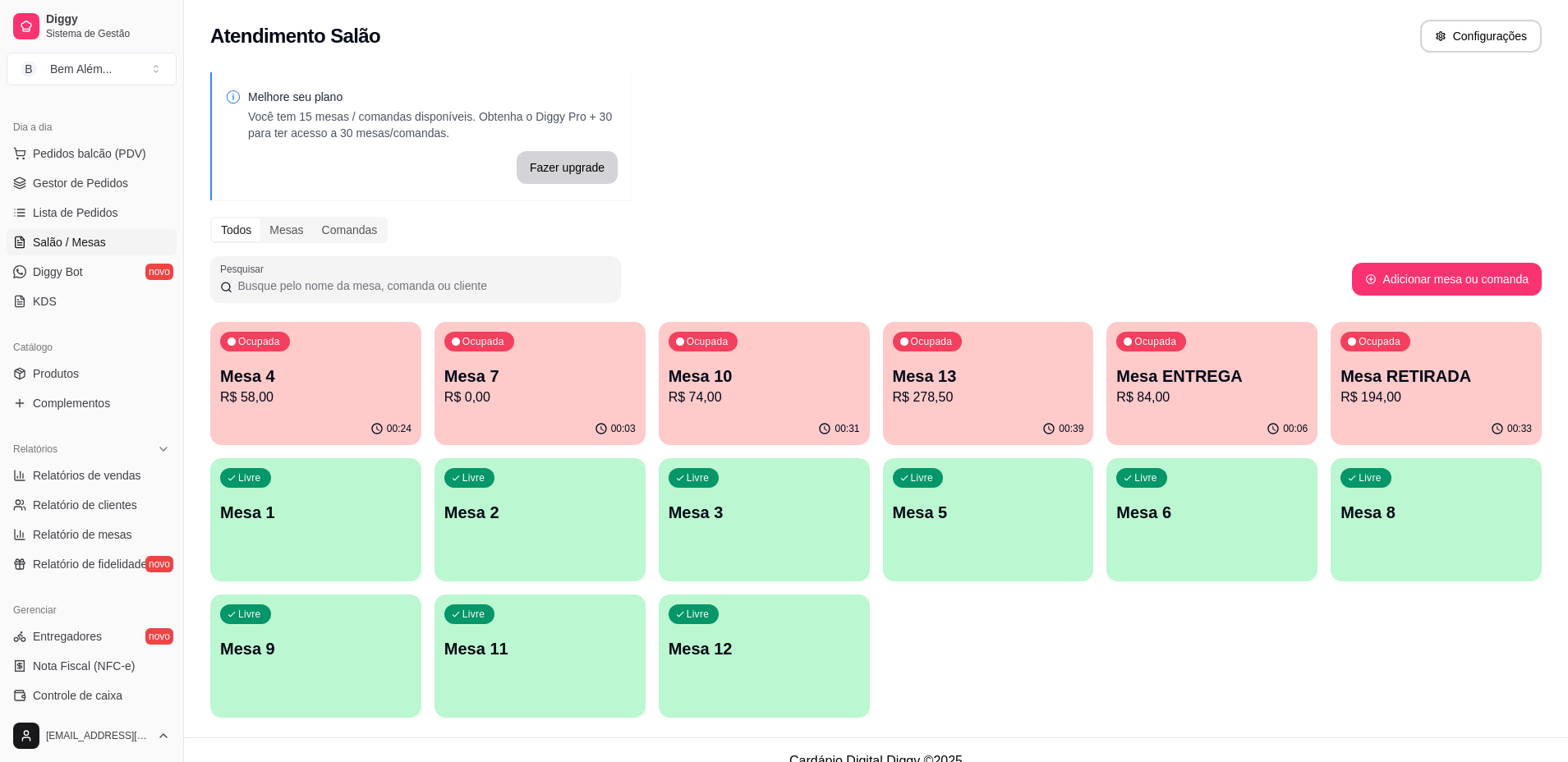
click at [456, 423] on div "00:03" at bounding box center [540, 429] width 212 height 32
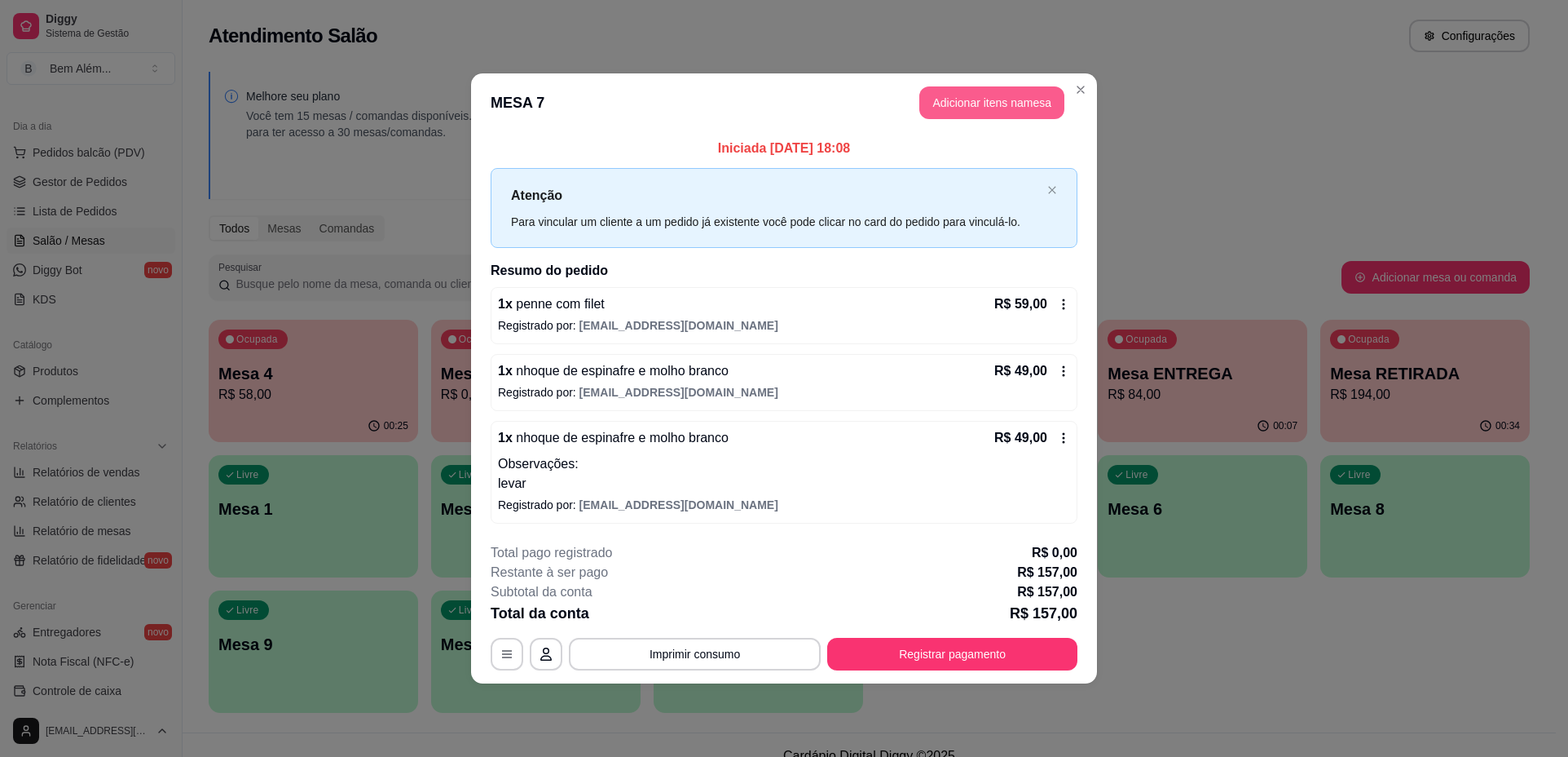
click at [1014, 102] on button "Adicionar itens na mesa" at bounding box center [992, 103] width 145 height 32
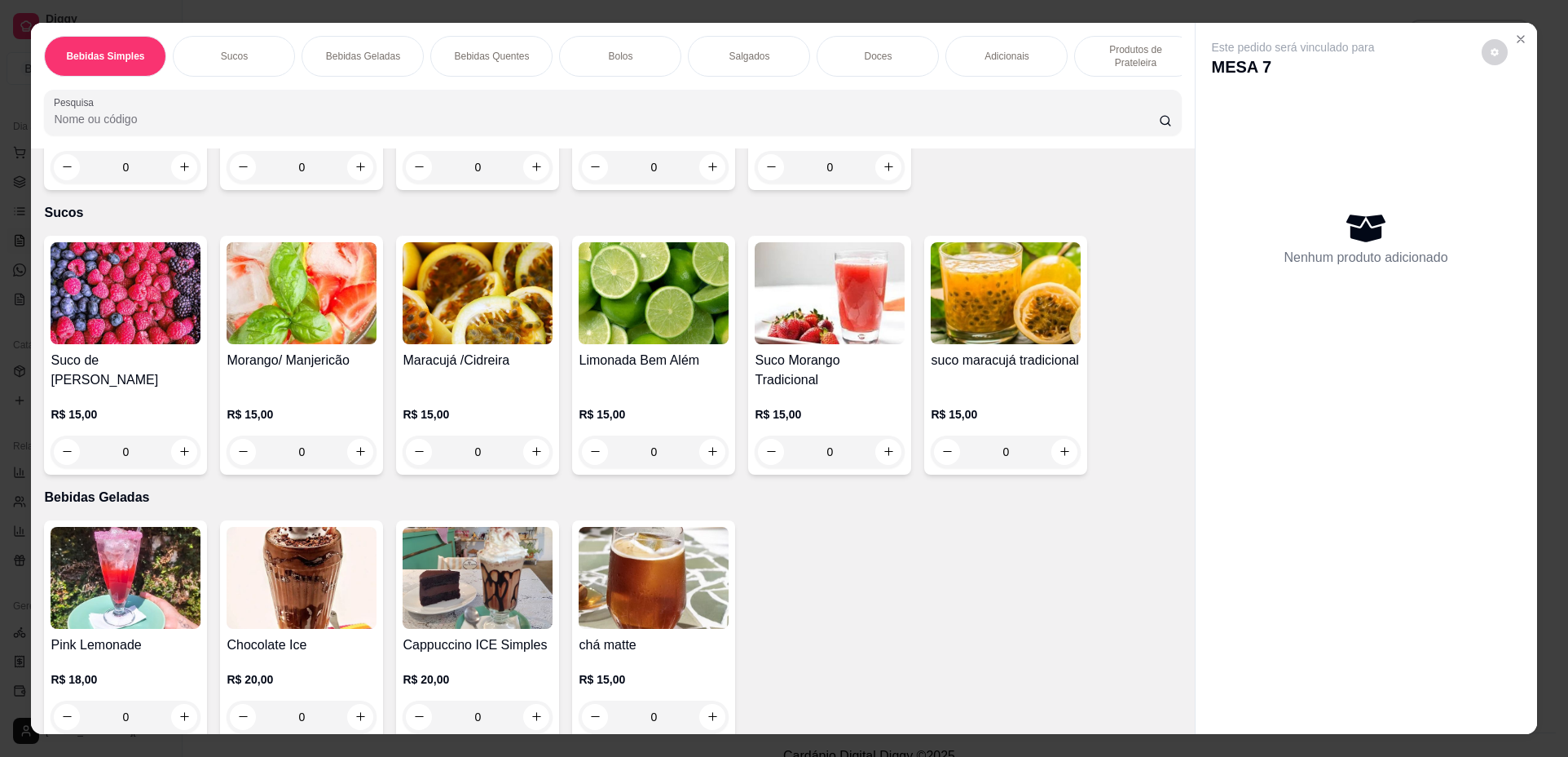
scroll to position [244, 0]
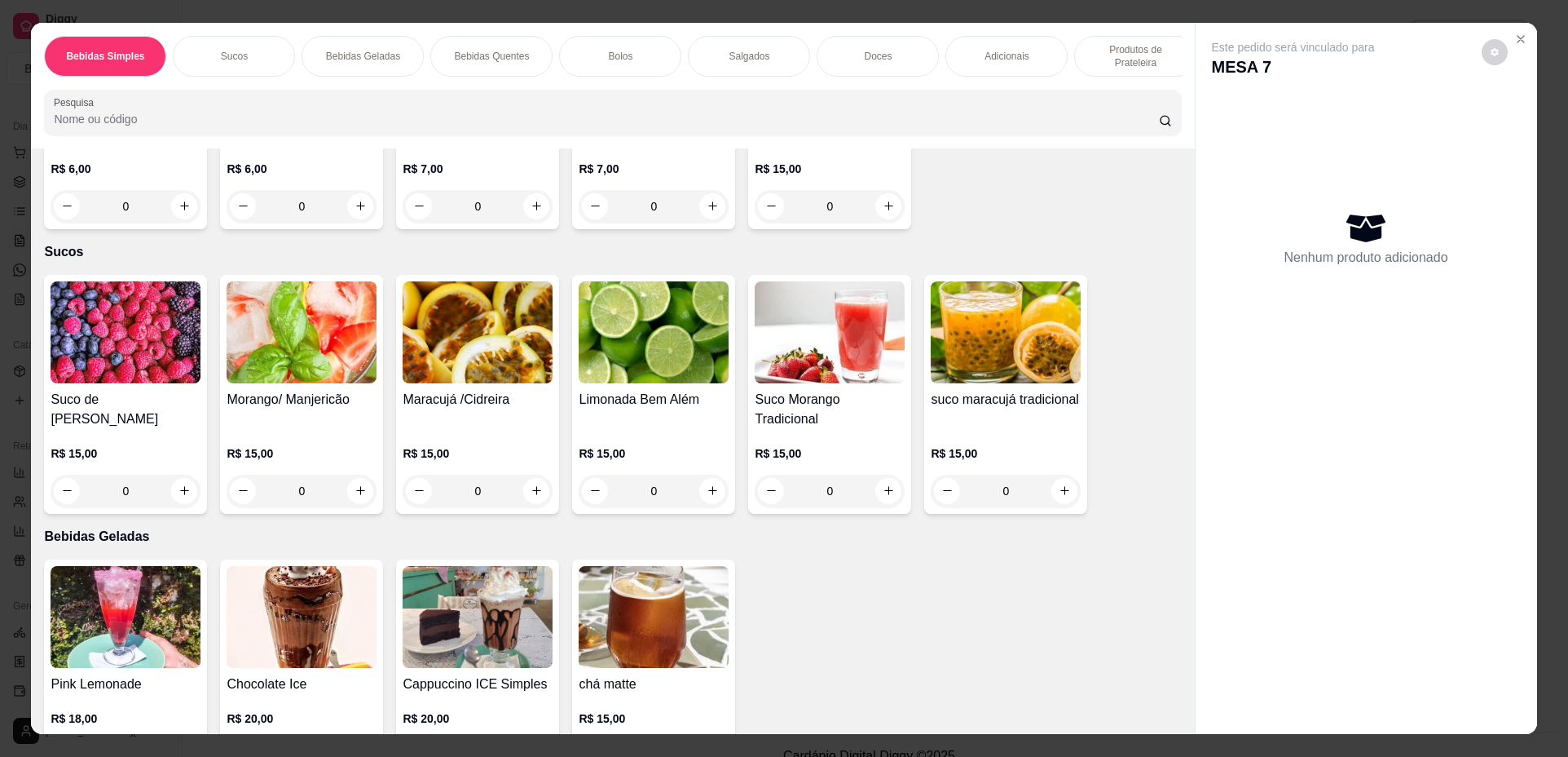
click at [989, 398] on div "suco maracujá tradicional R$ 15,00 0" at bounding box center [1006, 394] width 163 height 239
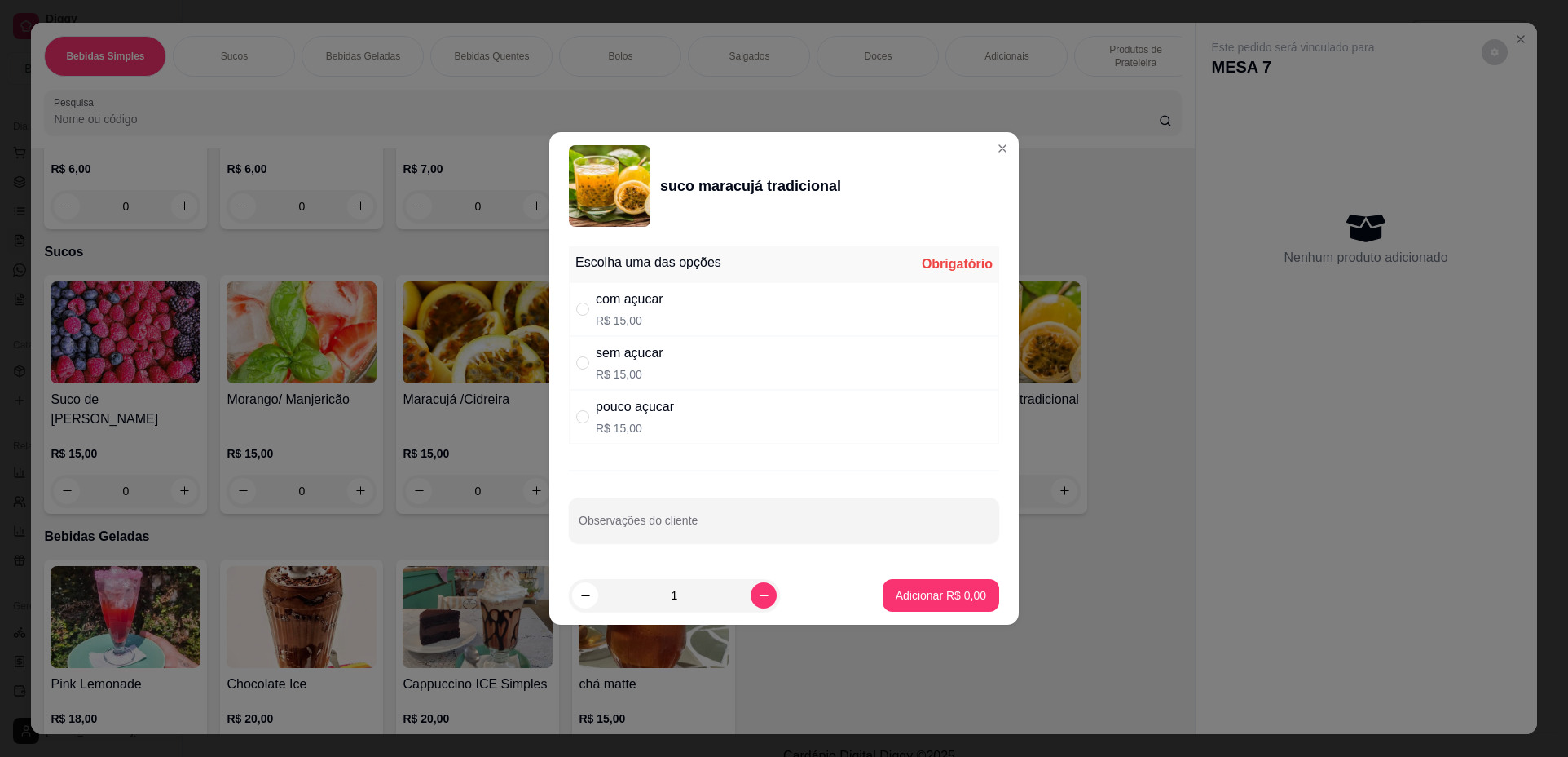
click at [688, 305] on div "com açucar R$ 15,00" at bounding box center [784, 309] width 430 height 53
radio input "true"
click at [927, 592] on p "Adicionar R$ 15,00" at bounding box center [938, 595] width 94 height 15
type input "1"
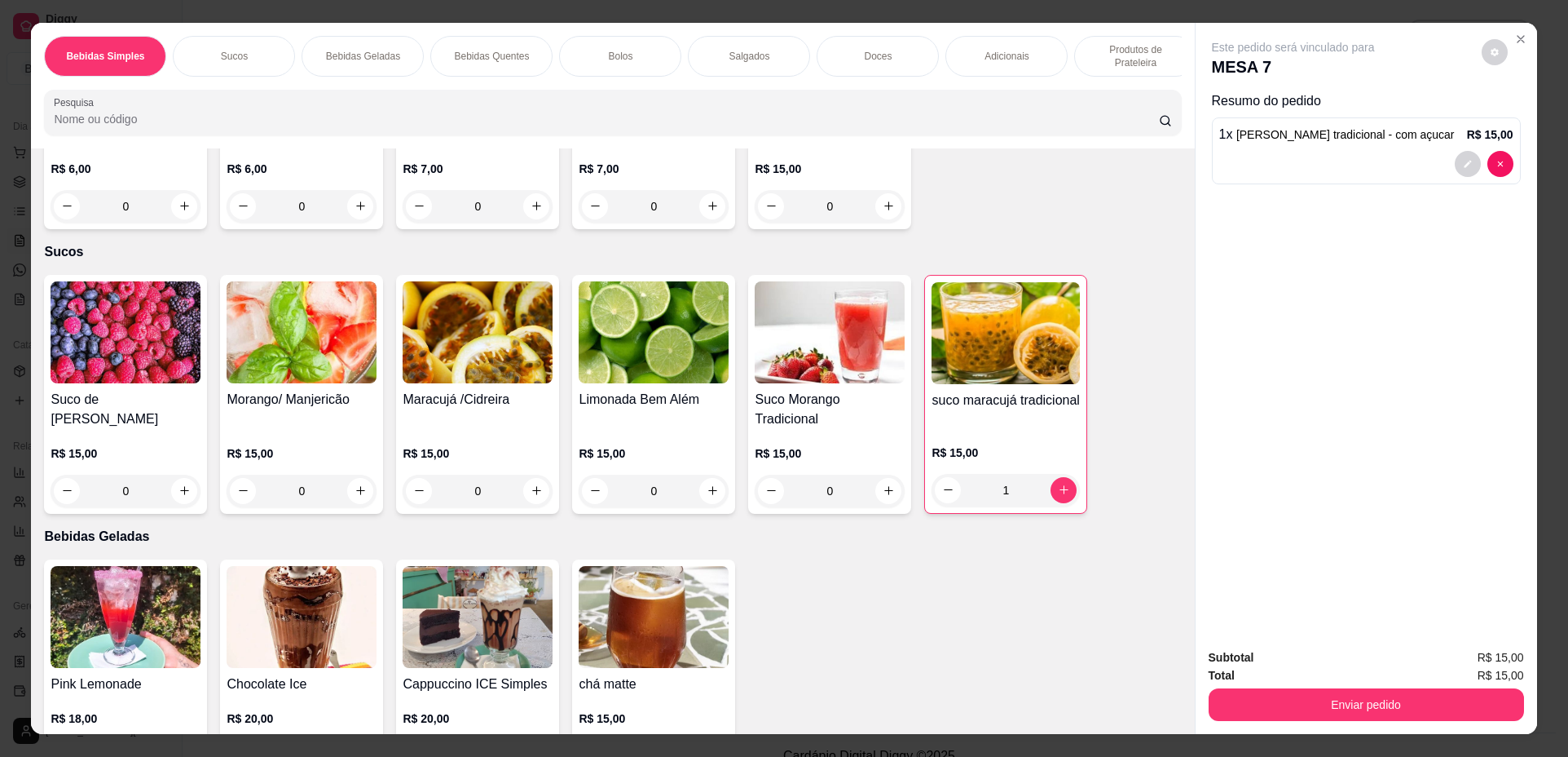
click at [1286, 723] on div "Subtotal R$ 15,00 Total R$ 15,00 Enviar pedido" at bounding box center [1367, 683] width 342 height 98
click at [1291, 688] on button "Enviar pedido" at bounding box center [1367, 704] width 316 height 32
click at [1282, 668] on button "Não registrar e enviar pedido" at bounding box center [1312, 664] width 170 height 31
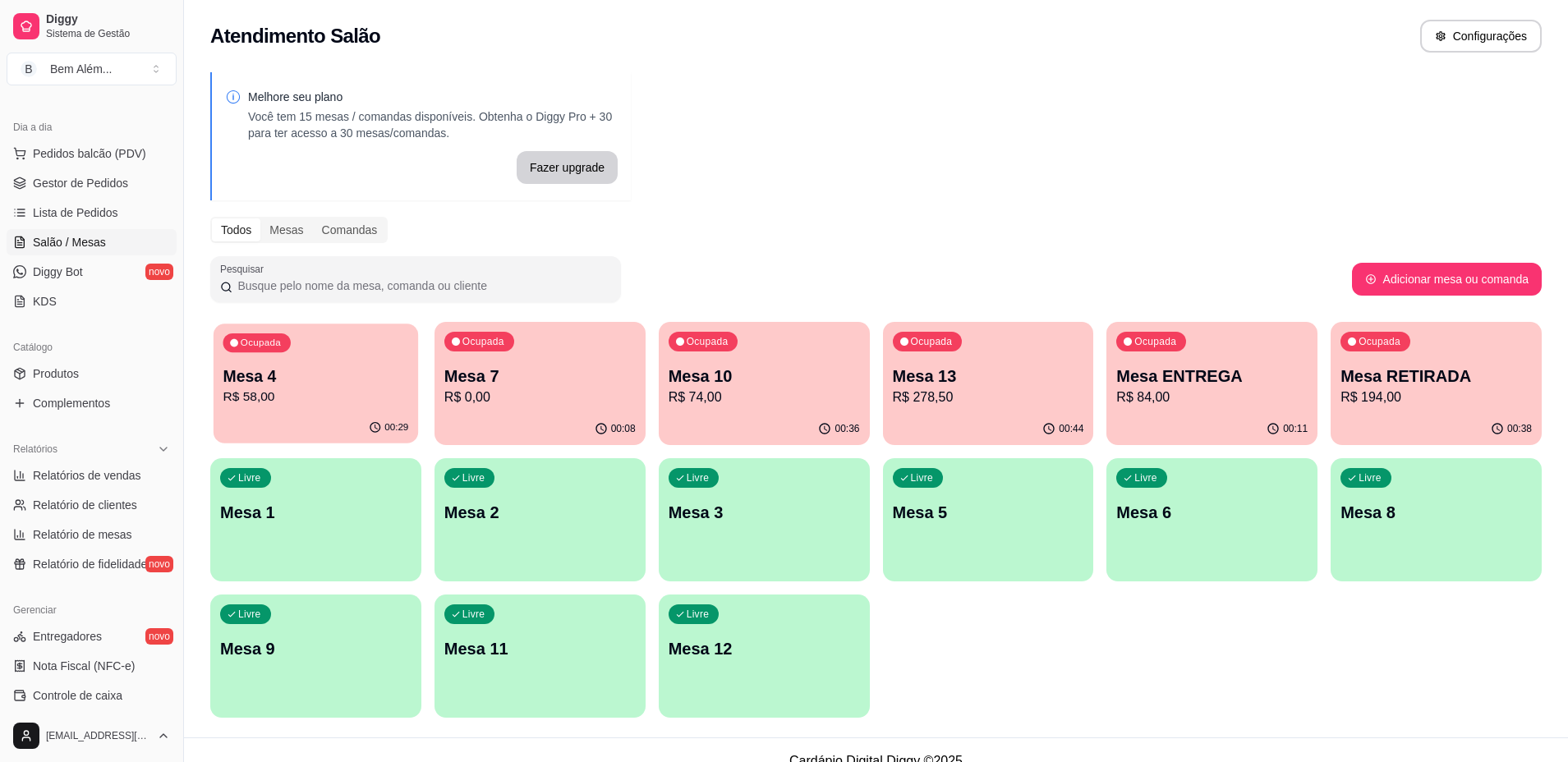
click at [347, 407] on div "Ocupada Mesa 4 R$ 58,00" at bounding box center [315, 368] width 205 height 88
click at [118, 188] on span "Gestor de Pedidos" at bounding box center [80, 183] width 95 height 16
click at [124, 183] on span "Gestor de Pedidos" at bounding box center [80, 183] width 95 height 16
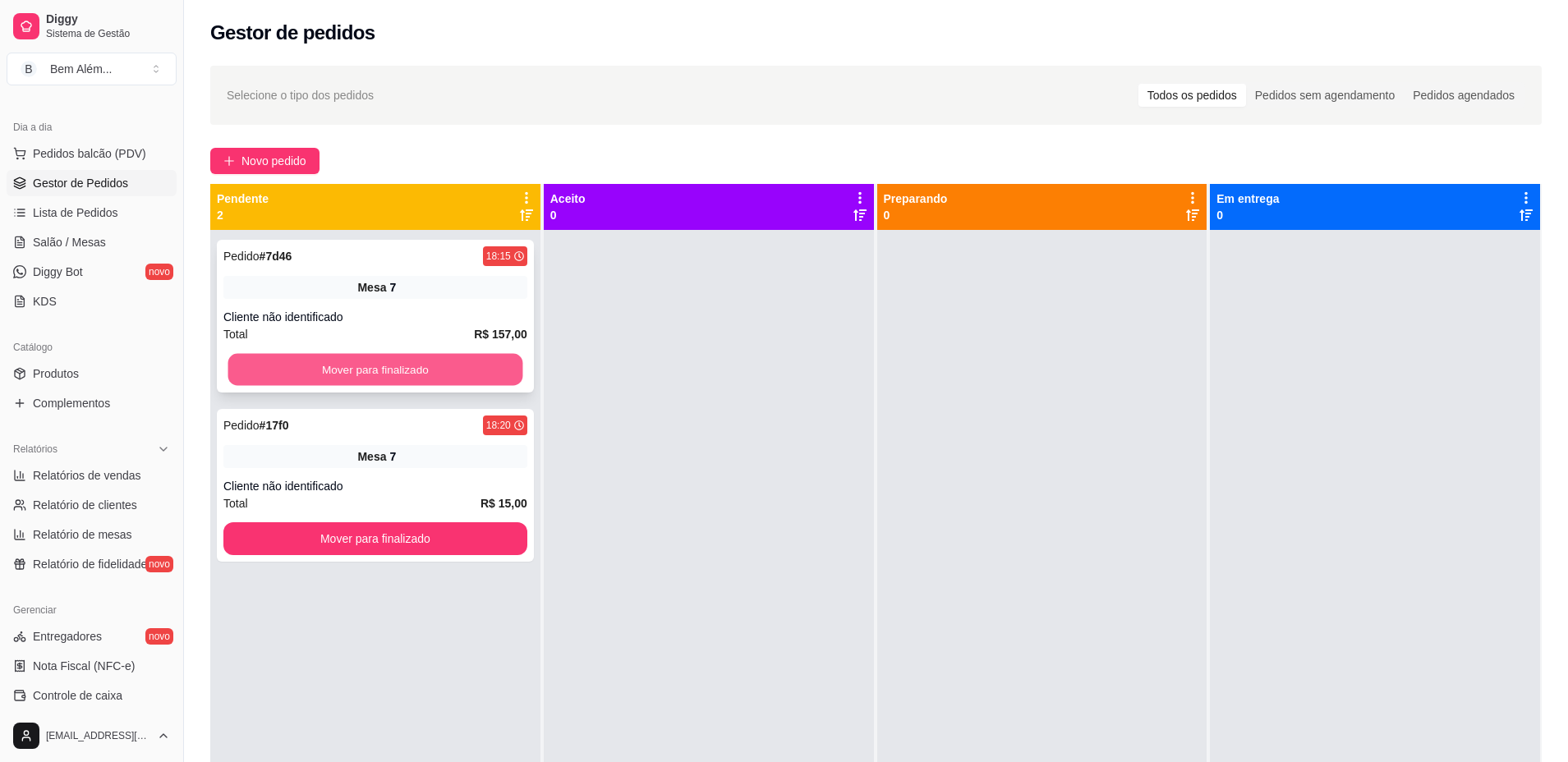
click at [381, 370] on button "Mover para finalizado" at bounding box center [375, 369] width 295 height 32
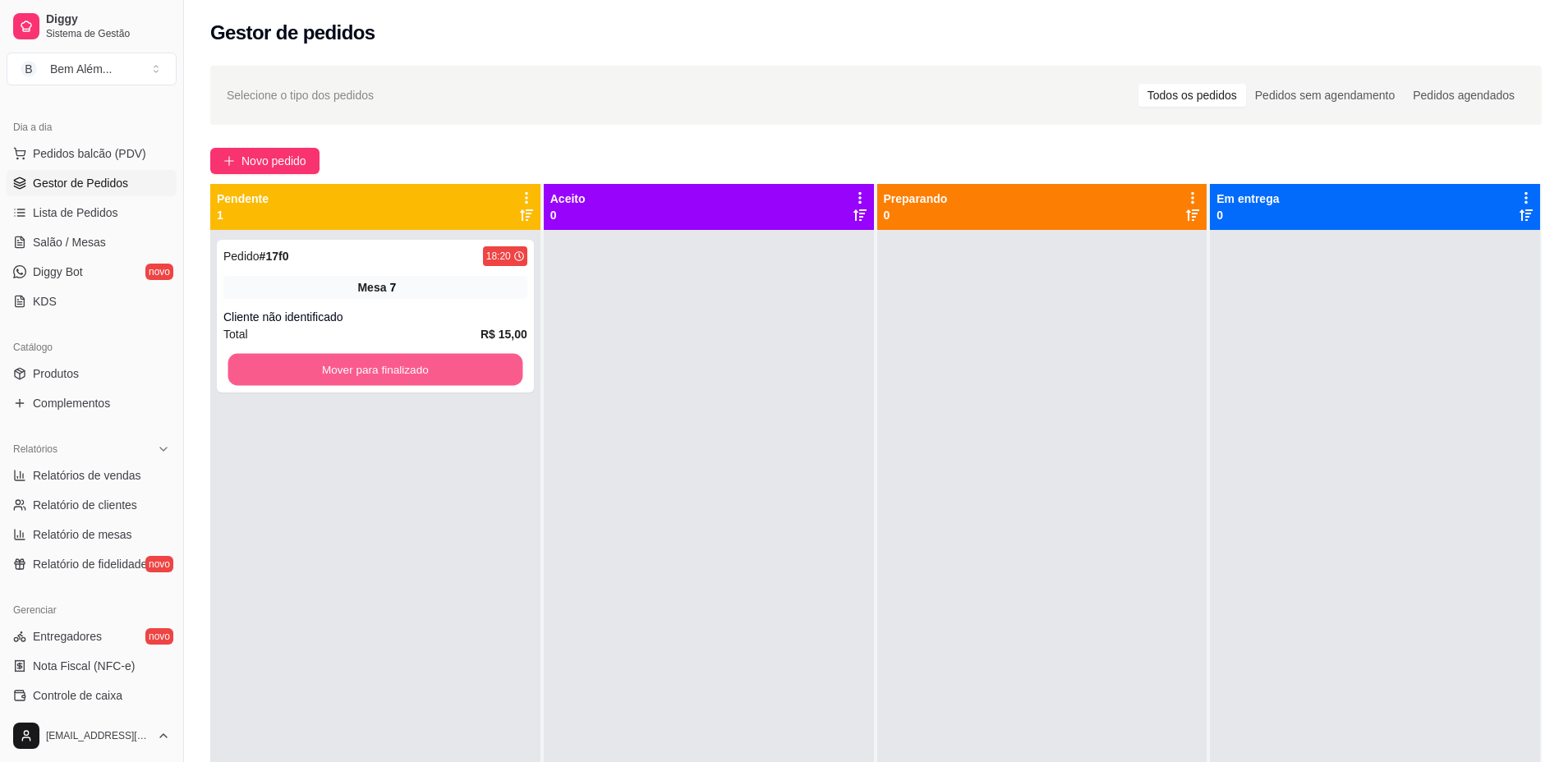
click at [381, 370] on button "Mover para finalizado" at bounding box center [375, 369] width 295 height 32
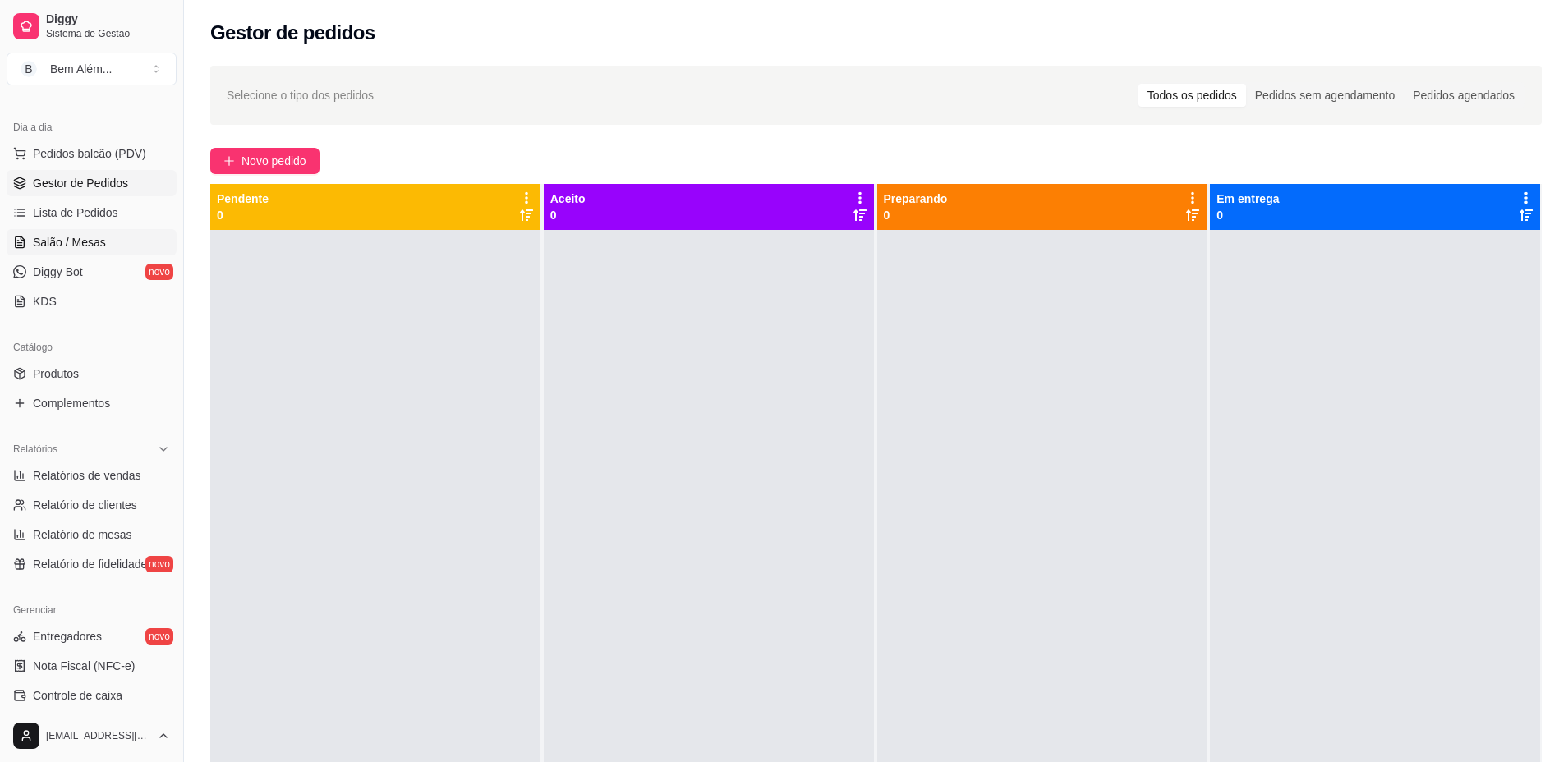
click at [84, 248] on span "Salão / Mesas" at bounding box center [69, 241] width 73 height 16
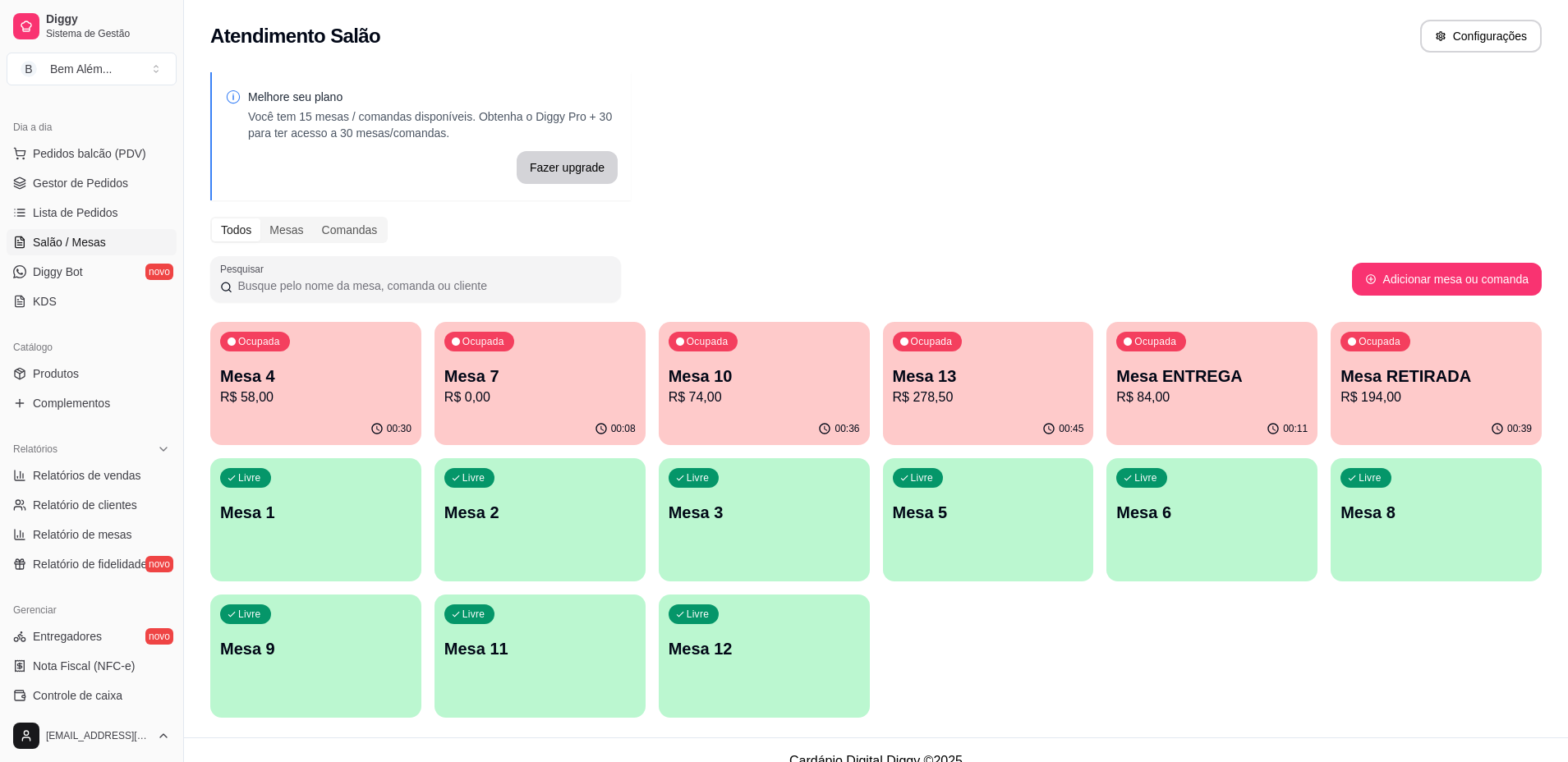
click at [339, 398] on p "R$ 58,00" at bounding box center [315, 397] width 191 height 19
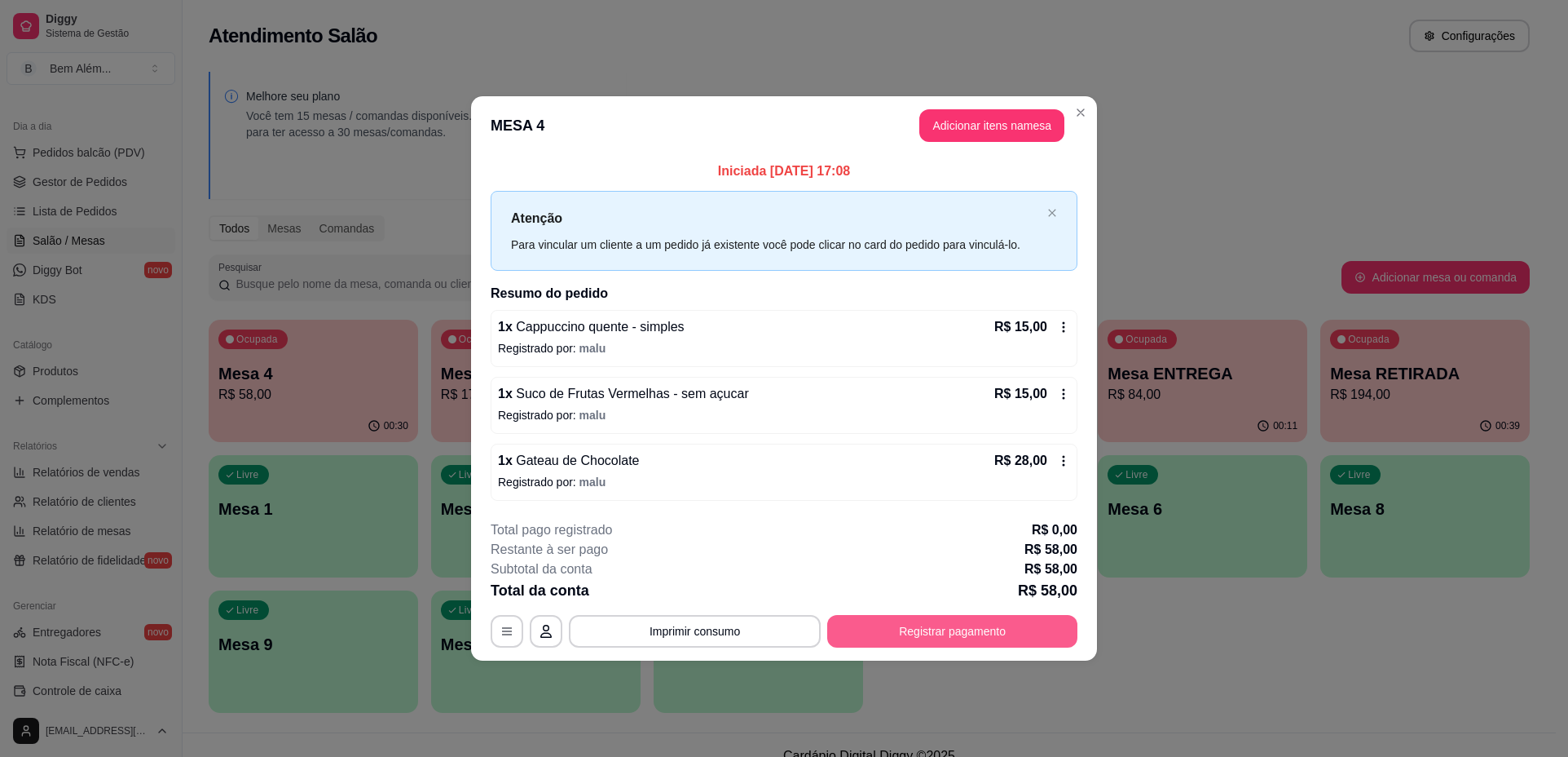
click at [990, 627] on button "Registrar pagamento" at bounding box center [952, 631] width 250 height 32
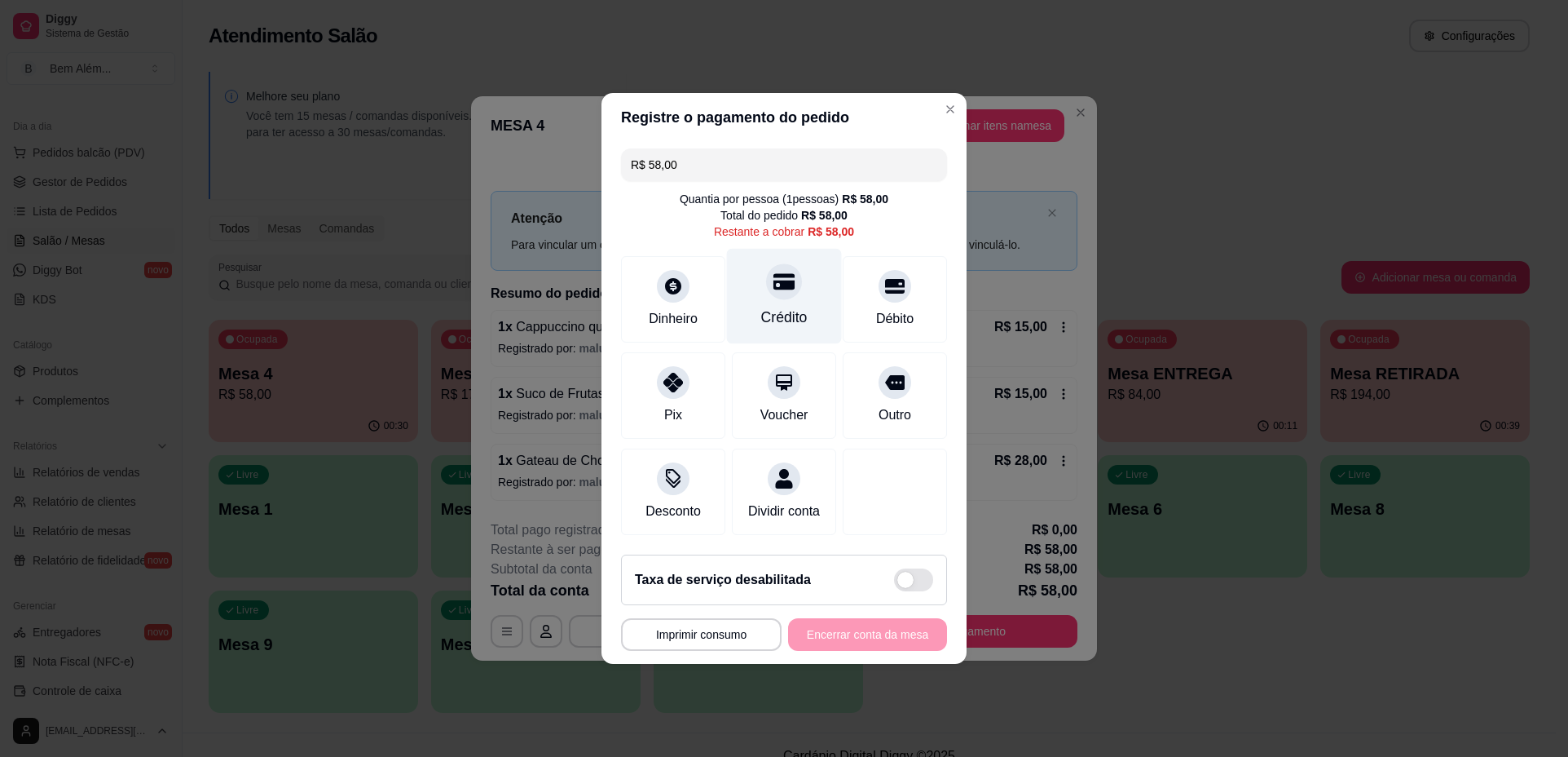
click at [742, 281] on div "Crédito" at bounding box center [784, 297] width 115 height 95
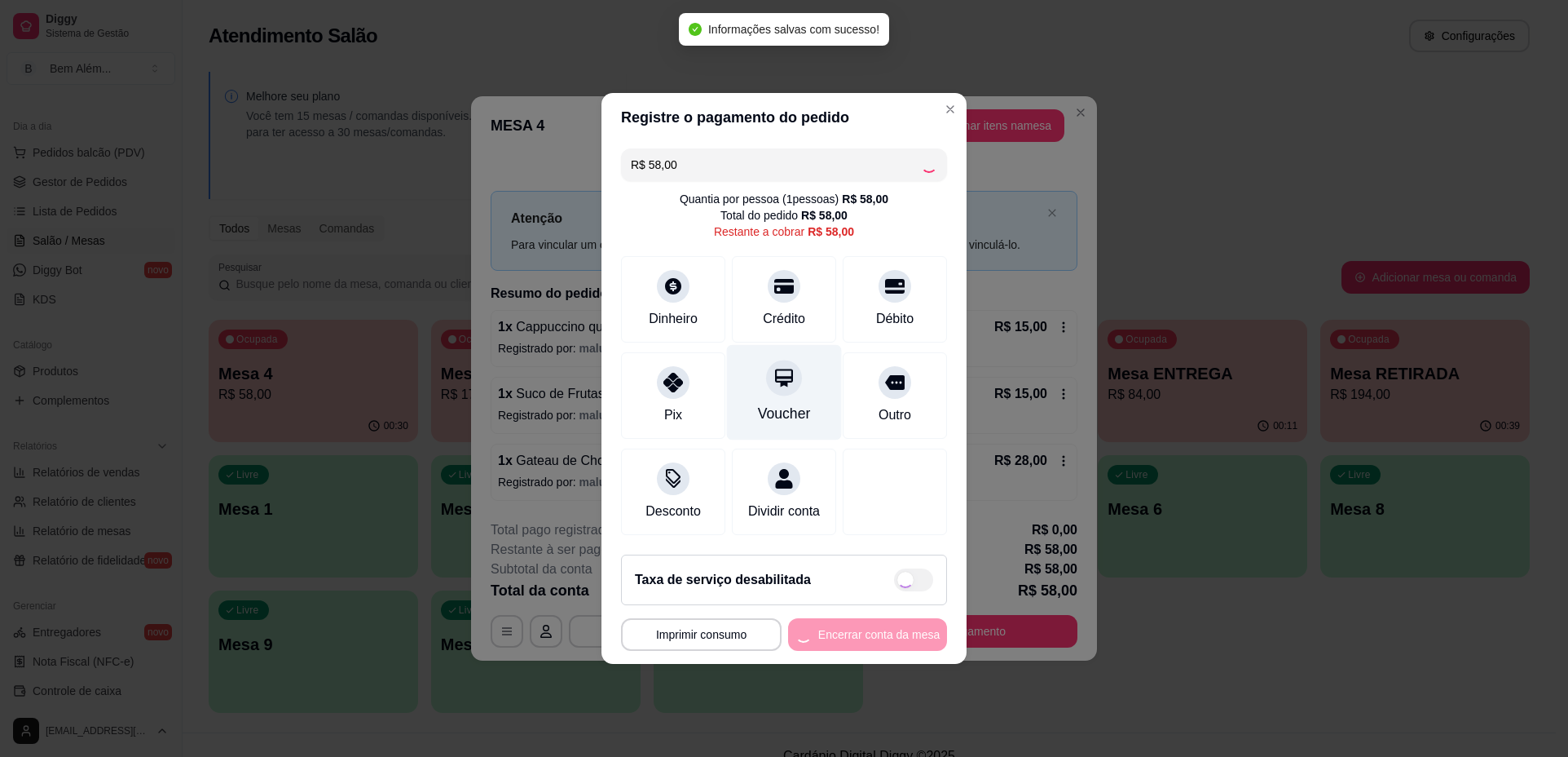
type input "R$ 0,00"
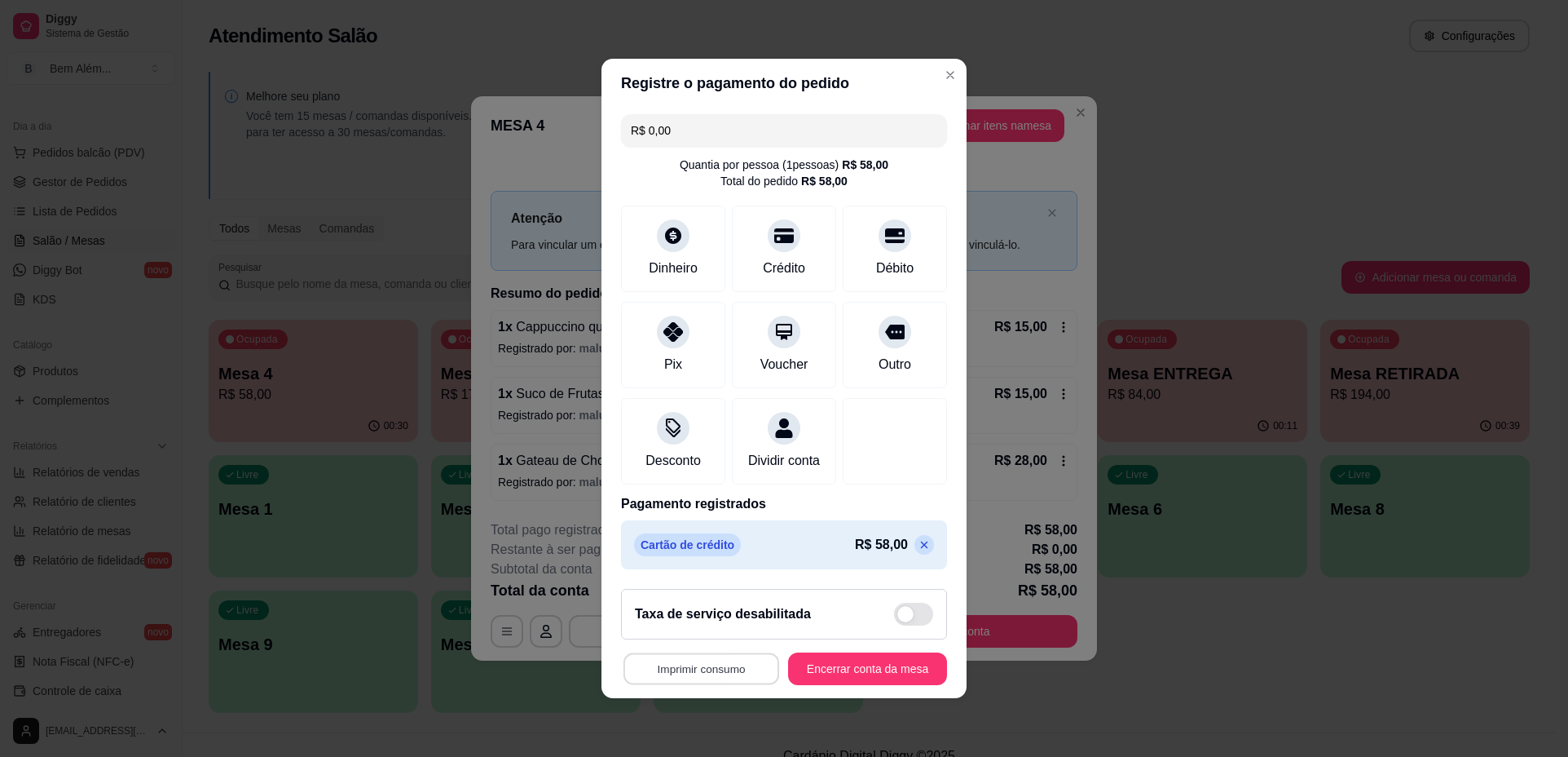
click at [738, 680] on button "Imprimir consumo" at bounding box center [700, 668] width 156 height 32
click at [723, 643] on button "impressao computador" at bounding box center [692, 641] width 122 height 26
click at [797, 672] on button "Encerrar conta da mesa" at bounding box center [867, 668] width 154 height 32
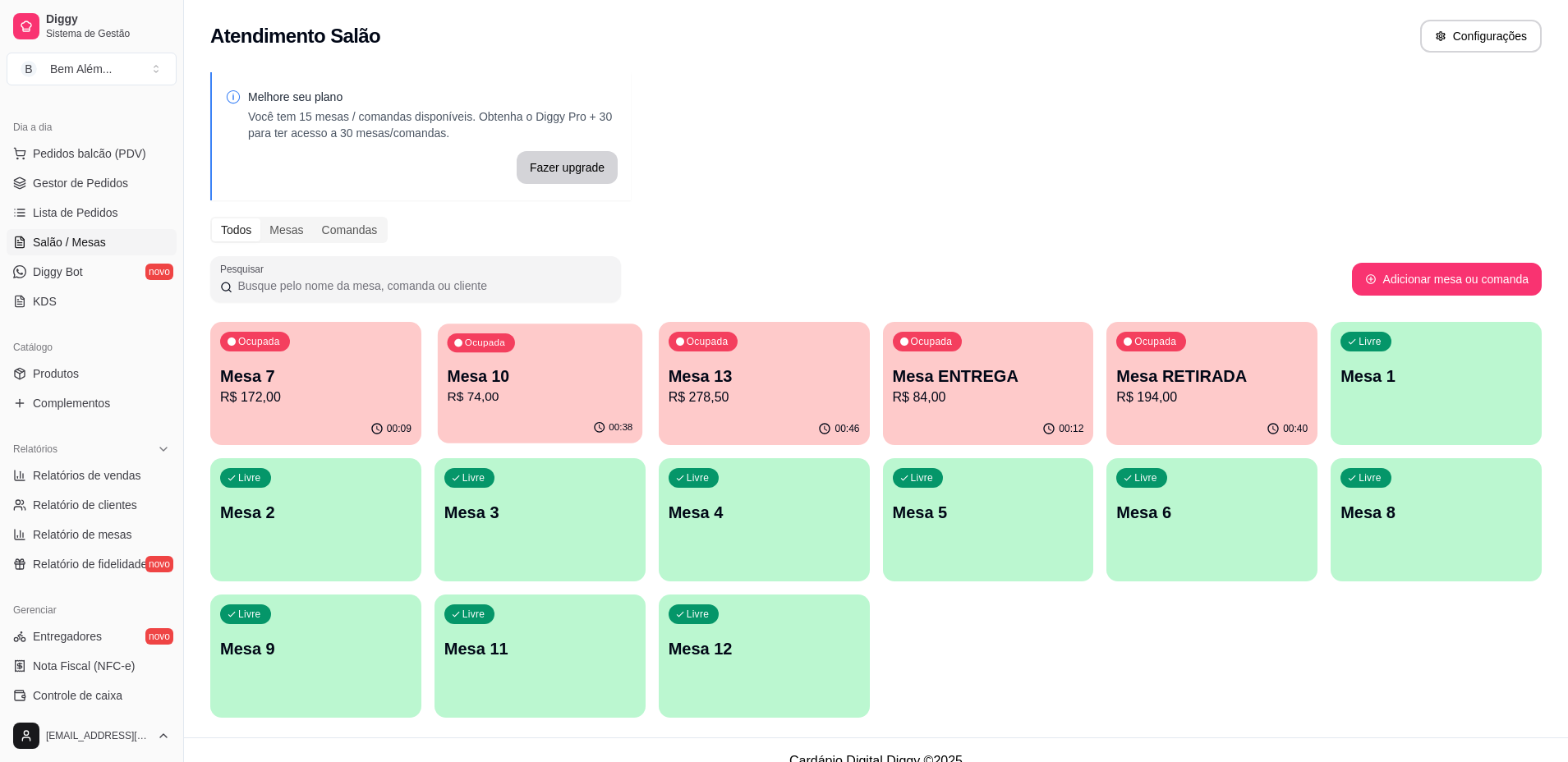
click at [556, 399] on p "R$ 74,00" at bounding box center [539, 397] width 186 height 19
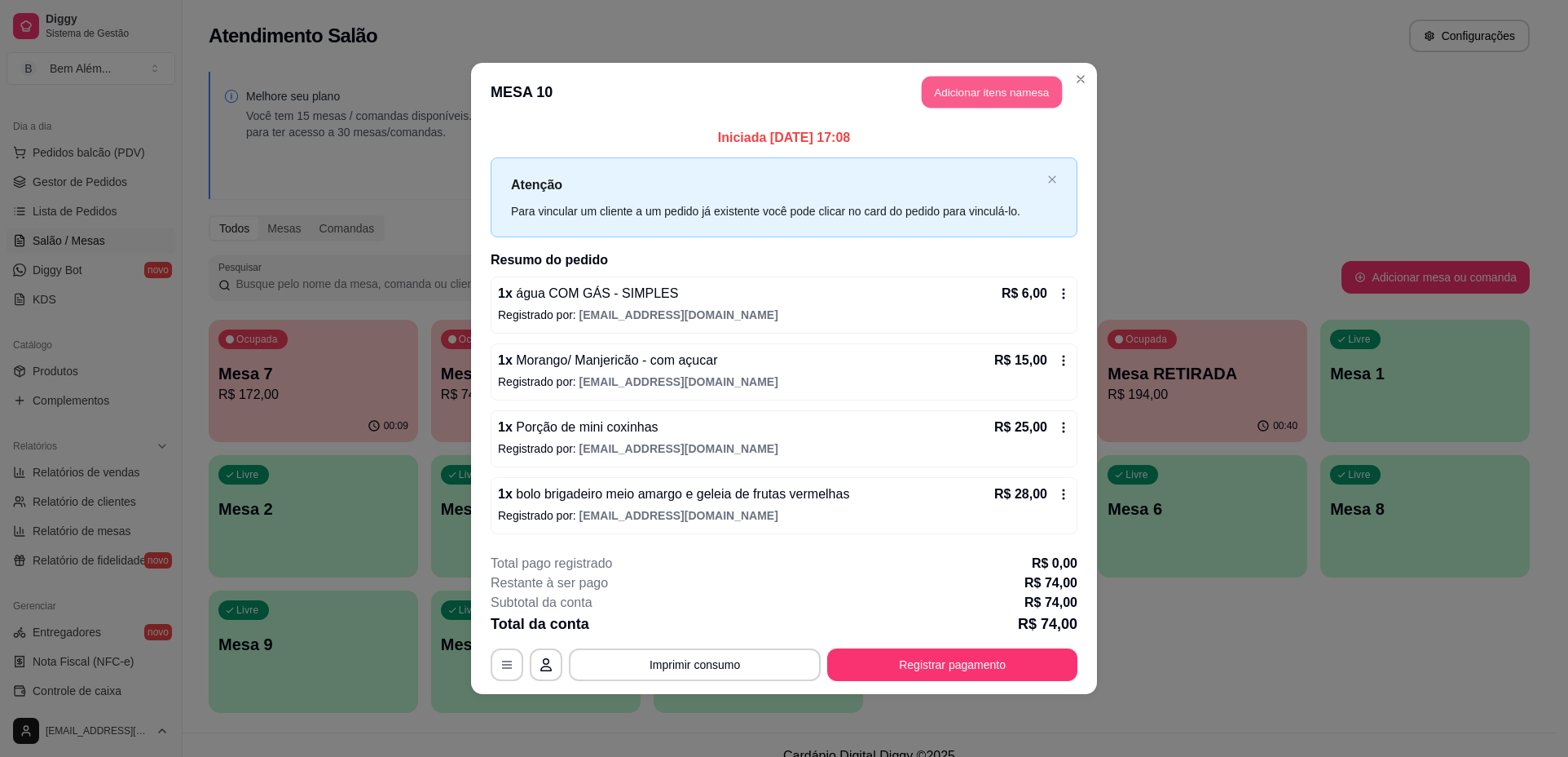
click at [1007, 95] on button "Adicionar itens na mesa" at bounding box center [992, 92] width 140 height 32
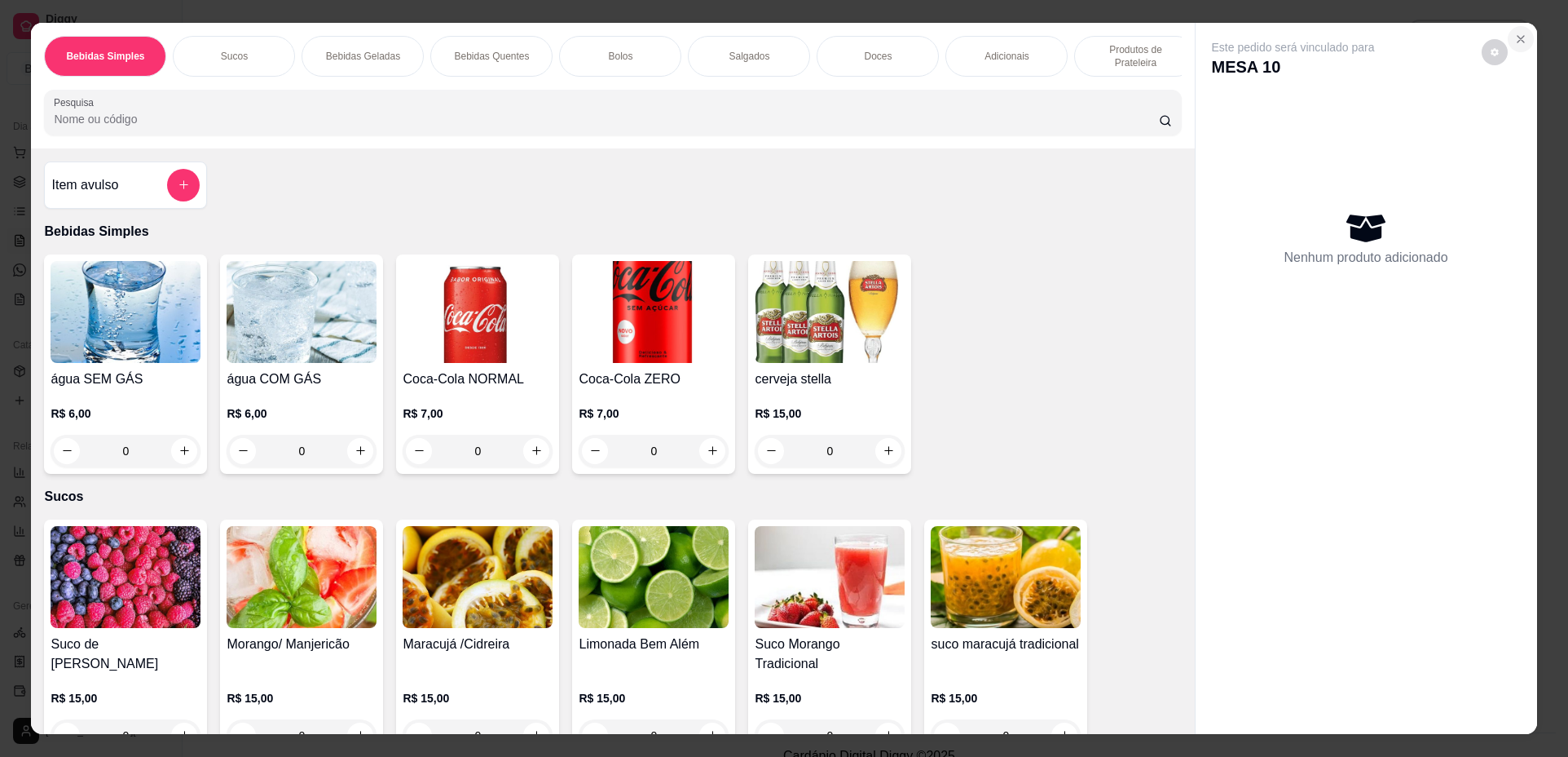
click at [1519, 41] on icon "Close" at bounding box center [1521, 39] width 13 height 13
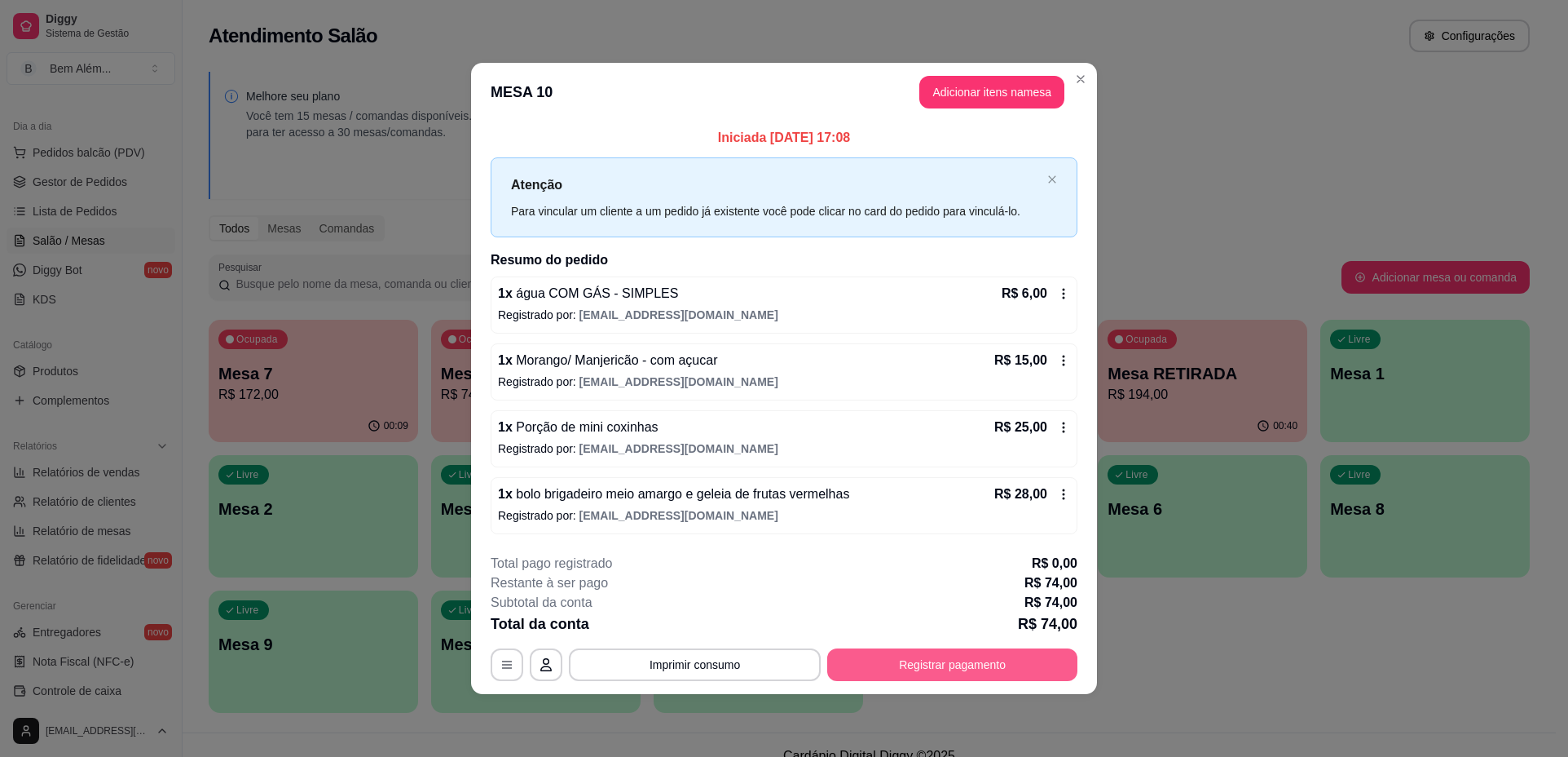
click at [949, 668] on button "Registrar pagamento" at bounding box center [952, 664] width 250 height 32
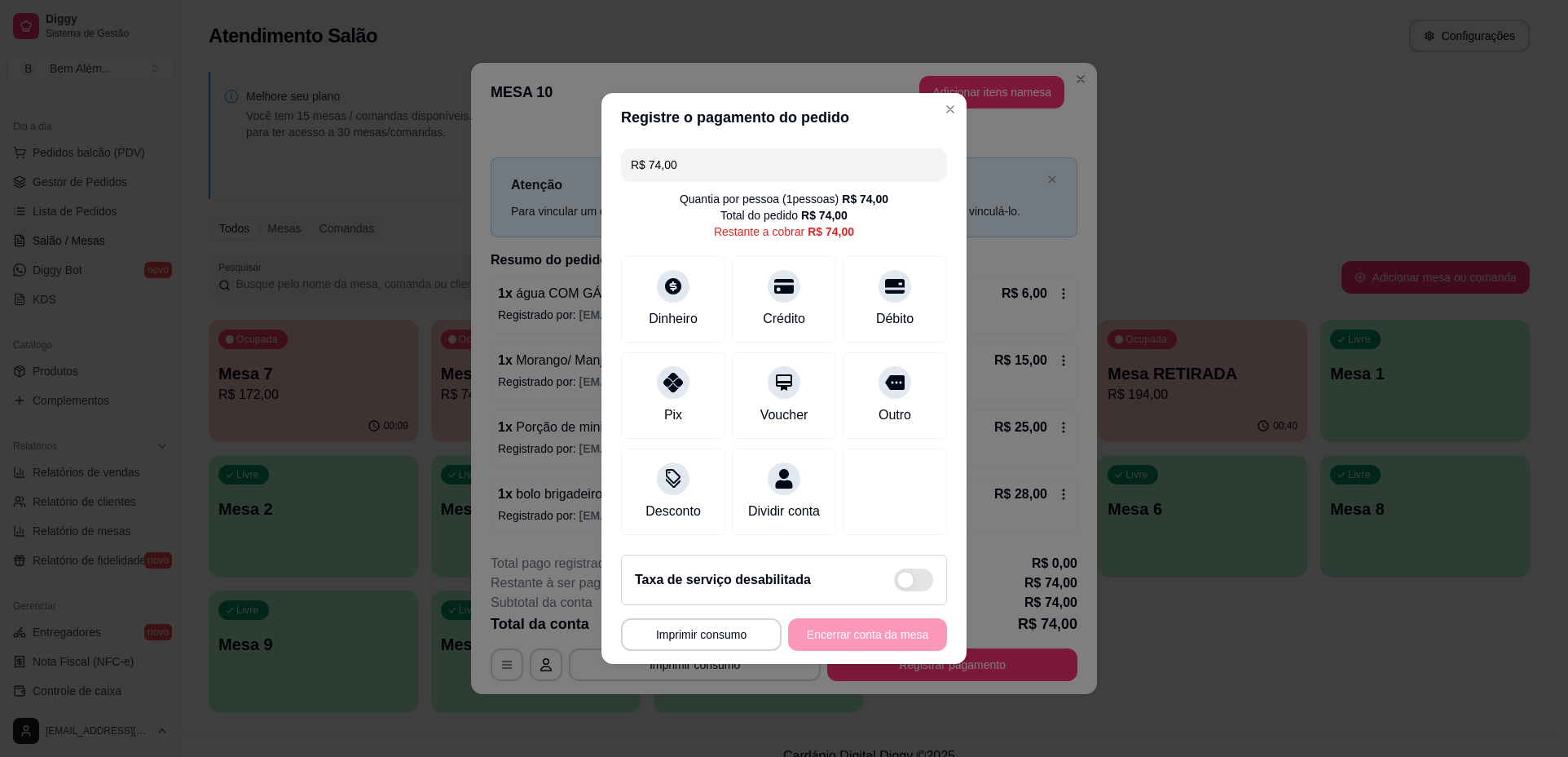
drag, startPoint x: 807, startPoint y: 154, endPoint x: 533, endPoint y: 154, distance: 274.0
click at [533, 154] on div "**********" at bounding box center [784, 378] width 1568 height 757
click at [680, 398] on div "Pix" at bounding box center [674, 392] width 115 height 95
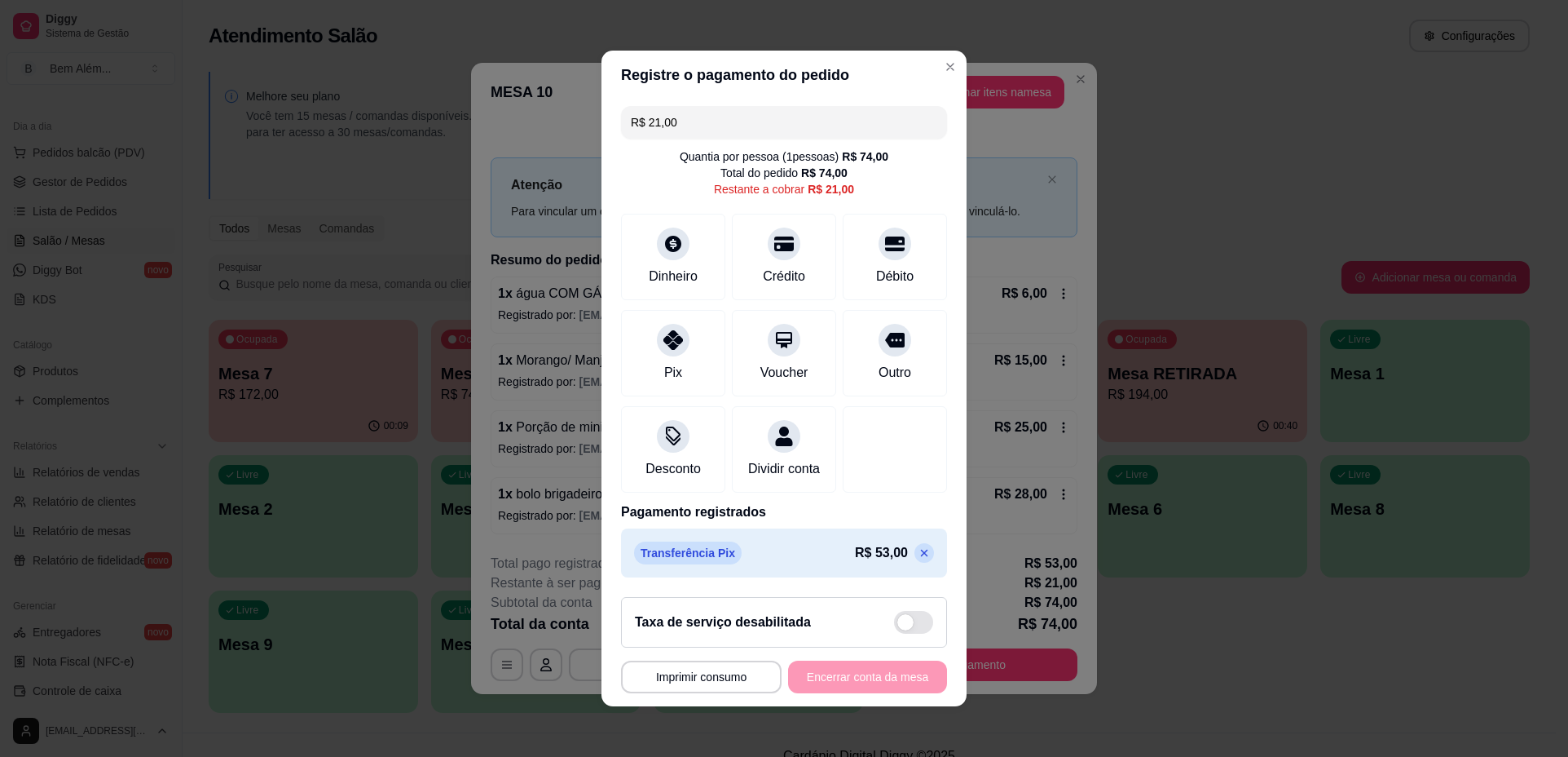
drag, startPoint x: 810, startPoint y: 127, endPoint x: 504, endPoint y: 126, distance: 306.0
click at [504, 126] on div "**********" at bounding box center [784, 378] width 1568 height 757
type input "R$ 81,00"
click at [685, 346] on div "Pix" at bounding box center [674, 350] width 115 height 95
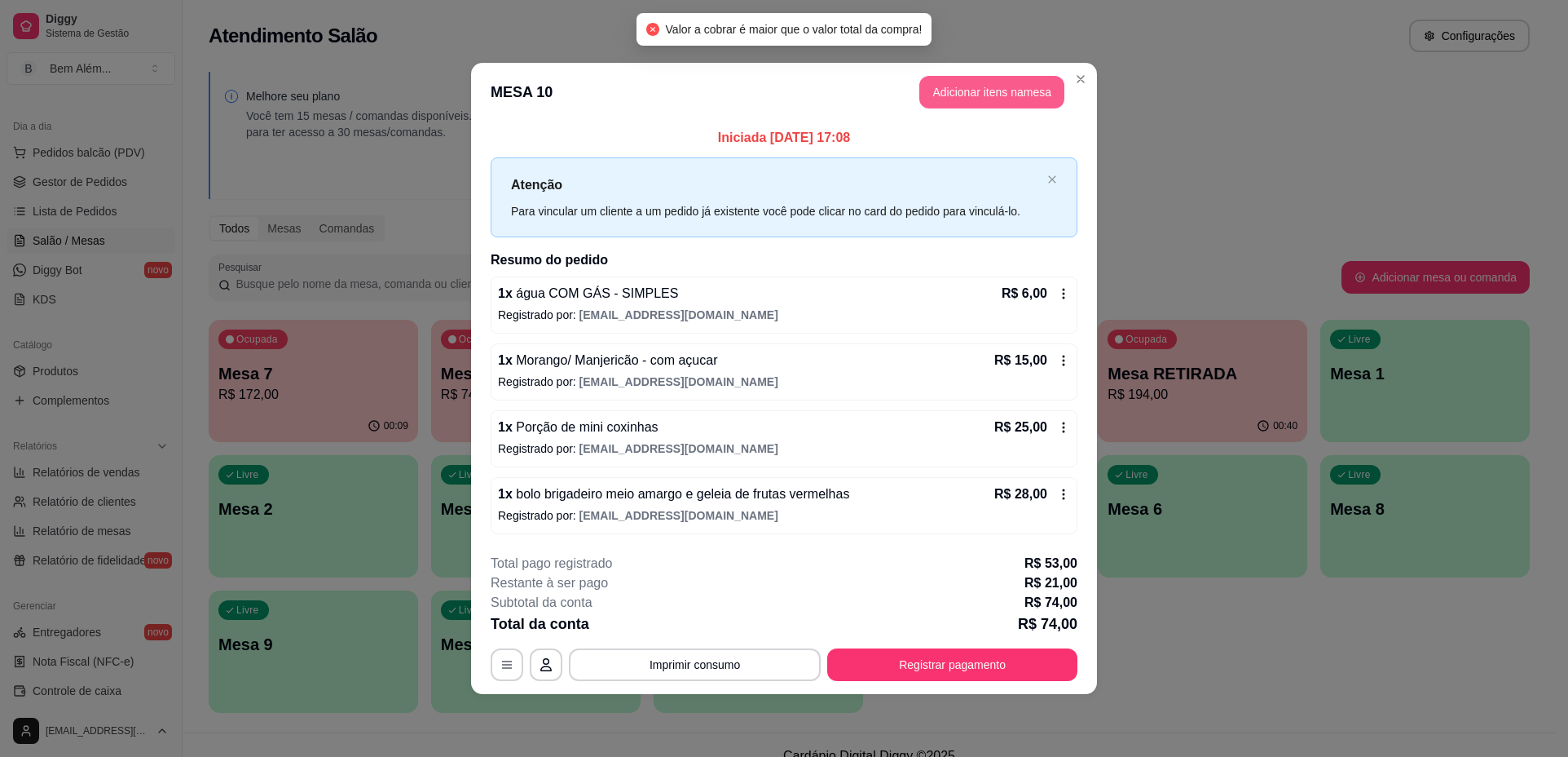
click at [1008, 90] on button "Adicionar itens na mesa" at bounding box center [992, 92] width 145 height 32
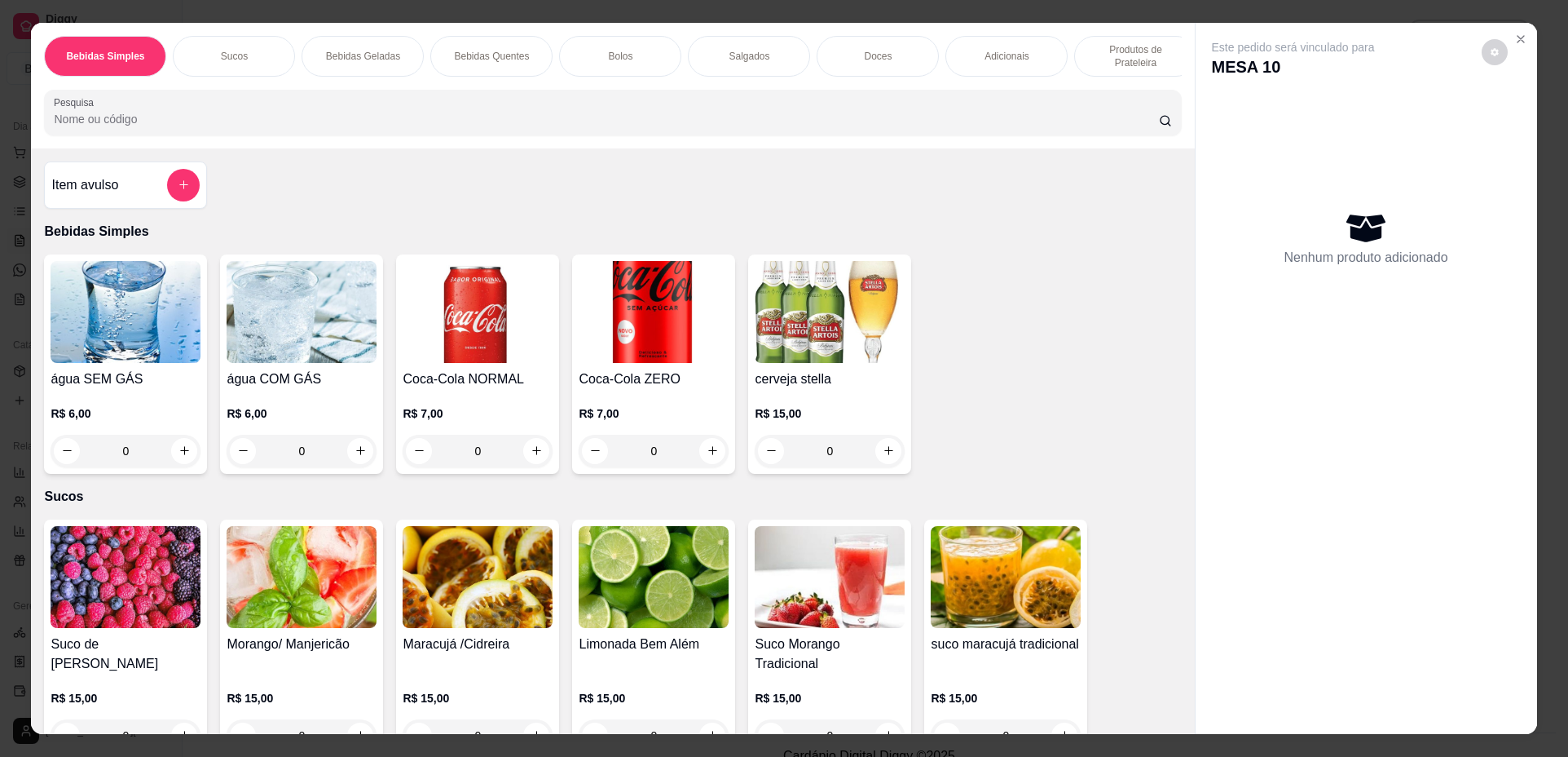
click at [1088, 58] on p "Produtos de Prateleira" at bounding box center [1135, 55] width 94 height 26
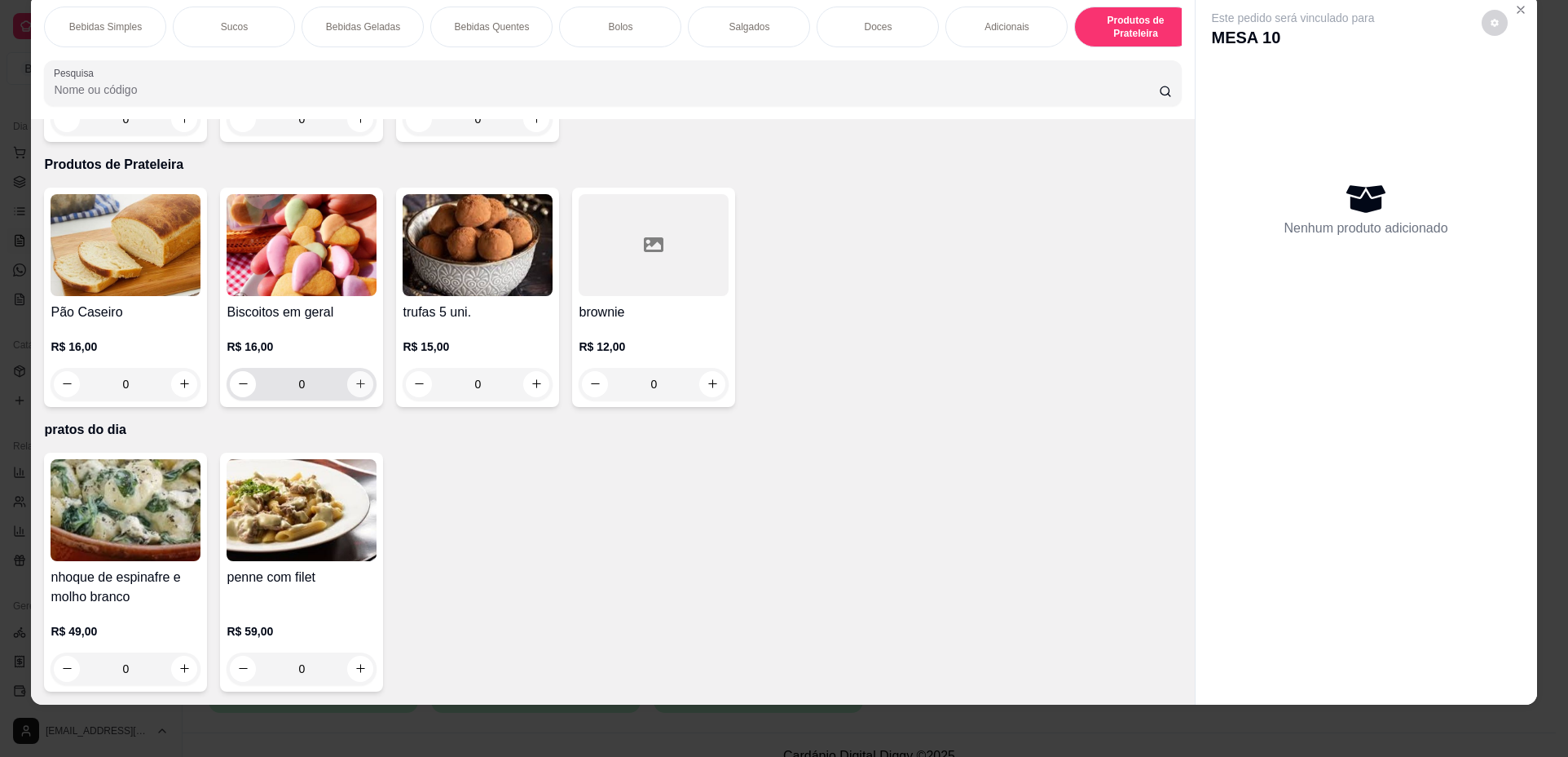
click at [355, 380] on icon "increase-product-quantity" at bounding box center [361, 383] width 12 height 12
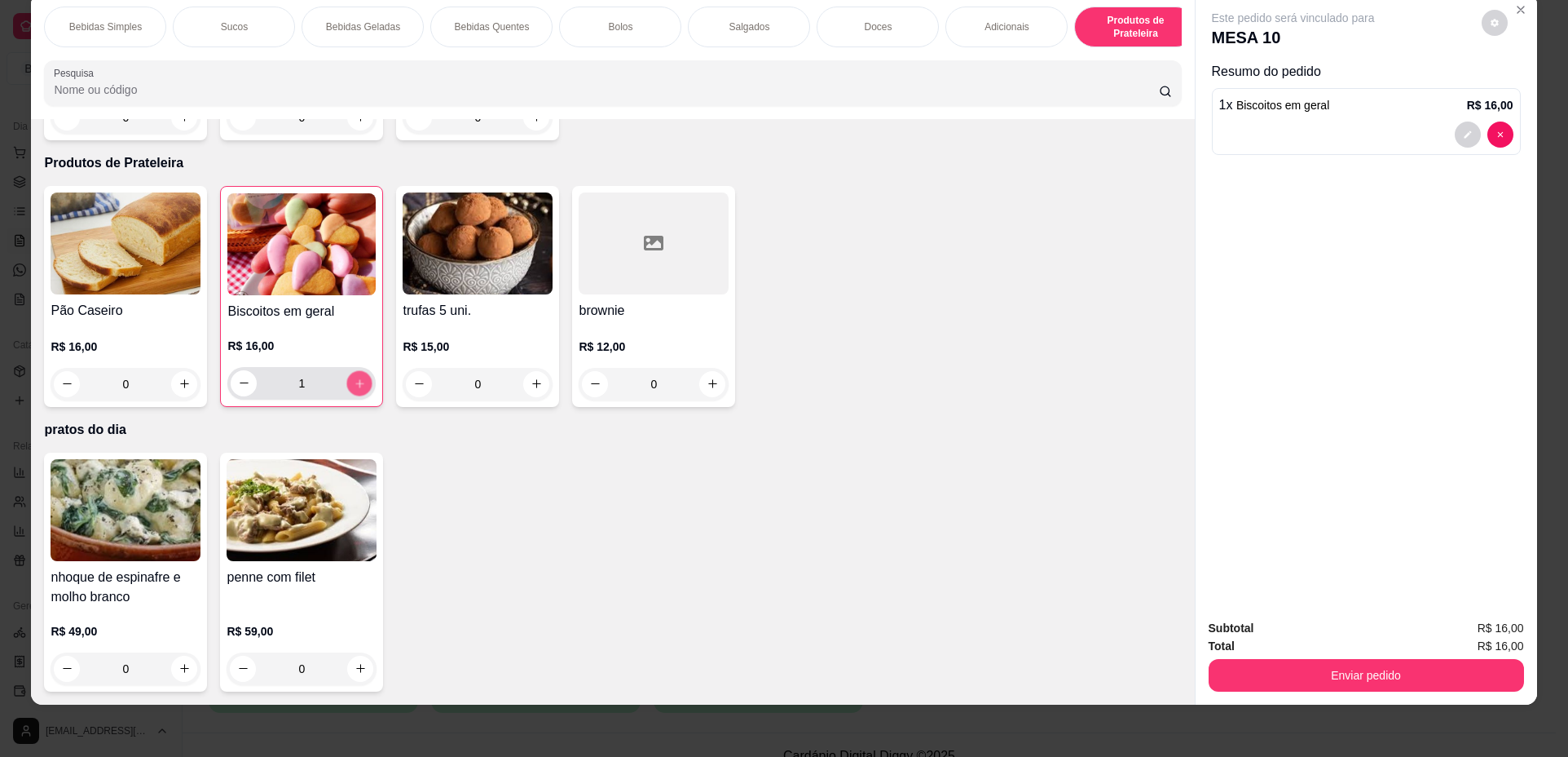
click at [354, 380] on icon "increase-product-quantity" at bounding box center [360, 383] width 12 height 12
type input "3"
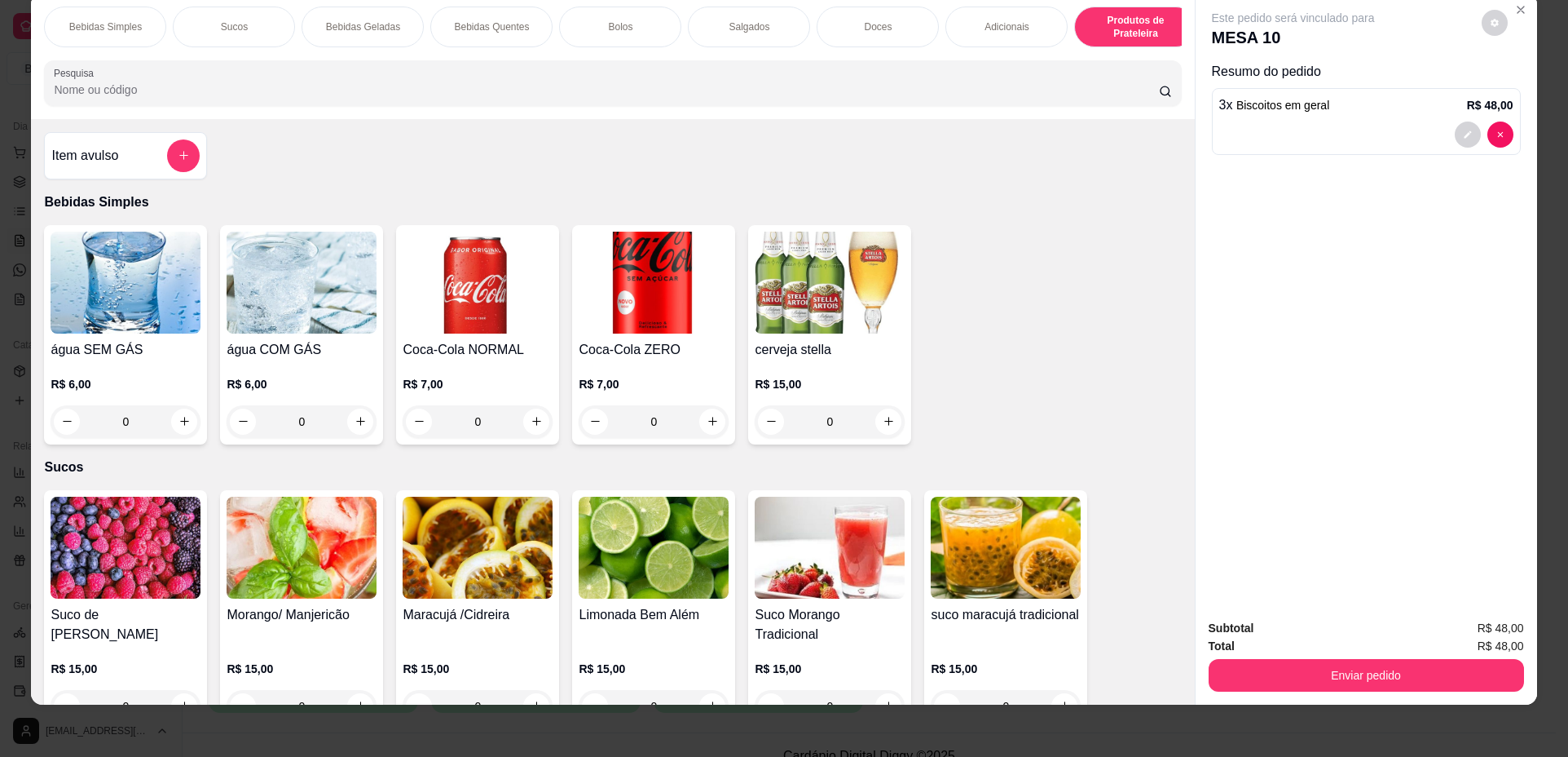
scroll to position [0, 0]
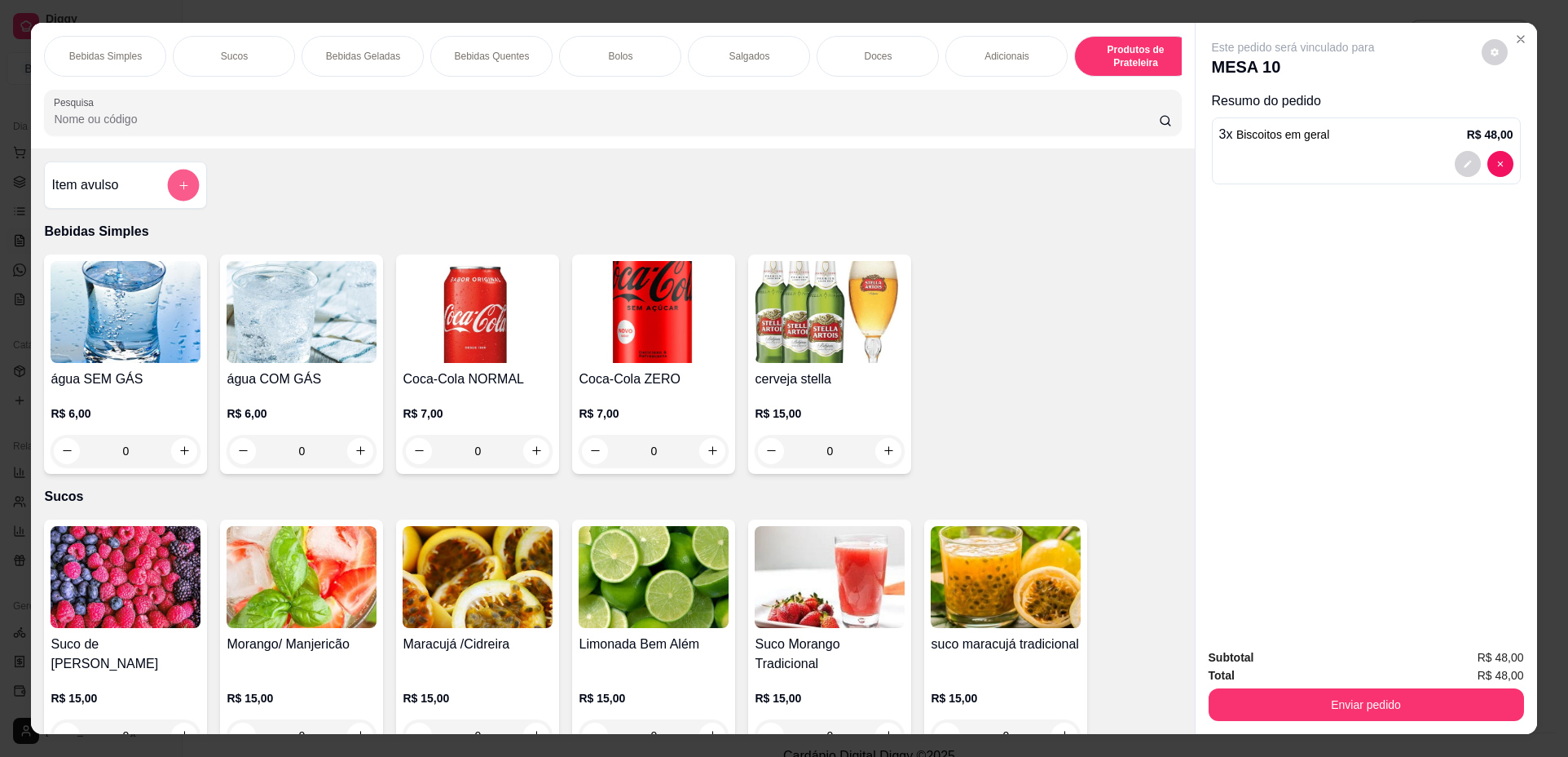
click at [170, 197] on button "add-separate-item" at bounding box center [183, 184] width 31 height 32
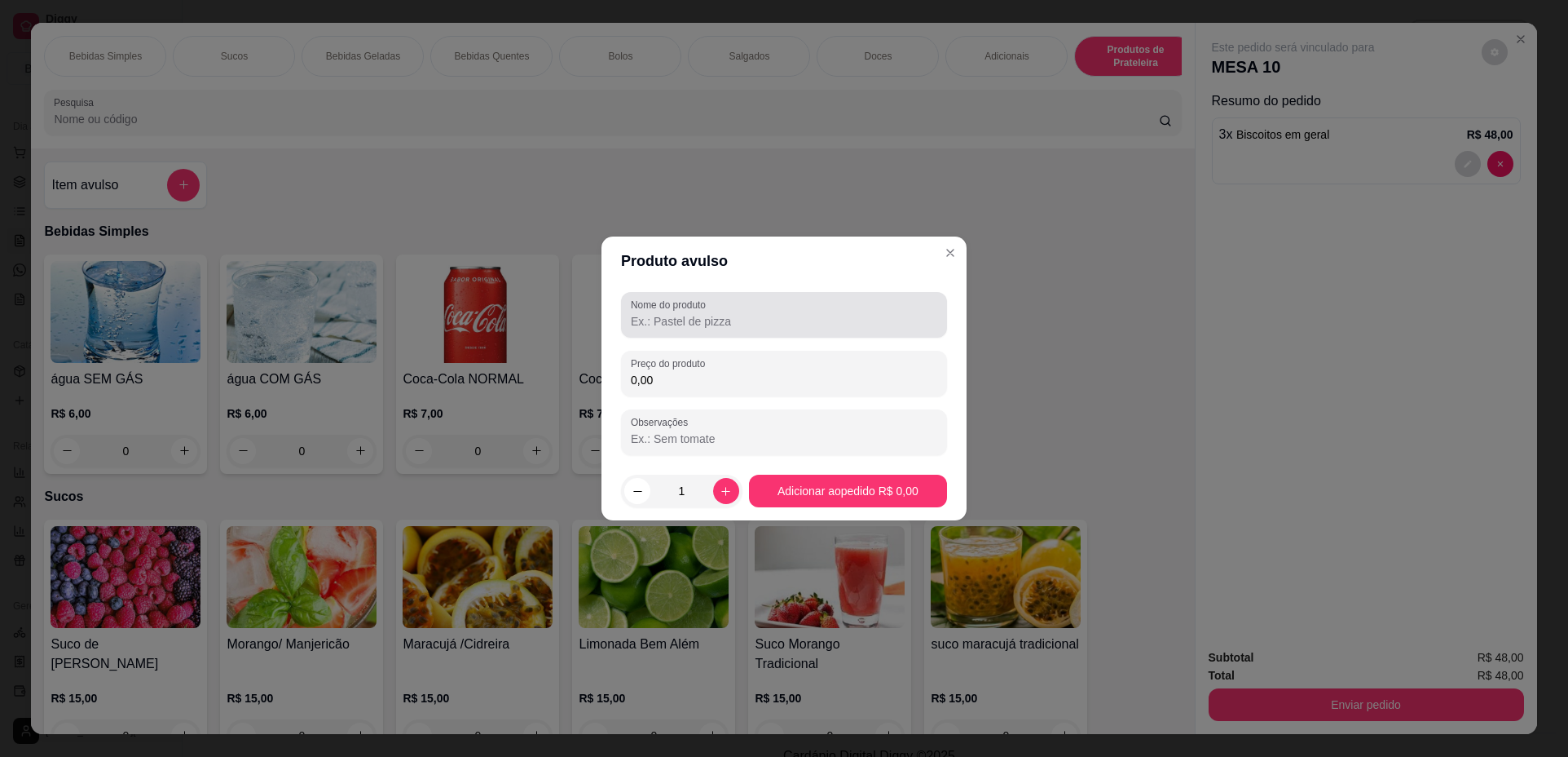
click at [676, 309] on label "Nome do produto" at bounding box center [671, 305] width 81 height 14
click at [676, 313] on input "Nome do produto" at bounding box center [784, 321] width 306 height 16
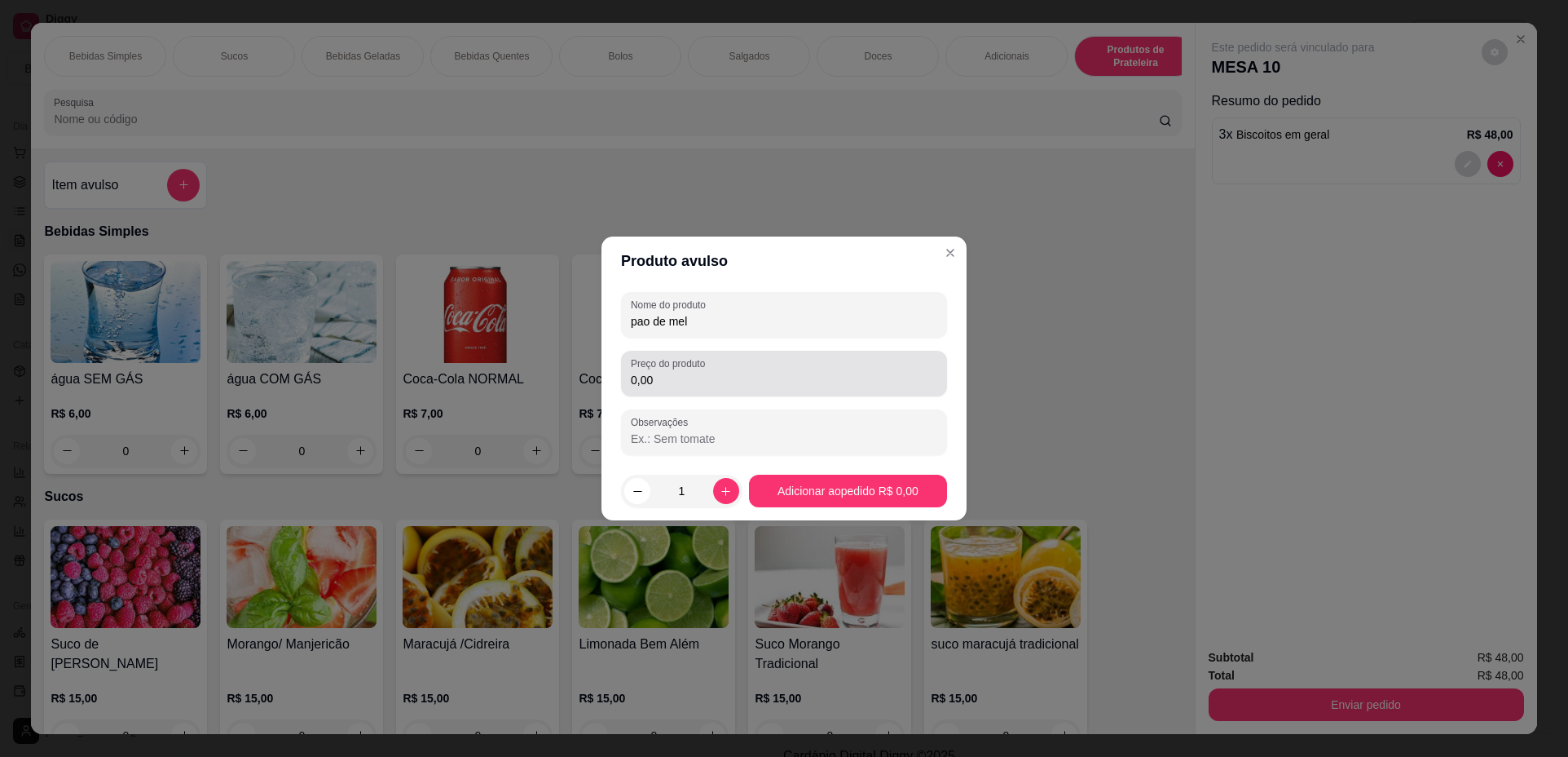
type input "pao de mel"
click at [692, 389] on div "Preço do produto 0,00" at bounding box center [784, 373] width 326 height 46
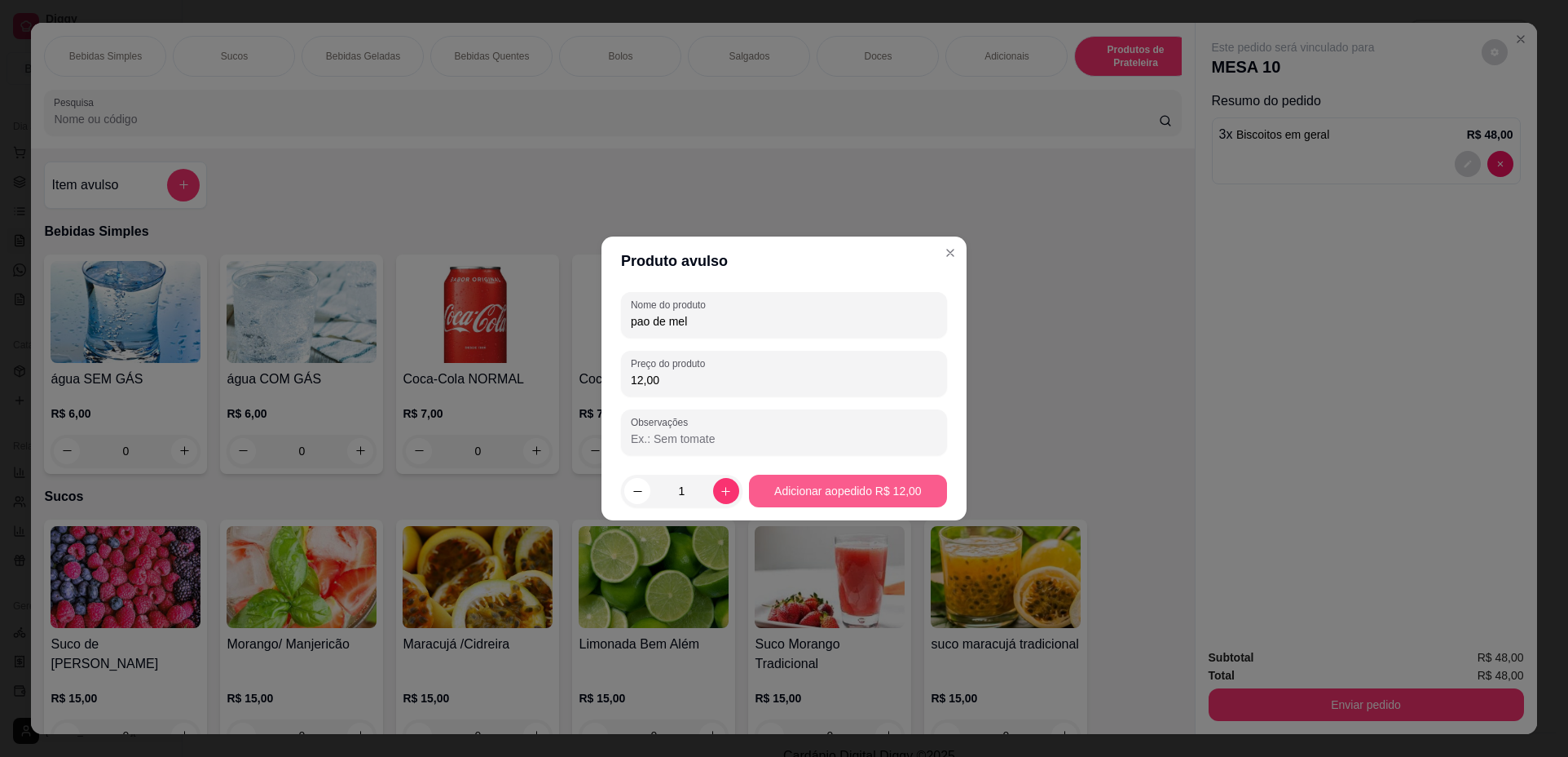
type input "12,00"
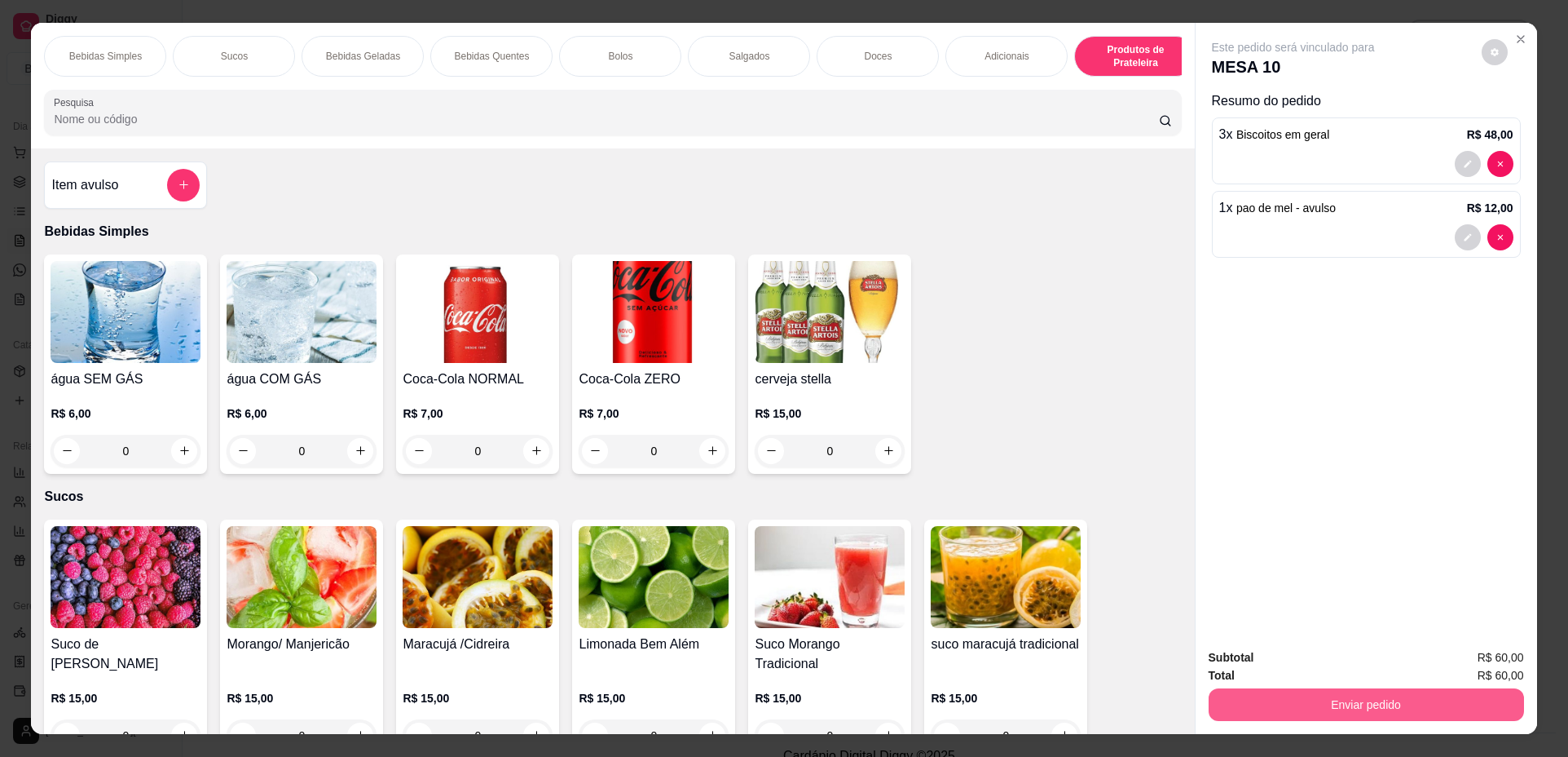
click at [1262, 706] on button "Enviar pedido" at bounding box center [1367, 704] width 316 height 32
click at [1276, 662] on button "Não registrar e enviar pedido" at bounding box center [1312, 664] width 165 height 31
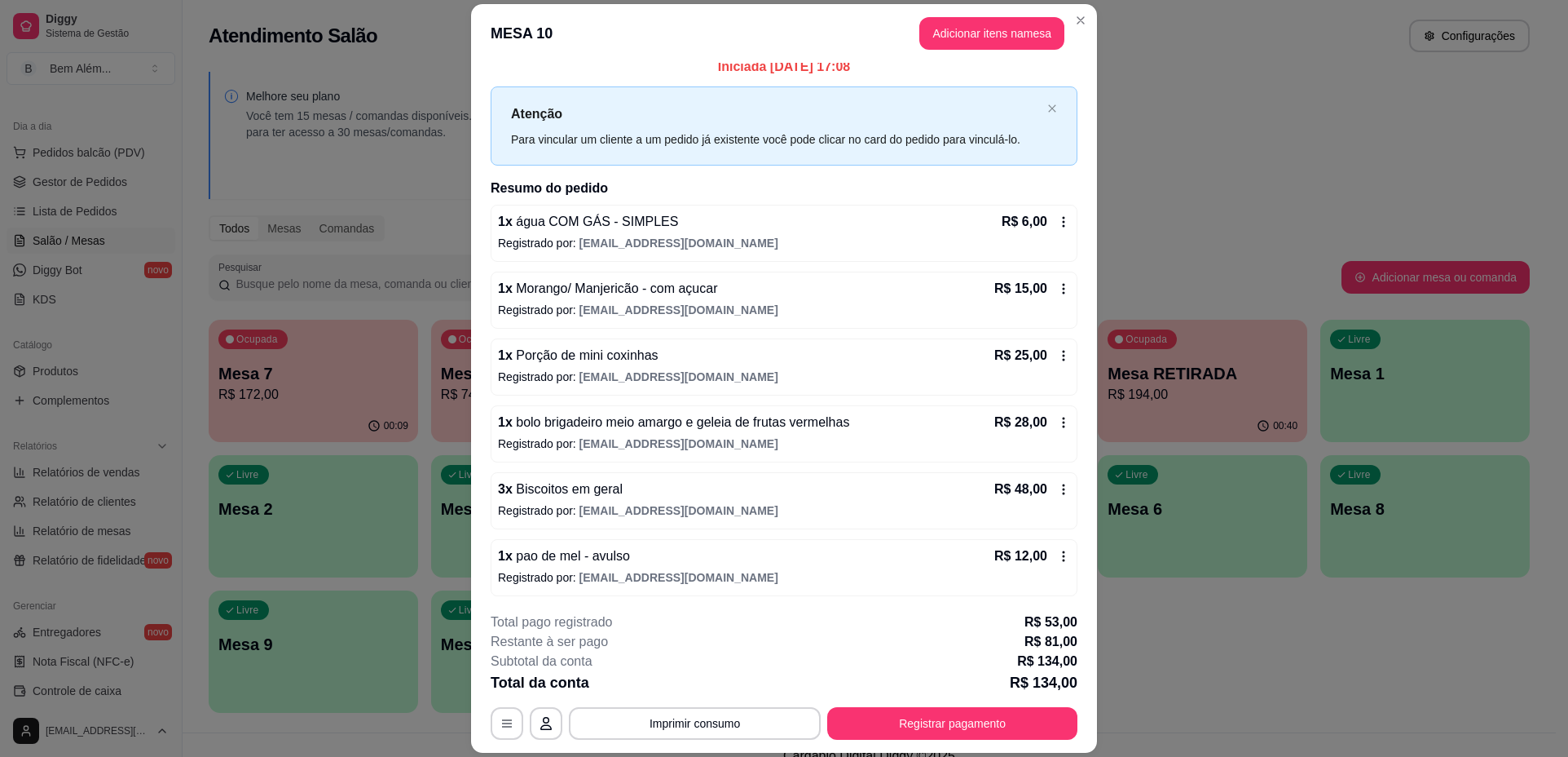
scroll to position [14, 0]
click at [982, 720] on button "Registrar pagamento" at bounding box center [952, 724] width 250 height 32
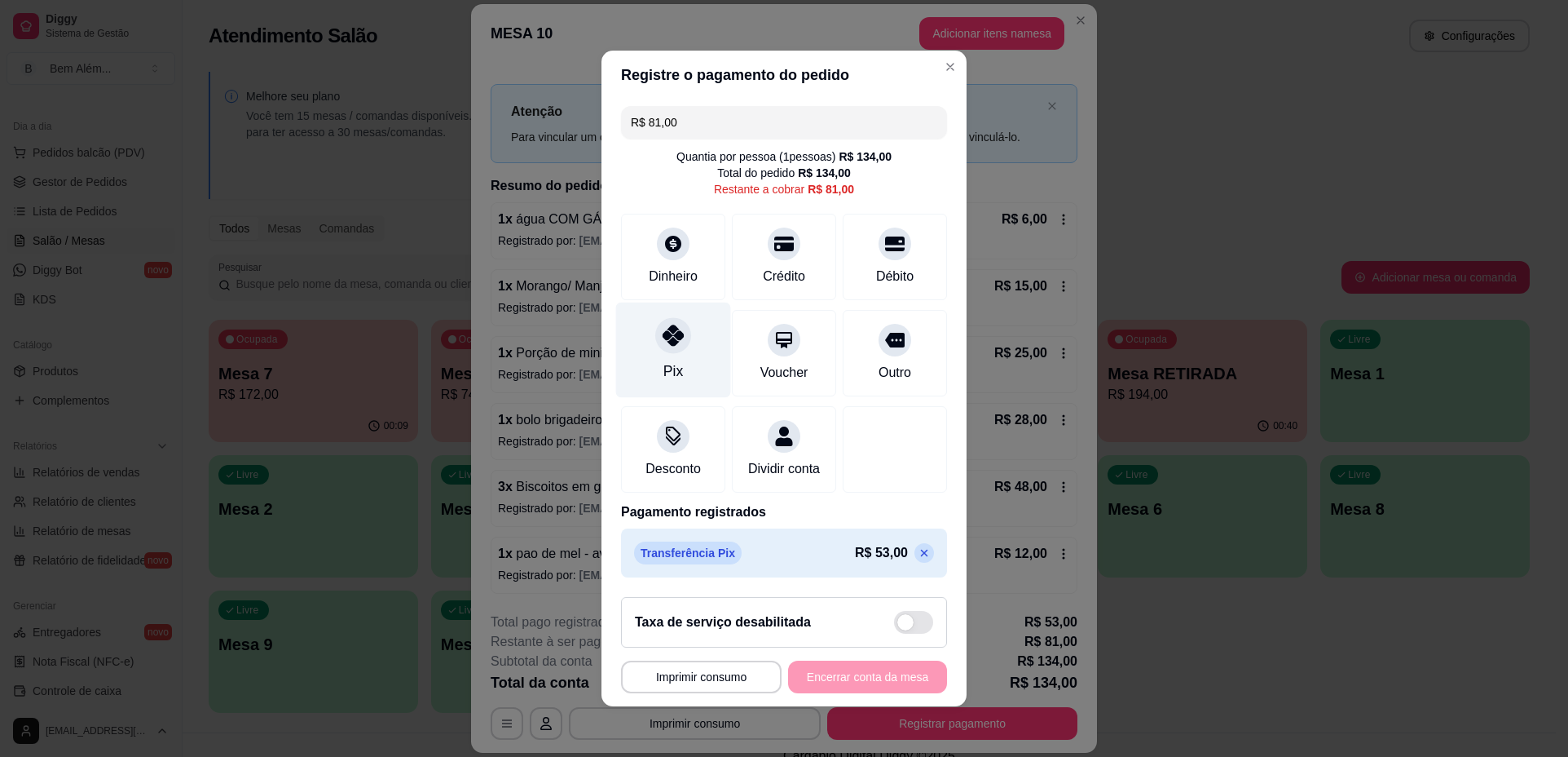
click at [675, 361] on div "Pix" at bounding box center [673, 371] width 19 height 21
type input "R$ 0,00"
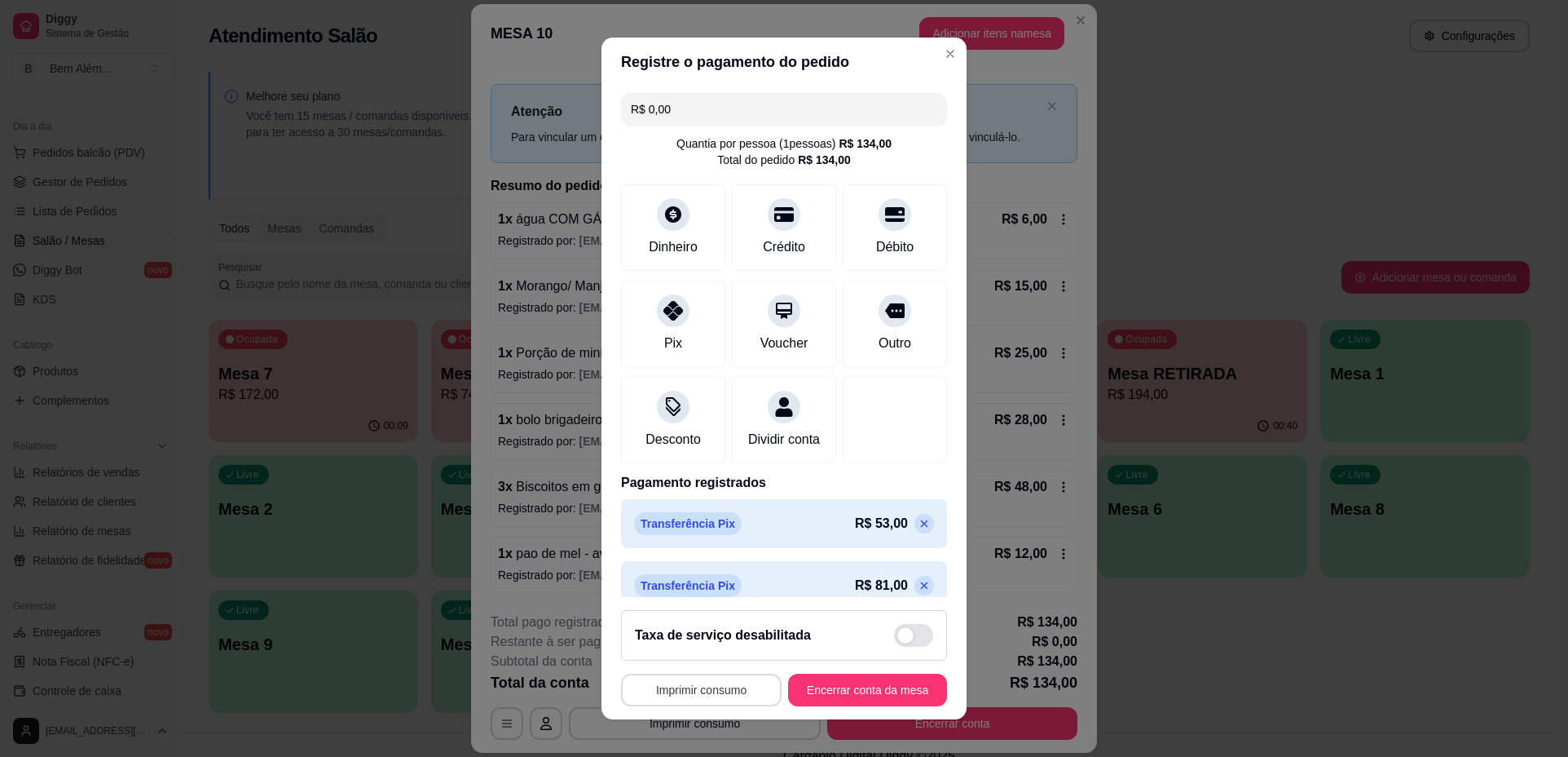
click at [700, 690] on button "Imprimir consumo" at bounding box center [701, 689] width 160 height 32
click at [720, 651] on button "impressao computador" at bounding box center [692, 652] width 119 height 25
click at [870, 690] on button "Encerrar conta da mesa" at bounding box center [867, 688] width 154 height 32
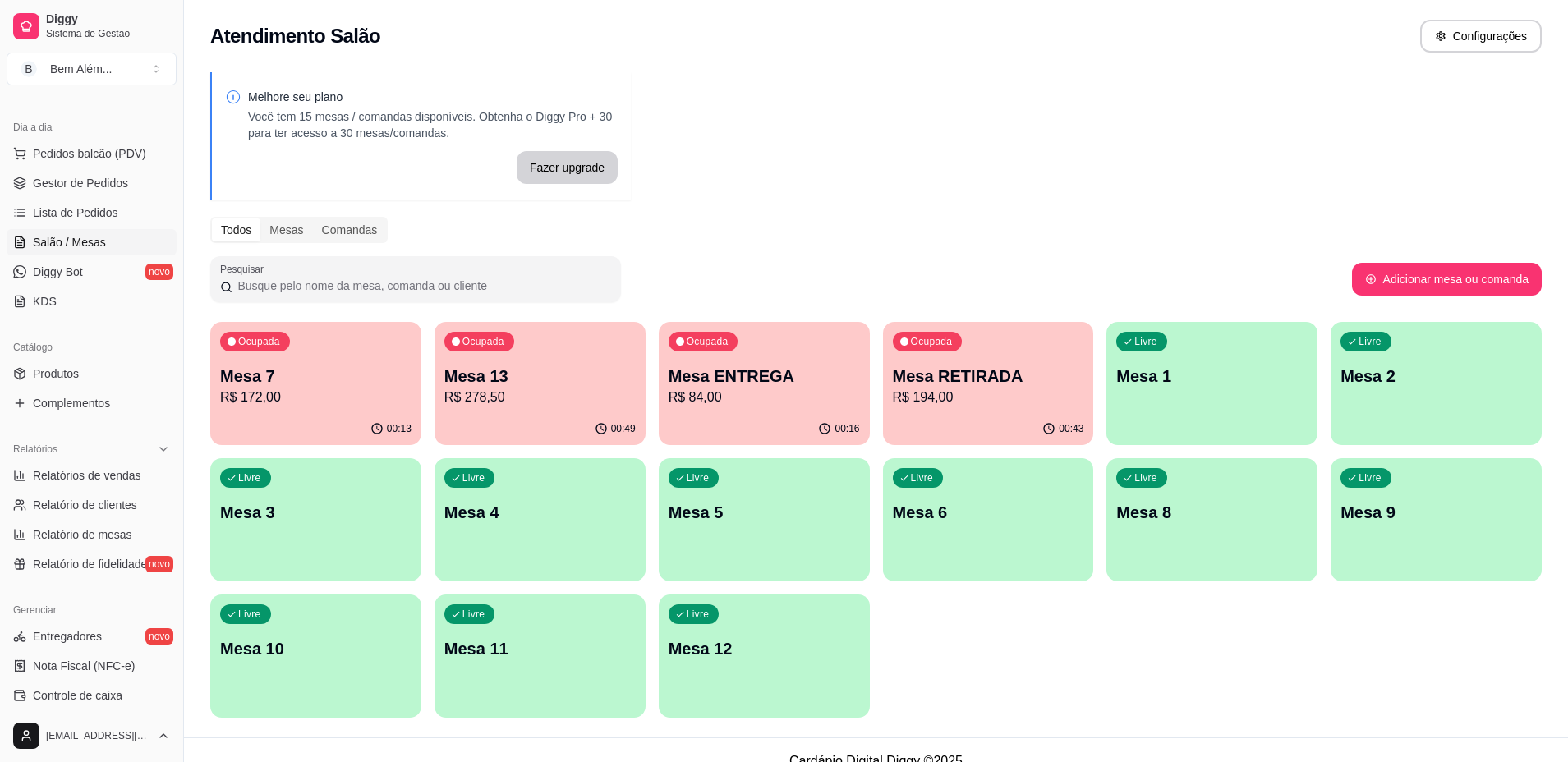
click at [763, 397] on p "R$ 84,00" at bounding box center [763, 397] width 191 height 19
click at [1018, 405] on p "R$ 194,00" at bounding box center [987, 397] width 191 height 19
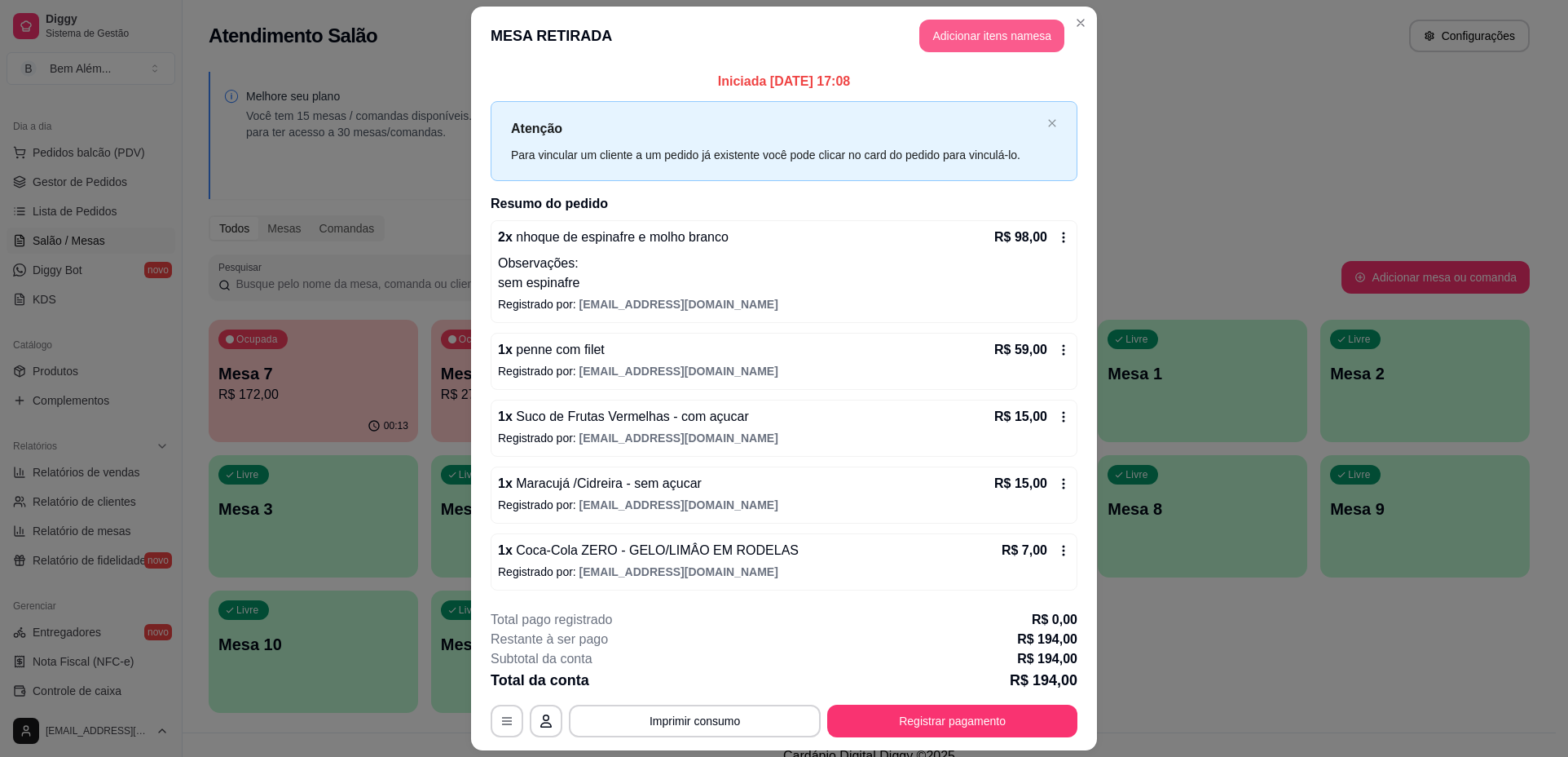
click at [945, 46] on button "Adicionar itens na mesa" at bounding box center [992, 35] width 145 height 32
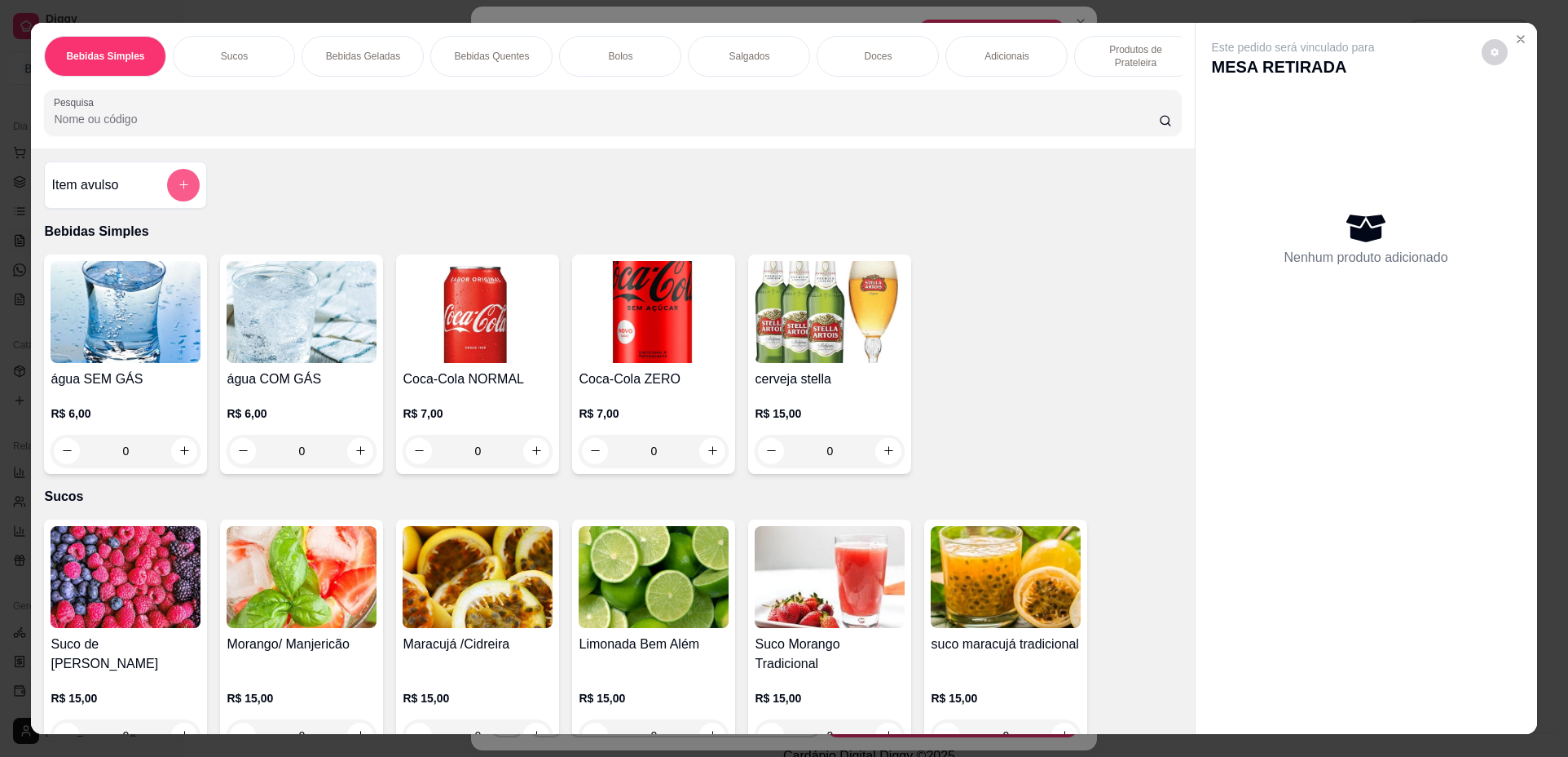
click at [178, 191] on icon "add-separate-item" at bounding box center [183, 184] width 12 height 12
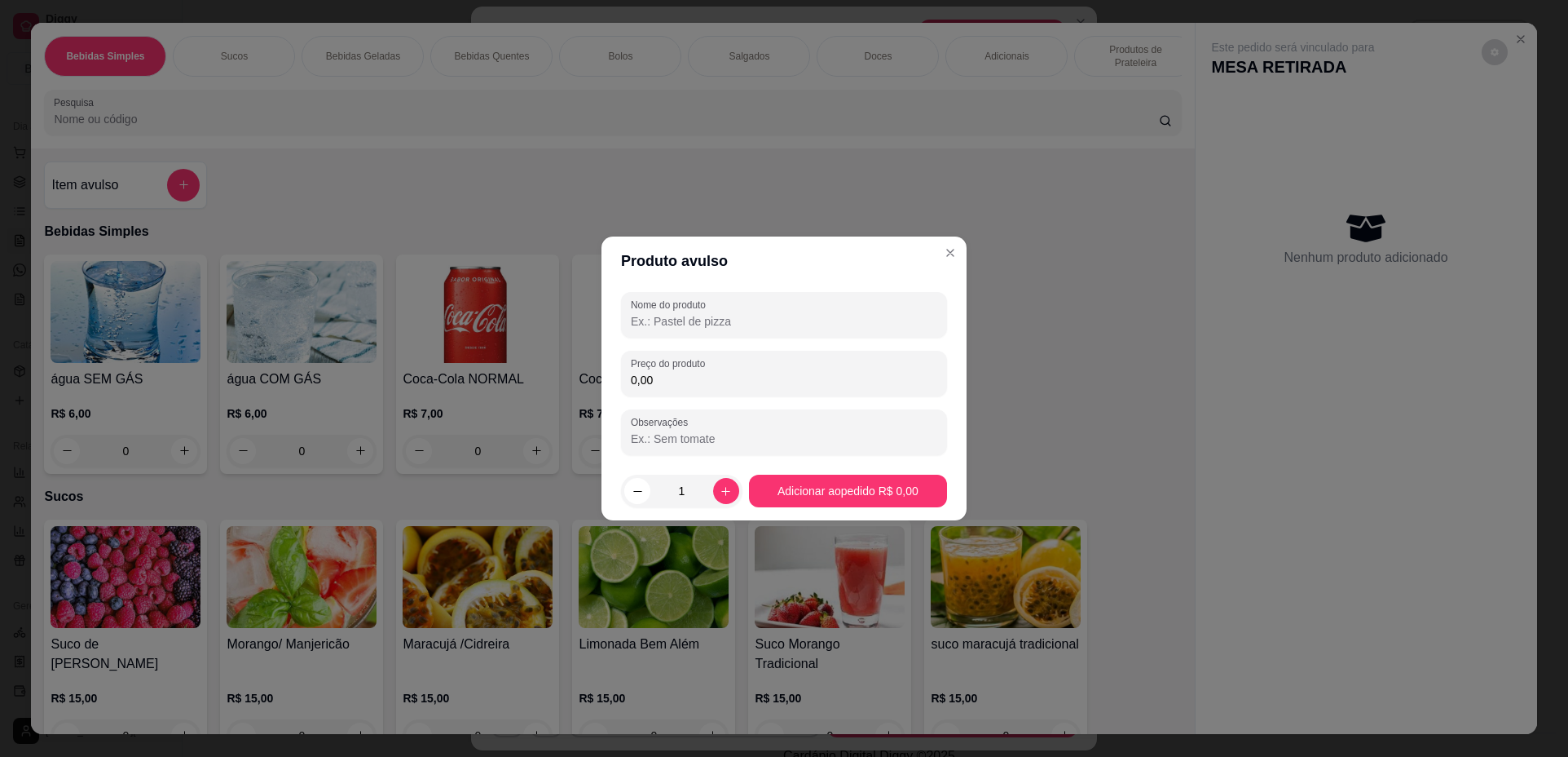
click at [702, 319] on input "Nome do produto" at bounding box center [784, 321] width 306 height 16
type input "pao de mel"
click at [748, 367] on div "0,00" at bounding box center [784, 373] width 306 height 32
type input "12,00"
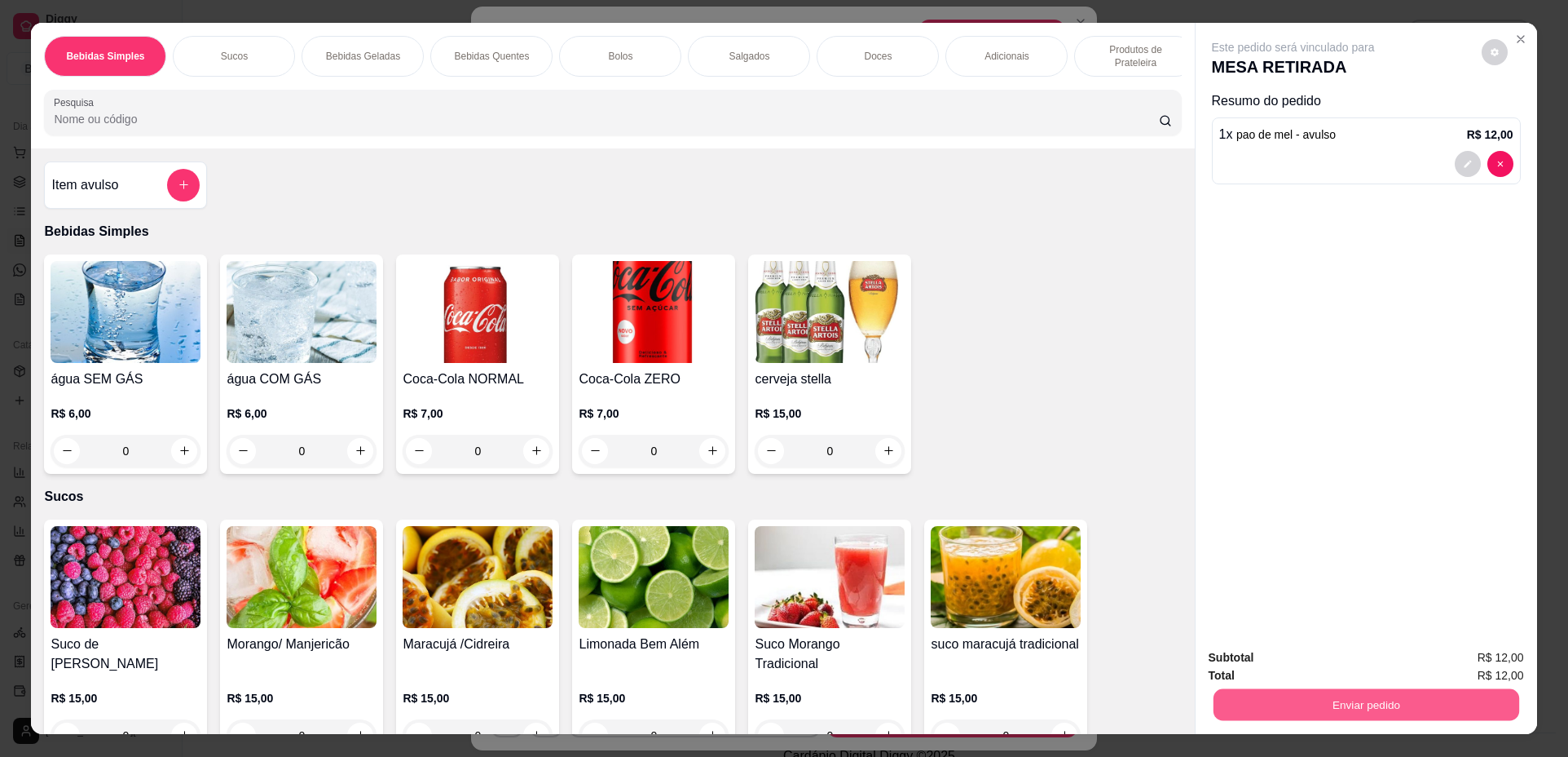
click at [1315, 709] on button "Enviar pedido" at bounding box center [1366, 704] width 305 height 32
click at [1299, 673] on button "Não registrar e enviar pedido" at bounding box center [1312, 664] width 165 height 31
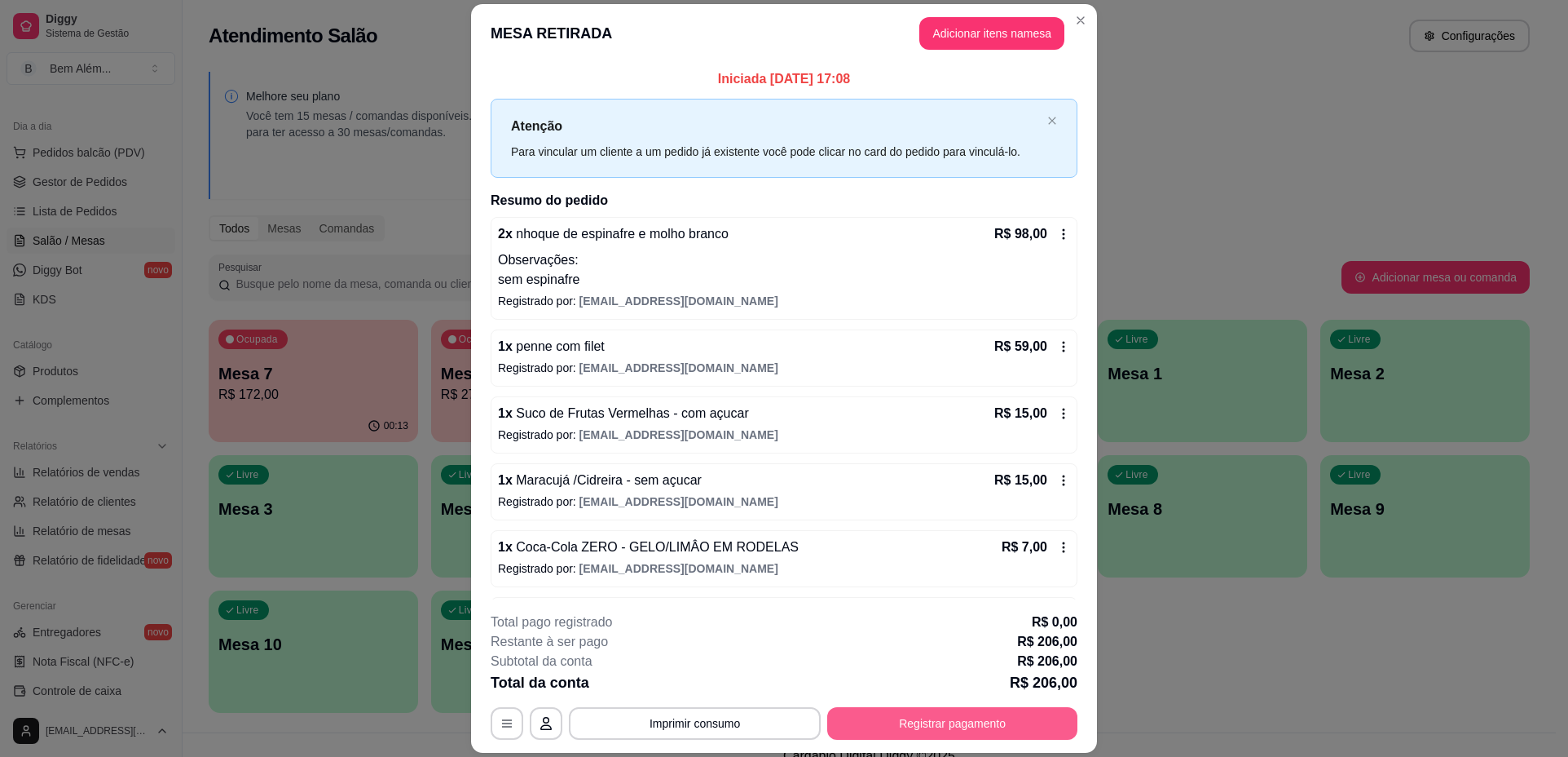
click at [946, 730] on button "Registrar pagamento" at bounding box center [952, 724] width 250 height 32
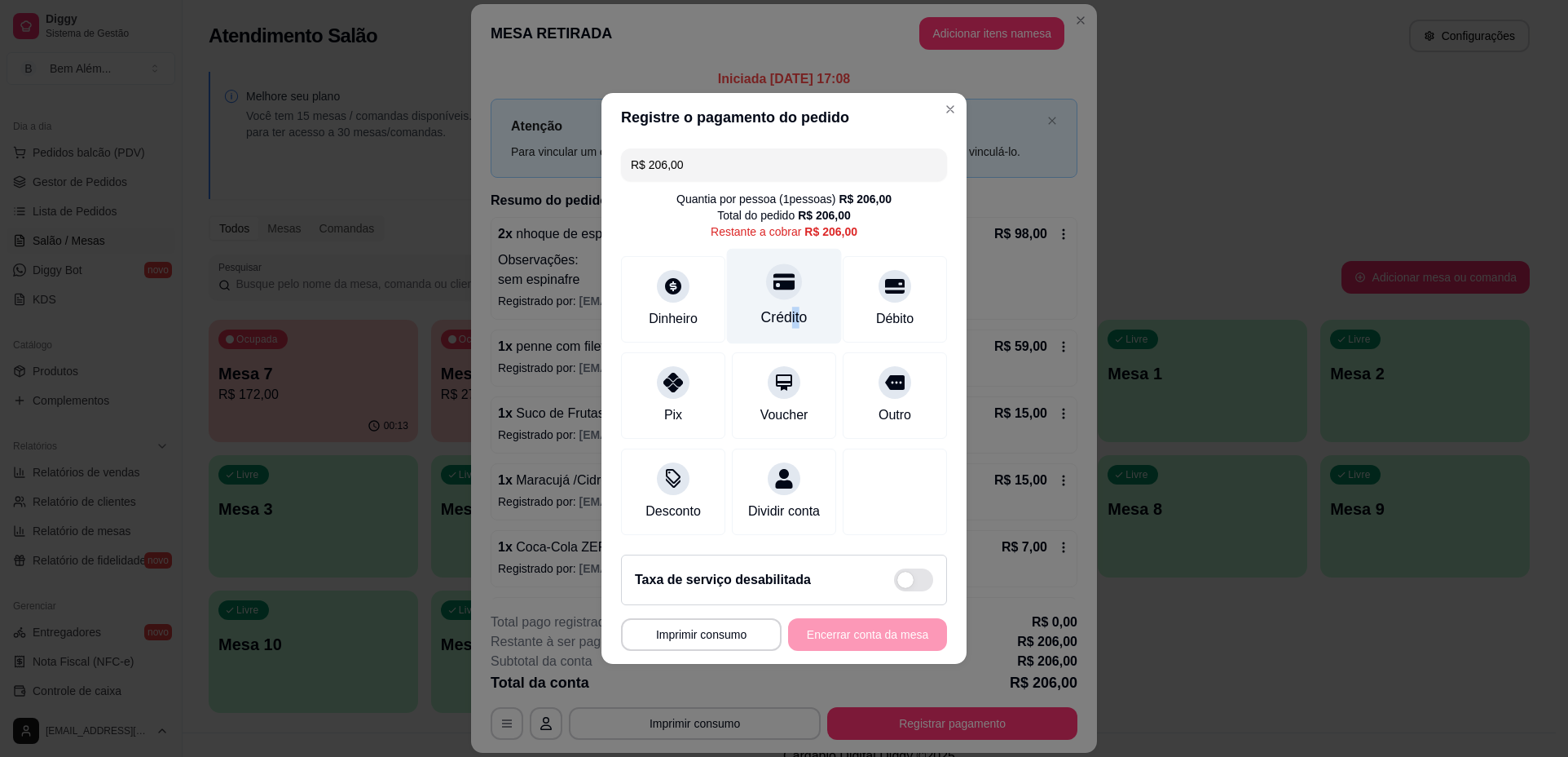
drag, startPoint x: 785, startPoint y: 312, endPoint x: 800, endPoint y: 302, distance: 18.0
click at [800, 306] on div "Crédito" at bounding box center [784, 317] width 47 height 21
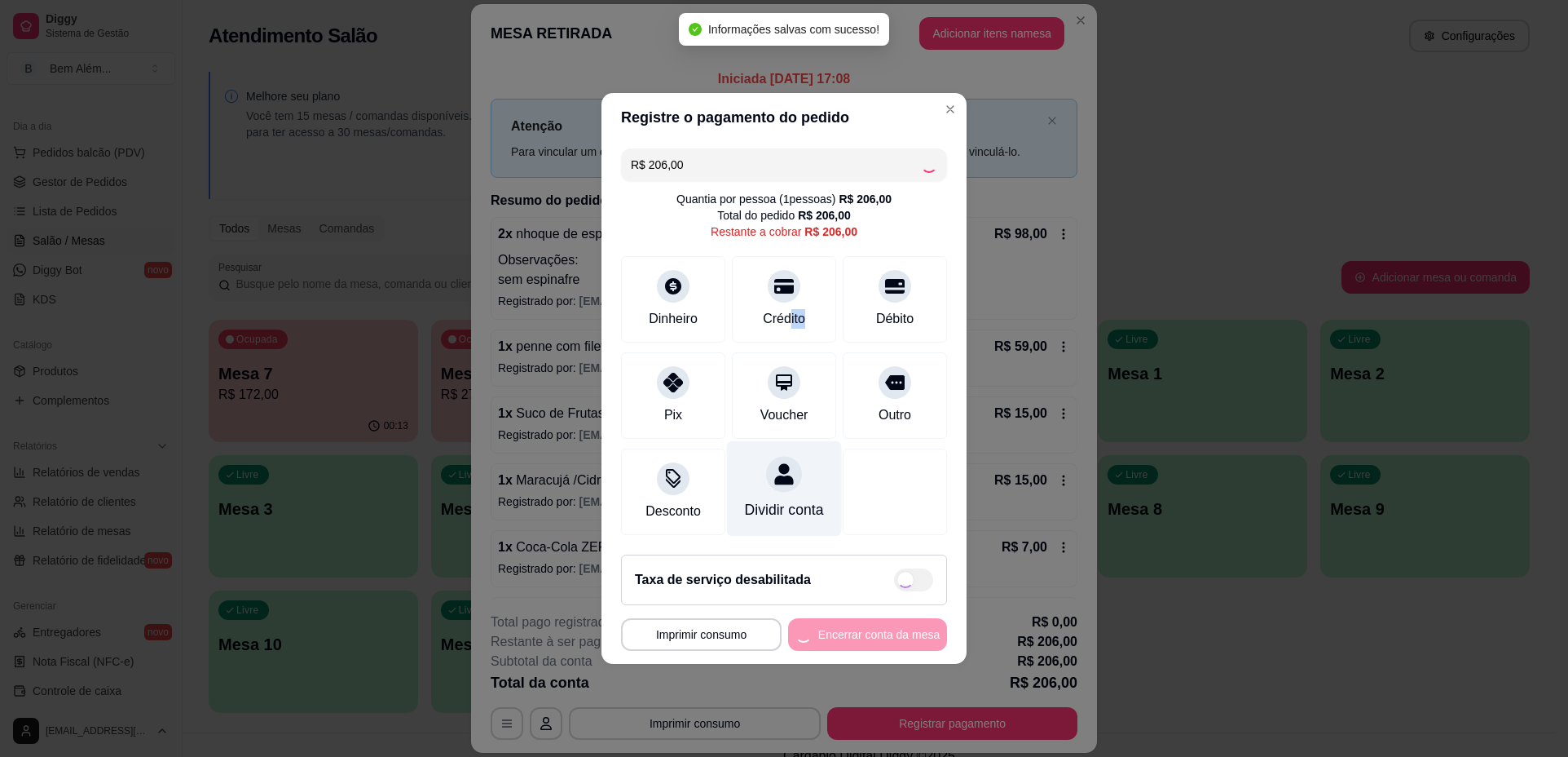
type input "R$ 0,00"
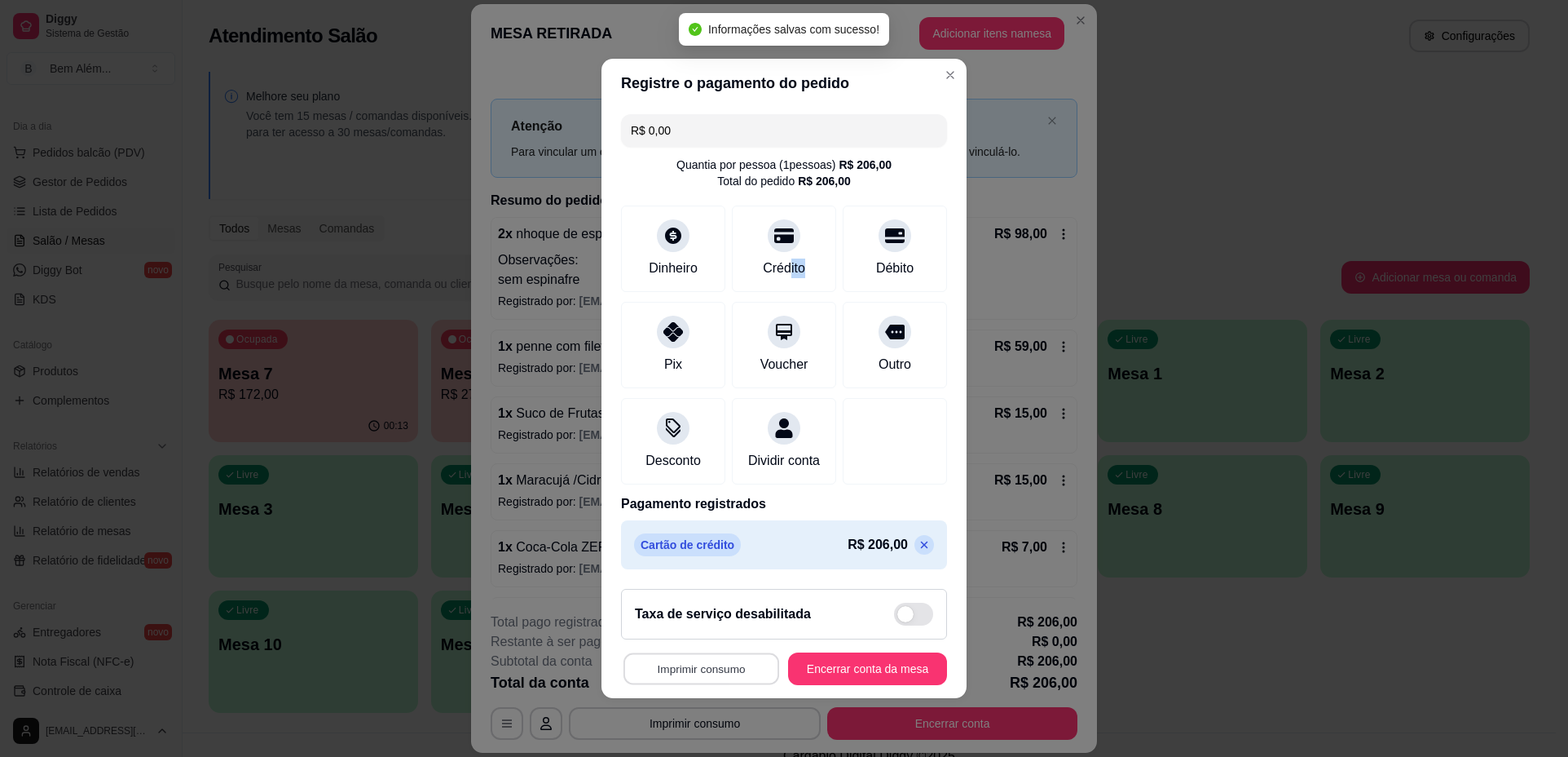
click at [746, 670] on button "Imprimir consumo" at bounding box center [700, 668] width 156 height 32
click at [741, 643] on button "impressao computador" at bounding box center [692, 641] width 122 height 26
click at [835, 678] on button "Encerrar conta da mesa" at bounding box center [868, 668] width 159 height 32
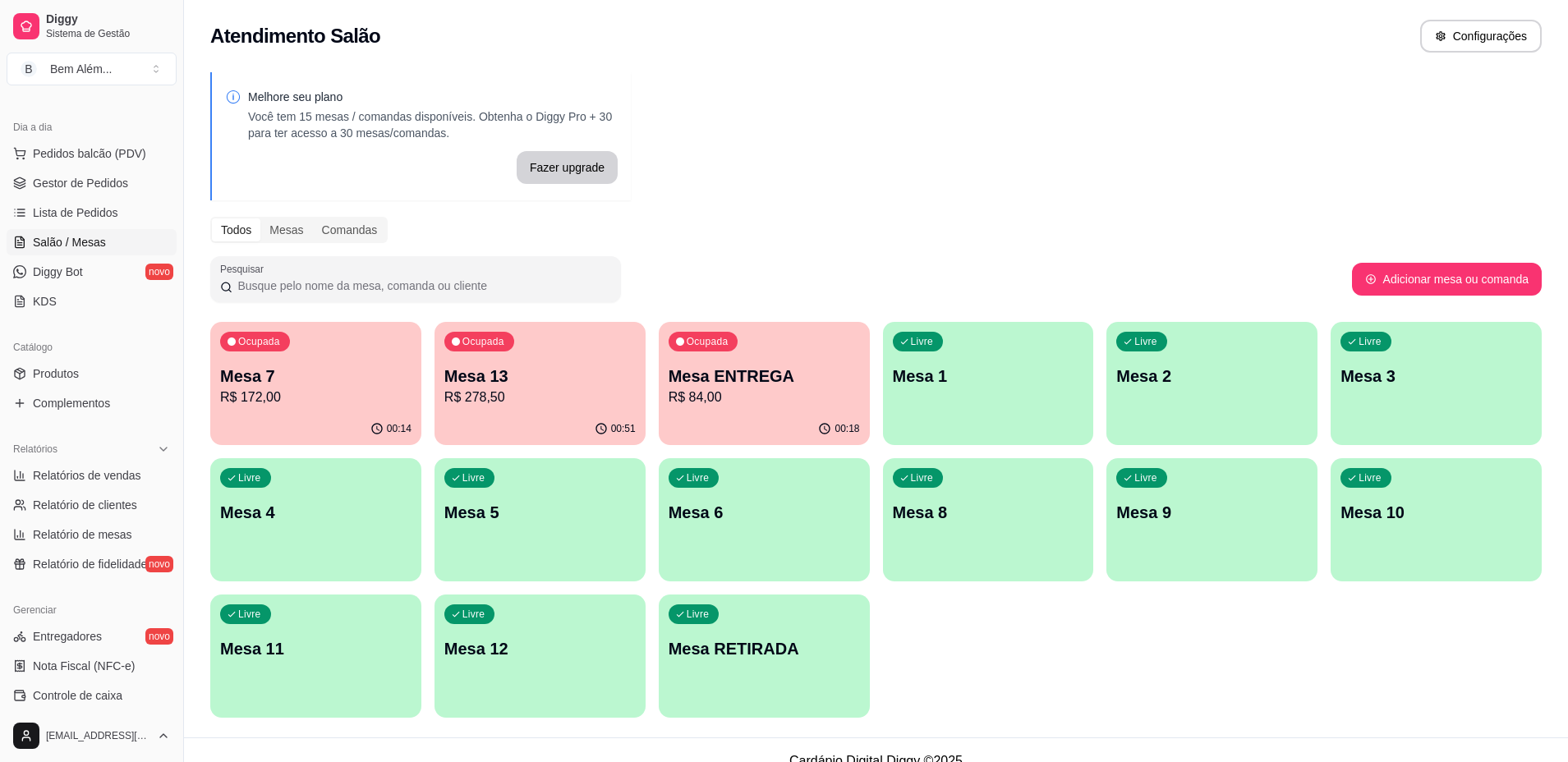
click at [591, 413] on div "00:51" at bounding box center [540, 429] width 212 height 32
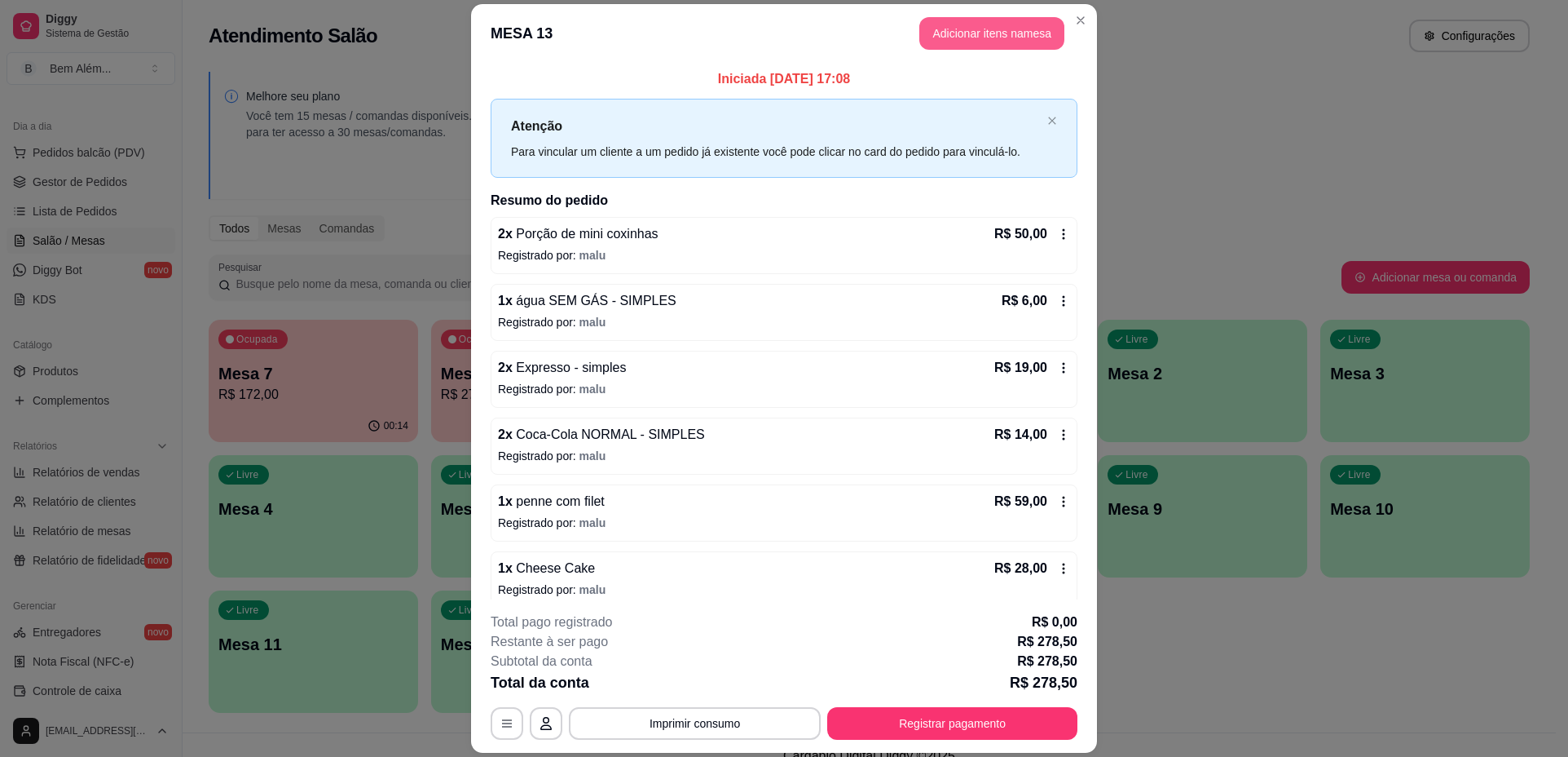
click at [1005, 42] on button "Adicionar itens na mesa" at bounding box center [992, 33] width 145 height 32
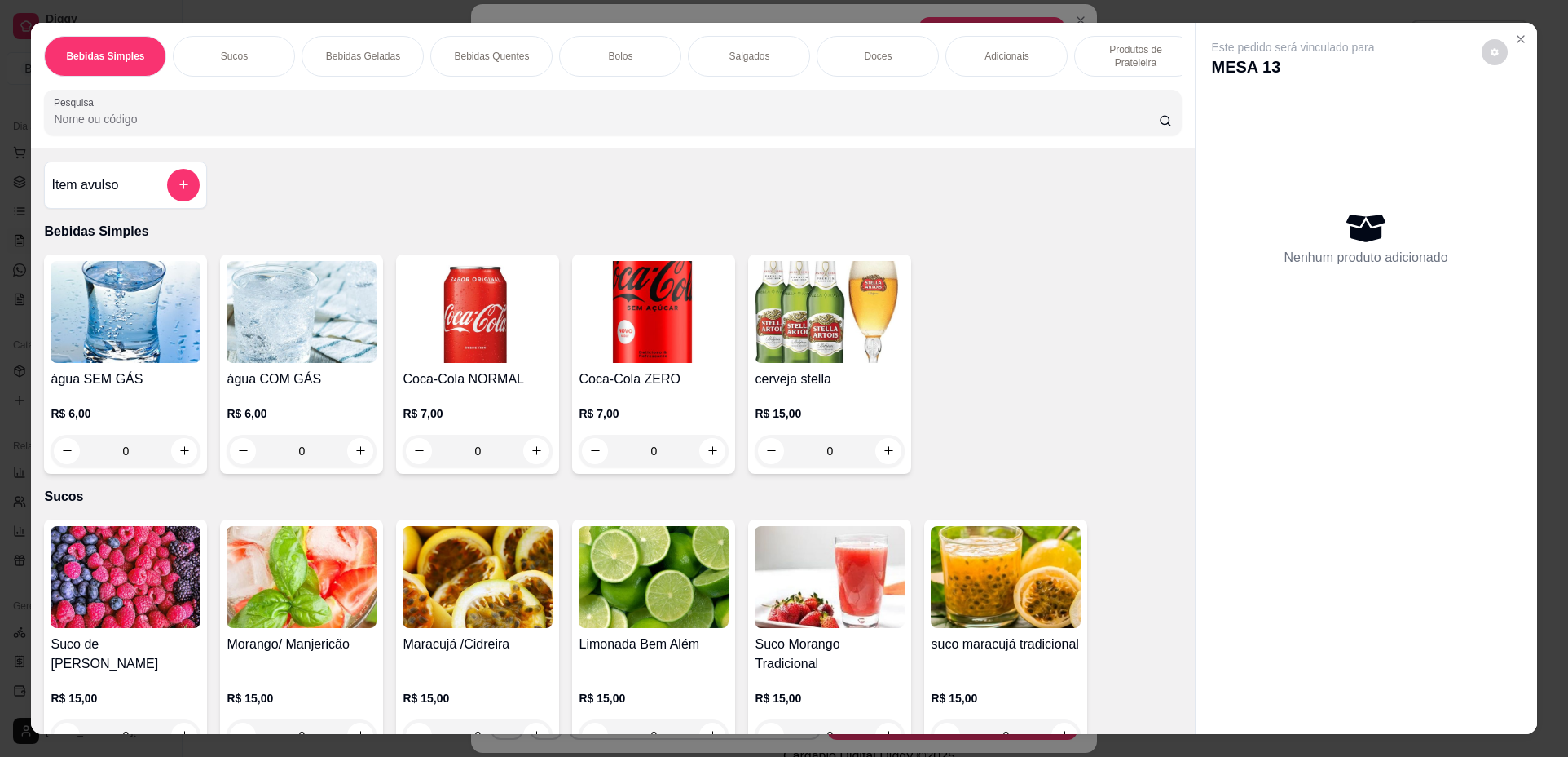
click at [845, 52] on div "Doces" at bounding box center [878, 56] width 122 height 41
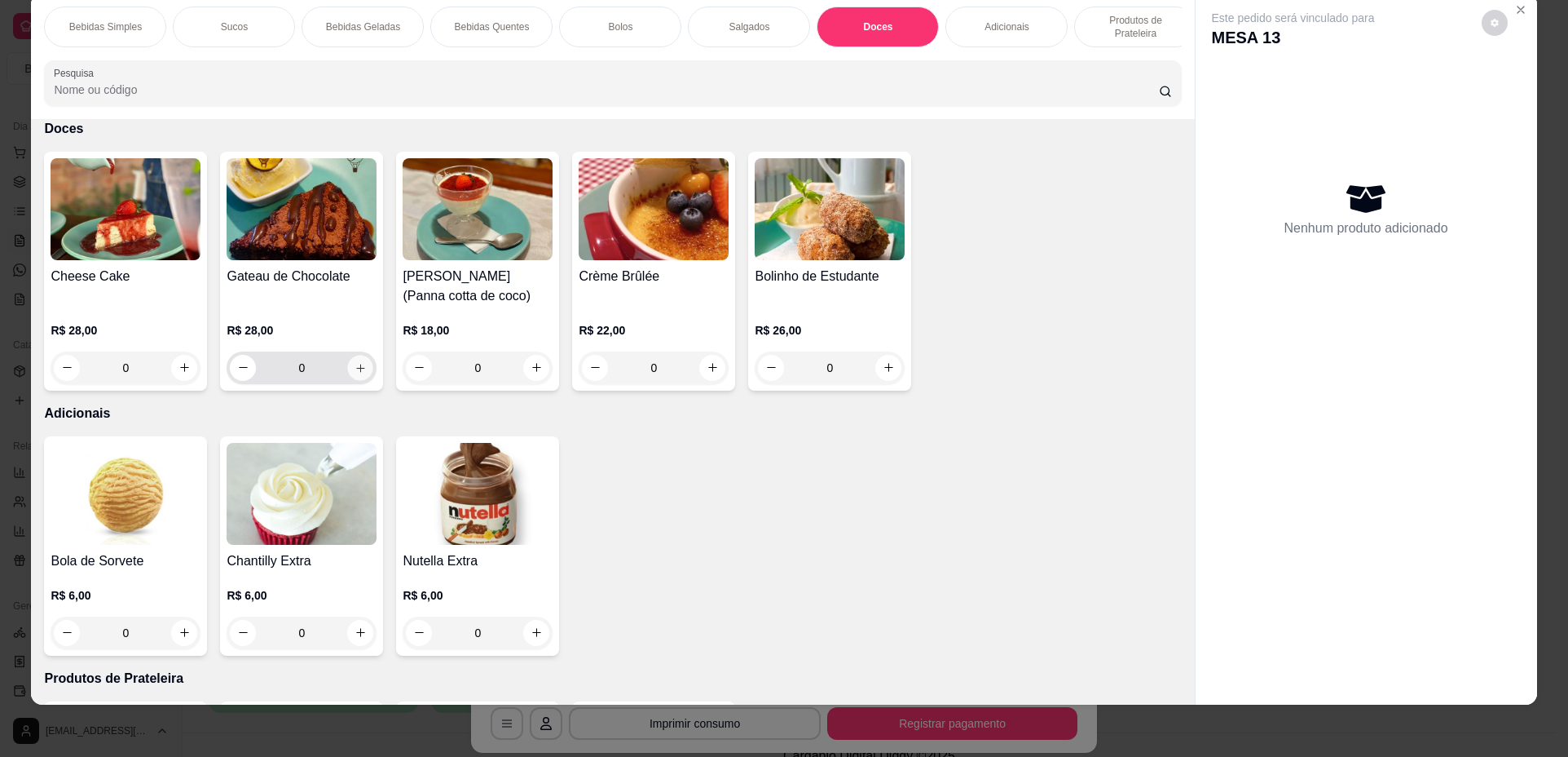
click at [355, 374] on icon "increase-product-quantity" at bounding box center [361, 368] width 12 height 12
type input "1"
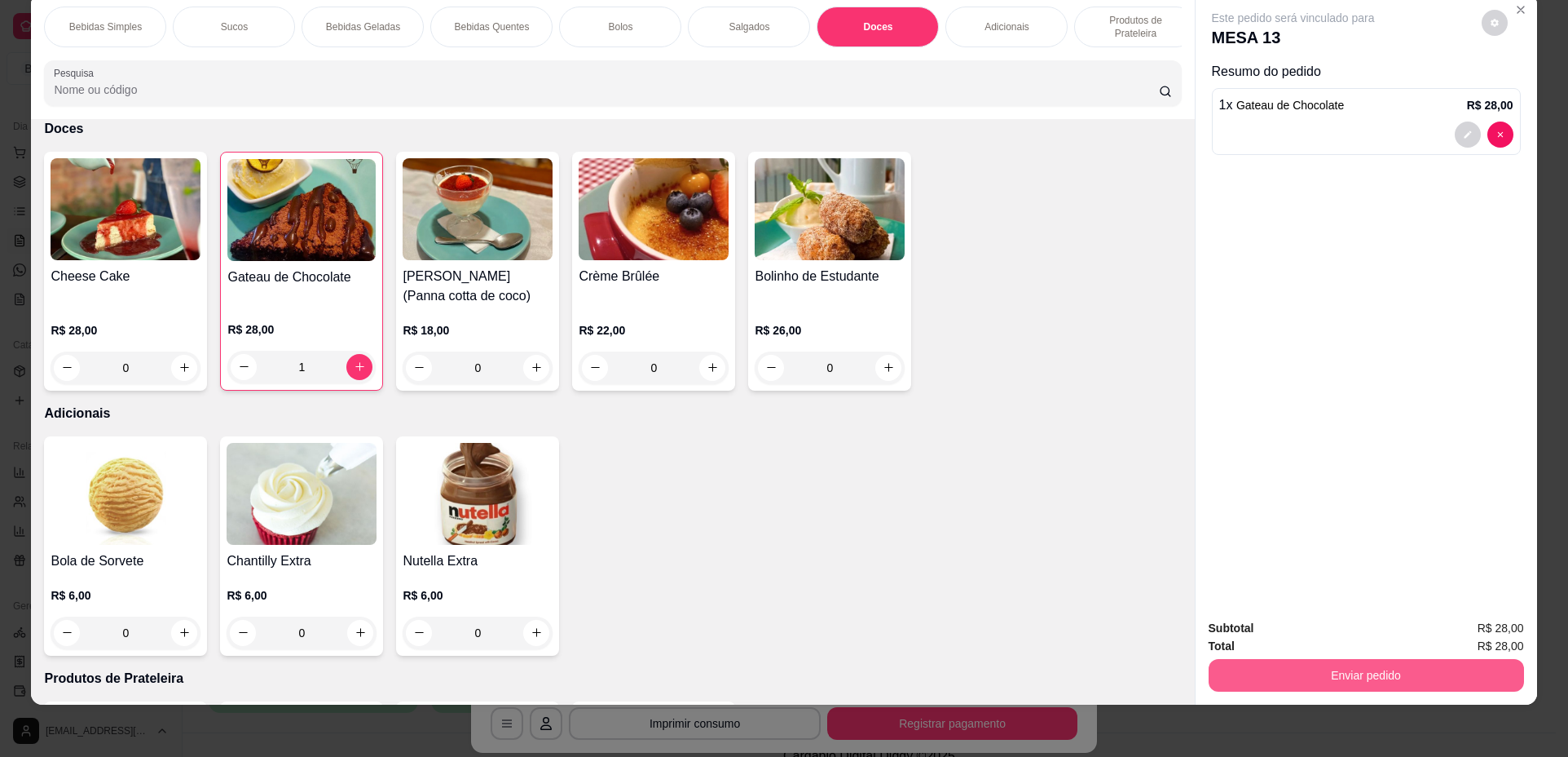
click at [1361, 668] on button "Enviar pedido" at bounding box center [1367, 675] width 316 height 32
click at [1331, 633] on button "Não registrar e enviar pedido" at bounding box center [1312, 635] width 165 height 31
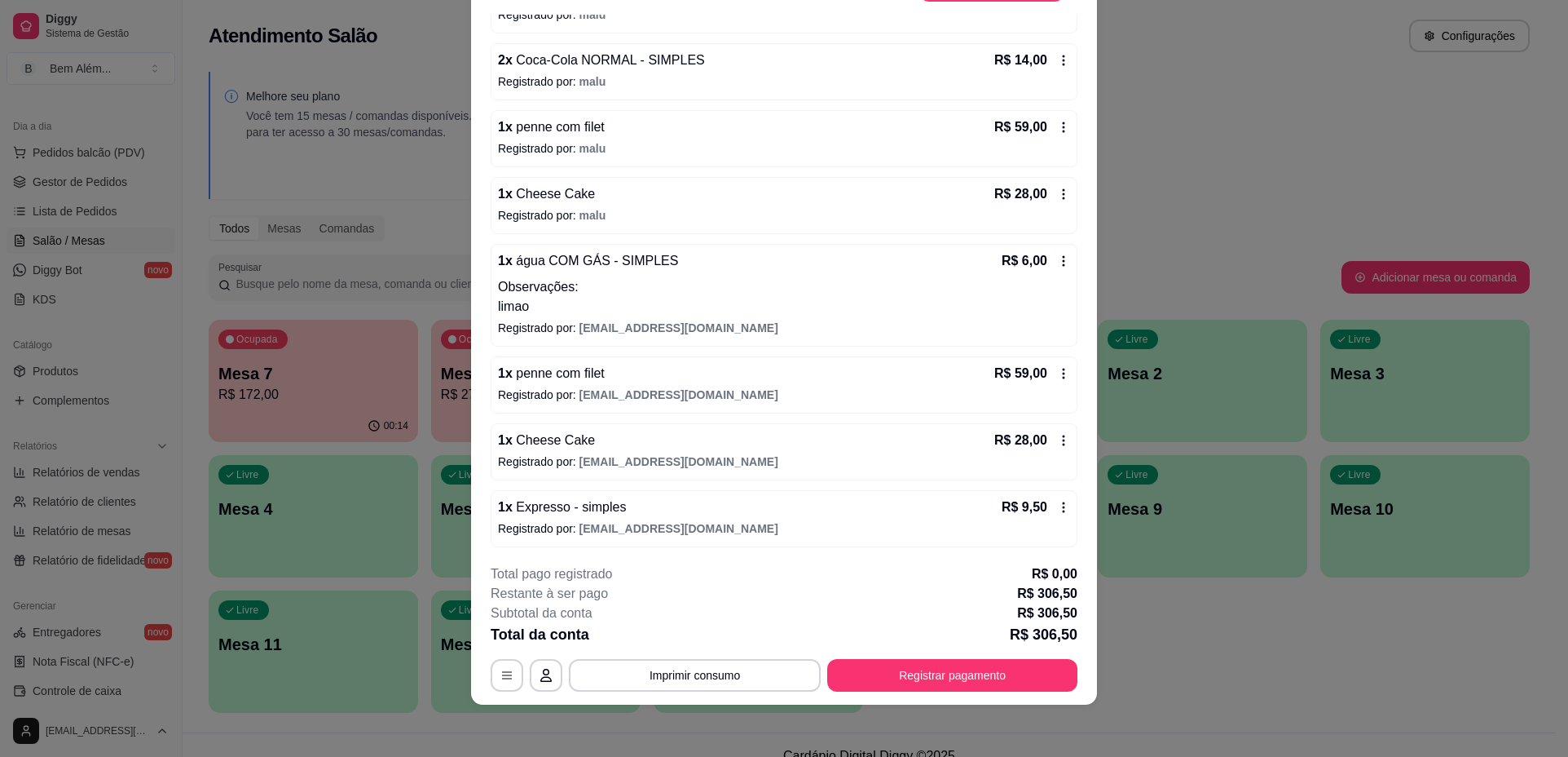
scroll to position [394, 0]
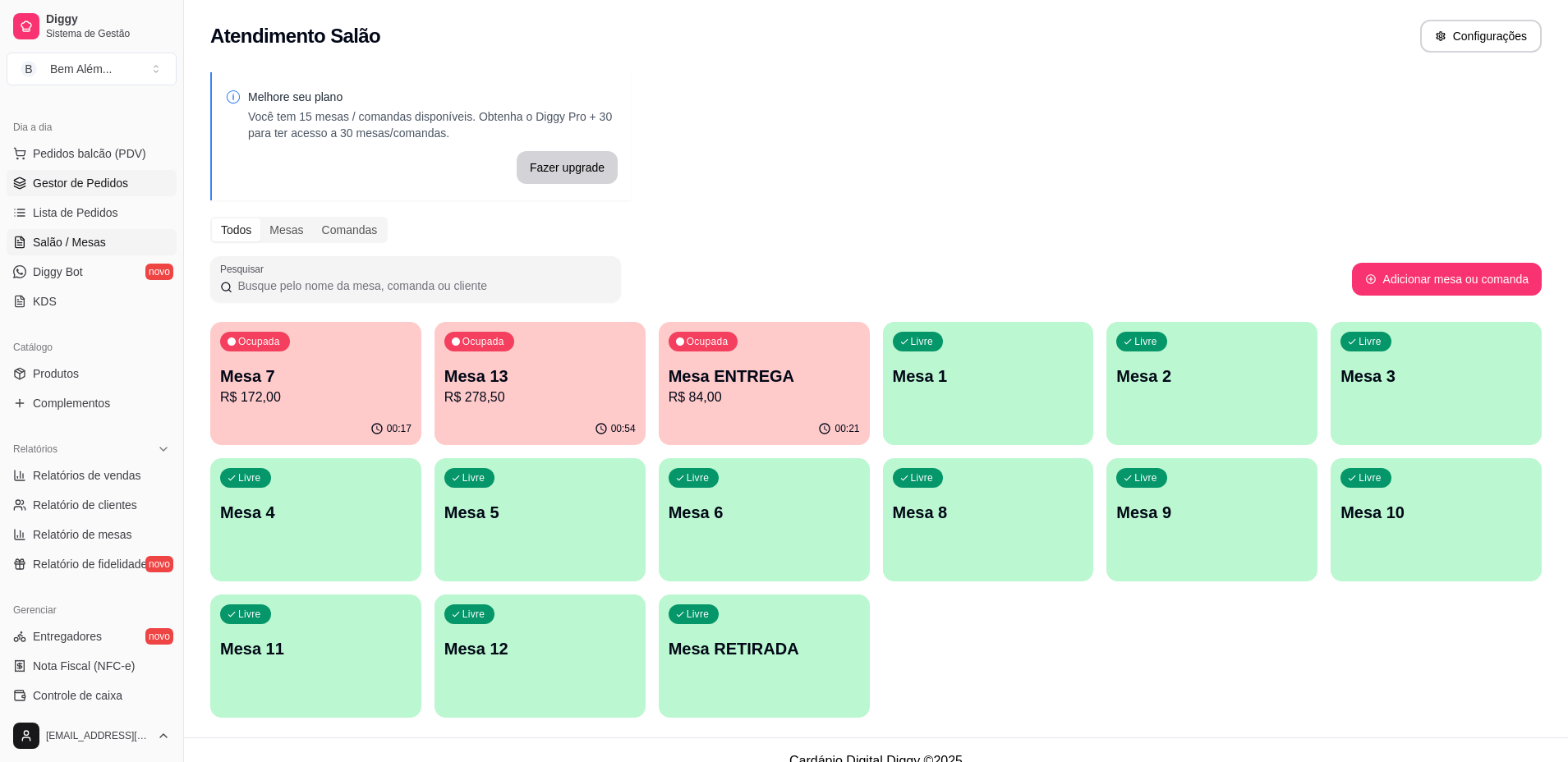
click at [120, 182] on span "Gestor de Pedidos" at bounding box center [80, 183] width 95 height 16
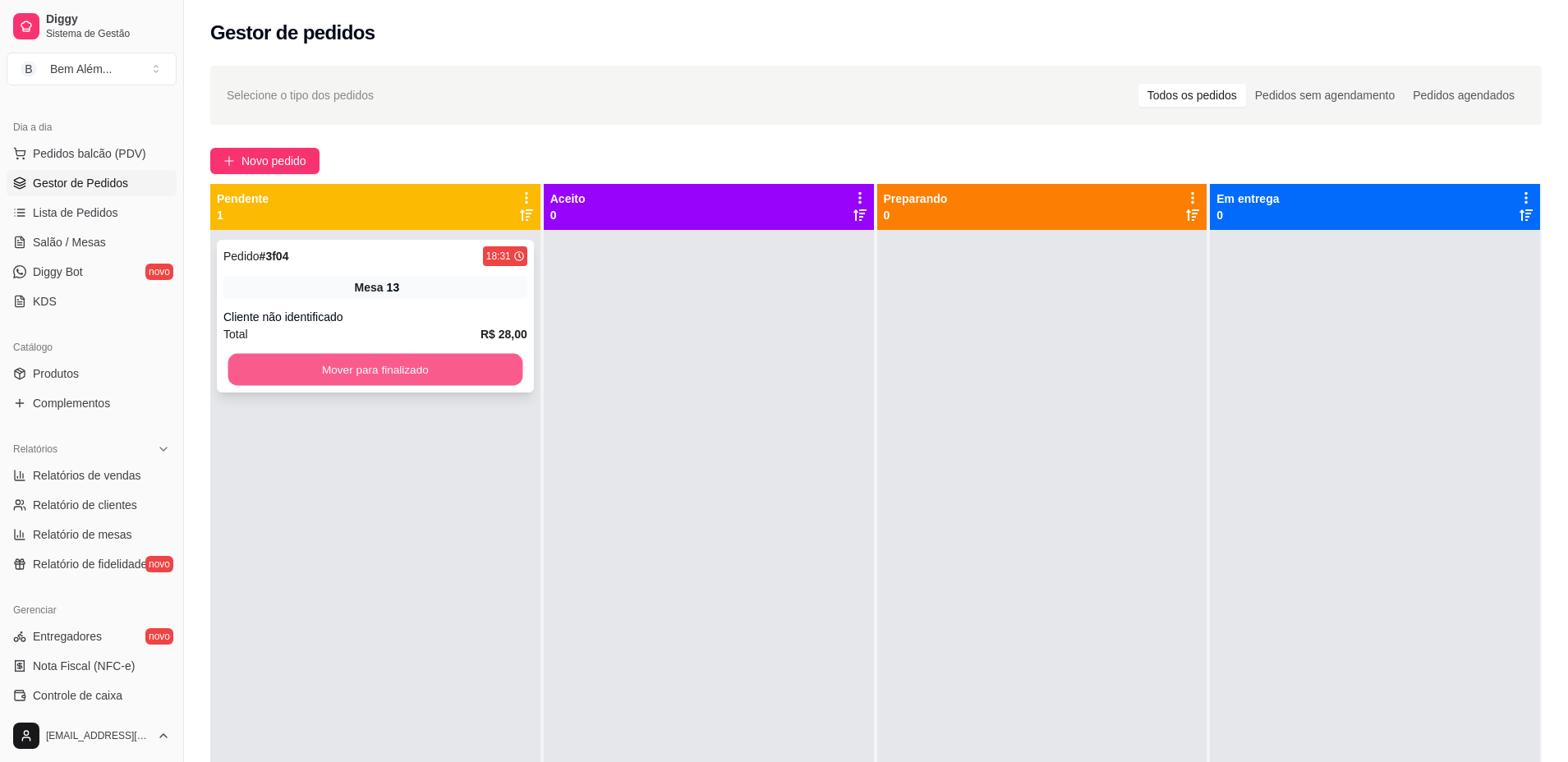
click at [298, 358] on button "Mover para finalizado" at bounding box center [375, 369] width 295 height 32
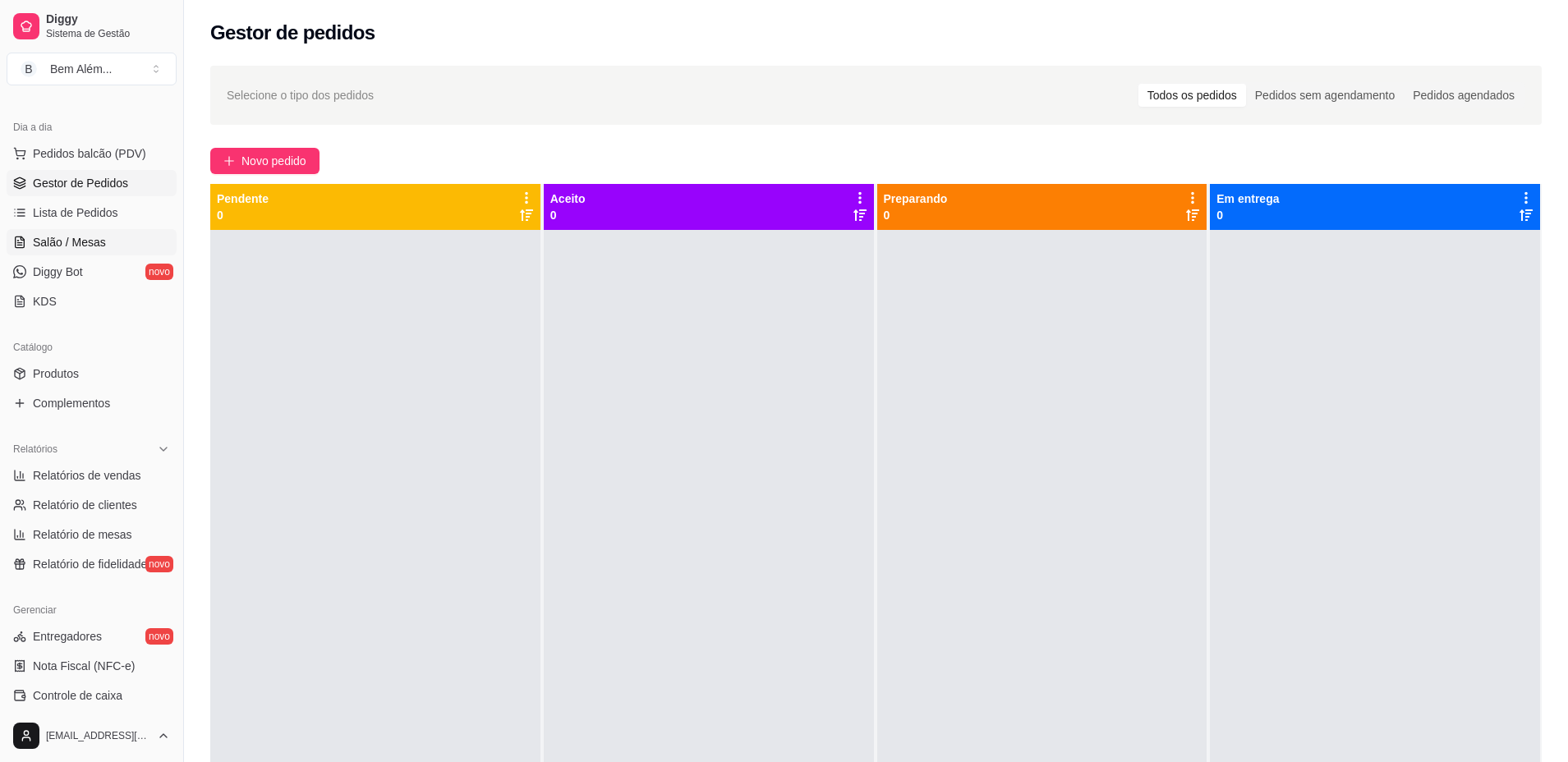
click at [108, 248] on link "Salão / Mesas" at bounding box center [91, 241] width 170 height 26
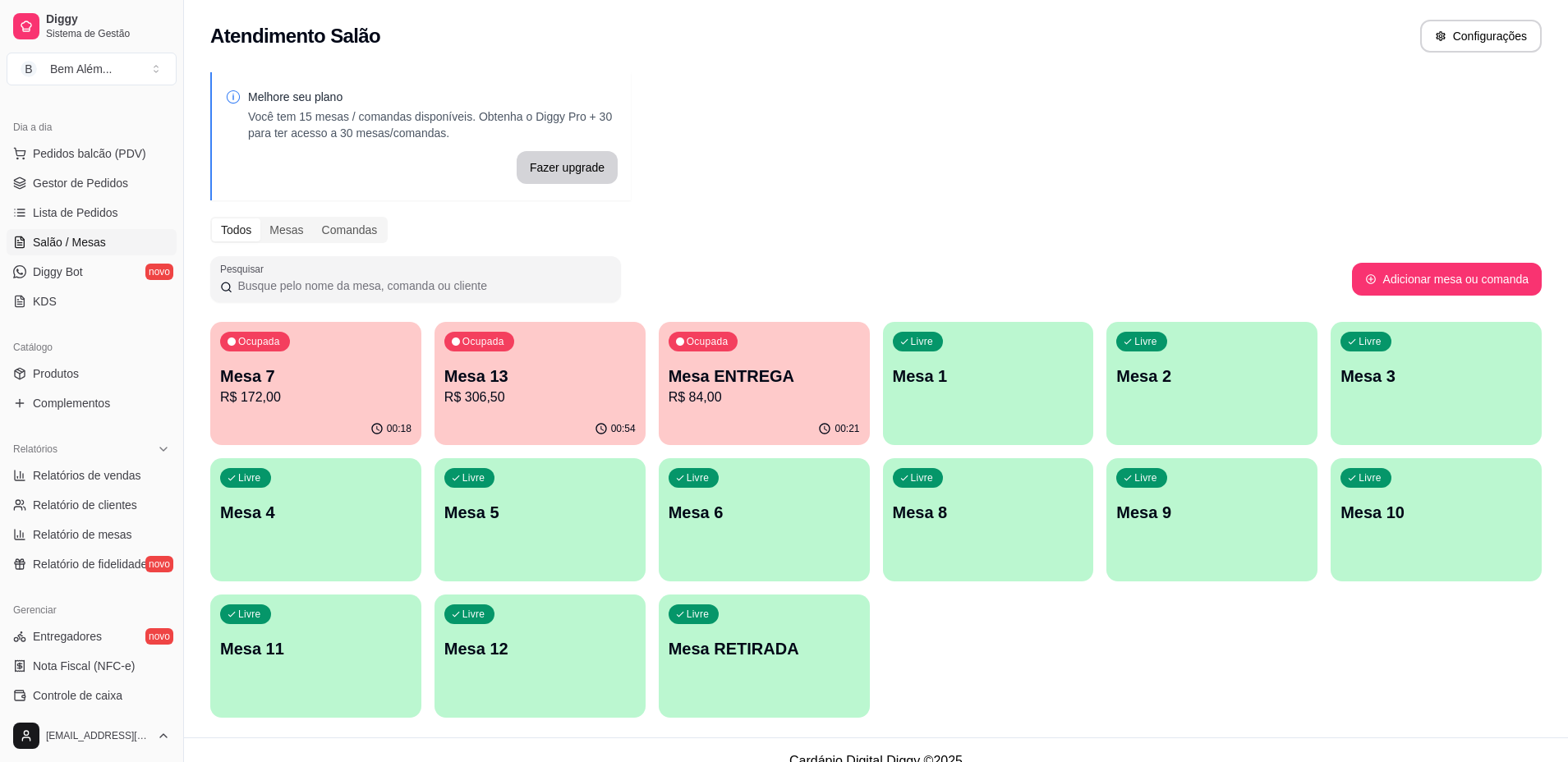
click at [336, 404] on p "R$ 172,00" at bounding box center [315, 397] width 191 height 19
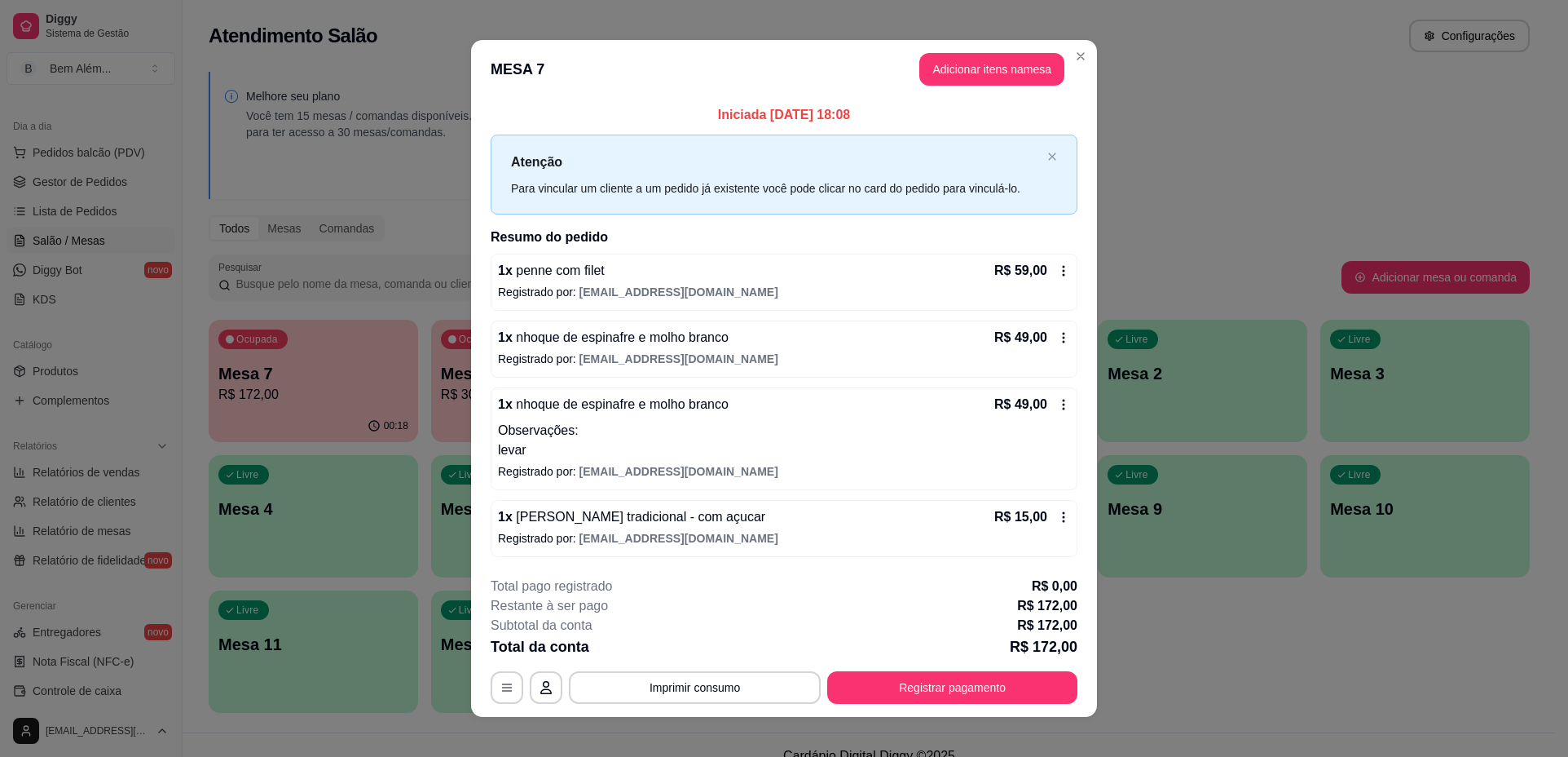
scroll to position [12, 0]
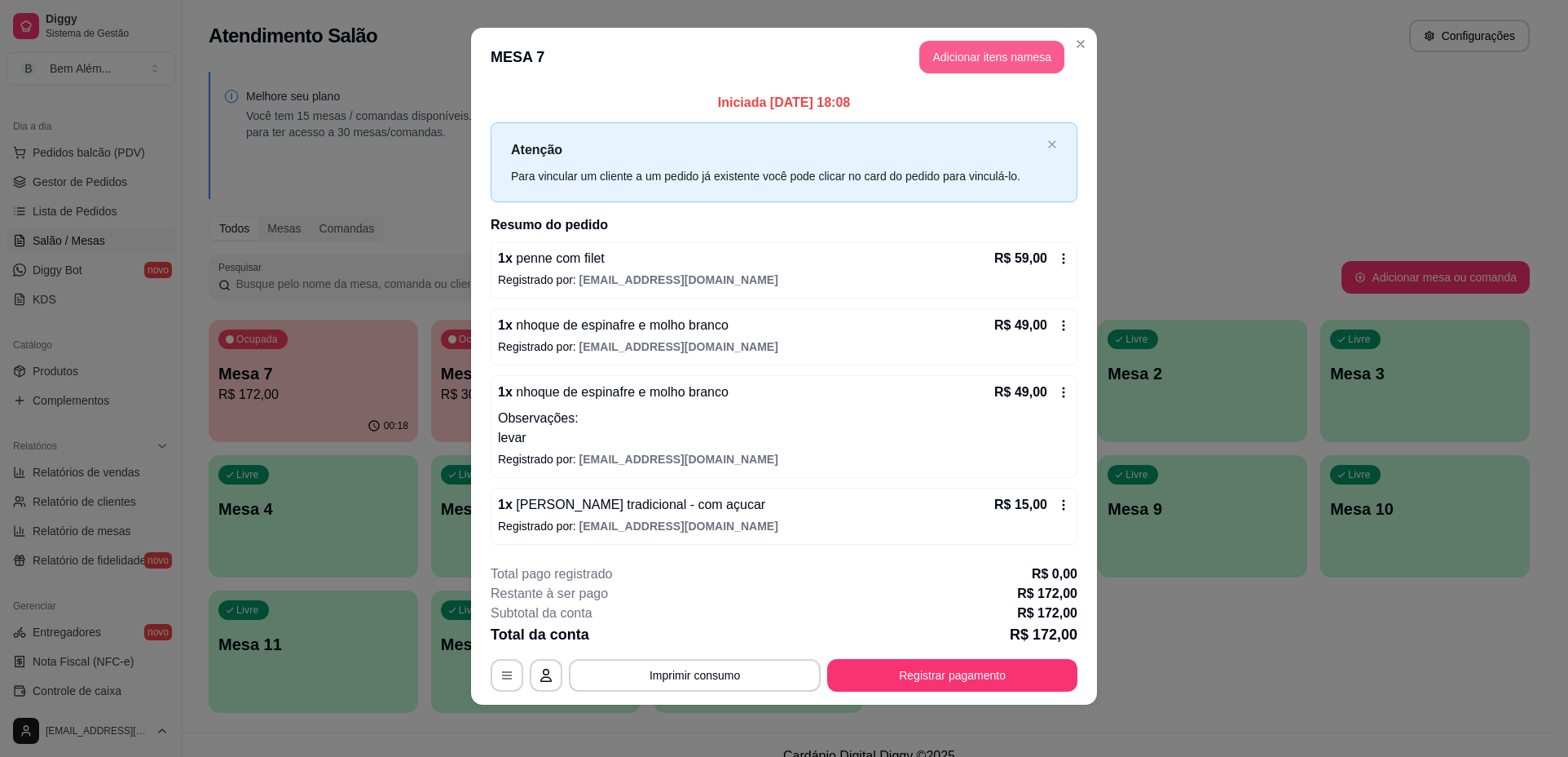
click at [949, 55] on button "Adicionar itens na mesa" at bounding box center [992, 57] width 145 height 32
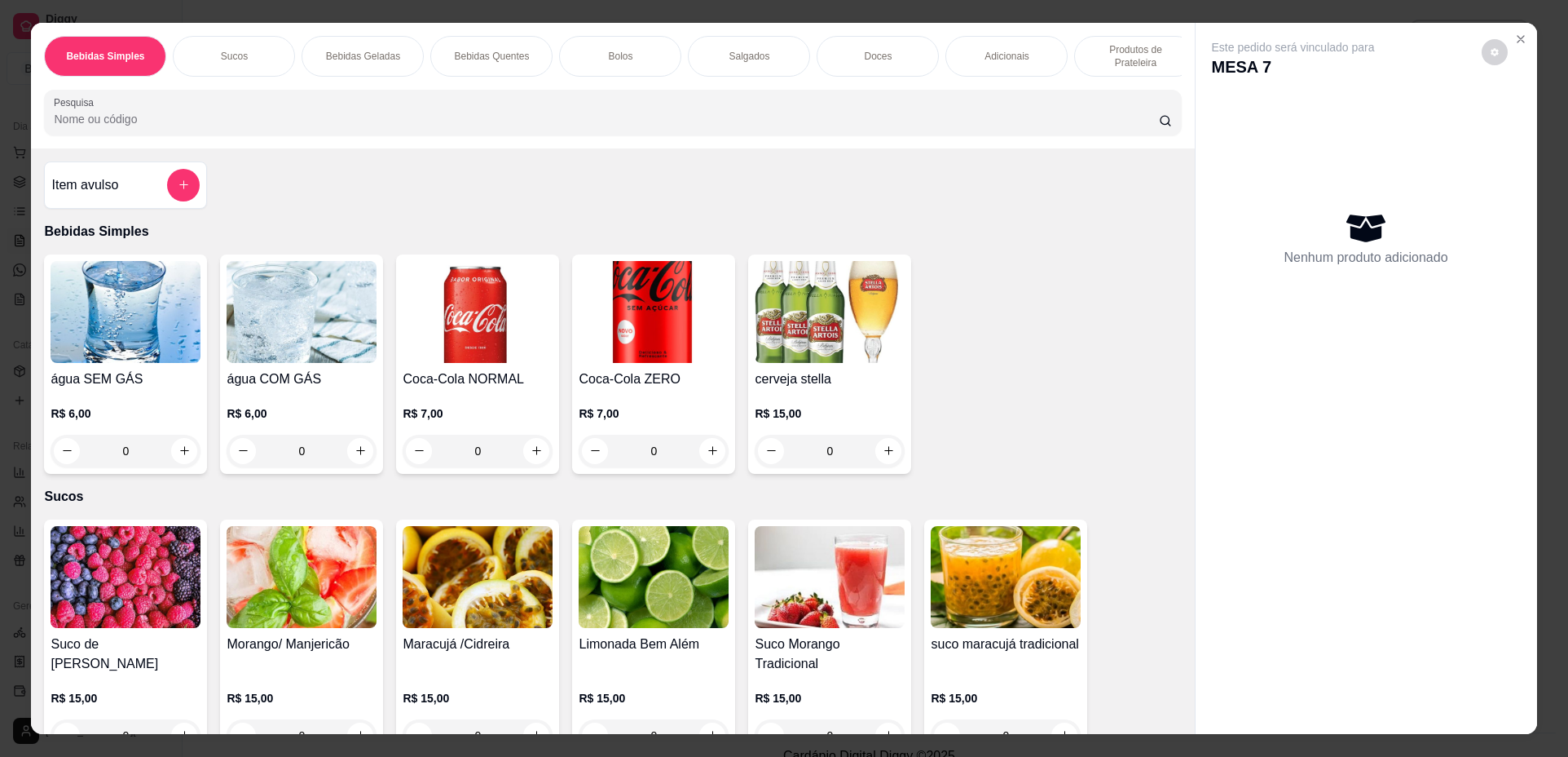
click at [1103, 64] on p "Produtos de Prateleira" at bounding box center [1135, 55] width 94 height 26
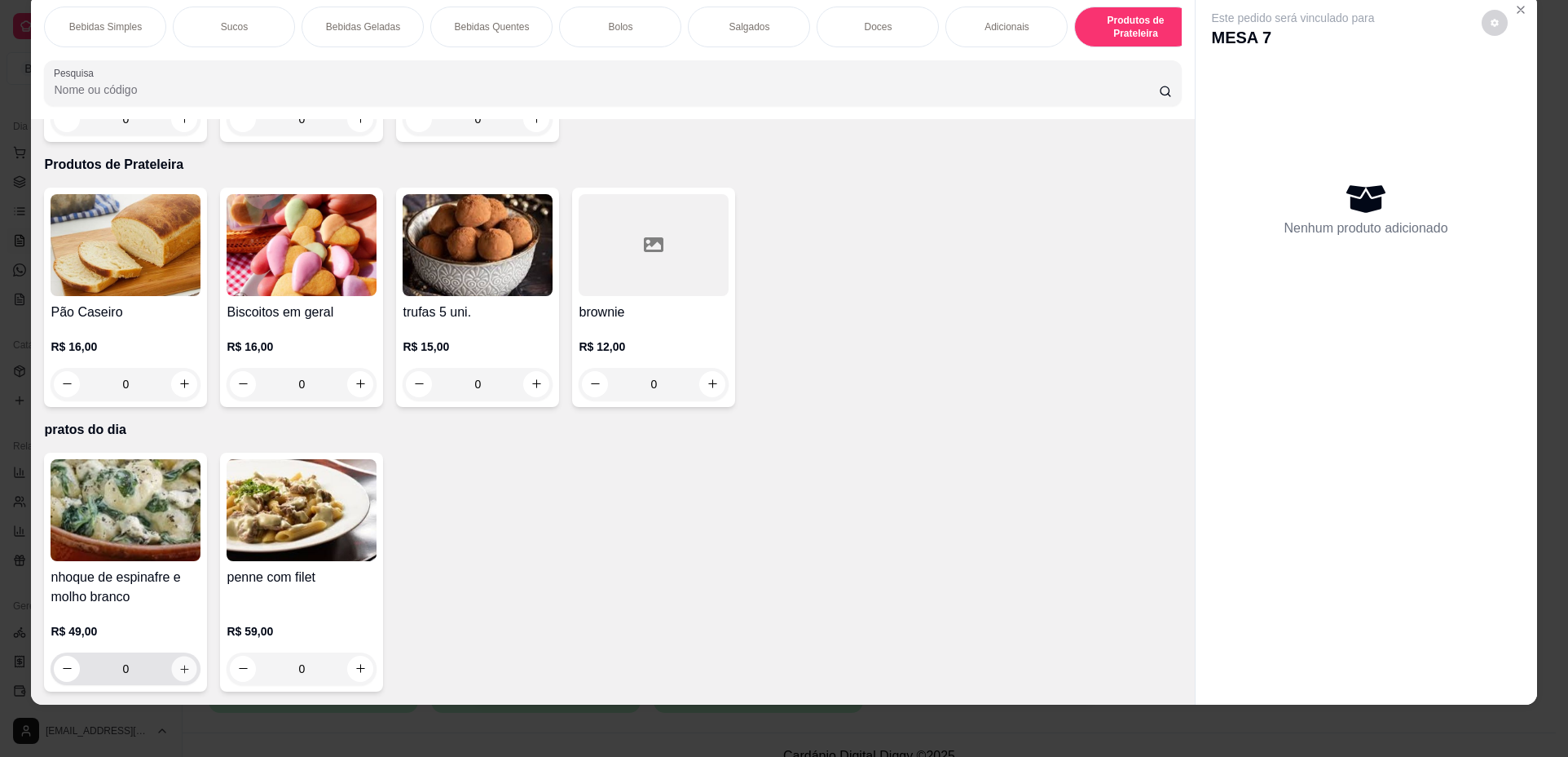
click at [172, 670] on button "increase-product-quantity" at bounding box center [184, 668] width 25 height 25
type input "1"
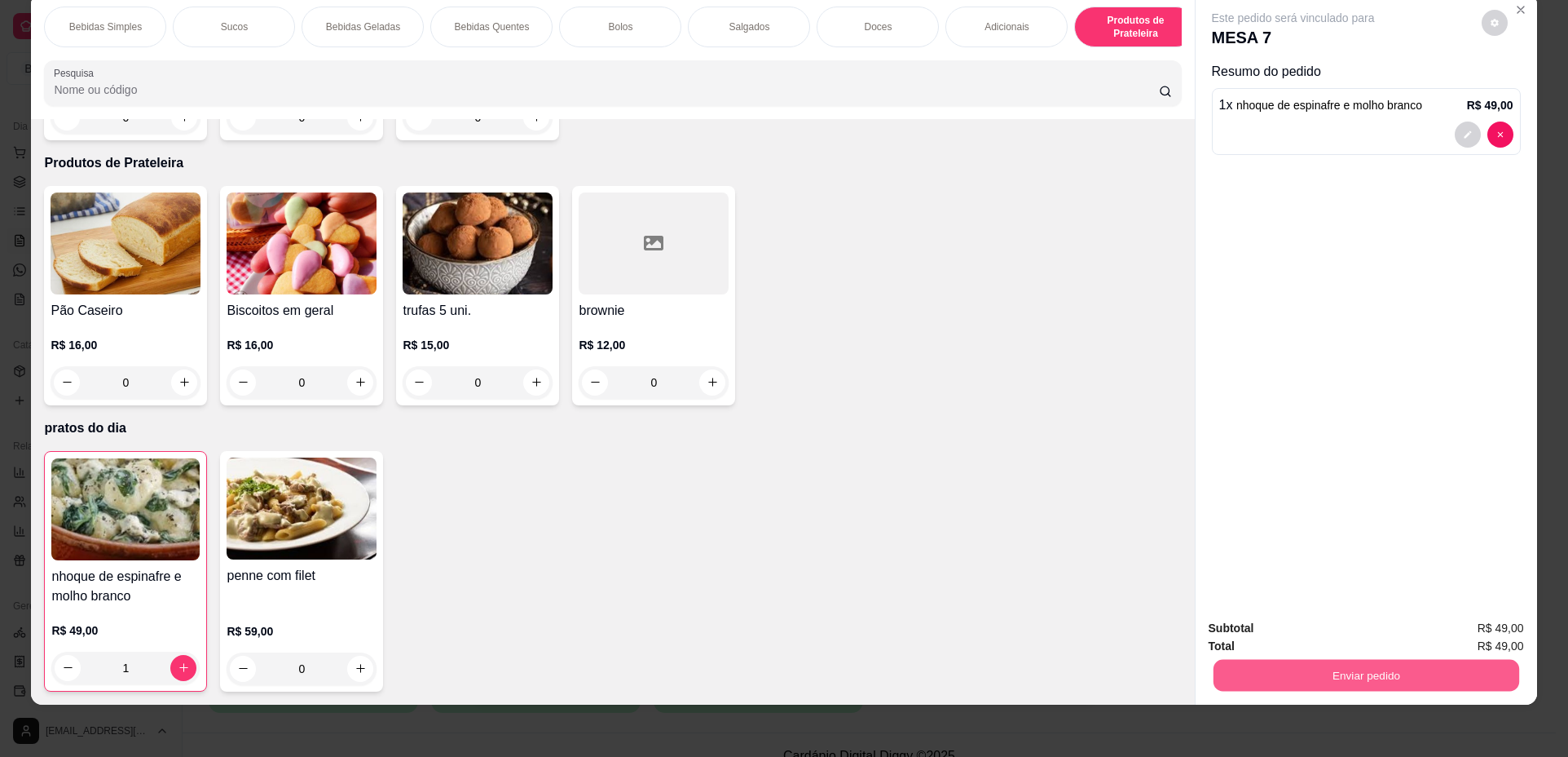
click at [1272, 670] on button "Enviar pedido" at bounding box center [1366, 675] width 305 height 32
click at [1260, 638] on button "Não registrar e enviar pedido" at bounding box center [1312, 635] width 170 height 31
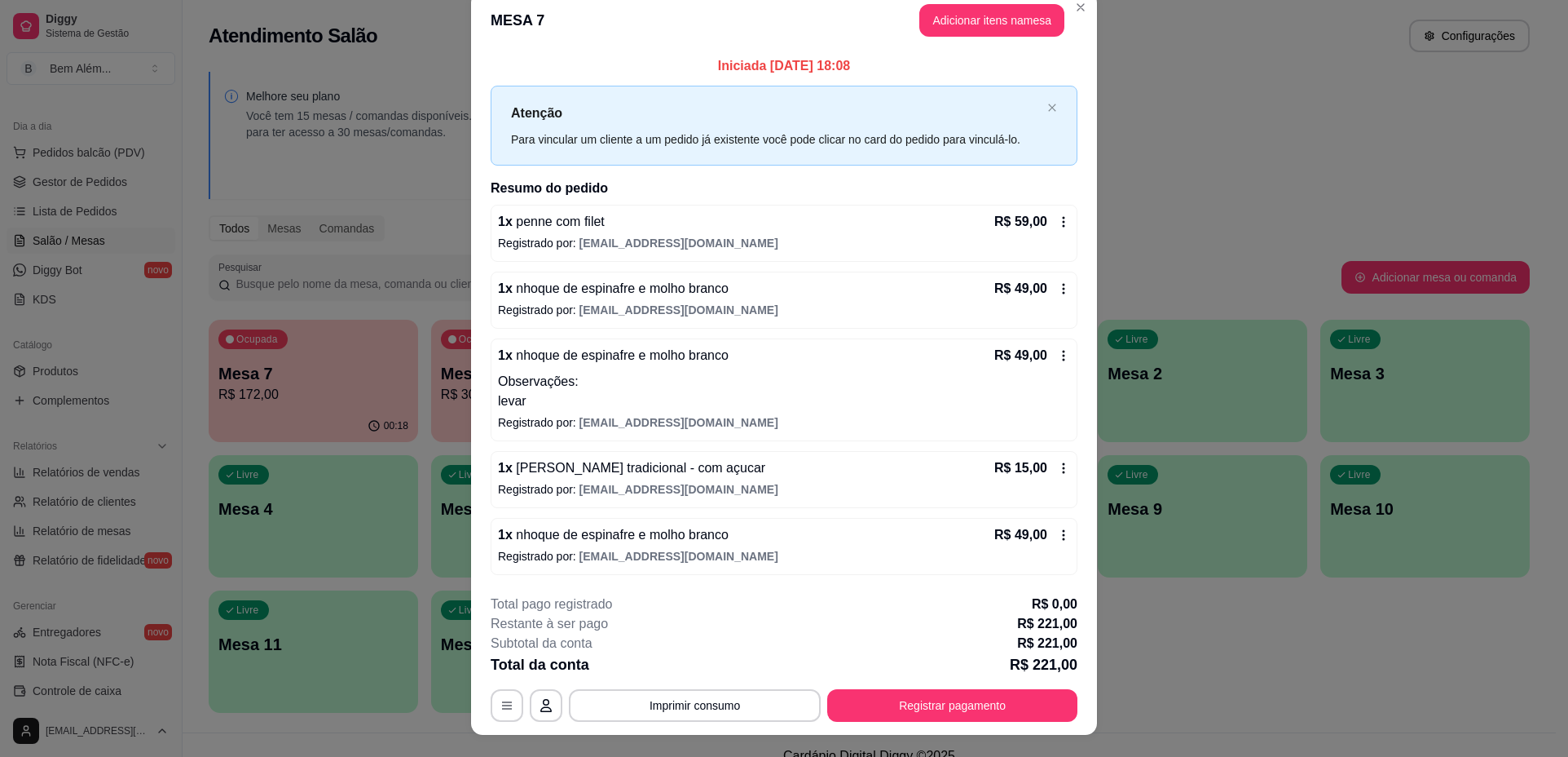
scroll to position [0, 0]
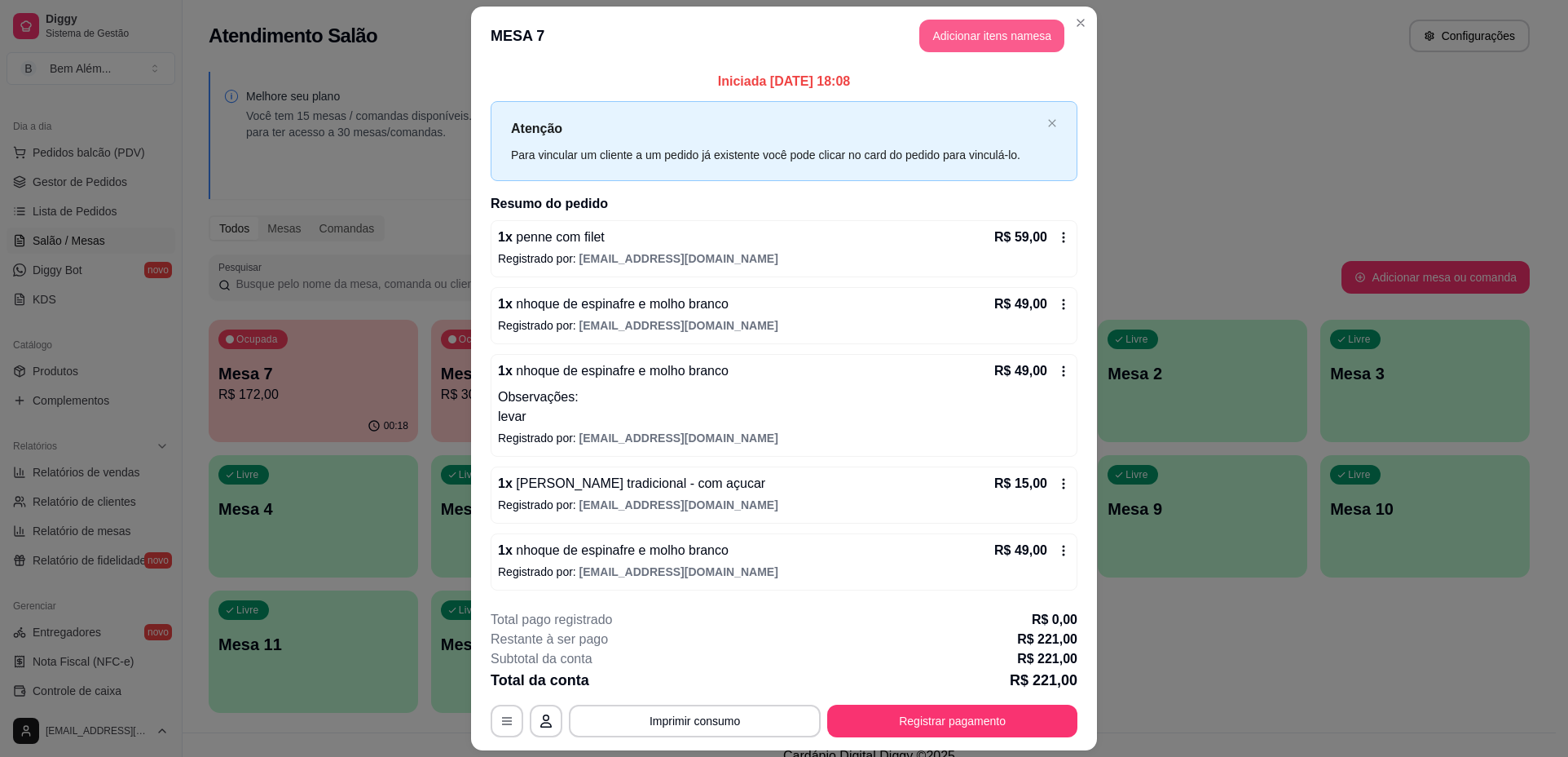
click at [1031, 21] on button "Adicionar itens na mesa" at bounding box center [992, 35] width 145 height 32
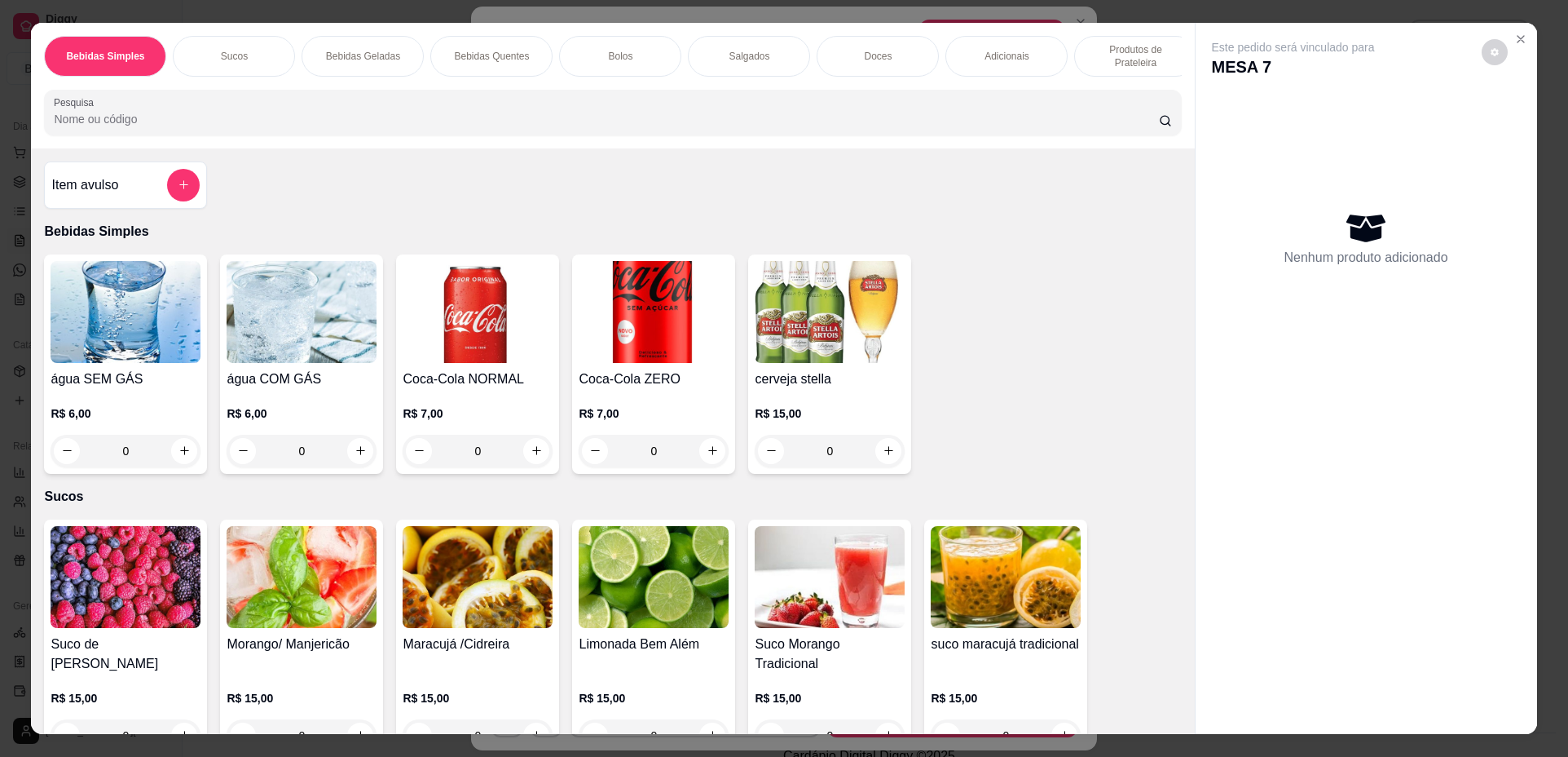
click at [1160, 63] on p "Produtos de Prateleira" at bounding box center [1135, 55] width 94 height 26
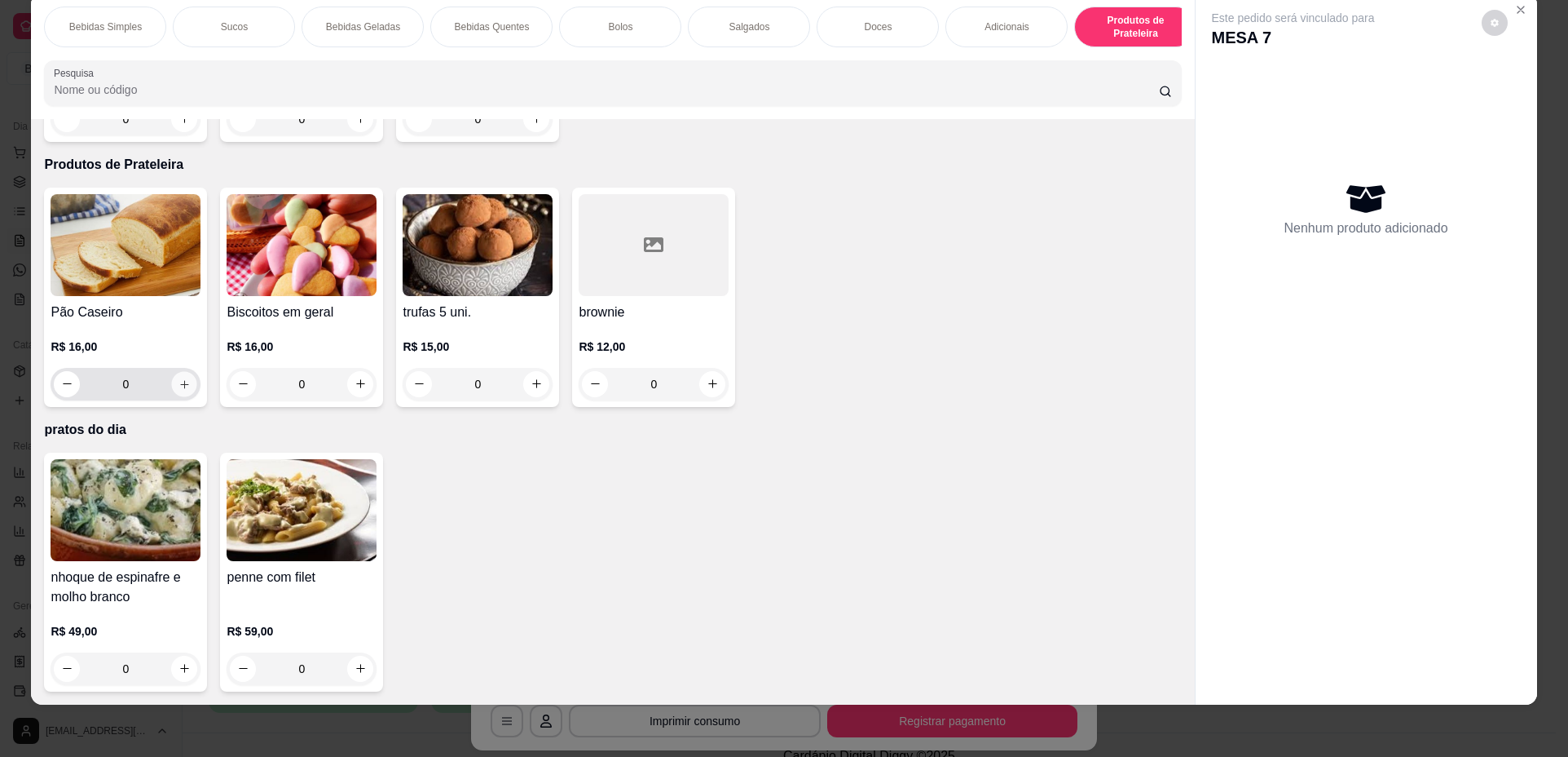
click at [178, 379] on icon "increase-product-quantity" at bounding box center [184, 384] width 12 height 12
type input "1"
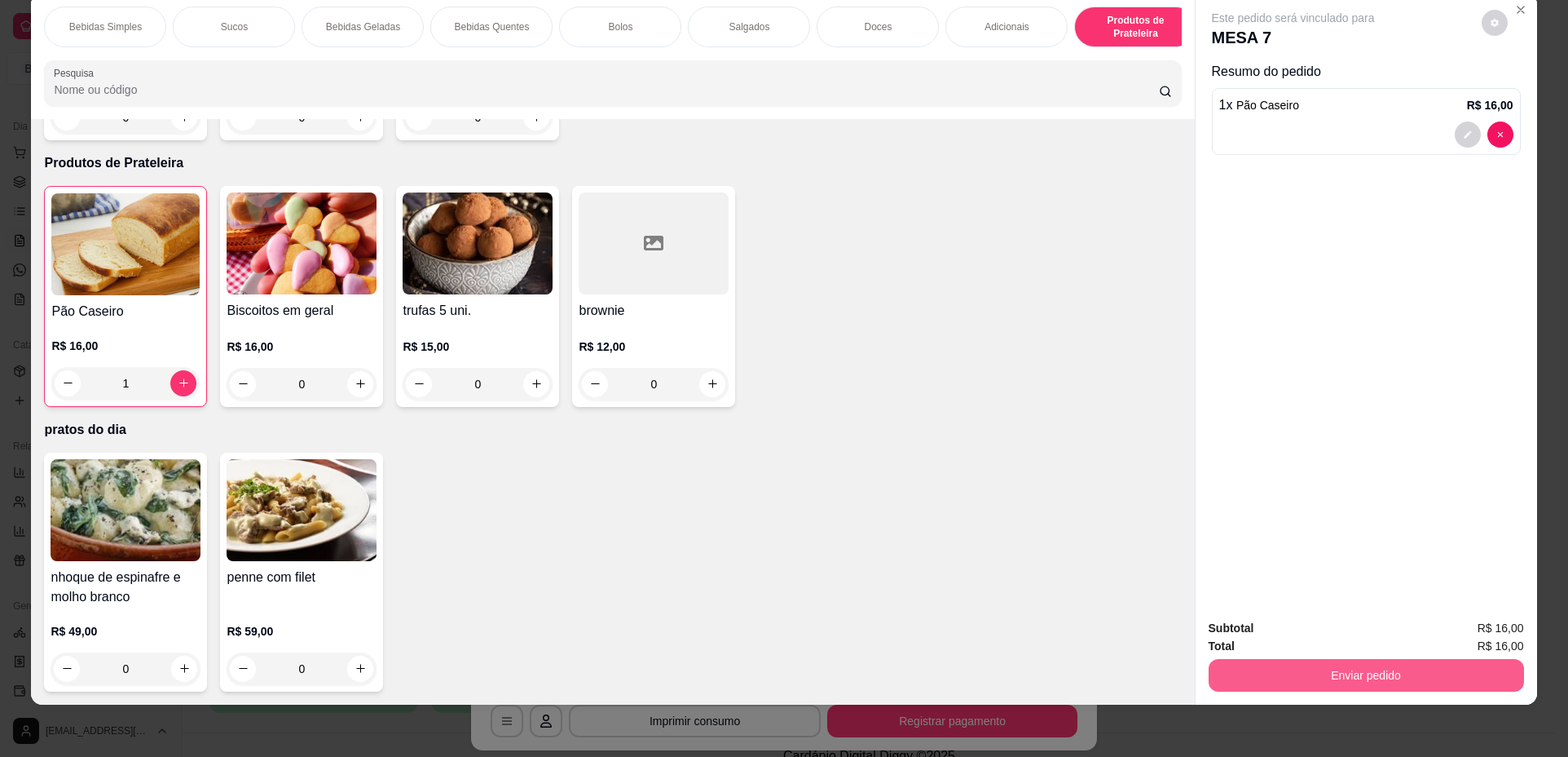
click at [1347, 674] on button "Enviar pedido" at bounding box center [1367, 675] width 316 height 32
click at [1317, 623] on button "Não registrar e enviar pedido" at bounding box center [1312, 635] width 170 height 31
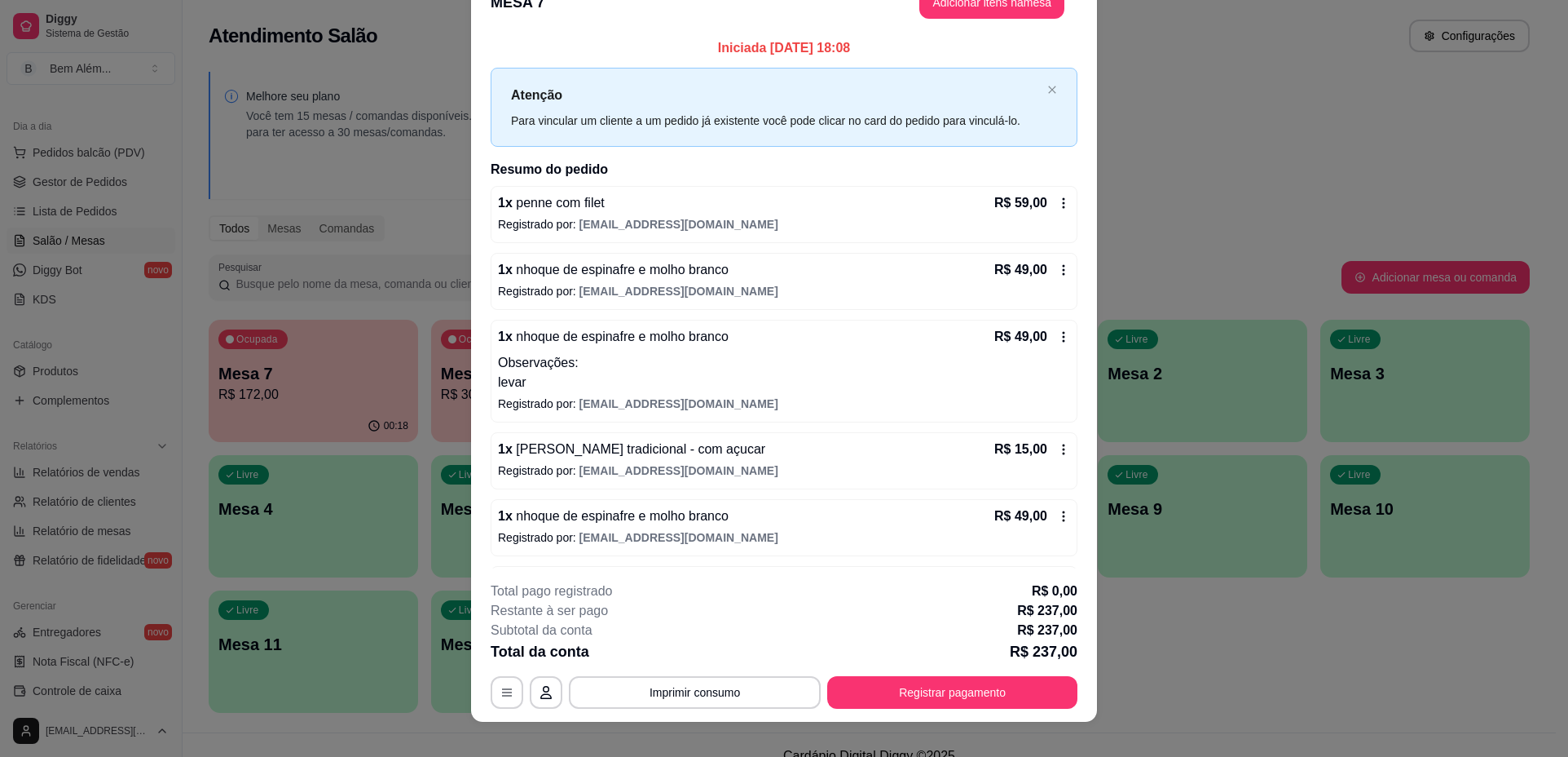
scroll to position [48, 0]
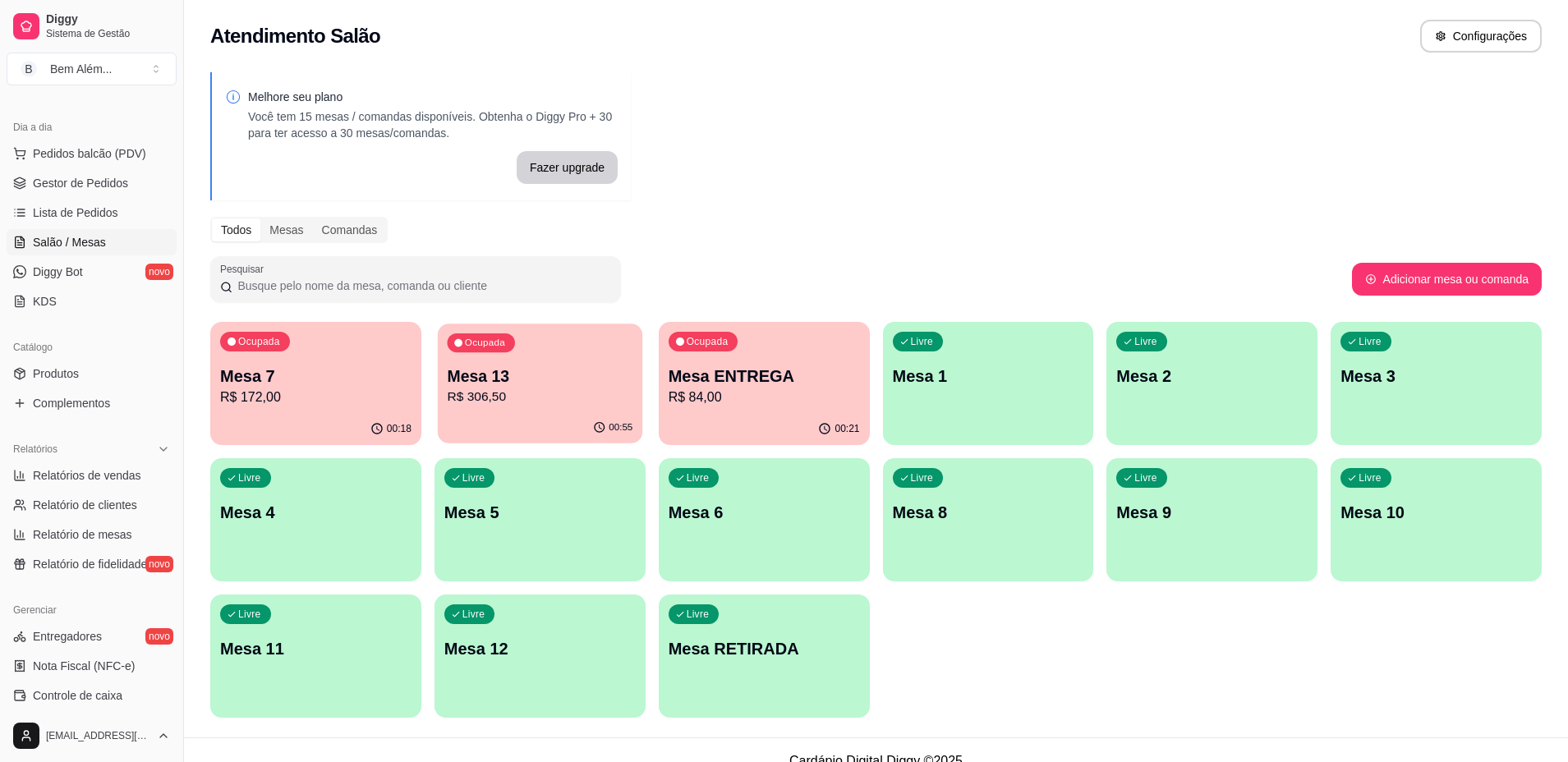
click at [498, 396] on p "R$ 306,50" at bounding box center [539, 397] width 186 height 19
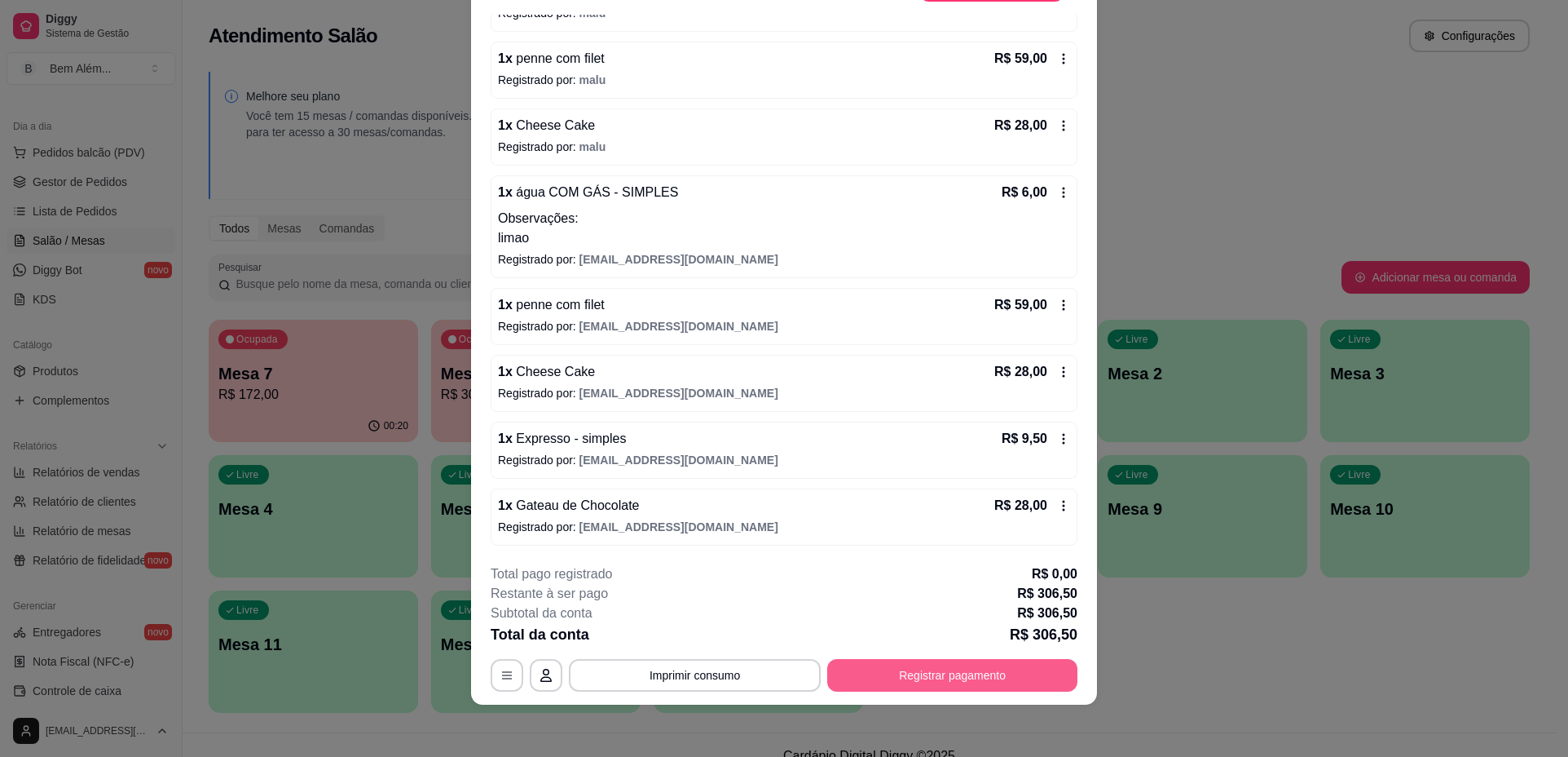
click at [972, 679] on button "Registrar pagamento" at bounding box center [952, 675] width 250 height 32
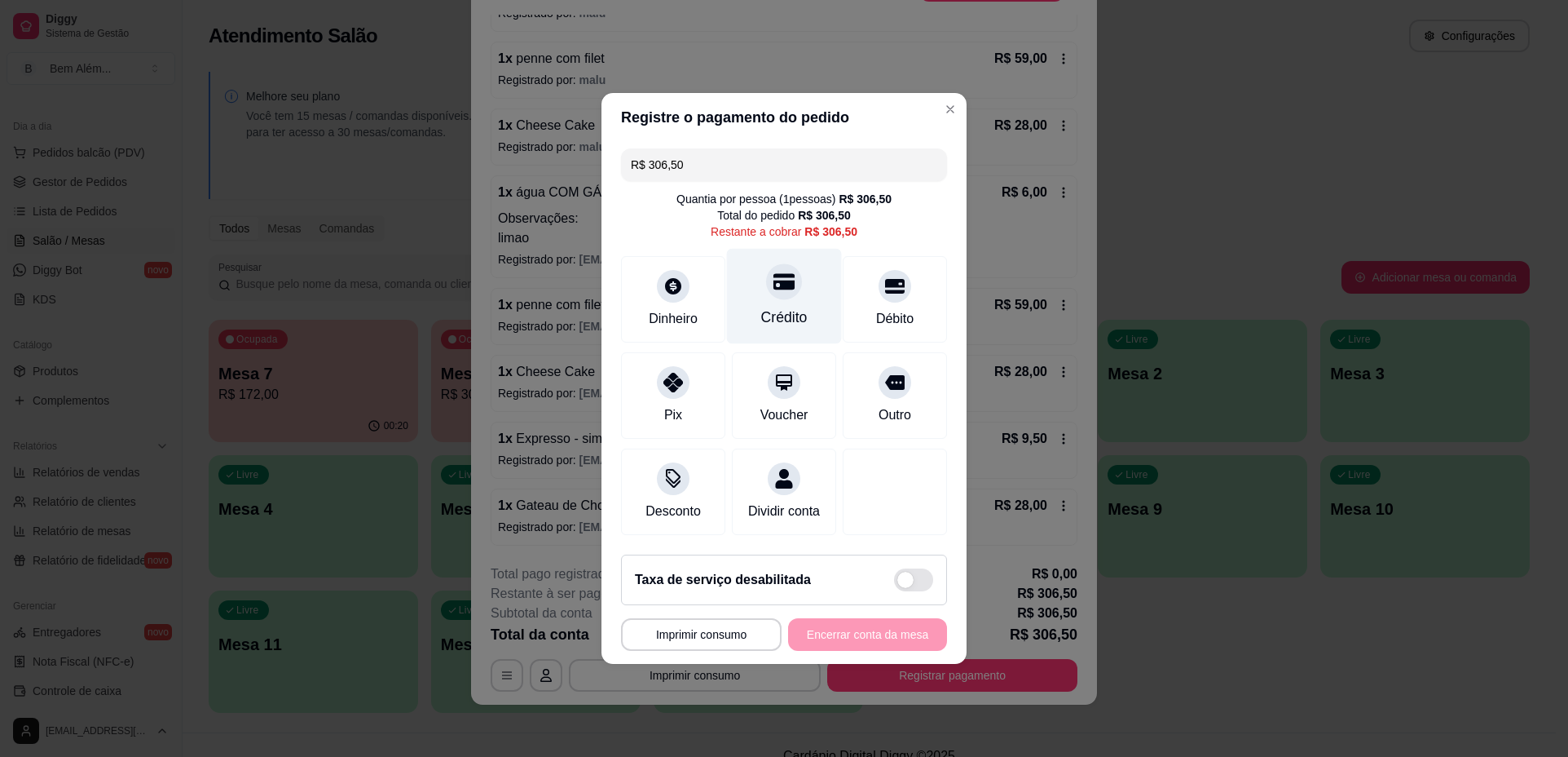
click at [796, 277] on div at bounding box center [784, 282] width 36 height 36
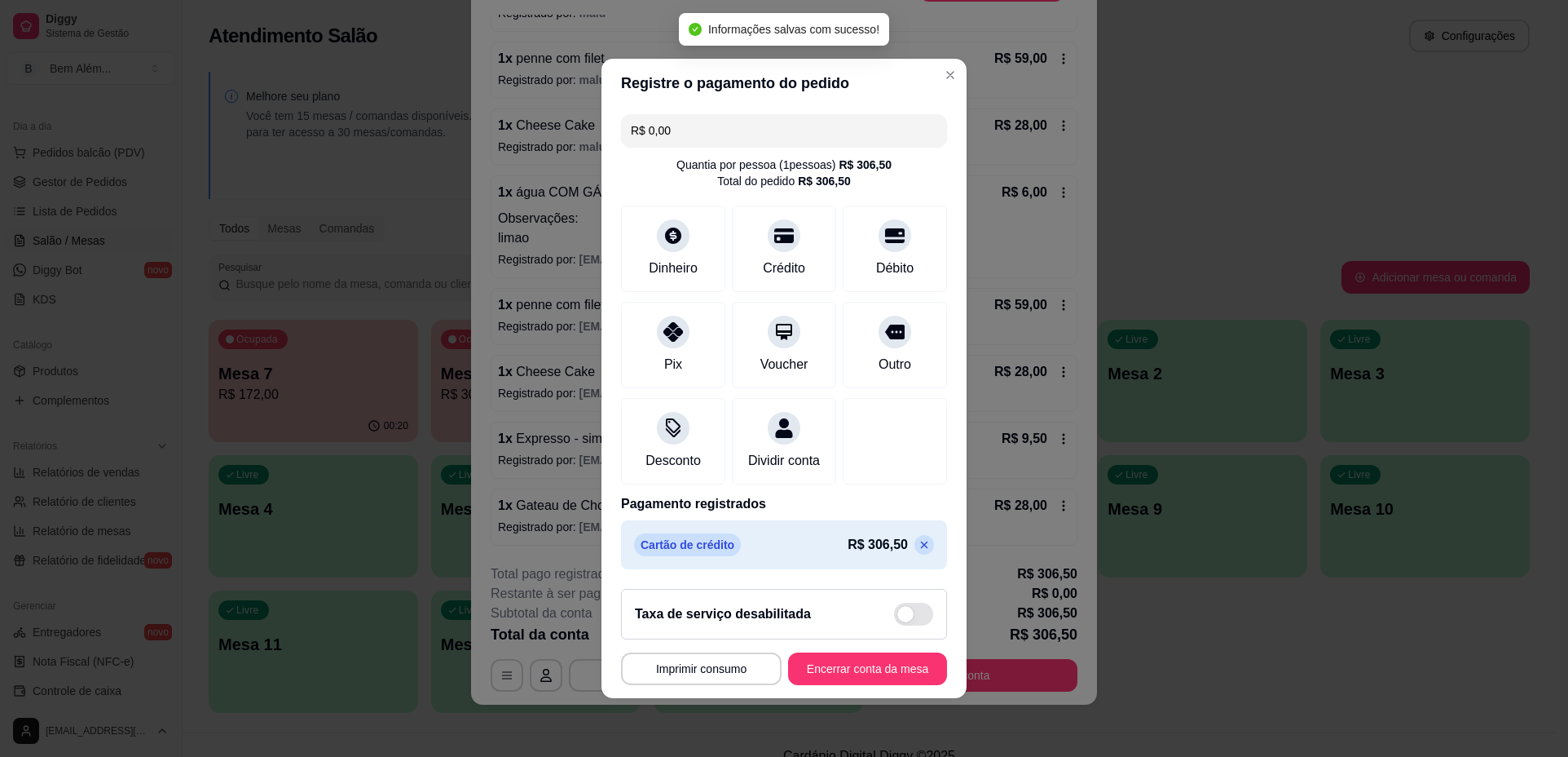
type input "R$ 0,00"
click at [723, 682] on button "Imprimir consumo" at bounding box center [700, 668] width 156 height 32
click at [706, 641] on button "impressao computador" at bounding box center [692, 641] width 122 height 26
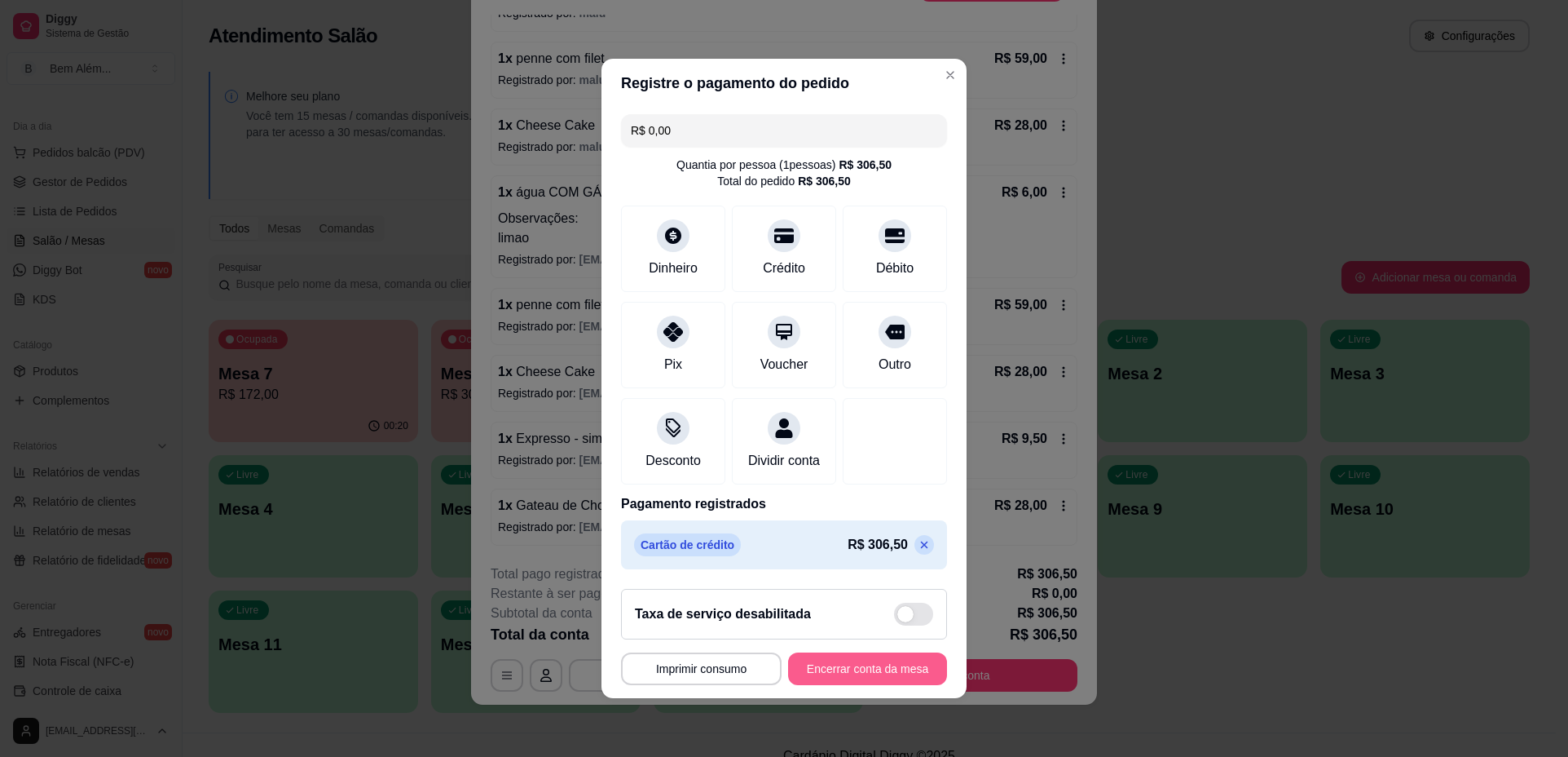
click at [822, 681] on button "Encerrar conta da mesa" at bounding box center [868, 668] width 159 height 32
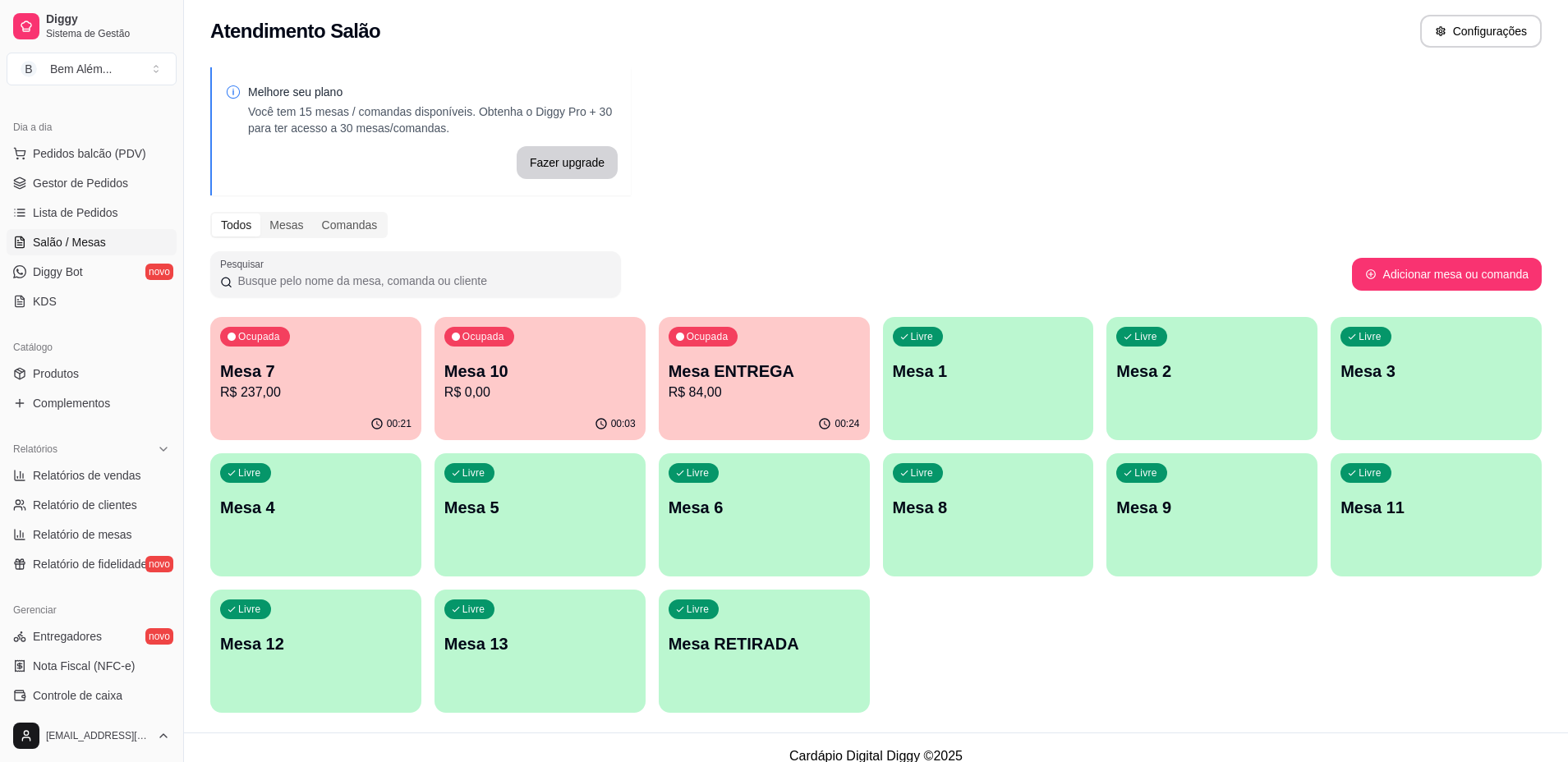
scroll to position [0, 0]
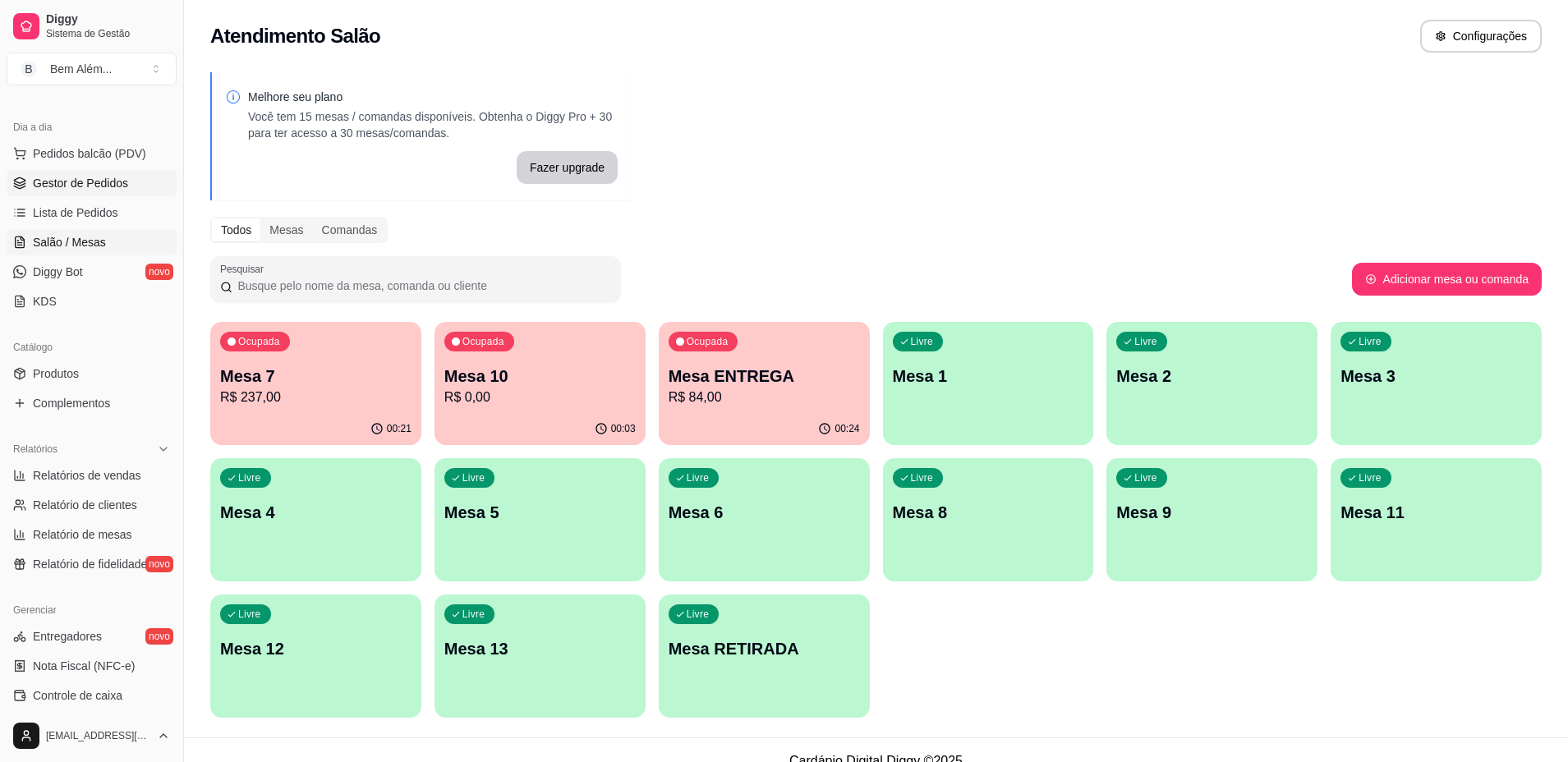
click at [104, 181] on span "Gestor de Pedidos" at bounding box center [80, 183] width 95 height 16
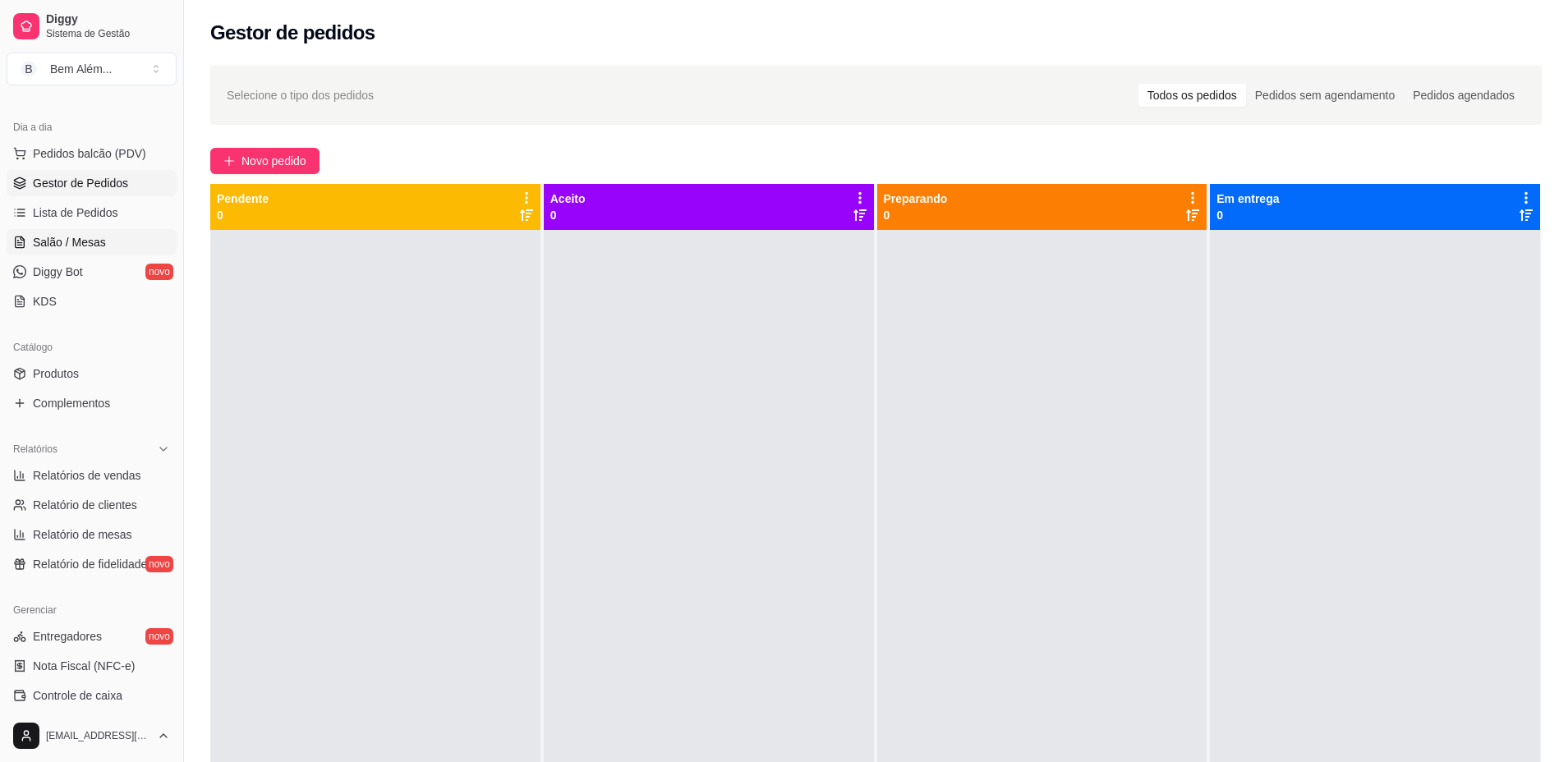
click at [108, 253] on link "Salão / Mesas" at bounding box center [91, 241] width 170 height 26
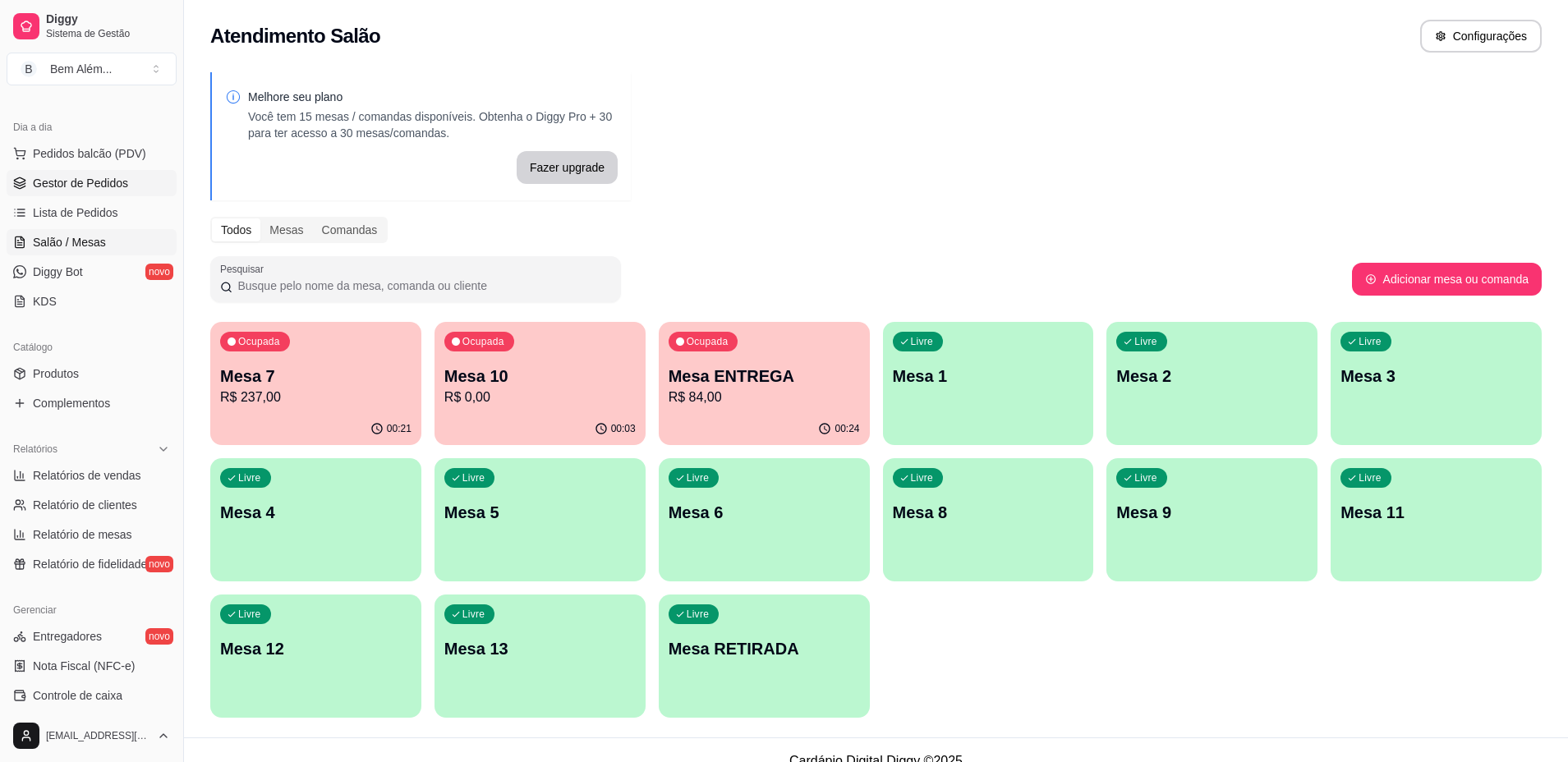
click at [110, 185] on span "Gestor de Pedidos" at bounding box center [80, 183] width 95 height 16
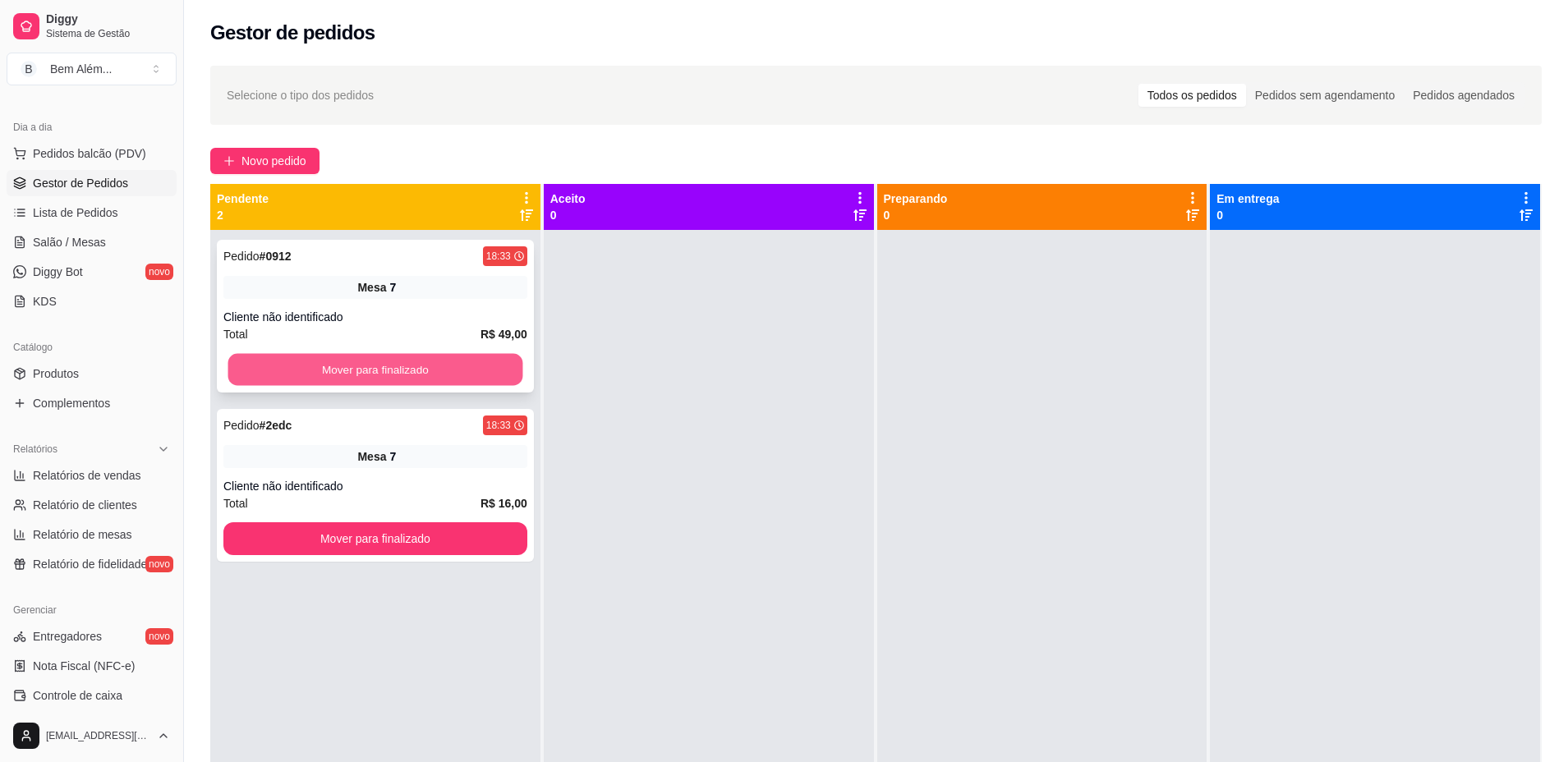
click at [346, 363] on button "Mover para finalizado" at bounding box center [375, 369] width 295 height 32
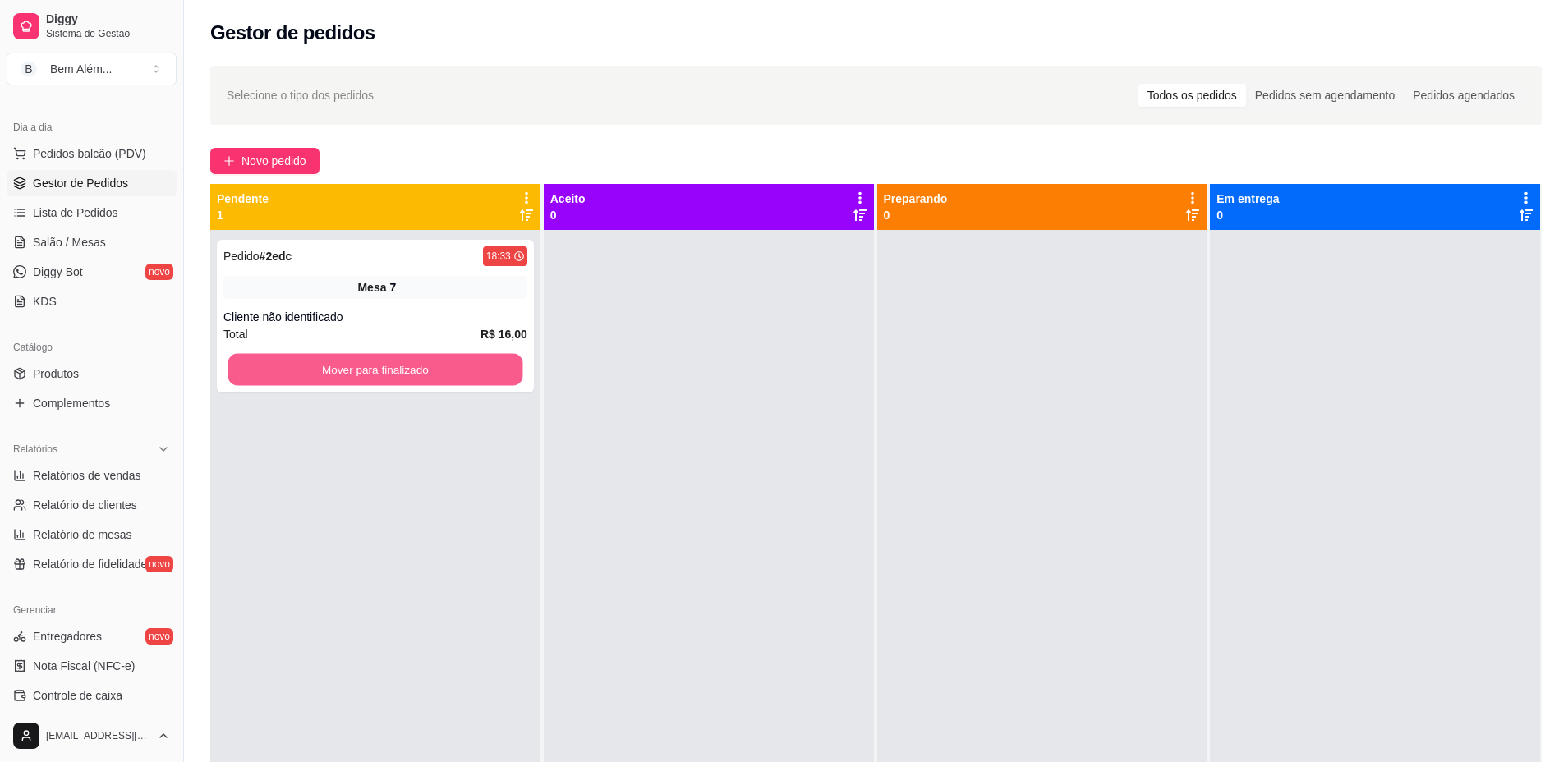
click at [346, 363] on button "Mover para finalizado" at bounding box center [375, 369] width 295 height 32
click at [250, 362] on button "Mover para finalizado" at bounding box center [375, 369] width 295 height 32
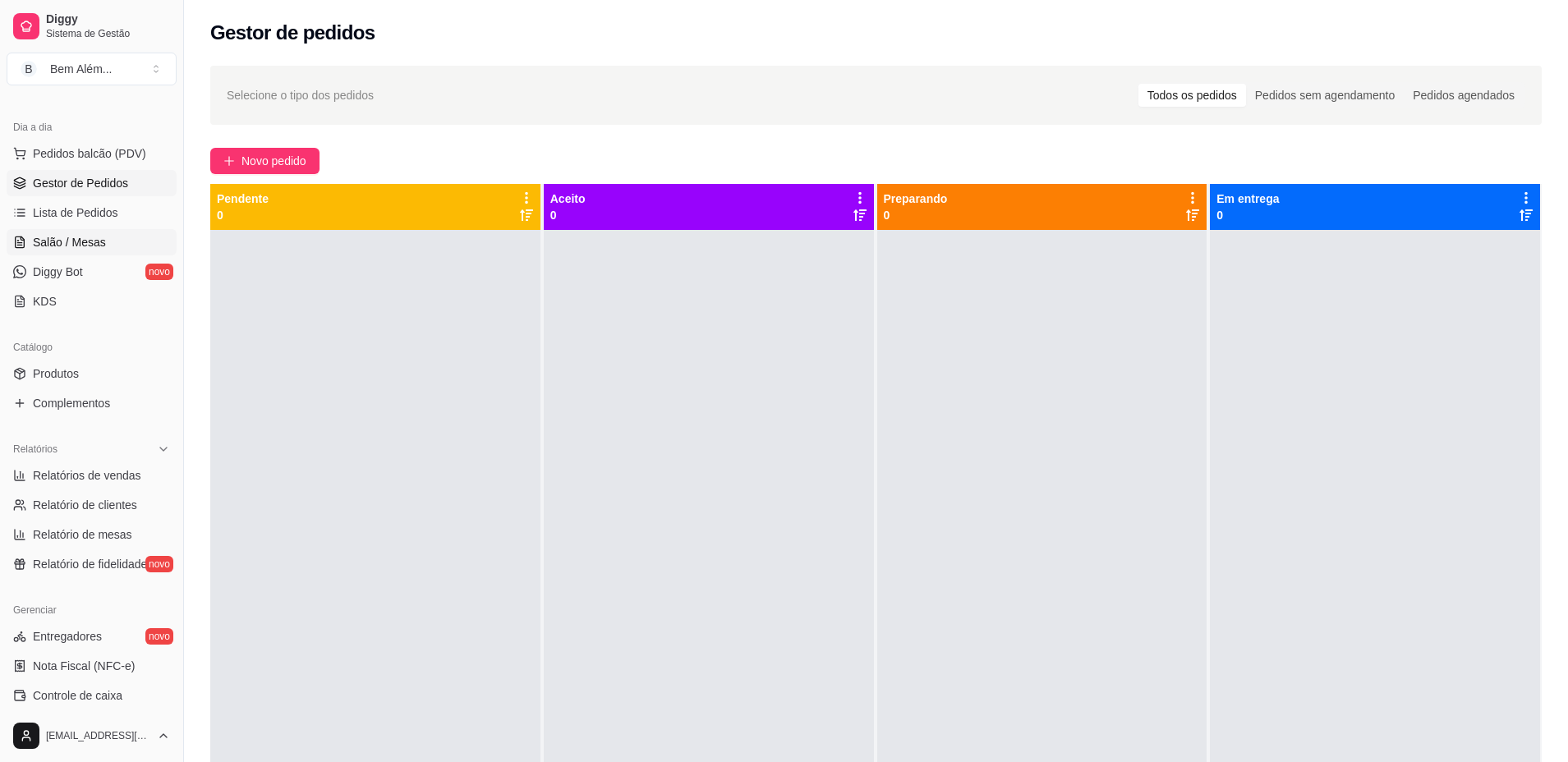
click at [62, 245] on span "Salão / Mesas" at bounding box center [69, 241] width 73 height 16
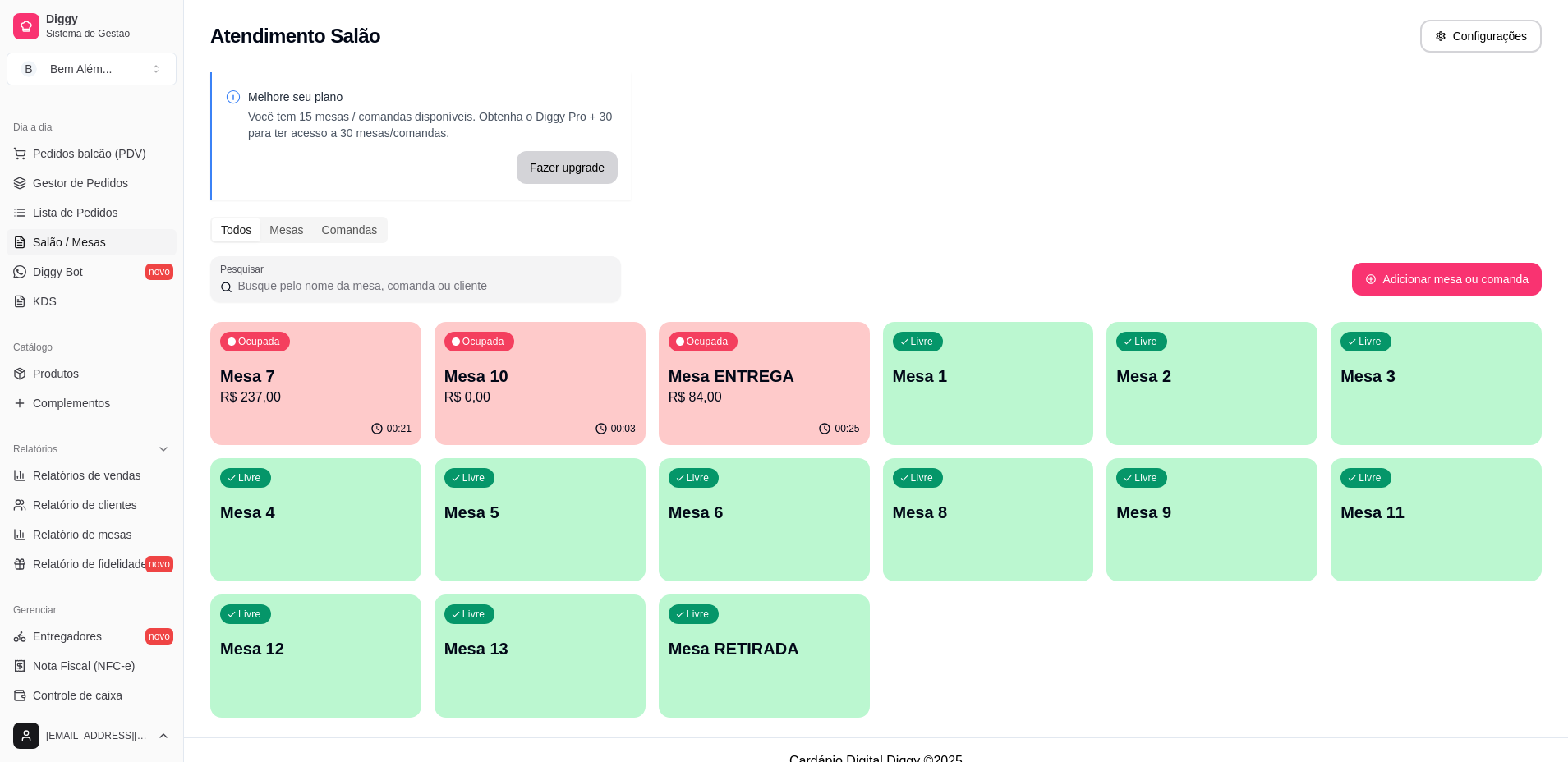
click at [497, 419] on div "00:03" at bounding box center [540, 429] width 212 height 32
click at [728, 388] on p "R$ 84,00" at bounding box center [763, 397] width 191 height 19
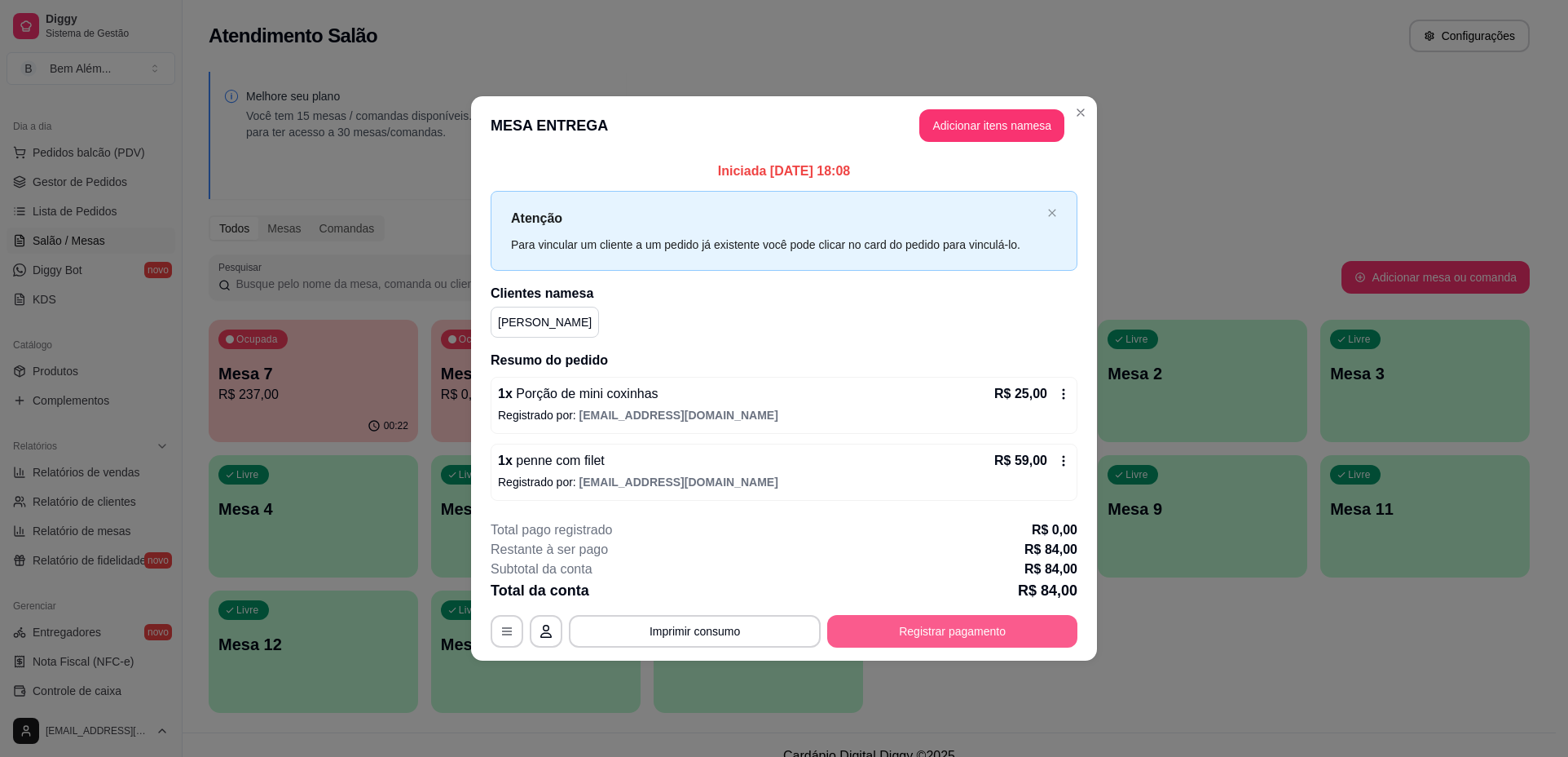
click at [854, 627] on button "Registrar pagamento" at bounding box center [952, 631] width 250 height 32
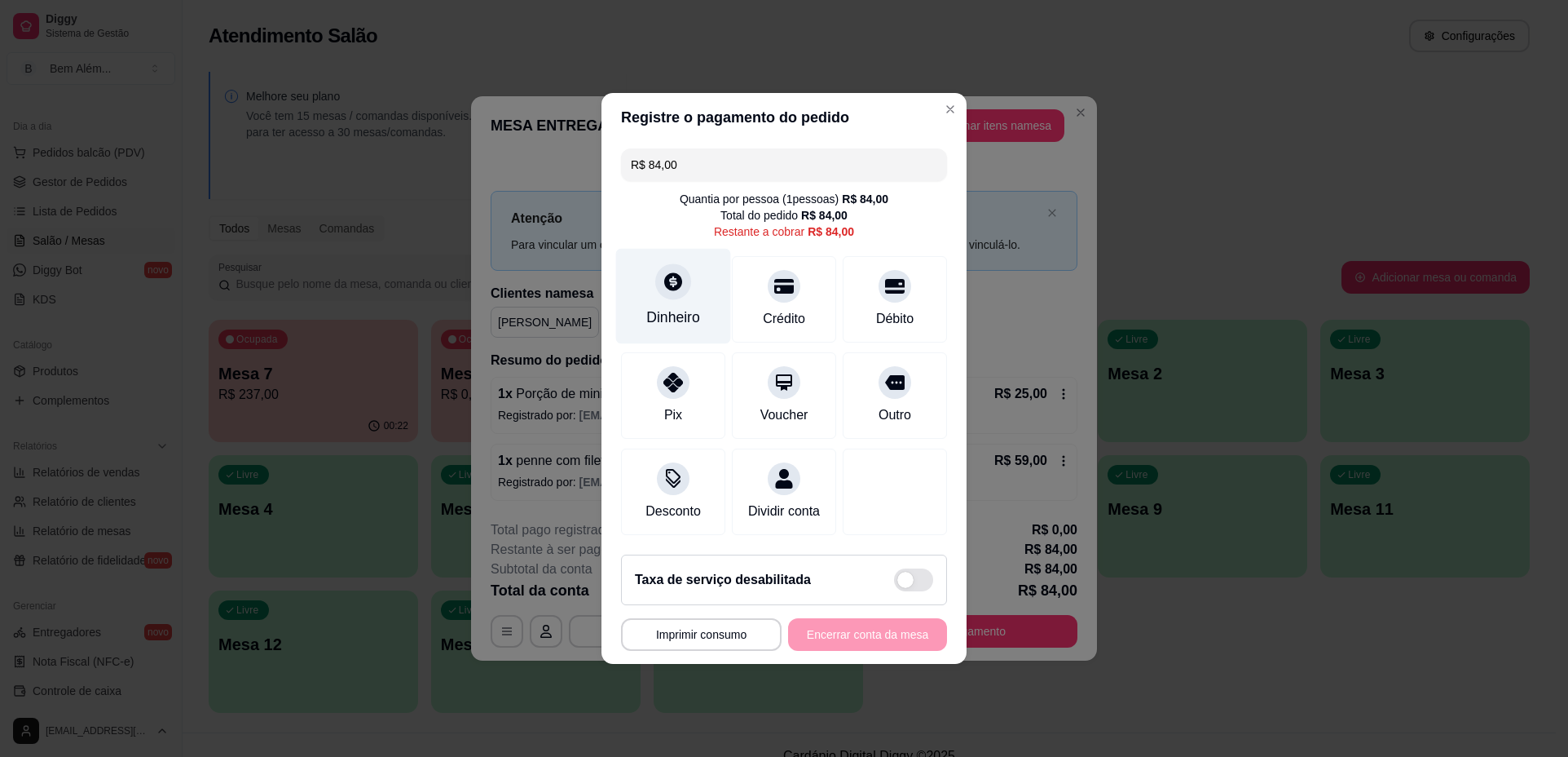
click at [691, 306] on div "Dinheiro" at bounding box center [673, 317] width 53 height 21
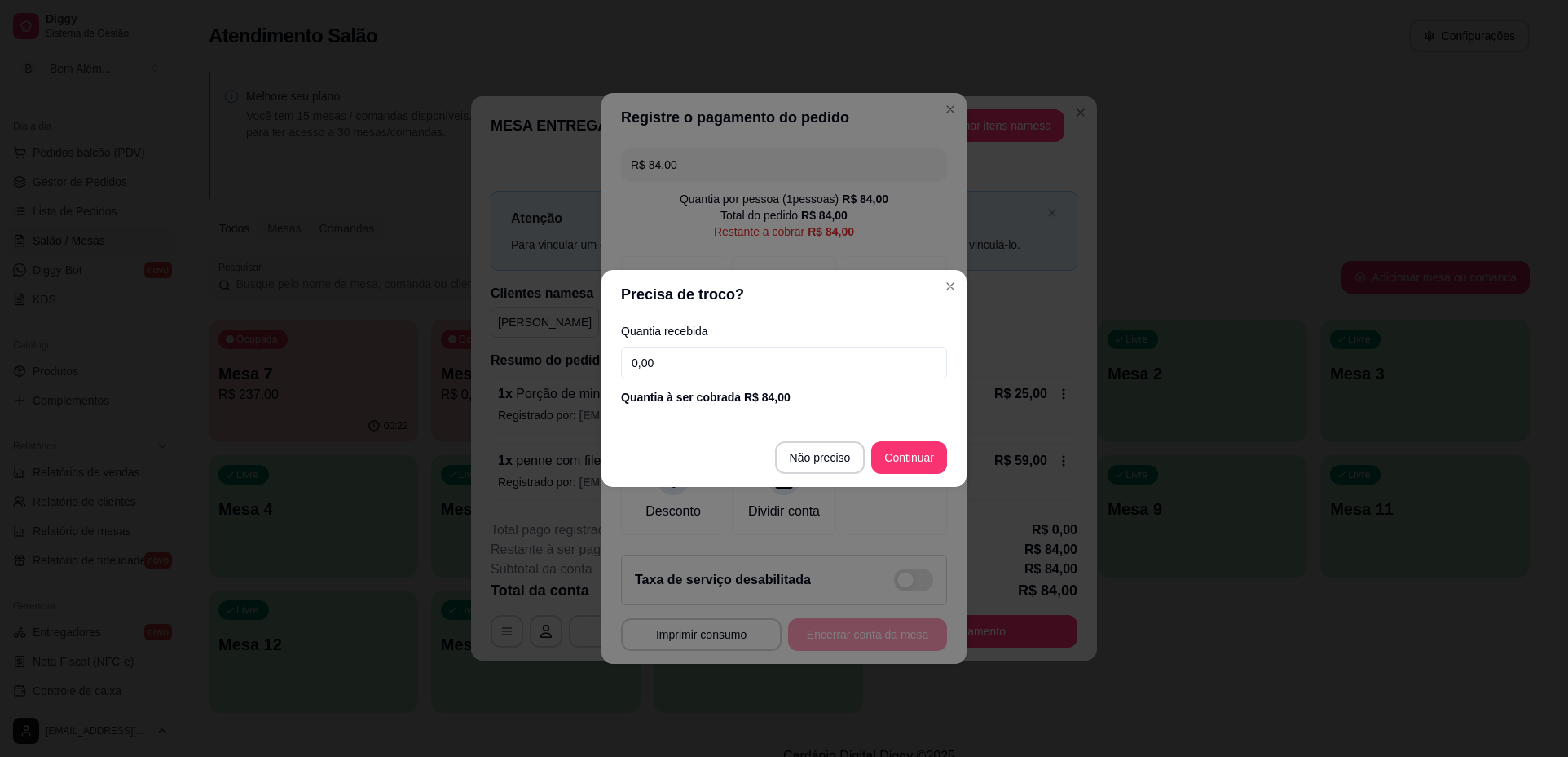
click at [748, 364] on input "0,00" at bounding box center [784, 363] width 326 height 32
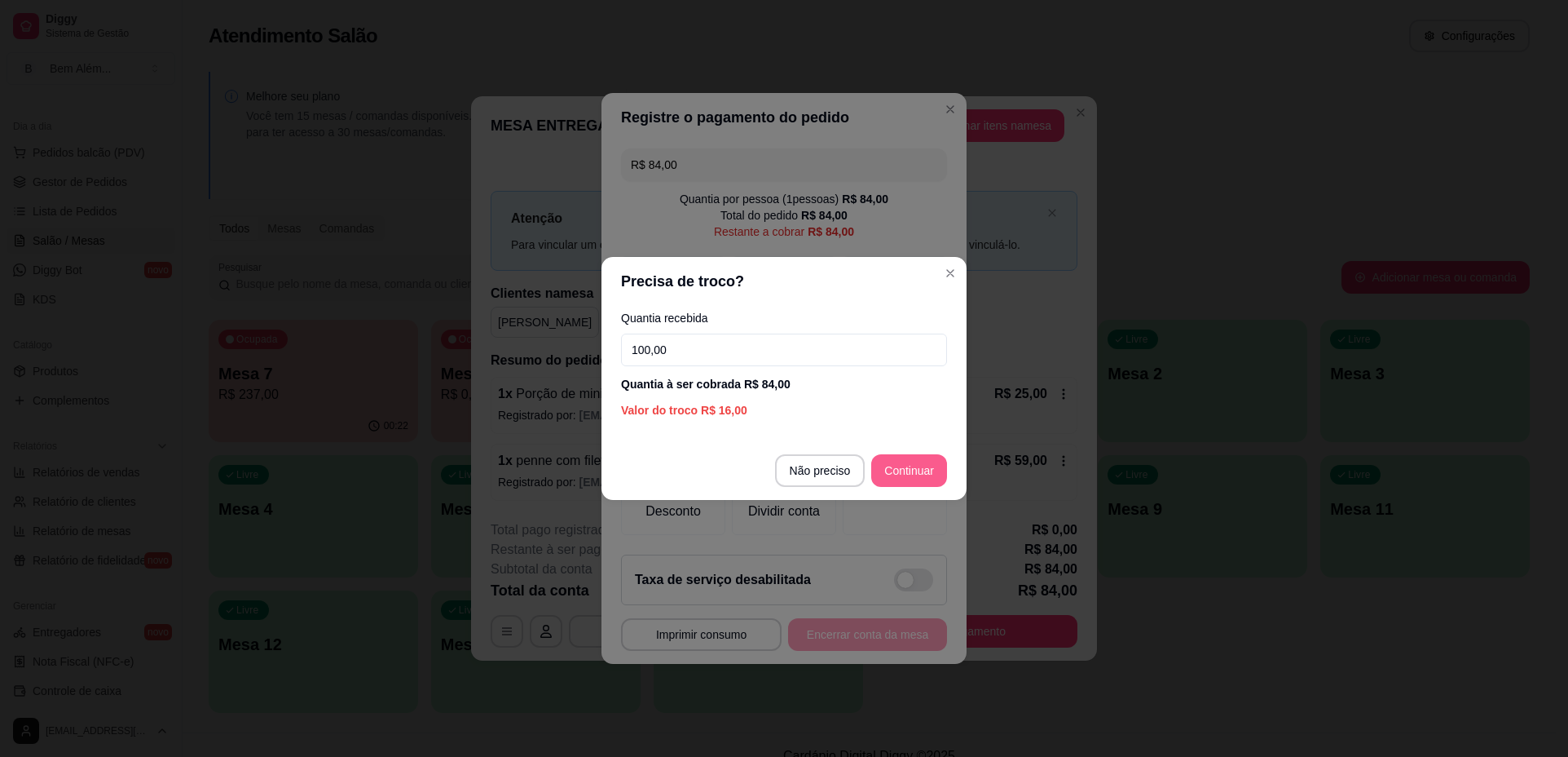
type input "100,00"
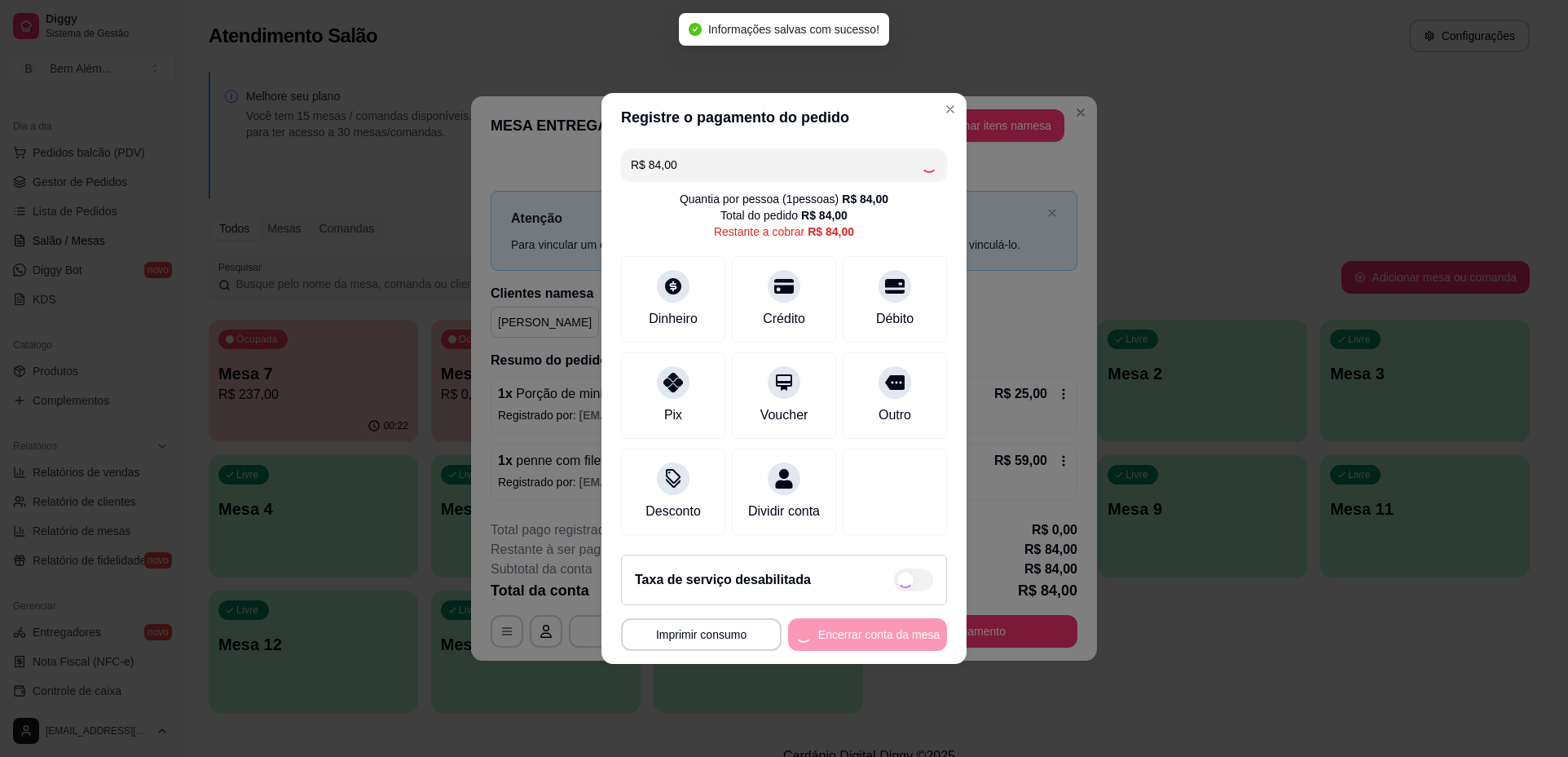
type input "R$ 0,00"
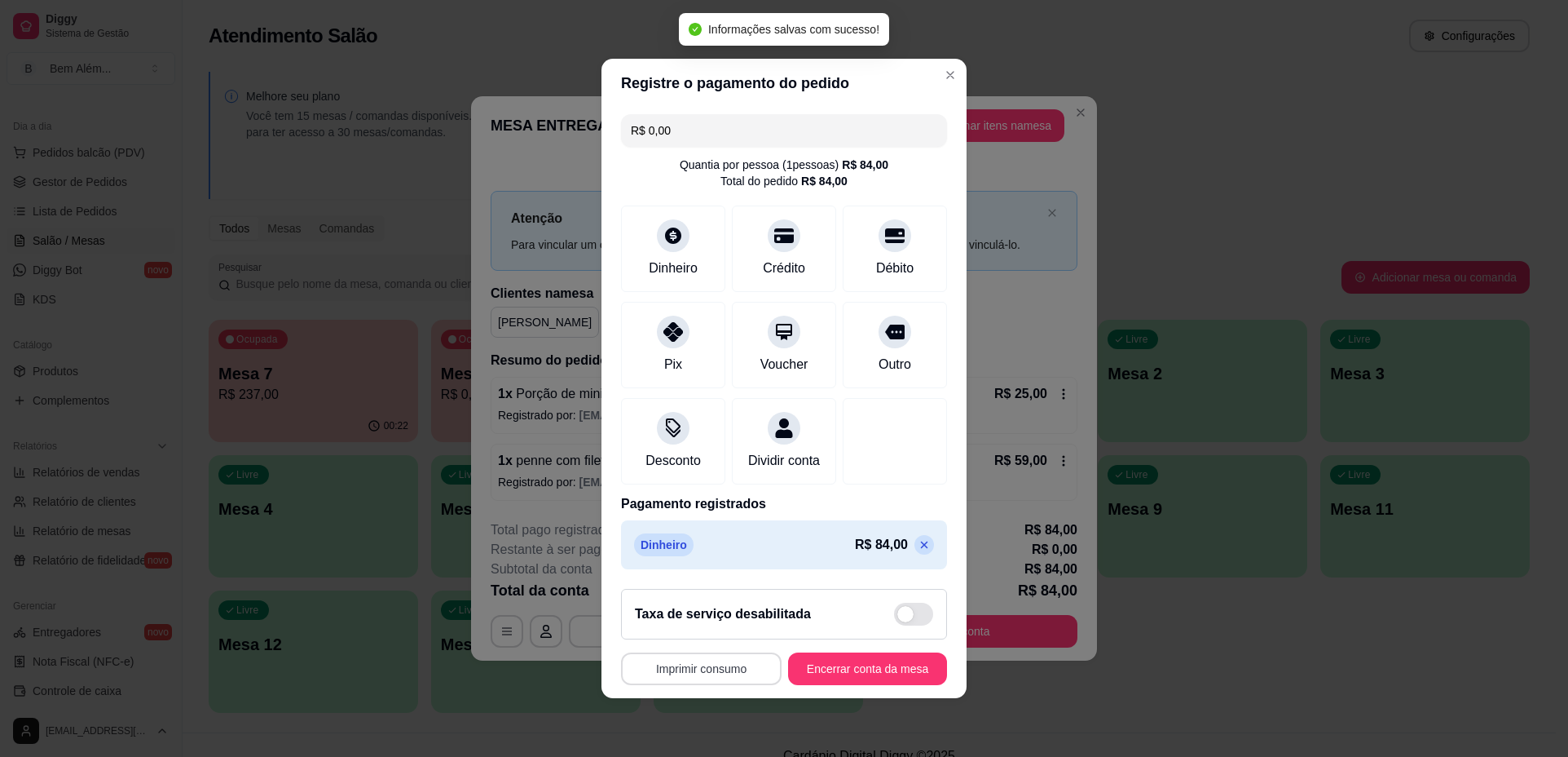
click at [750, 671] on button "Imprimir consumo" at bounding box center [701, 668] width 160 height 32
click at [713, 637] on button "impressao computador" at bounding box center [692, 641] width 122 height 26
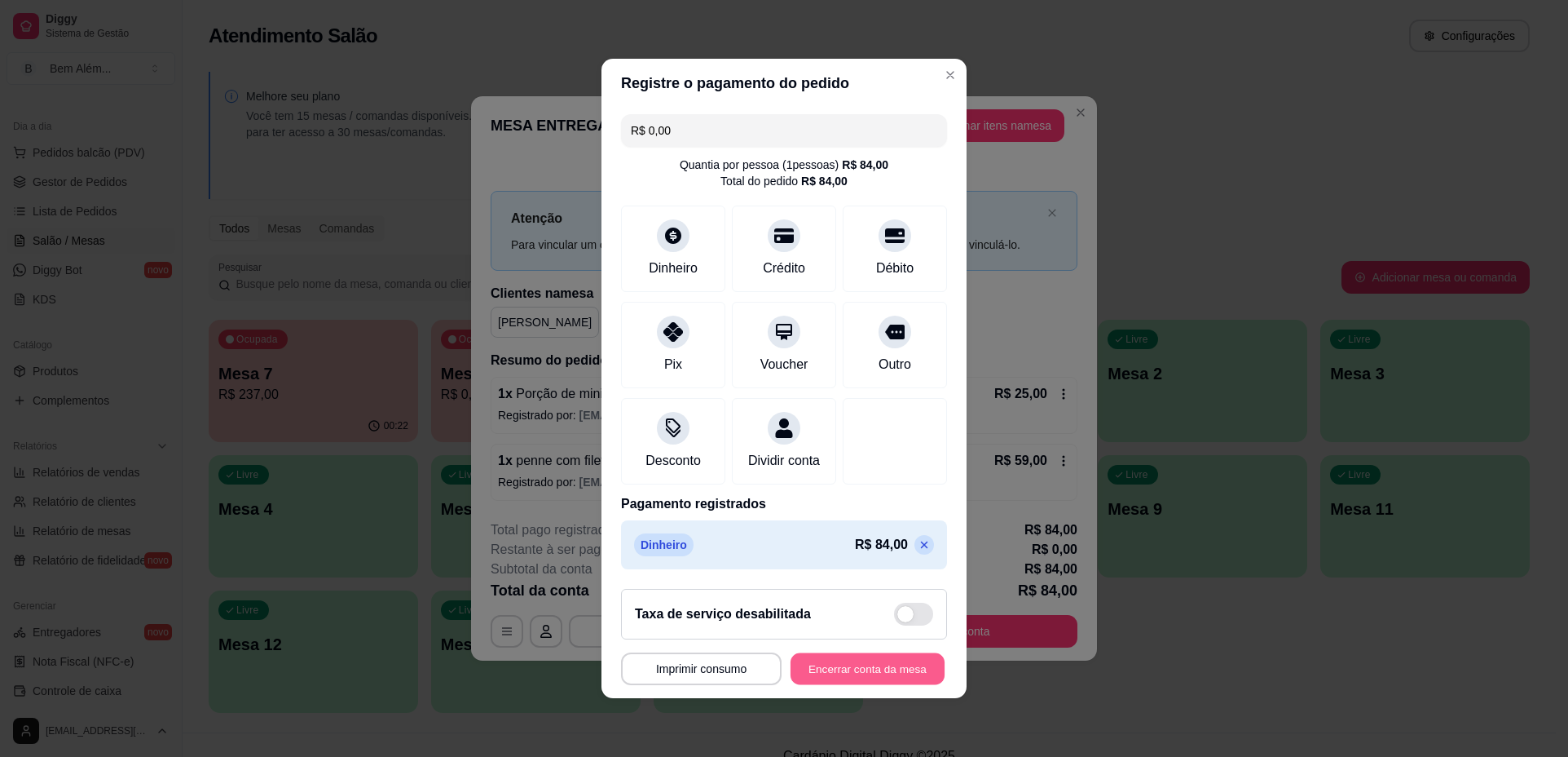
click at [847, 684] on button "Encerrar conta da mesa" at bounding box center [867, 668] width 154 height 32
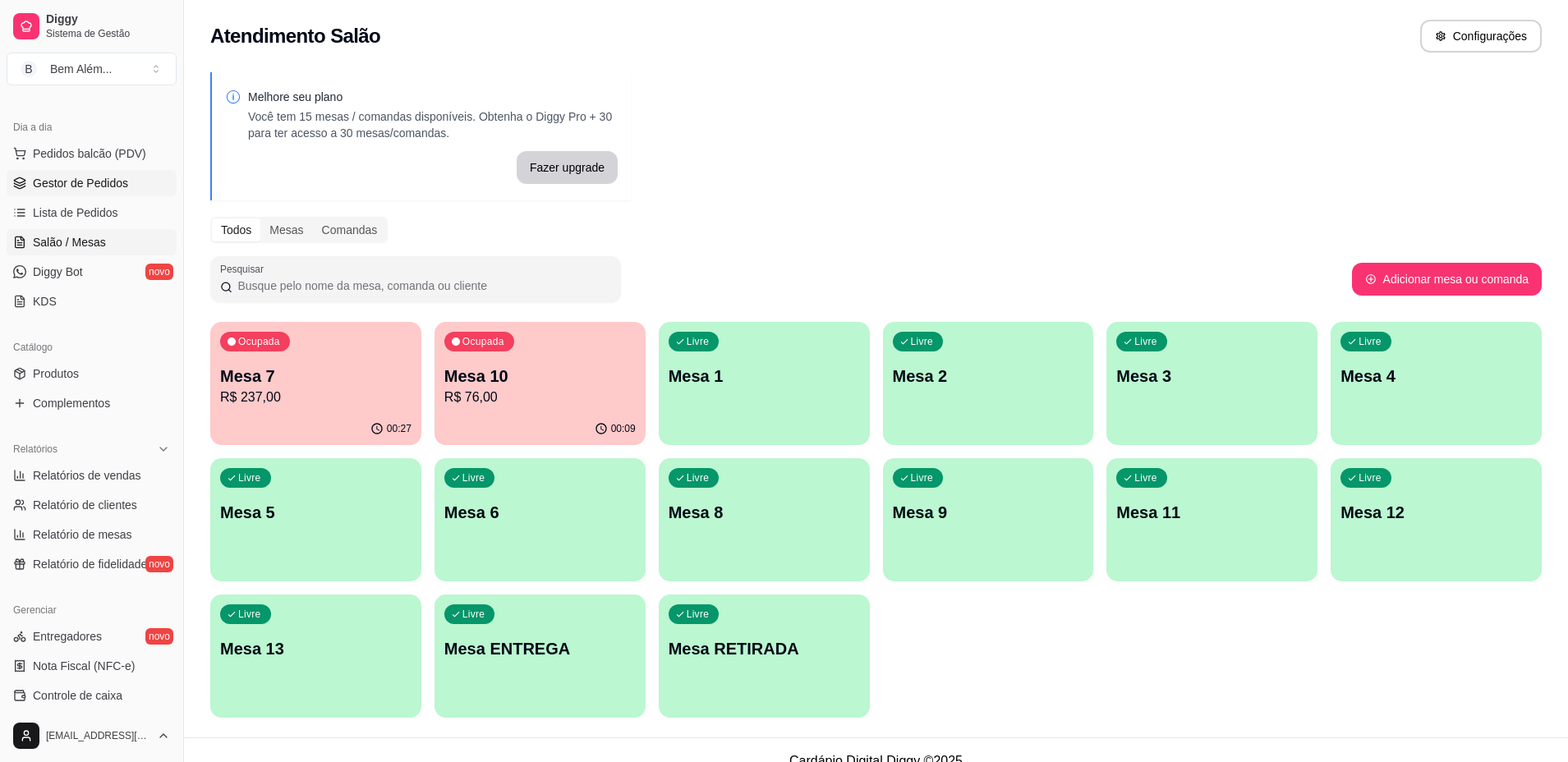
click at [112, 192] on link "Gestor de Pedidos" at bounding box center [91, 183] width 170 height 26
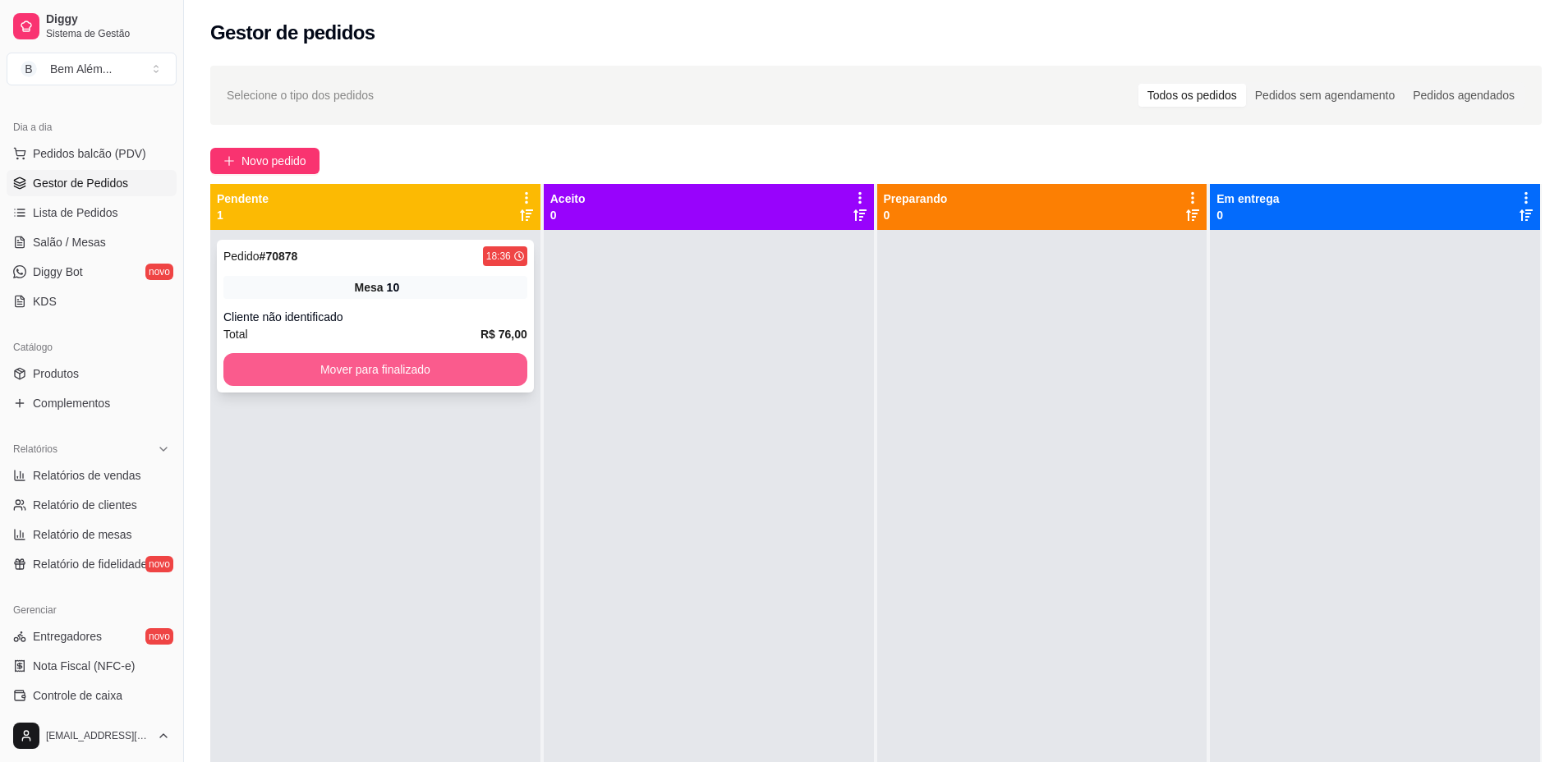
click at [400, 361] on button "Mover para finalizado" at bounding box center [375, 369] width 304 height 33
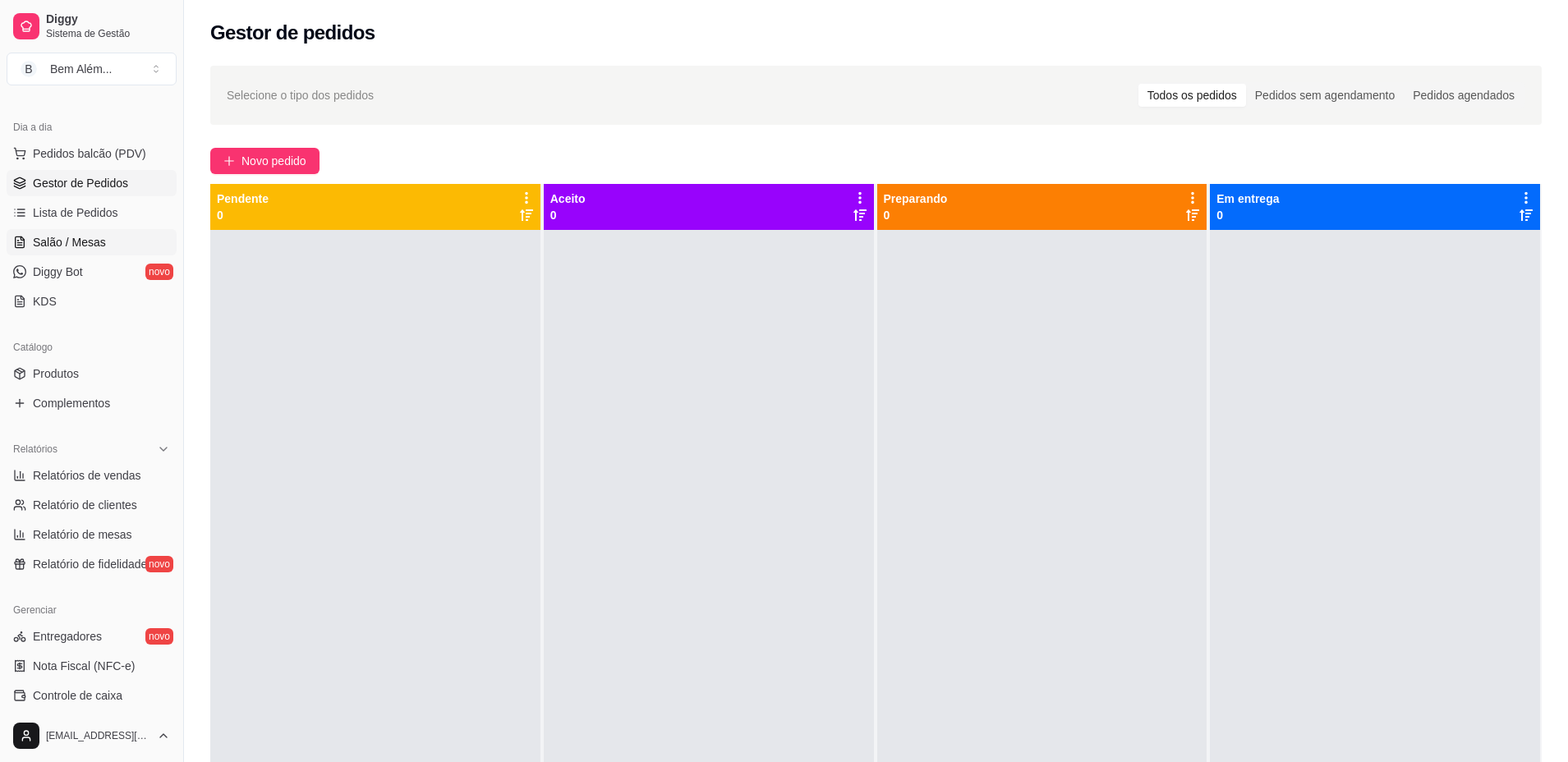
click at [118, 242] on link "Salão / Mesas" at bounding box center [91, 241] width 170 height 26
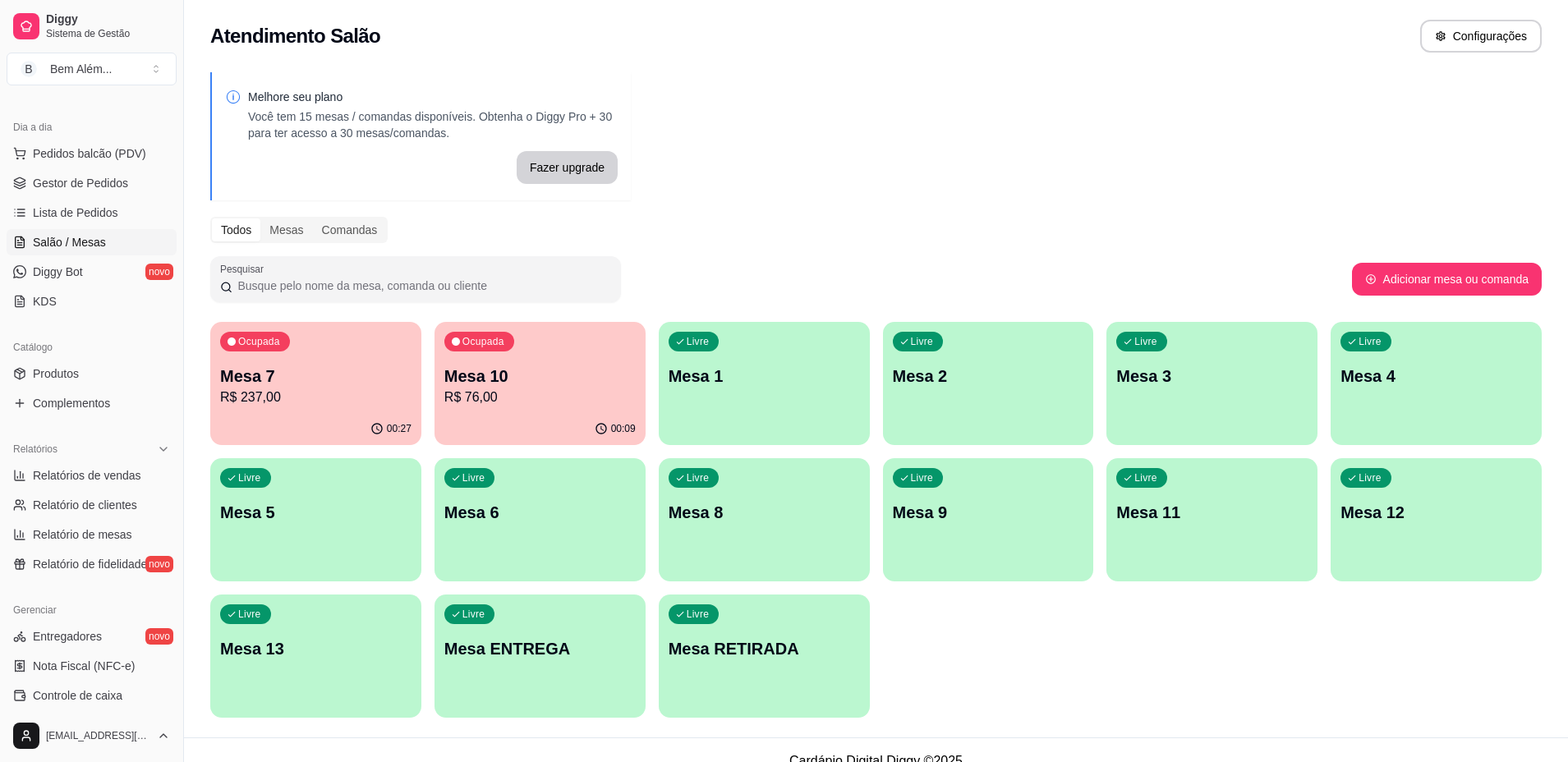
click at [336, 380] on p "Mesa 7" at bounding box center [315, 376] width 191 height 23
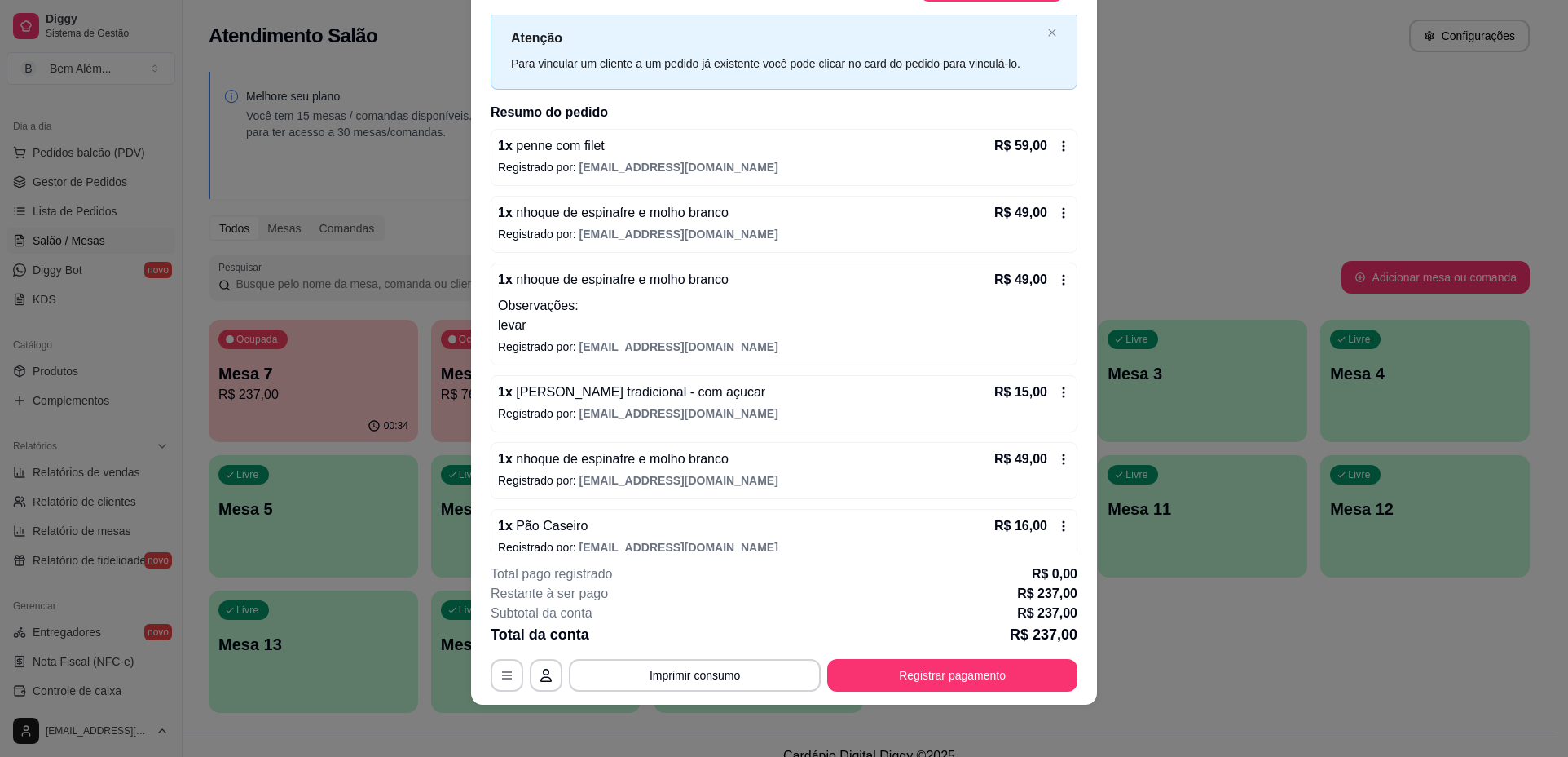
scroll to position [60, 0]
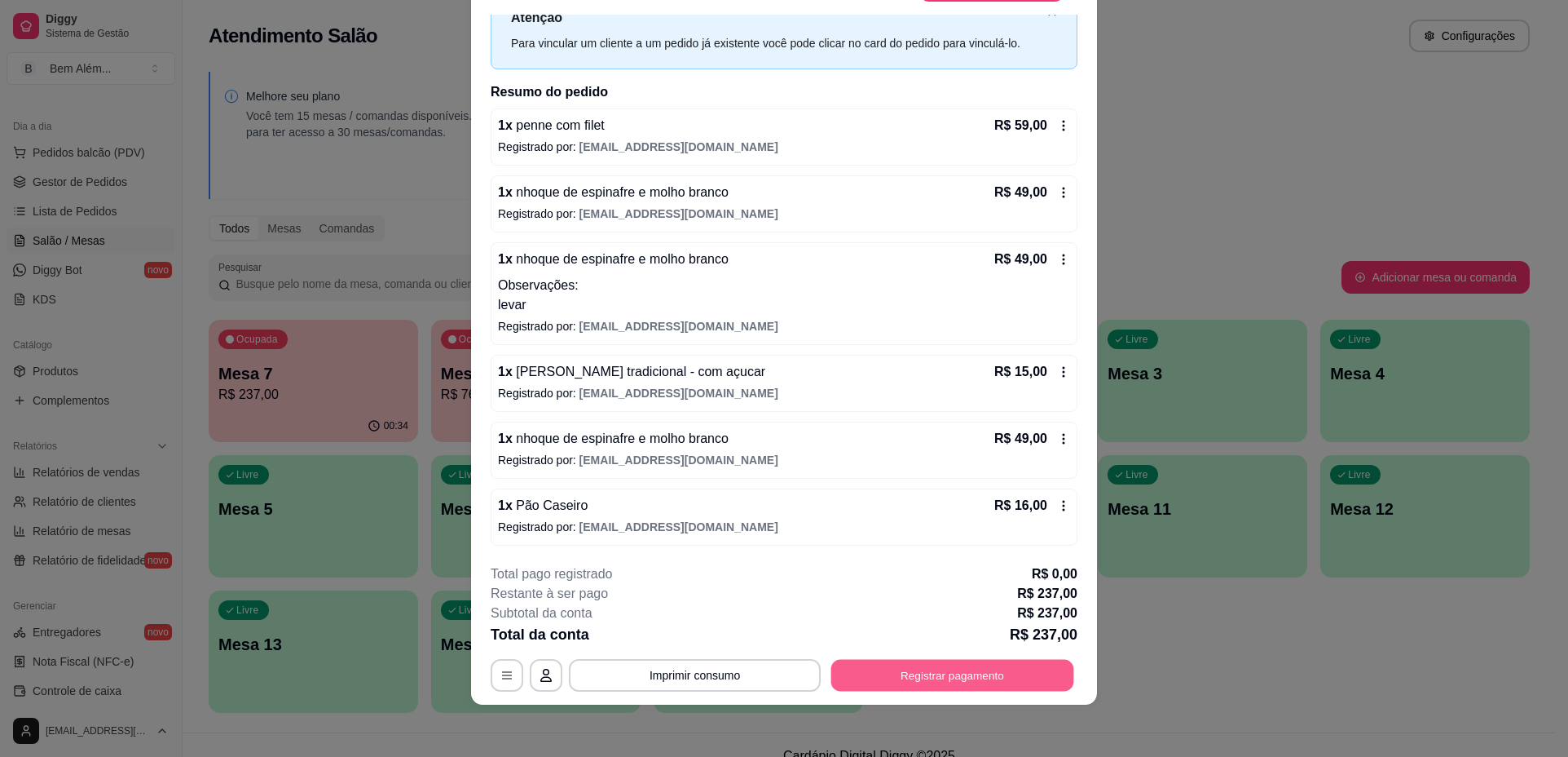
click at [933, 673] on button "Registrar pagamento" at bounding box center [952, 675] width 243 height 32
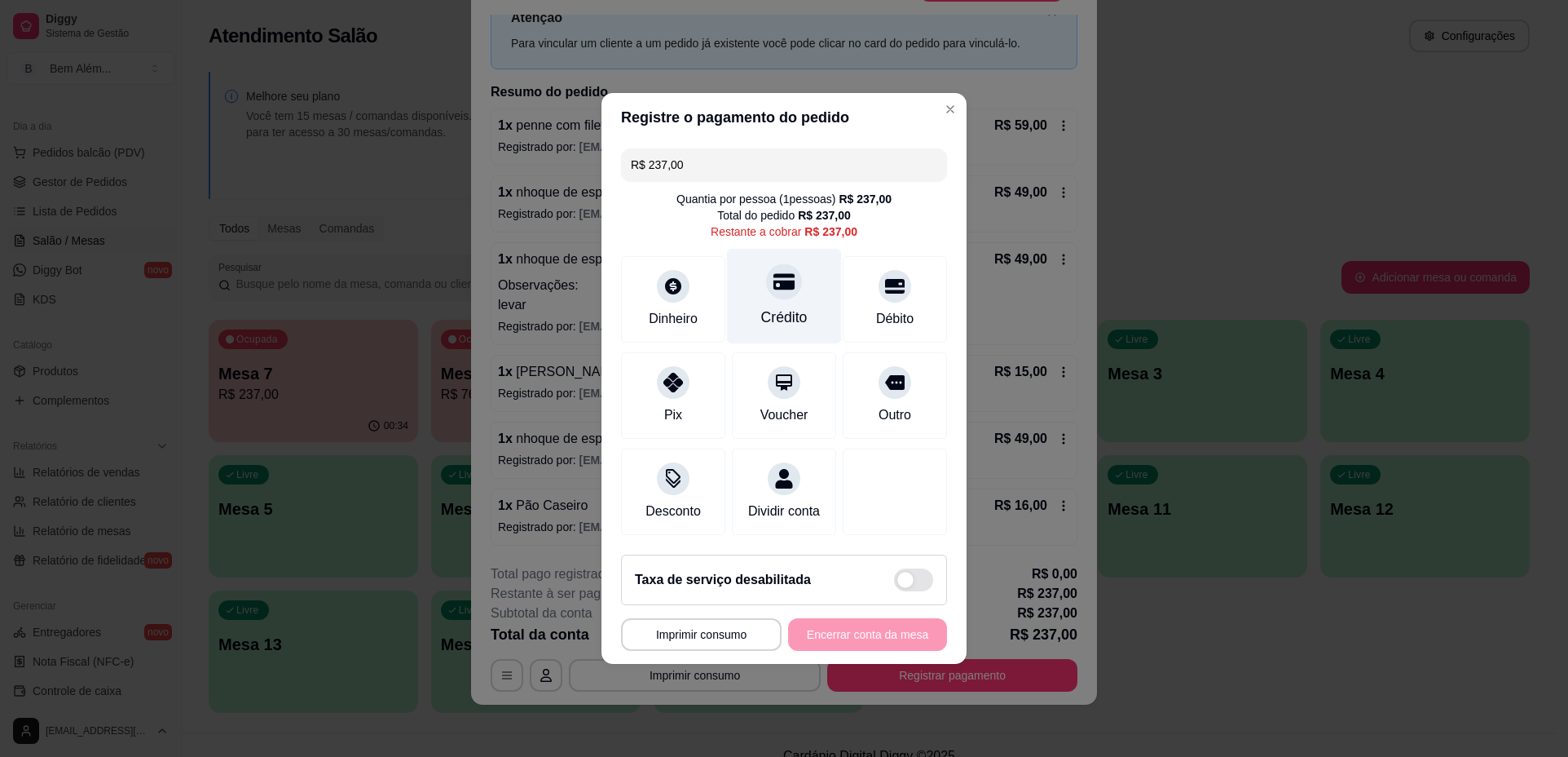
click at [795, 316] on div "Crédito" at bounding box center [784, 317] width 47 height 21
type input "R$ 0,00"
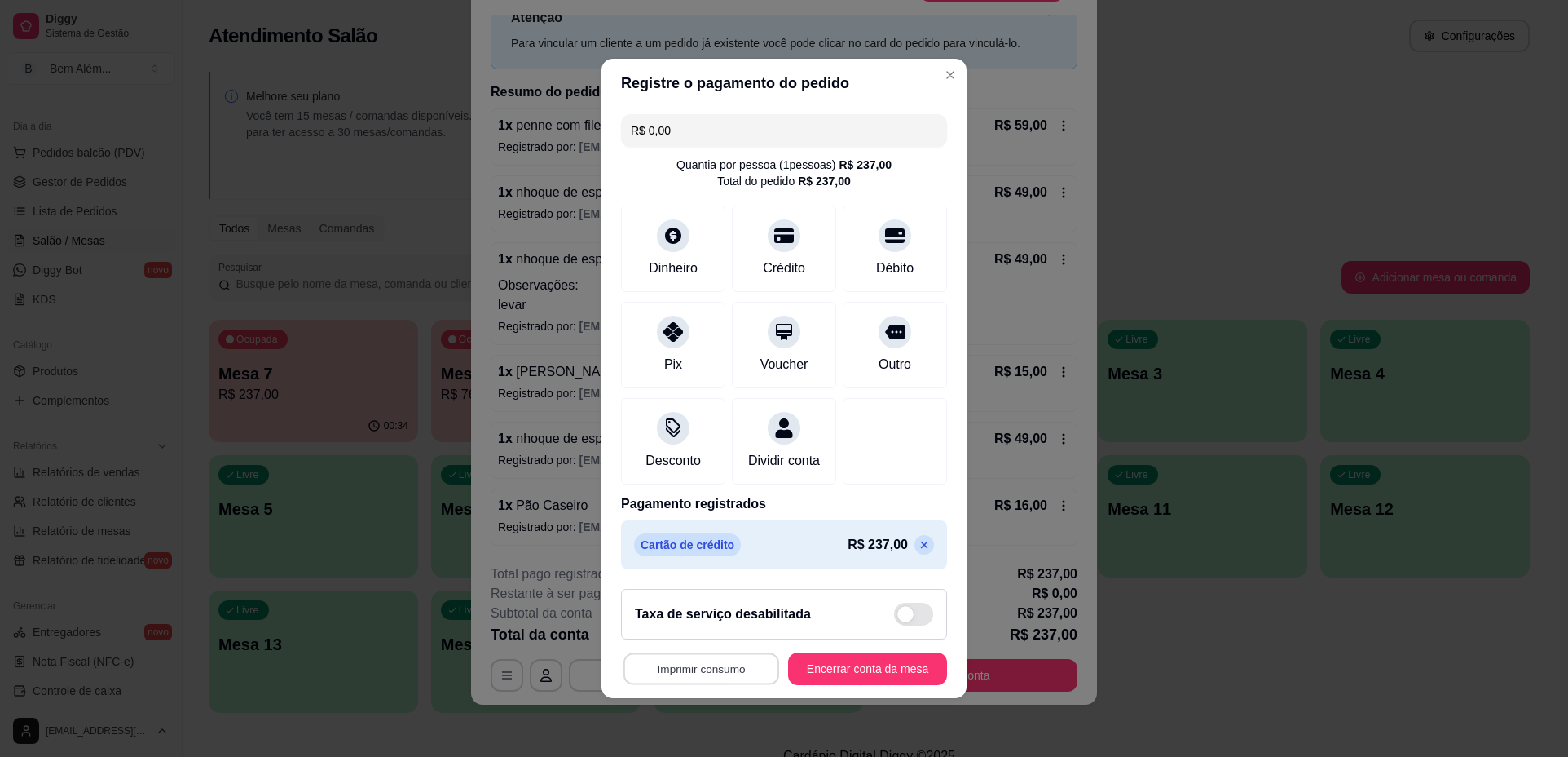
click at [708, 681] on button "Imprimir consumo" at bounding box center [700, 668] width 156 height 32
click at [715, 641] on button "impressao computador" at bounding box center [692, 641] width 119 height 25
click at [809, 683] on button "Encerrar conta da mesa" at bounding box center [867, 668] width 154 height 32
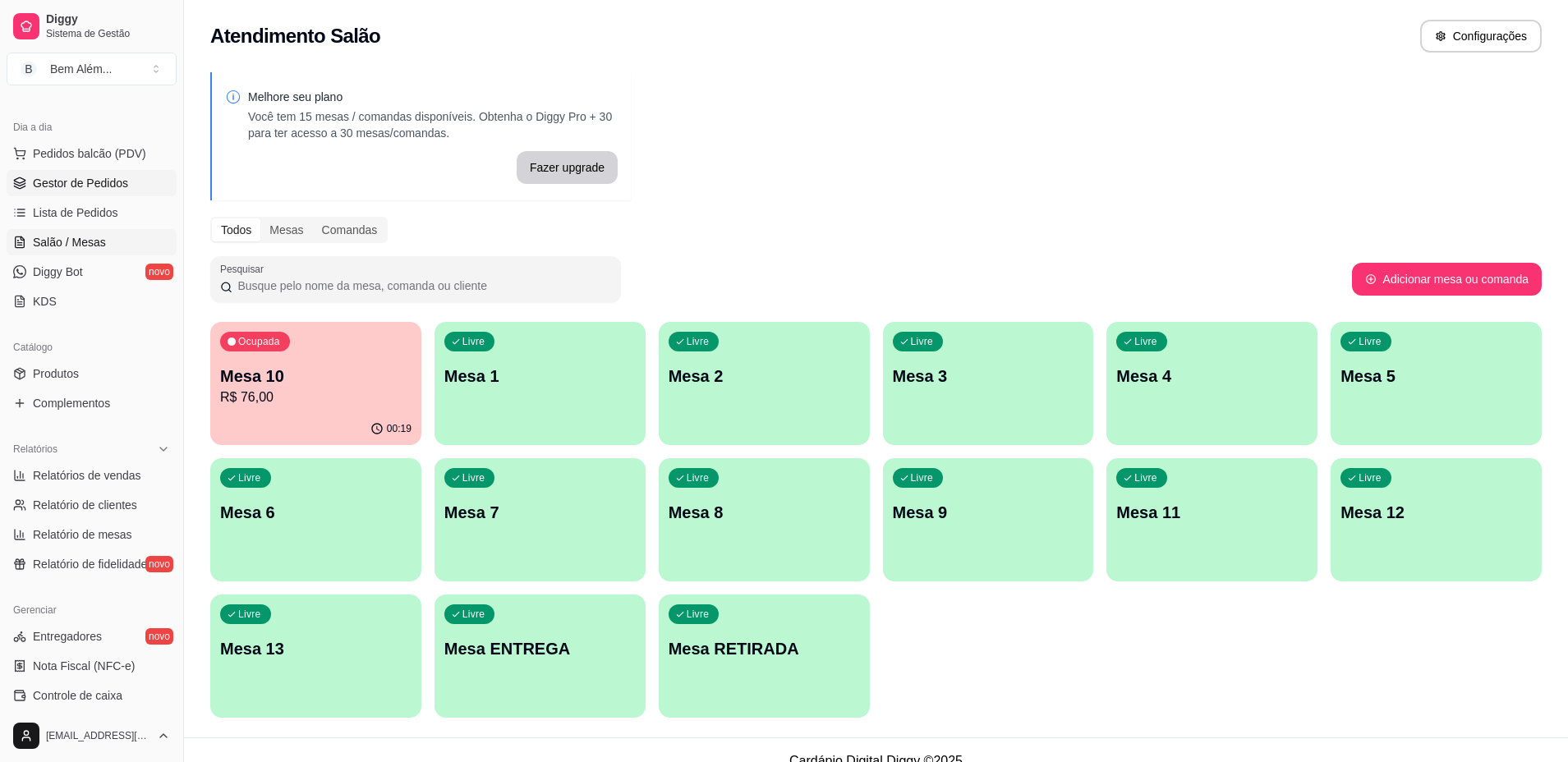
click at [98, 185] on span "Gestor de Pedidos" at bounding box center [80, 183] width 95 height 16
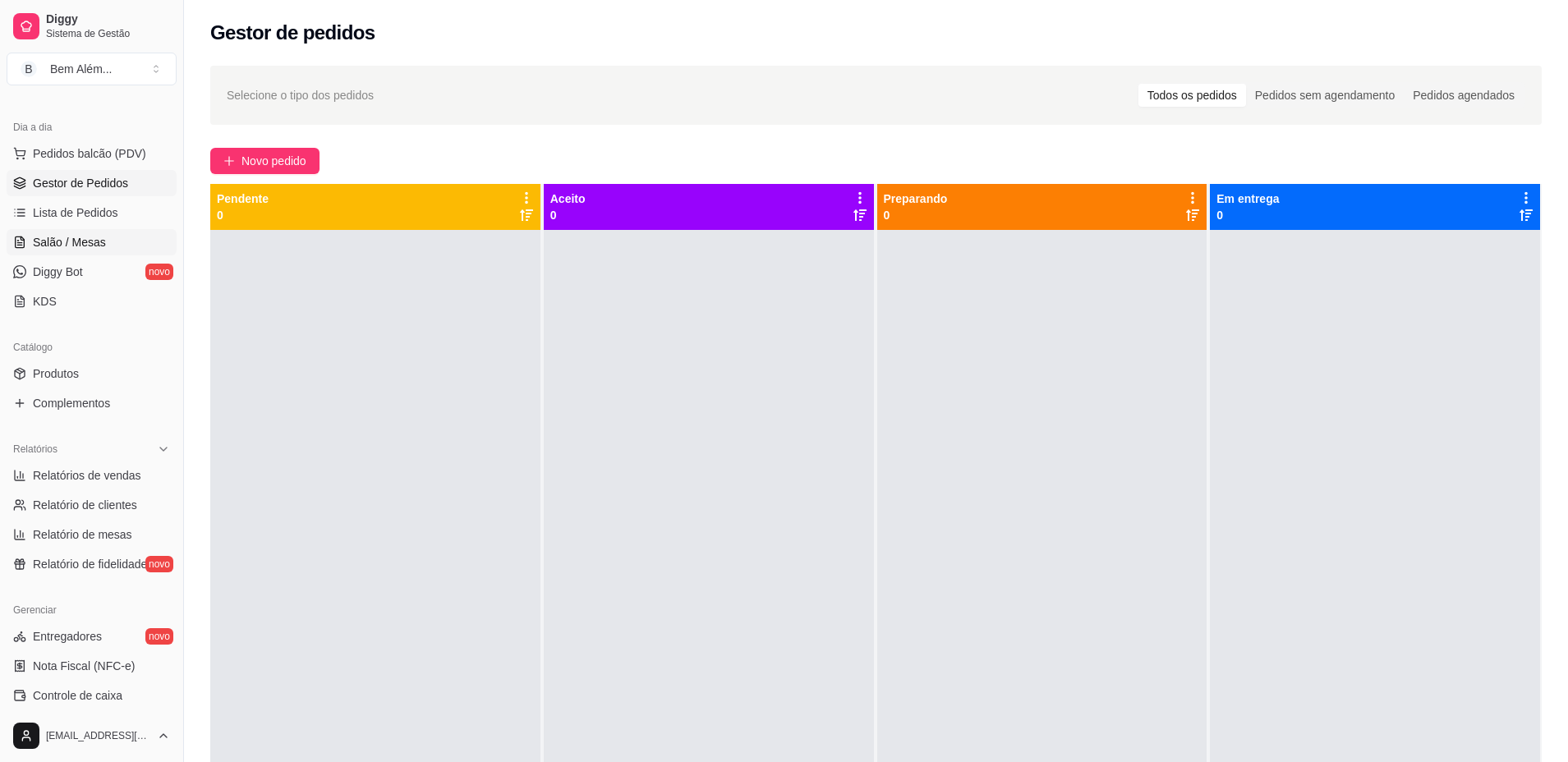
click at [117, 250] on link "Salão / Mesas" at bounding box center [91, 241] width 170 height 26
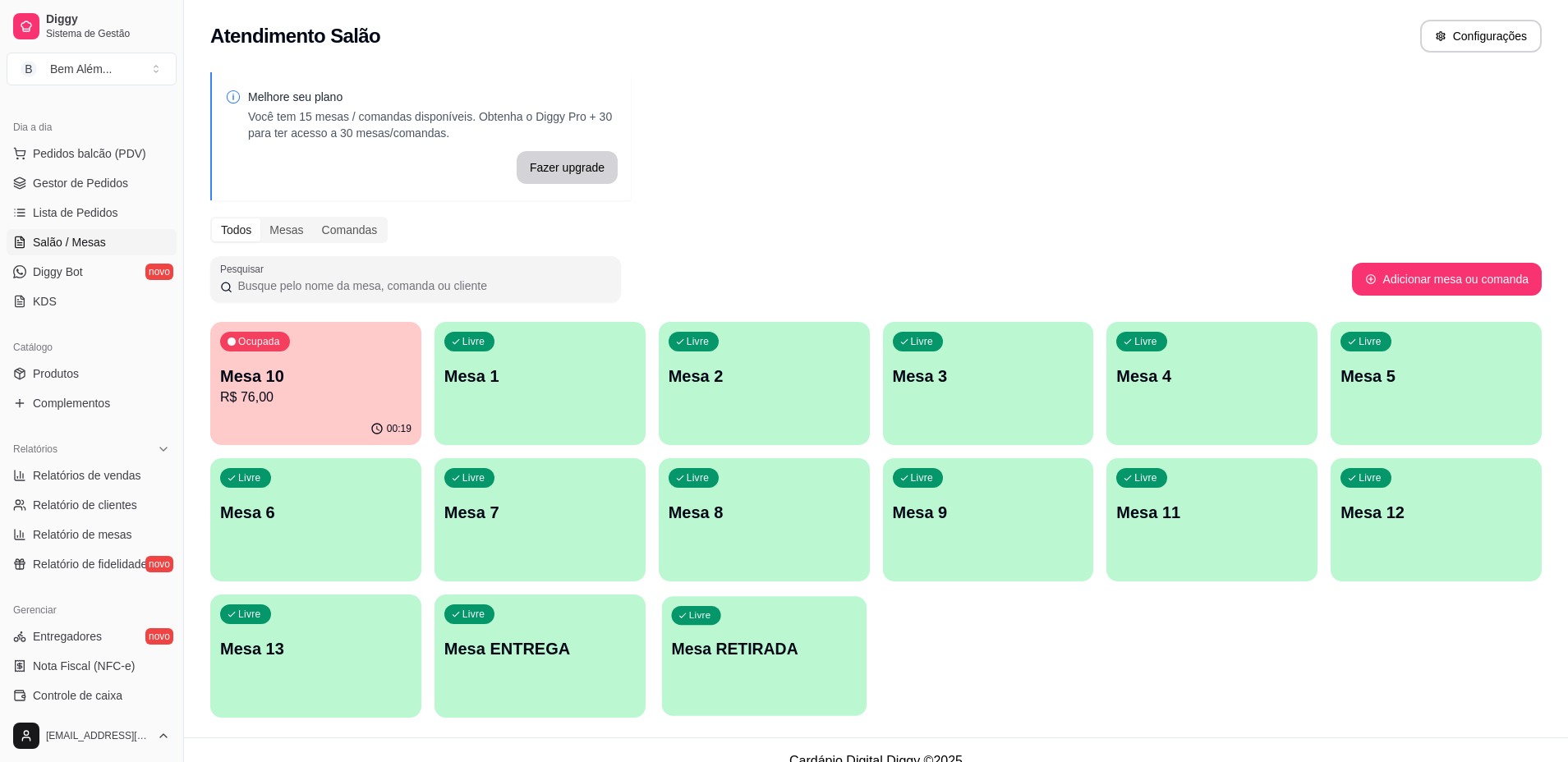
click at [676, 712] on div "button" at bounding box center [763, 705] width 205 height 19
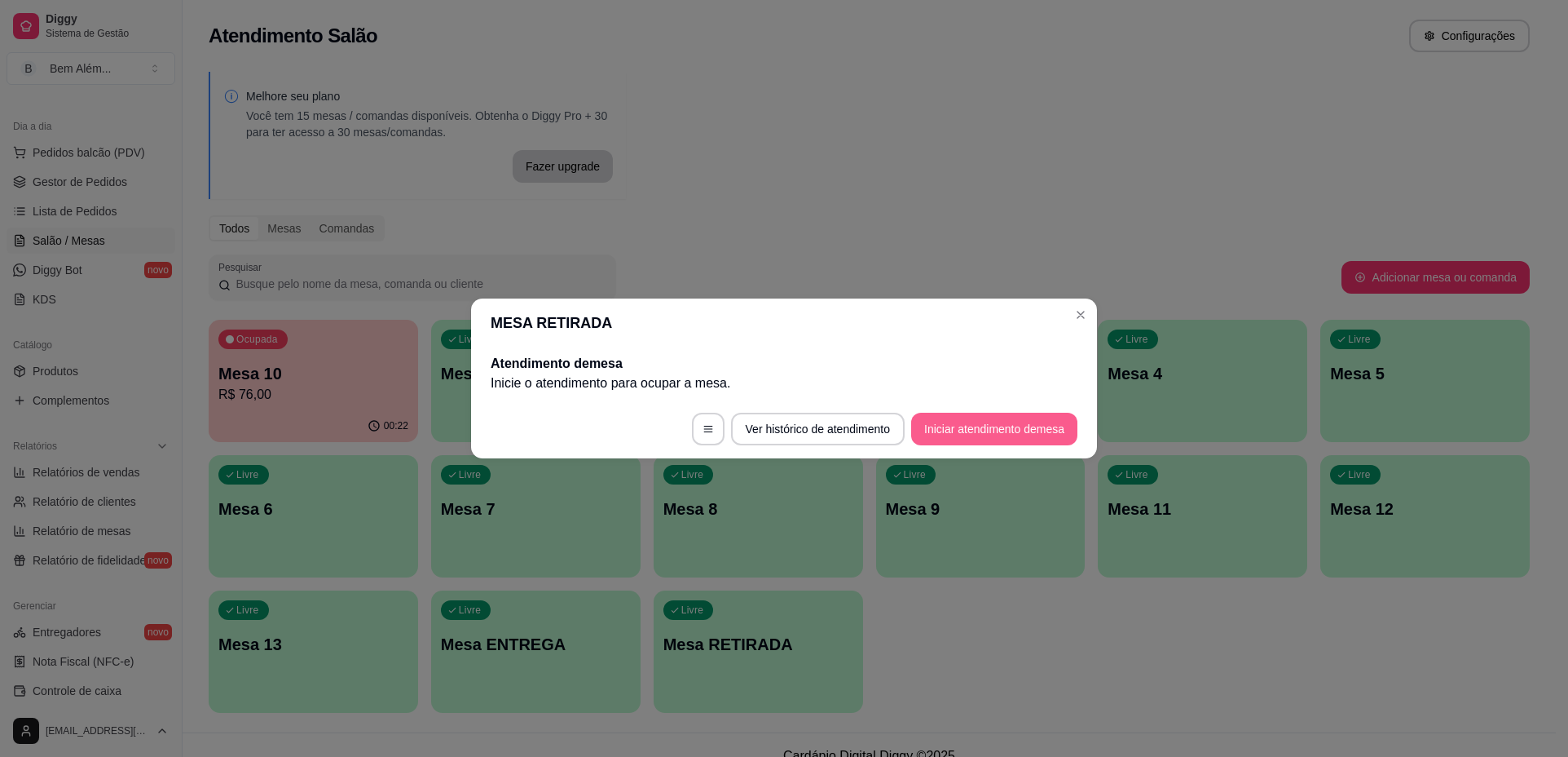
click at [1009, 434] on button "Iniciar atendimento de mesa" at bounding box center [994, 429] width 166 height 32
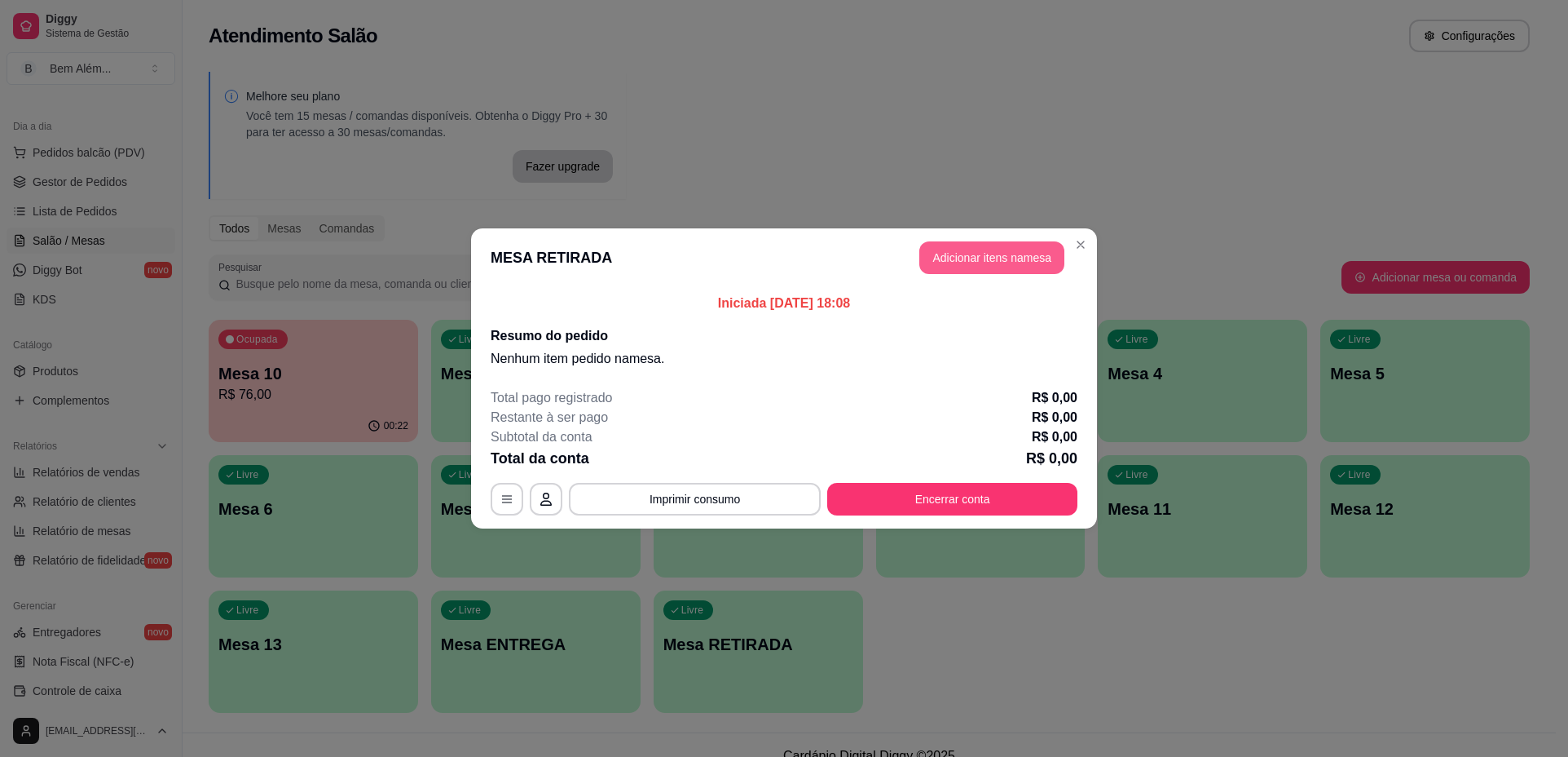
click at [998, 258] on button "Adicionar itens na mesa" at bounding box center [992, 258] width 145 height 32
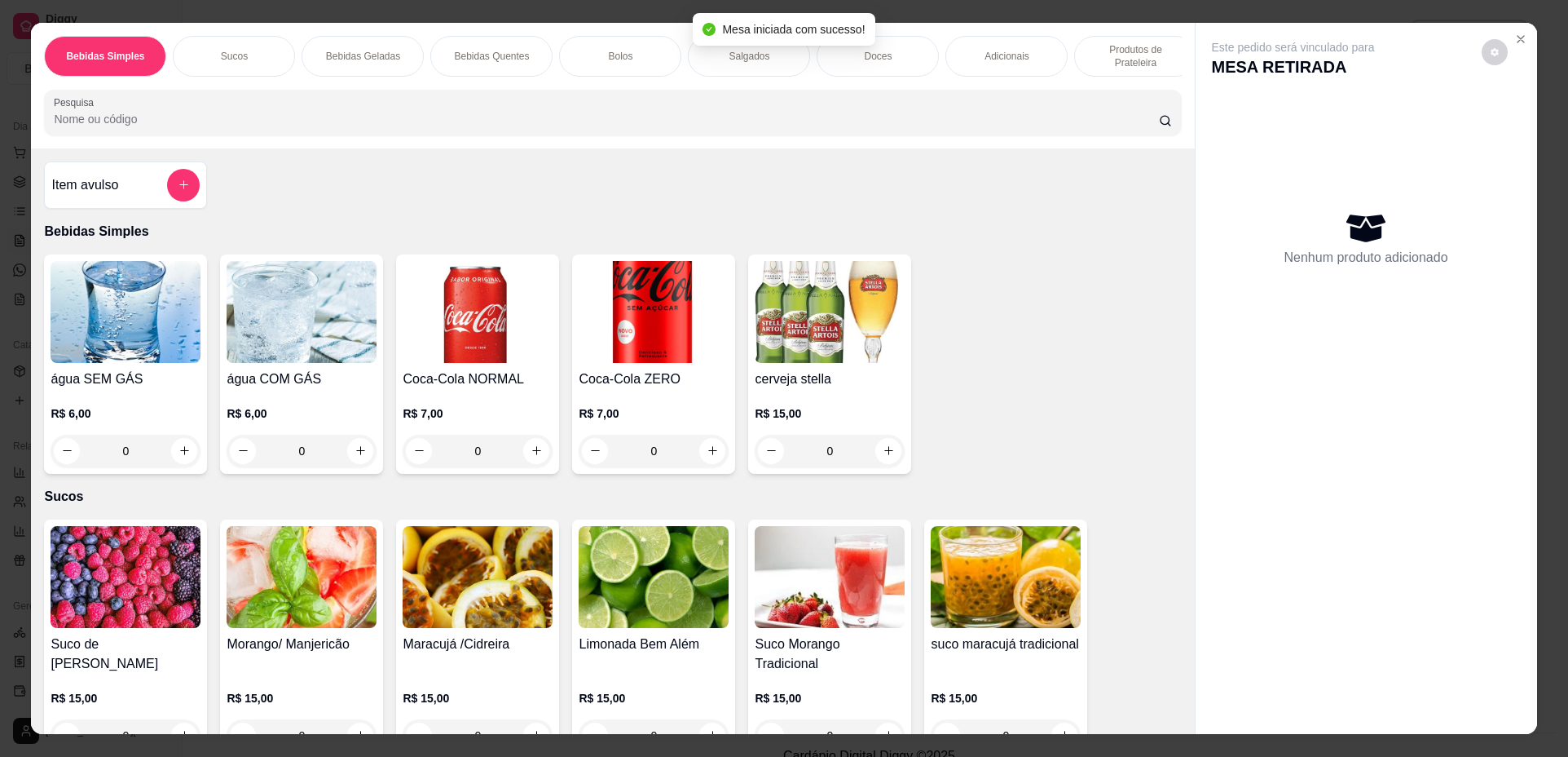
click at [1081, 71] on div "Produtos de Prateleira" at bounding box center [1136, 56] width 122 height 41
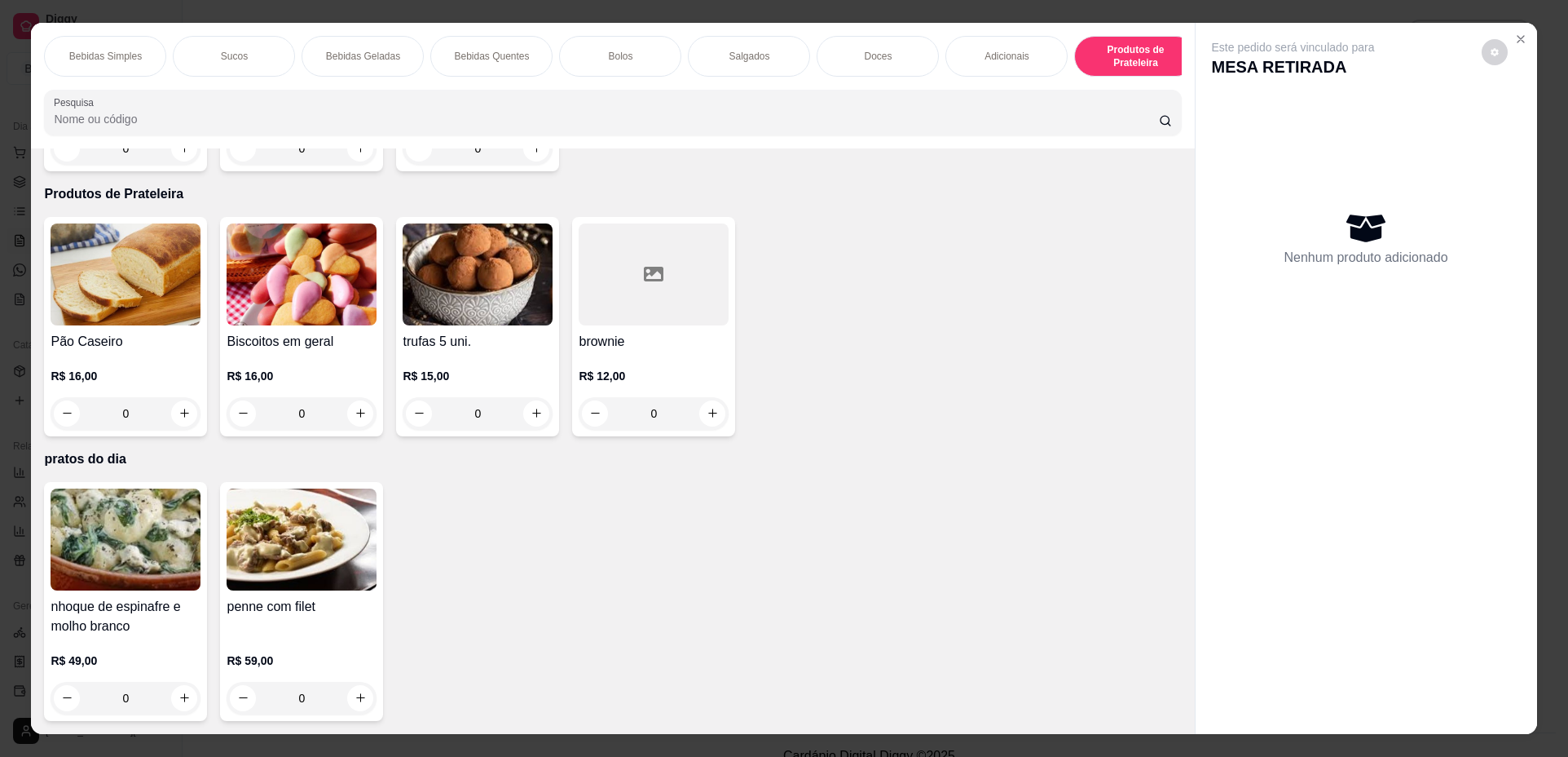
scroll to position [30, 0]
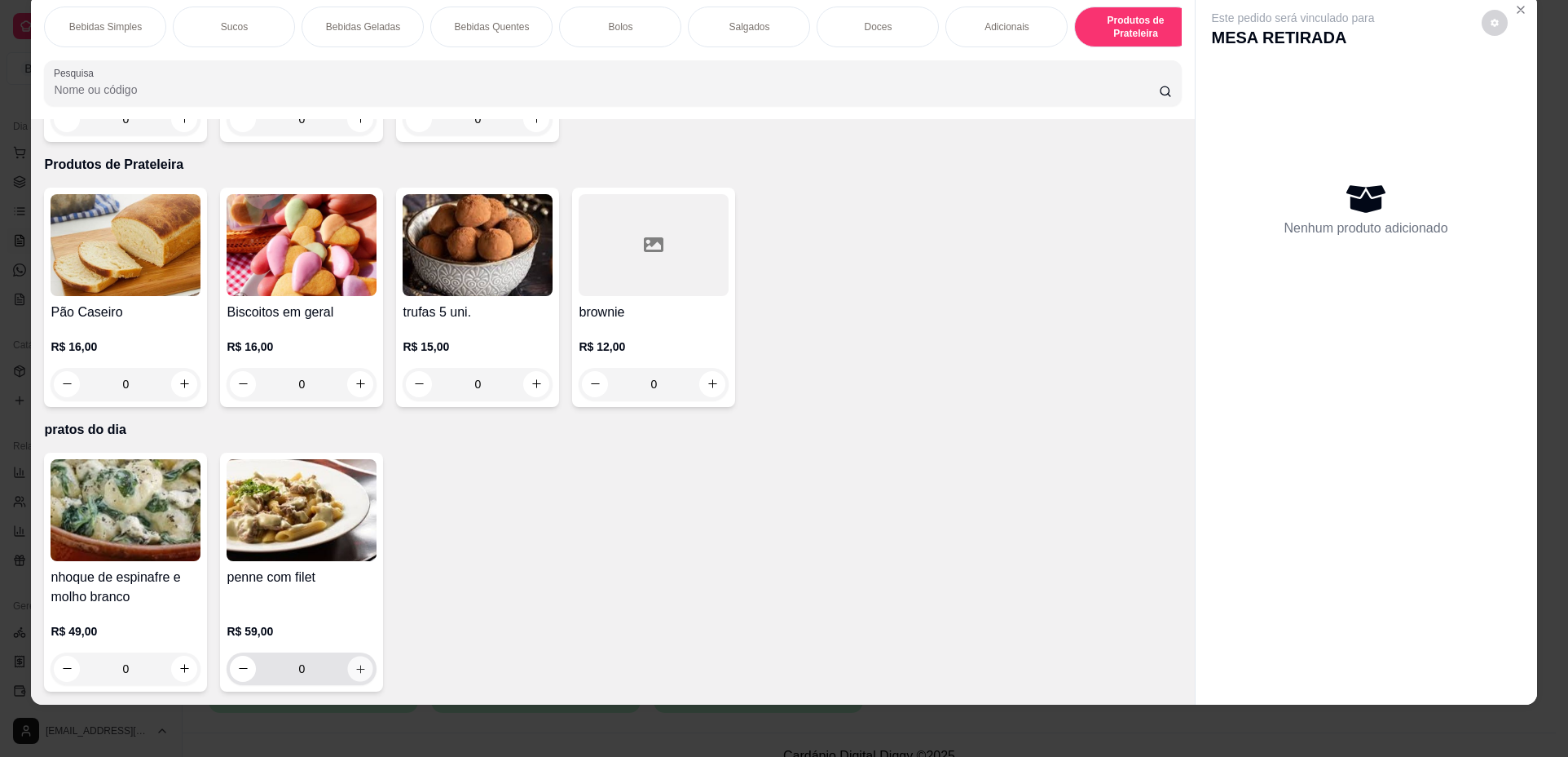
click at [360, 666] on icon "increase-product-quantity" at bounding box center [361, 668] width 12 height 12
type input "1"
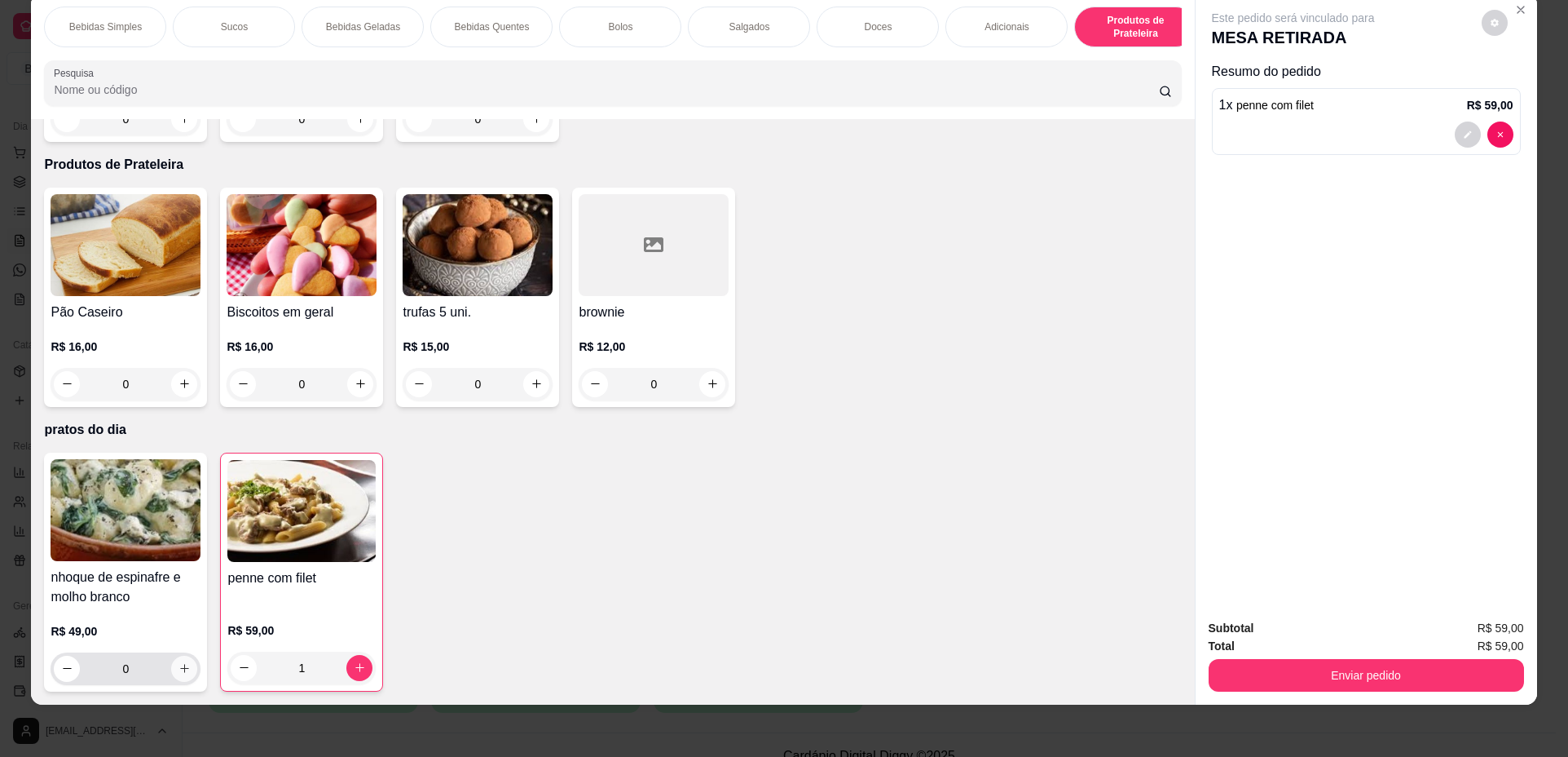
click at [181, 674] on icon "increase-product-quantity" at bounding box center [184, 668] width 12 height 12
type input "1"
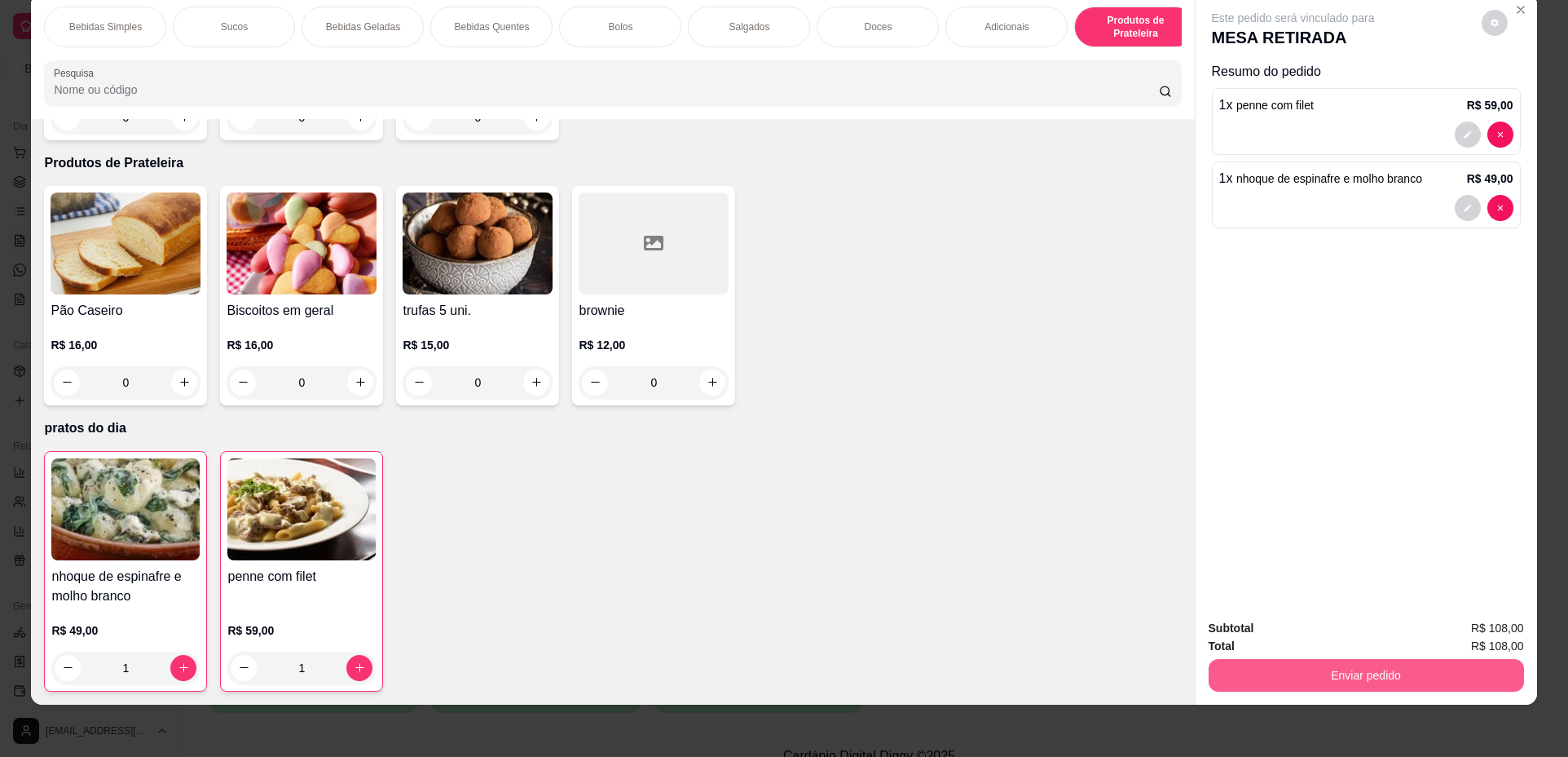
click at [1394, 675] on button "Enviar pedido" at bounding box center [1367, 675] width 316 height 32
click at [1375, 639] on button "Não registrar e enviar pedido" at bounding box center [1312, 635] width 170 height 31
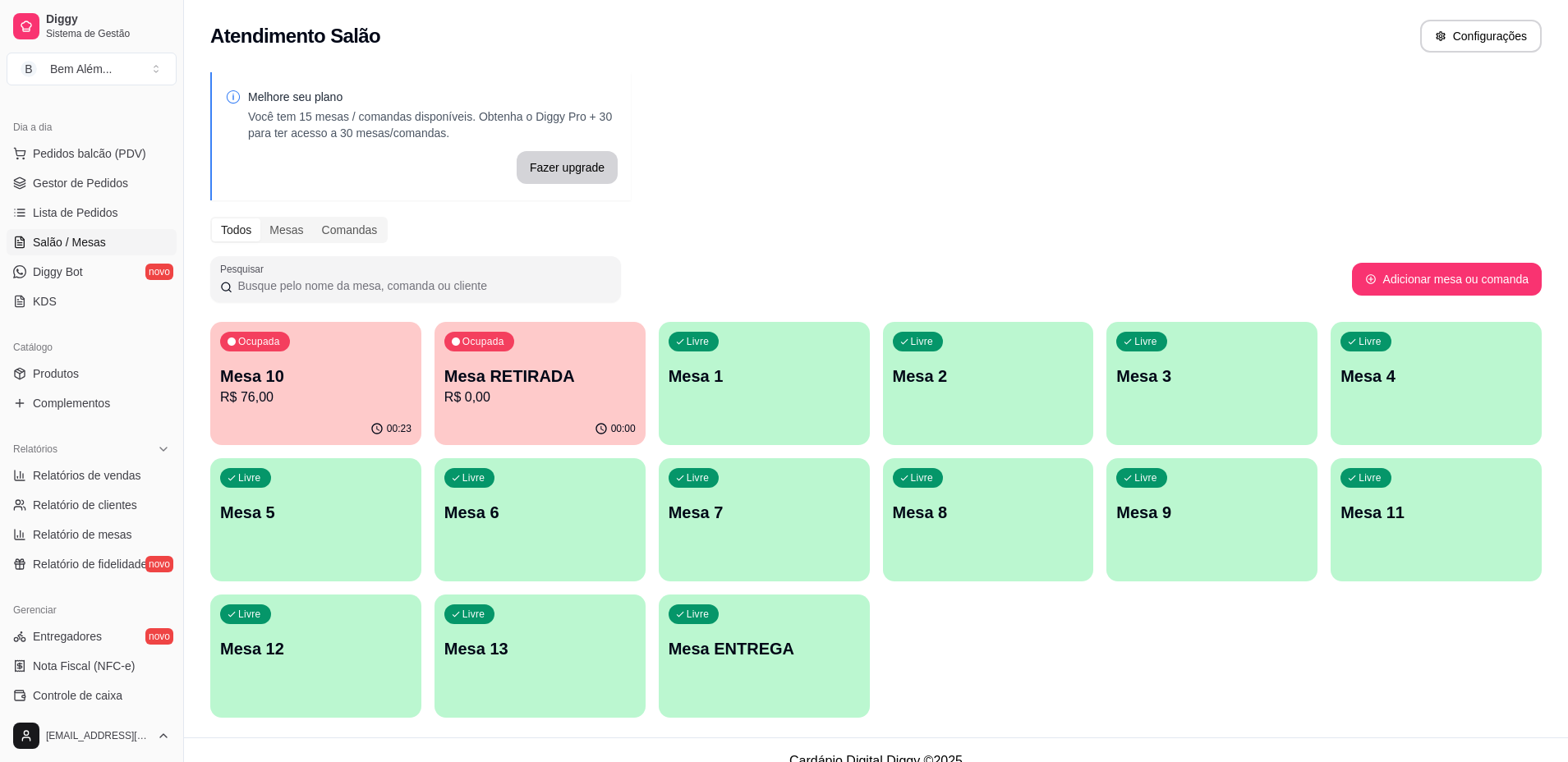
click at [803, 666] on div "Livre Mesa ENTREGA" at bounding box center [764, 646] width 212 height 104
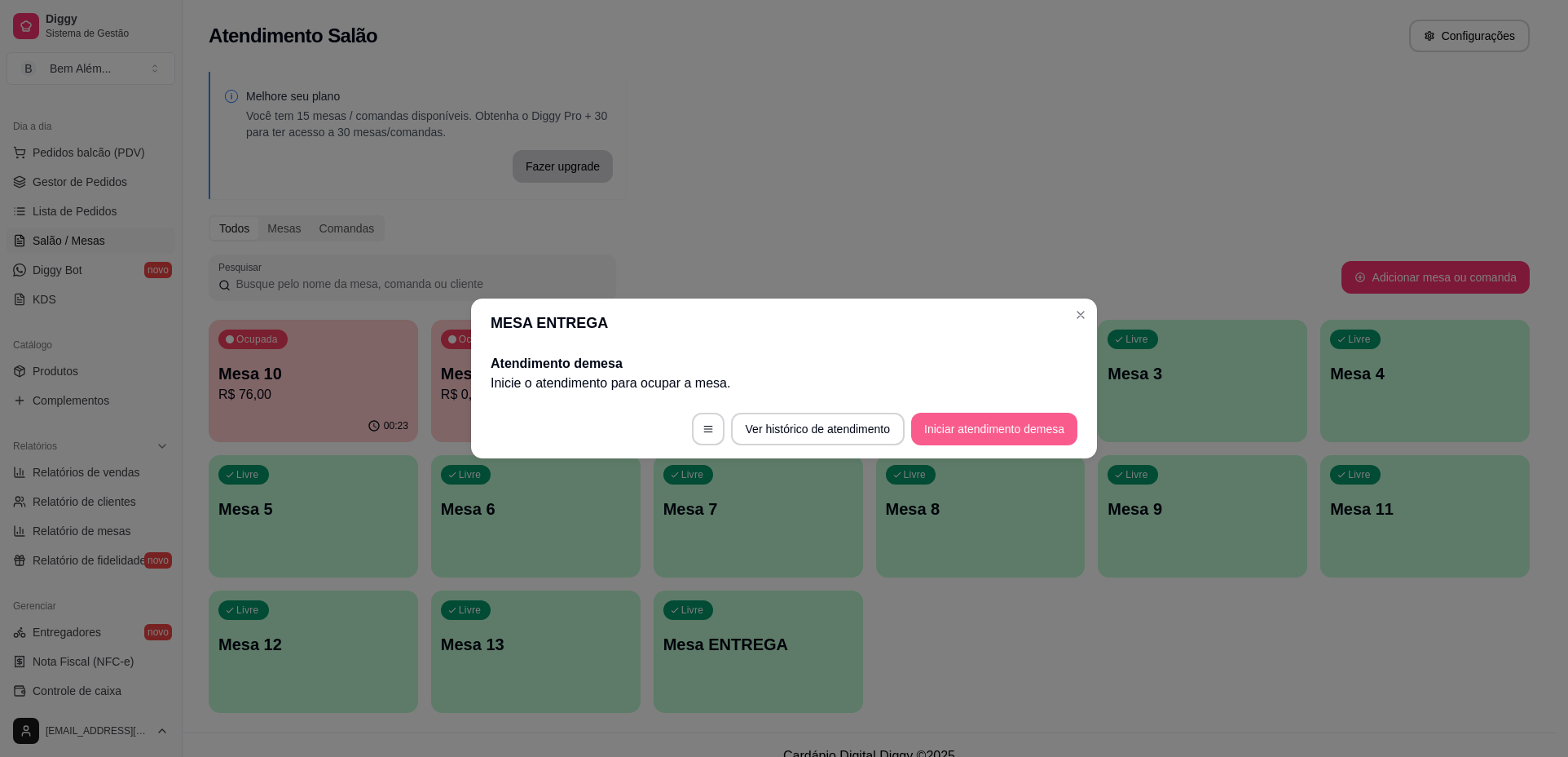
click at [1052, 427] on button "Iniciar atendimento de mesa" at bounding box center [994, 429] width 166 height 32
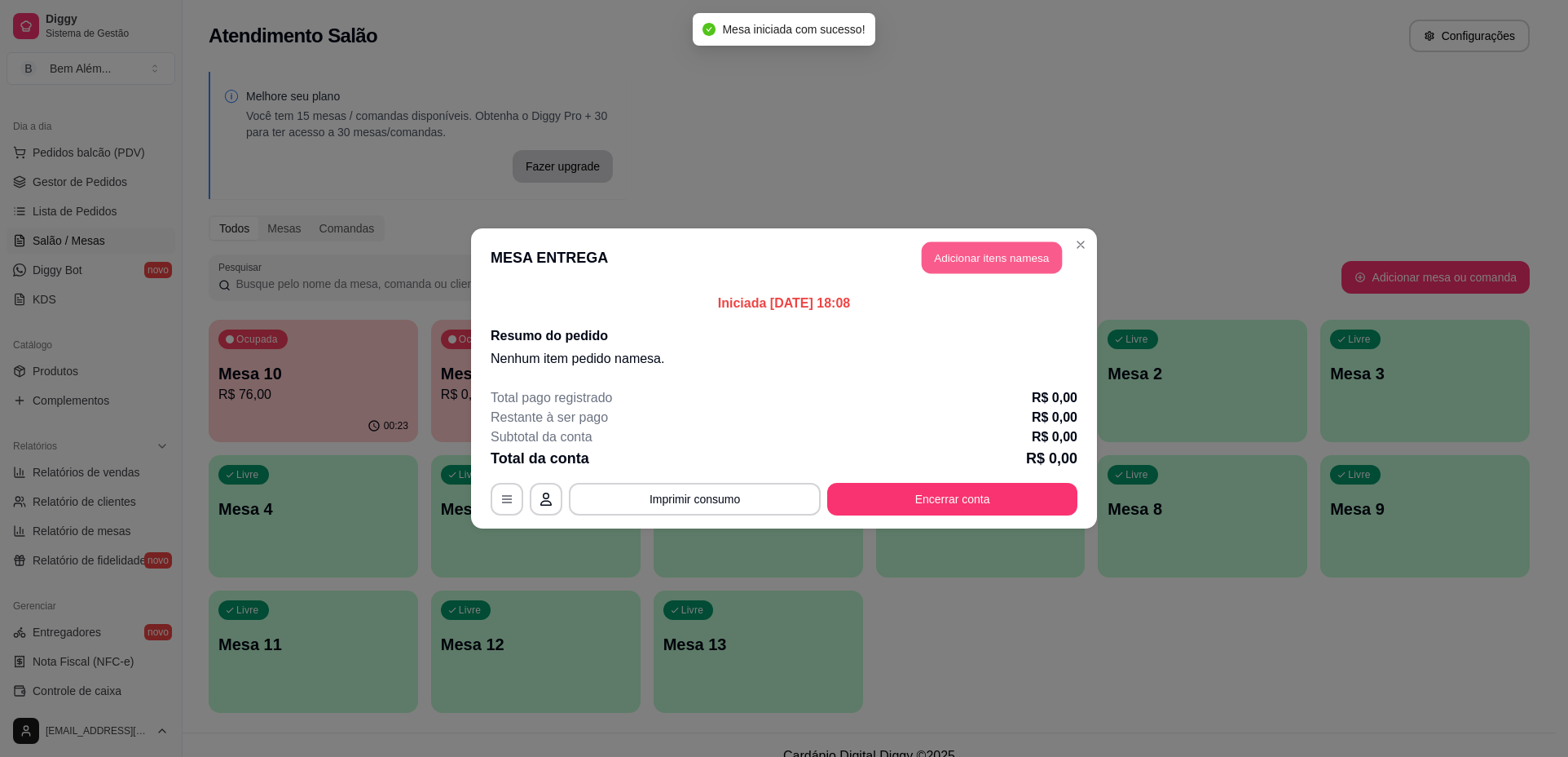
click at [1036, 251] on button "Adicionar itens na mesa" at bounding box center [992, 258] width 140 height 32
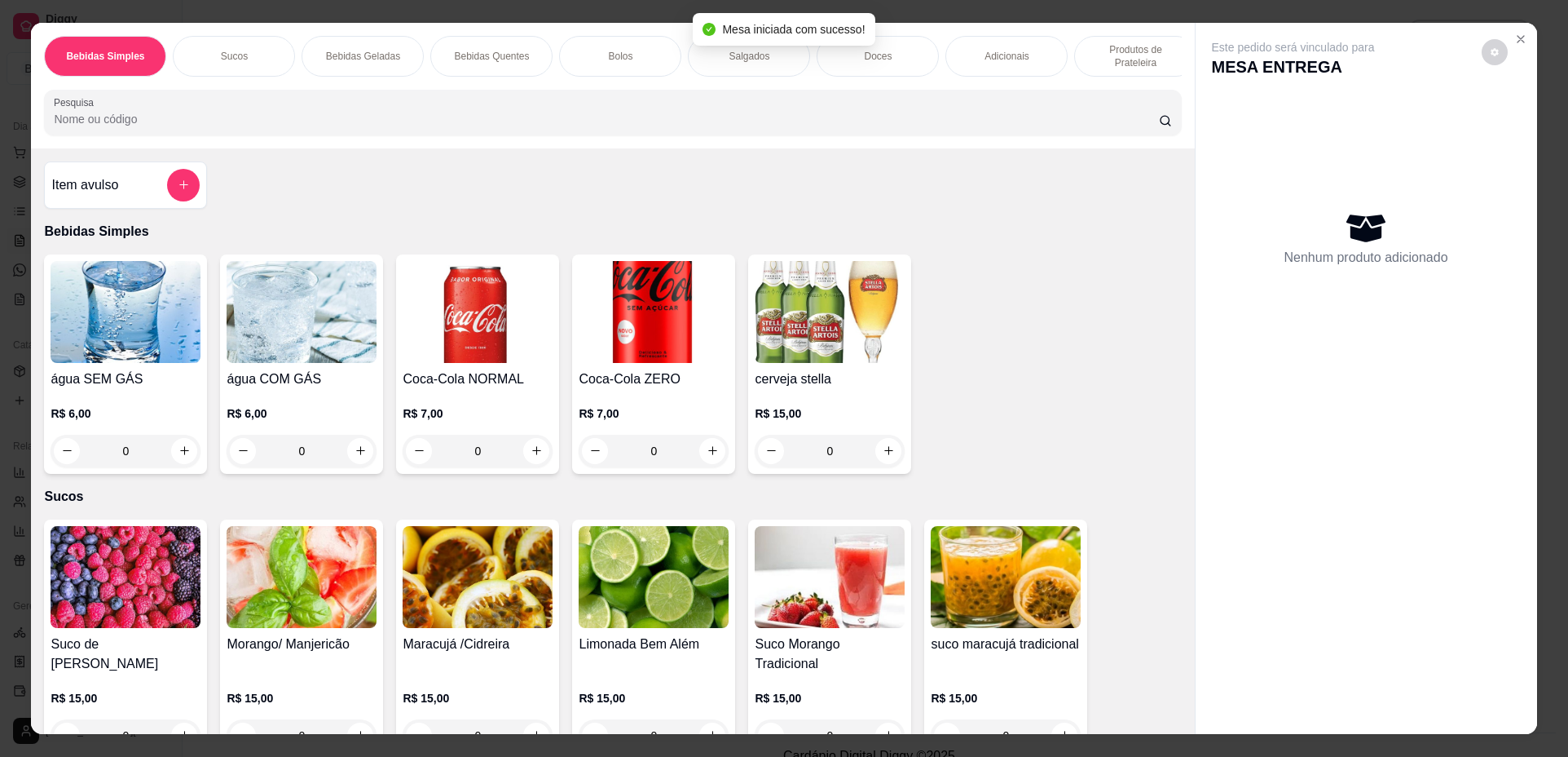
click at [1120, 47] on p "Produtos de Prateleira" at bounding box center [1135, 55] width 94 height 26
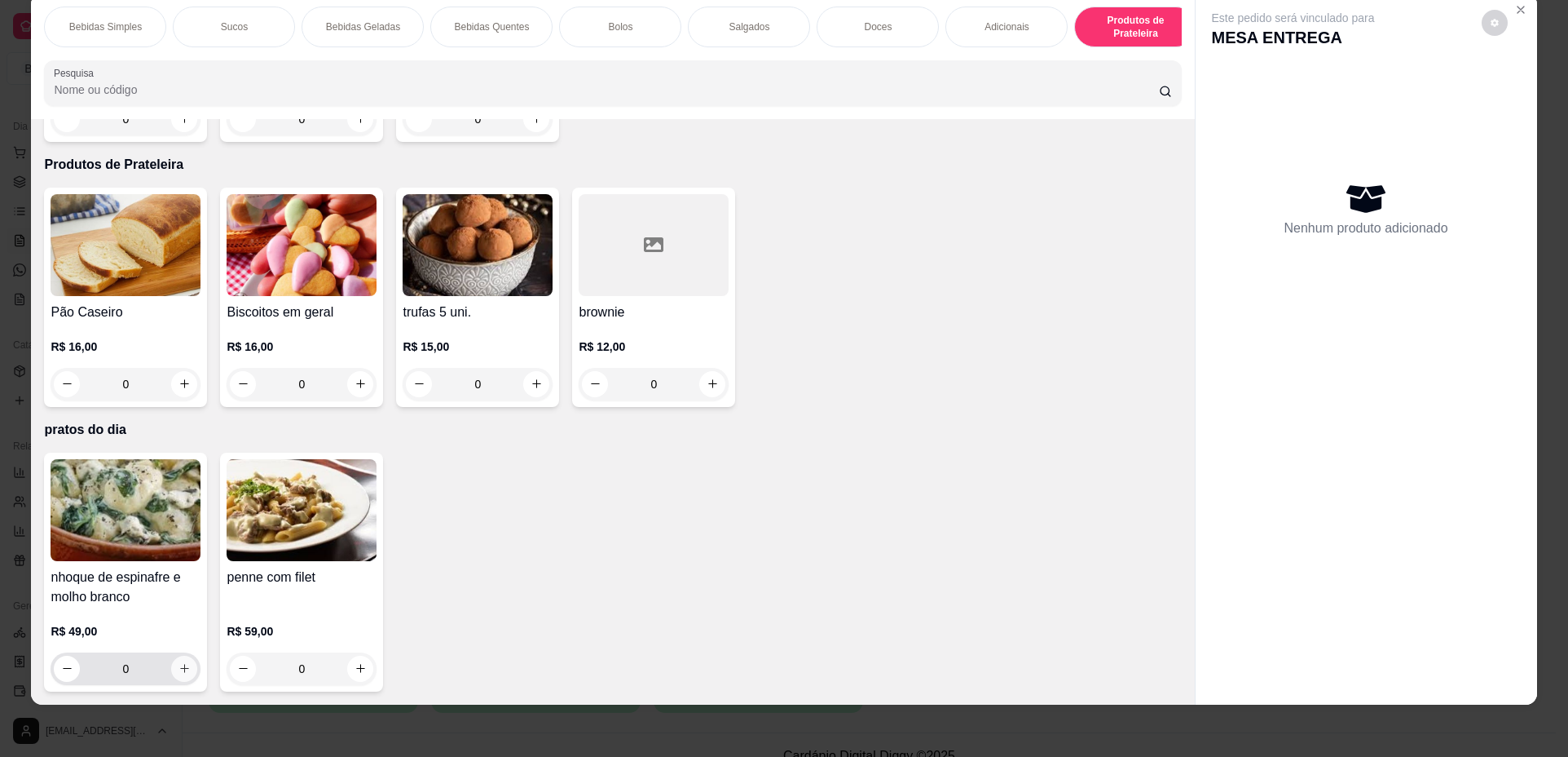
click at [171, 668] on button "increase-product-quantity" at bounding box center [183, 668] width 26 height 26
type input "1"
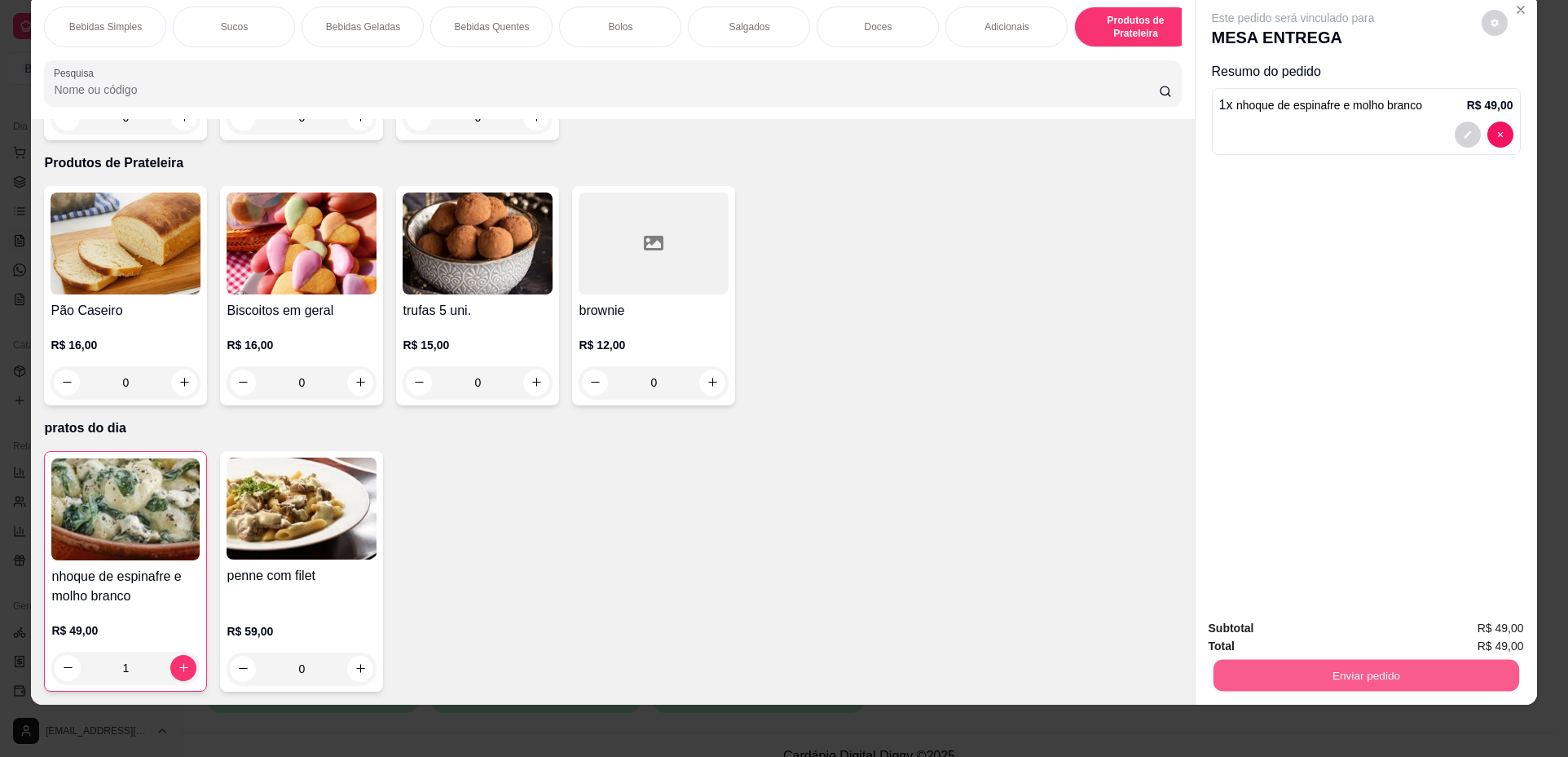
click at [1364, 682] on button "Enviar pedido" at bounding box center [1366, 675] width 305 height 32
click at [1343, 643] on button "Não registrar e enviar pedido" at bounding box center [1312, 635] width 170 height 31
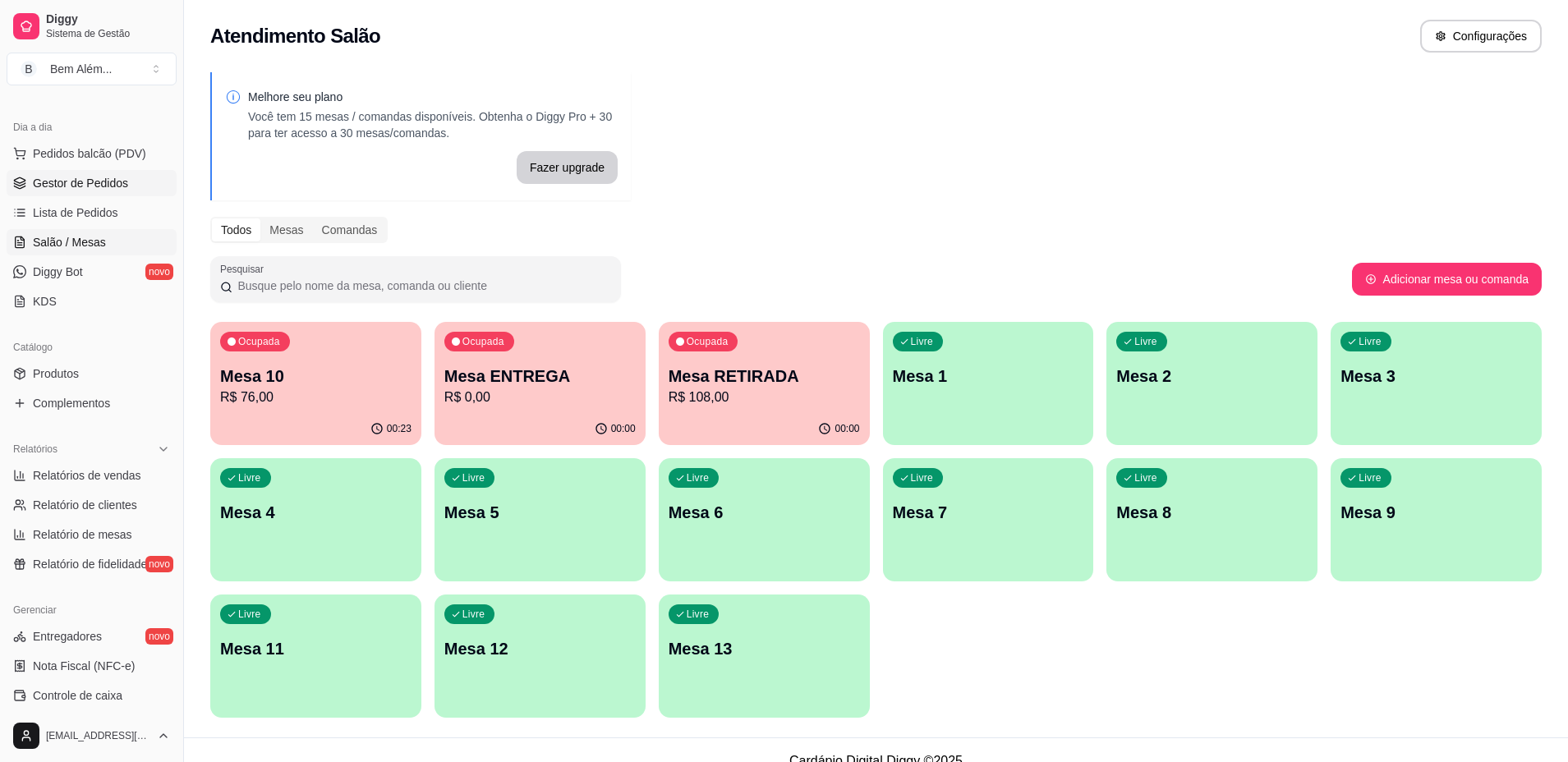
click at [84, 177] on span "Gestor de Pedidos" at bounding box center [80, 183] width 95 height 16
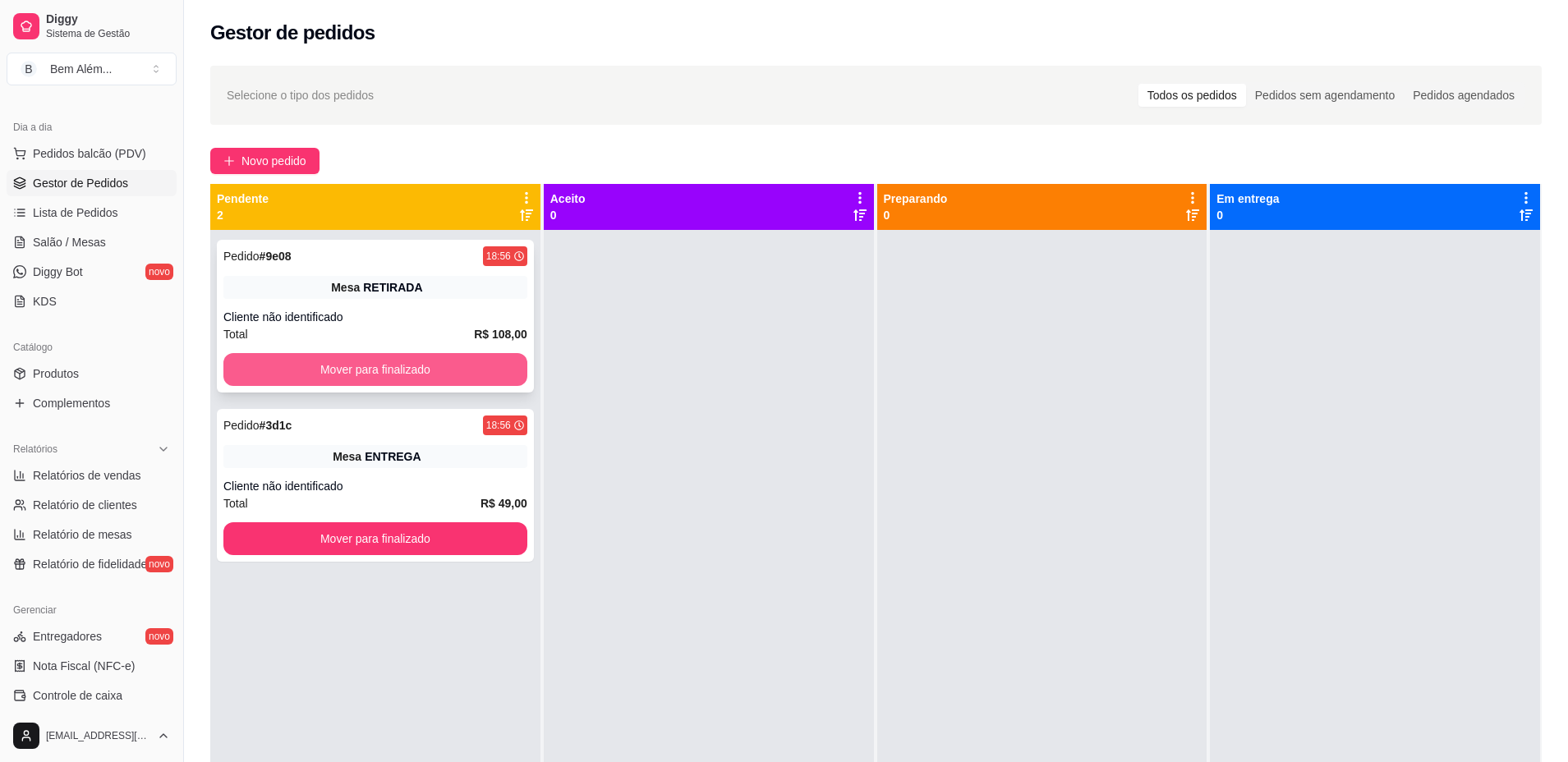
click at [425, 362] on button "Mover para finalizado" at bounding box center [375, 369] width 304 height 33
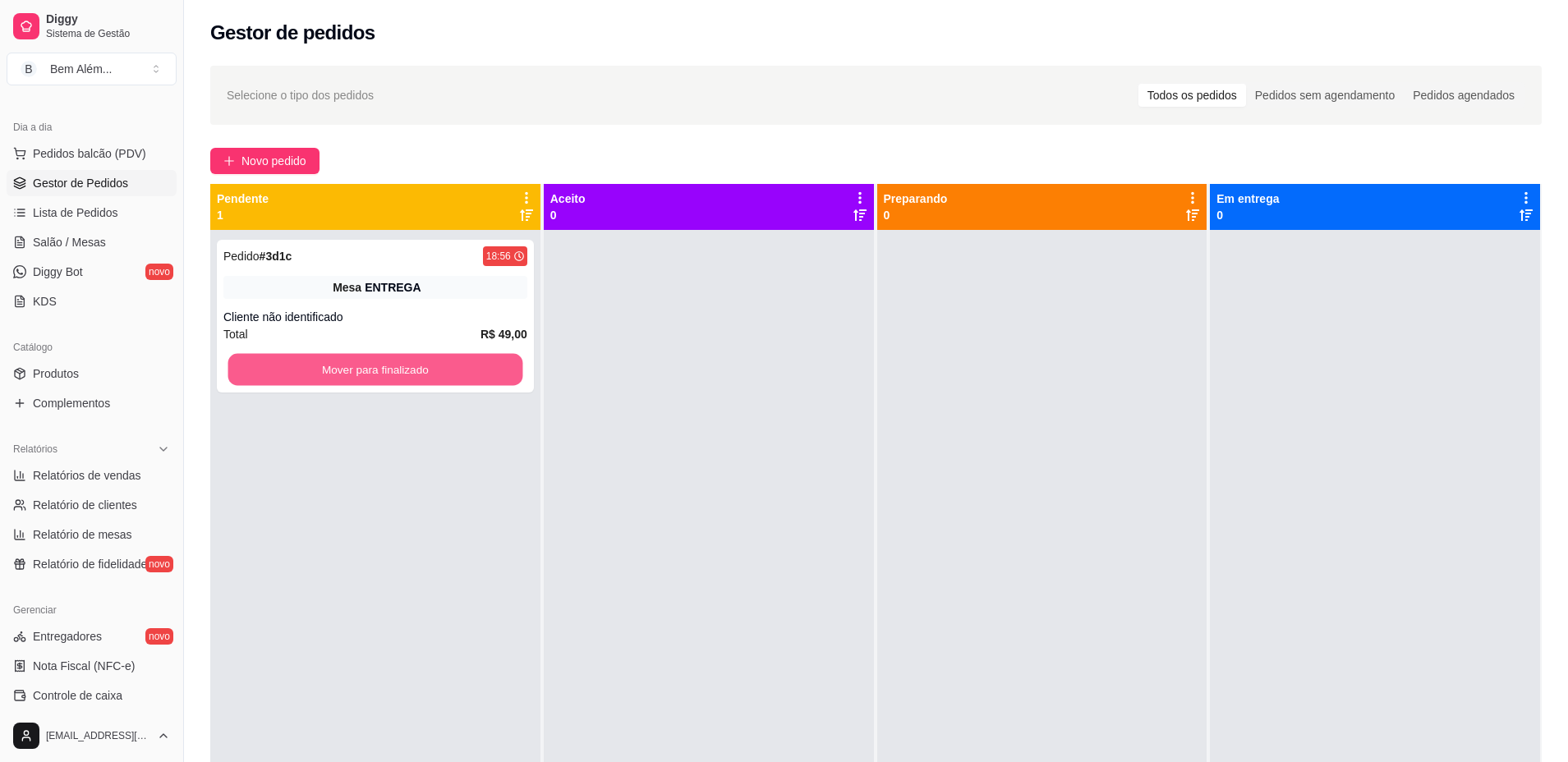
click at [425, 362] on button "Mover para finalizado" at bounding box center [375, 369] width 295 height 32
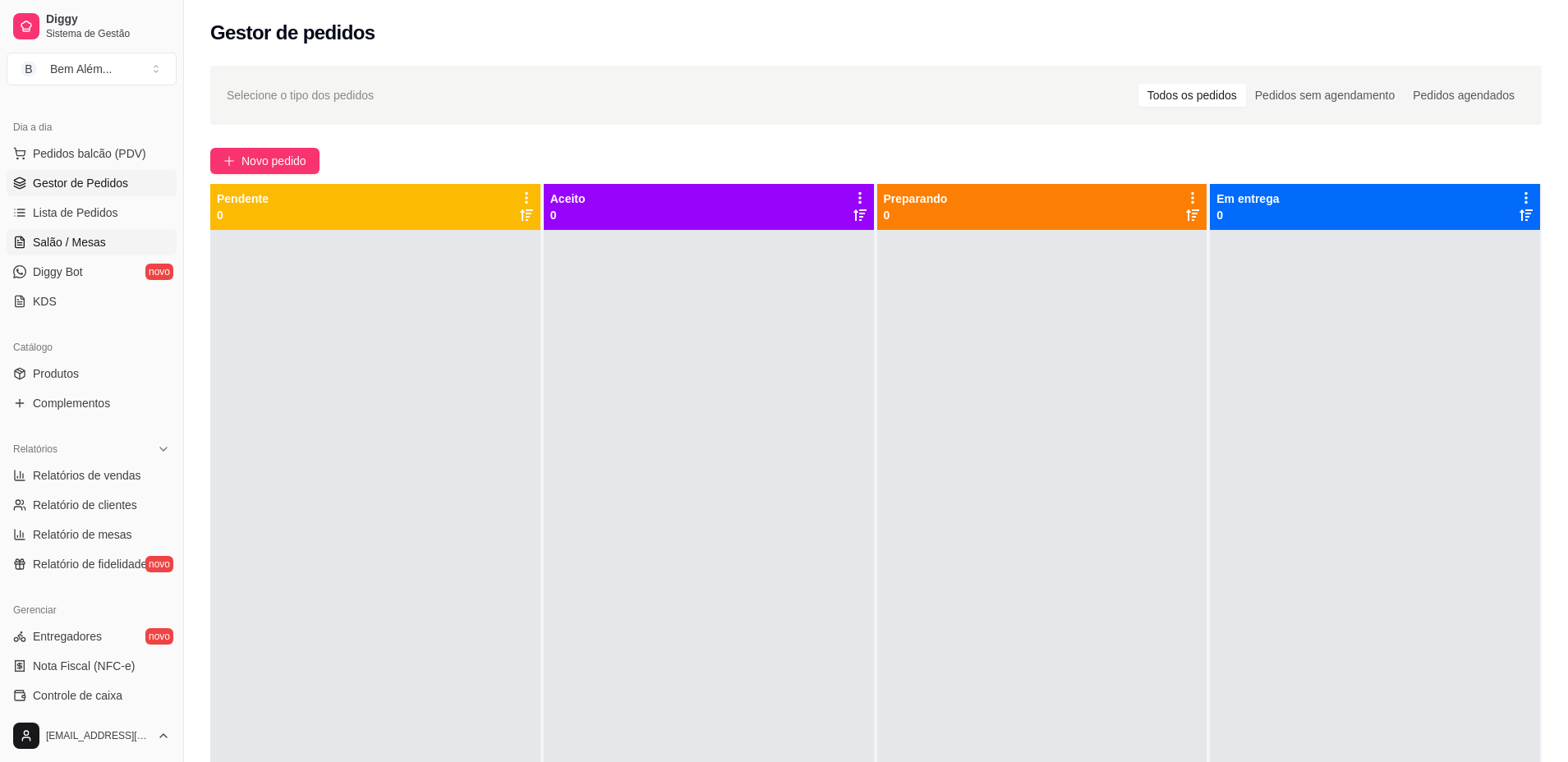
click at [87, 245] on span "Salão / Mesas" at bounding box center [69, 241] width 73 height 16
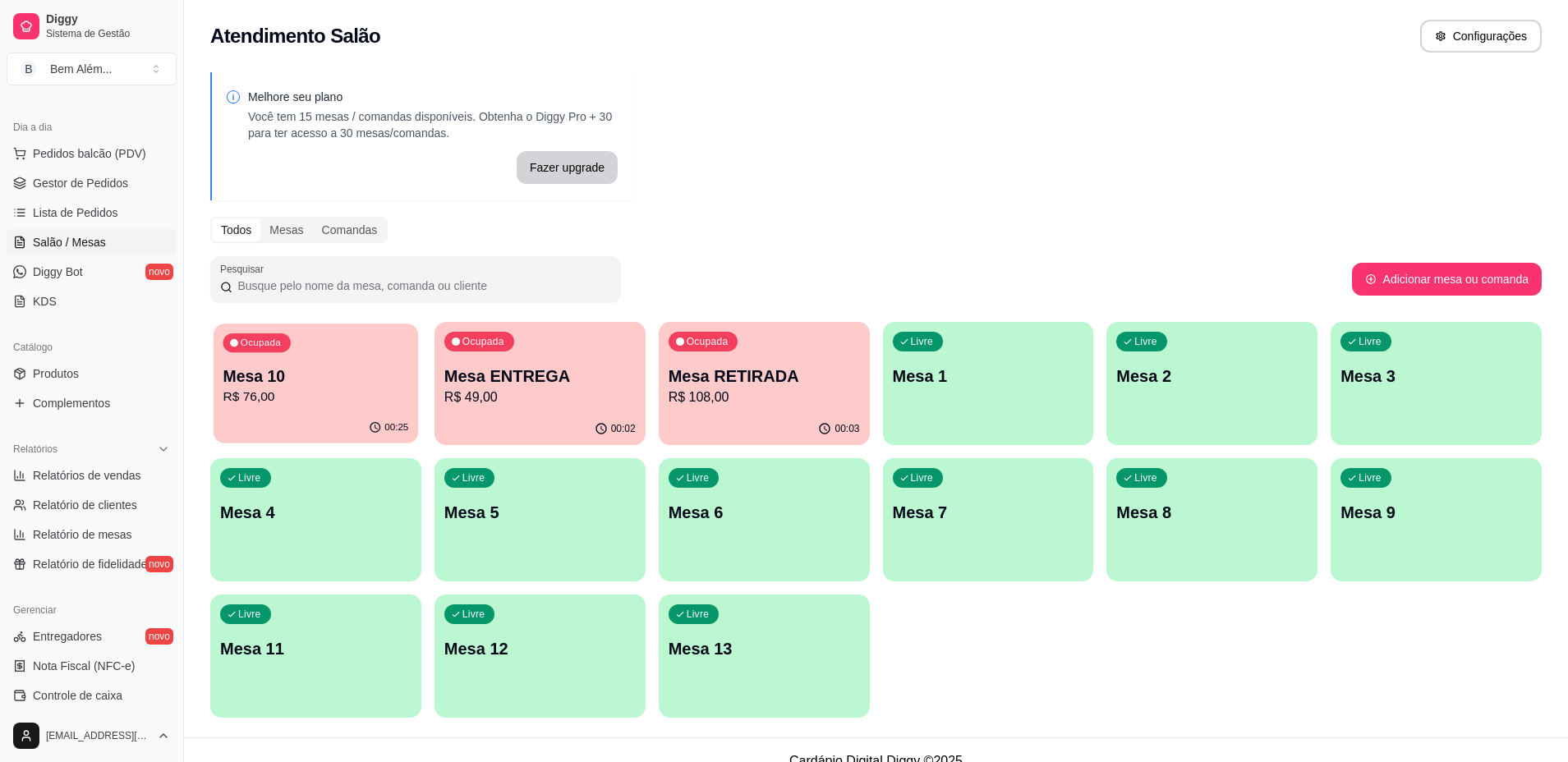
click at [261, 359] on div "Ocupada Mesa 10 R$ 76,00" at bounding box center [315, 368] width 205 height 88
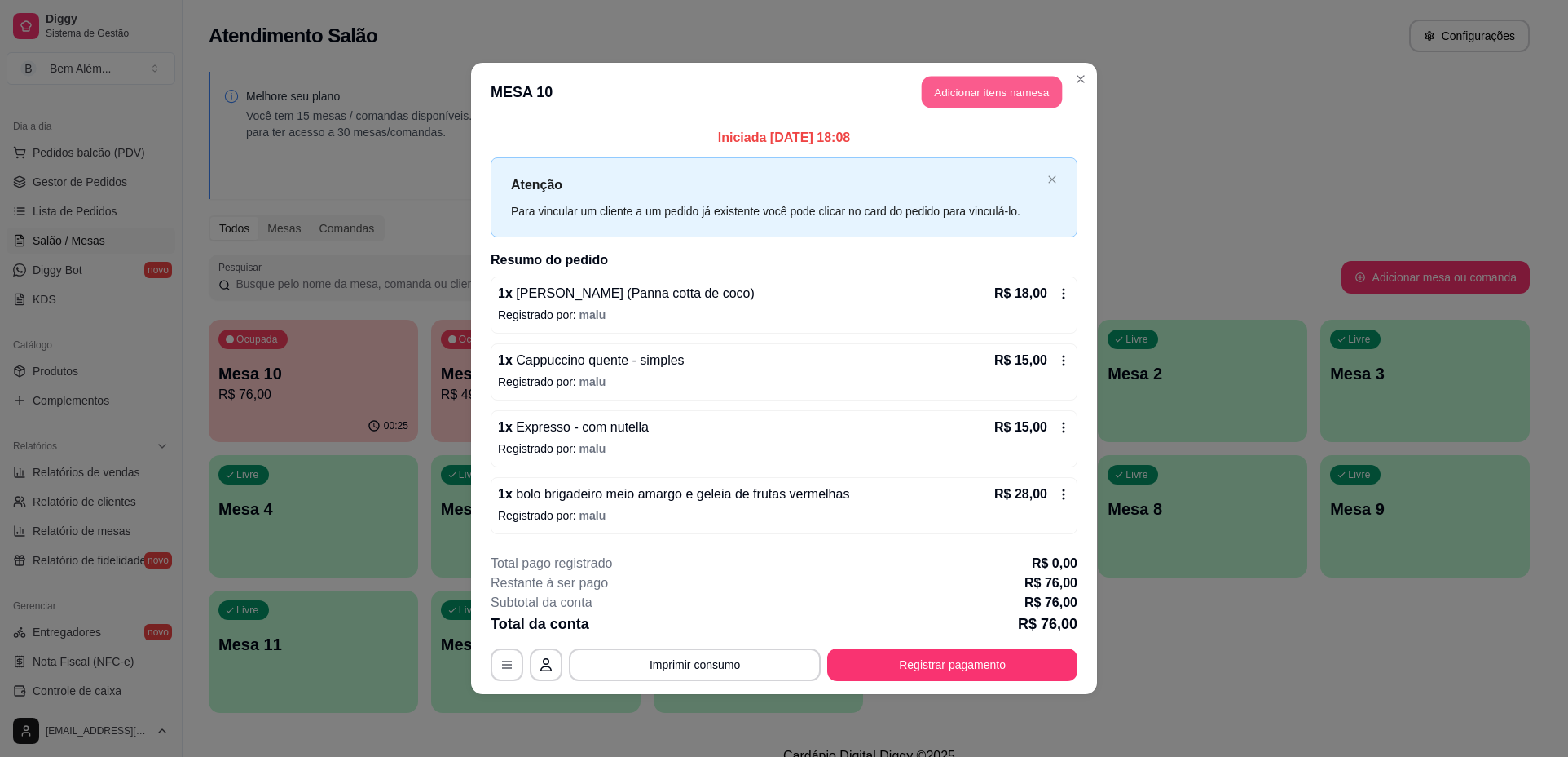
click at [994, 97] on button "Adicionar itens na mesa" at bounding box center [992, 92] width 140 height 32
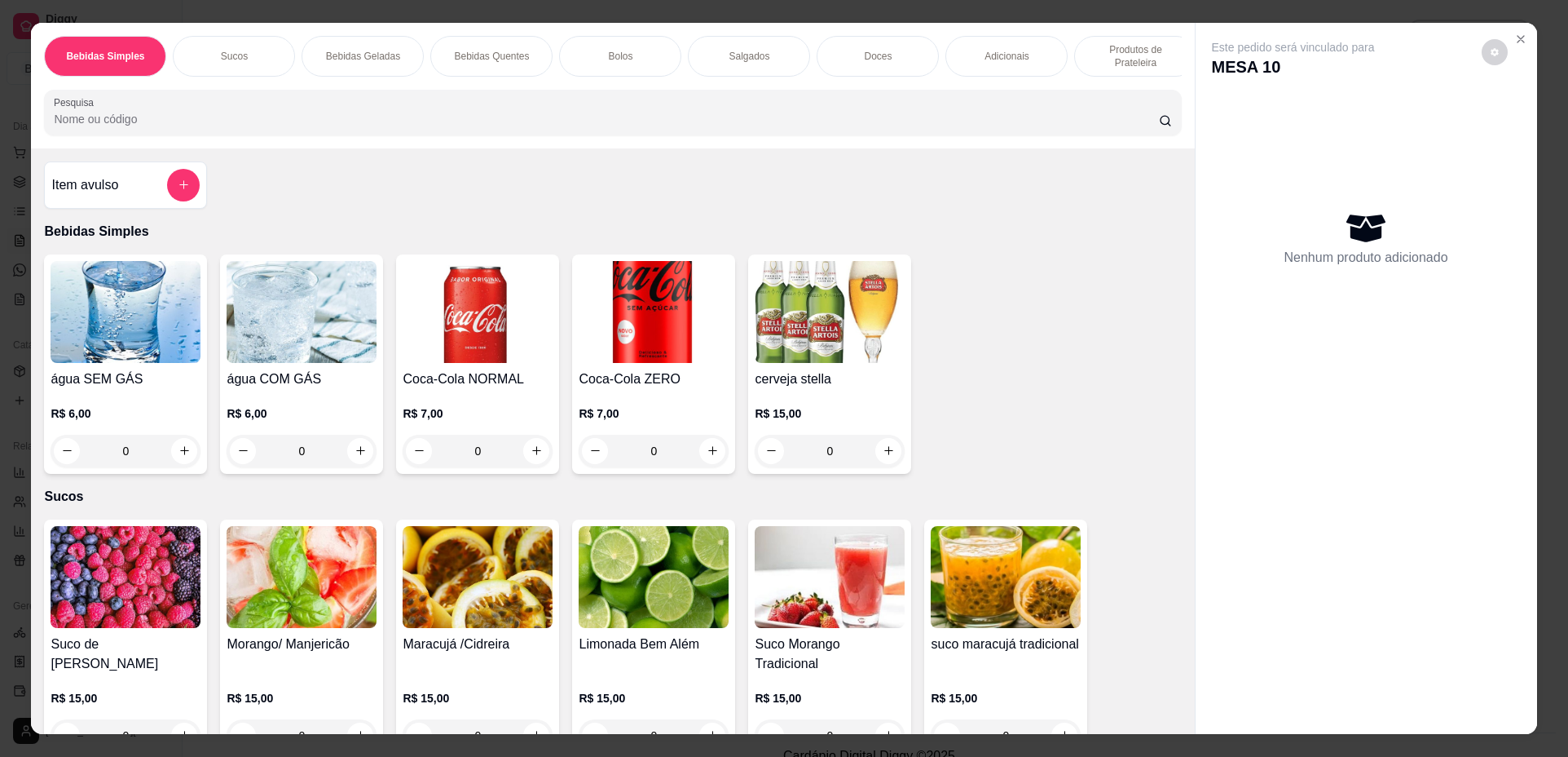
click at [1121, 44] on p "Produtos de Prateleira" at bounding box center [1135, 55] width 94 height 26
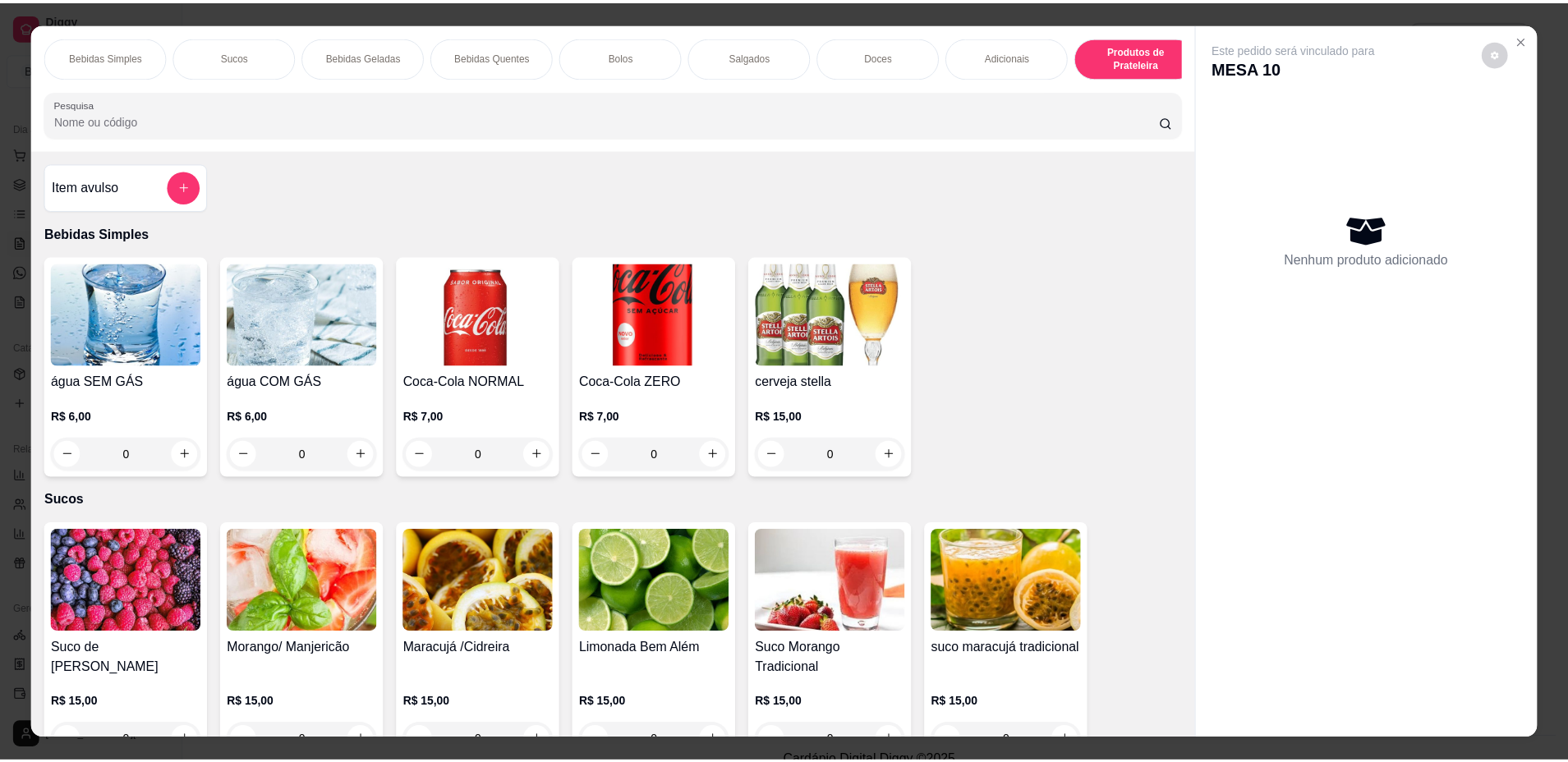
scroll to position [30, 0]
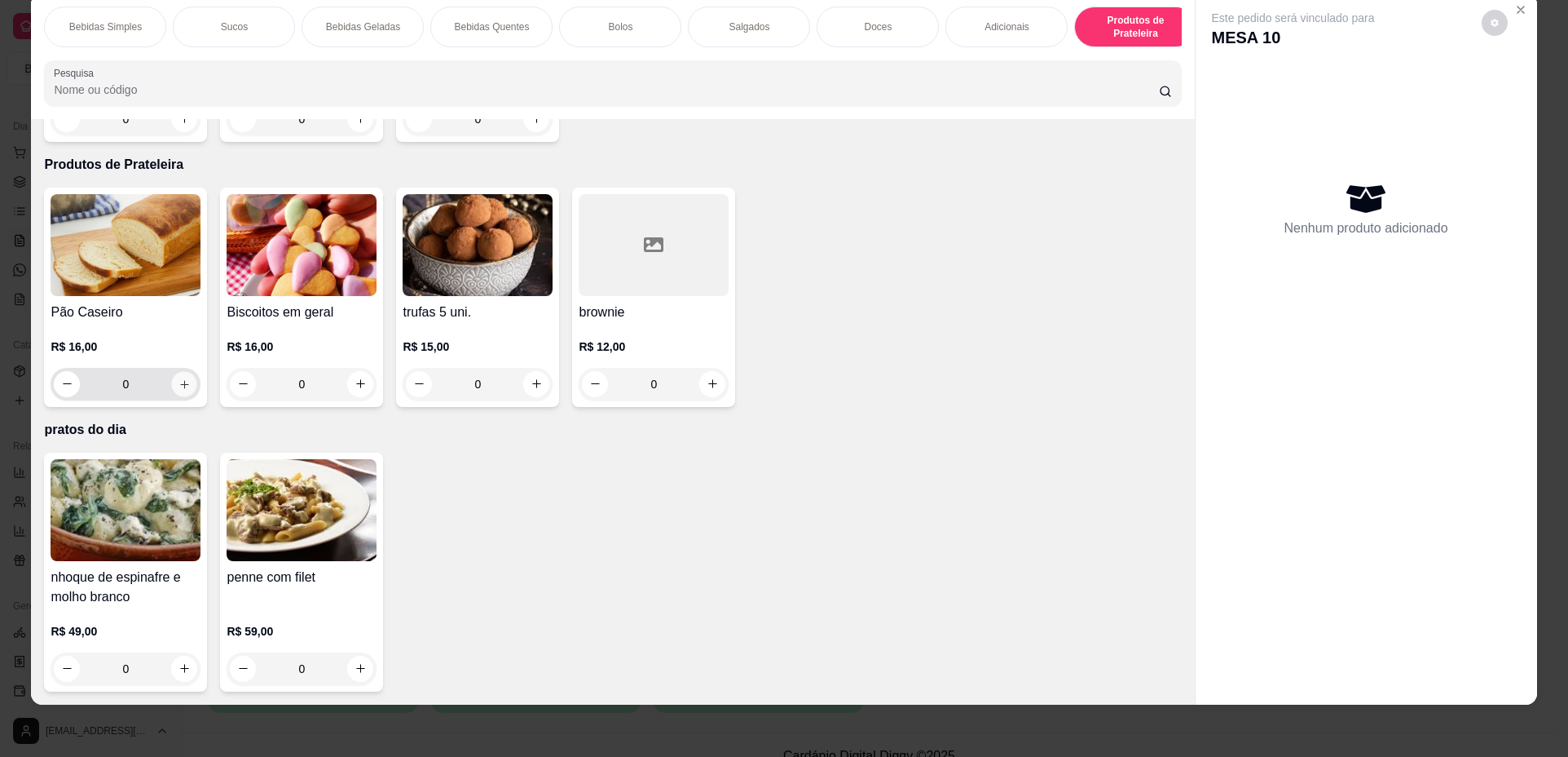
click at [178, 379] on icon "increase-product-quantity" at bounding box center [184, 384] width 12 height 12
type input "1"
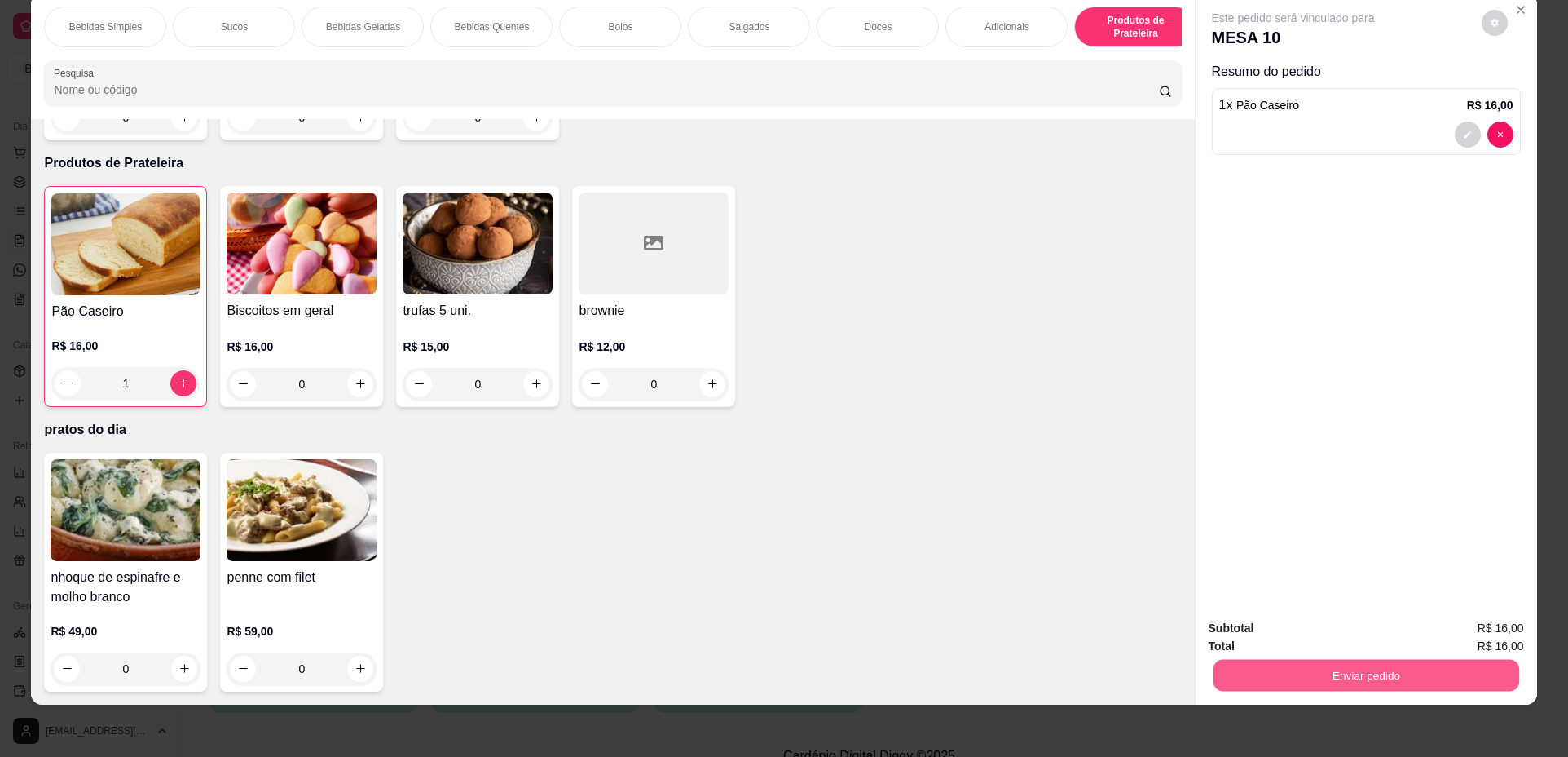
click at [1278, 668] on button "Enviar pedido" at bounding box center [1366, 675] width 305 height 32
click at [1342, 628] on button "Não registrar e enviar pedido" at bounding box center [1312, 635] width 170 height 31
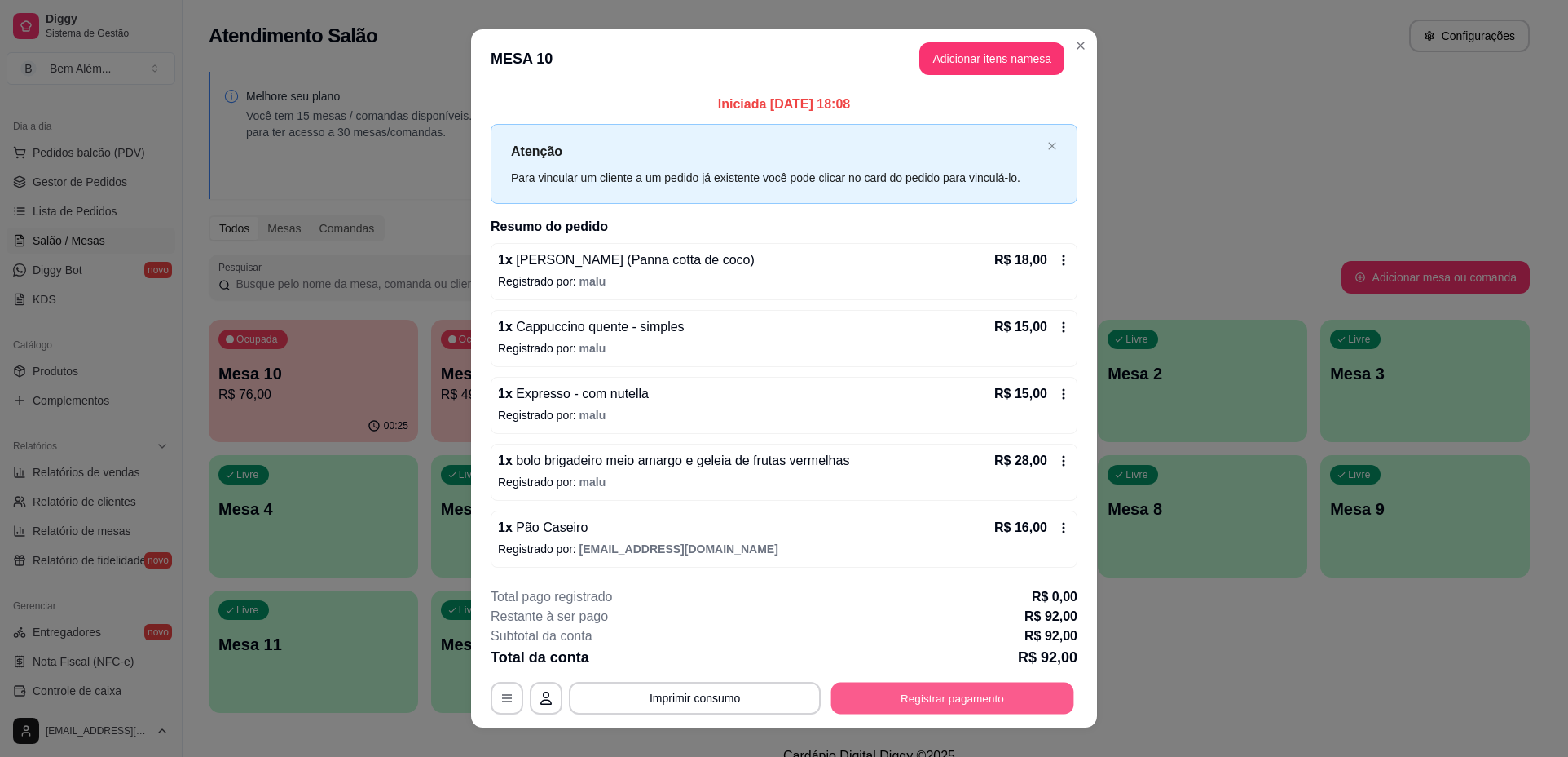
click at [919, 702] on button "Registrar pagamento" at bounding box center [952, 697] width 243 height 32
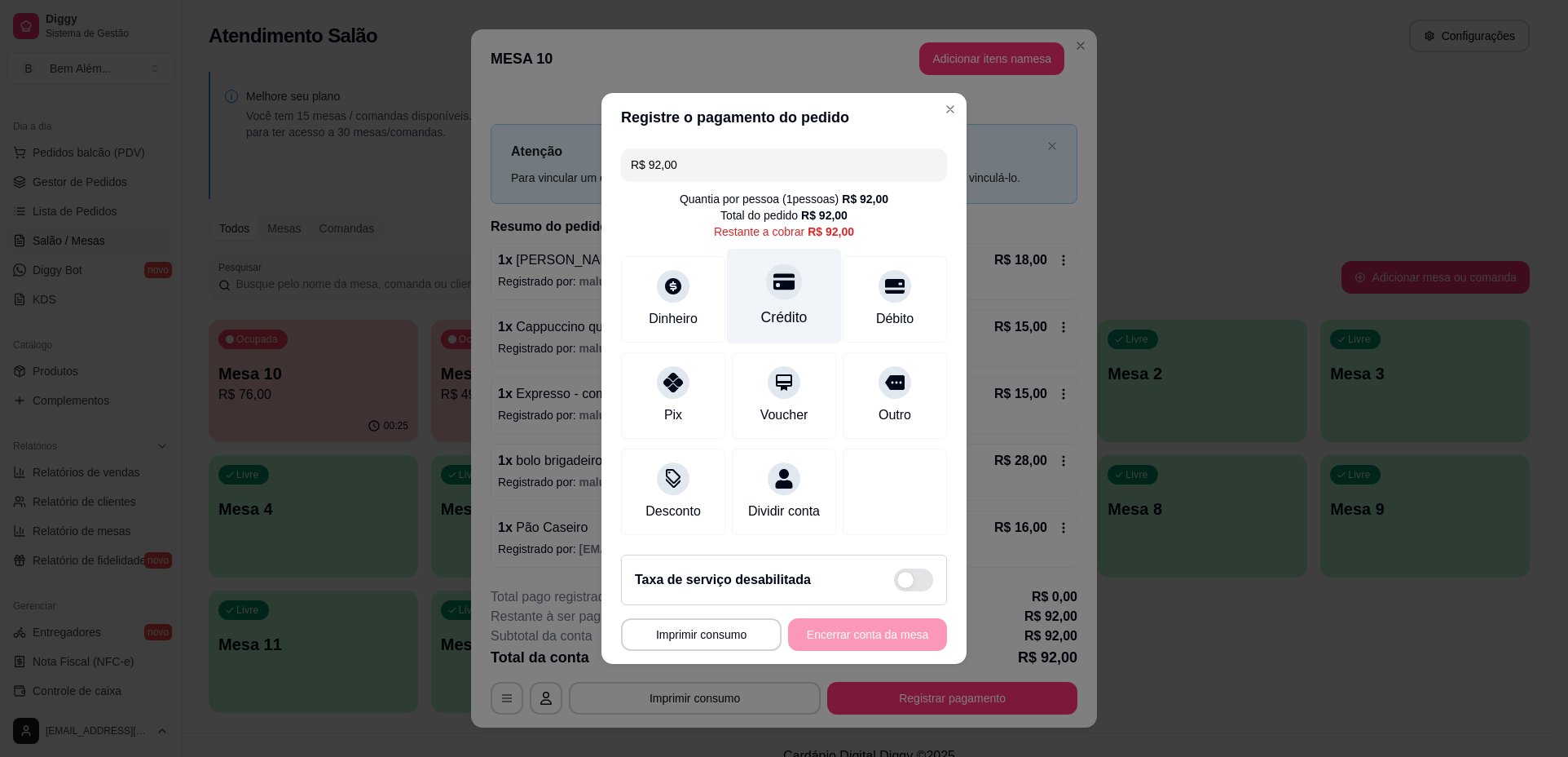
click at [793, 280] on div at bounding box center [784, 282] width 36 height 36
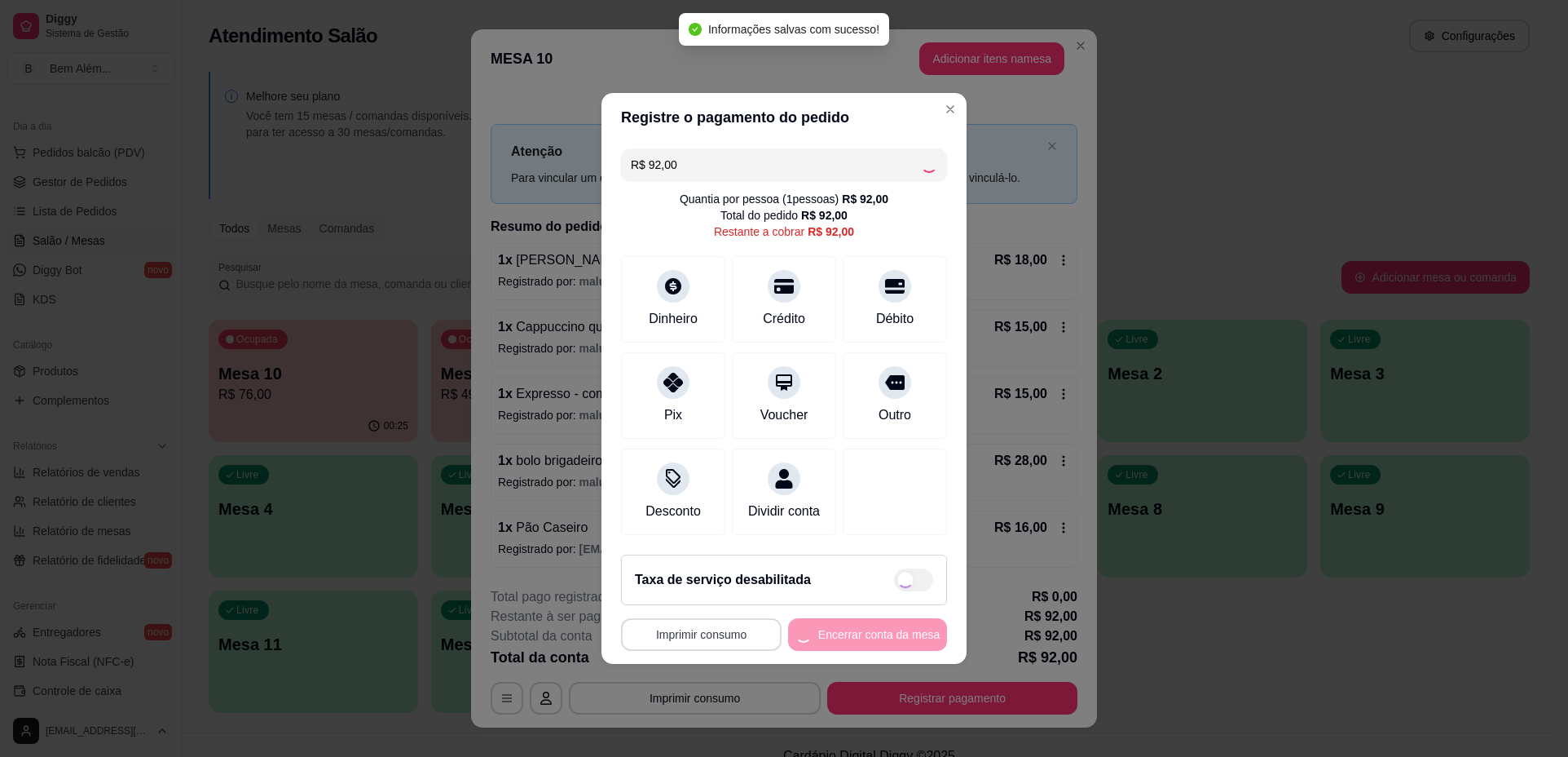
type input "R$ 0,00"
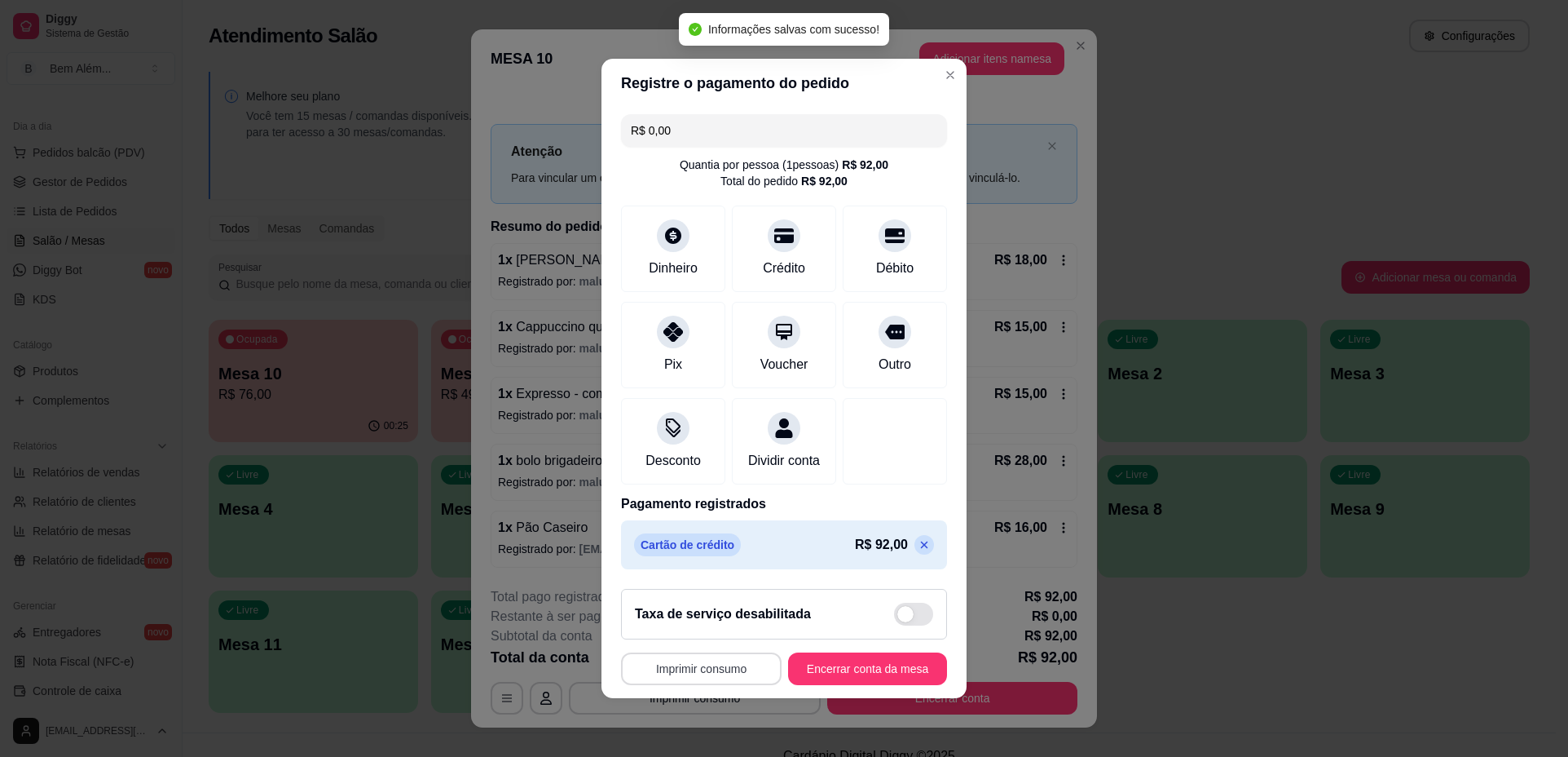
click at [746, 681] on button "Imprimir consumo" at bounding box center [701, 668] width 160 height 32
click at [738, 644] on button "impressao computador" at bounding box center [692, 641] width 122 height 26
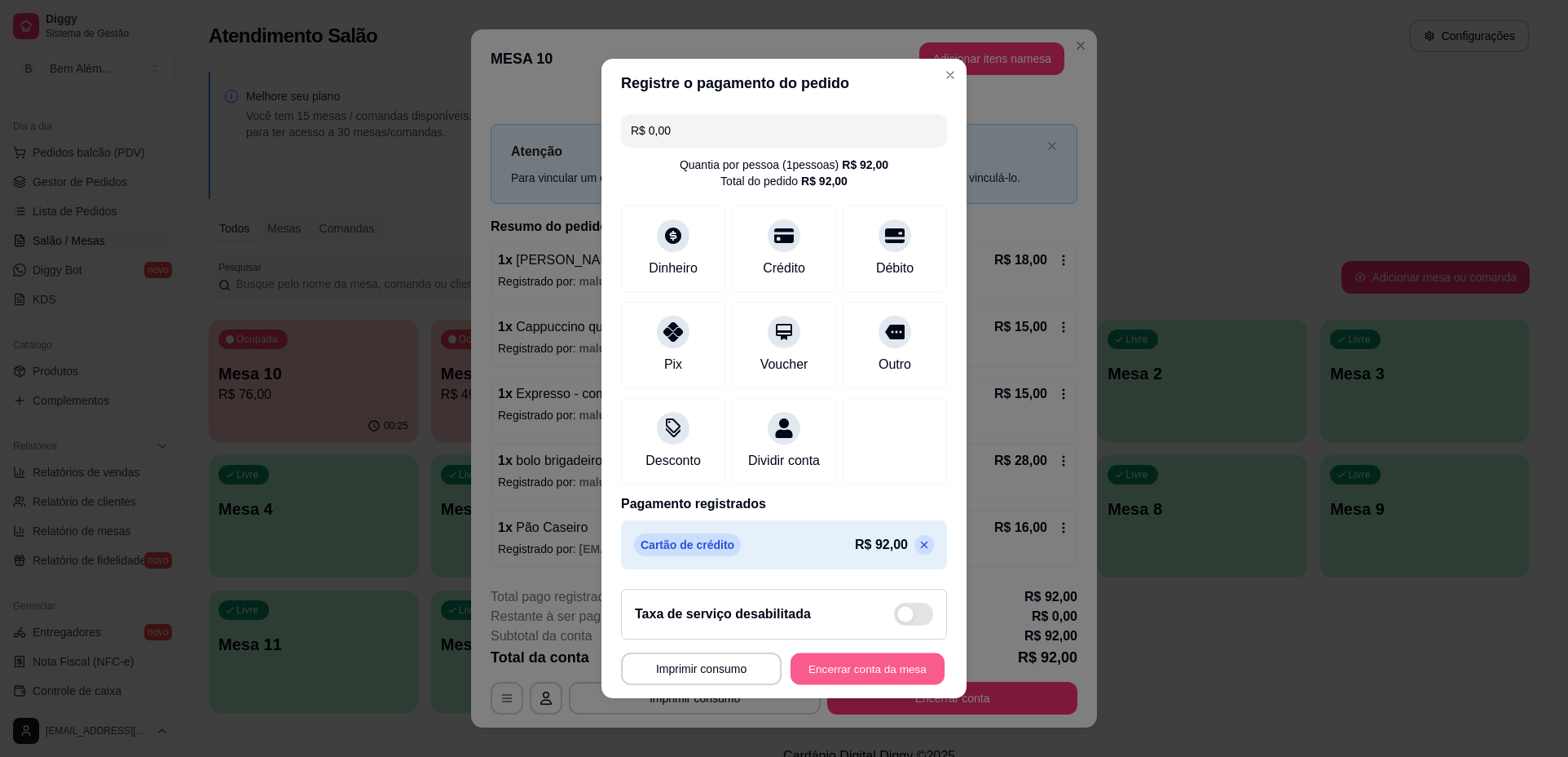
click at [822, 684] on button "Encerrar conta da mesa" at bounding box center [867, 668] width 154 height 32
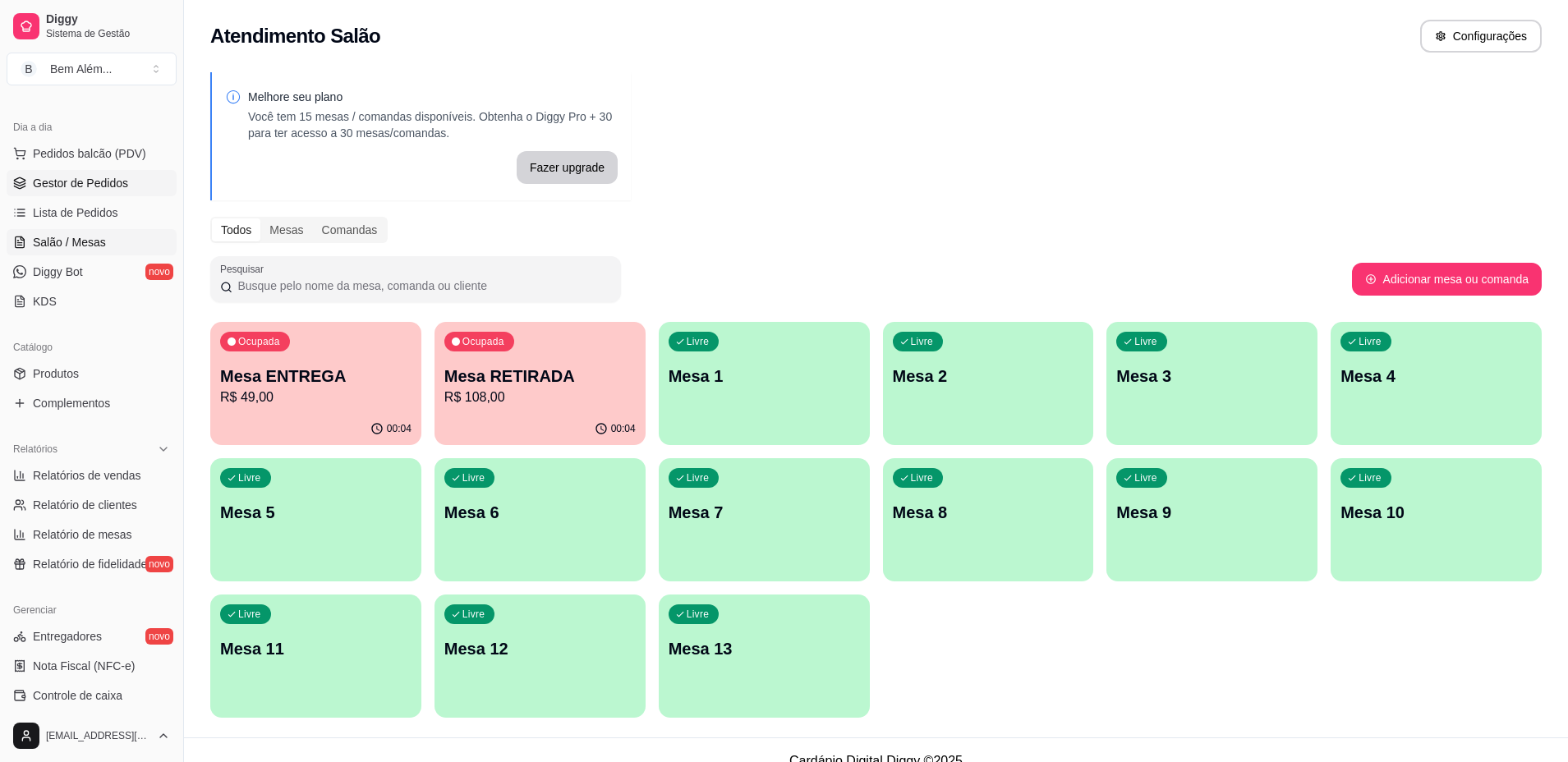
click at [108, 188] on span "Gestor de Pedidos" at bounding box center [80, 183] width 95 height 16
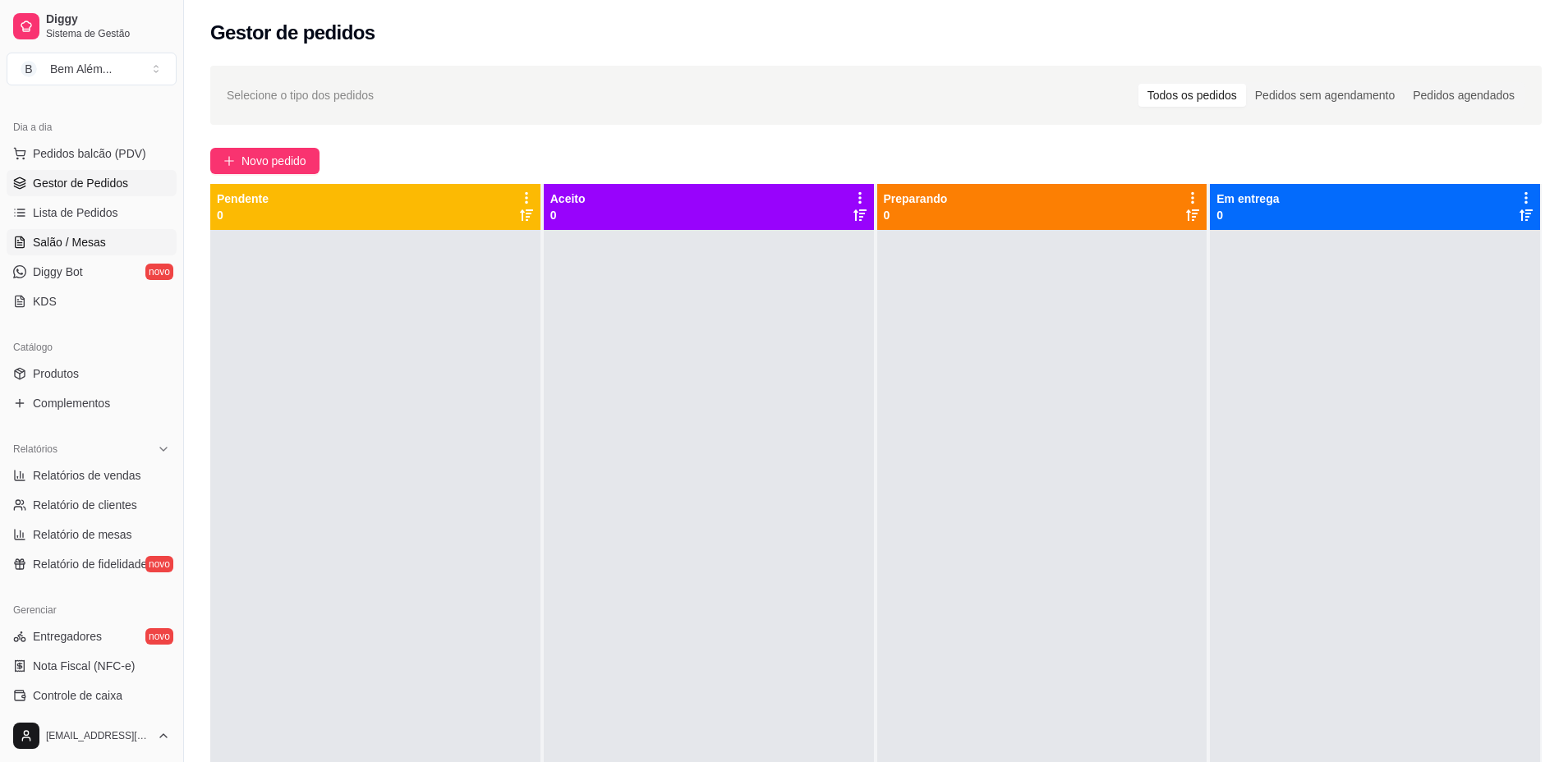
click at [108, 237] on link "Salão / Mesas" at bounding box center [91, 241] width 170 height 26
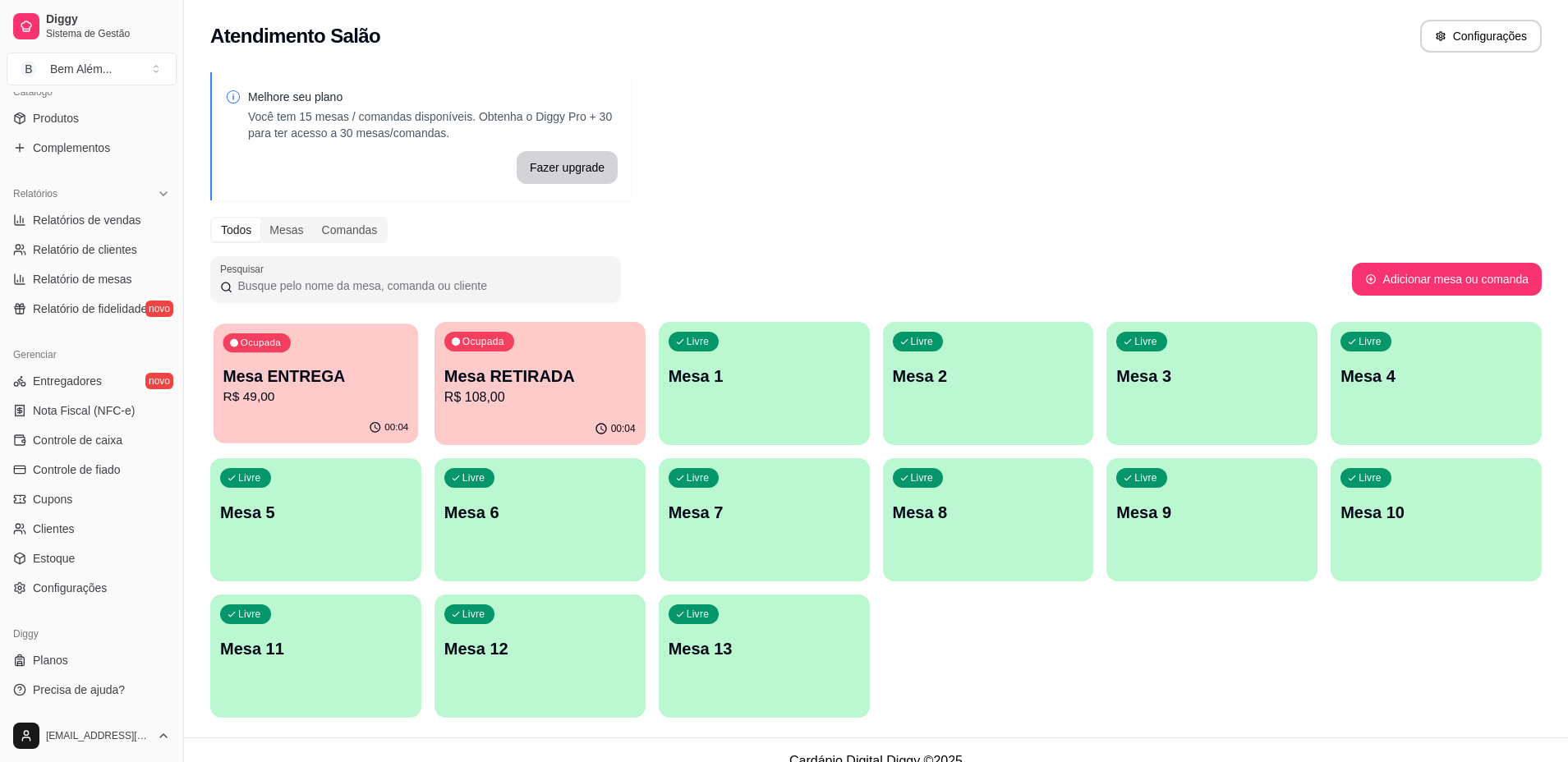
click at [408, 391] on p "R$ 49,00" at bounding box center [314, 397] width 186 height 19
click at [294, 384] on p "Mesa ENTREGA" at bounding box center [314, 376] width 186 height 22
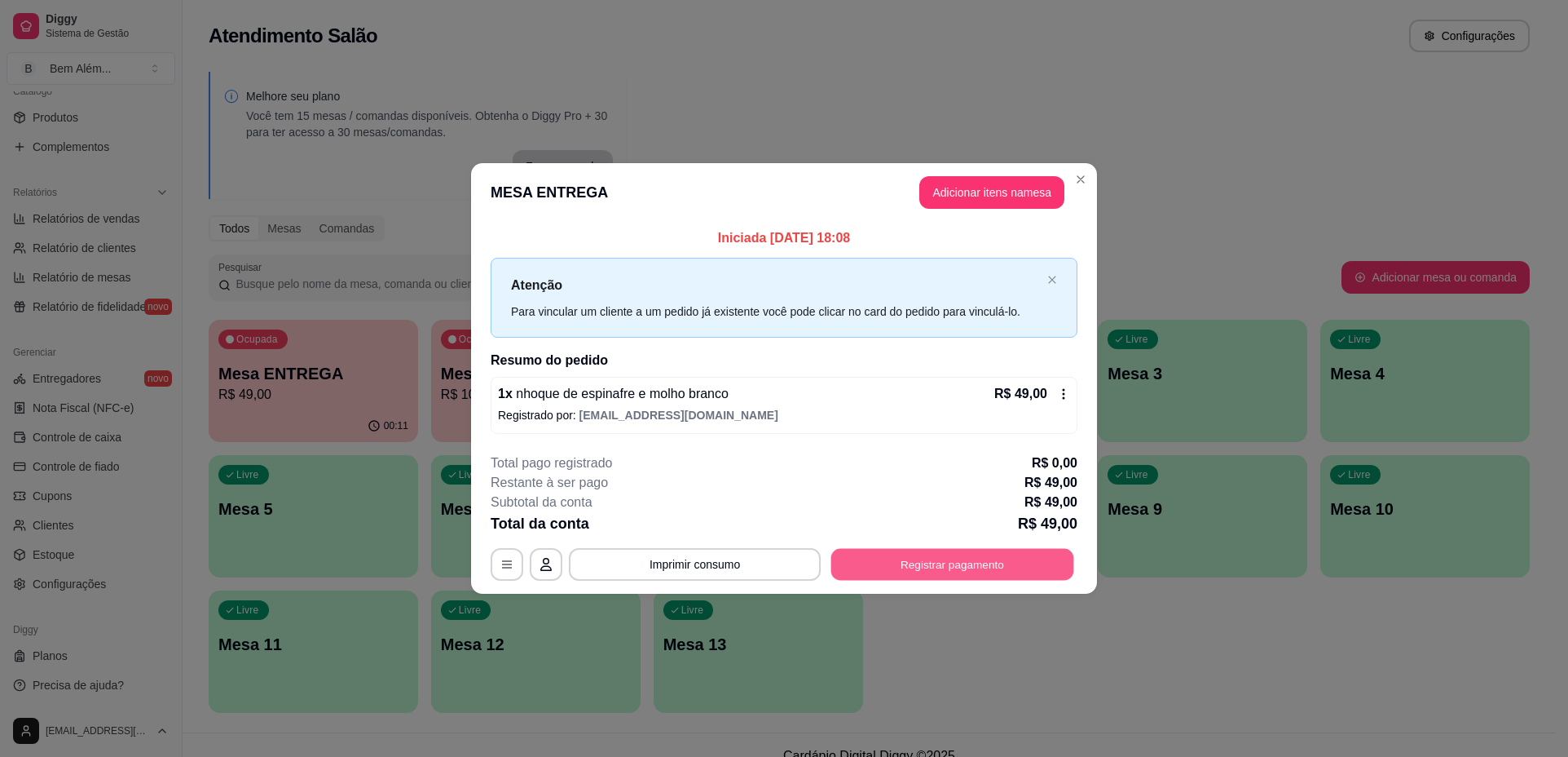
click at [849, 556] on button "Registrar pagamento" at bounding box center [952, 563] width 243 height 32
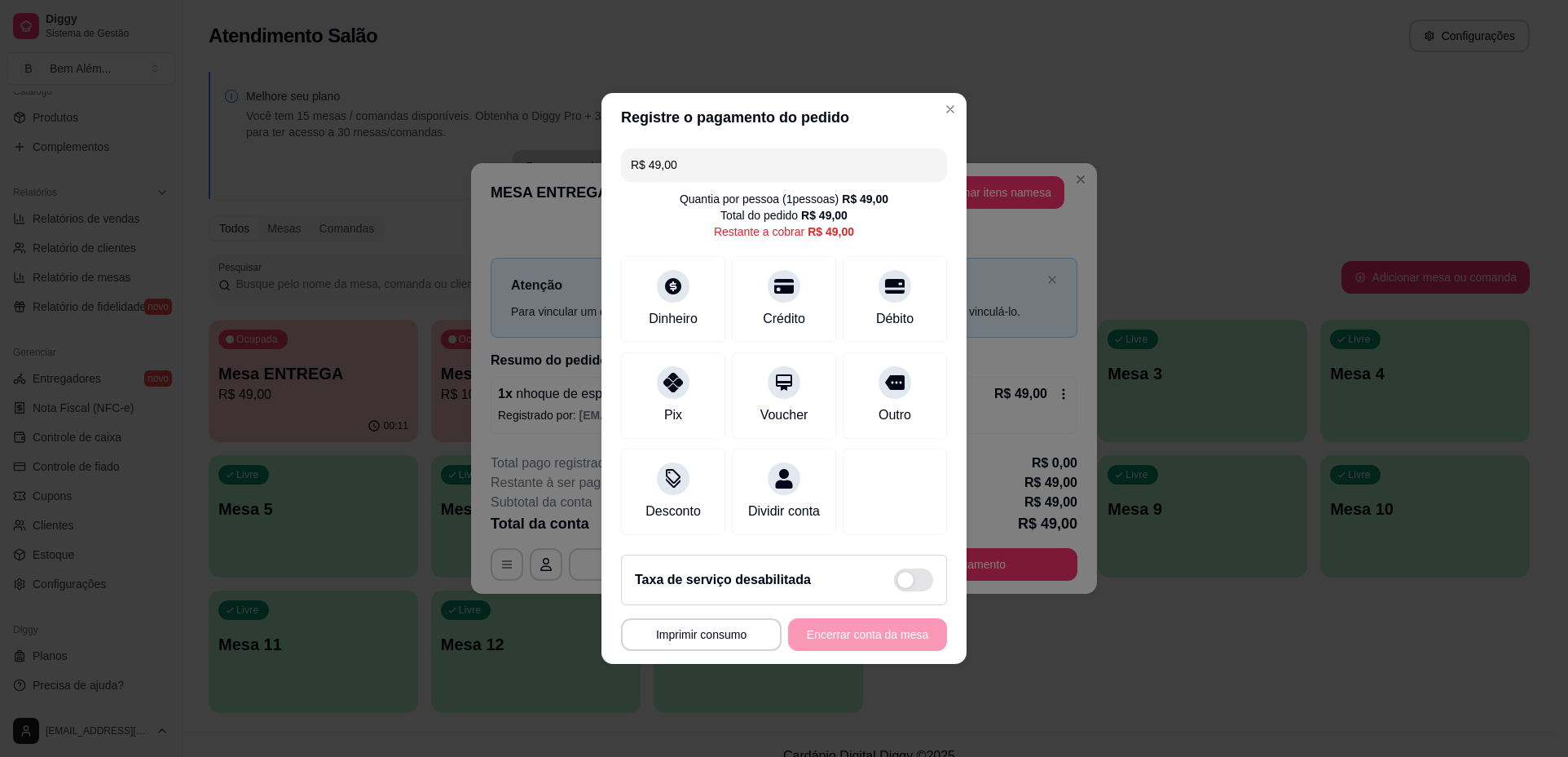
drag, startPoint x: 678, startPoint y: 371, endPoint x: 724, endPoint y: 431, distance: 75.6
click at [678, 372] on icon at bounding box center [673, 382] width 19 height 19
type input "R$ 0,00"
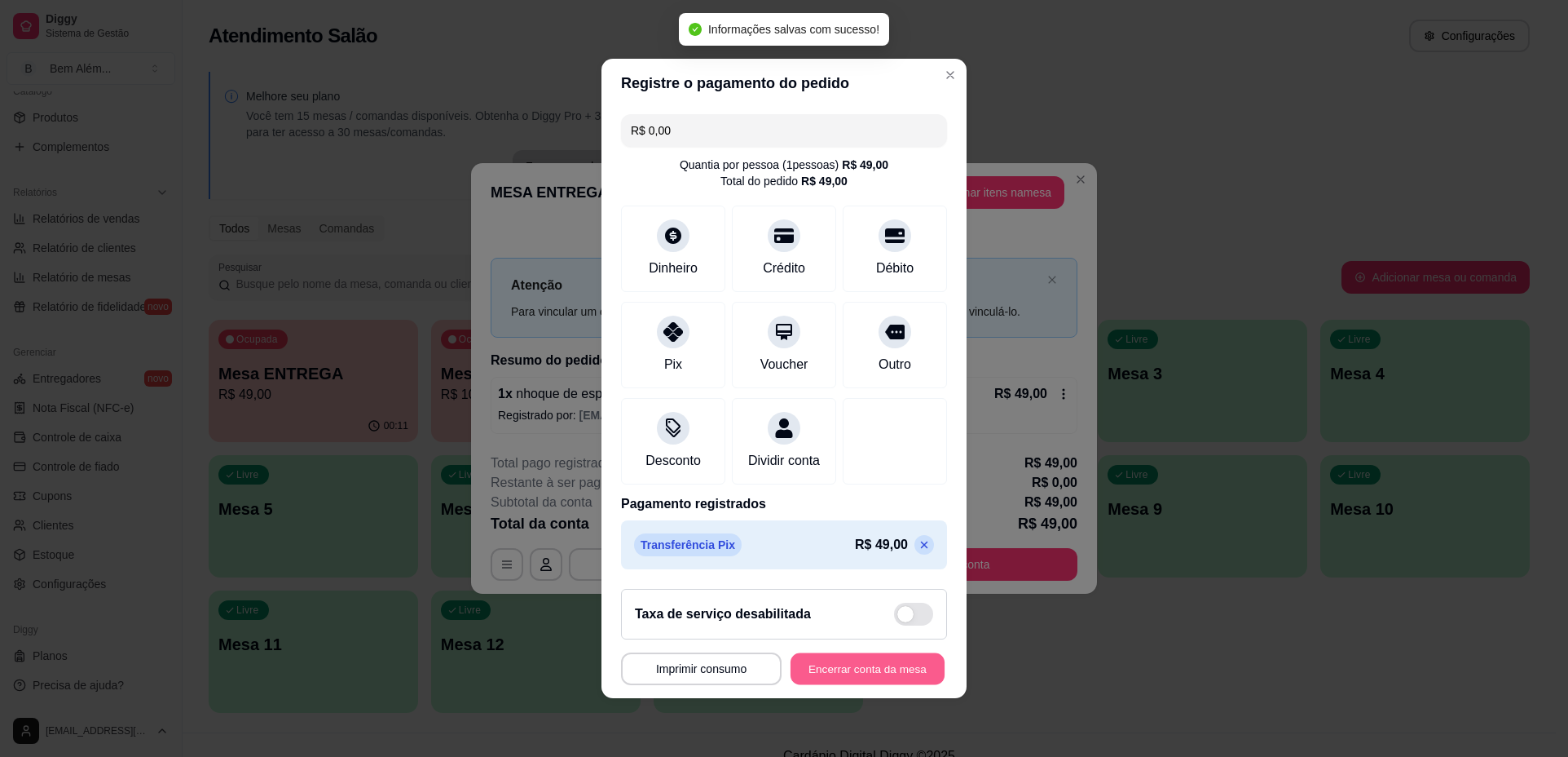
click at [859, 679] on button "Encerrar conta da mesa" at bounding box center [867, 668] width 154 height 32
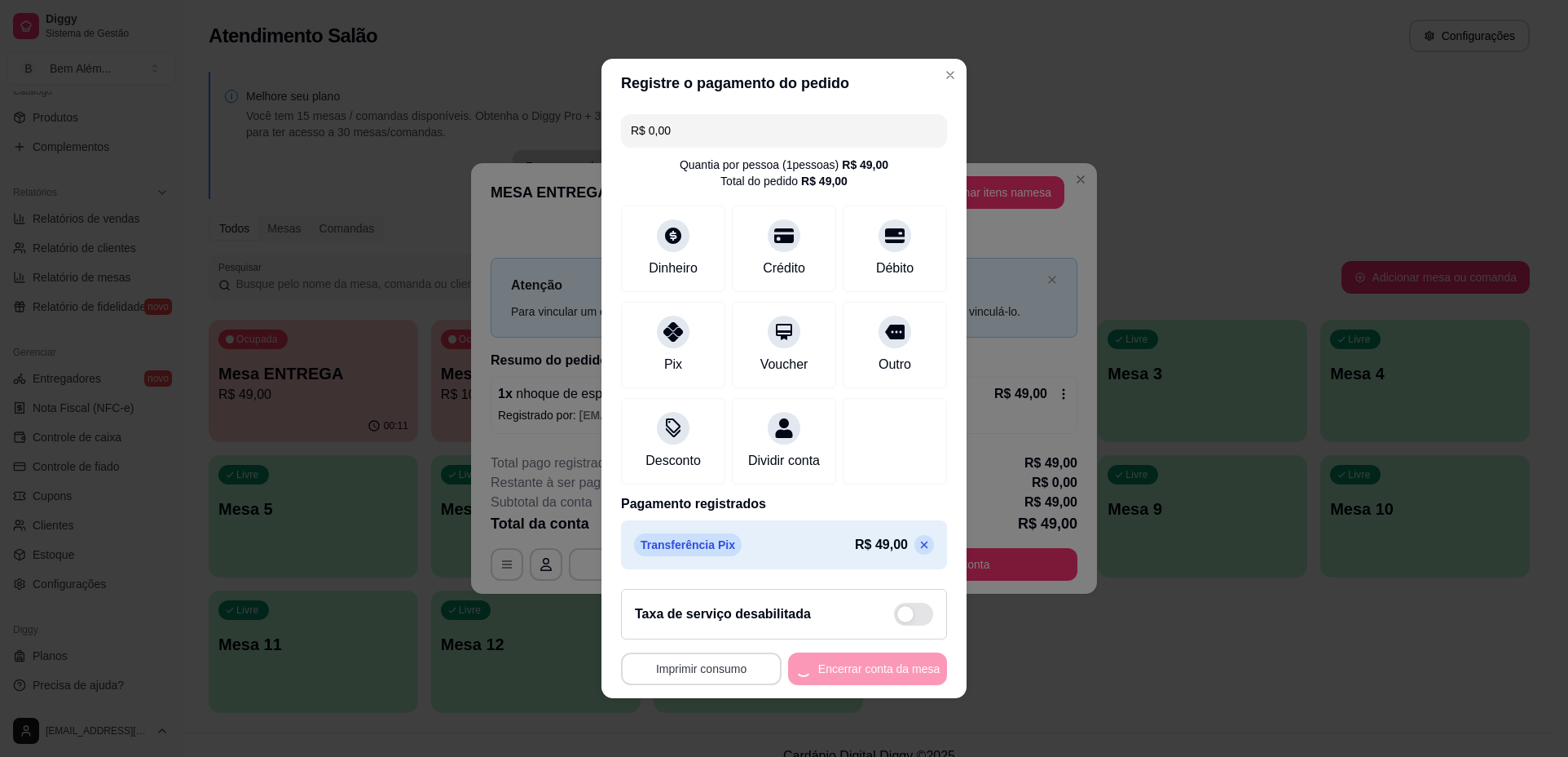
click at [739, 679] on button "Imprimir consumo" at bounding box center [701, 668] width 160 height 32
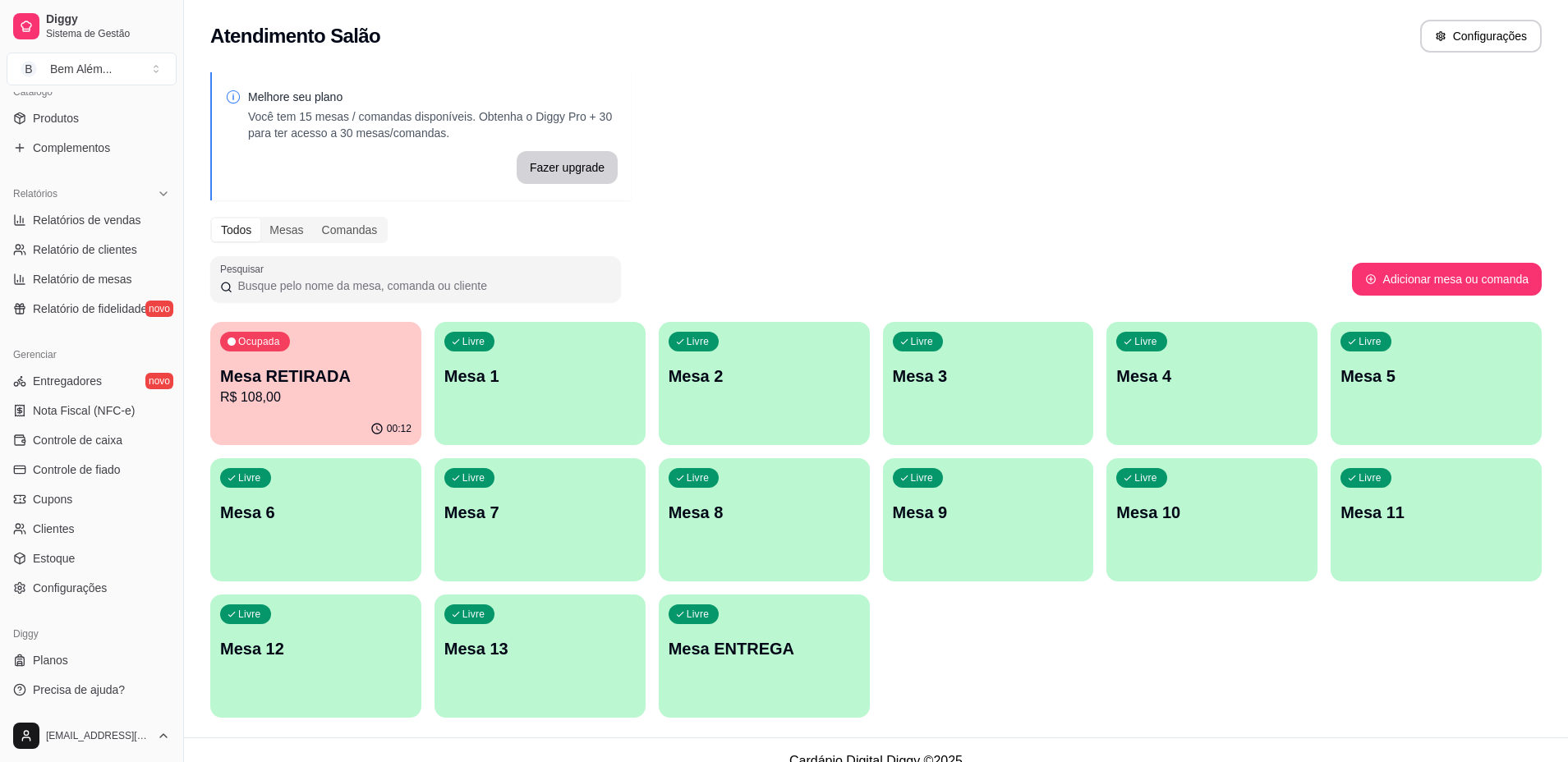
click at [290, 380] on p "Mesa RETIRADA" at bounding box center [315, 376] width 191 height 23
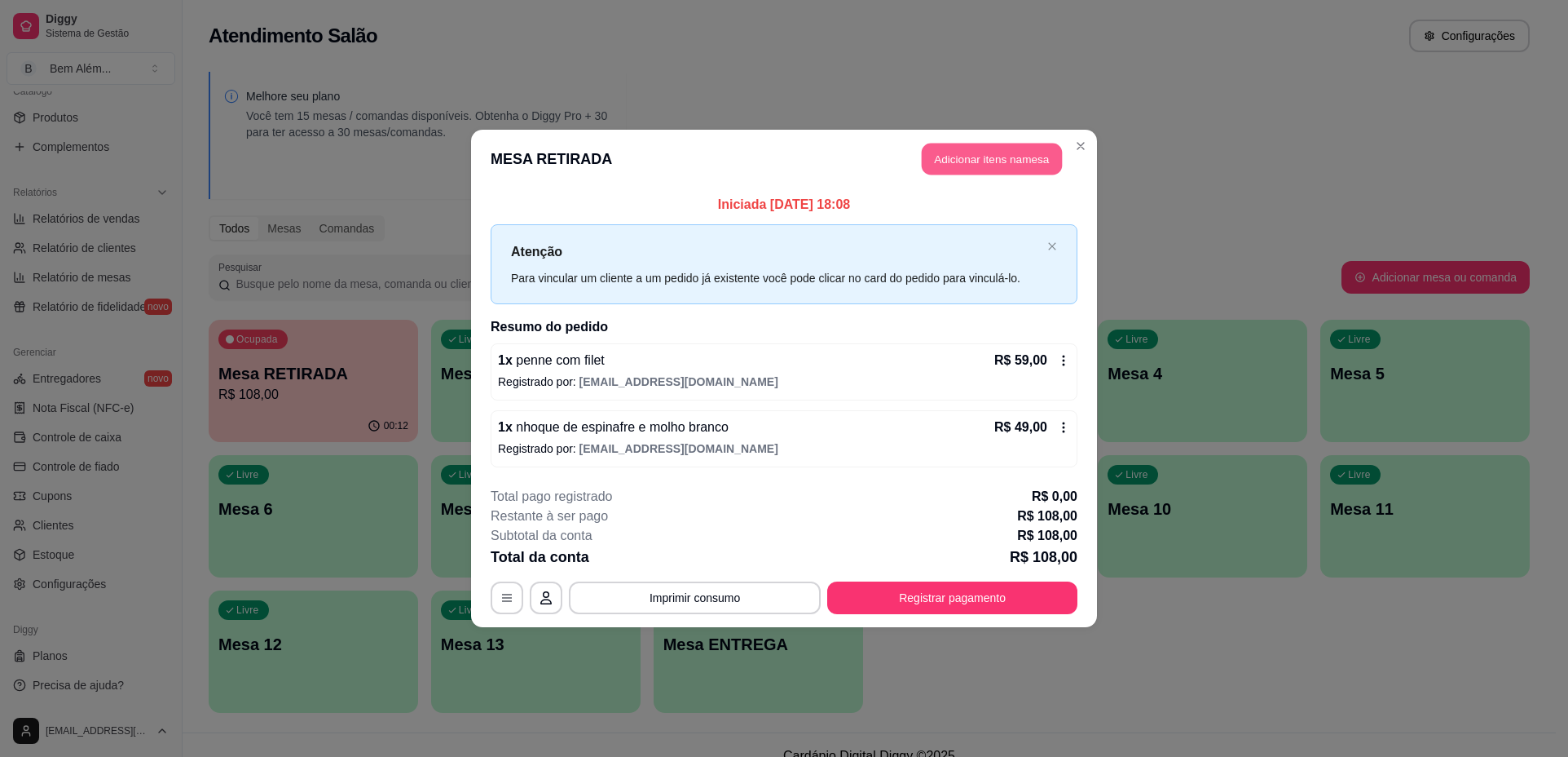
click at [980, 162] on button "Adicionar itens na mesa" at bounding box center [992, 158] width 140 height 32
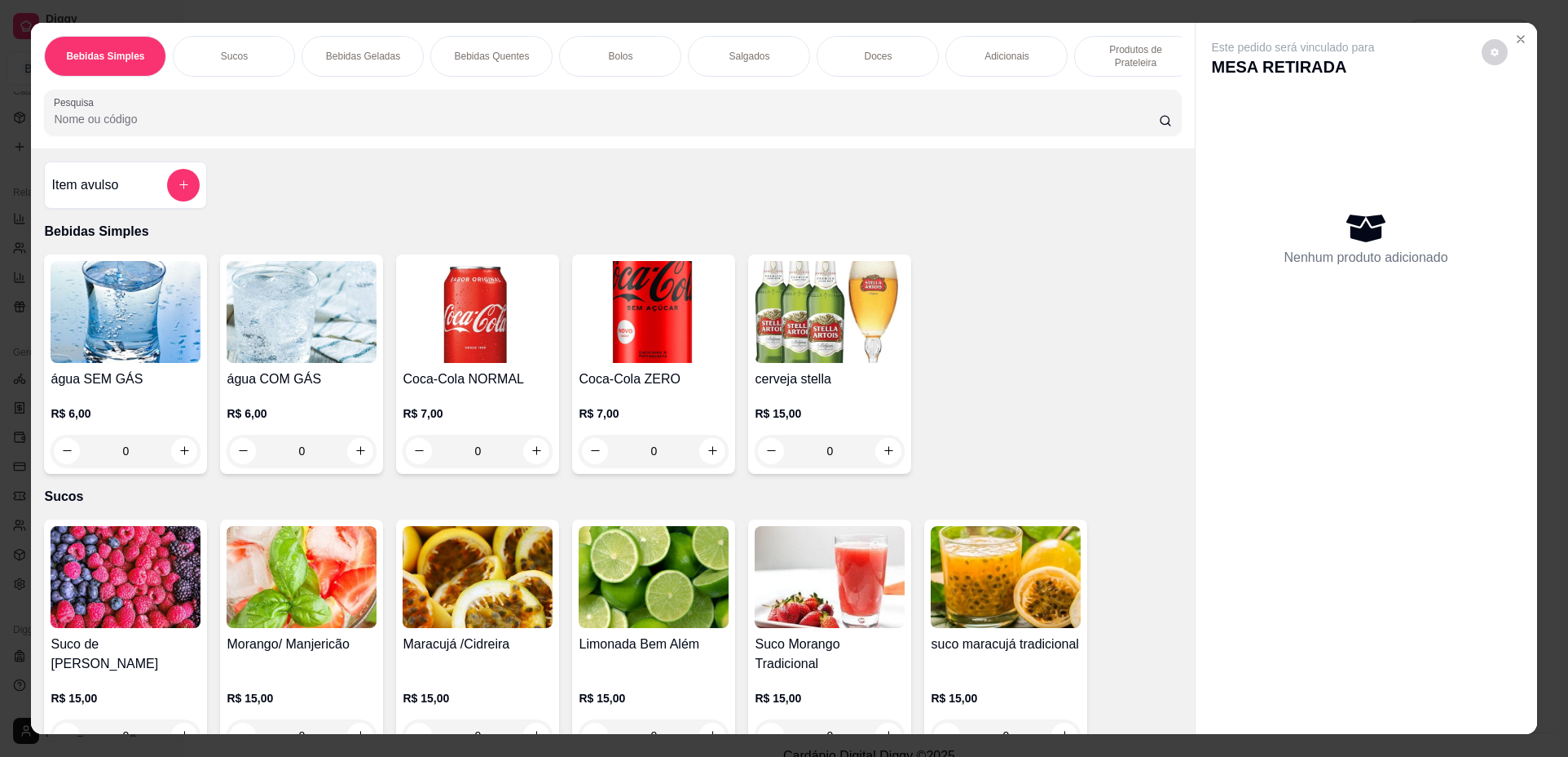
click at [1127, 55] on p "Produtos de Prateleira" at bounding box center [1135, 55] width 94 height 26
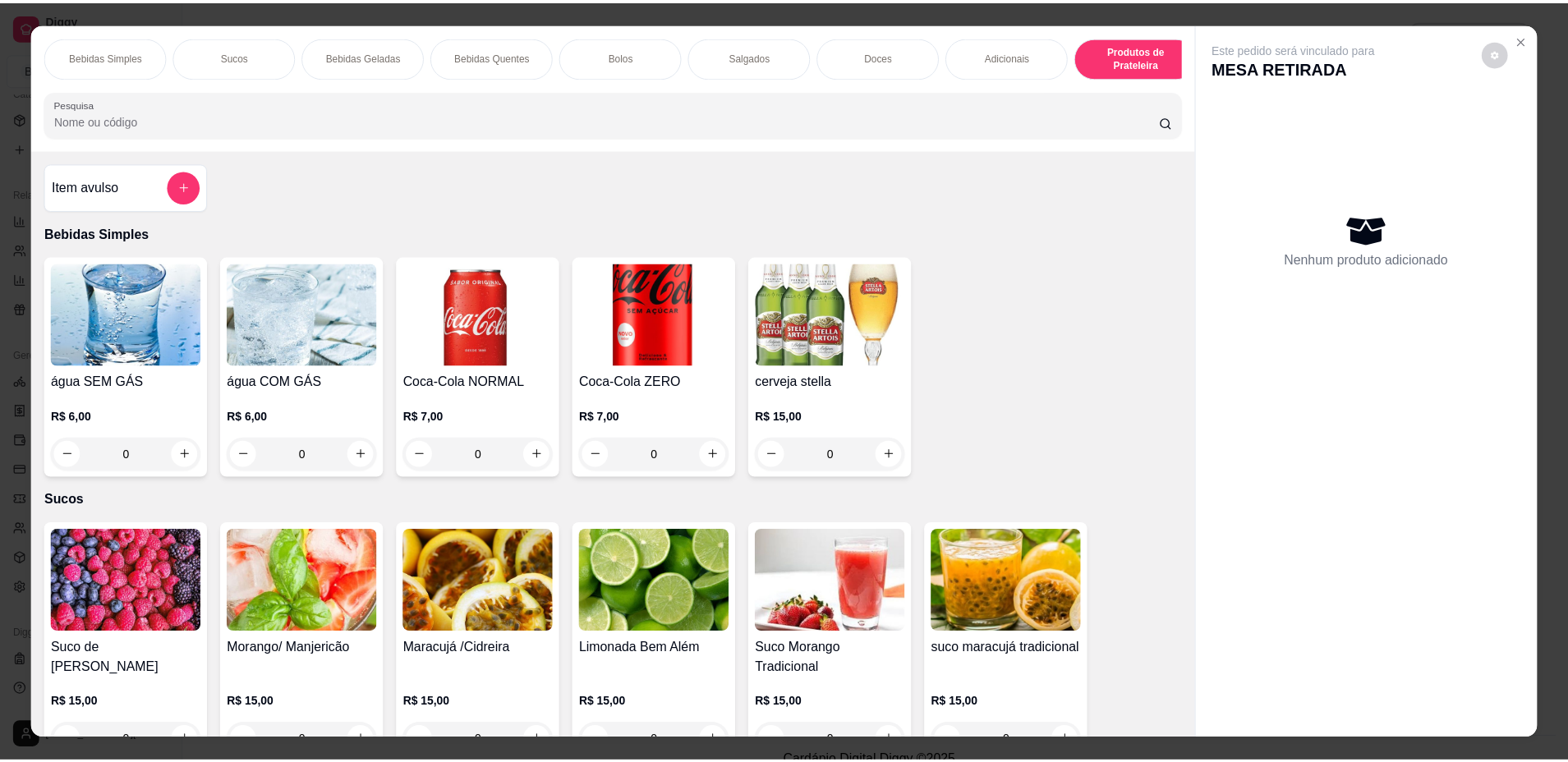
scroll to position [30, 0]
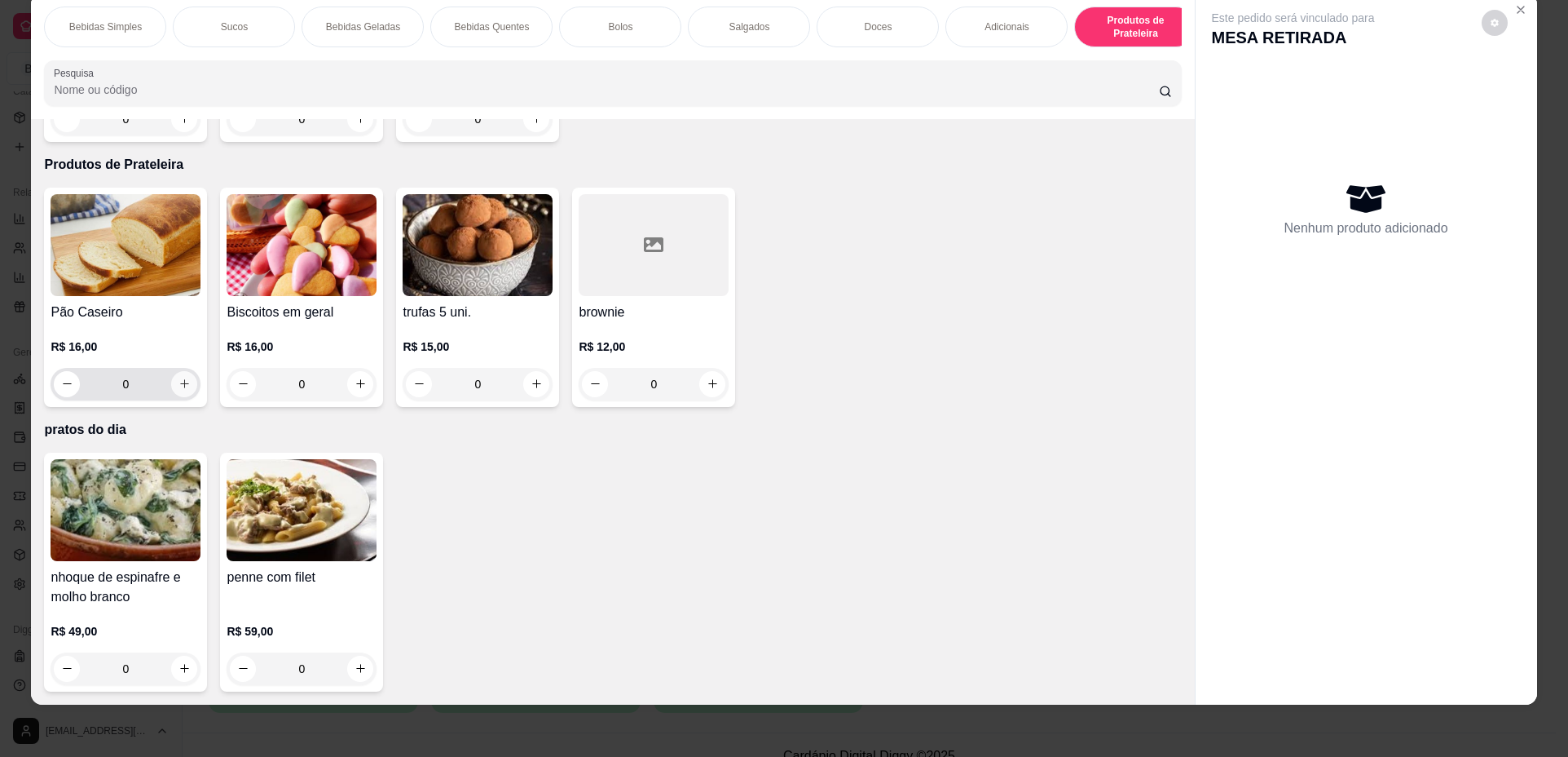
click at [178, 383] on icon "increase-product-quantity" at bounding box center [184, 383] width 12 height 12
type input "1"
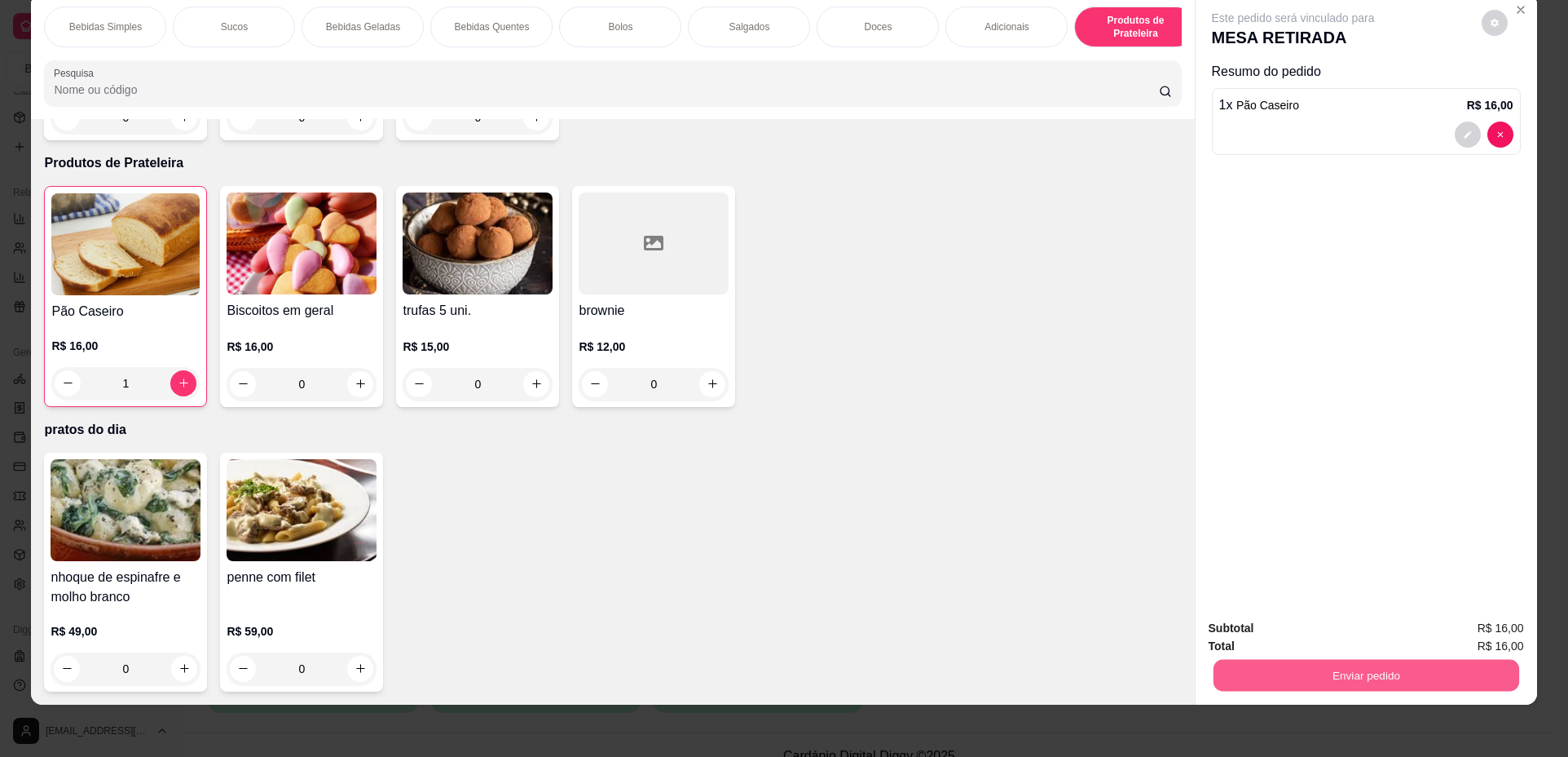
click at [1350, 672] on button "Enviar pedido" at bounding box center [1366, 675] width 305 height 32
click at [1333, 637] on button "Não registrar e enviar pedido" at bounding box center [1312, 635] width 165 height 31
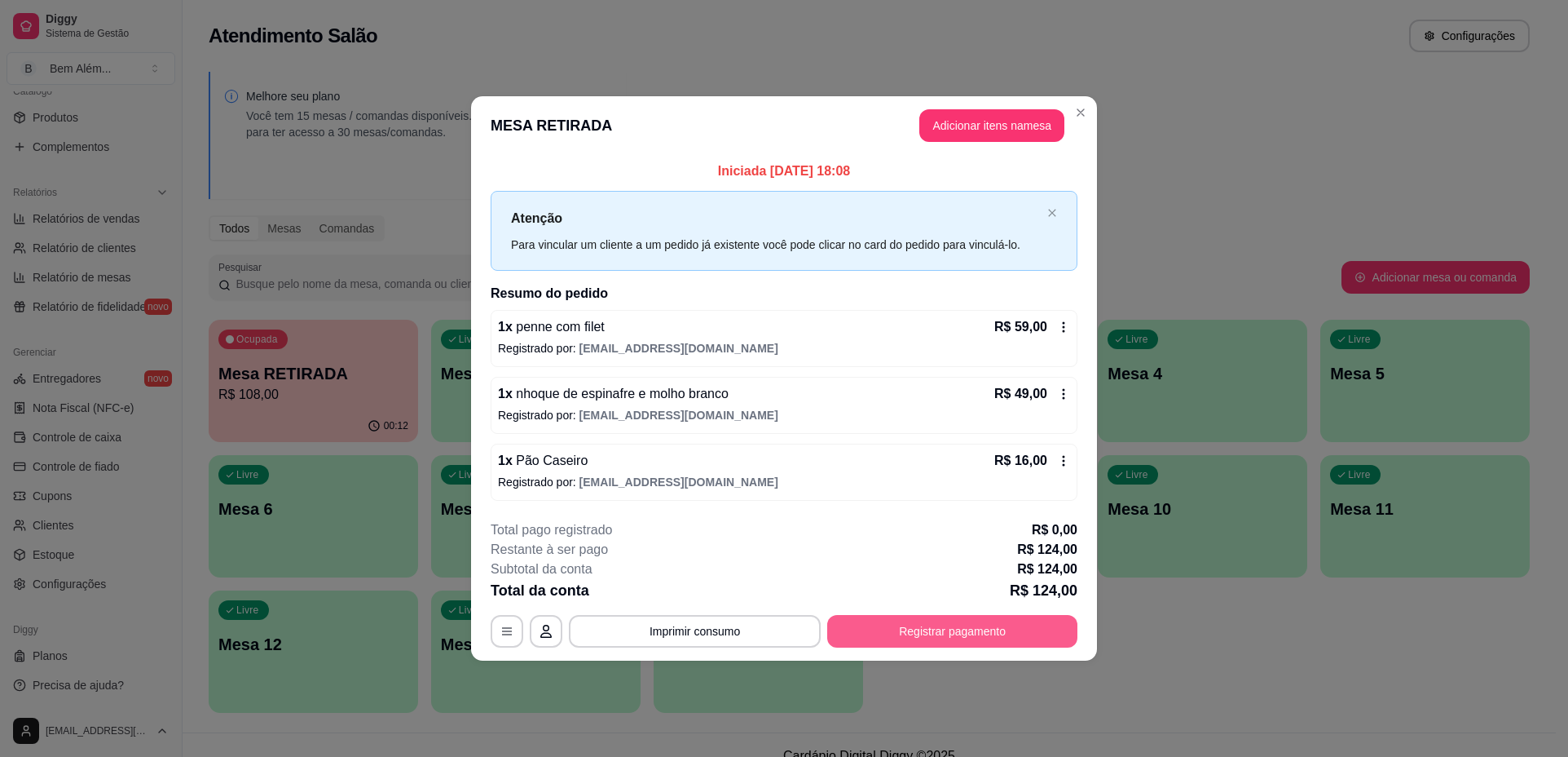
click at [889, 623] on button "Registrar pagamento" at bounding box center [952, 631] width 250 height 32
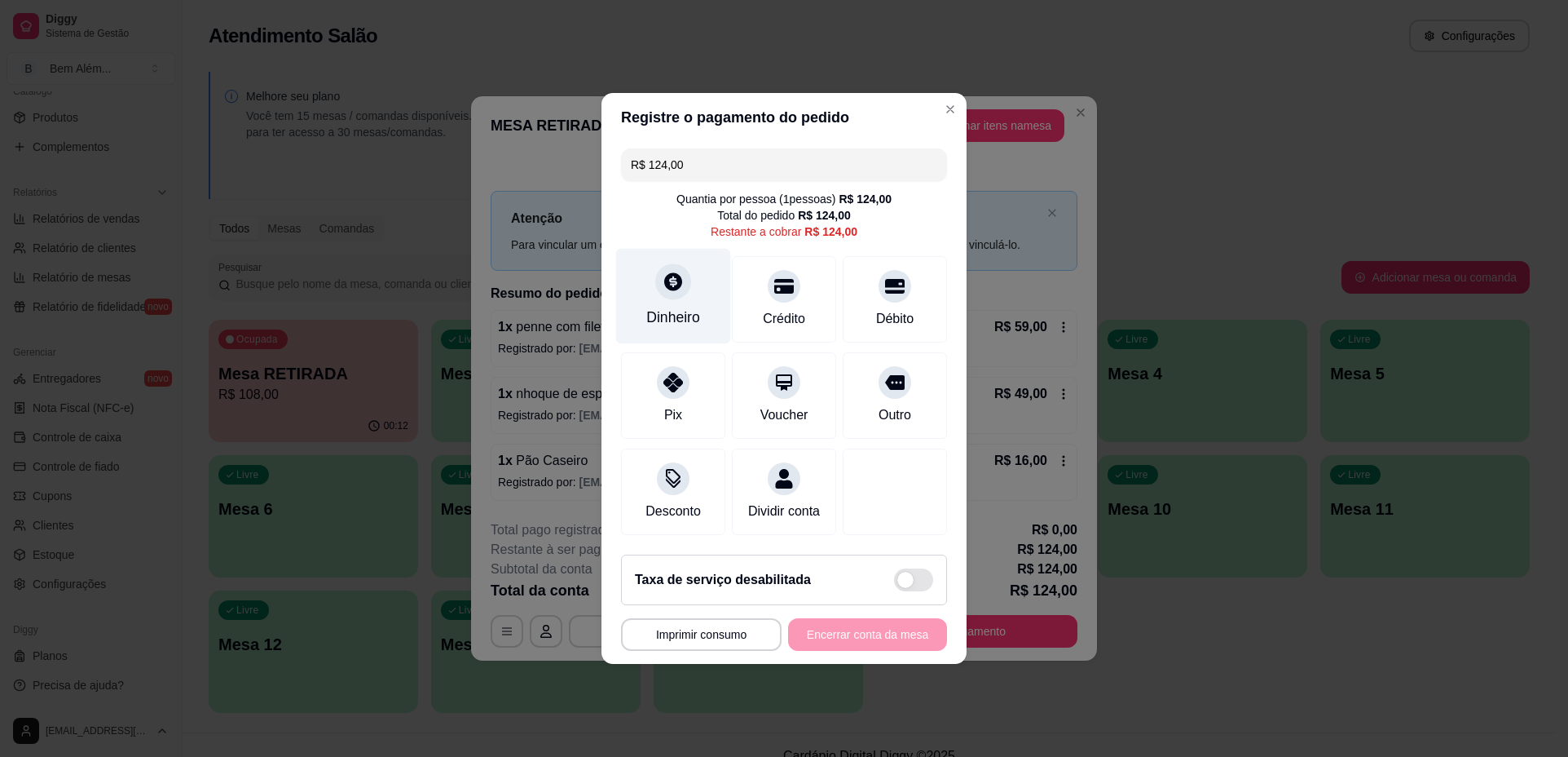
click at [674, 289] on div at bounding box center [674, 282] width 36 height 36
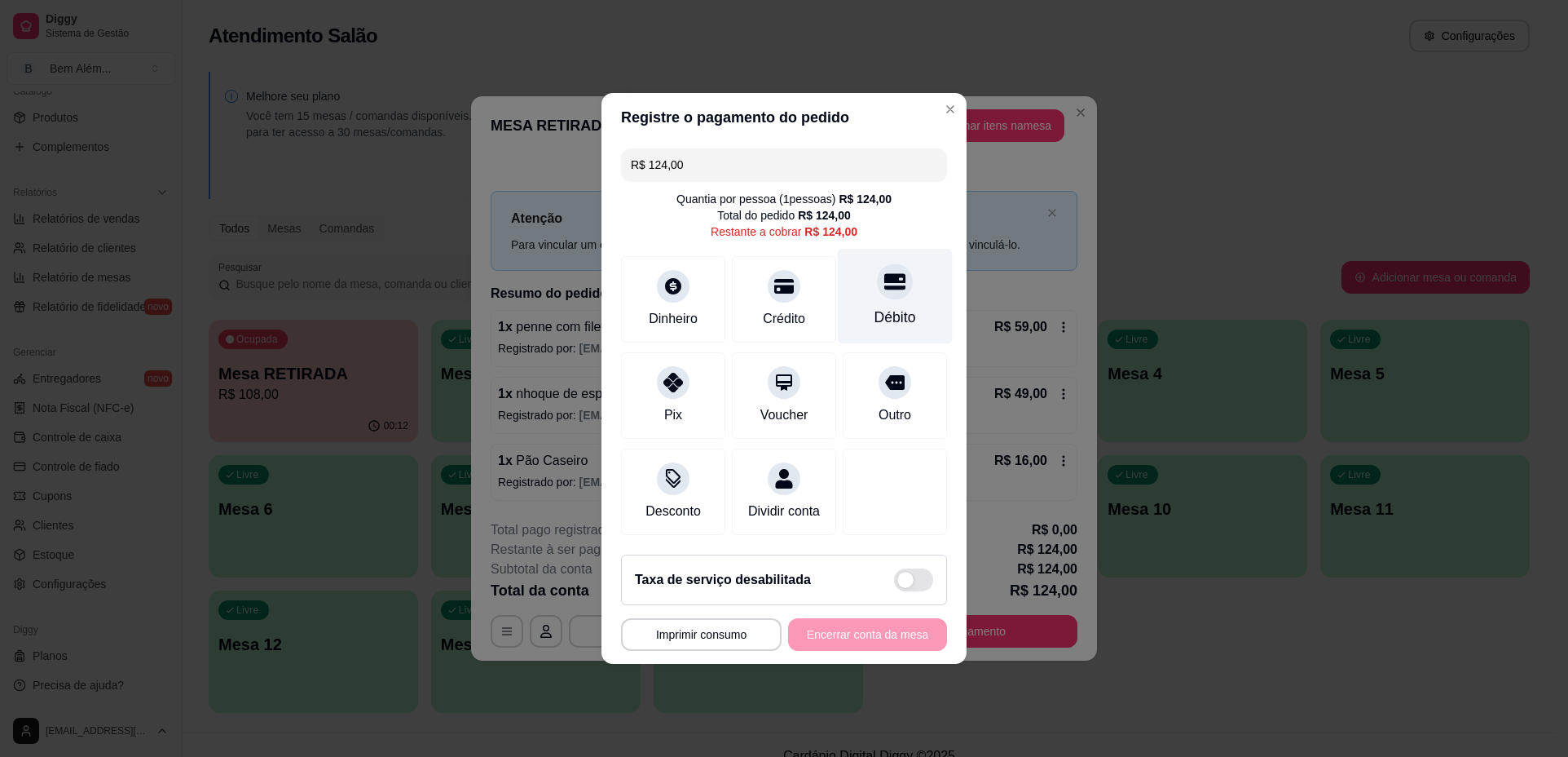
click at [915, 305] on div "Débito" at bounding box center [895, 297] width 115 height 95
type input "R$ 0,00"
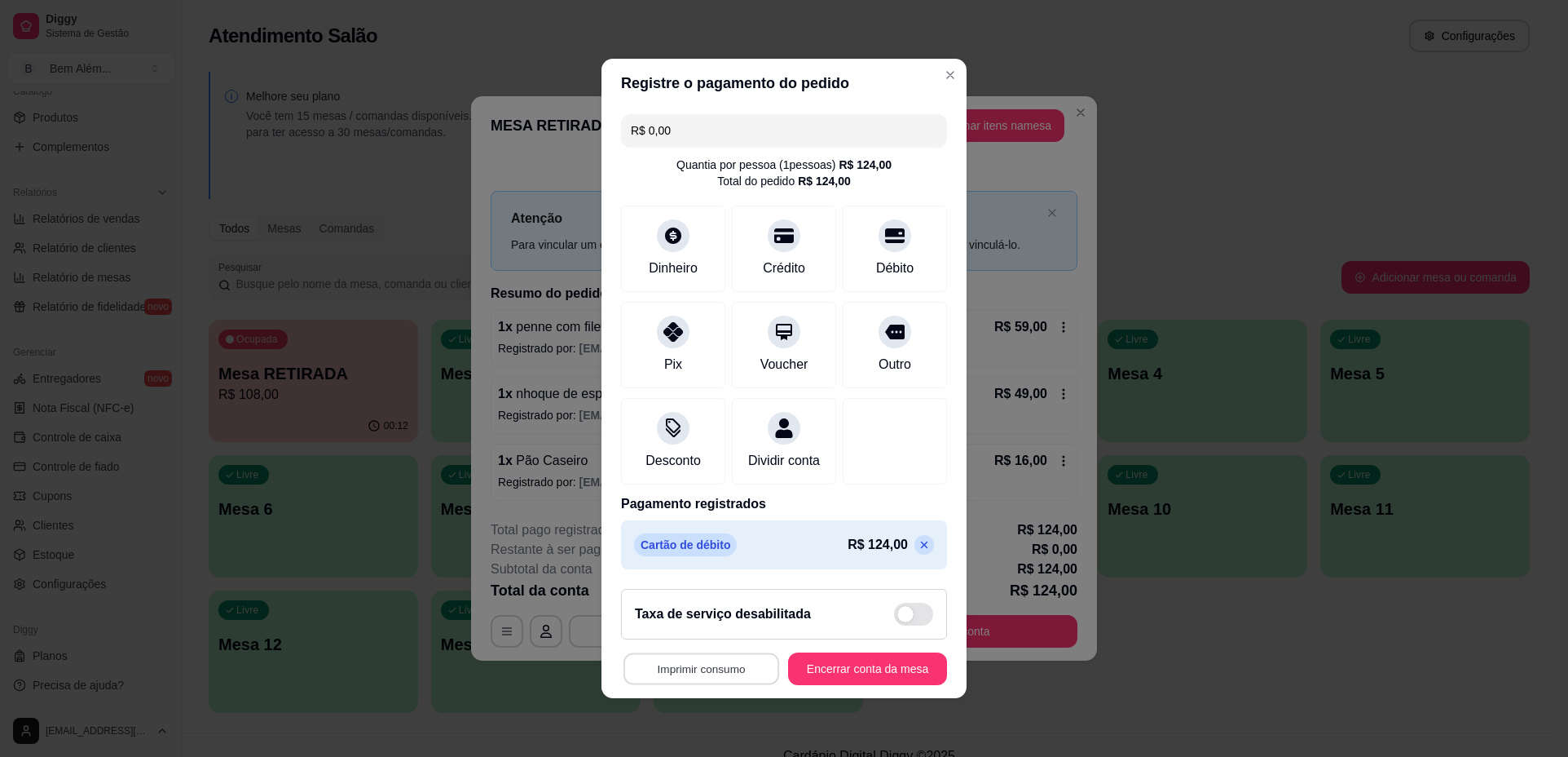
click at [741, 680] on button "Imprimir consumo" at bounding box center [700, 668] width 156 height 32
click at [717, 643] on button "impressao computador" at bounding box center [692, 641] width 119 height 25
click at [868, 684] on button "Encerrar conta da mesa" at bounding box center [867, 668] width 154 height 32
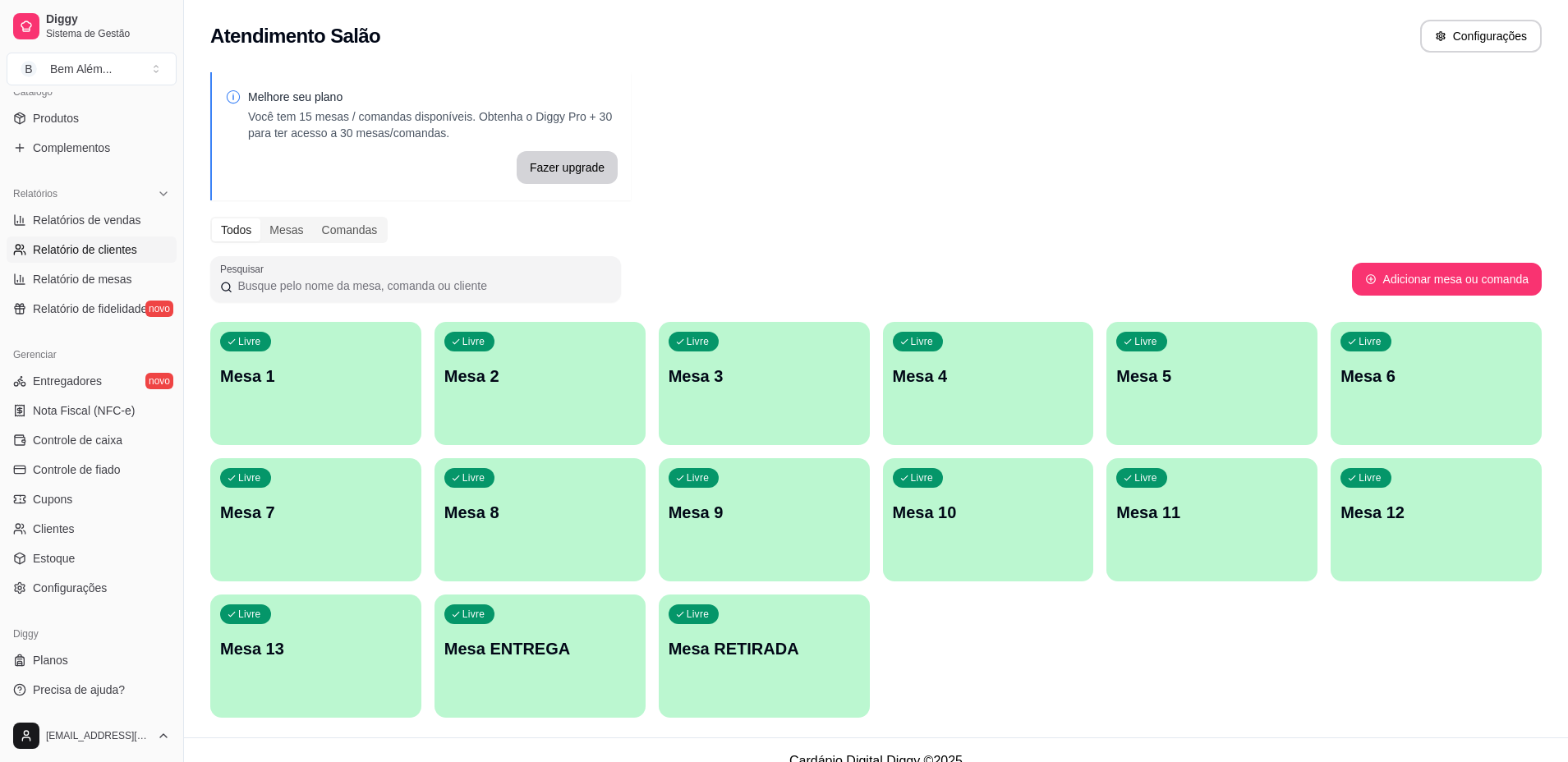
click at [68, 251] on span "Relatório de clientes" at bounding box center [85, 249] width 104 height 16
select select "30"
select select "HIGHEST_TOTAL_SPENT_WITH_ORDERS"
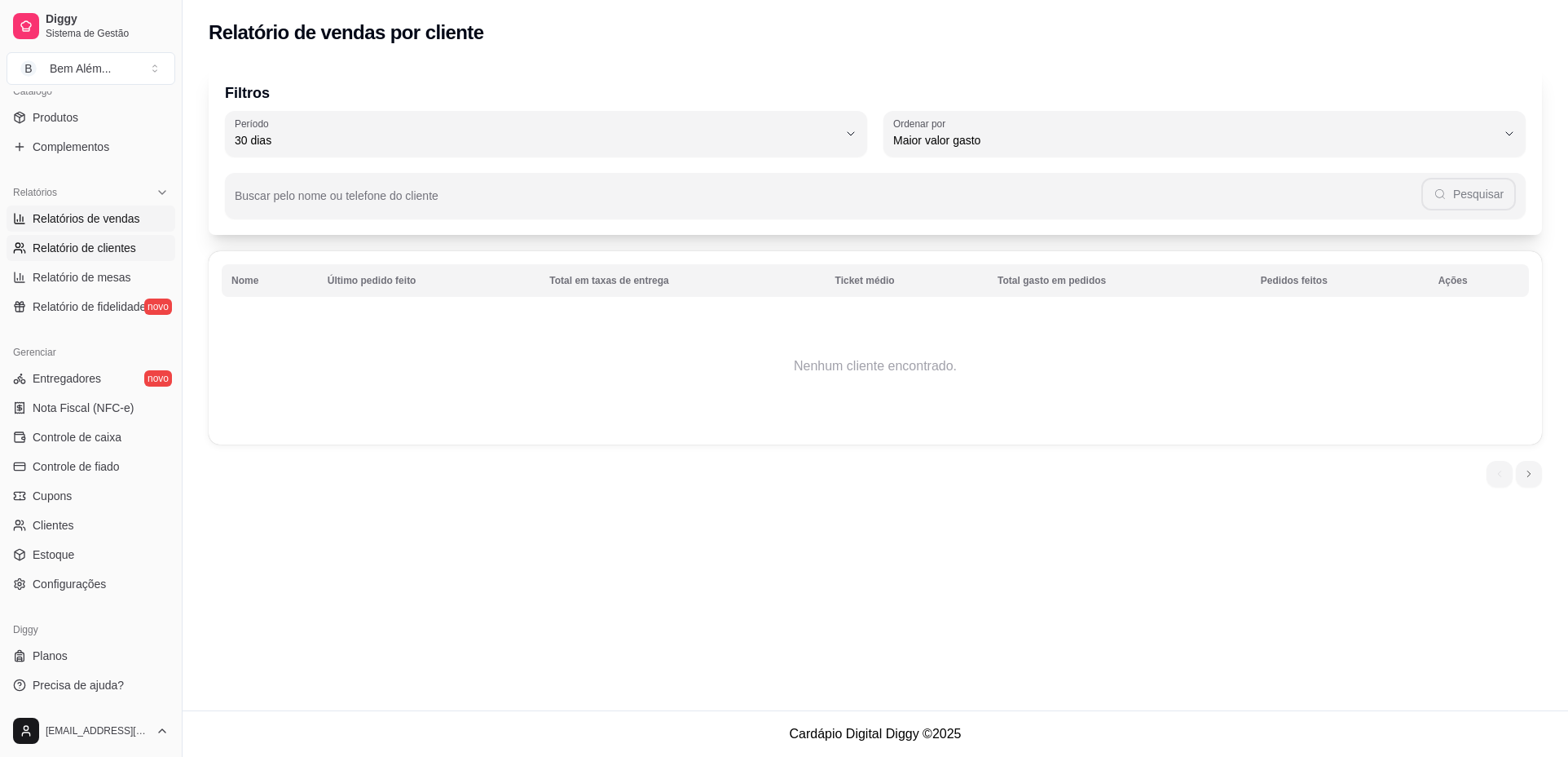
click at [124, 215] on span "Relatórios de vendas" at bounding box center [86, 218] width 108 height 16
select select "ALL"
select select "0"
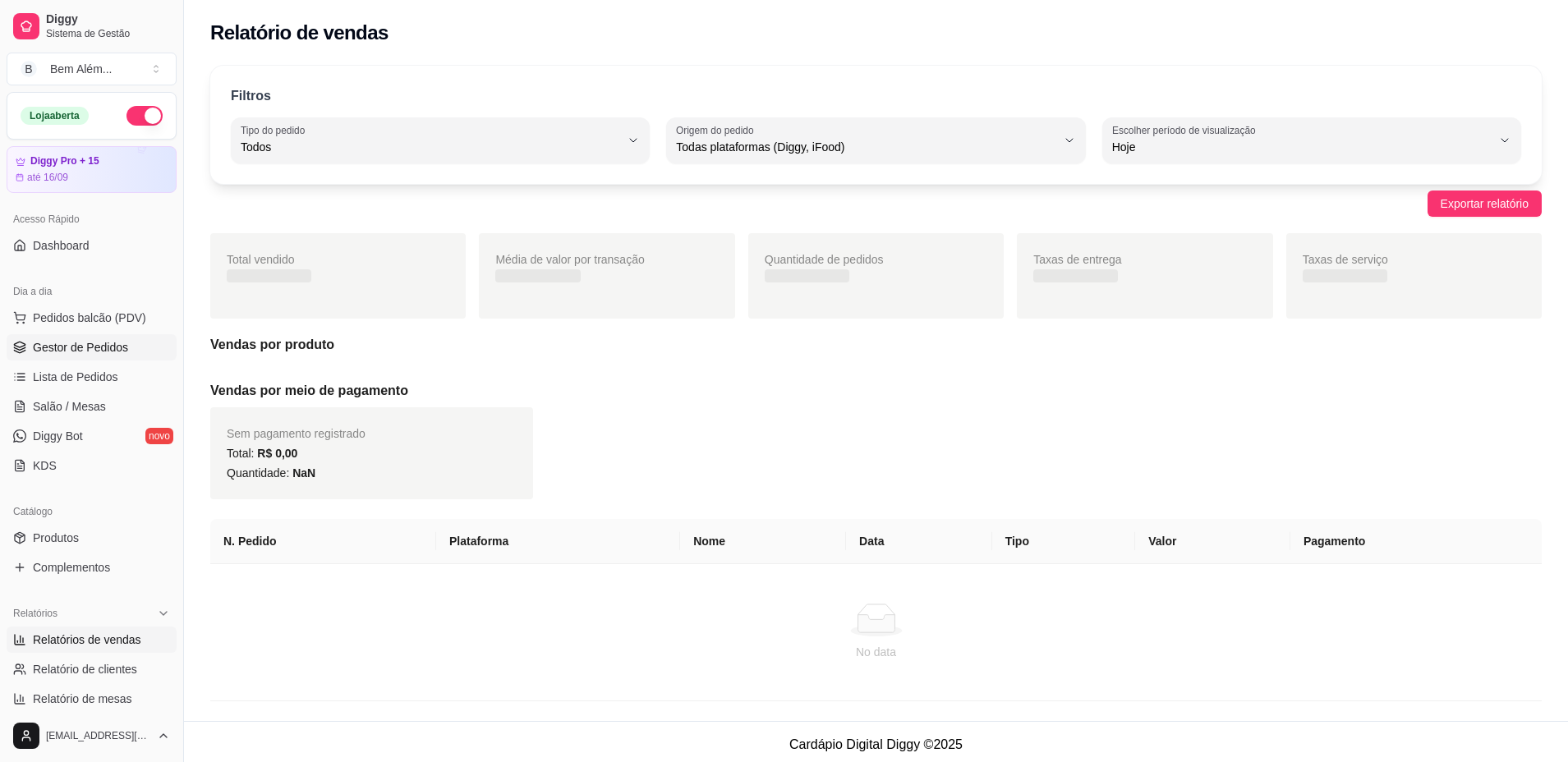
click at [113, 345] on span "Gestor de Pedidos" at bounding box center [80, 347] width 95 height 16
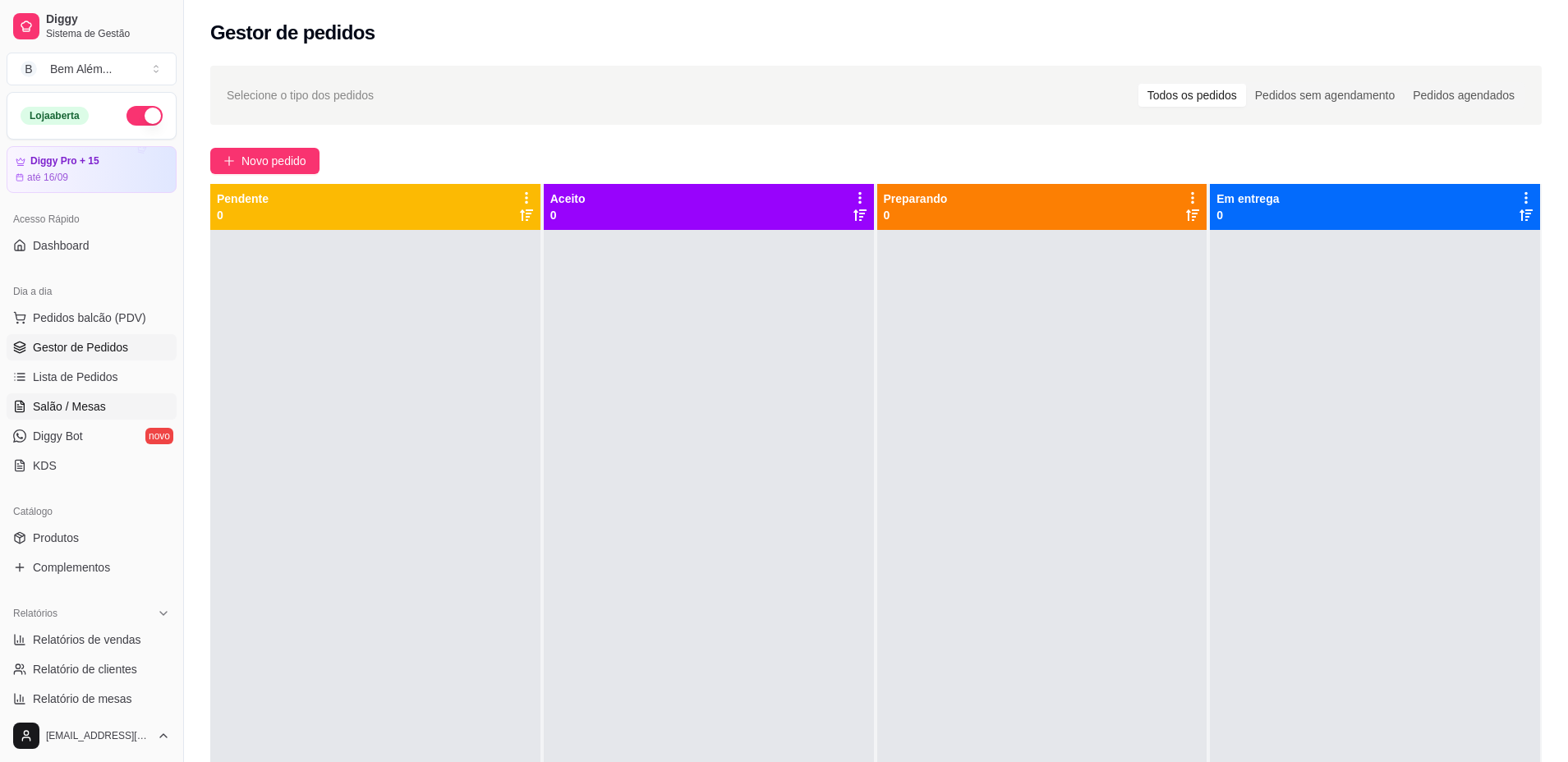
click at [115, 417] on link "Salão / Mesas" at bounding box center [91, 406] width 170 height 26
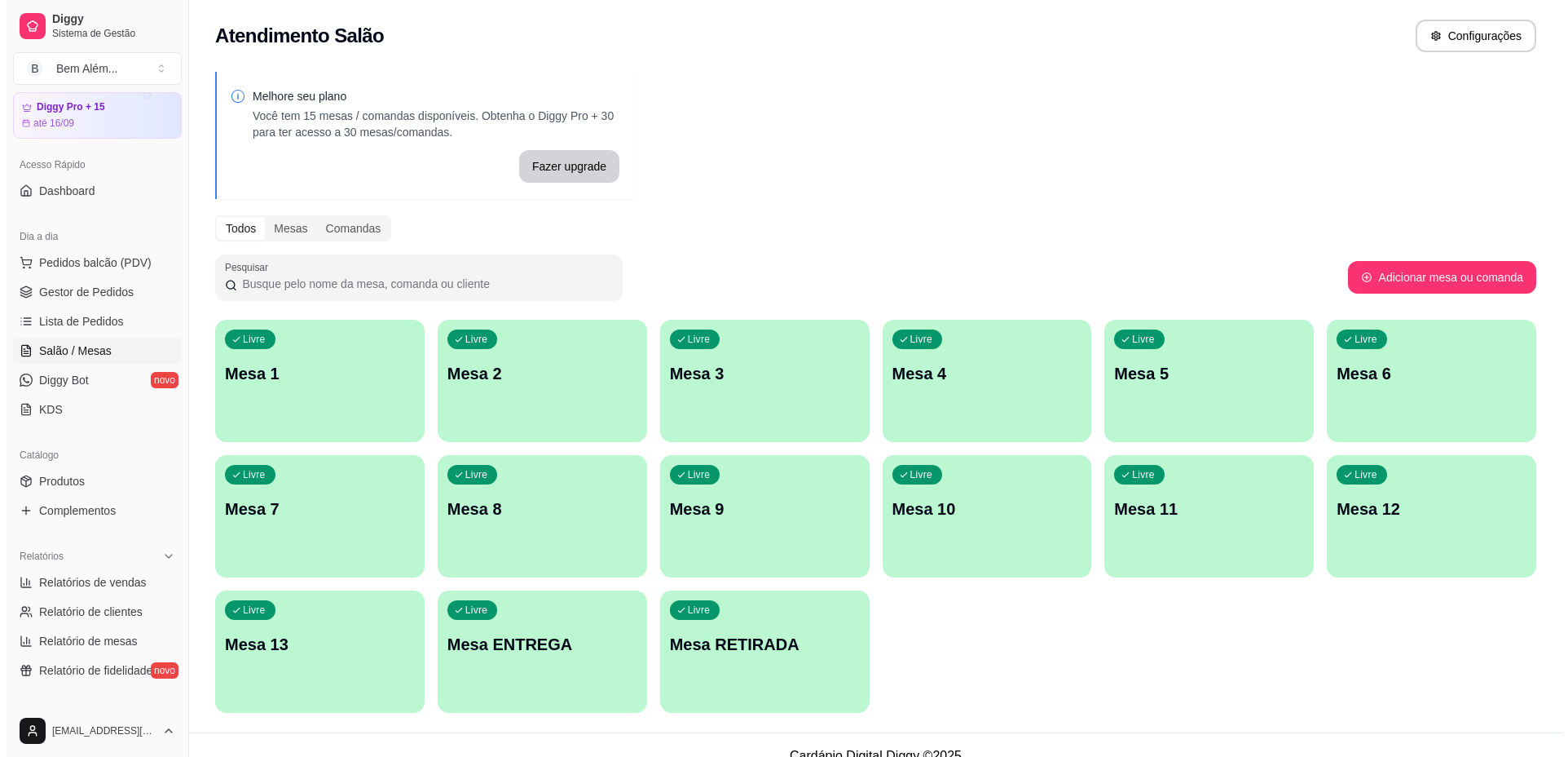
scroll to position [81, 0]
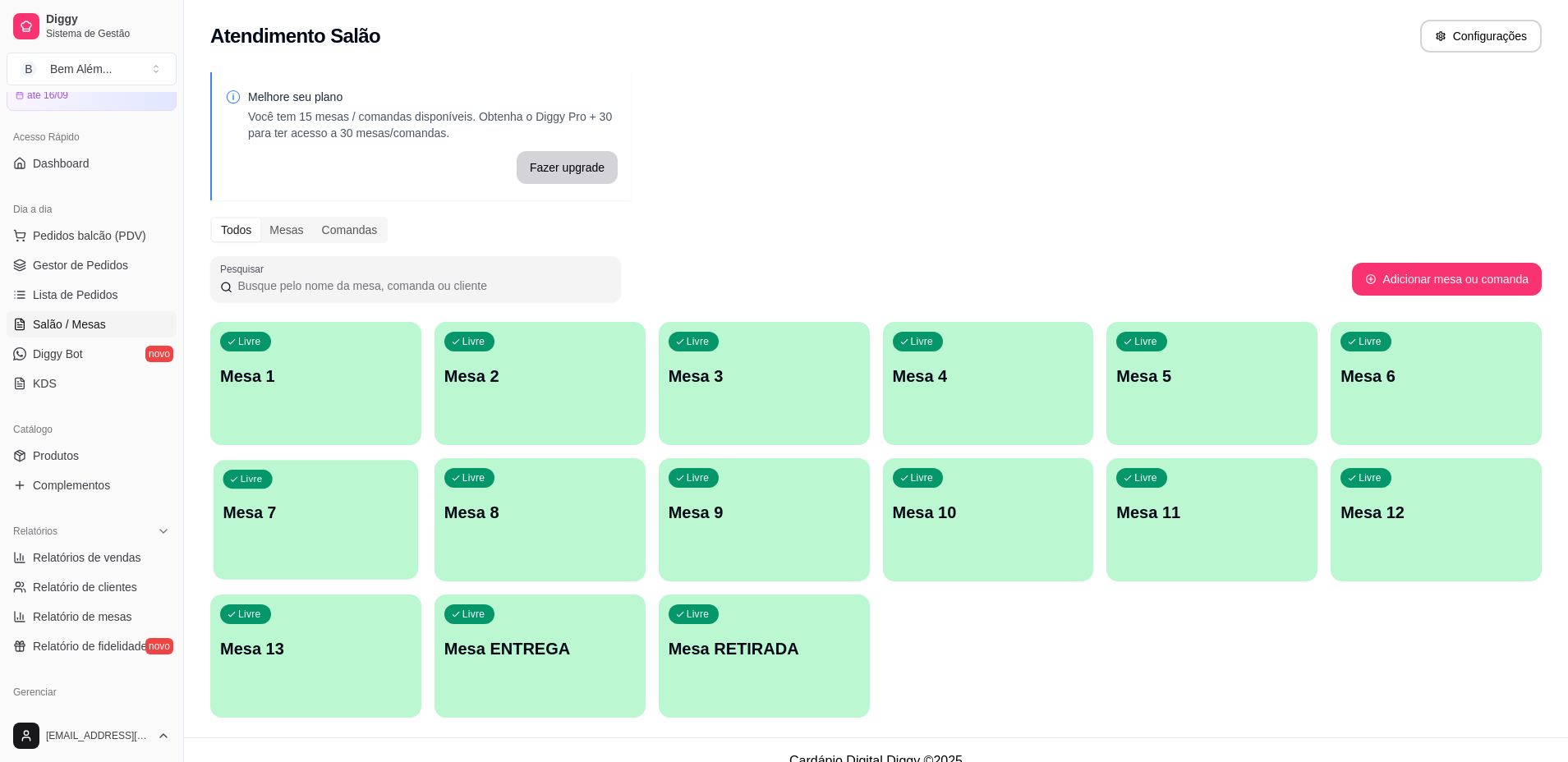
click at [340, 521] on p "Mesa 7" at bounding box center [314, 512] width 186 height 22
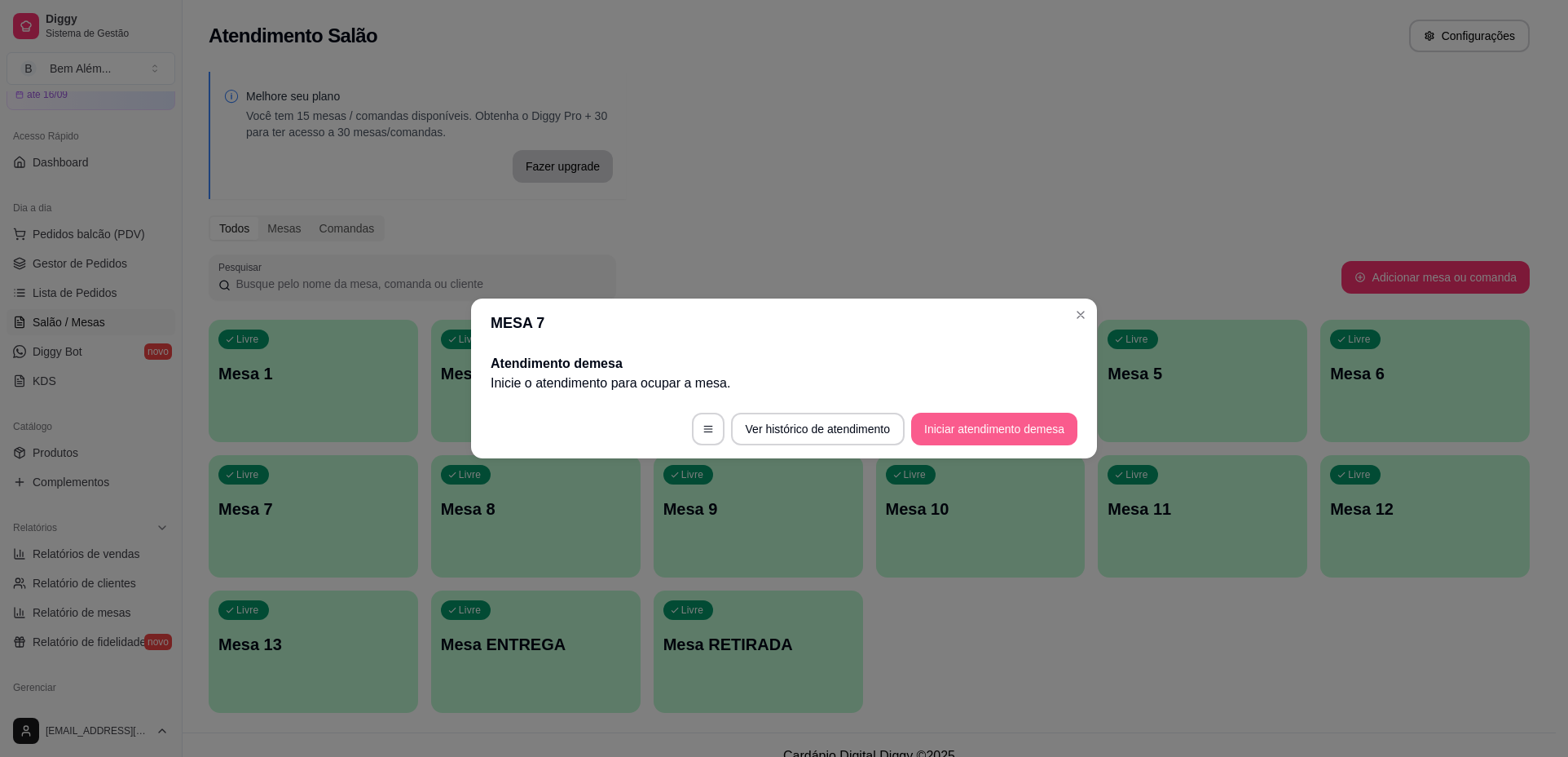
click at [964, 422] on button "Iniciar atendimento de mesa" at bounding box center [994, 429] width 166 height 32
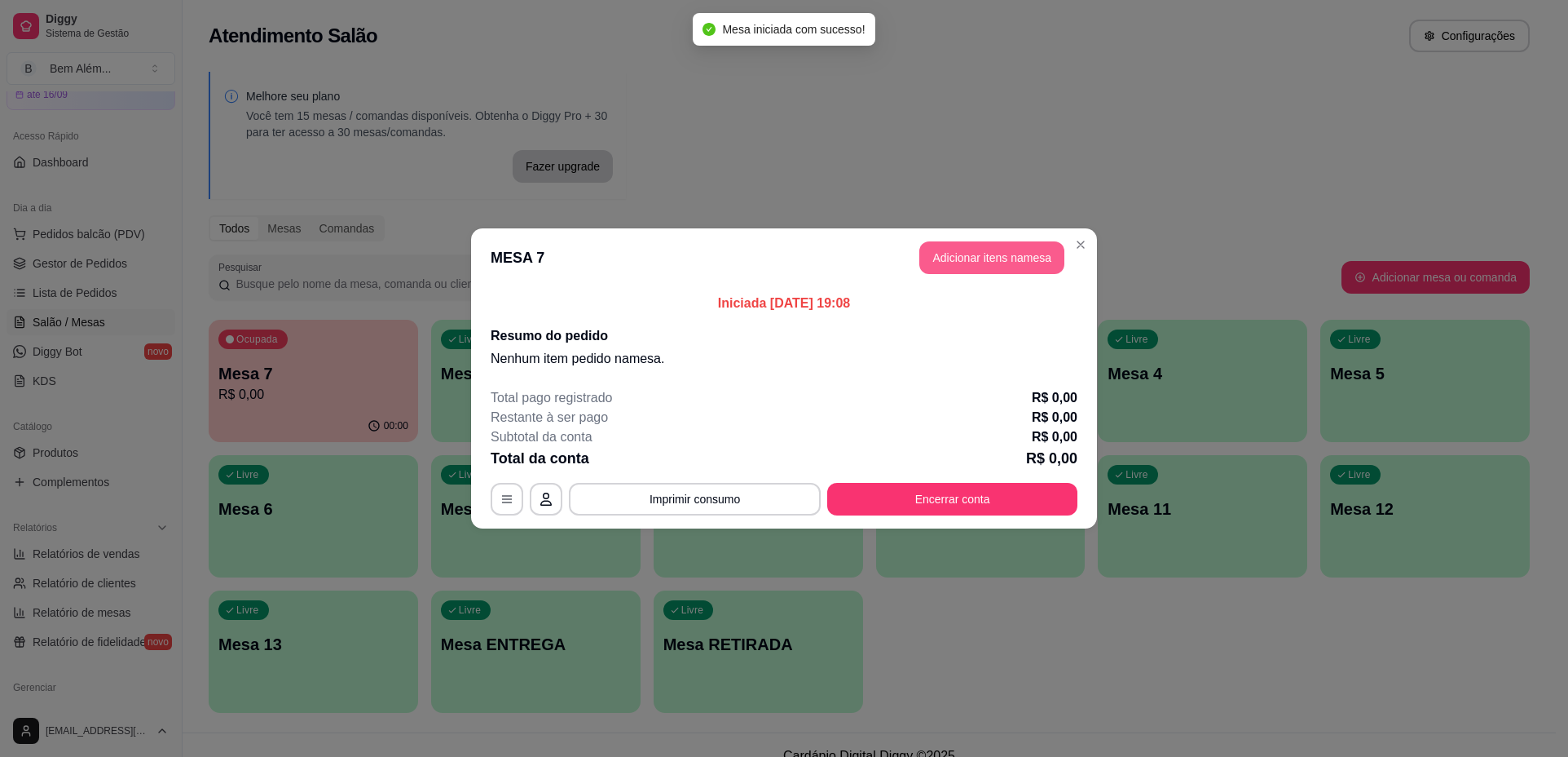
click at [969, 256] on button "Adicionar itens na mesa" at bounding box center [992, 258] width 145 height 32
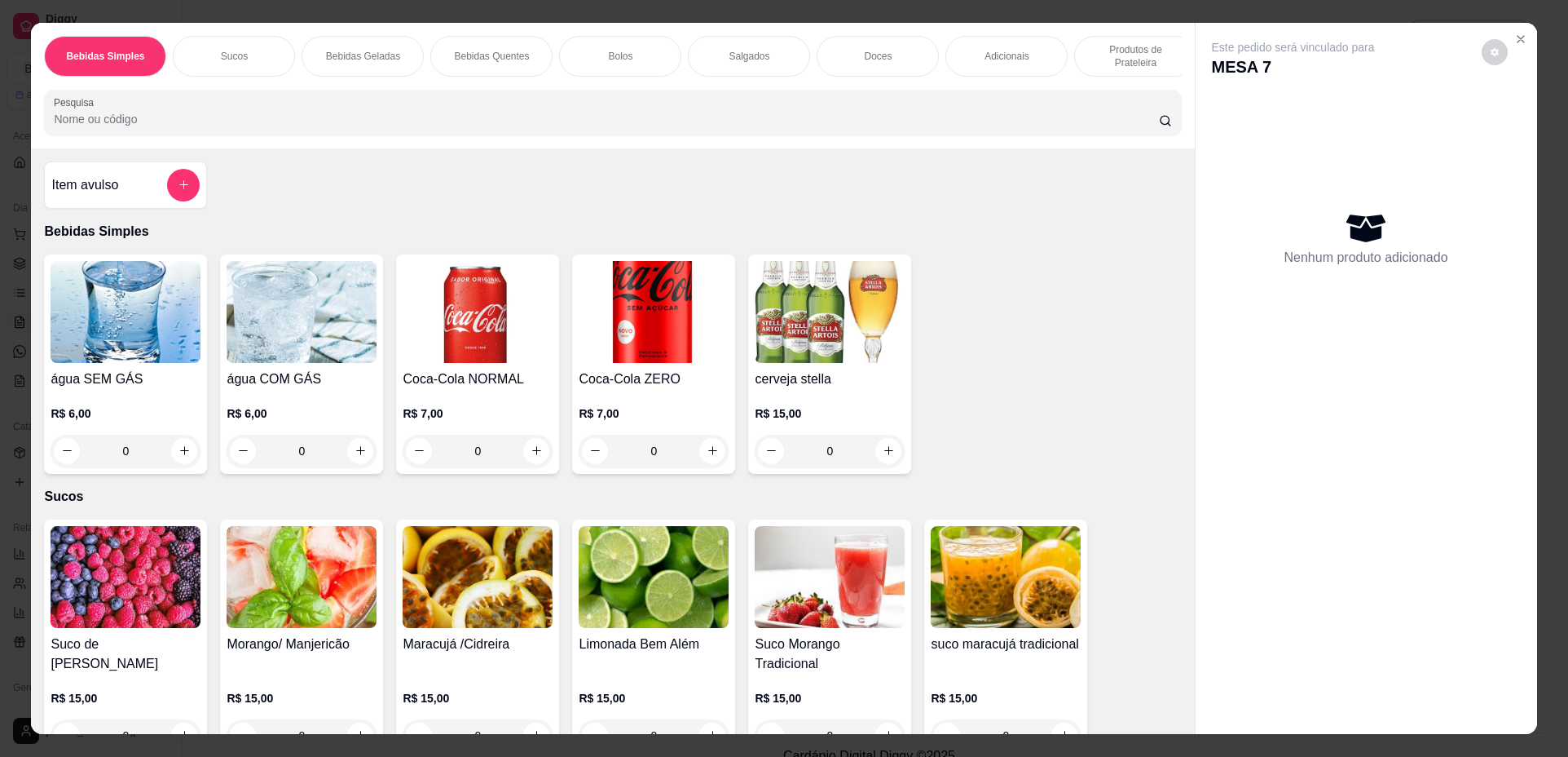
click at [352, 459] on div "0" at bounding box center [301, 451] width 150 height 32
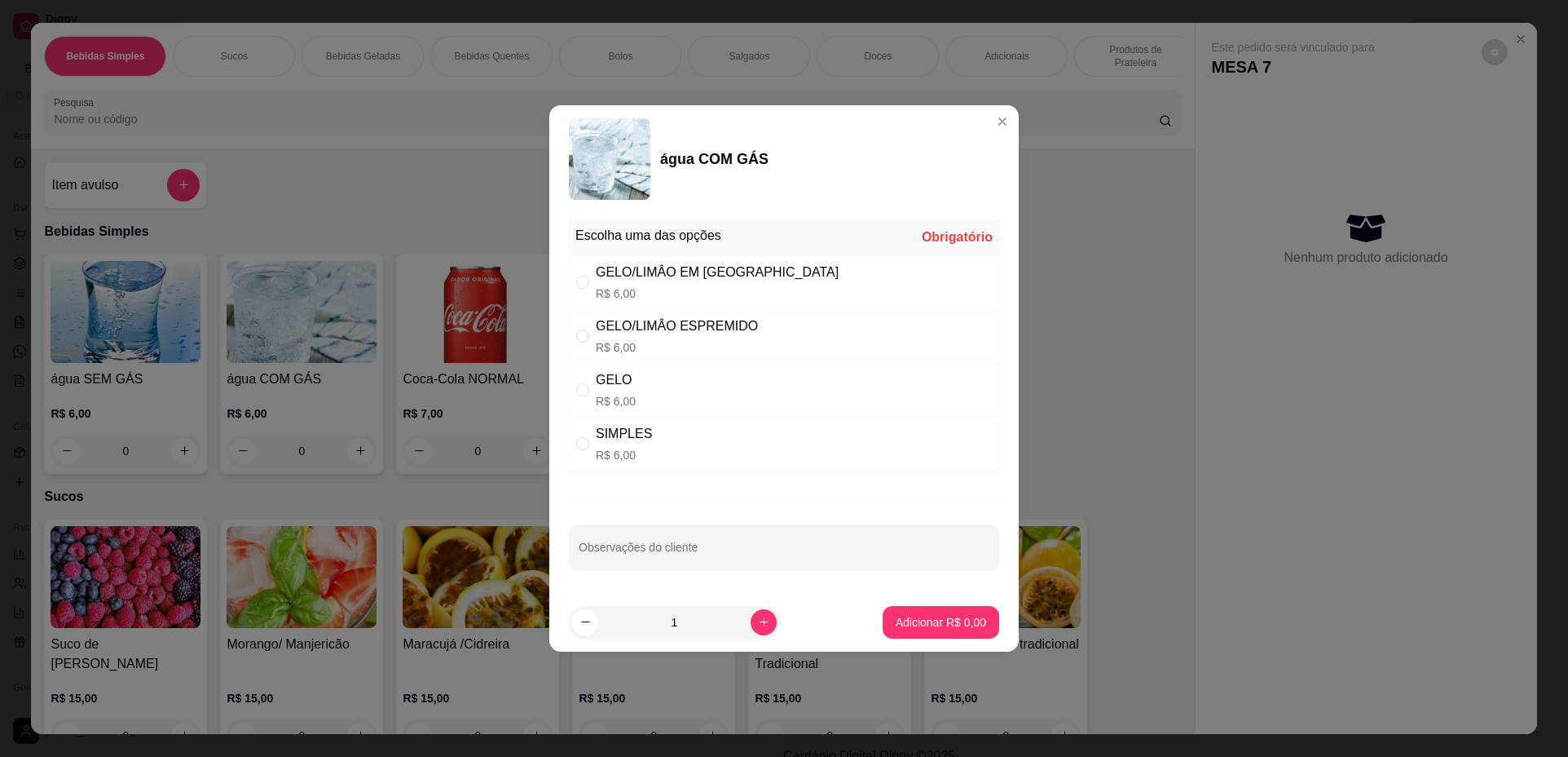
click at [679, 456] on div "SIMPLES R$ 6,00" at bounding box center [784, 443] width 430 height 53
radio input "true"
click at [961, 621] on p "Adicionar R$ 6,00" at bounding box center [941, 621] width 91 height 16
type input "1"
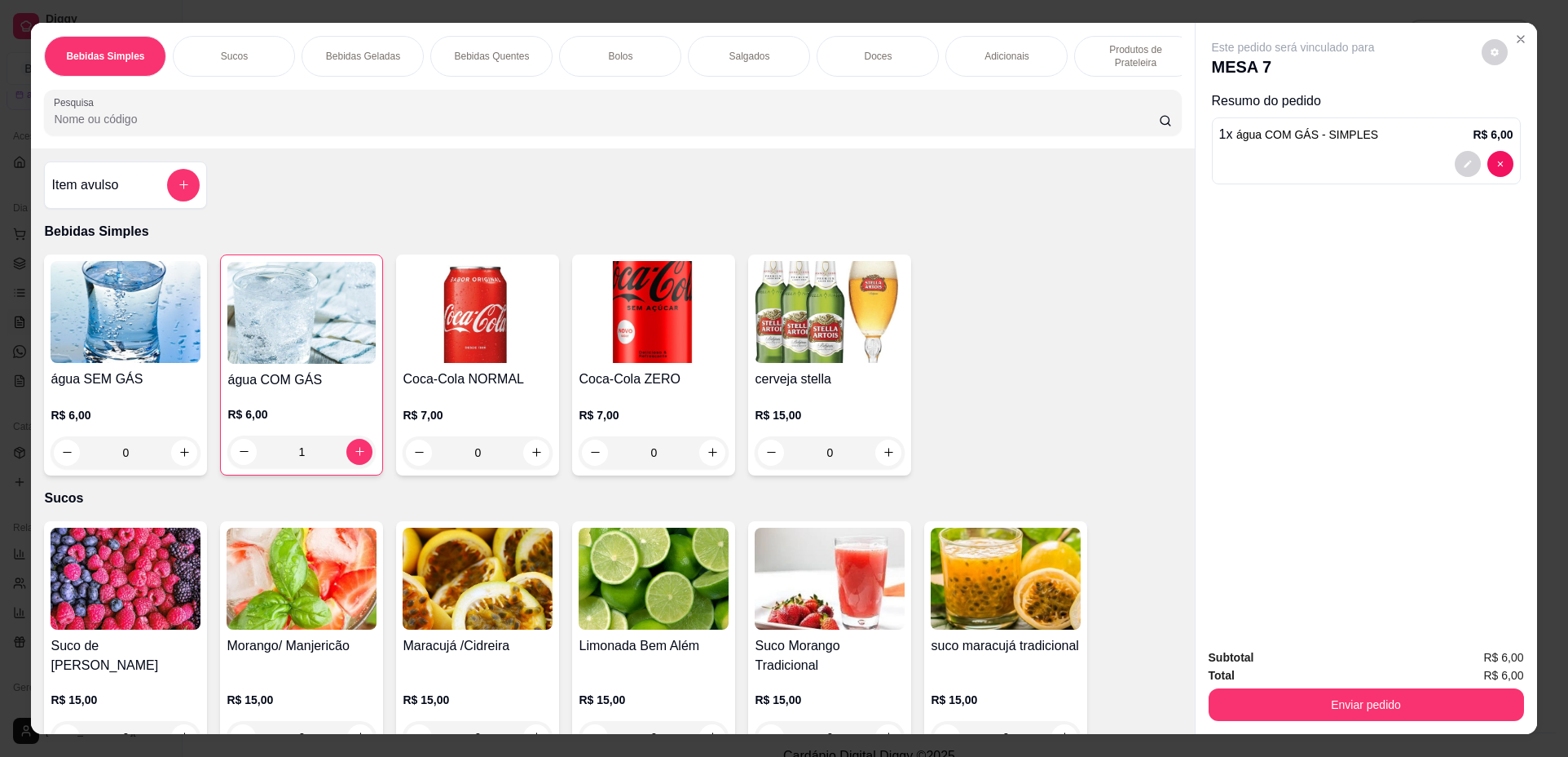
click at [641, 57] on div "Bolos" at bounding box center [620, 56] width 122 height 41
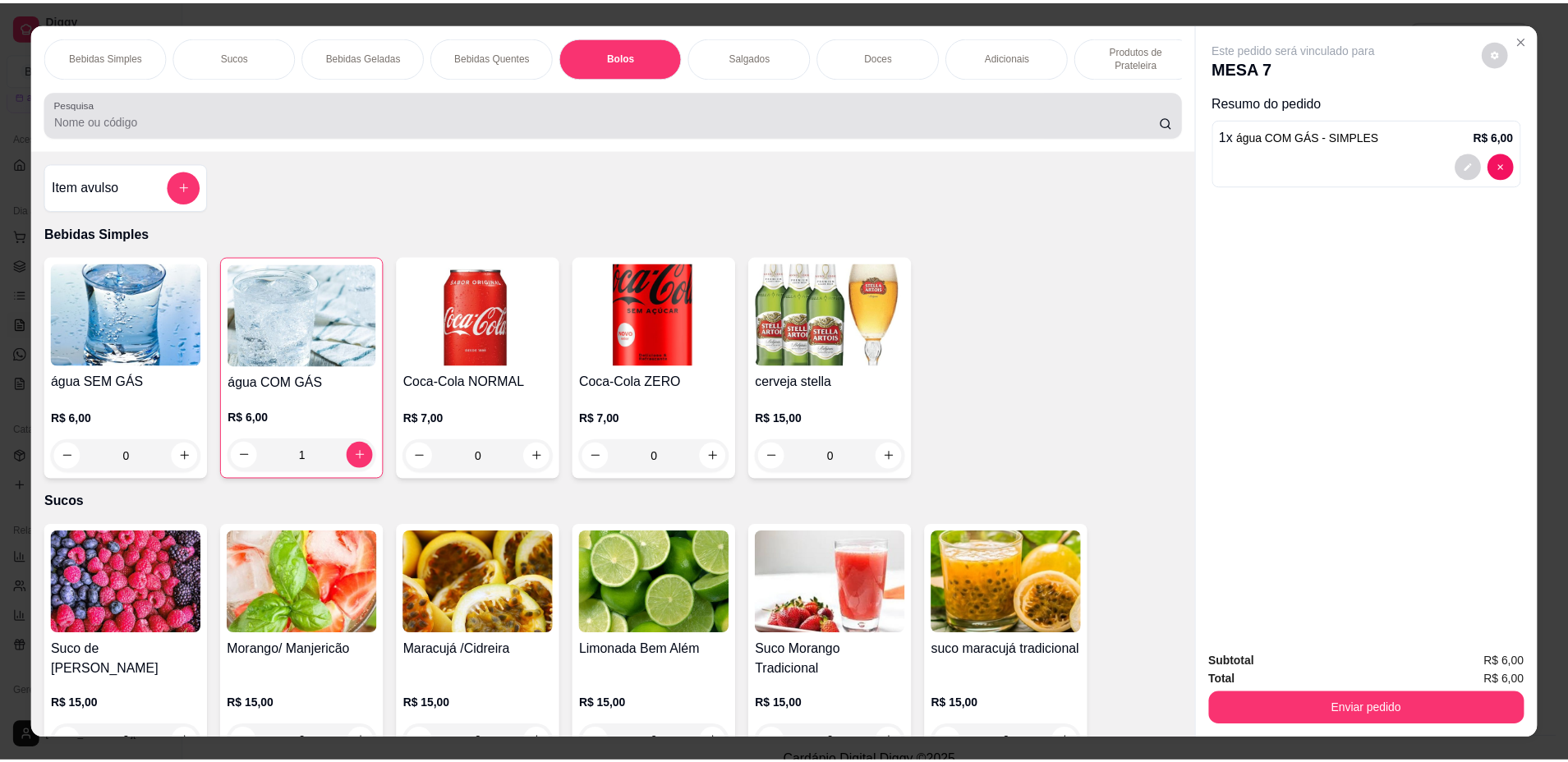
scroll to position [30, 0]
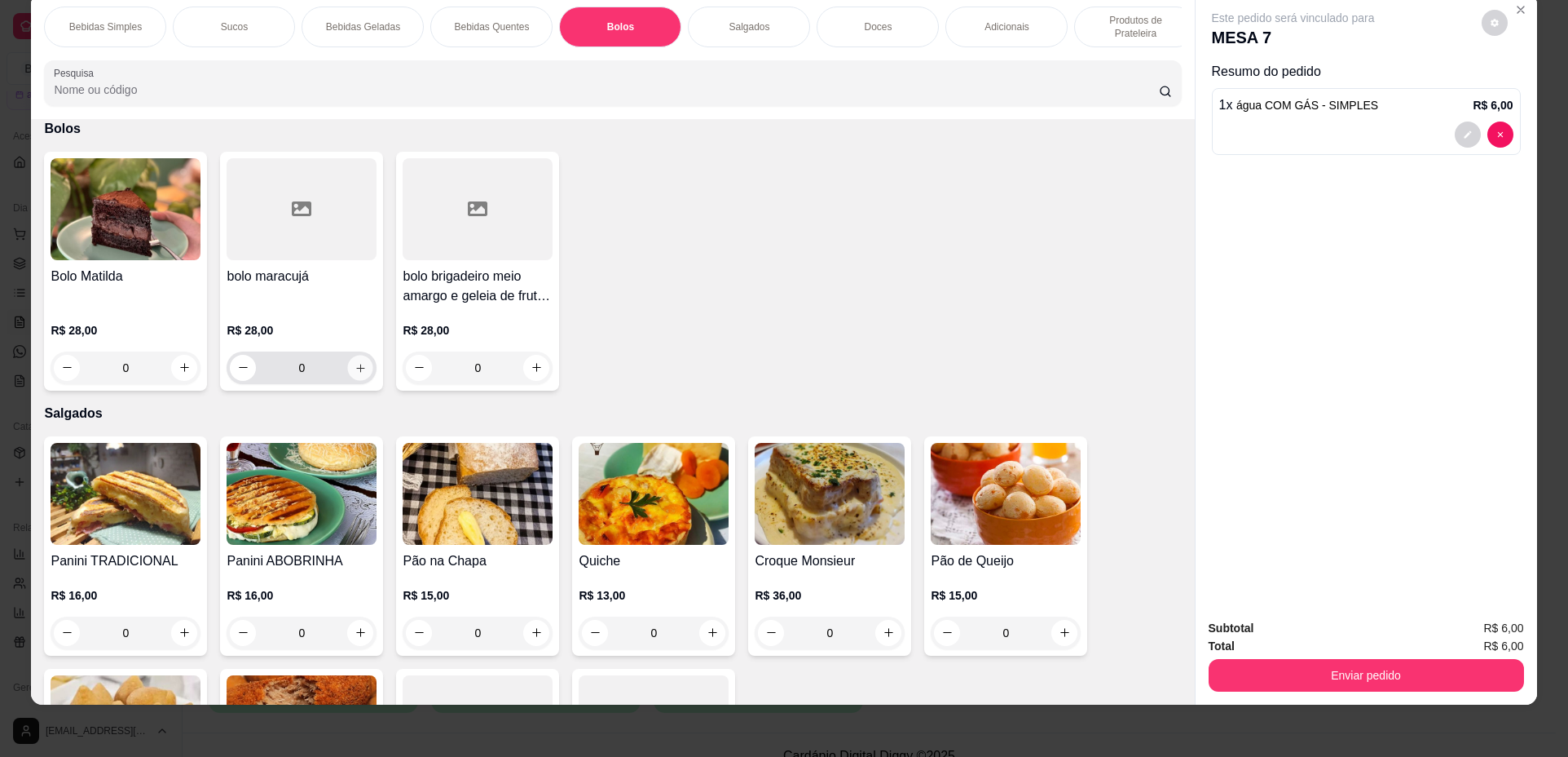
click at [356, 371] on icon "increase-product-quantity" at bounding box center [360, 368] width 9 height 9
type input "1"
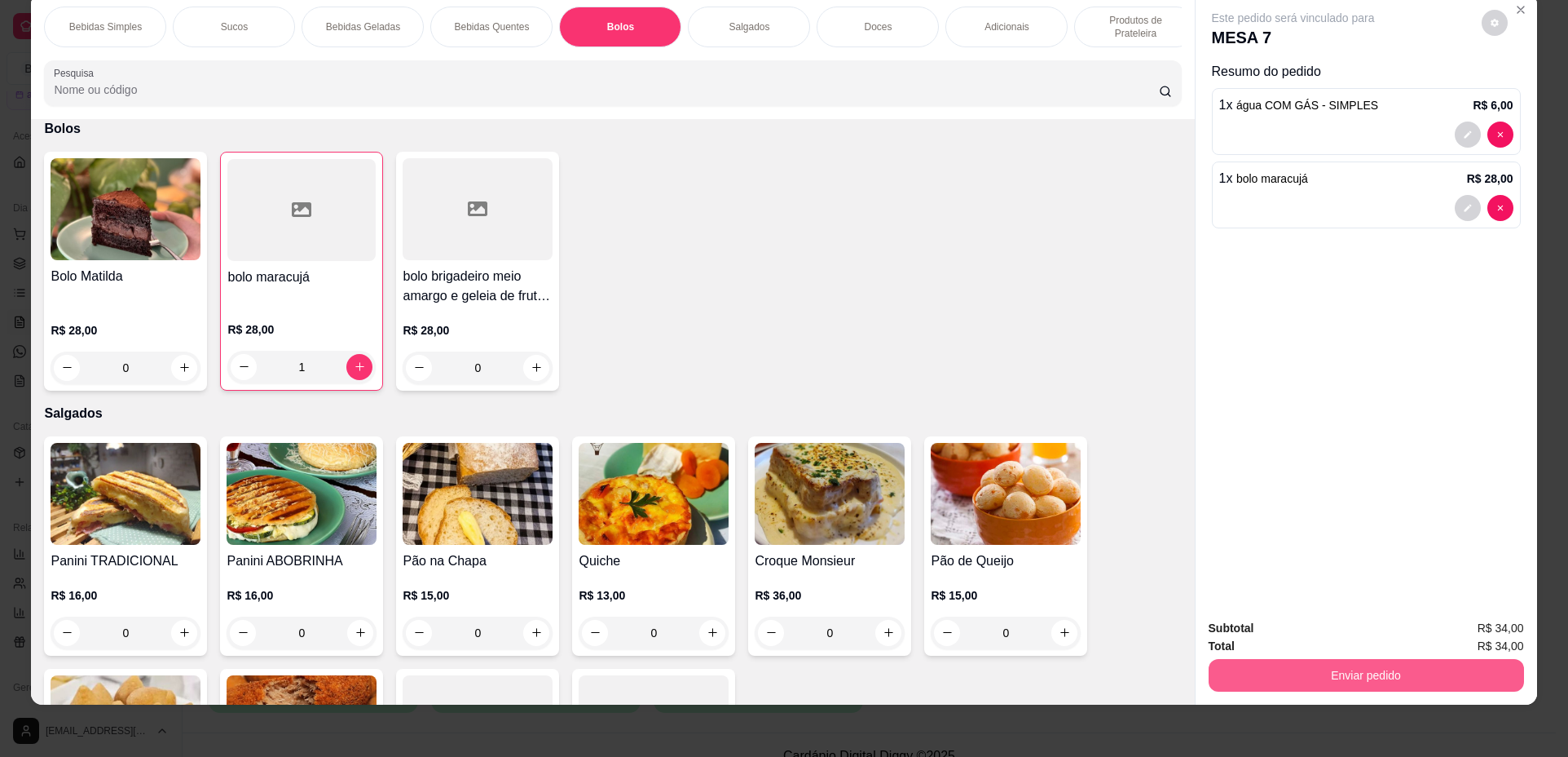
click at [1267, 680] on button "Enviar pedido" at bounding box center [1367, 675] width 316 height 32
click at [1246, 635] on button "Não registrar e enviar pedido" at bounding box center [1312, 635] width 170 height 31
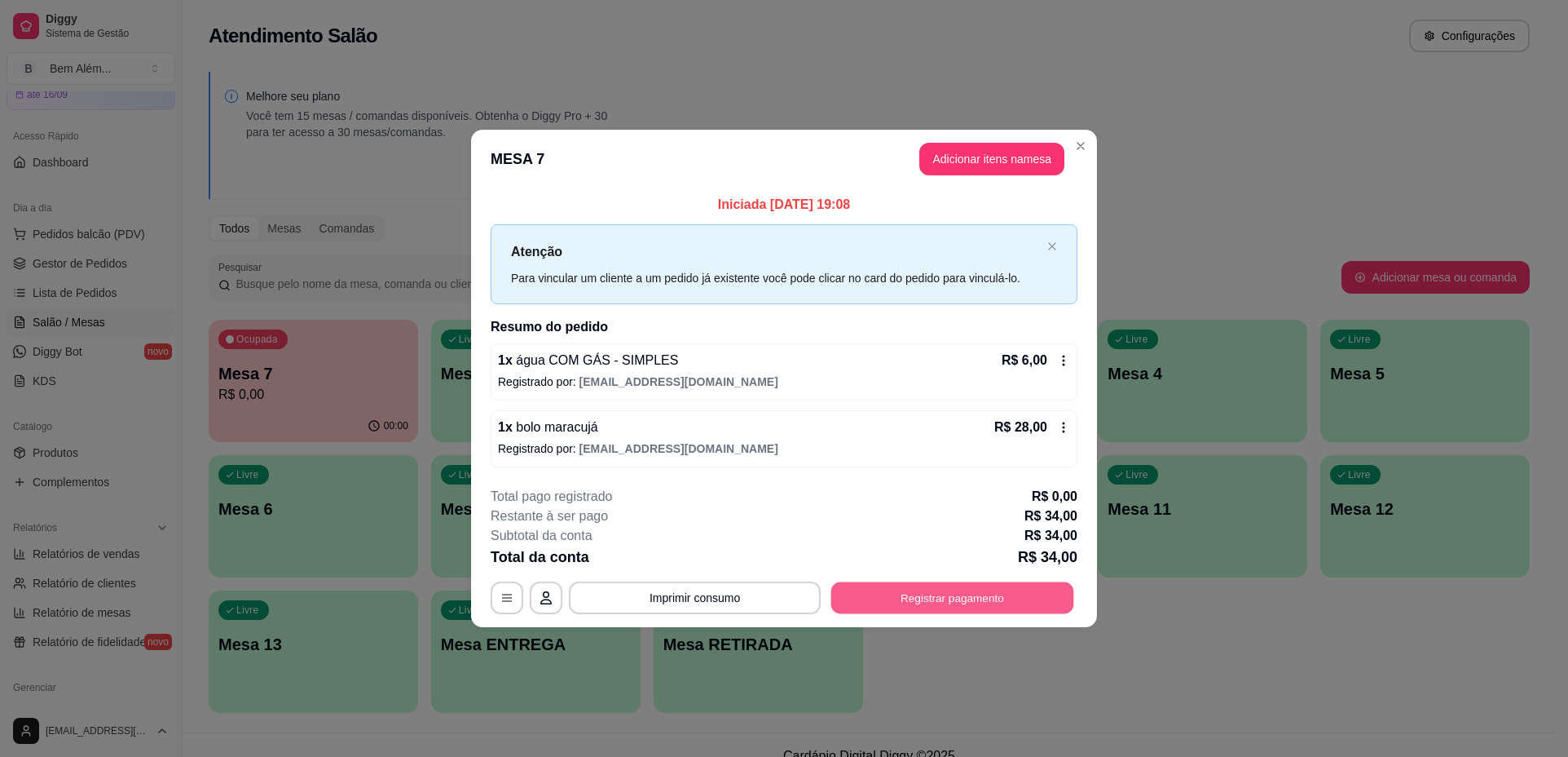
click at [934, 608] on button "Registrar pagamento" at bounding box center [952, 597] width 243 height 32
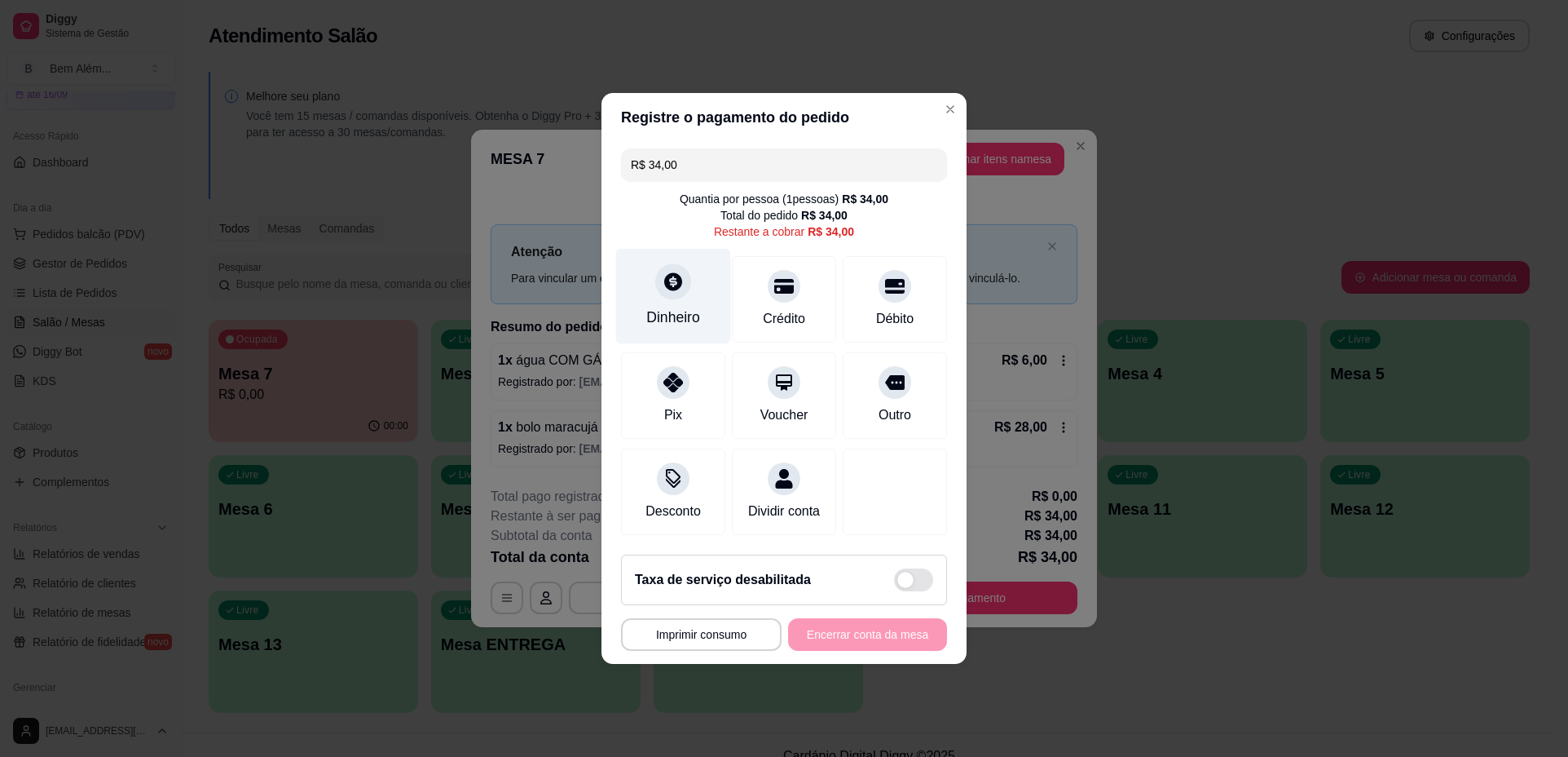
click at [687, 290] on div "Dinheiro" at bounding box center [674, 297] width 115 height 95
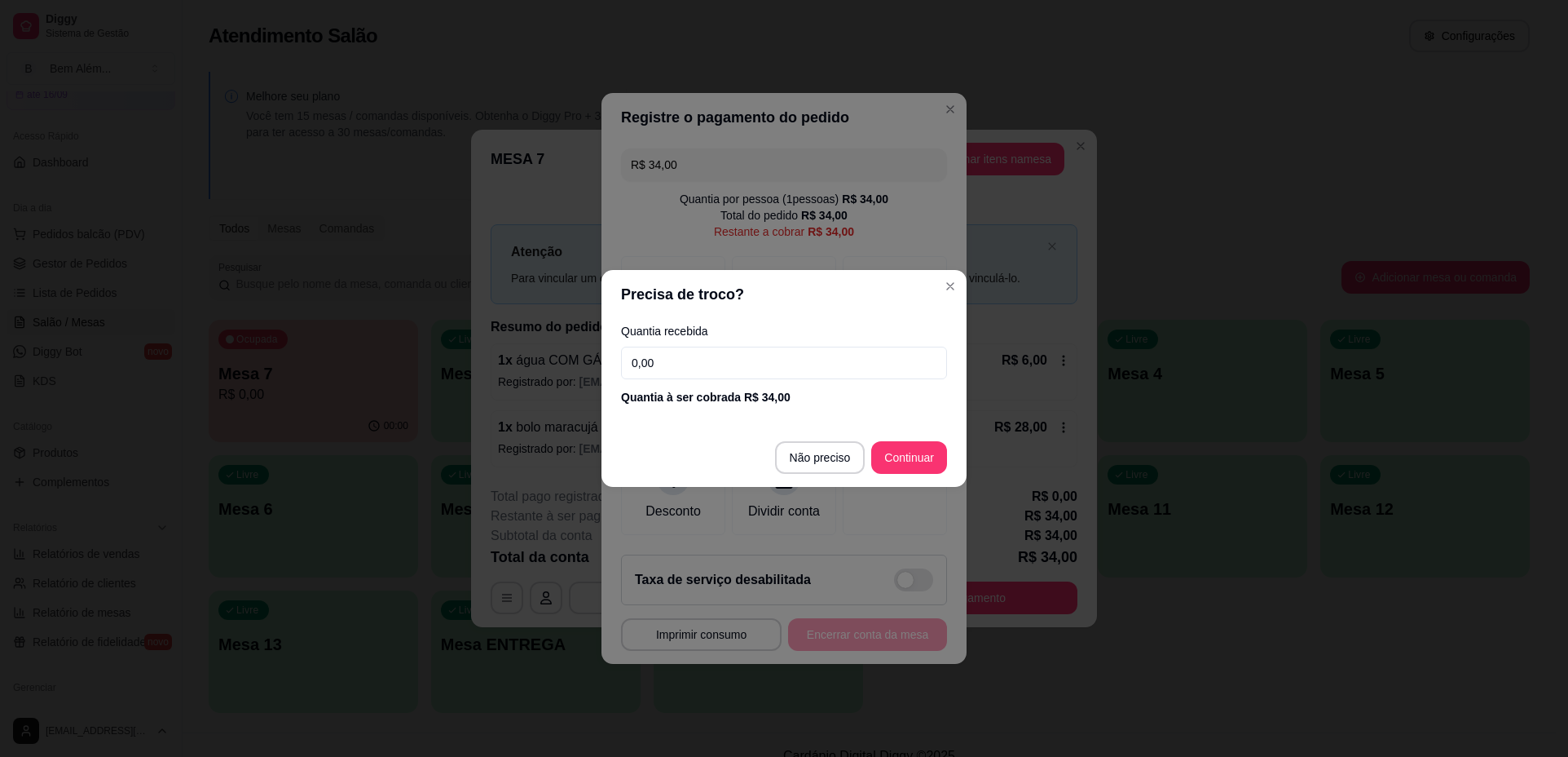
click at [706, 352] on input "0,00" at bounding box center [784, 363] width 326 height 32
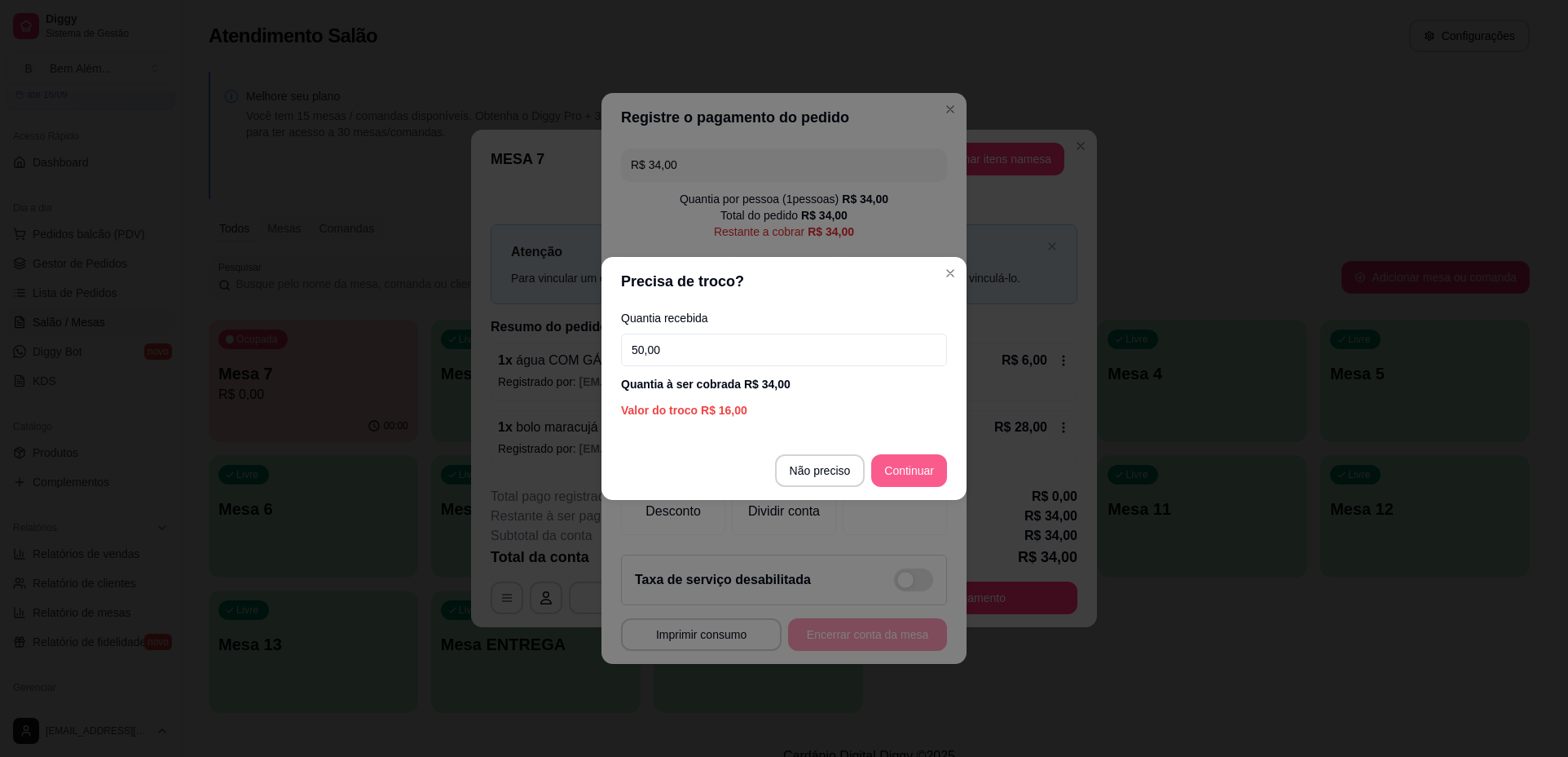
type input "50,00"
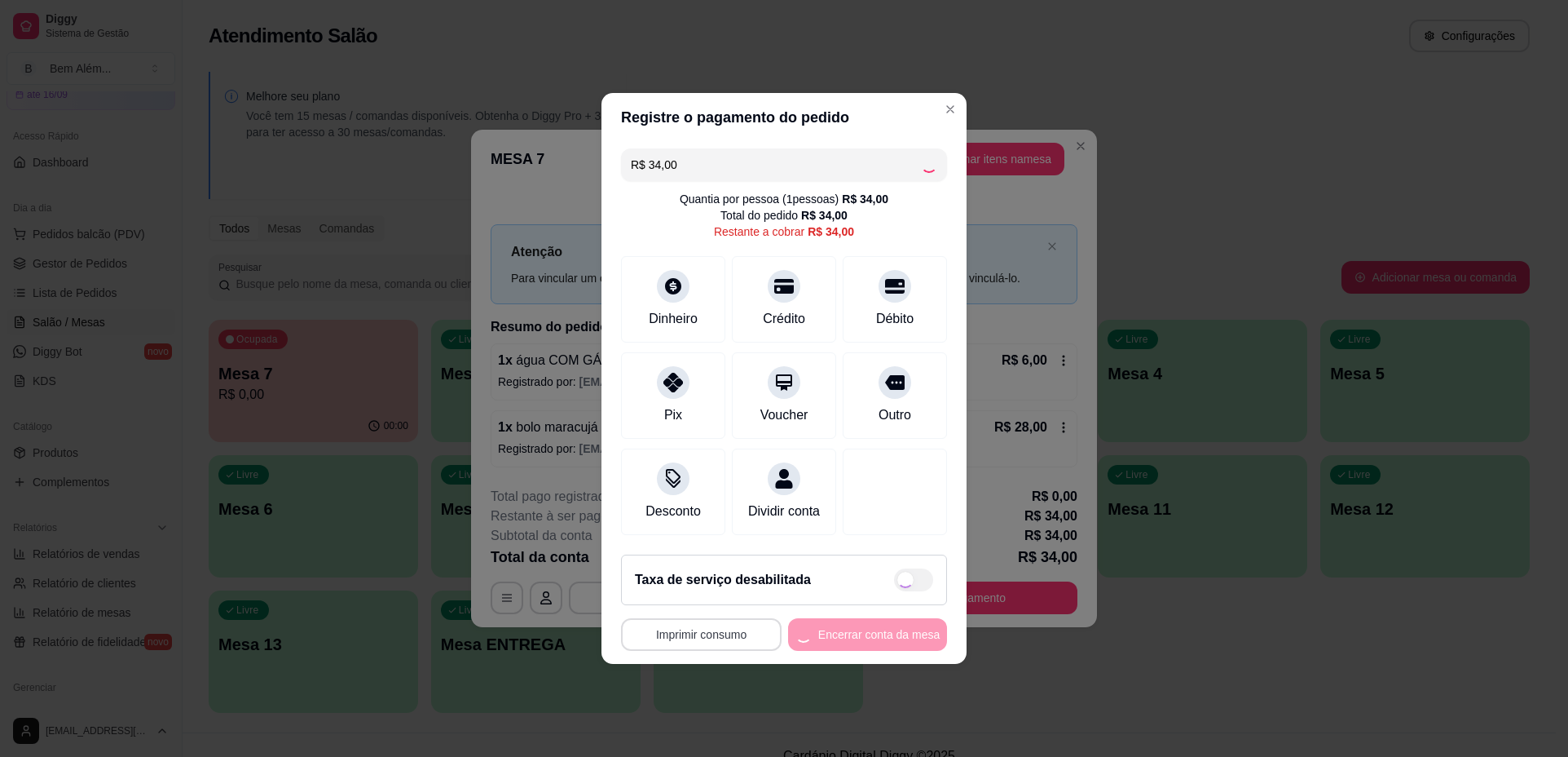
type input "R$ 0,00"
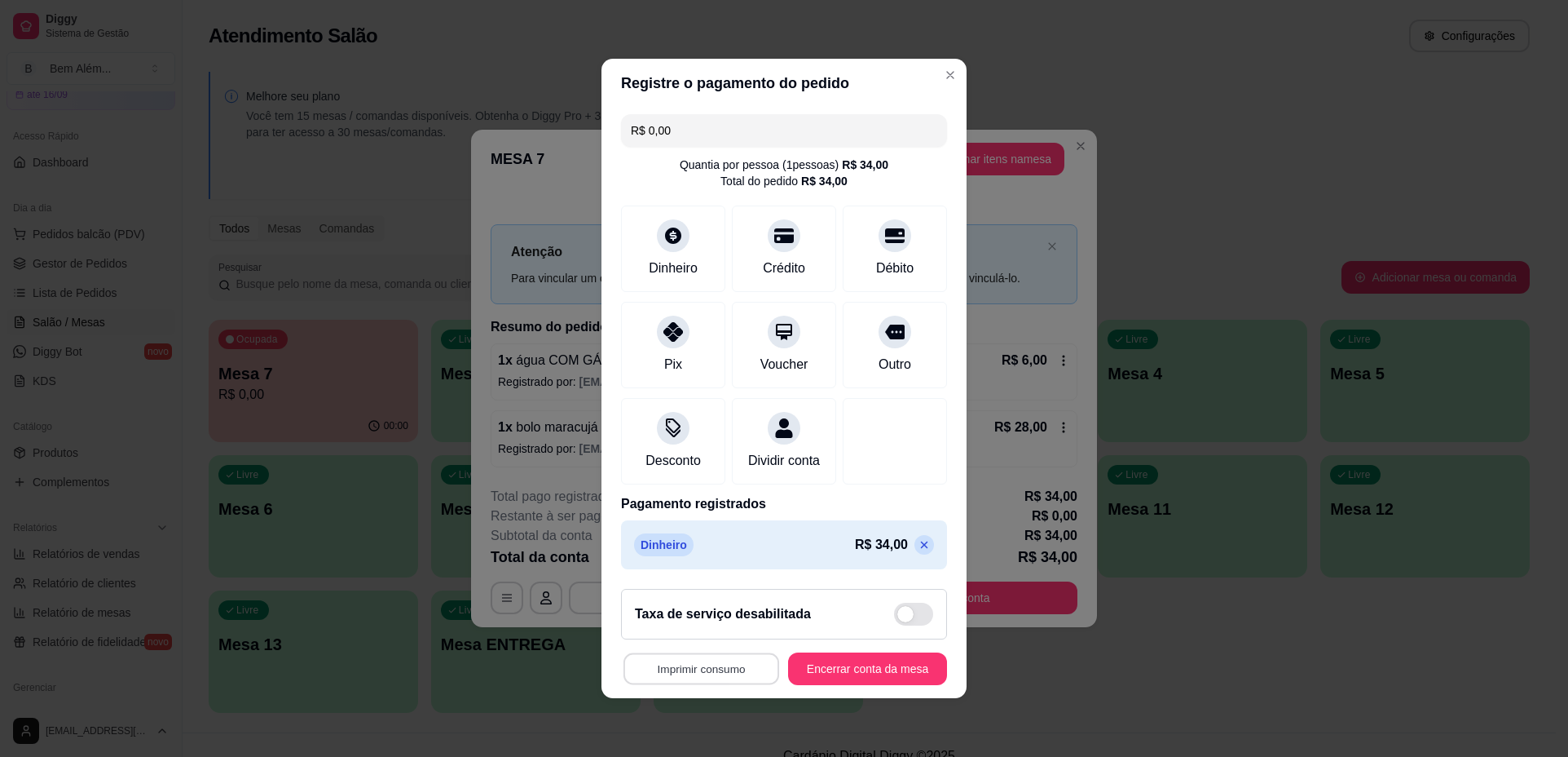
click at [733, 679] on button "Imprimir consumo" at bounding box center [700, 668] width 156 height 32
click at [721, 641] on button "impressao computador" at bounding box center [692, 641] width 119 height 25
click at [807, 675] on button "Encerrar conta da mesa" at bounding box center [868, 668] width 159 height 32
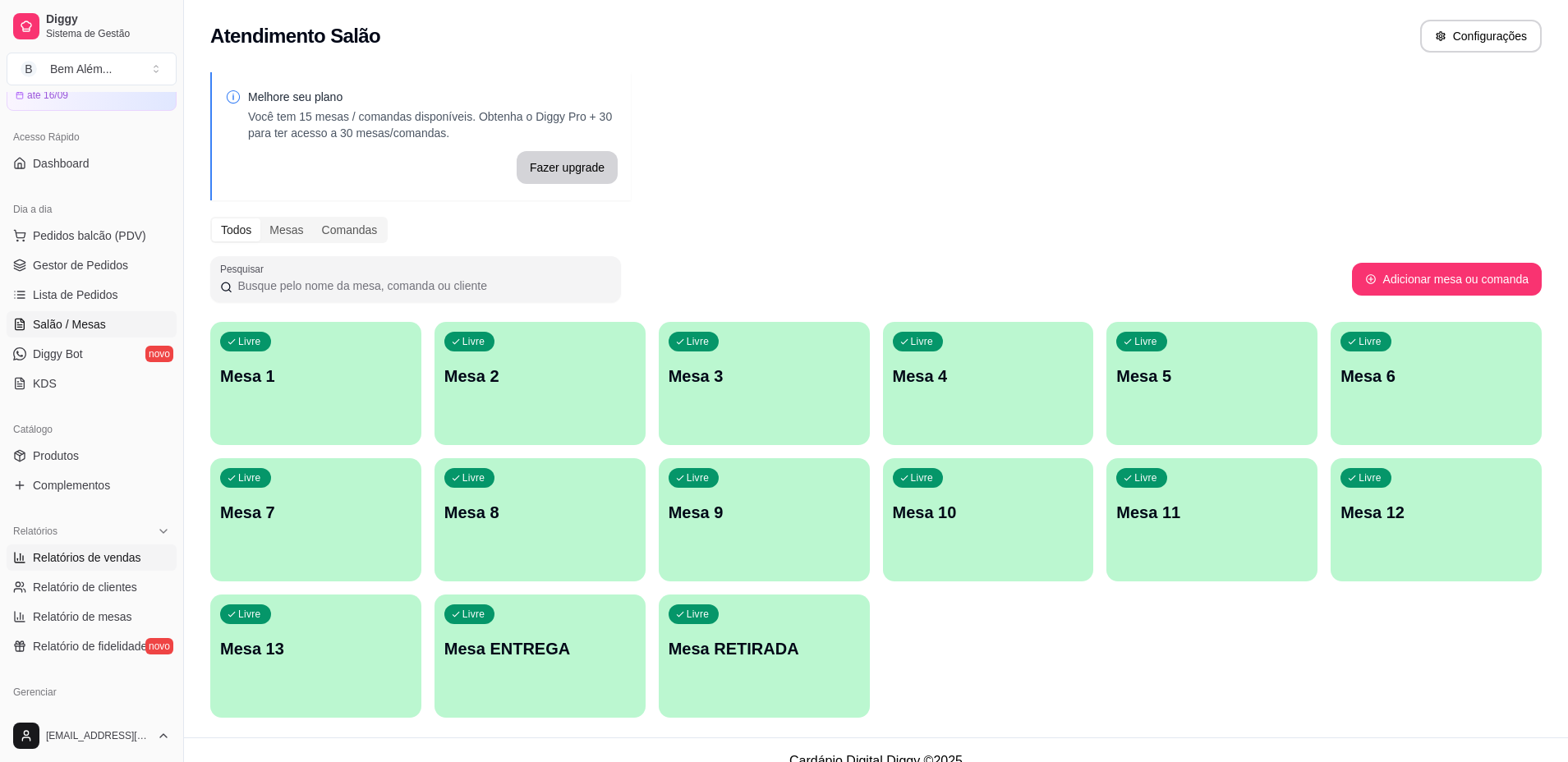
click at [91, 564] on span "Relatórios de vendas" at bounding box center [87, 556] width 109 height 16
select select "ALL"
select select "0"
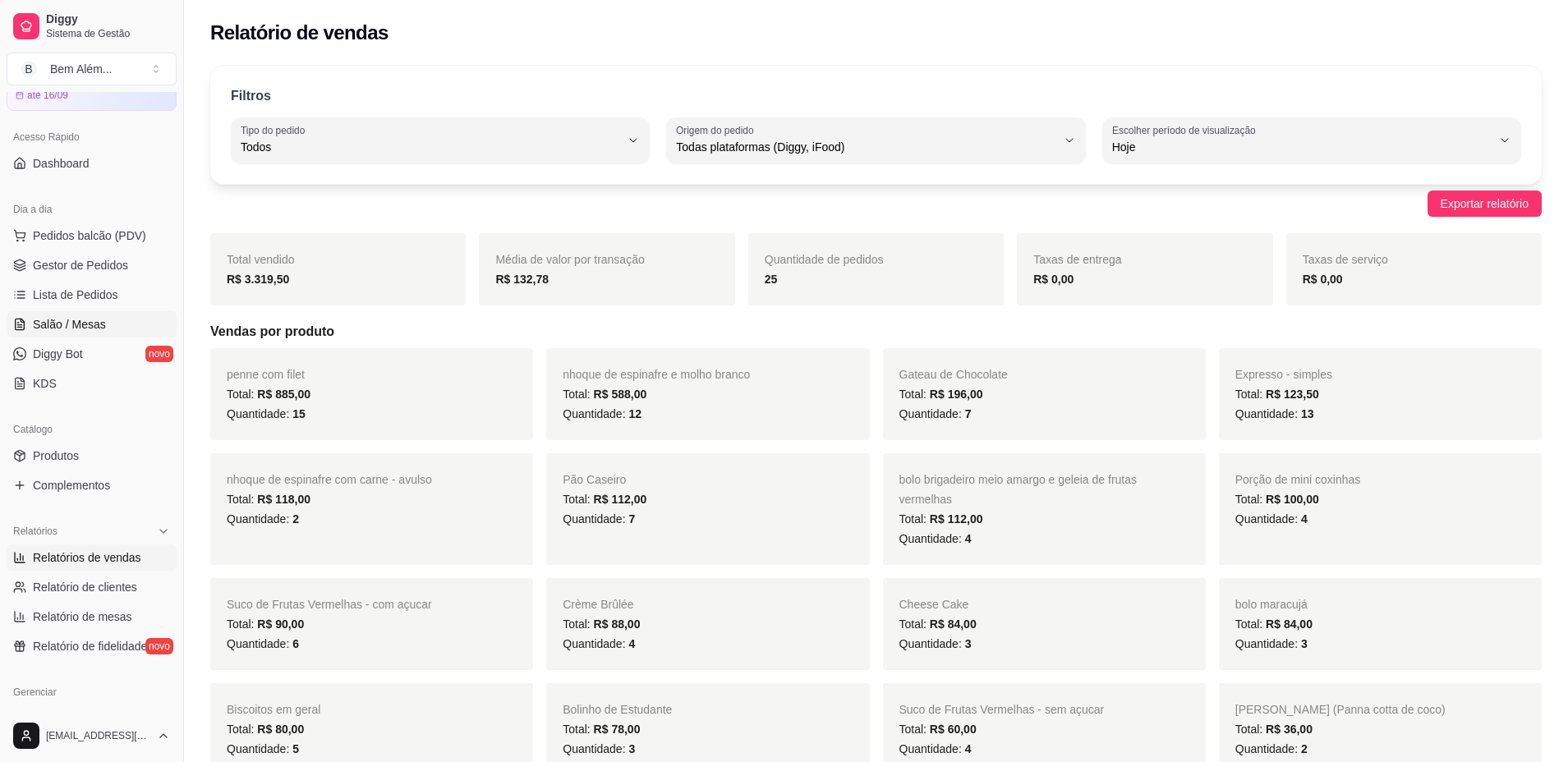
click at [128, 328] on link "Salão / Mesas" at bounding box center [91, 324] width 170 height 26
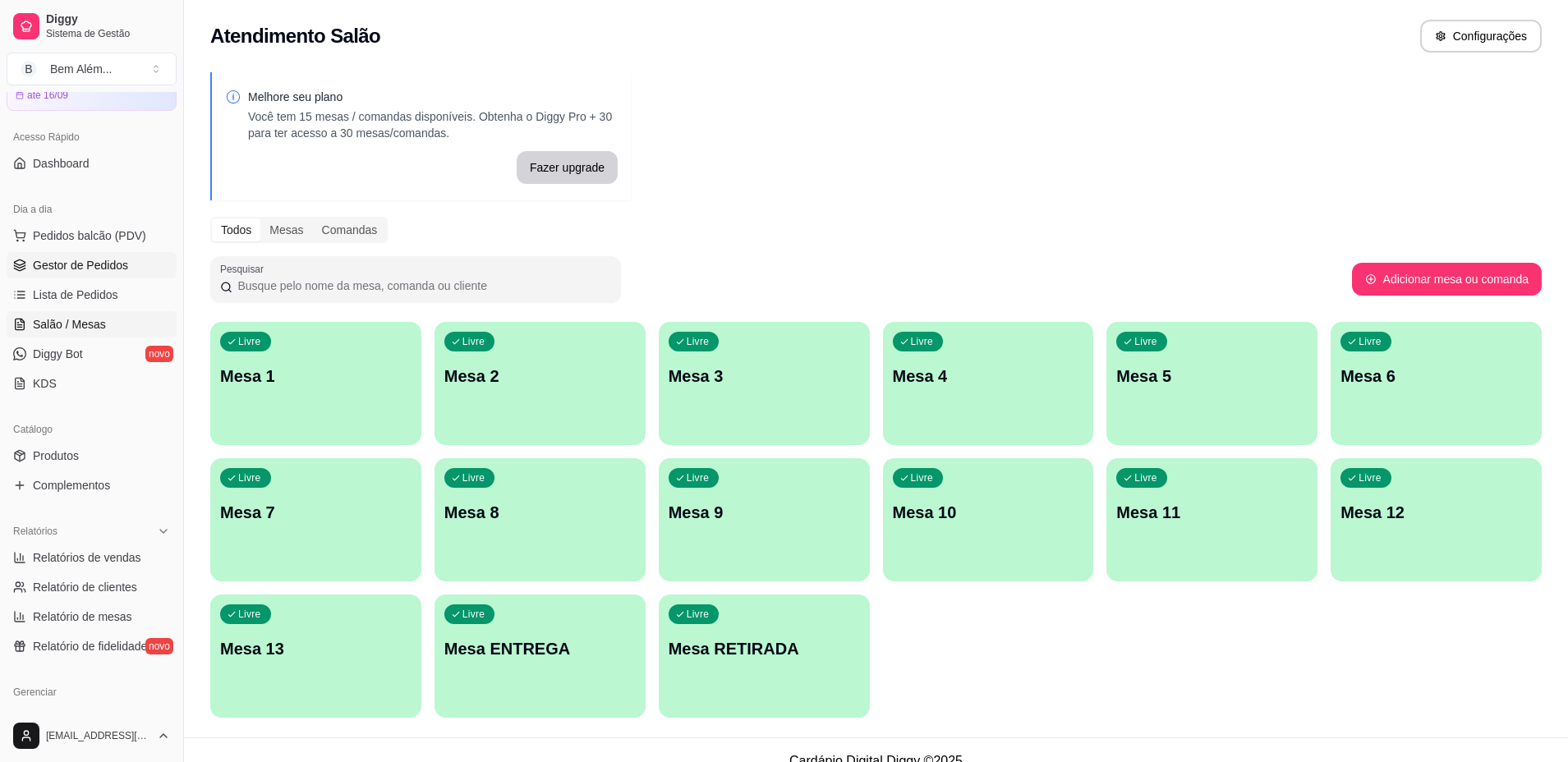
click at [117, 275] on link "Gestor de Pedidos" at bounding box center [91, 264] width 170 height 26
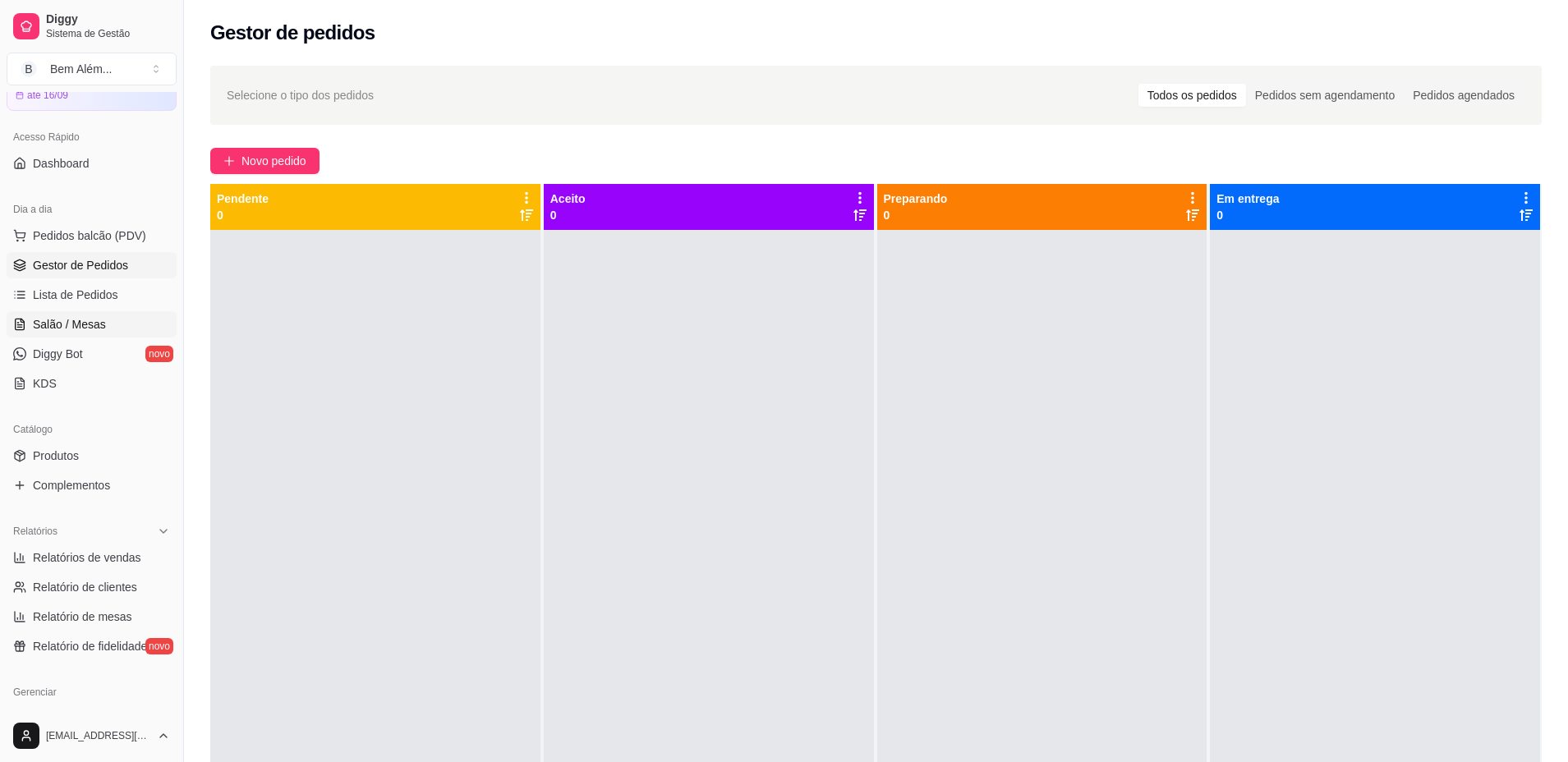
click at [137, 324] on link "Salão / Mesas" at bounding box center [91, 324] width 170 height 26
